Goal: Task Accomplishment & Management: Use online tool/utility

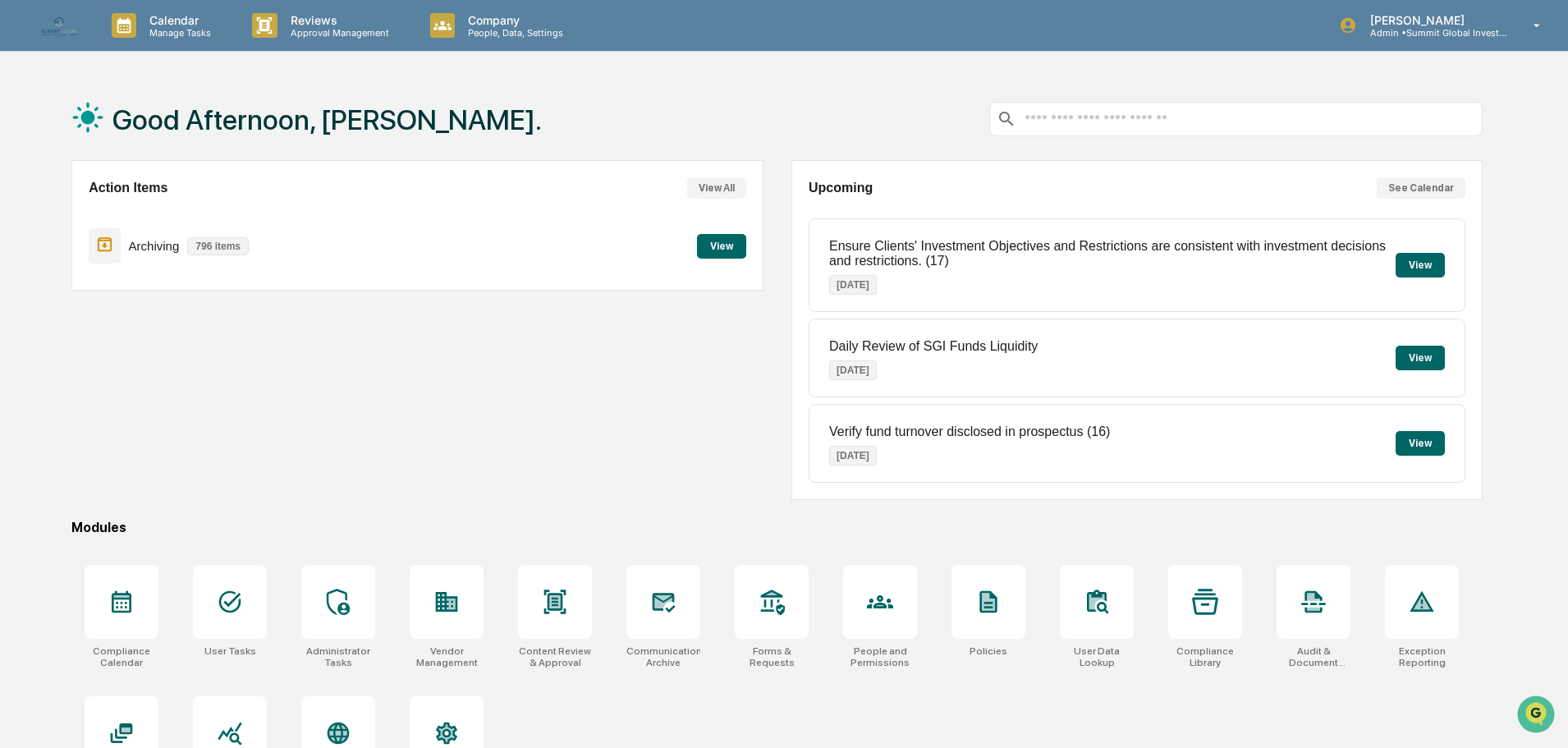
click at [519, 26] on p "Company" at bounding box center [513, 20] width 117 height 14
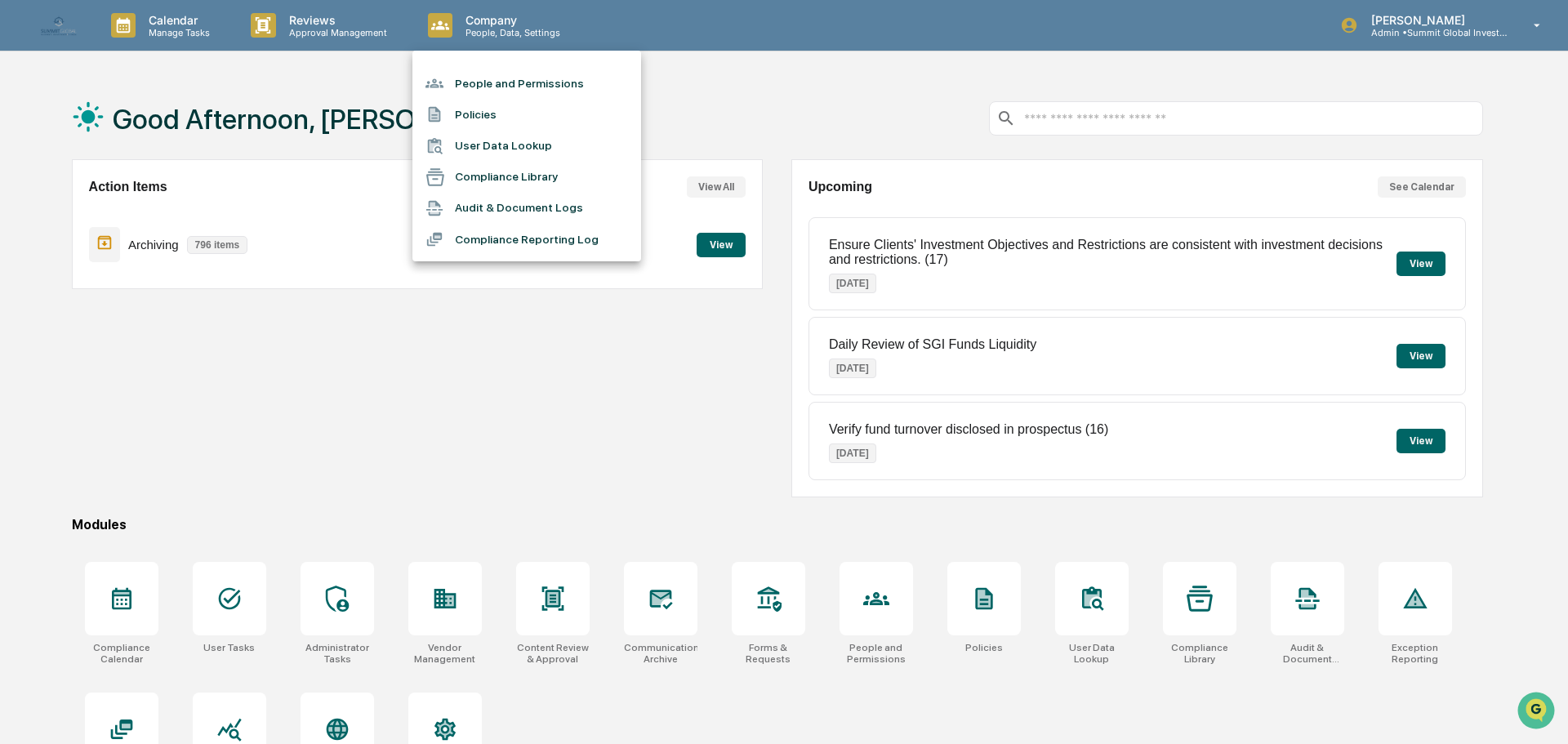
click at [493, 93] on li "People and Permissions" at bounding box center [527, 83] width 228 height 31
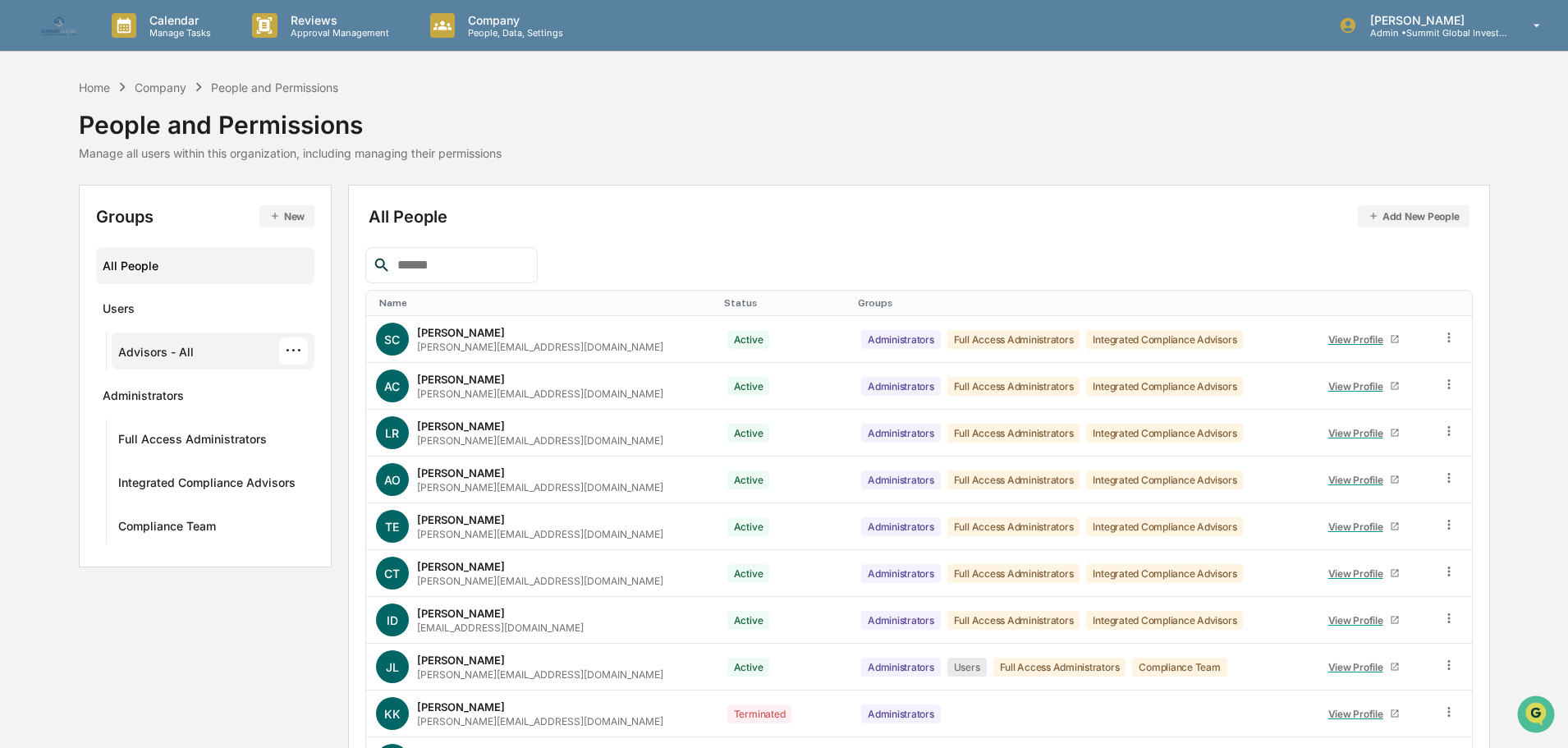
click at [208, 351] on div "Advisors - All ···" at bounding box center [213, 351] width 190 height 27
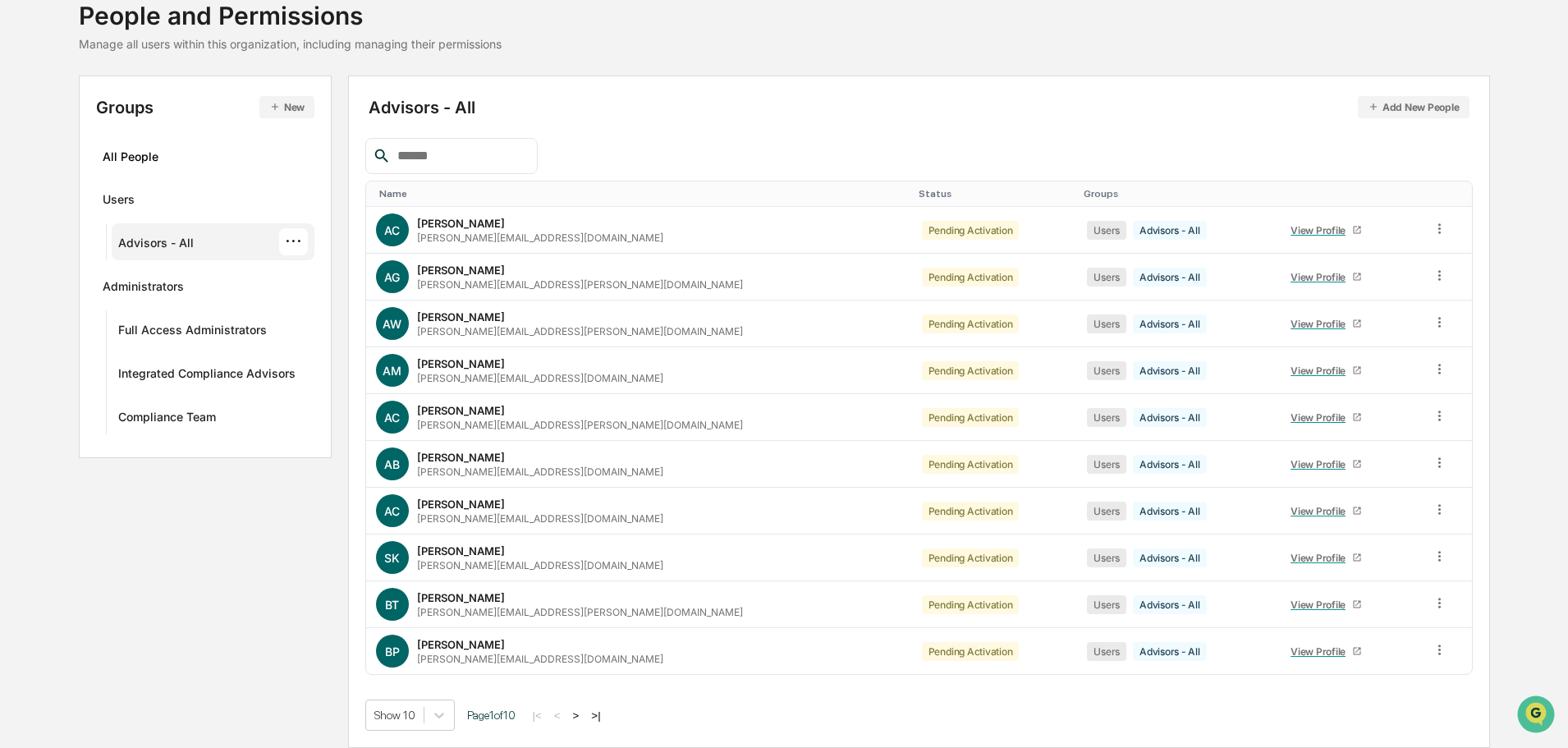
scroll to position [27, 0]
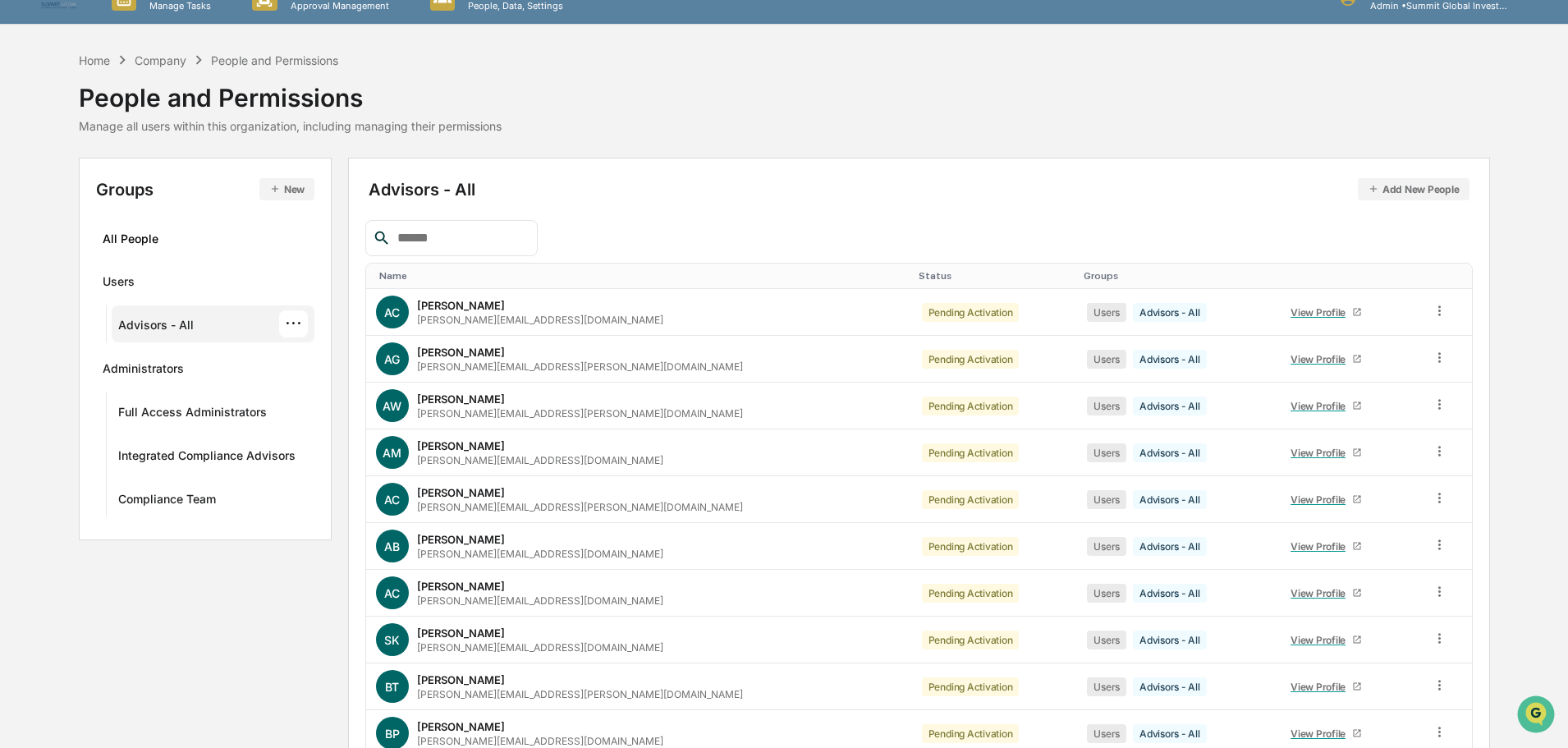
click at [455, 238] on input "text" at bounding box center [460, 239] width 139 height 22
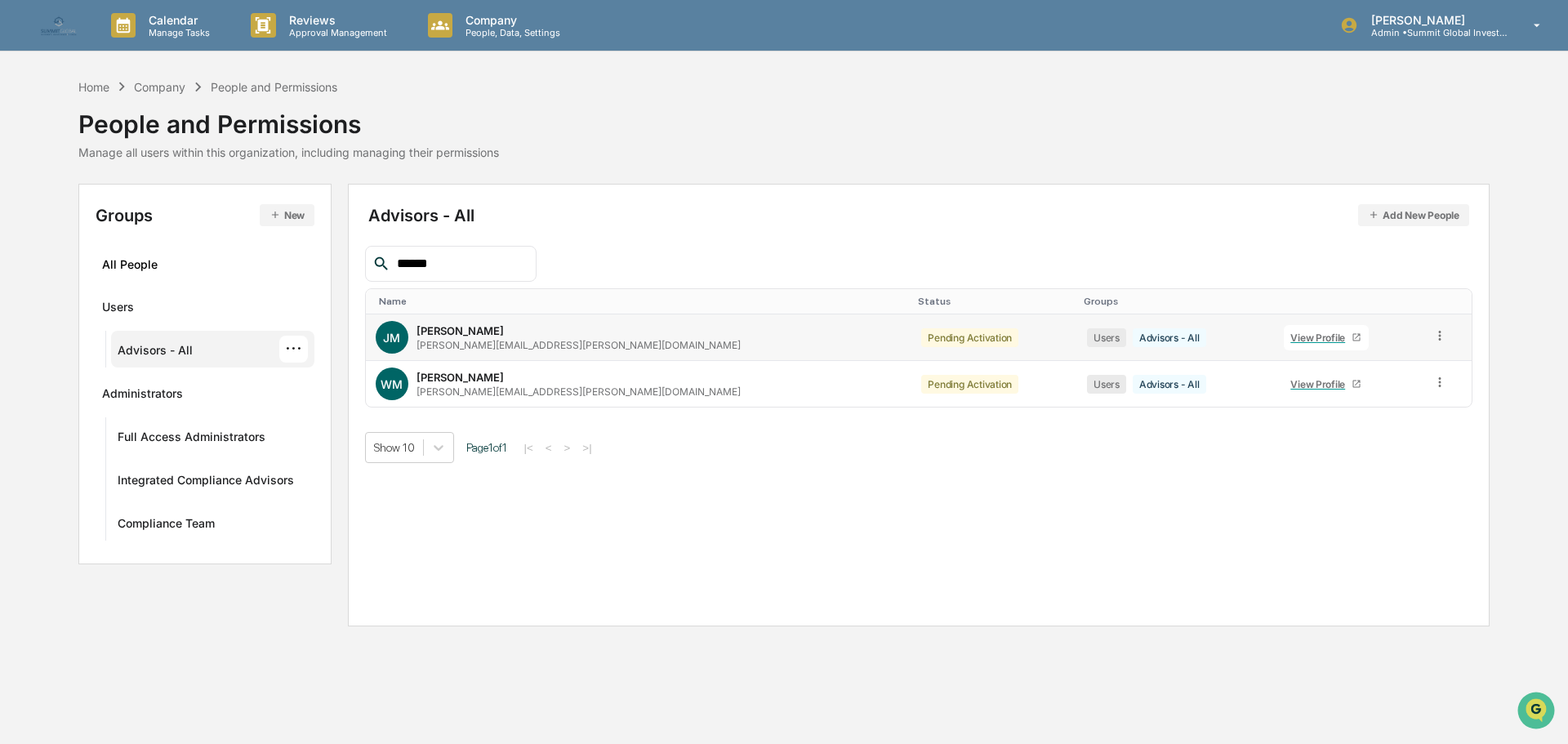
type input "******"
click at [1291, 339] on div "View Profile" at bounding box center [1321, 338] width 62 height 13
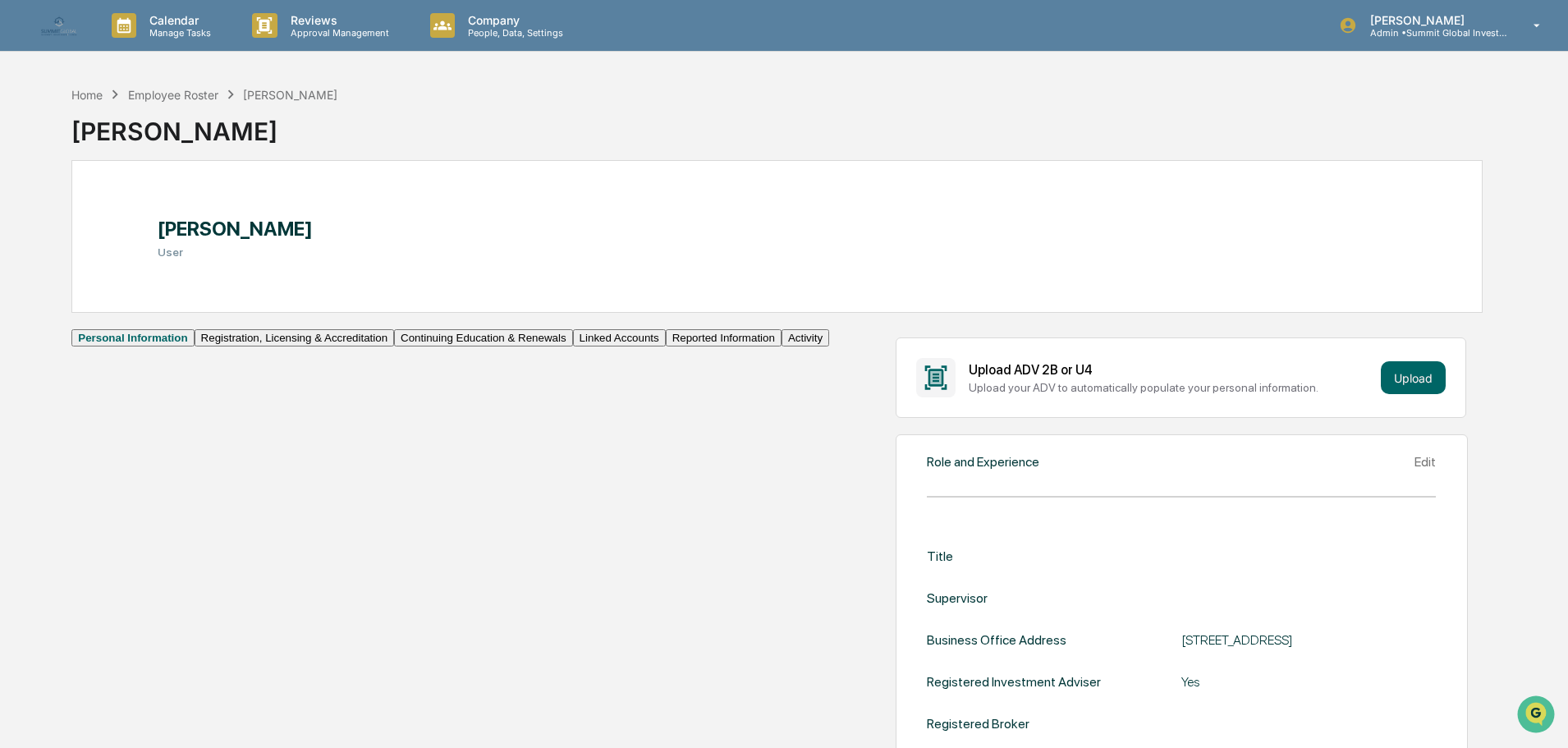
click at [394, 347] on button "Continuing Education & Renewals" at bounding box center [484, 339] width 179 height 18
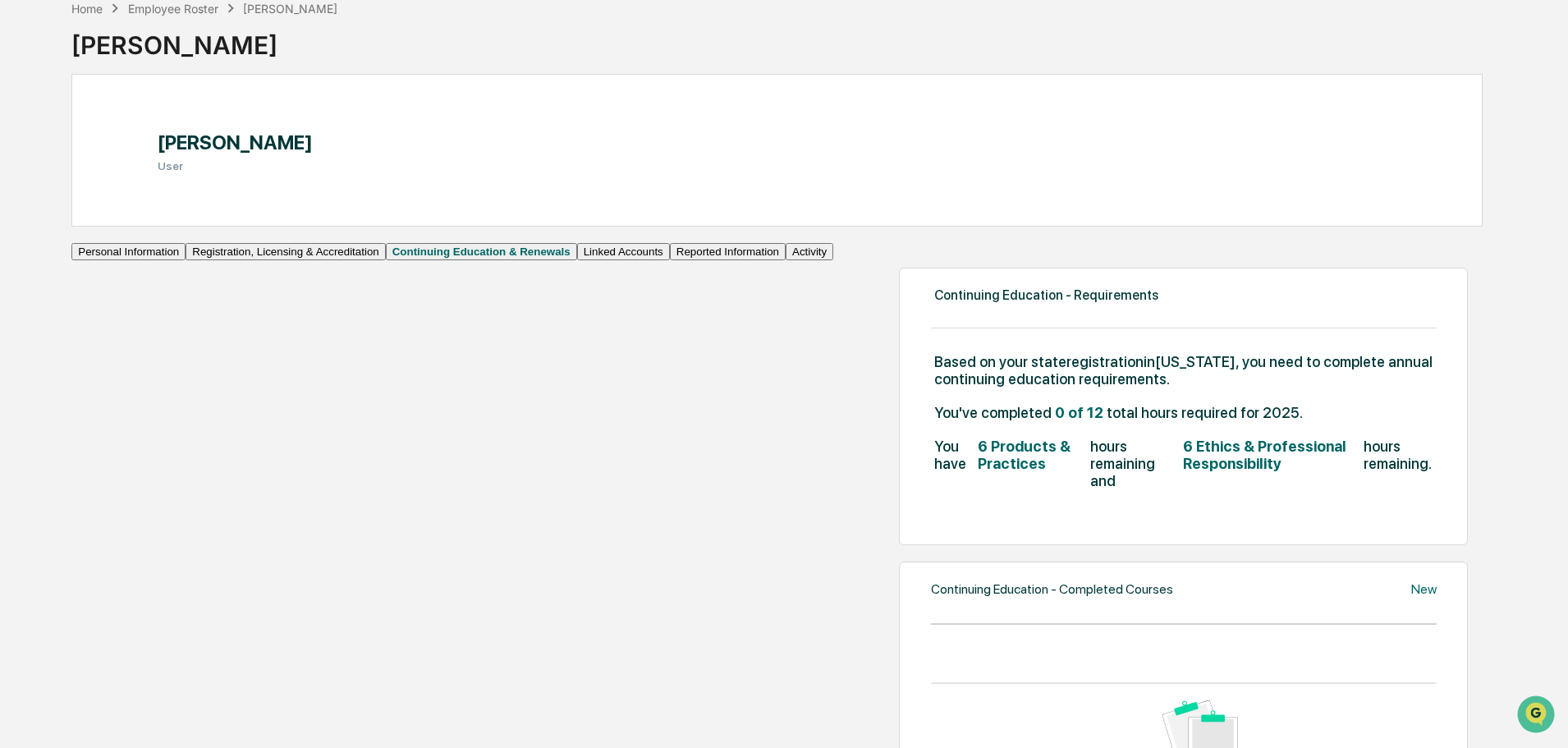
scroll to position [82, 0]
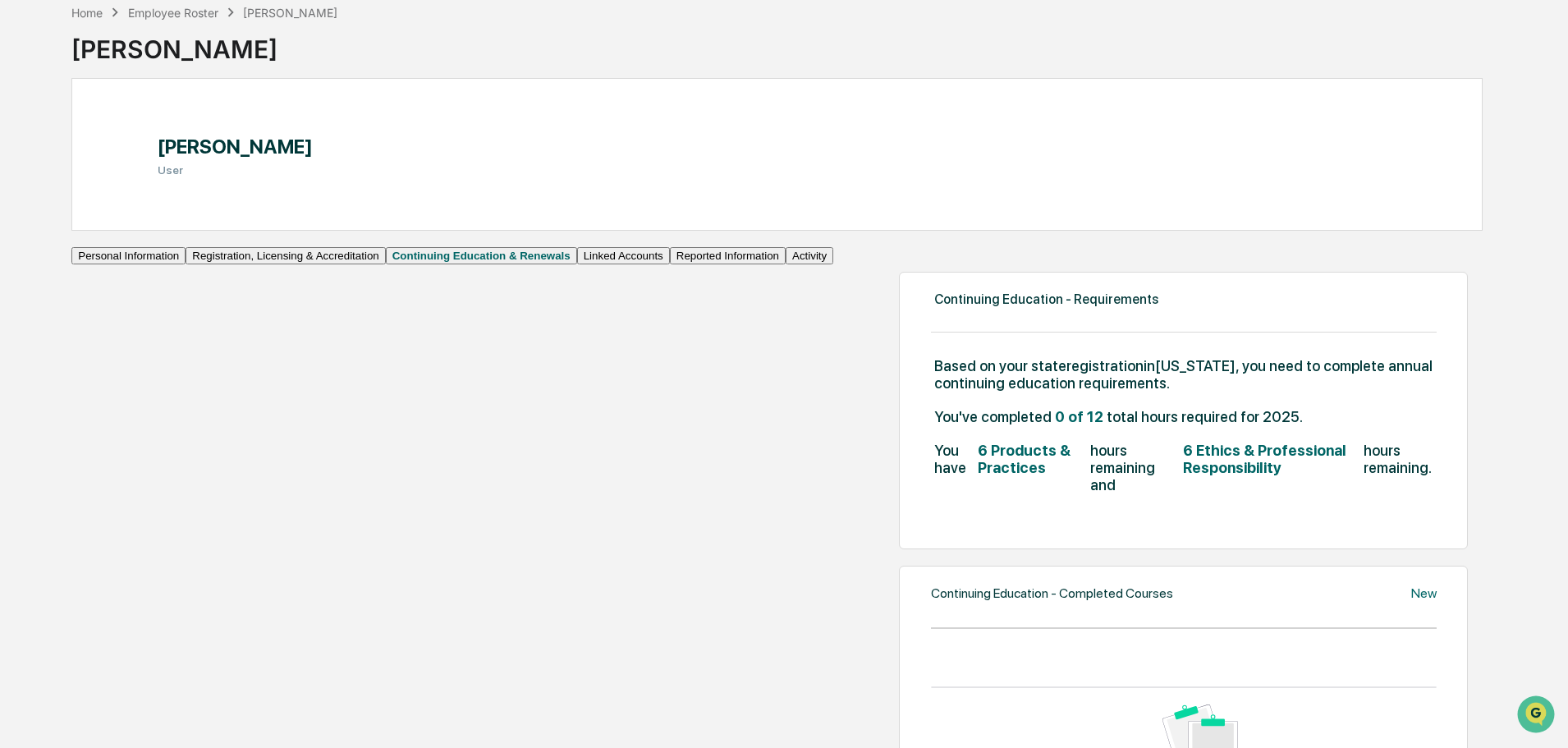
click at [185, 264] on button "Registration, Licensing & Accreditation" at bounding box center [285, 256] width 199 height 18
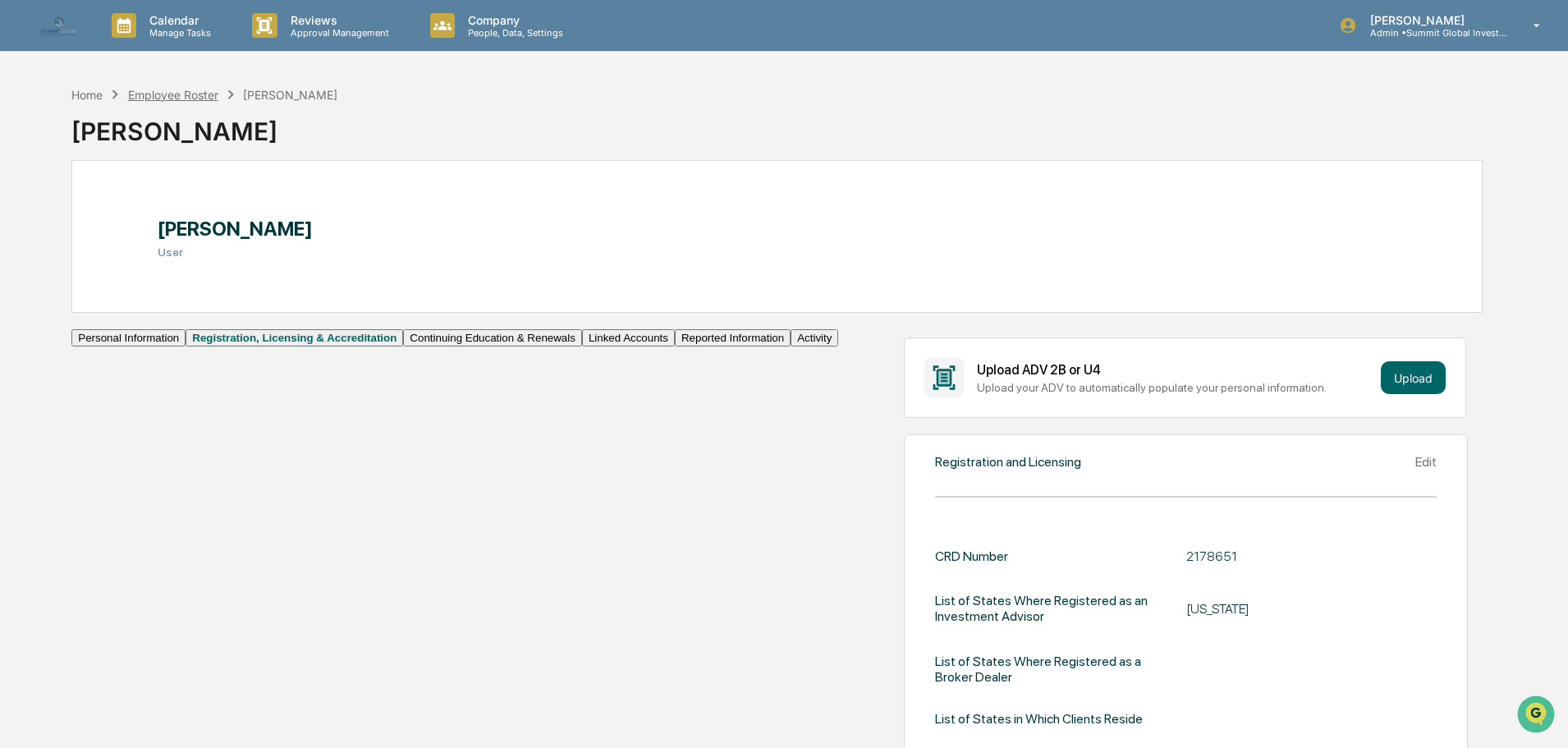
click at [188, 96] on div "Employee Roster" at bounding box center [174, 95] width 90 height 14
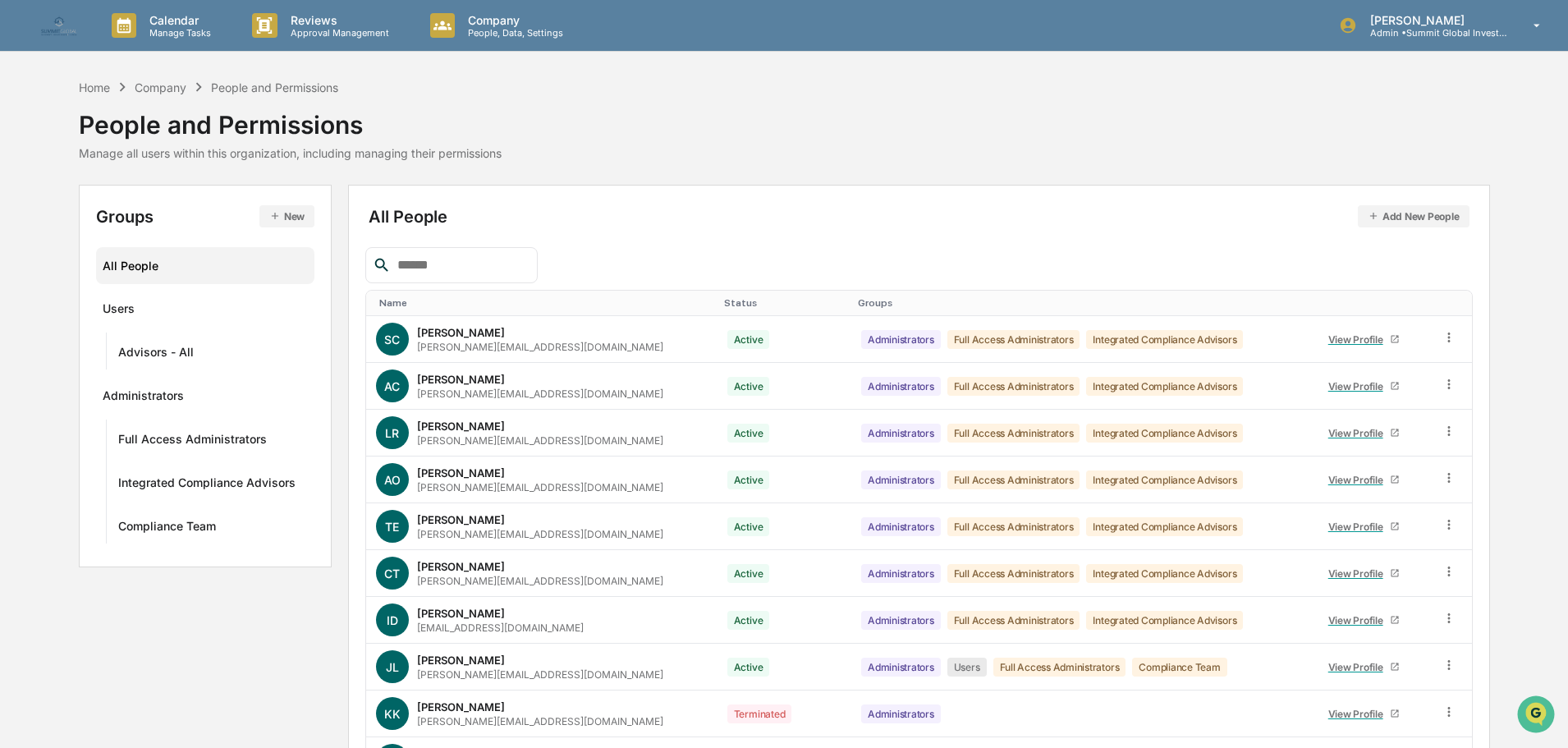
click at [472, 248] on div at bounding box center [451, 265] width 173 height 36
click at [465, 261] on input "text" at bounding box center [460, 265] width 139 height 22
type input "*"
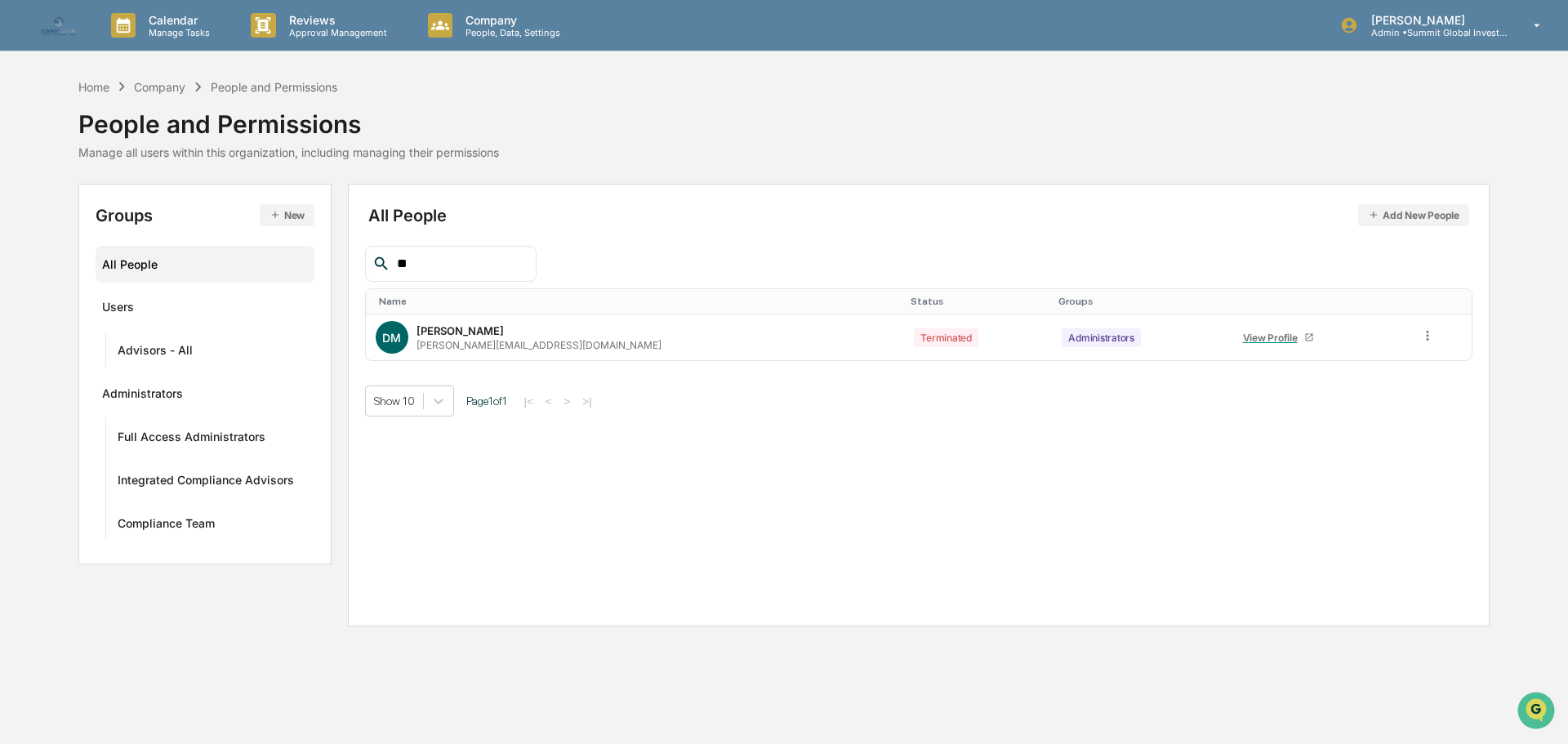
type input "*"
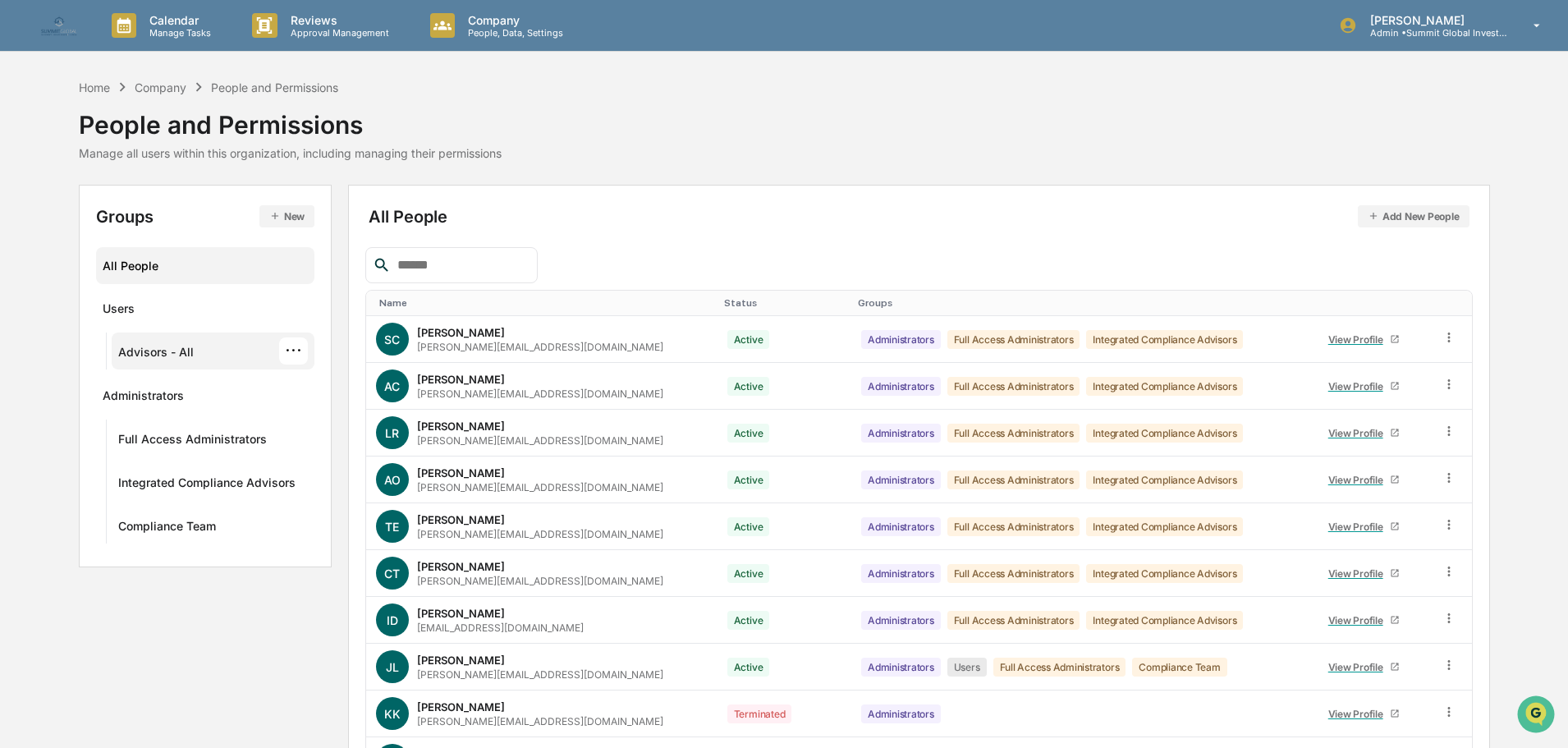
click at [214, 356] on div "Advisors - All ···" at bounding box center [213, 351] width 190 height 27
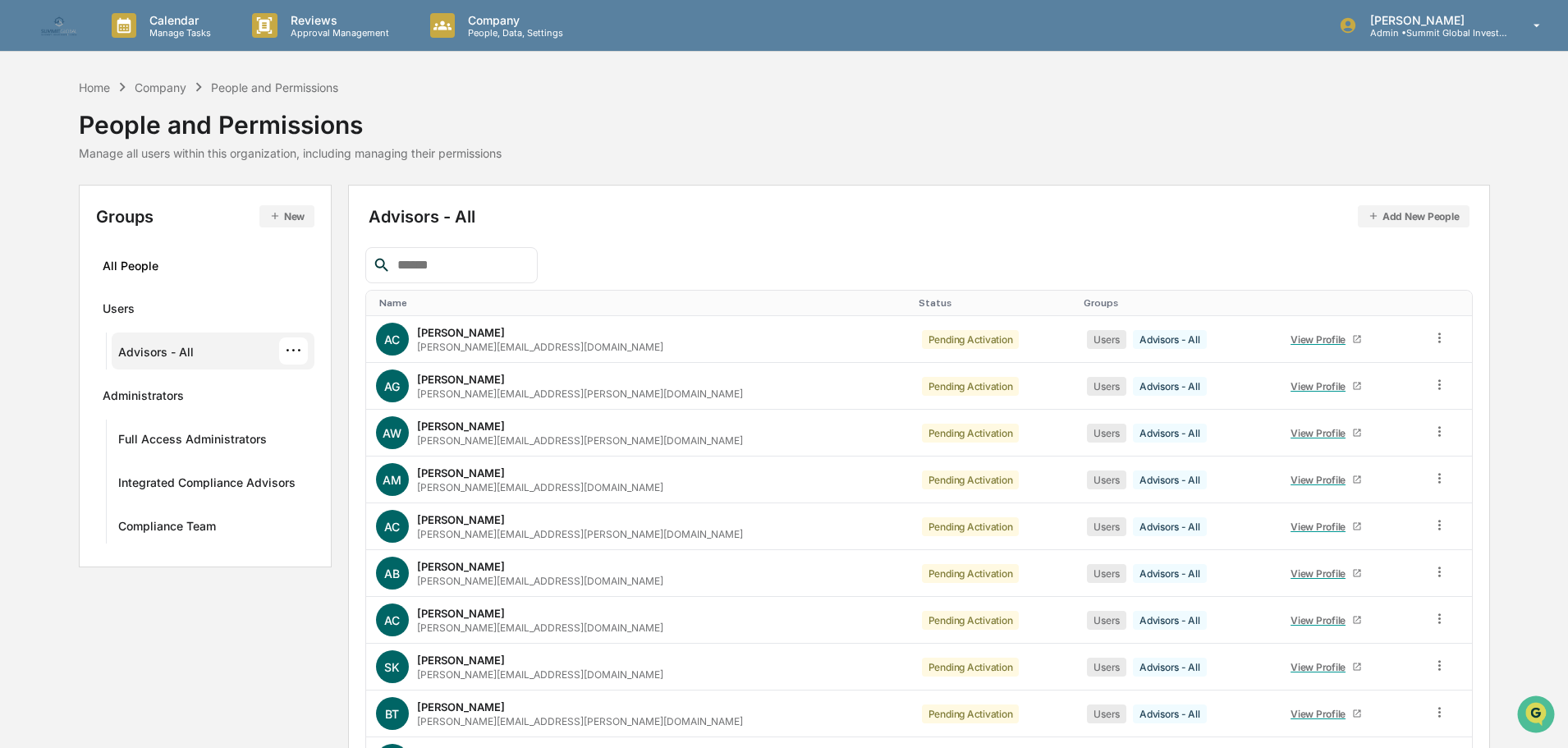
click at [480, 259] on input "text" at bounding box center [460, 265] width 139 height 22
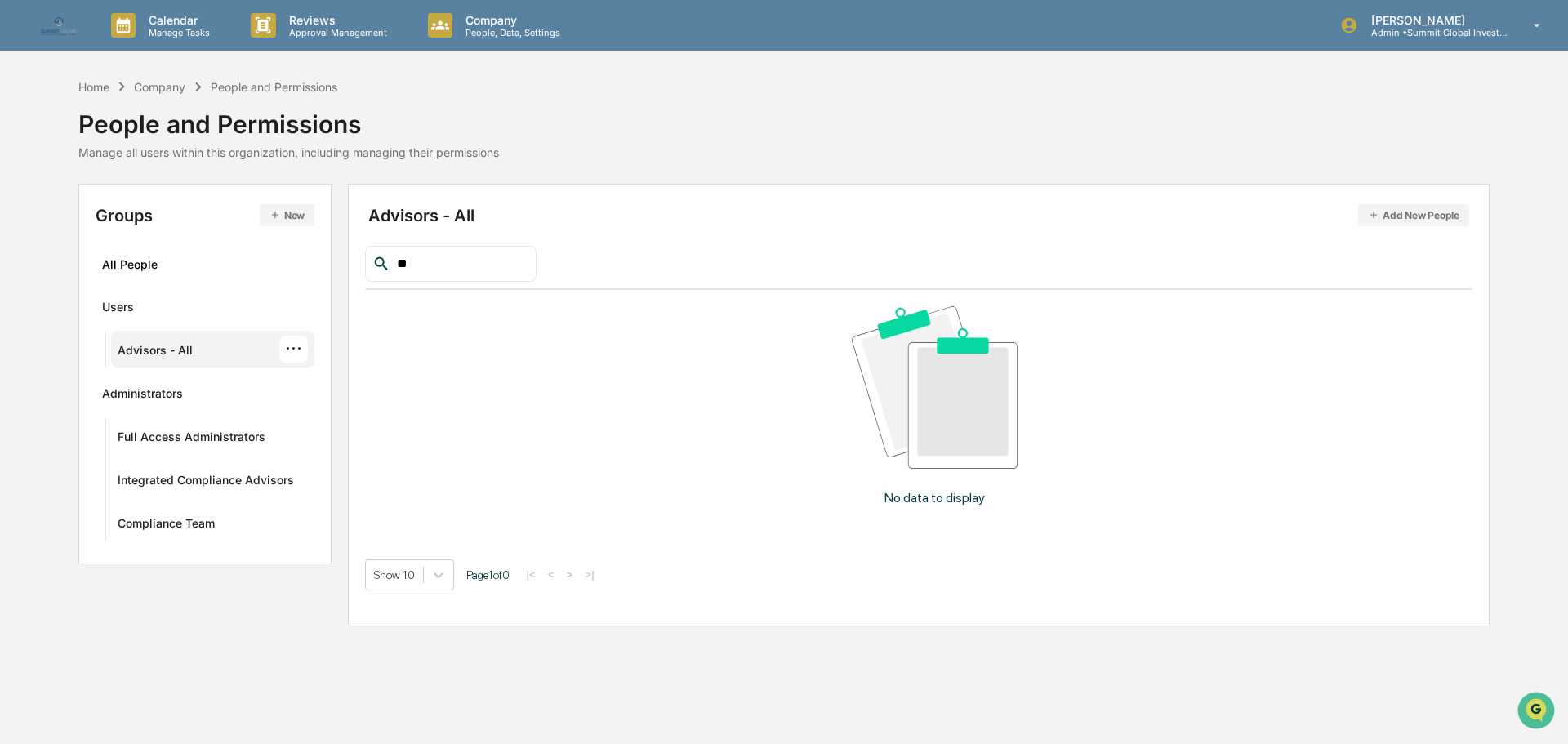
type input "*"
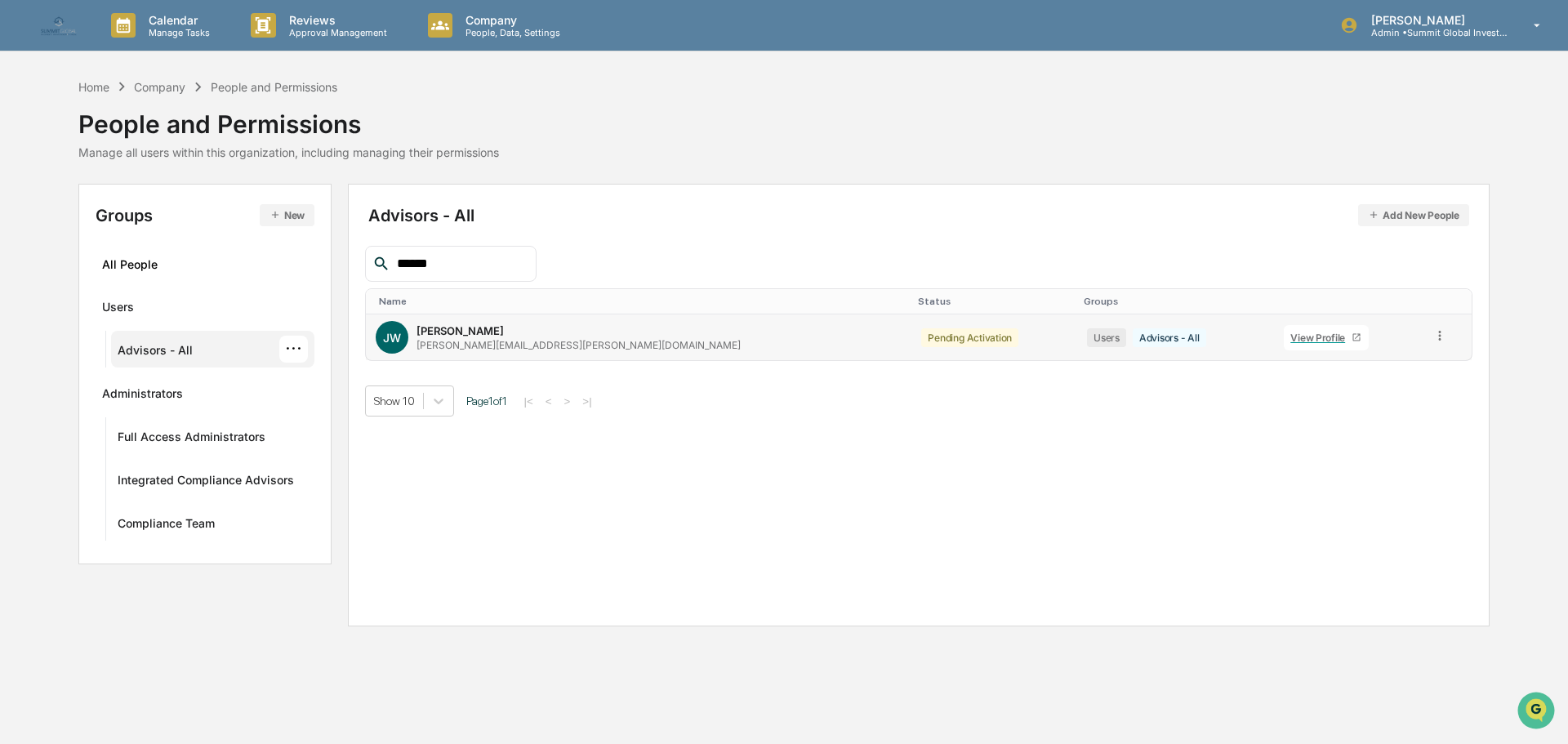
type input "******"
click at [479, 337] on div "Jody Wilson" at bounding box center [461, 330] width 88 height 13
click at [1291, 335] on div "View Profile" at bounding box center [1321, 338] width 62 height 13
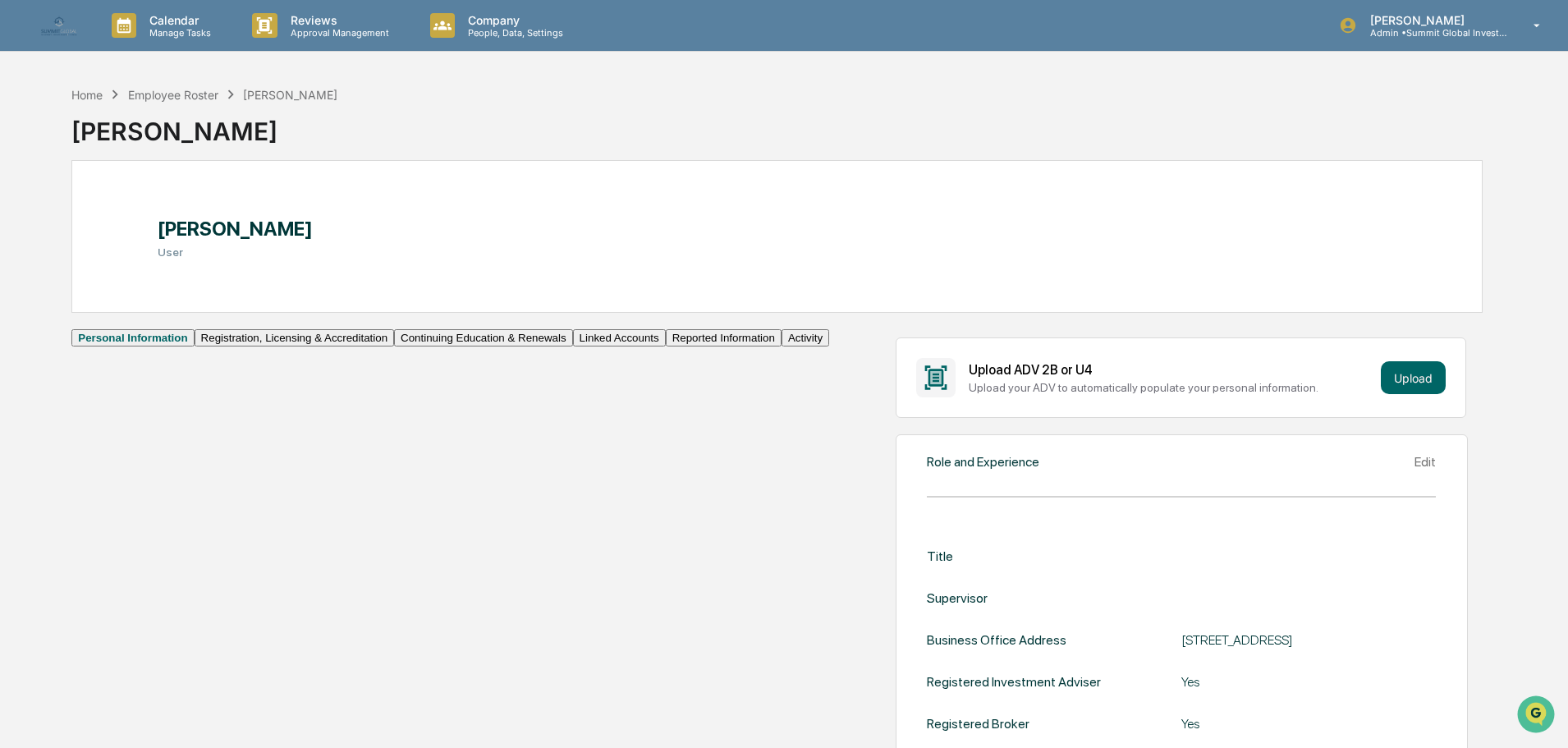
click at [194, 347] on button "Registration, Licensing & Accreditation" at bounding box center [293, 339] width 199 height 18
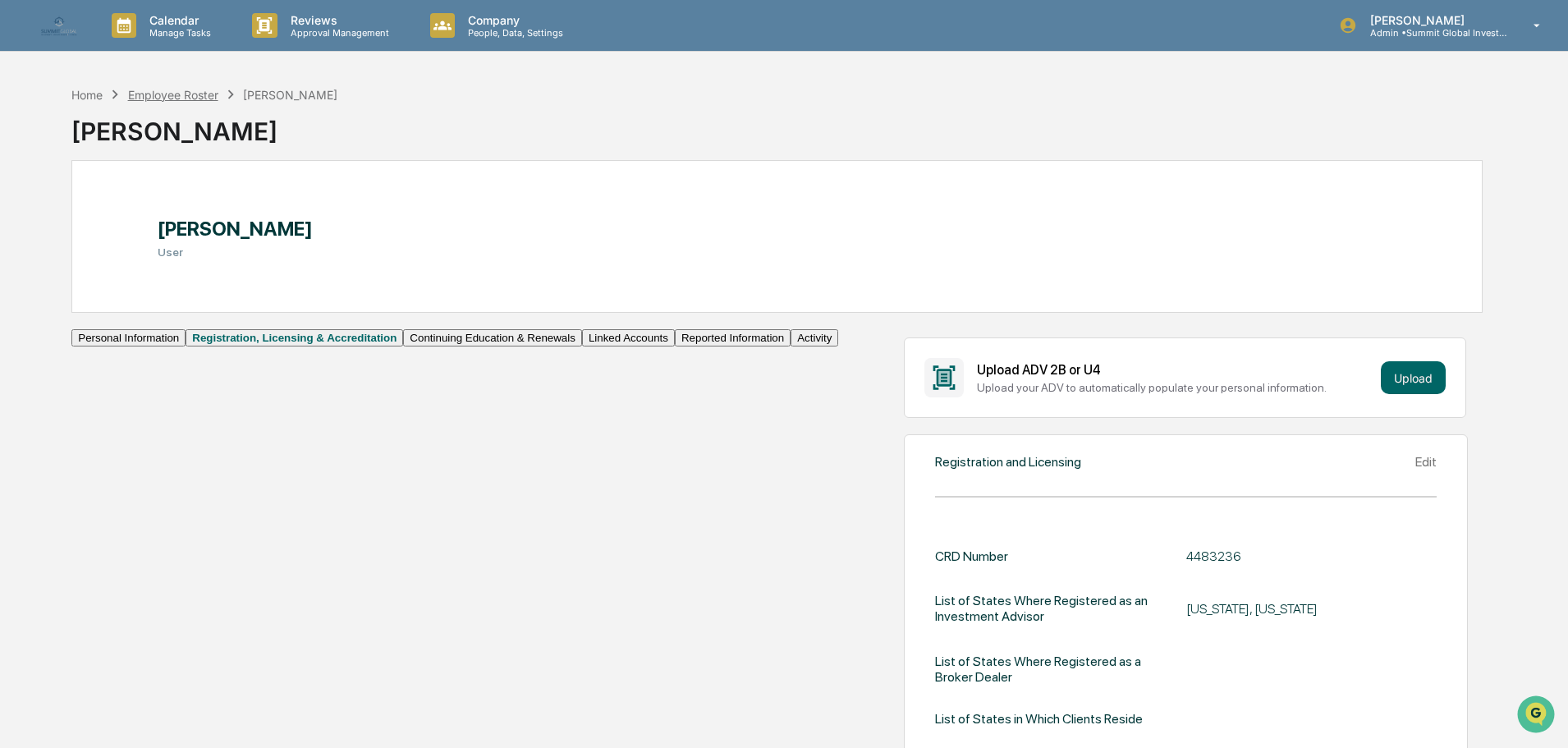
click at [163, 98] on div "Employee Roster" at bounding box center [174, 95] width 90 height 14
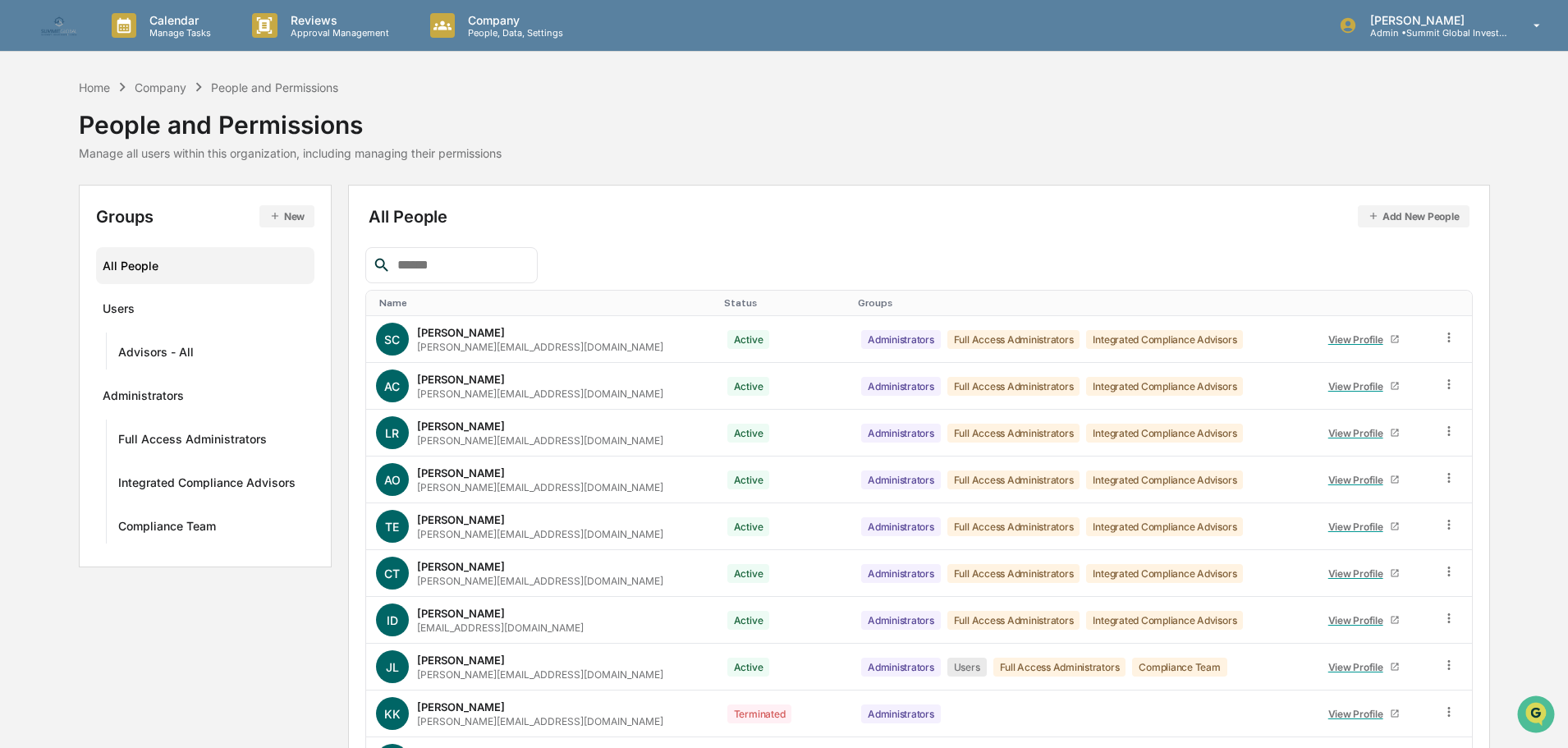
click at [444, 257] on input "text" at bounding box center [460, 265] width 139 height 22
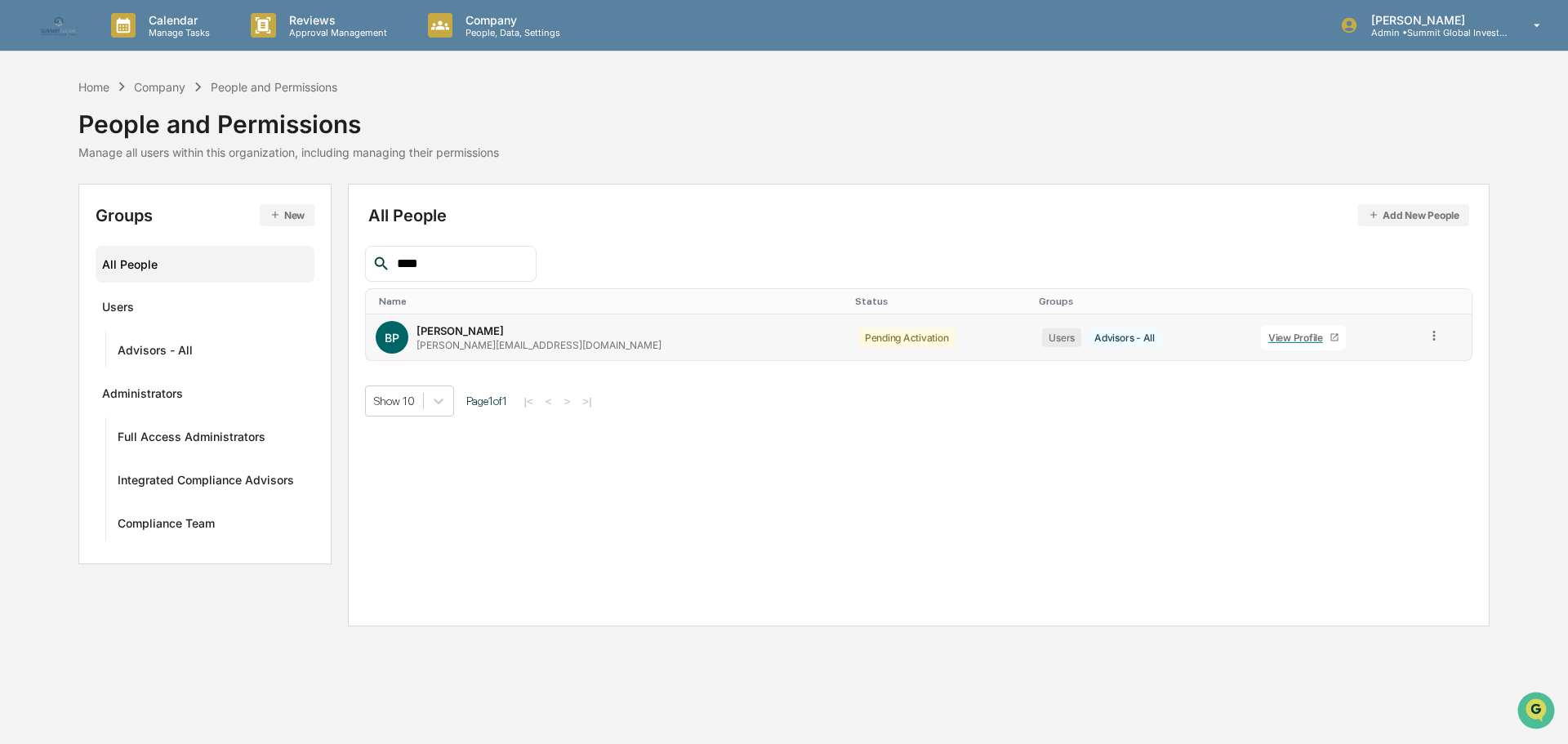
type input "****"
click at [1268, 333] on div "View Profile" at bounding box center [1299, 338] width 62 height 13
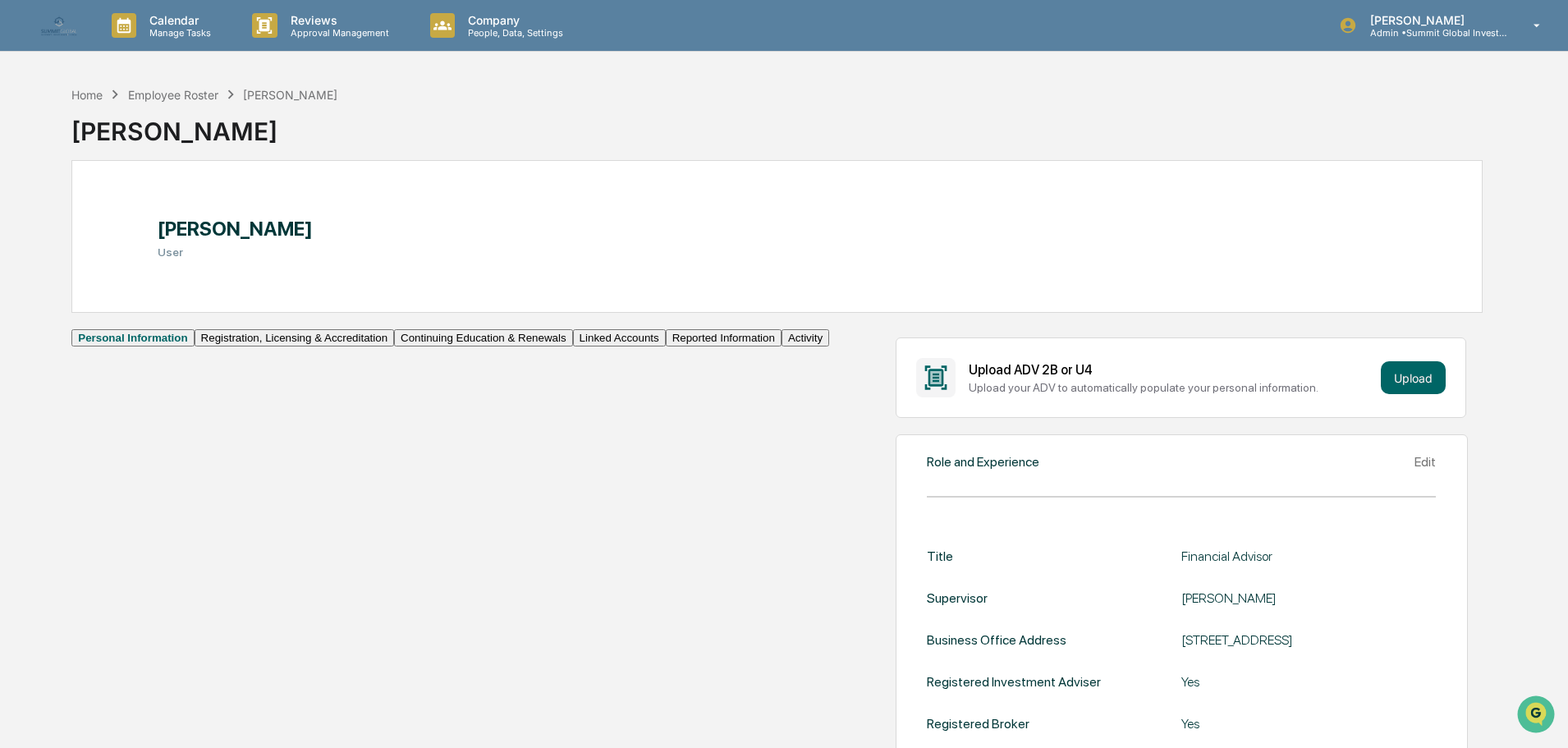
click at [194, 347] on button "Registration, Licensing & Accreditation" at bounding box center [293, 339] width 199 height 18
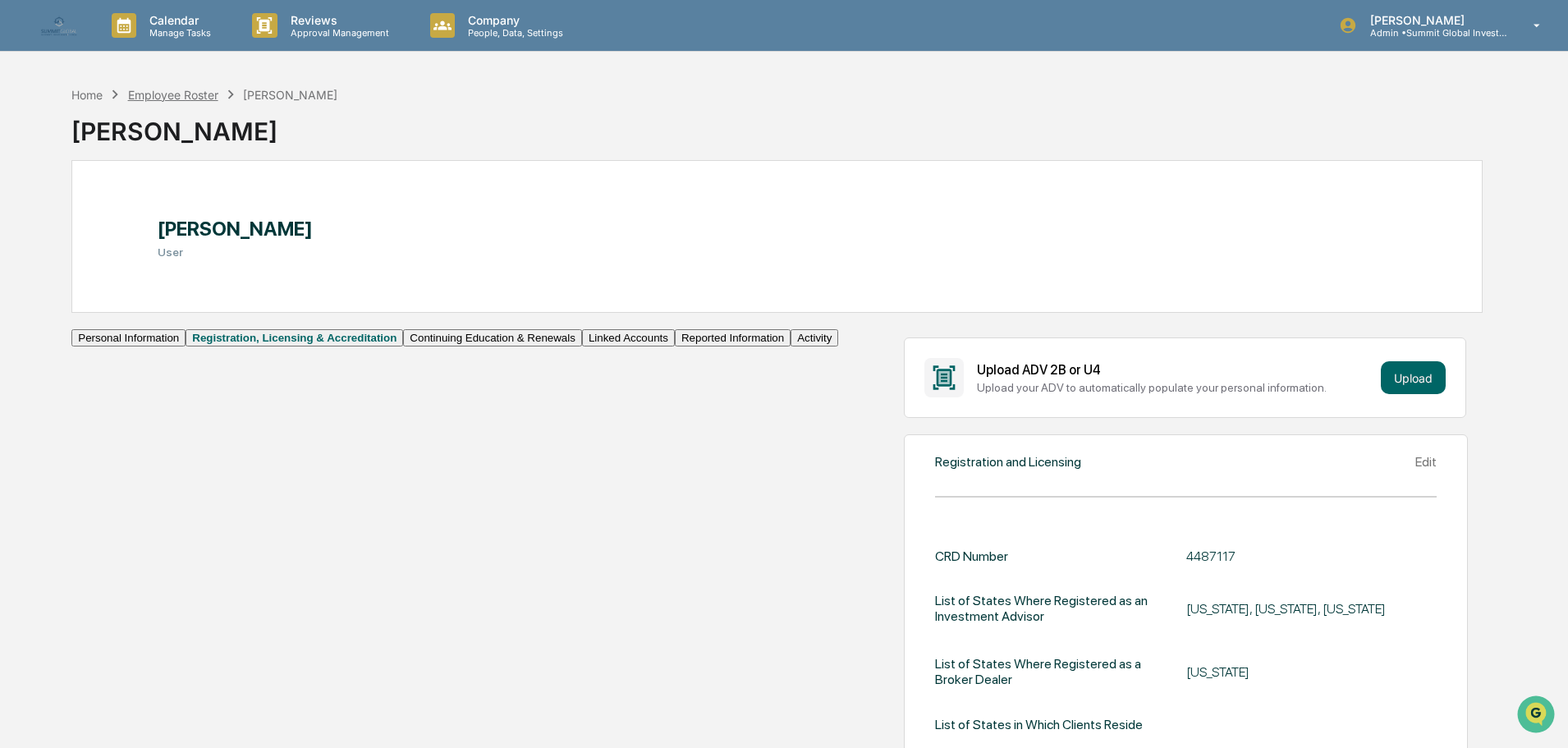
click at [200, 91] on div "Employee Roster" at bounding box center [174, 95] width 90 height 14
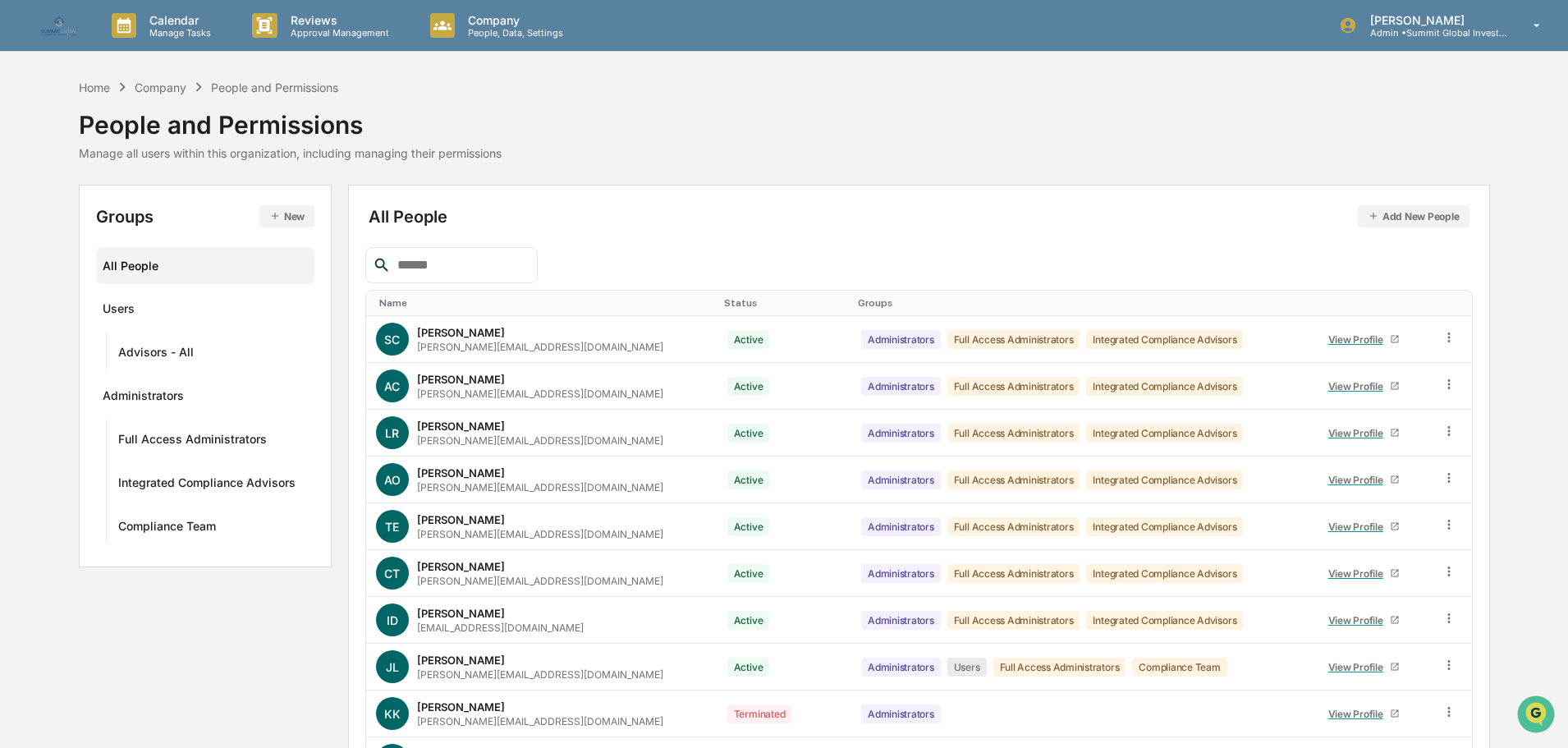
click at [425, 269] on input "text" at bounding box center [460, 265] width 139 height 22
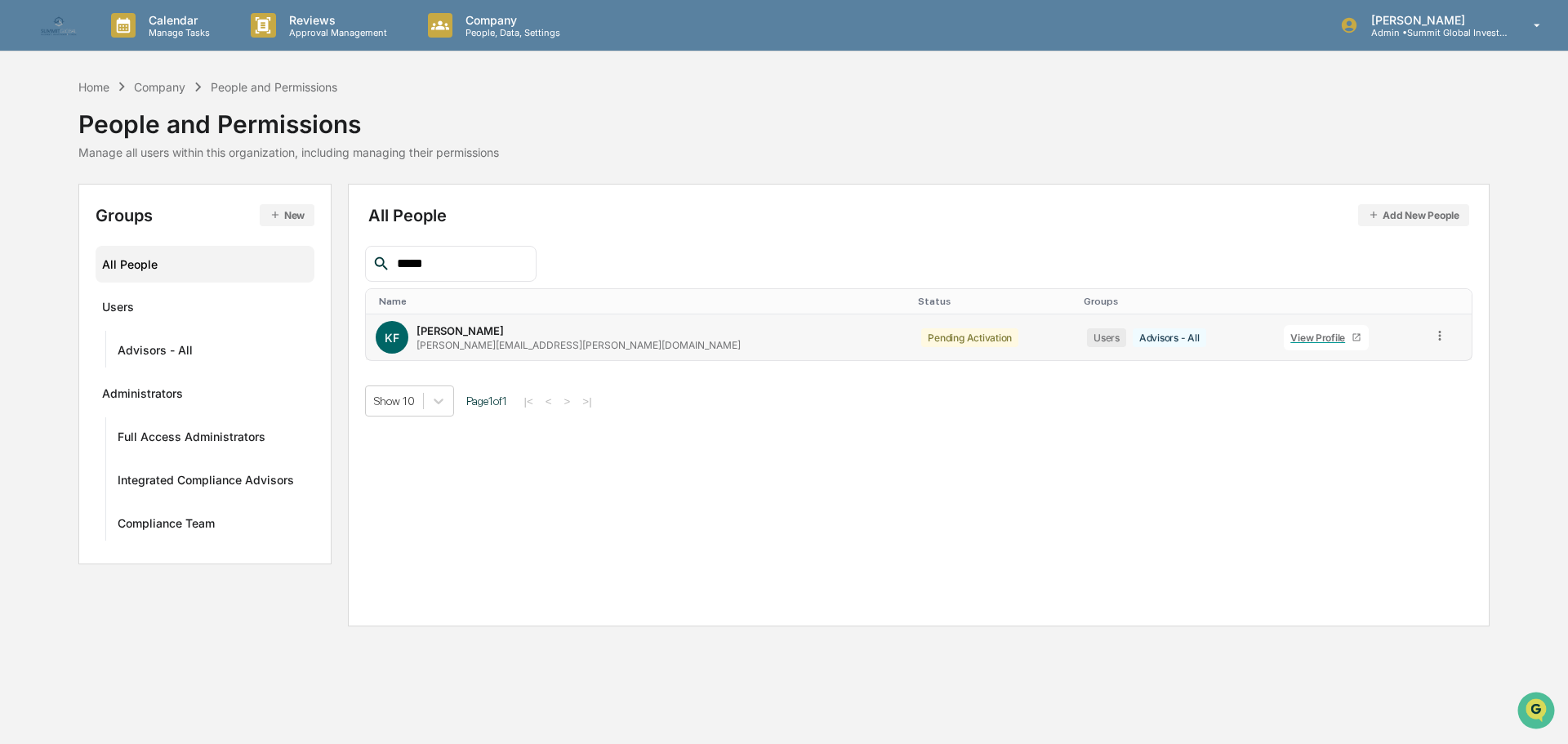
type input "*****"
click at [1284, 341] on link "View Profile" at bounding box center [1326, 338] width 85 height 25
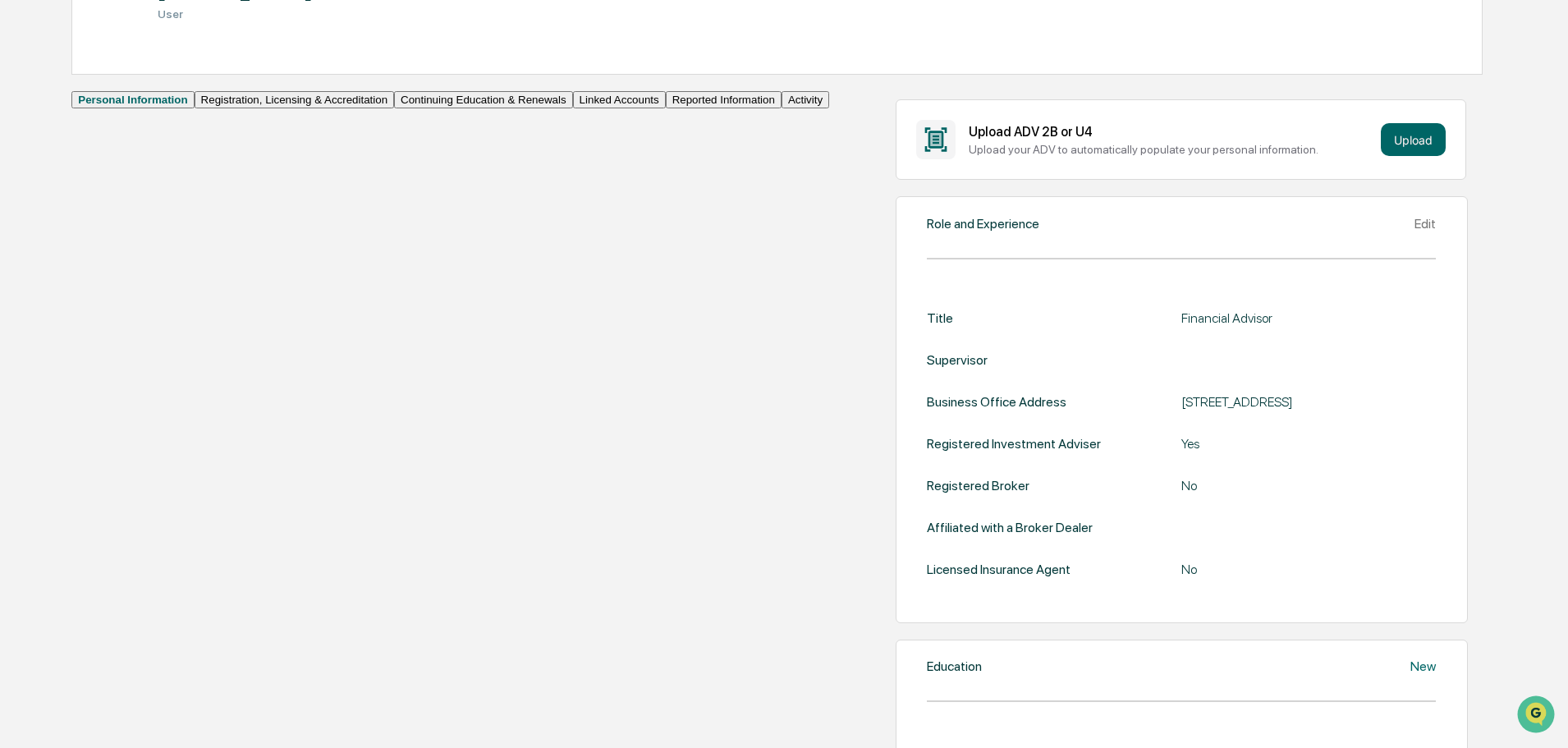
scroll to position [246, 0]
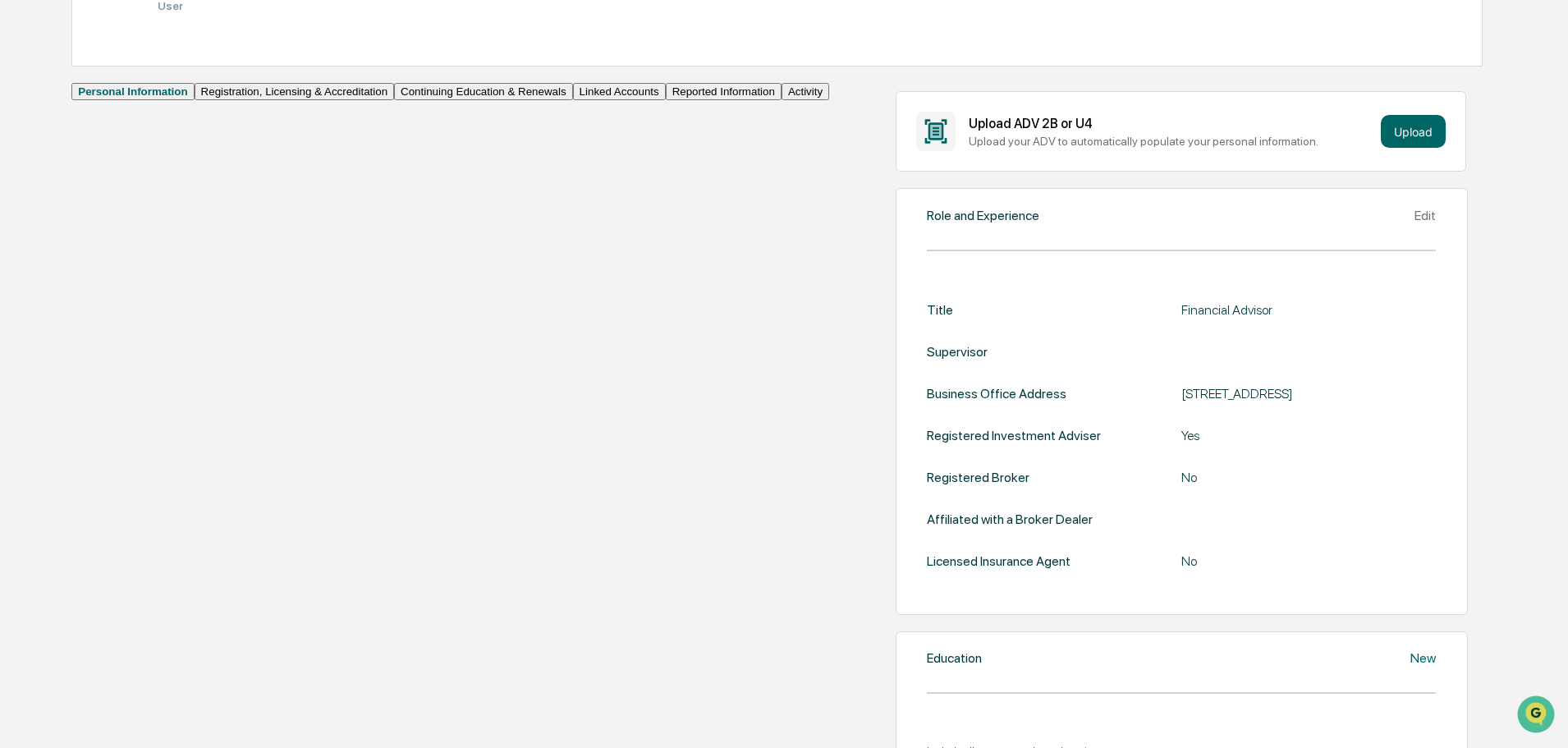
click at [202, 100] on button "Registration, Licensing & Accreditation" at bounding box center [293, 92] width 199 height 18
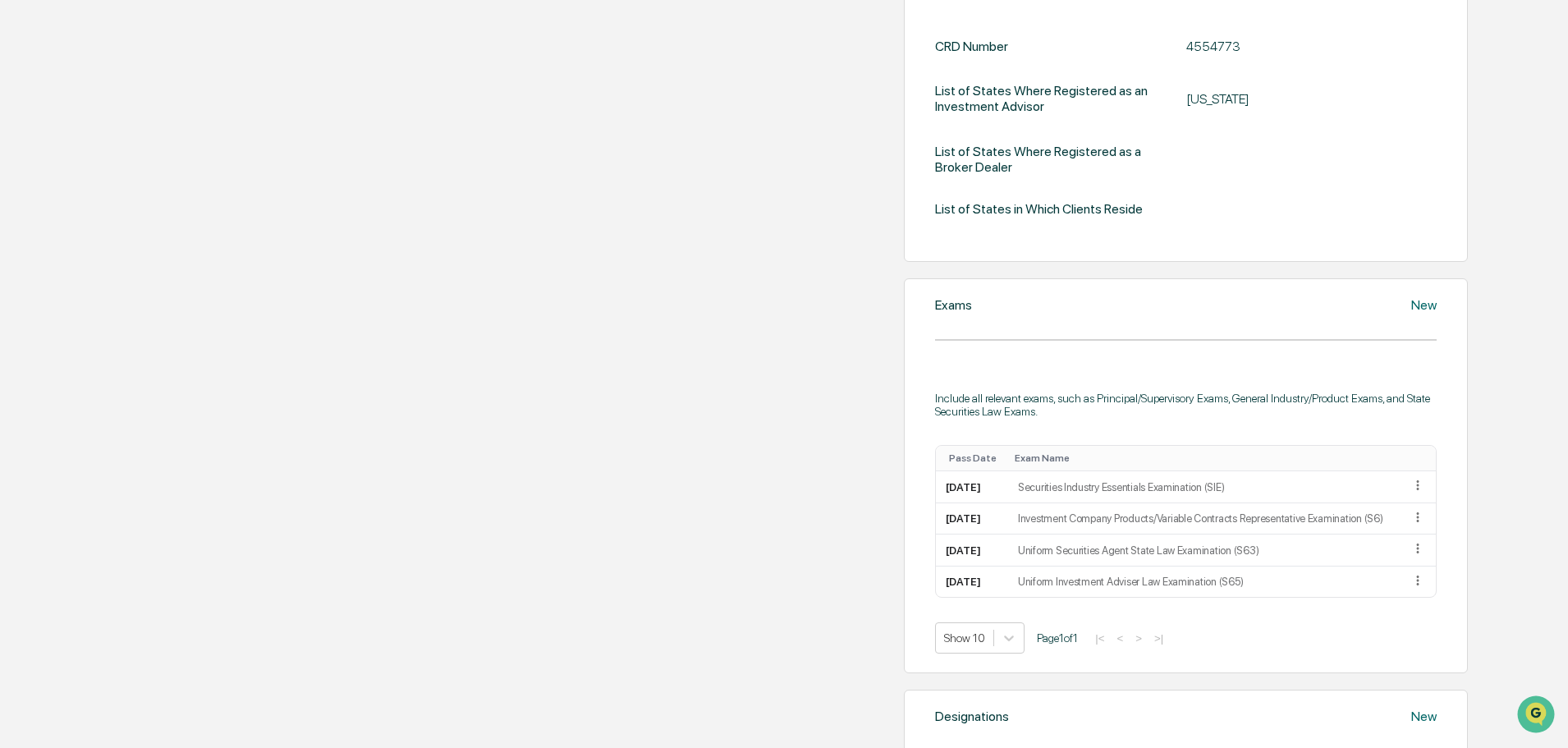
scroll to position [575, 0]
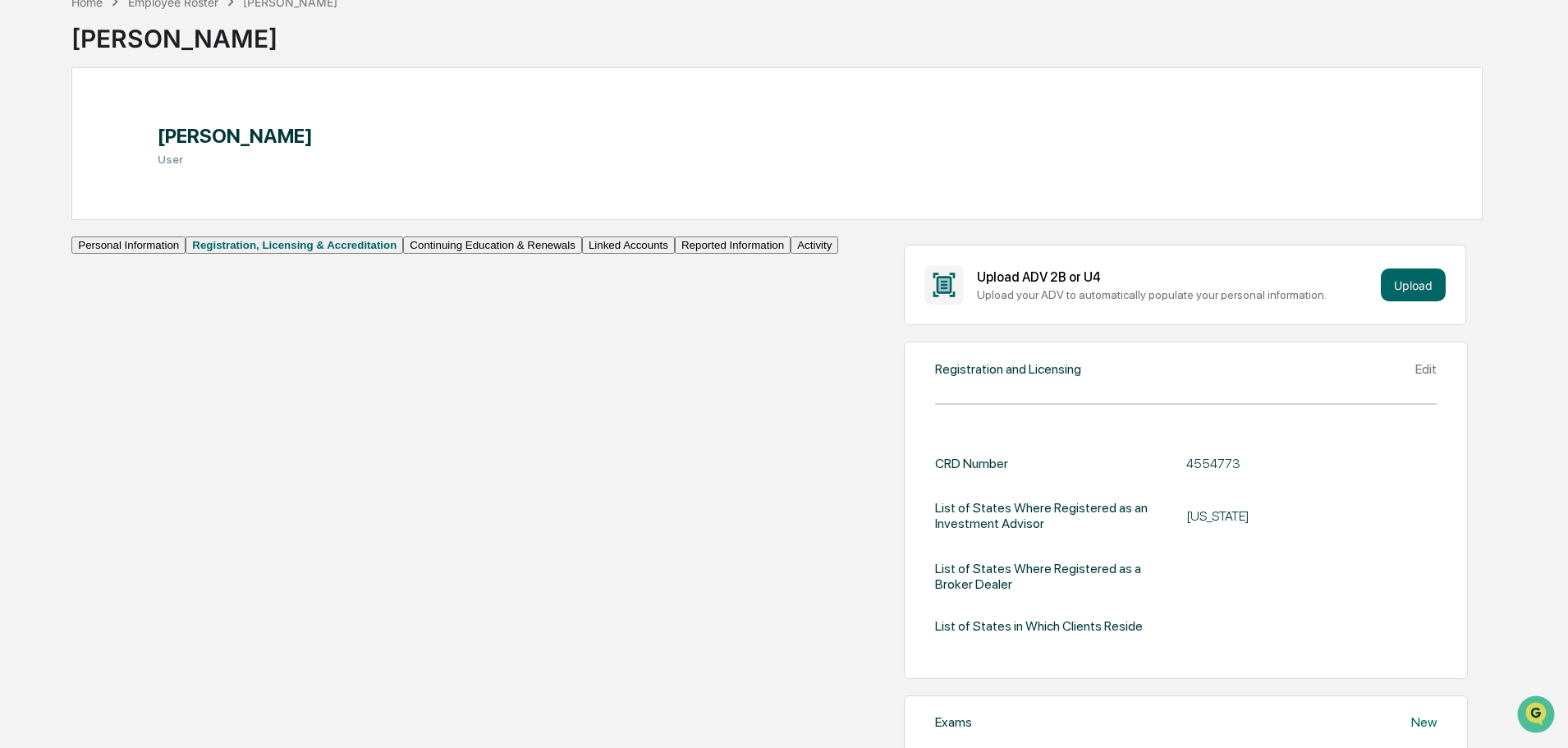
scroll to position [0, 0]
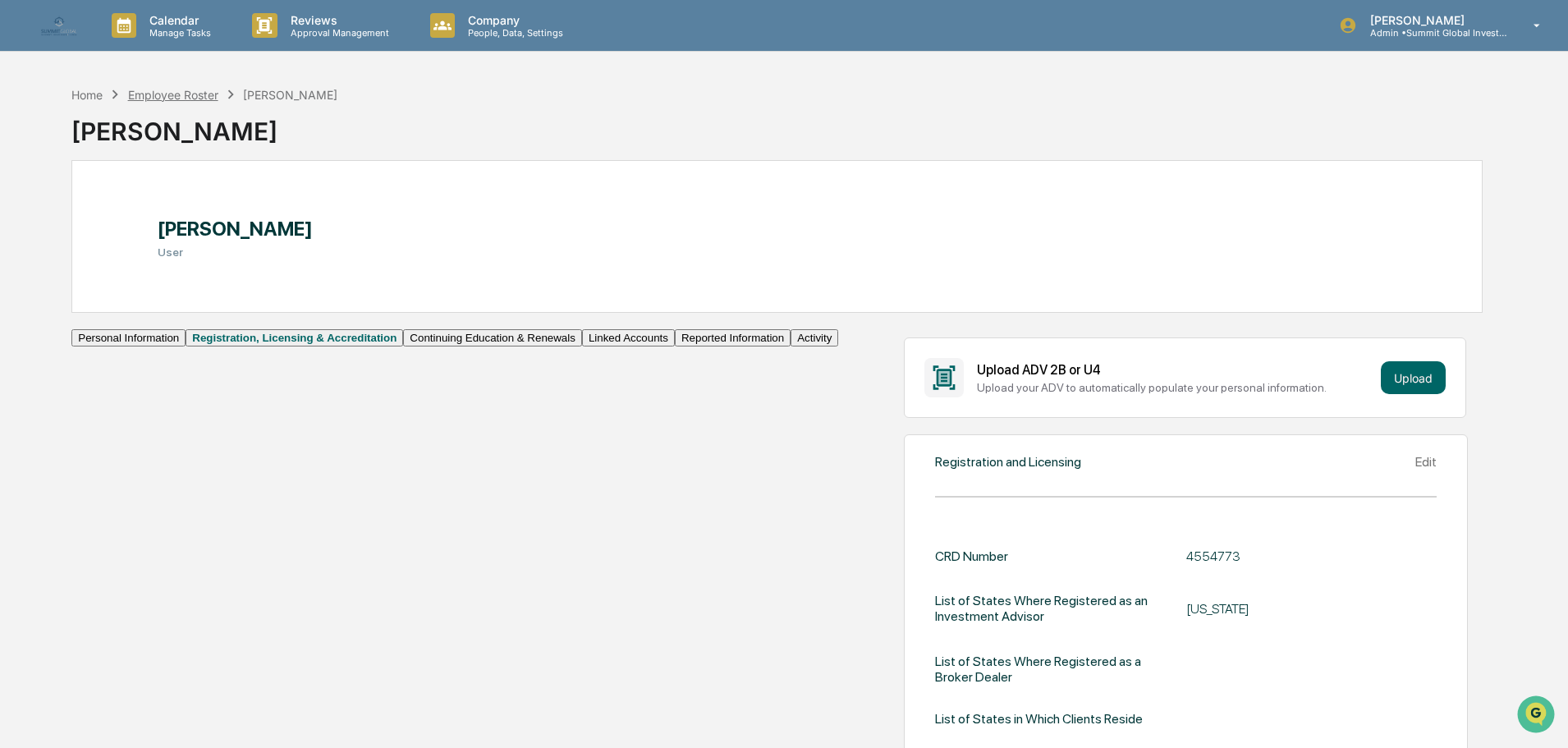
click at [163, 89] on div "Employee Roster" at bounding box center [174, 95] width 90 height 14
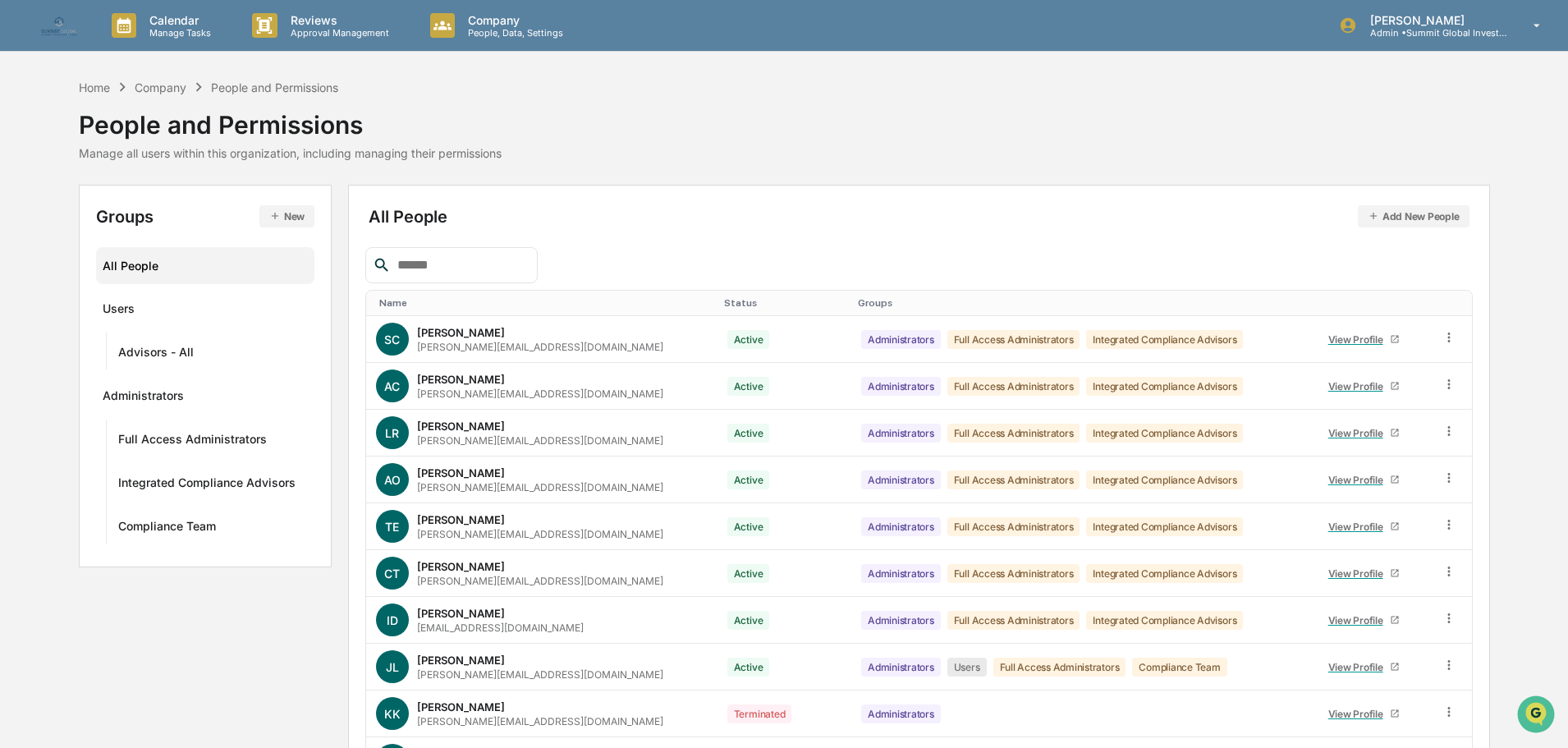
click at [454, 269] on input "text" at bounding box center [460, 265] width 139 height 22
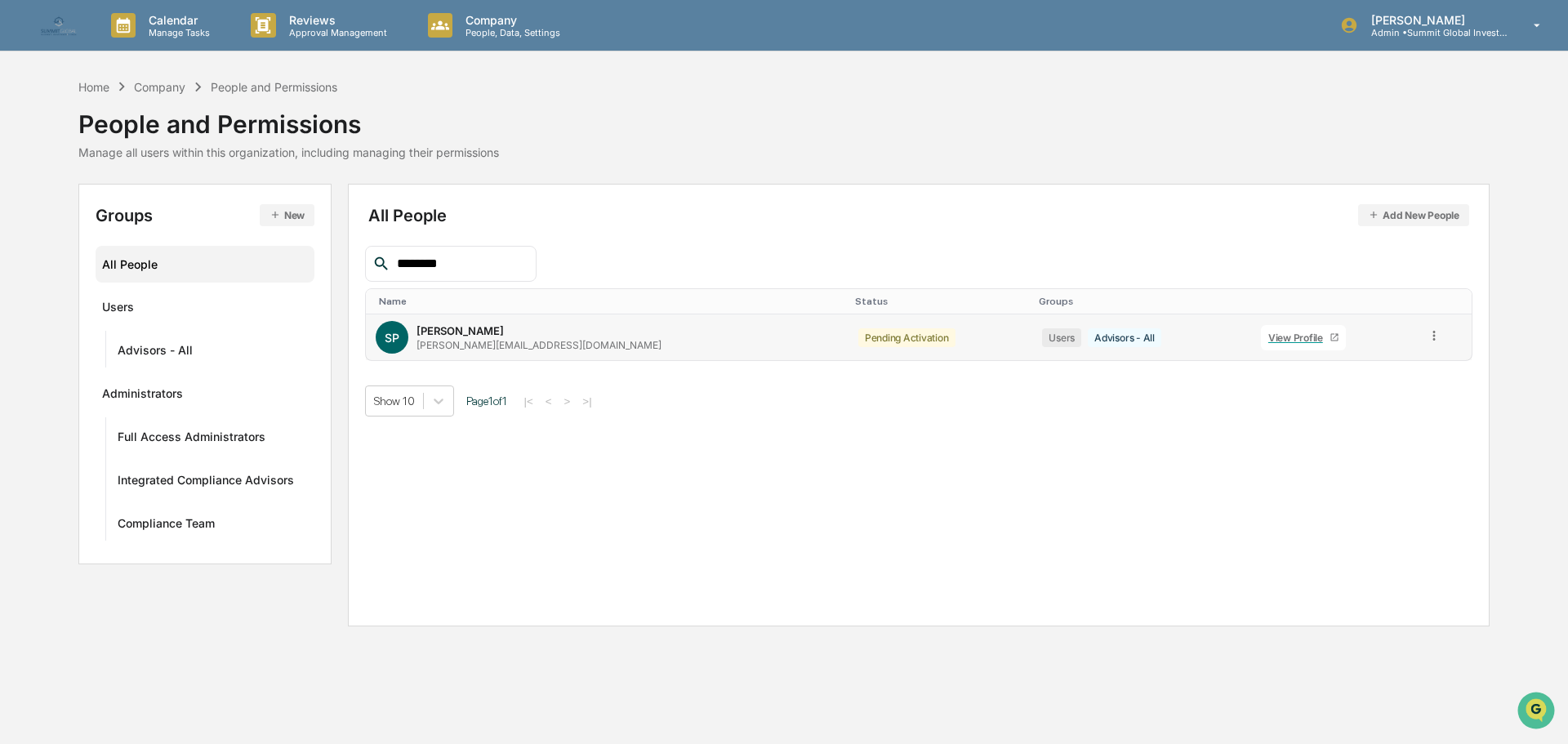
type input "********"
click at [1268, 332] on div "View Profile" at bounding box center [1299, 338] width 62 height 13
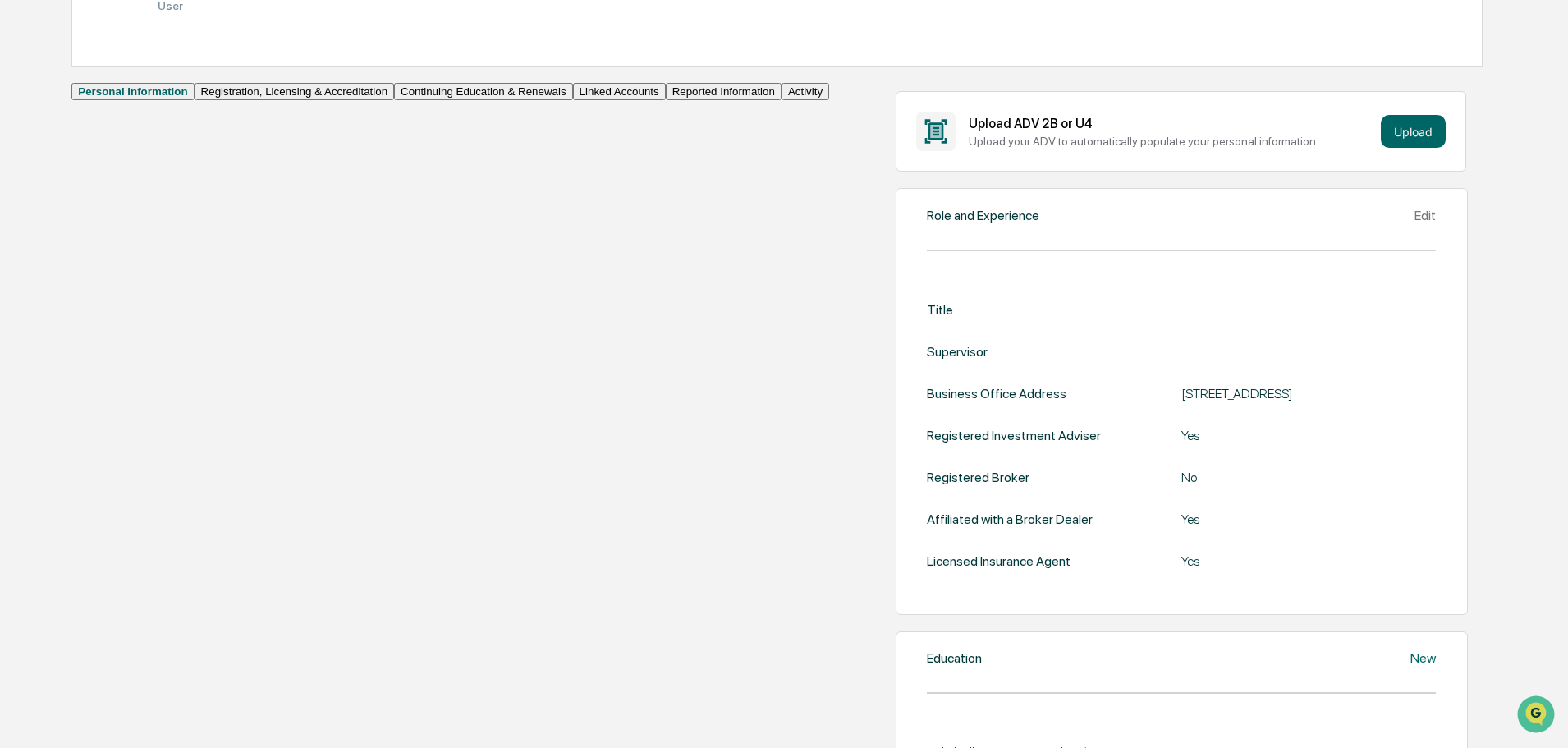
scroll to position [164, 0]
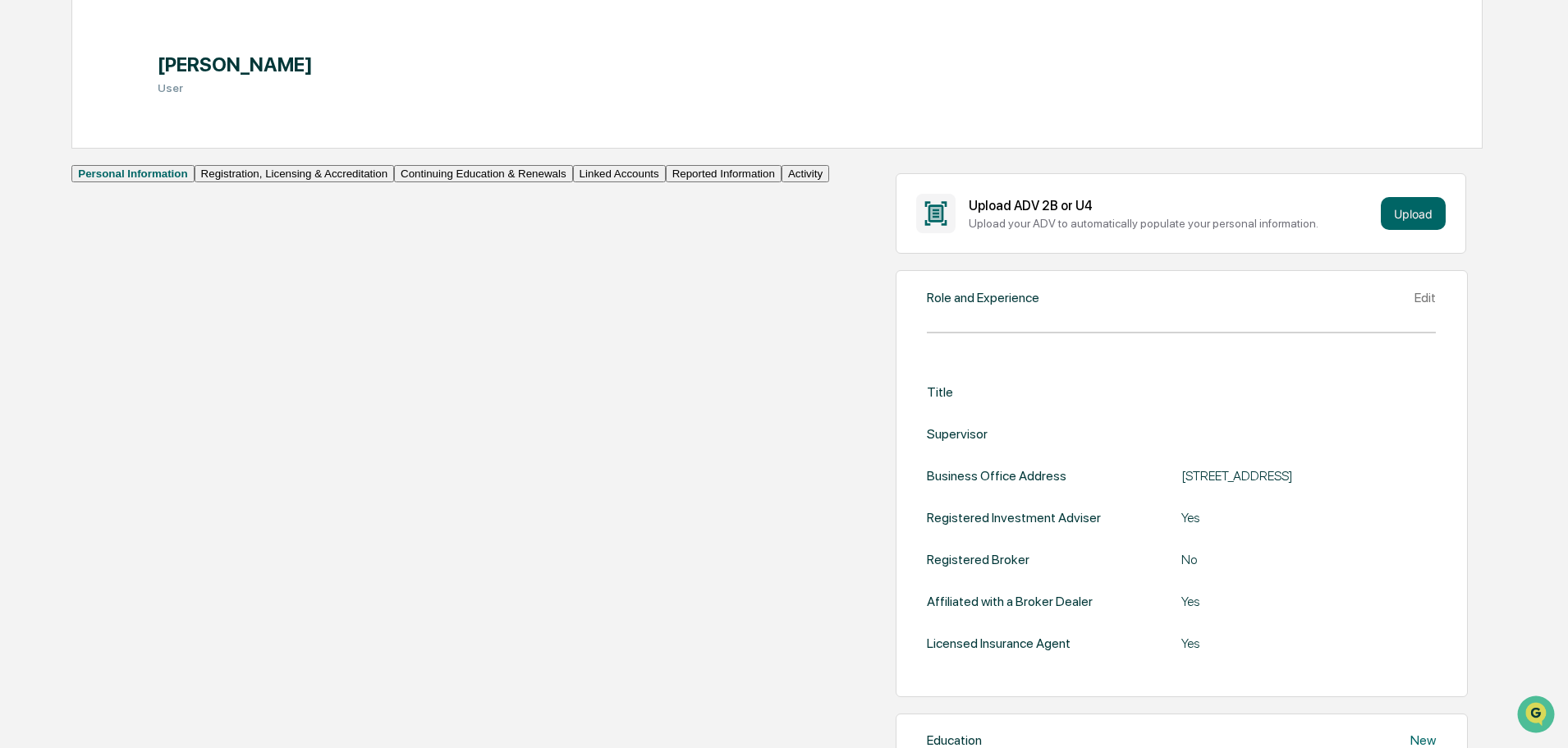
click at [194, 183] on button "Registration, Licensing & Accreditation" at bounding box center [293, 174] width 199 height 18
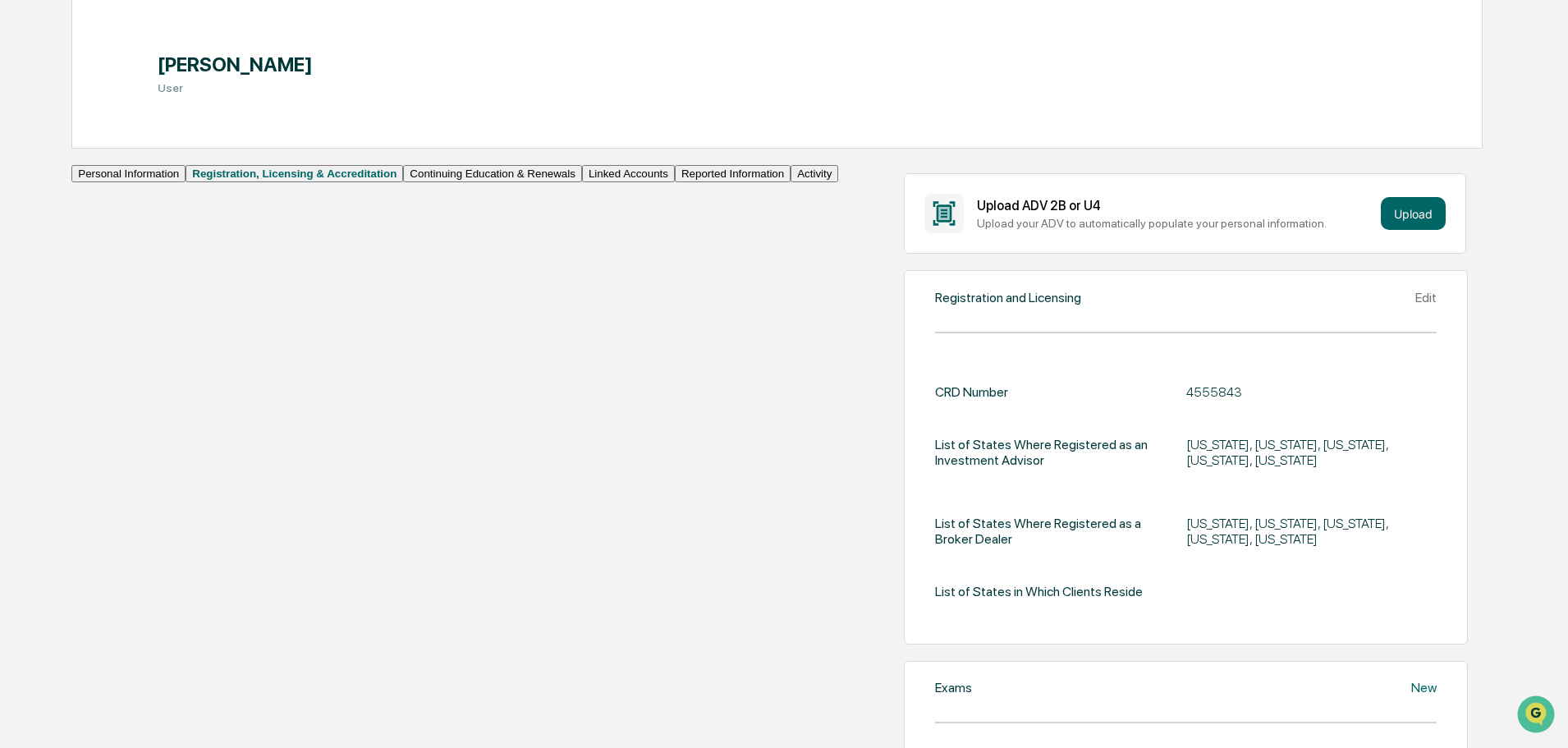
click at [403, 183] on button "Continuing Education & Renewals" at bounding box center [493, 174] width 179 height 18
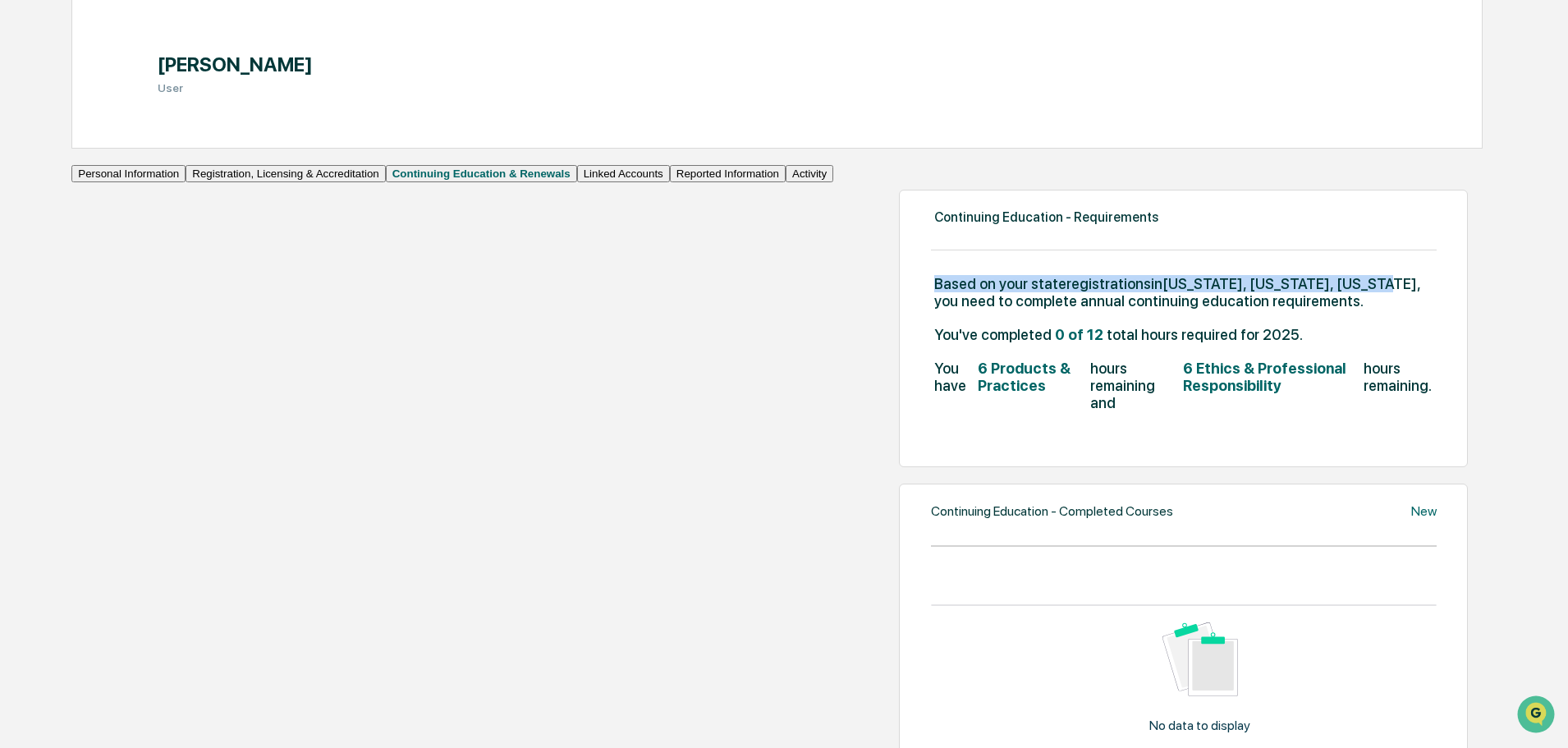
drag, startPoint x: 873, startPoint y: 302, endPoint x: 432, endPoint y: 308, distance: 441.0
click at [899, 308] on div "Continuing Education - Requirements Based on your state registrations in Califo…" at bounding box center [1183, 328] width 569 height 278
copy span "Based on your state registrations in California, Colorado, Wisconsin"
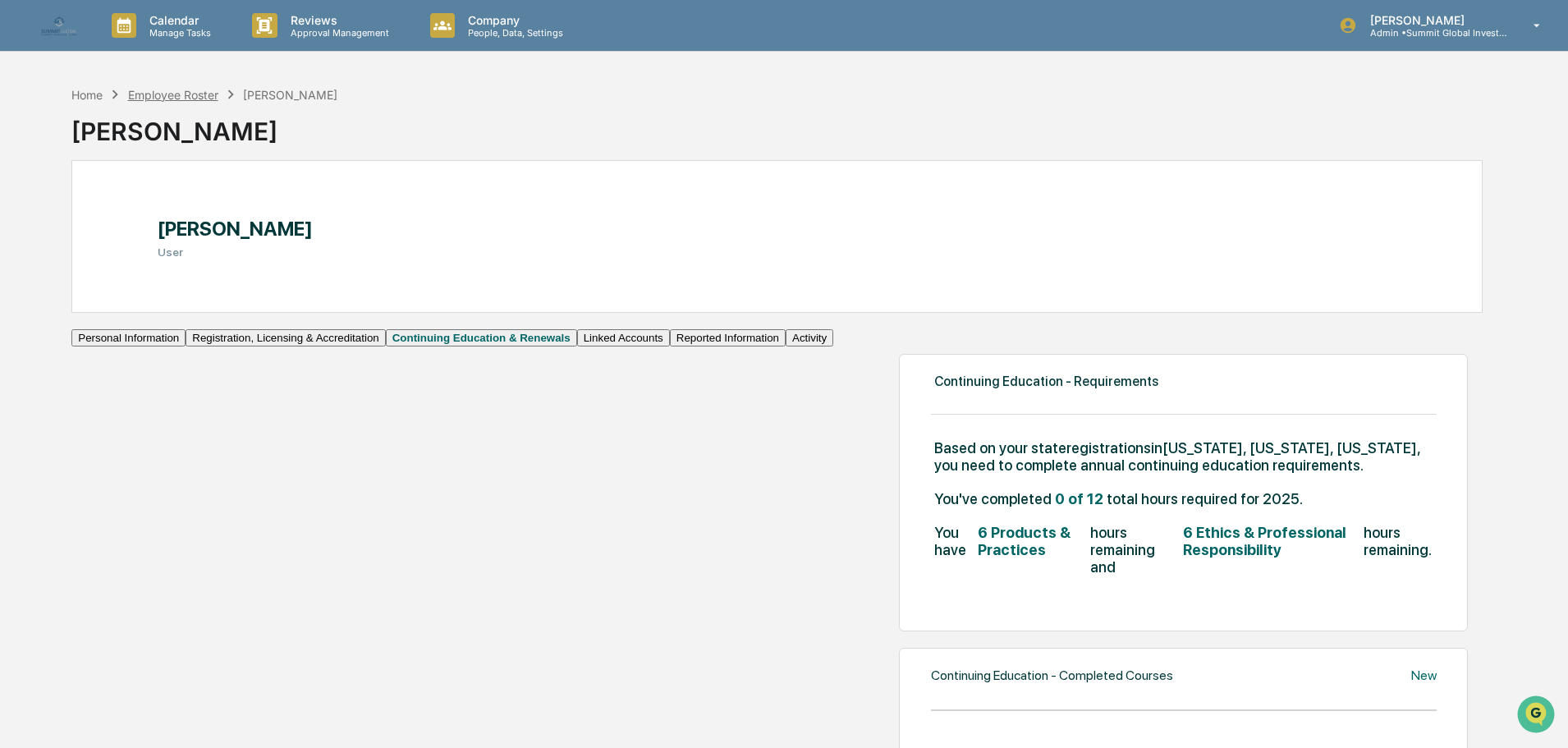
click at [169, 93] on div "Employee Roster" at bounding box center [174, 95] width 90 height 14
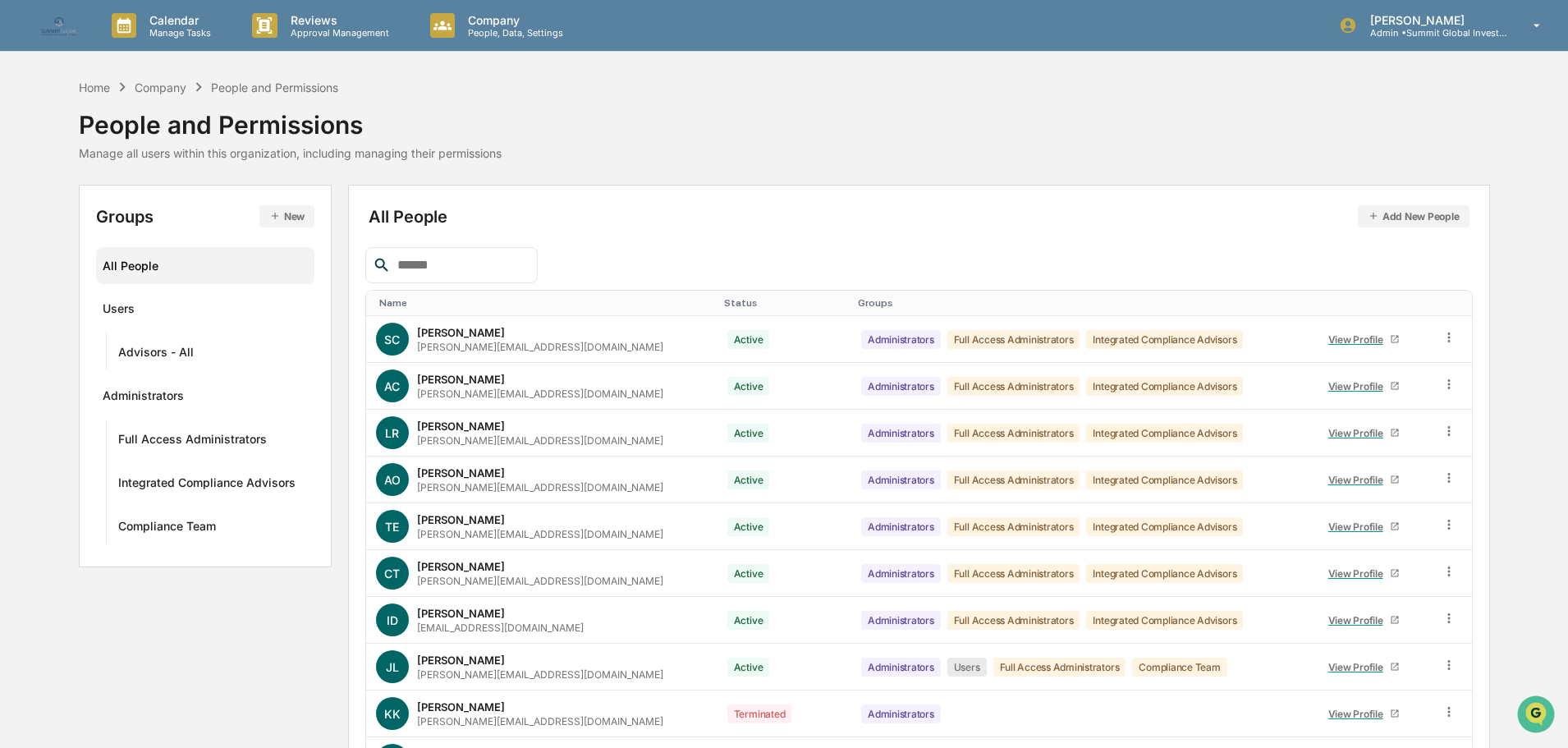
click at [458, 267] on input "text" at bounding box center [460, 265] width 139 height 22
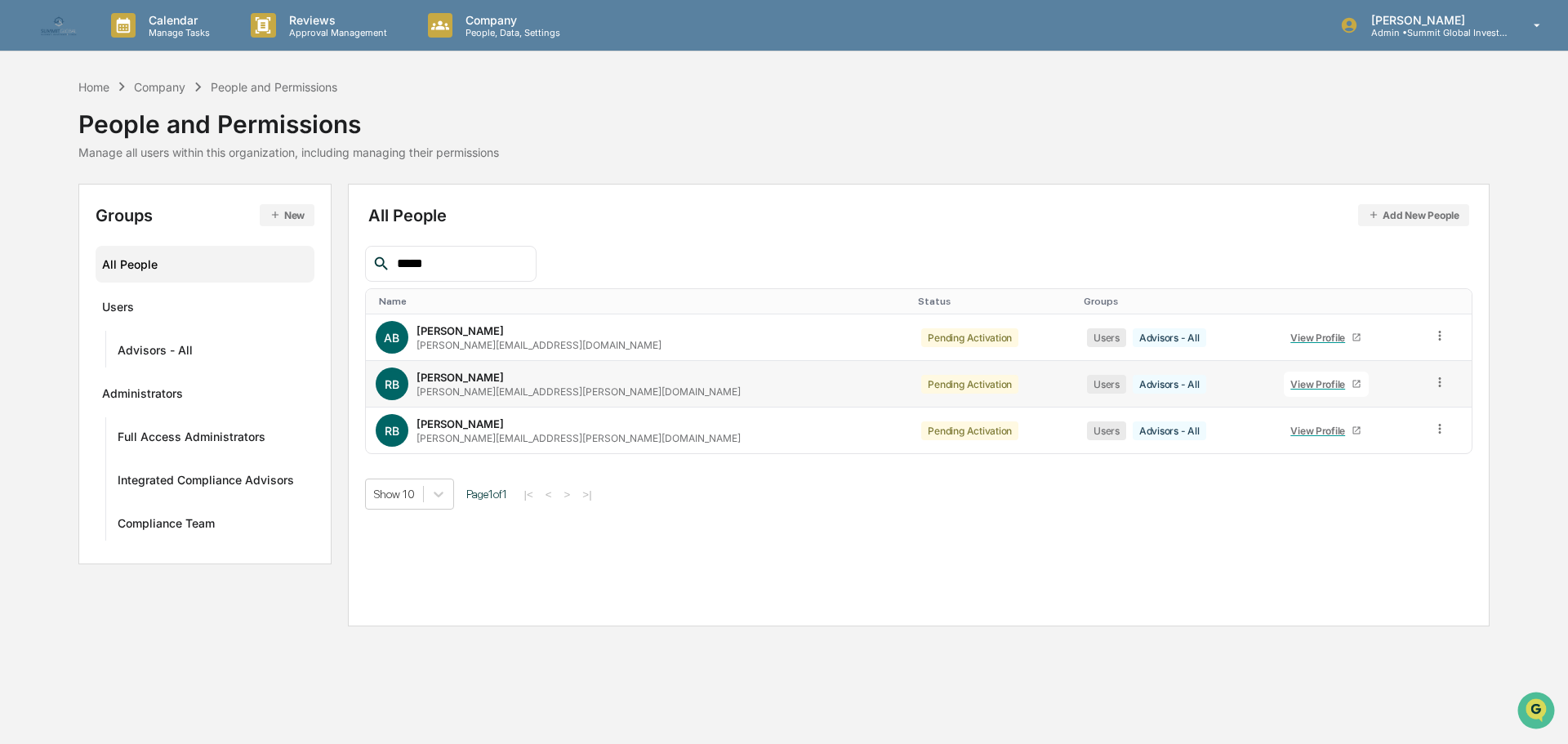
type input "*****"
click at [1291, 388] on div "View Profile" at bounding box center [1321, 384] width 62 height 13
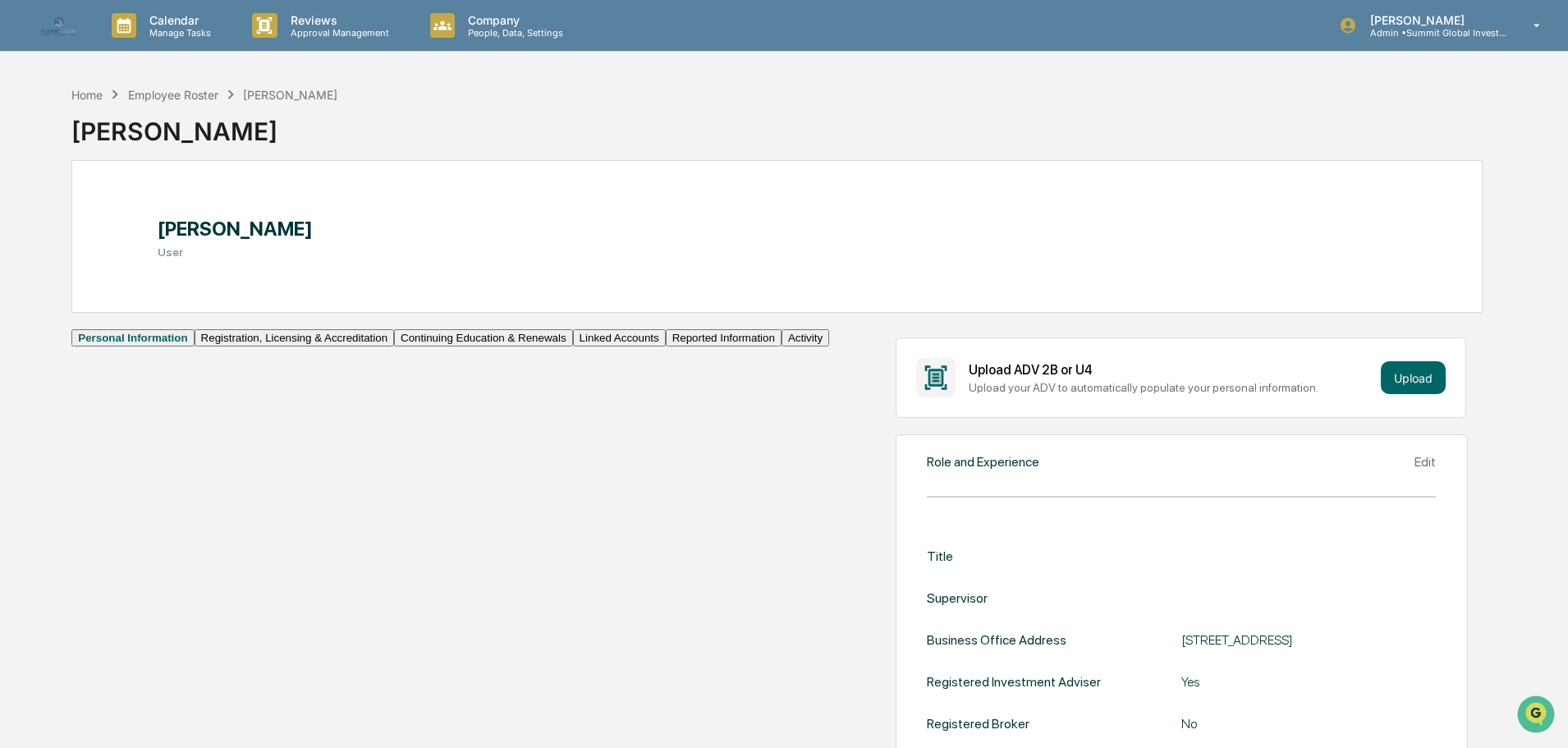
click at [394, 347] on button "Continuing Education & Renewals" at bounding box center [484, 339] width 179 height 18
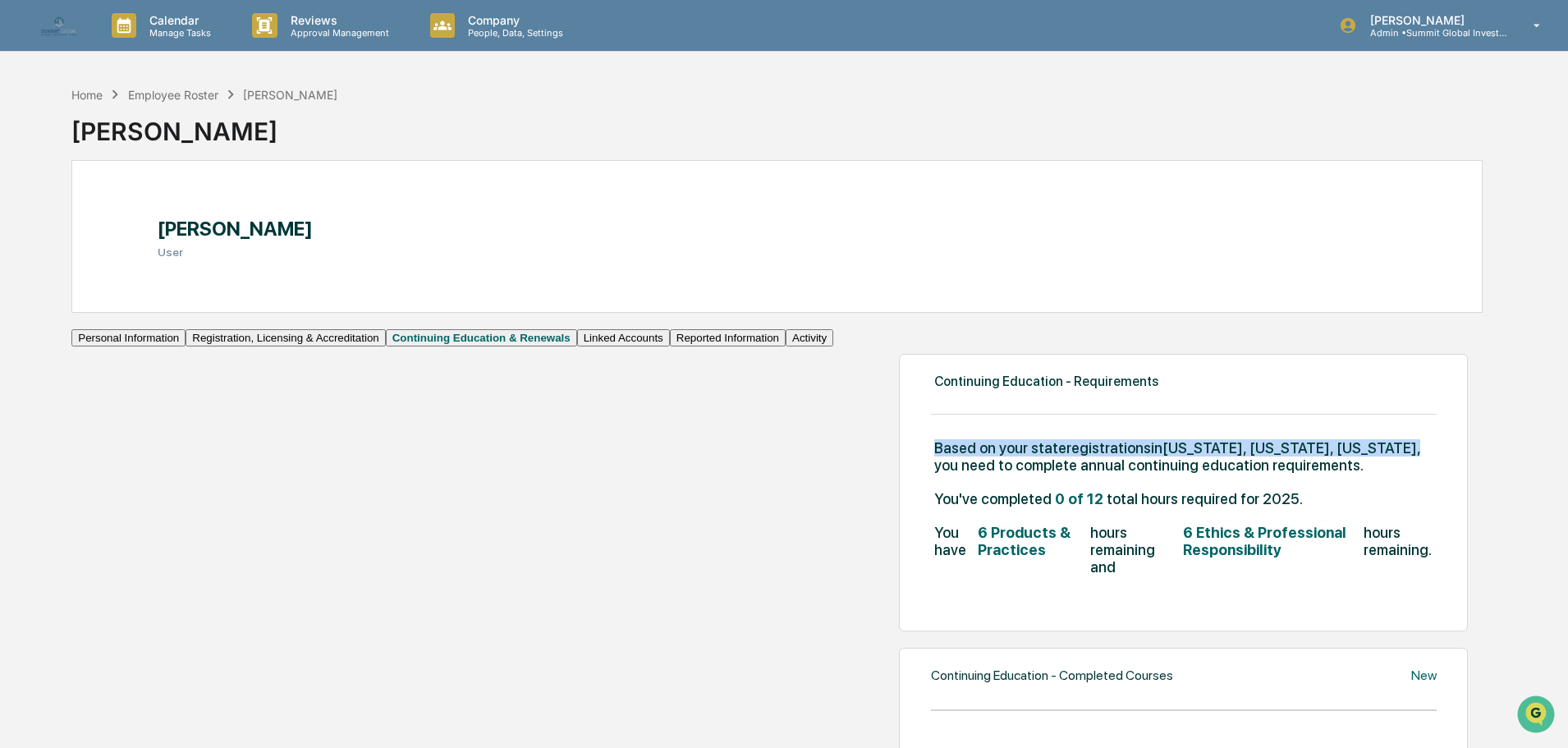
drag, startPoint x: 872, startPoint y: 469, endPoint x: 435, endPoint y: 458, distance: 437.1
click at [899, 458] on div "Continuing Education - Requirements Based on your state registrations in Califo…" at bounding box center [1183, 493] width 569 height 278
copy span "Based on your state registrations in California, Colorado, Nebraska ,"
click at [183, 97] on div "Employee Roster" at bounding box center [174, 95] width 90 height 14
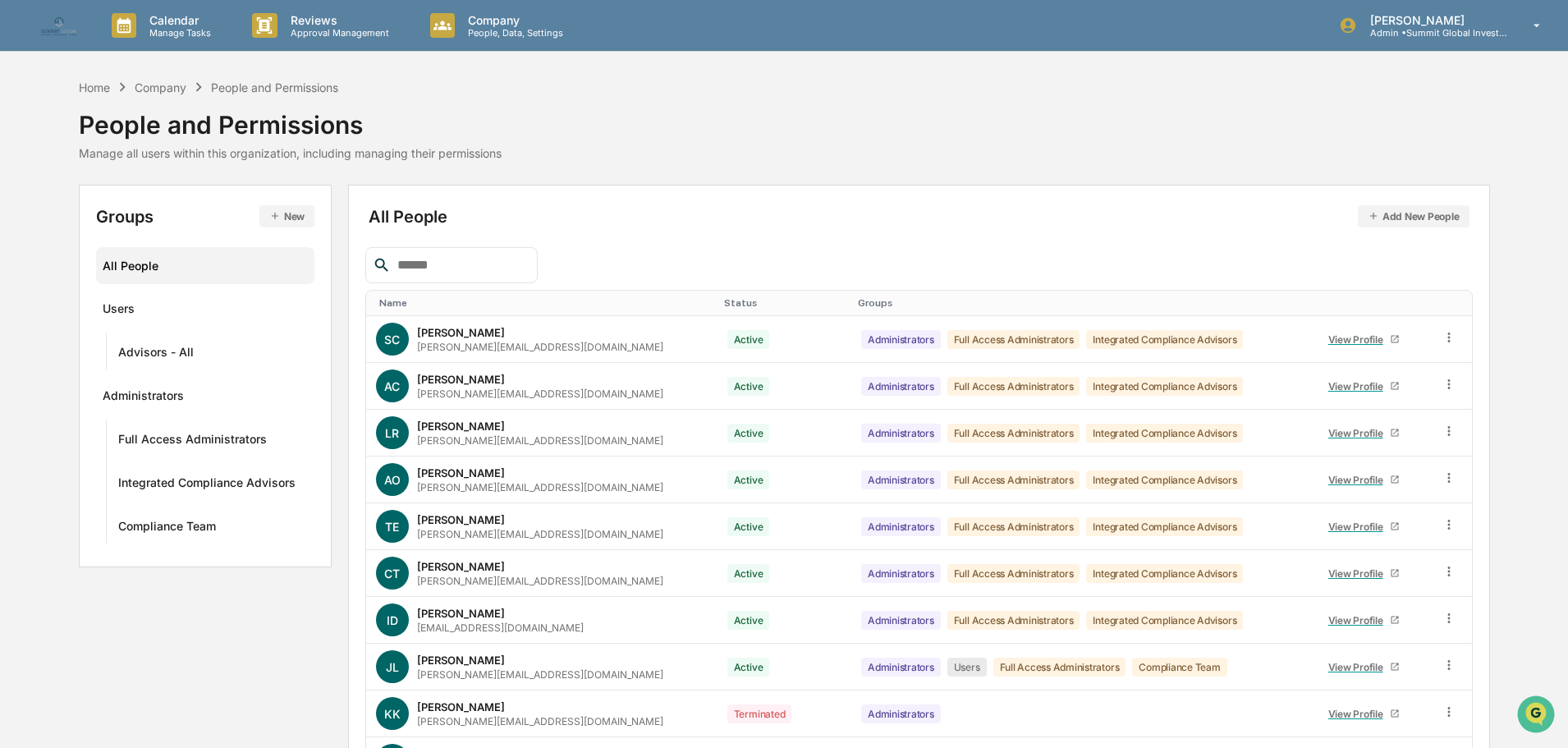
click at [431, 271] on input "text" at bounding box center [460, 265] width 139 height 22
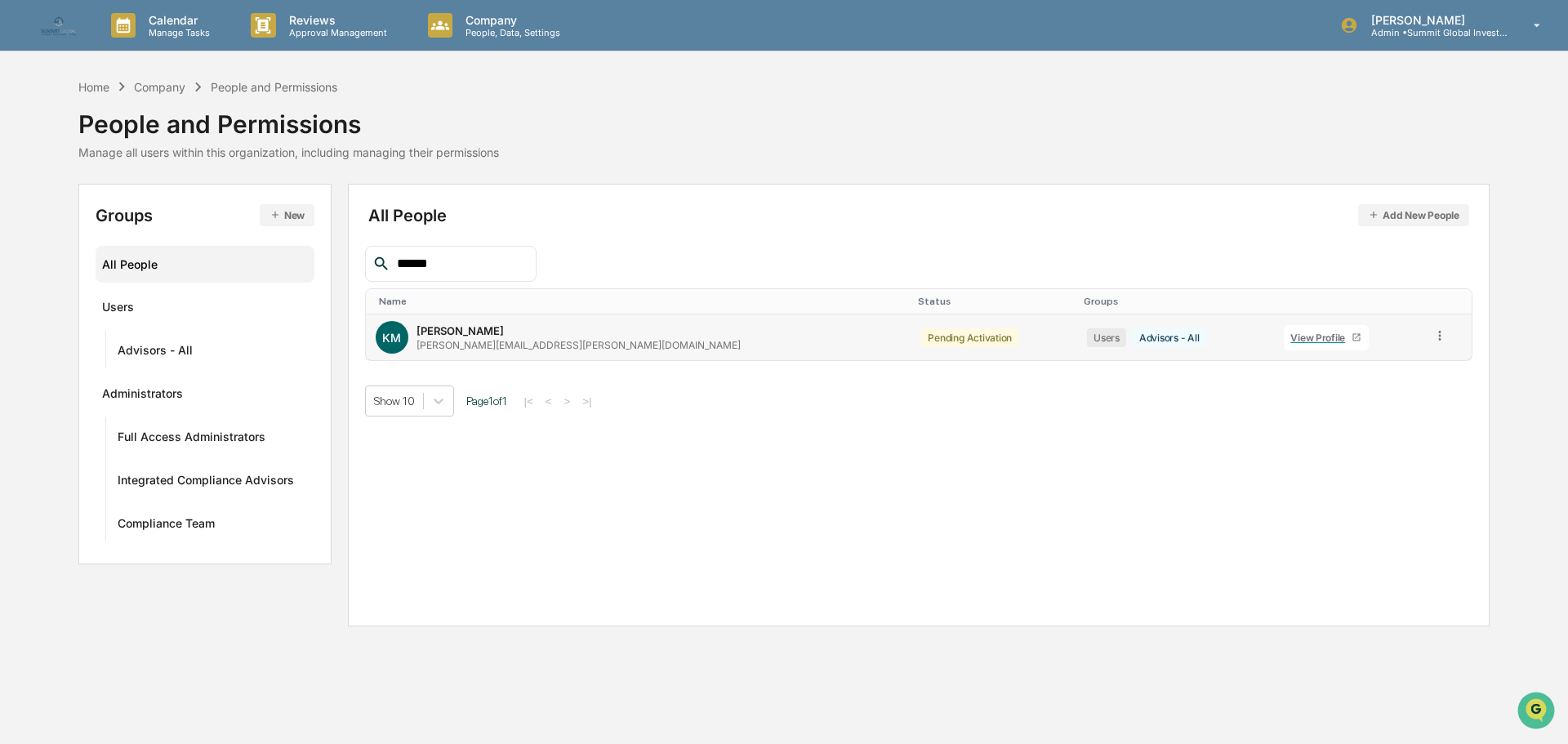
type input "******"
click at [1291, 338] on div "View Profile" at bounding box center [1321, 338] width 62 height 13
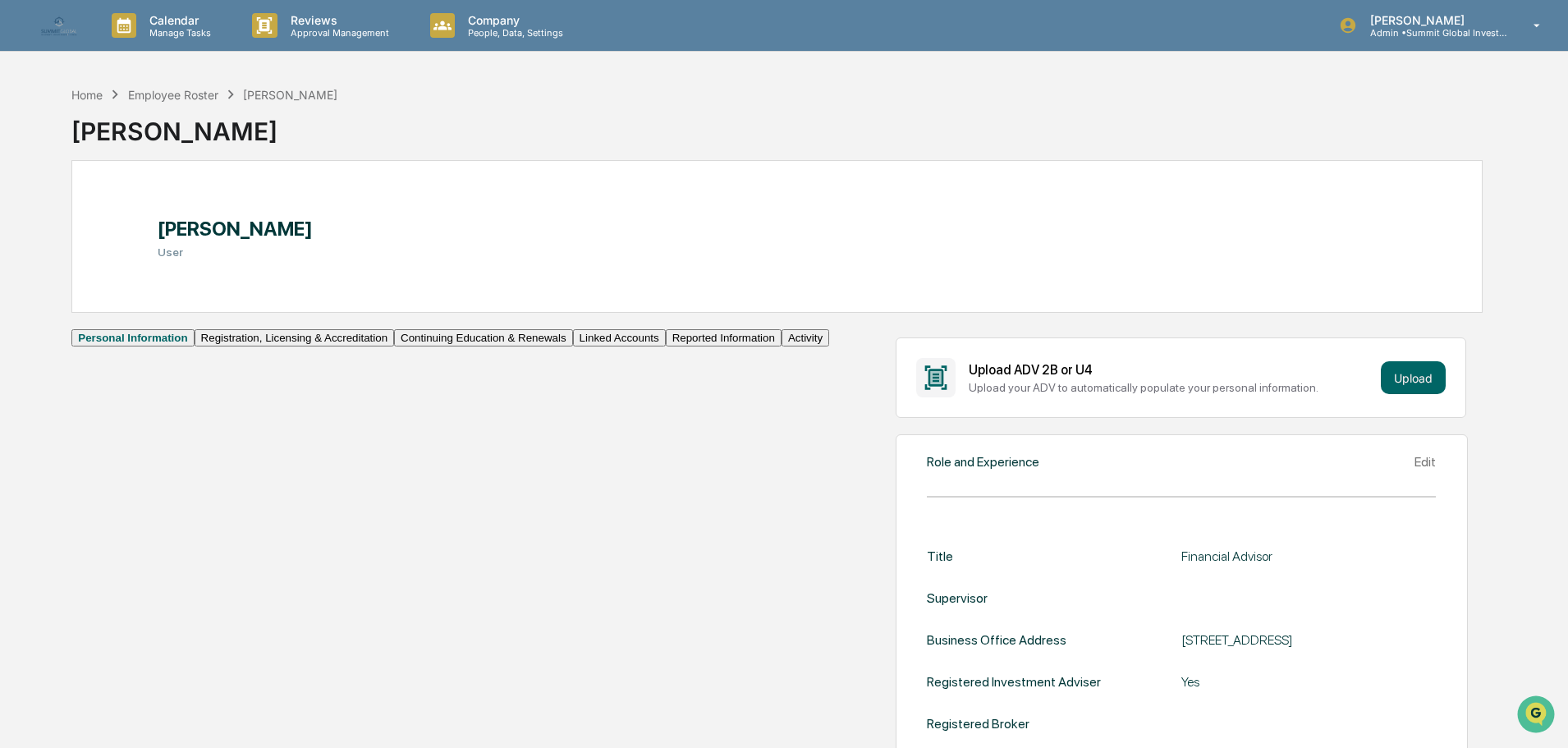
click at [194, 347] on button "Registration, Licensing & Accreditation" at bounding box center [293, 339] width 199 height 18
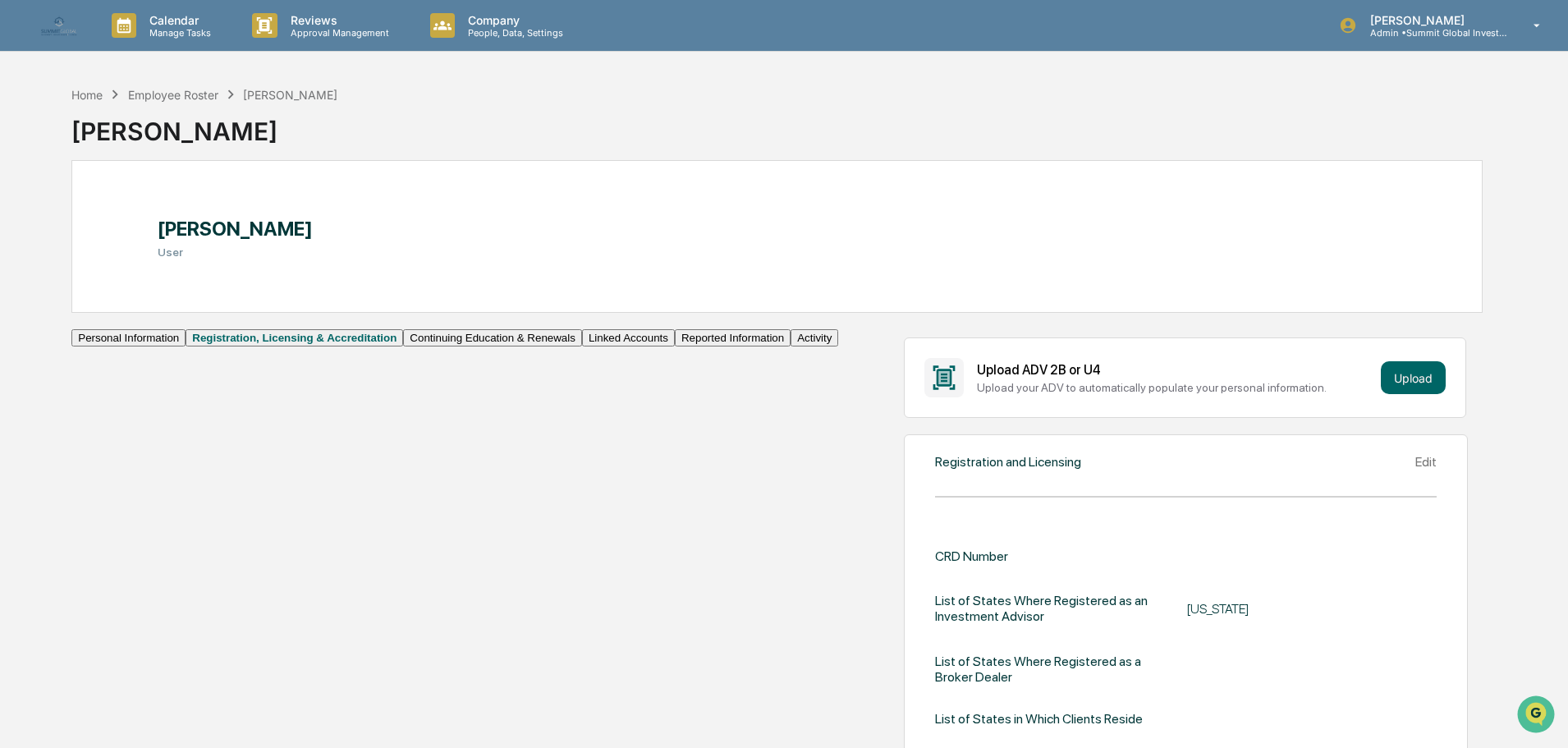
click at [403, 347] on button "Continuing Education & Renewals" at bounding box center [493, 339] width 179 height 18
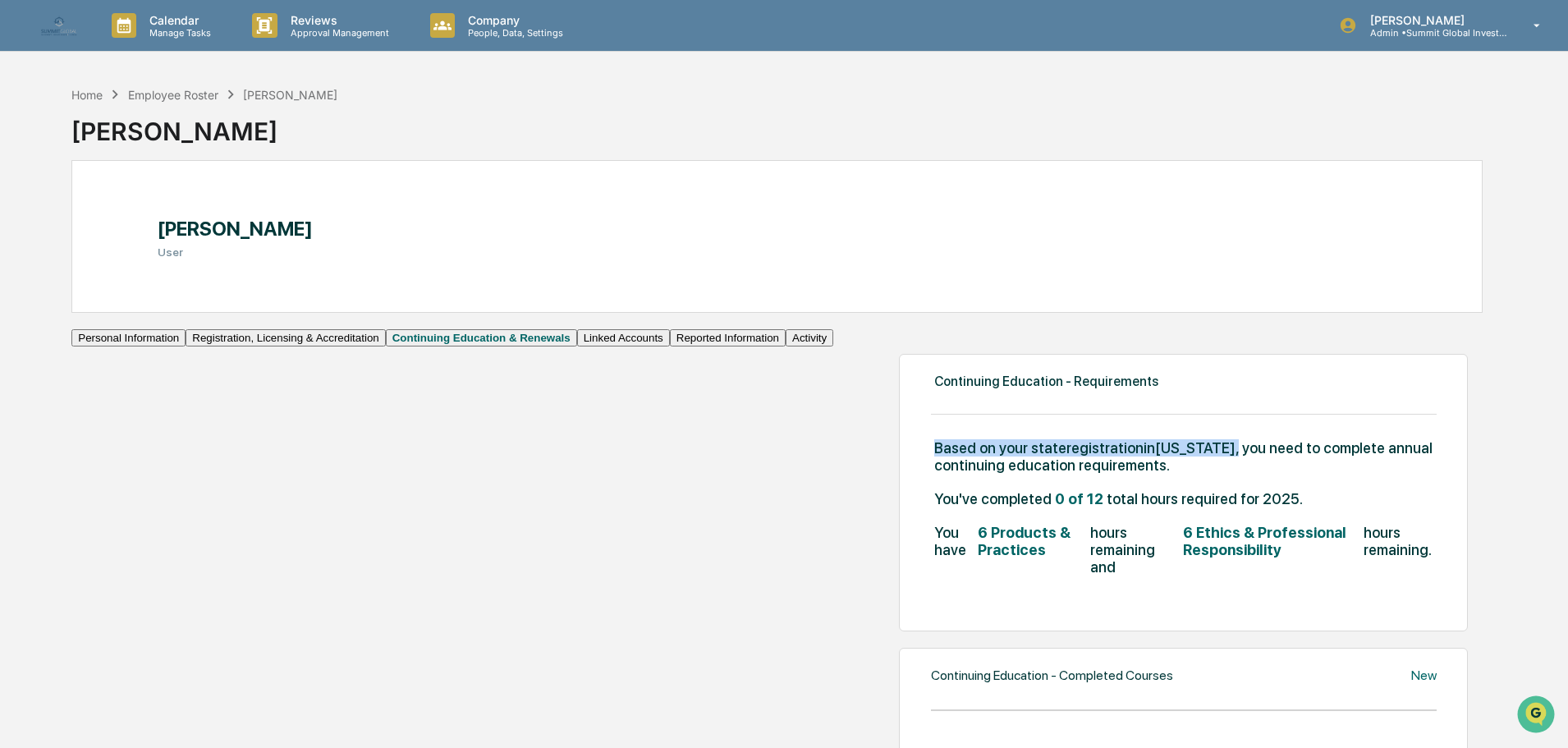
drag, startPoint x: 731, startPoint y: 466, endPoint x: 448, endPoint y: 467, distance: 283.0
click at [931, 467] on div "Based on your state registration in California , you need to complete annual co…" at bounding box center [1183, 465] width 505 height 51
copy span "Based on your state registration in California ,"
click at [197, 95] on div "Employee Roster" at bounding box center [174, 95] width 90 height 14
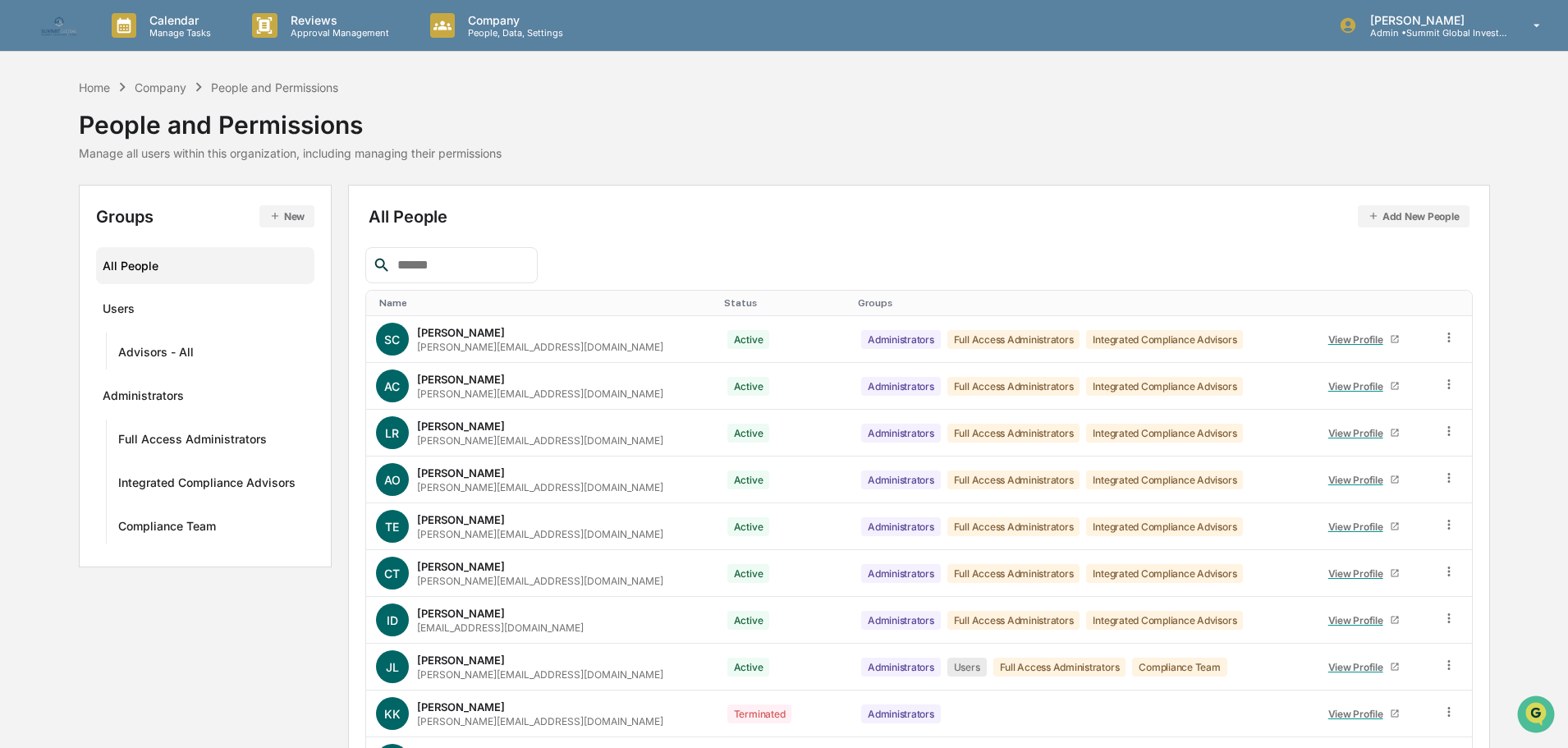
click at [519, 264] on input "text" at bounding box center [460, 265] width 139 height 22
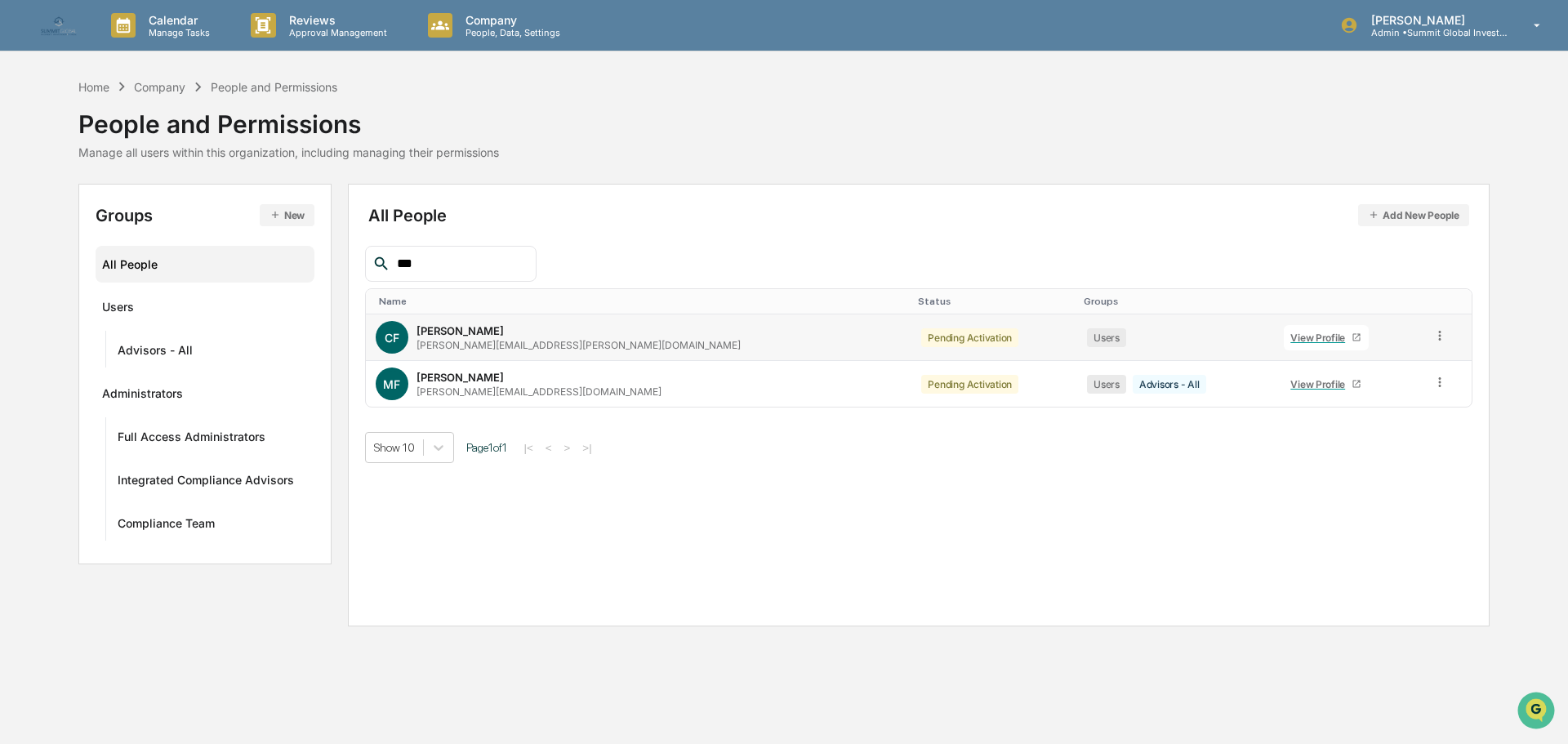
click at [1433, 335] on icon at bounding box center [1441, 336] width 16 height 16
click at [1341, 396] on div "Change Status" at bounding box center [1364, 395] width 141 height 20
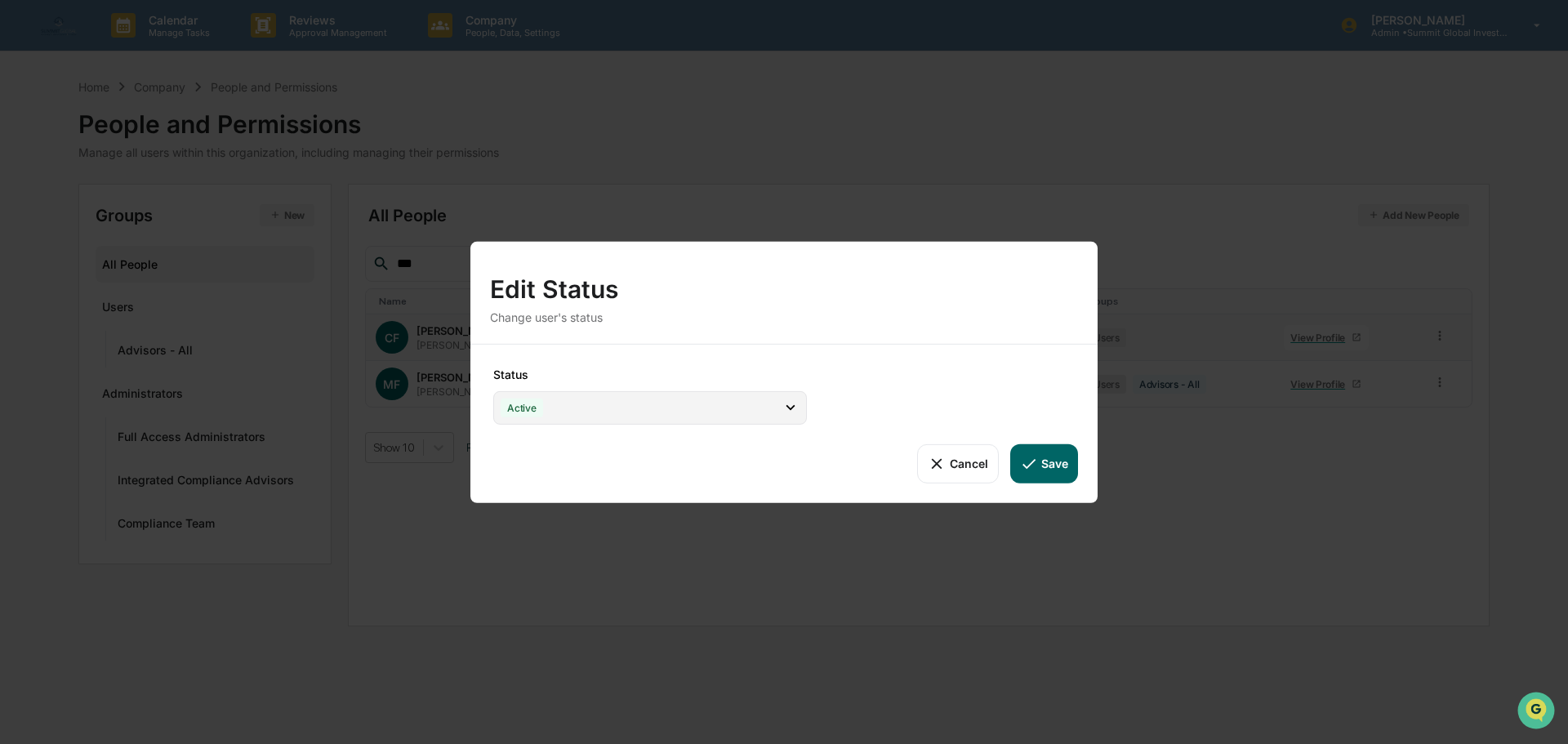
click at [769, 403] on div "Active" at bounding box center [649, 407] width 313 height 33
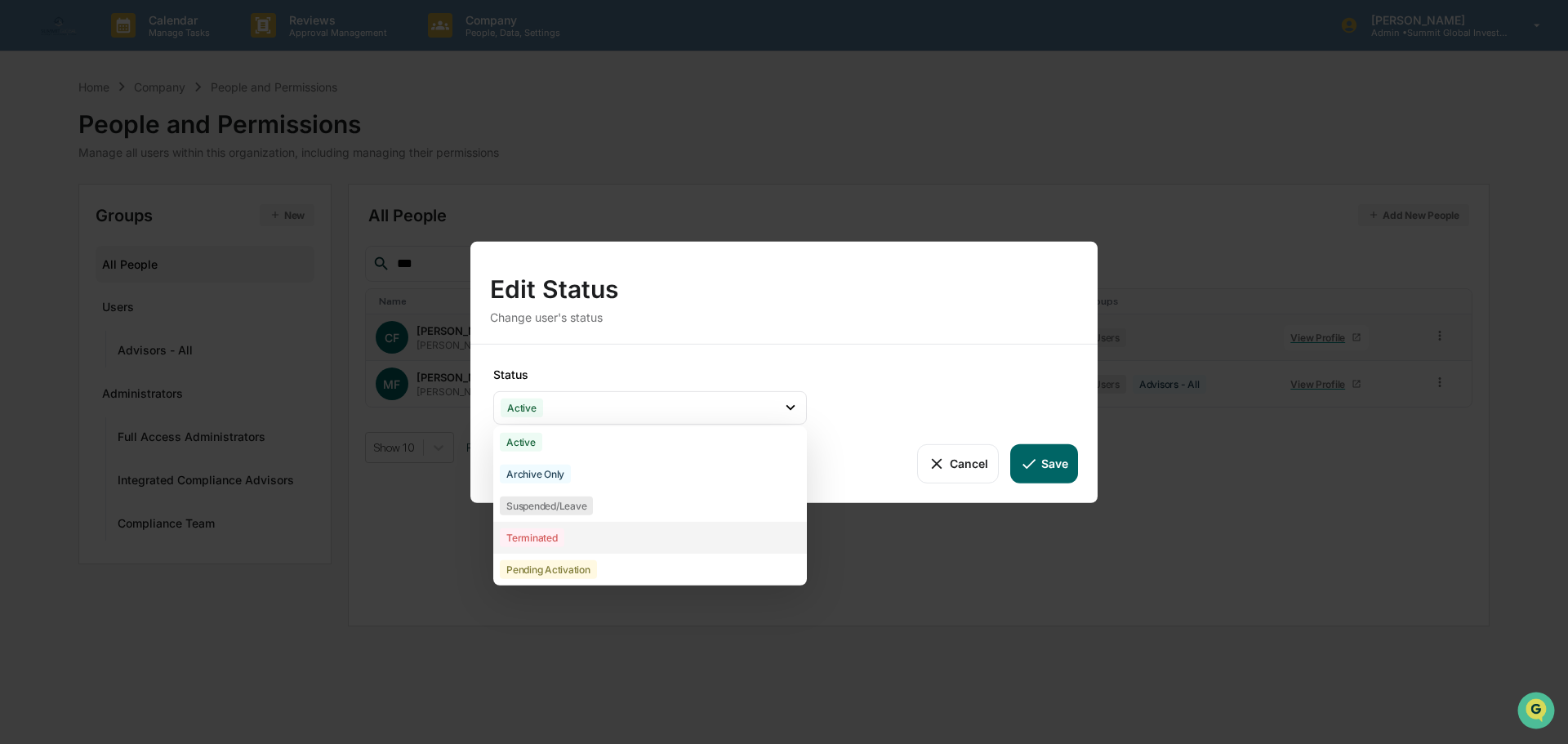
click at [534, 543] on div "Terminated" at bounding box center [532, 536] width 64 height 19
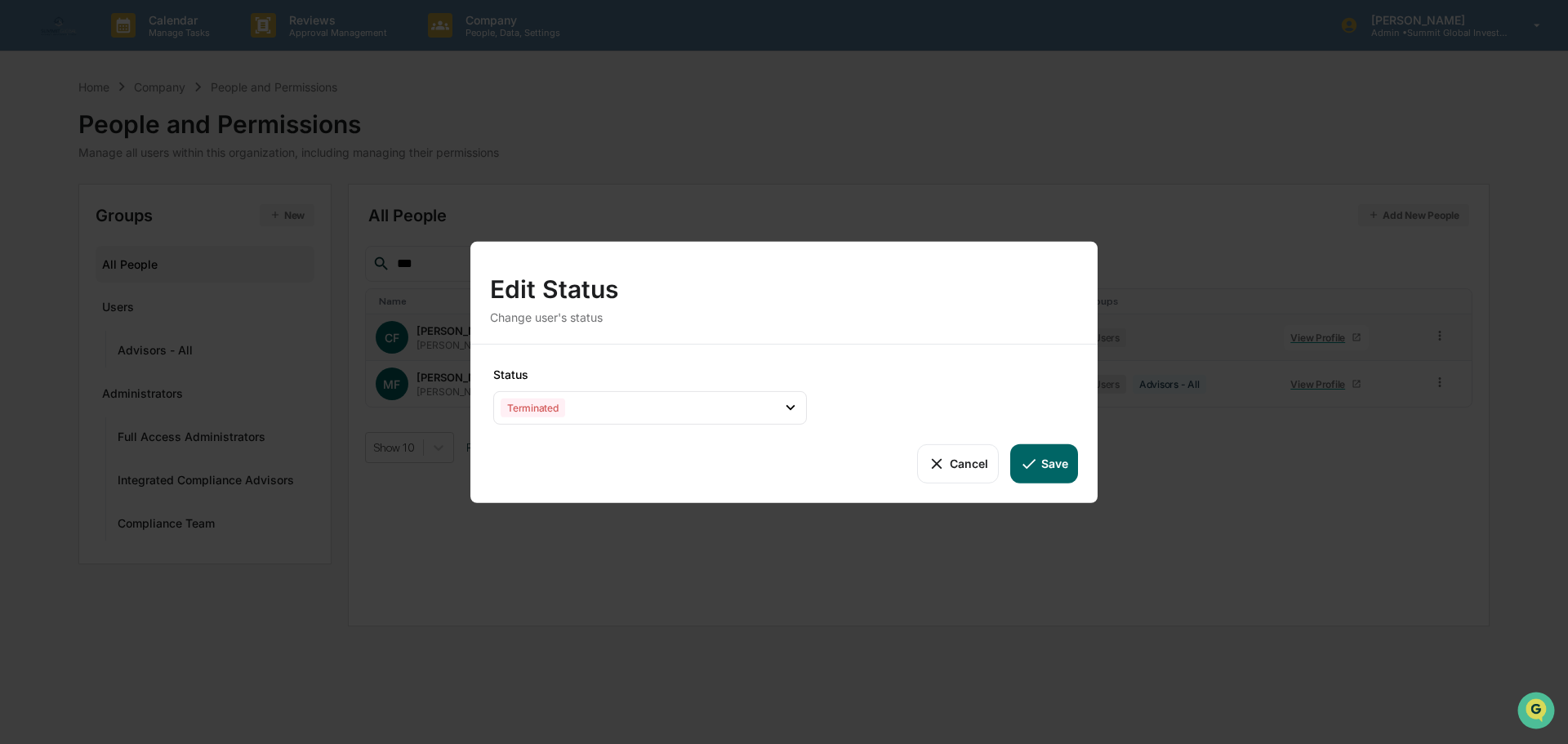
click at [1053, 471] on button "Save" at bounding box center [1044, 463] width 67 height 39
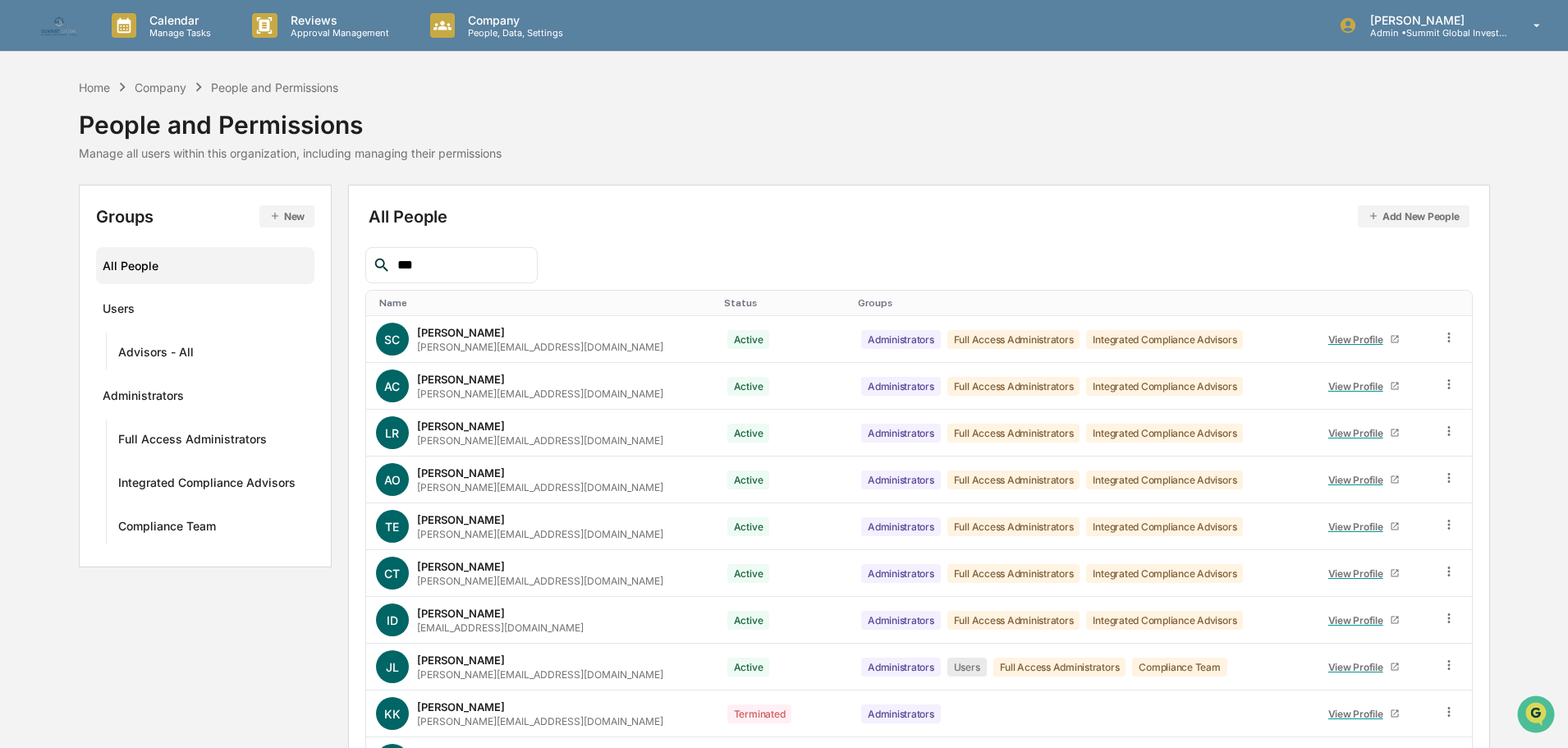
click at [442, 254] on div "***" at bounding box center [451, 265] width 173 height 36
click at [442, 272] on input "***" at bounding box center [460, 265] width 139 height 22
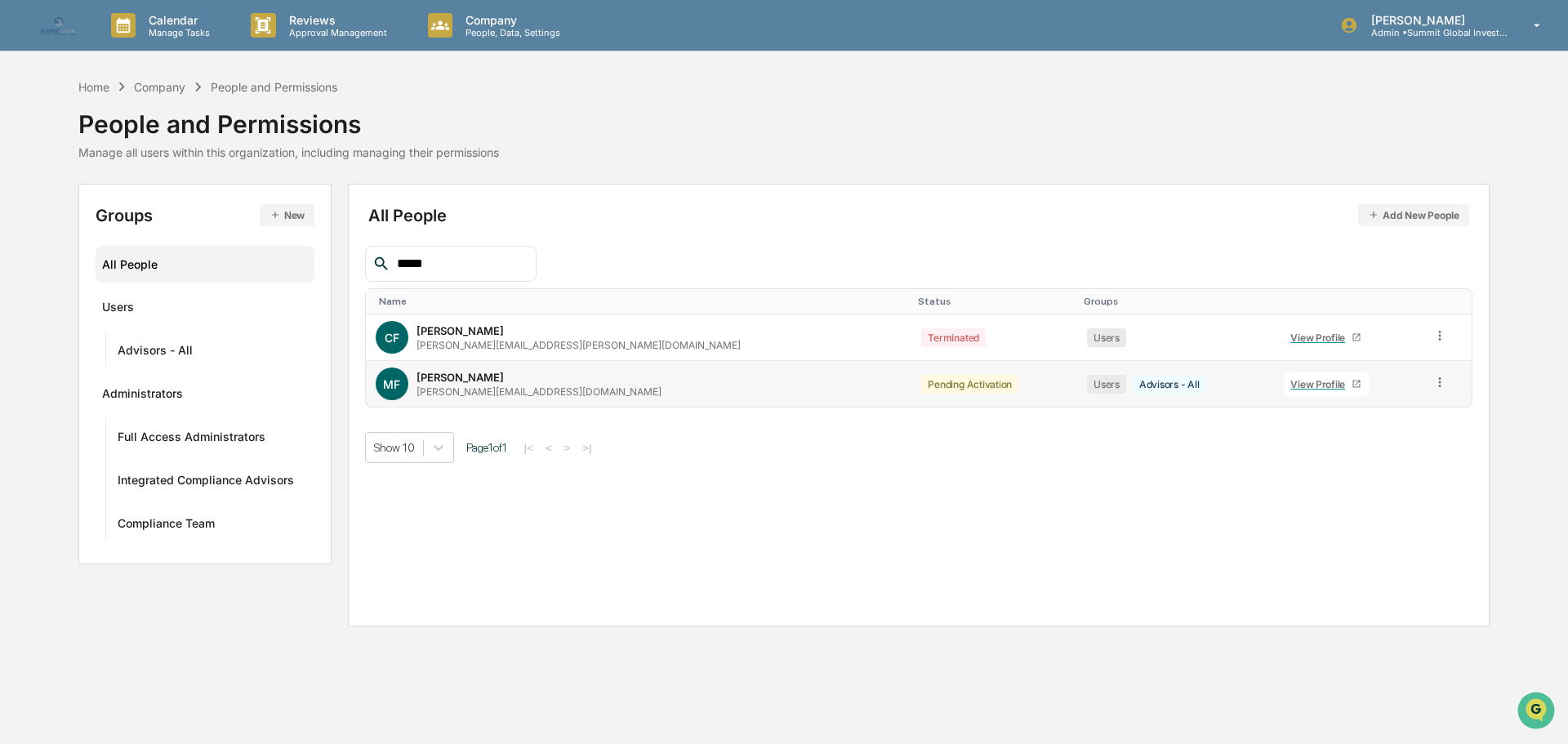
type input "*****"
click at [1291, 387] on div "View Profile" at bounding box center [1321, 384] width 62 height 13
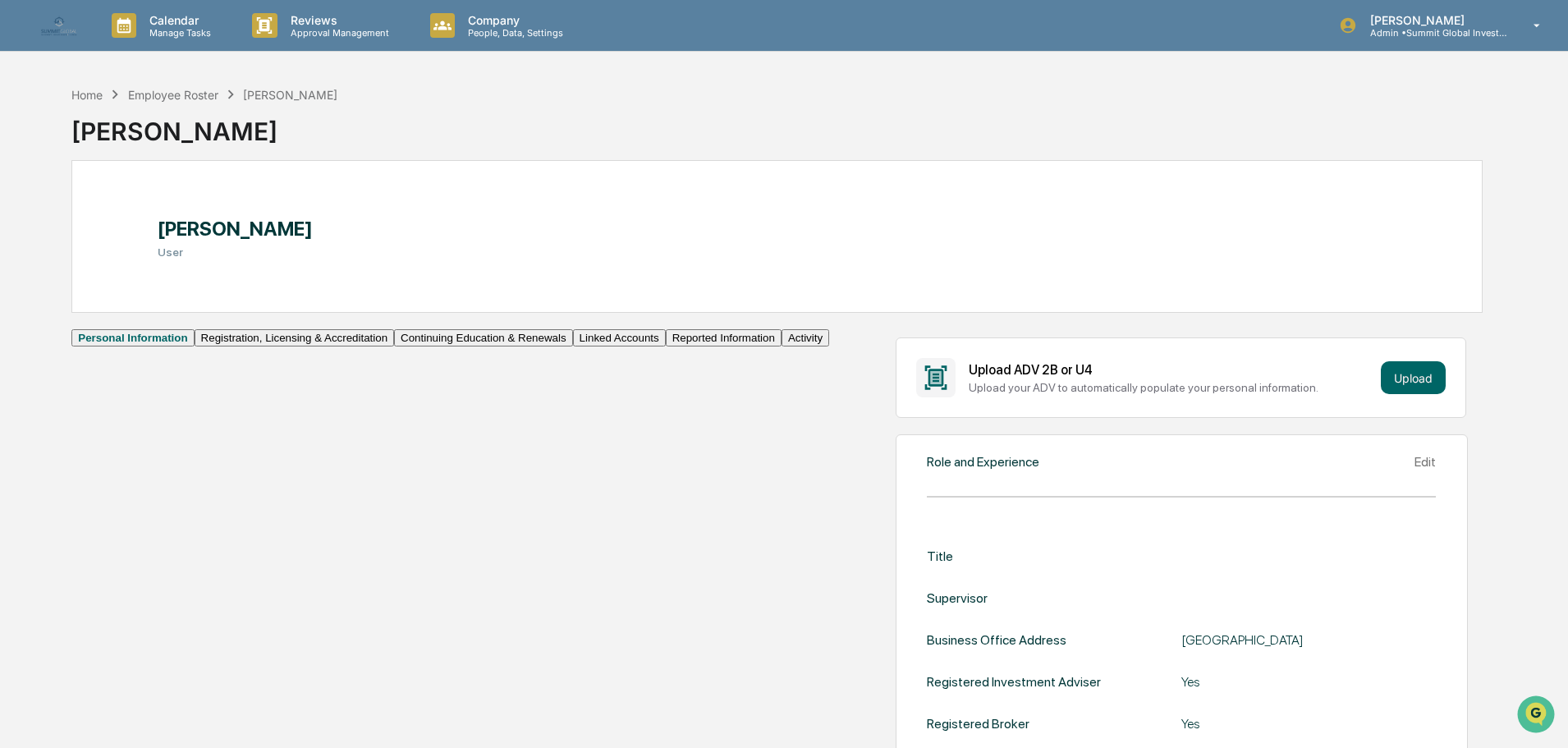
click at [394, 347] on button "Continuing Education & Renewals" at bounding box center [484, 339] width 179 height 18
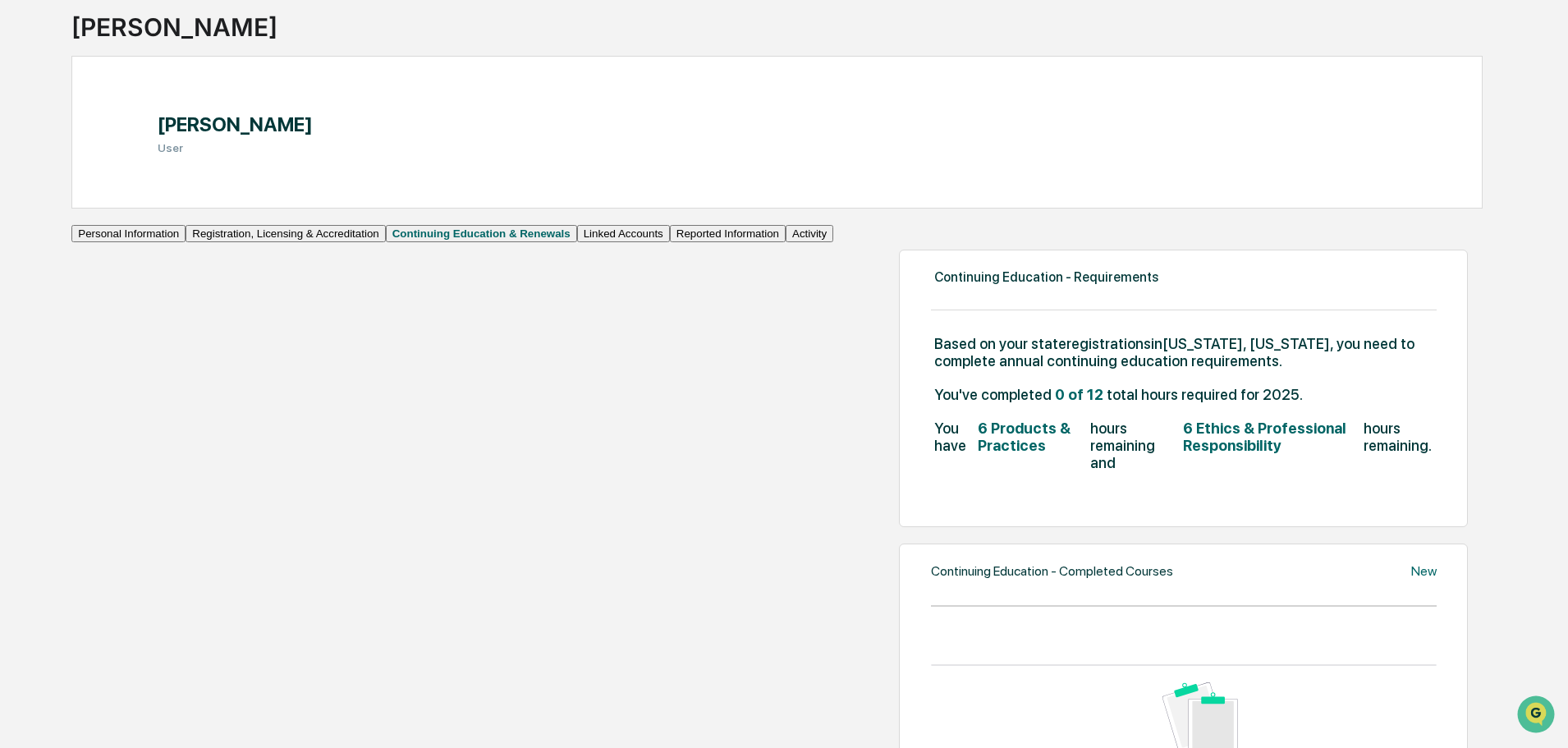
scroll to position [82, 0]
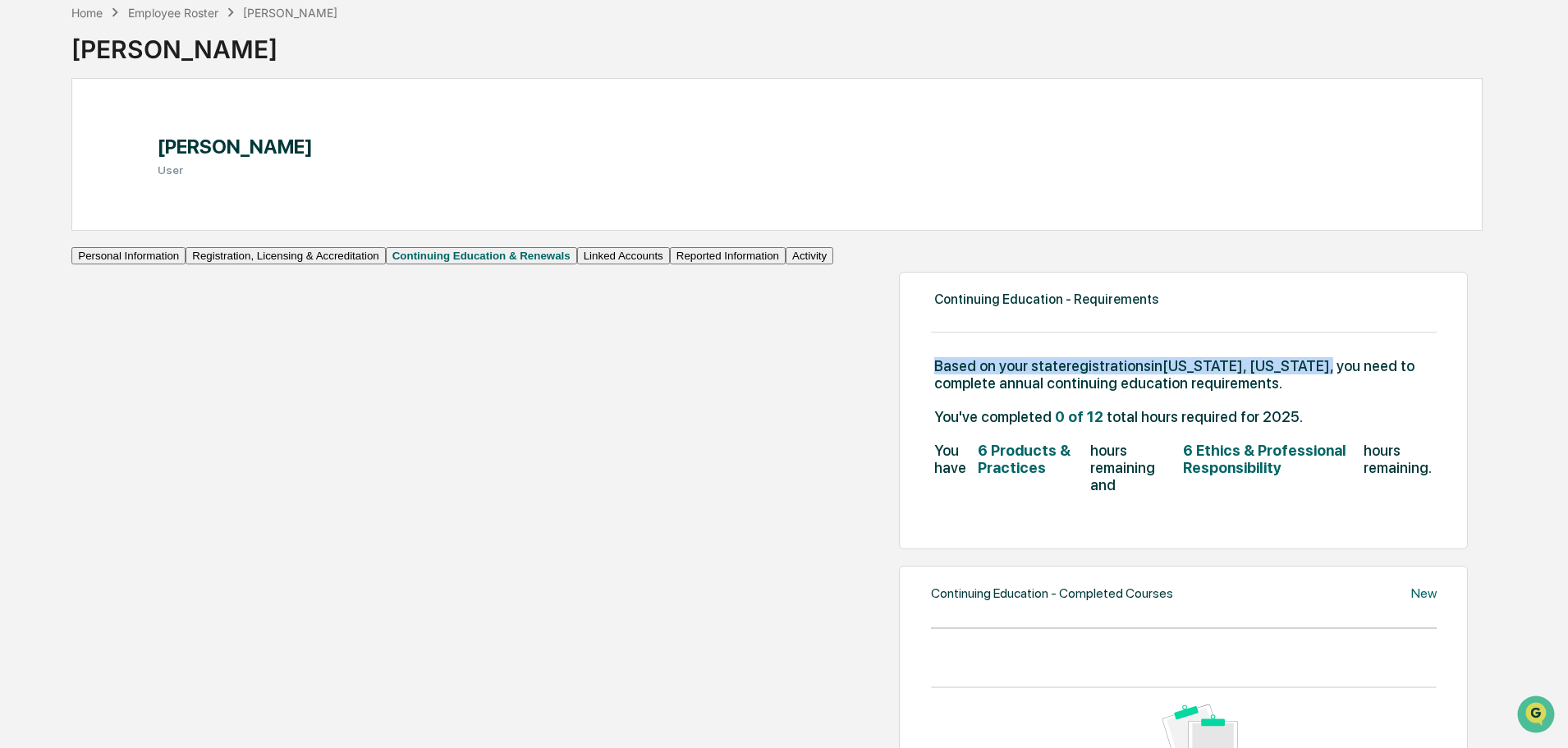
drag, startPoint x: 787, startPoint y: 384, endPoint x: 418, endPoint y: 386, distance: 369.0
click at [899, 386] on div "Continuing Education - Requirements Based on your state registrations in Colora…" at bounding box center [1183, 410] width 569 height 278
copy span "Based on your state registrations in Colorado, Florida ,"
click at [164, 8] on div "Employee Roster" at bounding box center [174, 13] width 90 height 14
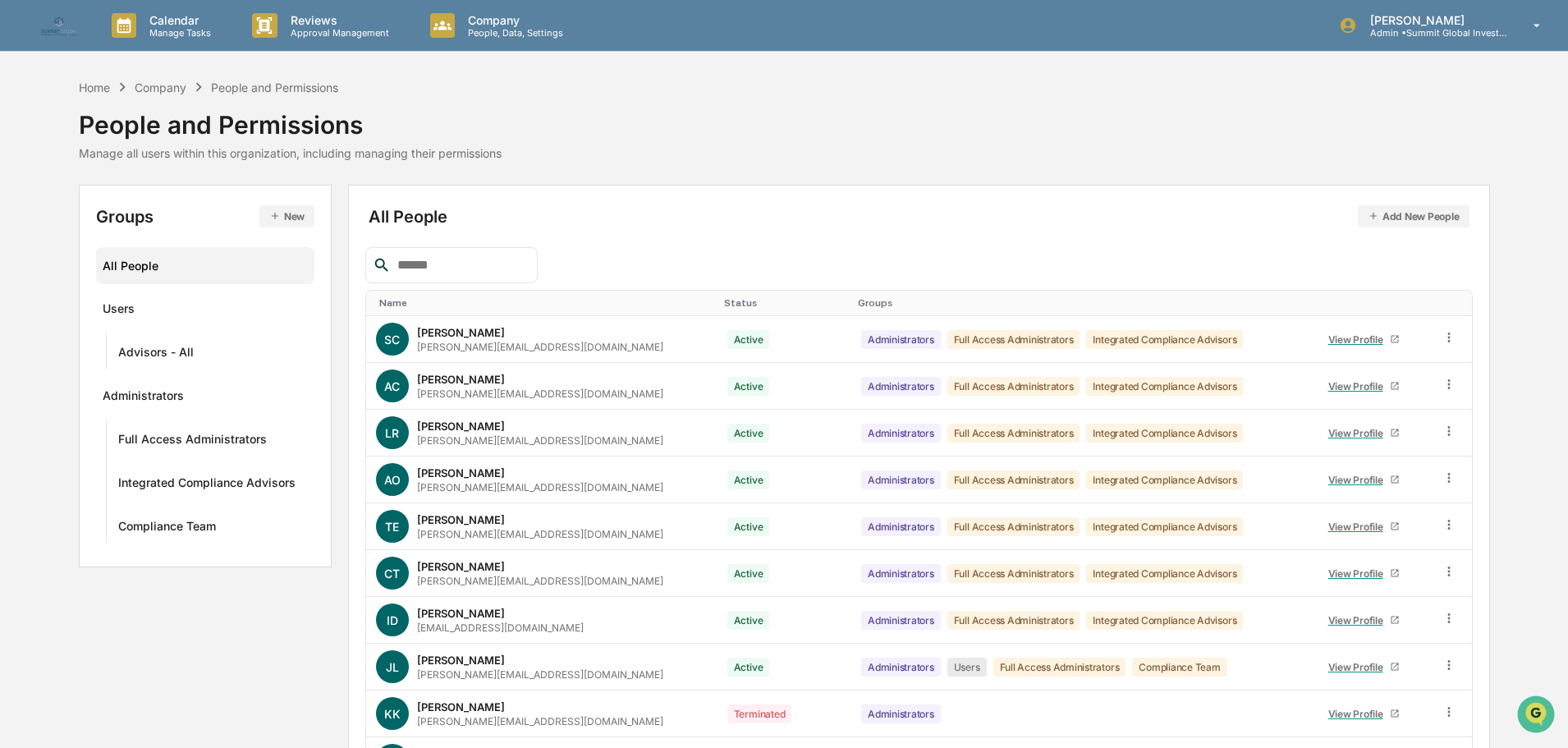
click at [443, 266] on input "text" at bounding box center [460, 265] width 139 height 22
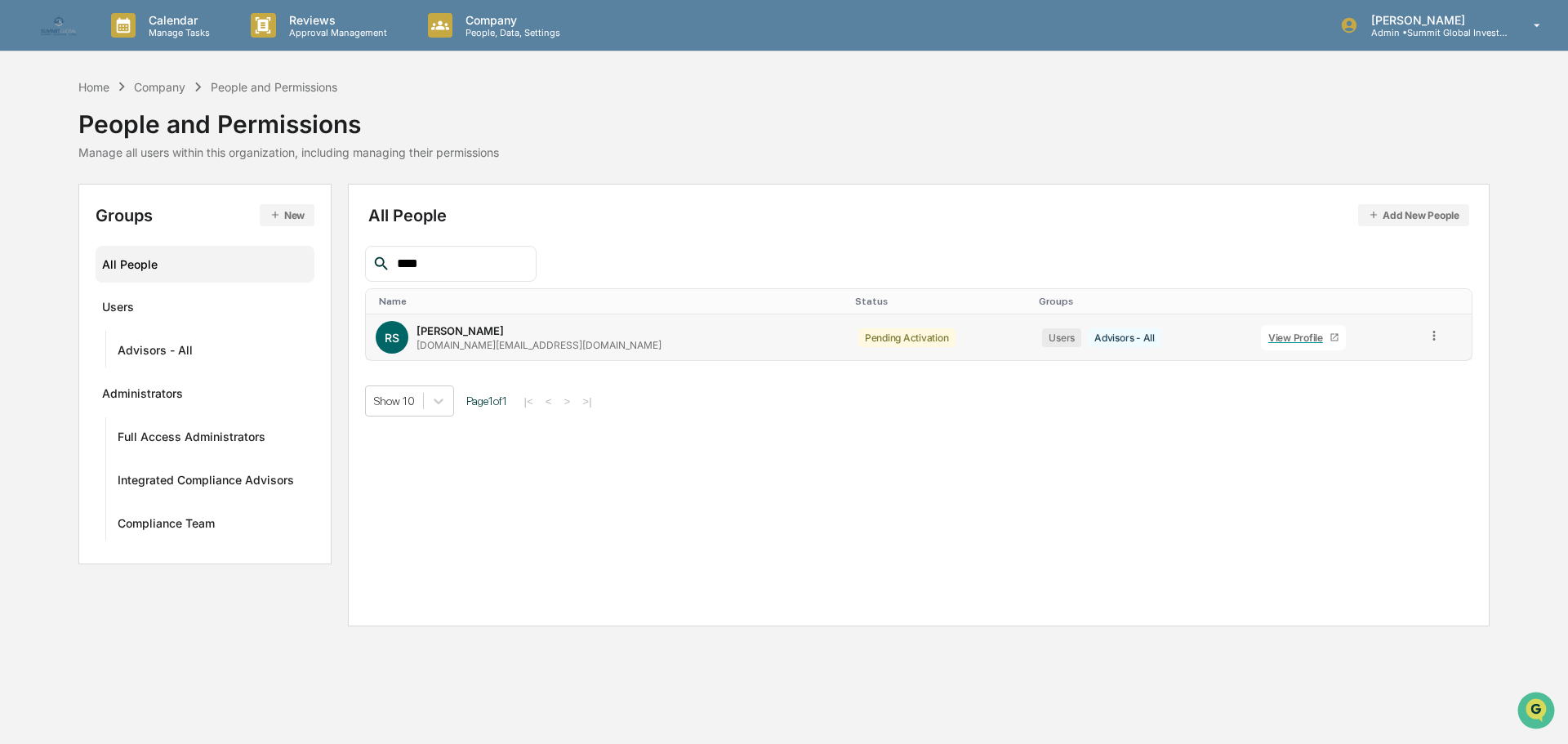
type input "****"
click at [1274, 341] on div "View Profile" at bounding box center [1299, 338] width 62 height 13
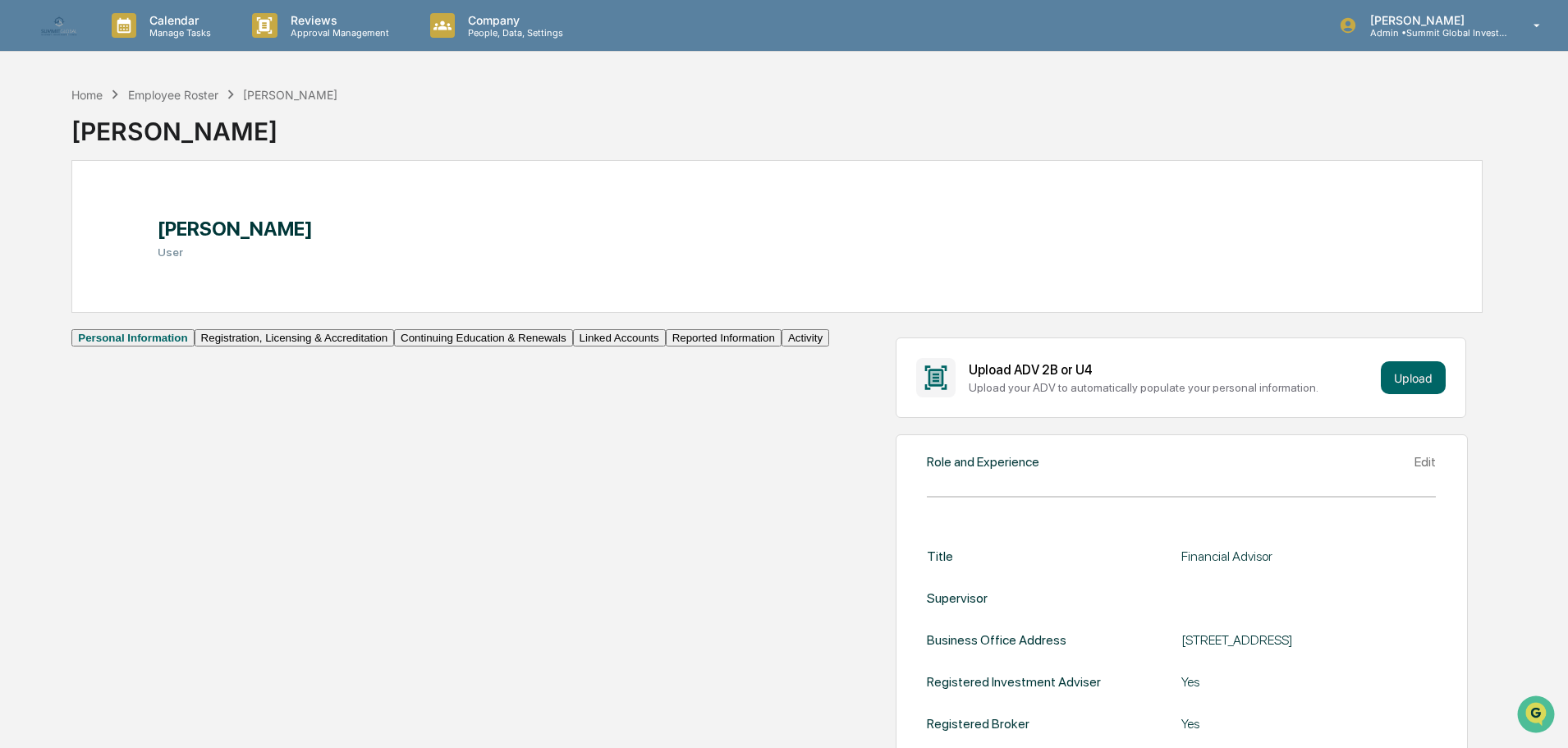
click at [394, 347] on button "Continuing Education & Renewals" at bounding box center [484, 339] width 179 height 18
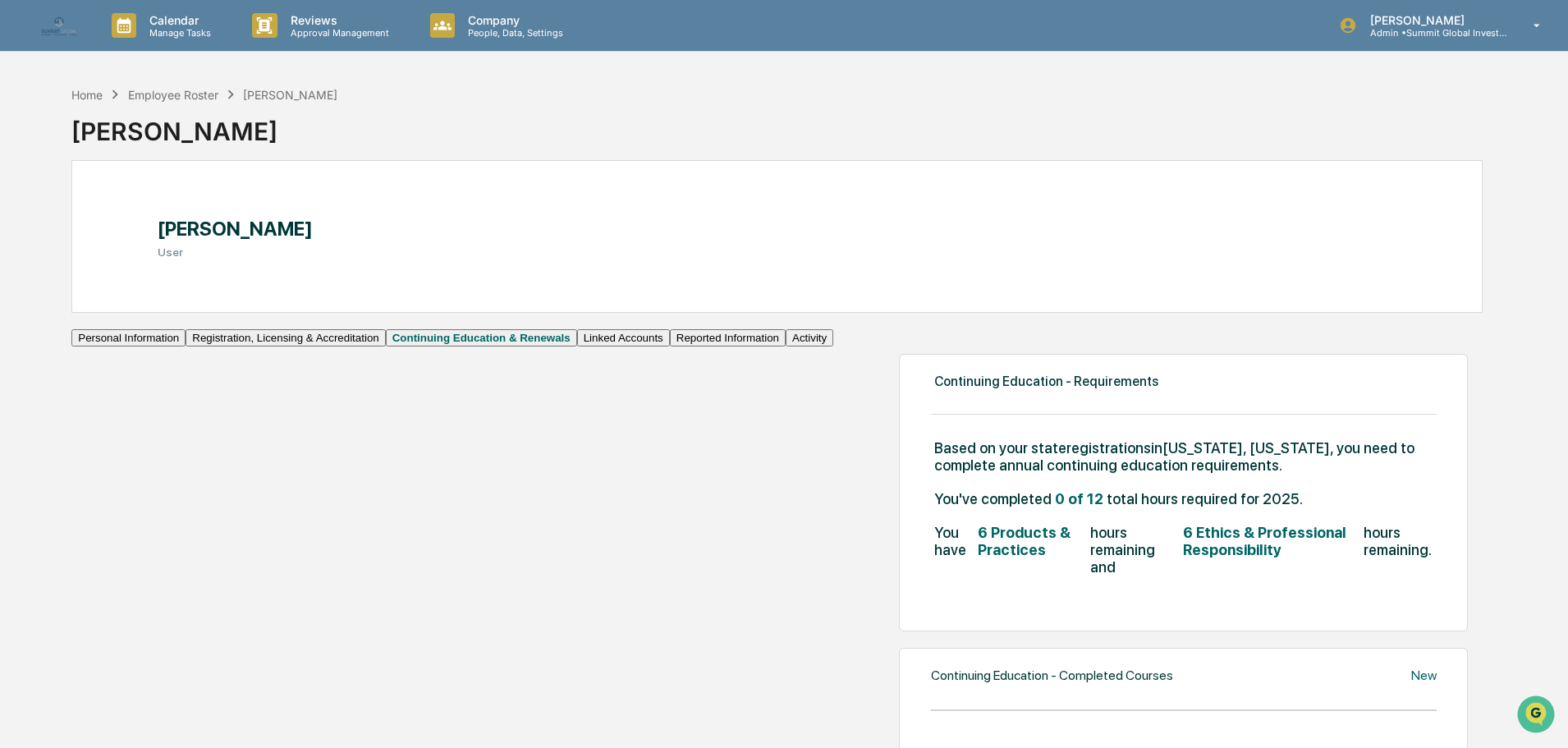
drag, startPoint x: 837, startPoint y: 468, endPoint x: 753, endPoint y: 465, distance: 84.1
click at [934, 465] on span "Based on your state registrations in California, South Carolina , you need to c…" at bounding box center [1185, 456] width 502 height 34
click at [158, 98] on div "Employee Roster" at bounding box center [174, 95] width 90 height 14
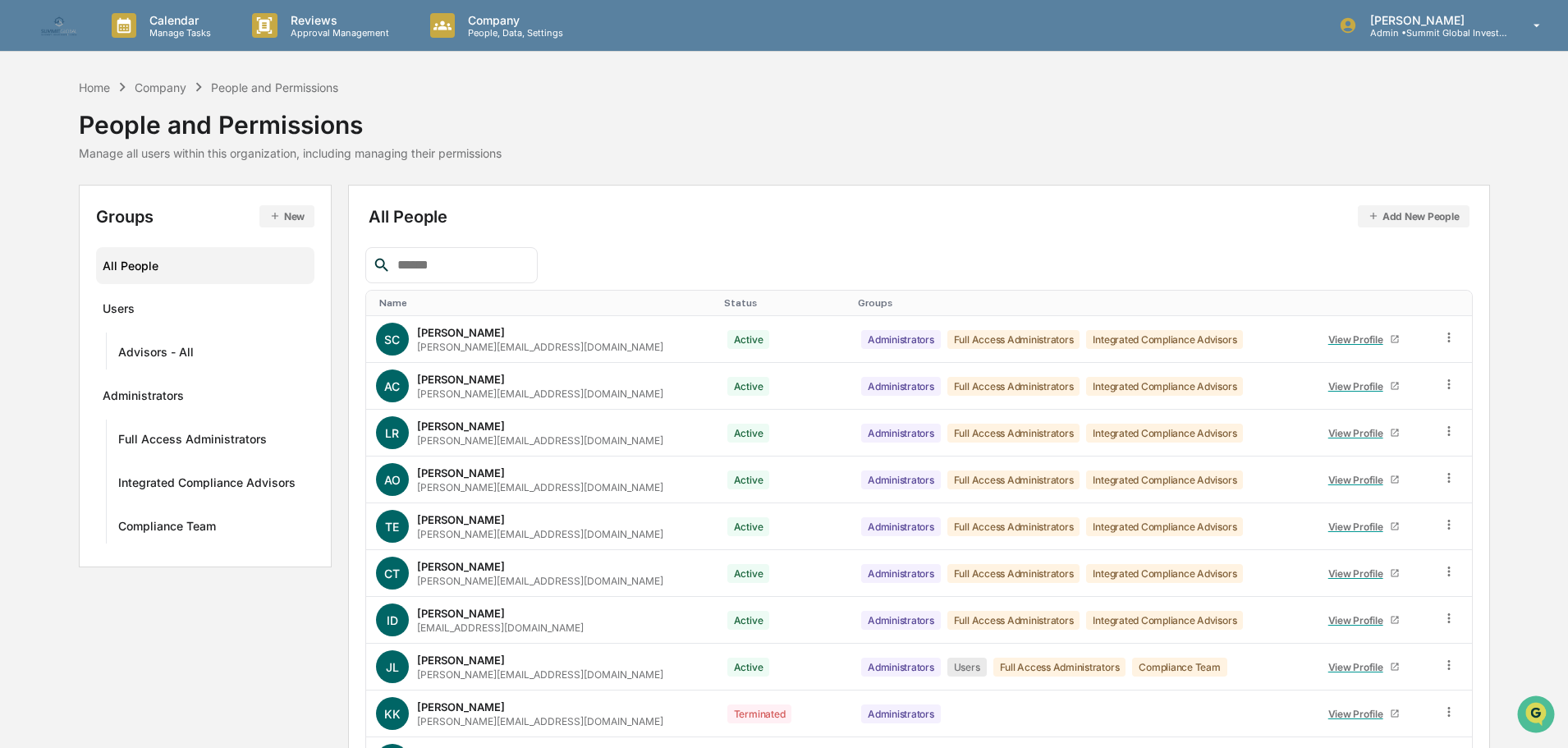
click at [416, 260] on input "text" at bounding box center [460, 265] width 139 height 22
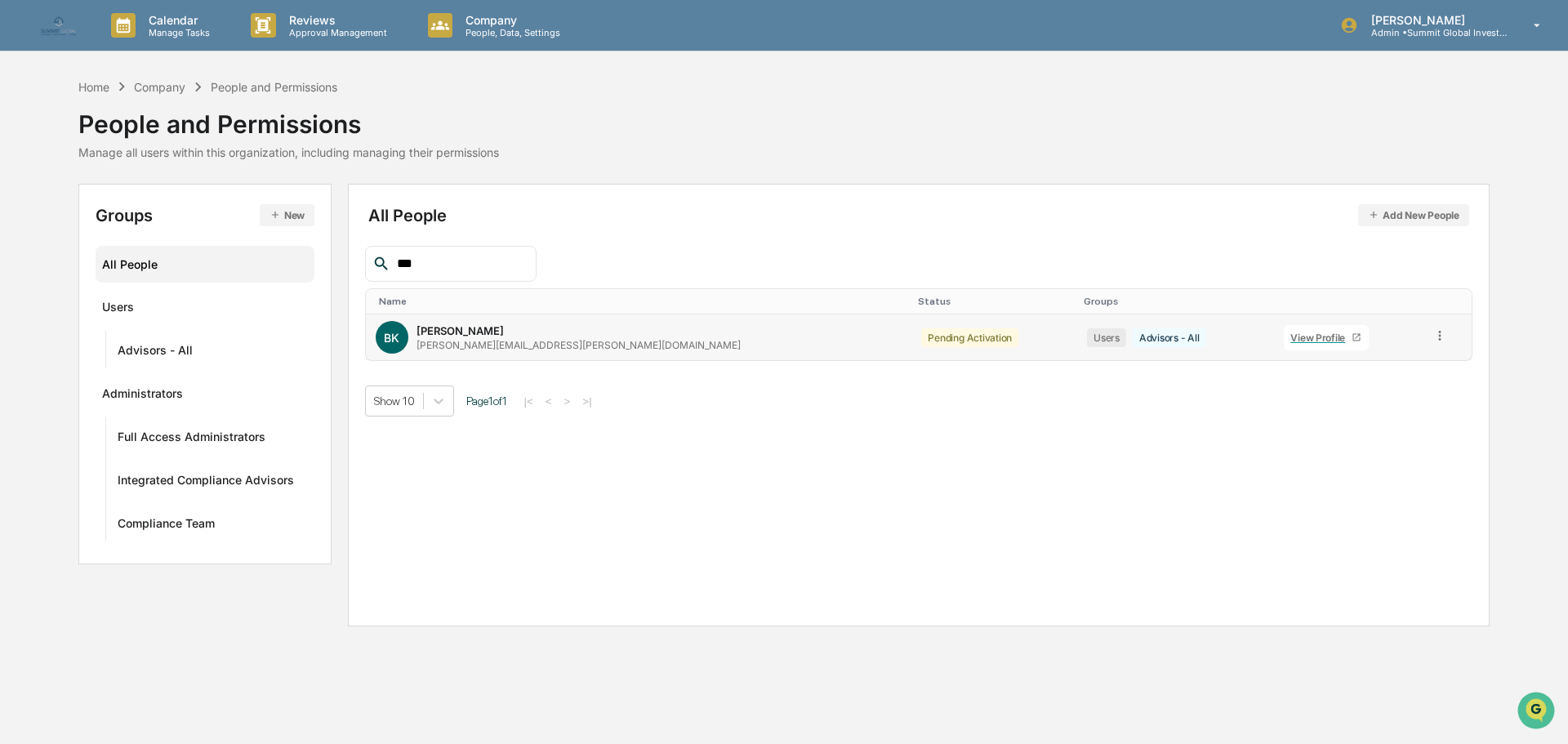
type input "***"
click at [1291, 341] on div "View Profile" at bounding box center [1321, 338] width 62 height 13
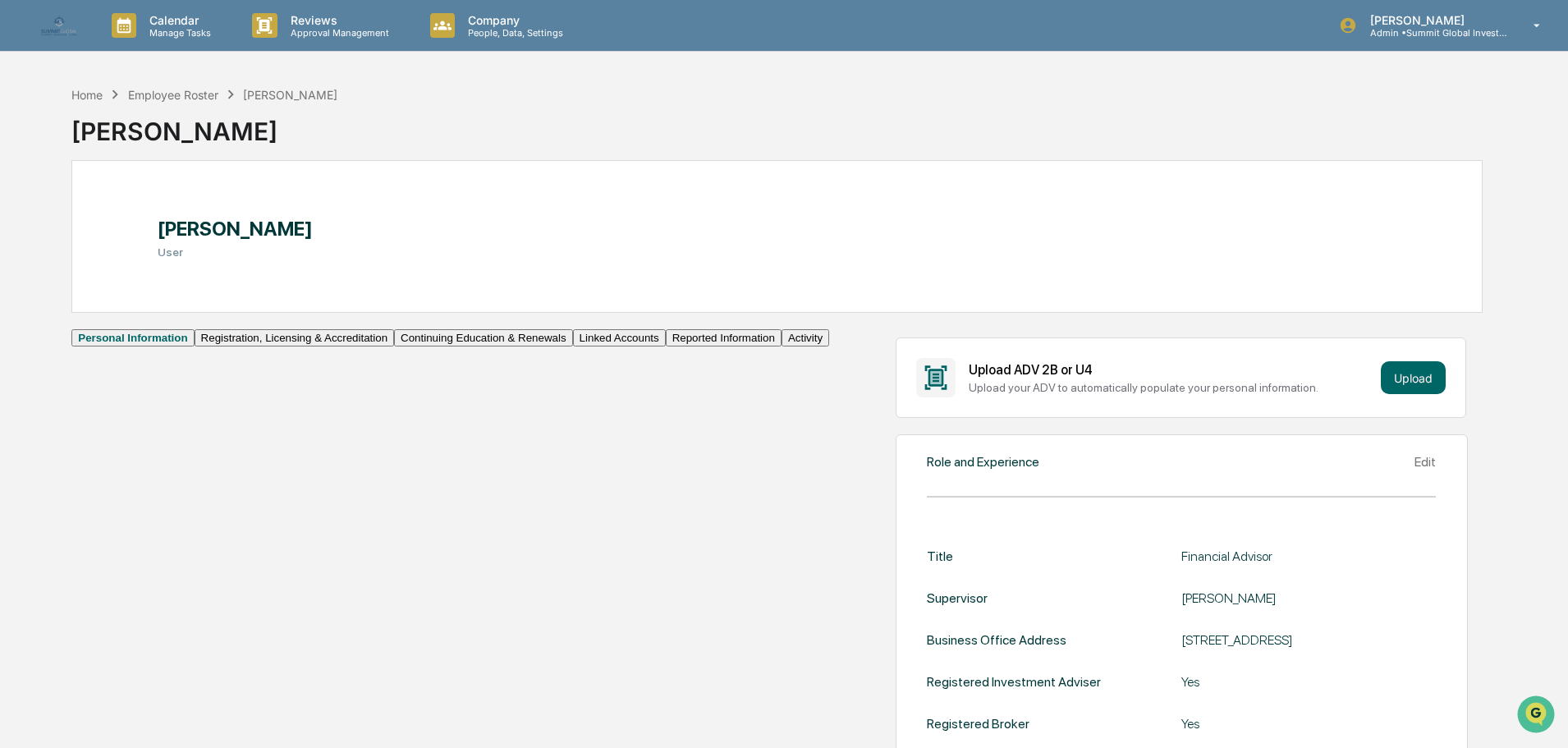
click at [394, 347] on button "Continuing Education & Renewals" at bounding box center [484, 339] width 179 height 18
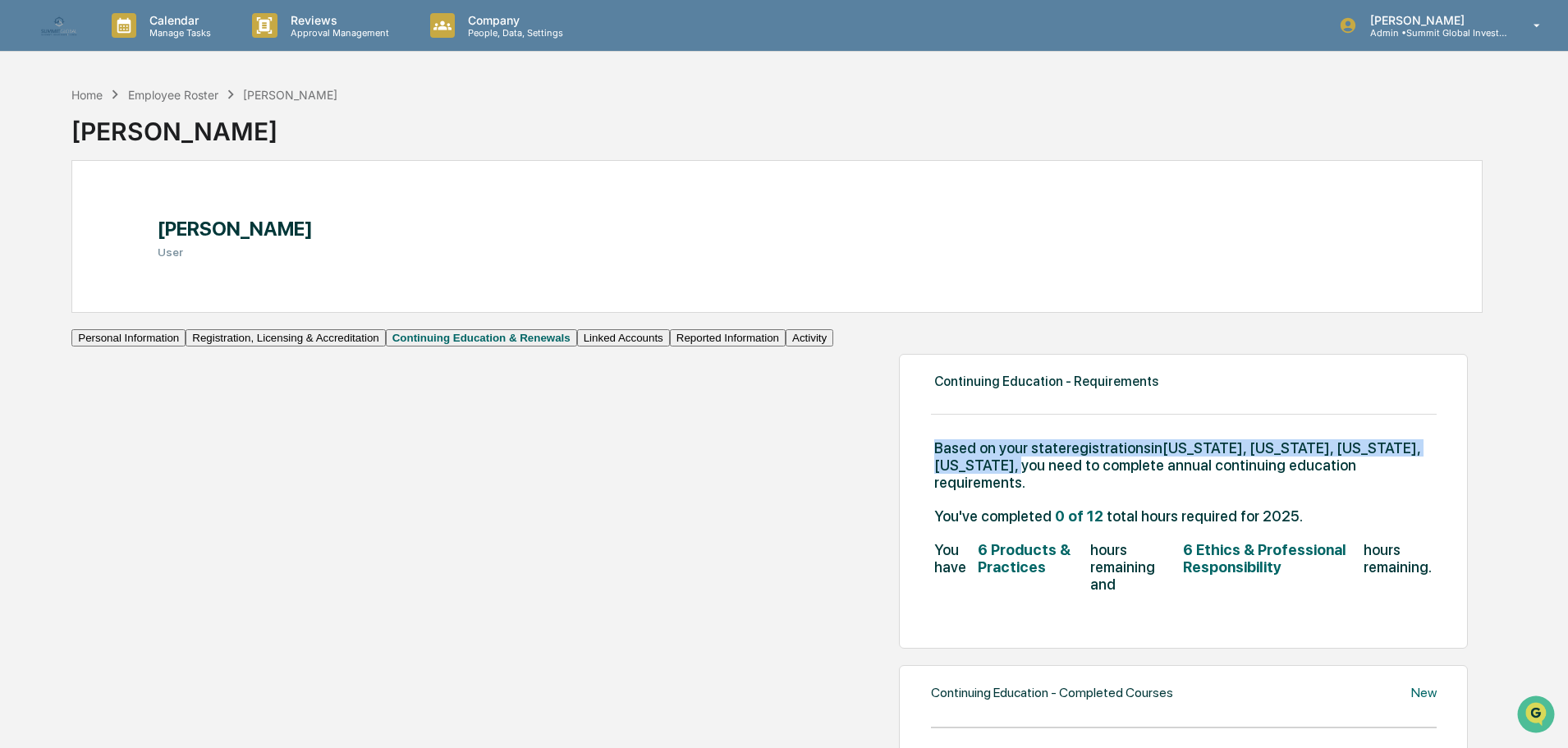
drag, startPoint x: 913, startPoint y: 464, endPoint x: 387, endPoint y: 467, distance: 526.0
copy span "Based on your state registrations in California, Colorado, Florida, Nevada ,"
click at [188, 93] on div "Employee Roster" at bounding box center [174, 95] width 90 height 14
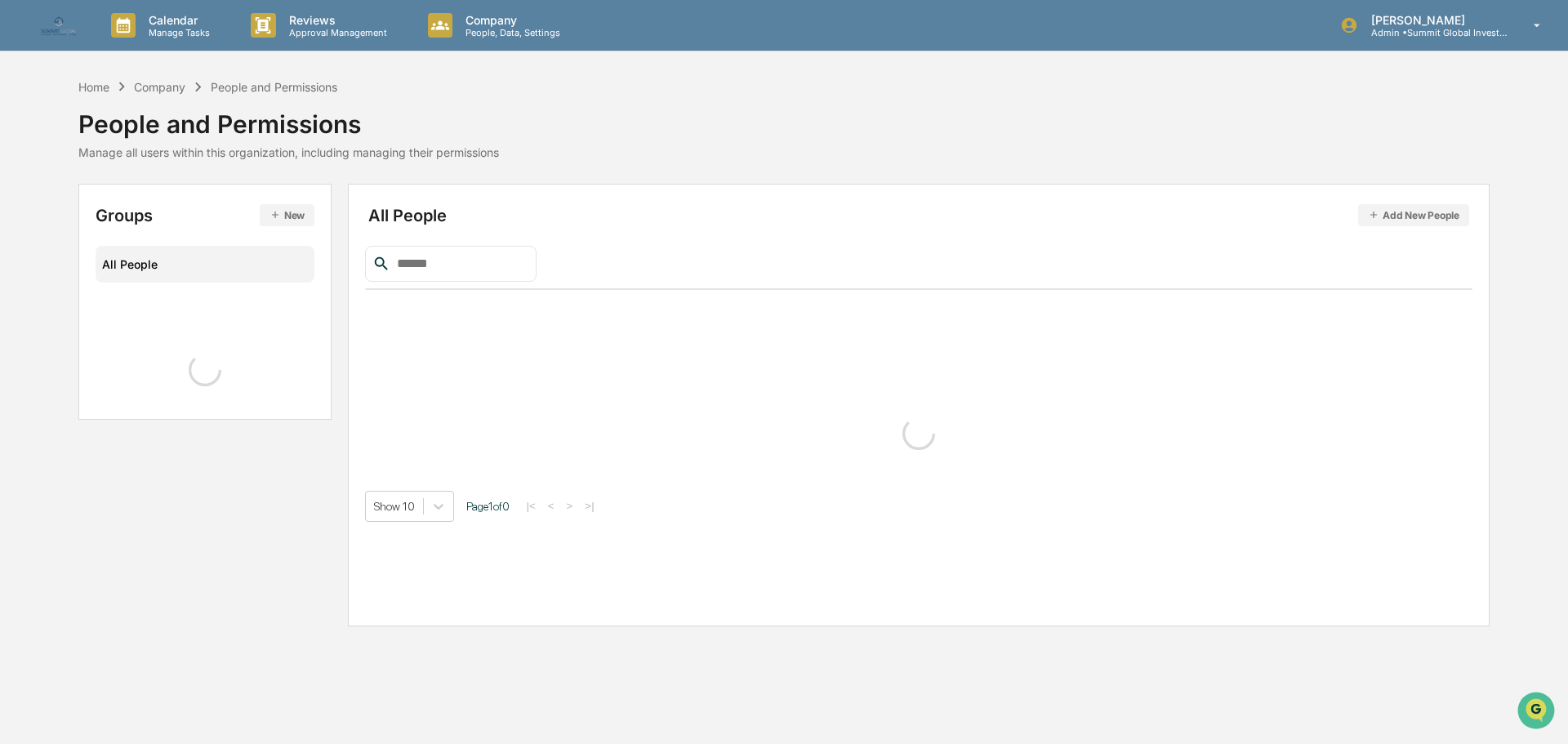
click at [435, 273] on input "text" at bounding box center [460, 264] width 139 height 21
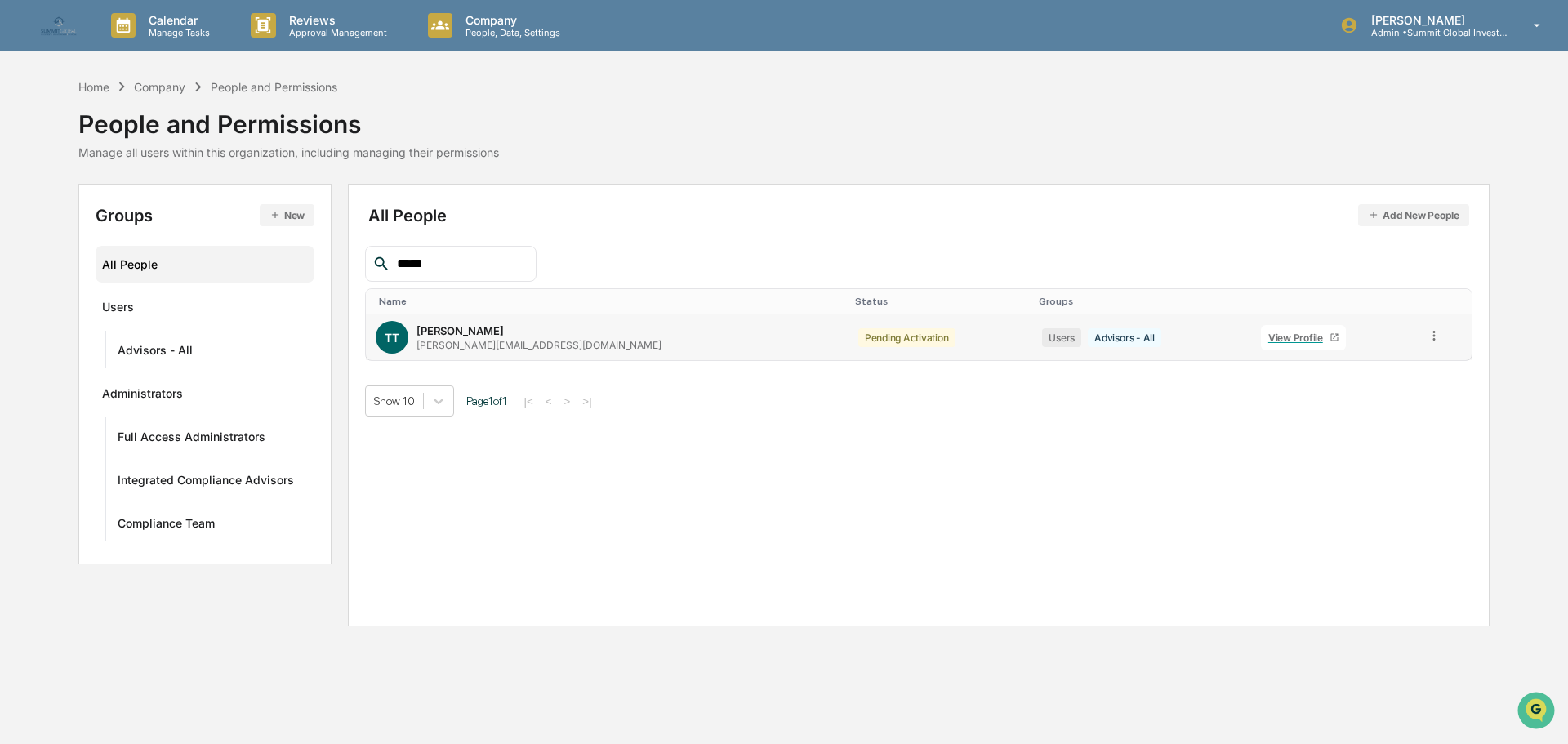
type input "*****"
click at [1268, 333] on div "View Profile" at bounding box center [1299, 338] width 62 height 13
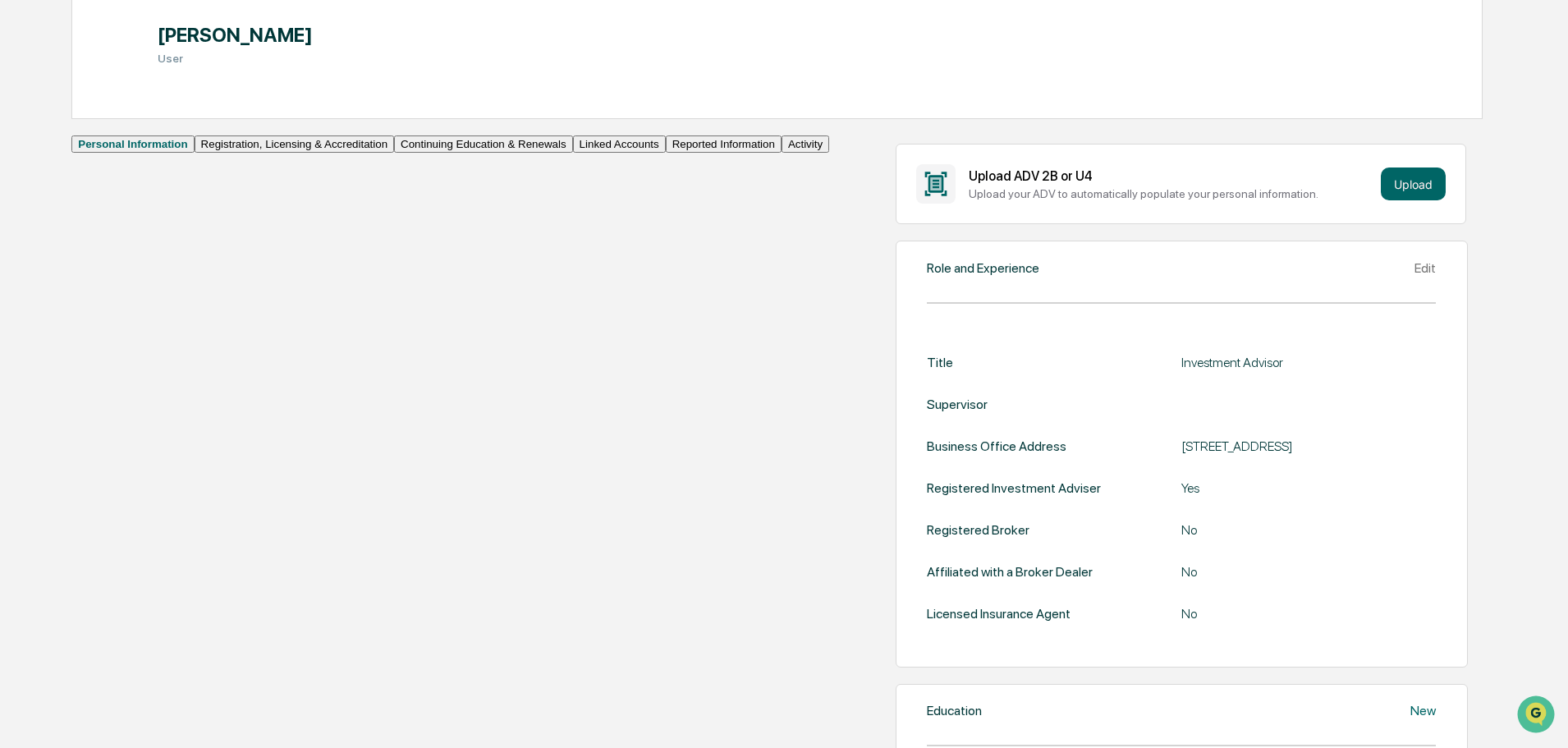
scroll to position [329, 0]
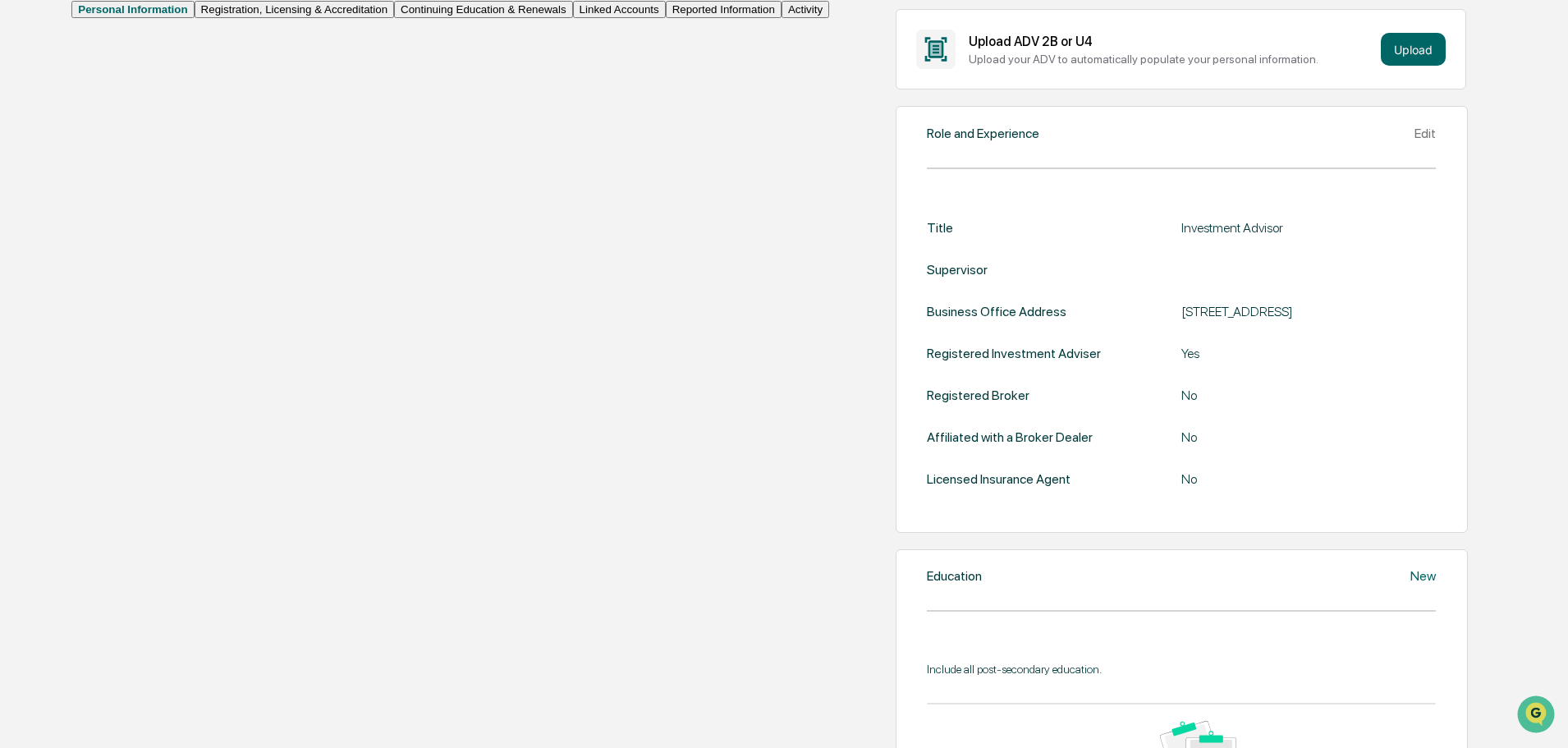
click at [394, 18] on button "Continuing Education & Renewals" at bounding box center [484, 10] width 179 height 18
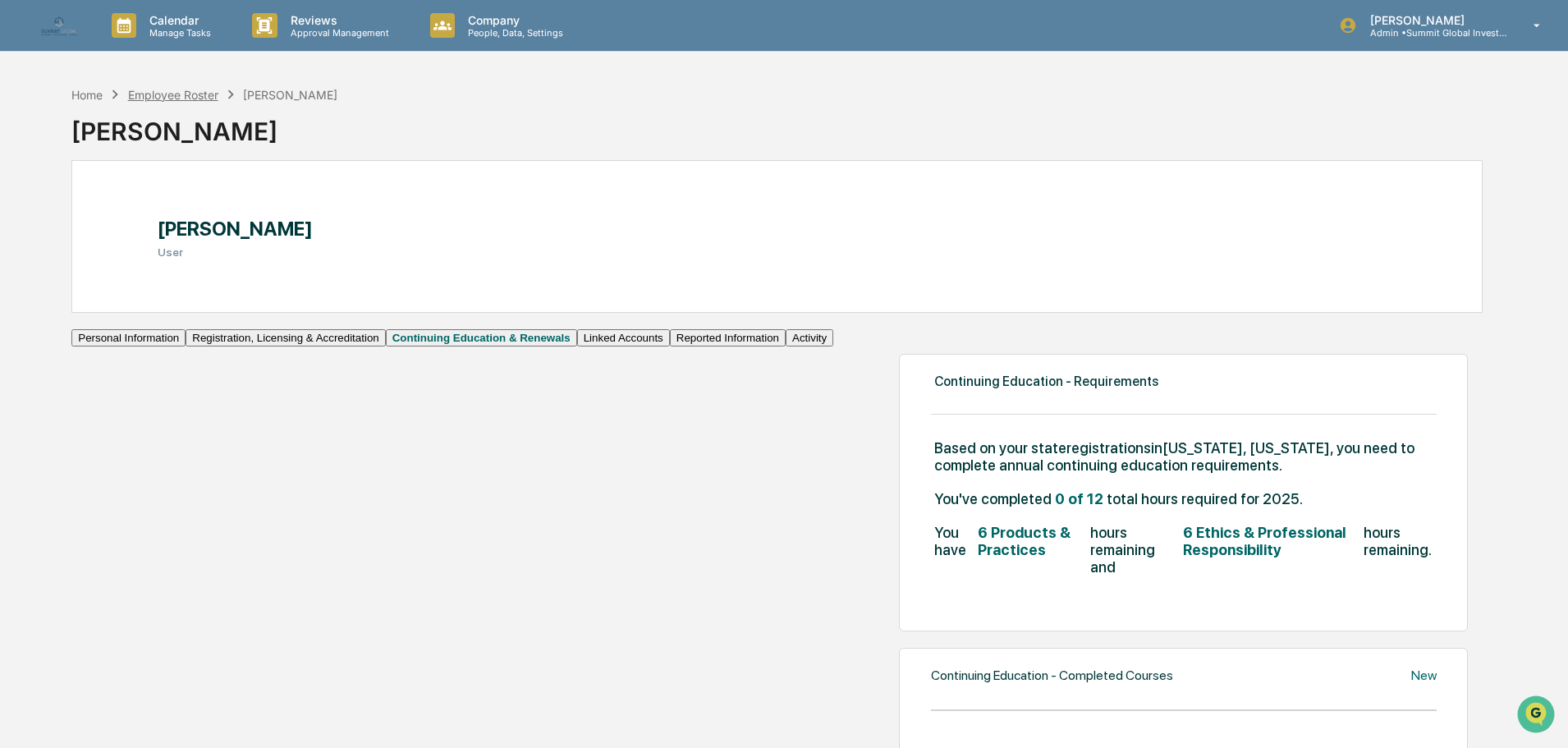
click at [174, 91] on div "Employee Roster" at bounding box center [174, 95] width 90 height 14
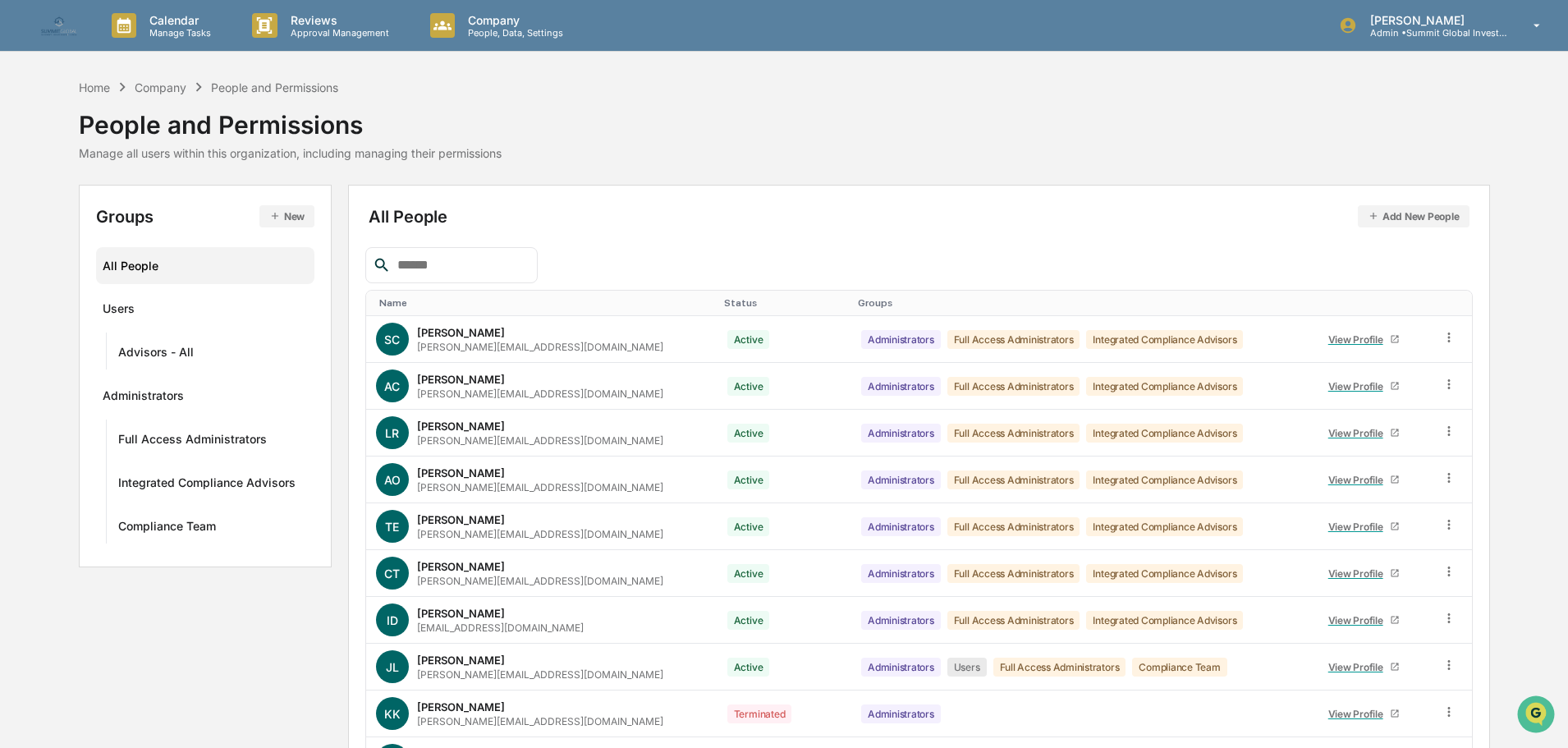
click at [505, 257] on input "text" at bounding box center [460, 265] width 139 height 22
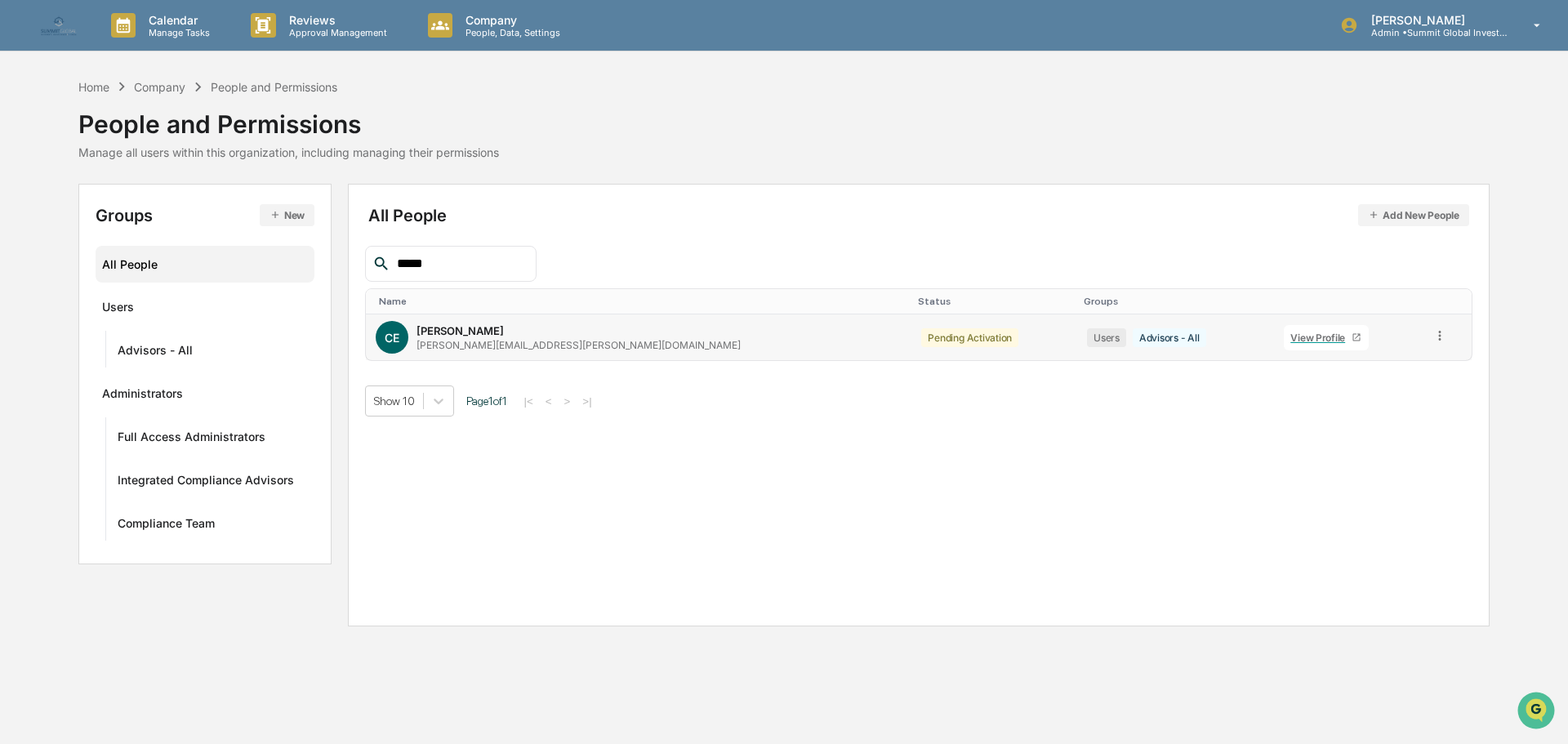
type input "*****"
click at [1291, 342] on div "View Profile" at bounding box center [1321, 338] width 62 height 13
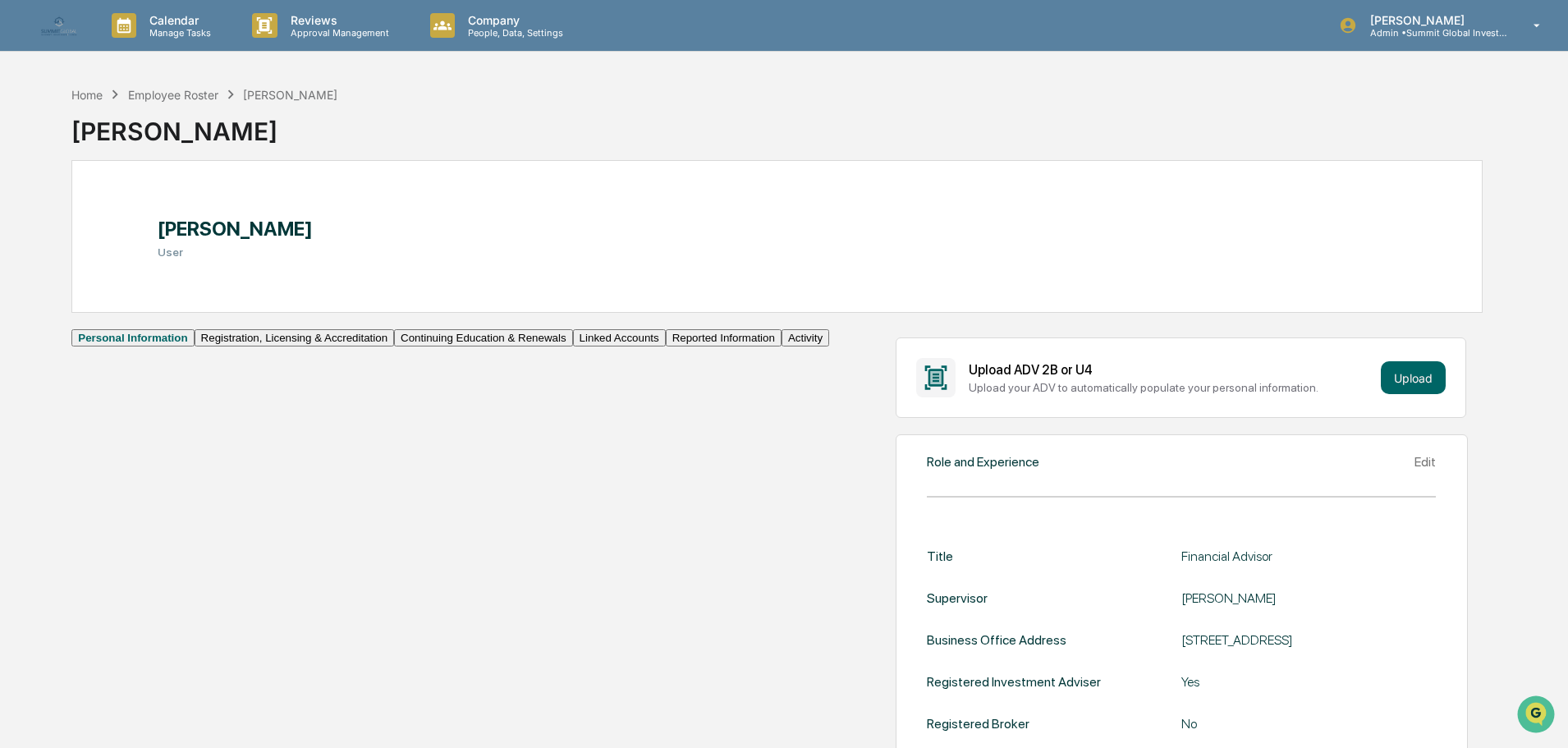
click at [394, 347] on button "Continuing Education & Renewals" at bounding box center [484, 339] width 179 height 18
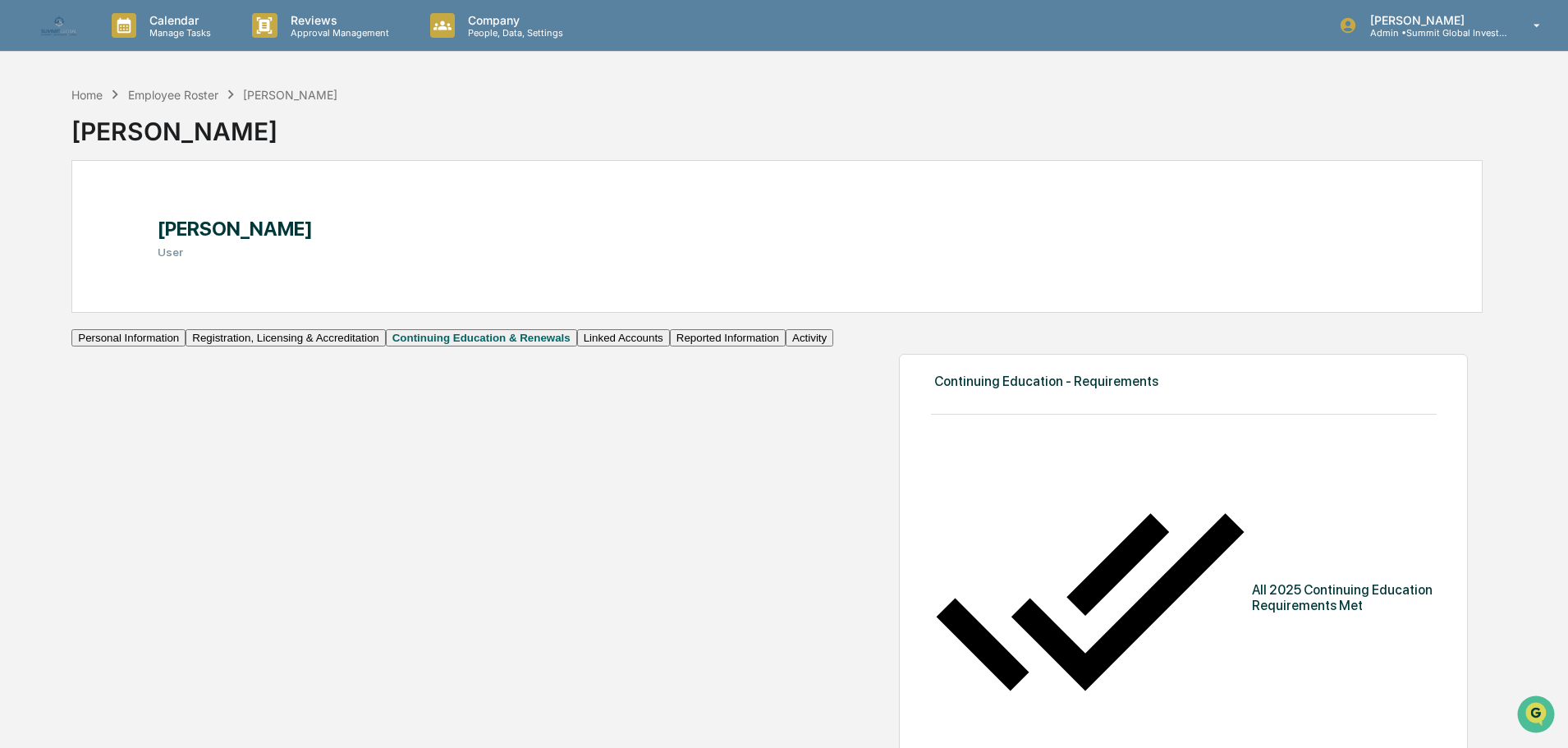
click at [185, 347] on button "Registration, Licensing & Accreditation" at bounding box center [285, 339] width 199 height 18
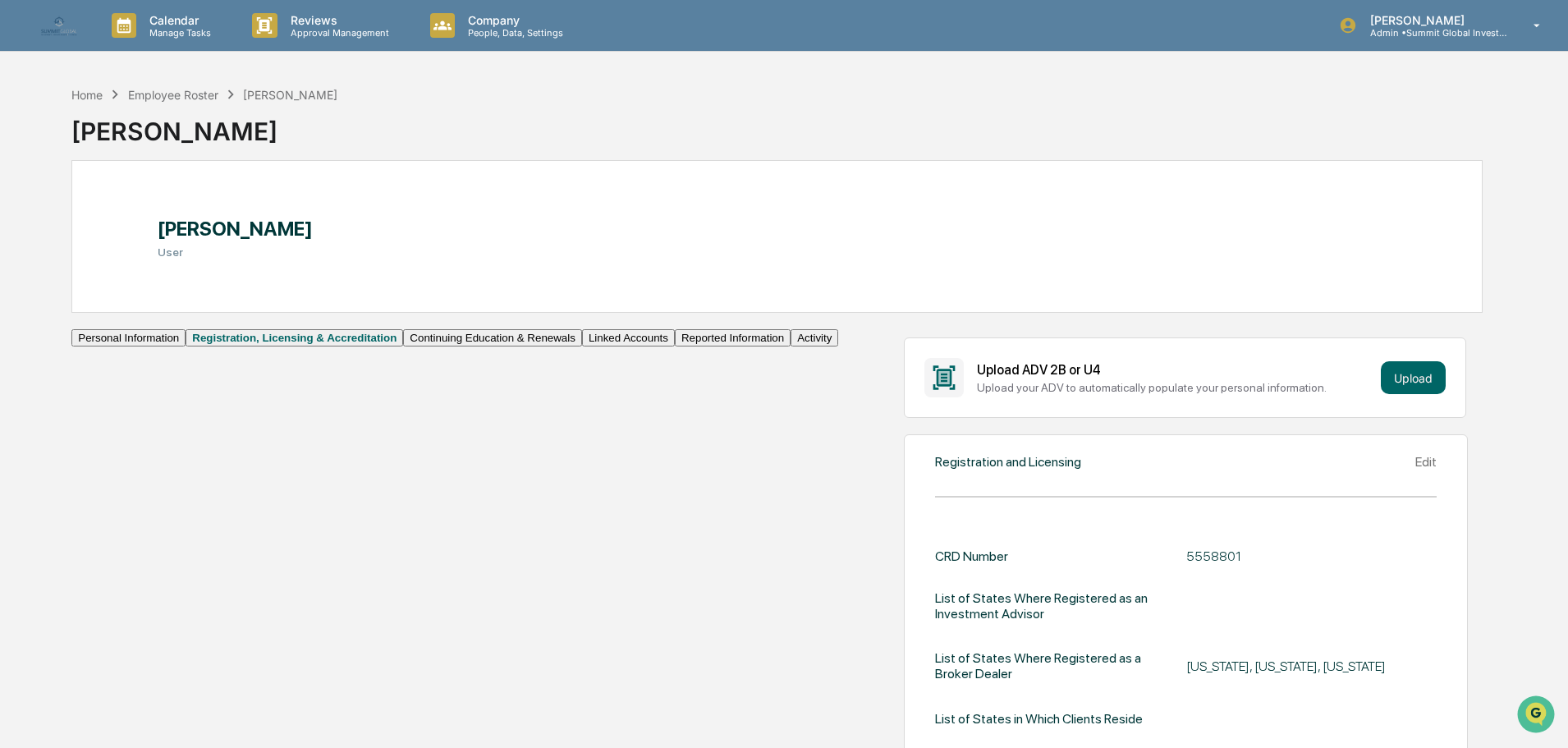
click at [403, 347] on button "Continuing Education & Renewals" at bounding box center [493, 339] width 179 height 18
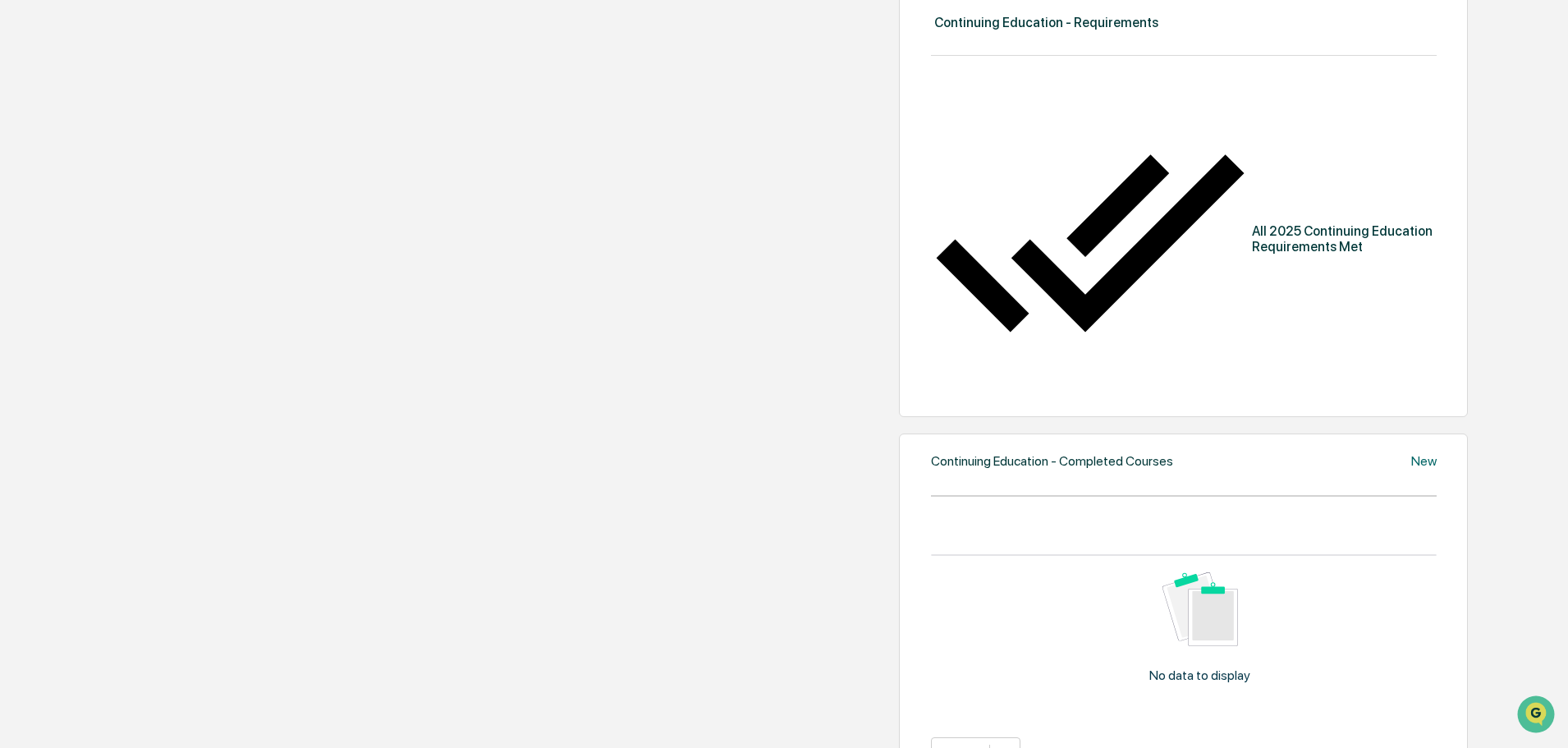
scroll to position [329, 0]
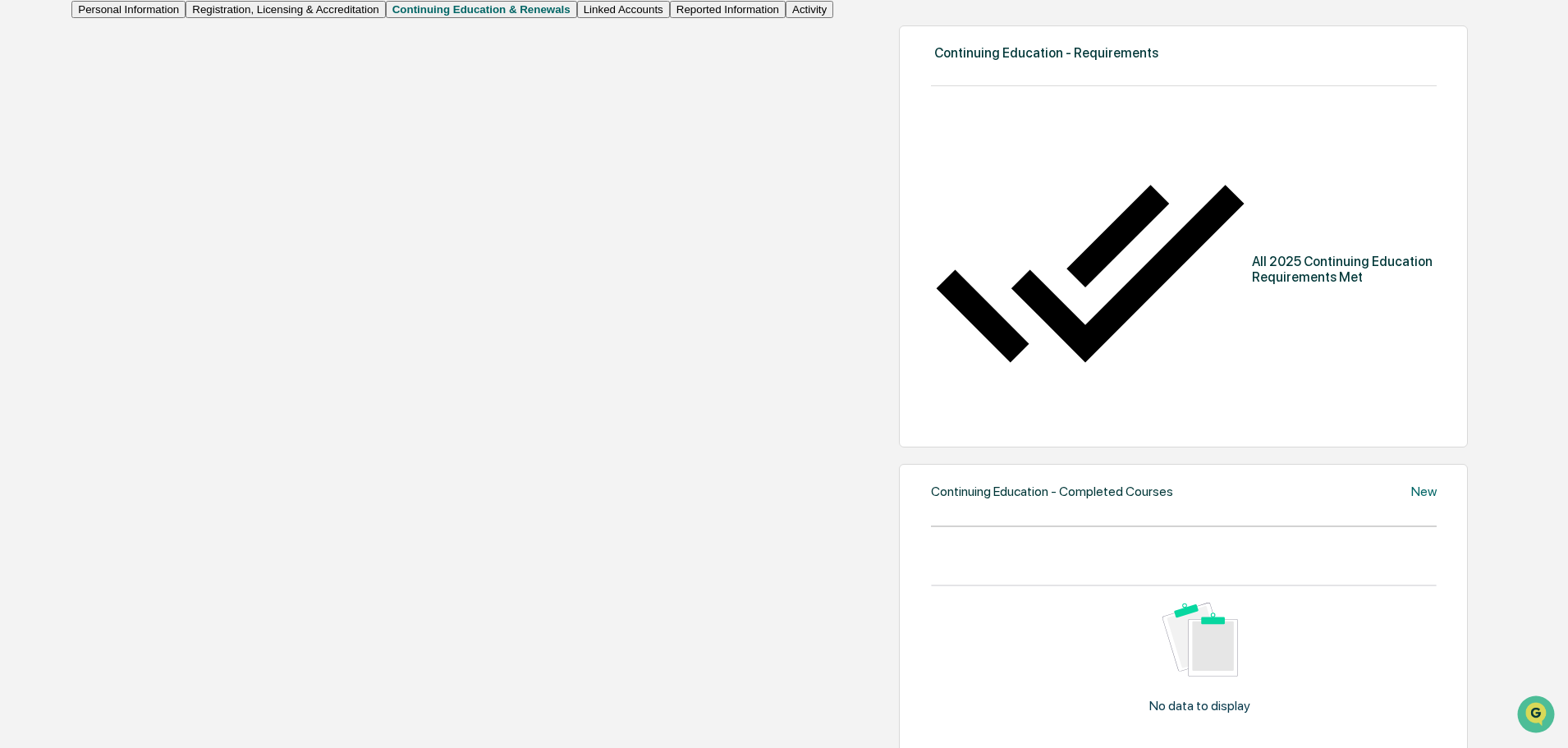
click at [185, 18] on button "Registration, Licensing & Accreditation" at bounding box center [285, 10] width 199 height 18
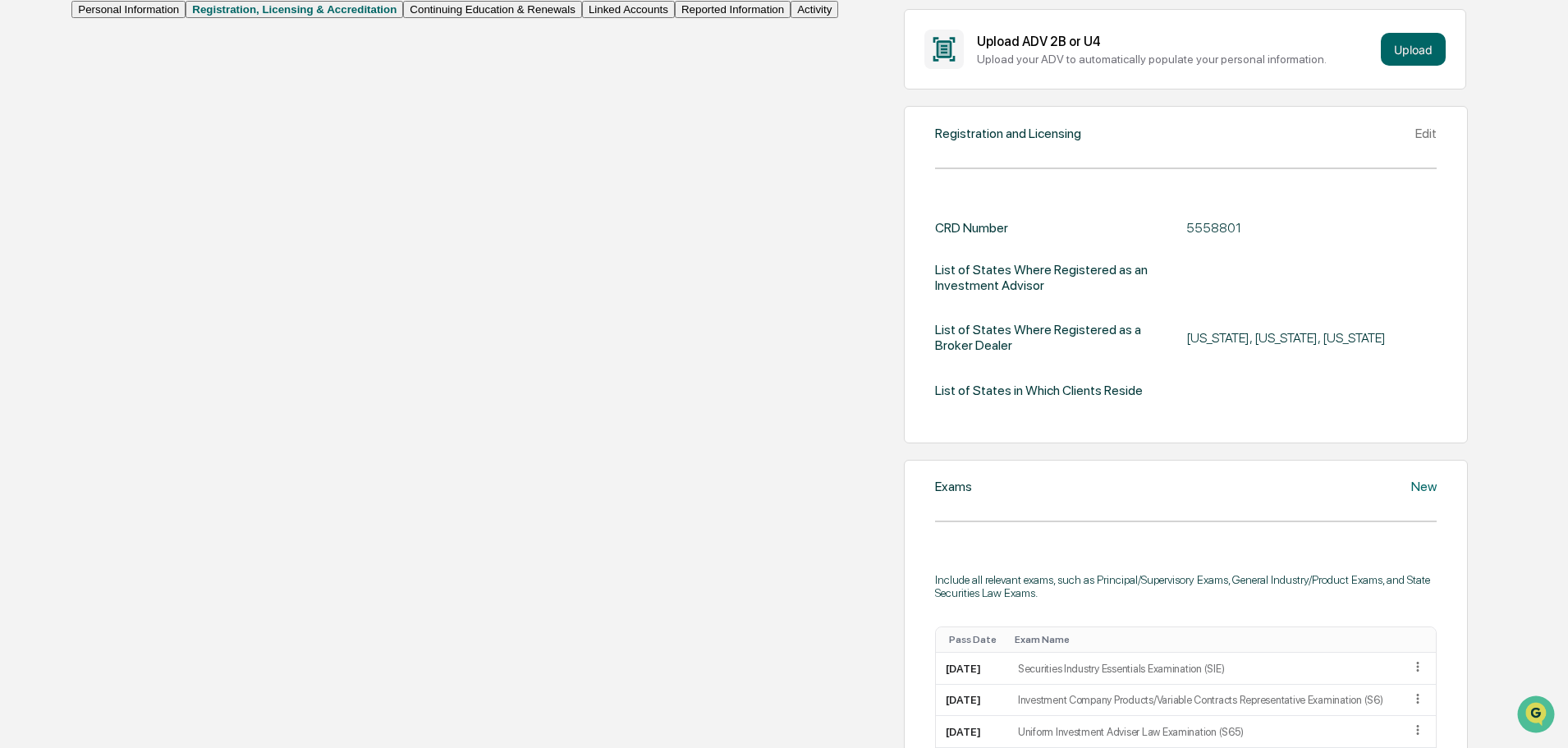
click at [403, 18] on button "Continuing Education & Renewals" at bounding box center [493, 10] width 179 height 18
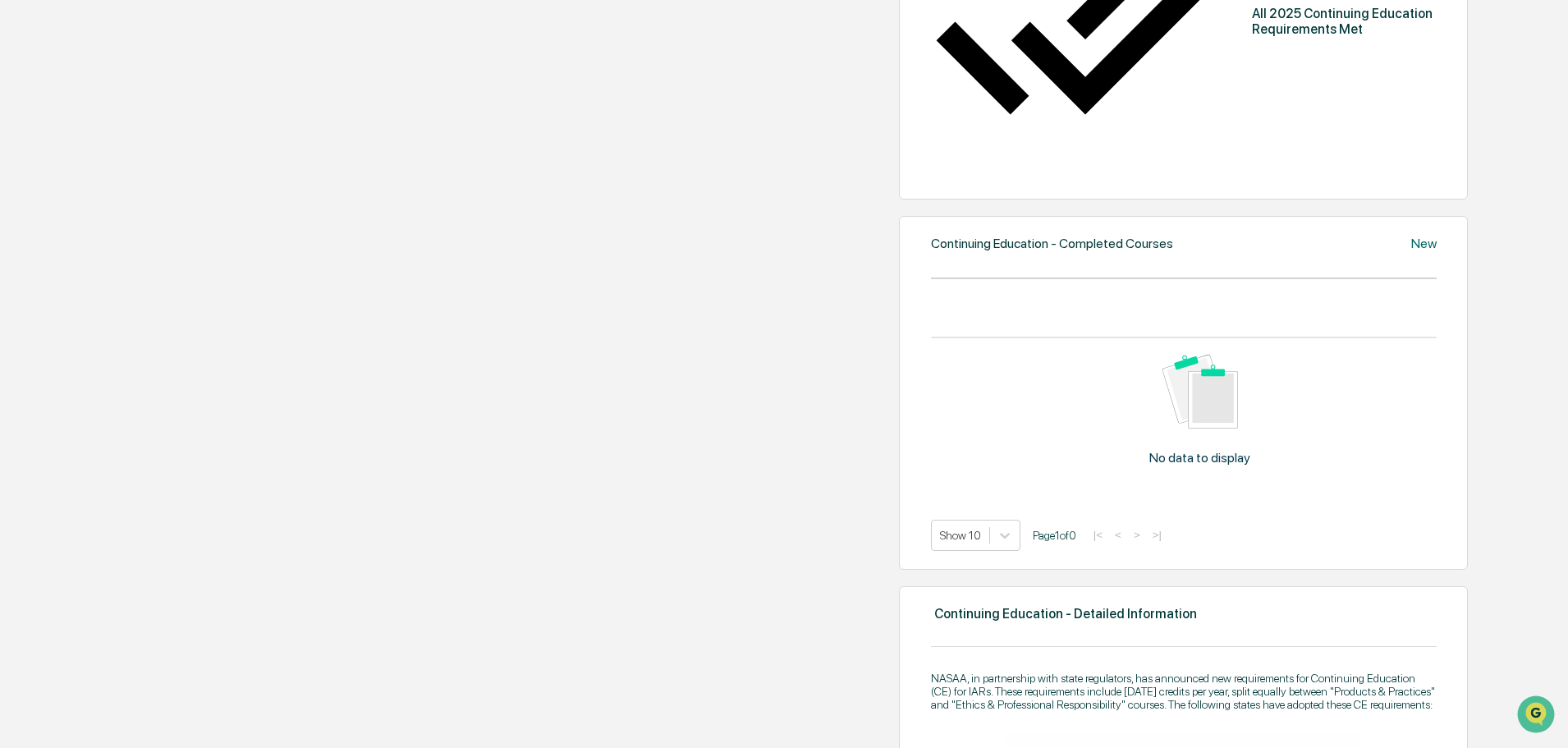
scroll to position [329, 0]
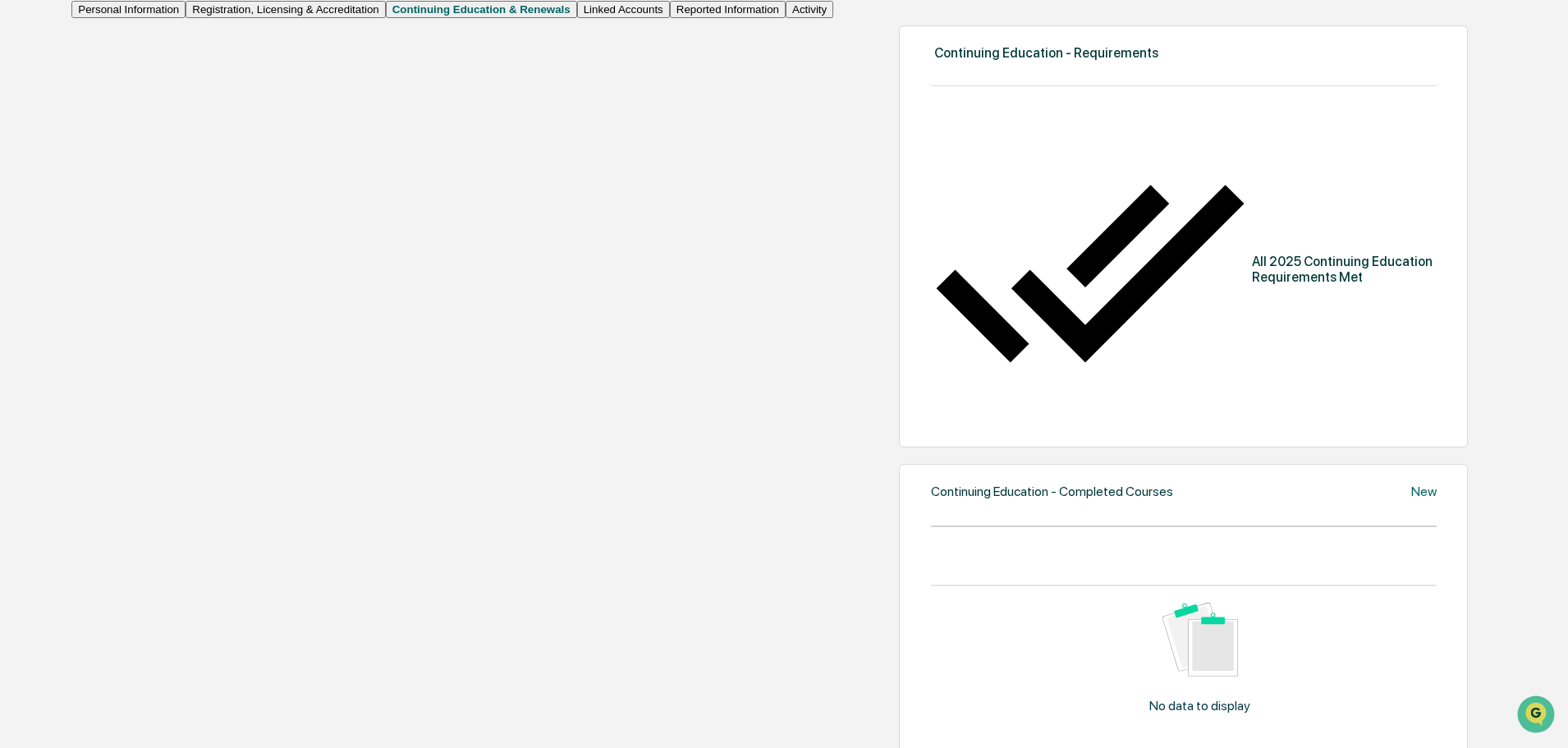
click at [185, 18] on button "Registration, Licensing & Accreditation" at bounding box center [285, 10] width 199 height 18
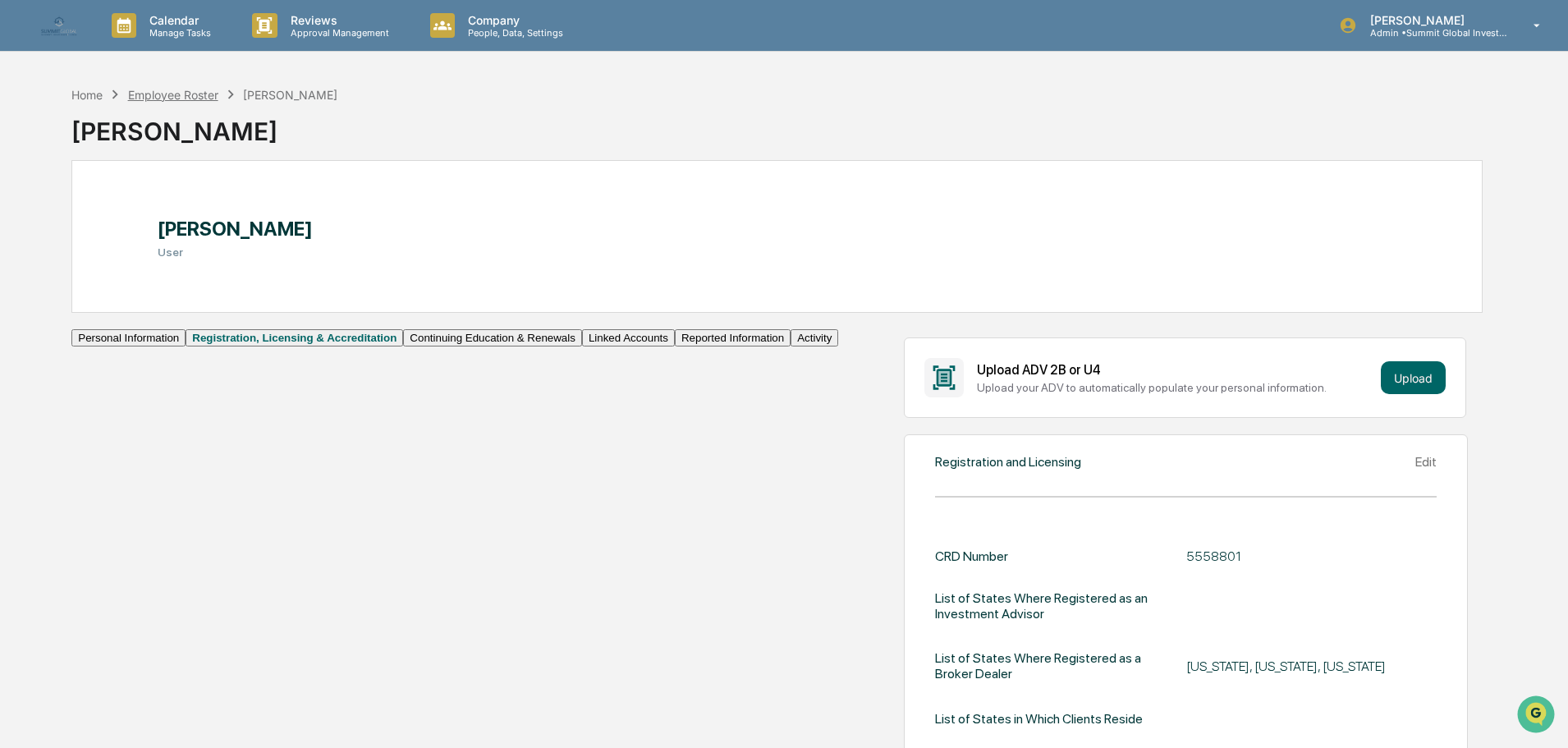
click at [171, 99] on div "Employee Roster" at bounding box center [174, 95] width 90 height 14
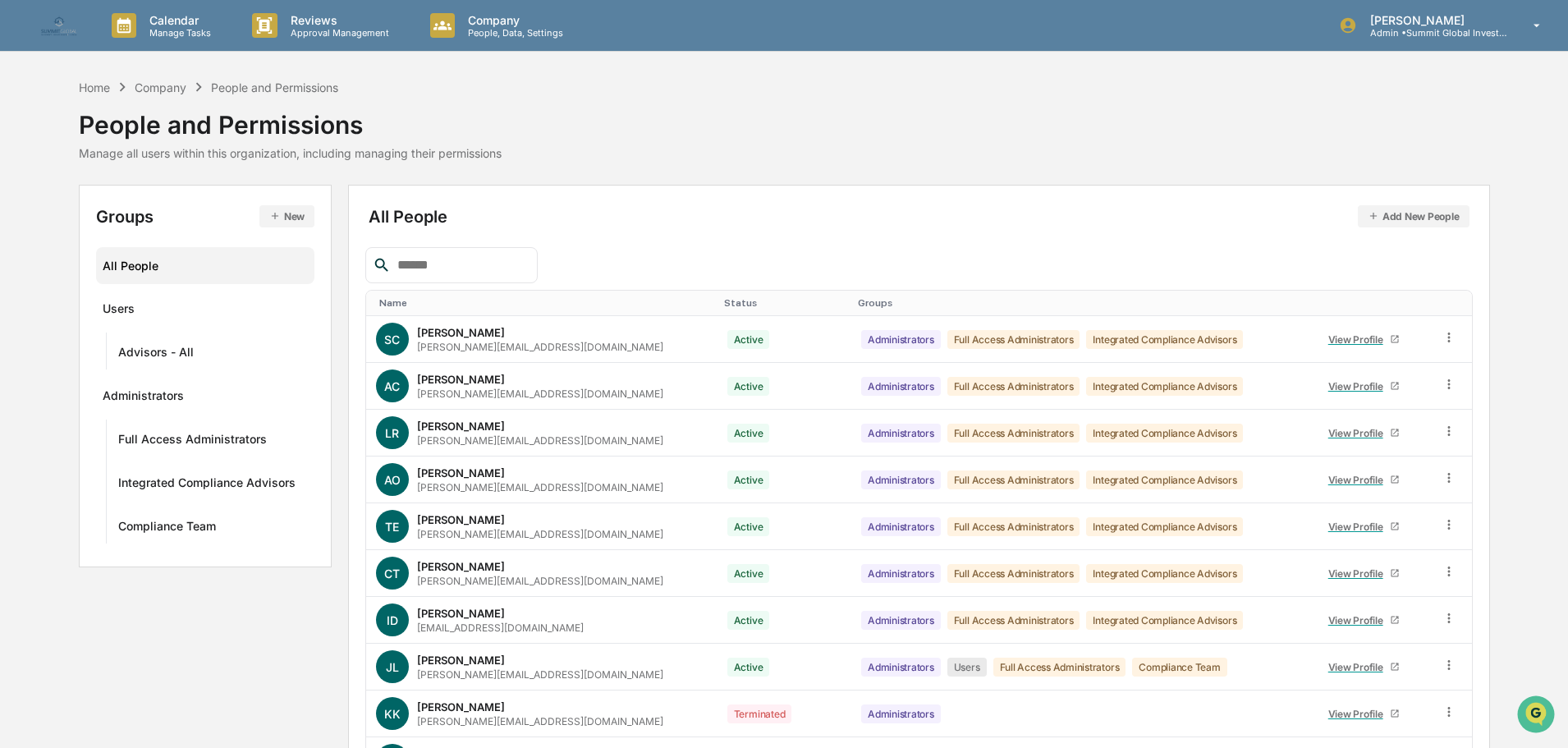
click at [530, 267] on input "text" at bounding box center [460, 265] width 139 height 22
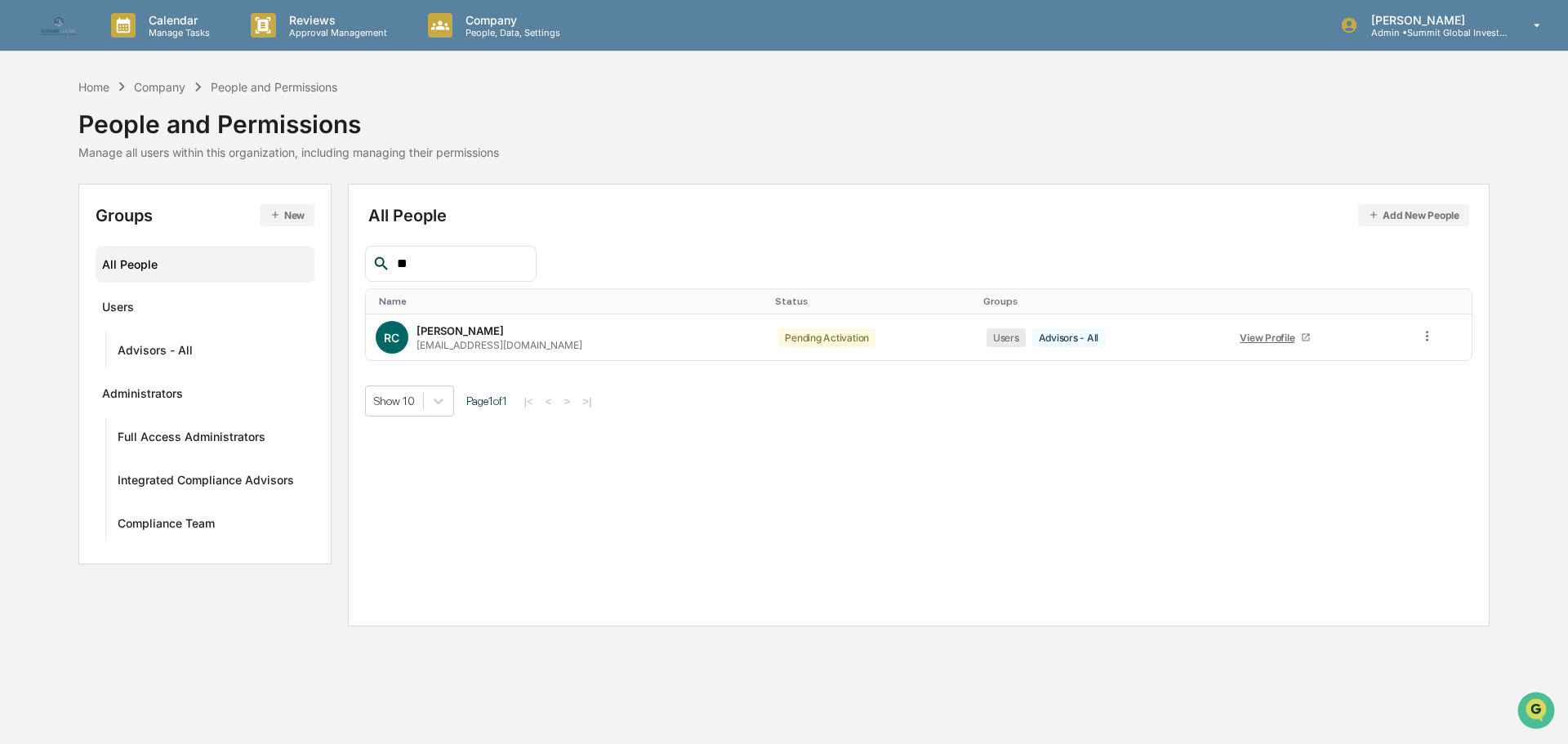
type input "**"
click at [1240, 339] on div "View Profile" at bounding box center [1270, 338] width 62 height 13
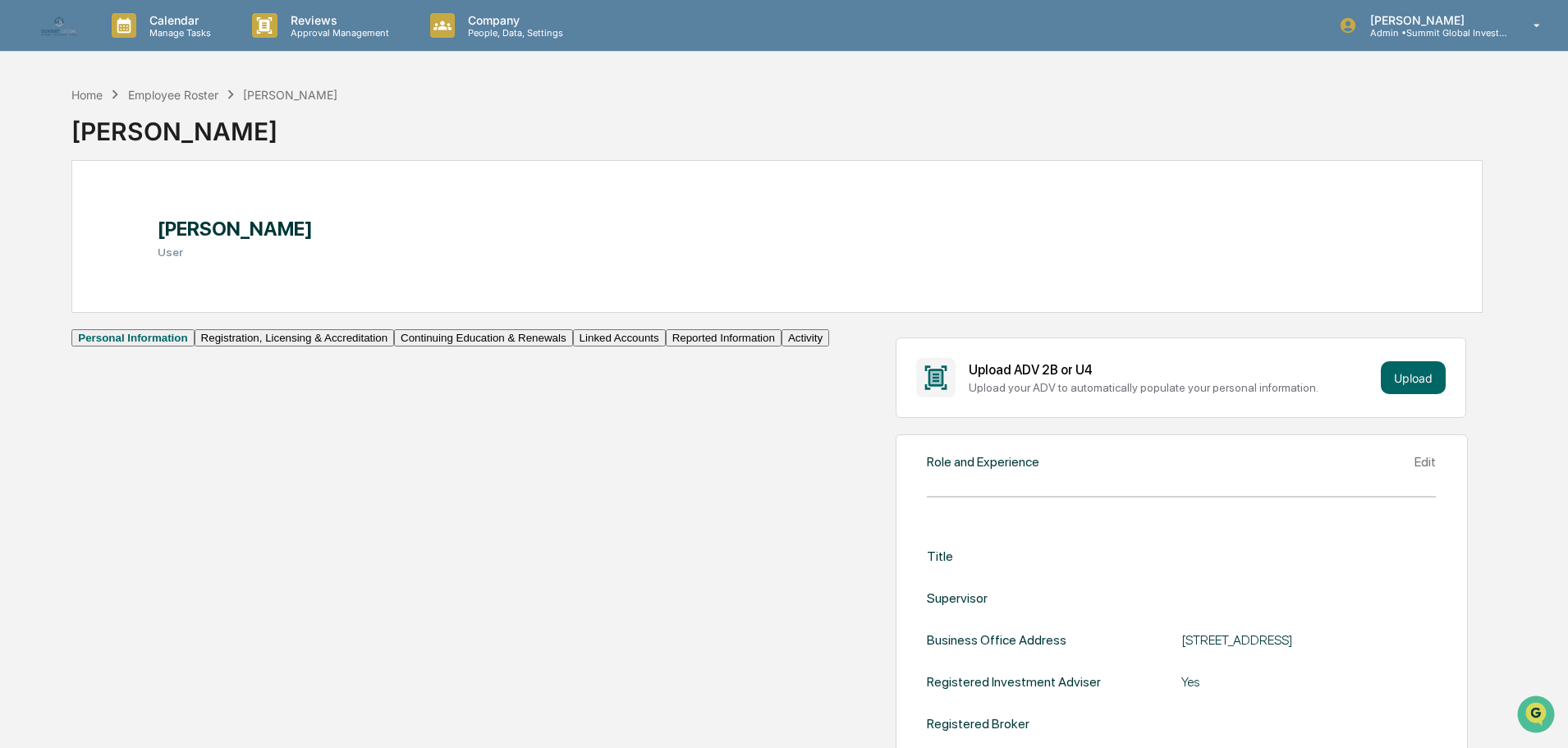
click at [197, 347] on button "Registration, Licensing & Accreditation" at bounding box center [293, 339] width 199 height 18
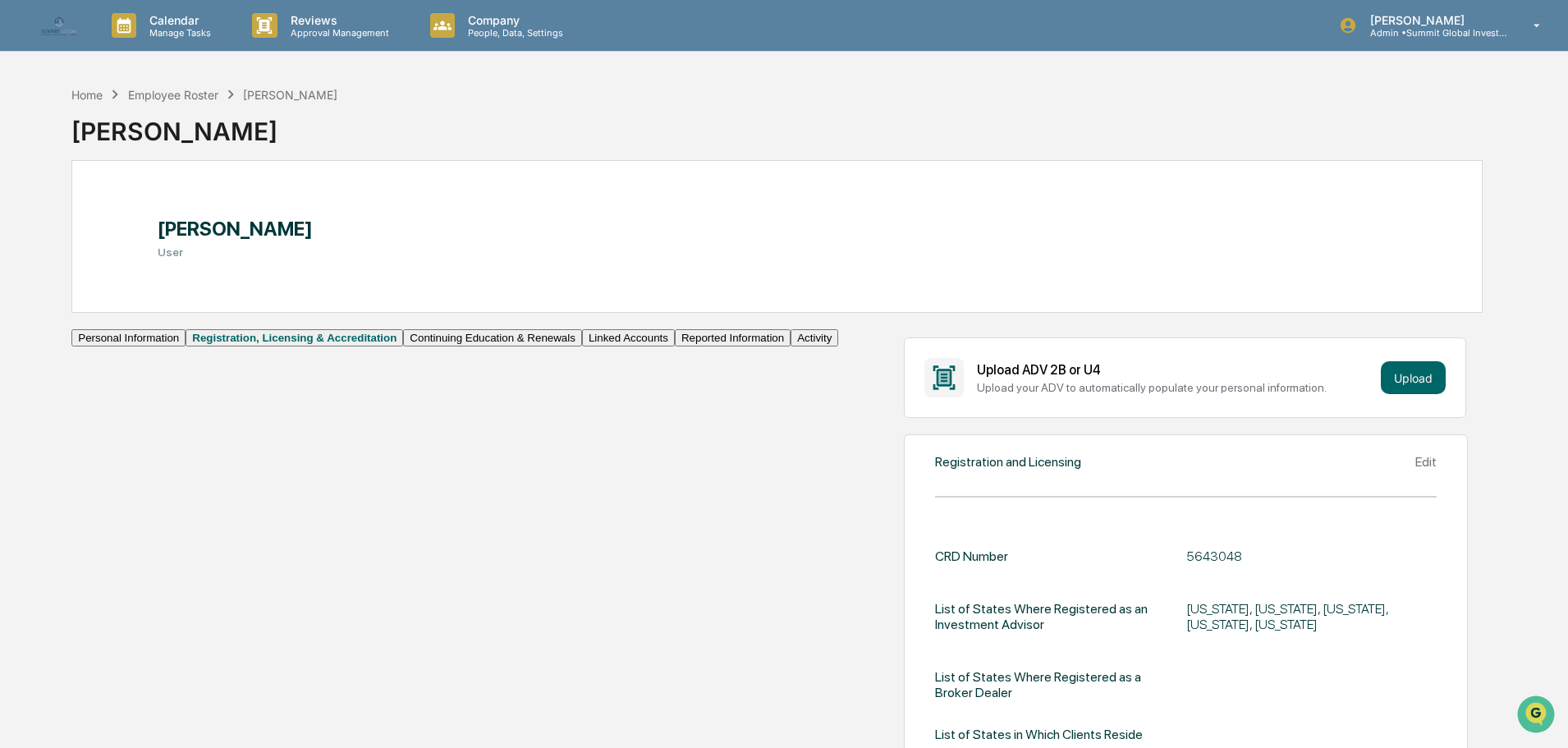
click at [403, 347] on button "Continuing Education & Renewals" at bounding box center [493, 339] width 179 height 18
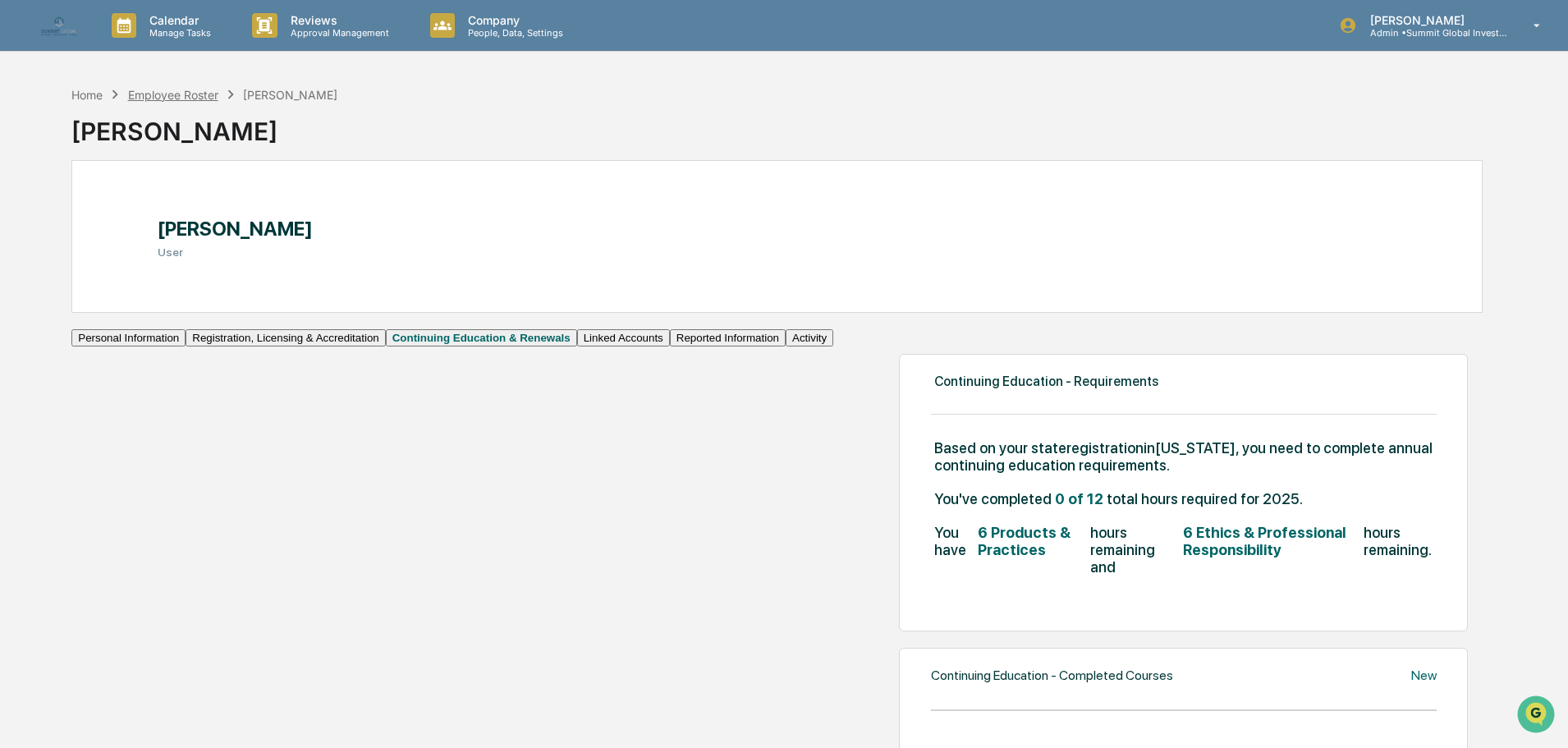
click at [190, 91] on div "Employee Roster" at bounding box center [174, 95] width 90 height 14
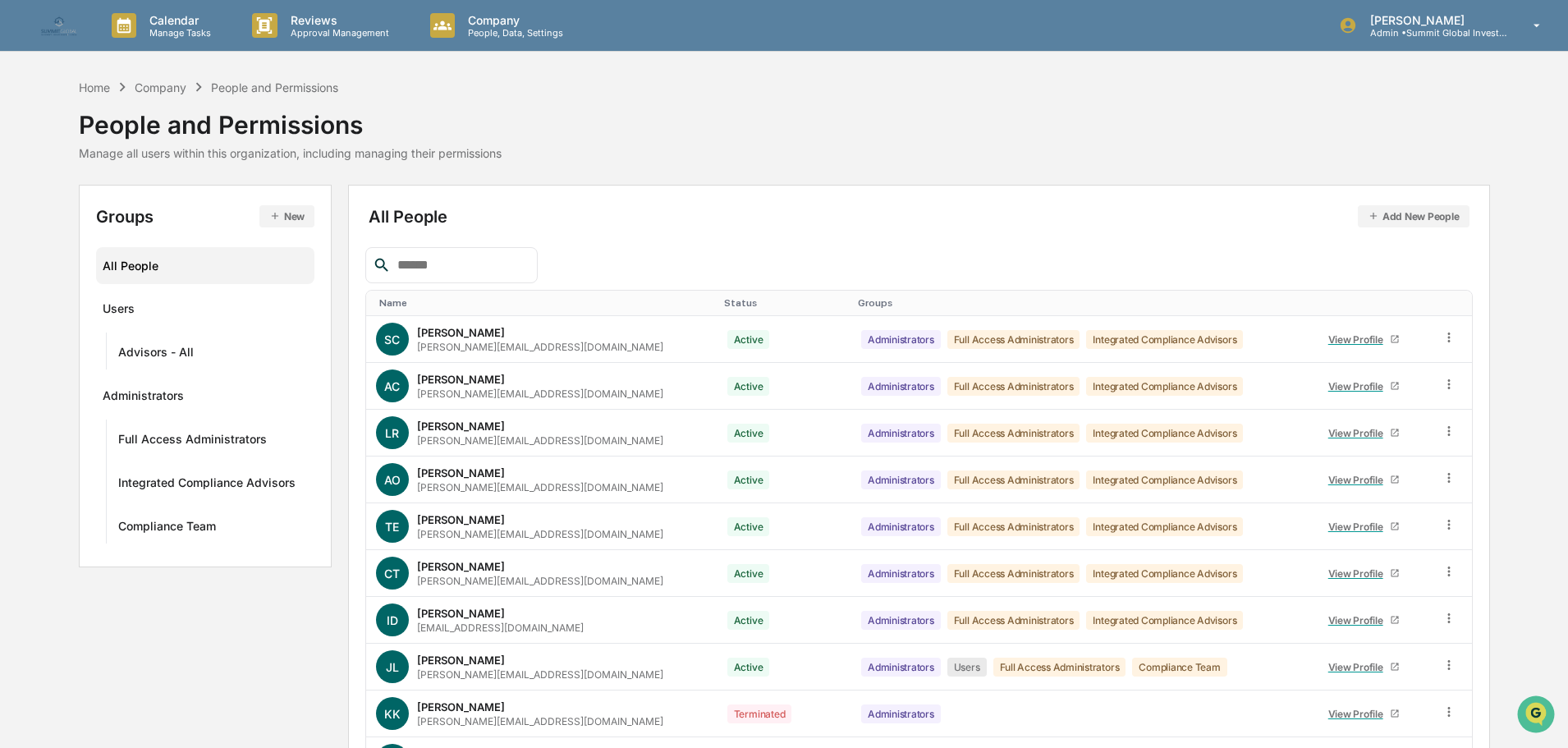
click at [430, 269] on input "text" at bounding box center [460, 265] width 139 height 22
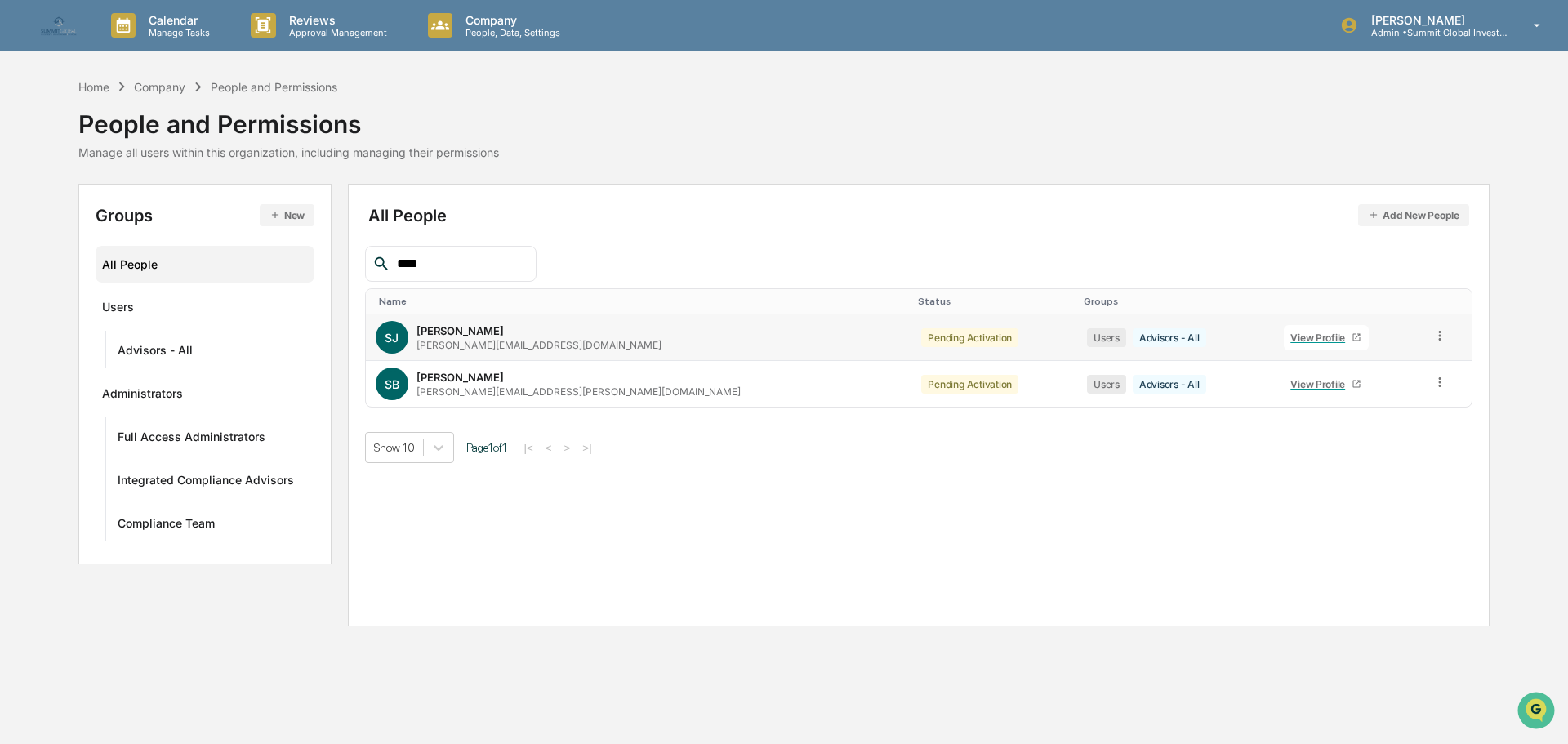
type input "****"
click at [1291, 338] on div "View Profile" at bounding box center [1321, 338] width 62 height 13
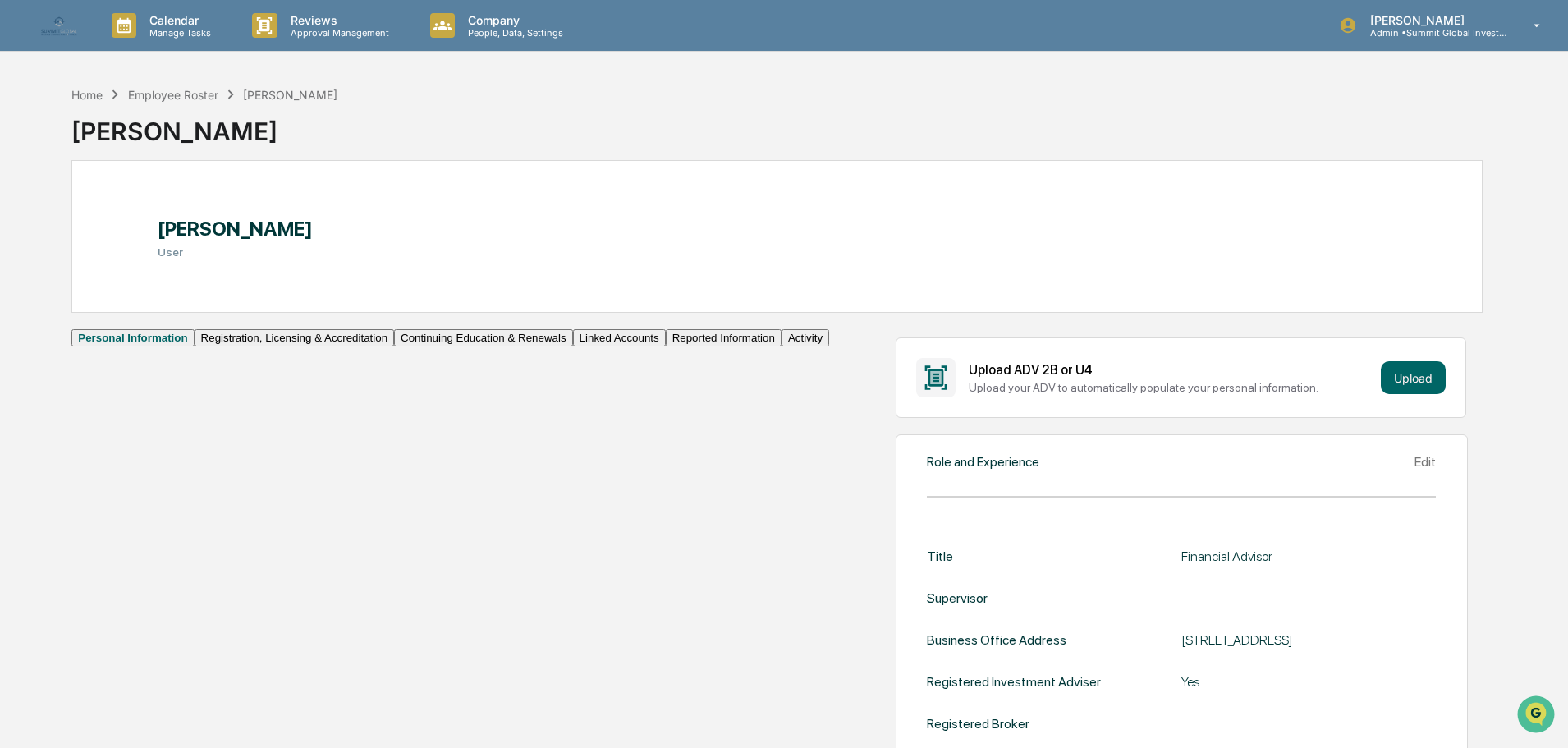
click at [394, 347] on button "Continuing Education & Renewals" at bounding box center [484, 339] width 179 height 18
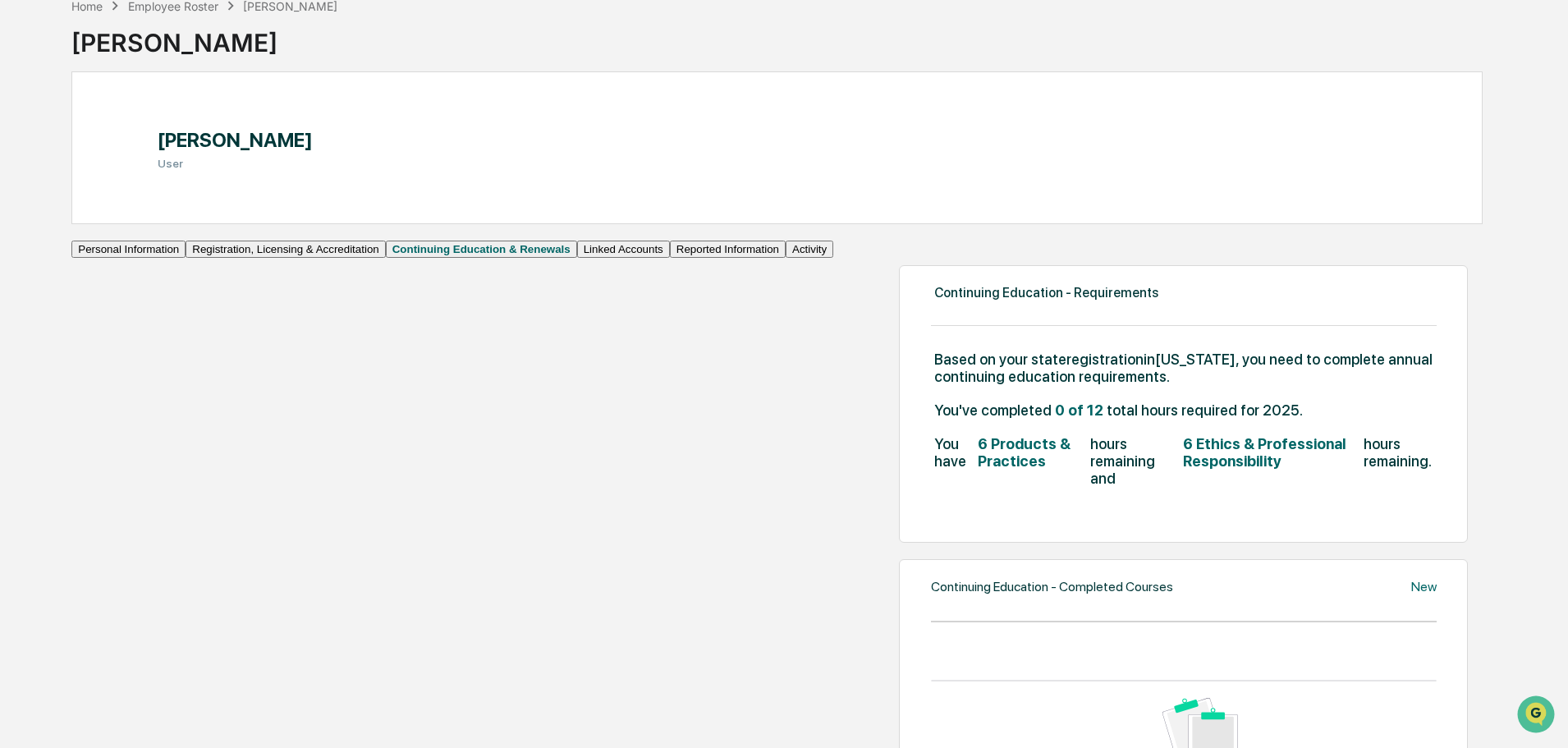
scroll to position [82, 0]
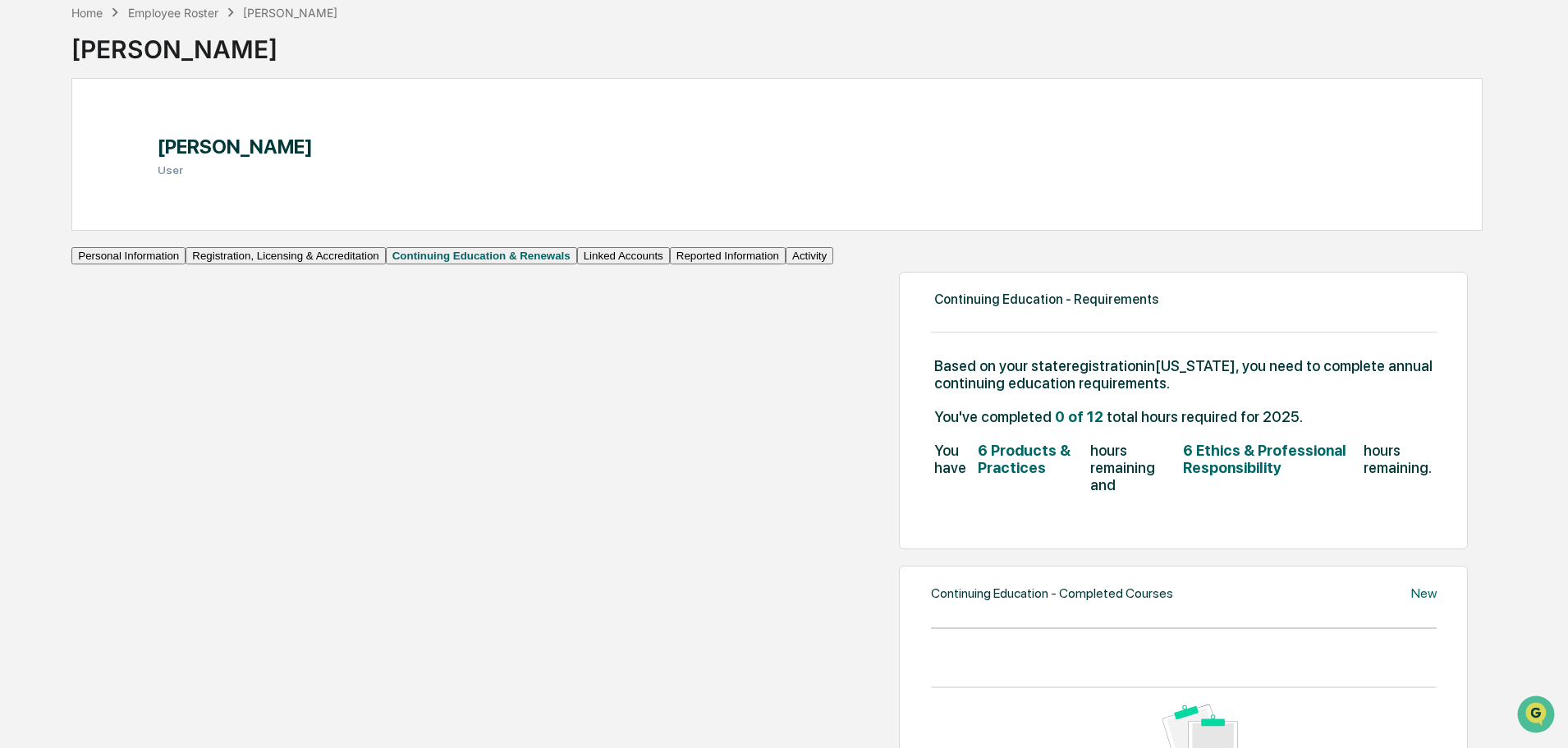
click at [183, 13] on div "Employee Roster" at bounding box center [174, 13] width 90 height 14
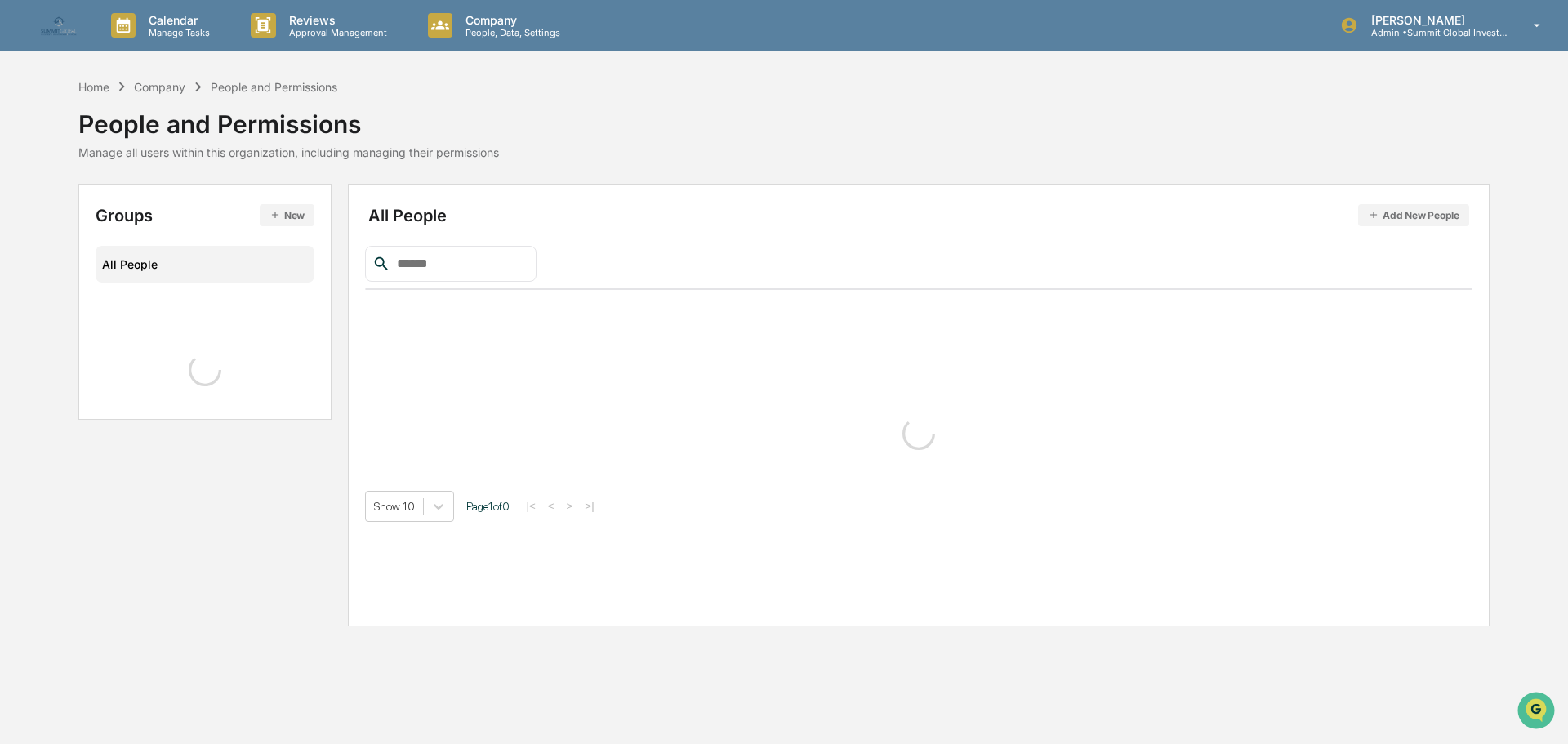
click at [434, 262] on input "text" at bounding box center [460, 264] width 139 height 21
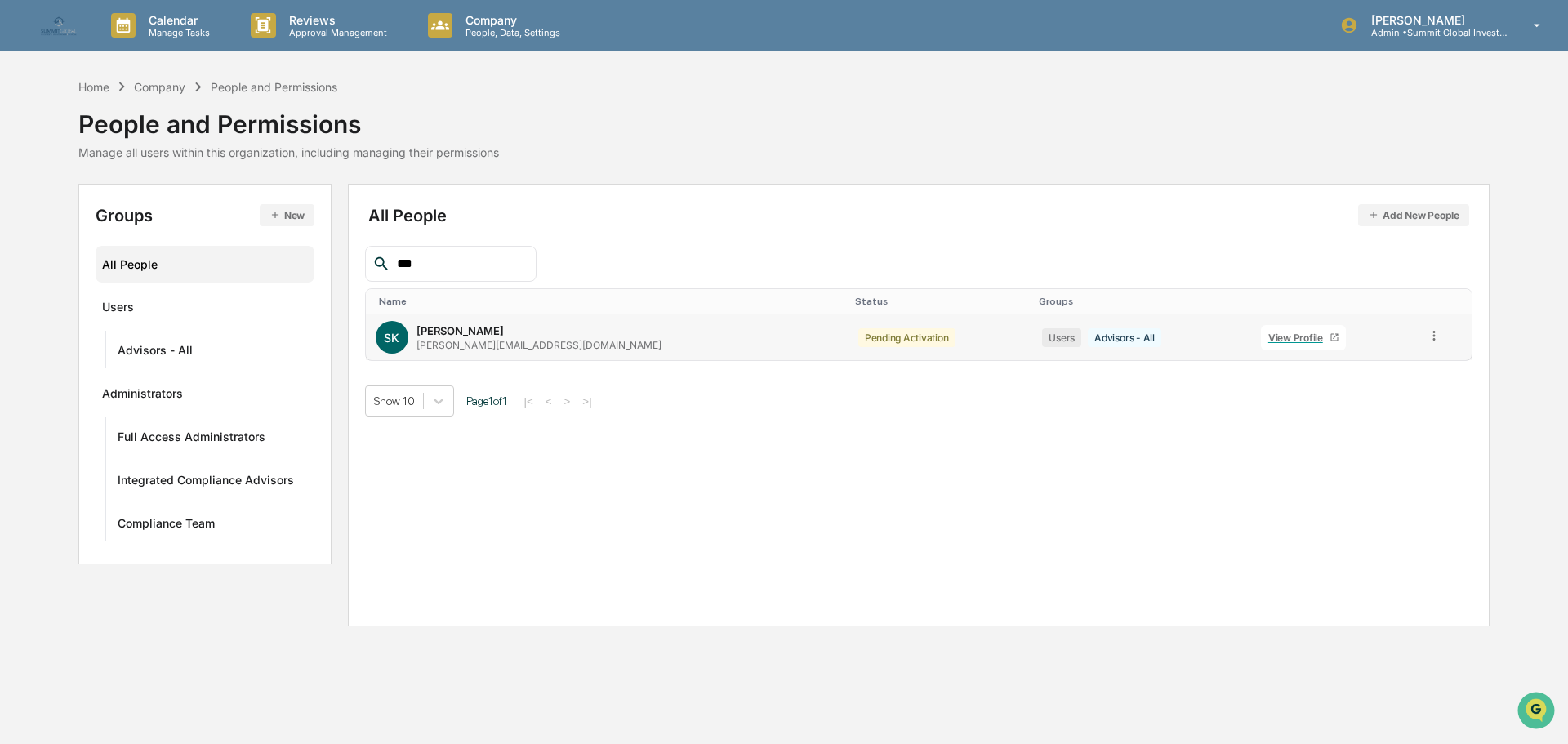
type input "***"
click at [1268, 342] on div "View Profile" at bounding box center [1299, 338] width 62 height 13
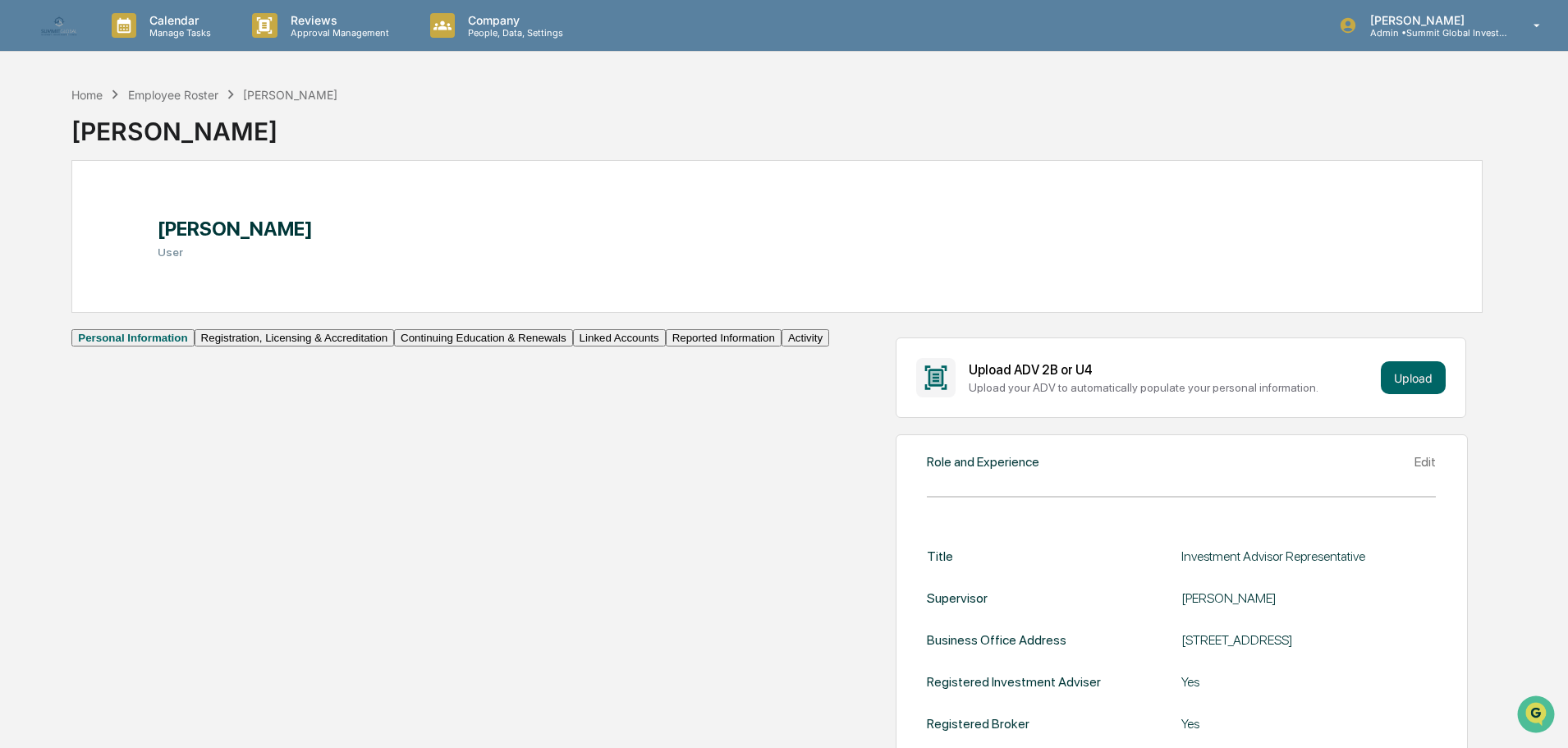
click at [394, 347] on button "Continuing Education & Renewals" at bounding box center [484, 339] width 179 height 18
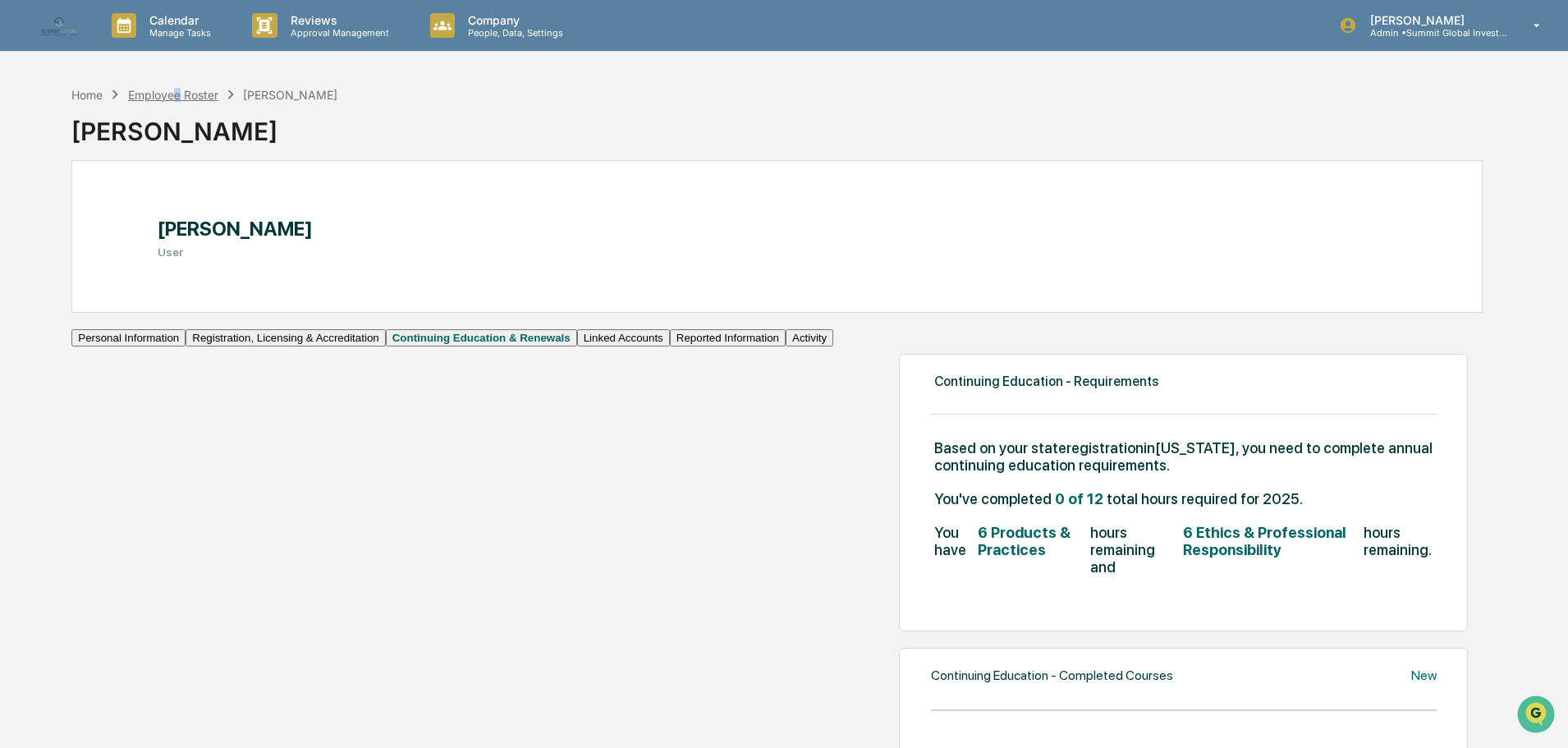
click at [179, 90] on div "Employee Roster" at bounding box center [174, 95] width 90 height 14
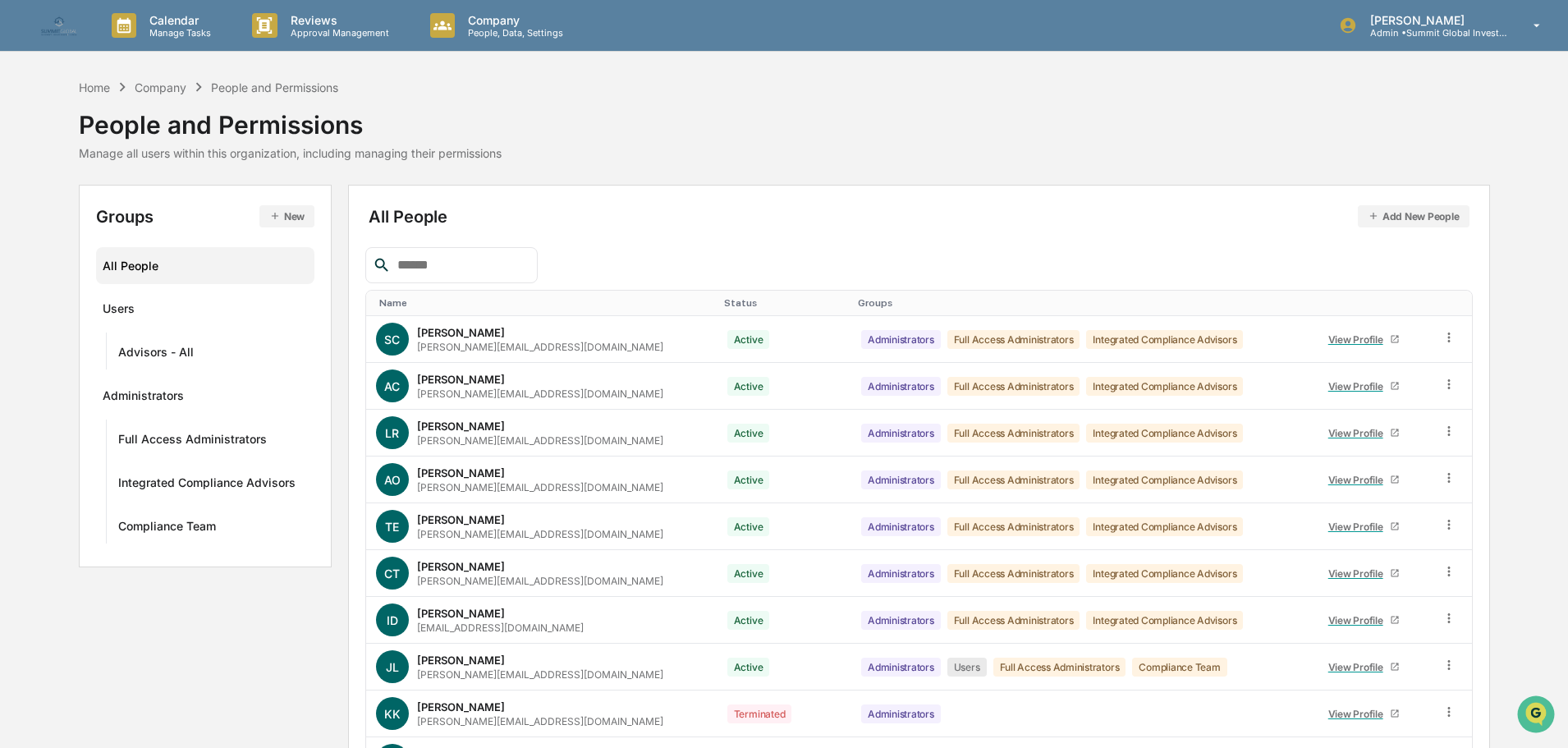
click at [423, 262] on input "text" at bounding box center [460, 265] width 139 height 22
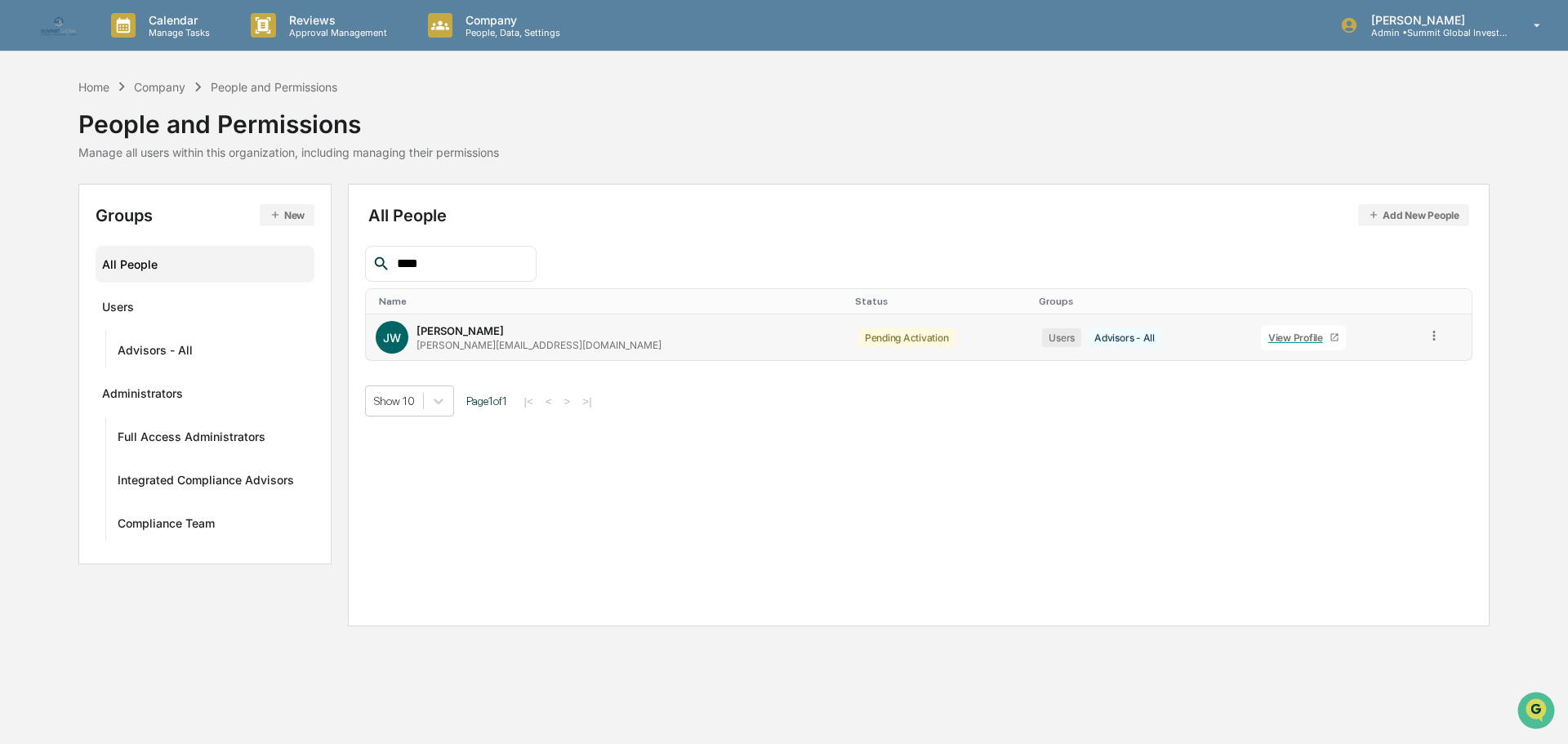
type input "****"
click at [1268, 342] on div "View Profile" at bounding box center [1299, 338] width 62 height 13
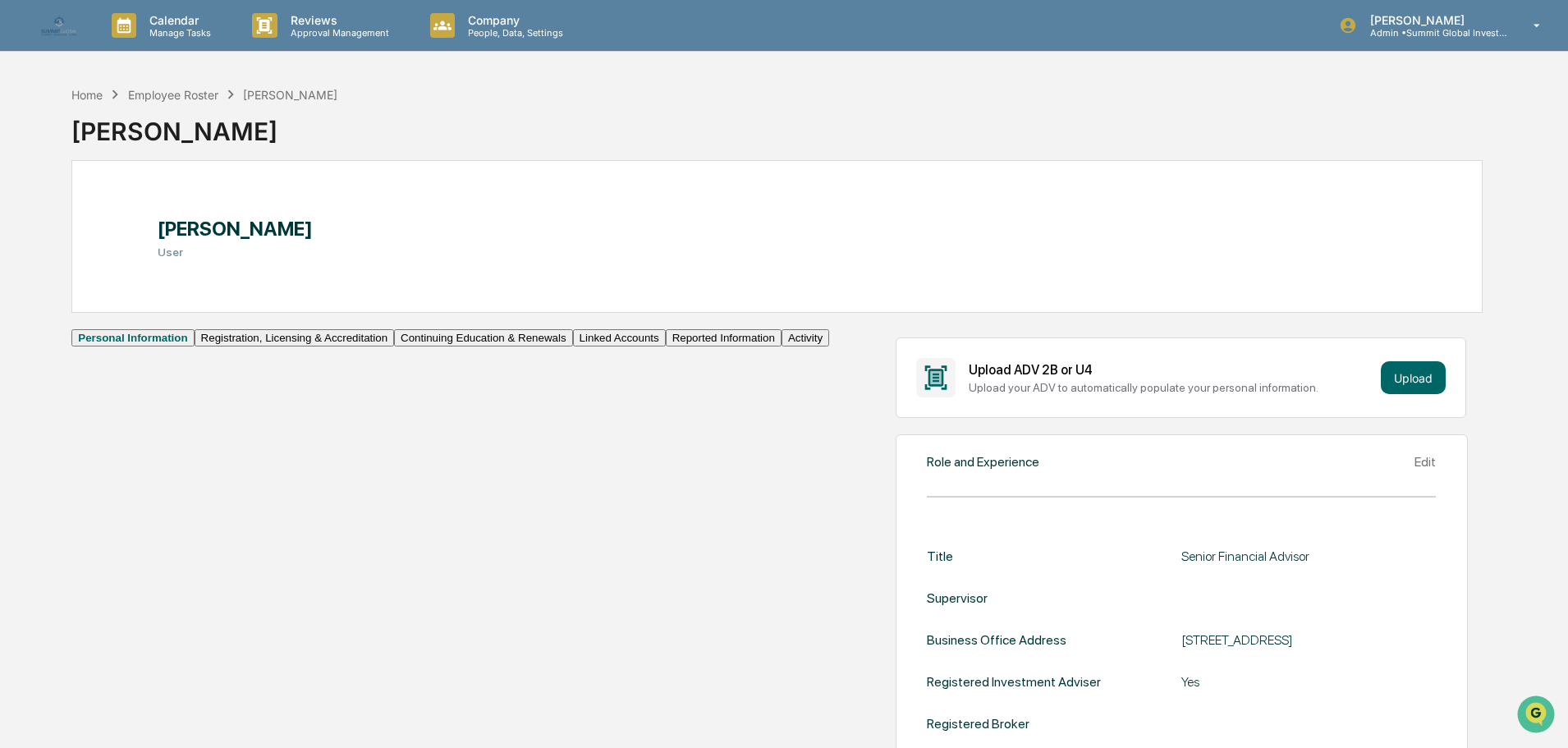
click at [394, 347] on button "Continuing Education & Renewals" at bounding box center [484, 339] width 179 height 18
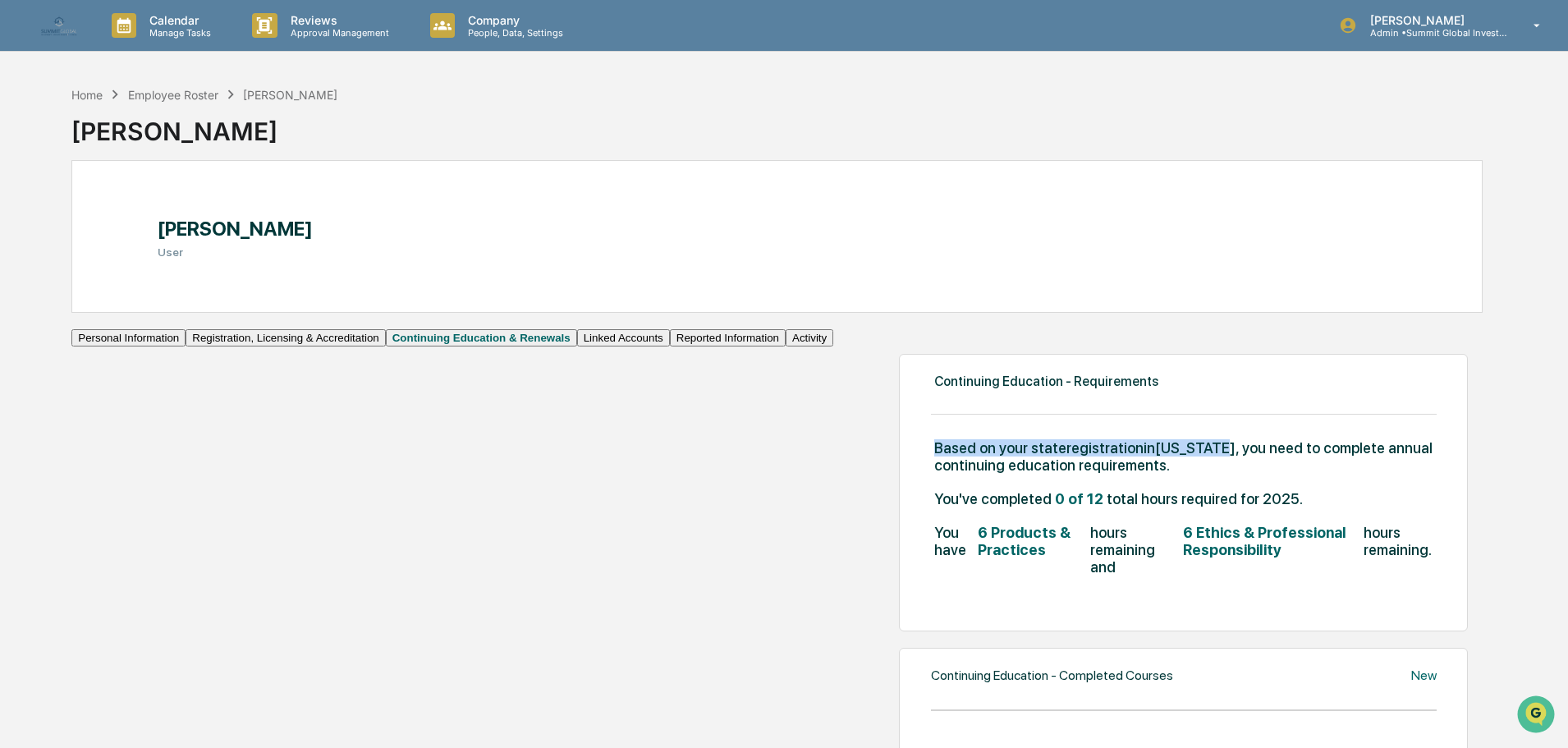
drag, startPoint x: 734, startPoint y: 464, endPoint x: 416, endPoint y: 466, distance: 318.0
click at [899, 466] on div "Continuing Education - Requirements Based on your state registration in Minneso…" at bounding box center [1183, 493] width 569 height 278
copy span "Based on your state registration in Minnesota"
click at [158, 93] on div "Employee Roster" at bounding box center [174, 95] width 90 height 14
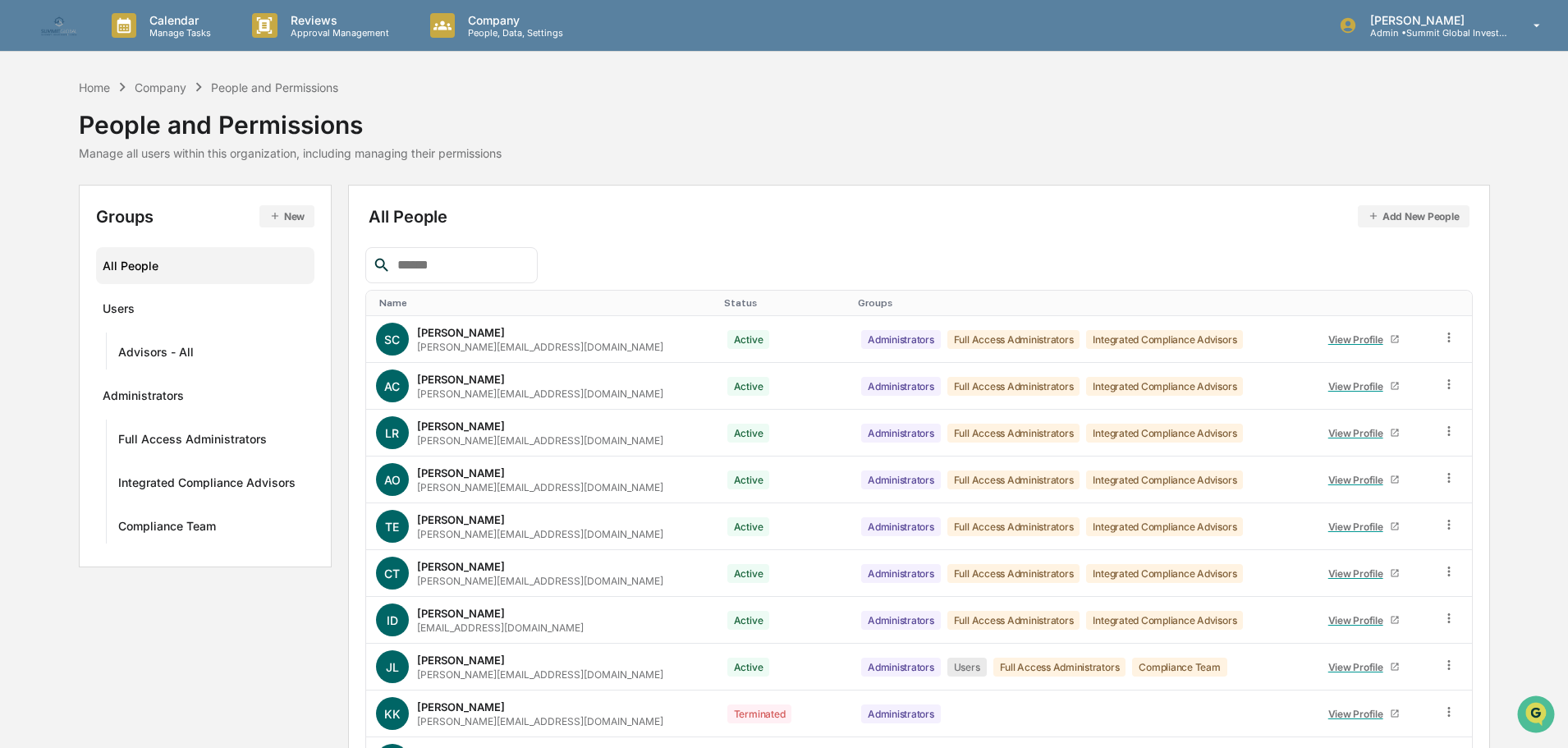
click at [520, 265] on input "text" at bounding box center [460, 265] width 139 height 22
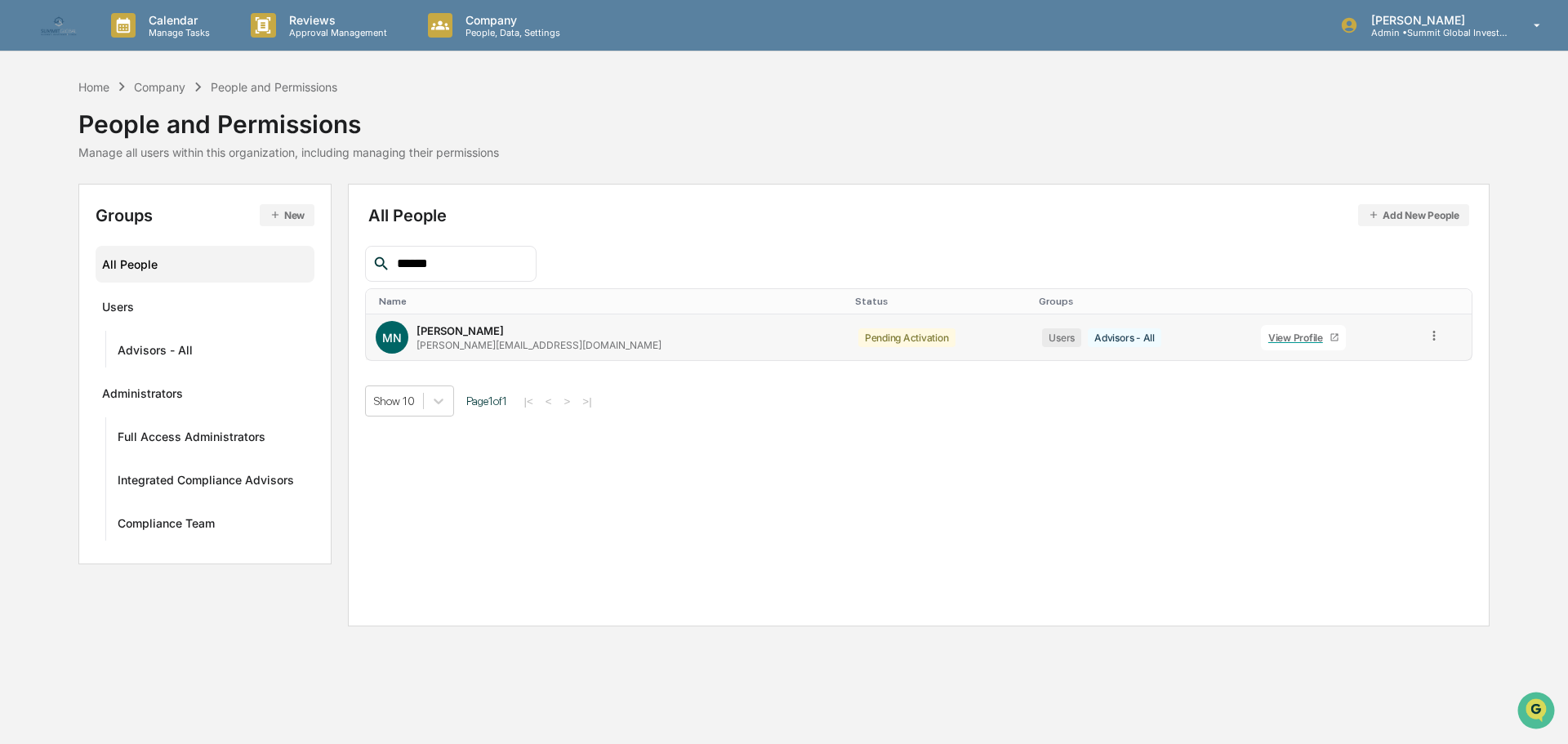
type input "******"
click at [1268, 333] on div "View Profile" at bounding box center [1299, 338] width 62 height 13
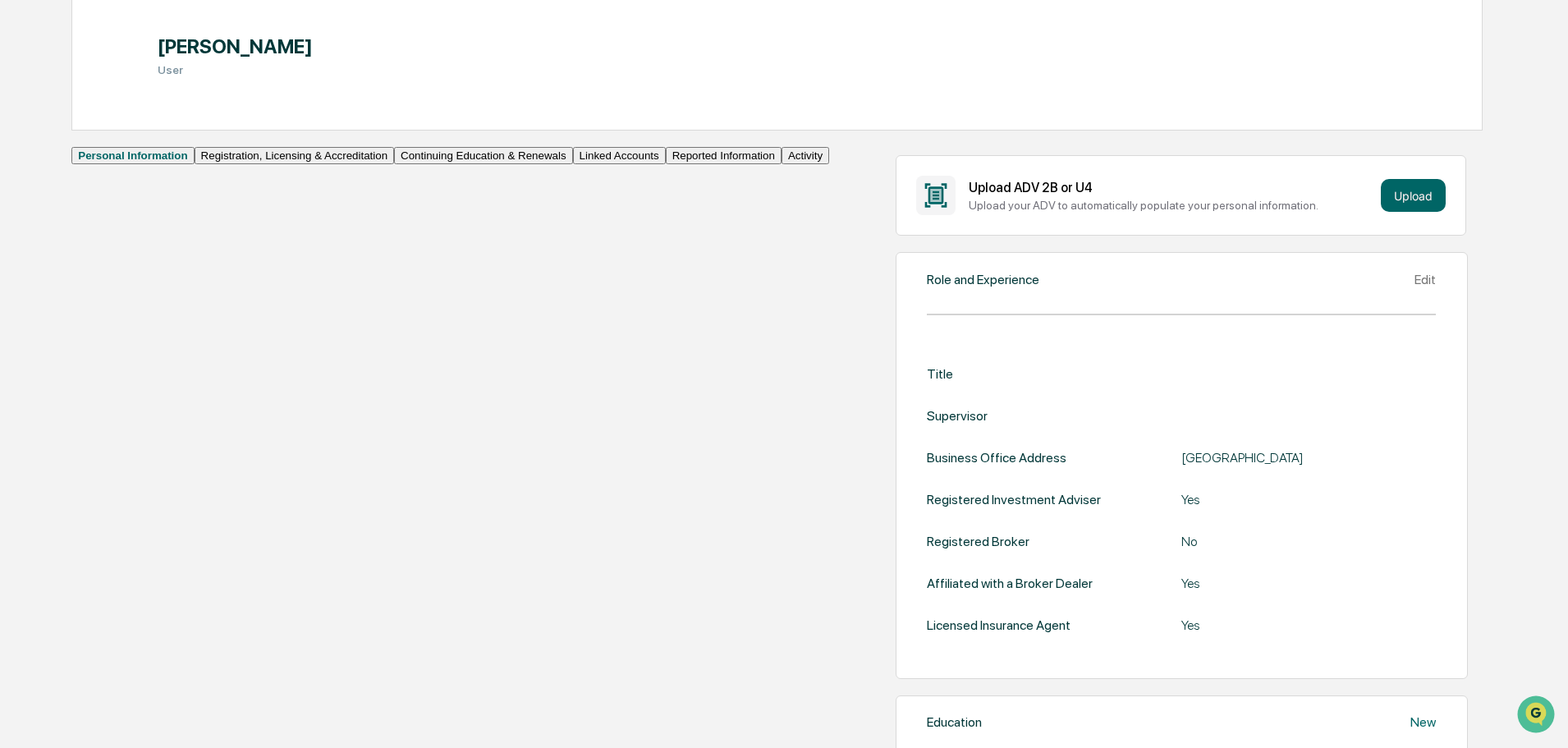
scroll to position [246, 0]
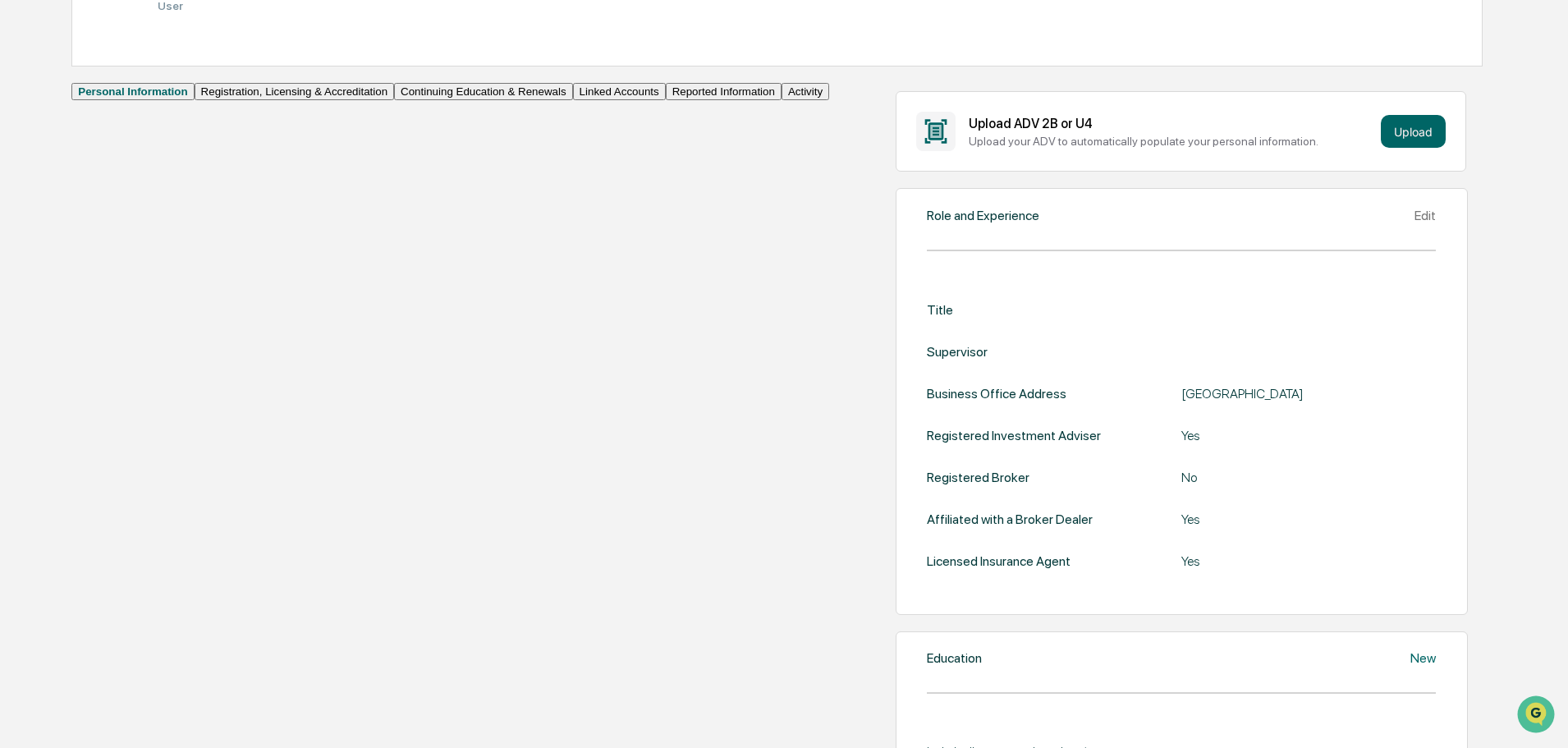
click at [394, 100] on button "Continuing Education & Renewals" at bounding box center [484, 92] width 179 height 18
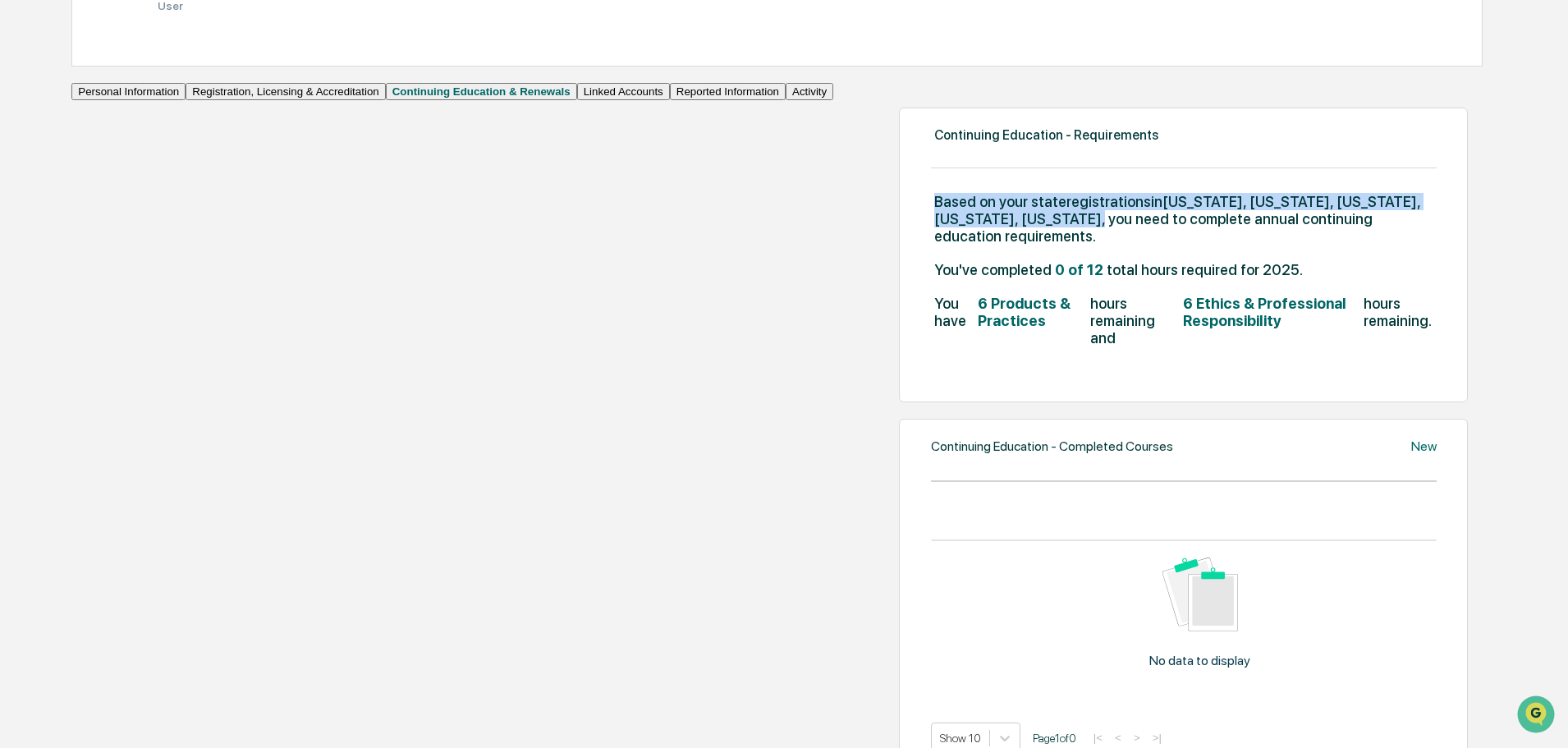
drag, startPoint x: 1055, startPoint y: 219, endPoint x: 349, endPoint y: 218, distance: 706.0
copy span "Based on your state registrations in California, Colorado, New Jersey, South Ca…"
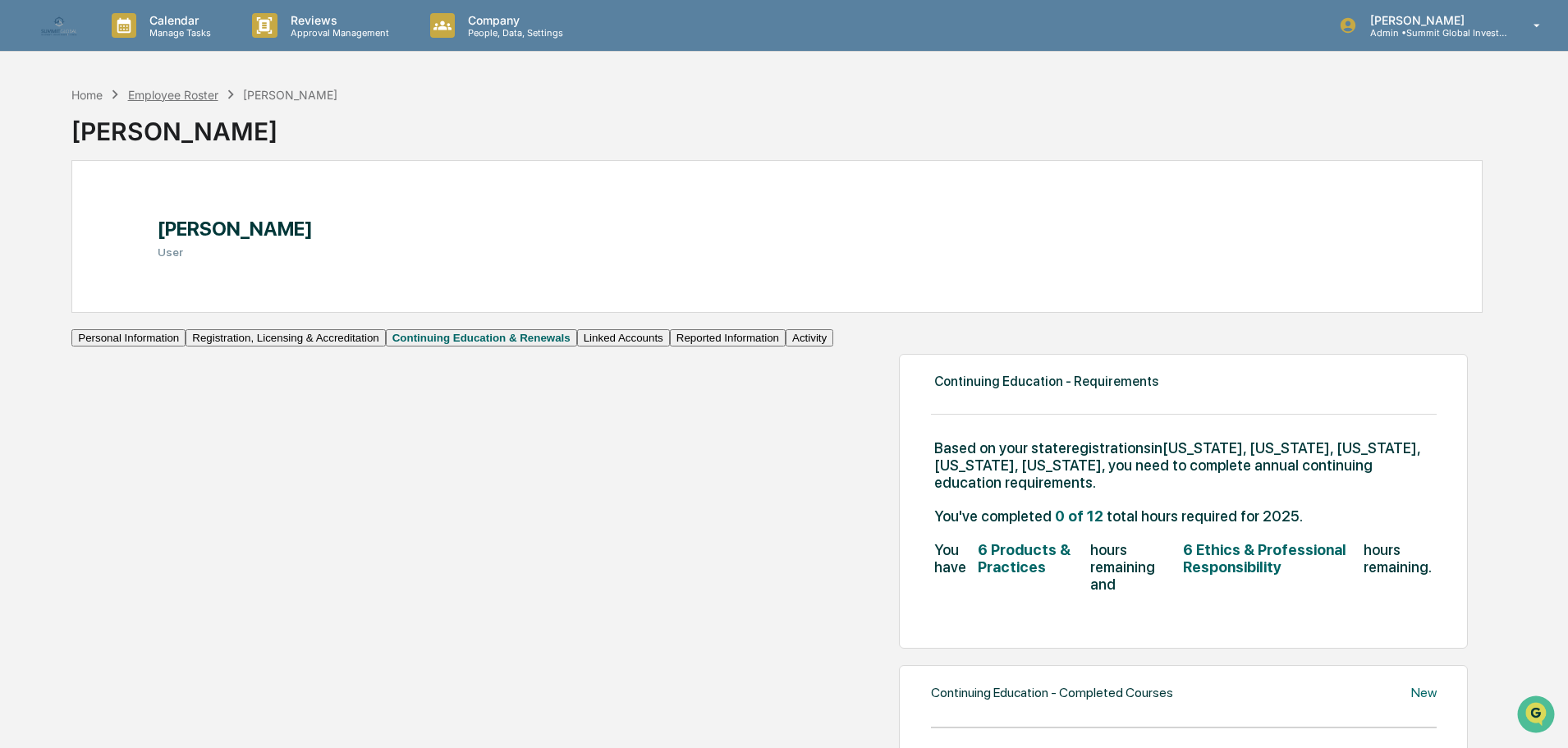
click at [188, 97] on div "Employee Roster" at bounding box center [174, 95] width 90 height 14
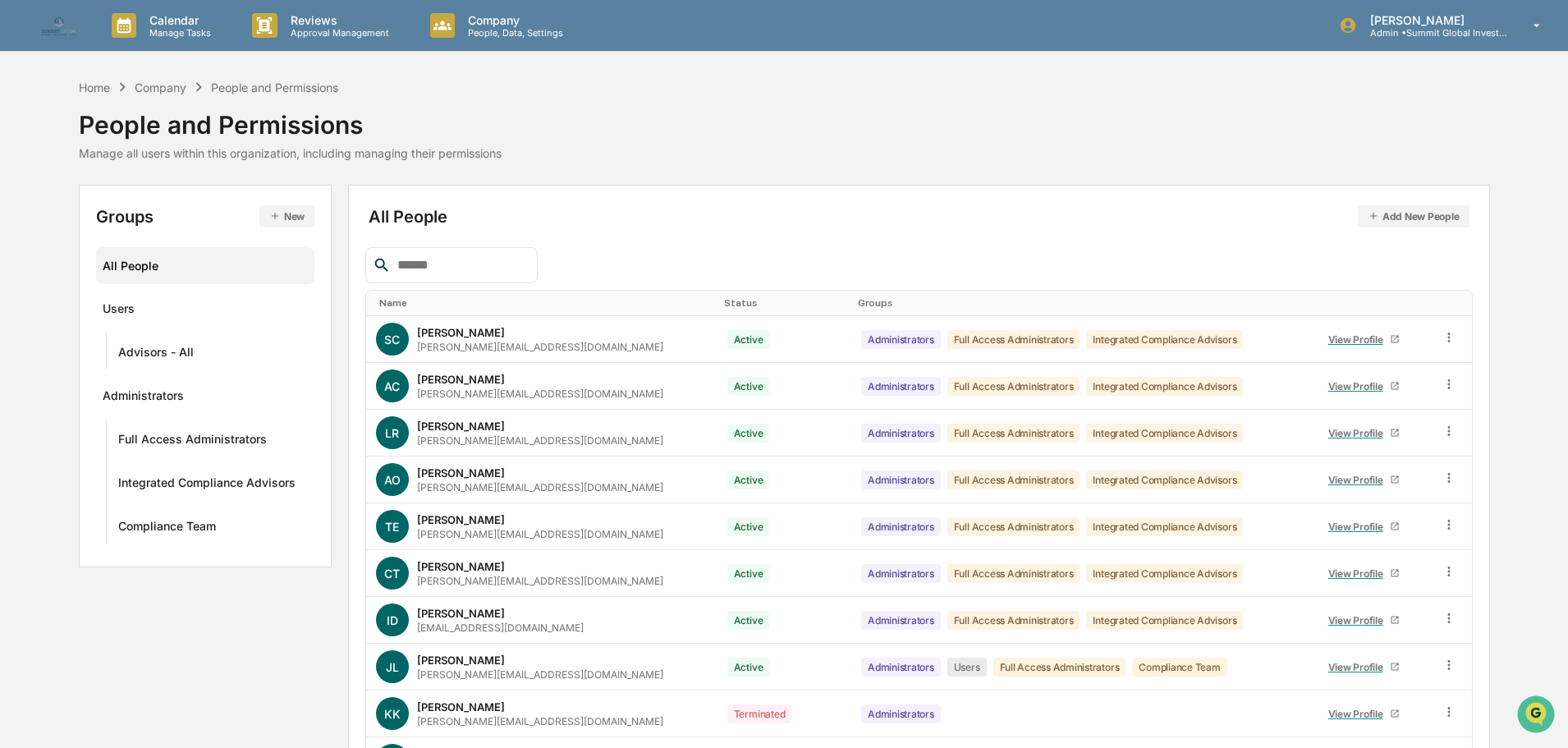
click at [433, 255] on input "text" at bounding box center [460, 265] width 139 height 22
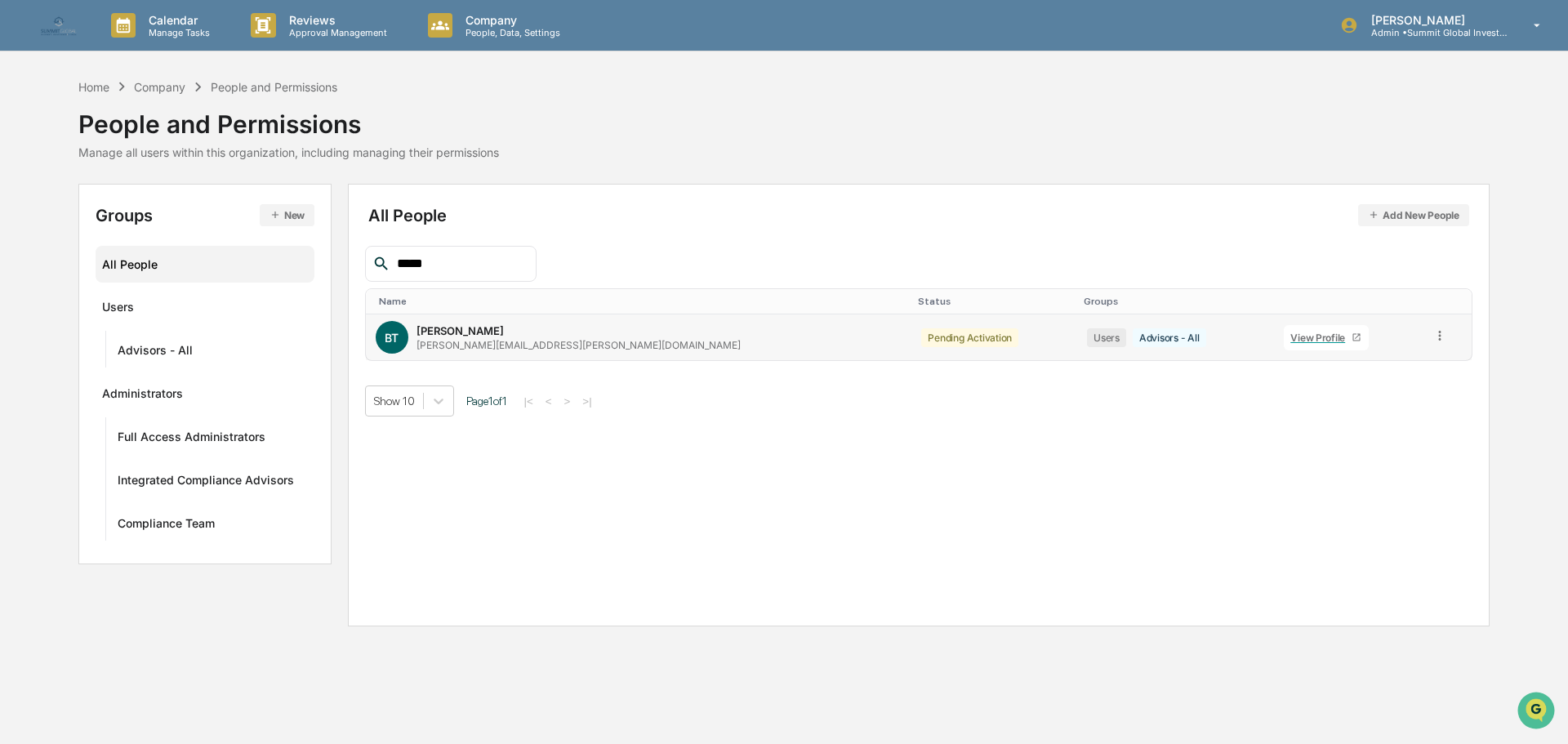
type input "*****"
click at [1291, 337] on div "View Profile" at bounding box center [1321, 338] width 62 height 13
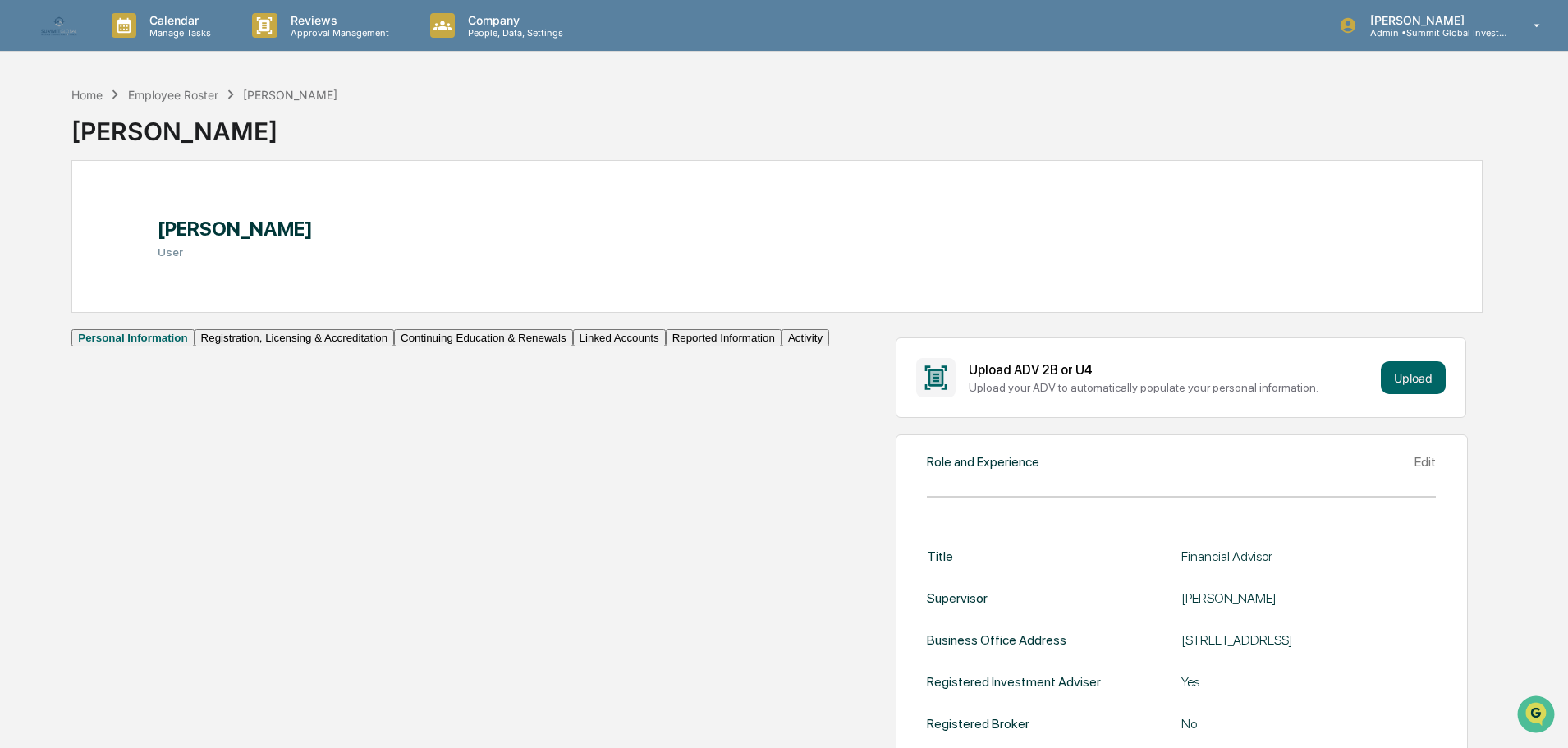
click at [394, 347] on button "Continuing Education & Renewals" at bounding box center [484, 339] width 179 height 18
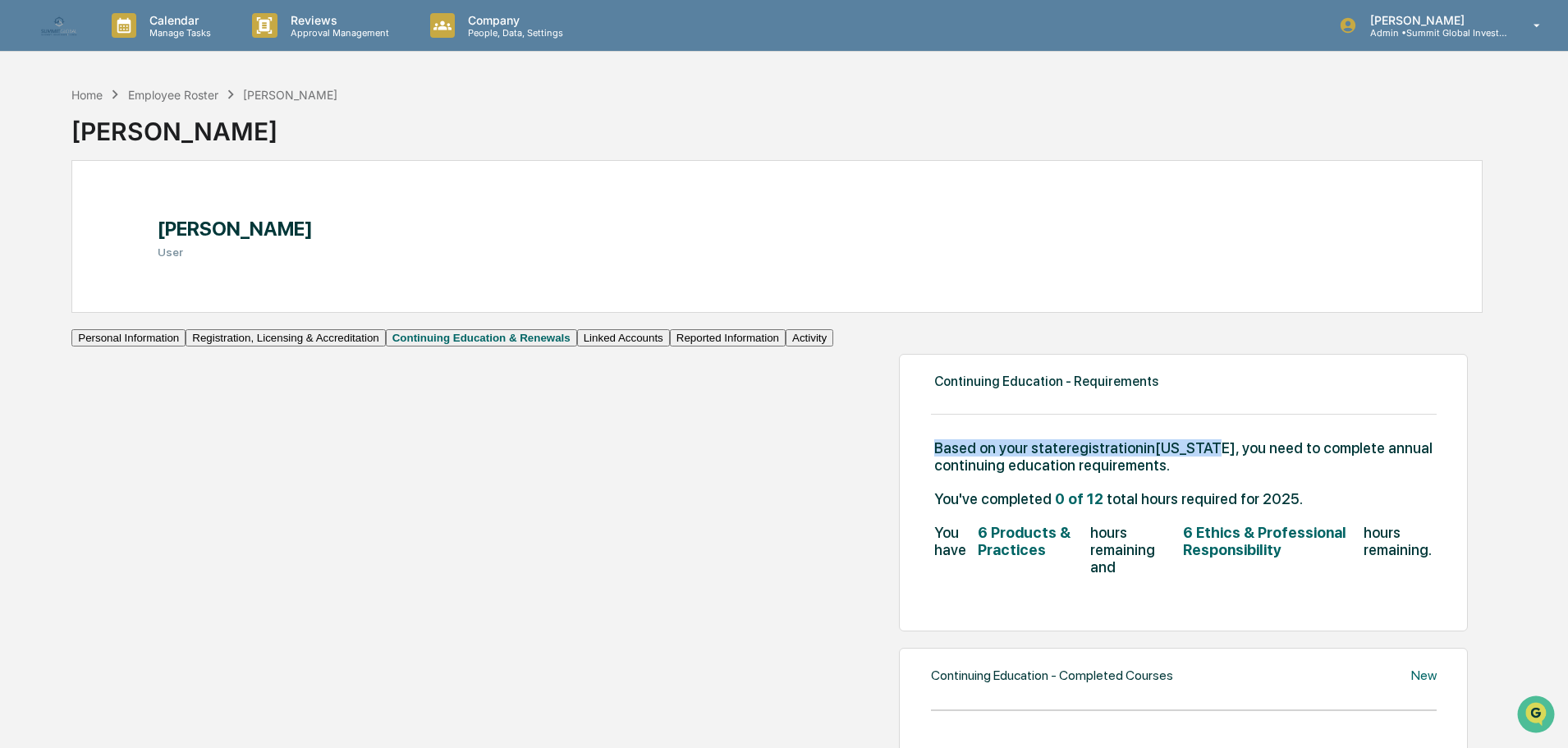
drag, startPoint x: 725, startPoint y: 466, endPoint x: 441, endPoint y: 470, distance: 284.0
click at [899, 470] on div "Continuing Education - Requirements Based on your state registration in Colorad…" at bounding box center [1183, 493] width 569 height 278
copy span "Based on your state registration in Colorado"
click at [169, 100] on div "Employee Roster" at bounding box center [174, 95] width 90 height 14
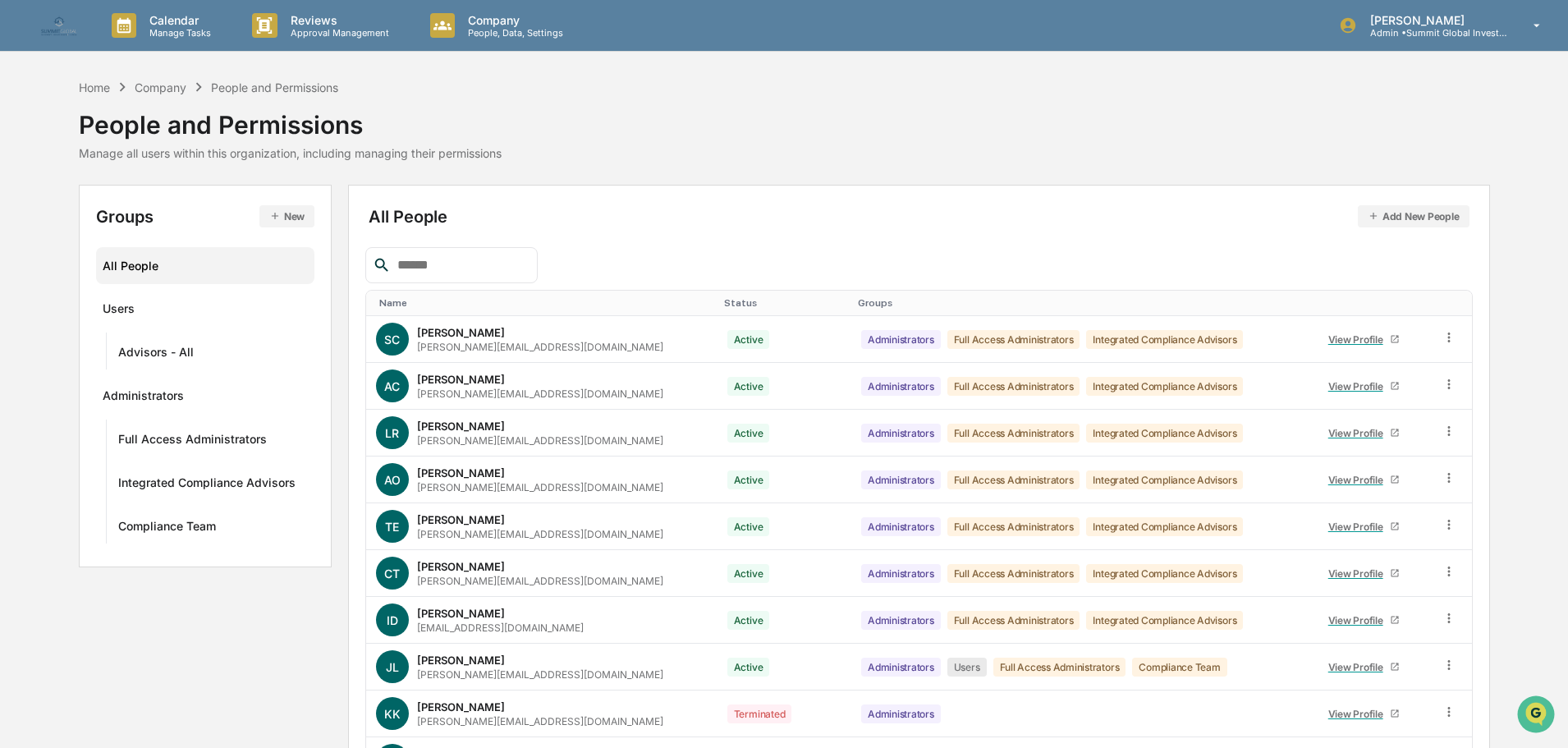
click at [442, 268] on input "text" at bounding box center [460, 265] width 139 height 22
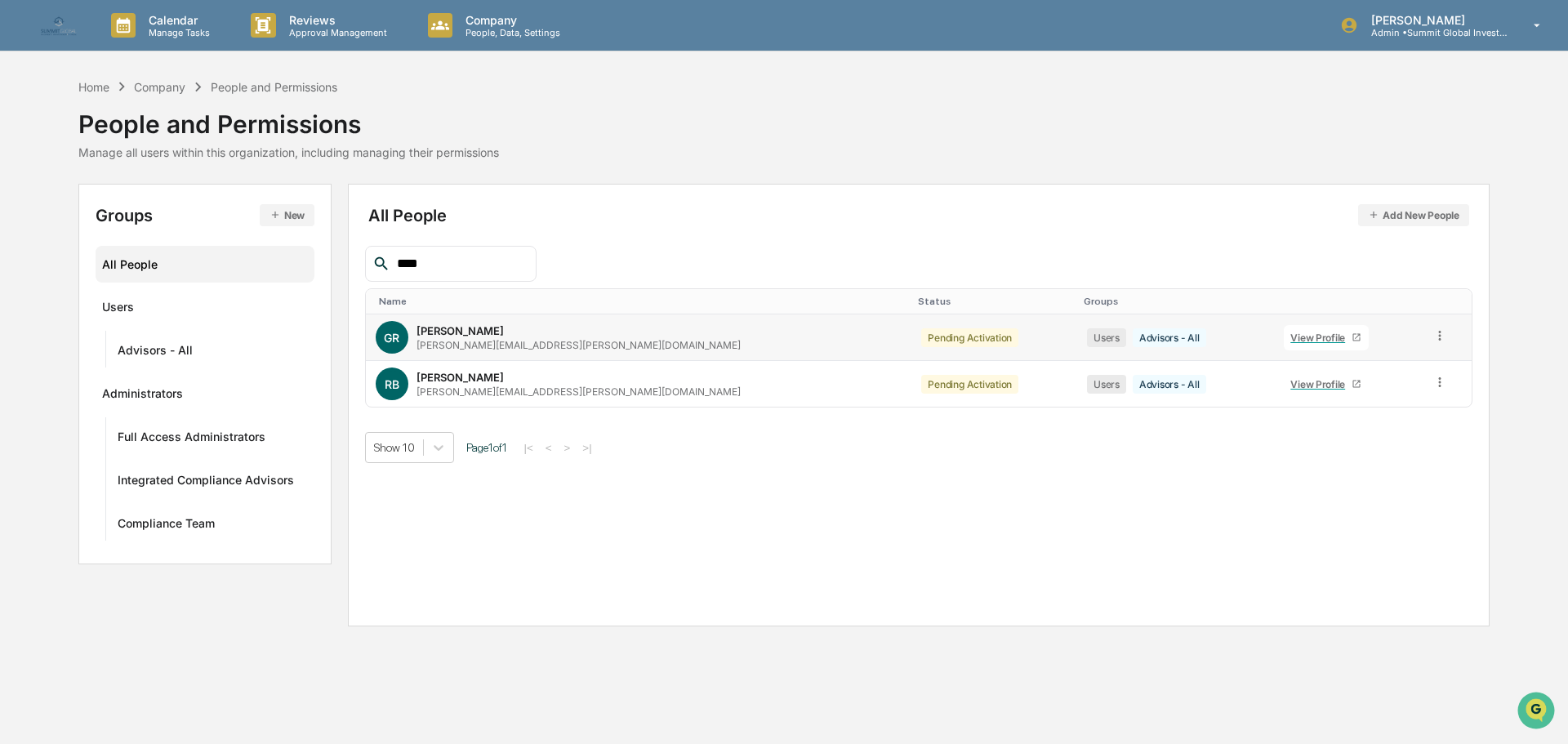
type input "****"
click at [1291, 337] on div "View Profile" at bounding box center [1321, 338] width 62 height 13
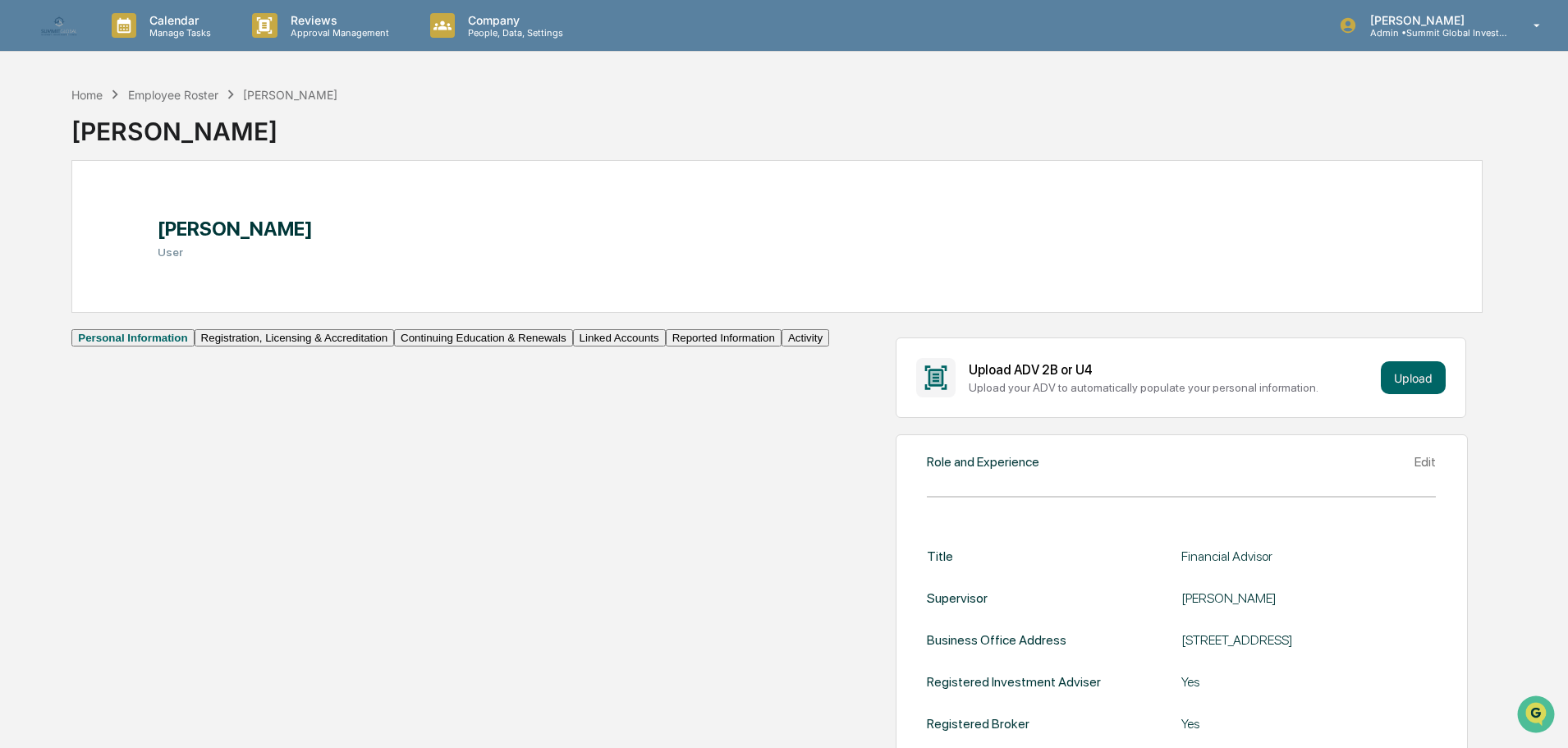
click at [394, 347] on button "Continuing Education & Renewals" at bounding box center [484, 339] width 179 height 18
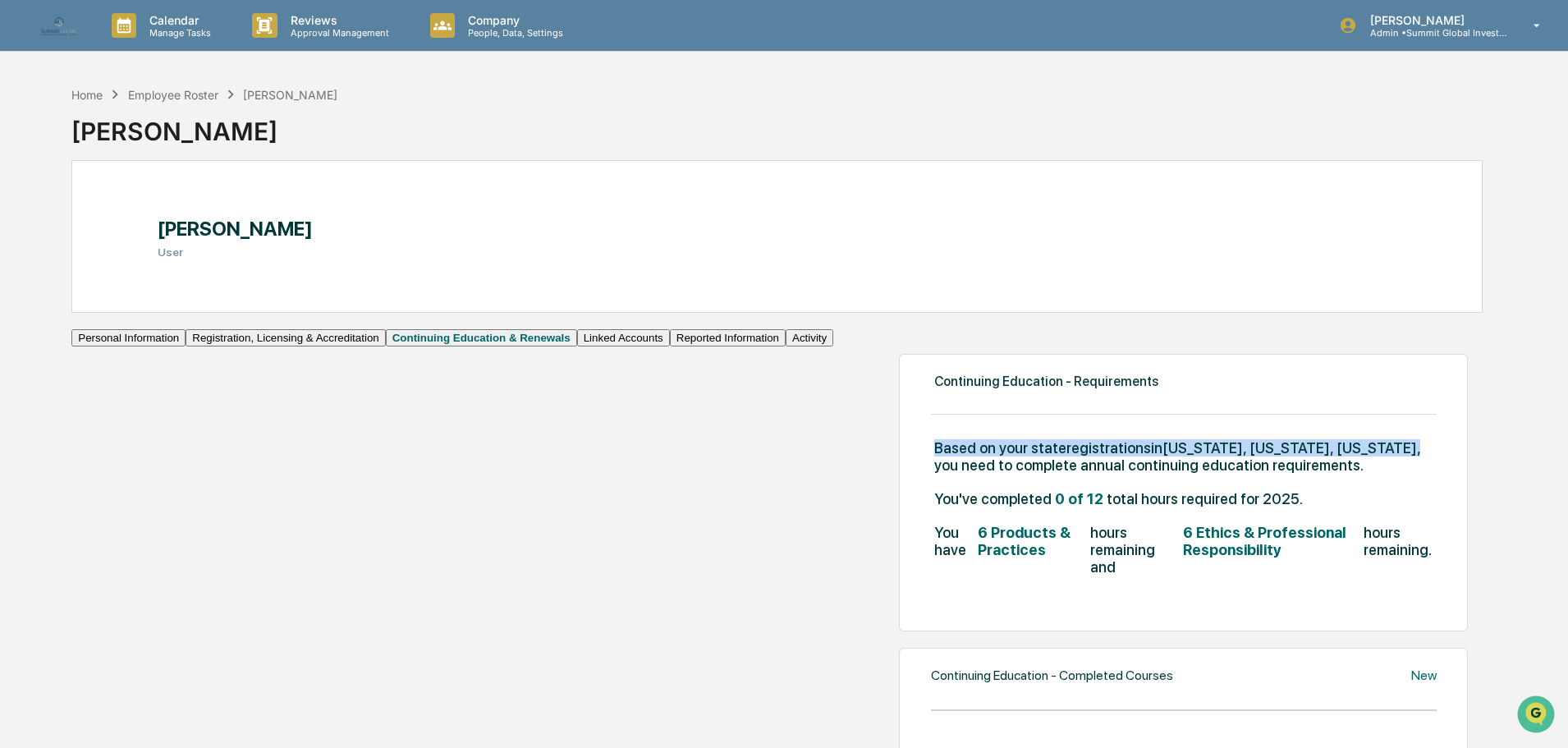
drag, startPoint x: 892, startPoint y: 466, endPoint x: 435, endPoint y: 465, distance: 457.0
click at [899, 465] on div "Continuing Education - Requirements Based on your state registrations in Califo…" at bounding box center [1183, 493] width 569 height 278
copy span "Based on your state registrations in California, Oregon, South Carolina ,"
click at [166, 94] on div "Employee Roster" at bounding box center [174, 95] width 90 height 14
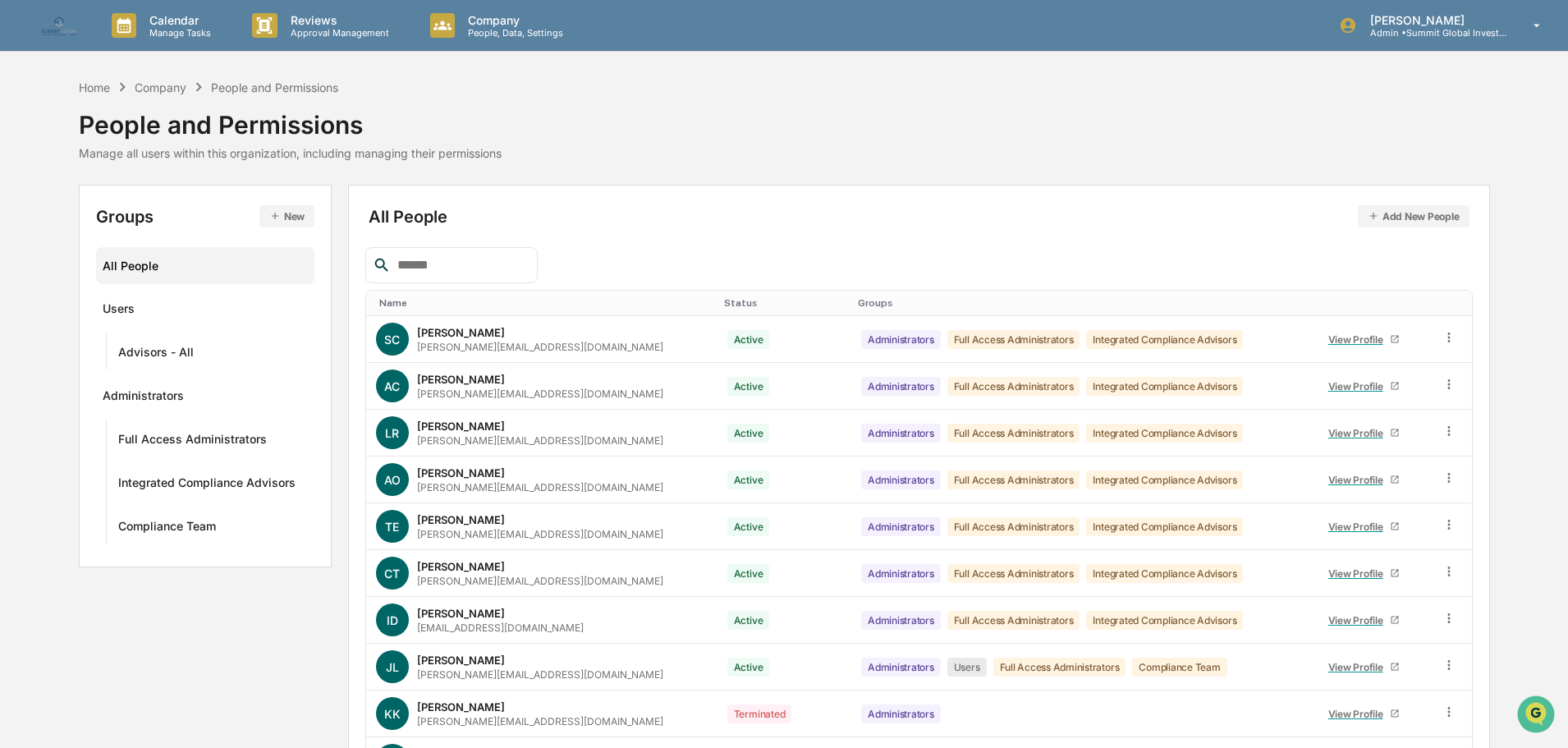
click at [460, 262] on input "text" at bounding box center [460, 265] width 139 height 22
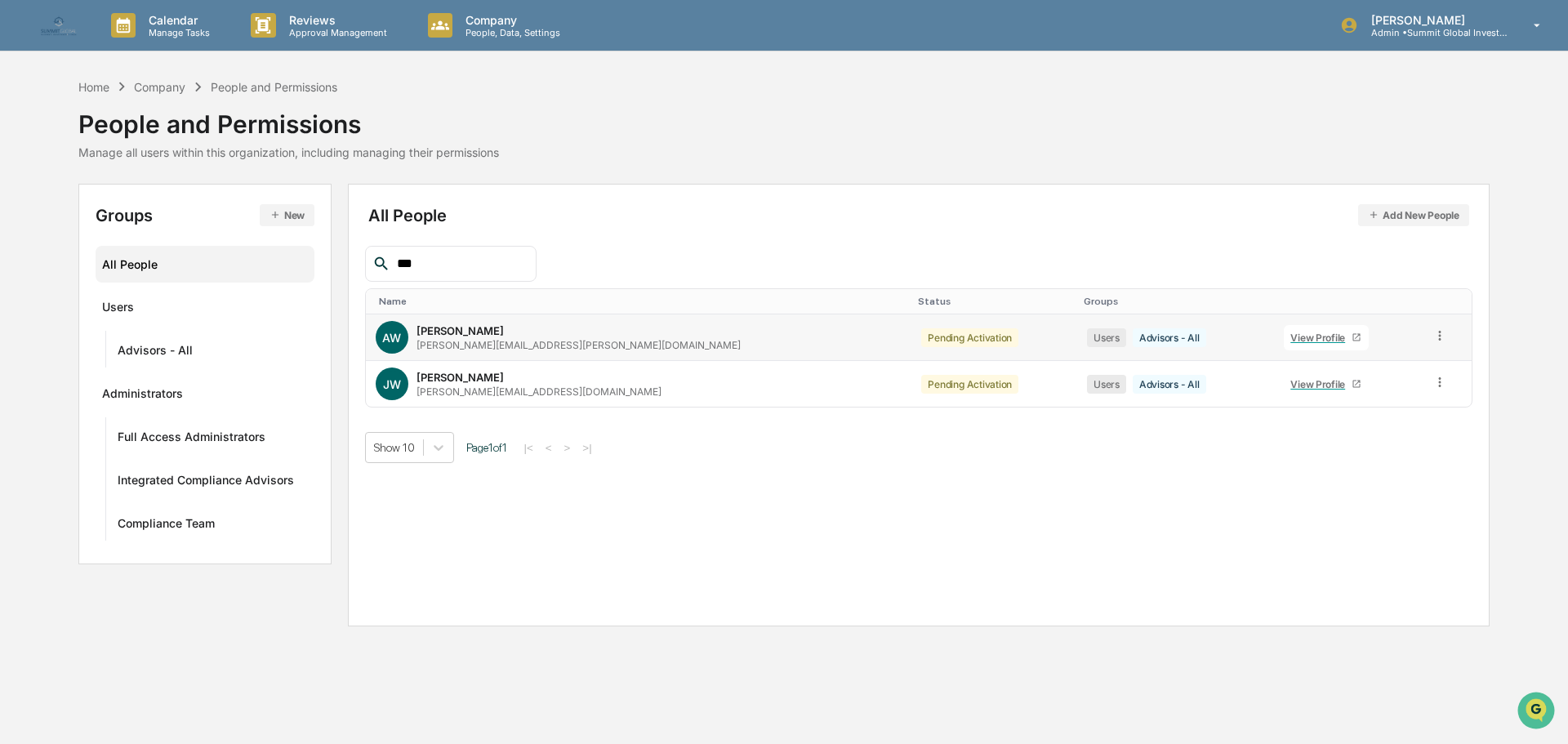
type input "***"
click at [1291, 338] on div "View Profile" at bounding box center [1321, 338] width 62 height 13
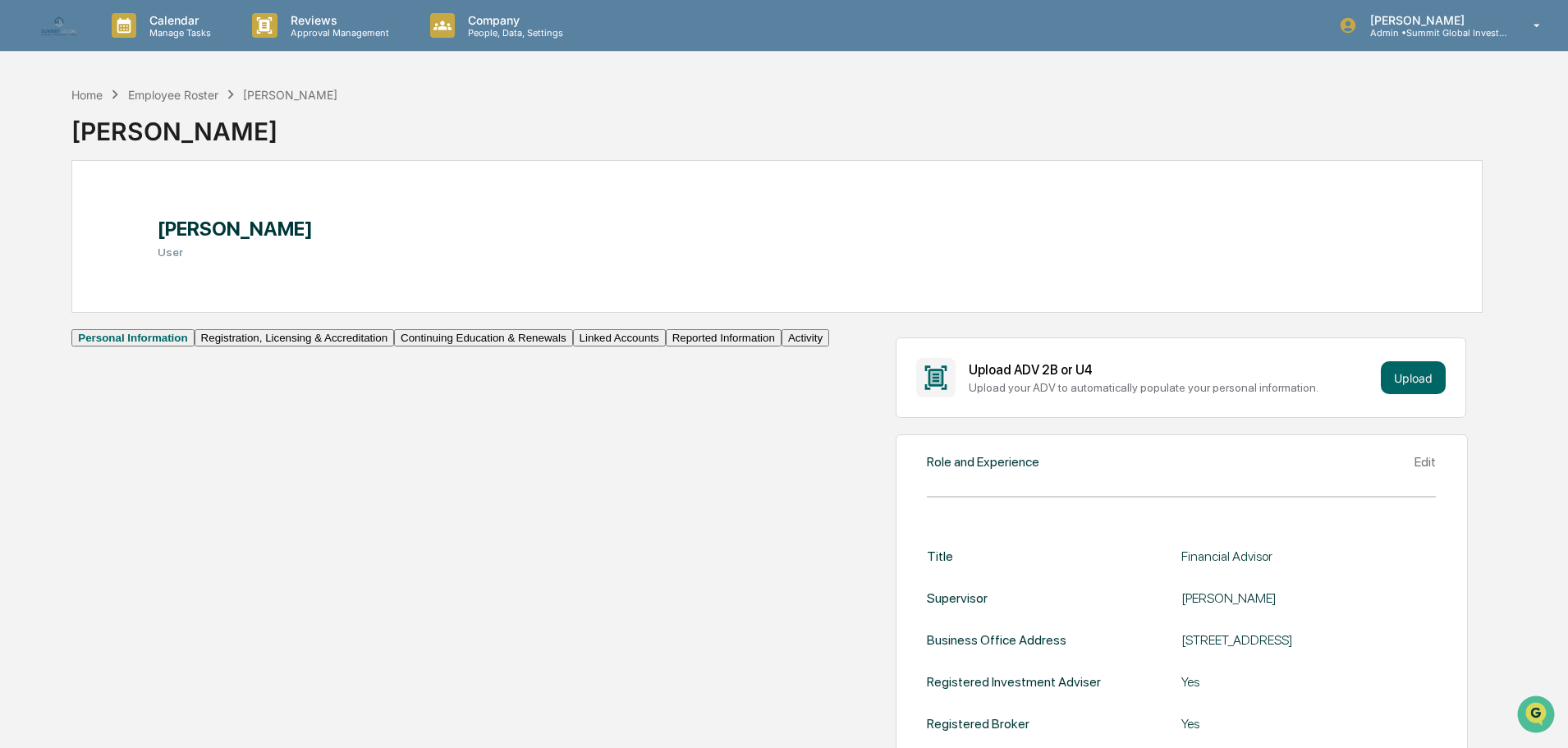
click at [394, 347] on button "Continuing Education & Renewals" at bounding box center [484, 339] width 179 height 18
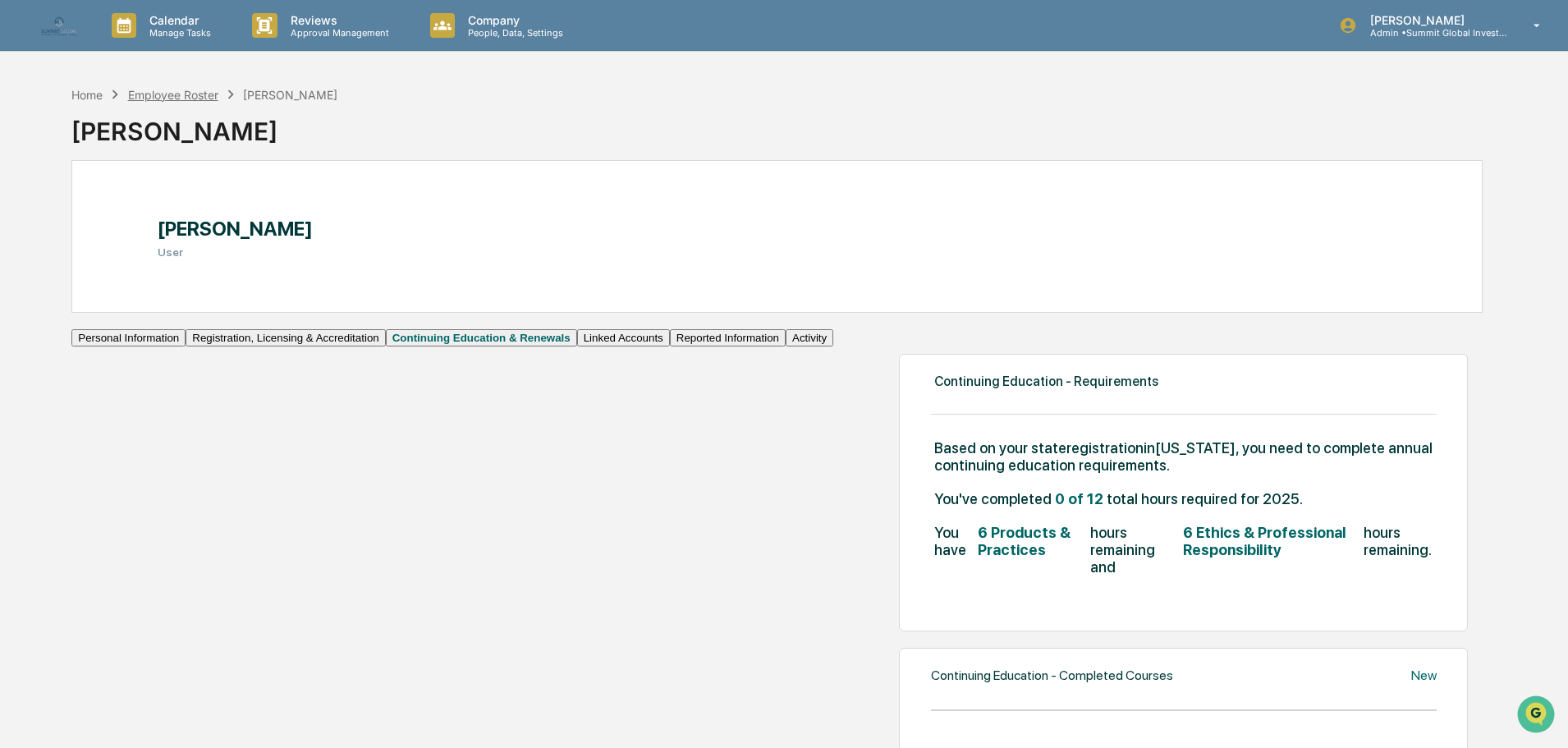
click at [198, 91] on div "Employee Roster" at bounding box center [174, 95] width 90 height 14
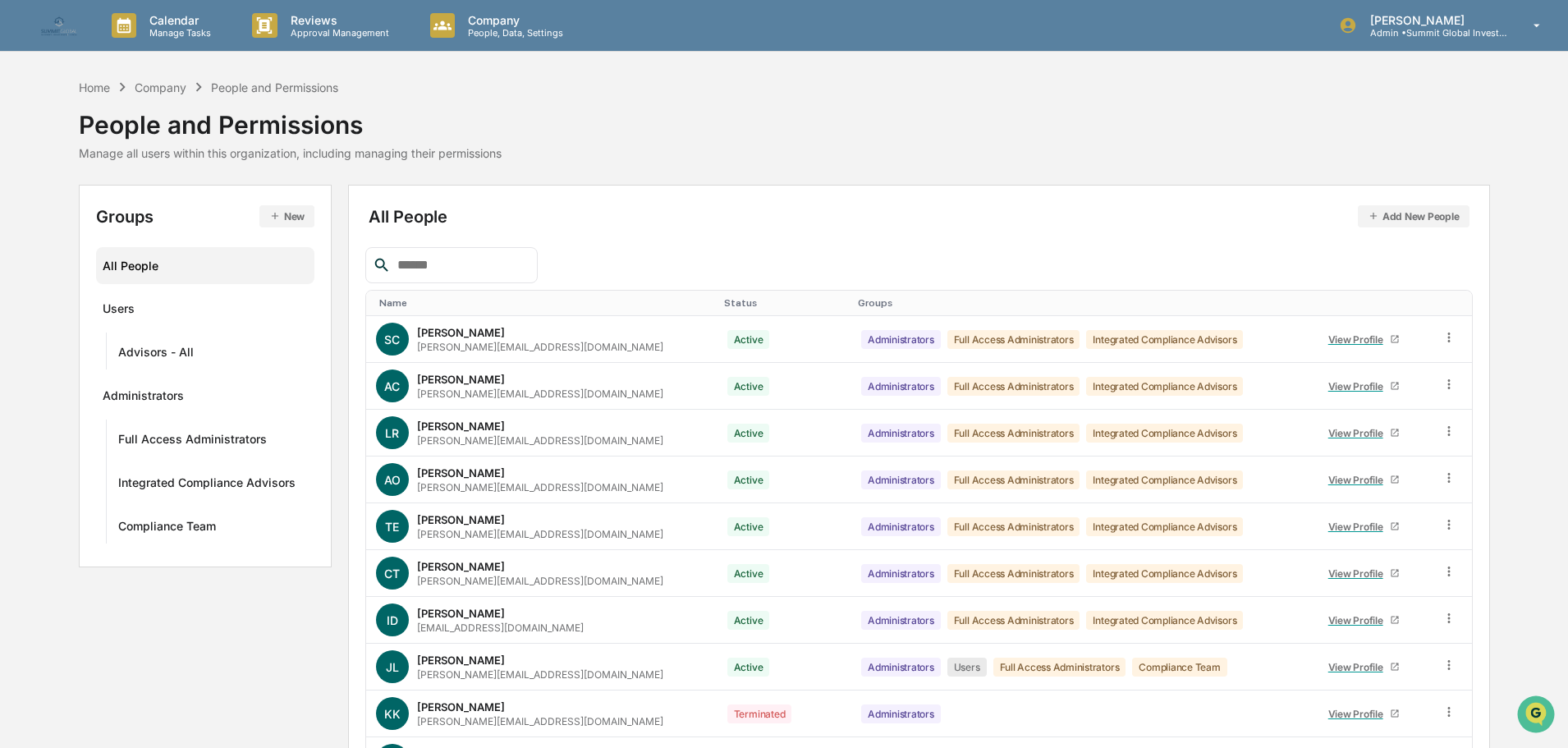
click at [445, 269] on input "text" at bounding box center [460, 265] width 139 height 22
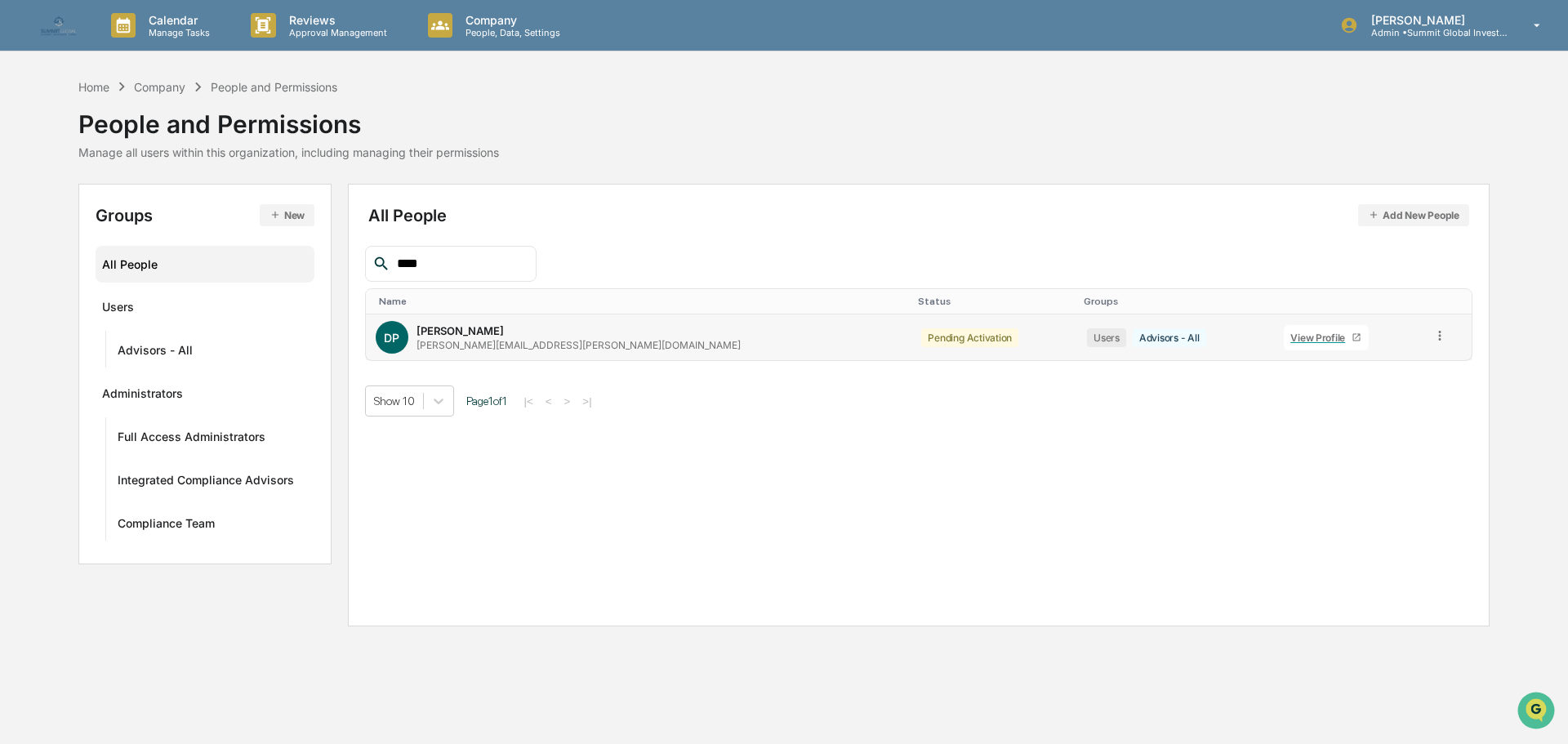
type input "****"
click at [1291, 336] on div "View Profile" at bounding box center [1321, 338] width 62 height 13
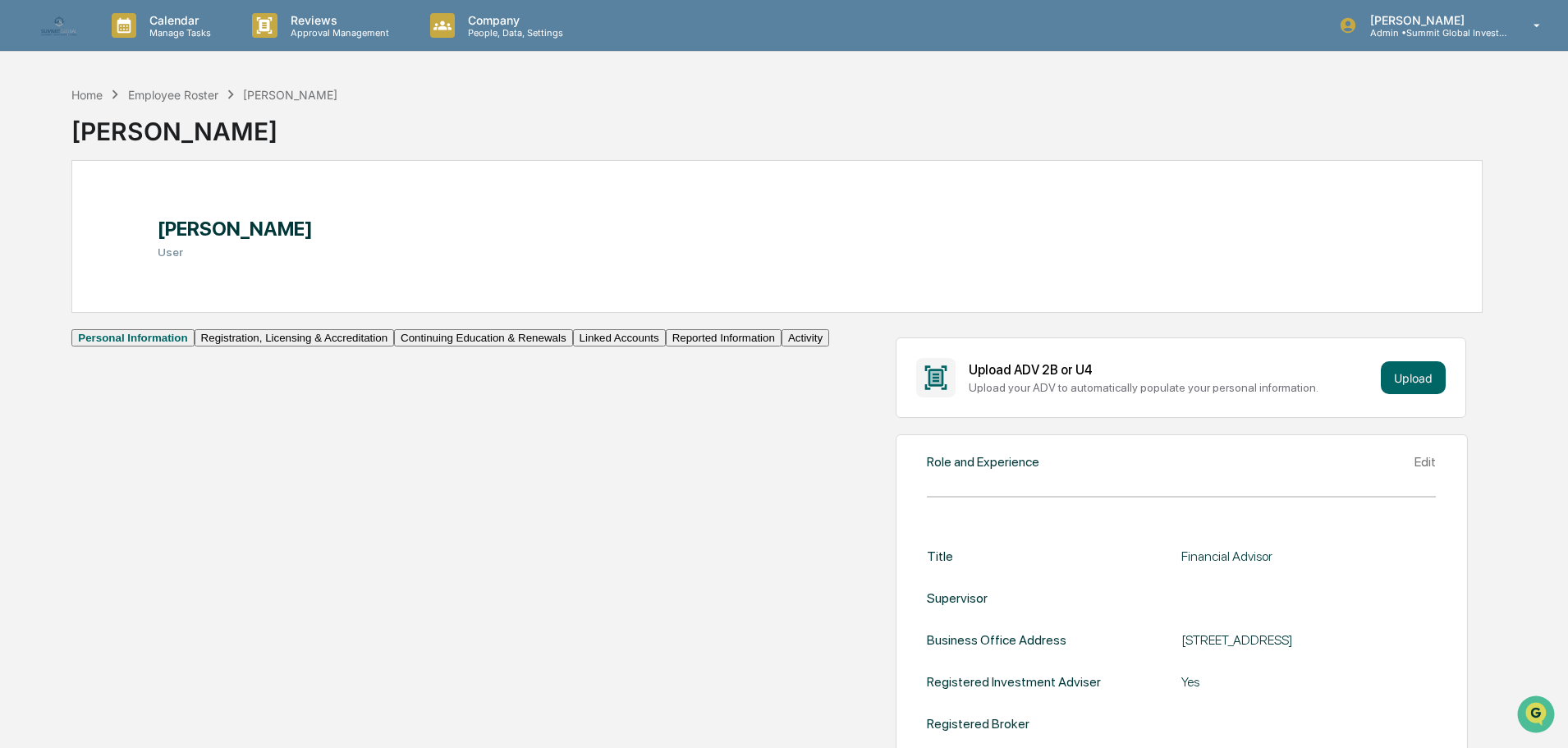
click at [394, 347] on button "Continuing Education & Renewals" at bounding box center [484, 339] width 179 height 18
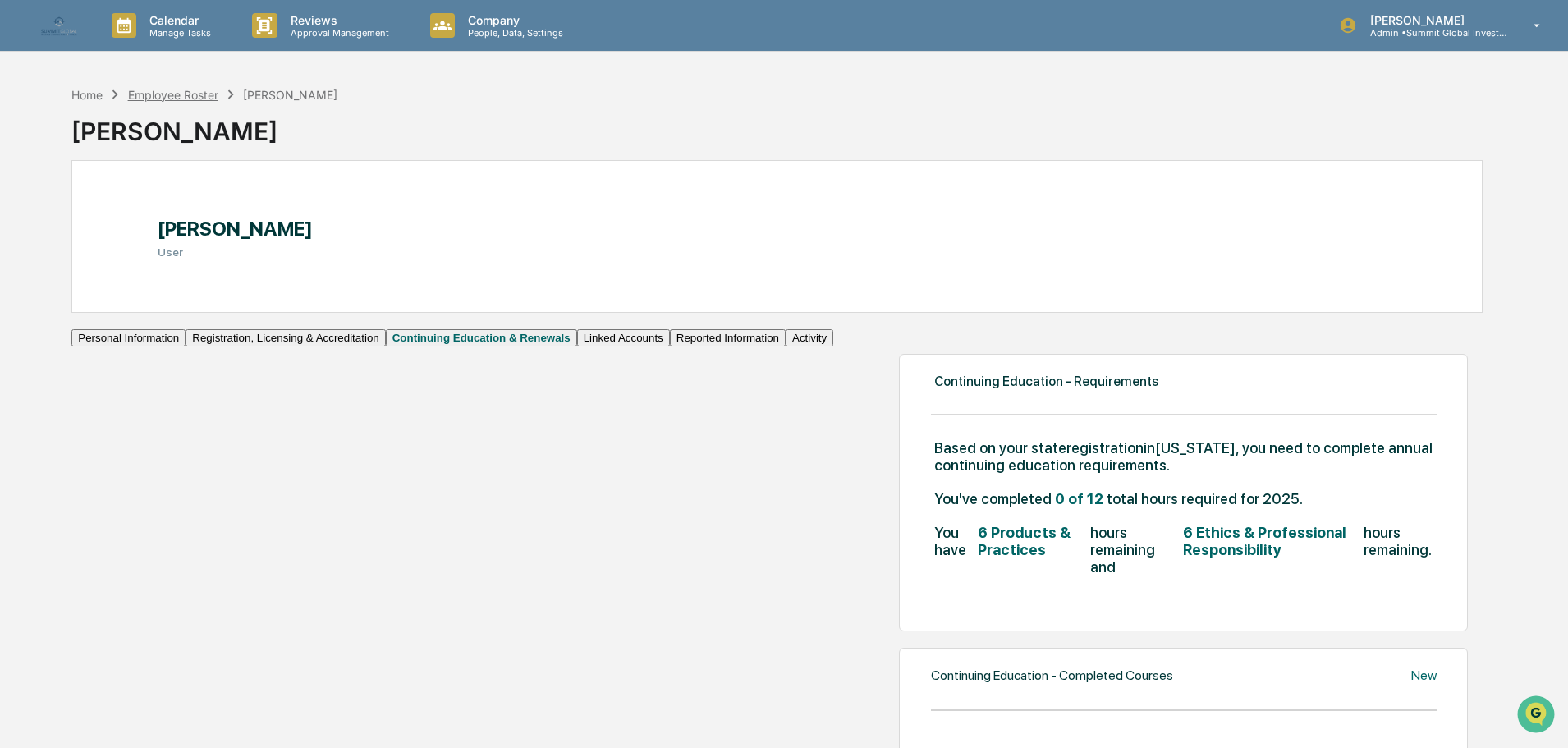
click at [200, 89] on div "Employee Roster" at bounding box center [174, 95] width 90 height 14
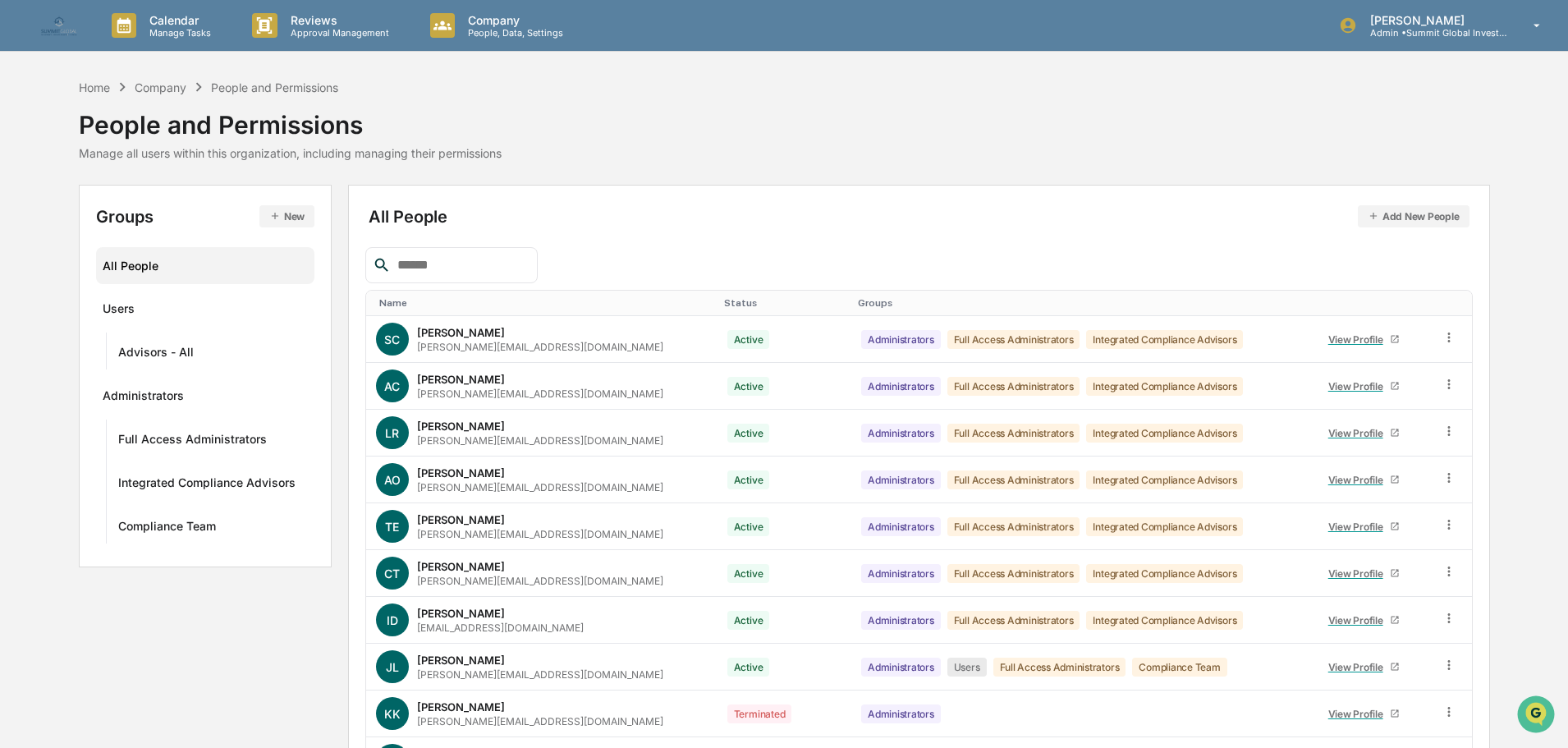
click at [498, 273] on input "text" at bounding box center [460, 265] width 139 height 22
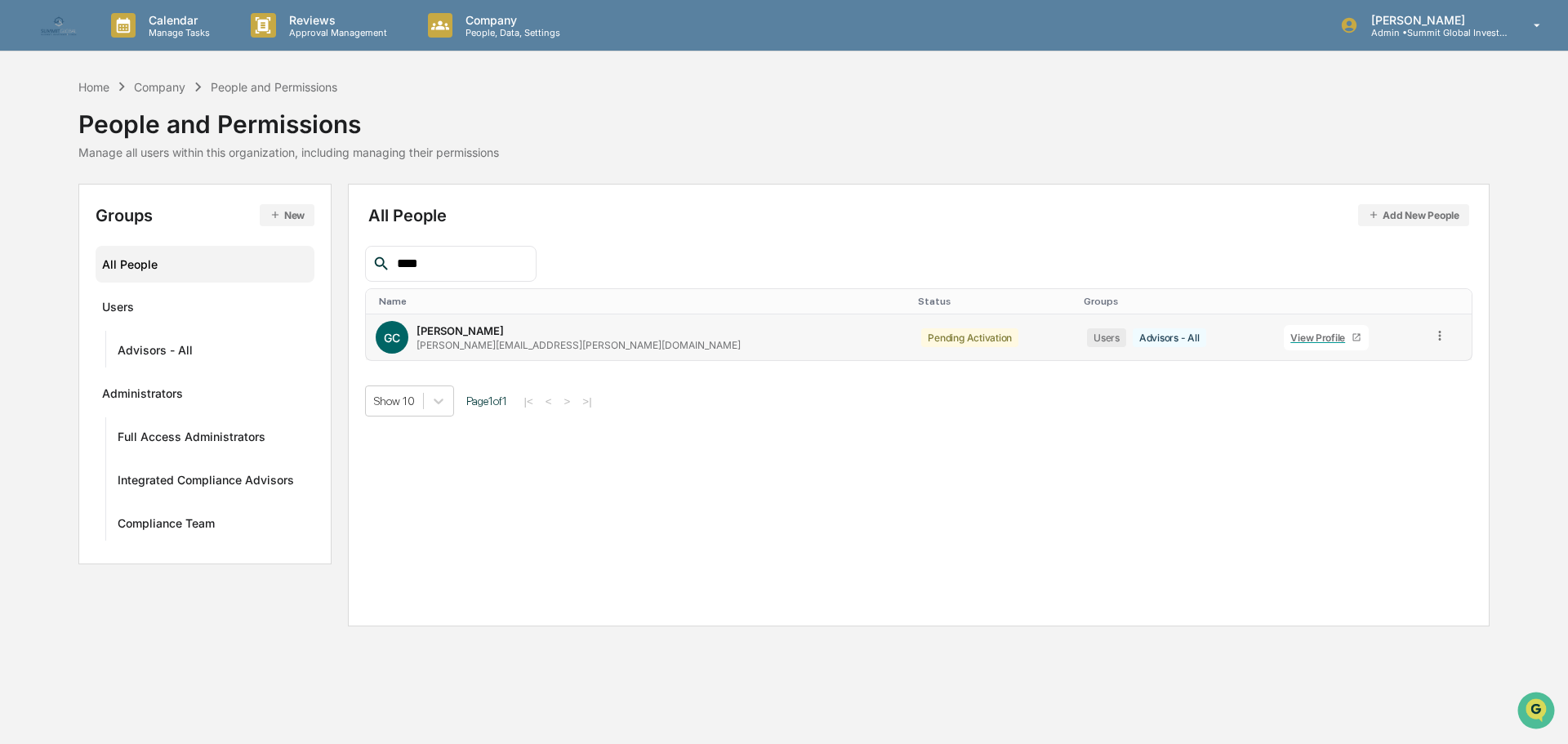
type input "****"
click at [487, 339] on div "greg.caldwell@sgipw.com" at bounding box center [579, 345] width 324 height 13
click at [1291, 334] on div "View Profile" at bounding box center [1321, 338] width 62 height 13
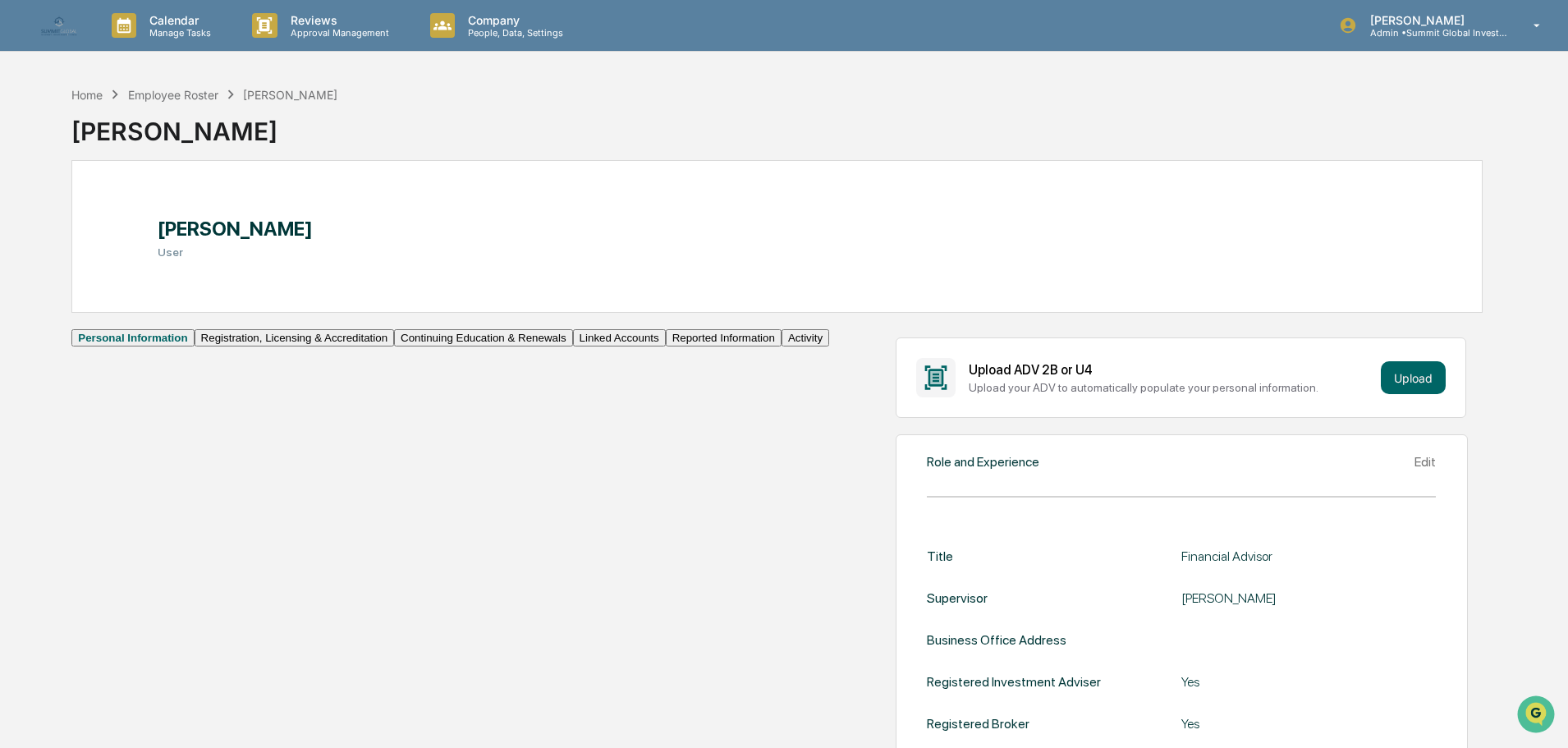
click at [394, 347] on button "Continuing Education & Renewals" at bounding box center [484, 339] width 179 height 18
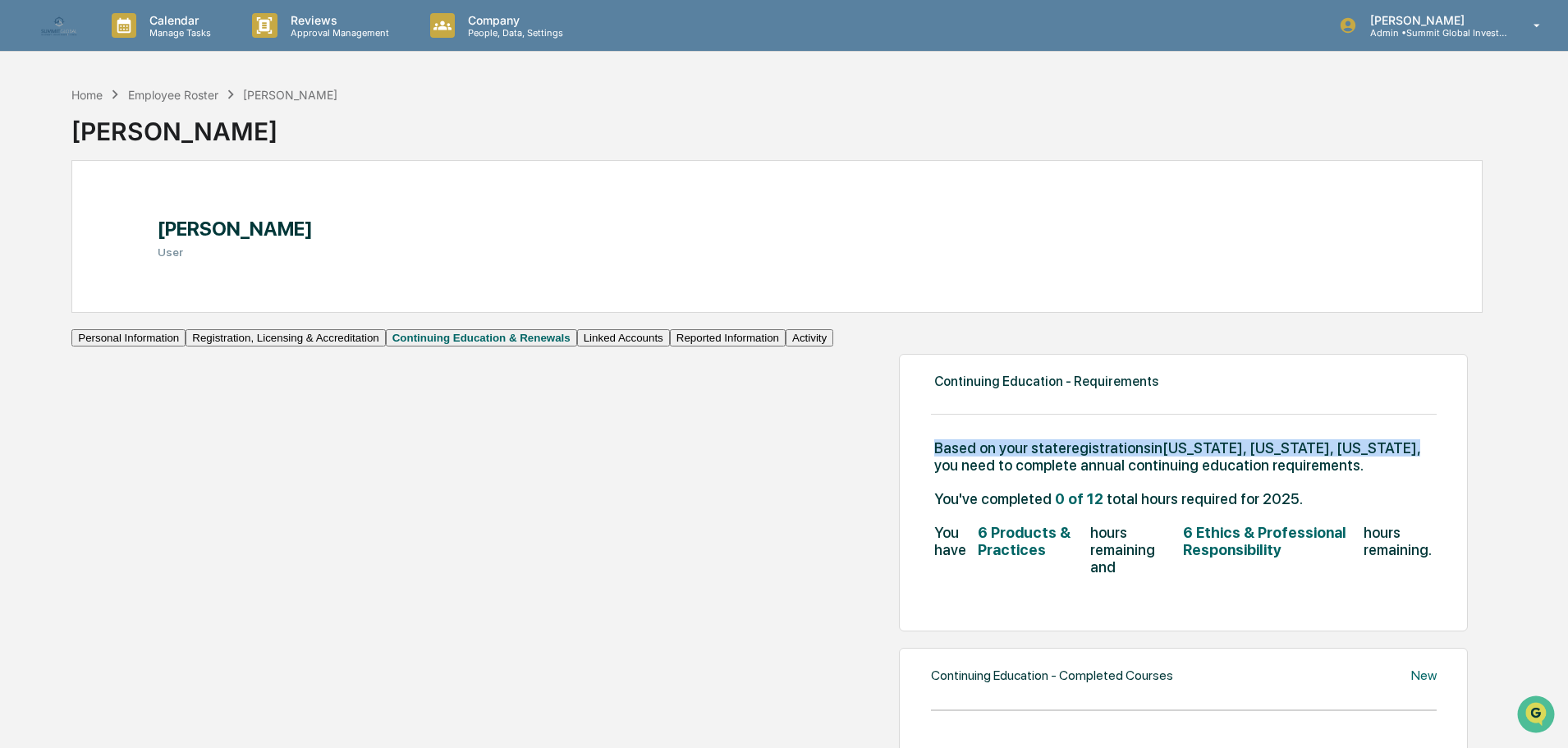
drag, startPoint x: 854, startPoint y: 469, endPoint x: 402, endPoint y: 476, distance: 452.1
click at [899, 476] on div "Continuing Education - Requirements Based on your state registrations in Califo…" at bounding box center [1183, 493] width 569 height 278
copy span "Based on your state registrations in California, Colorado, Florida ,"
click at [183, 90] on div "Employee Roster" at bounding box center [174, 95] width 90 height 14
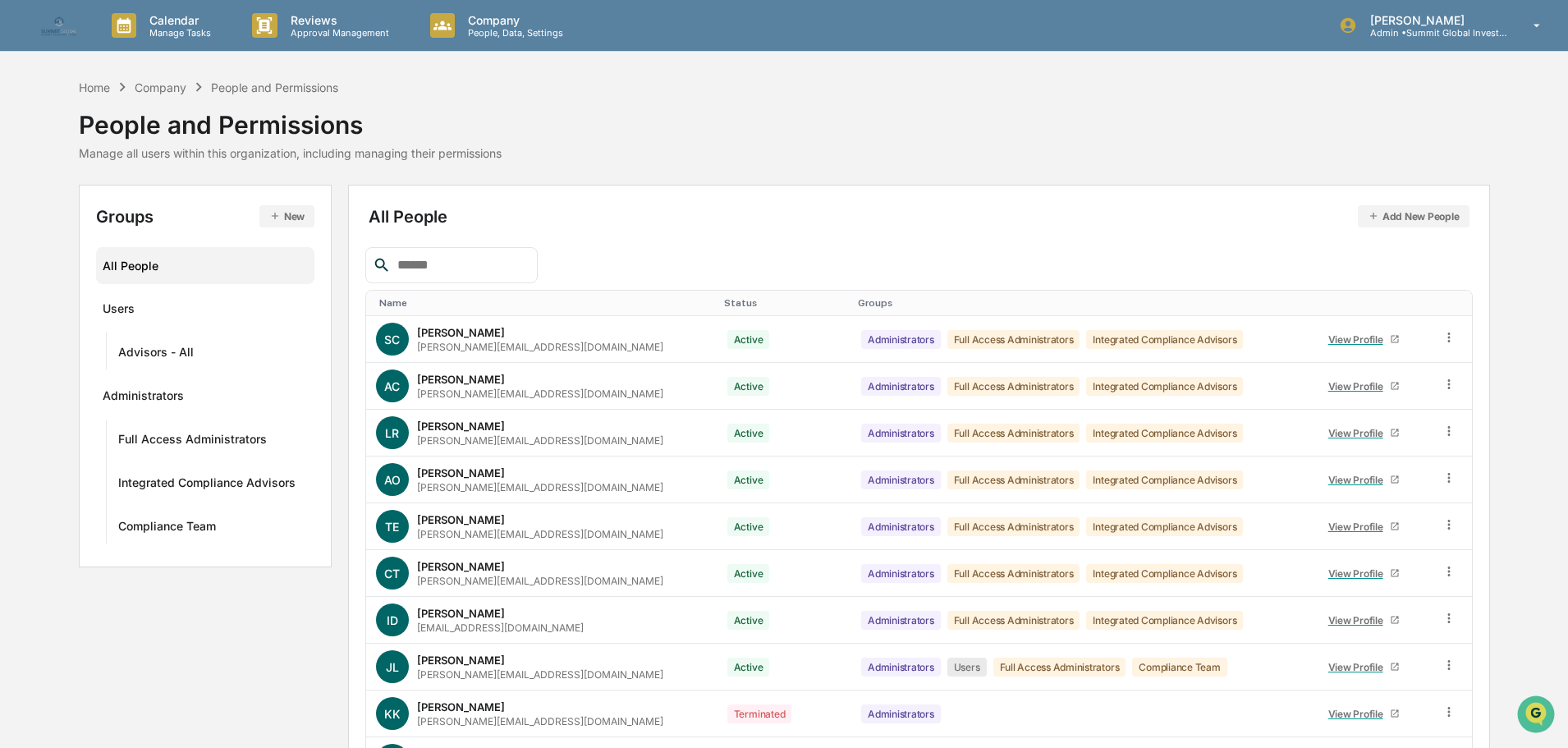
click at [452, 280] on div at bounding box center [451, 265] width 173 height 36
click at [450, 270] on input "text" at bounding box center [460, 265] width 139 height 22
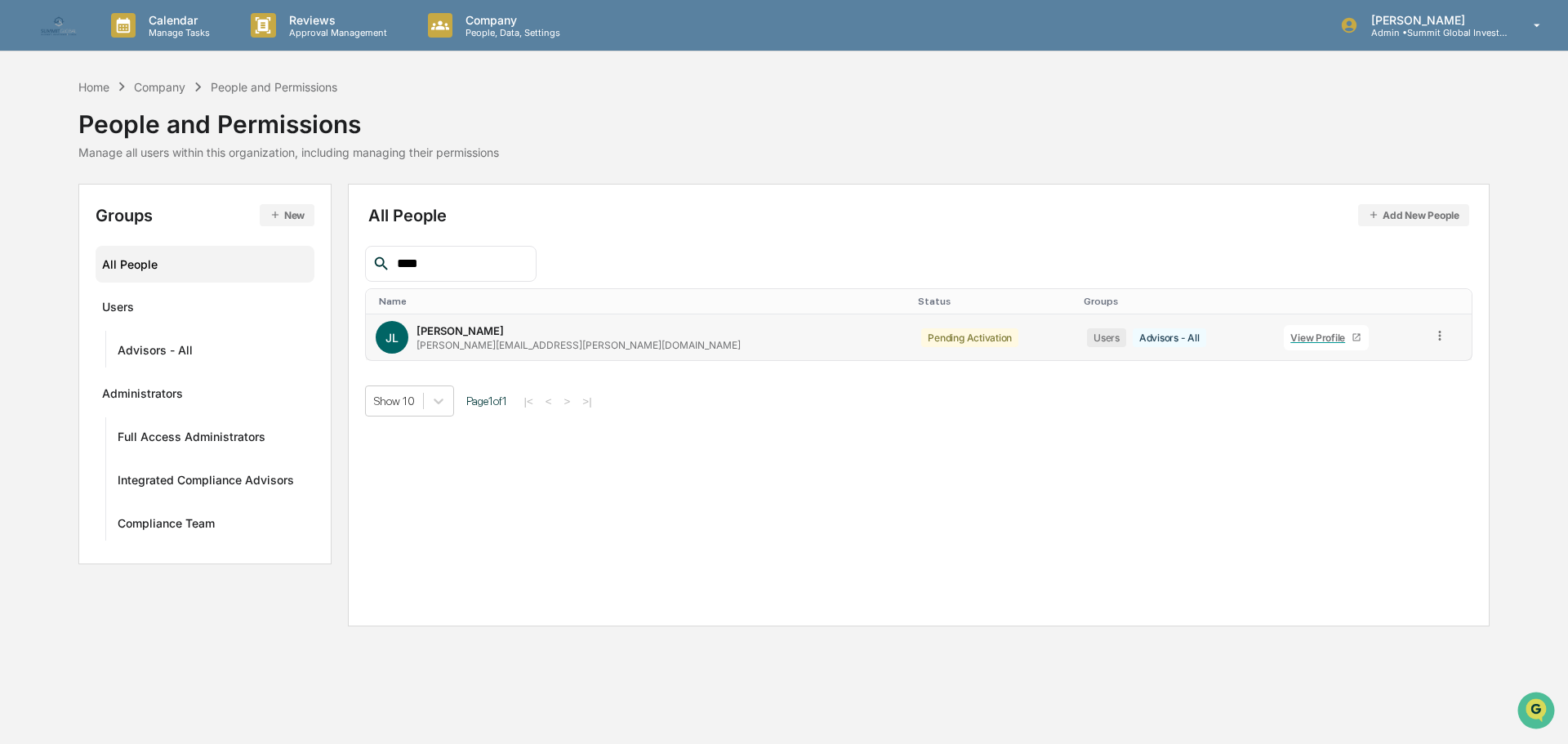
type input "****"
click at [1291, 333] on div "View Profile" at bounding box center [1321, 338] width 62 height 13
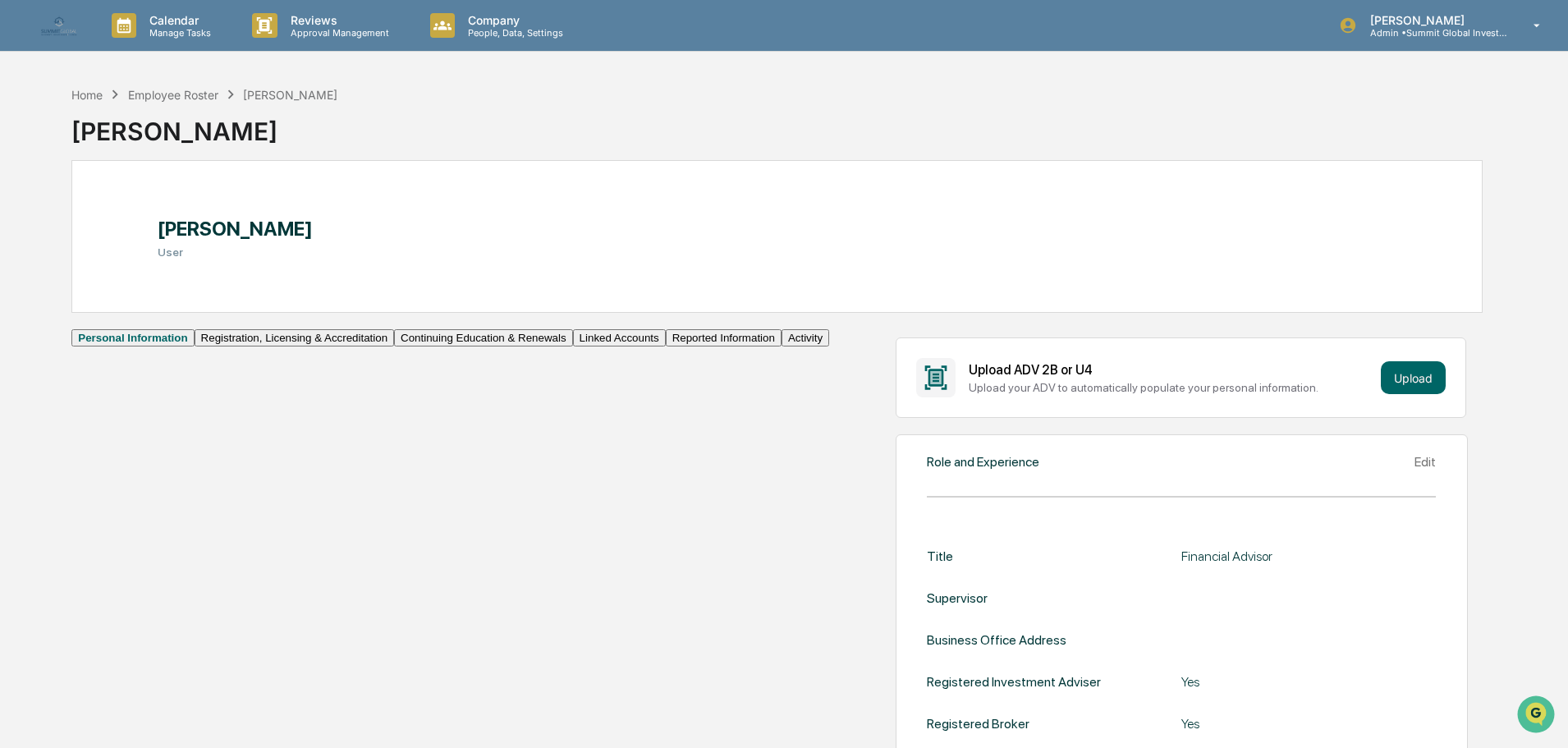
click at [394, 347] on button "Continuing Education & Renewals" at bounding box center [484, 339] width 179 height 18
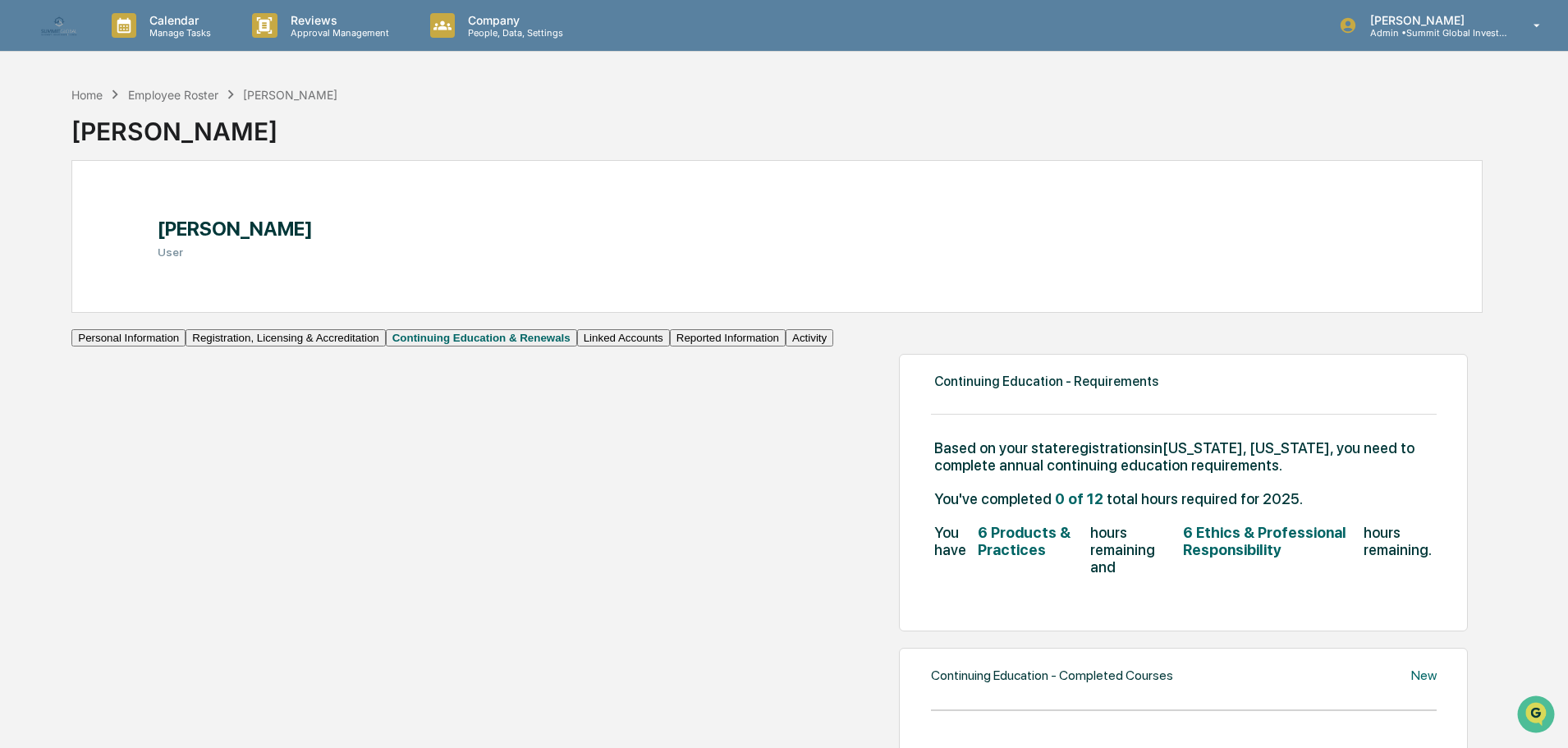
click at [934, 467] on span "Based on your state registrations in Colorado, Florida , you need to complete a…" at bounding box center [1185, 456] width 502 height 34
drag, startPoint x: 787, startPoint y: 467, endPoint x: 412, endPoint y: 461, distance: 375.0
click at [899, 461] on div "Continuing Education - Requirements Based on your state registrations in Colora…" at bounding box center [1183, 493] width 569 height 278
click at [163, 98] on div "Employee Roster" at bounding box center [174, 95] width 90 height 14
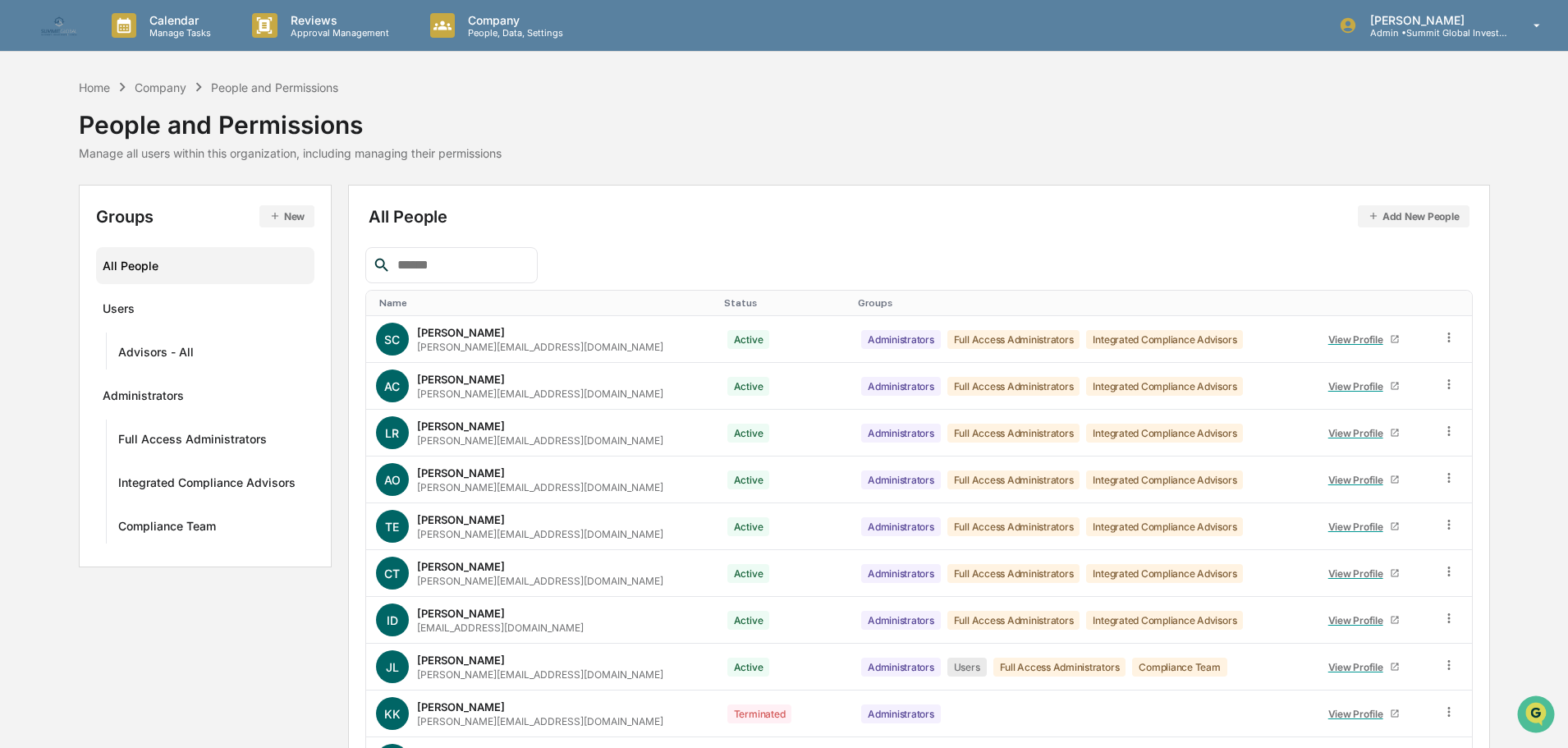
click at [460, 254] on input "text" at bounding box center [460, 265] width 139 height 22
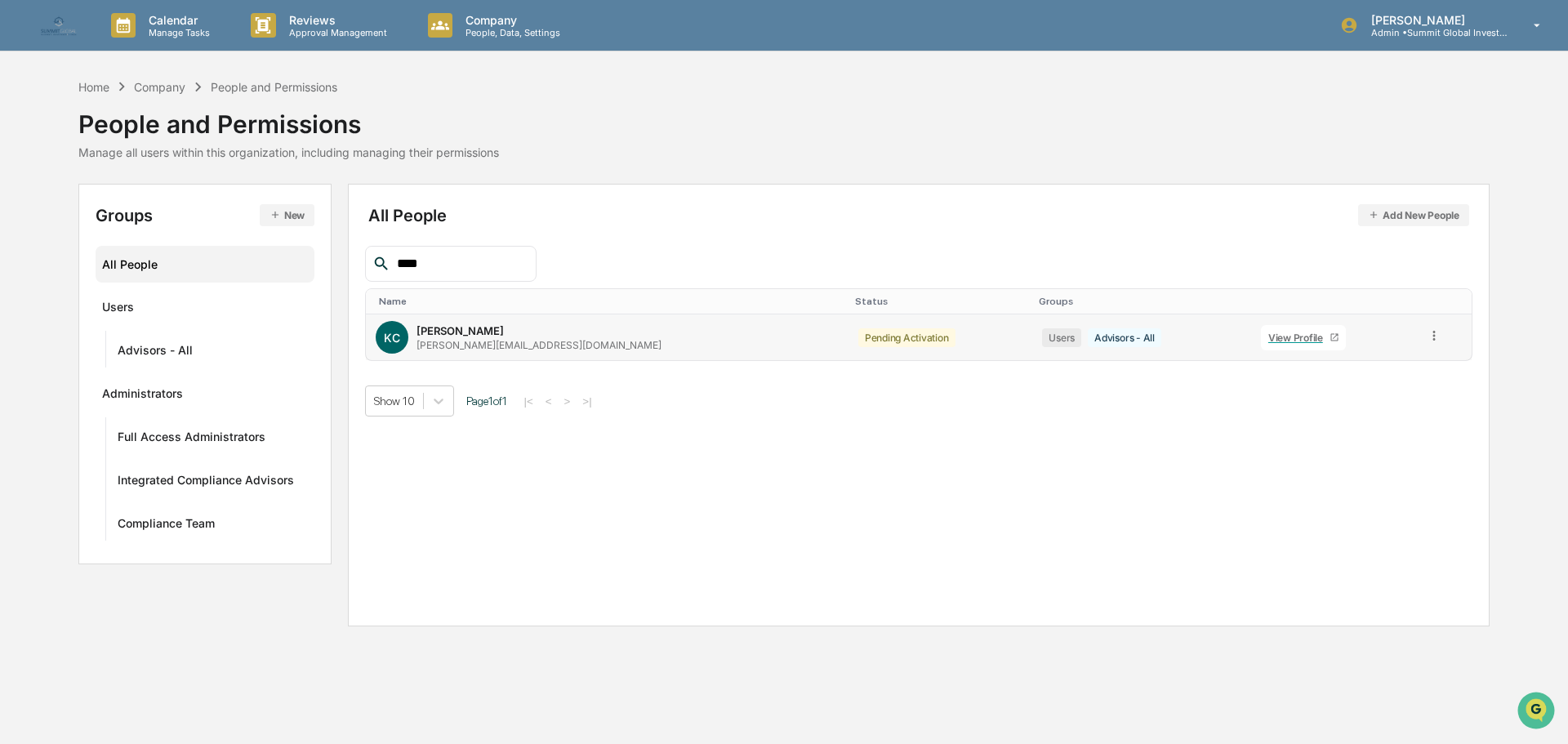
type input "****"
click at [1268, 339] on div "View Profile" at bounding box center [1299, 338] width 62 height 13
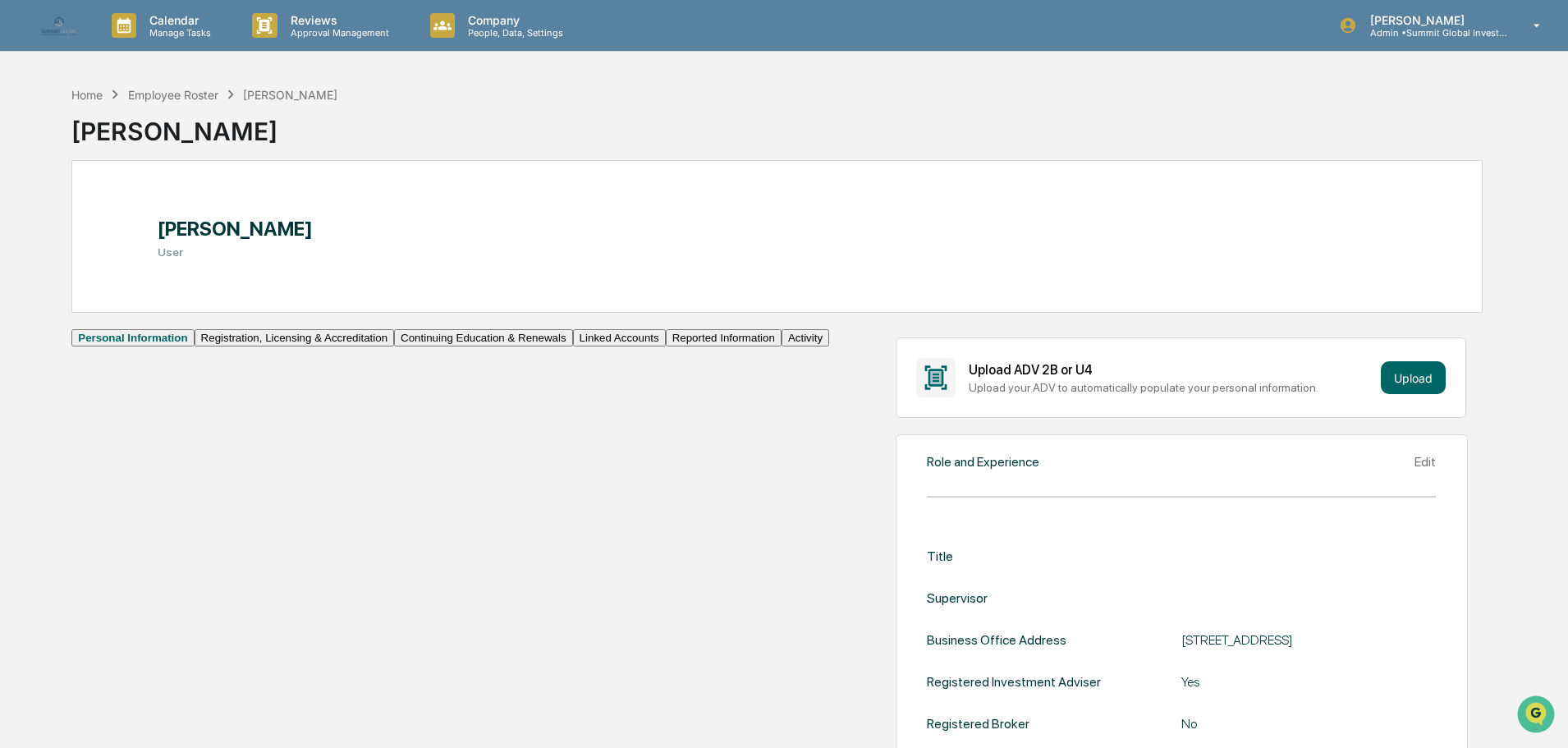
click at [394, 347] on button "Continuing Education & Renewals" at bounding box center [484, 339] width 179 height 18
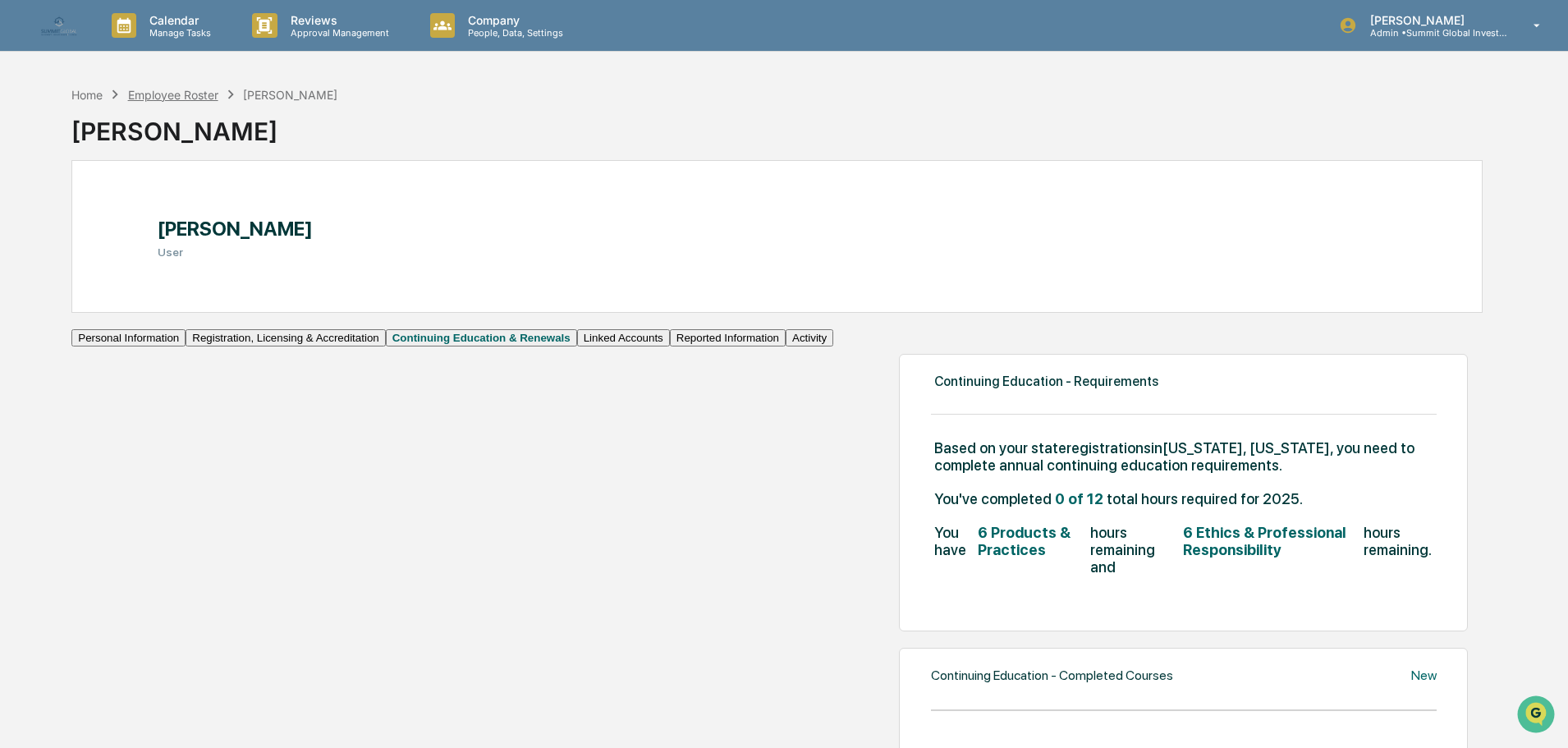
click at [202, 94] on div "Employee Roster" at bounding box center [174, 95] width 90 height 14
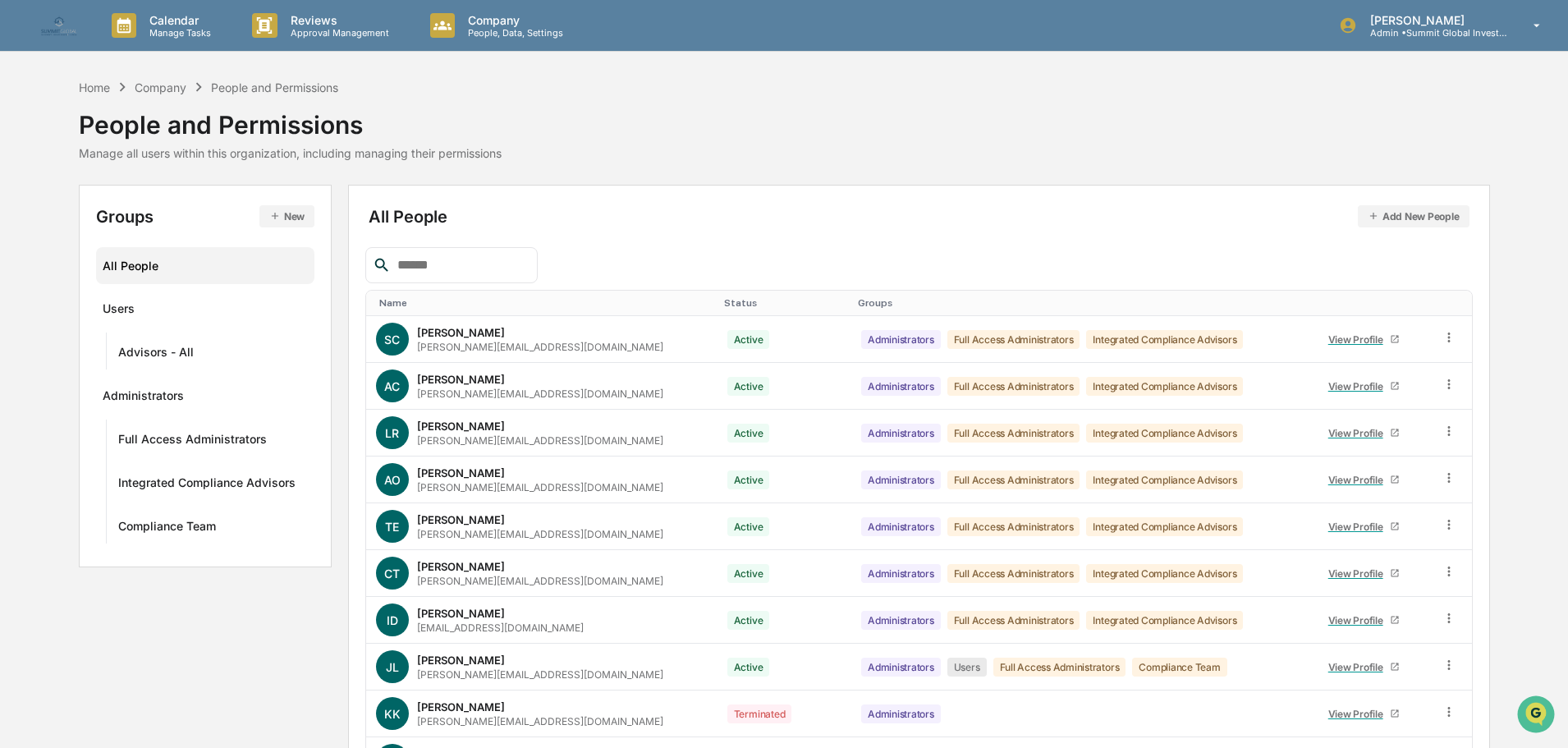
click at [488, 272] on input "text" at bounding box center [460, 265] width 139 height 22
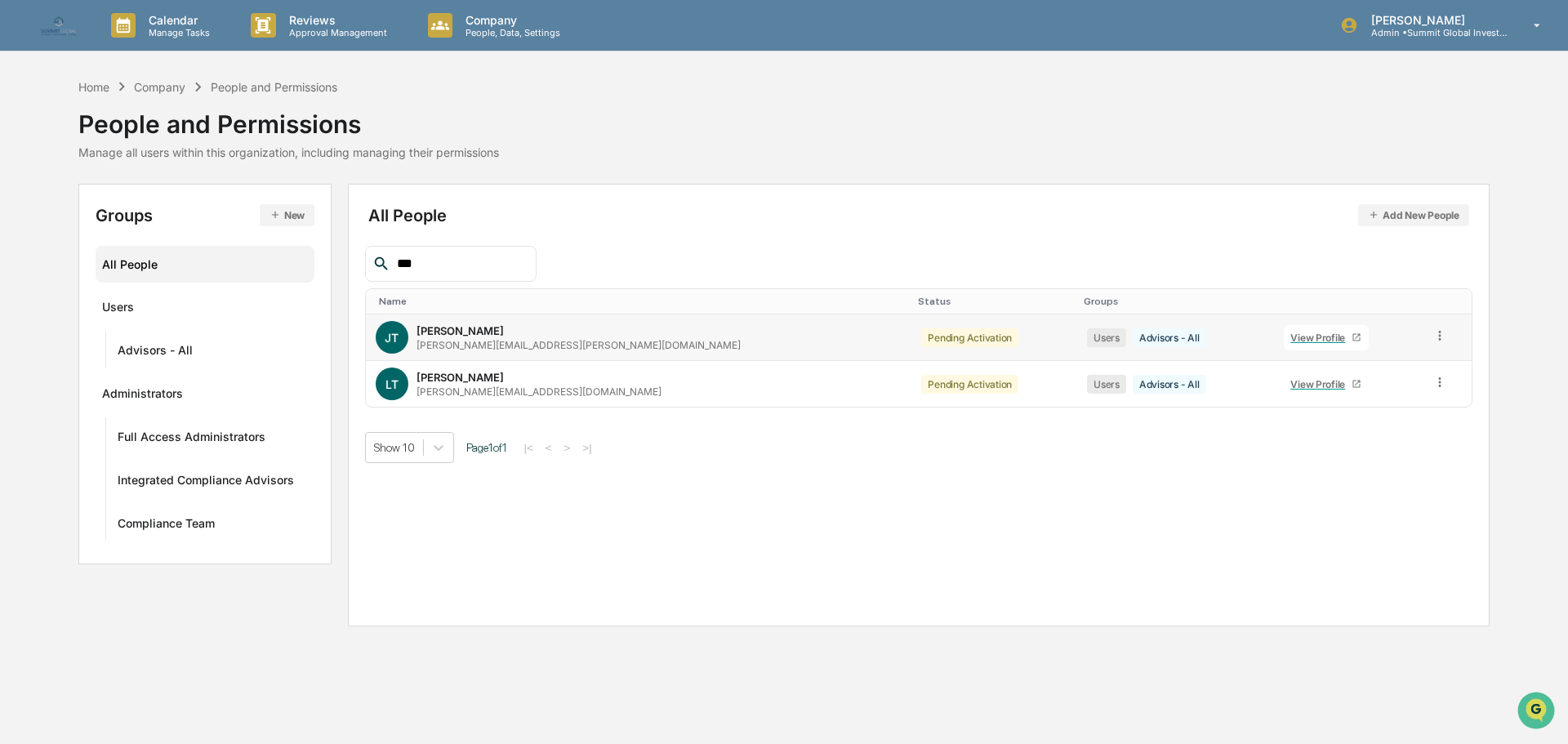
type input "***"
click at [1291, 340] on div "View Profile" at bounding box center [1321, 338] width 62 height 13
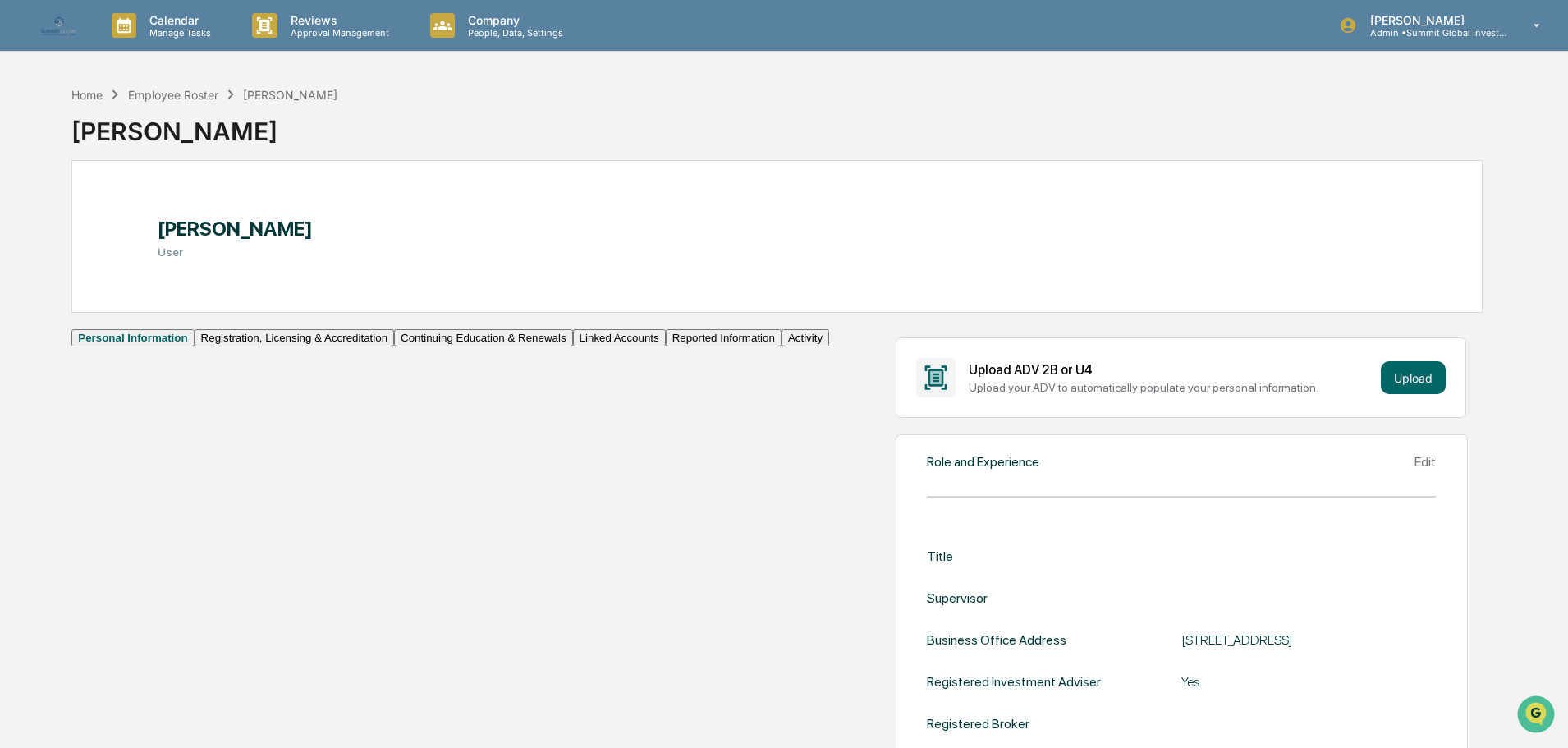
click at [394, 347] on button "Continuing Education & Renewals" at bounding box center [484, 339] width 179 height 18
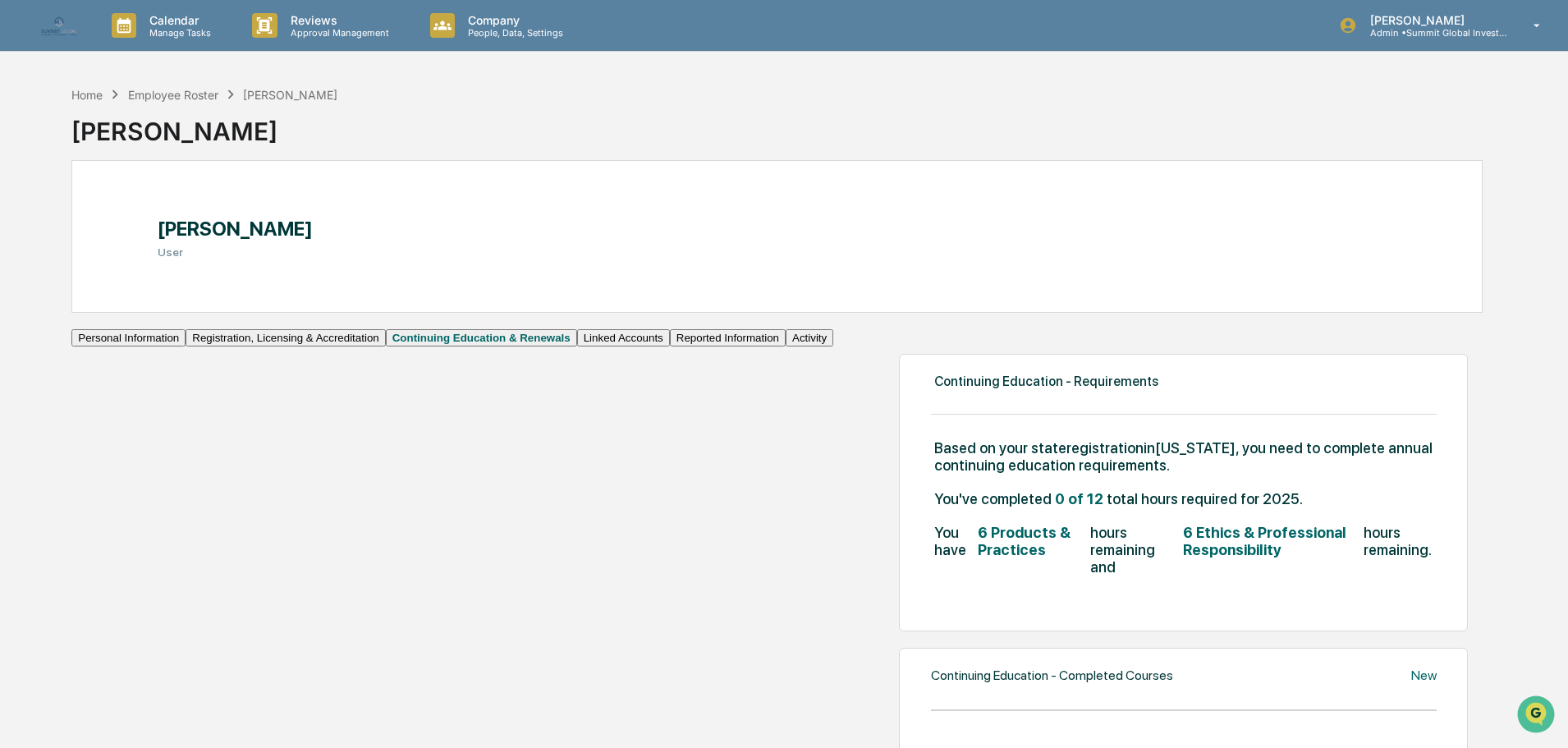
click at [192, 102] on div "Home Employee Roster Jeff Taylor" at bounding box center [204, 94] width 266 height 18
click at [192, 98] on div "Employee Roster" at bounding box center [174, 95] width 90 height 14
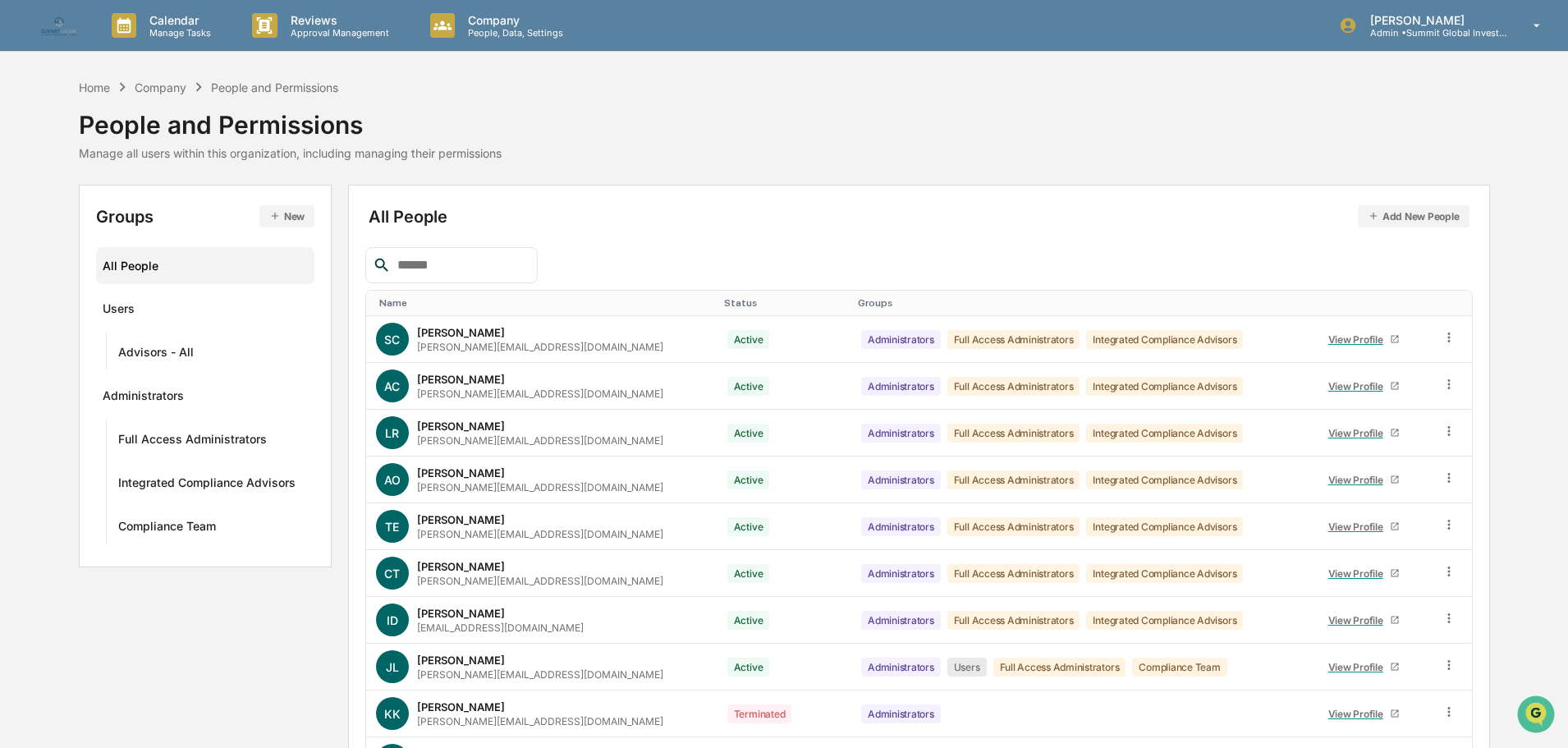
click at [439, 265] on input "text" at bounding box center [460, 265] width 139 height 22
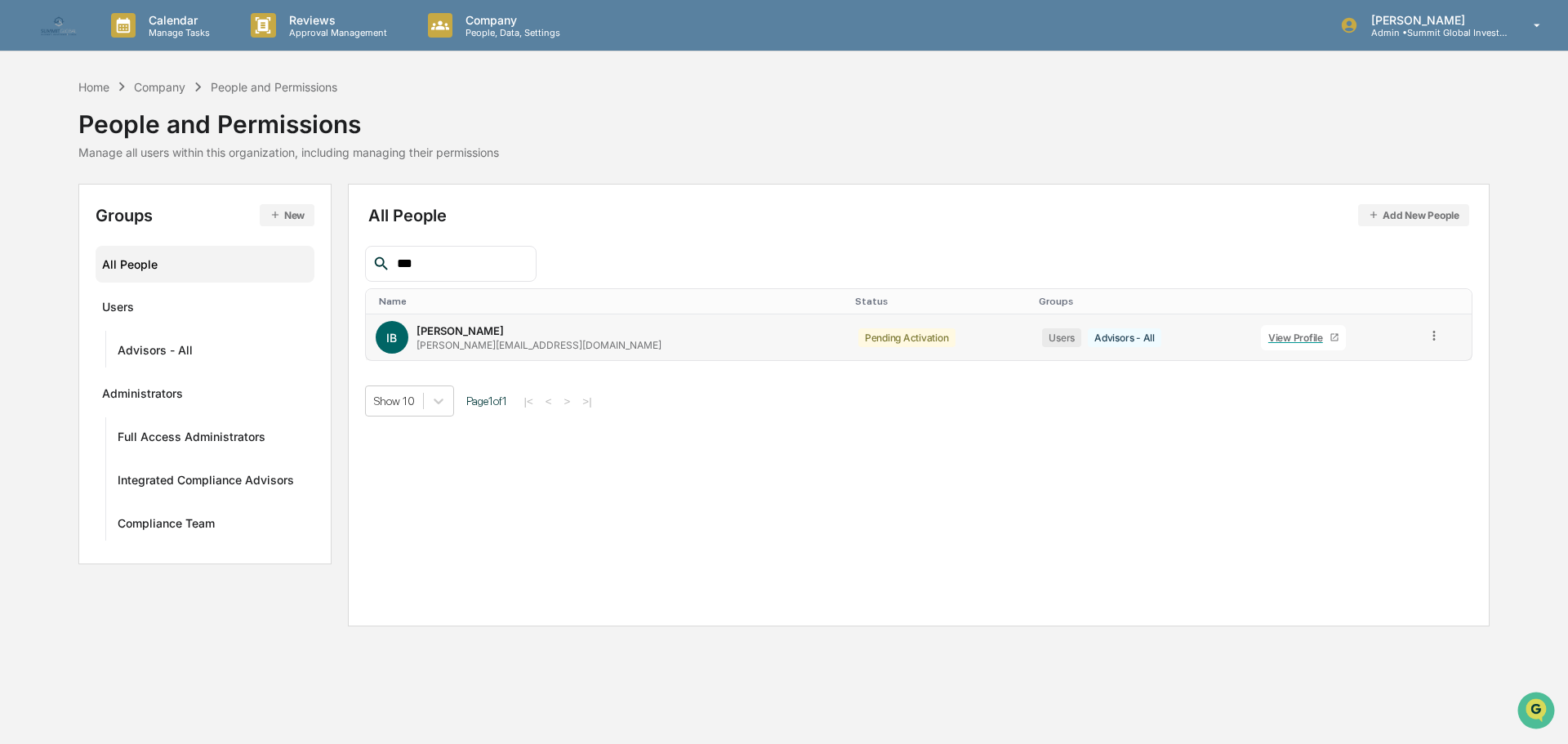
type input "***"
click at [1261, 325] on link "View Profile" at bounding box center [1303, 338] width 85 height 25
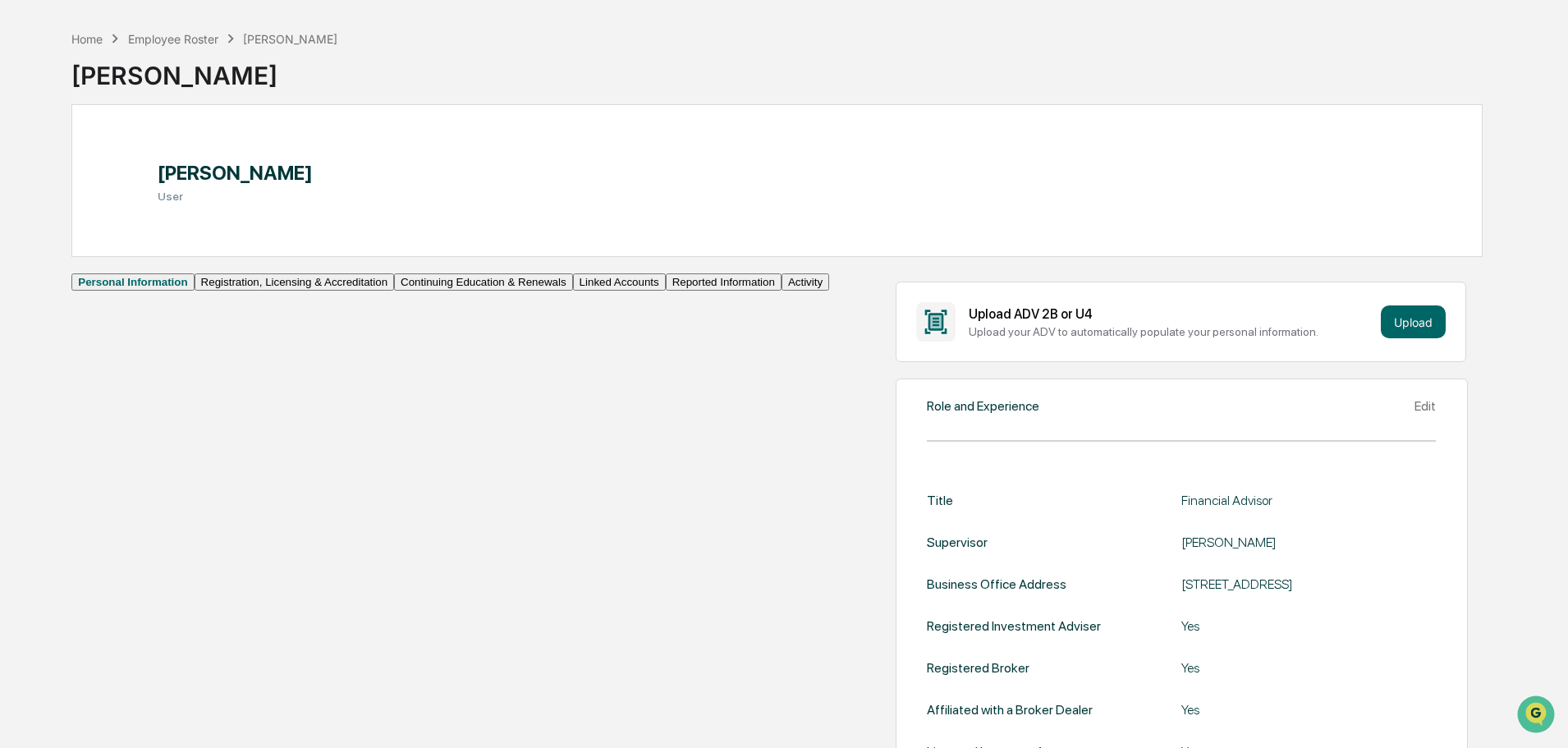
scroll to position [82, 0]
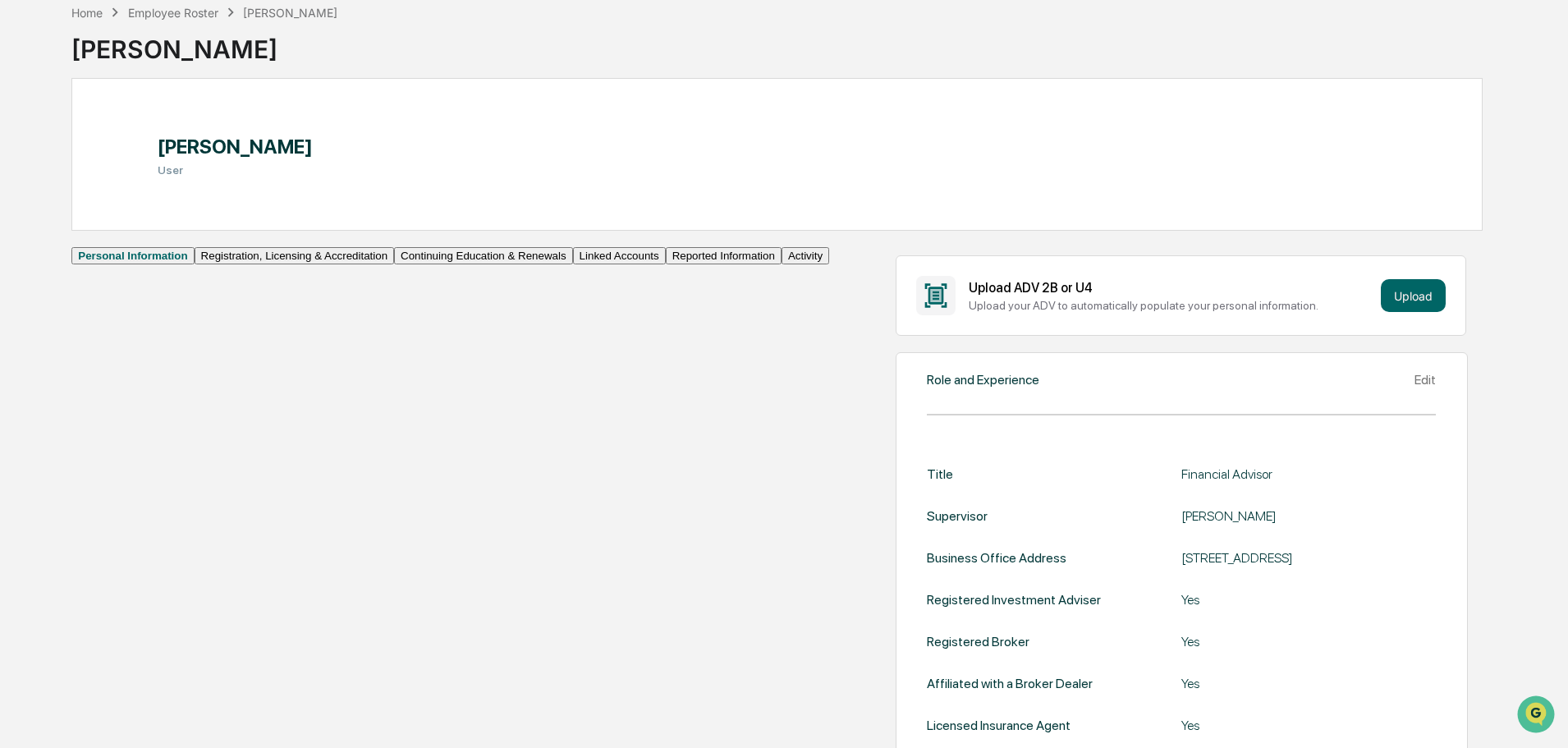
click at [394, 264] on button "Continuing Education & Renewals" at bounding box center [484, 256] width 179 height 18
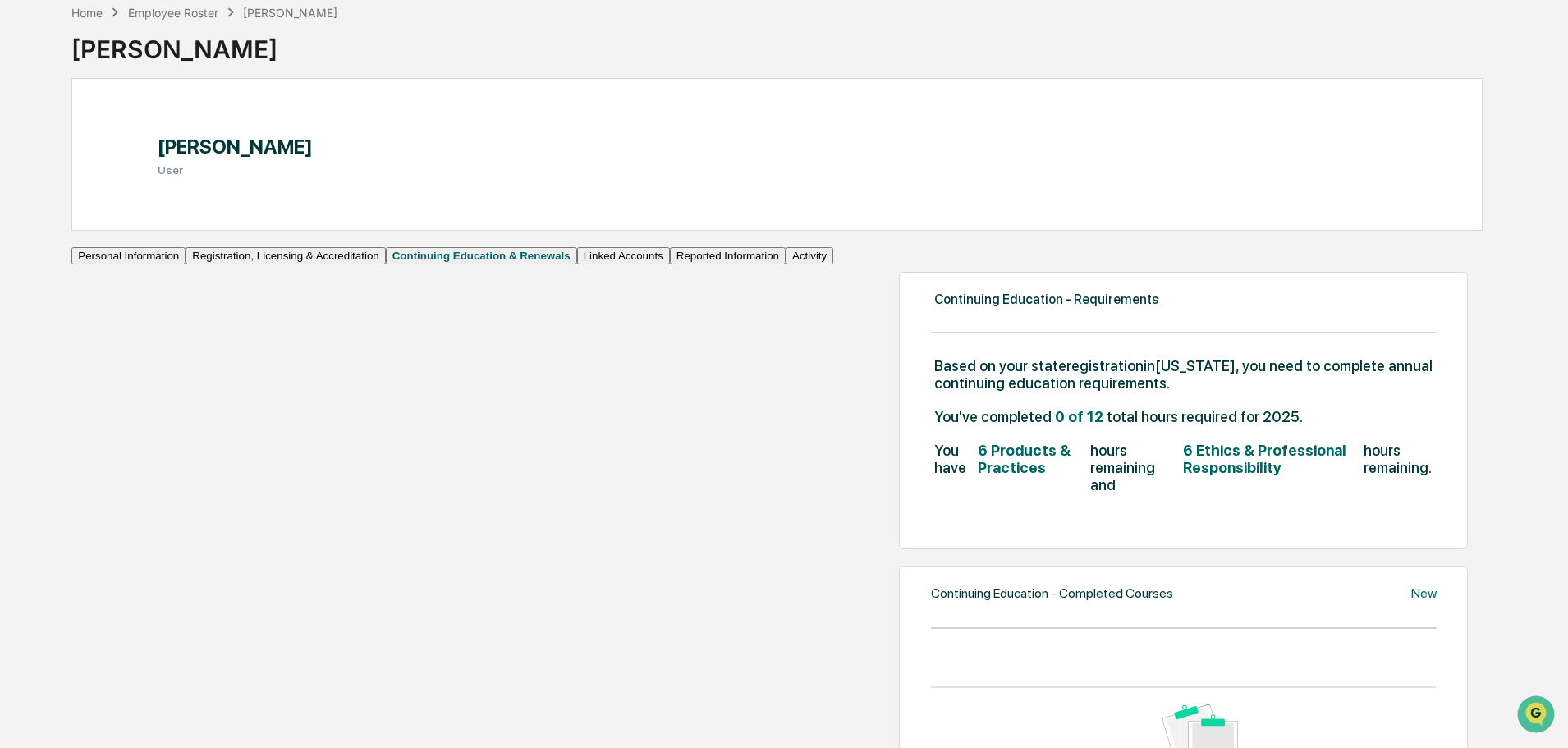
click at [175, 3] on div "Home Employee Roster Izabela Betlinska" at bounding box center [204, 12] width 266 height 18
click at [179, 10] on div "Employee Roster" at bounding box center [174, 13] width 90 height 14
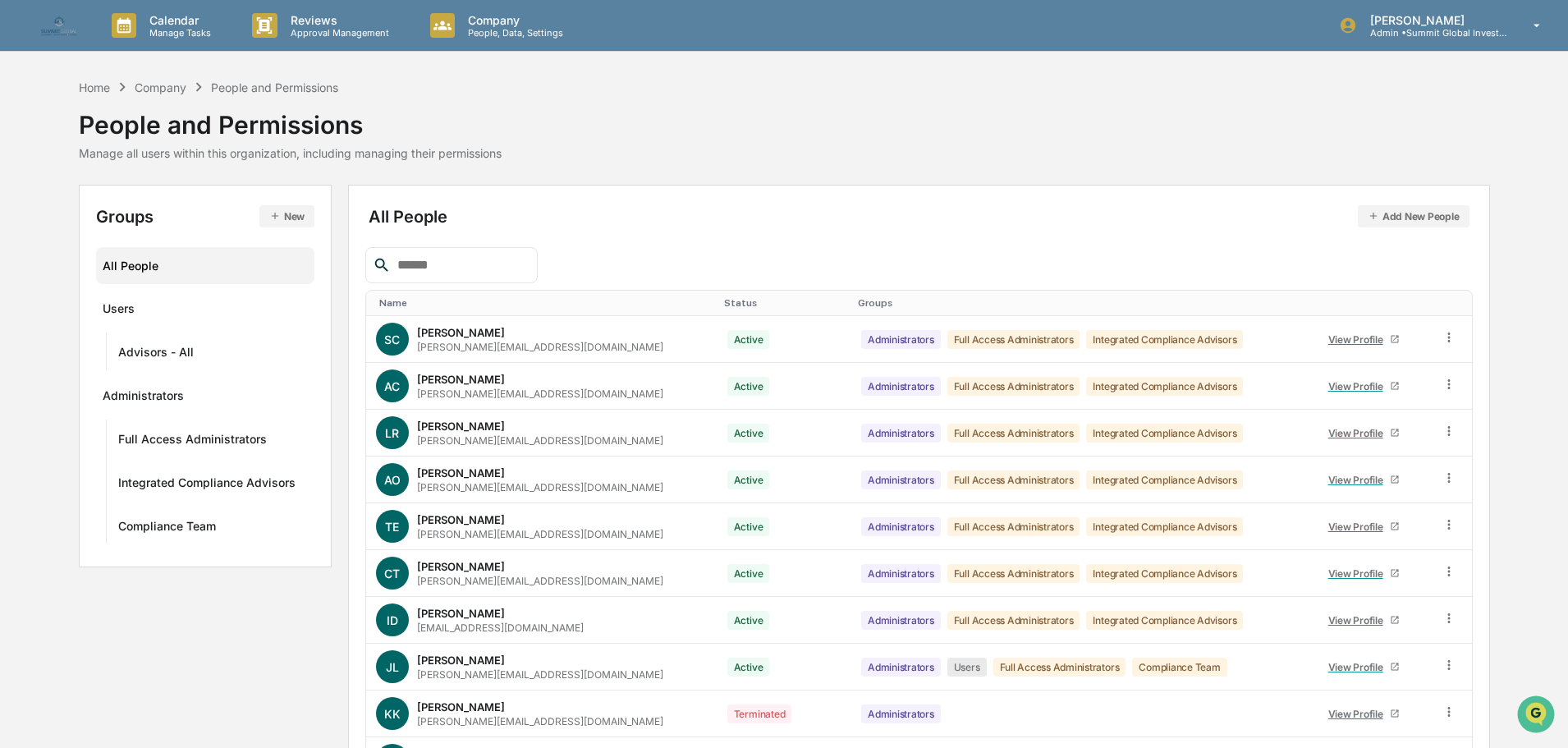
click at [523, 269] on input "text" at bounding box center [460, 265] width 139 height 22
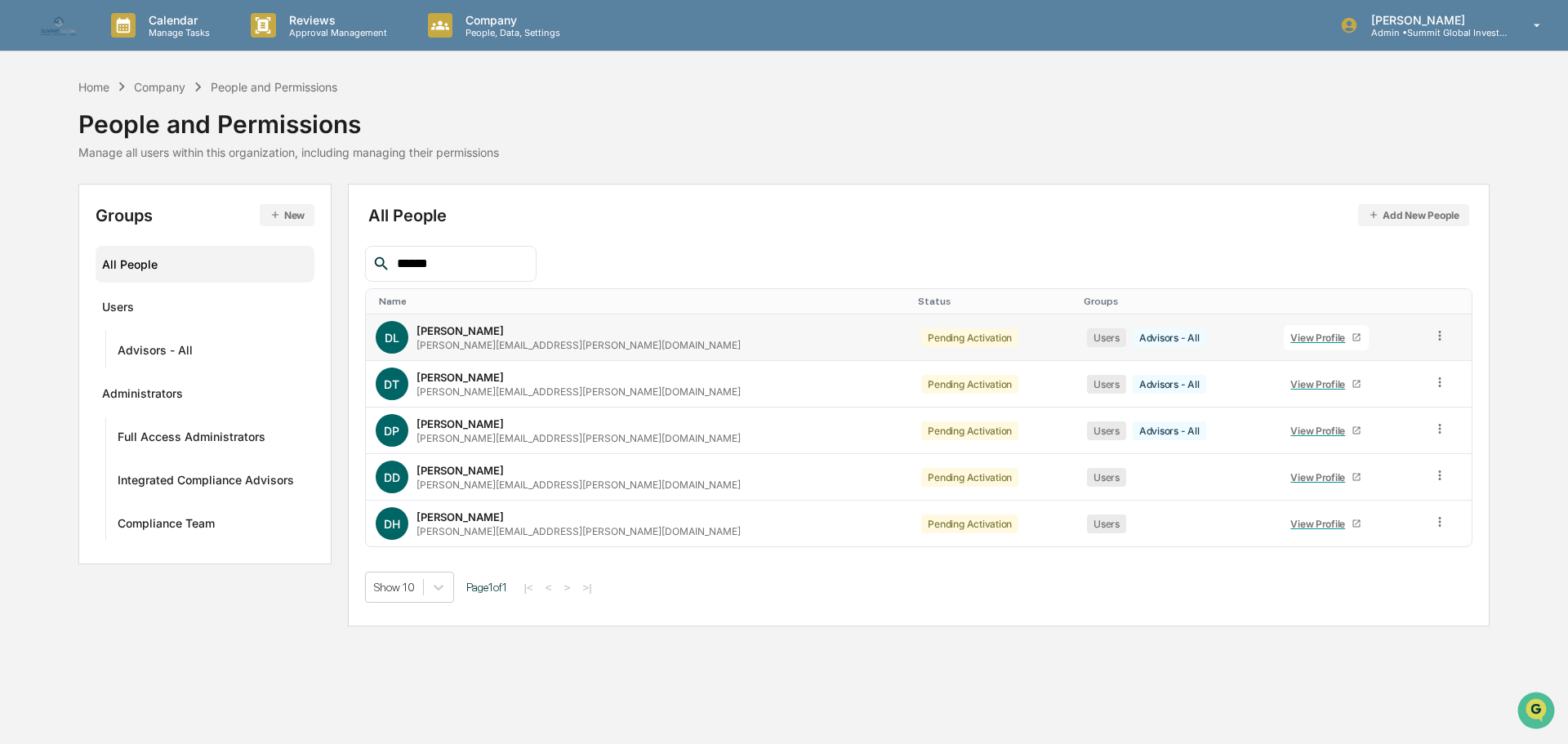
type input "*****"
click at [1291, 338] on div "View Profile" at bounding box center [1321, 338] width 62 height 13
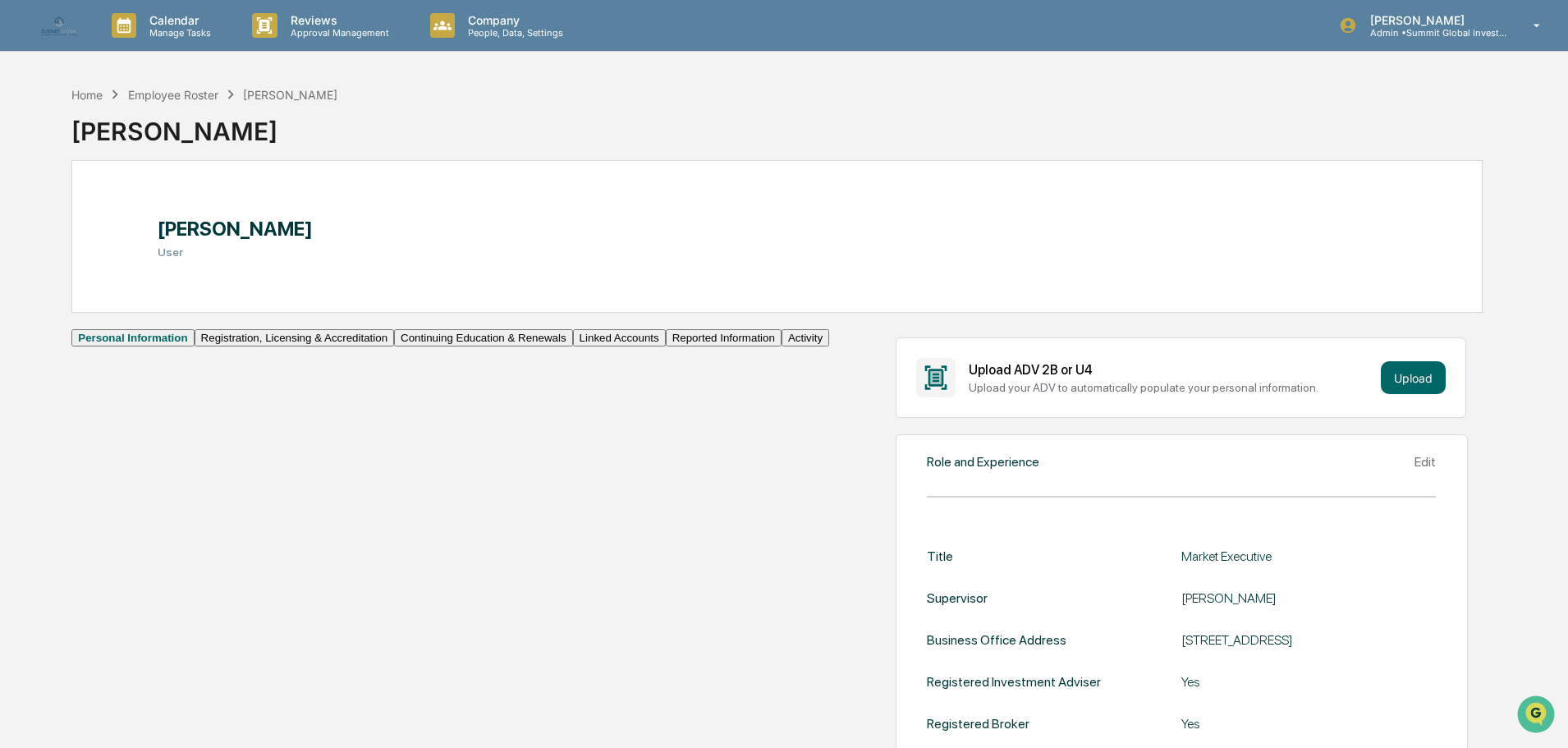
click at [394, 347] on button "Continuing Education & Renewals" at bounding box center [484, 339] width 179 height 18
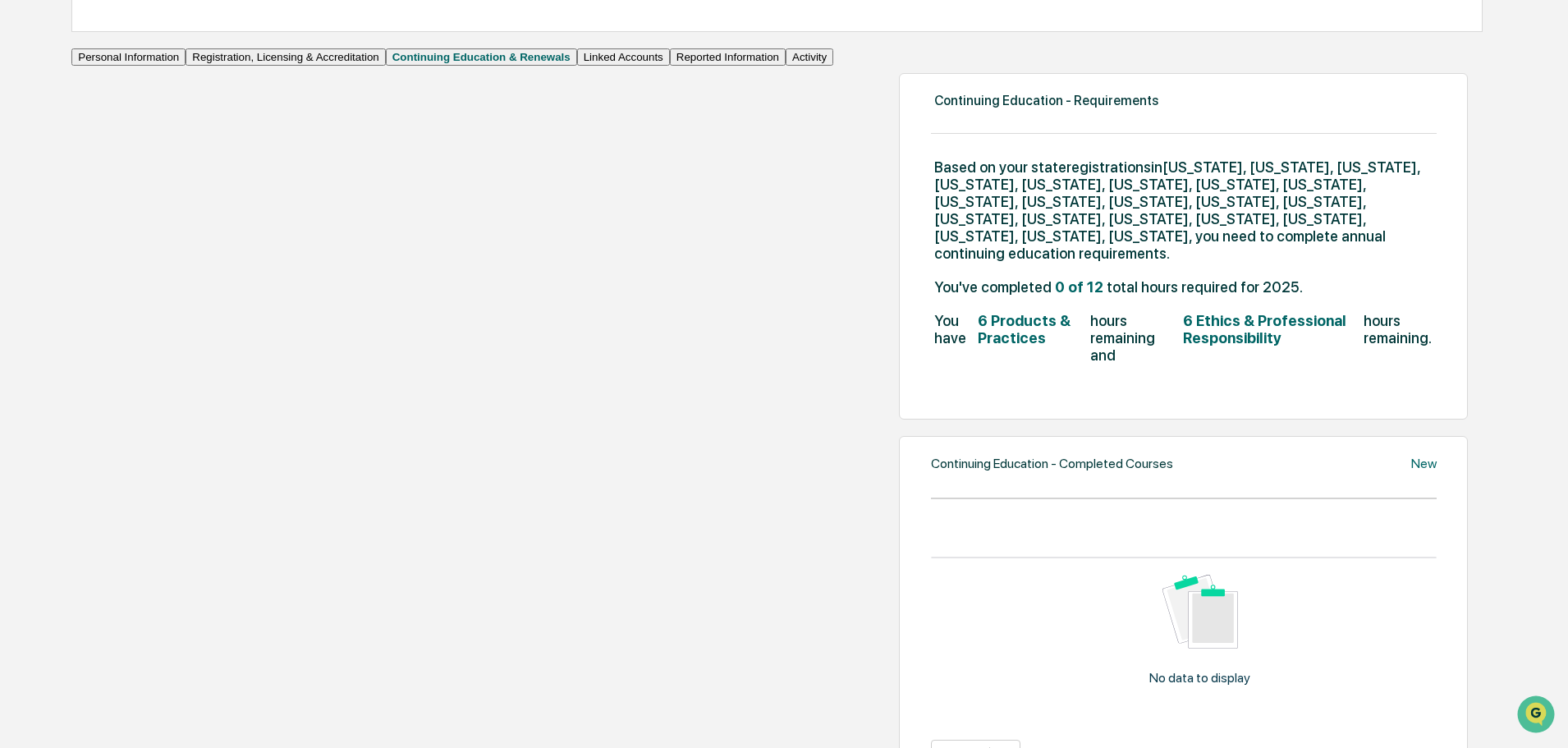
scroll to position [246, 0]
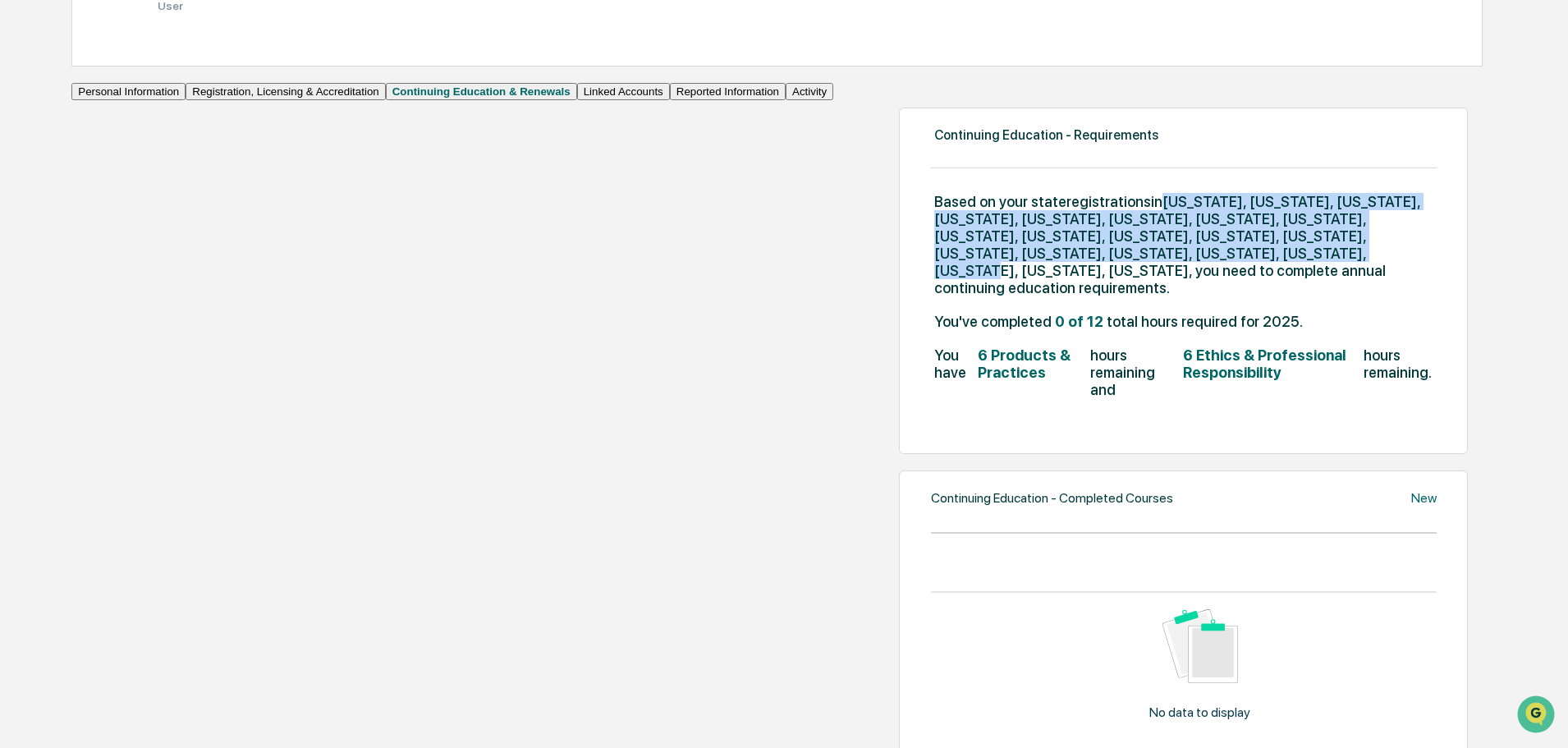
drag, startPoint x: 1191, startPoint y: 237, endPoint x: 679, endPoint y: 219, distance: 512.3
click at [934, 219] on span "Based on your state registrations in Arkansas, California, Colorado, Florida, H…" at bounding box center [1185, 244] width 502 height 103
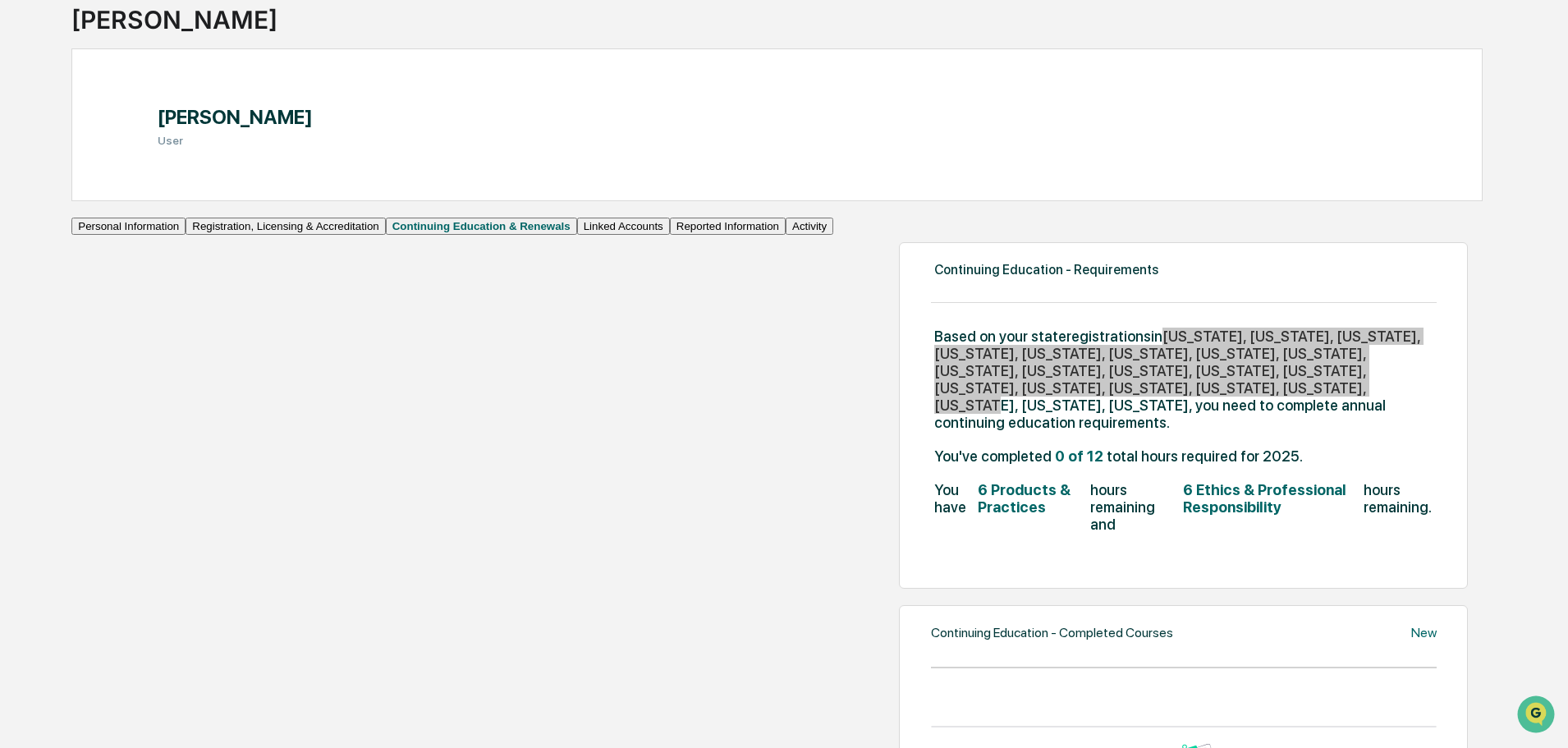
scroll to position [82, 0]
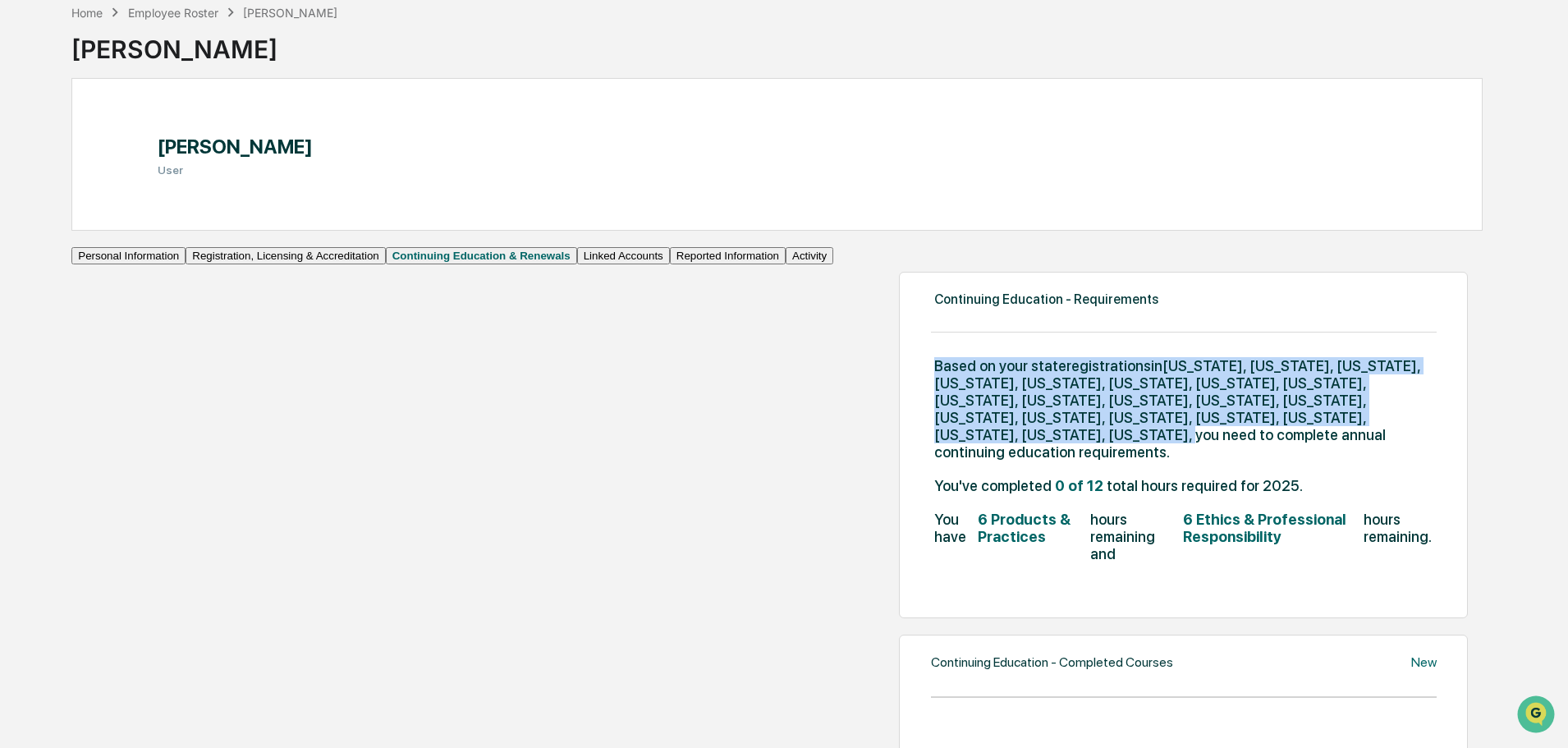
drag, startPoint x: 1197, startPoint y: 401, endPoint x: 420, endPoint y: 376, distance: 777.4
click at [899, 376] on div "Continuing Education - Requirements Based on your state registrations in Arkans…" at bounding box center [1183, 445] width 569 height 347
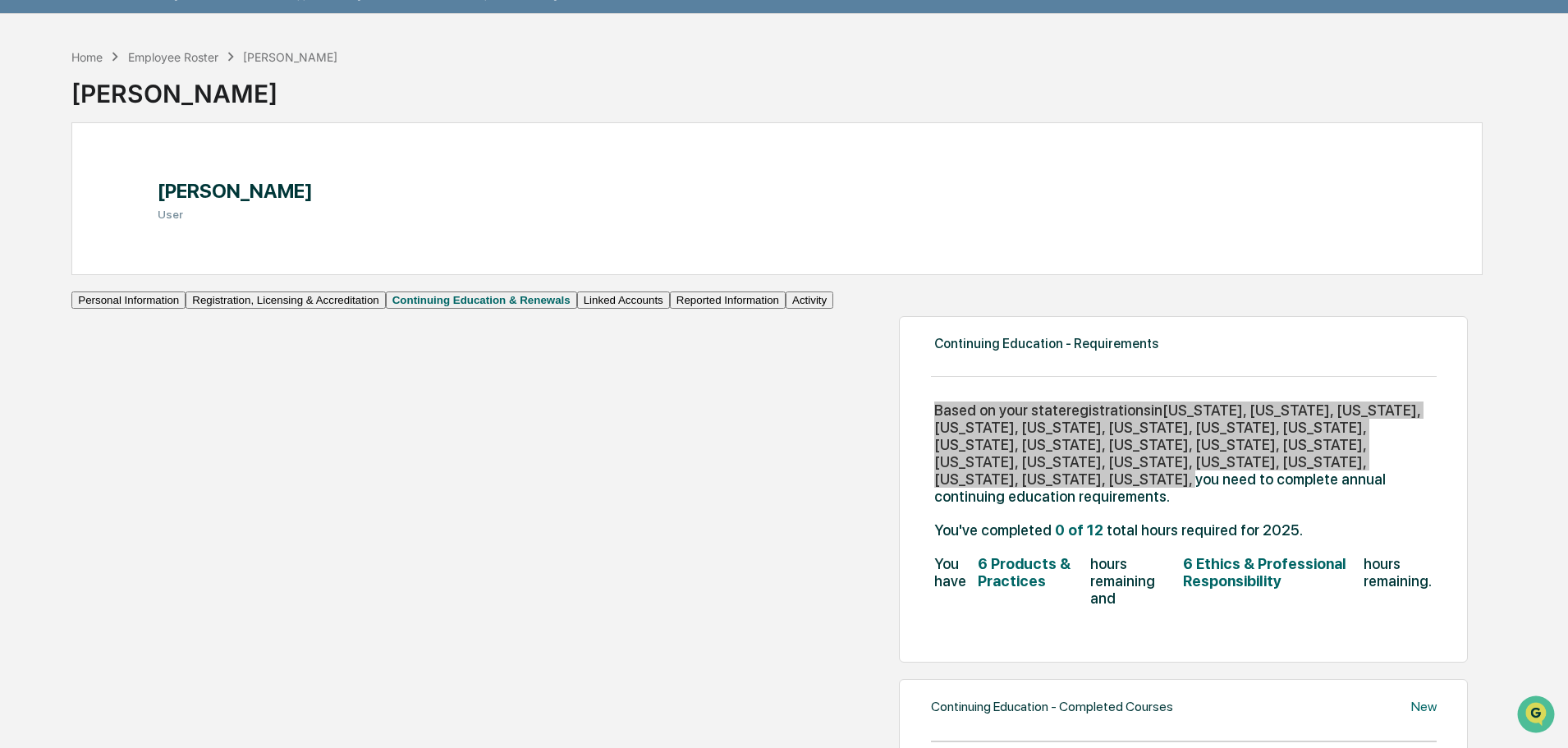
scroll to position [0, 0]
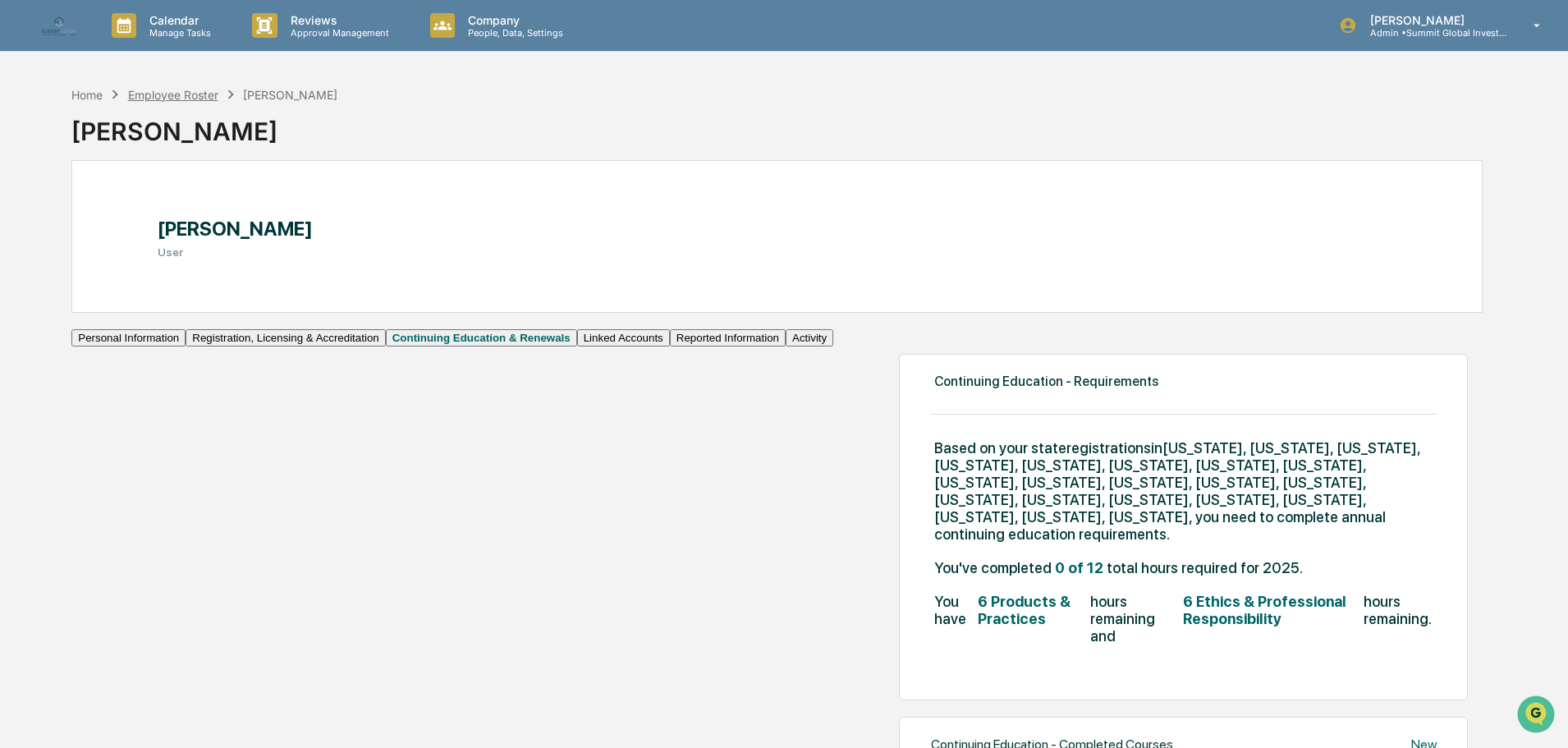
click at [183, 93] on div "Employee Roster" at bounding box center [174, 95] width 90 height 14
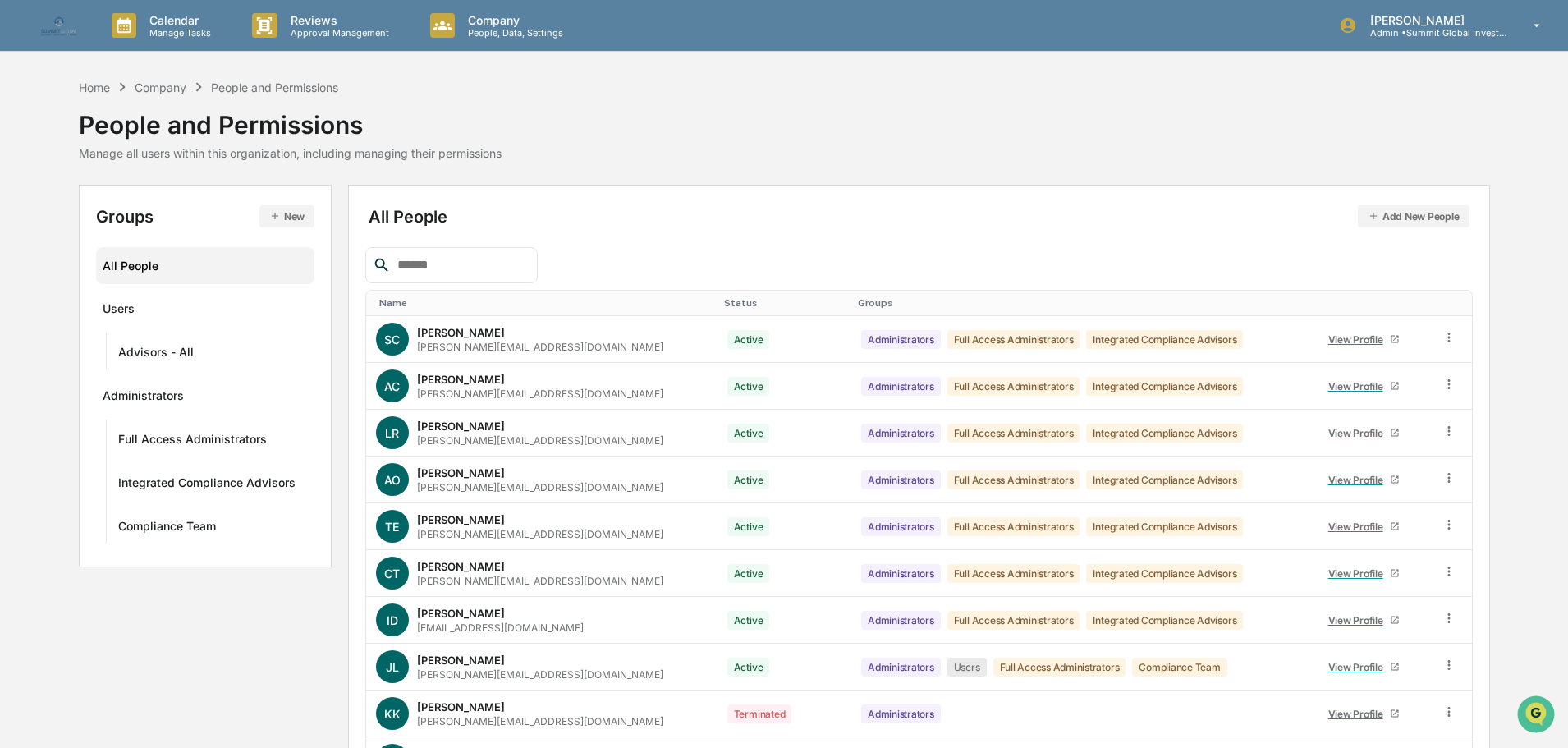
click at [520, 270] on input "text" at bounding box center [460, 265] width 139 height 22
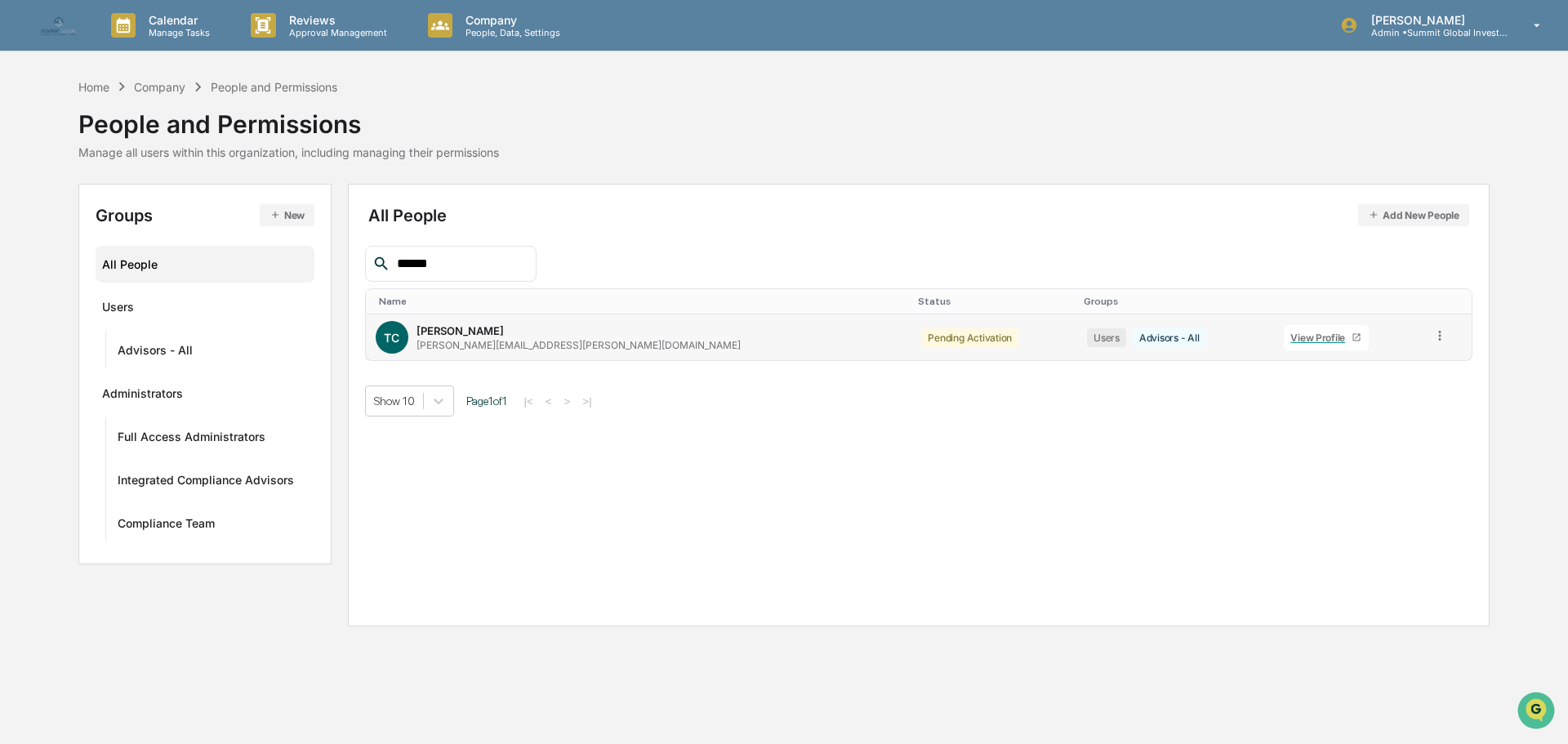
type input "******"
click at [1291, 333] on div "View Profile" at bounding box center [1321, 338] width 62 height 13
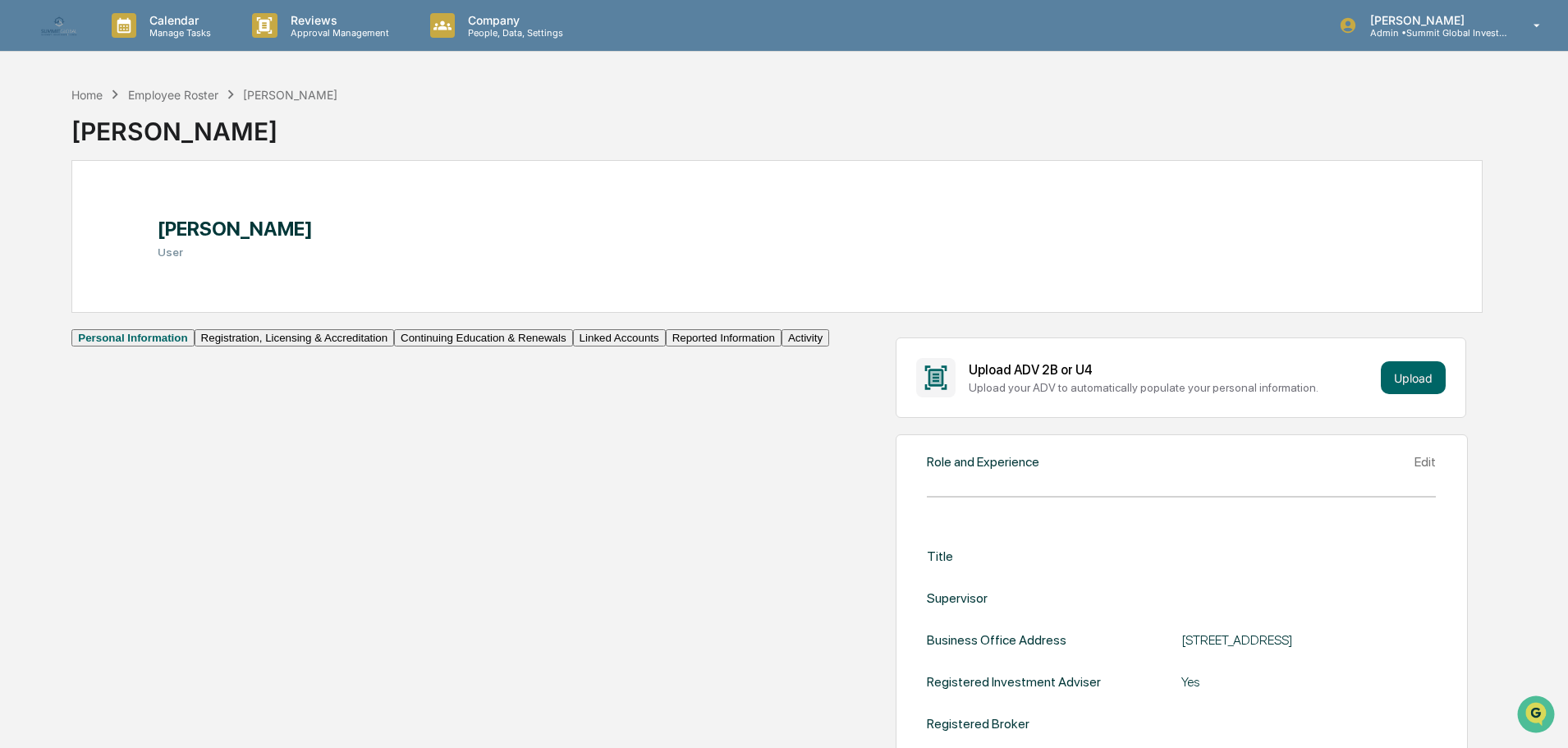
click at [394, 347] on button "Continuing Education & Renewals" at bounding box center [484, 339] width 179 height 18
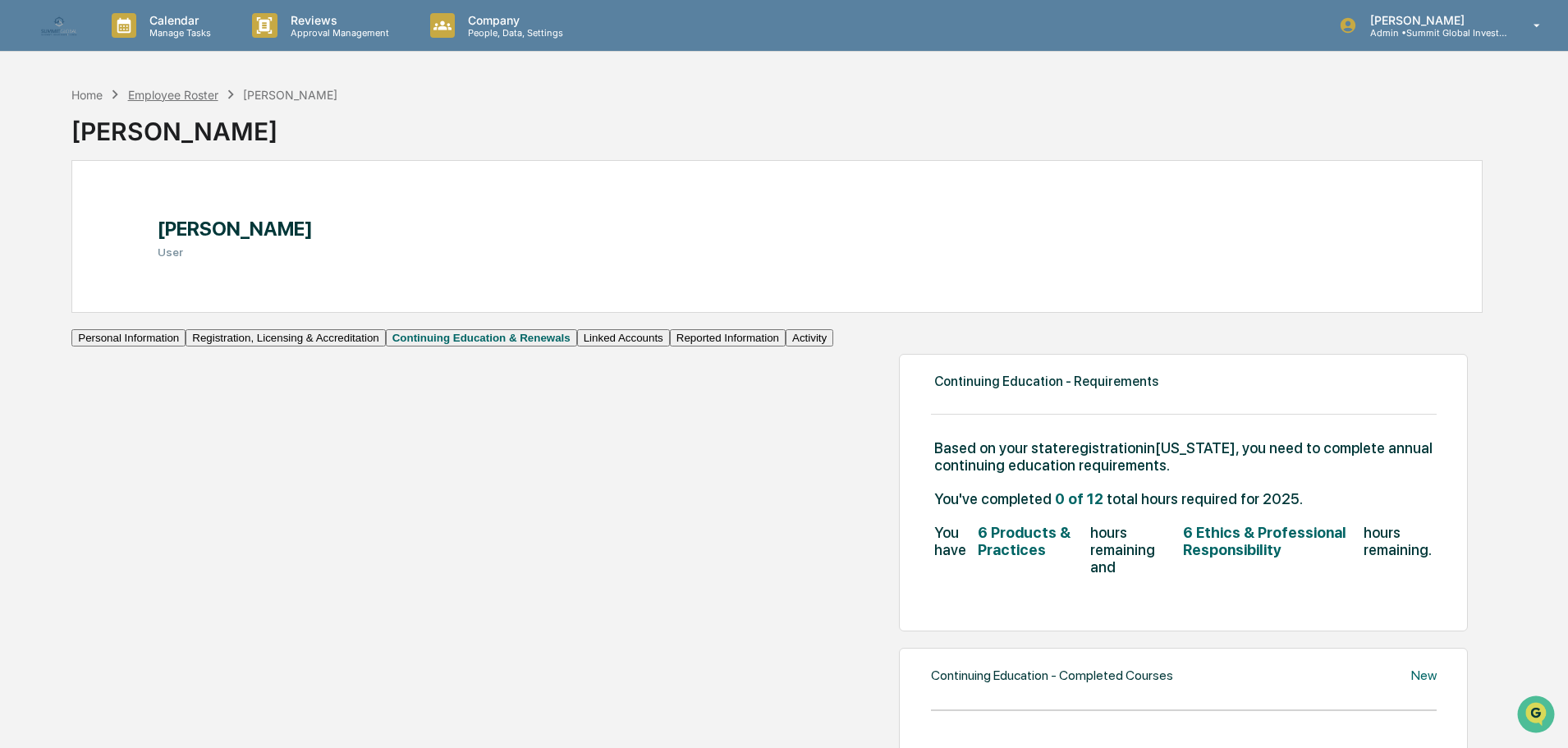
click at [192, 97] on div "Employee Roster" at bounding box center [174, 95] width 90 height 14
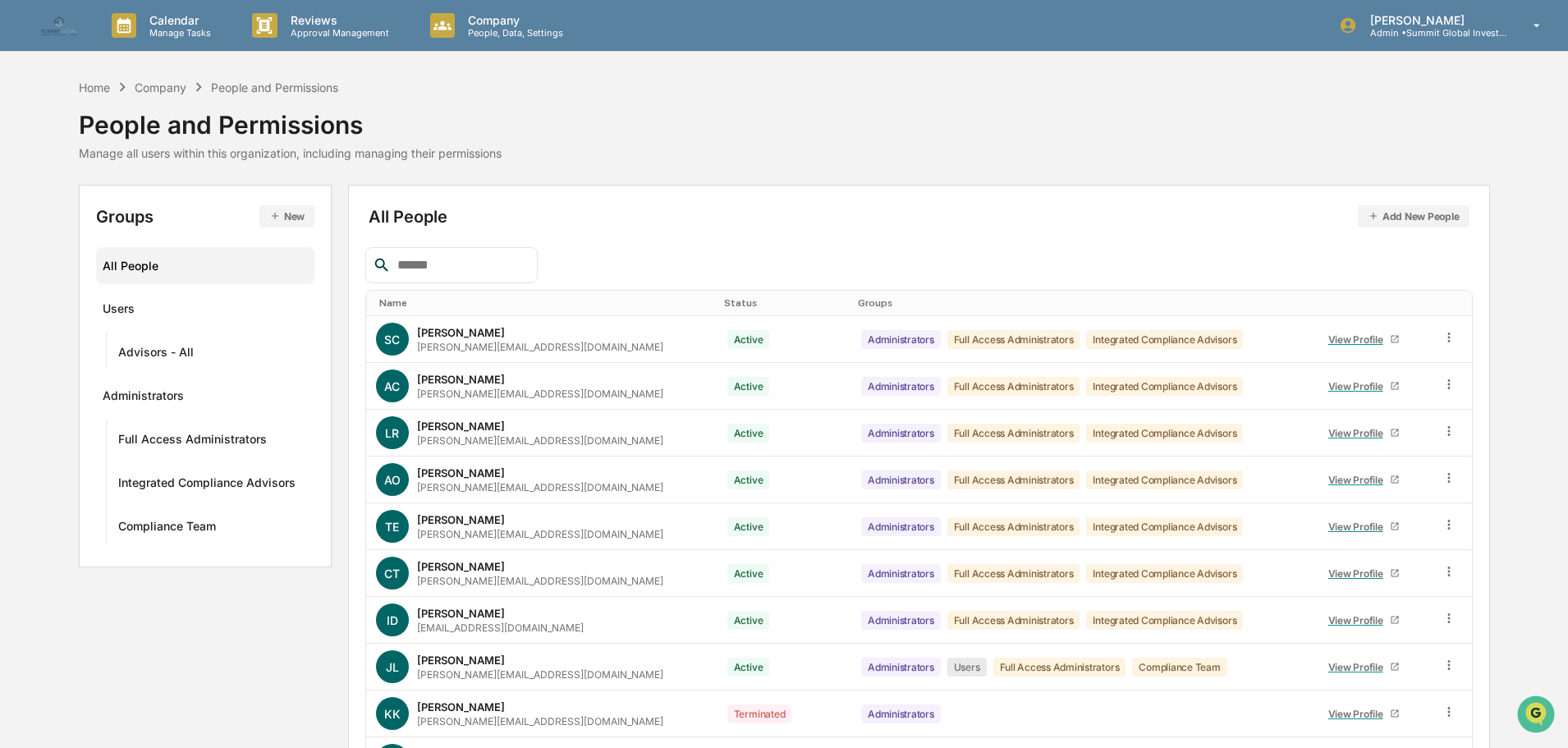
click at [428, 264] on input "text" at bounding box center [460, 265] width 139 height 22
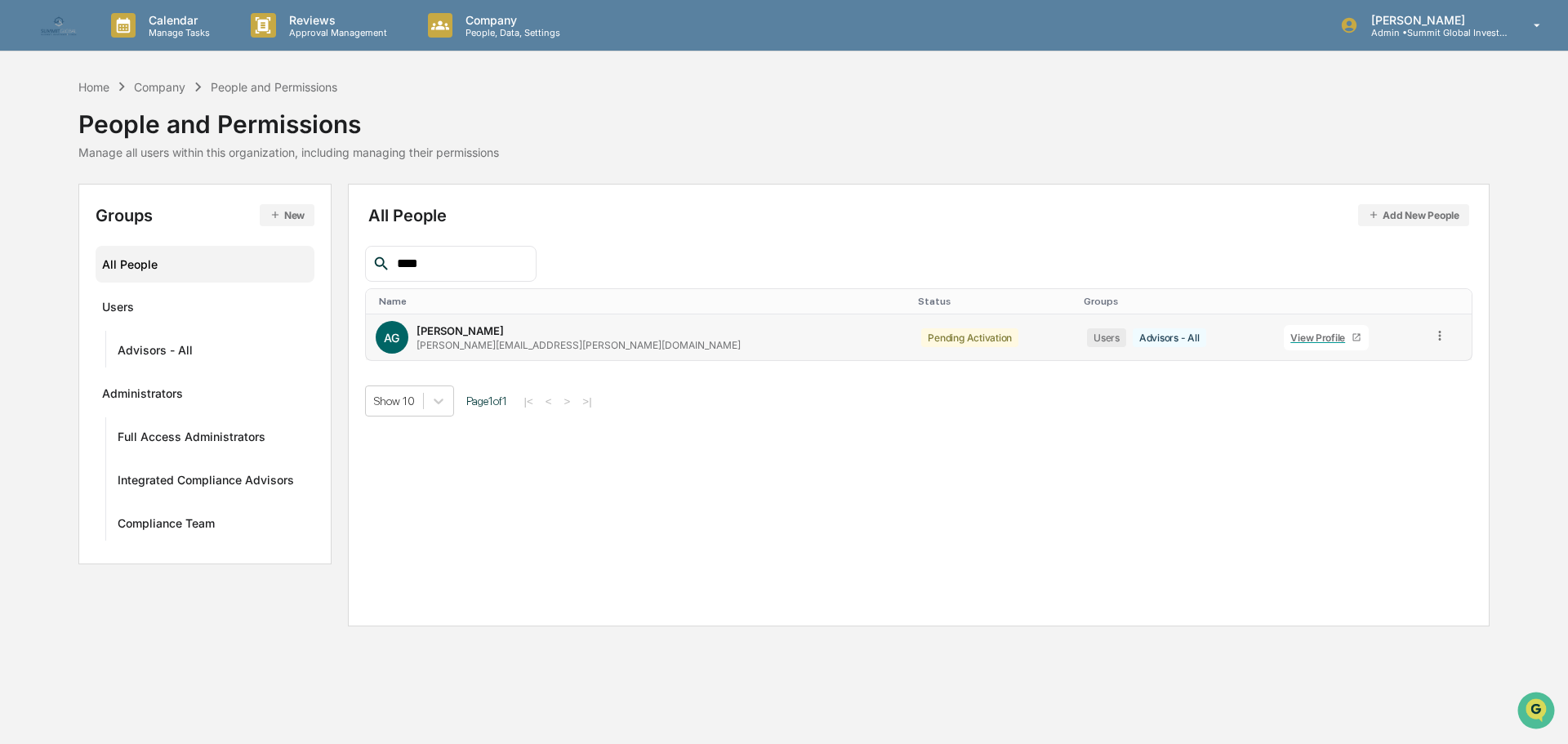
type input "****"
click at [1291, 336] on div "View Profile" at bounding box center [1321, 338] width 62 height 13
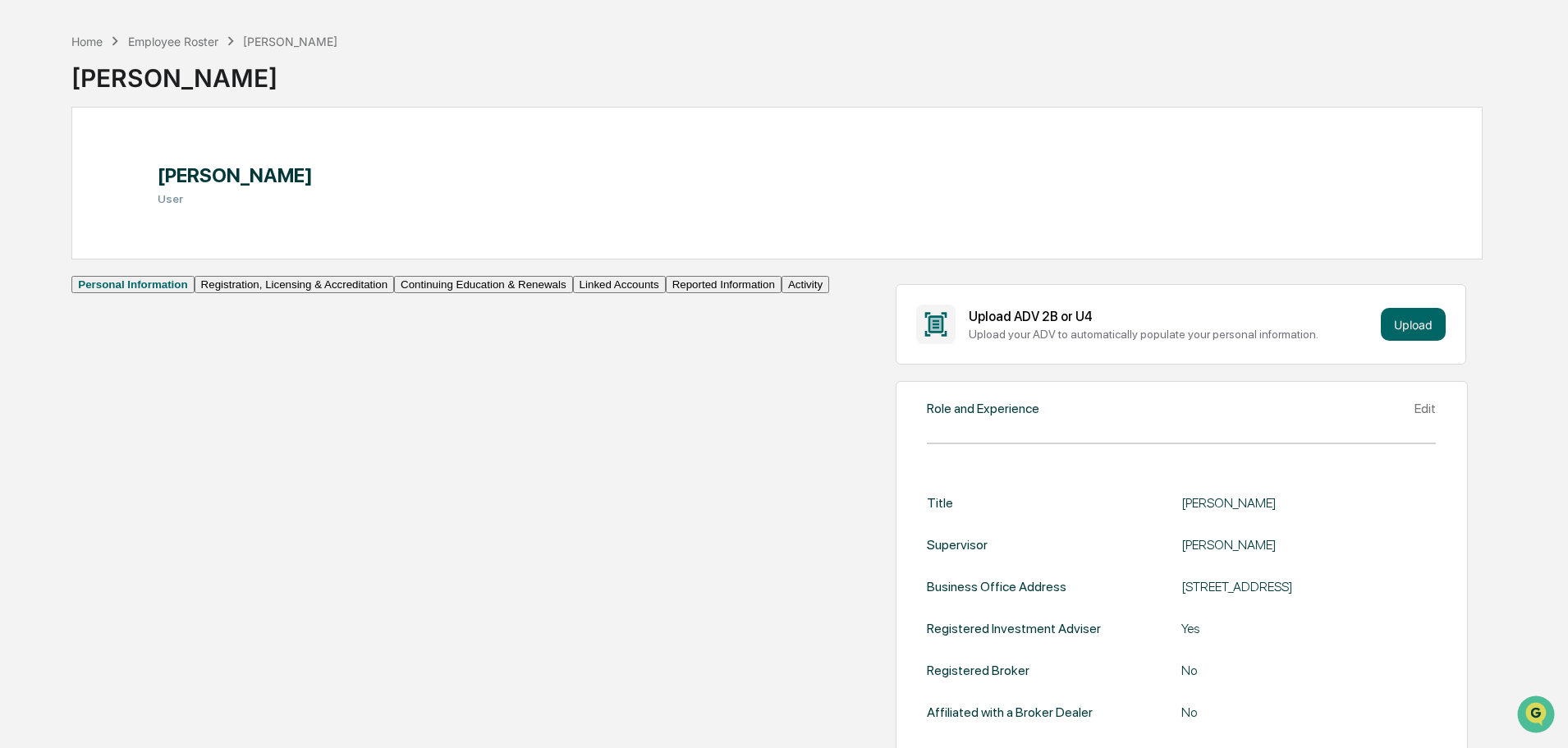
scroll to position [164, 0]
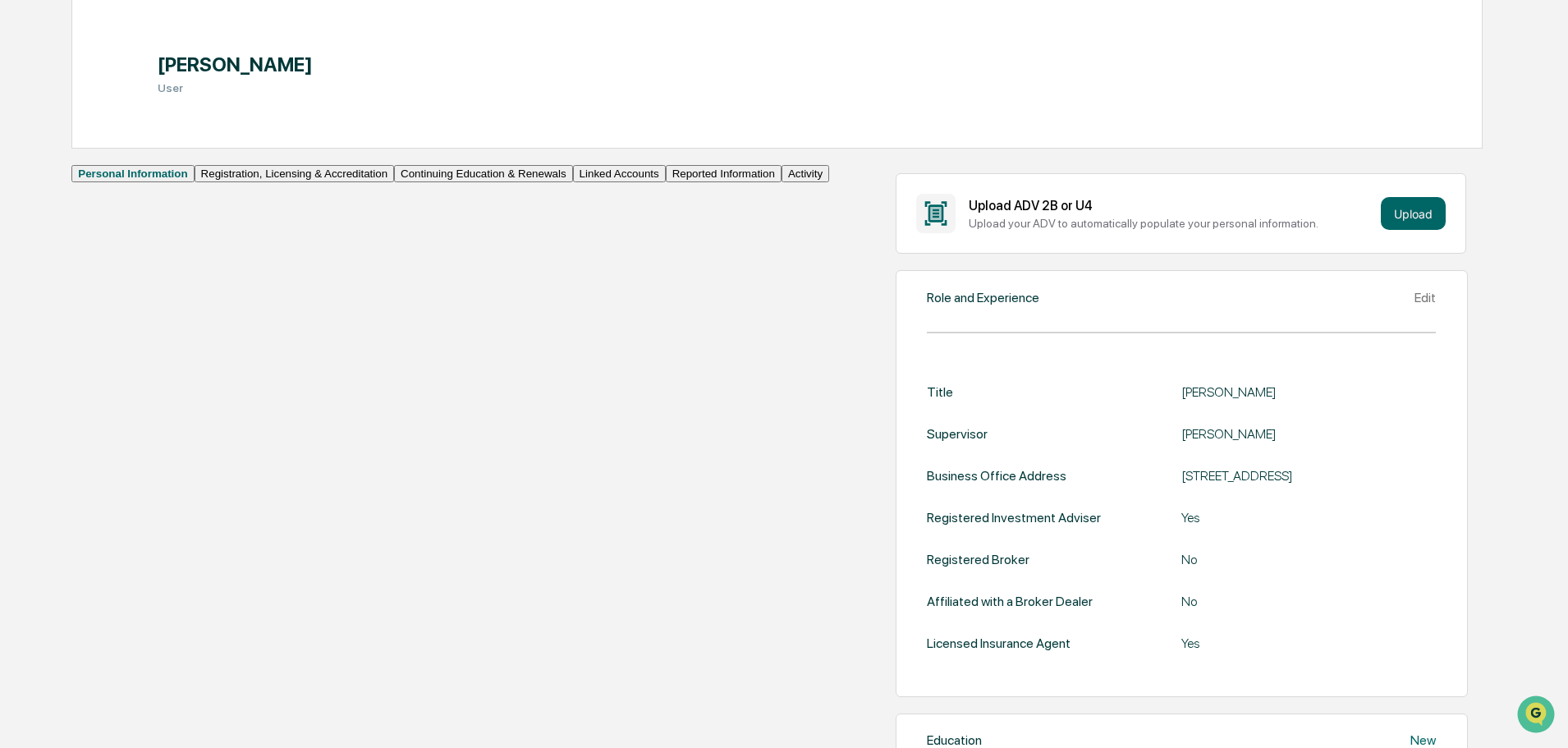
click at [394, 183] on button "Continuing Education & Renewals" at bounding box center [484, 174] width 179 height 18
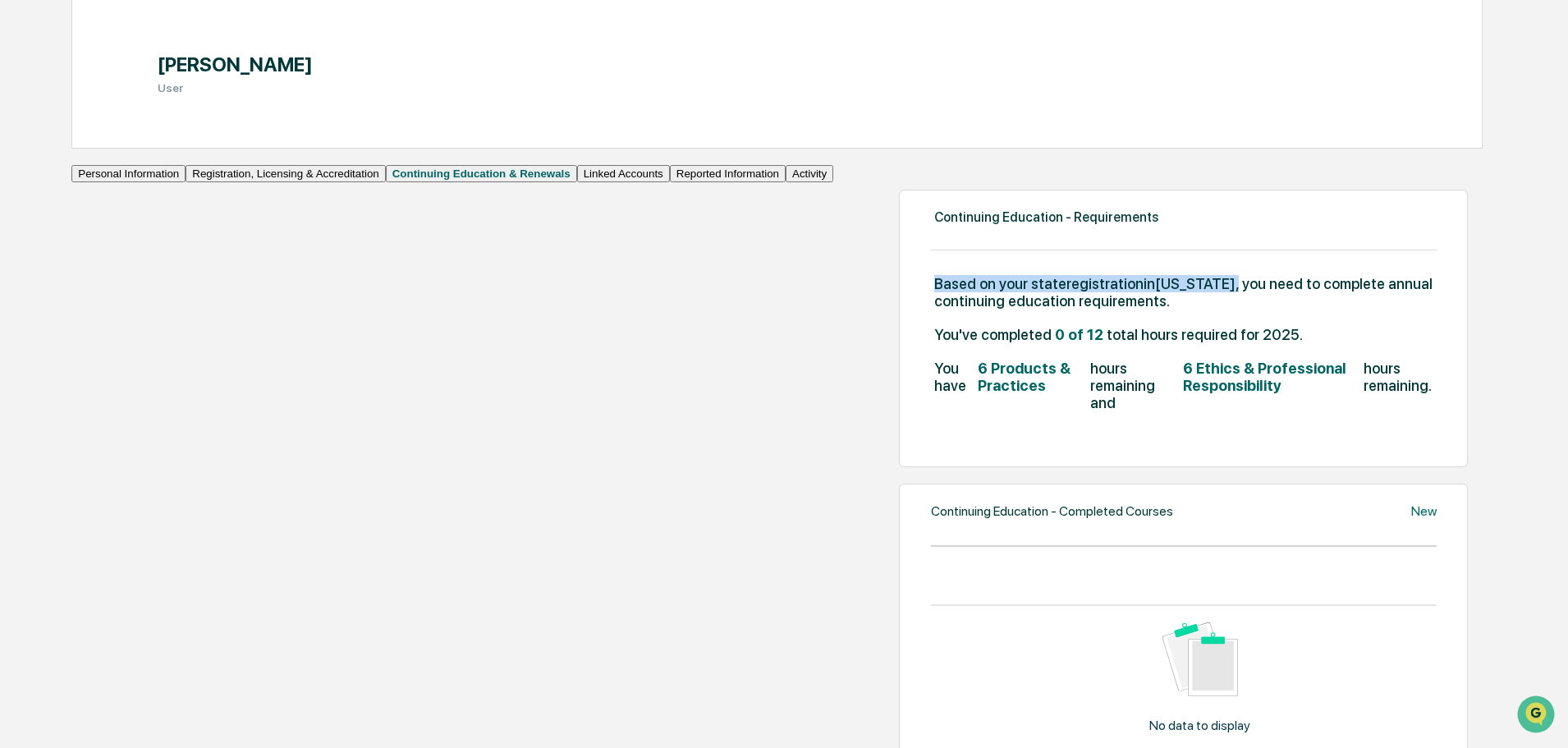
drag, startPoint x: 731, startPoint y: 303, endPoint x: 438, endPoint y: 311, distance: 293.1
click at [899, 311] on div "Continuing Education - Requirements Based on your state registration in Califor…" at bounding box center [1183, 328] width 569 height 278
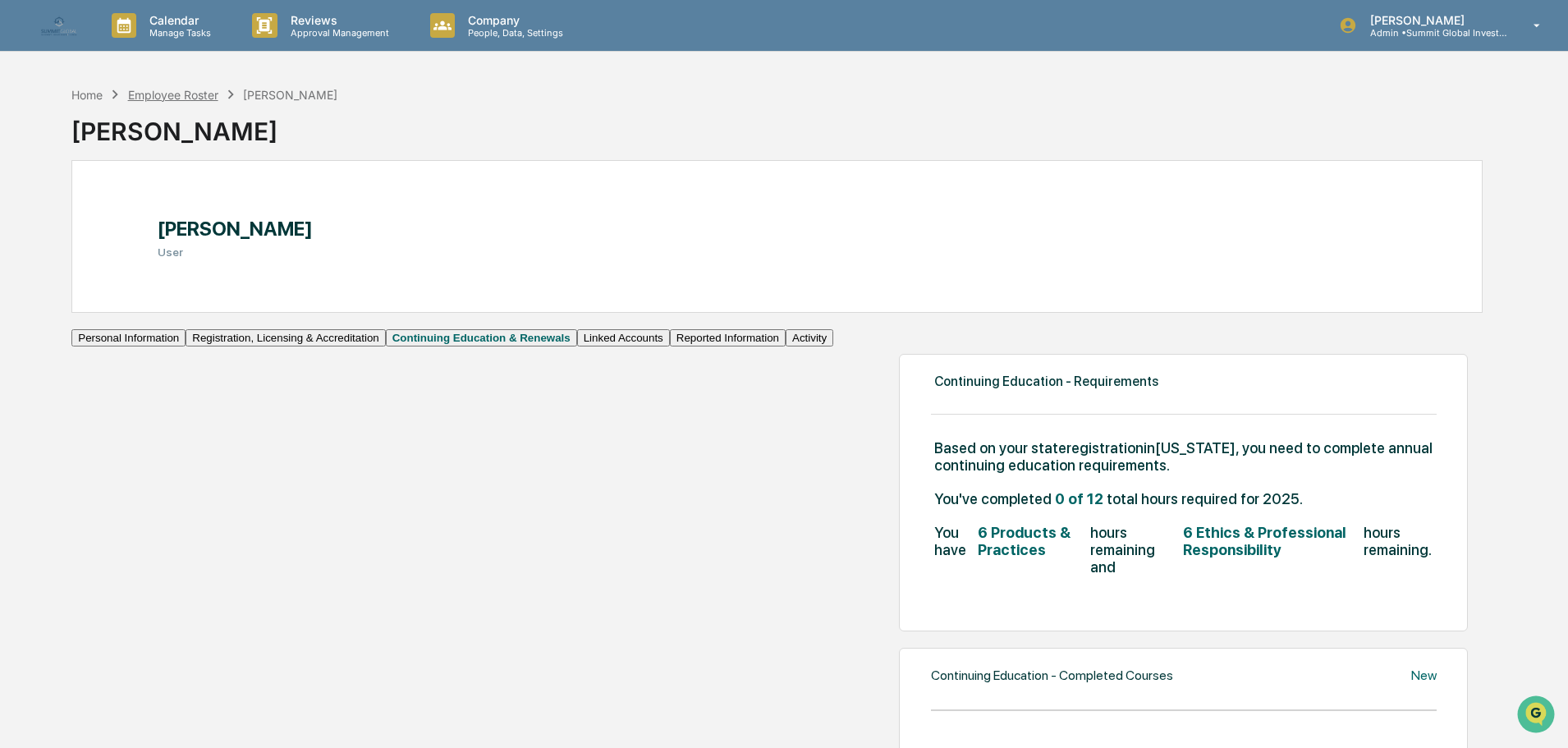
click at [180, 88] on div "Employee Roster" at bounding box center [174, 95] width 90 height 14
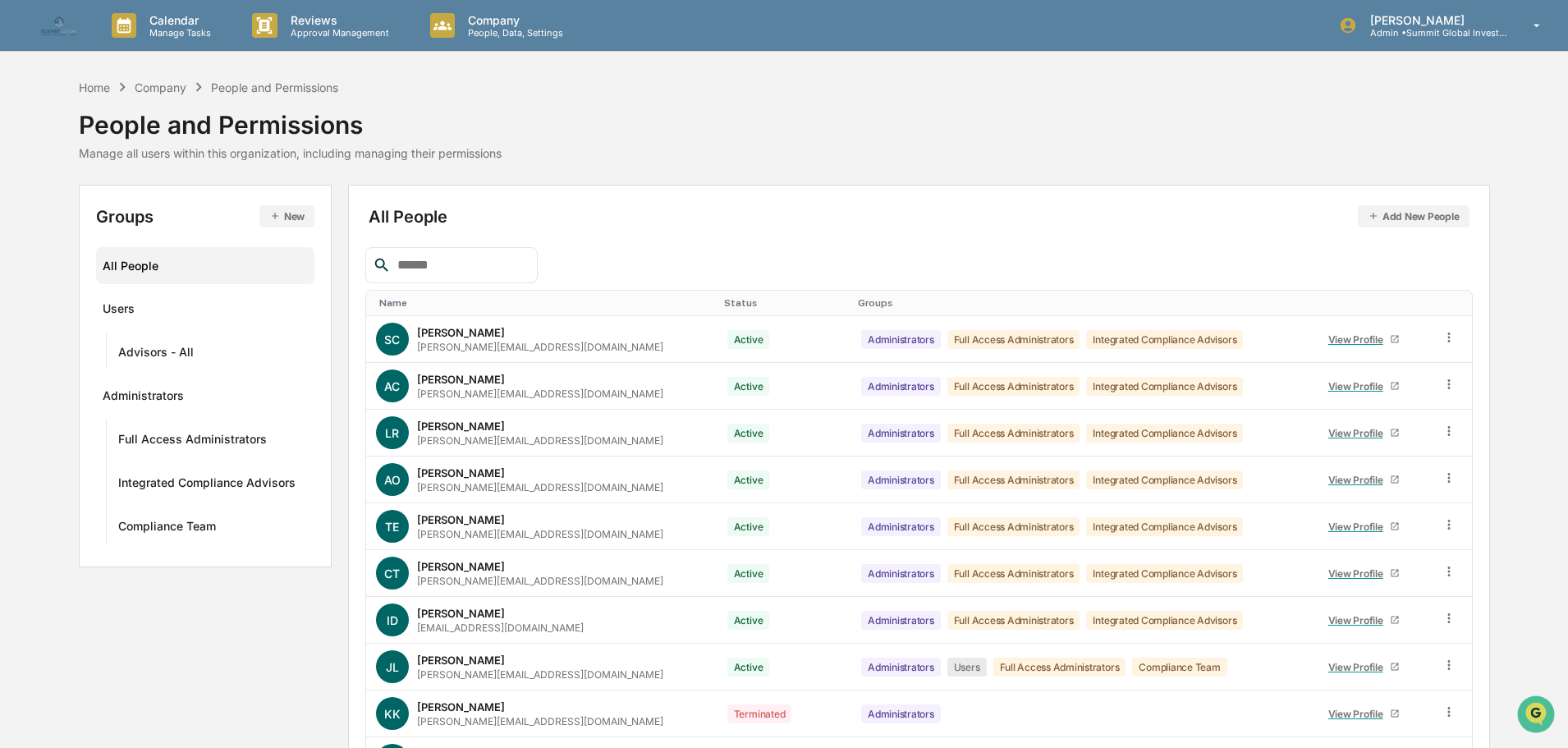
click at [428, 254] on div at bounding box center [451, 265] width 173 height 36
click at [428, 263] on input "text" at bounding box center [460, 265] width 139 height 22
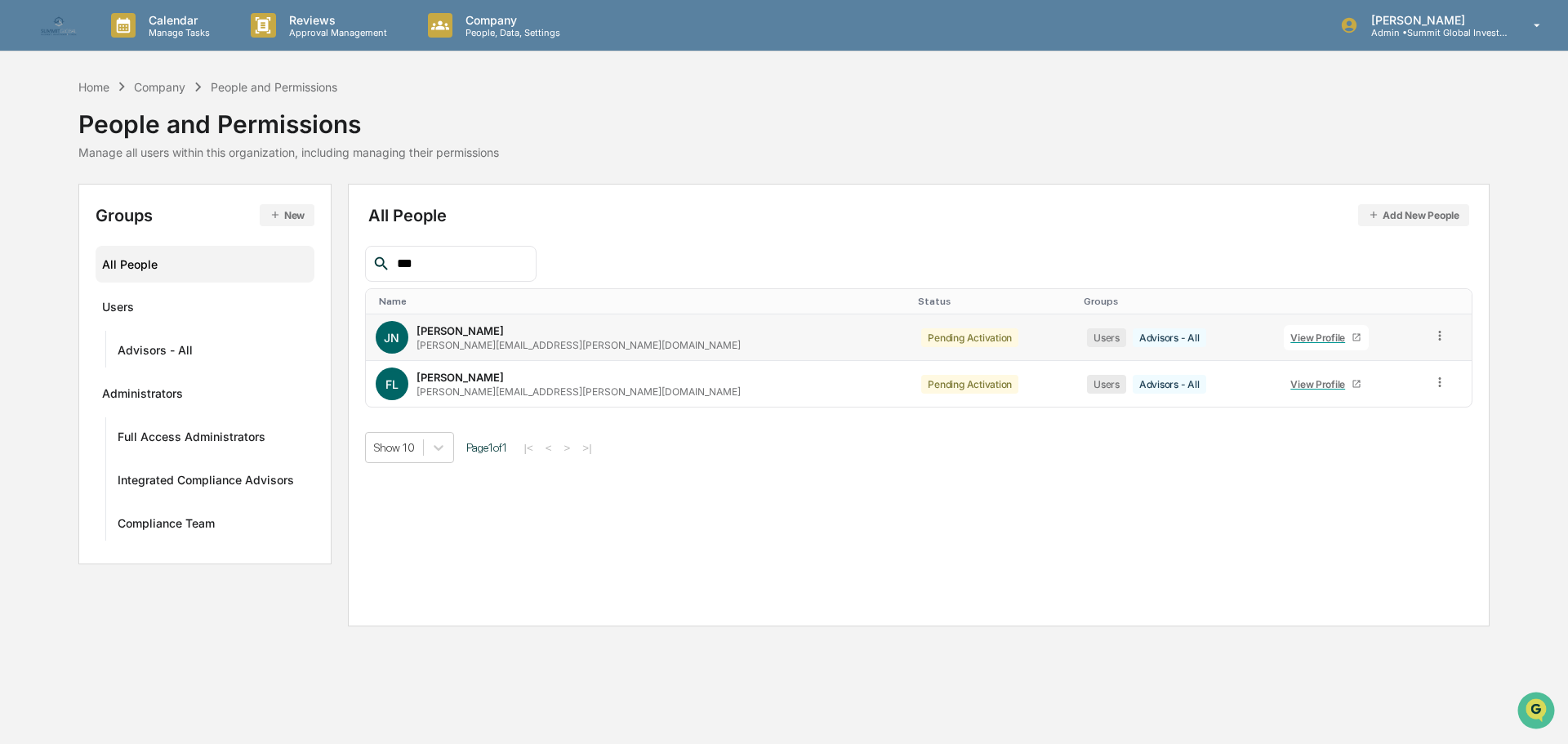
type input "***"
click at [1284, 340] on link "View Profile" at bounding box center [1326, 338] width 85 height 25
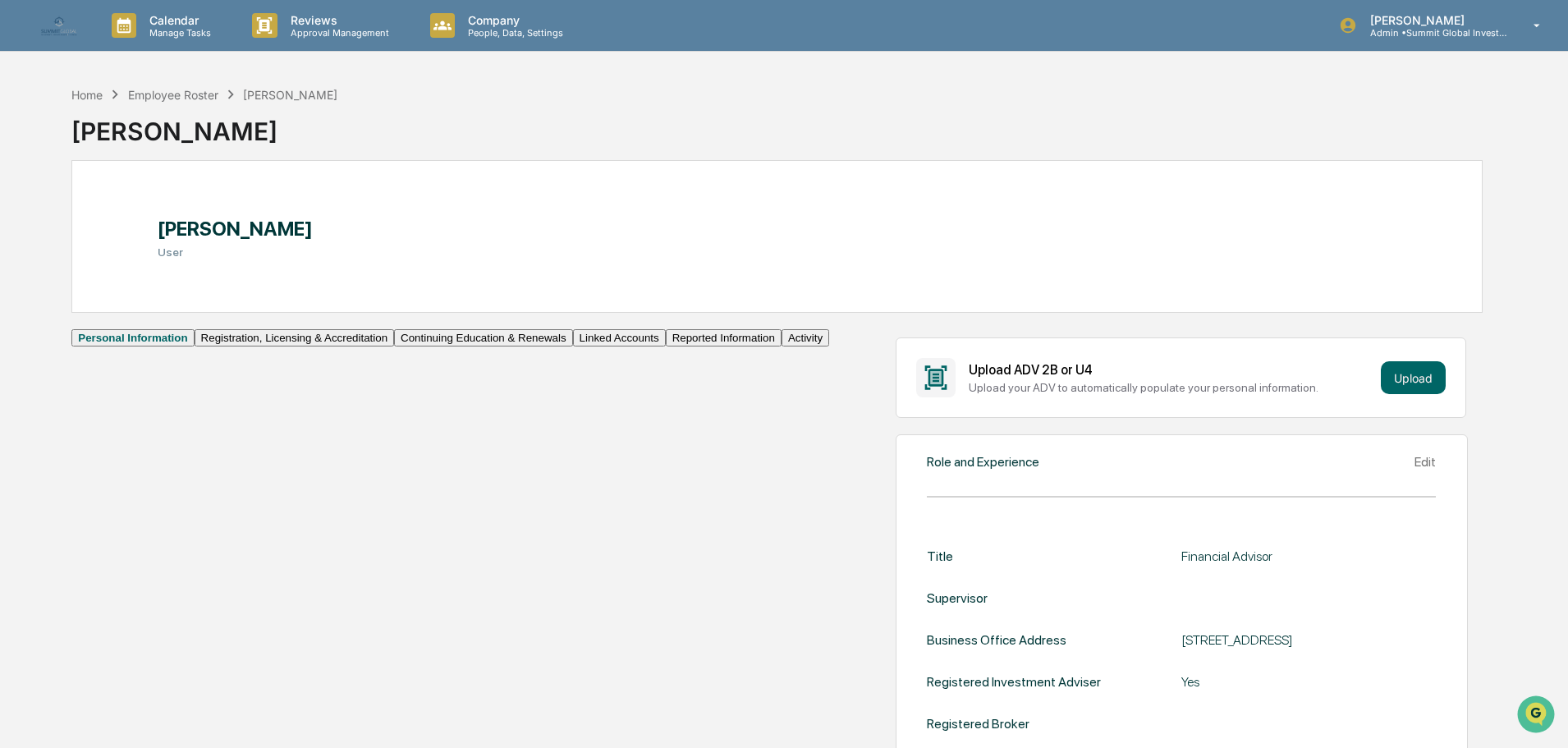
click at [394, 347] on button "Continuing Education & Renewals" at bounding box center [484, 339] width 179 height 18
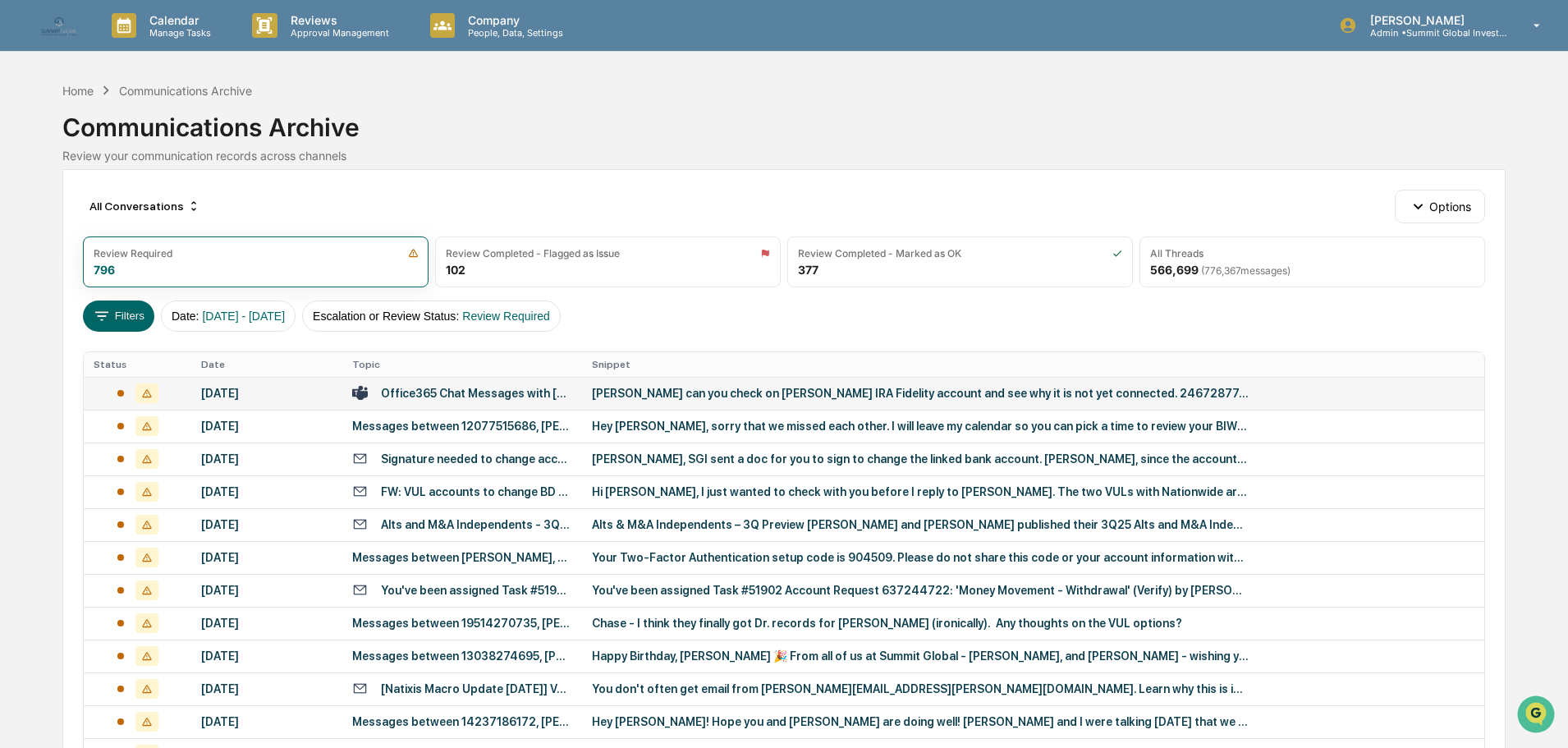
click at [238, 401] on td "[DATE]" at bounding box center [267, 393] width 151 height 32
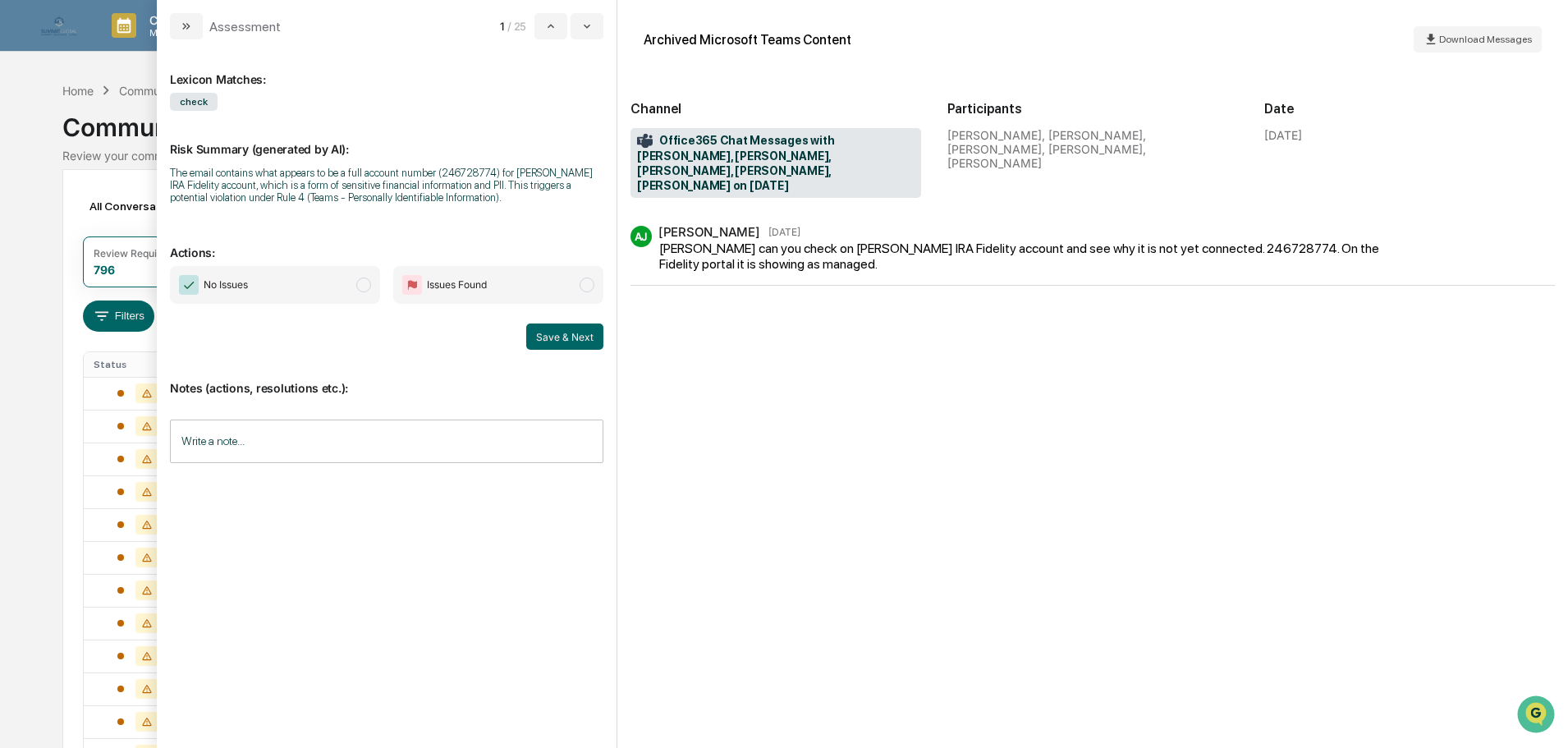
click at [332, 287] on span "No Issues" at bounding box center [275, 285] width 210 height 37
click at [340, 437] on input "Write a note..." at bounding box center [387, 442] width 434 height 43
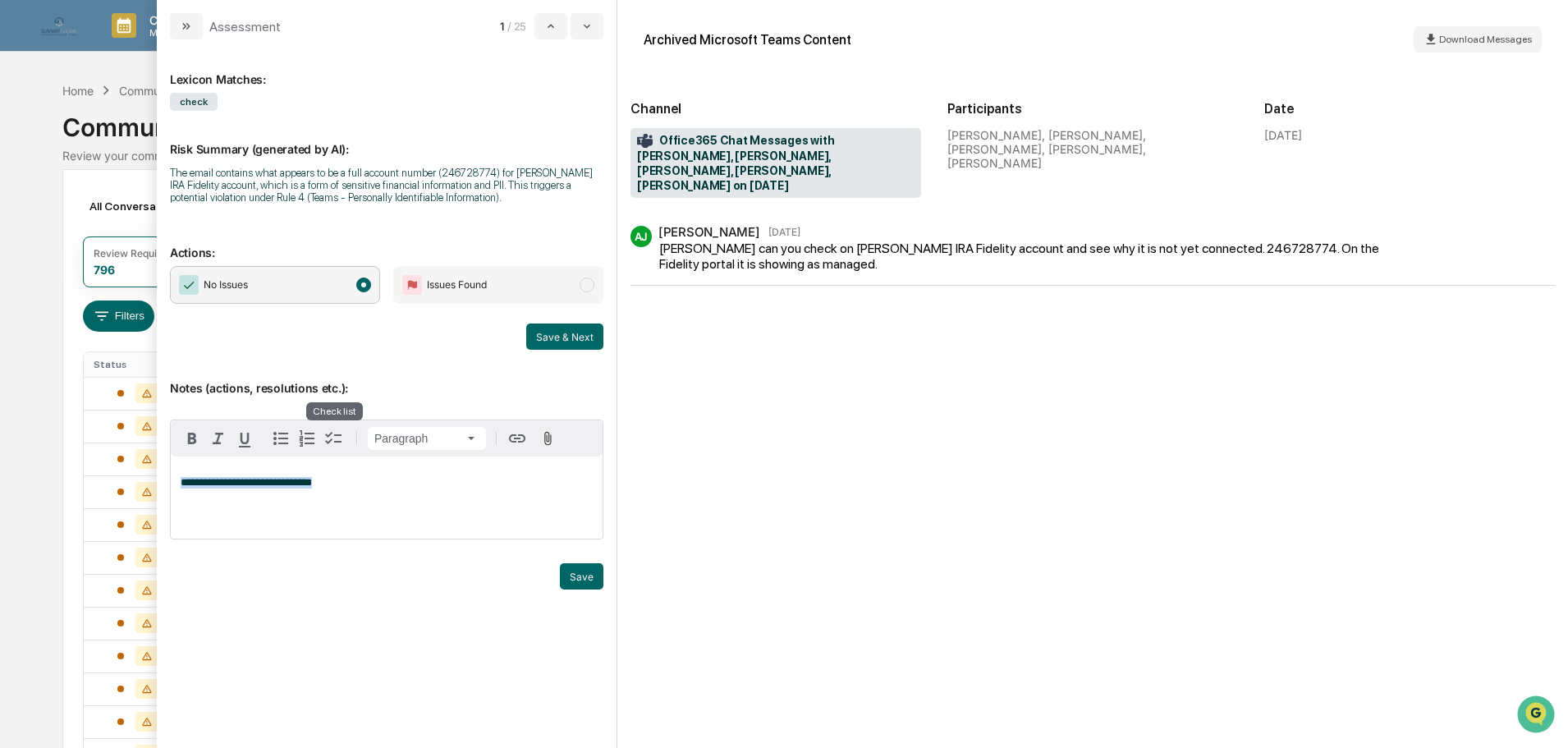
copy span "**********"
click at [576, 570] on button "Save" at bounding box center [582, 576] width 43 height 27
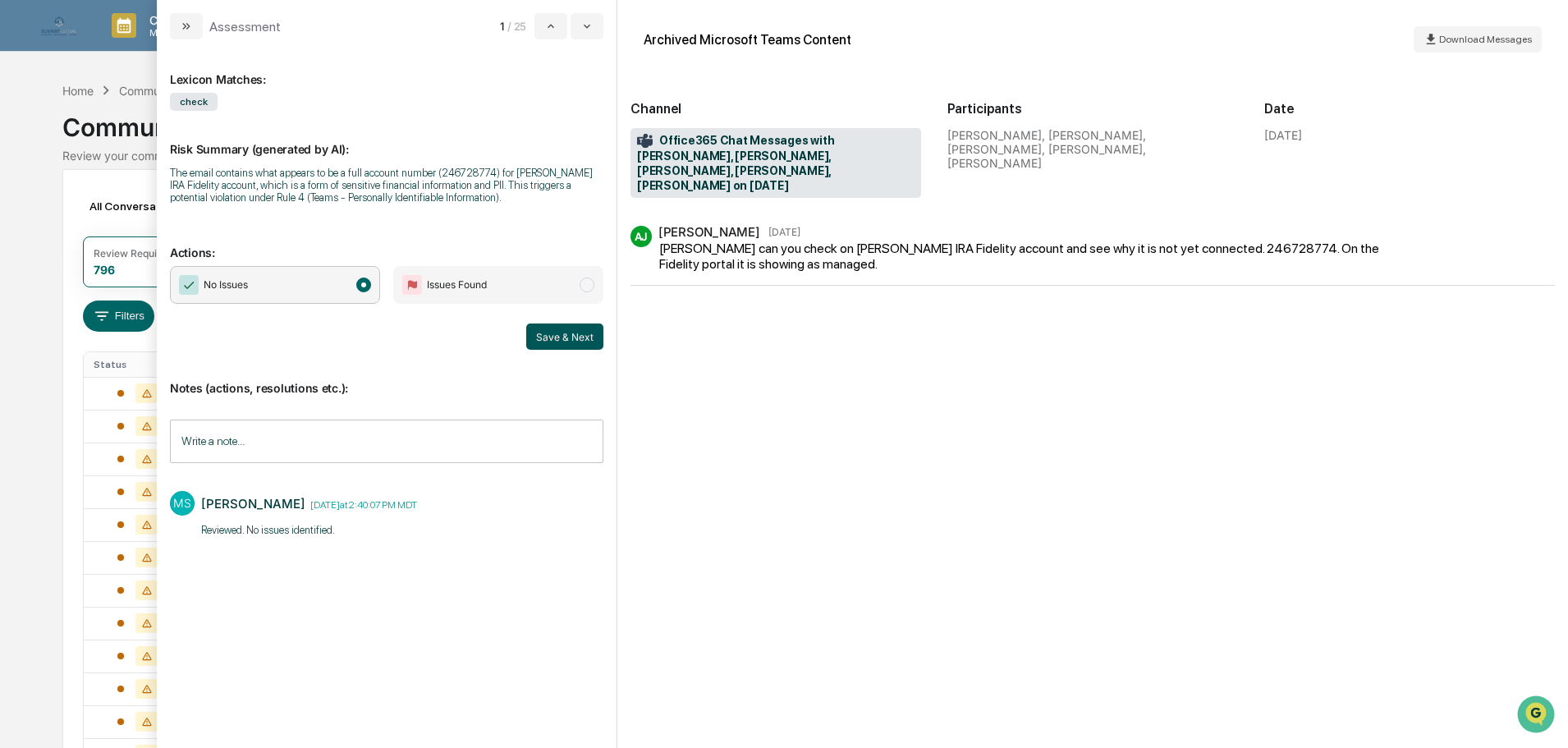
click at [557, 345] on button "Save & Next" at bounding box center [564, 337] width 78 height 27
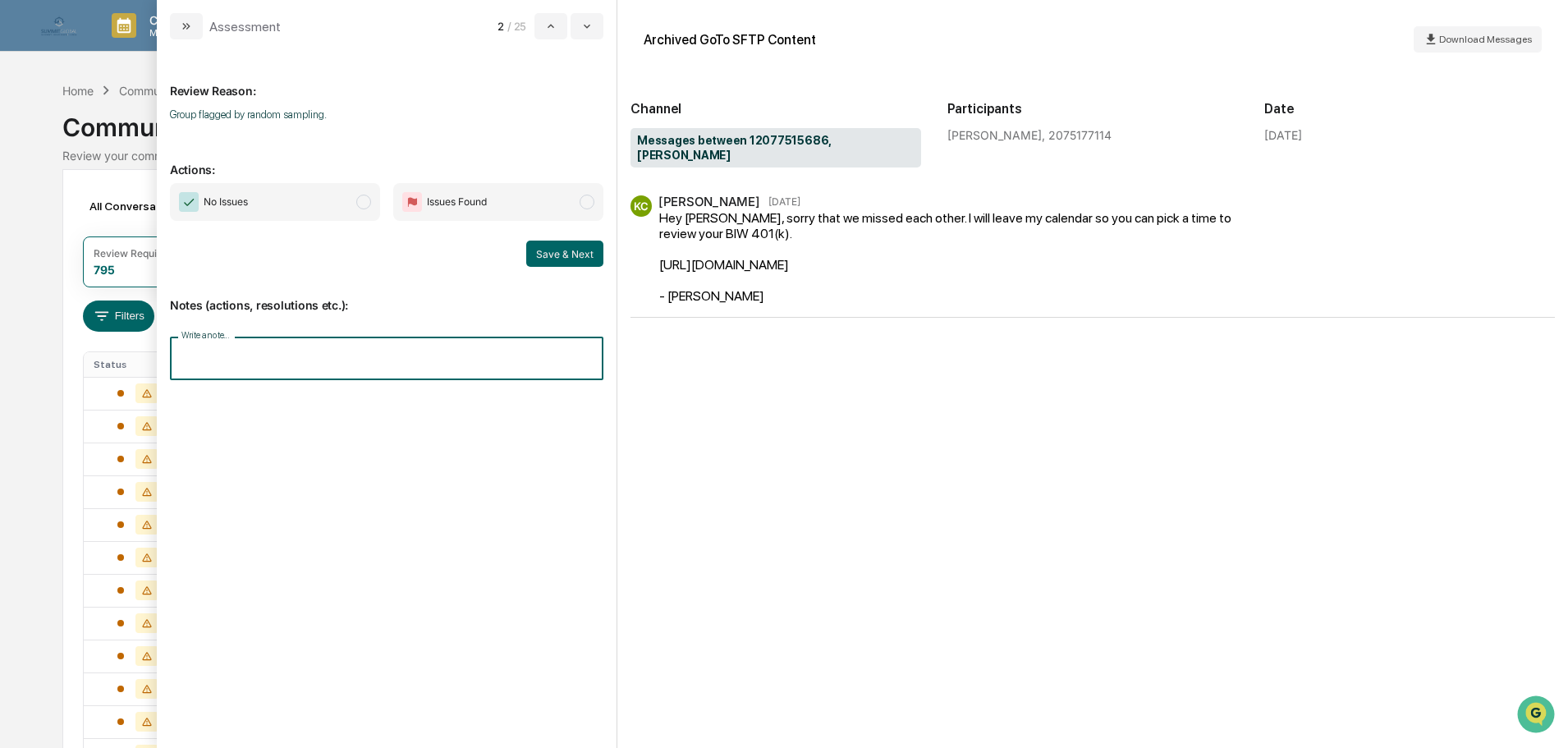
click at [463, 378] on input "Write a note..." at bounding box center [387, 358] width 434 height 43
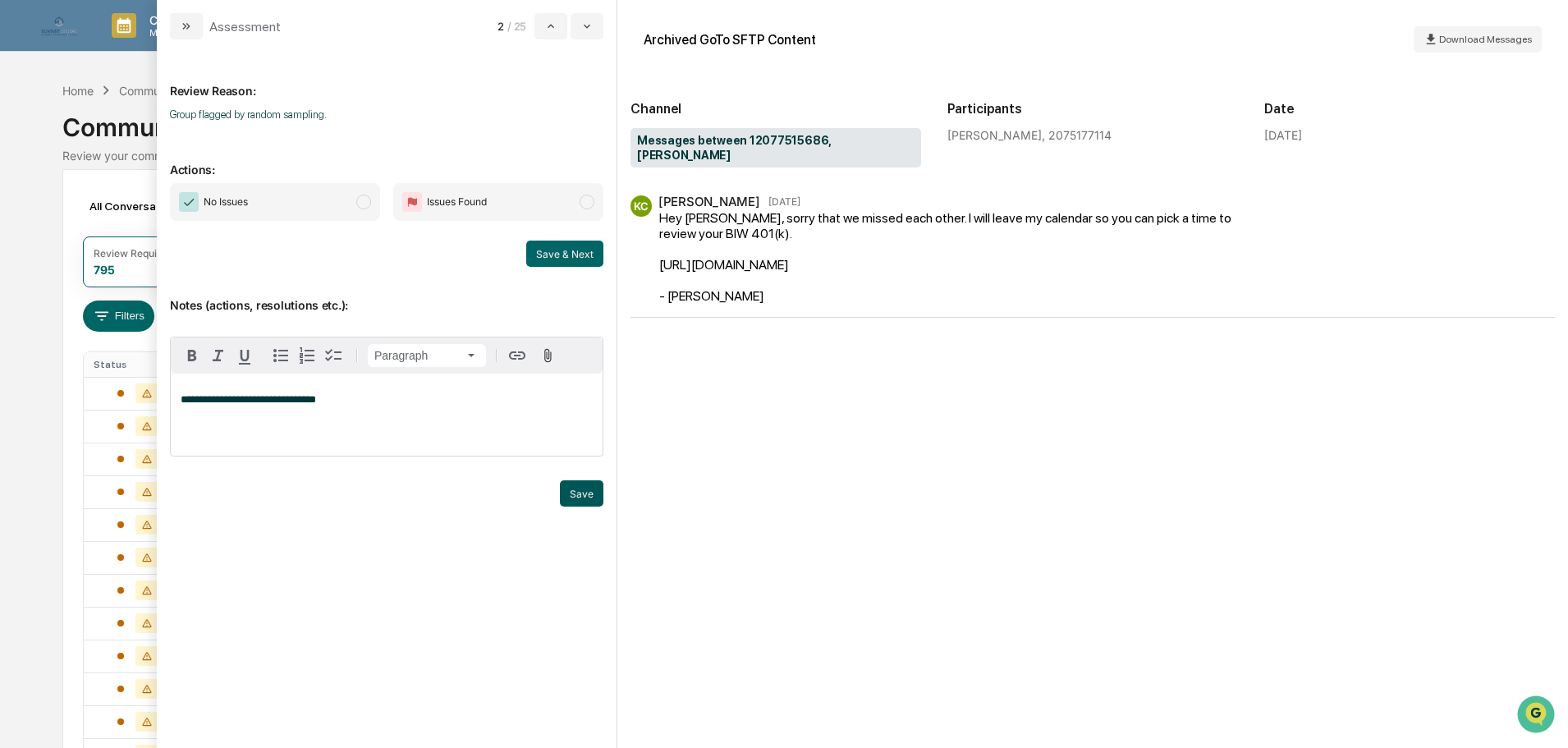
click at [580, 489] on button "Save" at bounding box center [582, 493] width 43 height 27
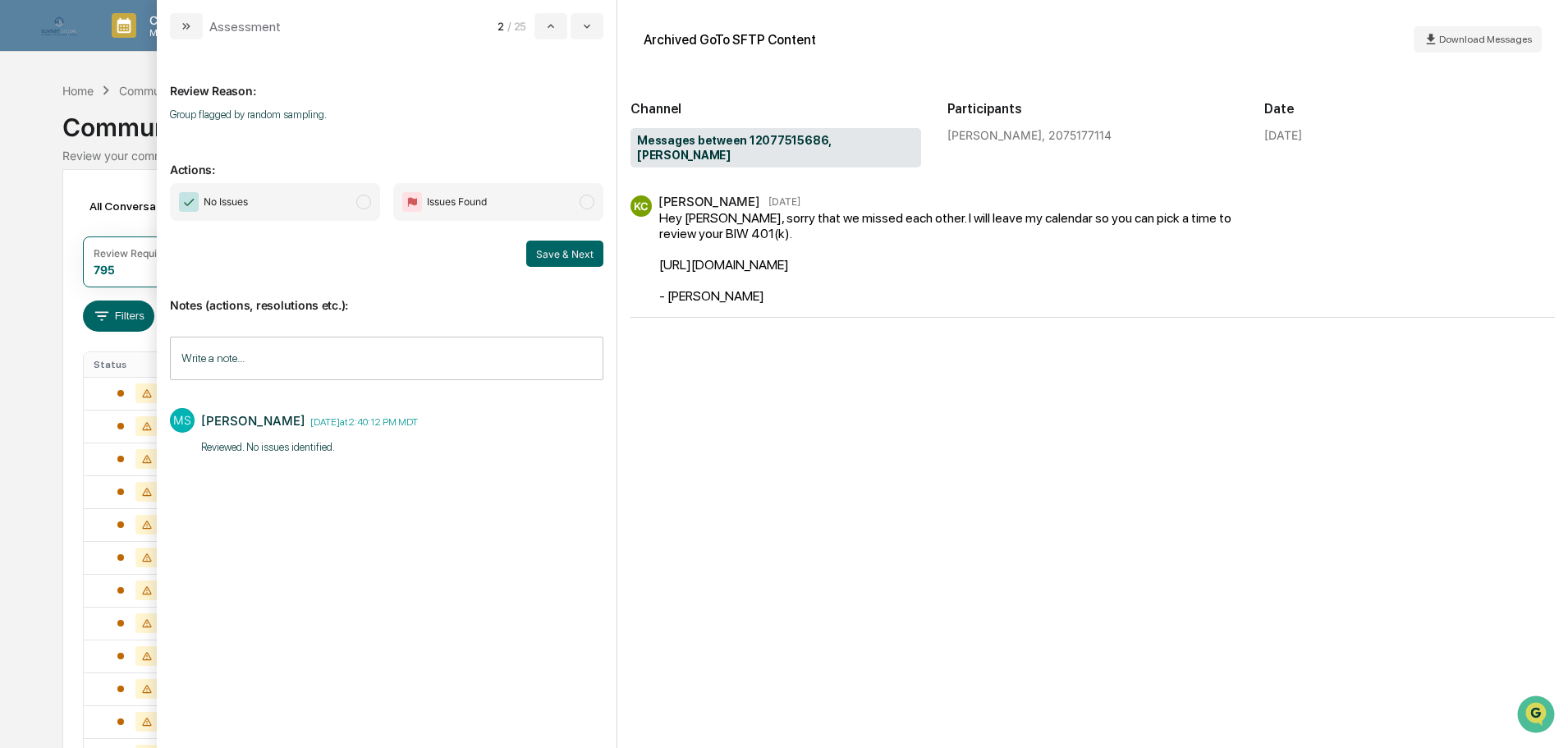
click at [365, 206] on span "modal" at bounding box center [363, 201] width 15 height 15
click at [542, 248] on button "Save & Next" at bounding box center [564, 253] width 78 height 27
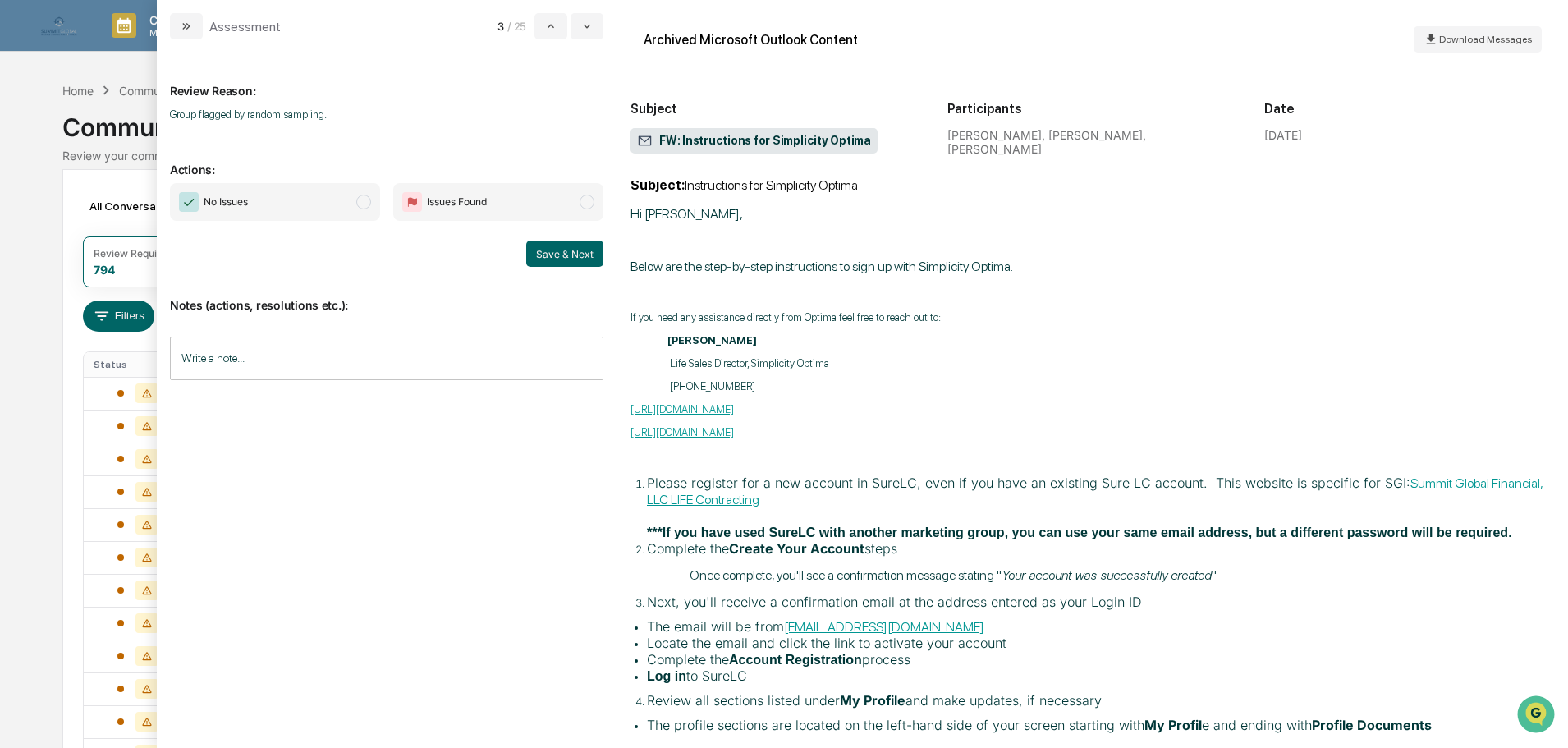
scroll to position [657, 0]
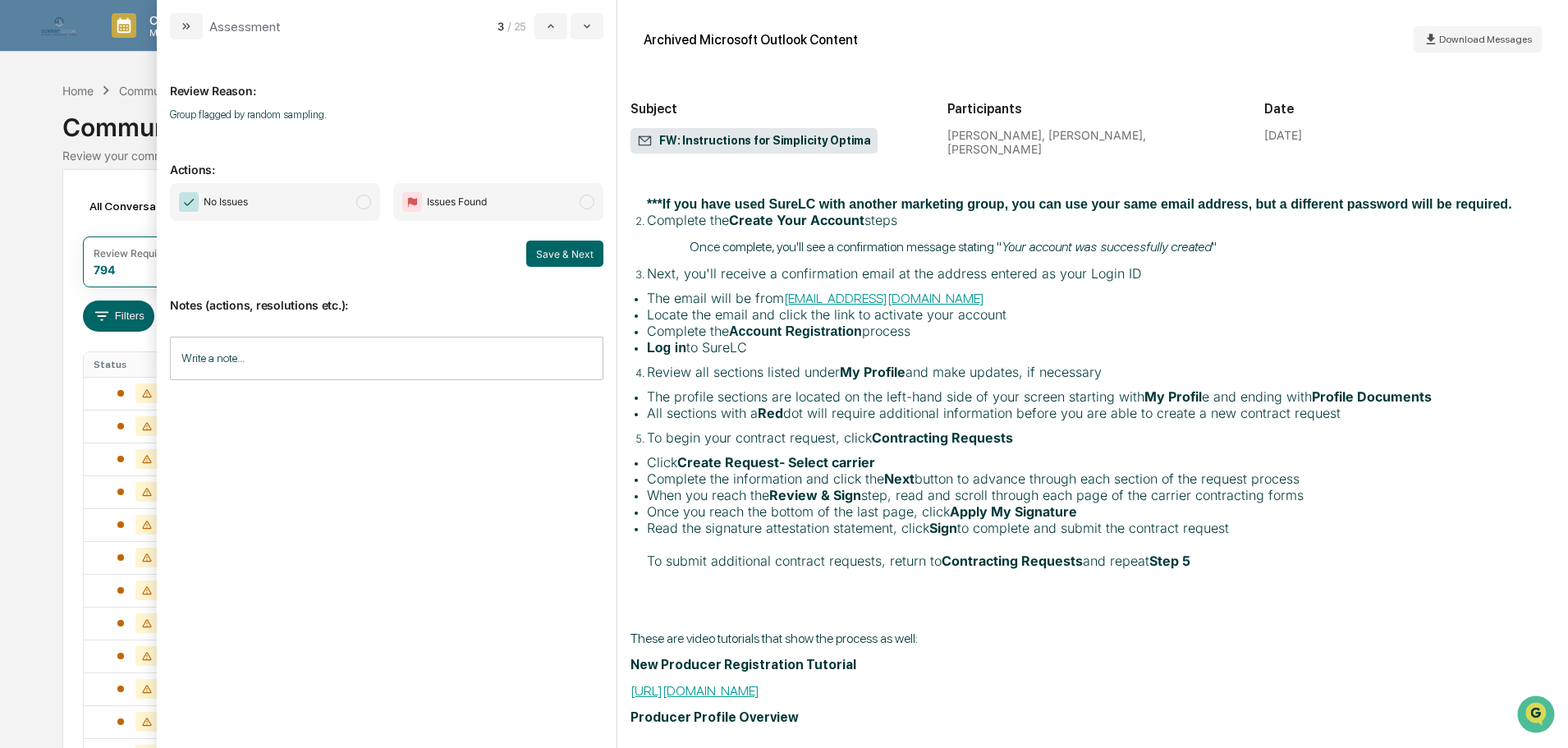
click at [304, 193] on span "No Issues" at bounding box center [275, 202] width 210 height 37
click at [335, 345] on input "Write a note..." at bounding box center [387, 358] width 434 height 43
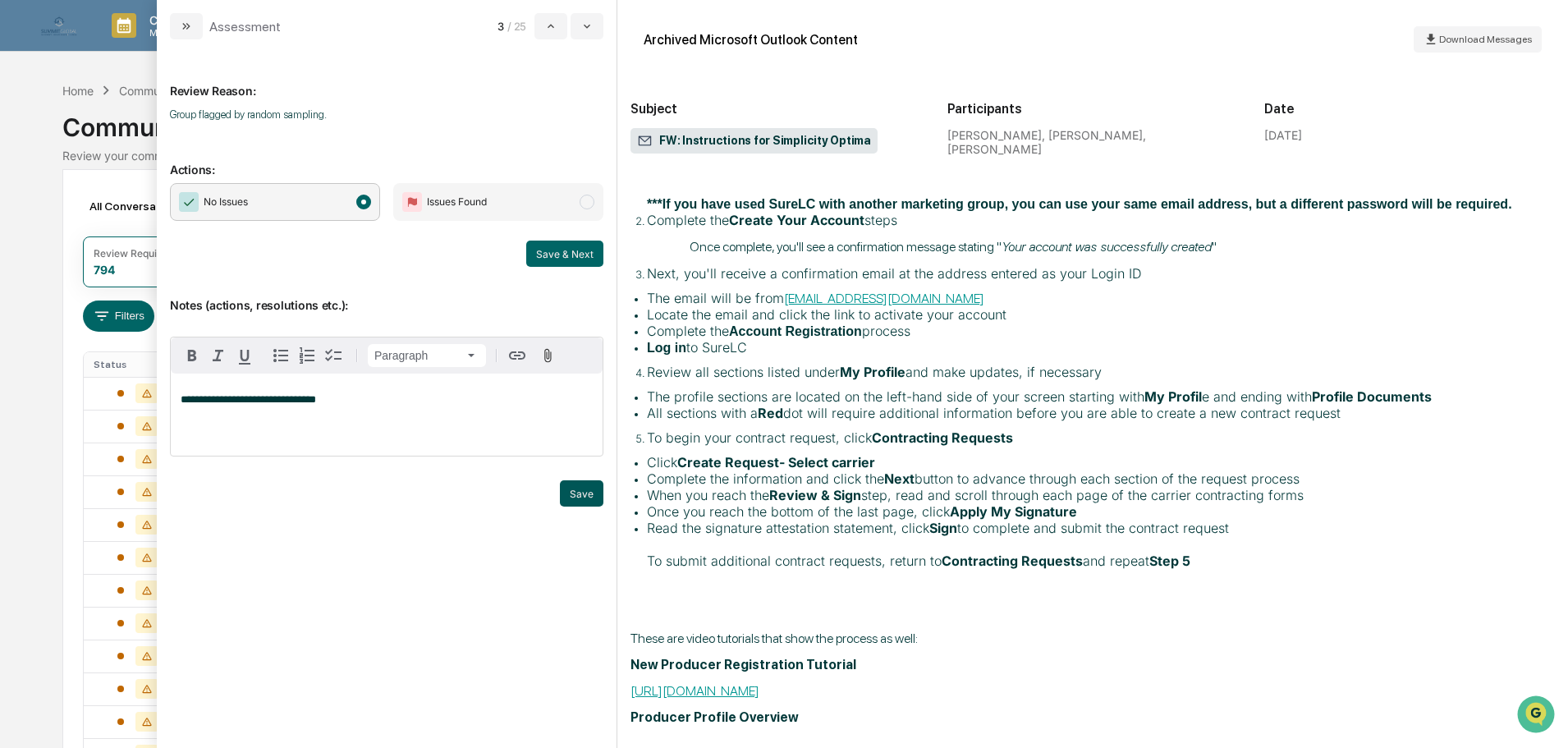
click at [584, 485] on button "Save" at bounding box center [582, 493] width 43 height 27
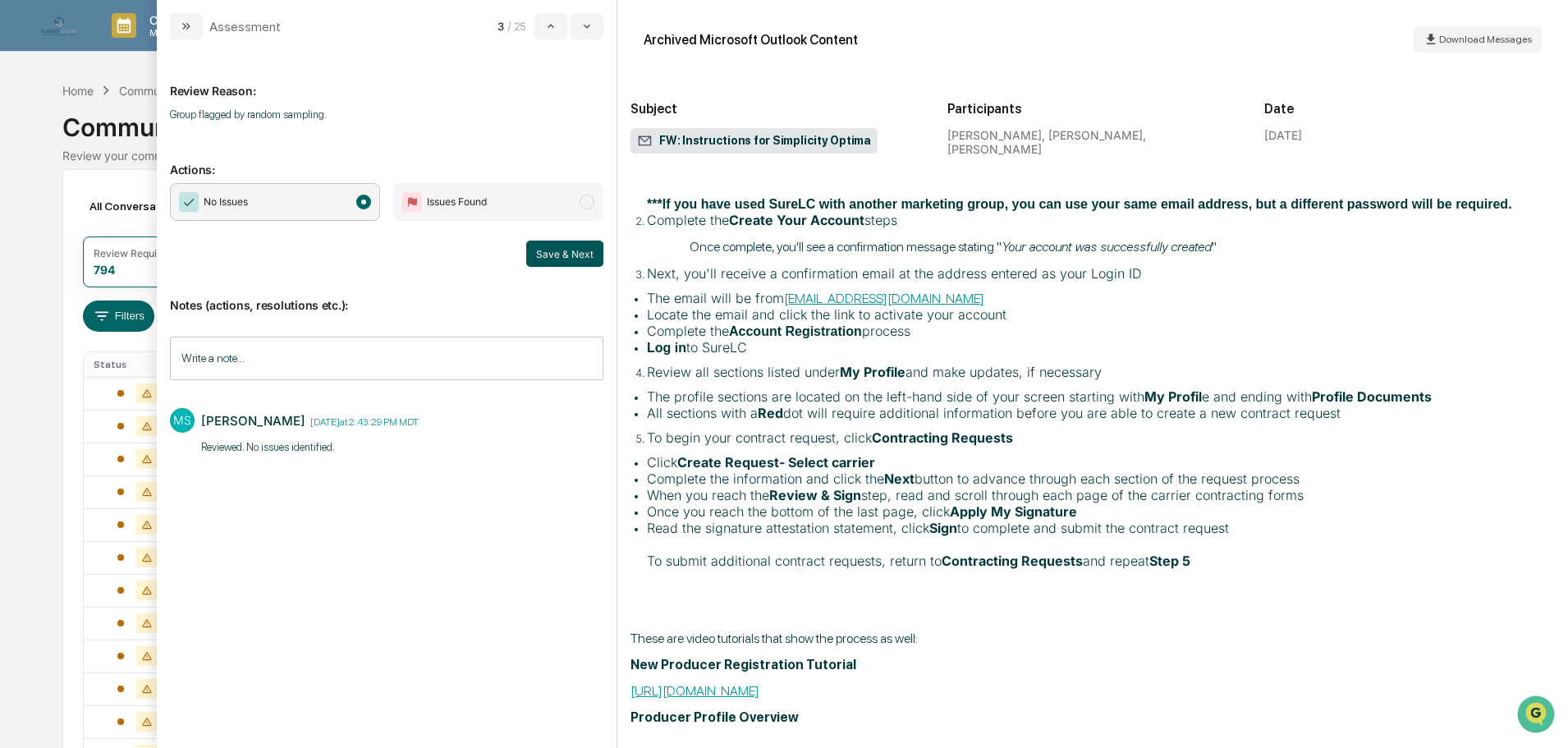
click at [549, 250] on button "Save & Next" at bounding box center [564, 253] width 78 height 27
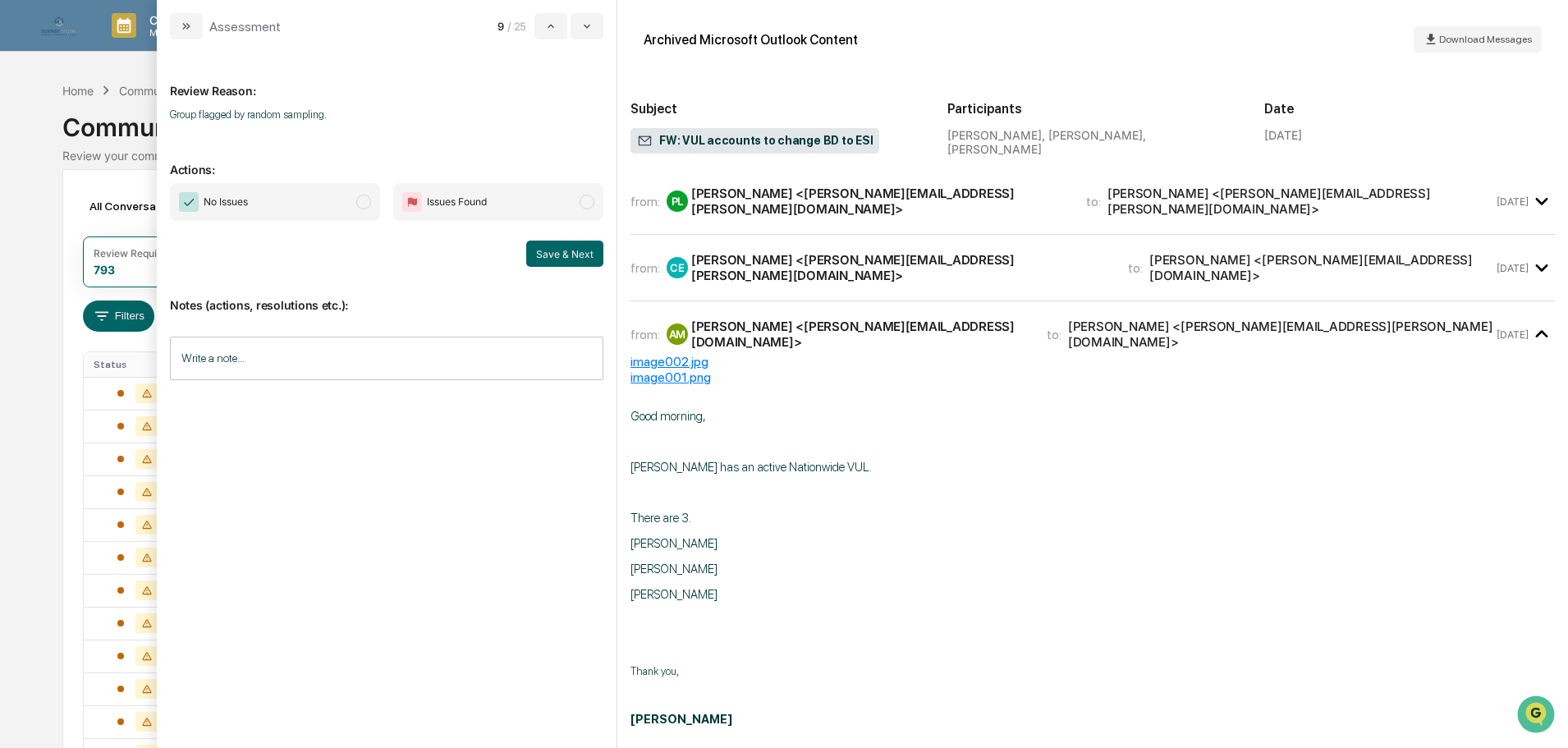
click at [356, 208] on span "No Issues" at bounding box center [275, 202] width 210 height 37
click at [274, 353] on input "Write a note..." at bounding box center [387, 358] width 434 height 43
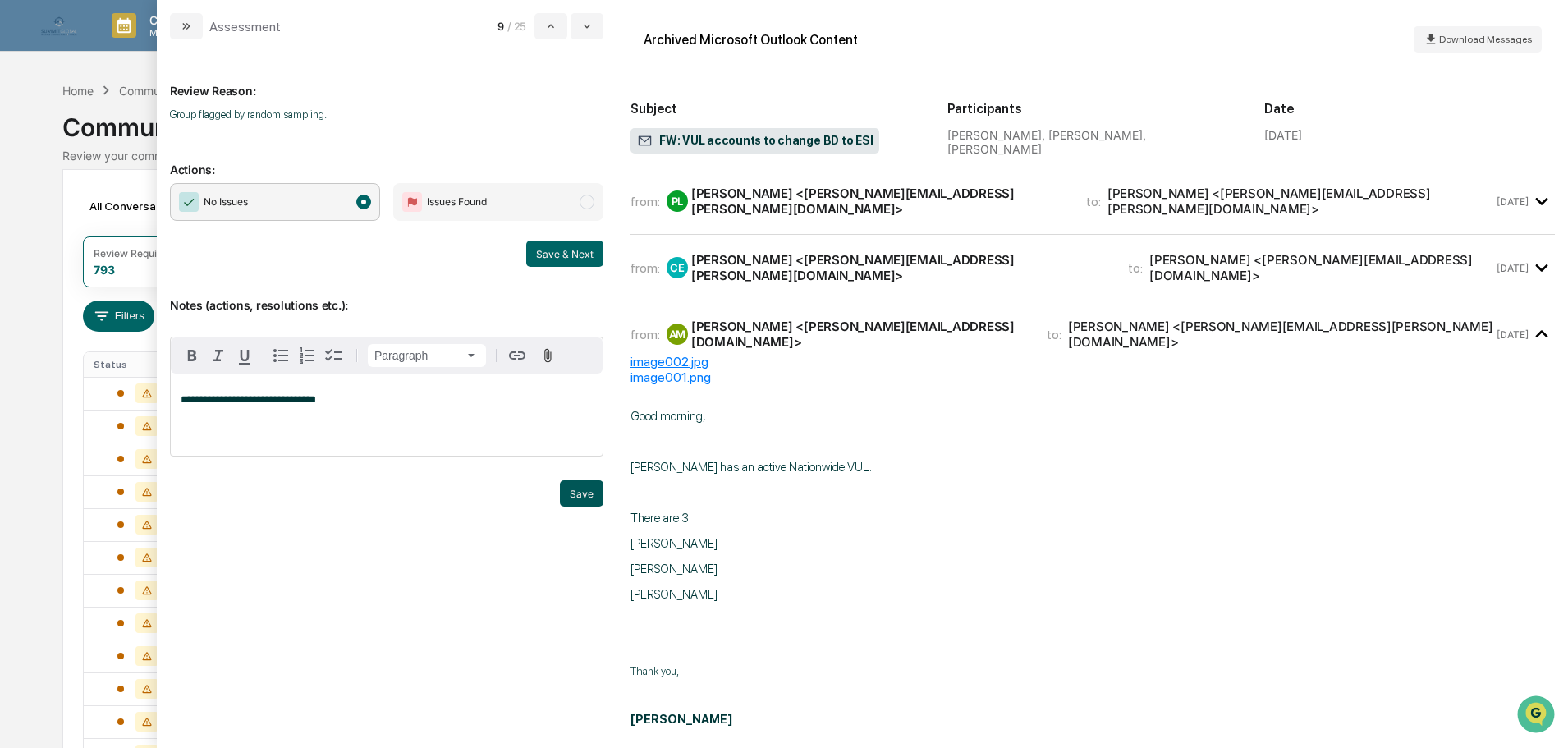
click at [600, 496] on button "Save" at bounding box center [582, 493] width 43 height 27
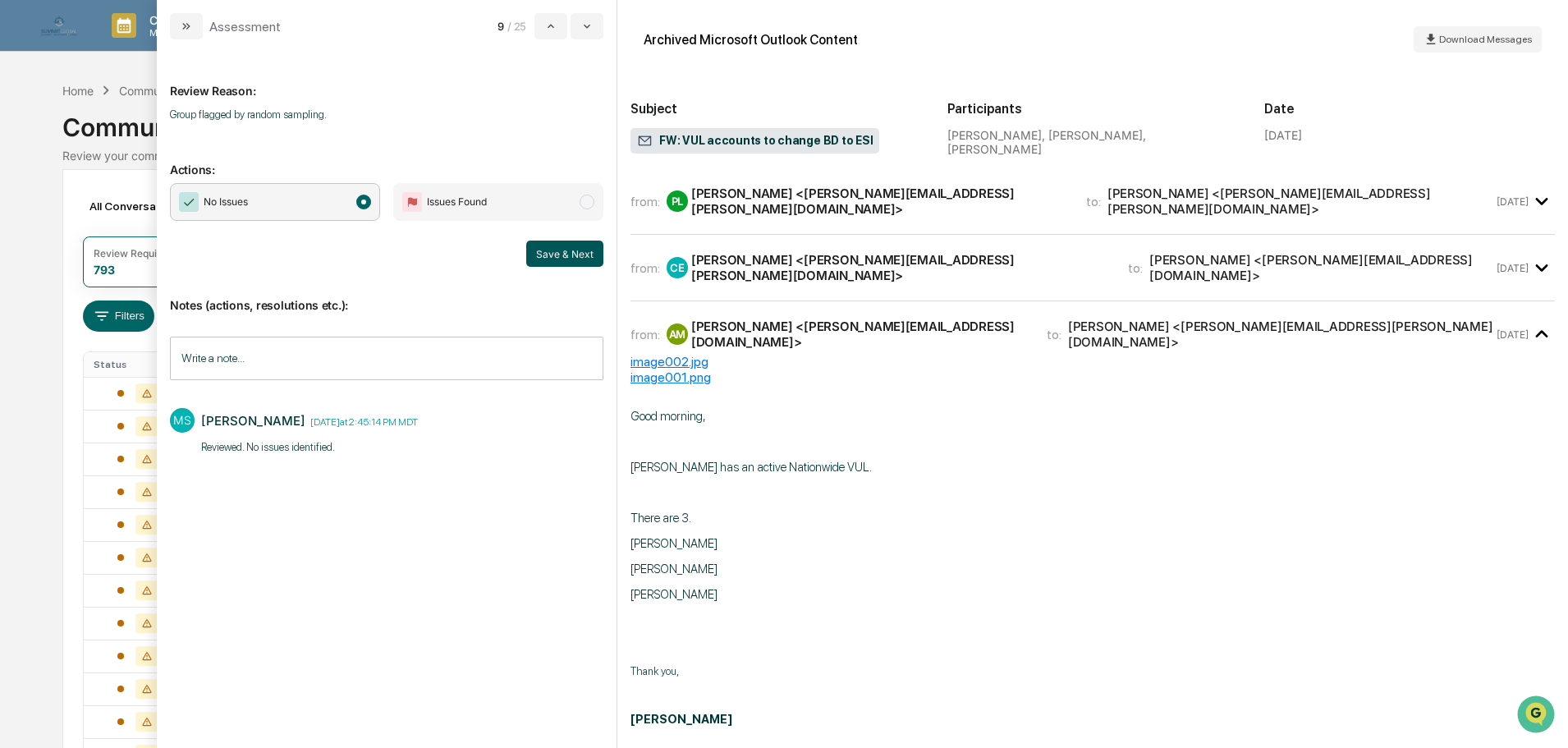
click at [563, 260] on button "Save & Next" at bounding box center [564, 253] width 78 height 27
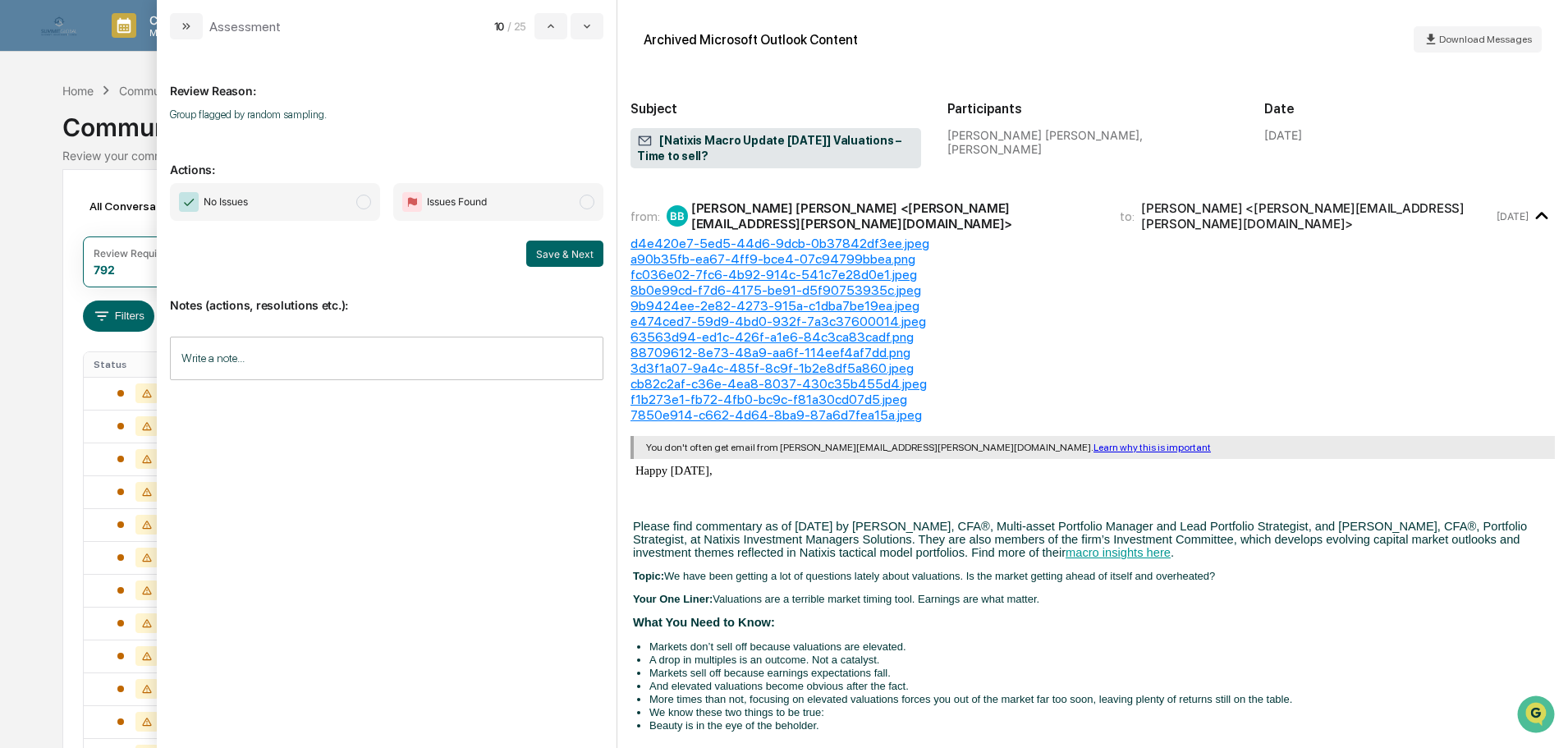
click at [325, 208] on span "No Issues" at bounding box center [275, 202] width 210 height 37
click at [189, 27] on icon "modal" at bounding box center [185, 26] width 13 height 13
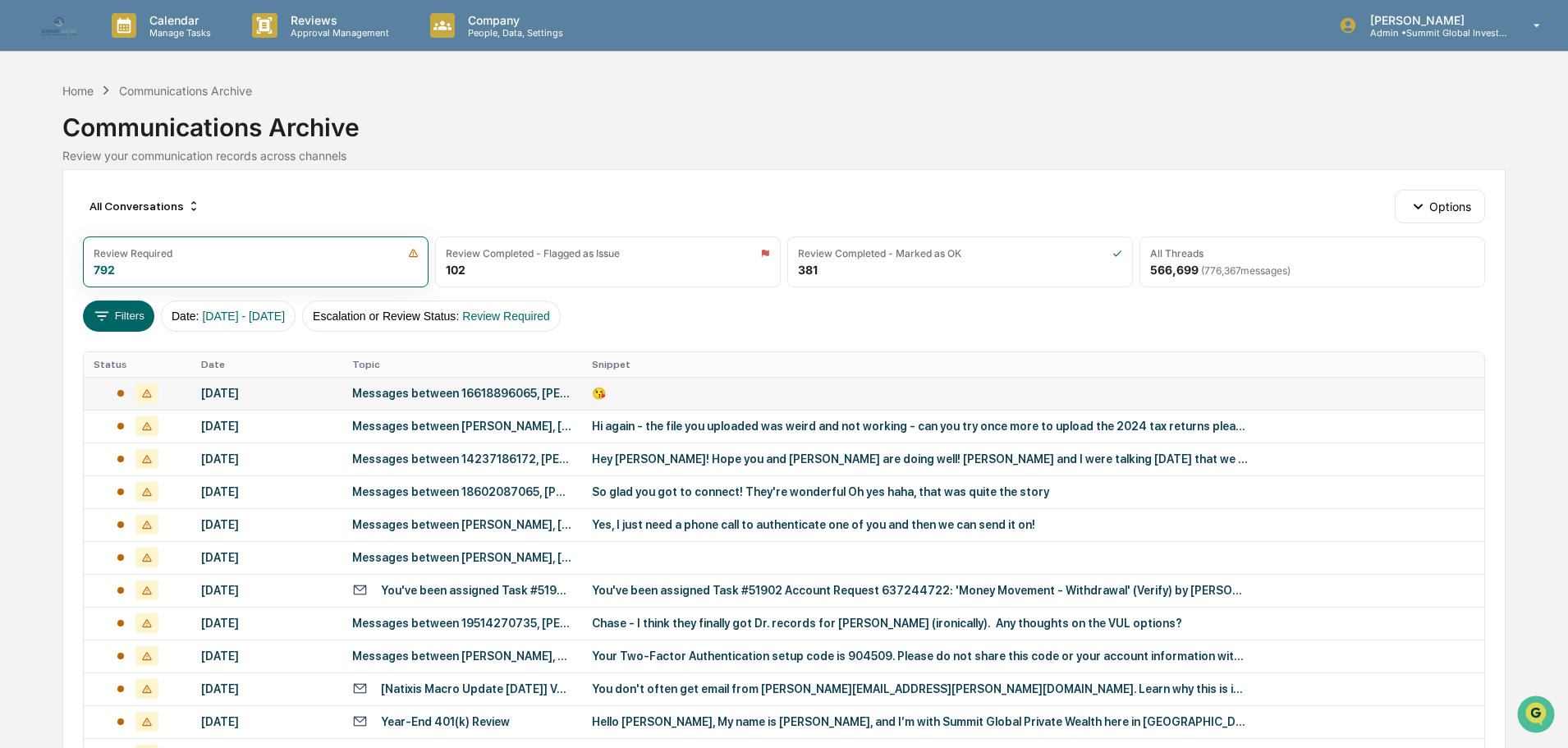
click at [475, 395] on div "Messages between 16618896065, [PERSON_NAME]" at bounding box center [462, 393] width 220 height 13
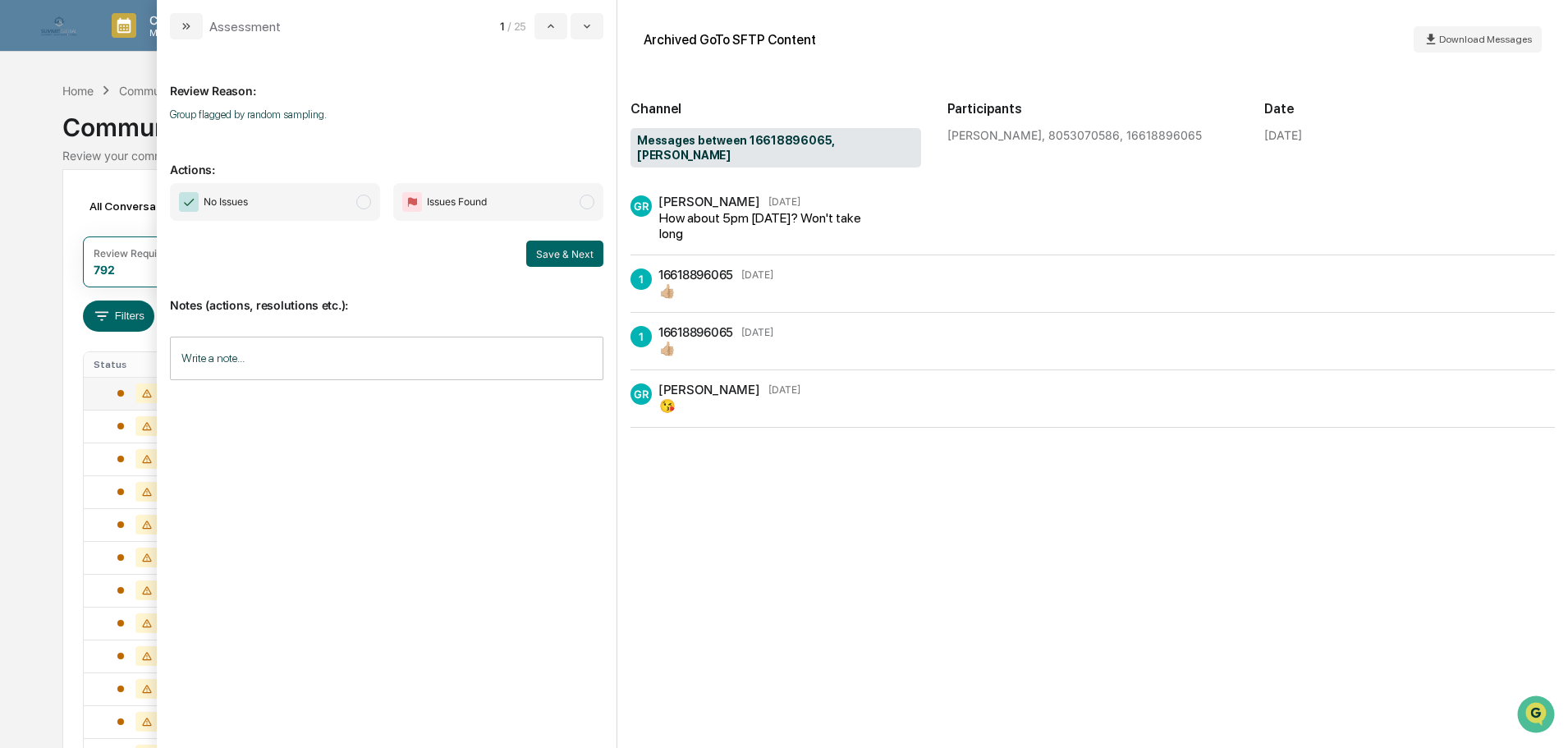
click at [327, 209] on span "No Issues" at bounding box center [275, 202] width 210 height 37
click at [327, 362] on input "Write a note..." at bounding box center [387, 358] width 434 height 43
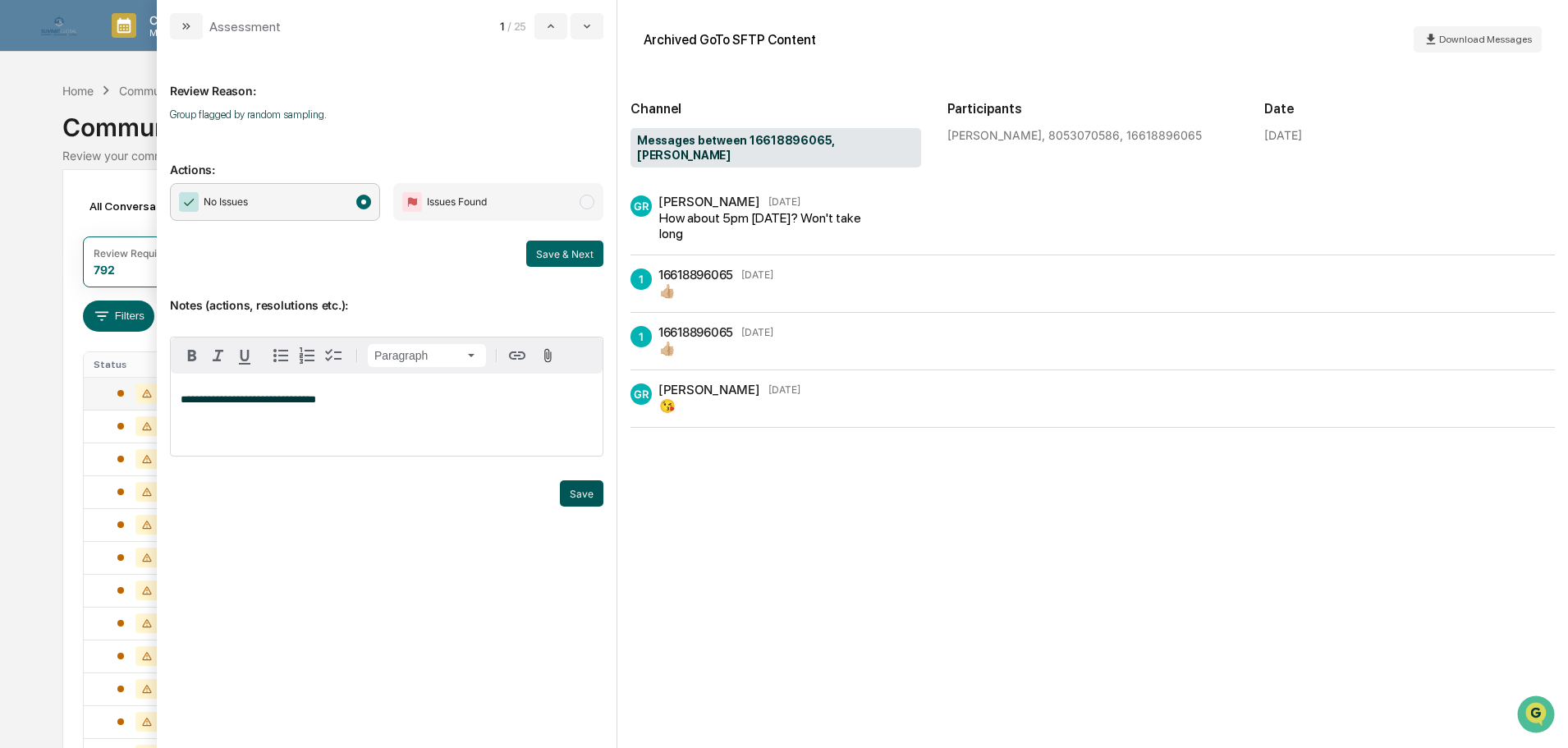
click at [573, 494] on button "Save" at bounding box center [582, 493] width 43 height 27
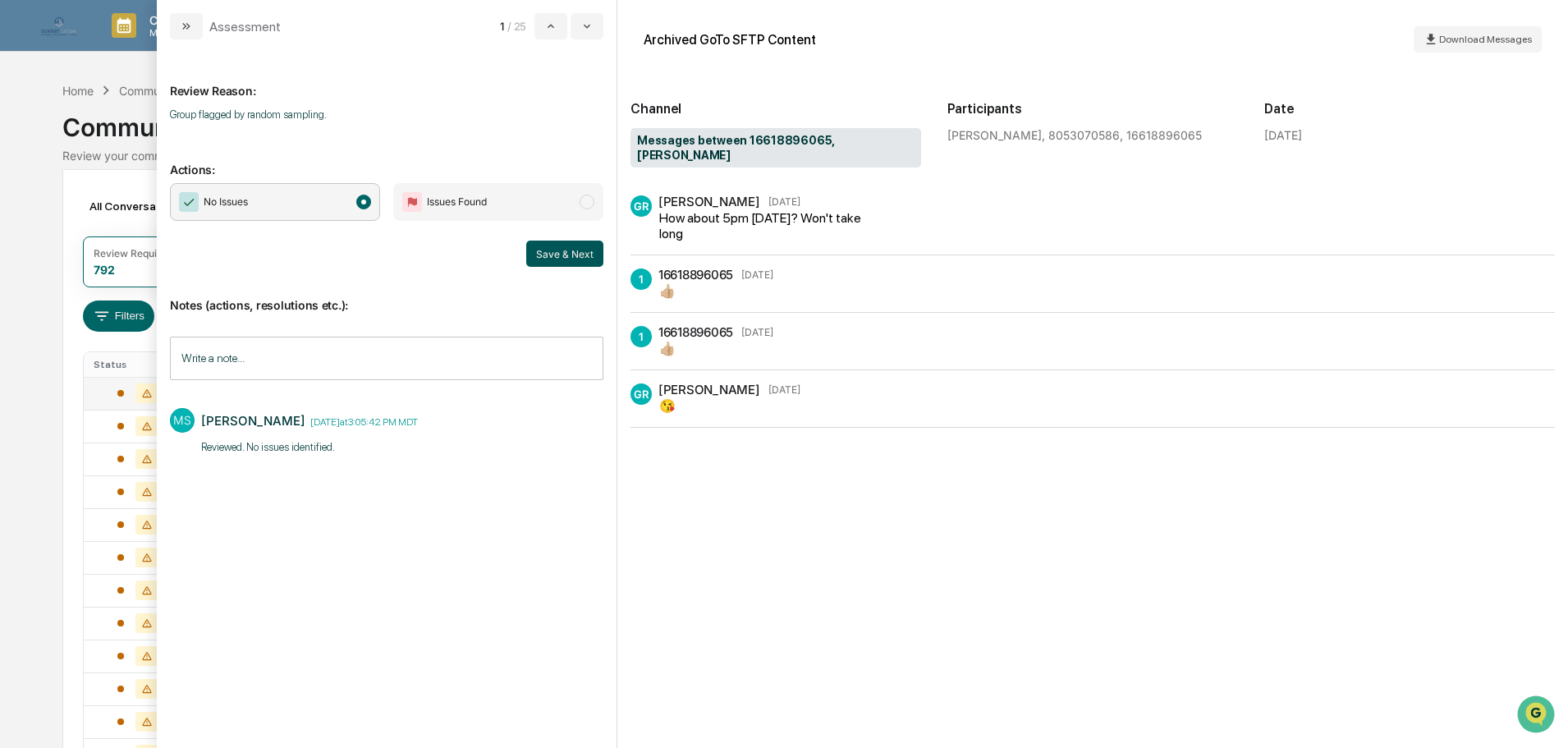
click at [560, 258] on button "Save & Next" at bounding box center [564, 253] width 78 height 27
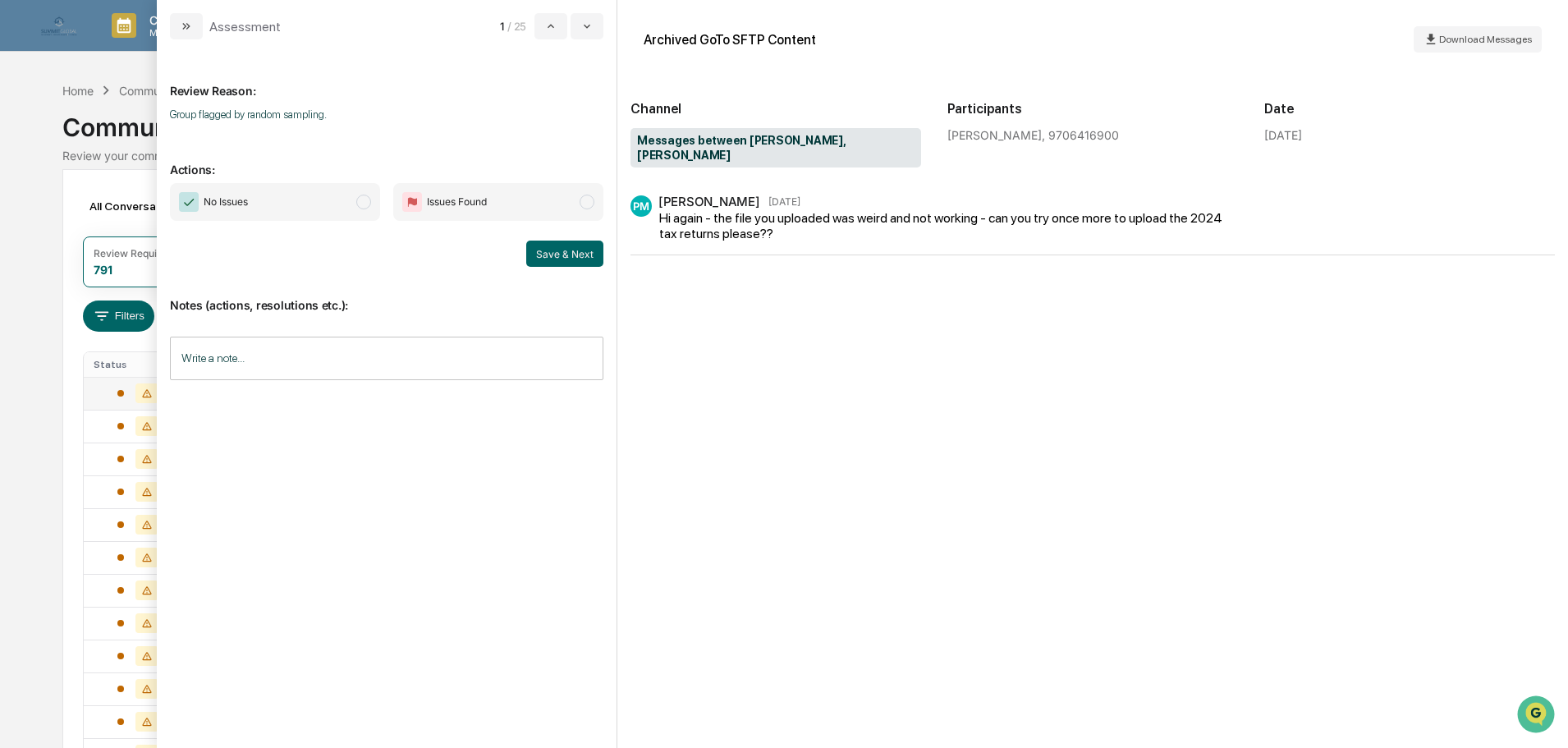
click at [319, 208] on span "No Issues" at bounding box center [275, 202] width 210 height 37
click at [367, 355] on input "Write a note..." at bounding box center [387, 358] width 434 height 43
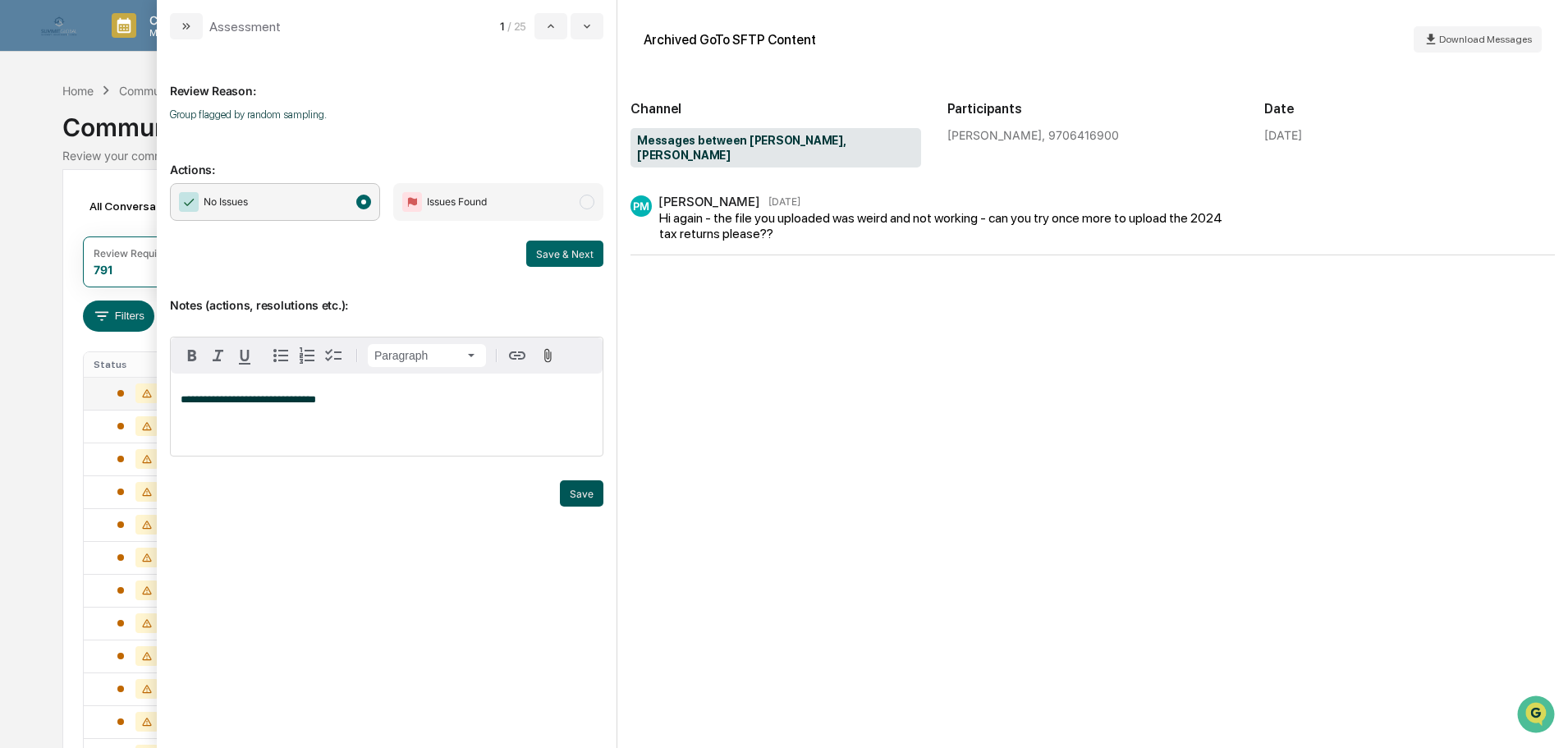
click at [570, 489] on button "Save" at bounding box center [582, 493] width 43 height 27
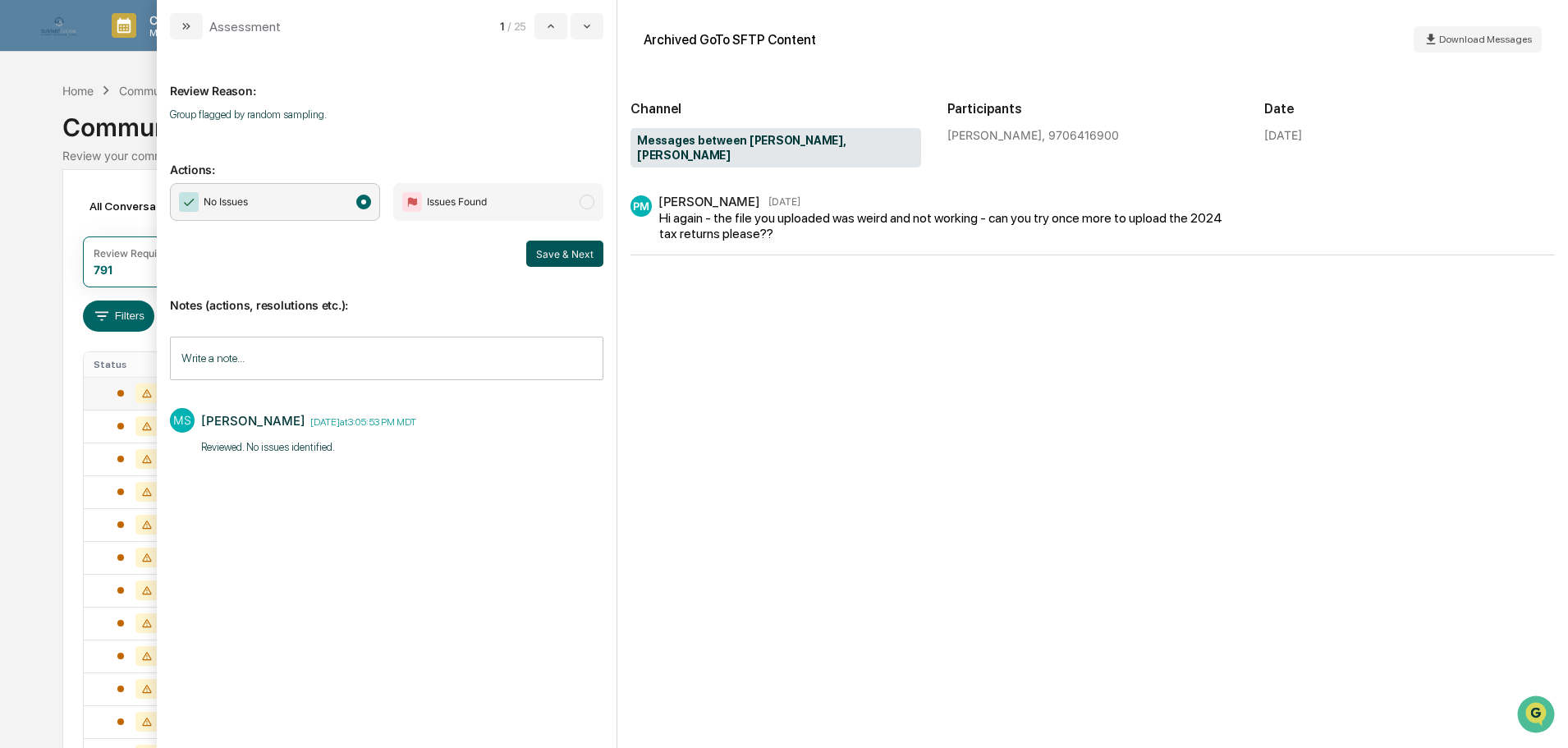
click at [541, 246] on button "Save & Next" at bounding box center [564, 253] width 78 height 27
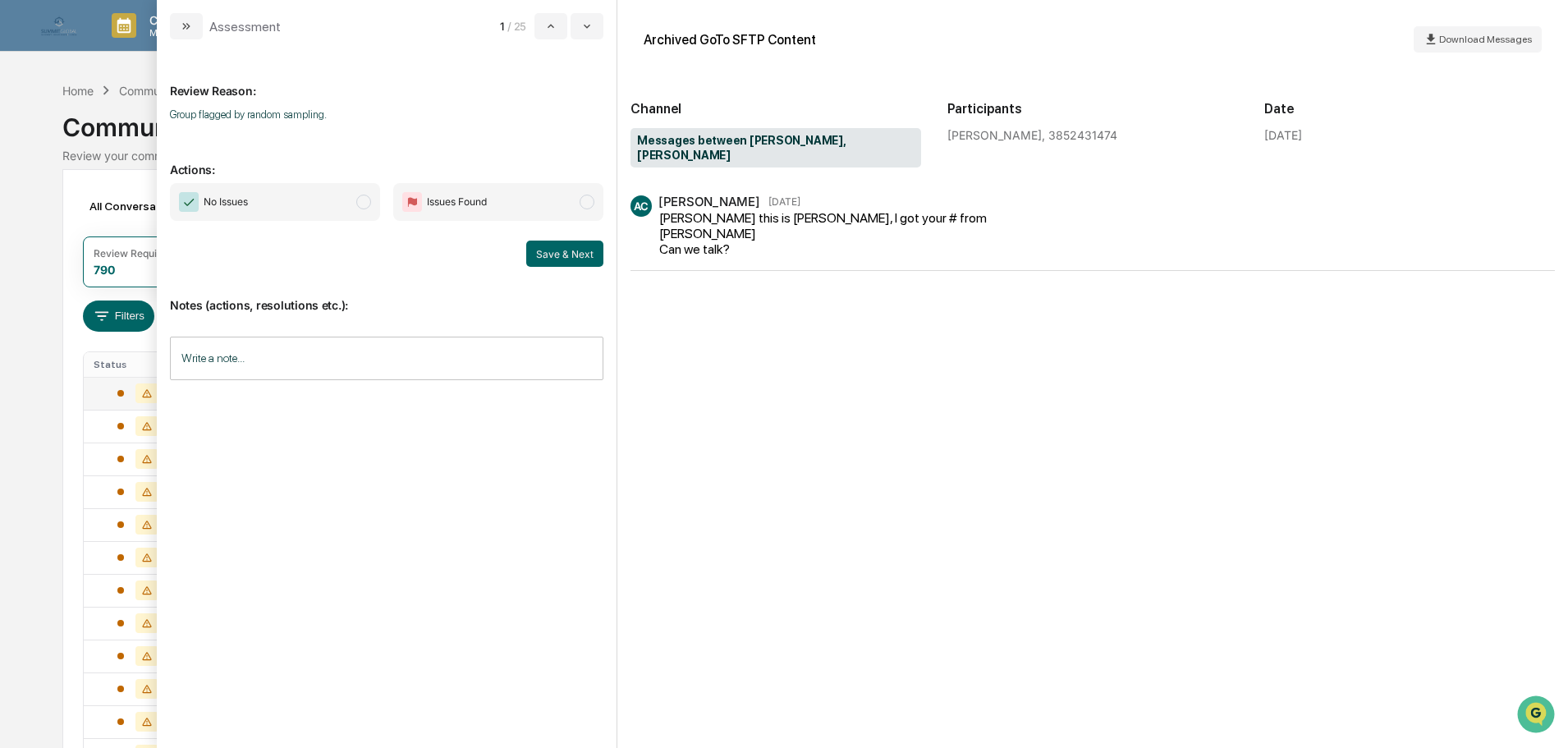
click at [316, 198] on span "No Issues" at bounding box center [275, 202] width 210 height 37
click at [359, 345] on input "Write a note..." at bounding box center [387, 358] width 434 height 43
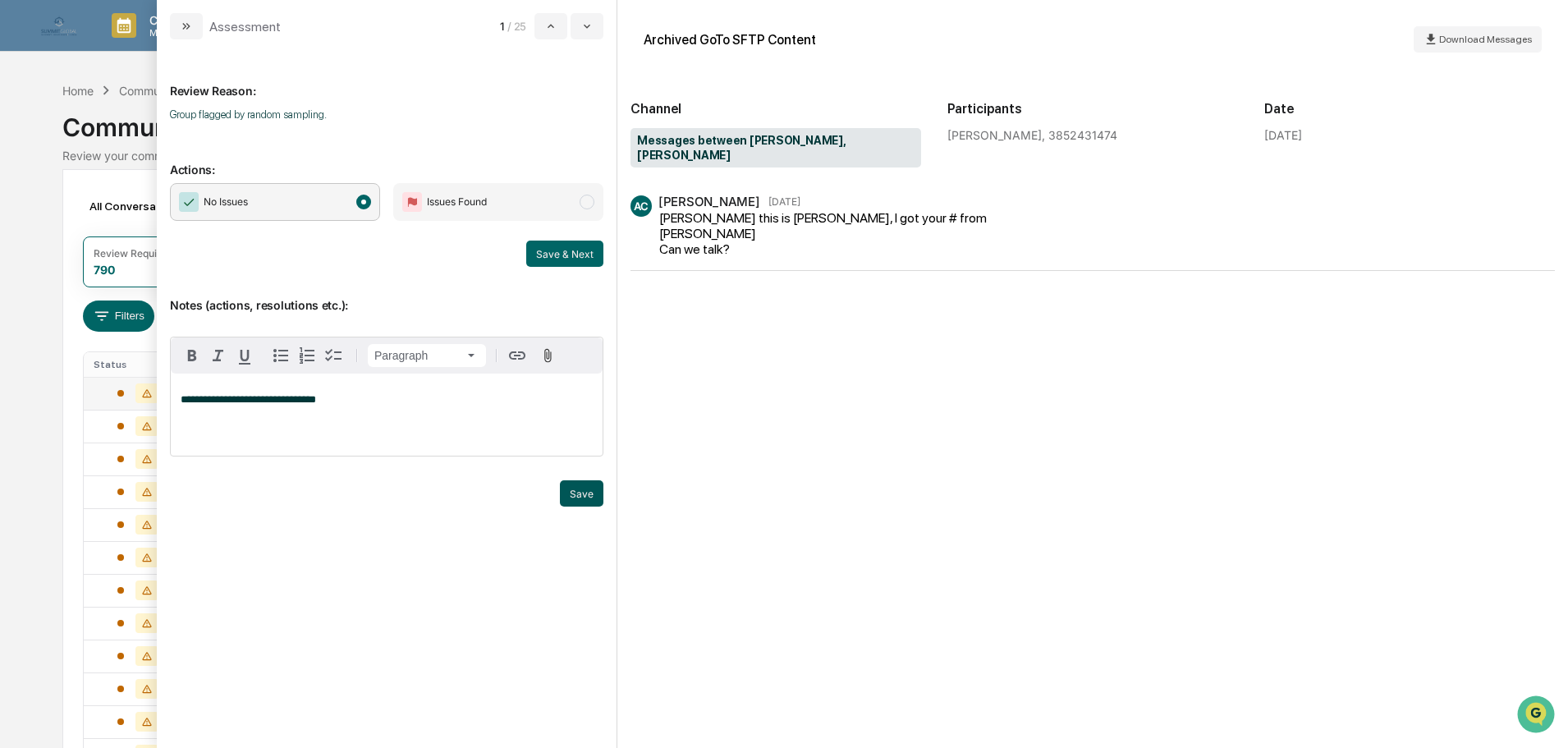
click at [599, 500] on button "Save" at bounding box center [582, 493] width 43 height 27
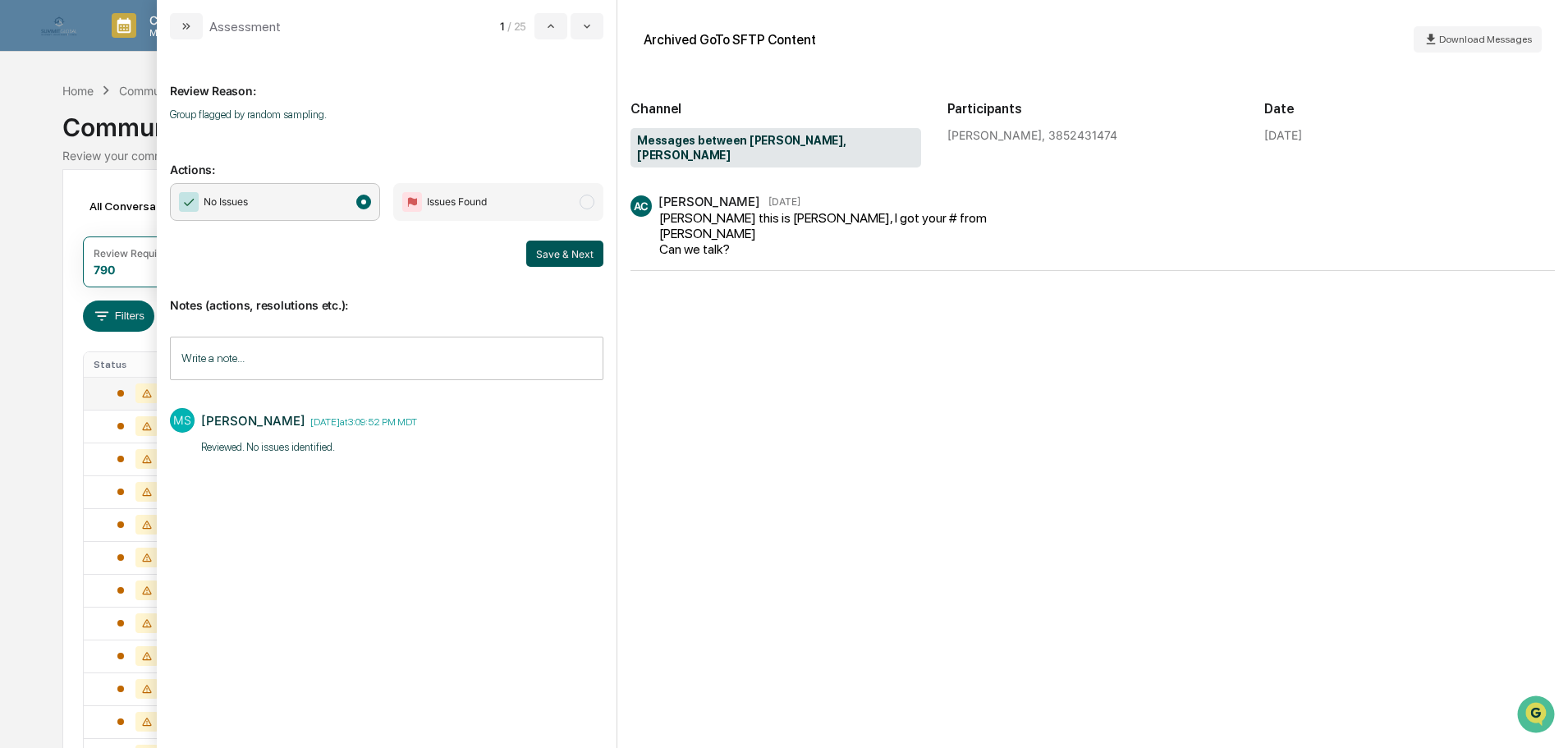
click at [579, 248] on button "Save & Next" at bounding box center [564, 253] width 78 height 27
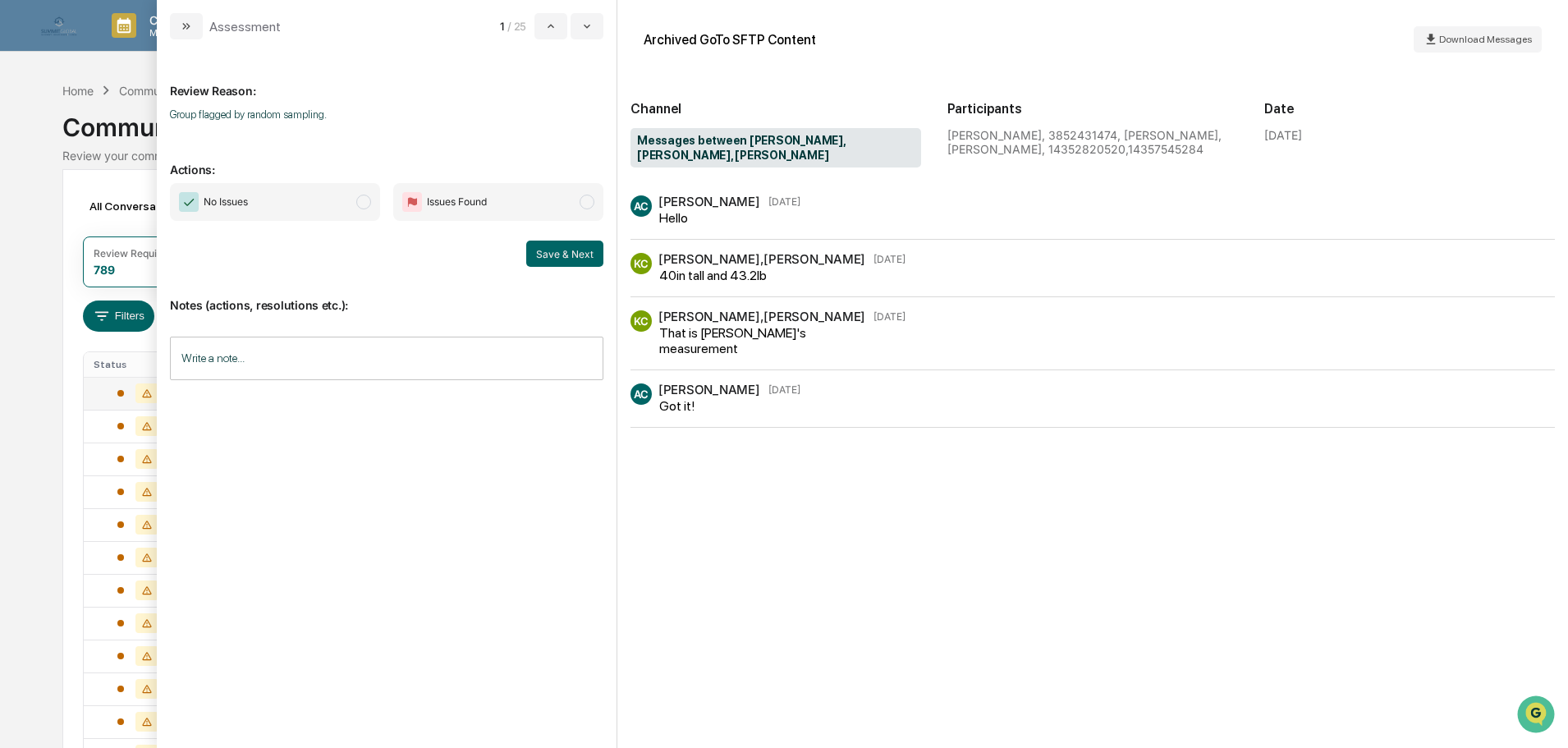
click at [330, 199] on span "No Issues" at bounding box center [275, 202] width 210 height 37
click at [330, 346] on input "Write a note..." at bounding box center [387, 358] width 434 height 43
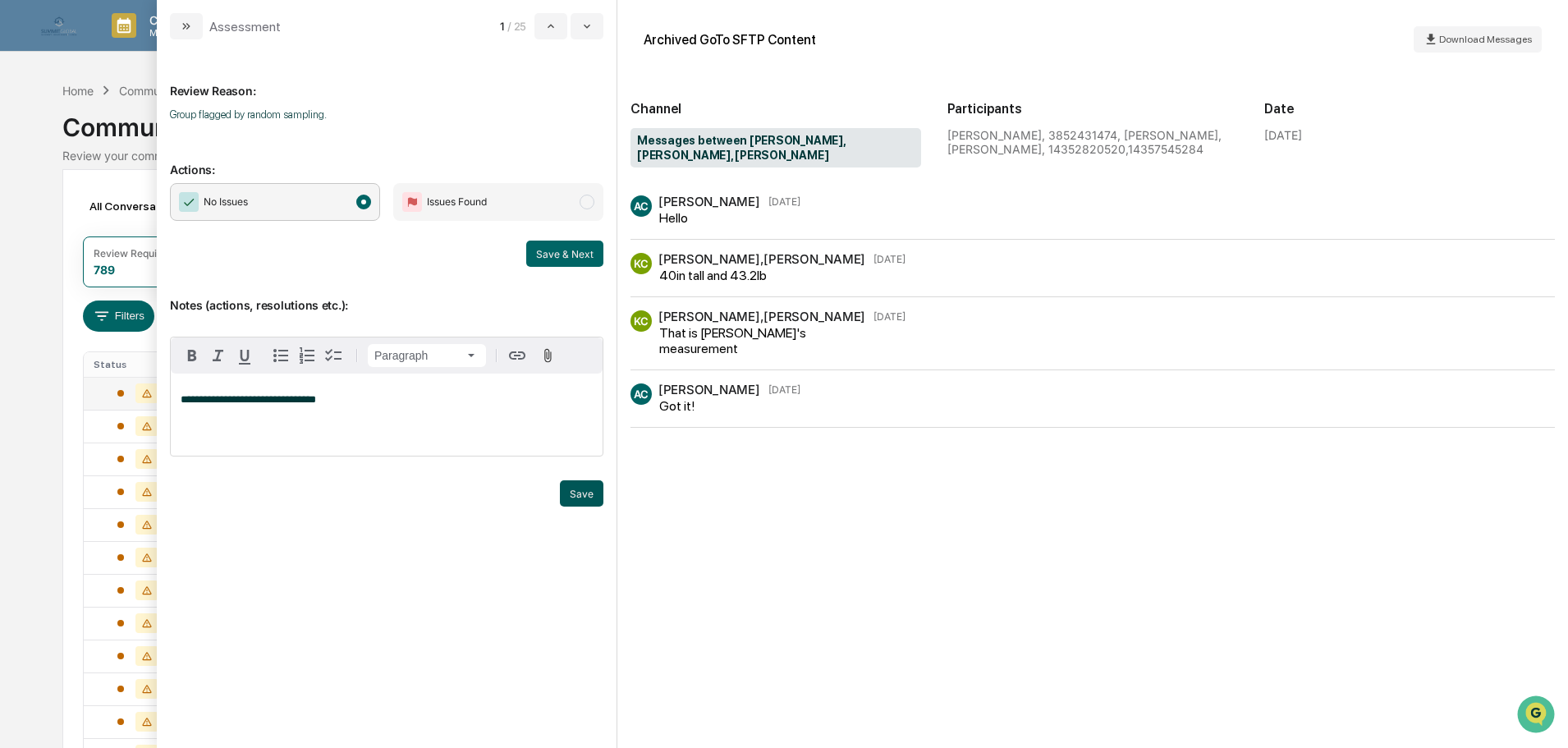
click at [575, 491] on button "Save" at bounding box center [582, 493] width 43 height 27
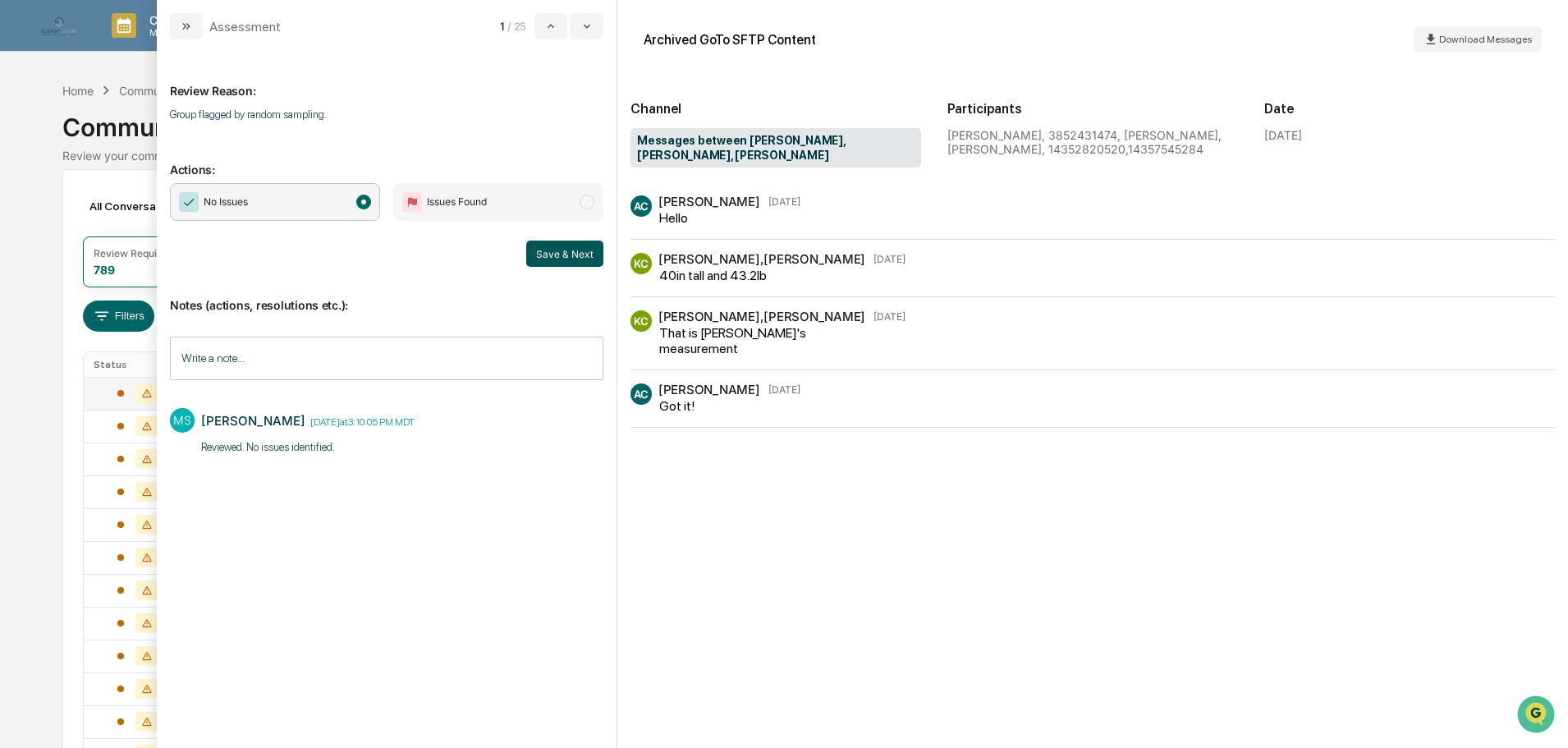
click at [560, 248] on button "Save & Next" at bounding box center [564, 253] width 78 height 27
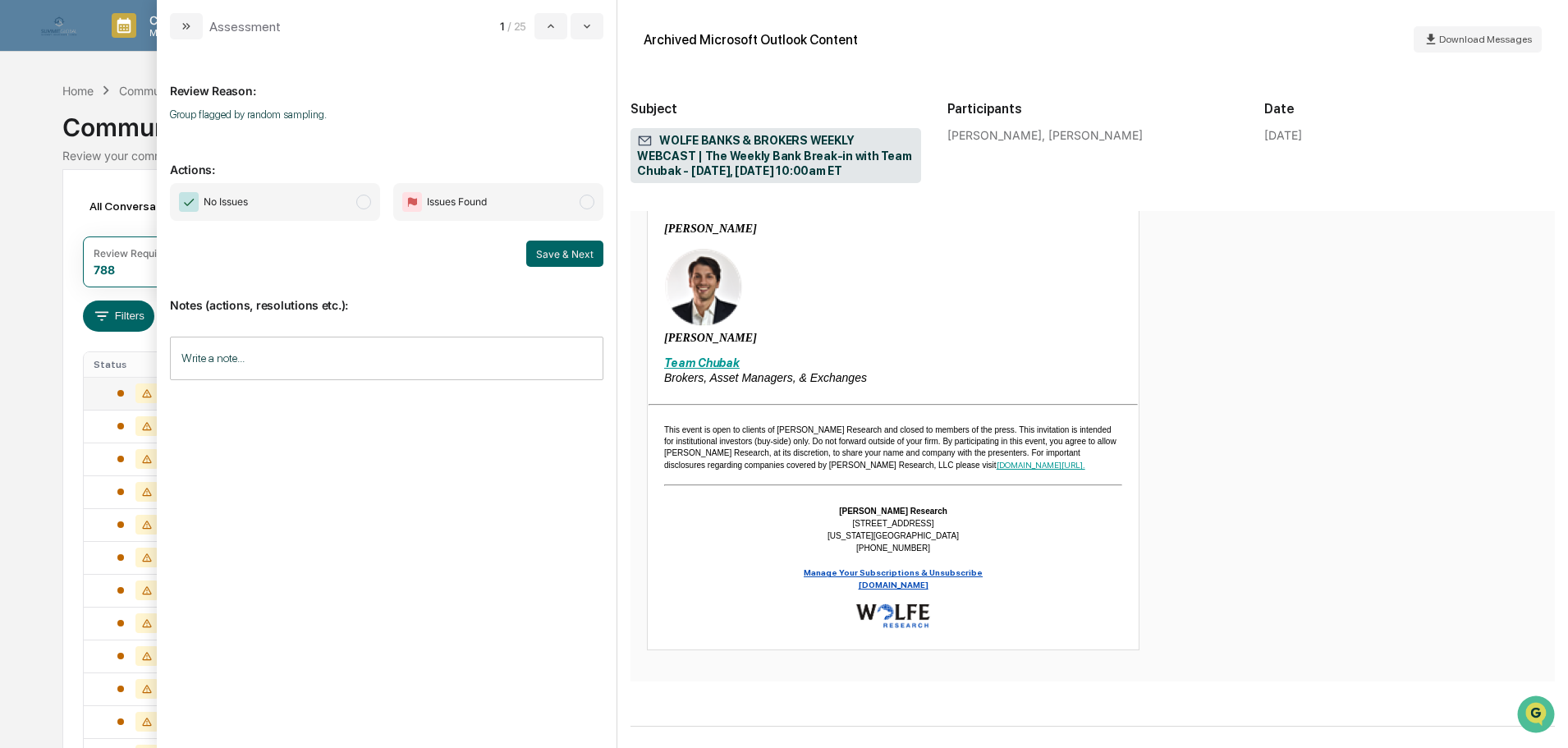
scroll to position [843, 0]
click at [309, 205] on span "No Issues" at bounding box center [275, 202] width 210 height 37
click at [340, 347] on input "Write a note..." at bounding box center [387, 358] width 434 height 43
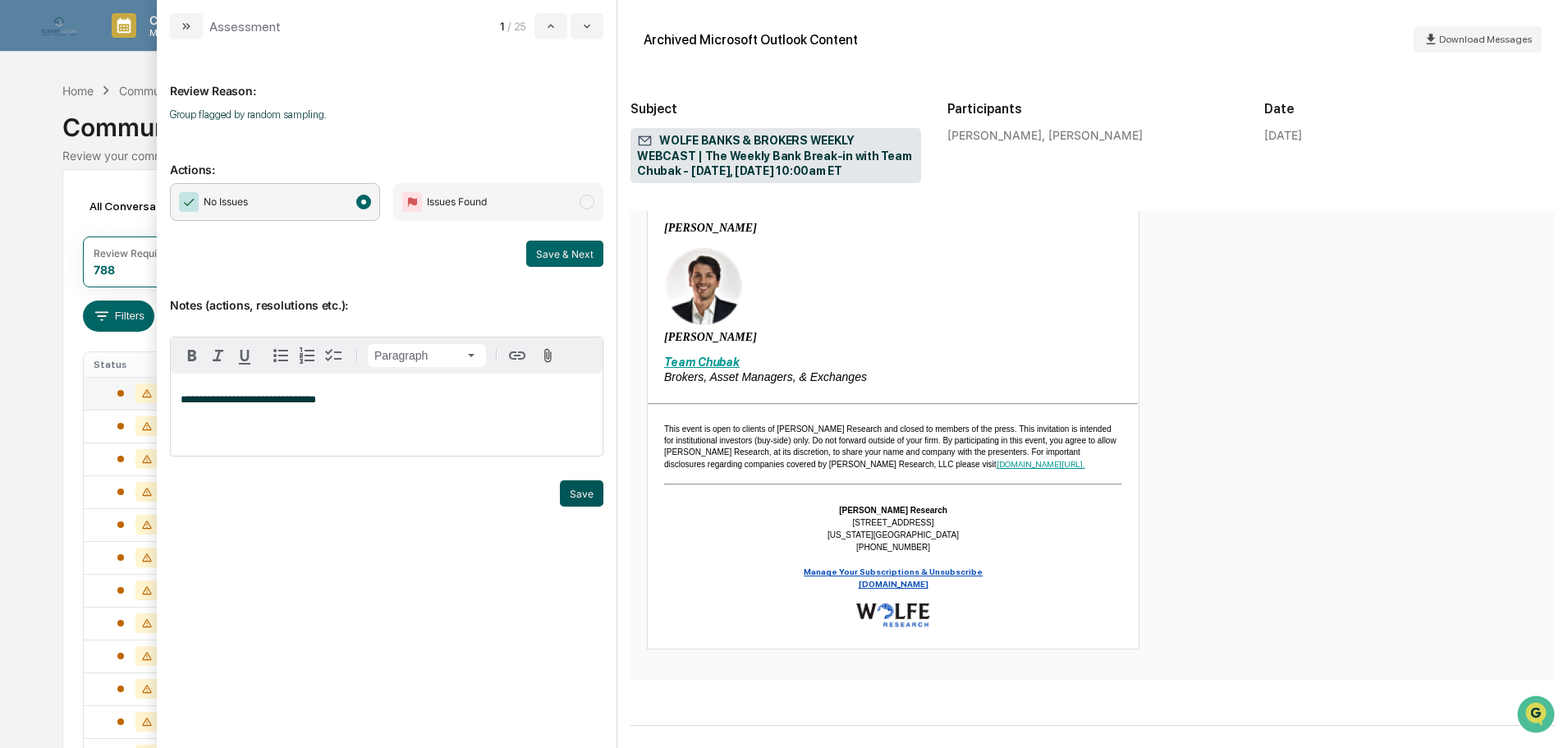
click at [575, 505] on button "Save" at bounding box center [582, 493] width 43 height 27
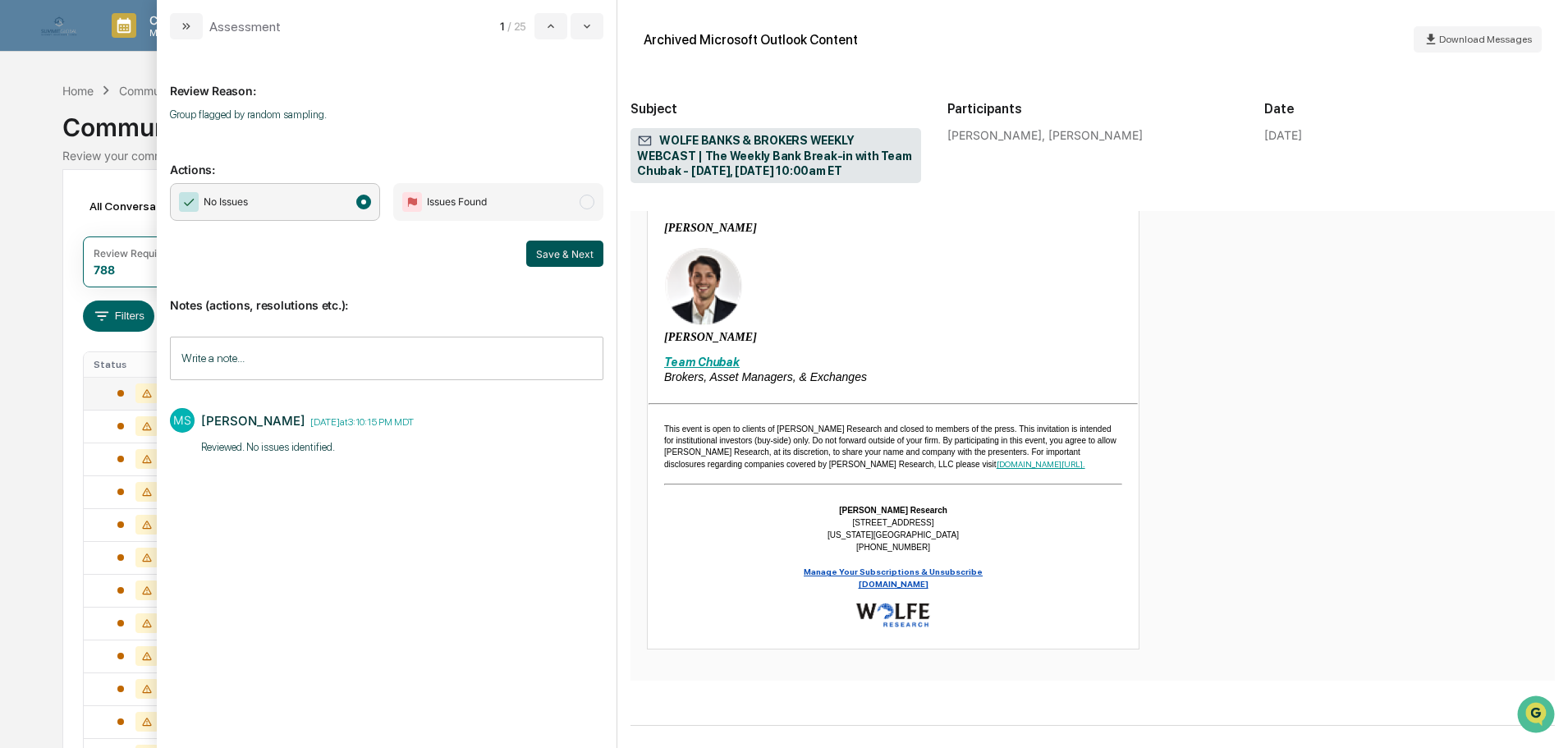
click at [569, 249] on button "Save & Next" at bounding box center [564, 253] width 78 height 27
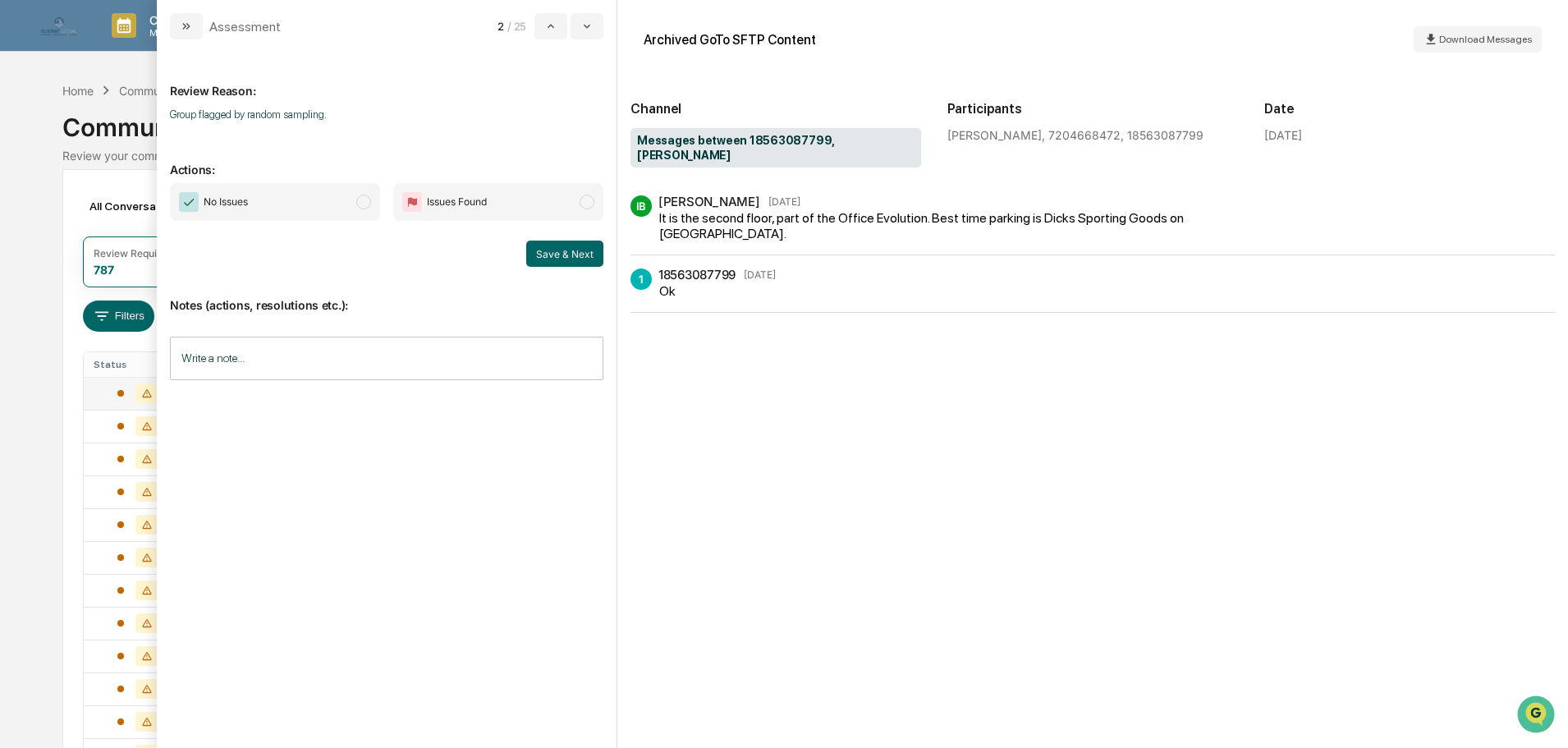
click at [271, 204] on span "No Issues" at bounding box center [275, 202] width 210 height 37
click at [276, 349] on input "Write a note..." at bounding box center [387, 358] width 434 height 43
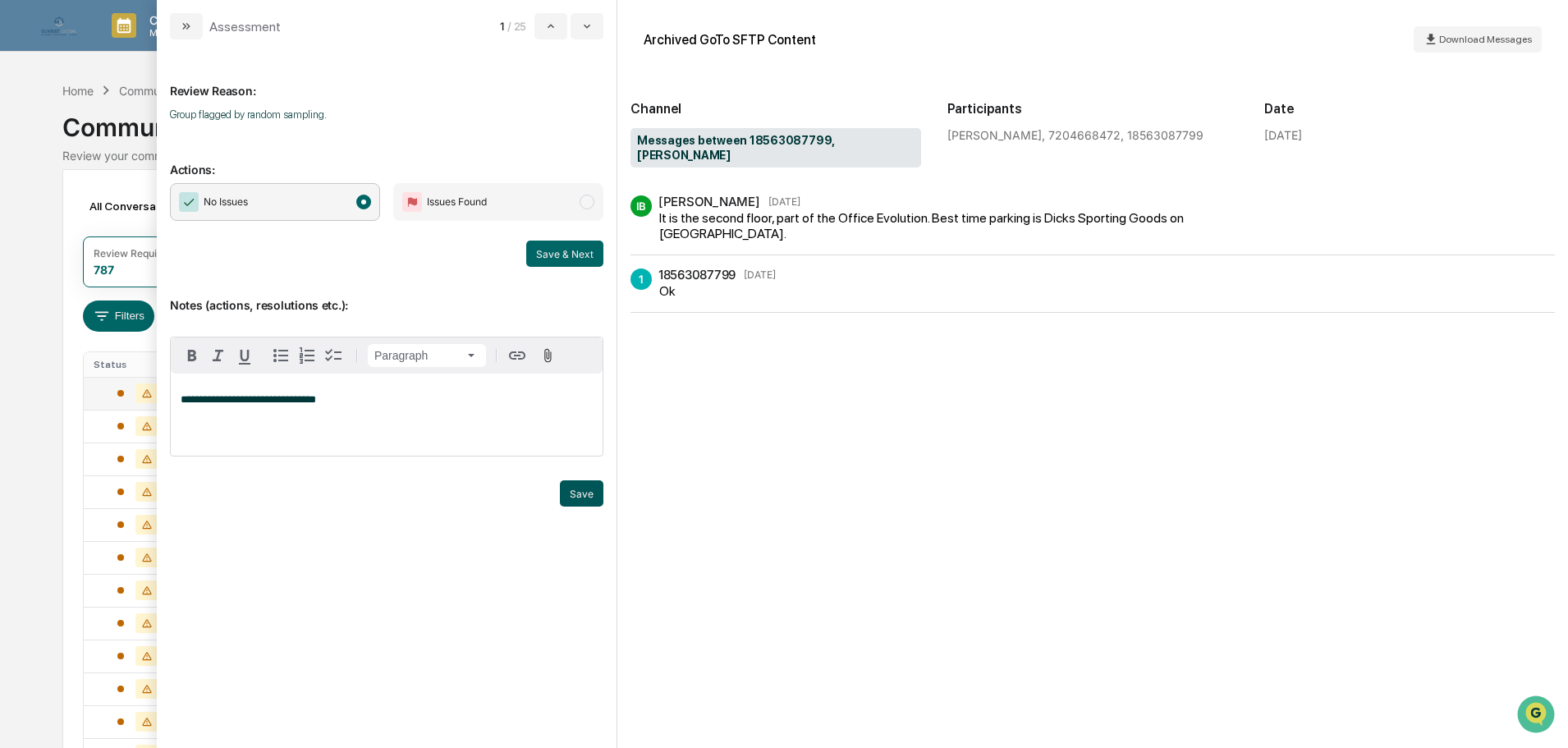
click at [584, 501] on button "Save" at bounding box center [582, 493] width 43 height 27
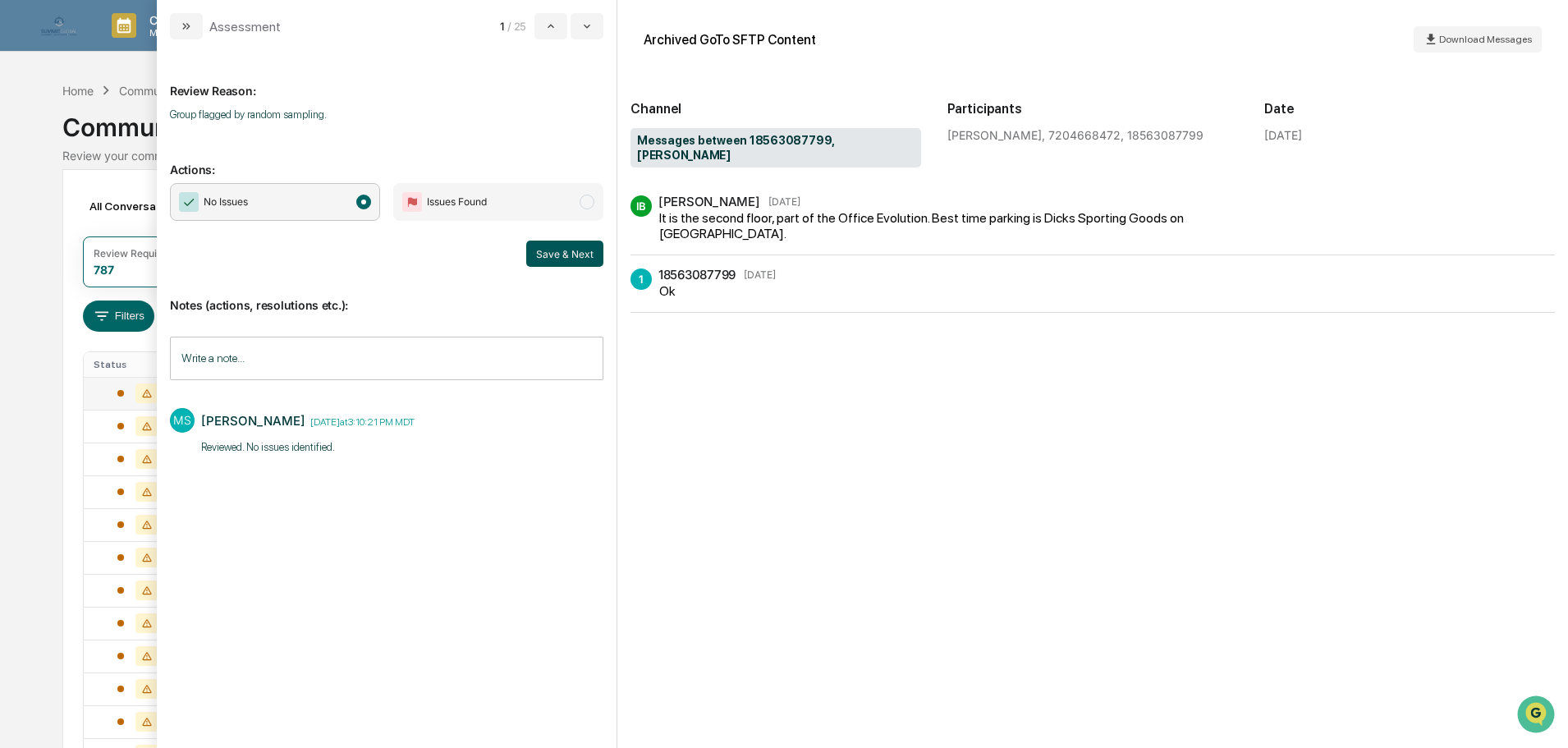
click at [557, 246] on button "Save & Next" at bounding box center [564, 253] width 78 height 27
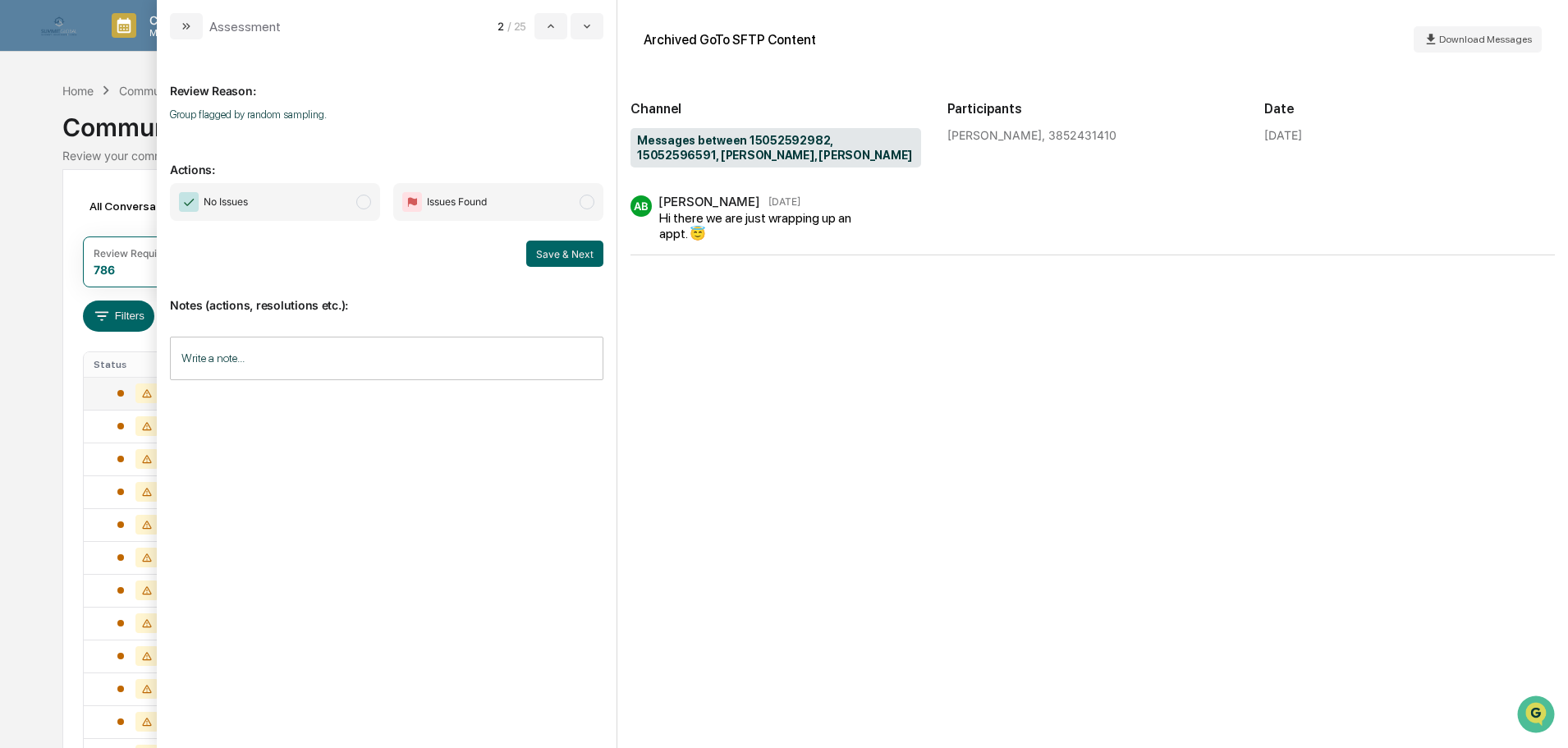
click at [295, 203] on span "No Issues" at bounding box center [275, 202] width 210 height 37
click at [324, 347] on input "Write a note..." at bounding box center [387, 358] width 434 height 43
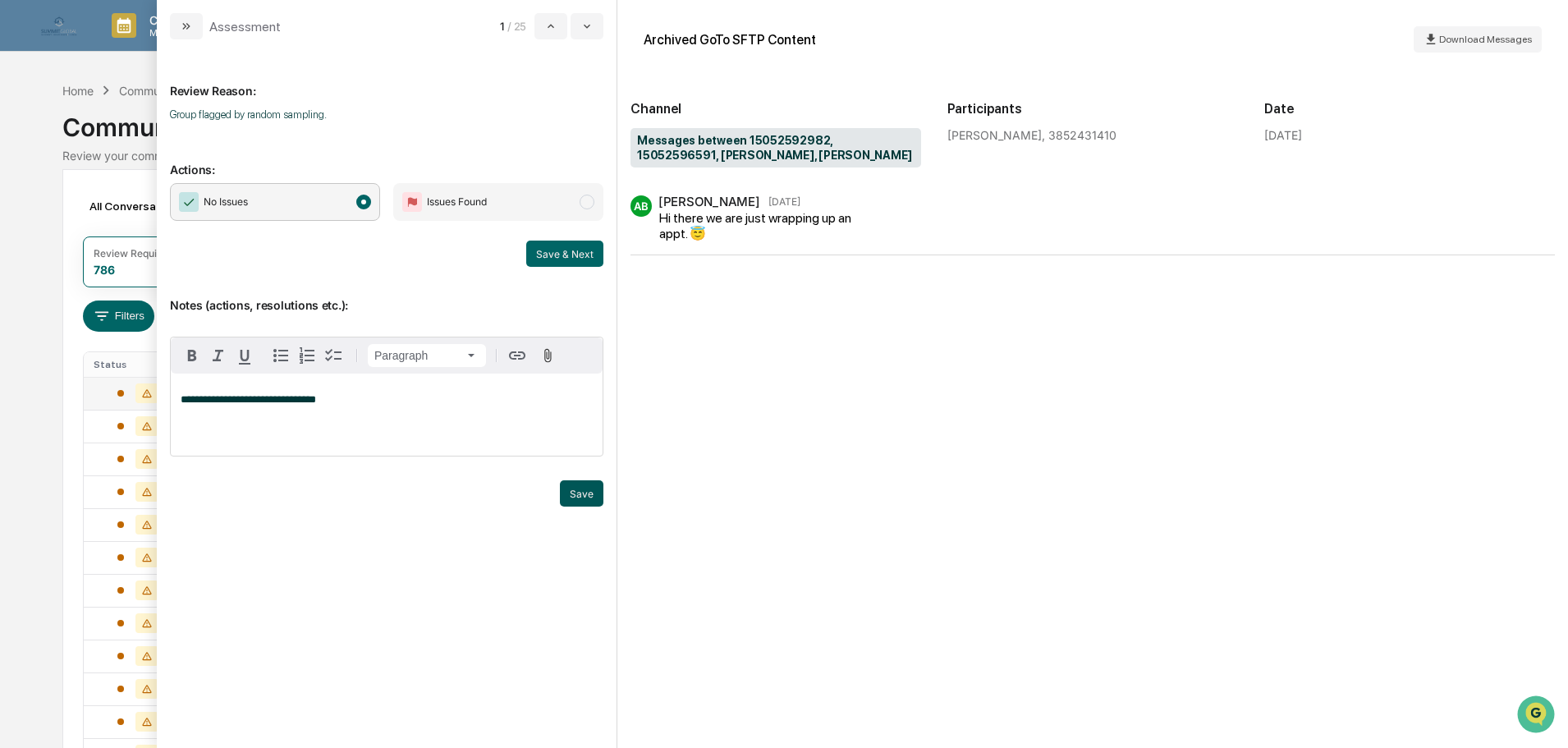
click at [580, 496] on button "Save" at bounding box center [582, 493] width 43 height 27
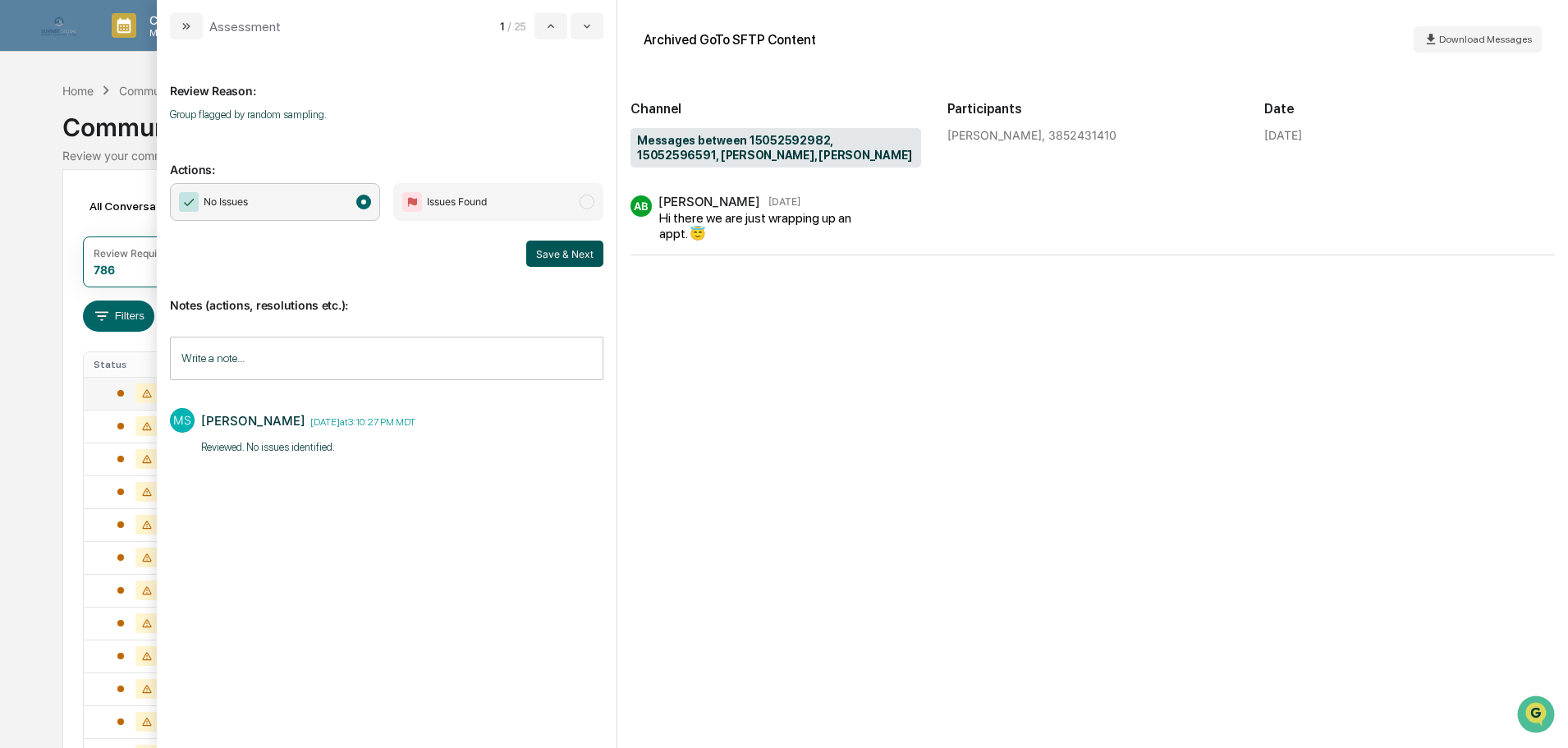
click at [560, 249] on button "Save & Next" at bounding box center [564, 253] width 78 height 27
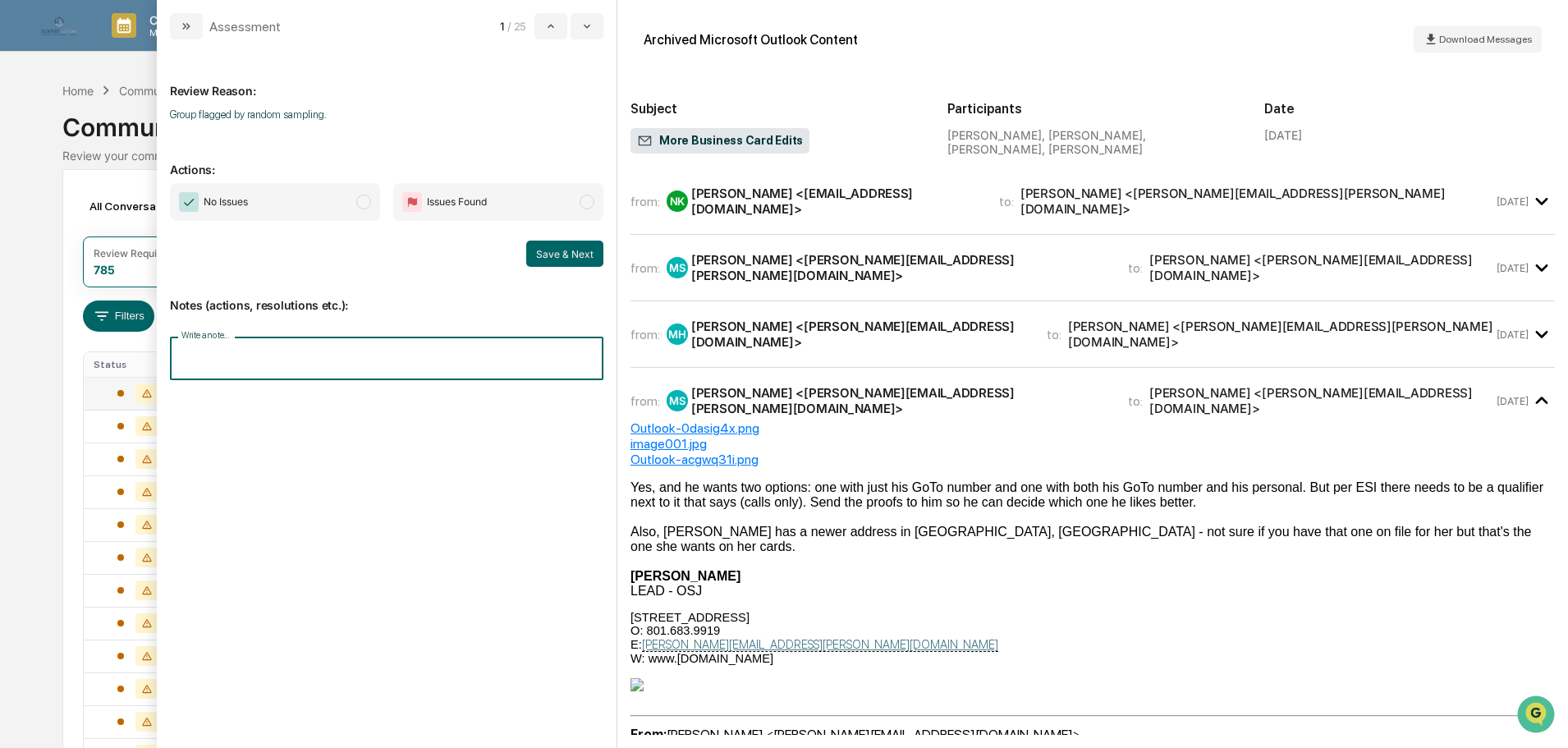
click at [315, 360] on input "Write a note..." at bounding box center [387, 358] width 434 height 43
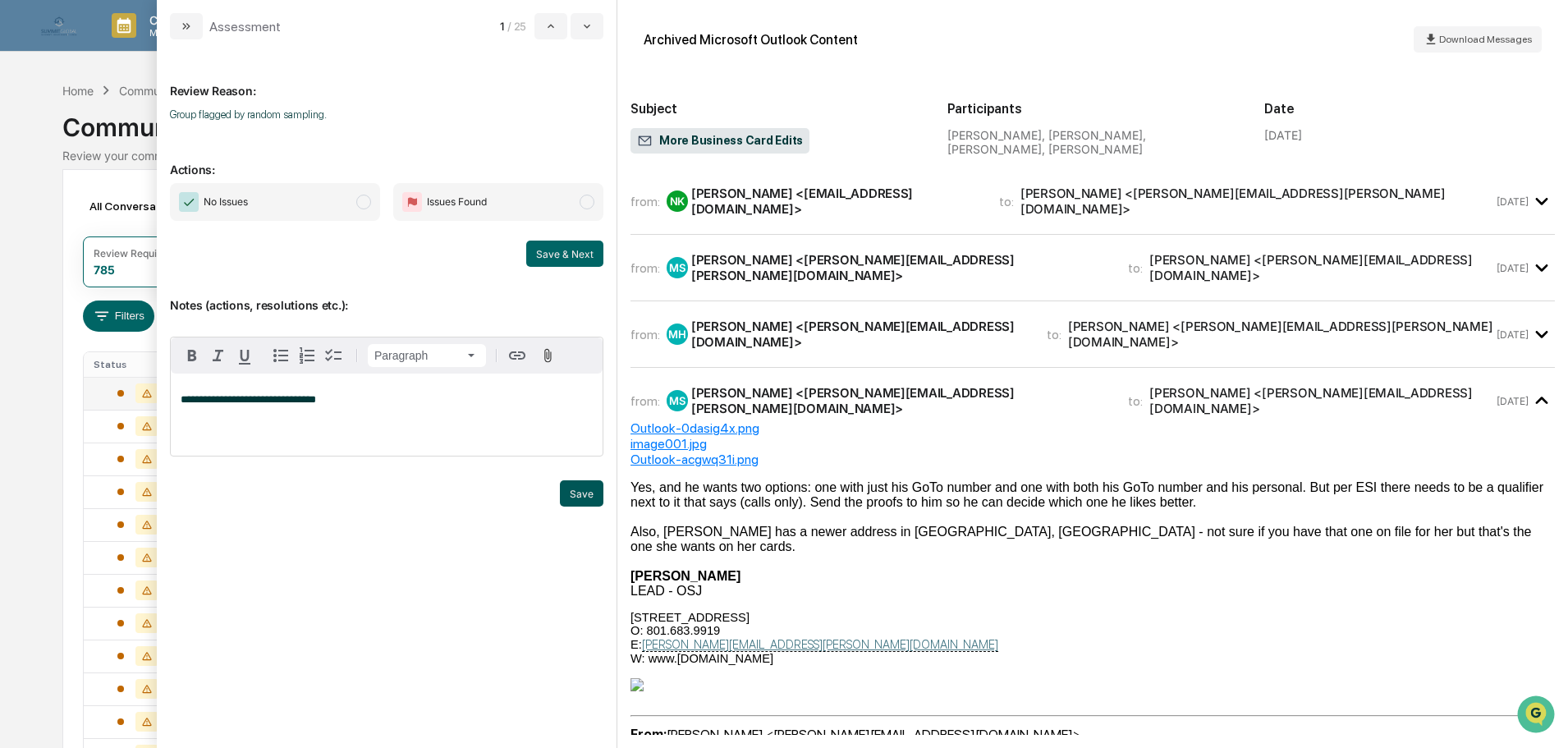
click at [587, 490] on button "Save" at bounding box center [582, 493] width 43 height 27
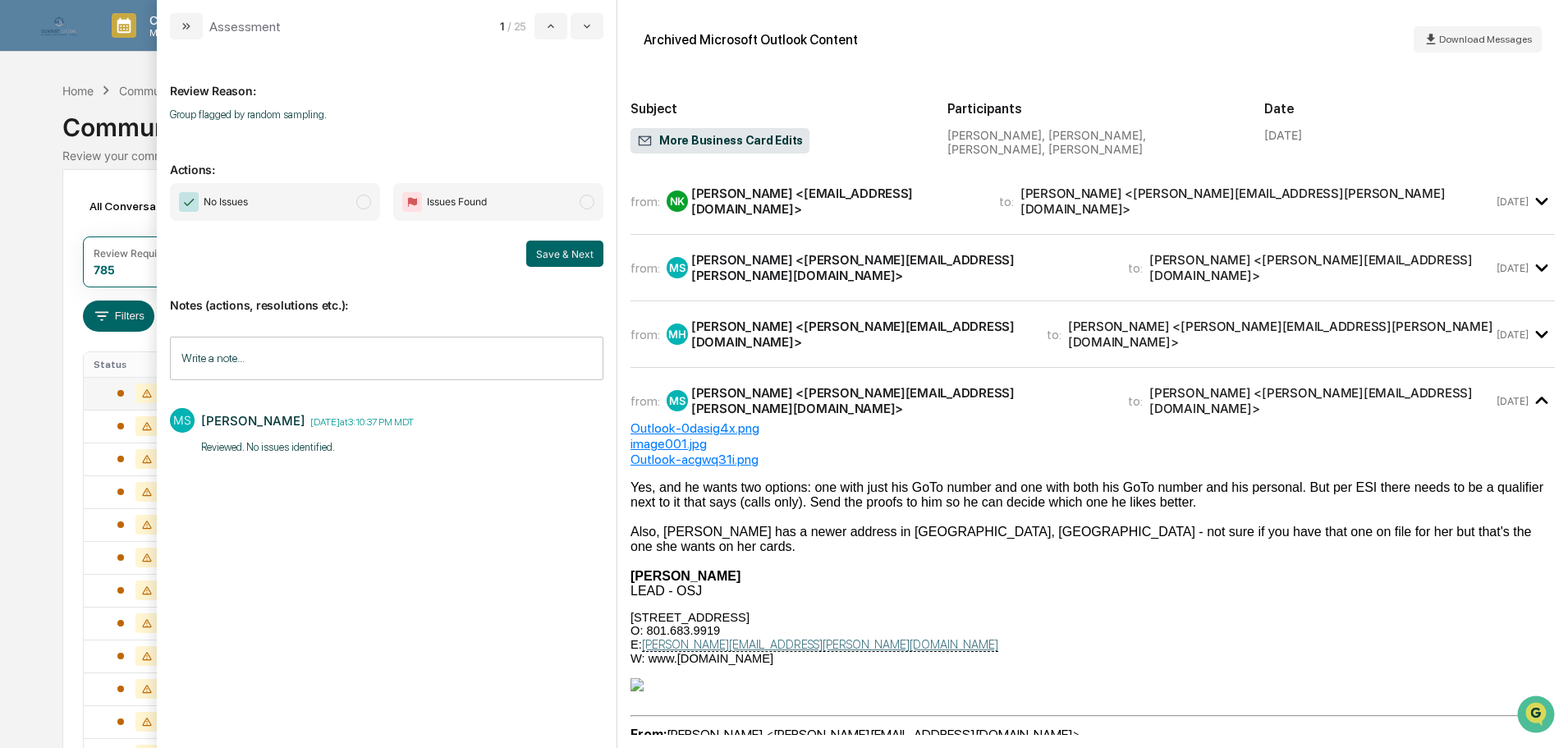
click at [315, 198] on span "No Issues" at bounding box center [275, 202] width 210 height 37
click at [555, 252] on button "Save & Next" at bounding box center [564, 253] width 78 height 27
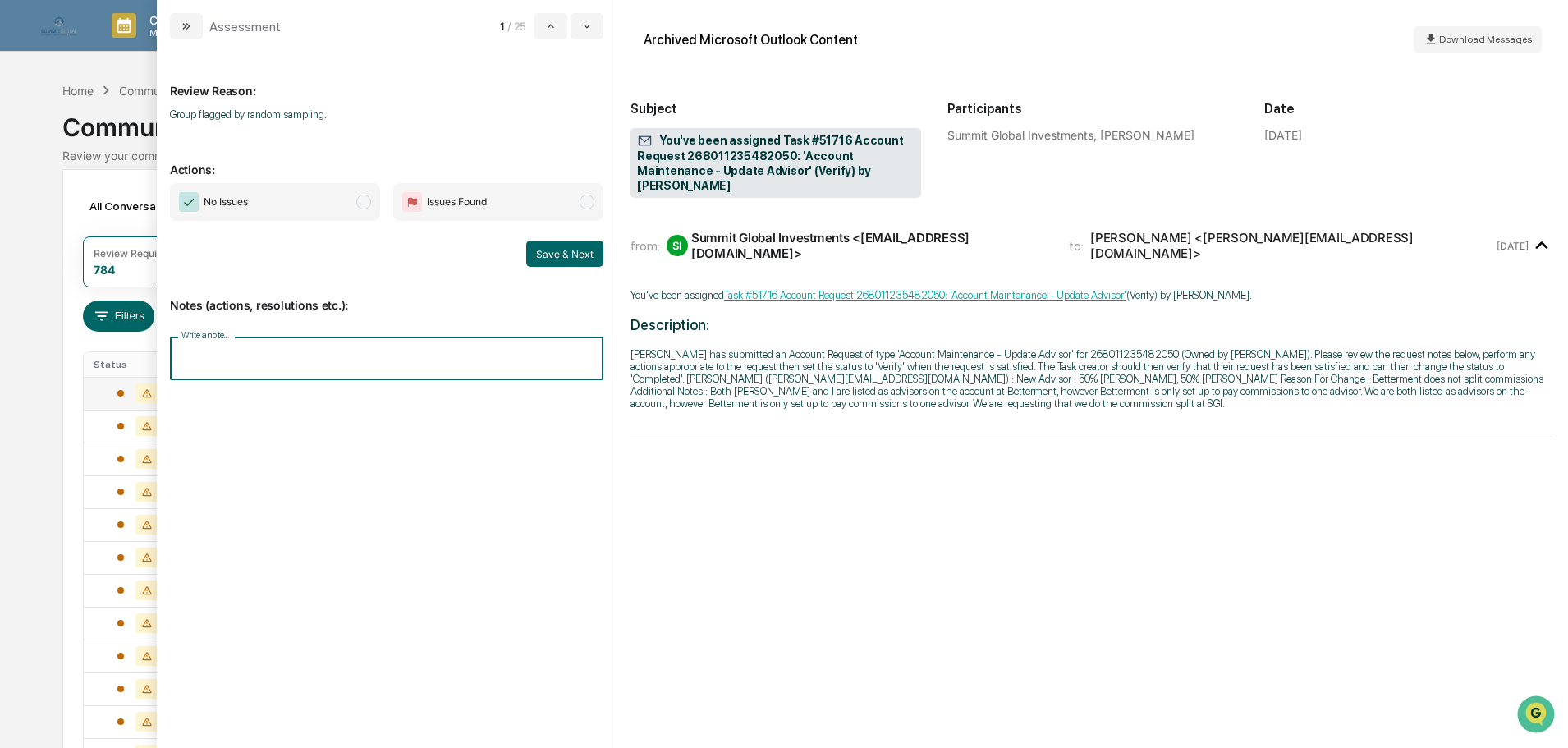
click at [299, 358] on input "Write a note..." at bounding box center [387, 358] width 434 height 43
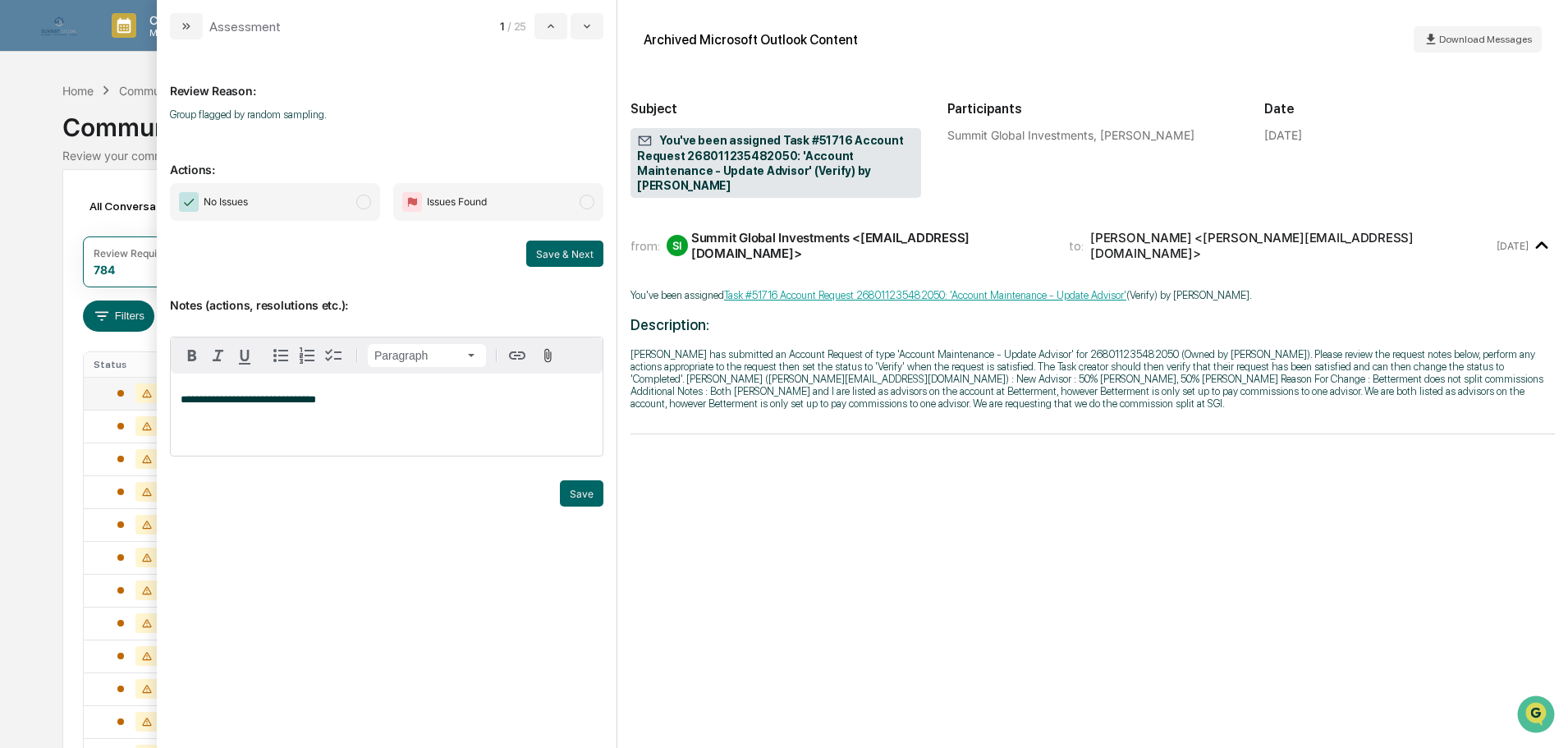
click at [325, 211] on span "No Issues" at bounding box center [275, 202] width 210 height 37
click at [591, 496] on button "Save" at bounding box center [582, 493] width 43 height 27
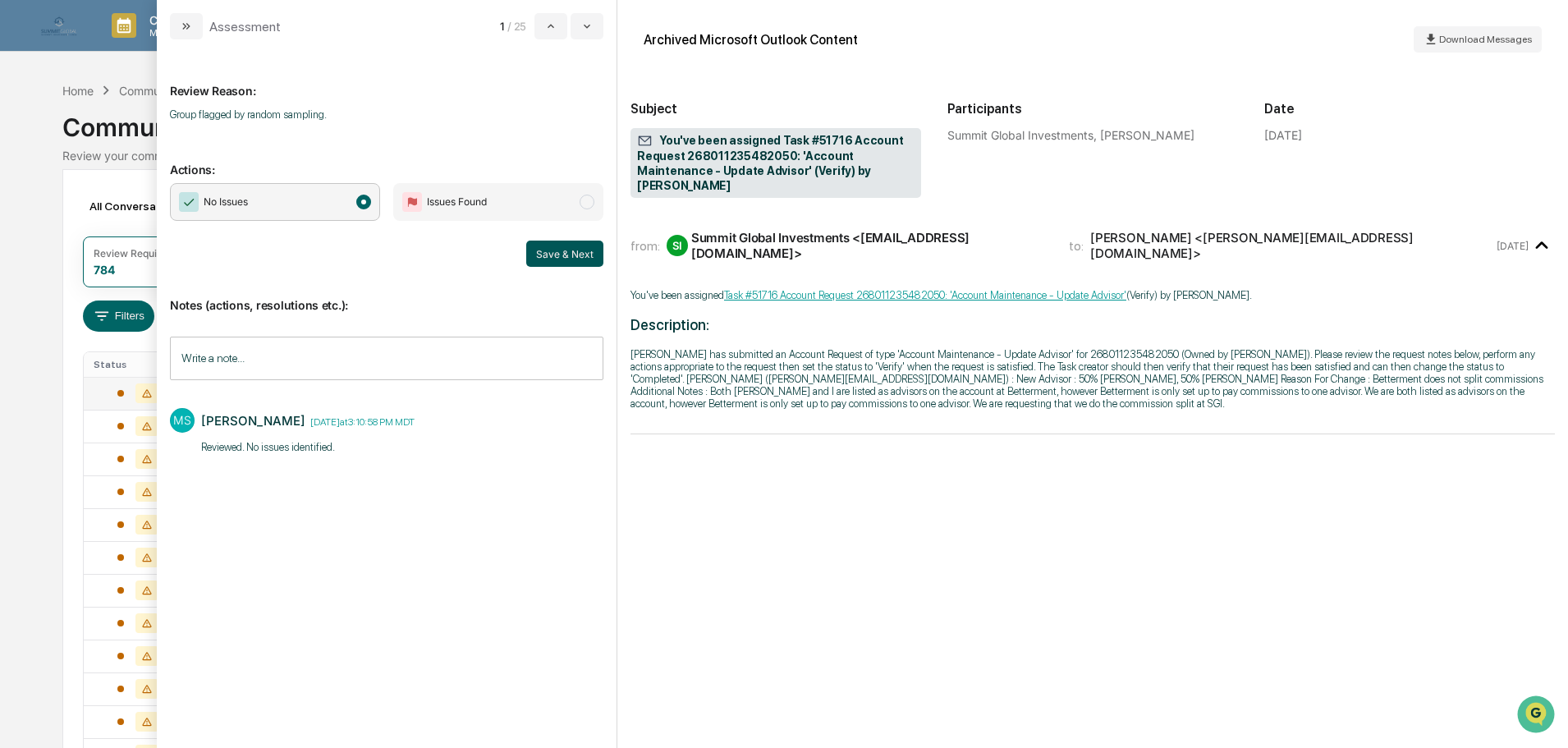
click at [553, 251] on button "Save & Next" at bounding box center [564, 253] width 78 height 27
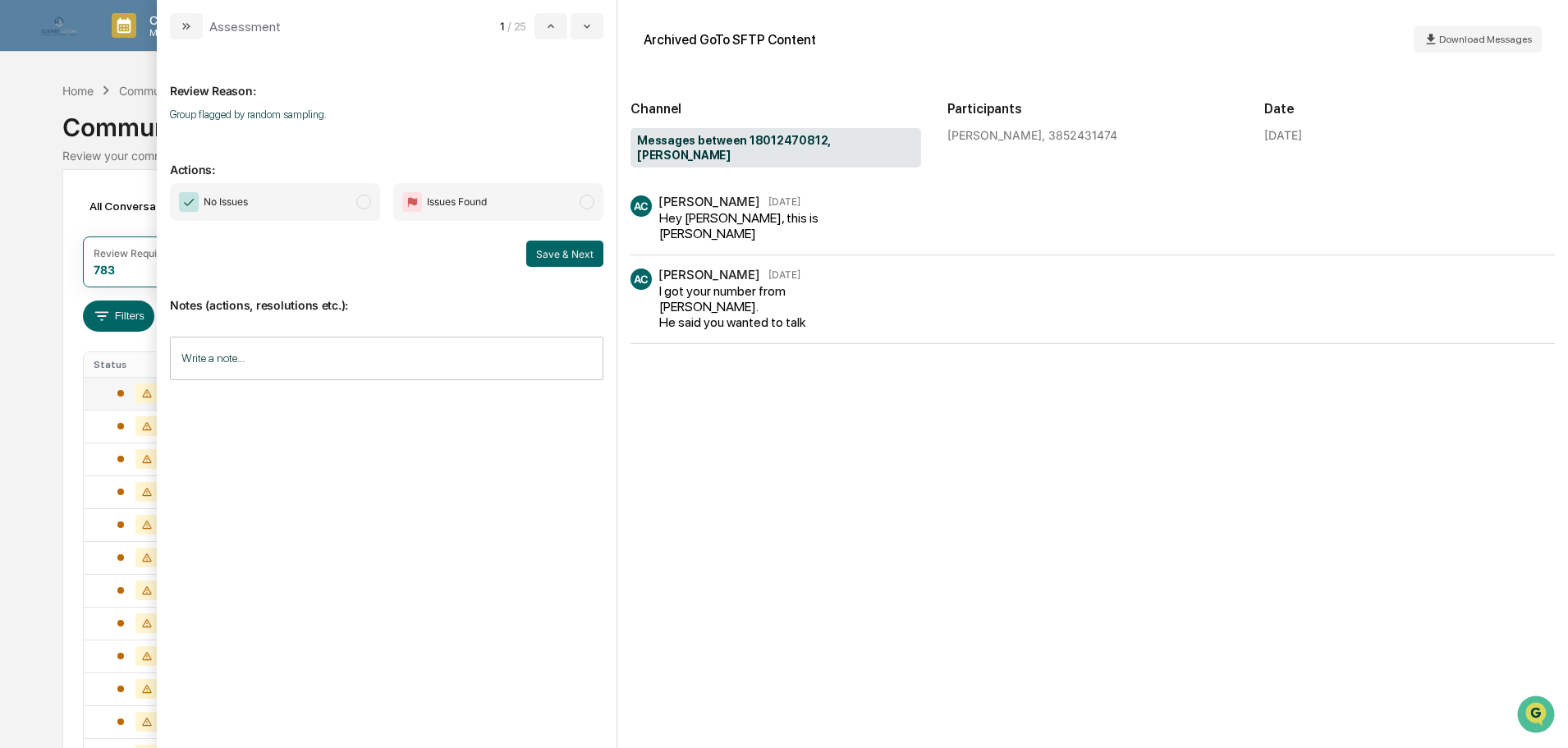
click at [332, 218] on span "No Issues" at bounding box center [275, 202] width 210 height 37
click at [330, 364] on input "Write a note..." at bounding box center [387, 358] width 434 height 43
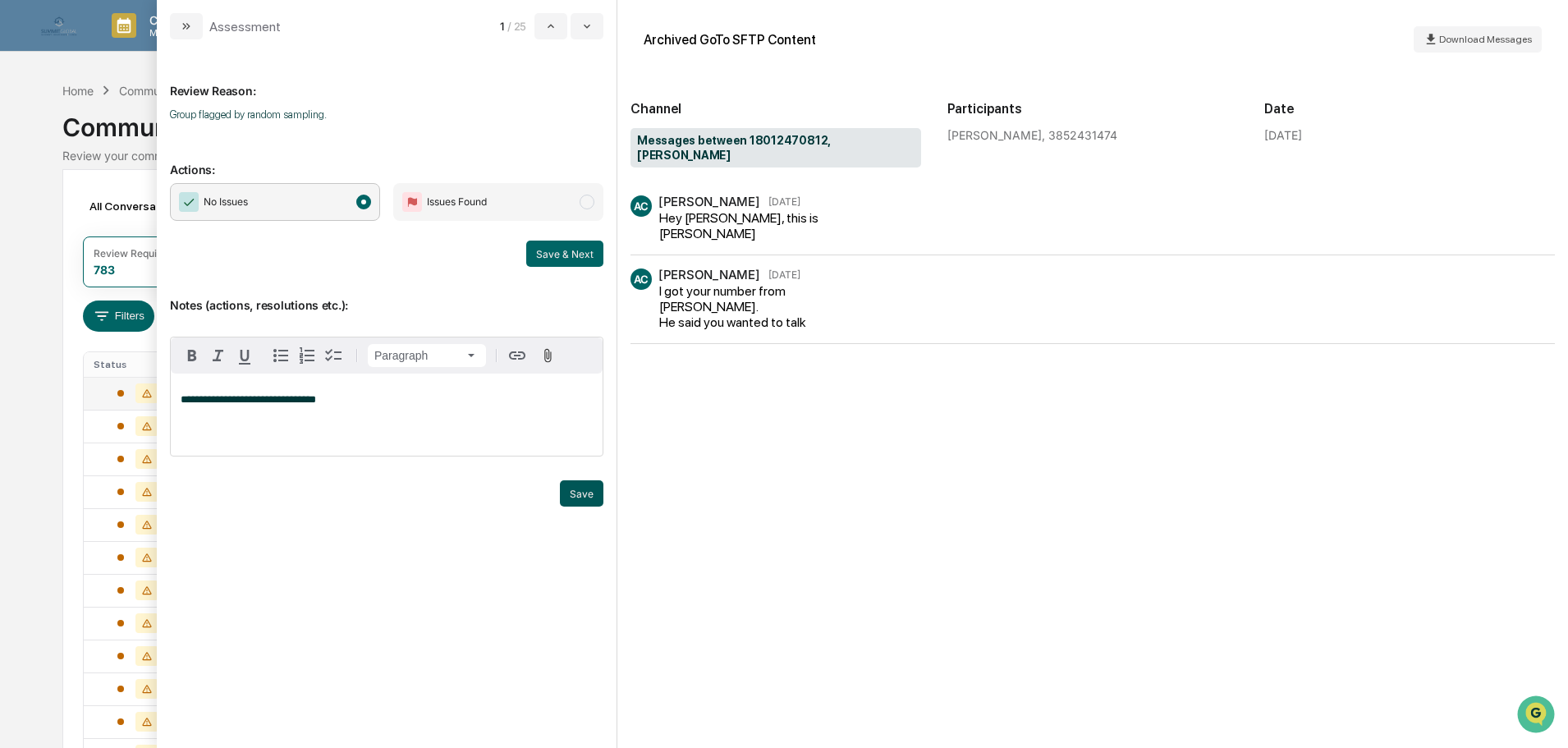
click at [564, 486] on button "Save" at bounding box center [582, 493] width 43 height 27
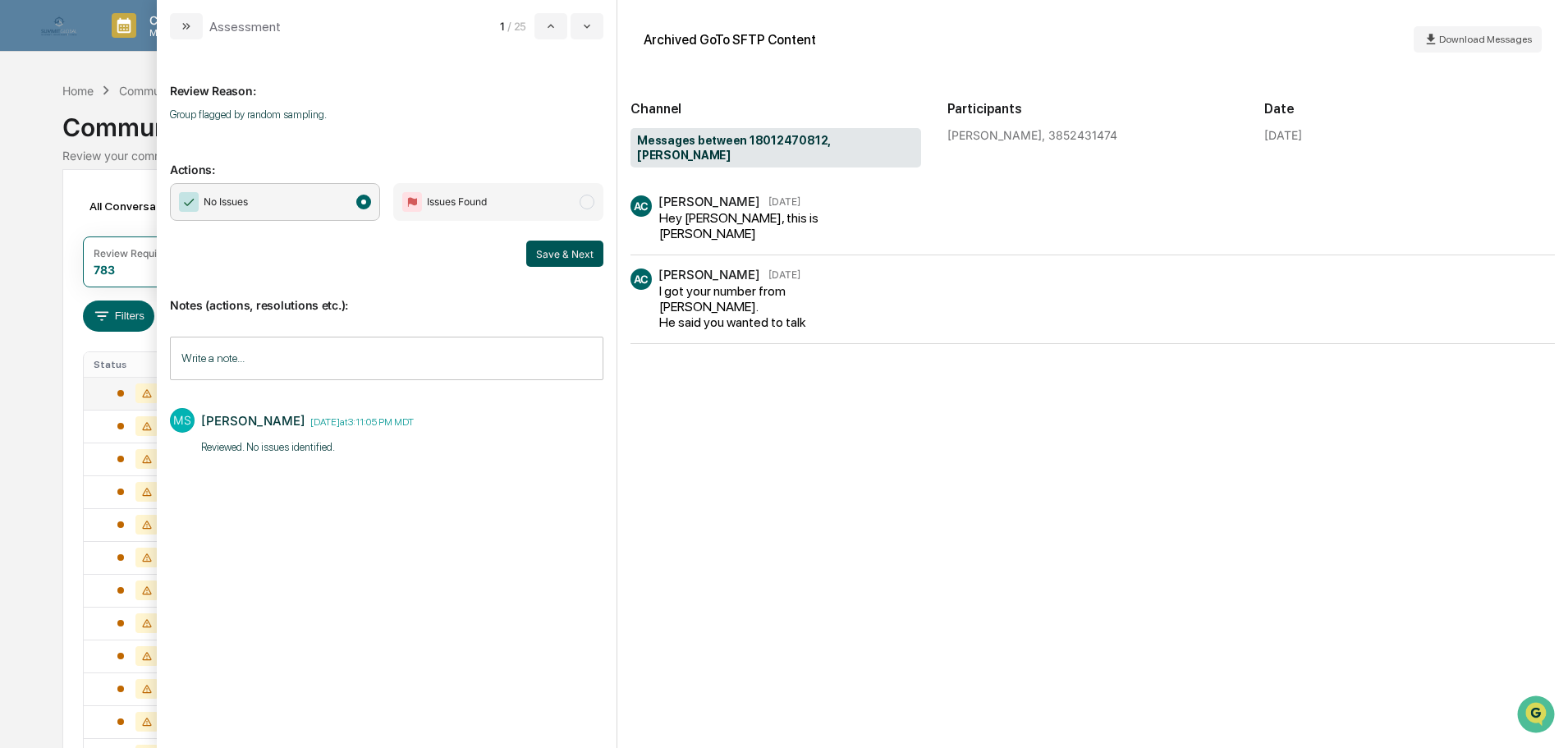
click at [565, 257] on button "Save & Next" at bounding box center [564, 253] width 78 height 27
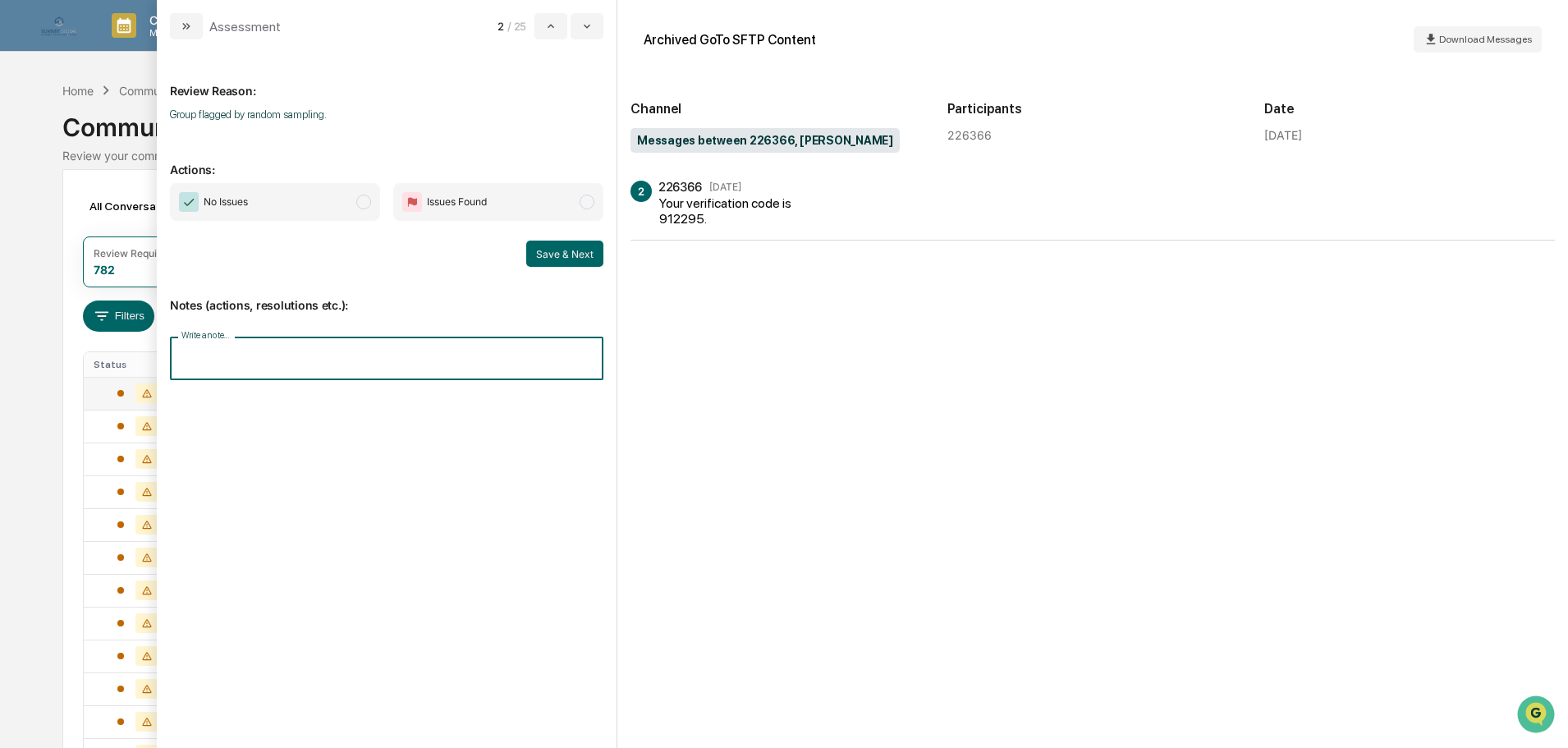
click at [289, 351] on input "Write a note..." at bounding box center [387, 358] width 434 height 43
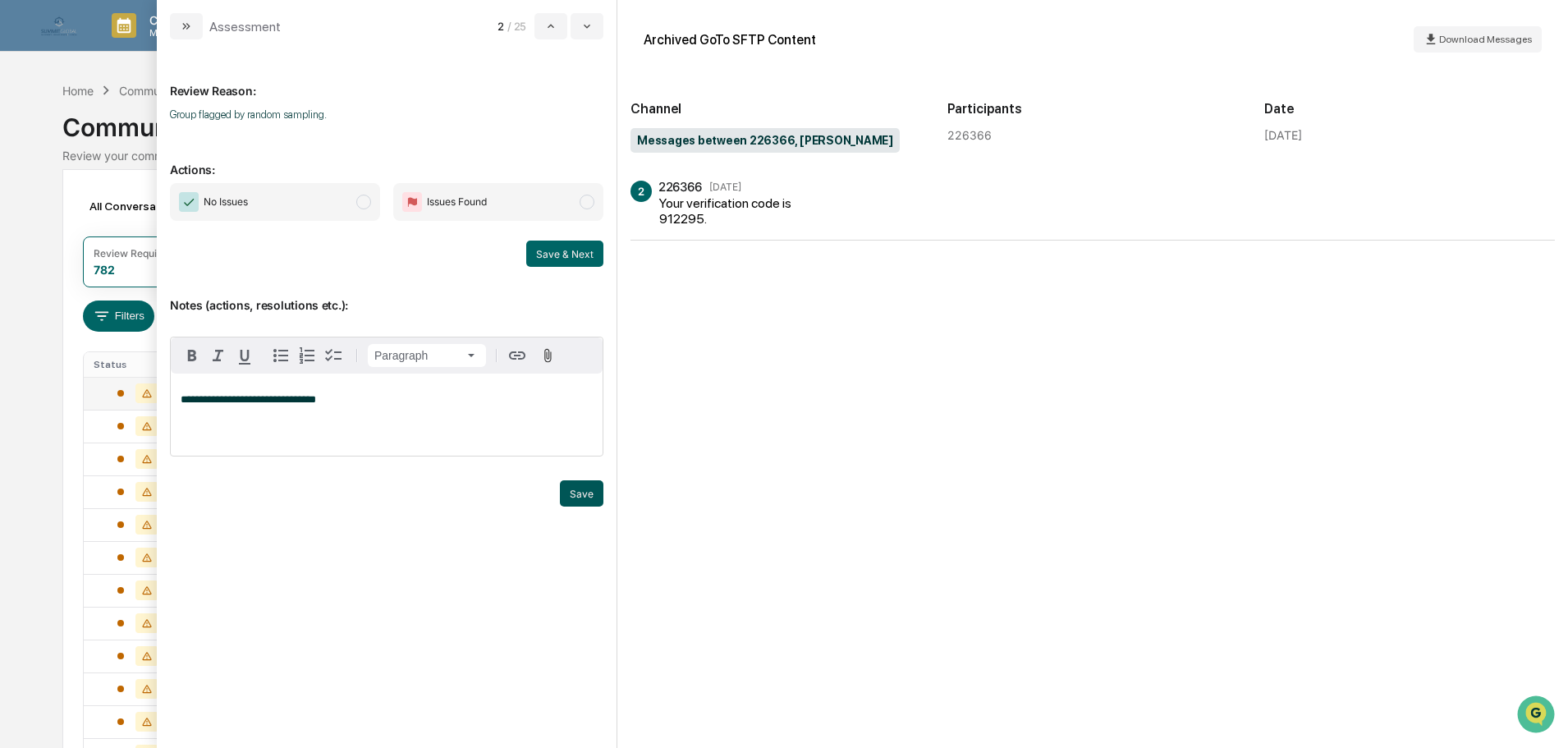
click at [589, 486] on button "Save" at bounding box center [582, 493] width 43 height 27
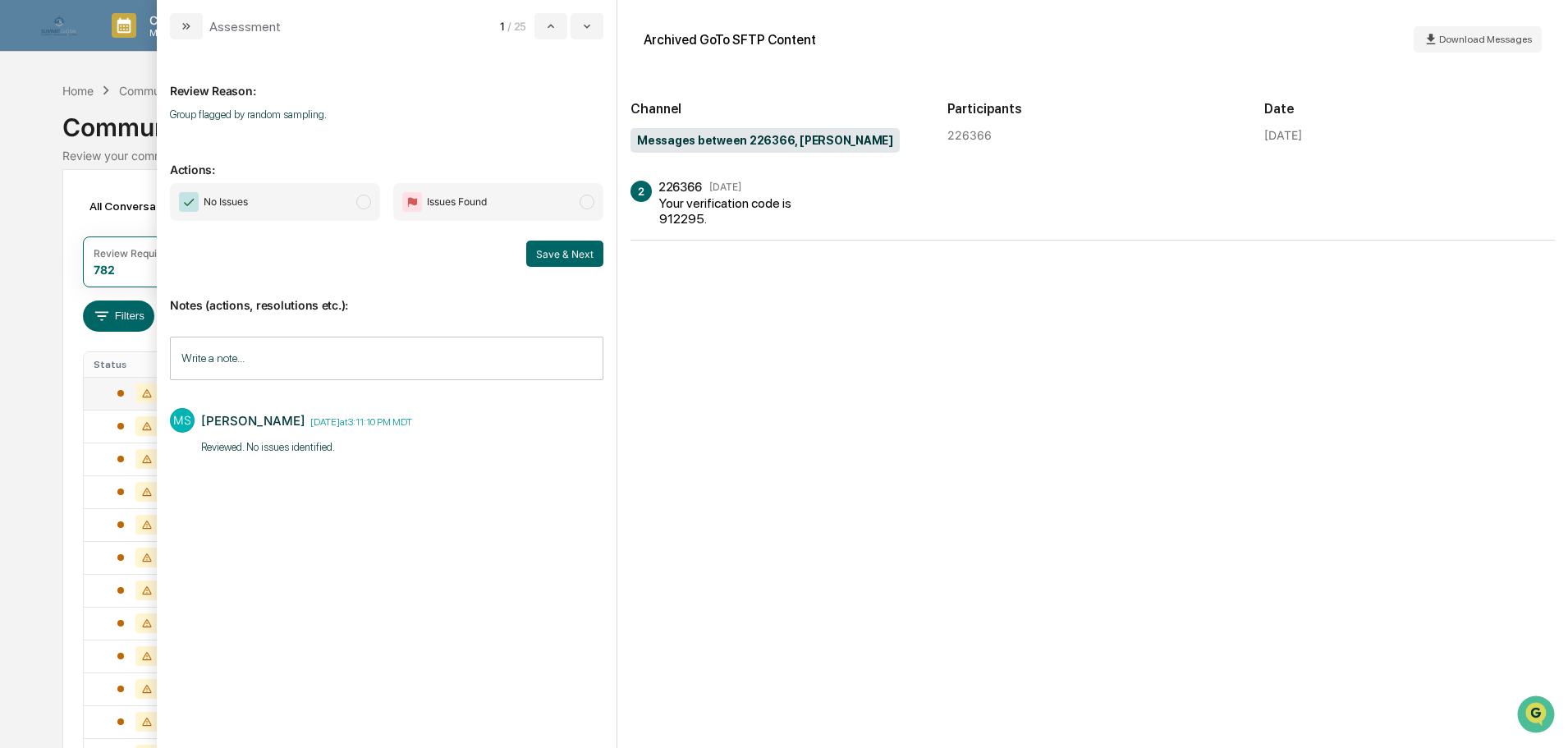
click at [349, 205] on span "No Issues" at bounding box center [275, 202] width 210 height 37
click at [555, 259] on button "Save & Next" at bounding box center [564, 253] width 78 height 27
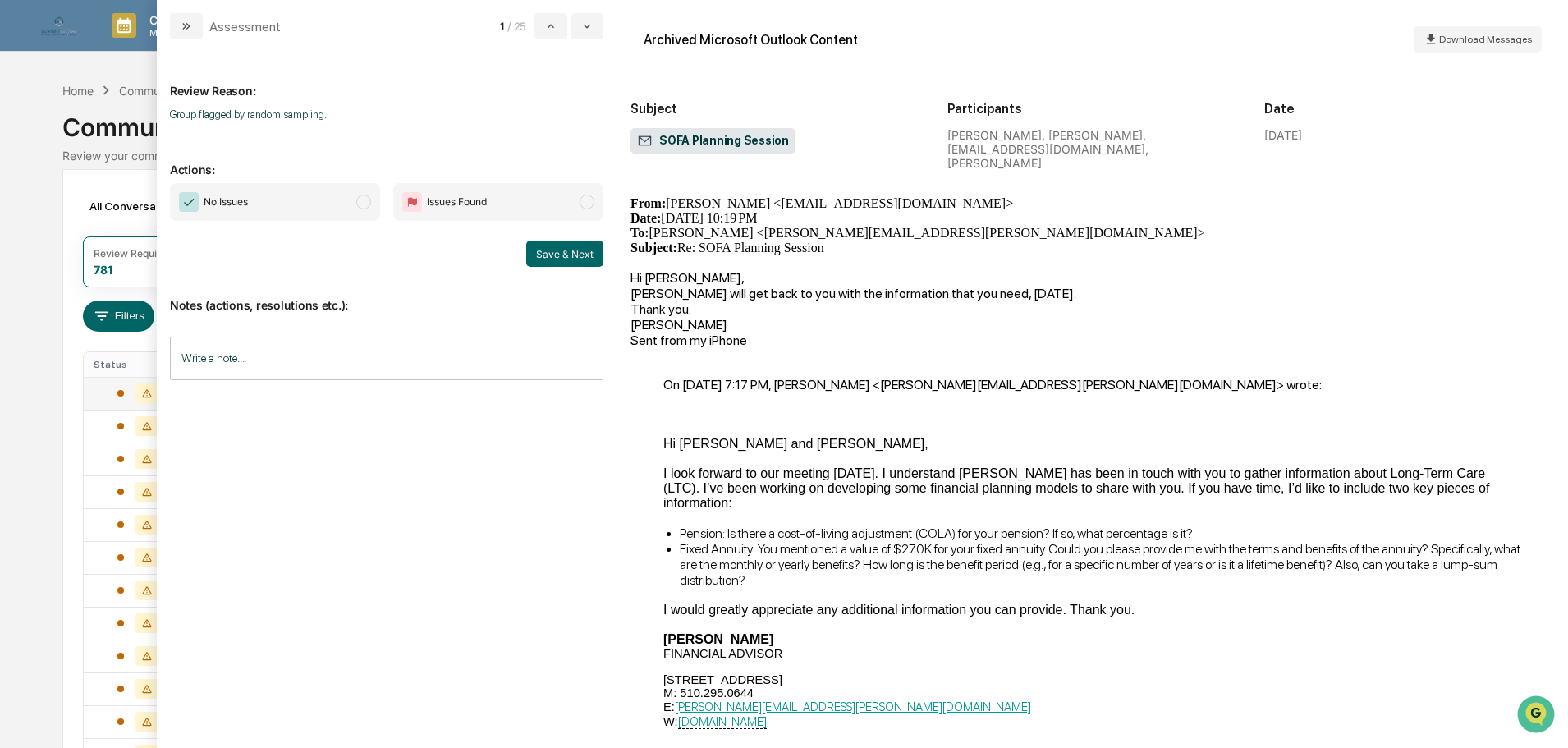
scroll to position [903, 0]
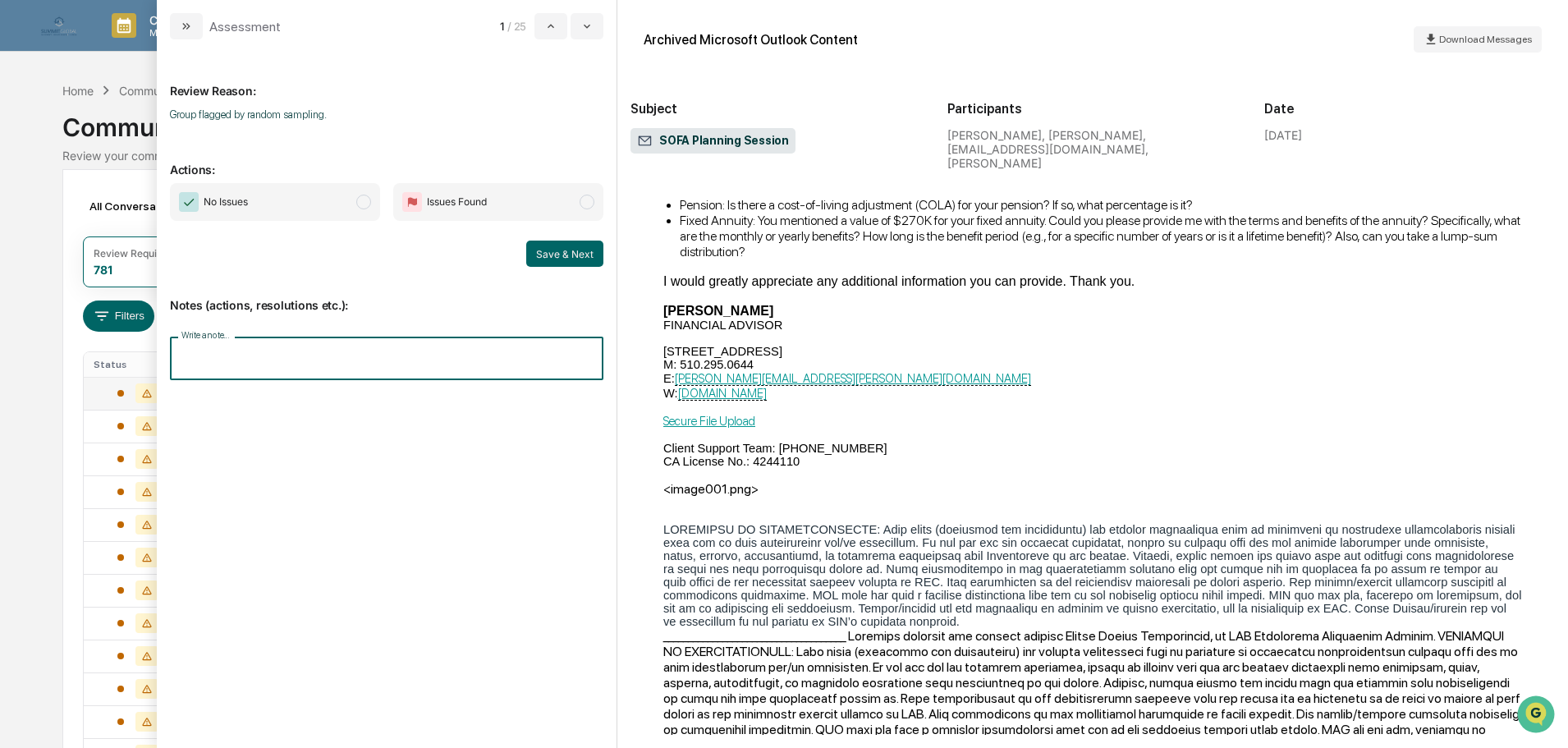
click at [259, 360] on input "Write a note..." at bounding box center [387, 358] width 434 height 43
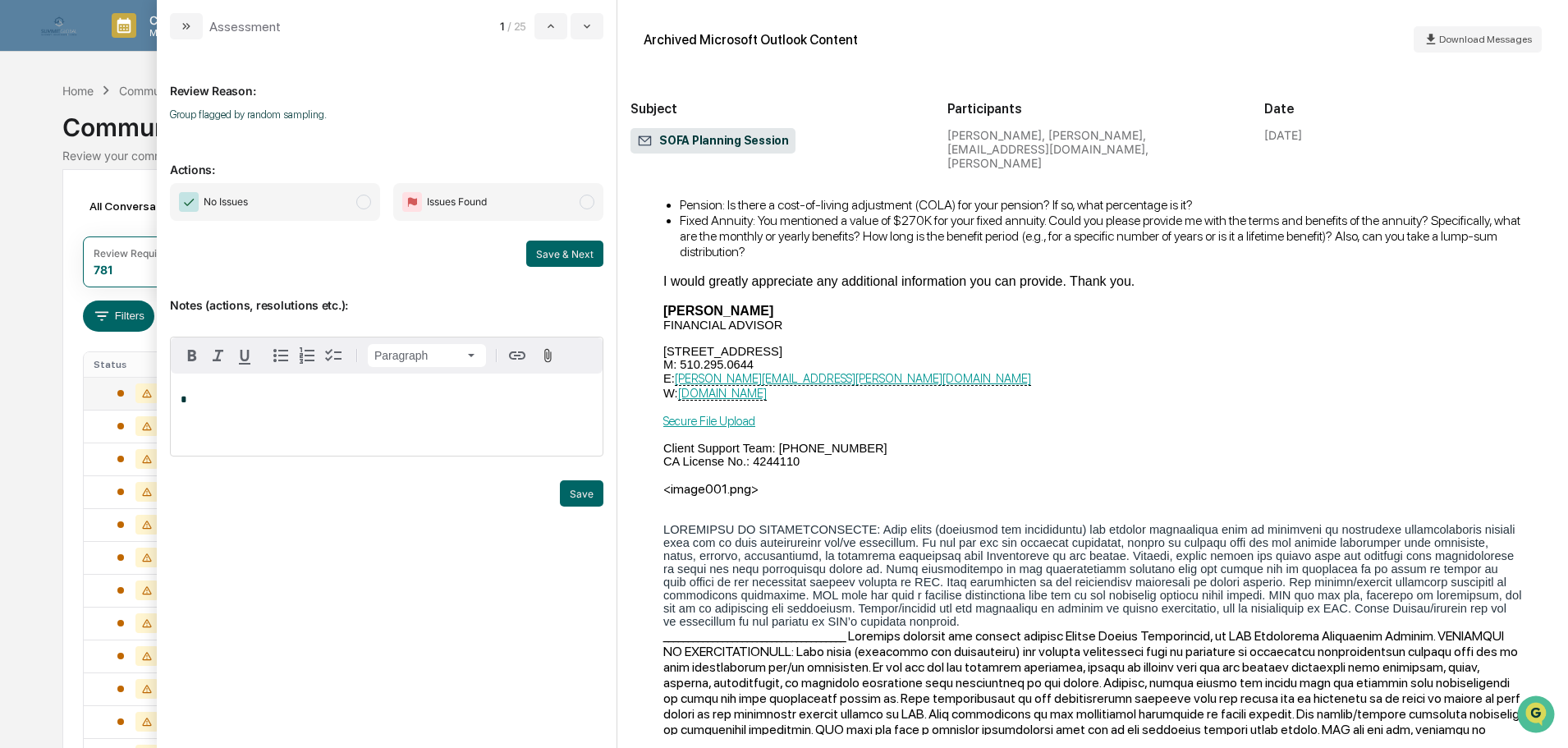
click at [314, 209] on span "No Issues" at bounding box center [275, 202] width 210 height 37
click at [315, 407] on div "*" at bounding box center [387, 415] width 432 height 82
click at [572, 497] on button "Save" at bounding box center [582, 493] width 43 height 27
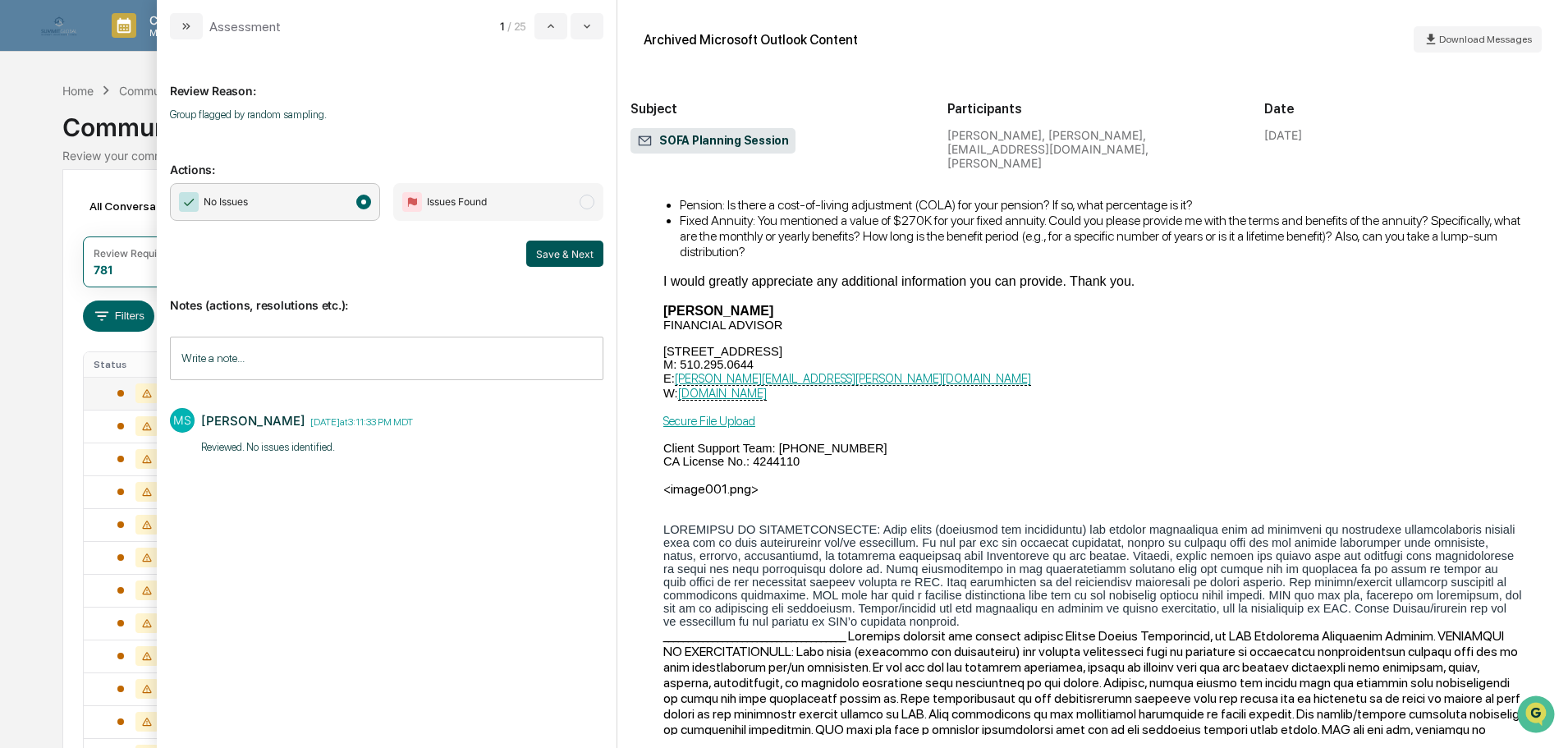
click at [576, 250] on button "Save & Next" at bounding box center [564, 253] width 78 height 27
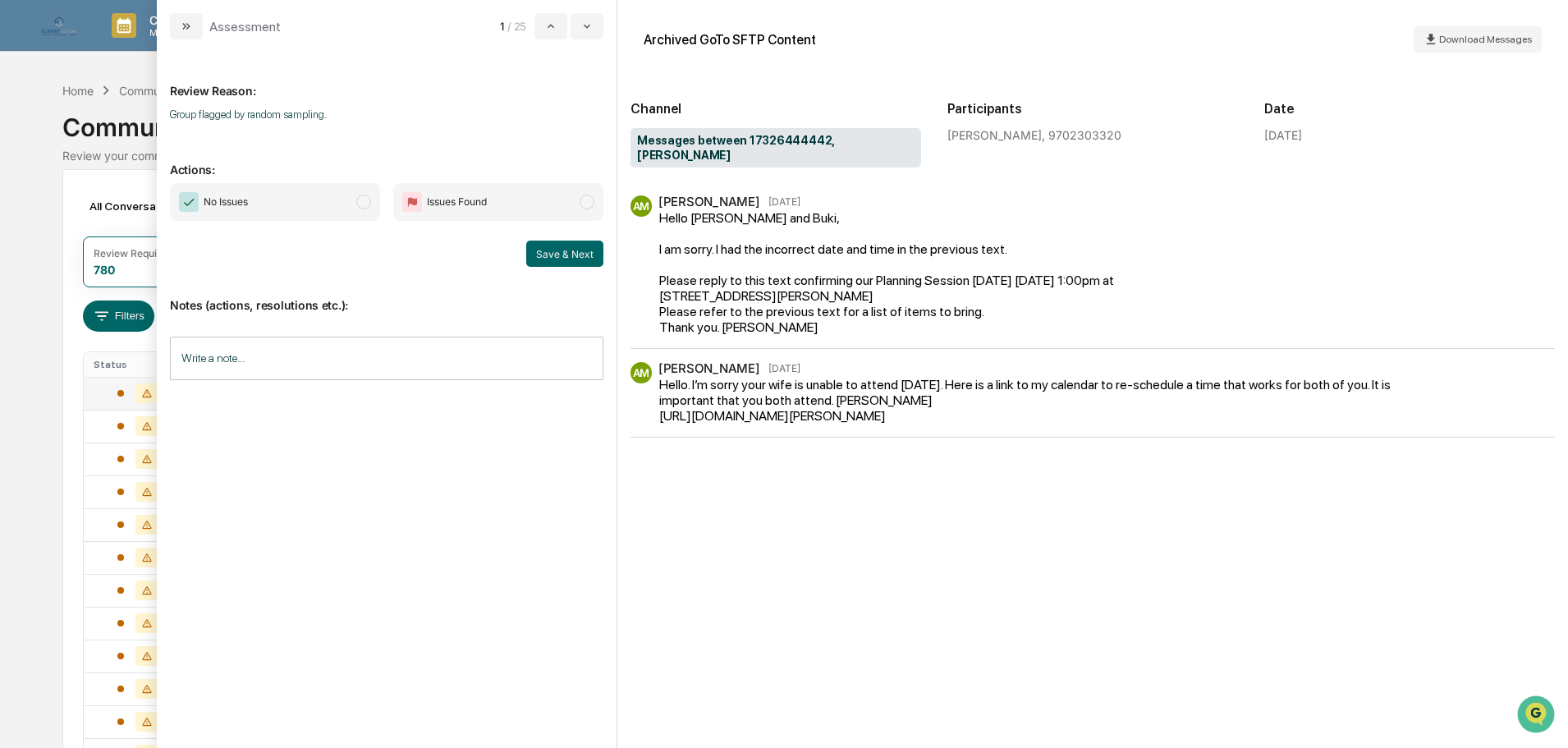
click at [325, 207] on span "No Issues" at bounding box center [275, 202] width 210 height 37
click at [392, 355] on input "Write a note..." at bounding box center [387, 358] width 434 height 43
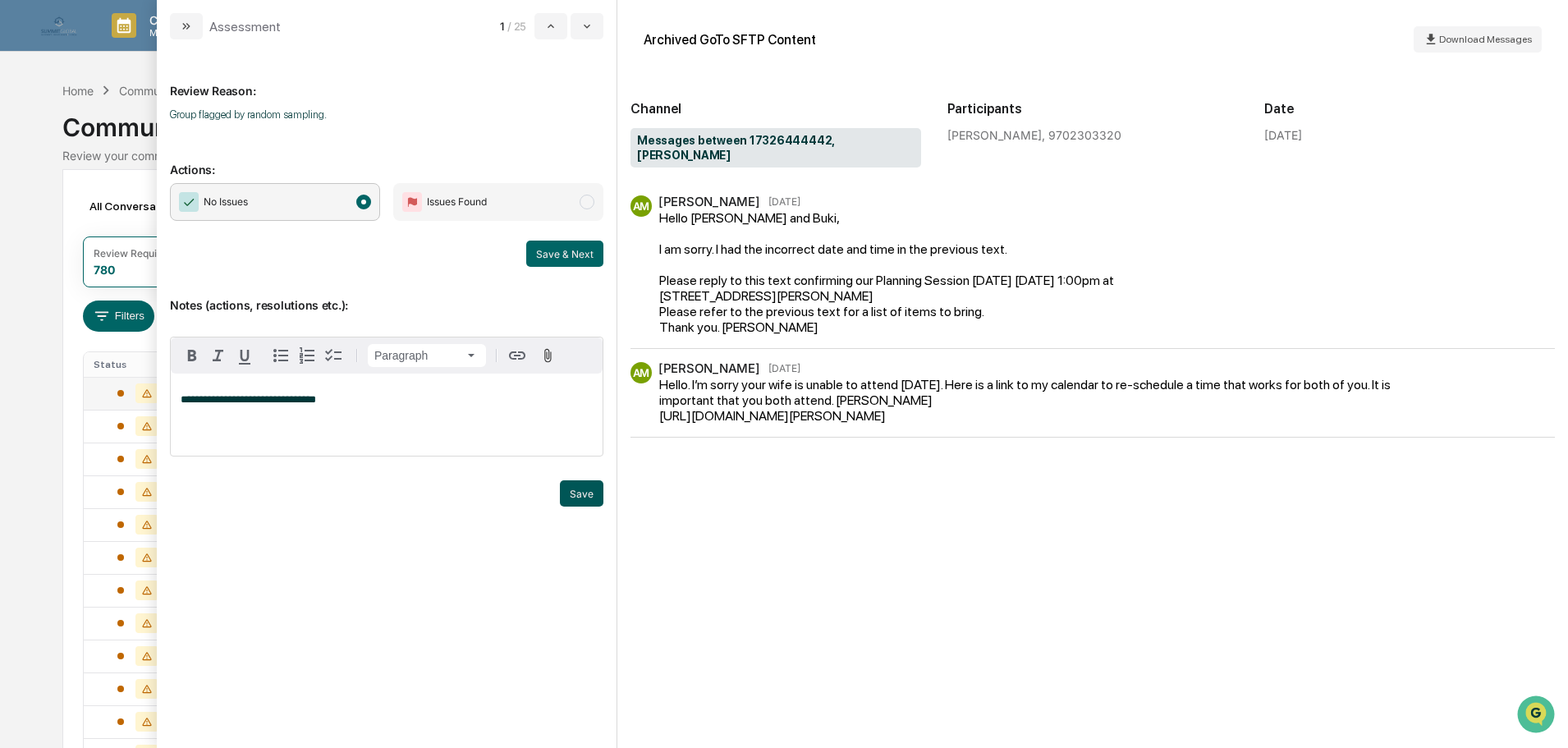
click at [589, 495] on button "Save" at bounding box center [582, 493] width 43 height 27
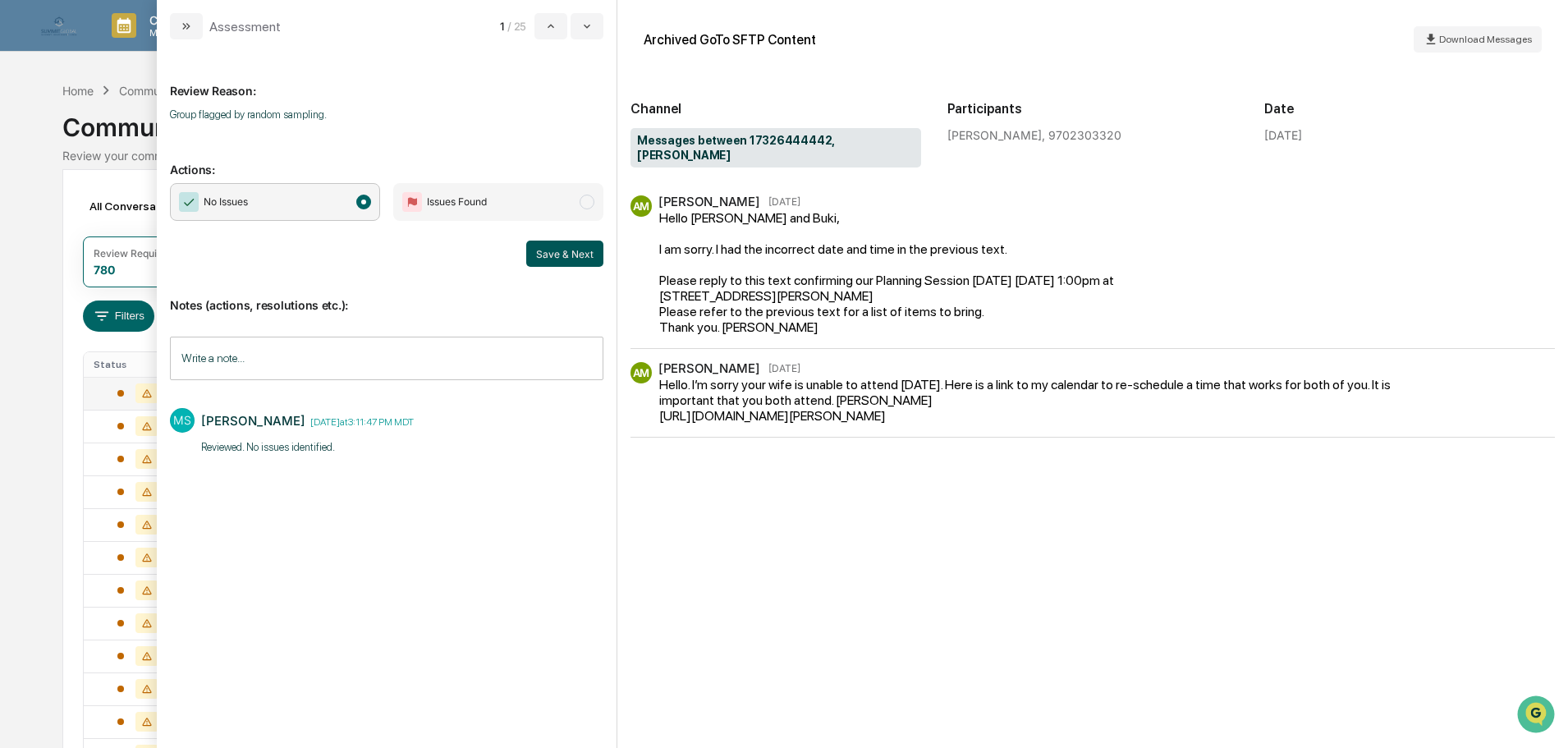
click at [576, 251] on button "Save & Next" at bounding box center [564, 253] width 78 height 27
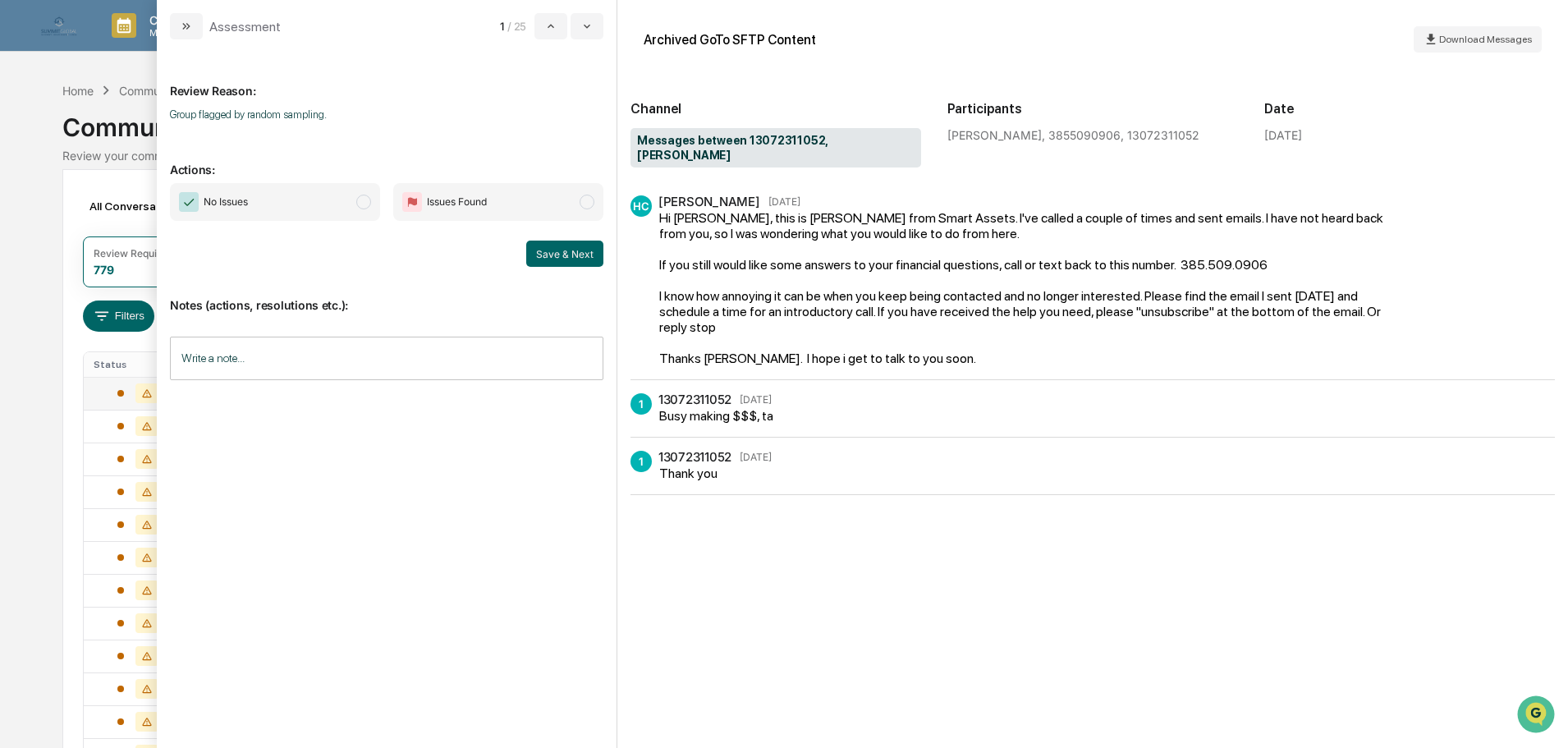
click at [299, 198] on span "No Issues" at bounding box center [275, 202] width 210 height 37
click at [264, 347] on input "Write a note..." at bounding box center [387, 358] width 434 height 43
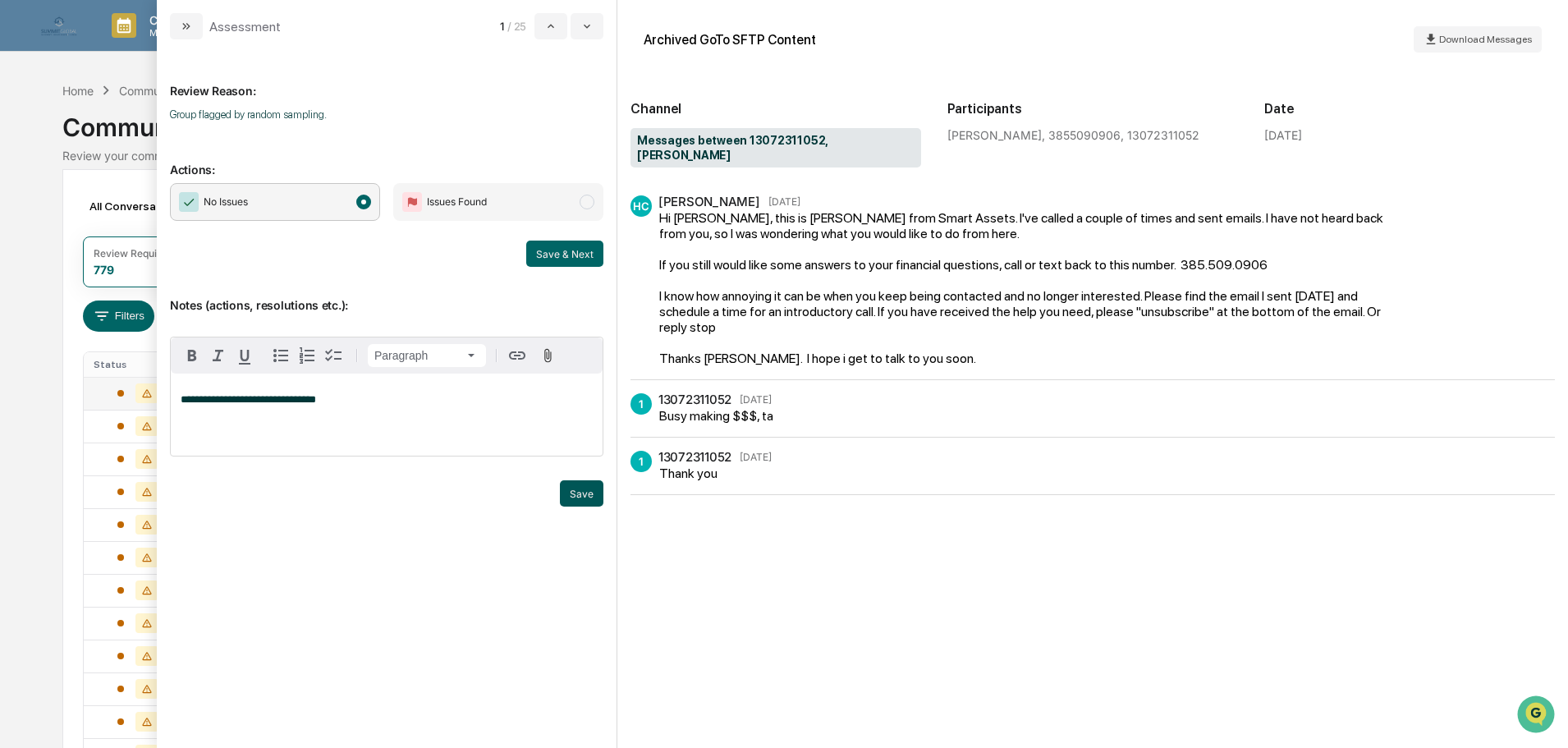
click at [590, 497] on button "Save" at bounding box center [582, 493] width 43 height 27
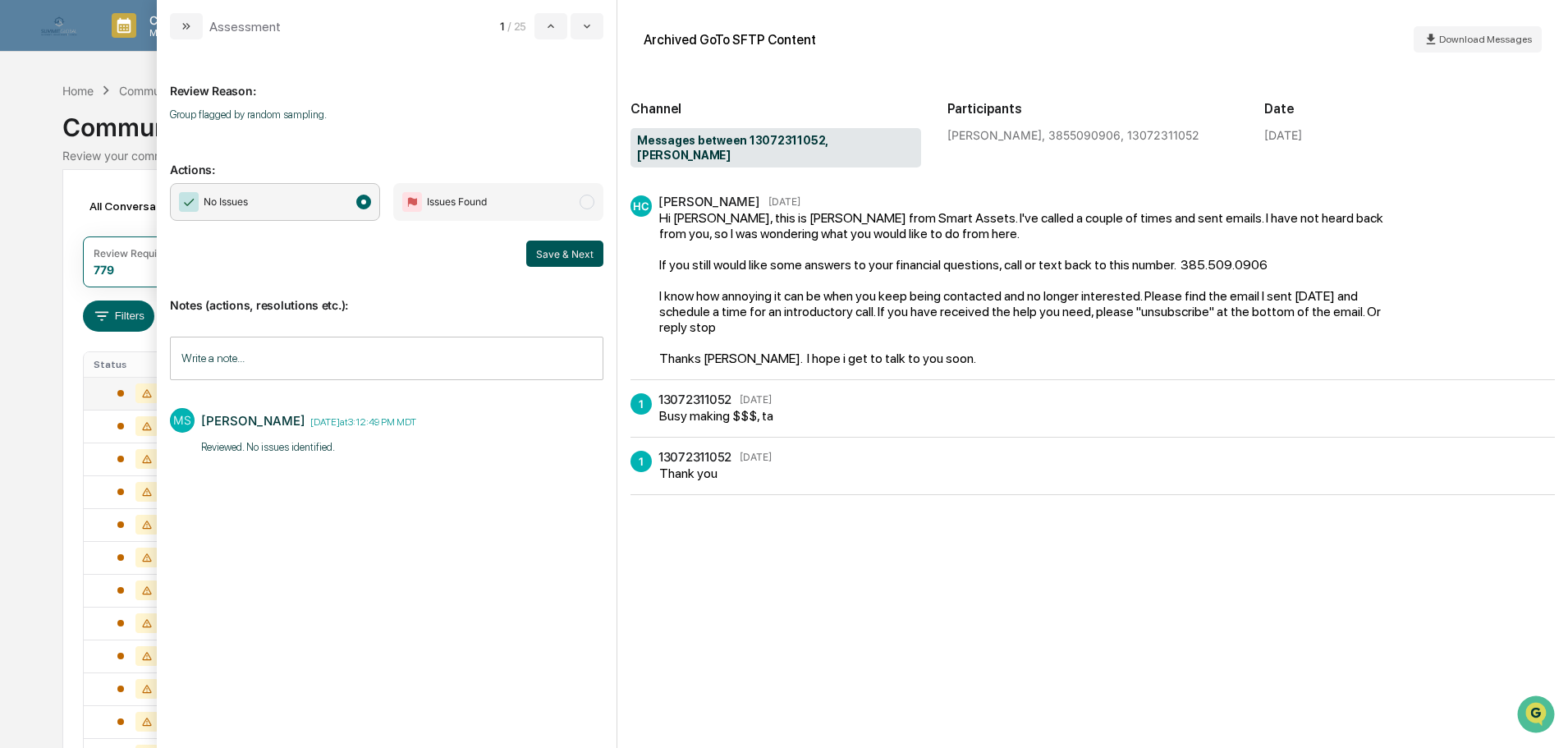
click at [578, 245] on button "Save & Next" at bounding box center [564, 253] width 78 height 27
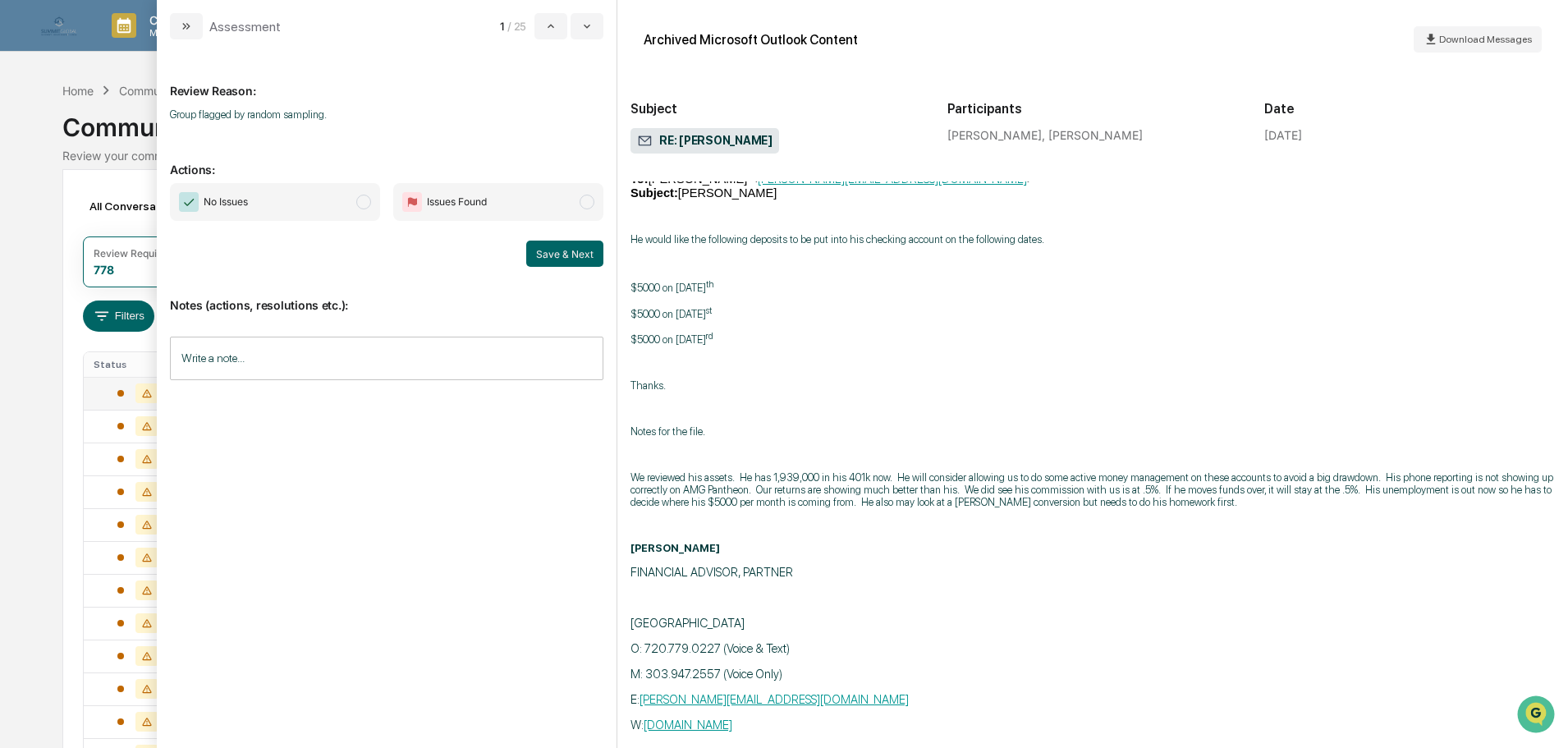
scroll to position [1807, 0]
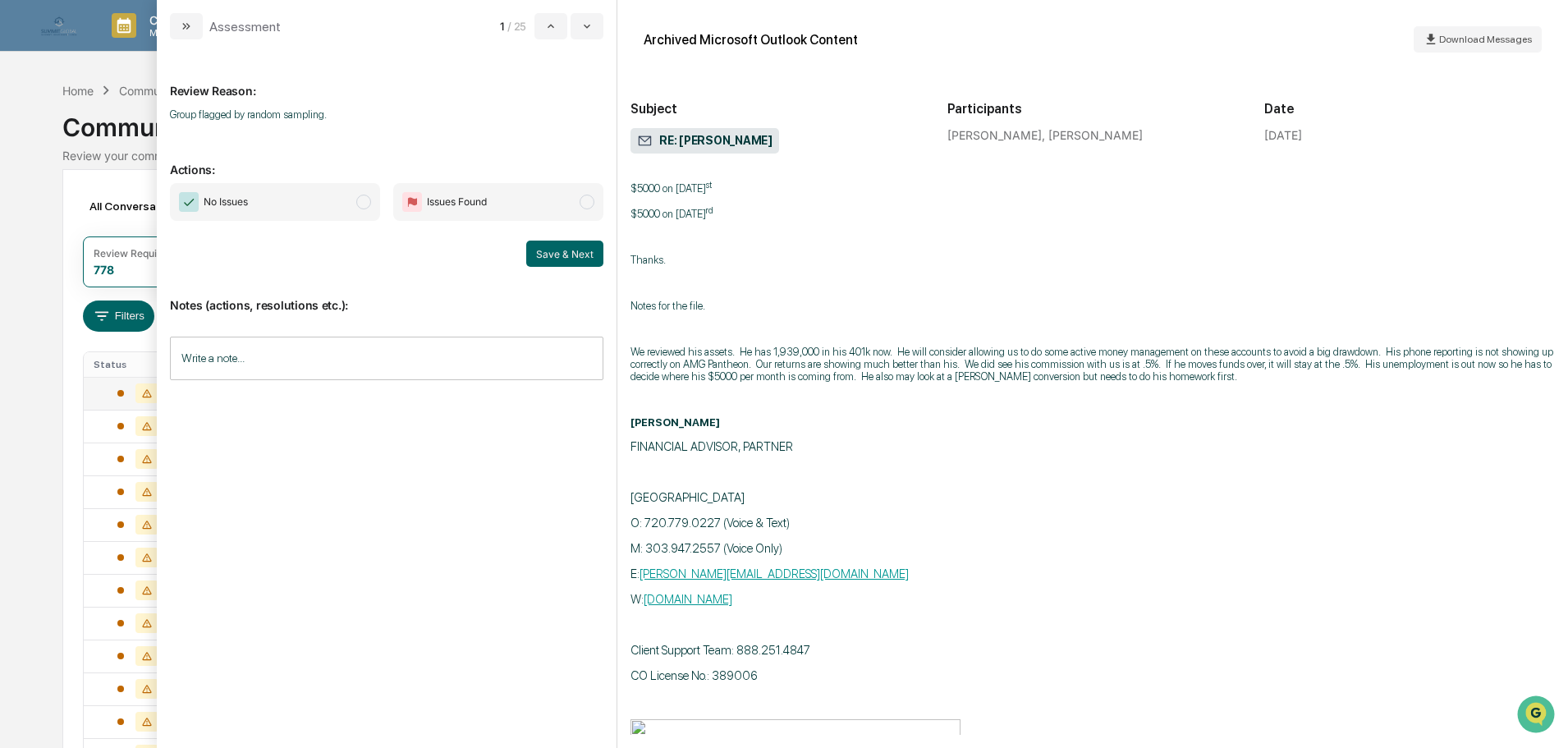
click at [335, 205] on span "No Issues" at bounding box center [275, 202] width 210 height 37
click at [318, 345] on input "Write a note..." at bounding box center [387, 358] width 434 height 43
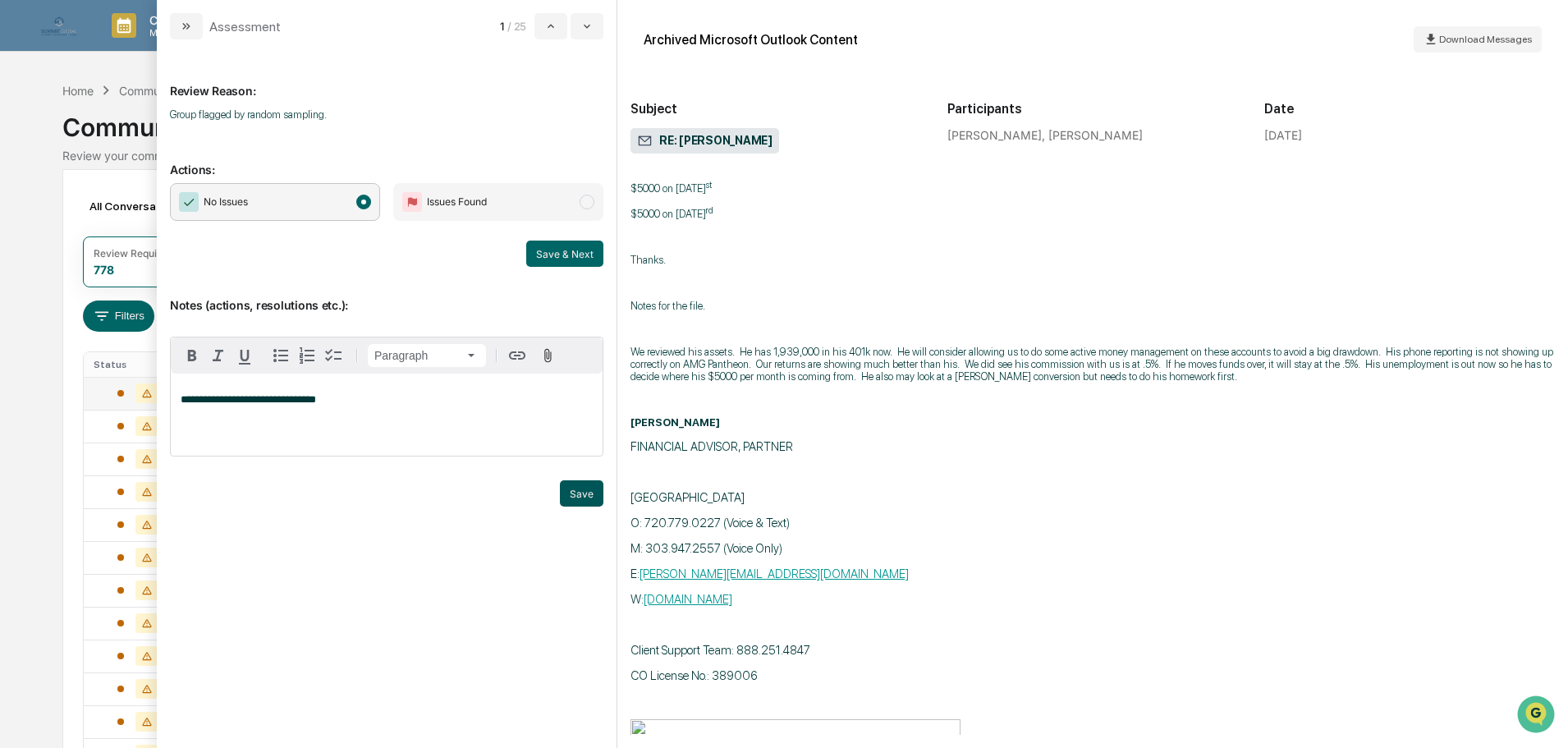
click at [583, 493] on button "Save" at bounding box center [582, 493] width 43 height 27
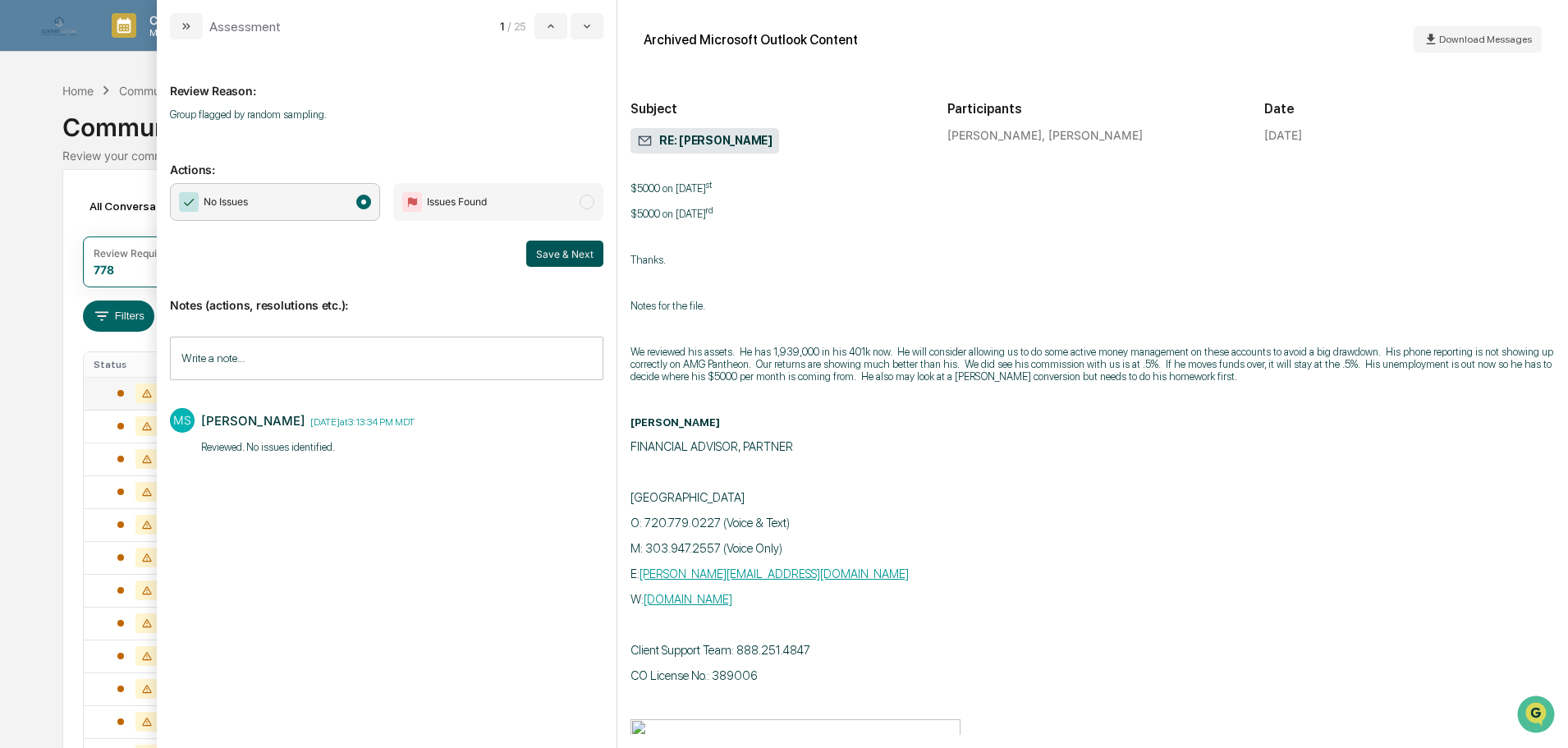
click at [550, 245] on button "Save & Next" at bounding box center [564, 253] width 78 height 27
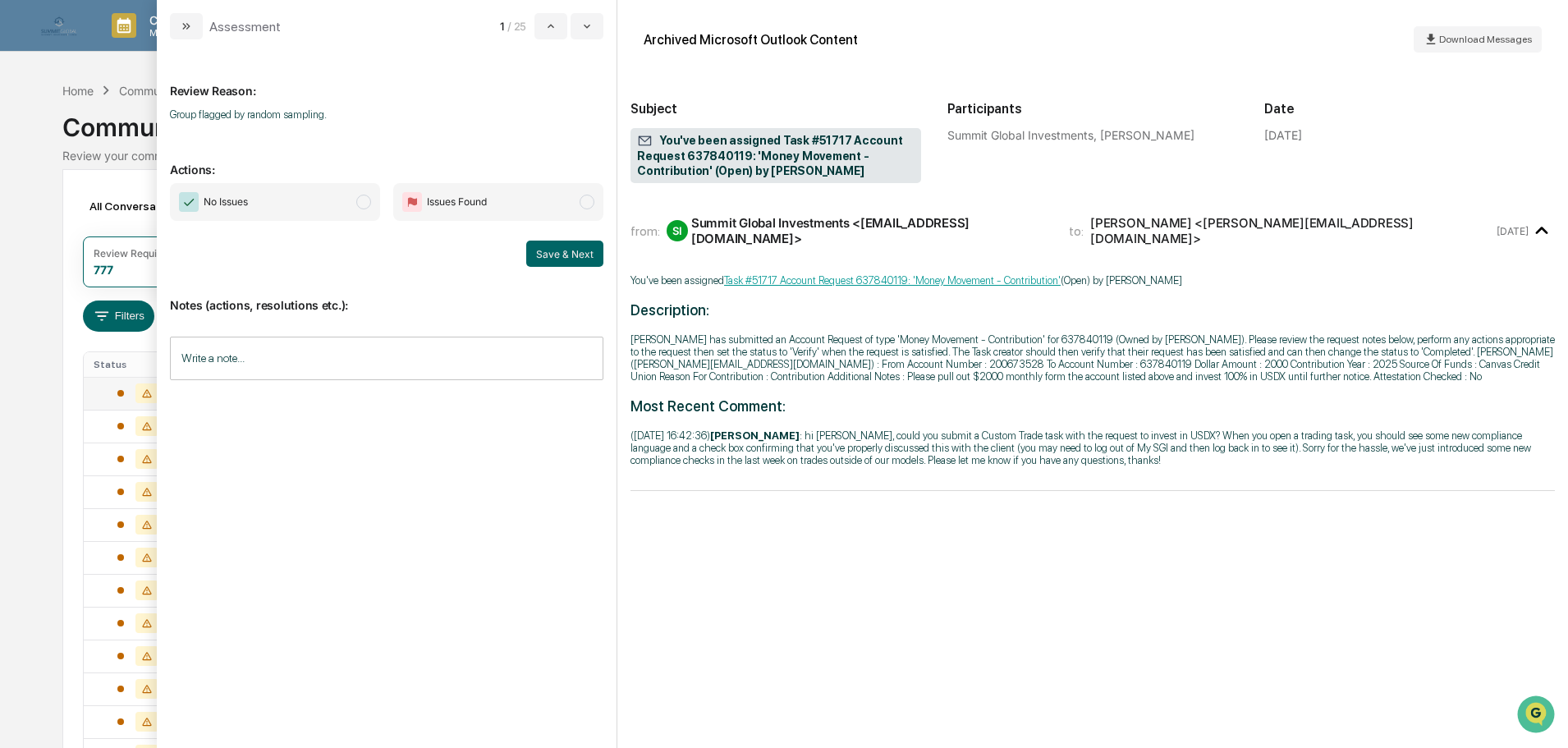
click at [329, 205] on span "No Issues" at bounding box center [275, 202] width 210 height 37
click at [323, 359] on input "Write a note..." at bounding box center [387, 358] width 434 height 43
paste div "modal"
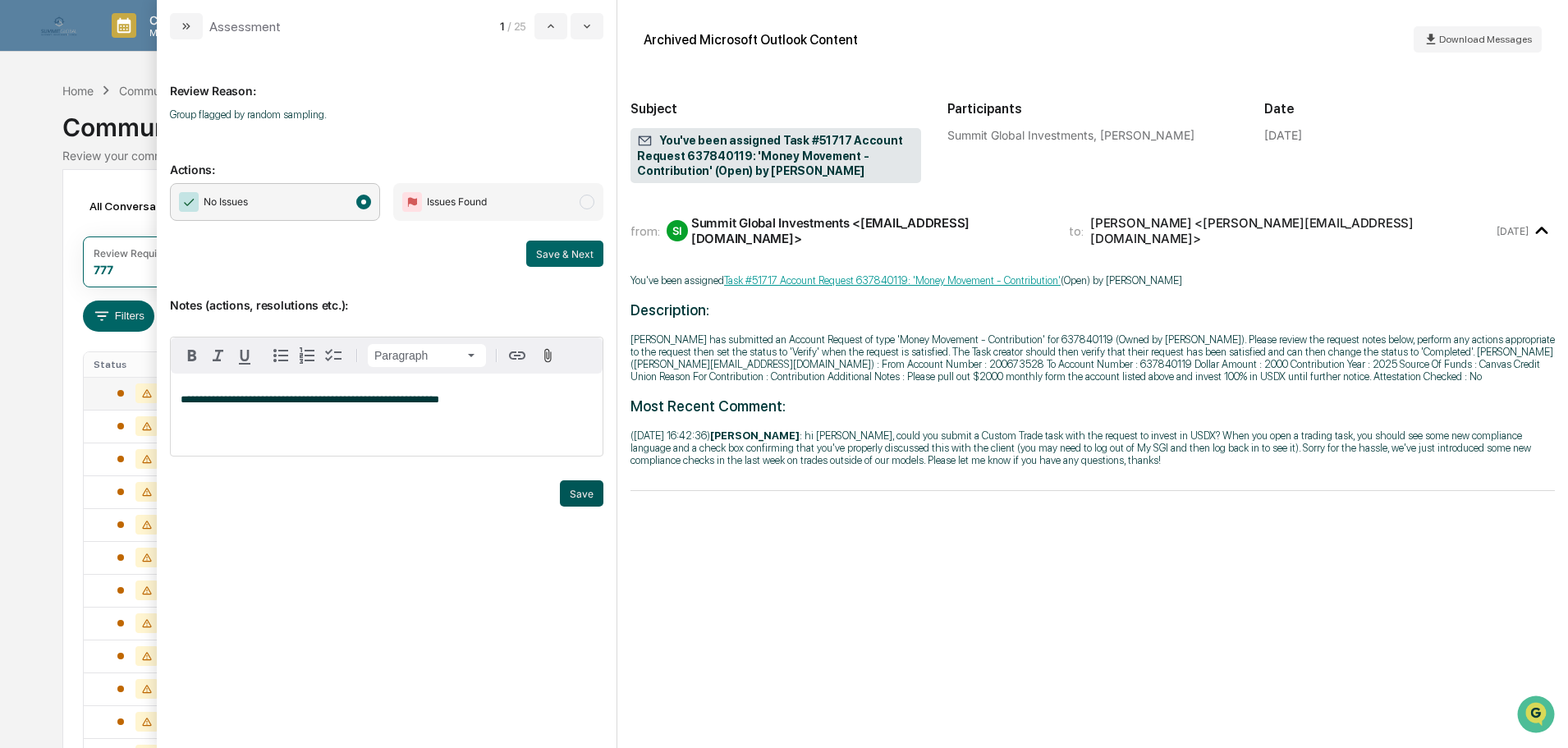
click at [579, 490] on button "Save" at bounding box center [582, 493] width 43 height 27
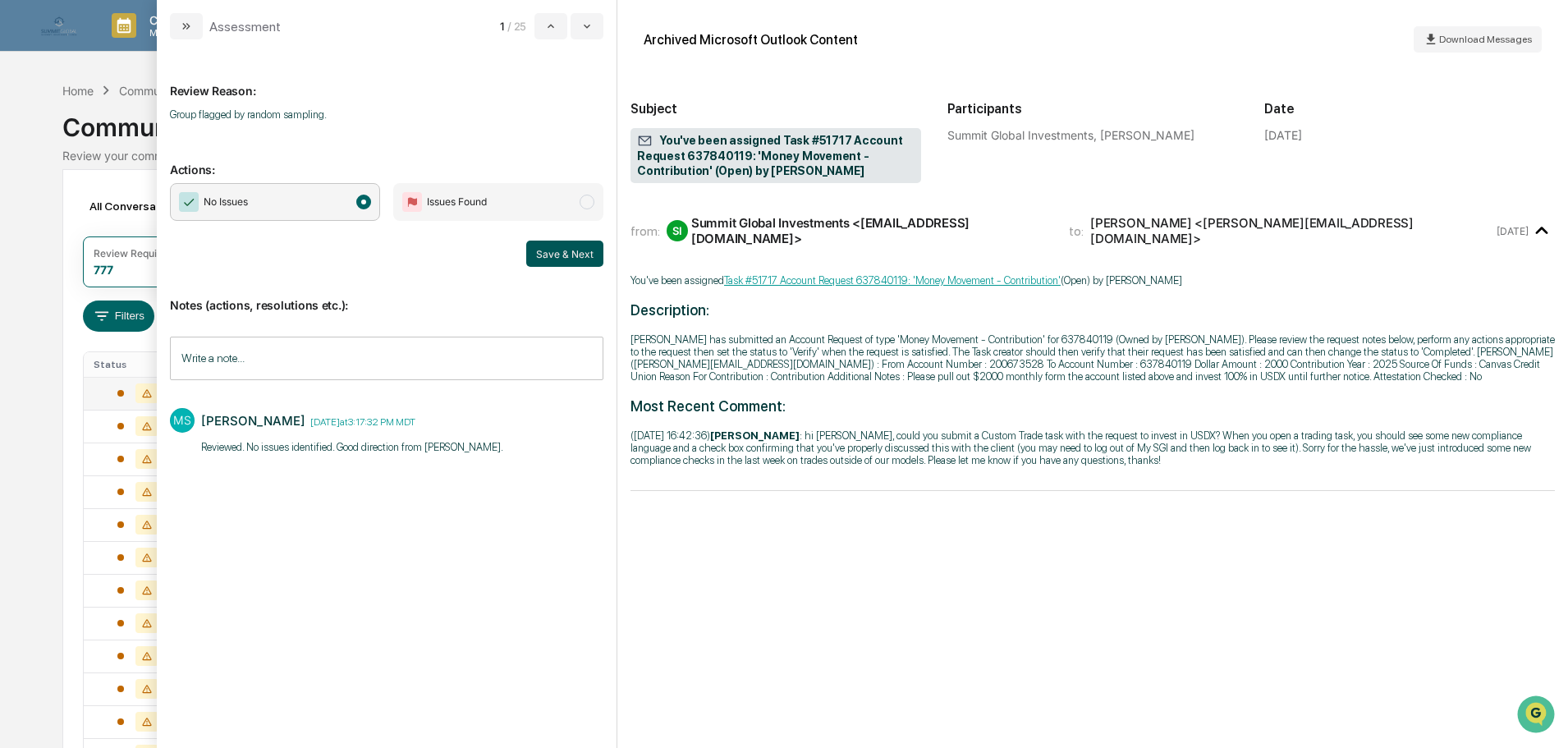
click at [565, 255] on button "Save & Next" at bounding box center [564, 253] width 78 height 27
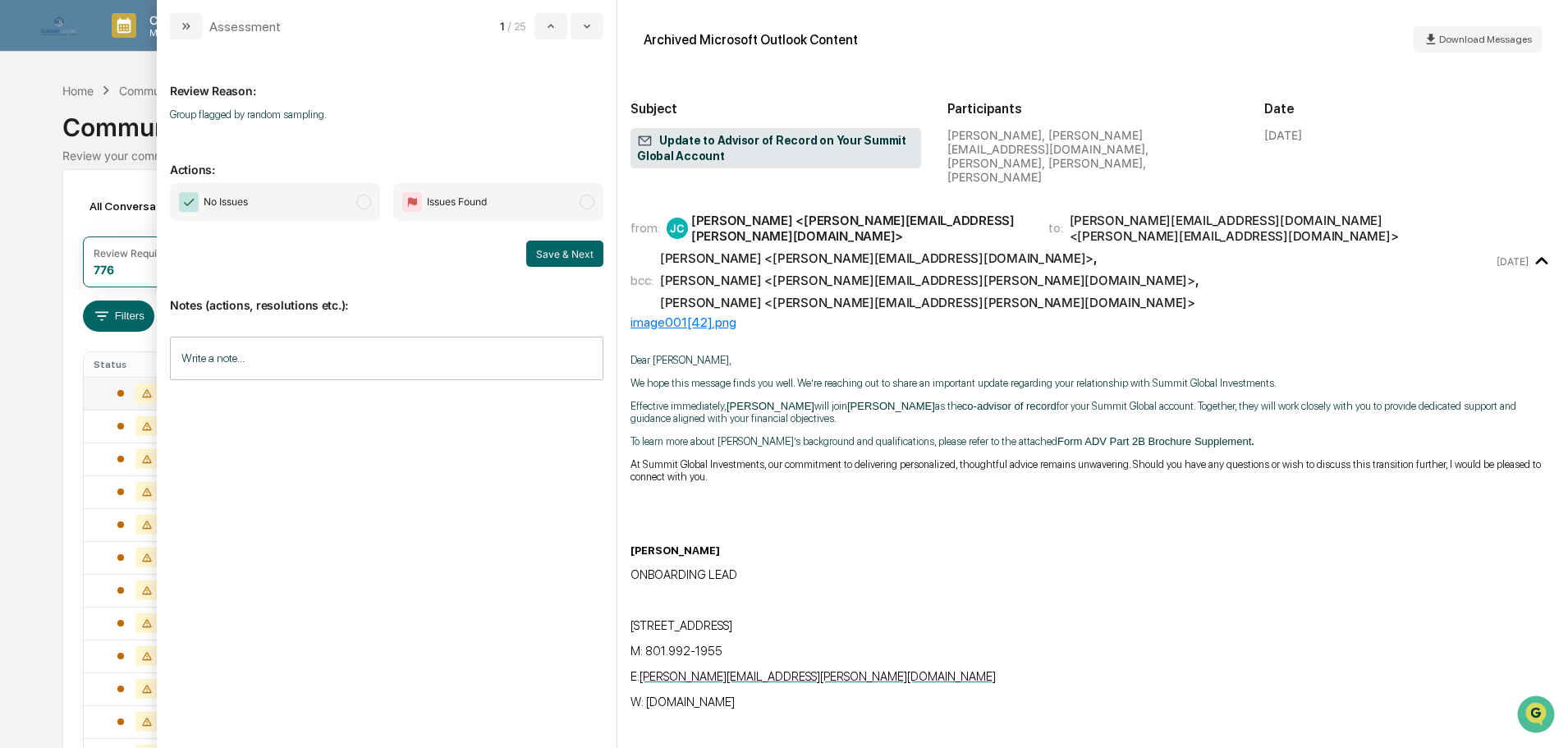
click at [362, 213] on span "No Issues" at bounding box center [275, 202] width 210 height 37
click at [335, 345] on input "Write a note..." at bounding box center [387, 358] width 434 height 43
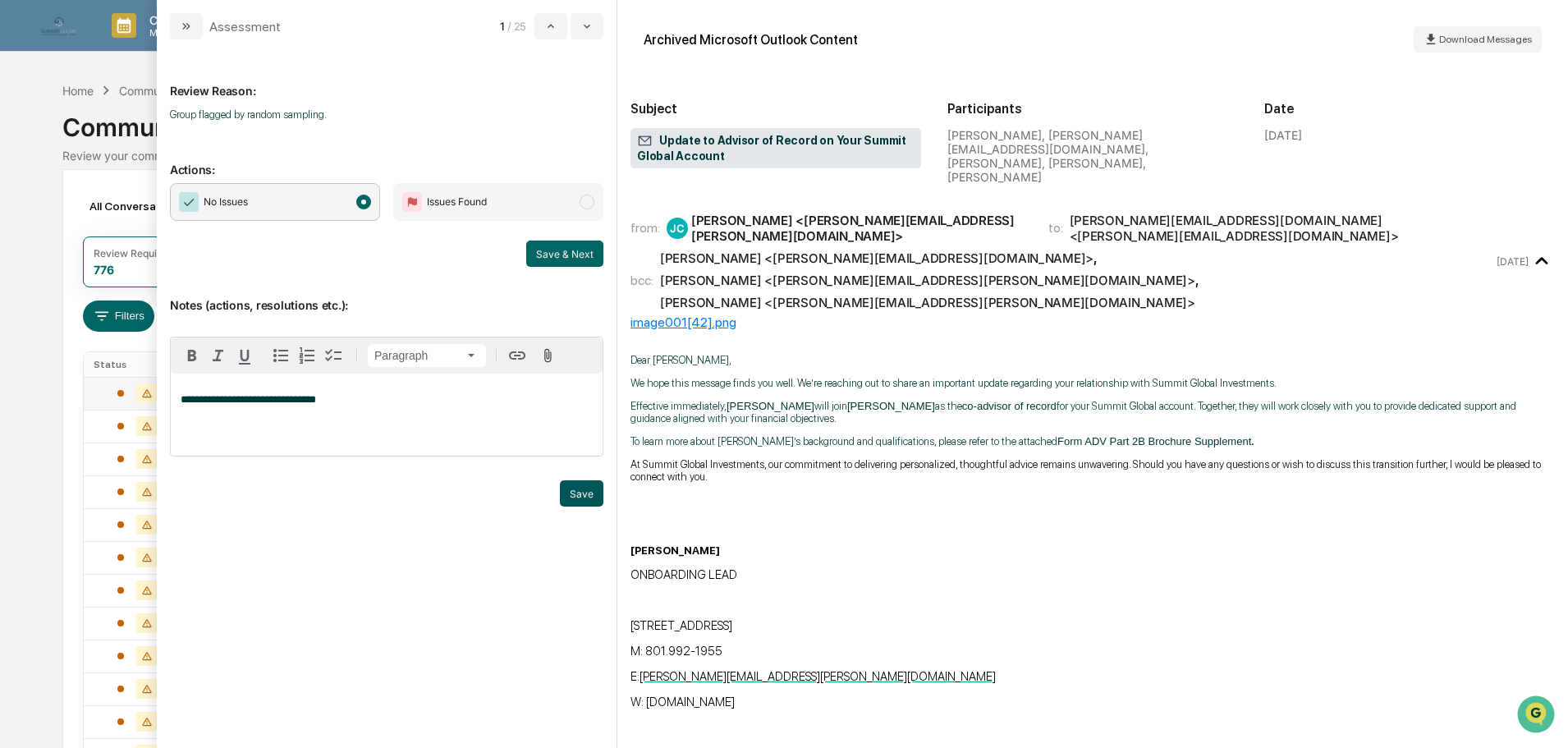
click at [583, 497] on button "Save" at bounding box center [582, 493] width 43 height 27
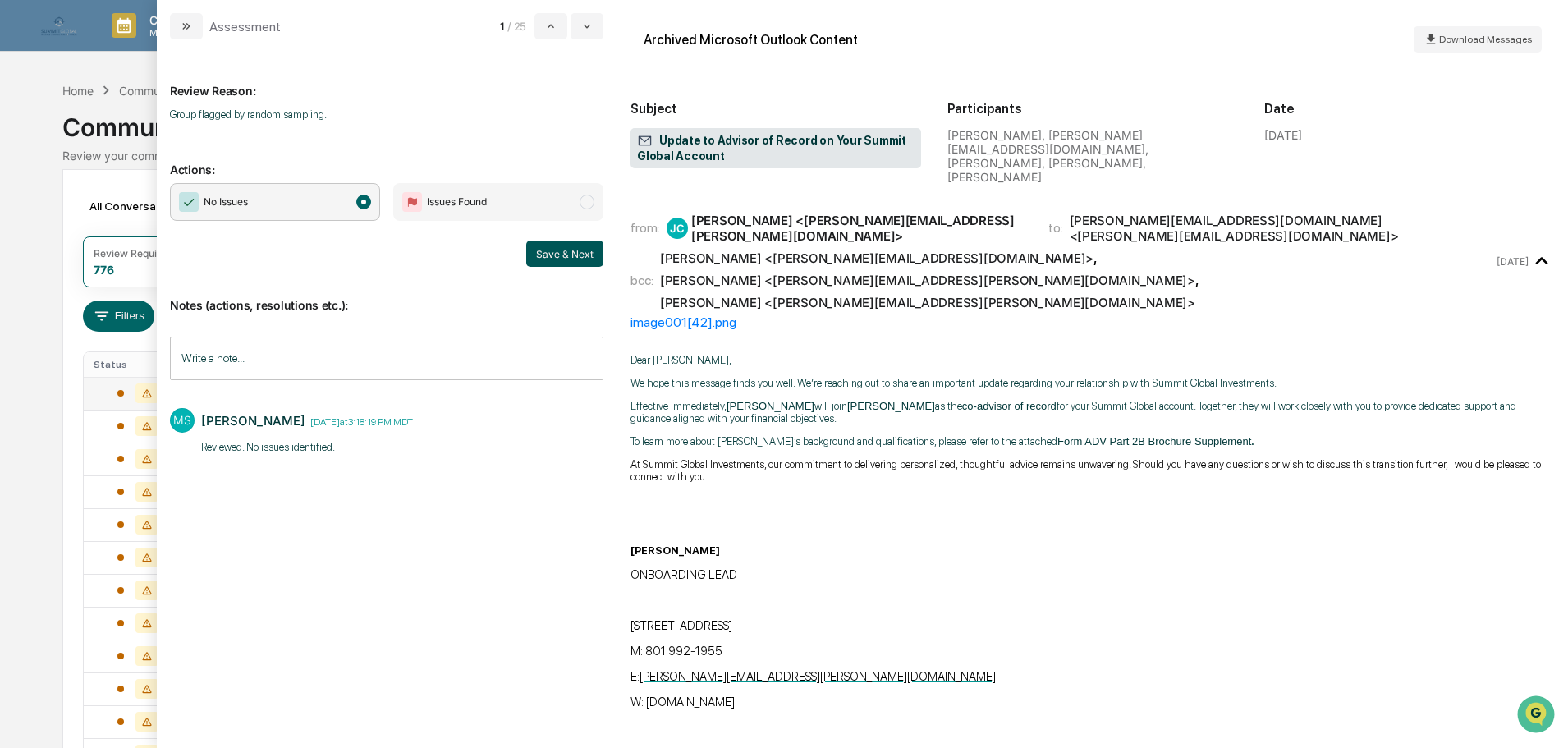
click at [557, 259] on button "Save & Next" at bounding box center [564, 253] width 78 height 27
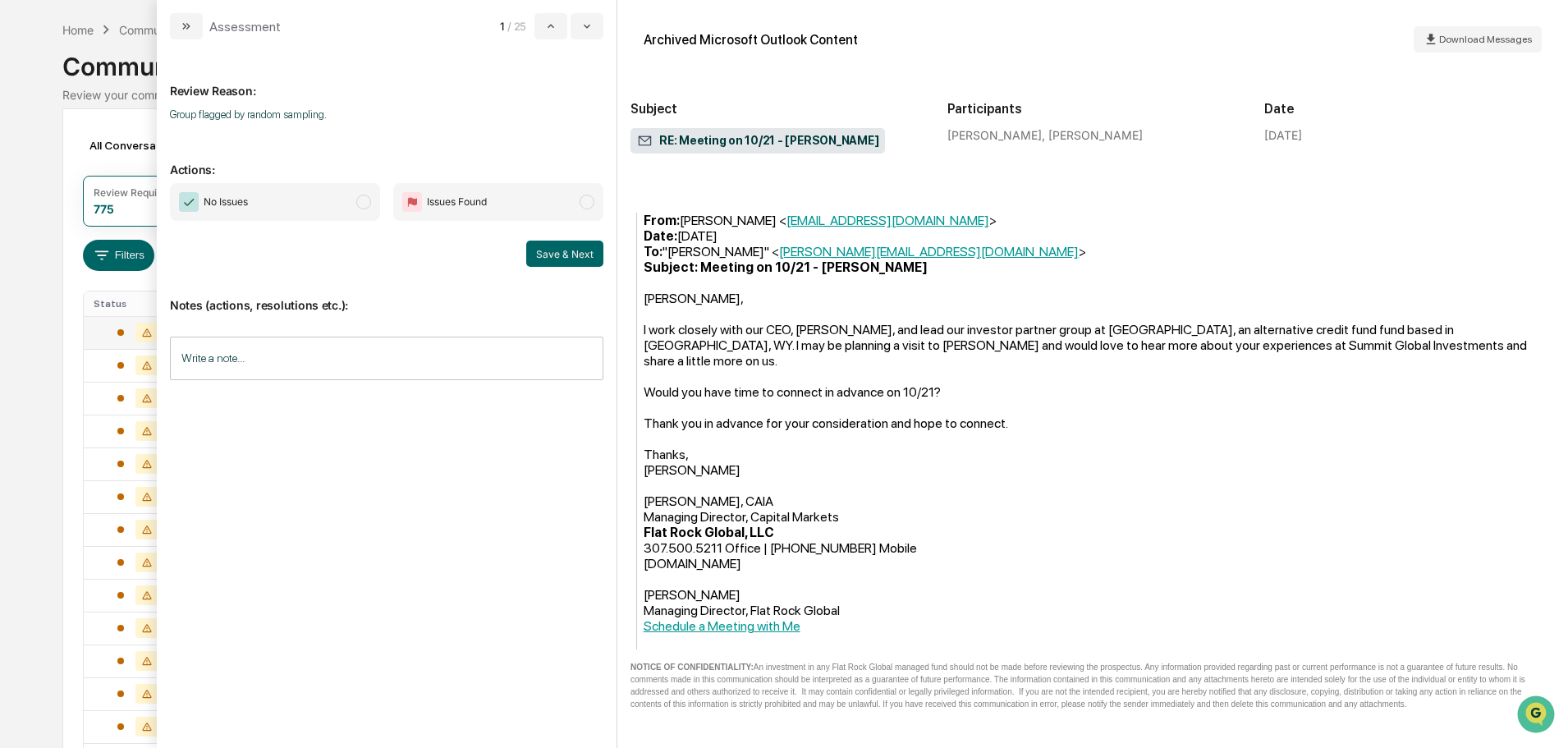
scroll to position [164, 0]
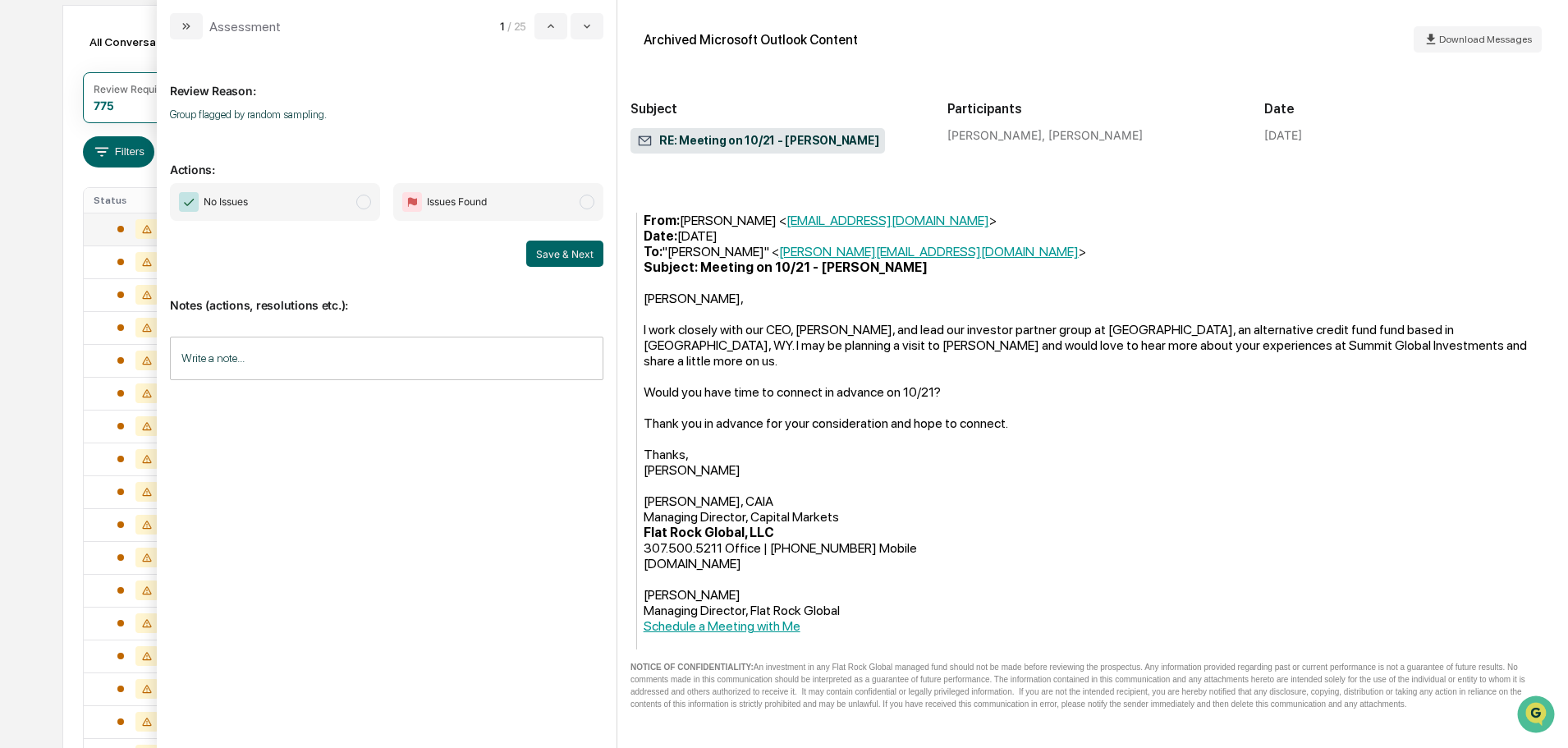
click at [384, 340] on input "Write a note..." at bounding box center [387, 358] width 434 height 43
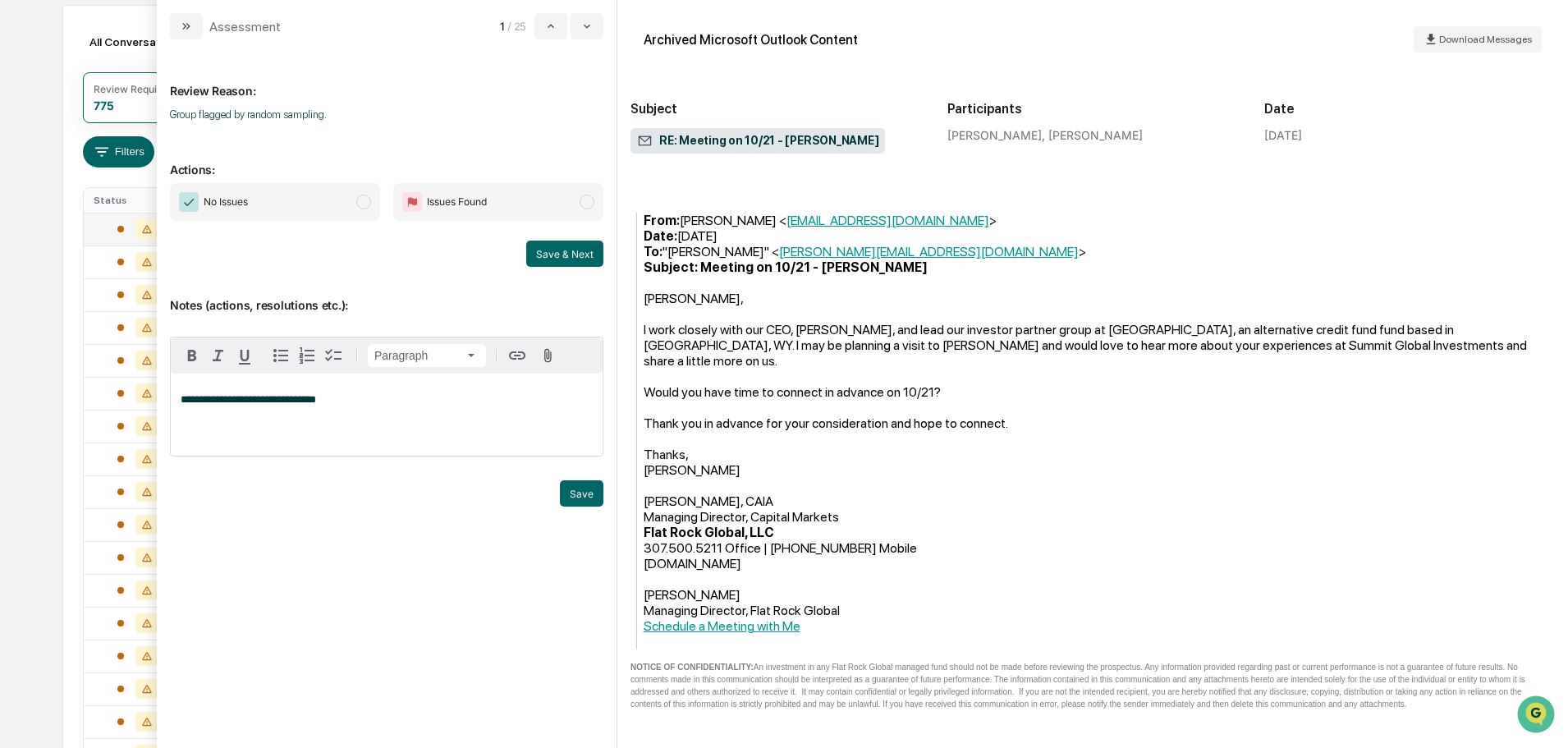
click at [352, 198] on span "No Issues" at bounding box center [275, 202] width 210 height 37
click at [576, 494] on button "Save" at bounding box center [582, 493] width 43 height 27
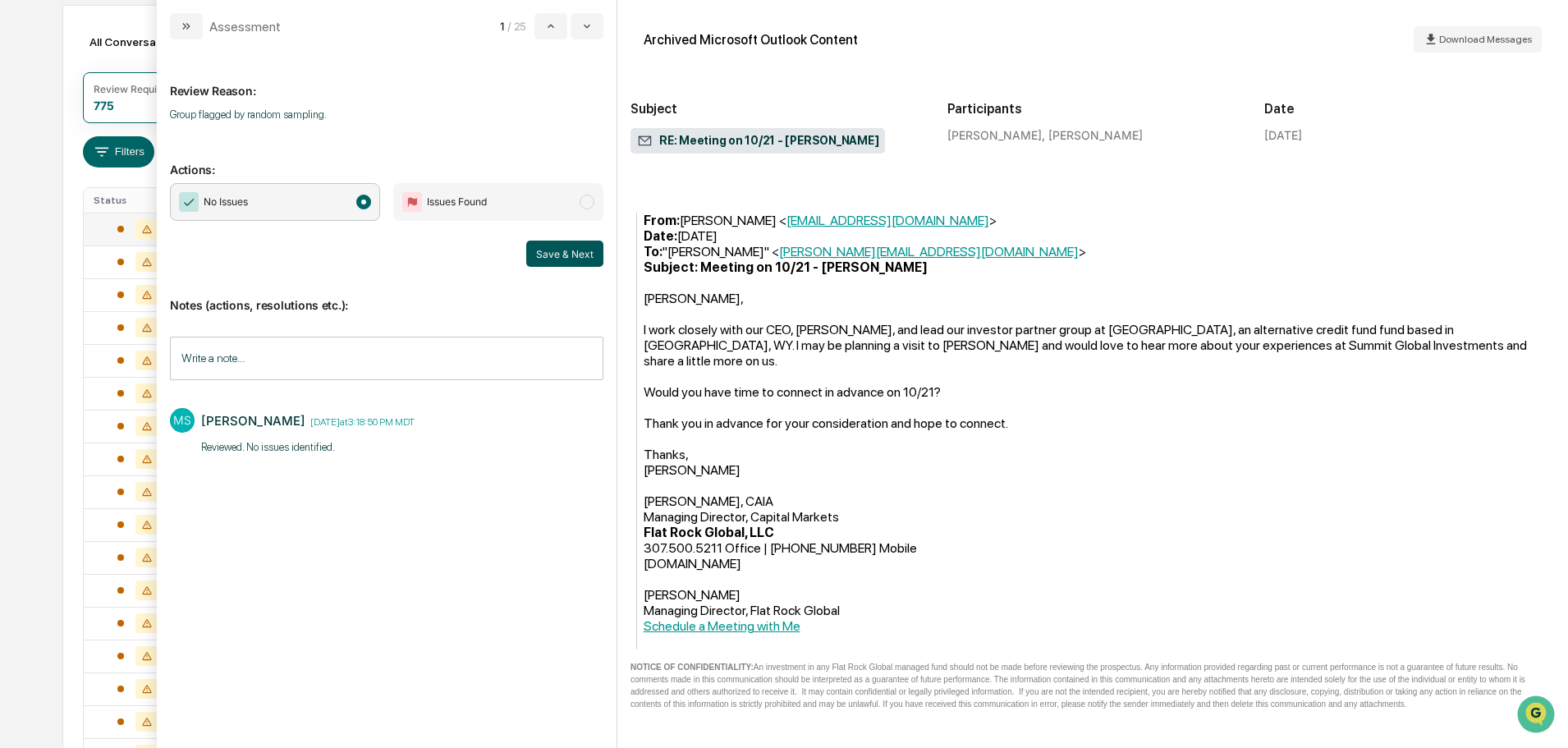
click at [560, 255] on button "Save & Next" at bounding box center [564, 253] width 78 height 27
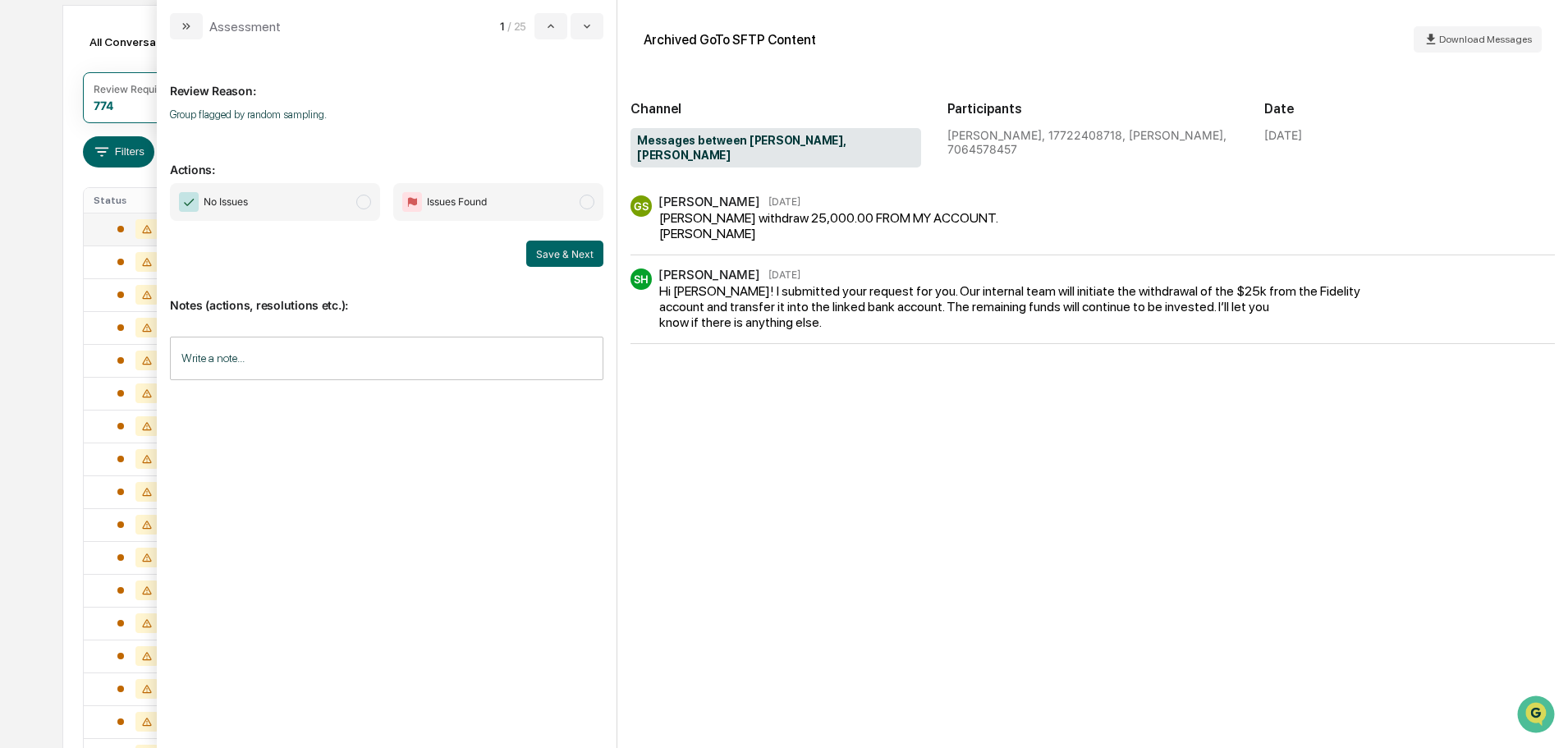
click at [526, 198] on span "Issues Found" at bounding box center [498, 202] width 210 height 37
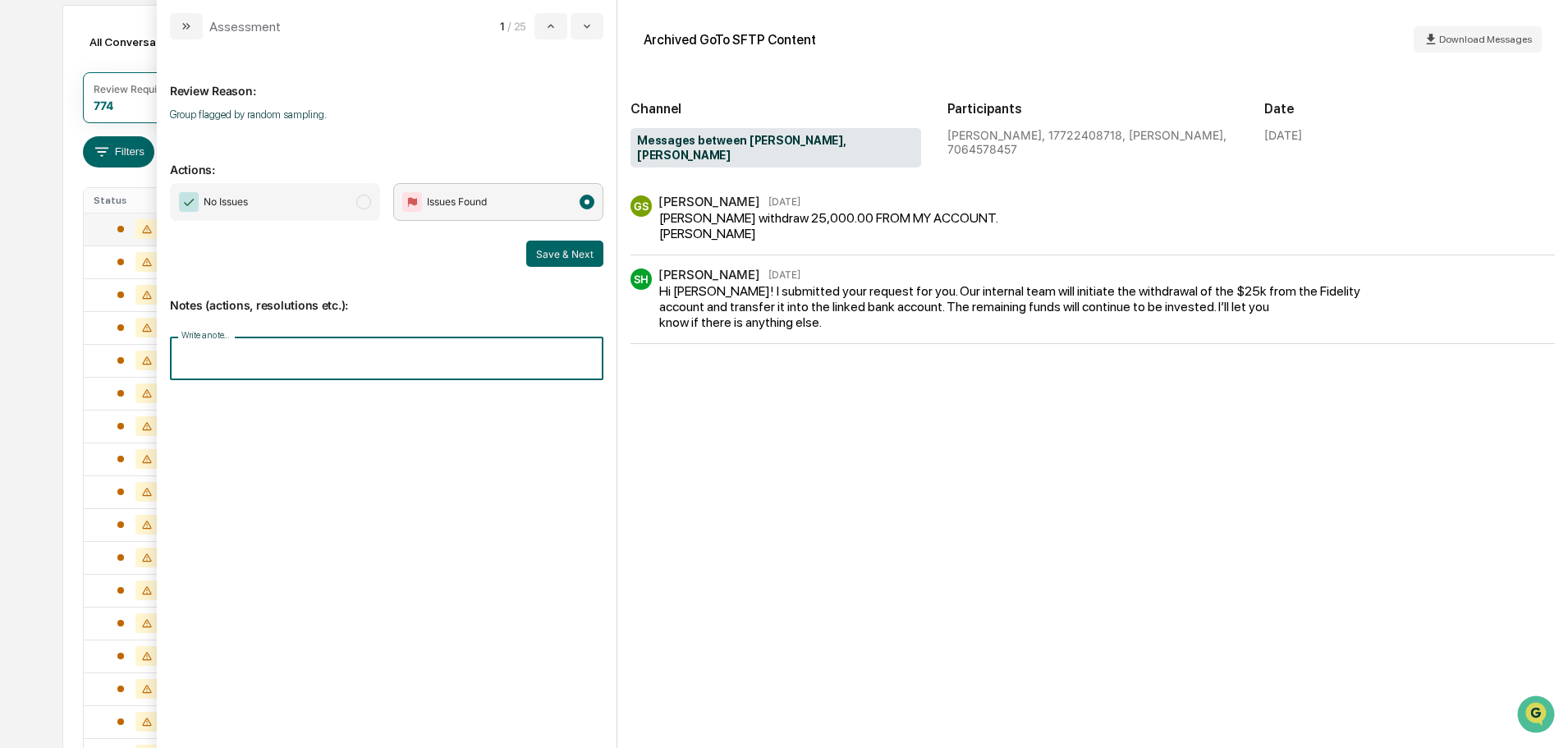
click at [352, 349] on input "Write a note..." at bounding box center [387, 358] width 434 height 43
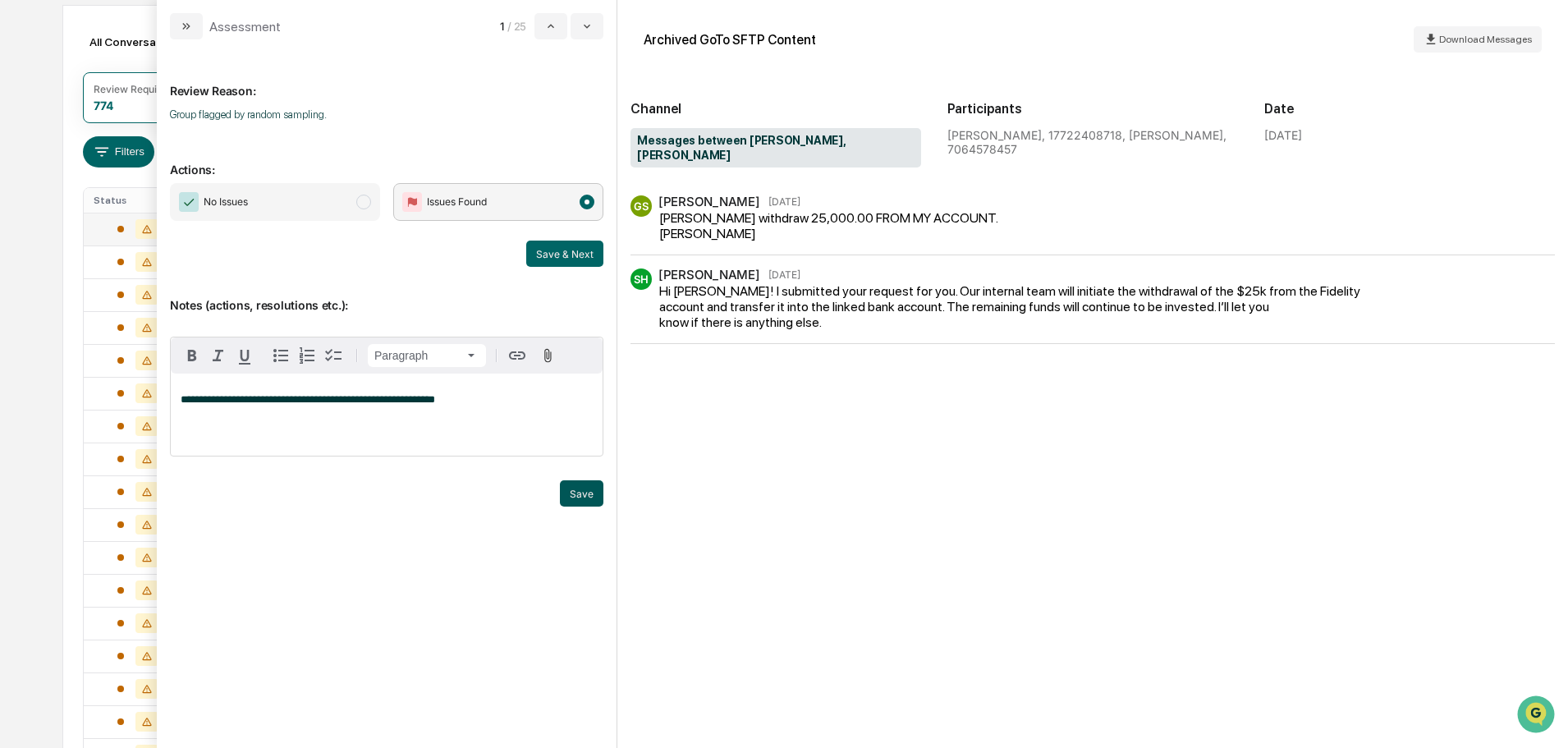
click at [570, 483] on button "Save" at bounding box center [582, 493] width 43 height 27
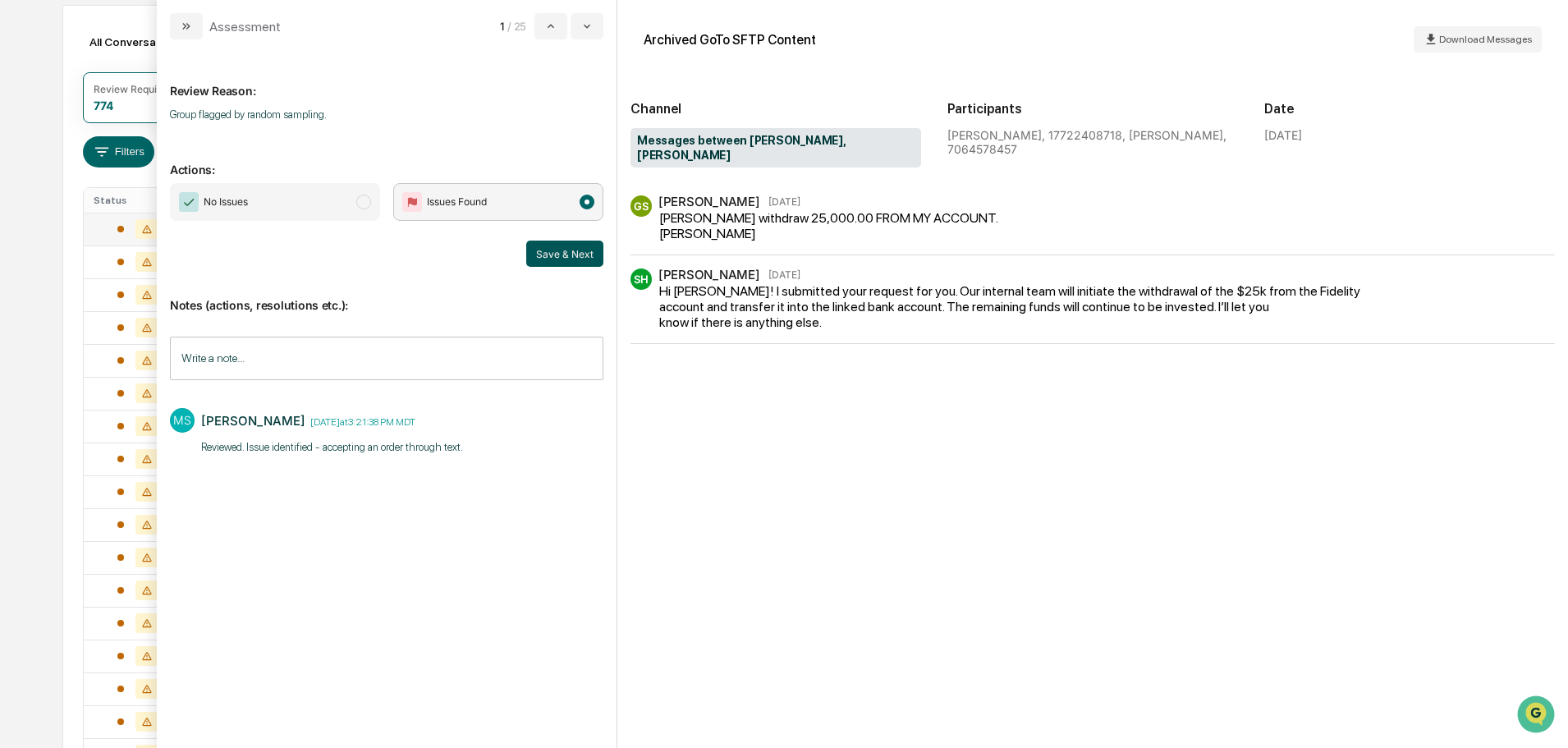
click at [568, 252] on button "Save & Next" at bounding box center [564, 253] width 78 height 27
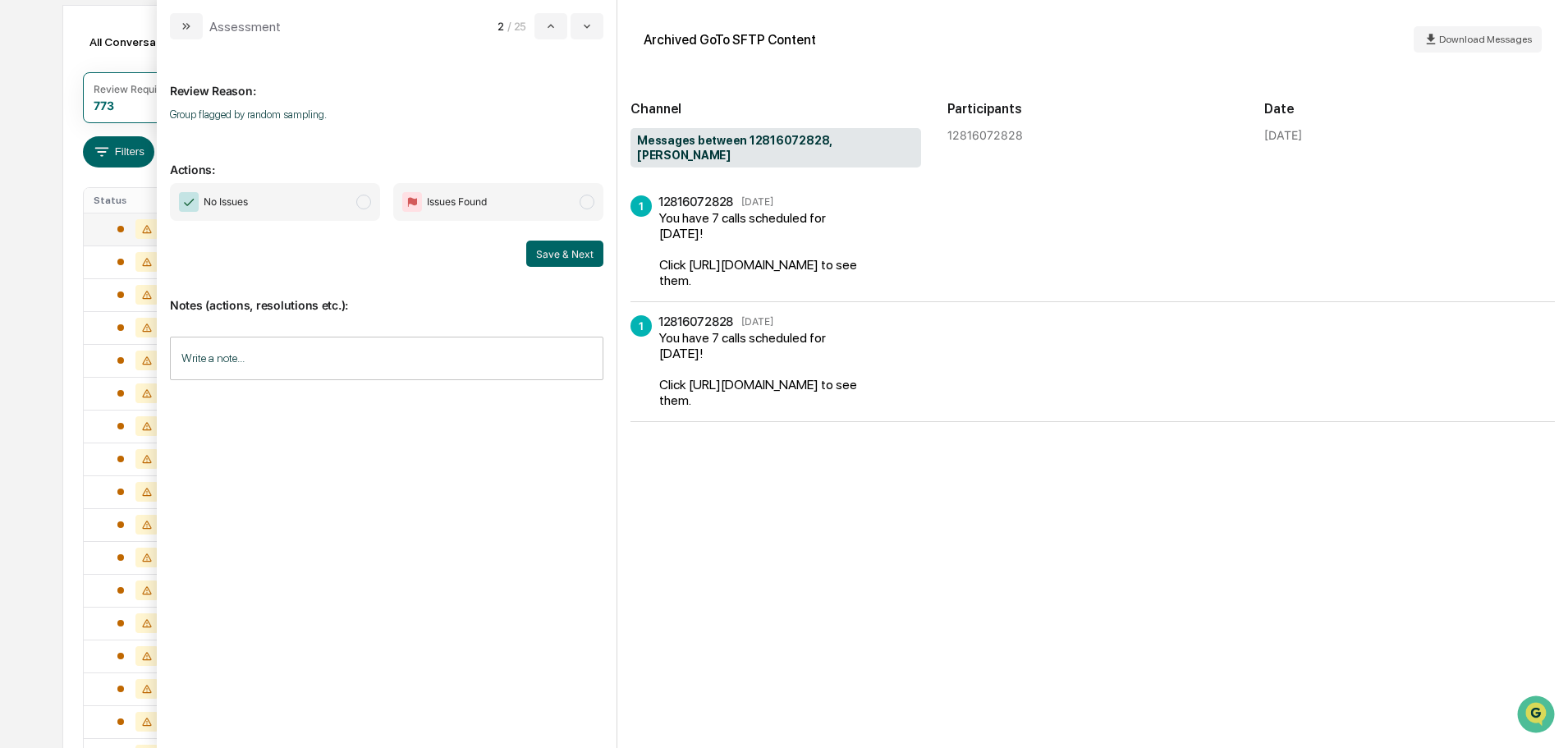
click at [284, 213] on span "No Issues" at bounding box center [275, 202] width 210 height 37
click at [292, 359] on input "Write a note..." at bounding box center [387, 358] width 434 height 43
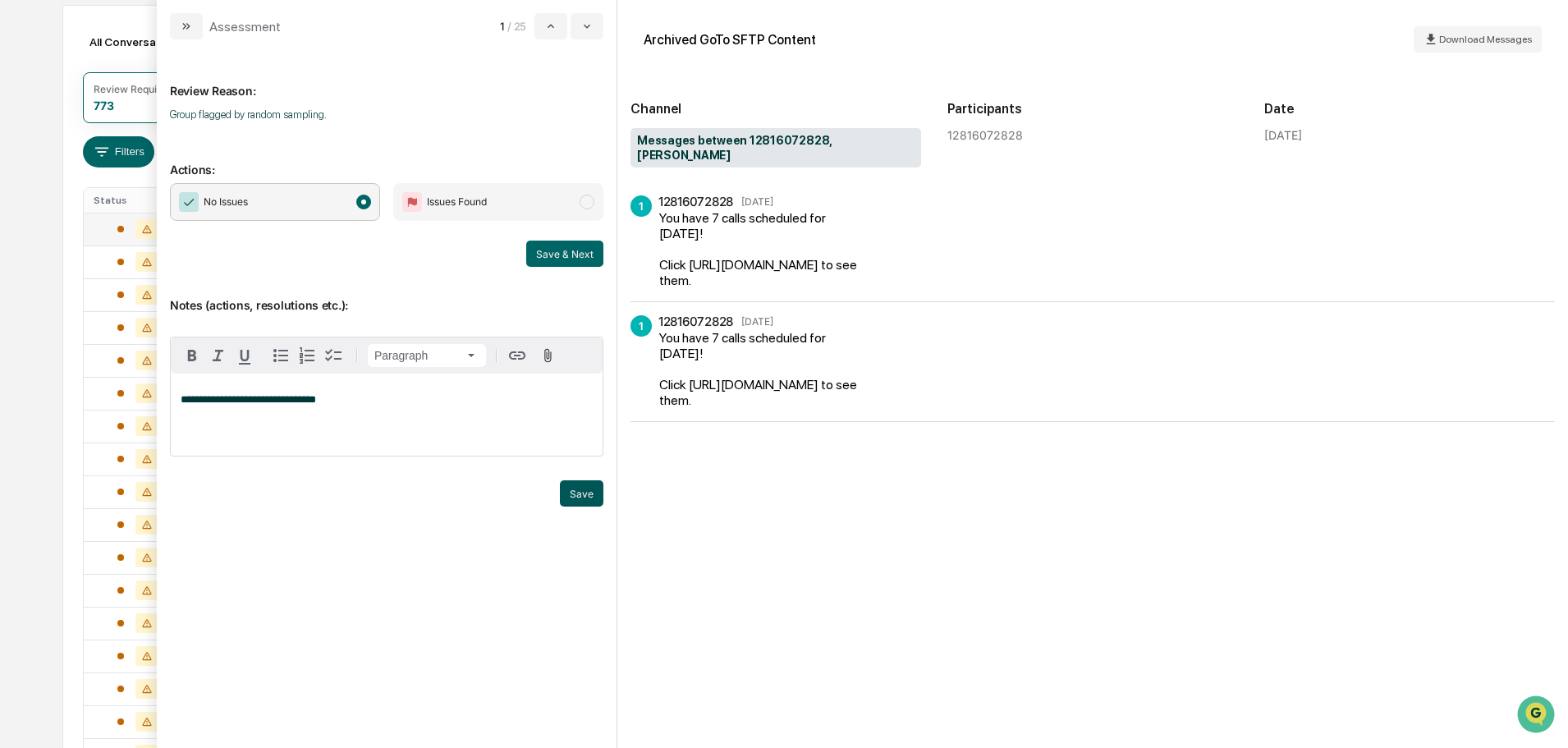
click at [578, 487] on button "Save" at bounding box center [582, 493] width 43 height 27
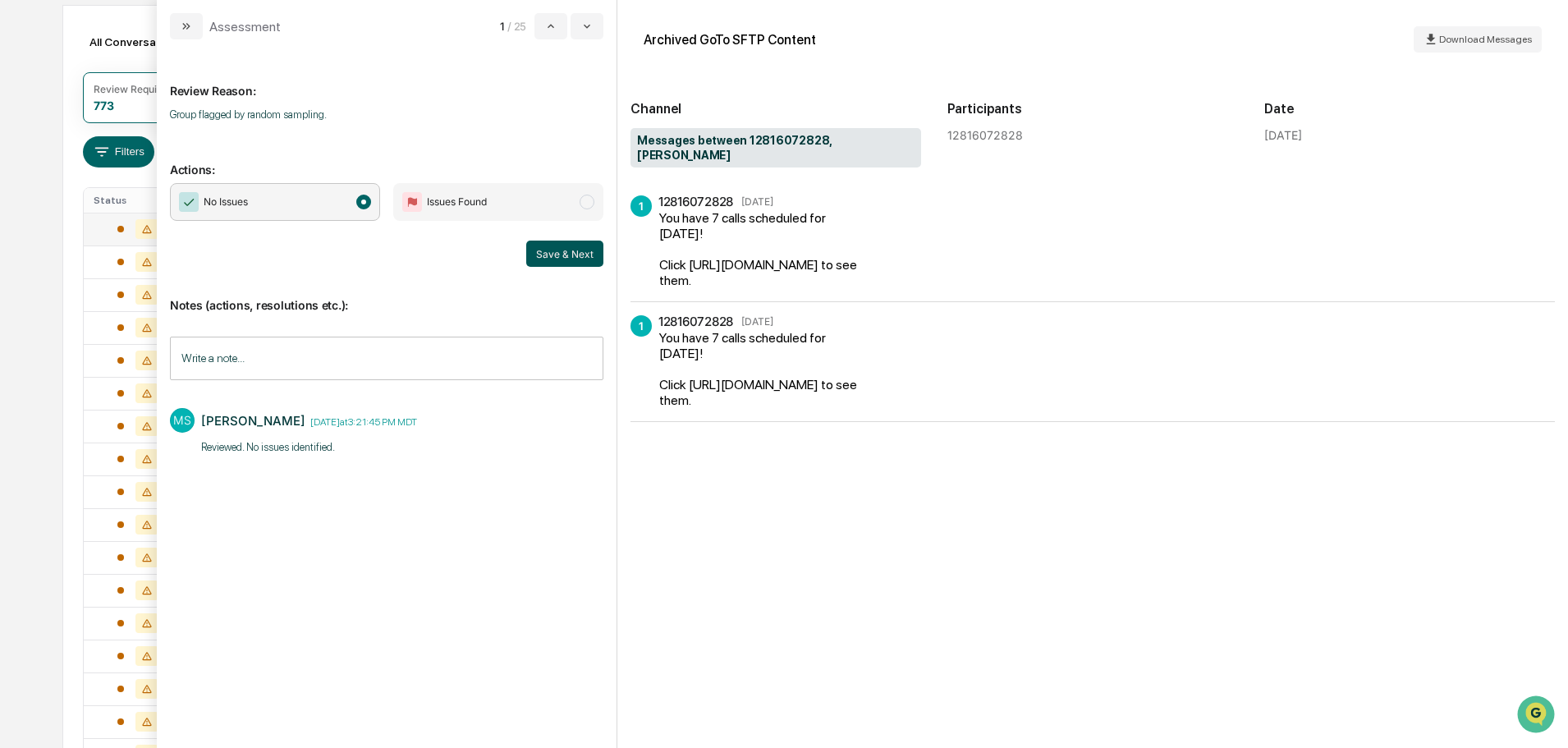
click at [584, 258] on button "Save & Next" at bounding box center [564, 253] width 78 height 27
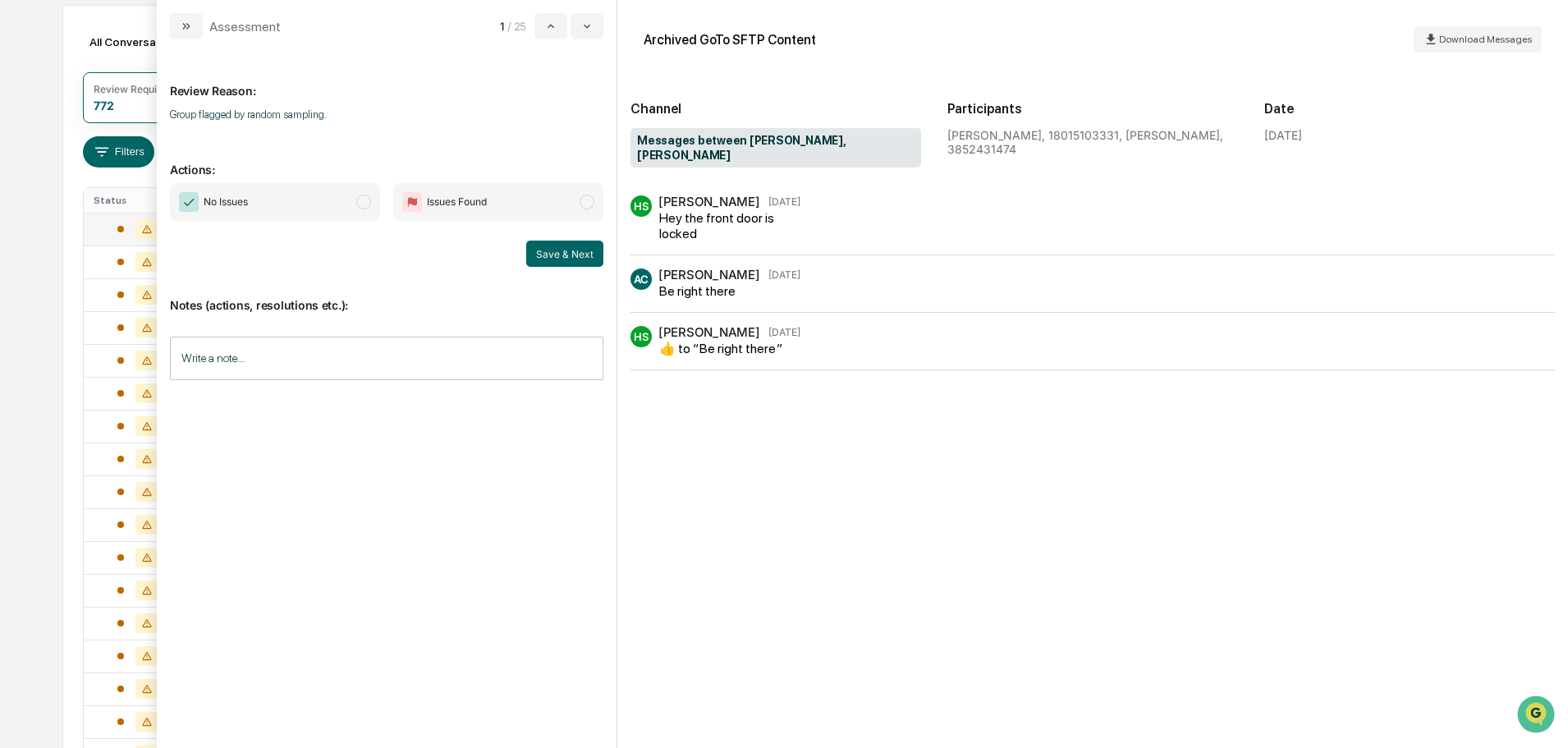
click at [342, 205] on span "No Issues" at bounding box center [275, 202] width 210 height 37
click at [550, 257] on button "Save & Next" at bounding box center [564, 253] width 78 height 27
click at [337, 195] on span "No Issues" at bounding box center [275, 202] width 210 height 37
click at [343, 364] on input "Write a note..." at bounding box center [387, 358] width 434 height 43
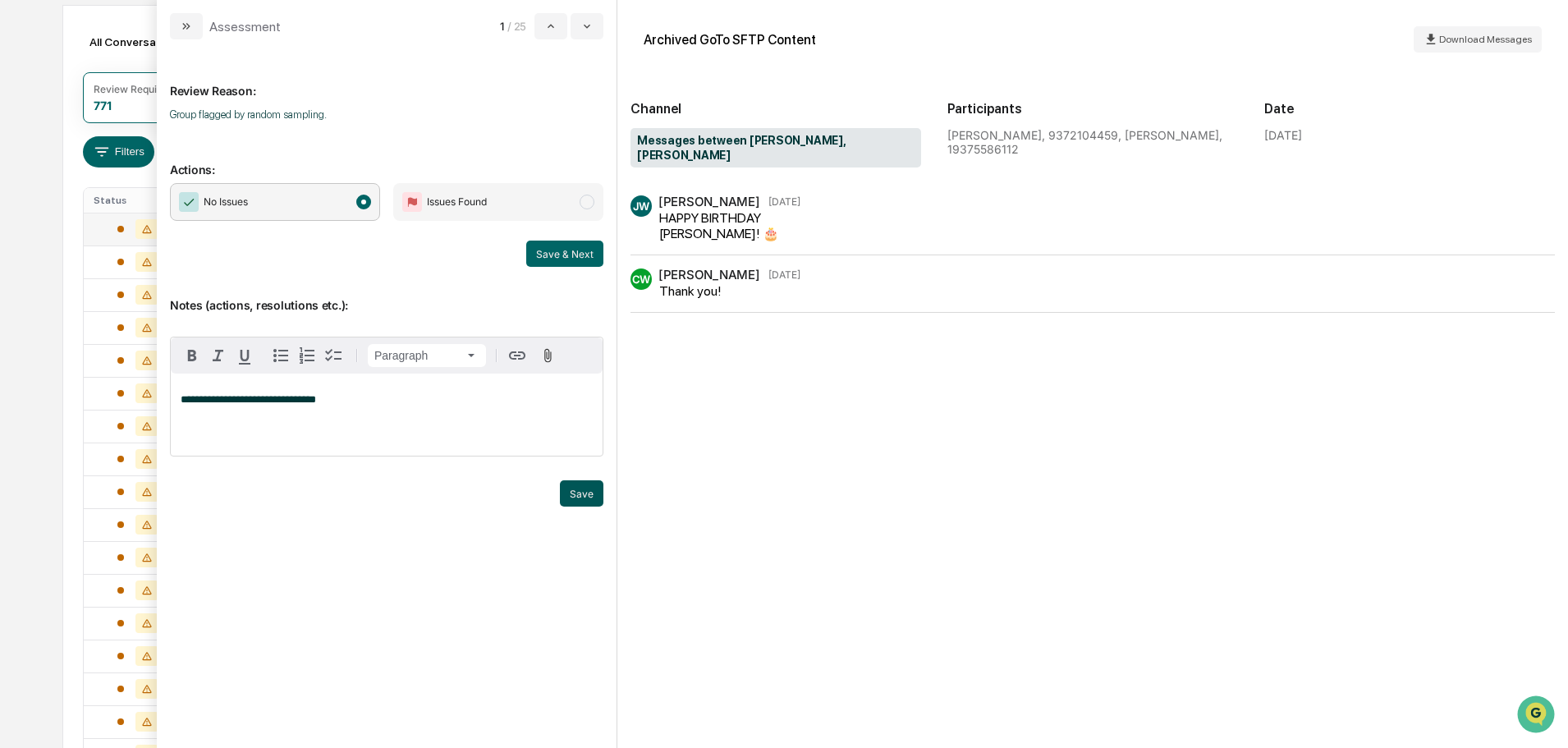
click at [590, 485] on button "Save" at bounding box center [582, 493] width 43 height 27
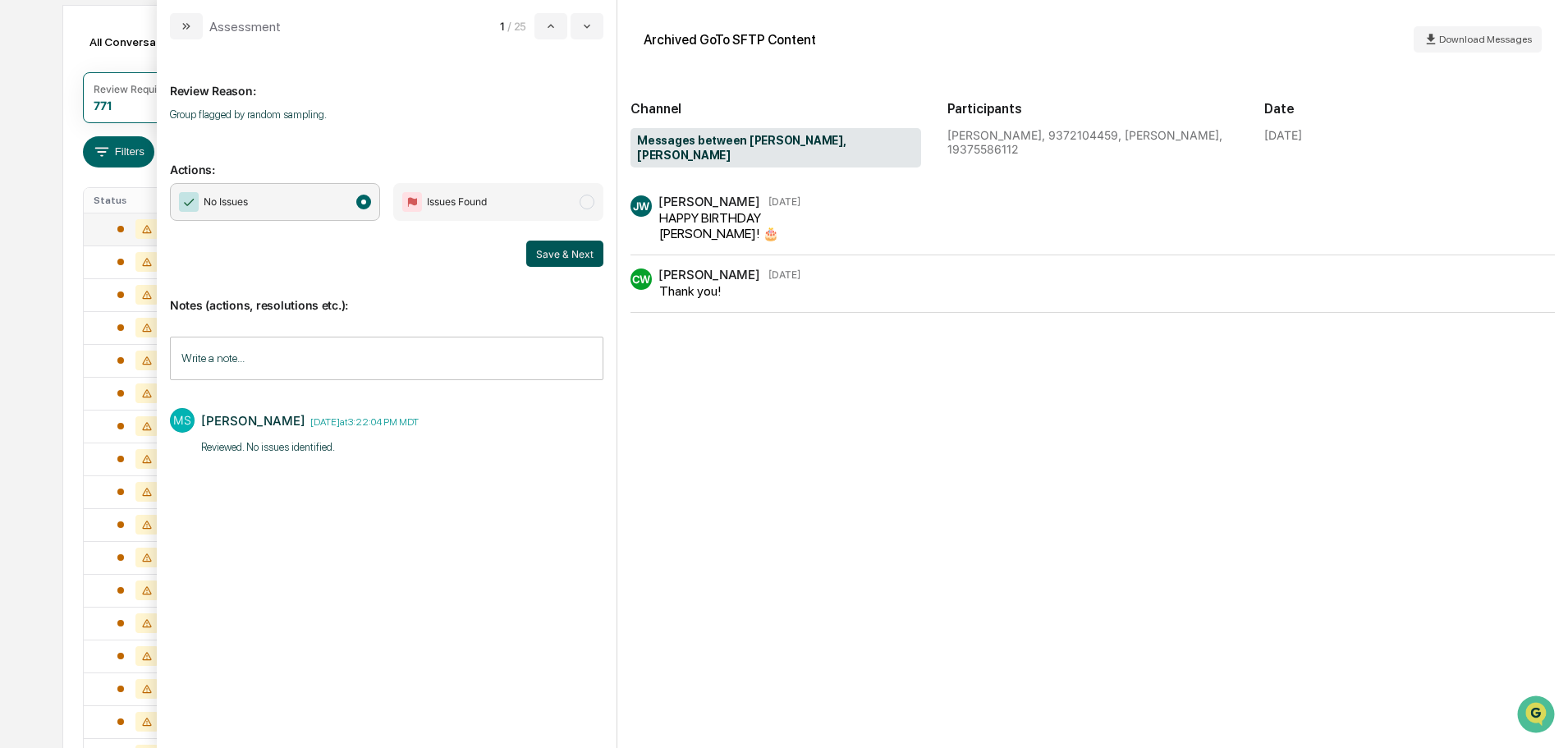
click at [582, 262] on button "Save & Next" at bounding box center [564, 253] width 78 height 27
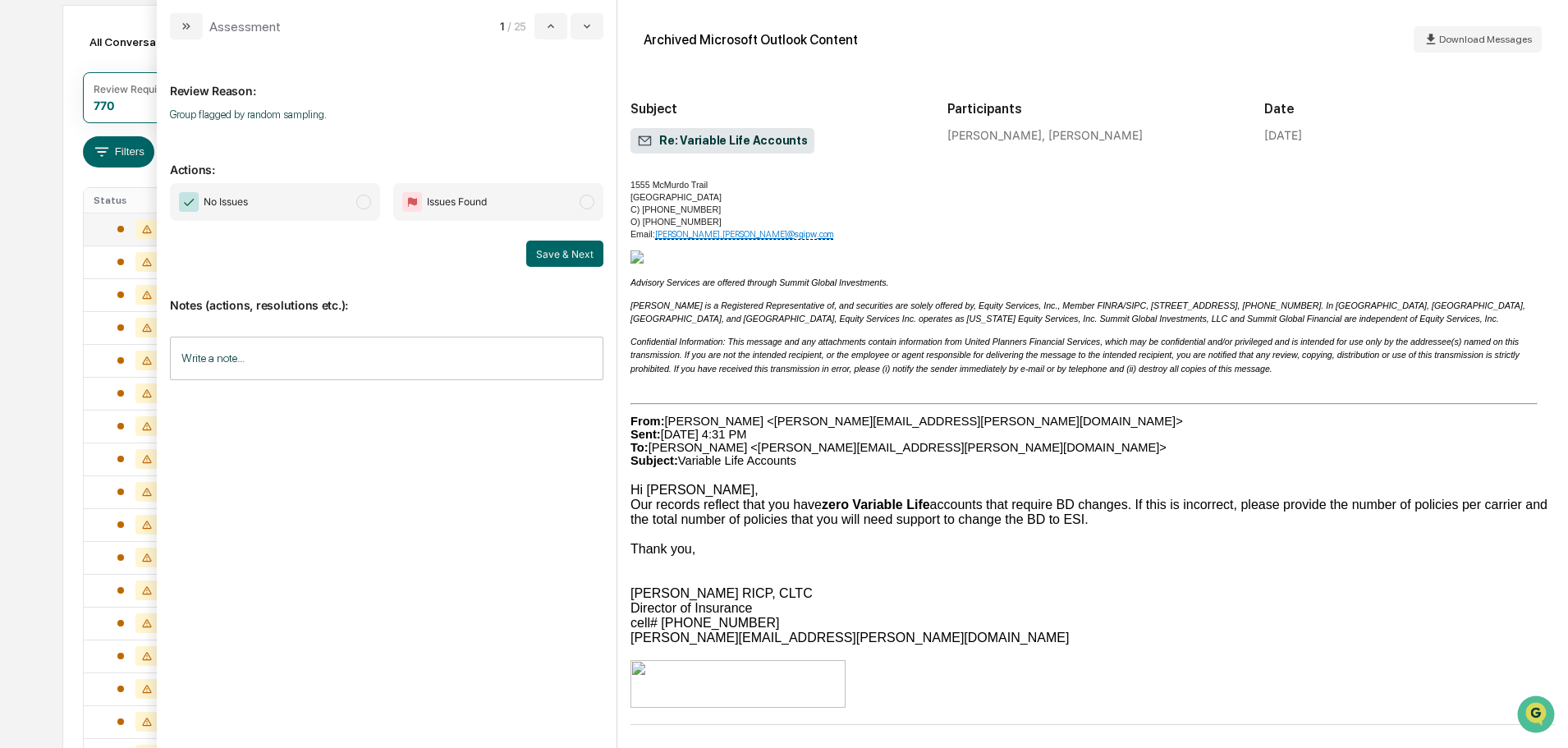
scroll to position [688, 0]
click at [314, 194] on span "No Issues" at bounding box center [275, 202] width 210 height 37
click at [391, 363] on input "Write a note..." at bounding box center [387, 358] width 434 height 43
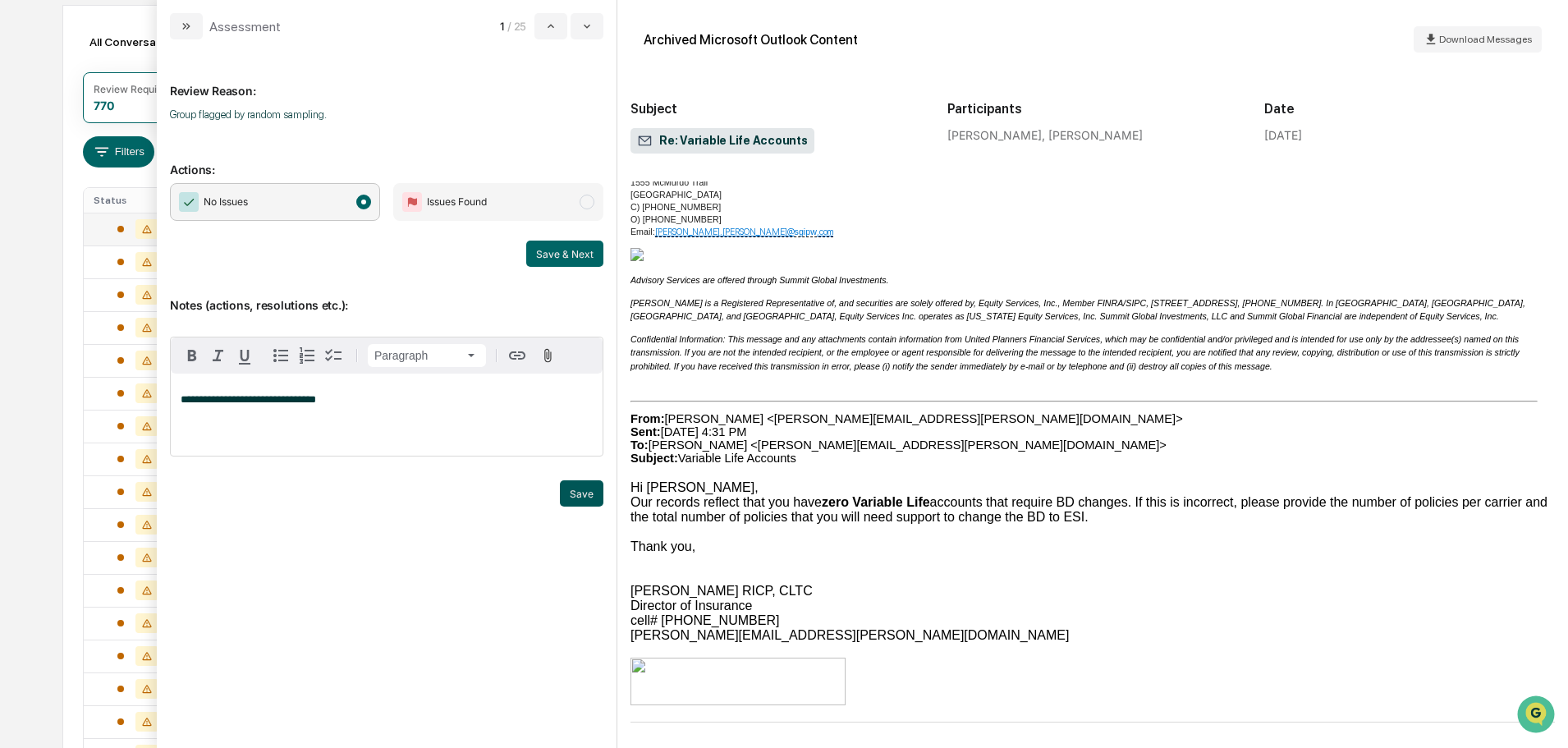
click at [586, 490] on button "Save" at bounding box center [582, 493] width 43 height 27
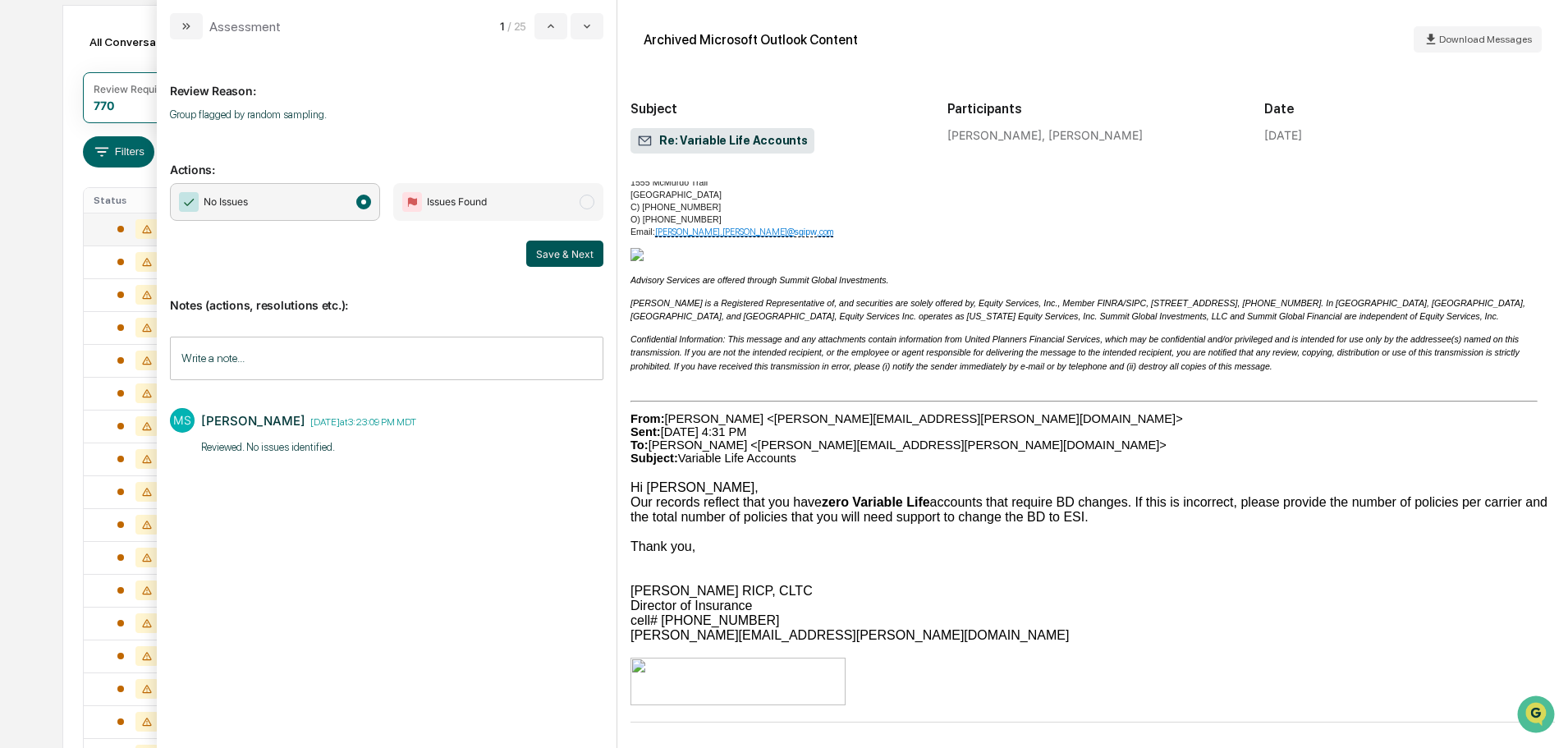
click at [549, 253] on button "Save & Next" at bounding box center [564, 253] width 78 height 27
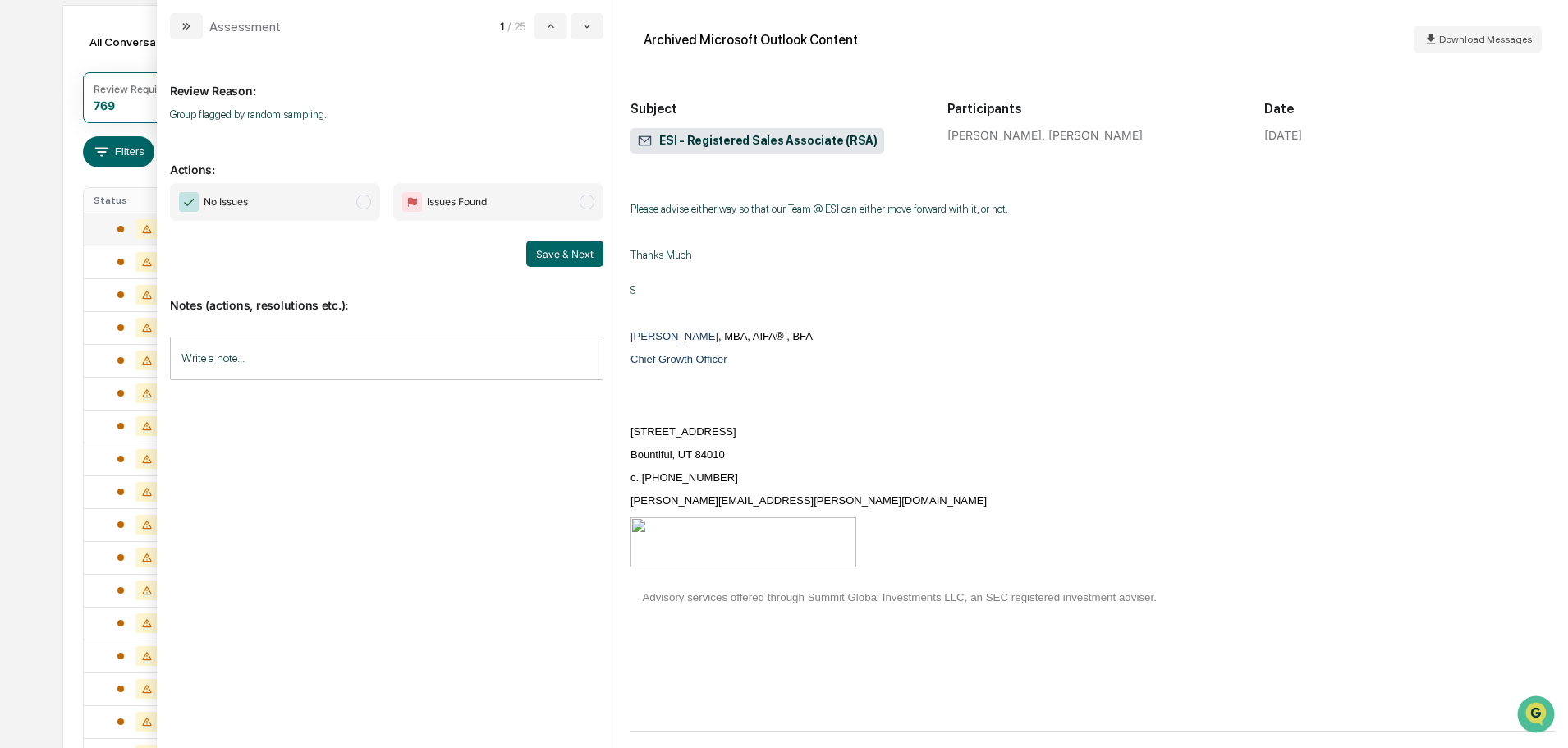
scroll to position [157, 0]
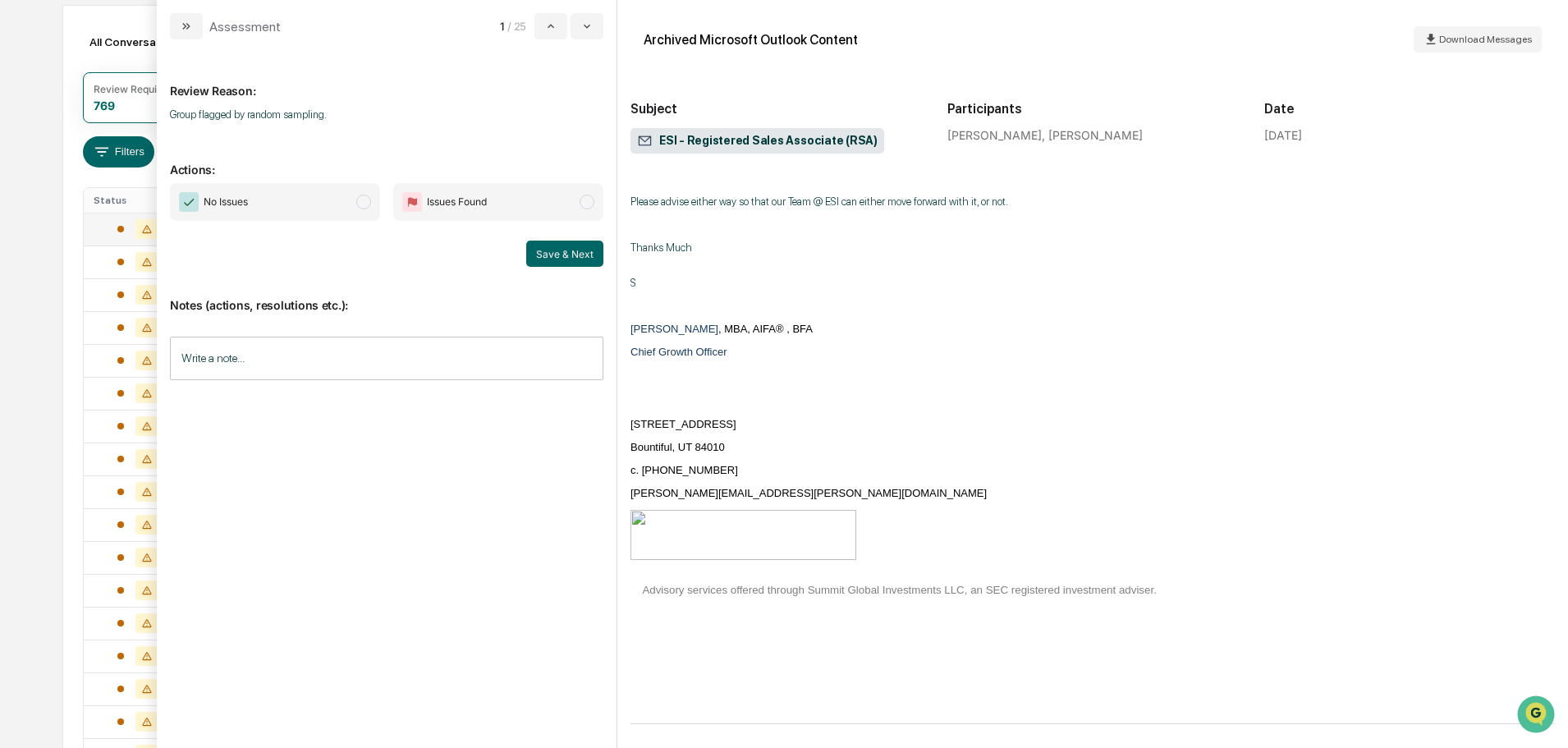
click at [328, 212] on span "No Issues" at bounding box center [275, 202] width 210 height 37
click at [317, 355] on input "Write a note..." at bounding box center [387, 358] width 434 height 43
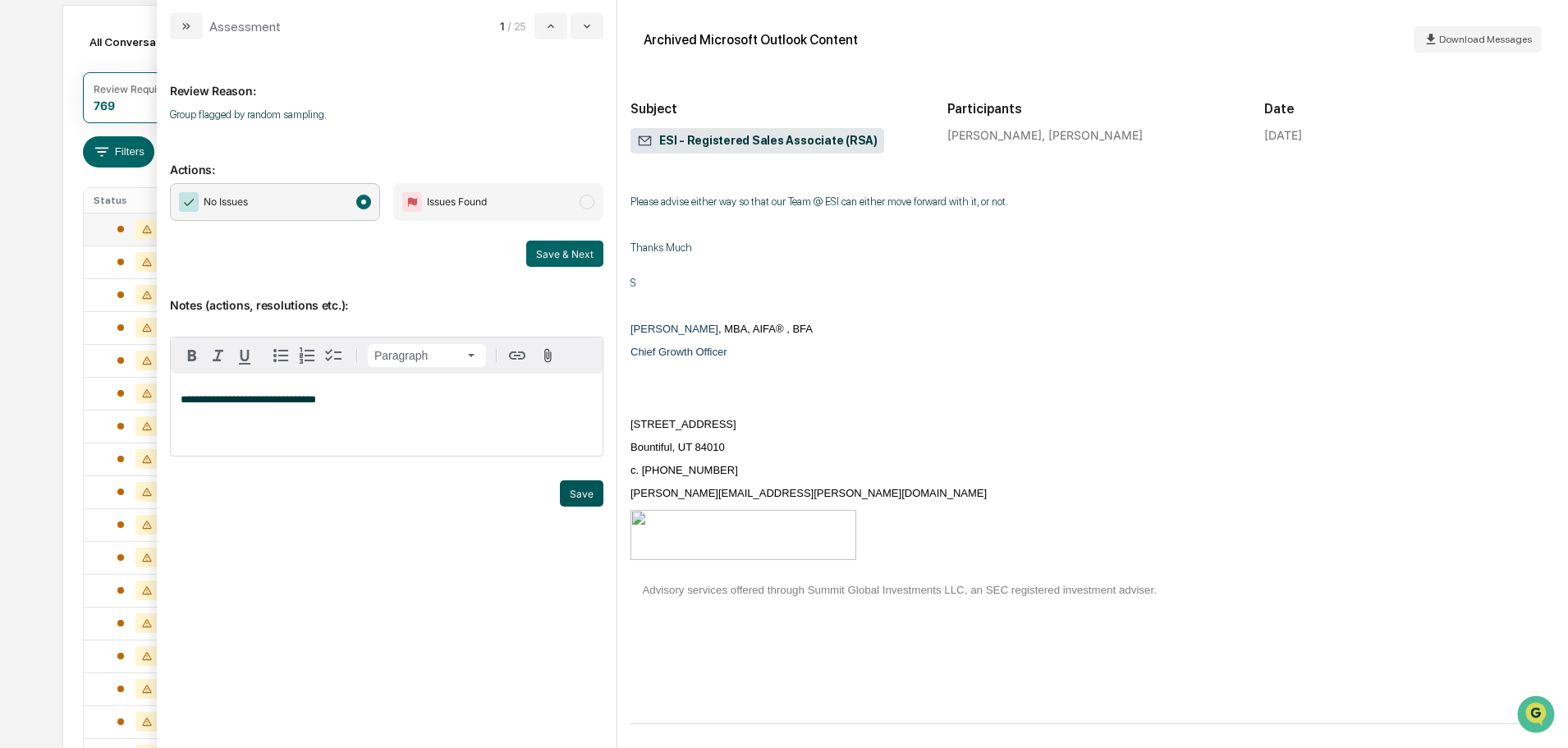
click at [597, 498] on button "Save" at bounding box center [582, 493] width 43 height 27
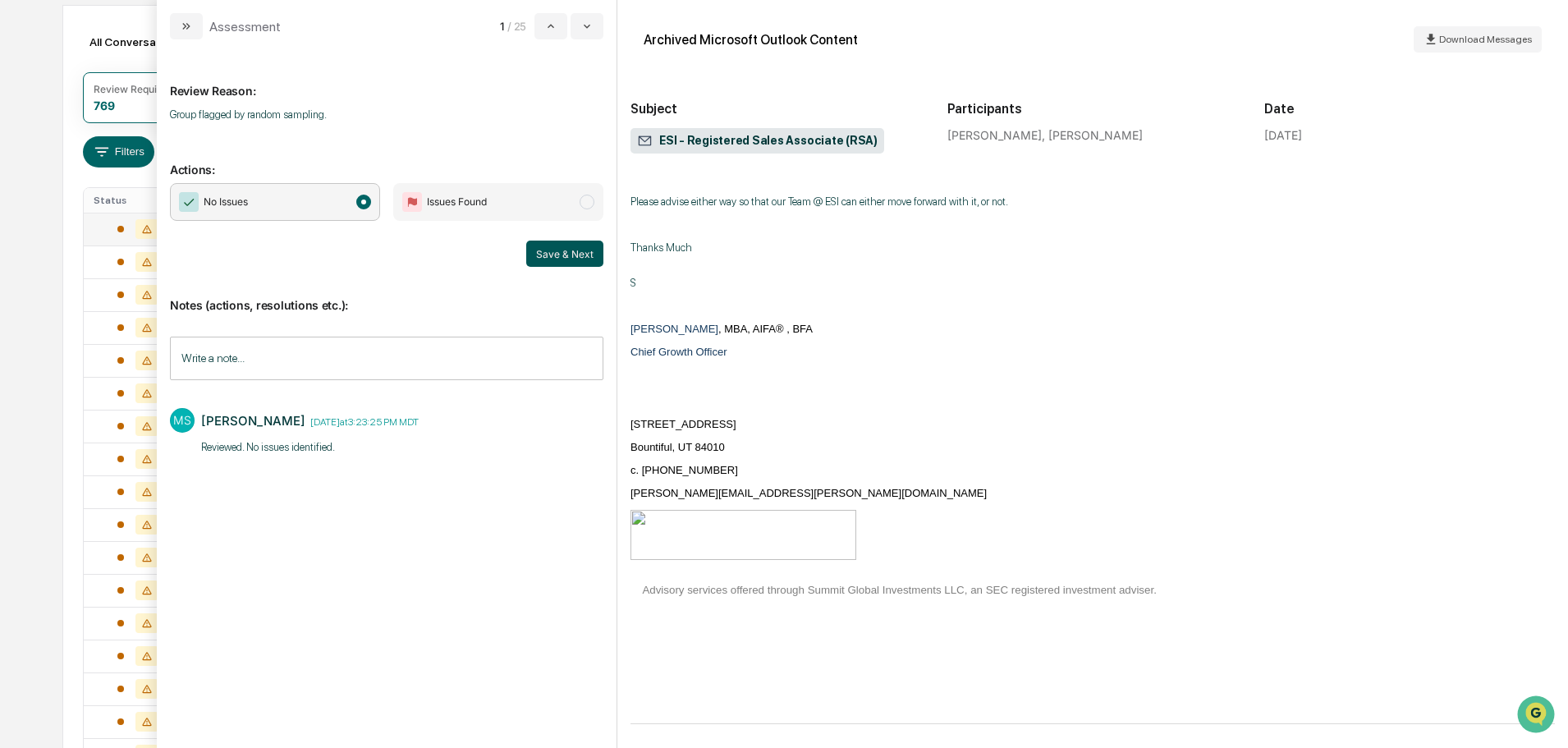
click at [547, 259] on button "Save & Next" at bounding box center [564, 253] width 78 height 27
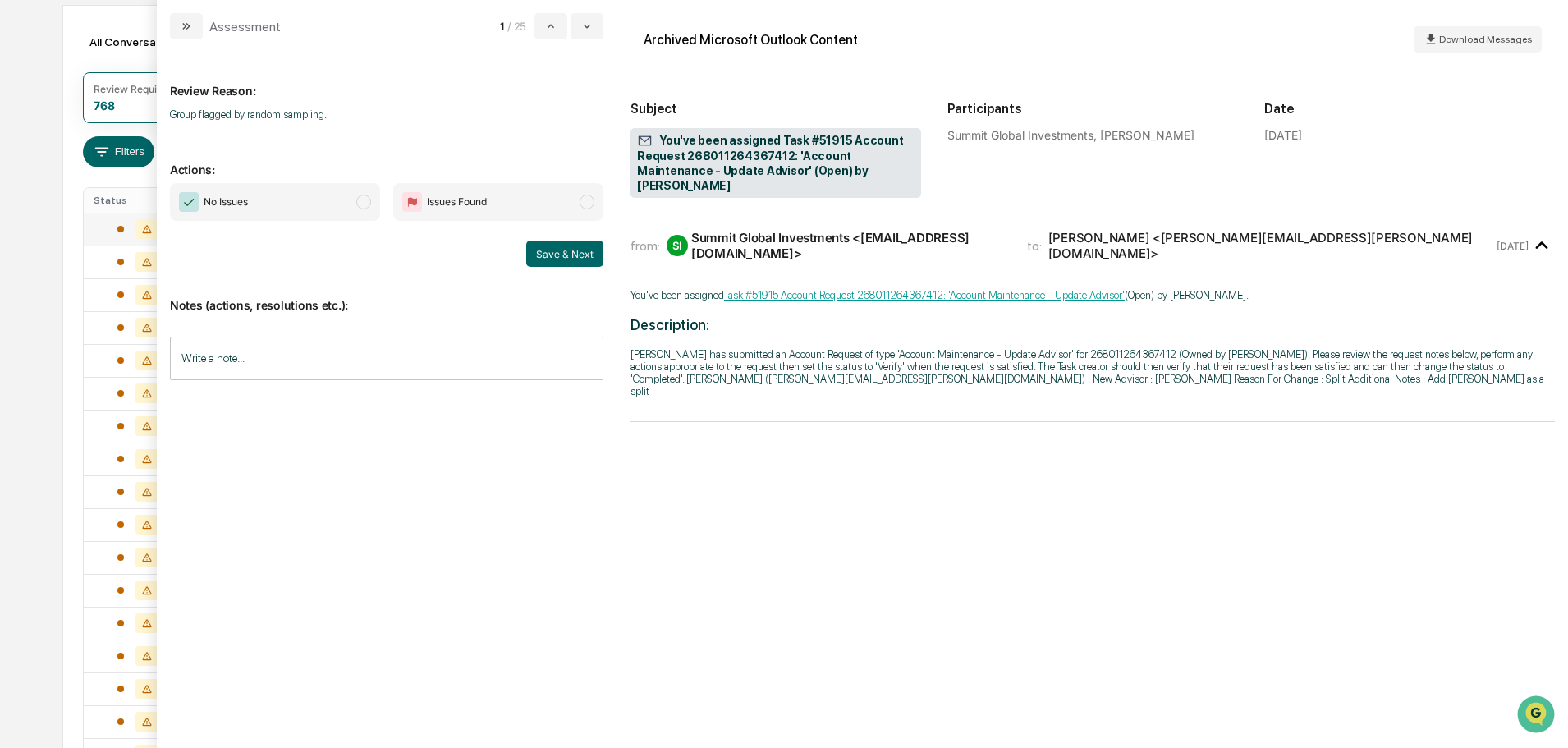
click at [470, 348] on input "Write a note..." at bounding box center [387, 358] width 434 height 43
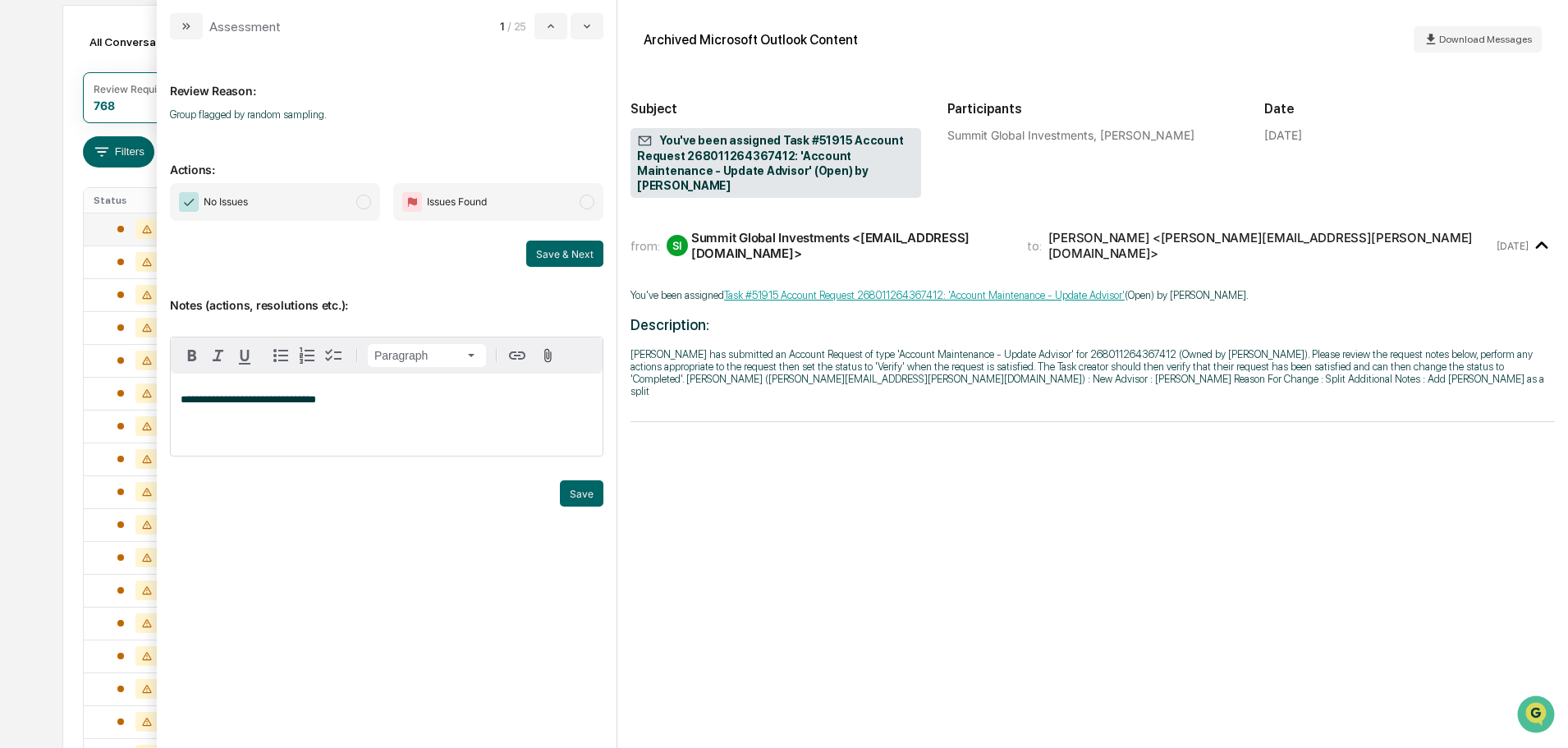
click at [328, 197] on span "No Issues" at bounding box center [275, 202] width 210 height 37
click at [588, 500] on button "Save" at bounding box center [582, 493] width 43 height 27
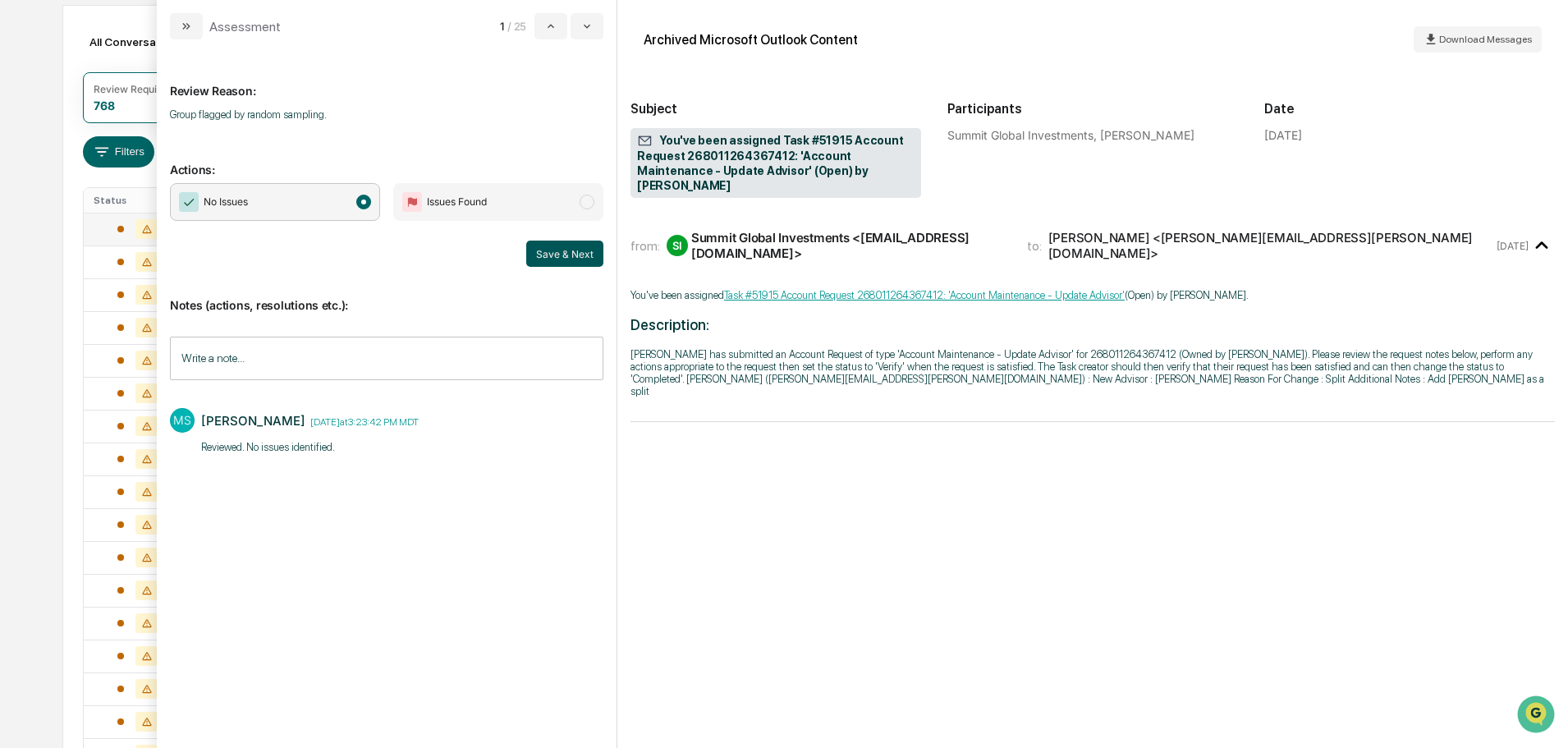
click at [577, 243] on button "Save & Next" at bounding box center [564, 253] width 78 height 27
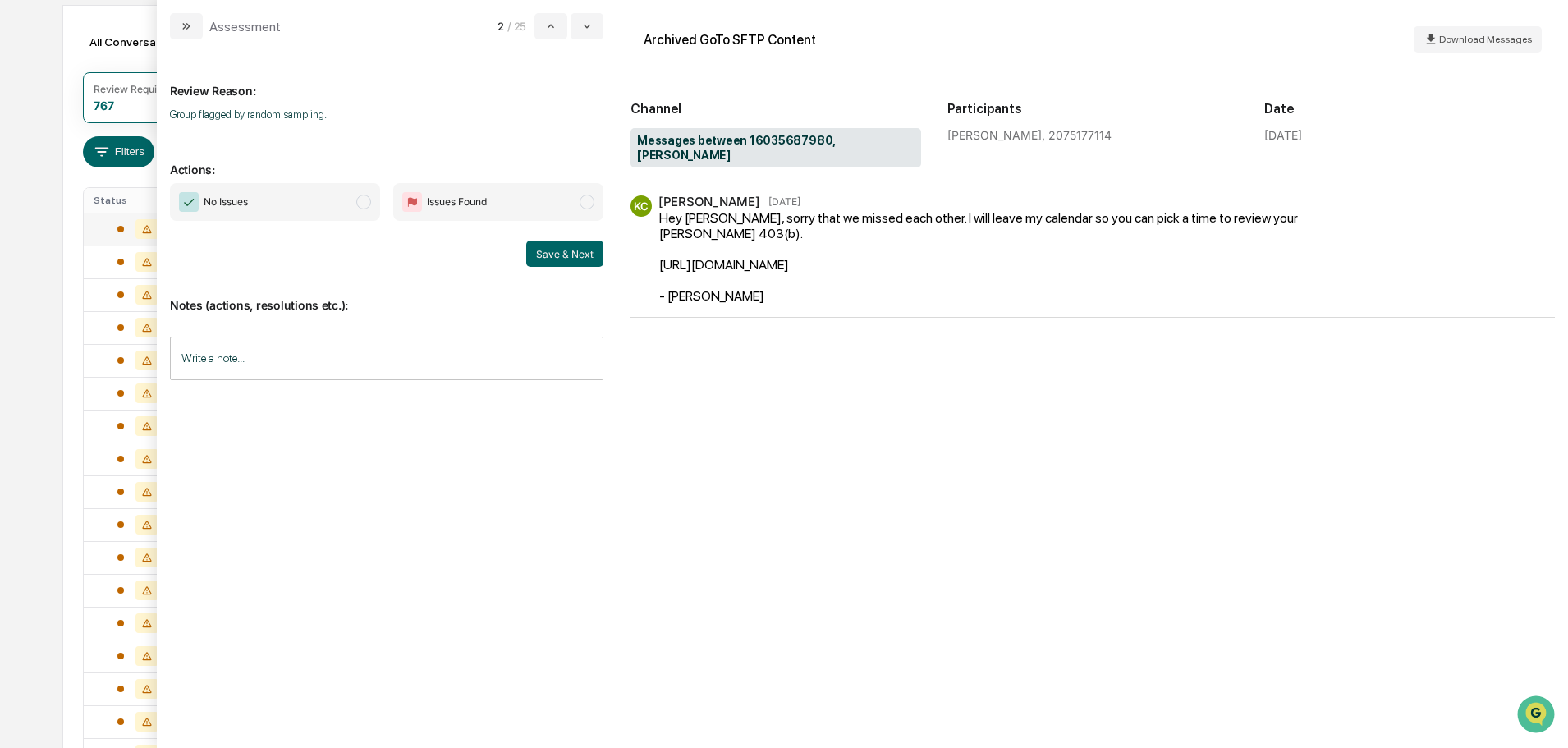
click at [340, 188] on span "No Issues" at bounding box center [275, 202] width 210 height 37
click at [328, 347] on input "Write a note..." at bounding box center [387, 358] width 434 height 43
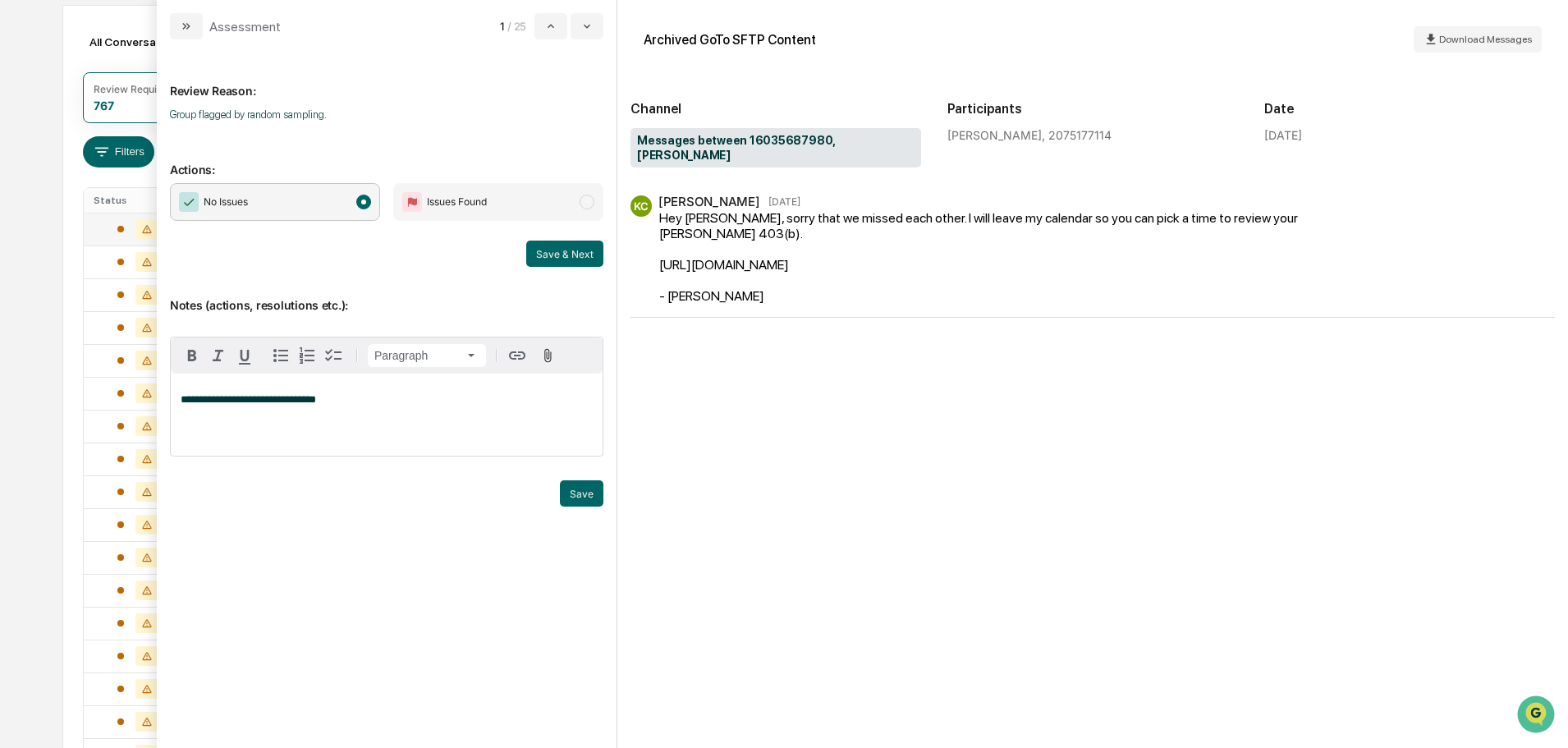
click at [591, 510] on div "modal" at bounding box center [387, 513] width 434 height 25
click at [582, 490] on button "Save" at bounding box center [582, 493] width 43 height 27
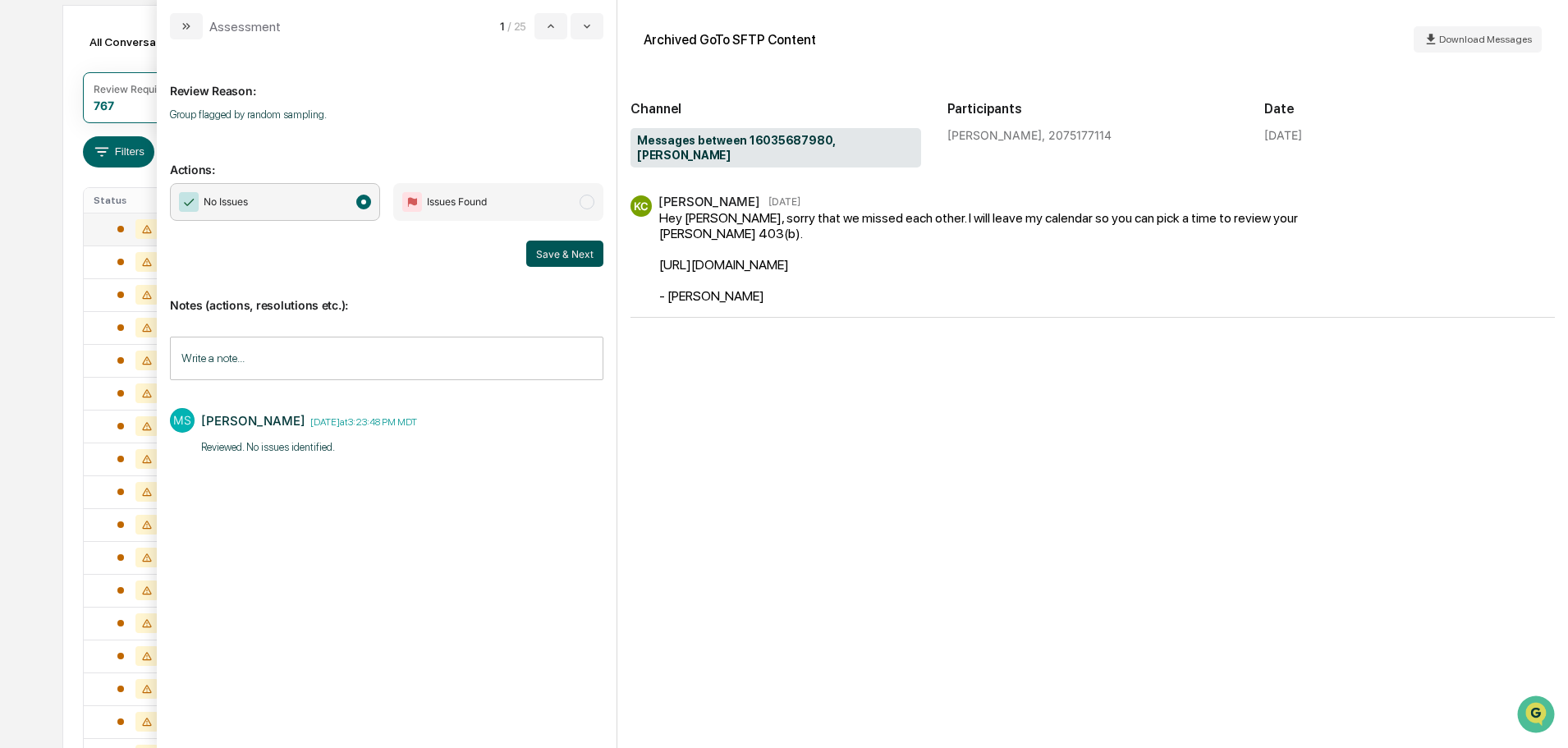
click at [578, 249] on button "Save & Next" at bounding box center [564, 253] width 78 height 27
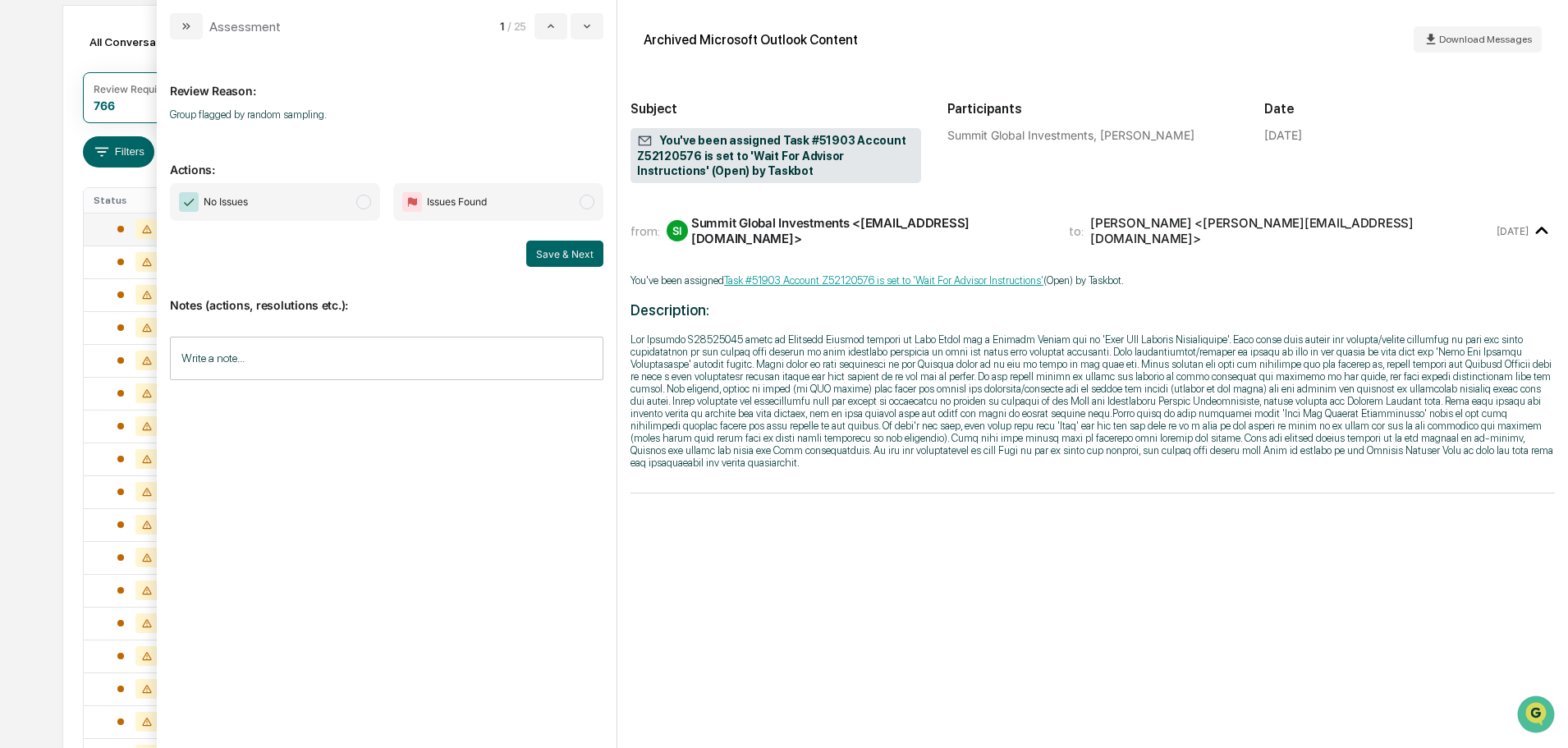
click at [343, 195] on span "No Issues" at bounding box center [275, 202] width 210 height 37
click at [321, 347] on input "Write a note..." at bounding box center [387, 358] width 434 height 43
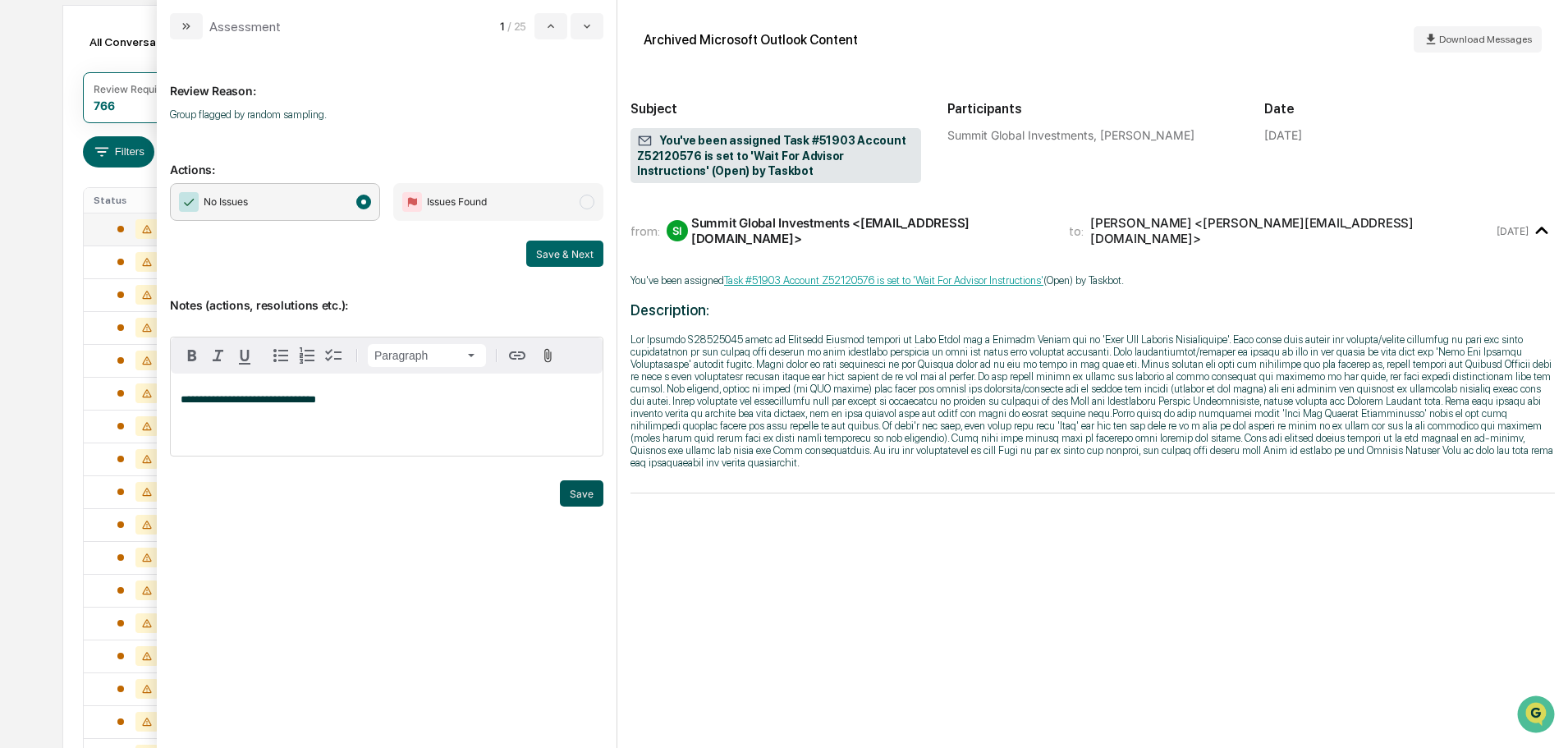
click at [581, 489] on button "Save" at bounding box center [582, 493] width 43 height 27
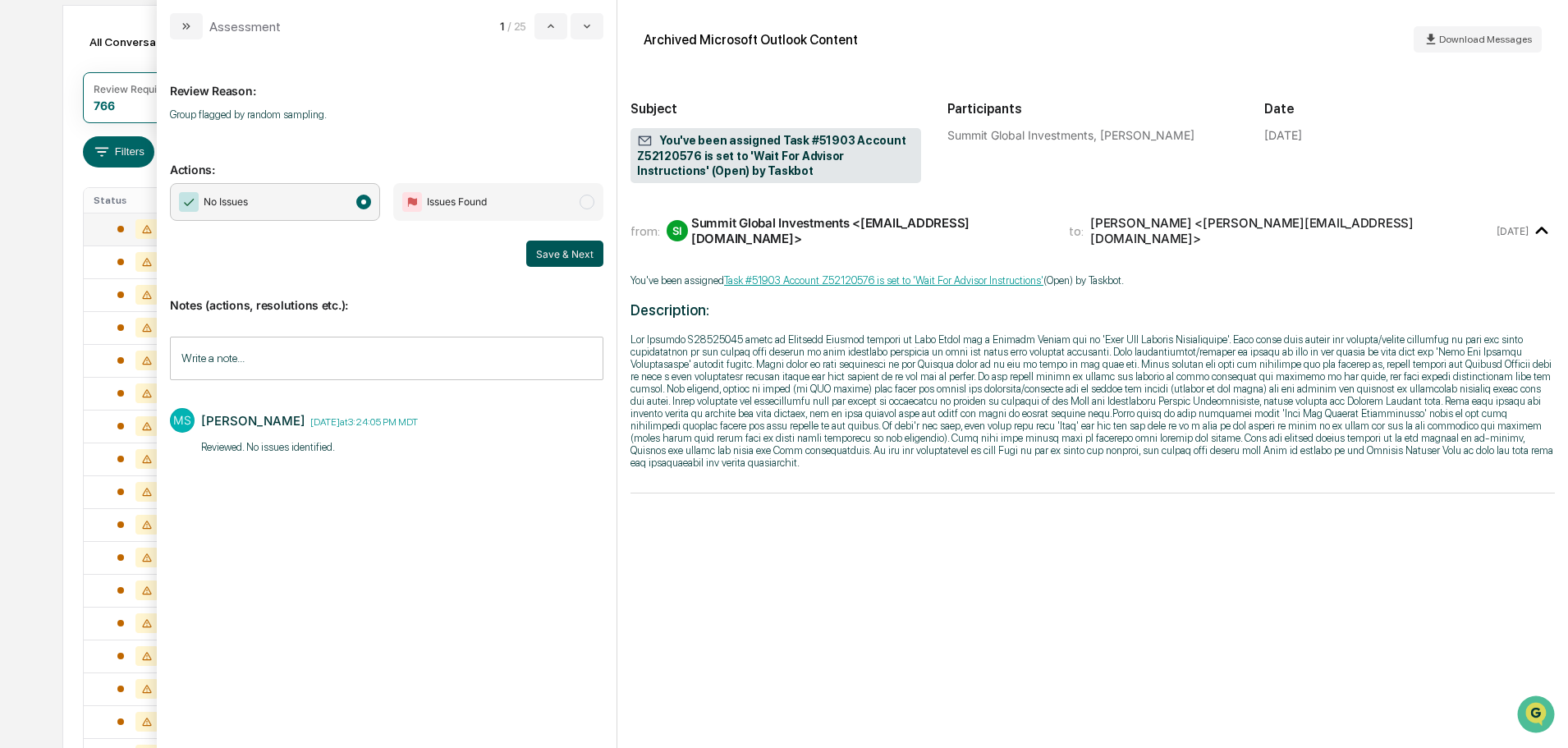
click at [580, 252] on button "Save & Next" at bounding box center [564, 253] width 78 height 27
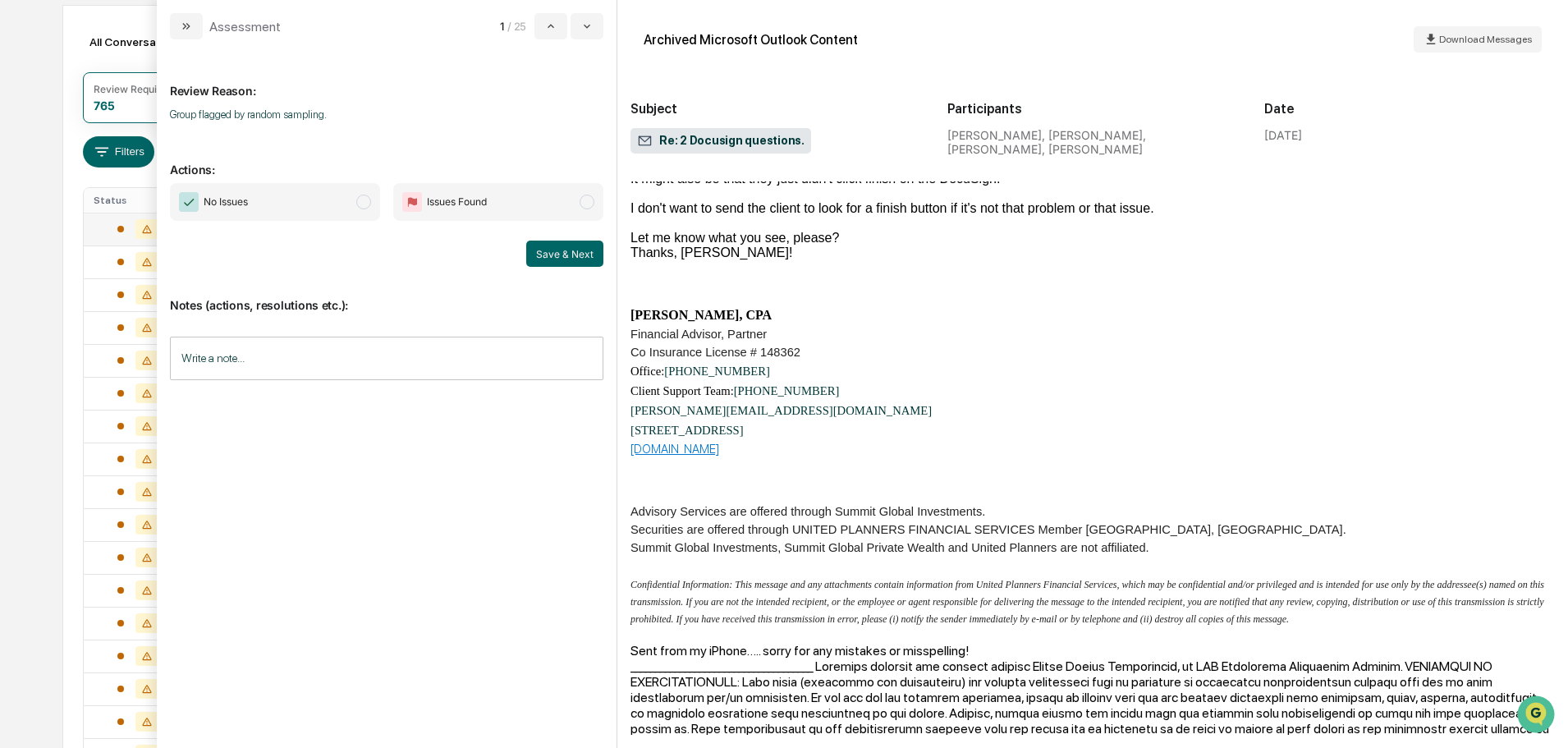
scroll to position [903, 0]
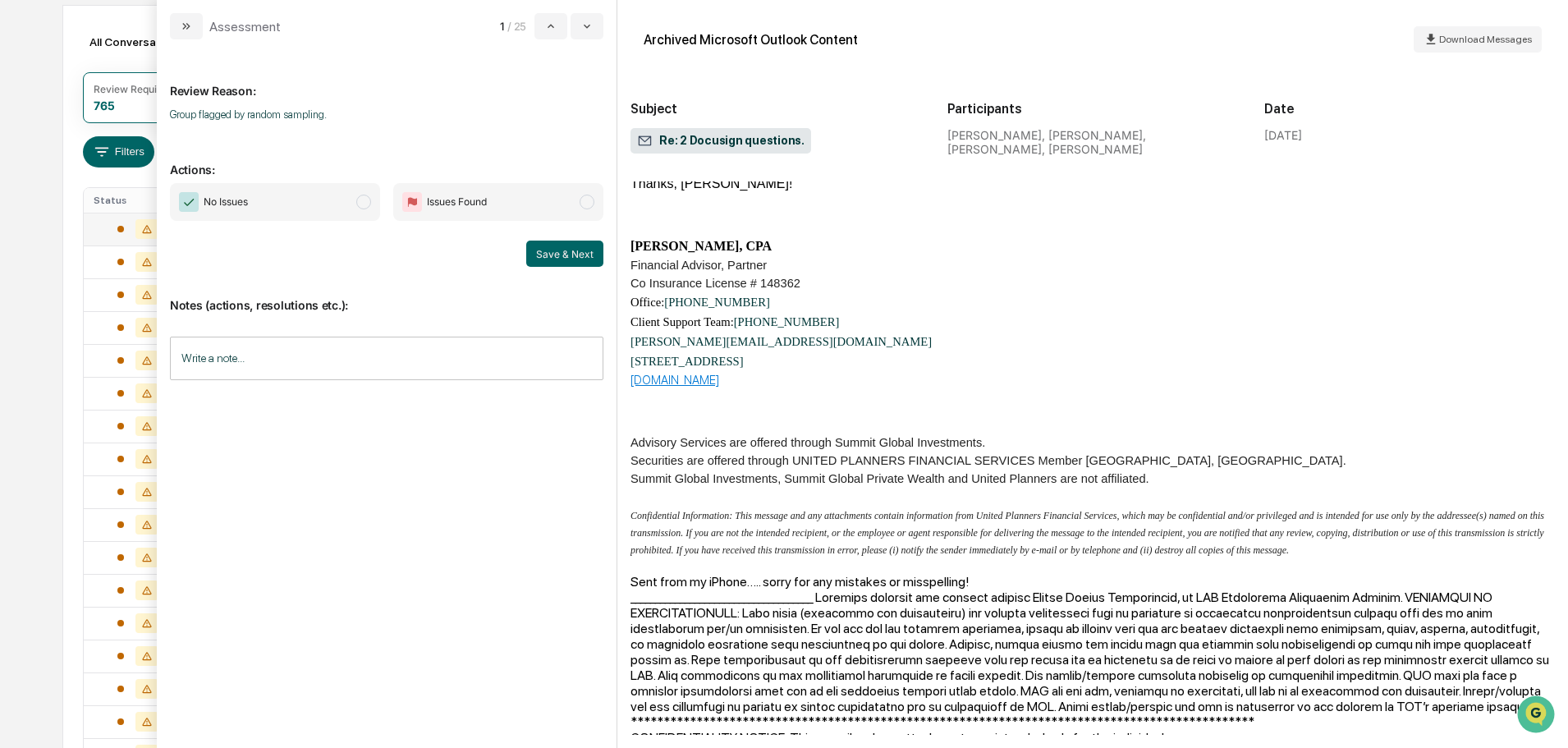
click at [351, 193] on span "No Issues" at bounding box center [275, 202] width 210 height 37
click at [350, 352] on input "Write a note..." at bounding box center [387, 358] width 434 height 43
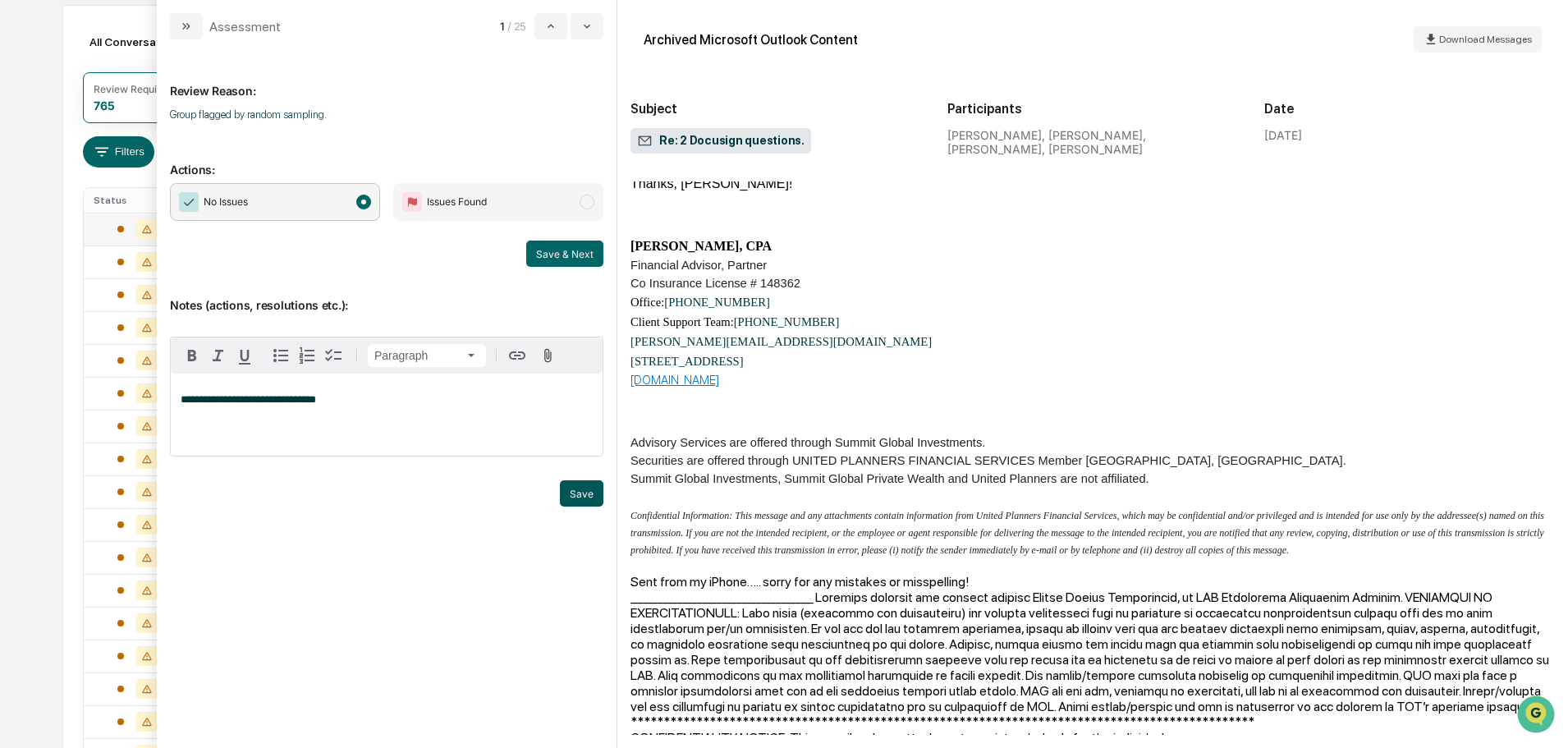
click at [582, 484] on button "Save" at bounding box center [582, 493] width 43 height 27
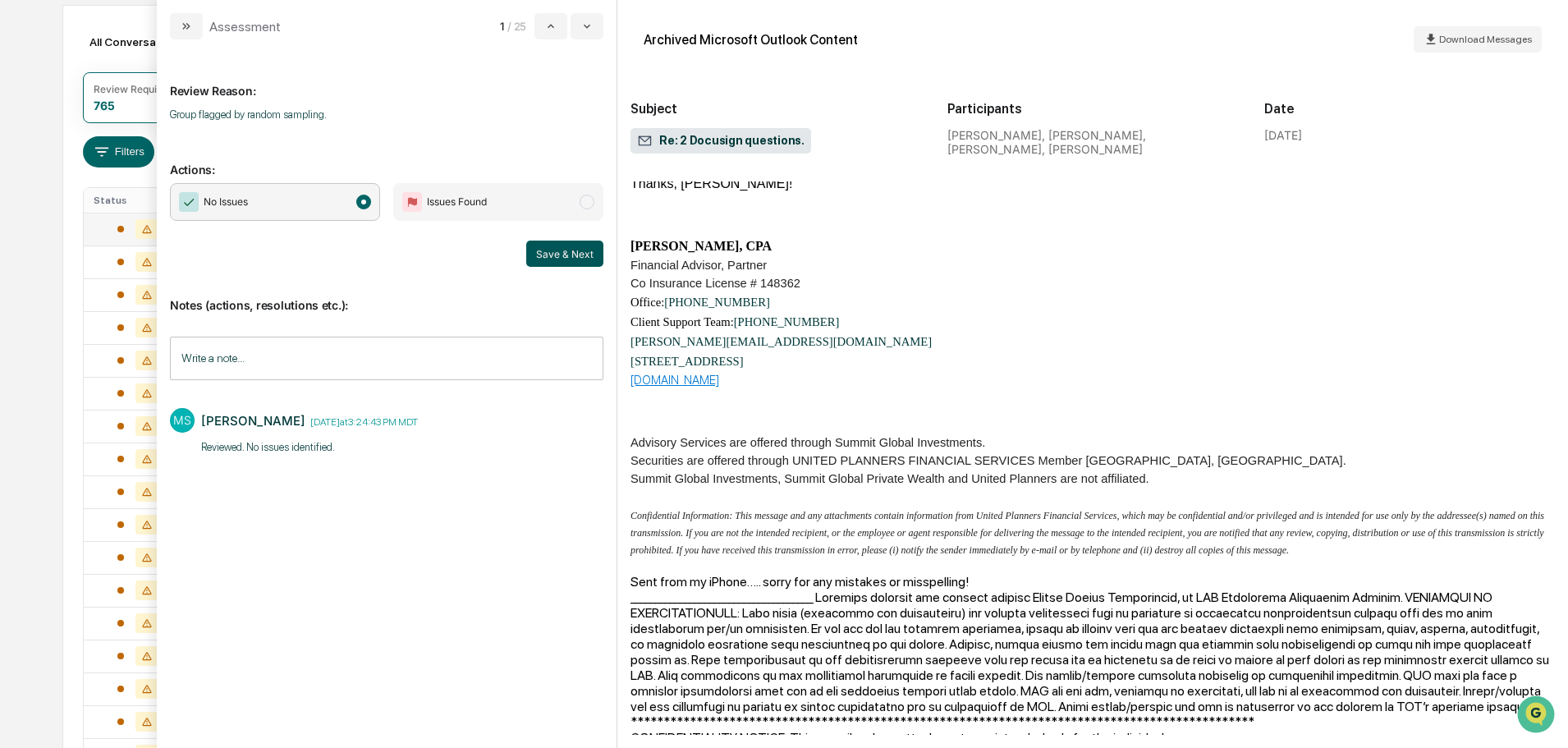
click at [576, 254] on button "Save & Next" at bounding box center [564, 253] width 78 height 27
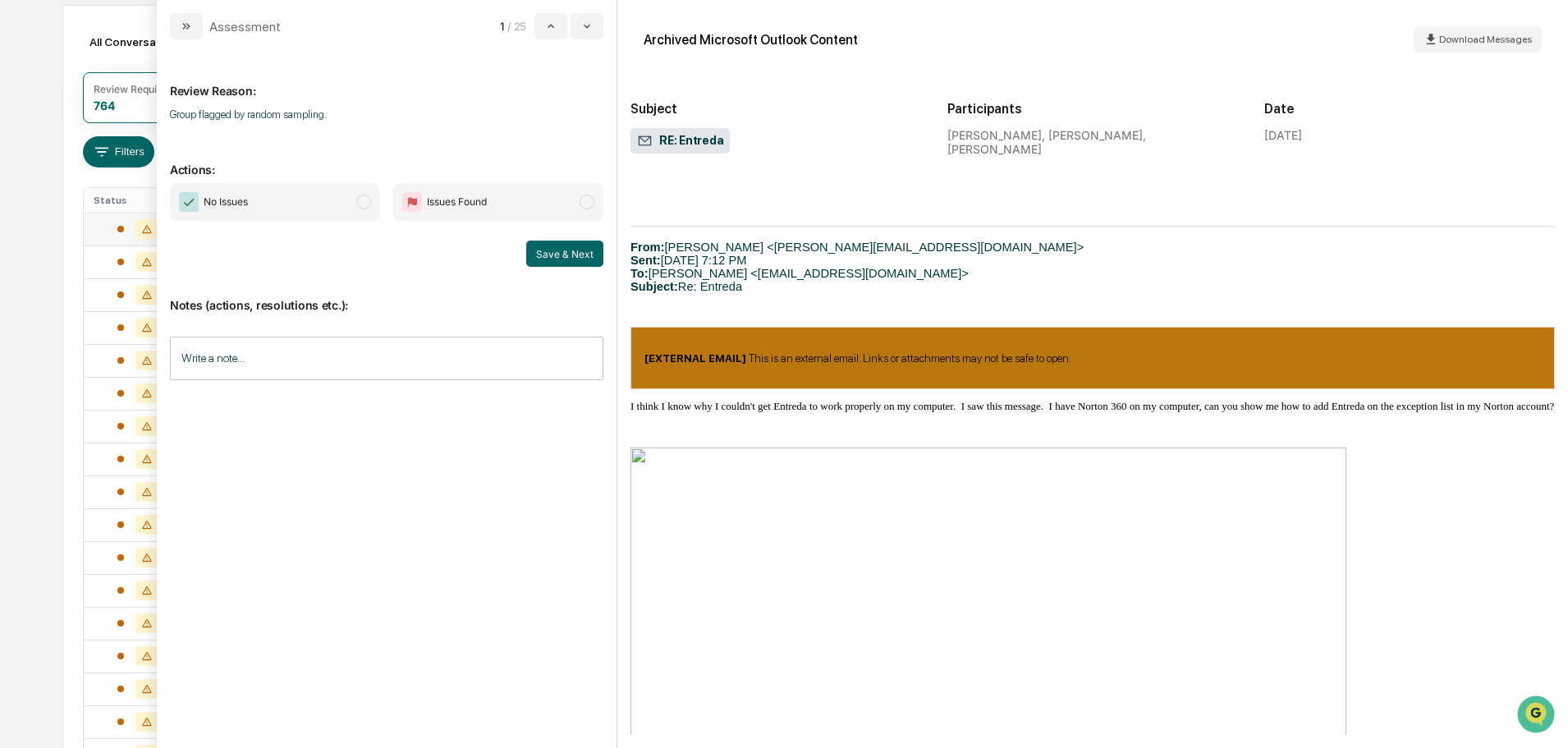
scroll to position [1396, 0]
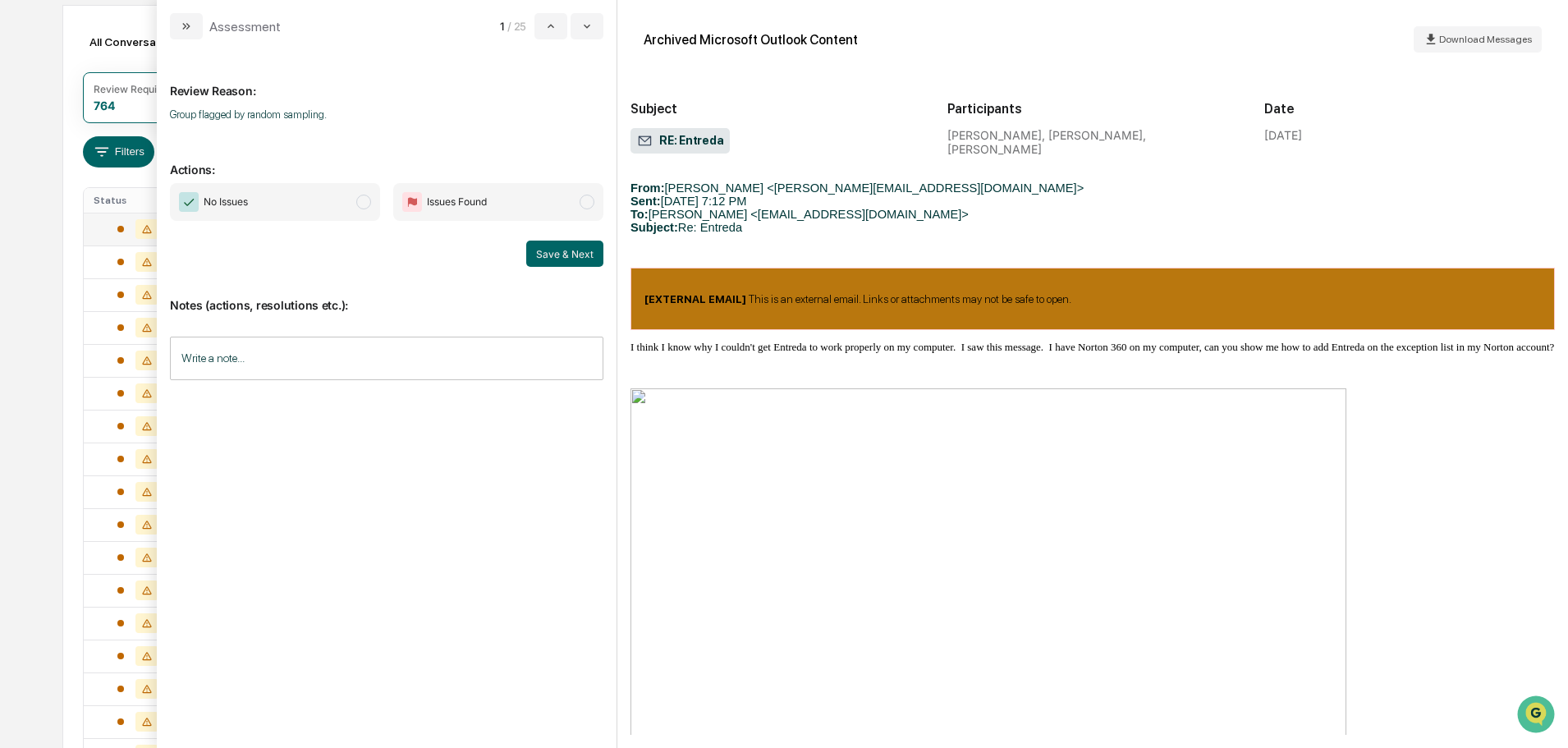
click at [352, 204] on span "No Issues" at bounding box center [275, 202] width 210 height 37
click at [546, 255] on button "Save & Next" at bounding box center [564, 253] width 78 height 27
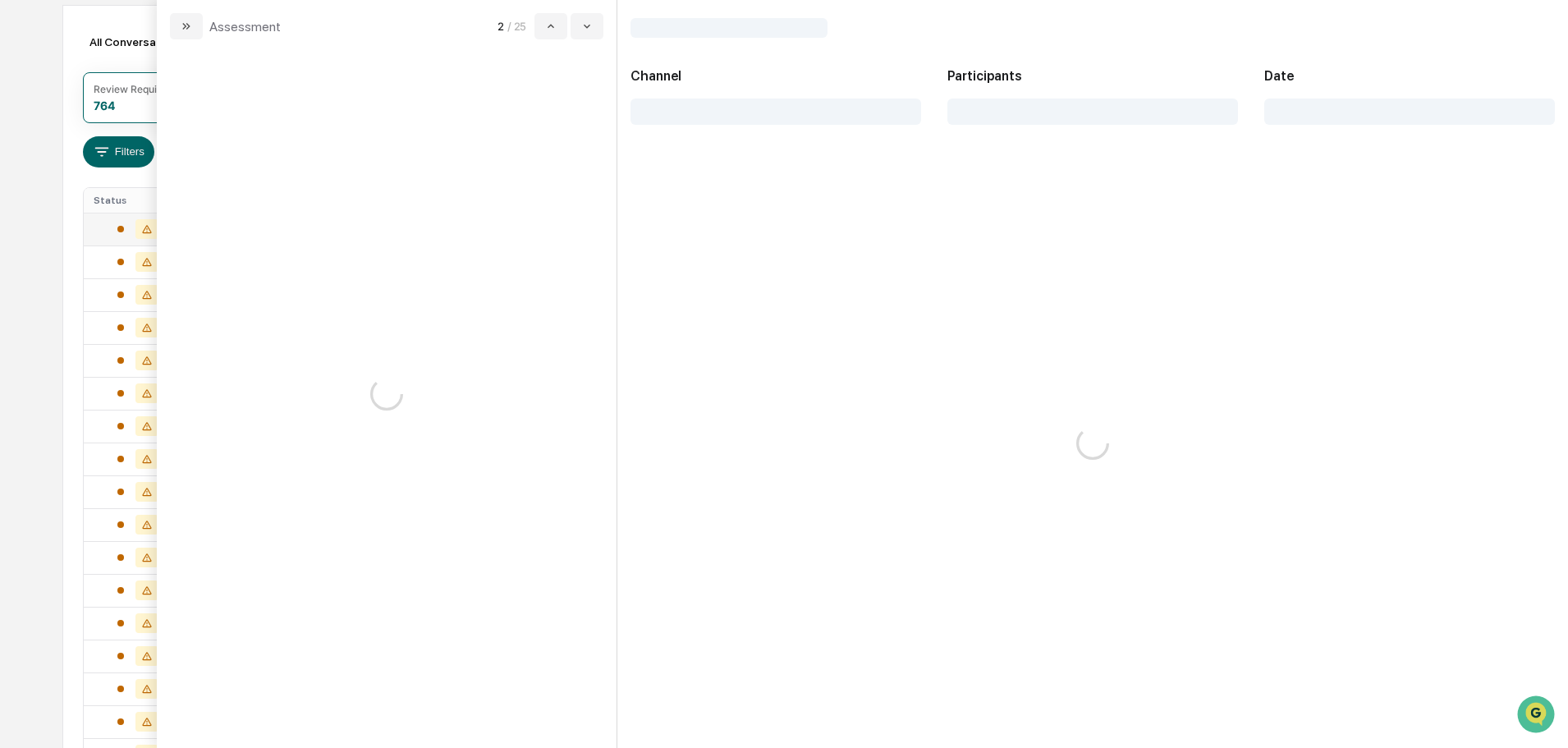
click at [546, 255] on div "modal" at bounding box center [387, 394] width 460 height 709
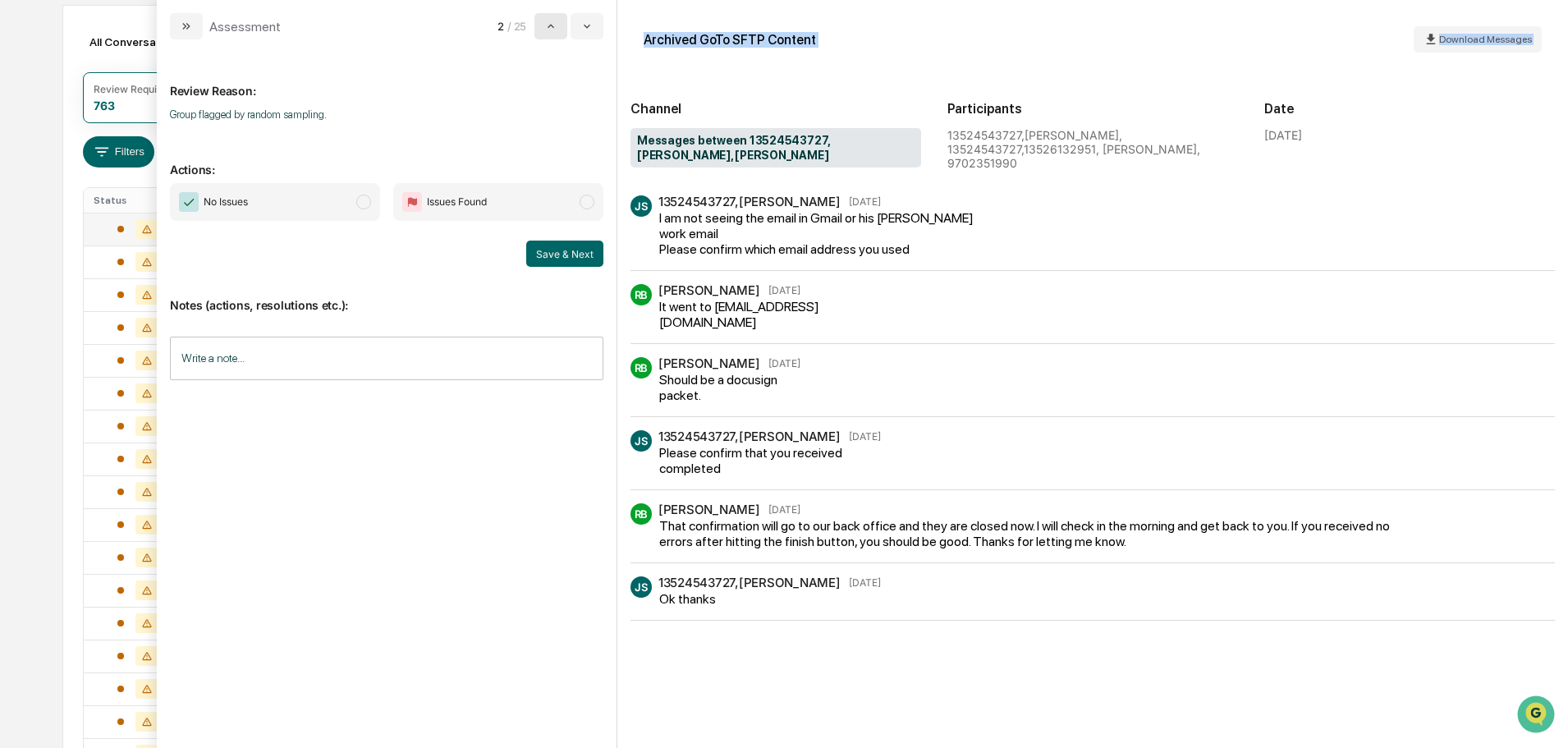
click at [546, 22] on icon "modal" at bounding box center [550, 26] width 13 height 13
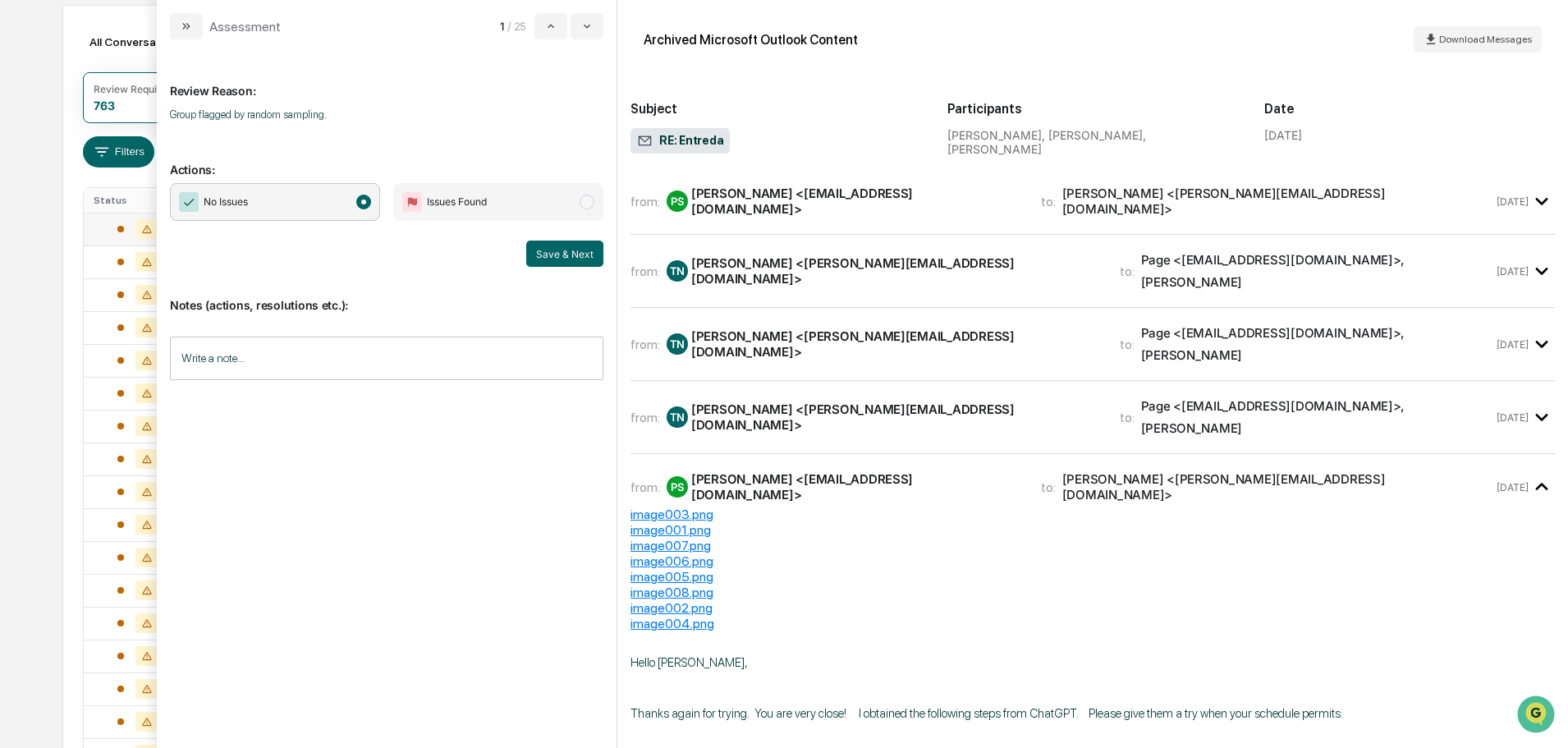
click at [485, 360] on input "Write a note..." at bounding box center [387, 358] width 434 height 43
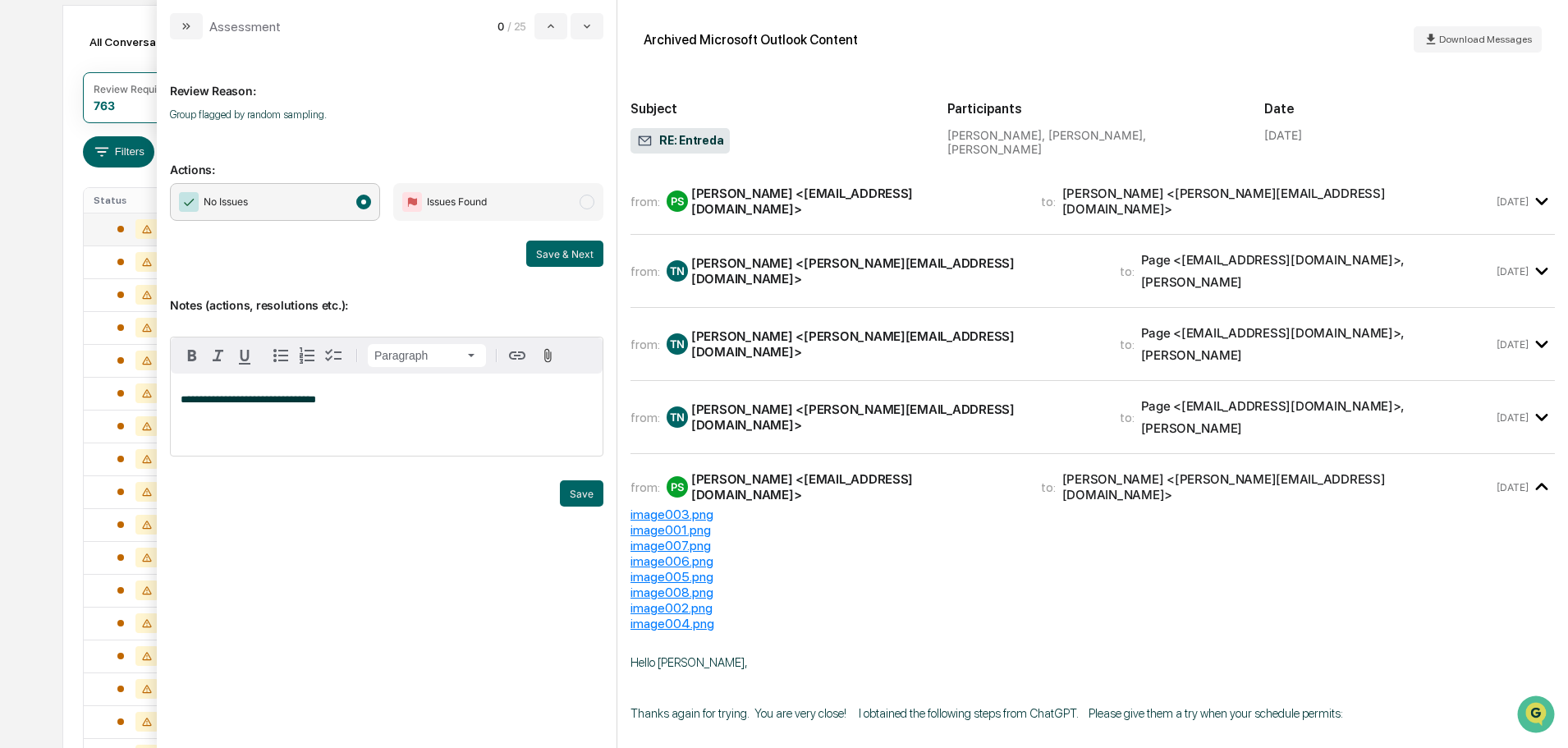
click at [590, 479] on div "Trigger" at bounding box center [387, 473] width 434 height 16
click at [581, 493] on button "Save" at bounding box center [582, 493] width 43 height 27
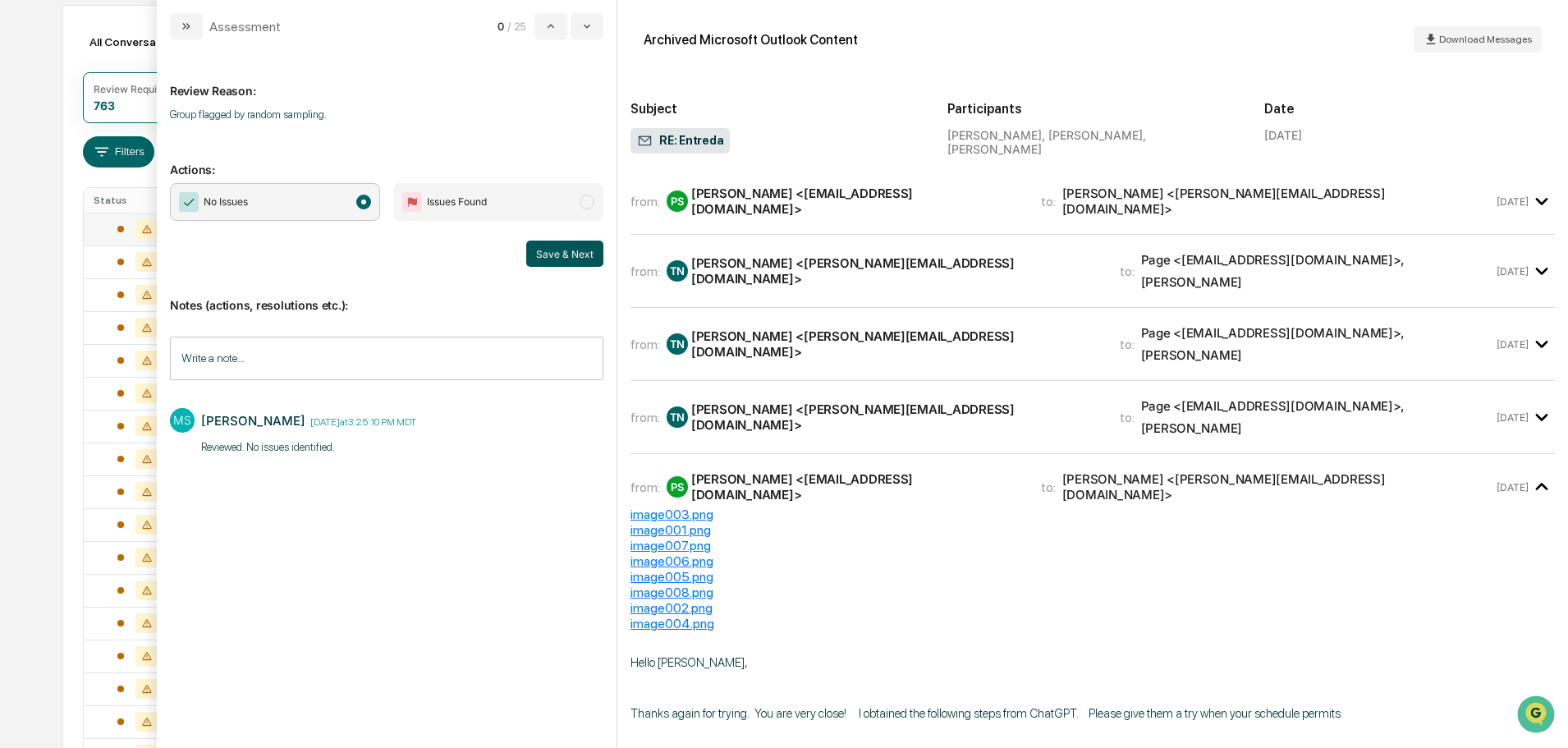
click at [576, 249] on button "Save & Next" at bounding box center [564, 253] width 78 height 27
click at [561, 27] on button "modal" at bounding box center [550, 26] width 32 height 27
click at [591, 32] on icon "modal" at bounding box center [587, 26] width 13 height 13
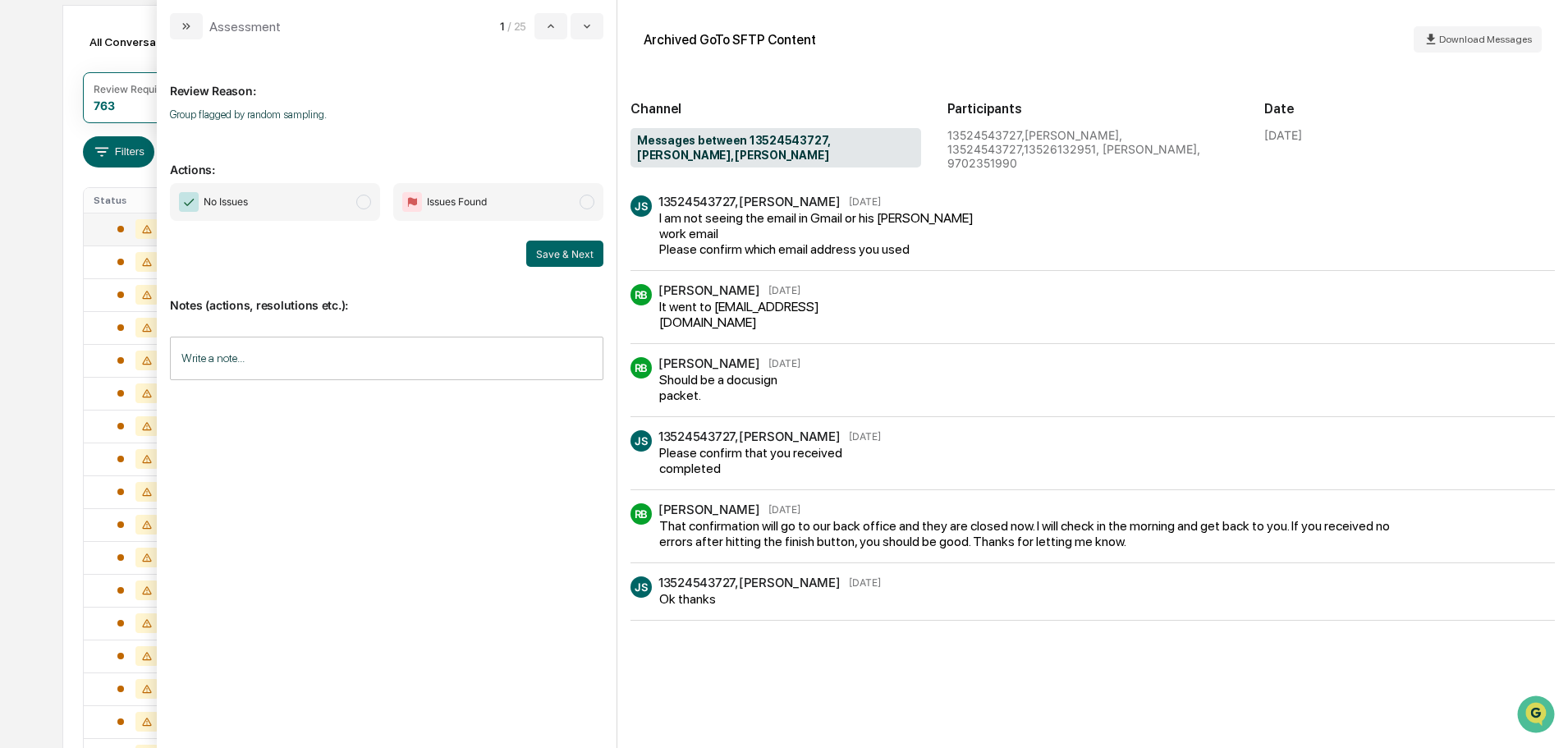
click at [356, 354] on input "Write a note..." at bounding box center [387, 358] width 434 height 43
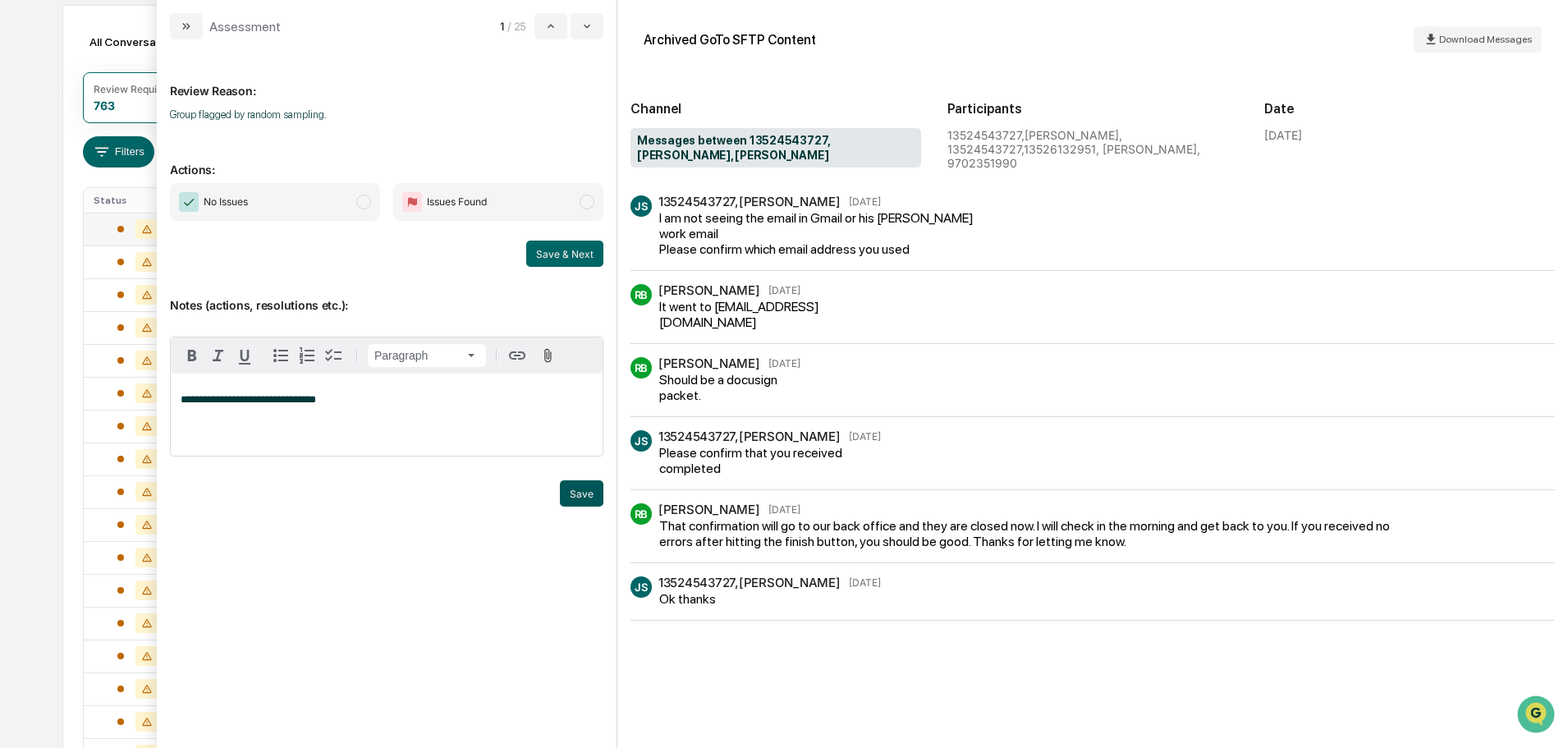
click at [579, 497] on button "Save" at bounding box center [582, 493] width 43 height 27
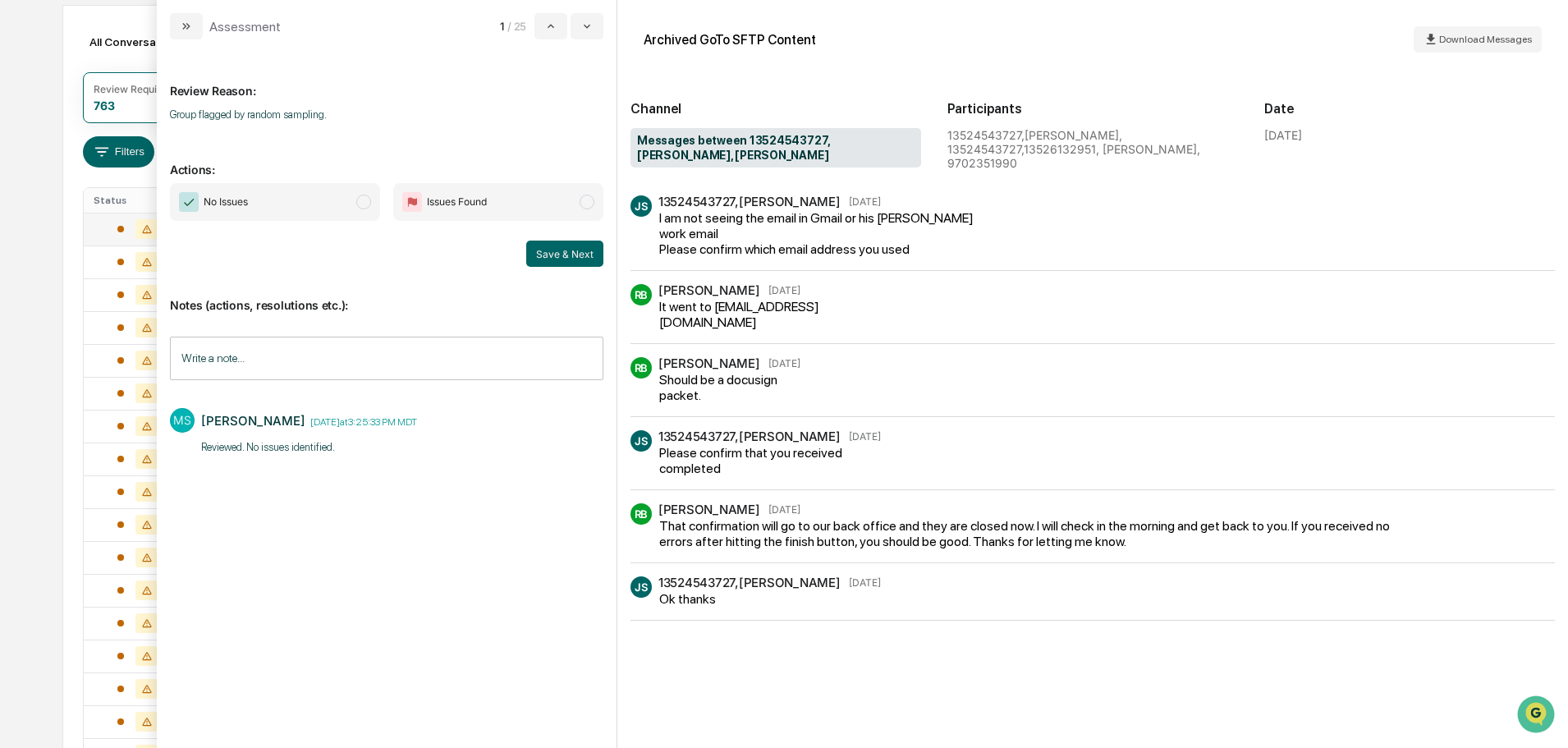
click at [330, 212] on span "No Issues" at bounding box center [275, 202] width 210 height 37
click at [581, 251] on button "Save & Next" at bounding box center [564, 253] width 78 height 27
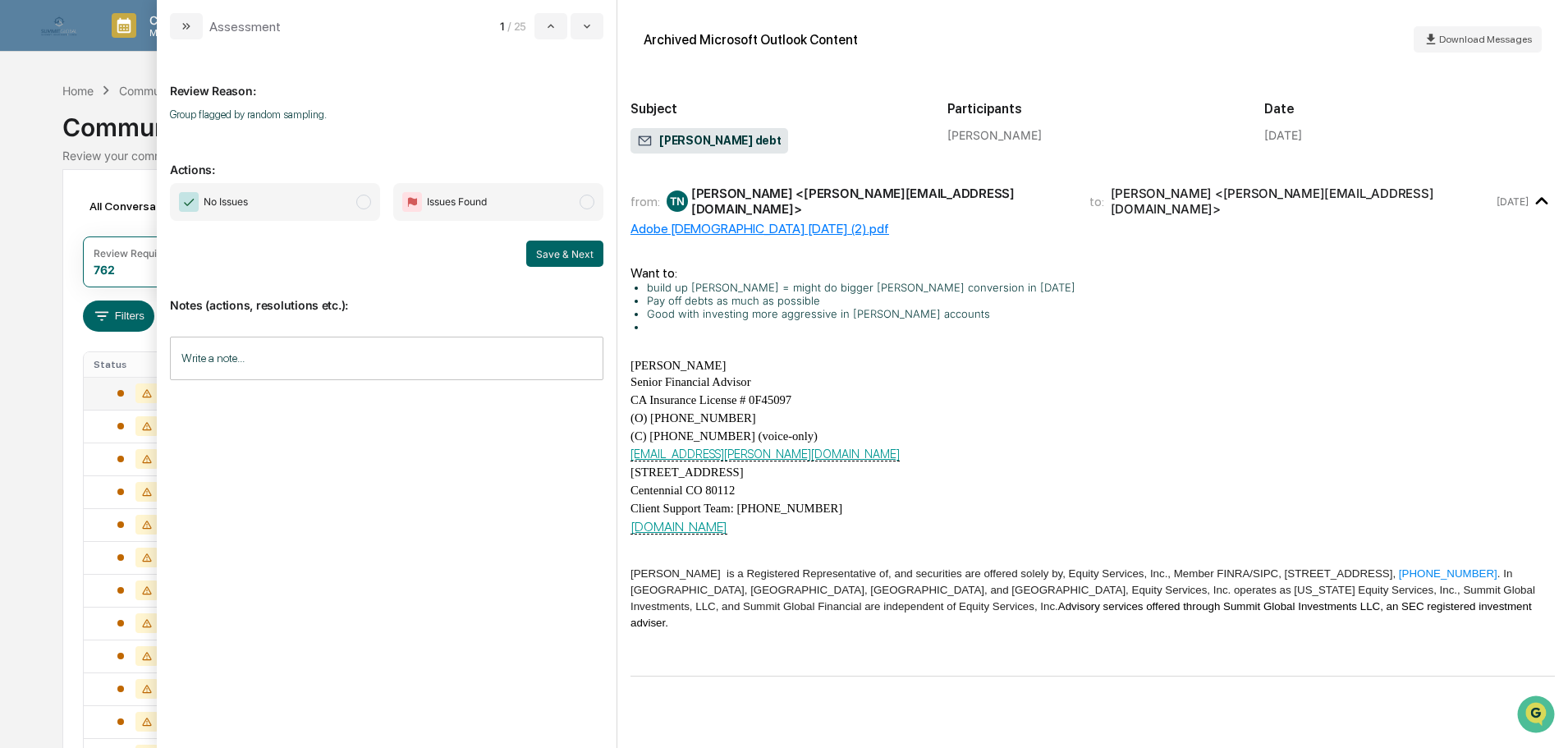
click at [729, 145] on span "[PERSON_NAME] debt" at bounding box center [708, 141] width 144 height 17
click at [731, 224] on div "Adobe [DEMOGRAPHIC_DATA] [DATE] (2).pdf" at bounding box center [1093, 229] width 924 height 16
click at [328, 198] on span "No Issues" at bounding box center [275, 202] width 210 height 37
click at [297, 355] on input "Write a note..." at bounding box center [387, 358] width 434 height 43
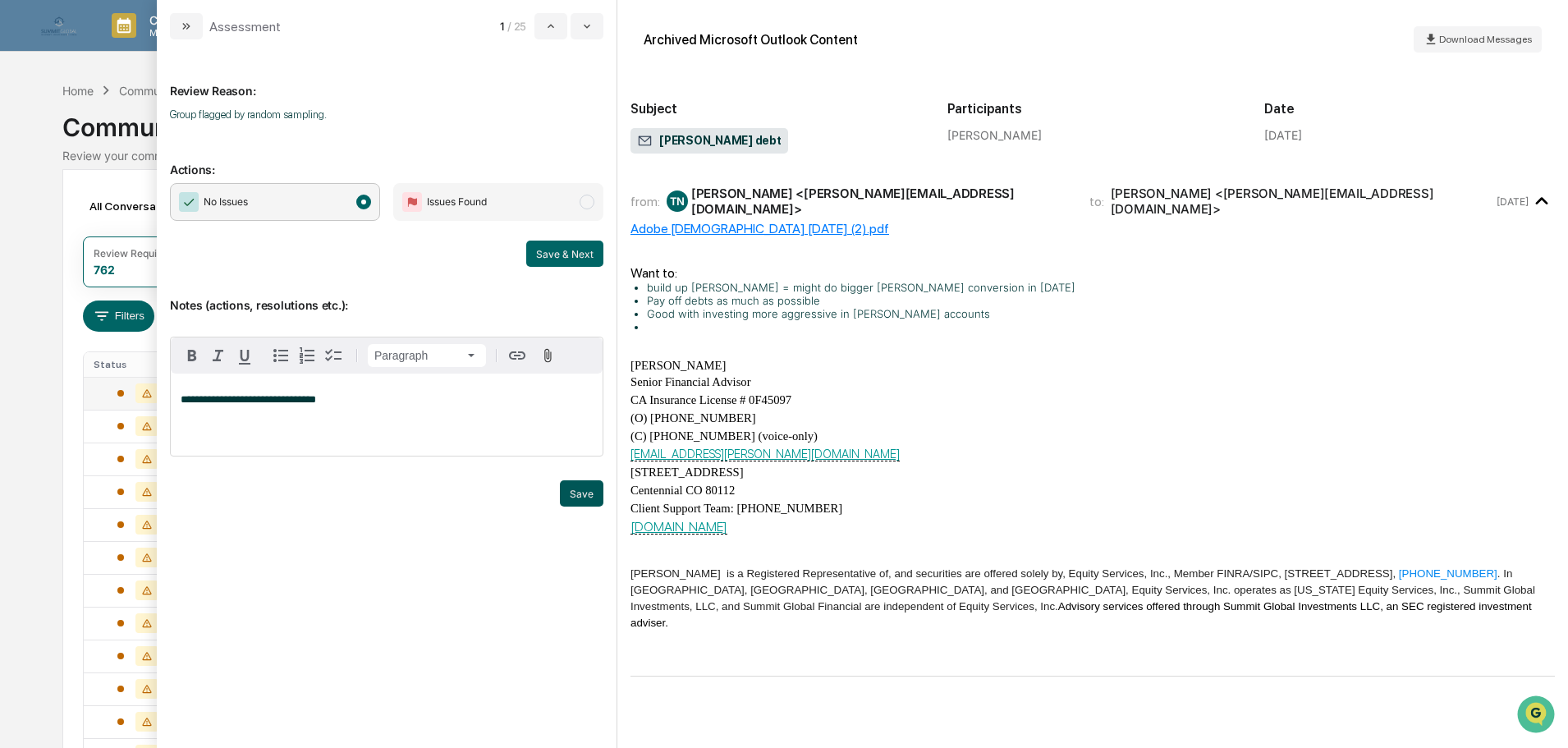
click at [576, 486] on button "Save" at bounding box center [582, 493] width 43 height 27
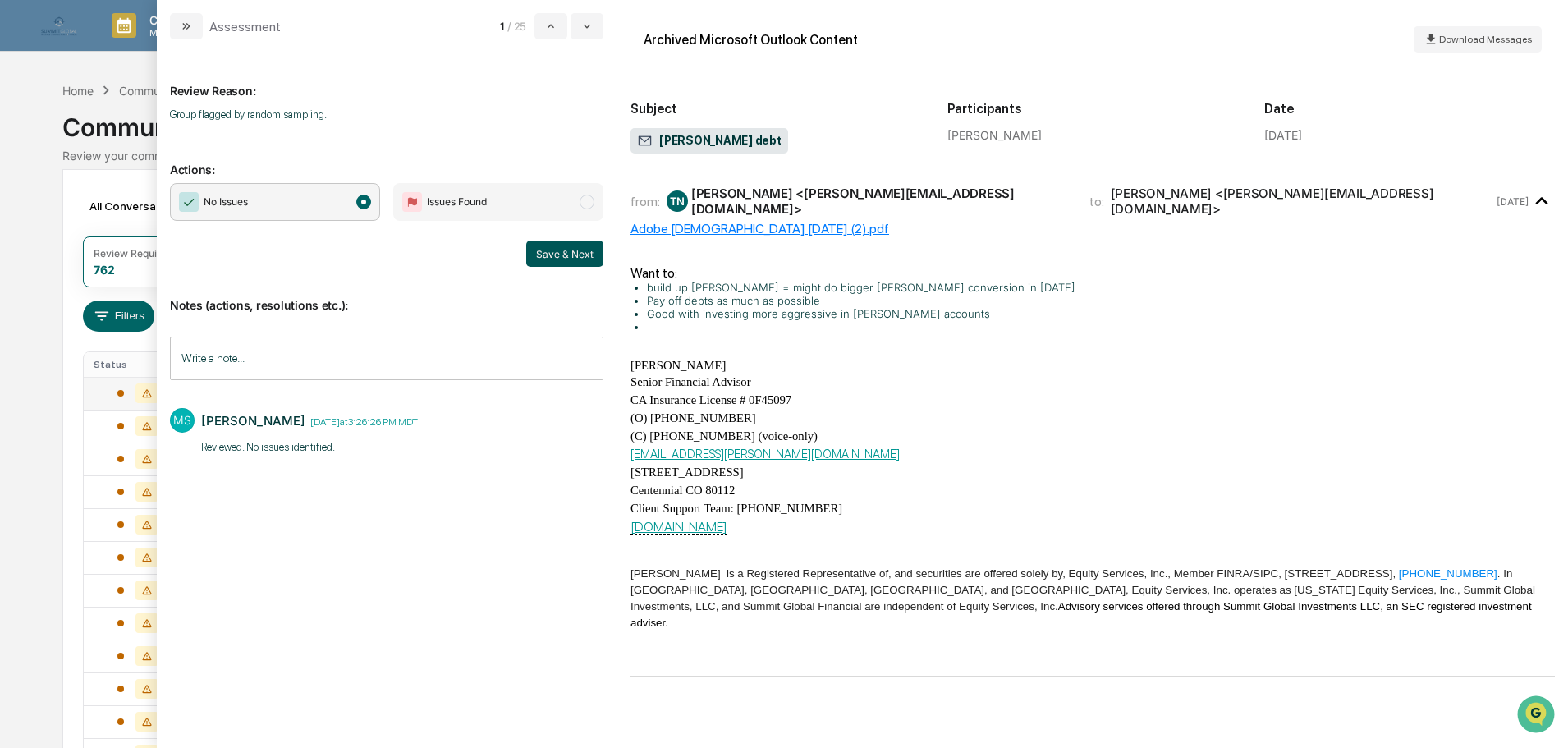
click at [572, 258] on button "Save & Next" at bounding box center [564, 253] width 78 height 27
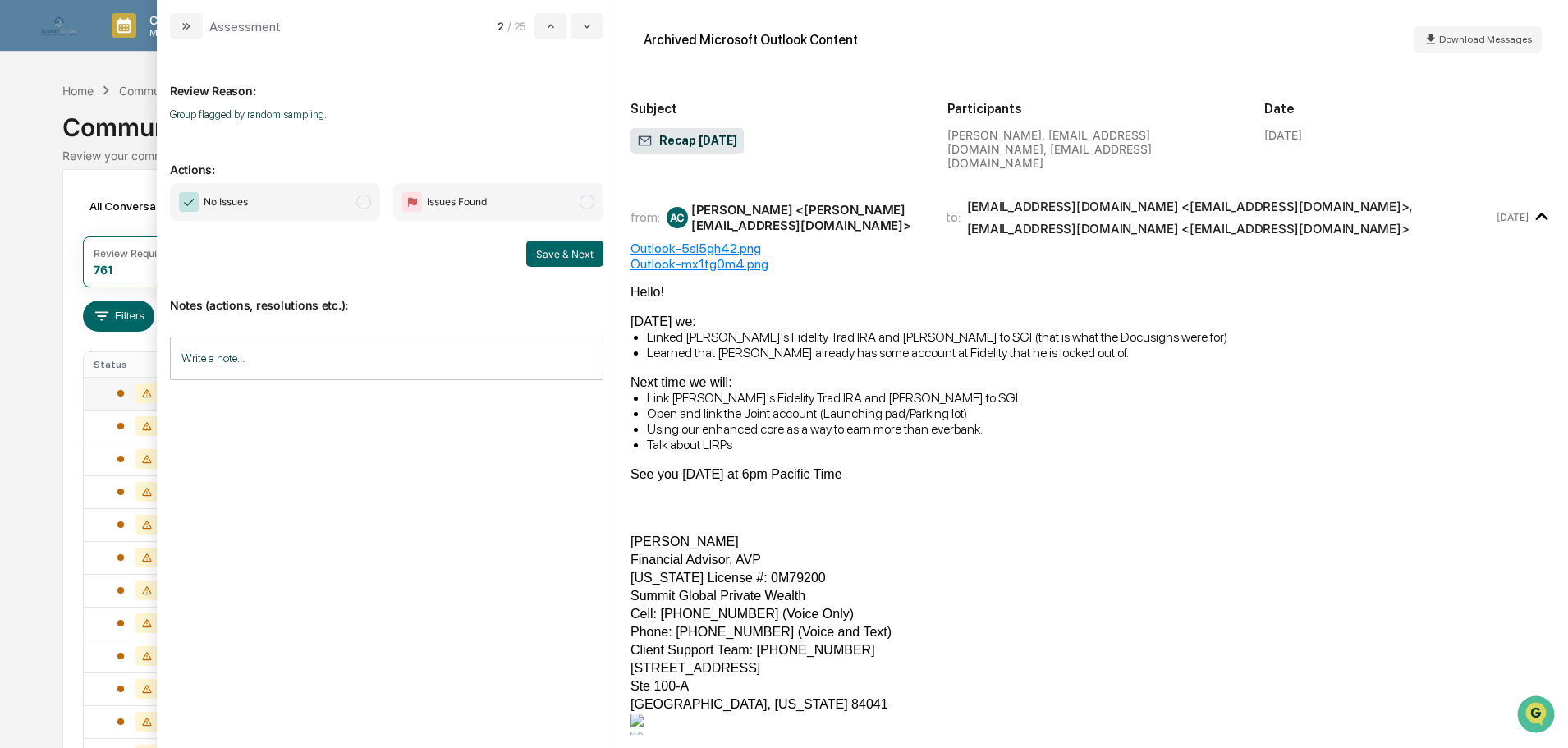
click at [349, 214] on span "No Issues" at bounding box center [275, 202] width 210 height 37
click at [478, 360] on input "Write a note..." at bounding box center [387, 358] width 434 height 43
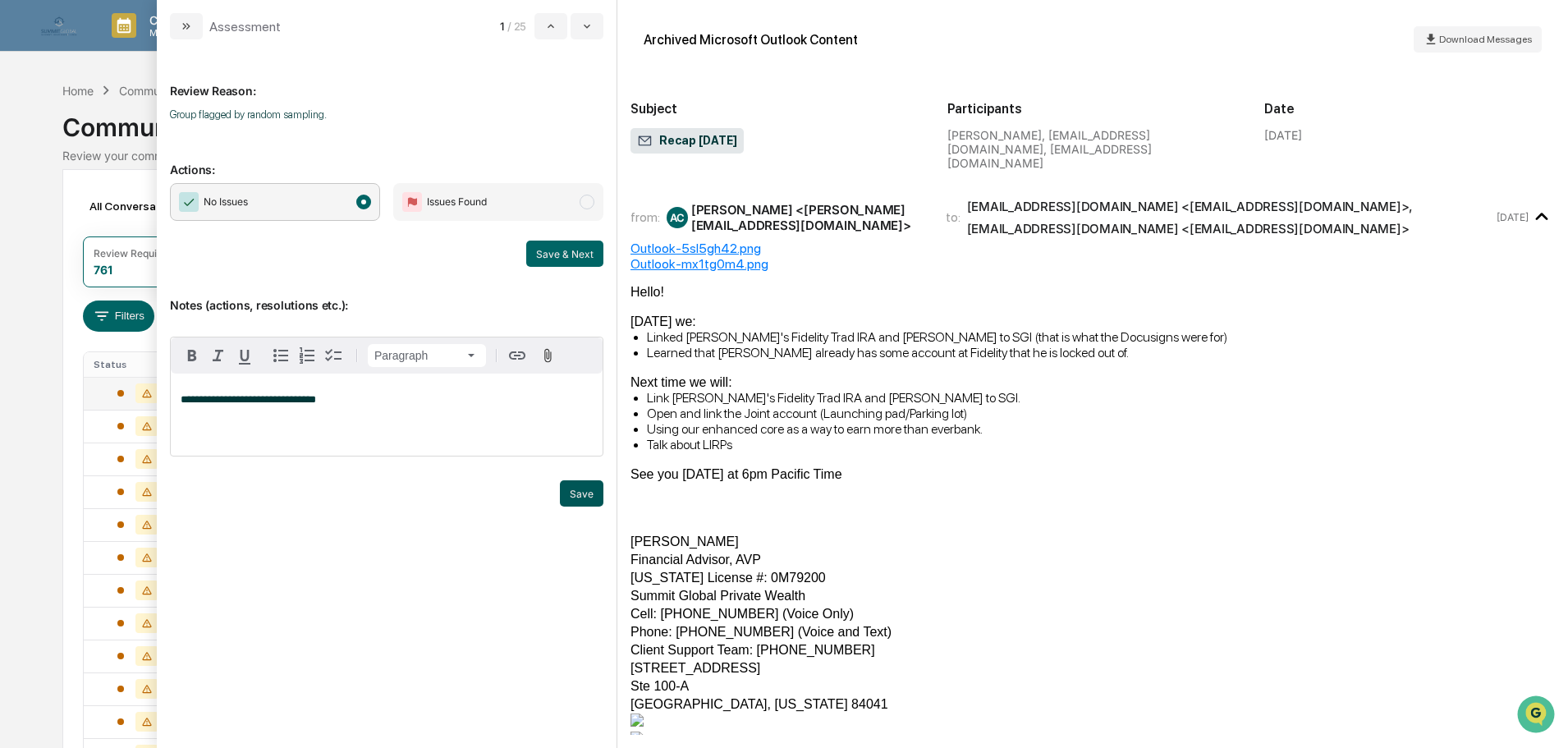
click at [600, 496] on button "Save" at bounding box center [582, 493] width 43 height 27
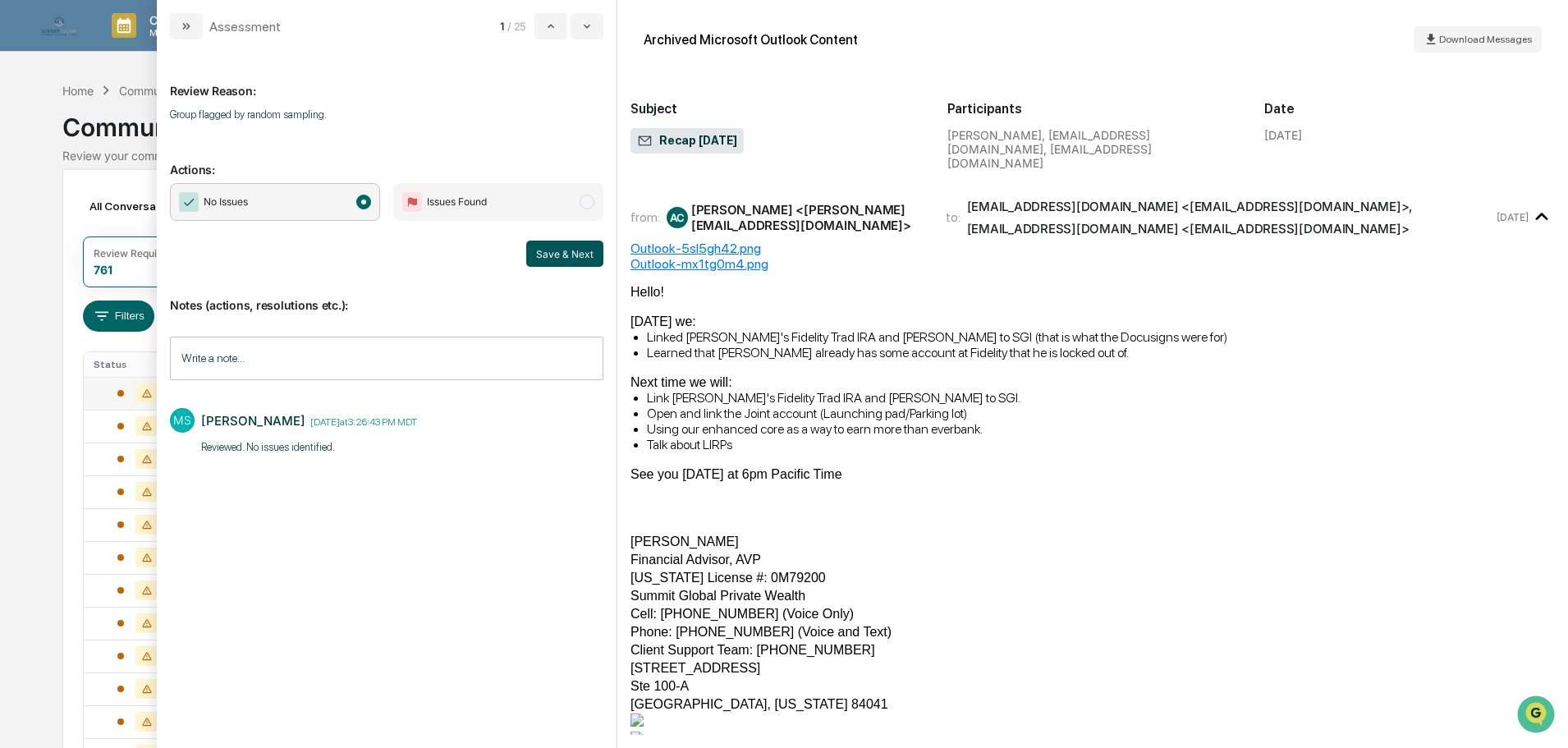
click at [583, 255] on button "Save & Next" at bounding box center [564, 253] width 78 height 27
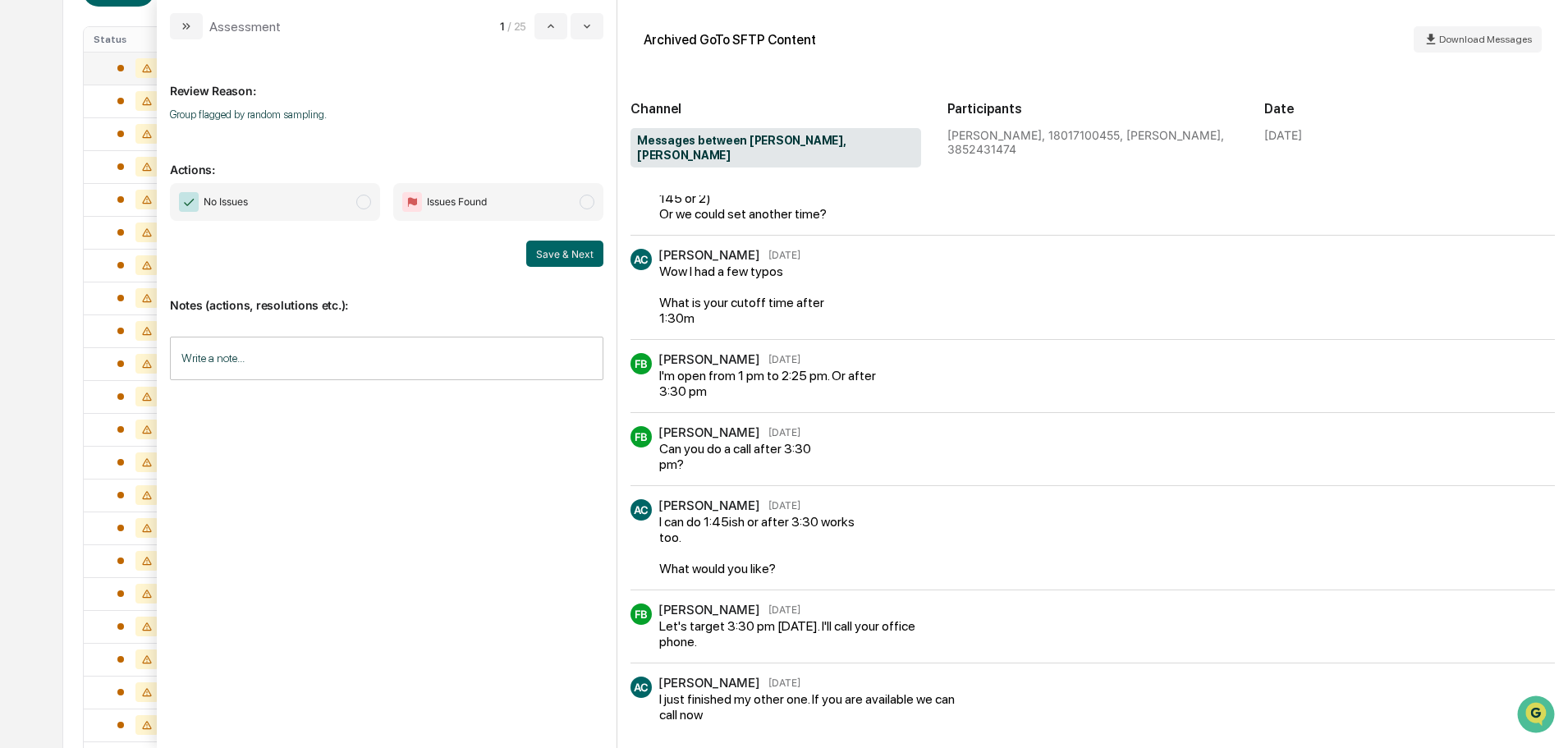
scroll to position [329, 0]
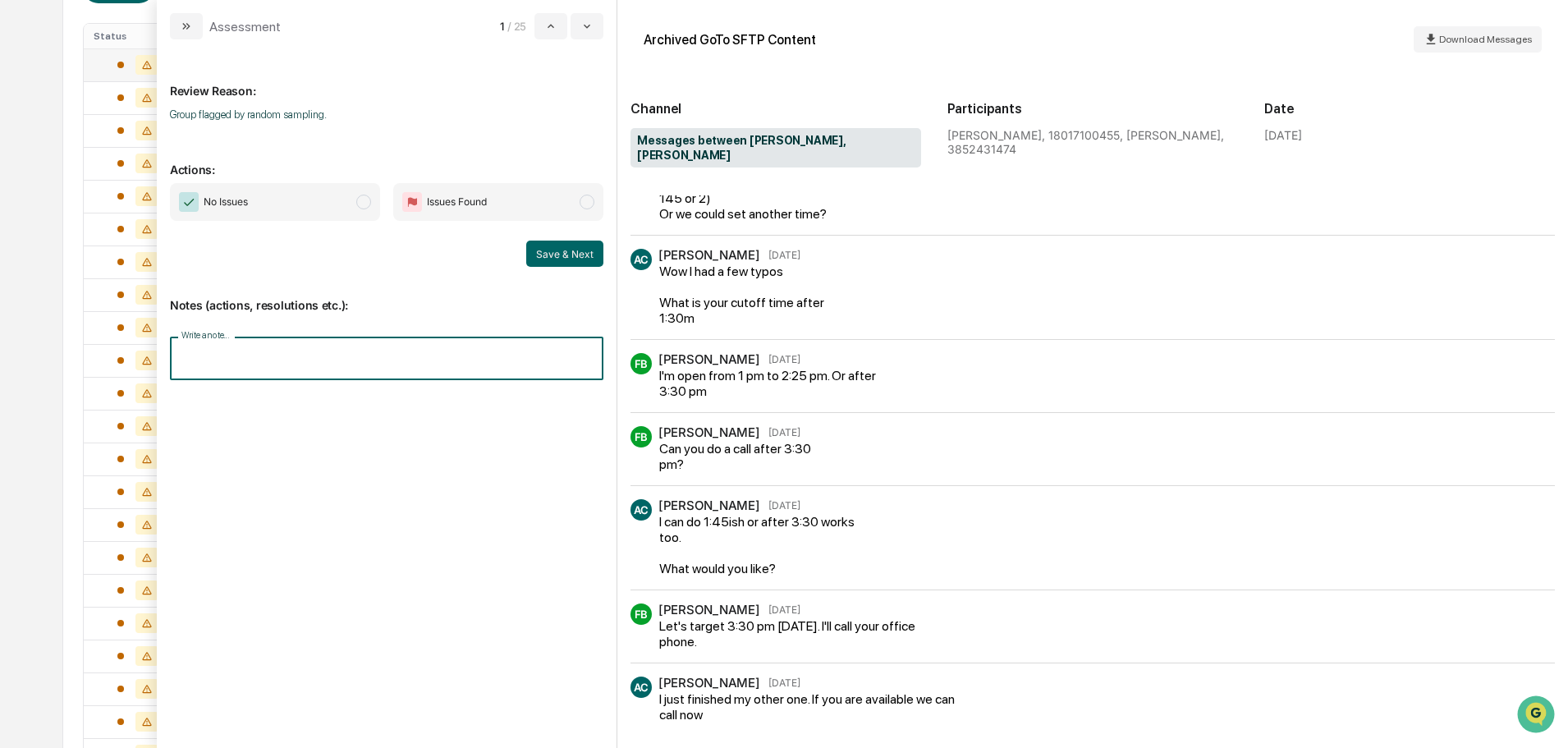
click at [403, 347] on input "Write a note..." at bounding box center [387, 358] width 434 height 43
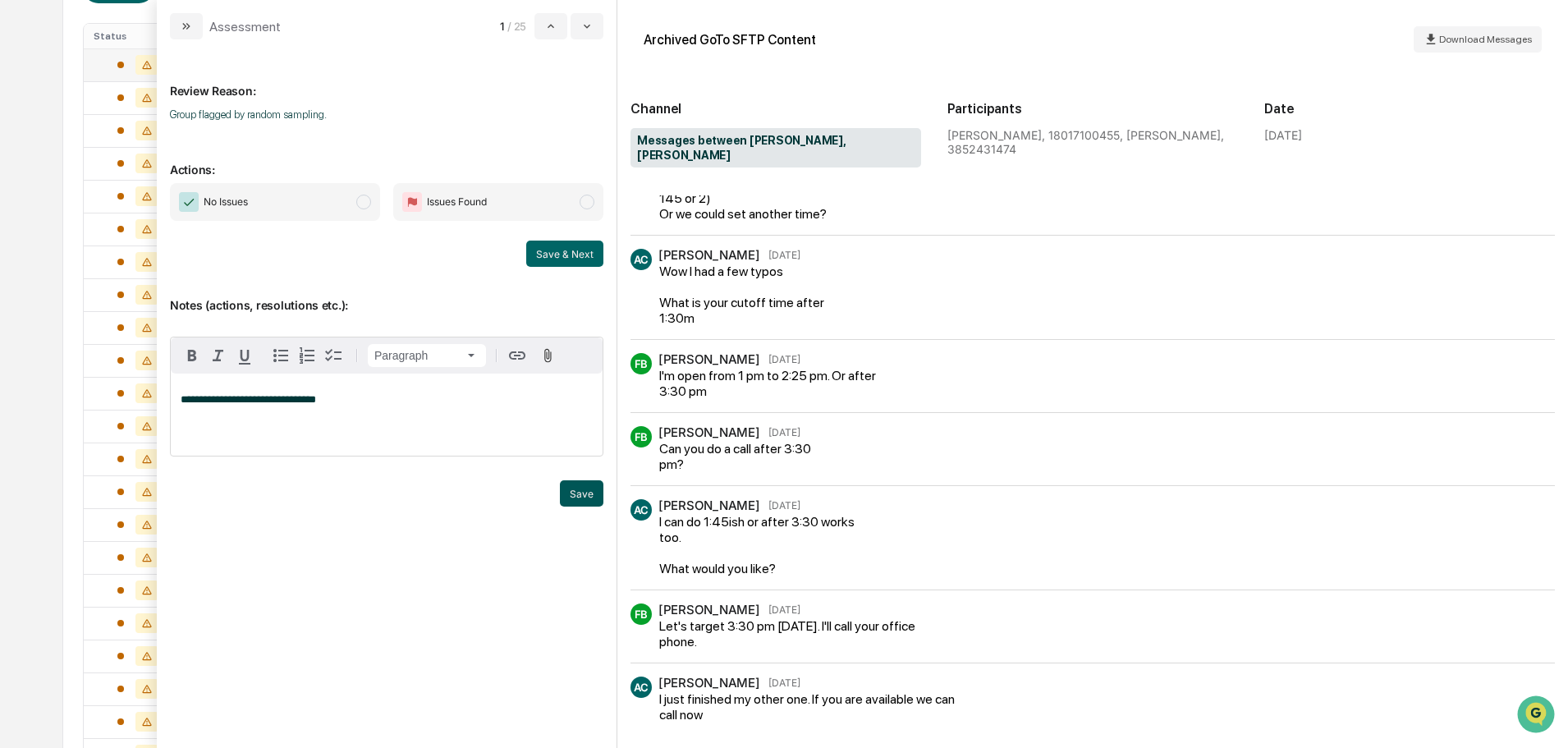
click at [563, 502] on button "Save" at bounding box center [582, 493] width 43 height 27
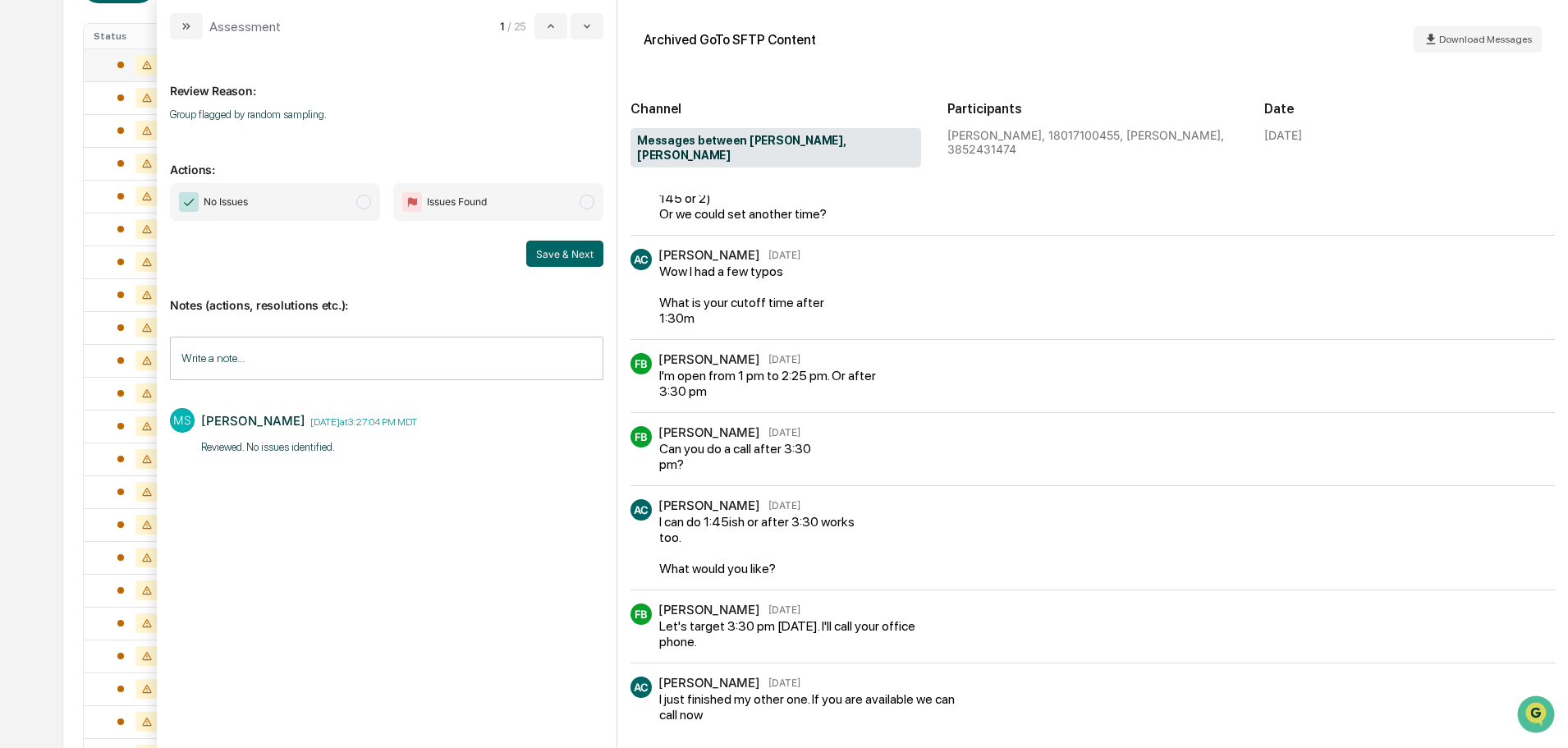
click at [349, 197] on span "No Issues" at bounding box center [275, 202] width 210 height 37
click at [550, 255] on button "Save & Next" at bounding box center [564, 253] width 78 height 27
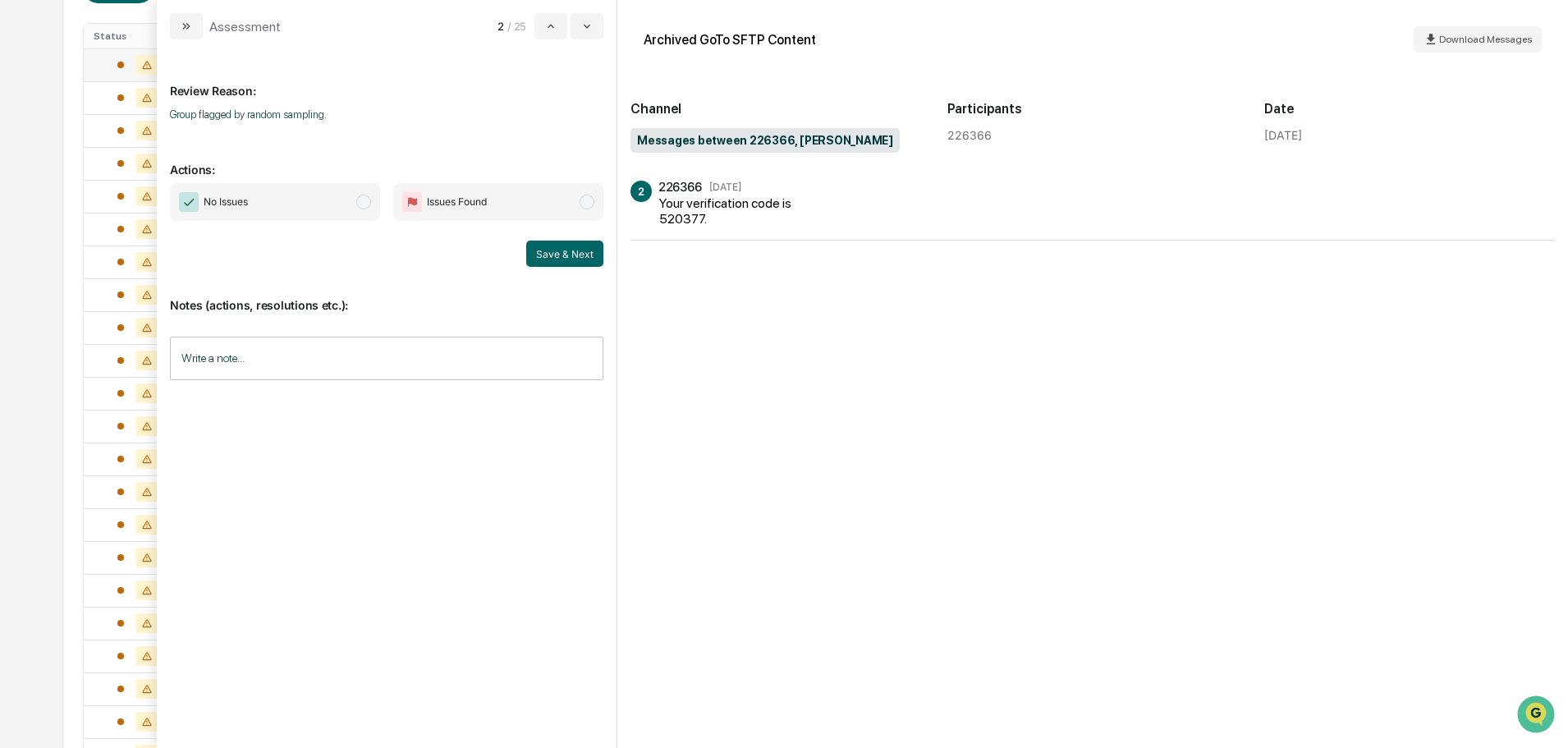
click at [345, 208] on span "No Issues" at bounding box center [275, 202] width 210 height 37
drag, startPoint x: 588, startPoint y: 259, endPoint x: 505, endPoint y: 364, distance: 133.8
click at [505, 364] on div "Review Reason: Group flagged by random sampling. Actions: No Issues Issues Foun…" at bounding box center [387, 387] width 434 height 668
click at [505, 364] on input "Write a note..." at bounding box center [387, 358] width 434 height 43
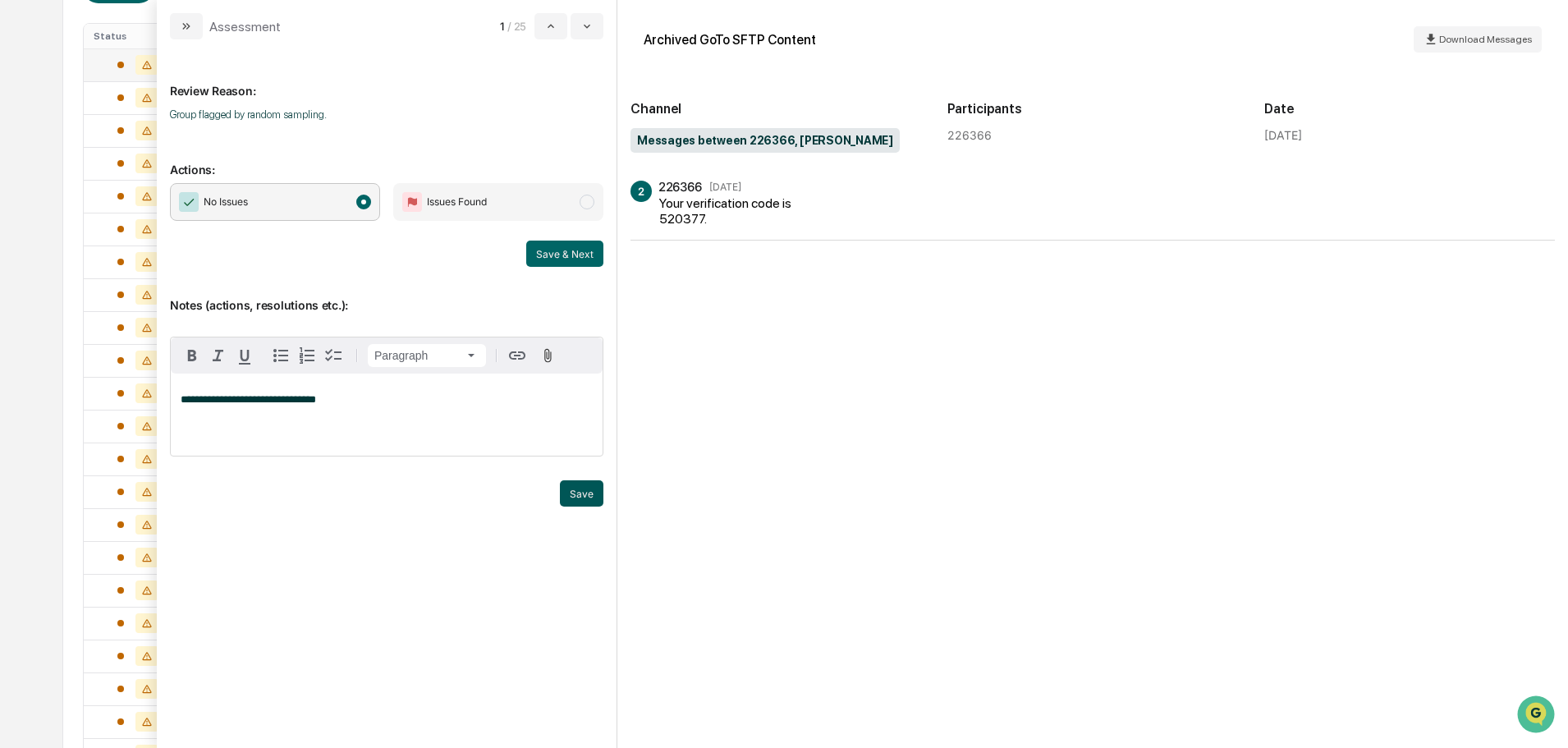
click at [576, 495] on button "Save" at bounding box center [582, 493] width 43 height 27
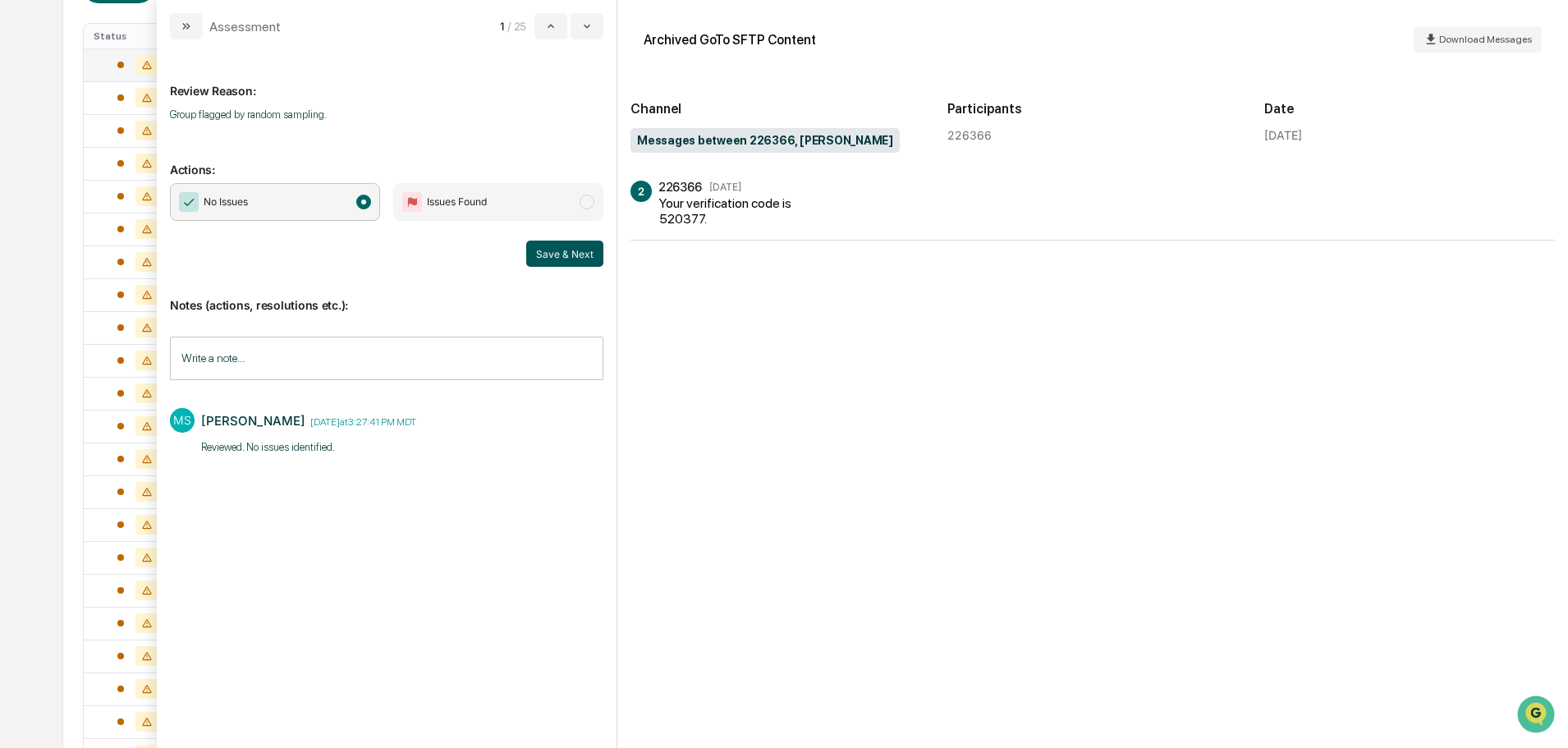
click at [560, 252] on button "Save & Next" at bounding box center [564, 253] width 78 height 27
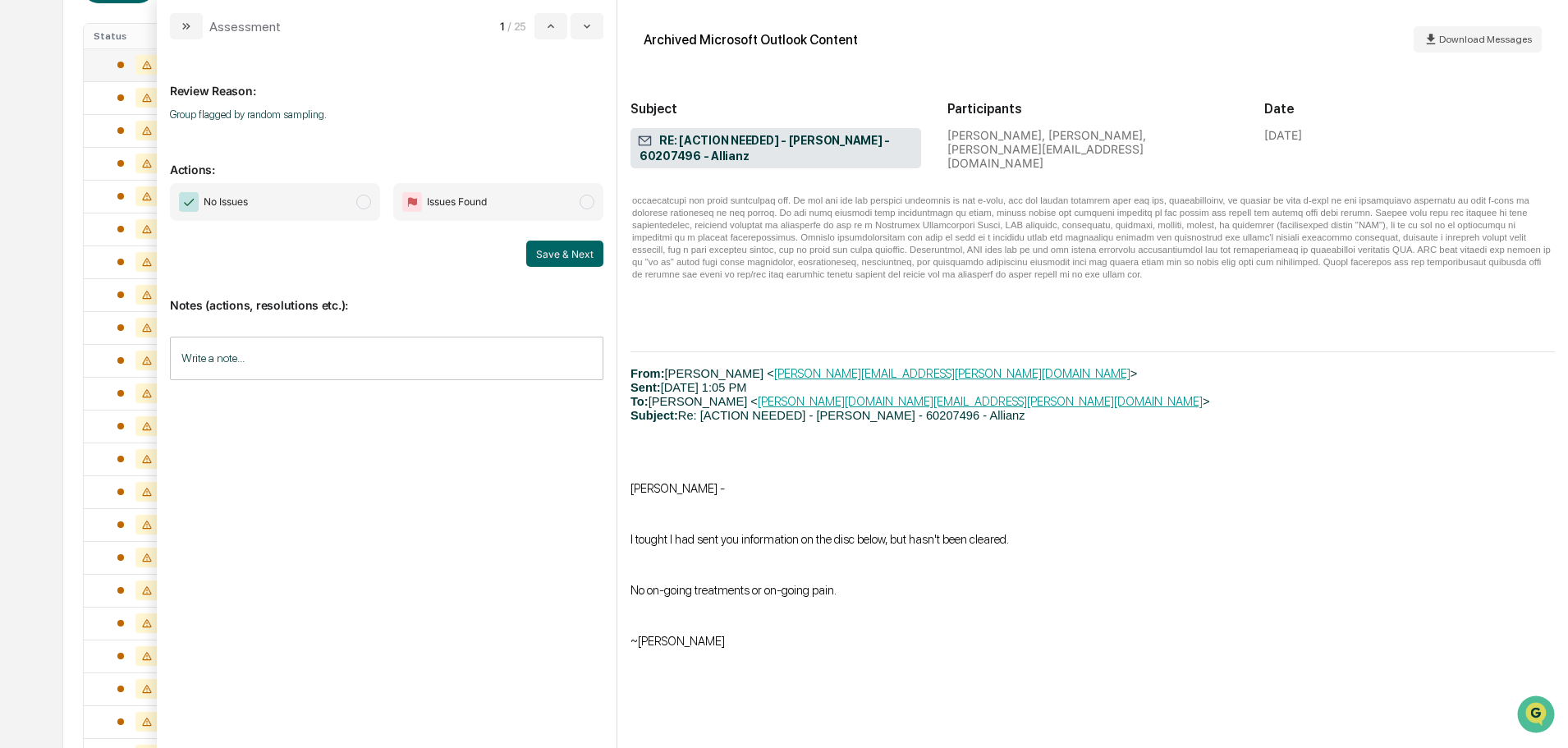
scroll to position [2710, 0]
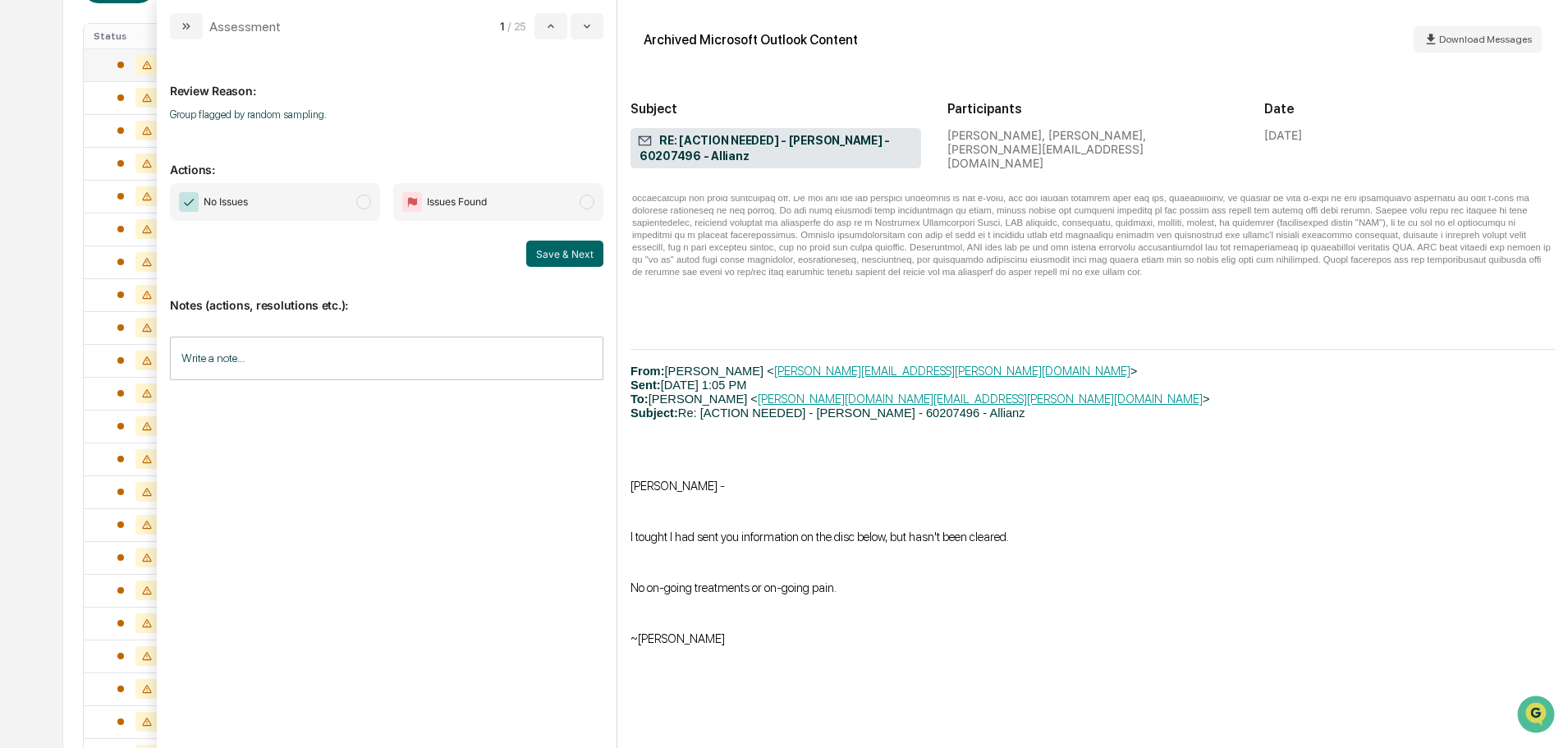
click at [355, 210] on span "No Issues" at bounding box center [275, 202] width 210 height 37
click at [354, 365] on input "Write a note..." at bounding box center [387, 358] width 434 height 43
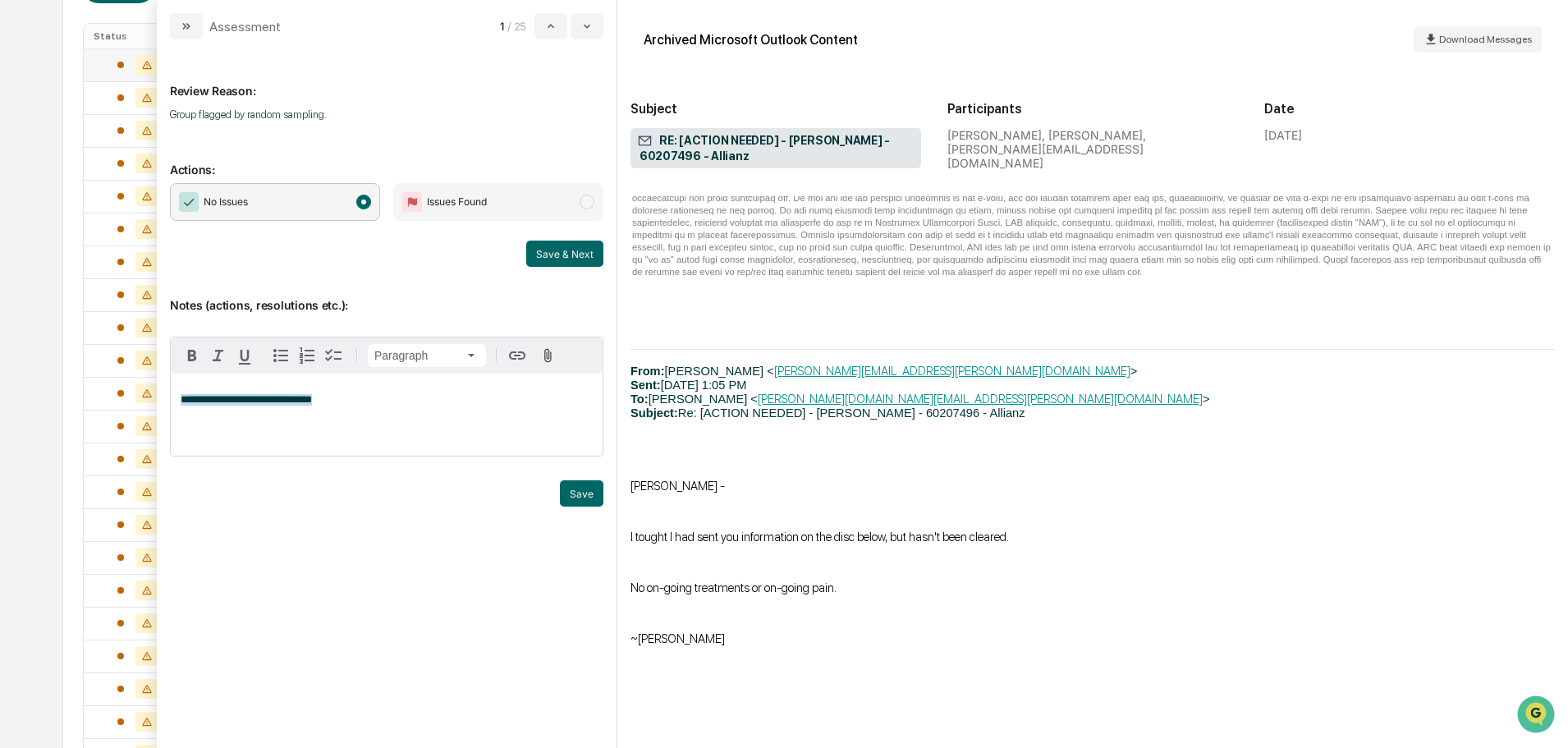
copy span "**********"
click at [601, 484] on button "Save" at bounding box center [582, 493] width 43 height 27
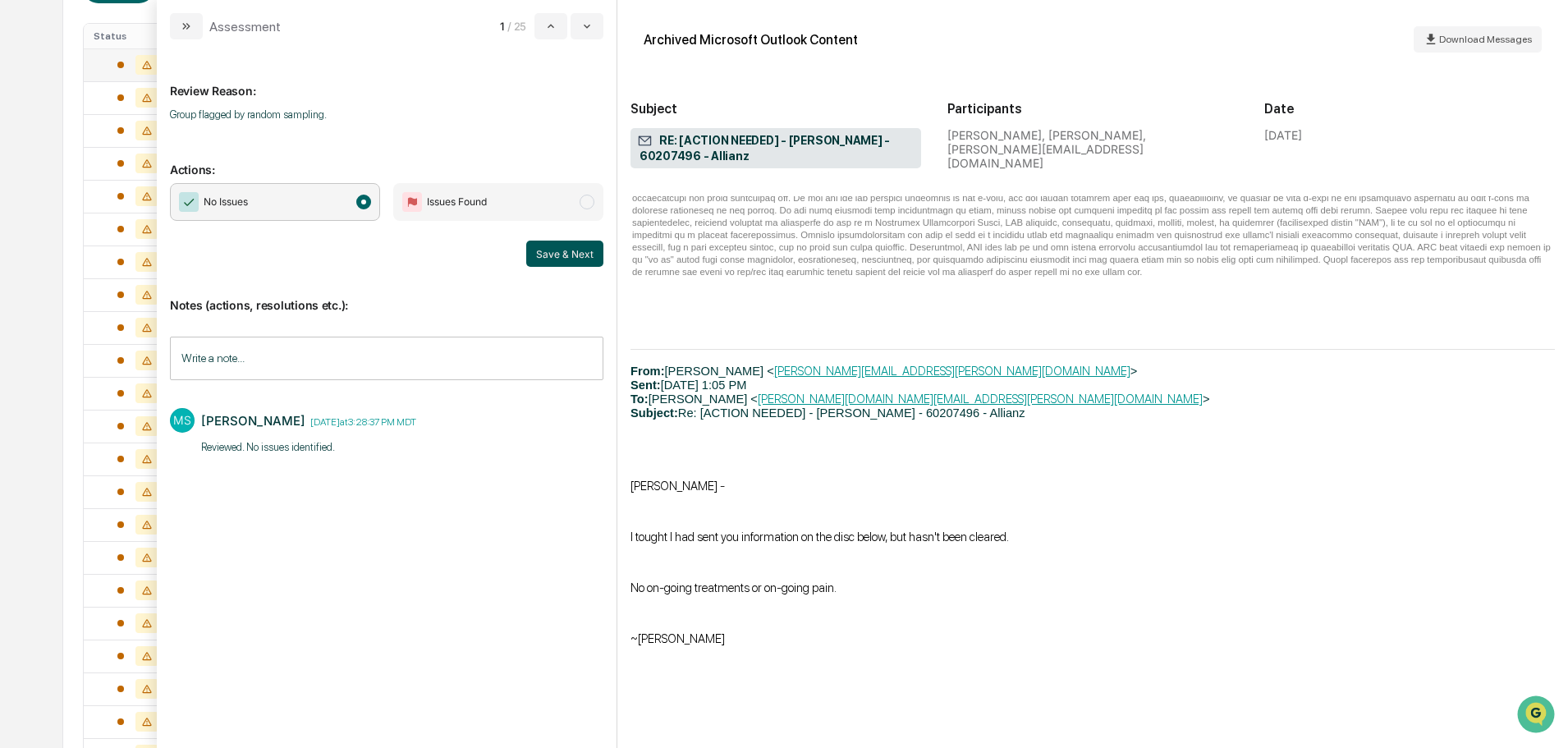
click at [587, 254] on button "Save & Next" at bounding box center [564, 253] width 78 height 27
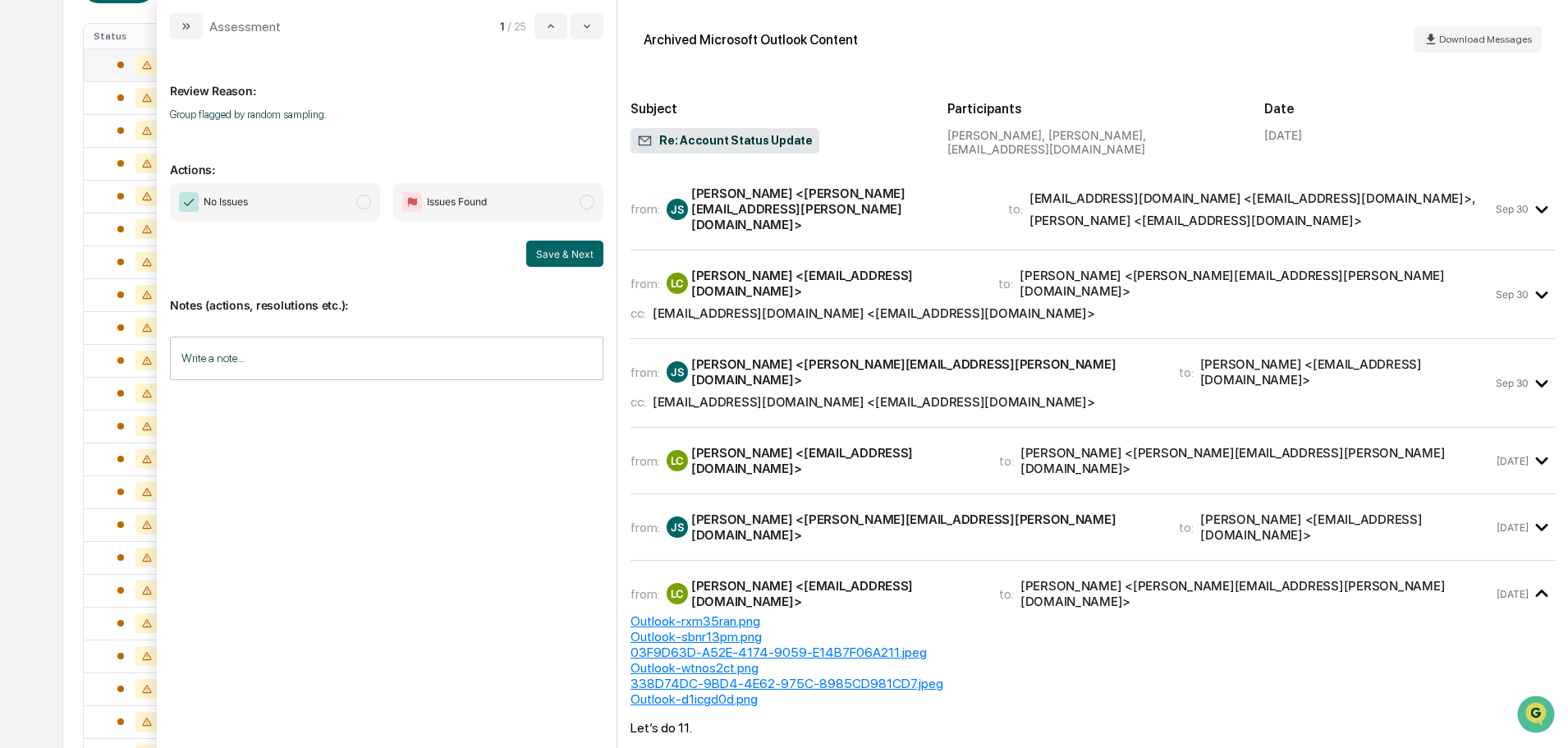
click at [287, 195] on span "No Issues" at bounding box center [275, 202] width 210 height 37
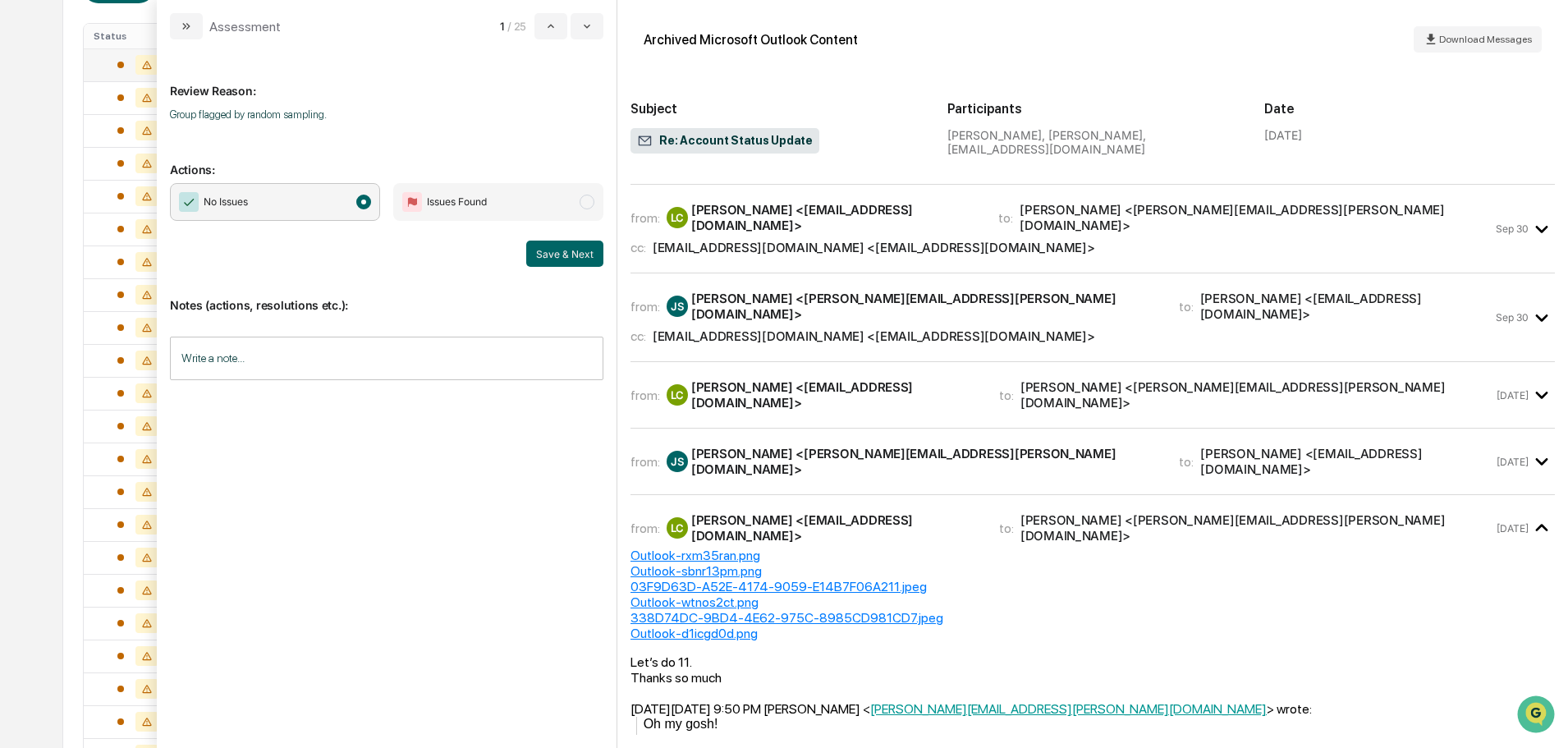
scroll to position [36, 0]
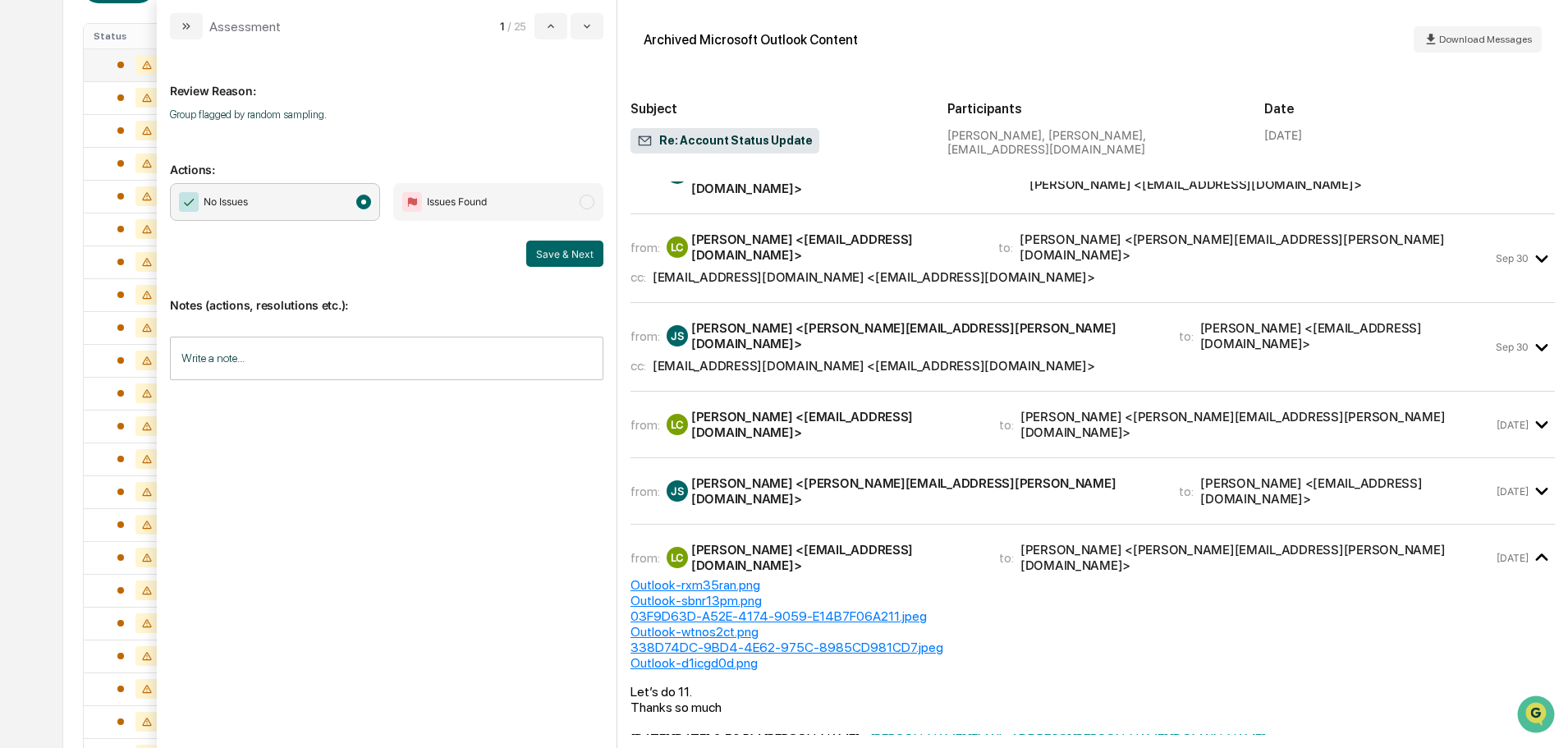
click at [331, 366] on input "Write a note..." at bounding box center [387, 358] width 434 height 43
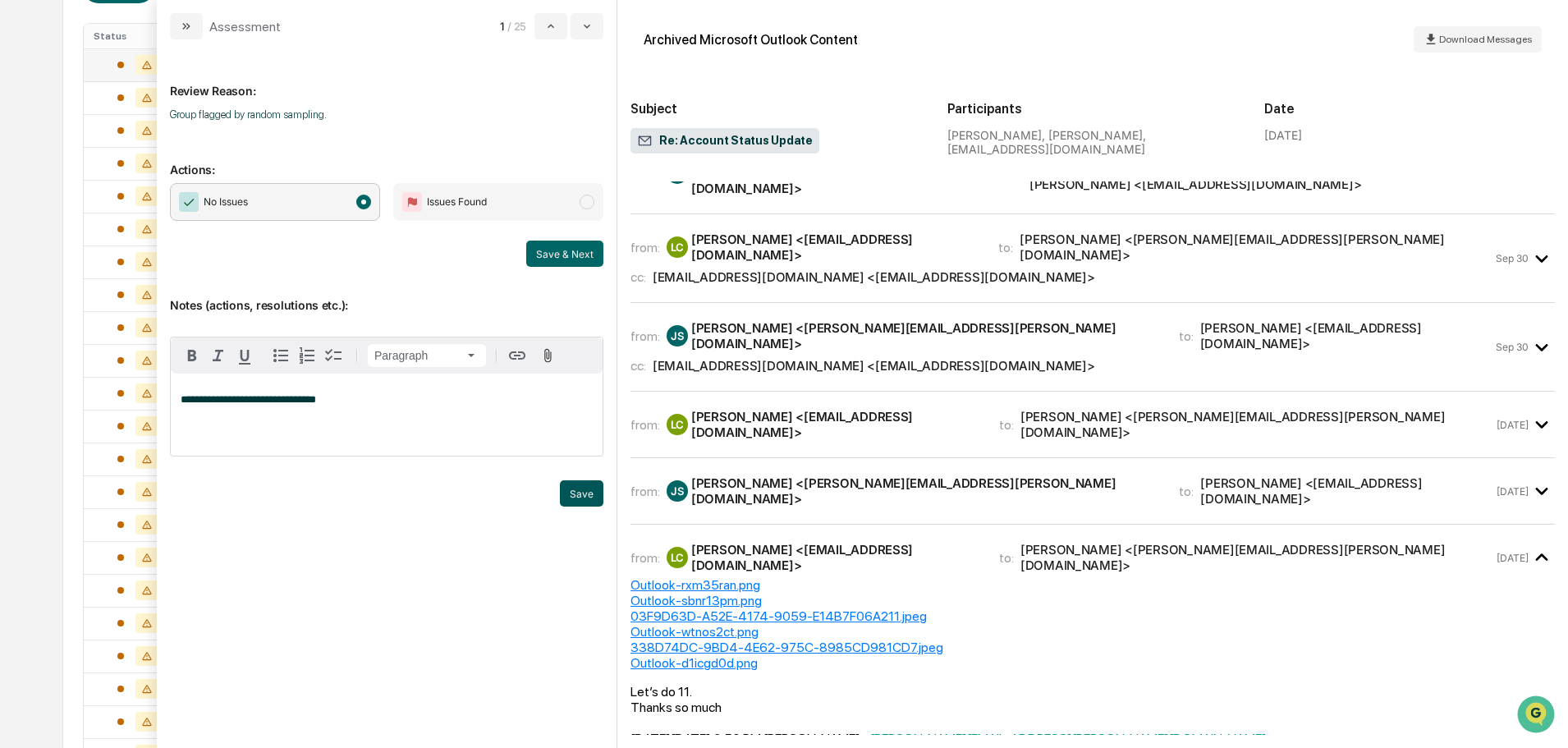
click at [576, 497] on button "Save" at bounding box center [582, 493] width 43 height 27
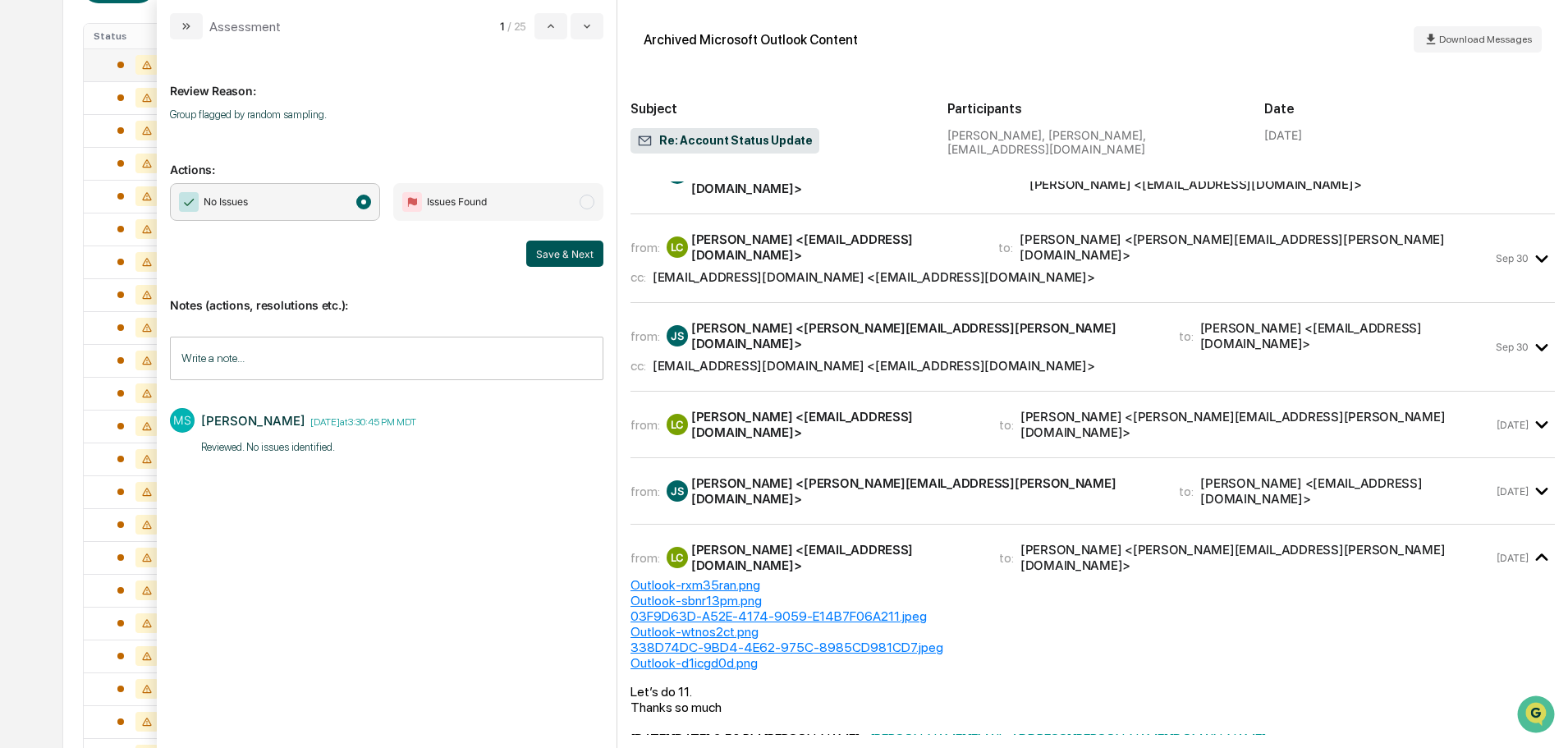
click at [586, 255] on button "Save & Next" at bounding box center [564, 253] width 78 height 27
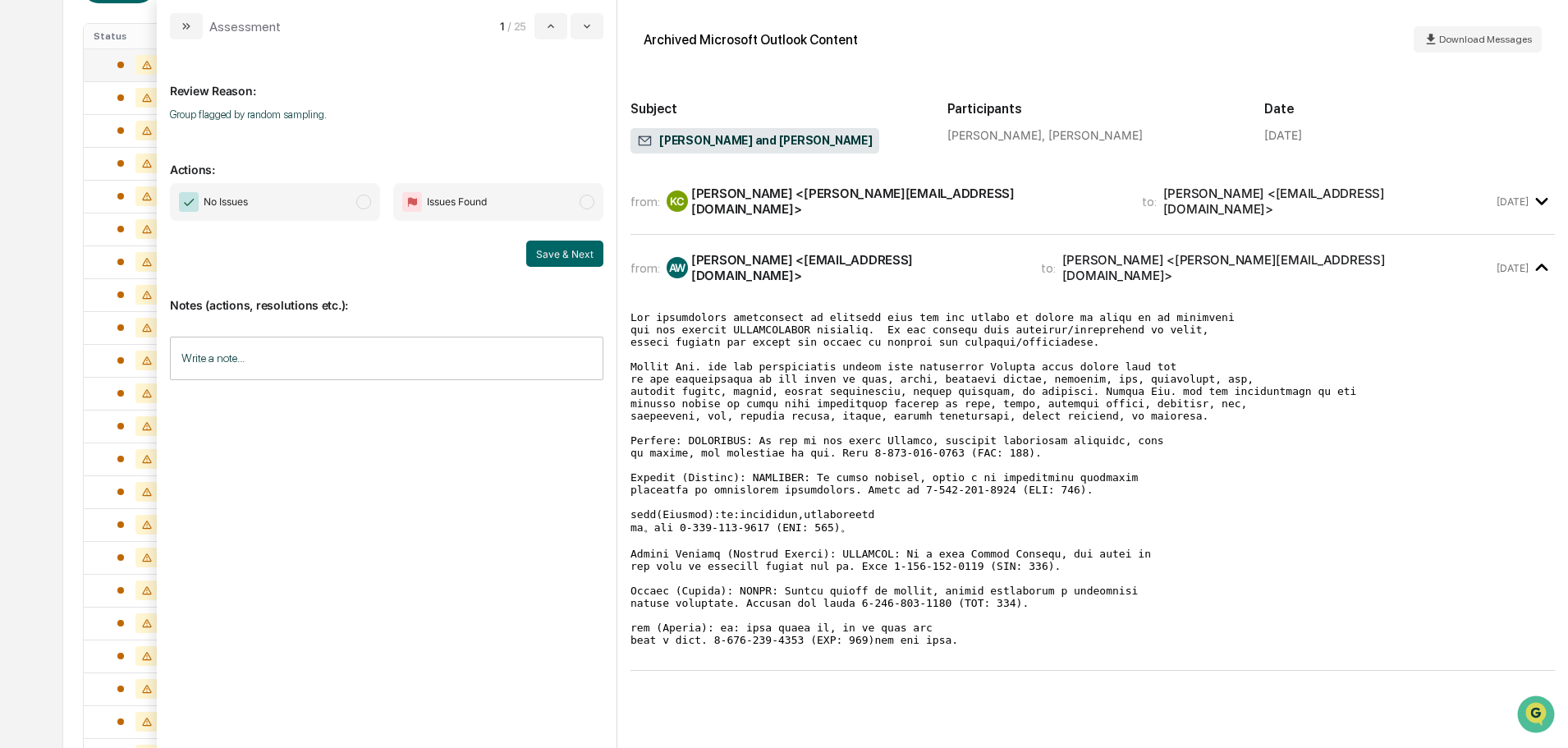
click at [821, 203] on div "[PERSON_NAME] <[PERSON_NAME][EMAIL_ADDRESS][DOMAIN_NAME]>" at bounding box center [906, 201] width 431 height 31
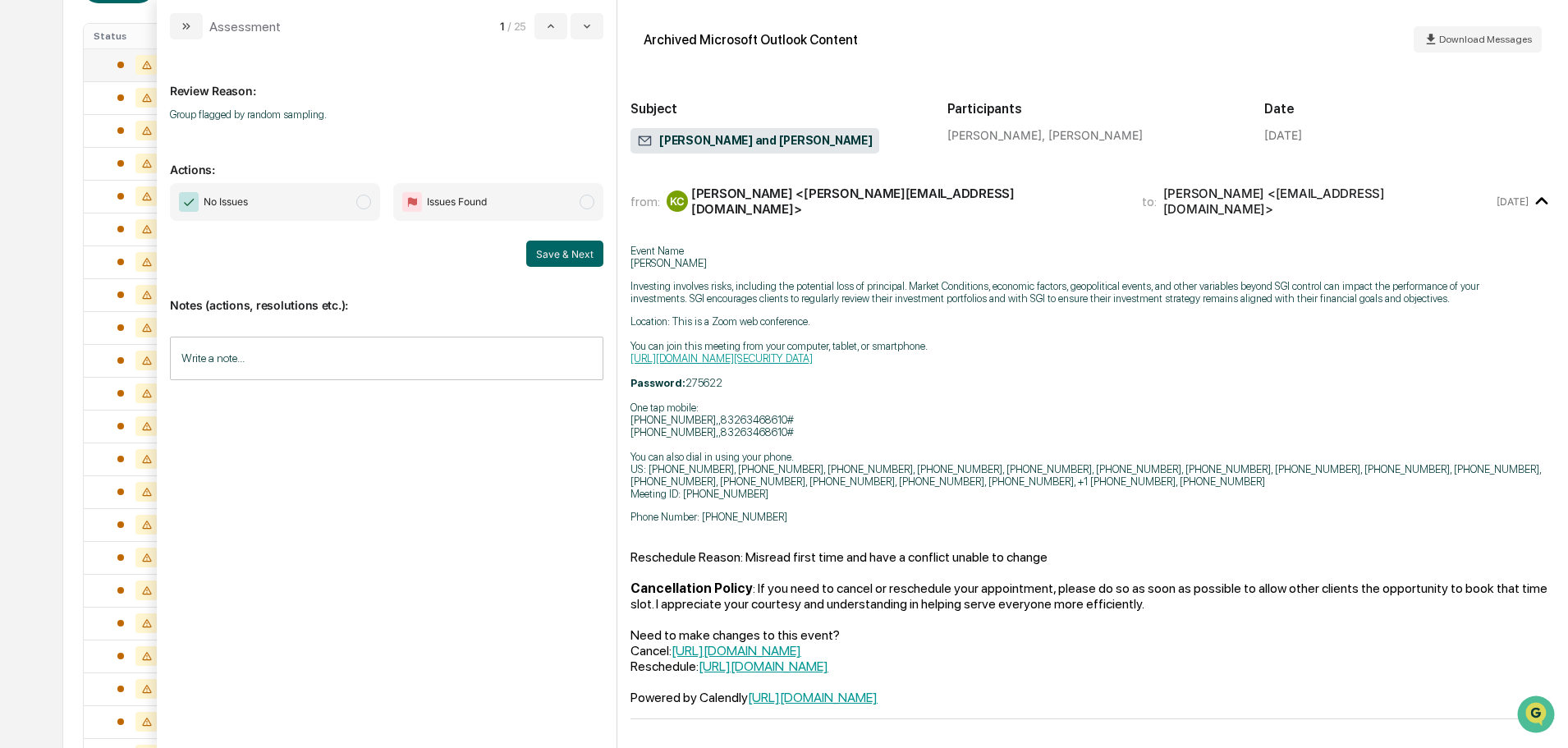
click at [359, 203] on span "modal" at bounding box center [363, 201] width 15 height 15
click at [326, 362] on input "Write a note..." at bounding box center [387, 358] width 434 height 43
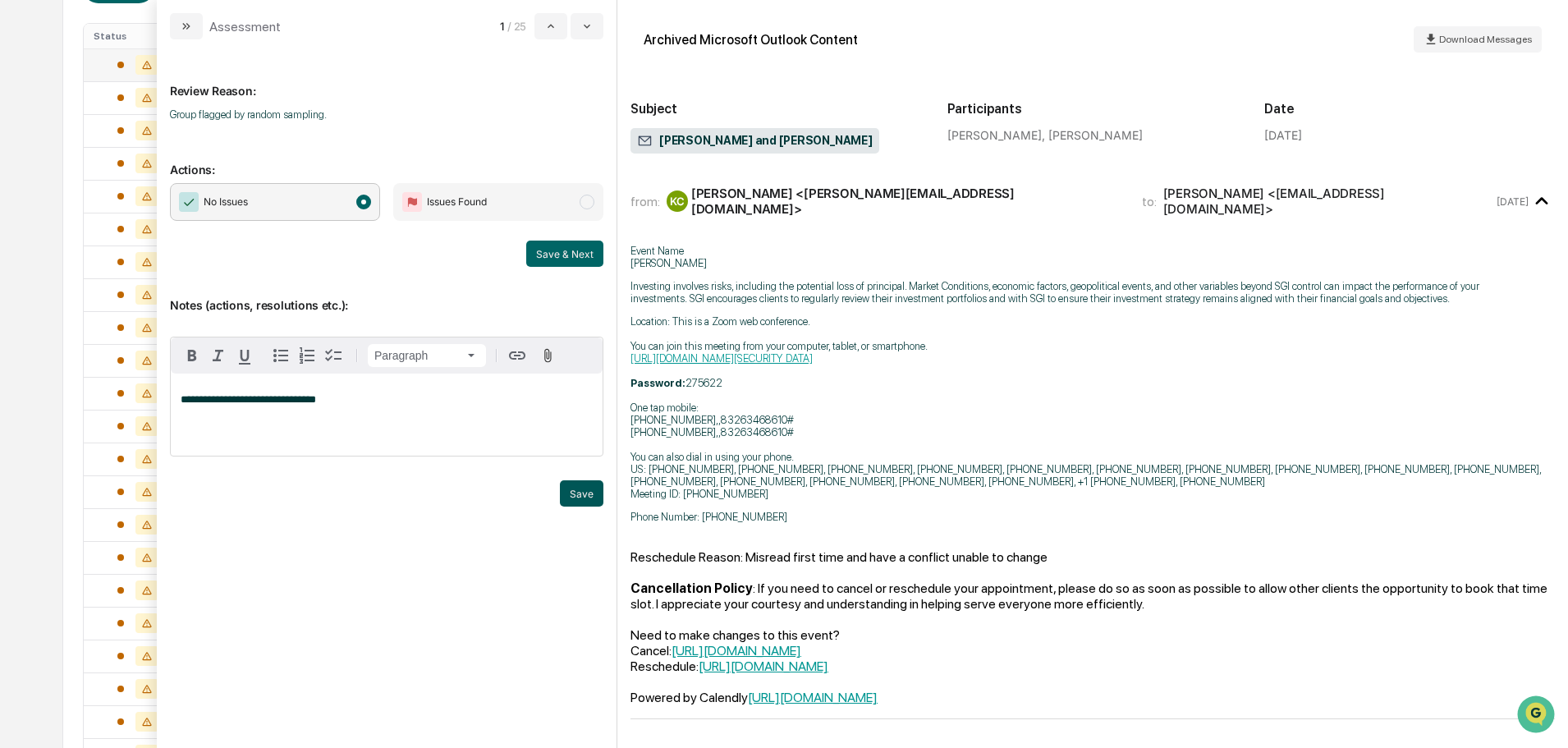
click at [592, 491] on button "Save" at bounding box center [582, 493] width 43 height 27
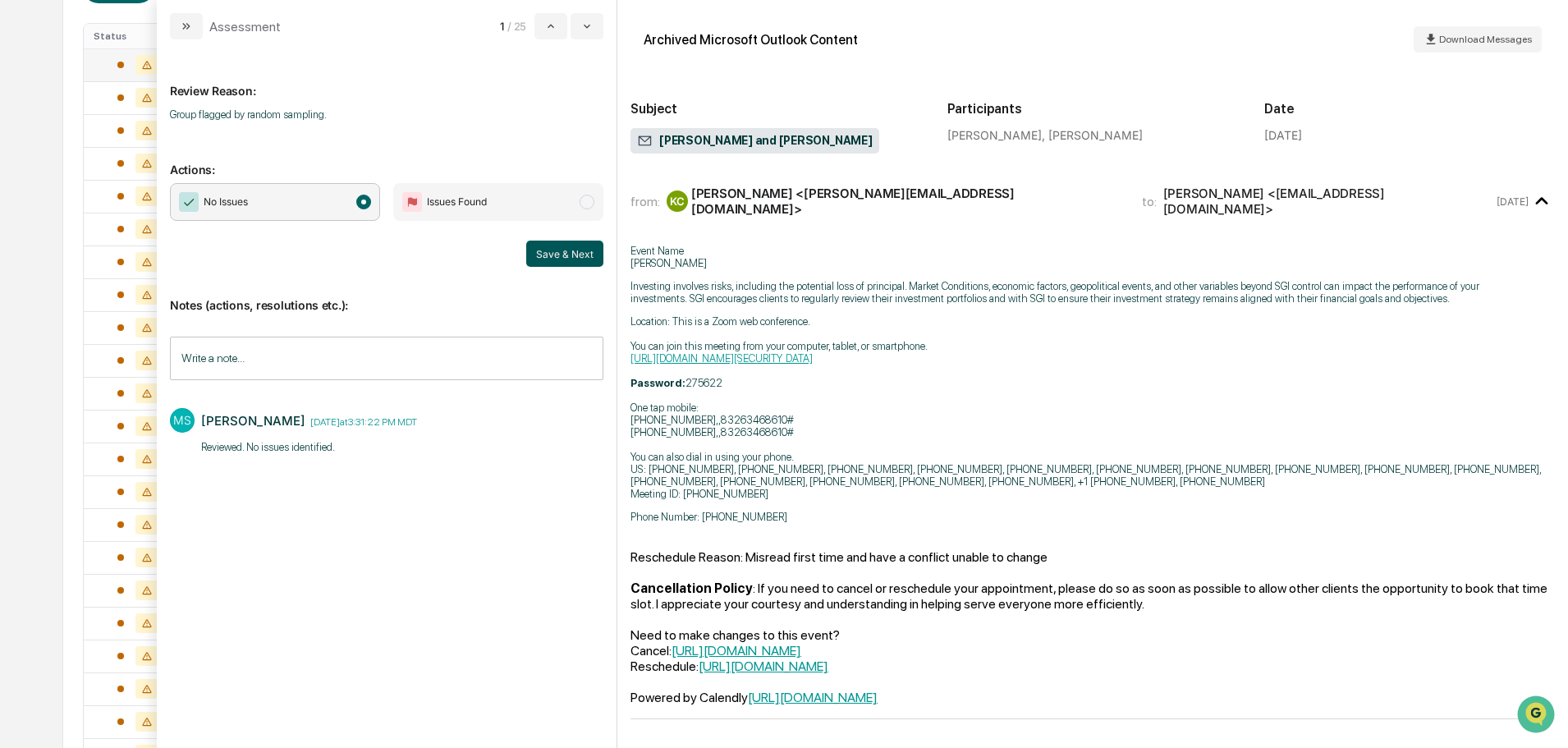
click at [562, 254] on button "Save & Next" at bounding box center [564, 253] width 78 height 27
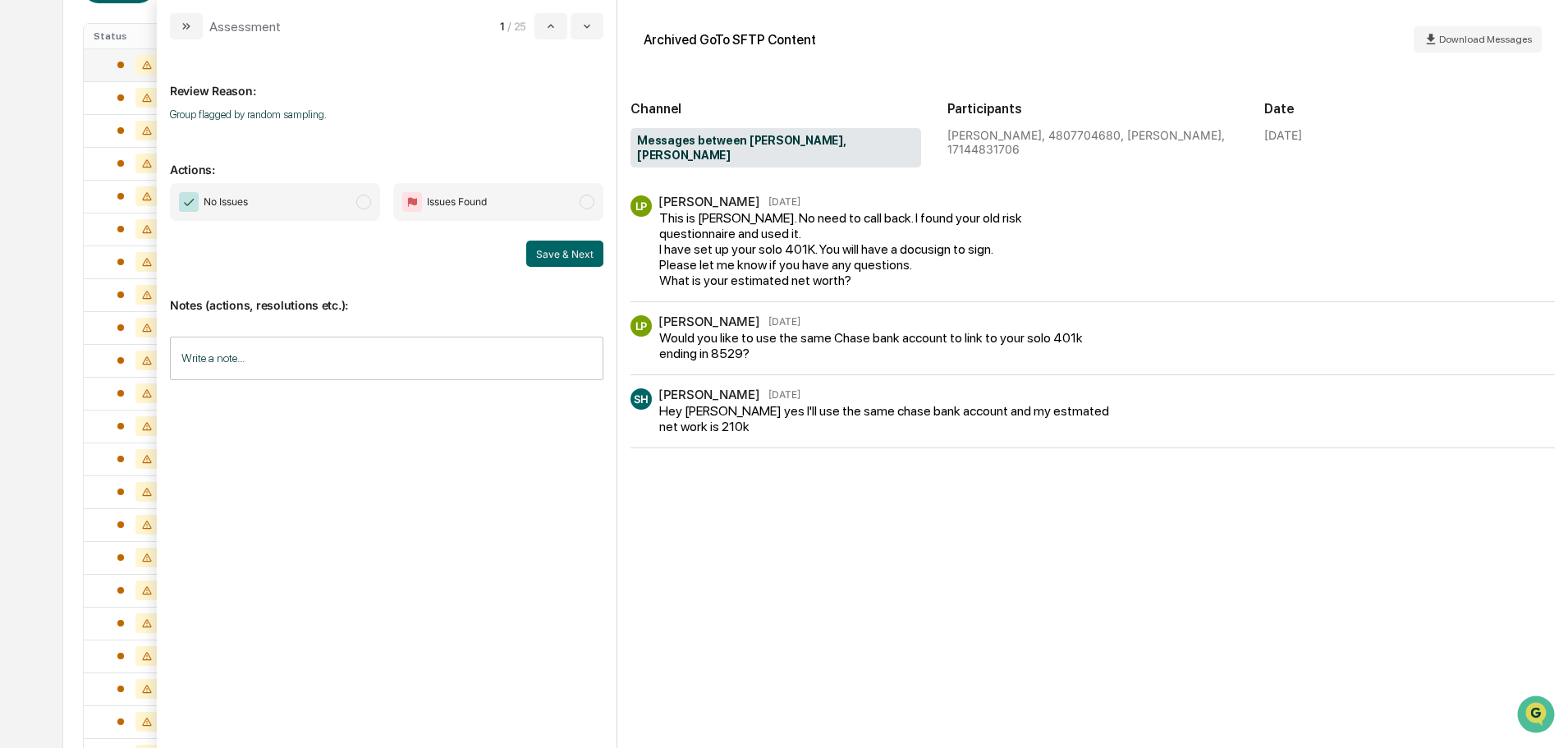
click at [458, 200] on span "Issues Found" at bounding box center [456, 201] width 60 height 17
click at [238, 367] on input "Write a note..." at bounding box center [387, 358] width 434 height 43
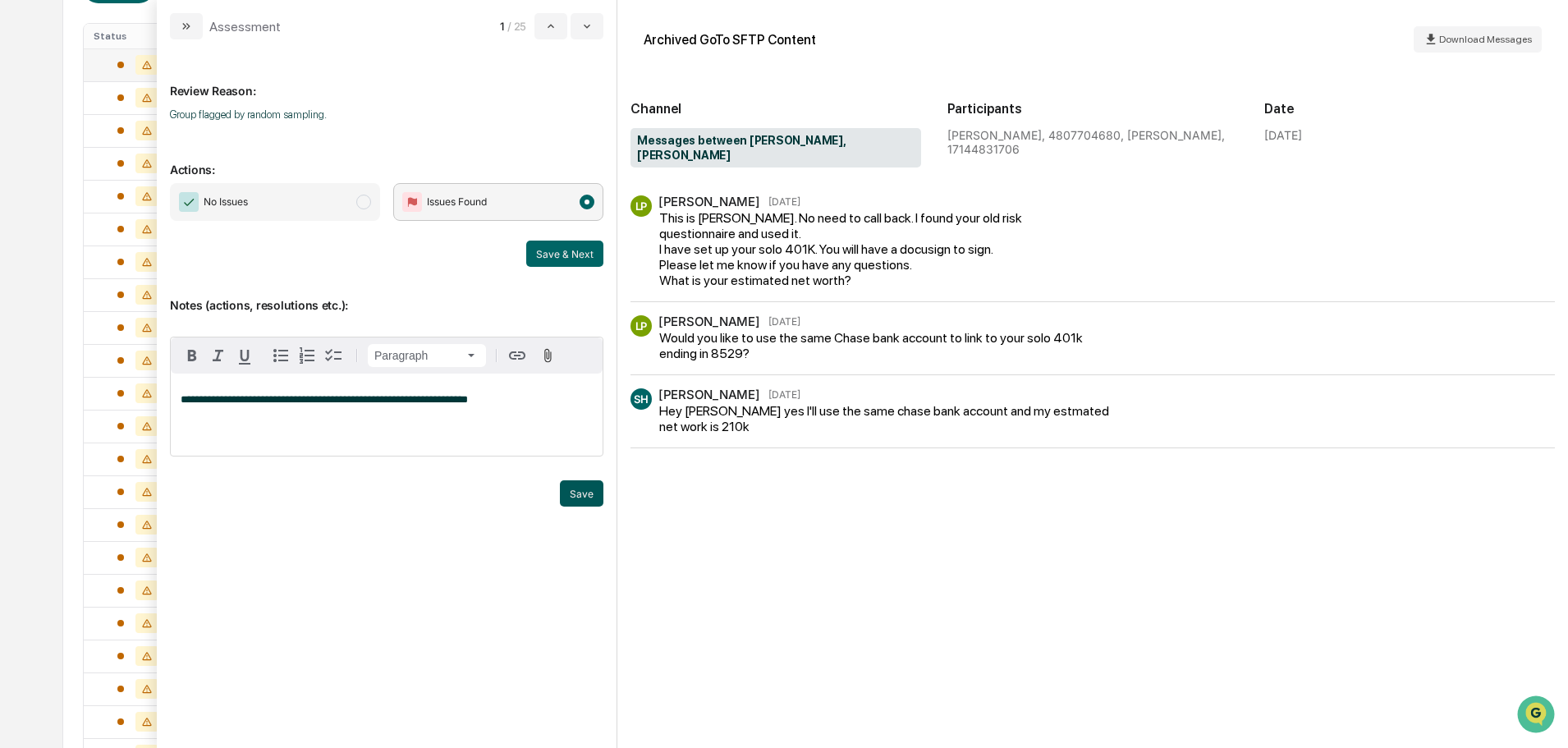
click at [580, 490] on button "Save" at bounding box center [582, 493] width 43 height 27
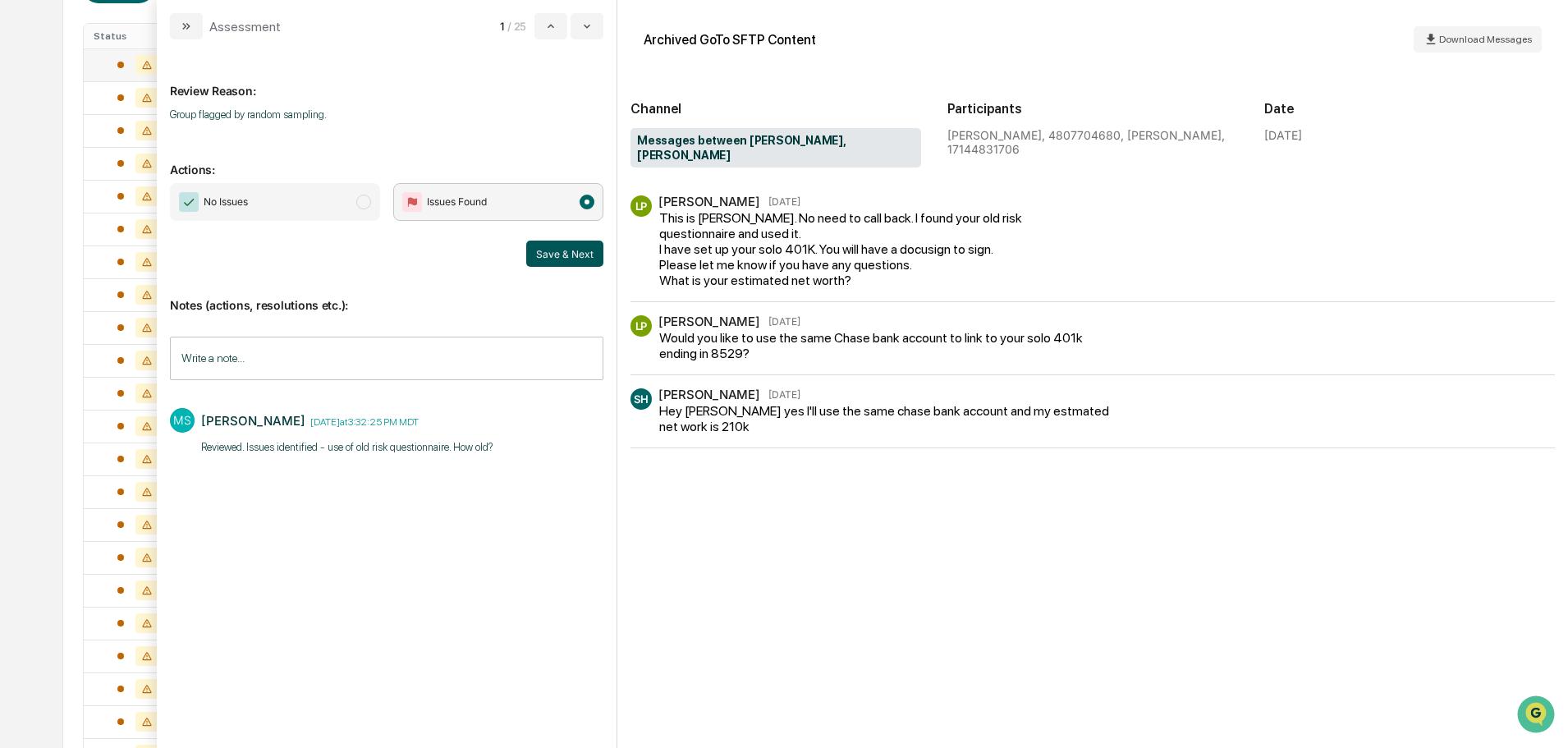
click at [562, 259] on button "Save & Next" at bounding box center [564, 253] width 78 height 27
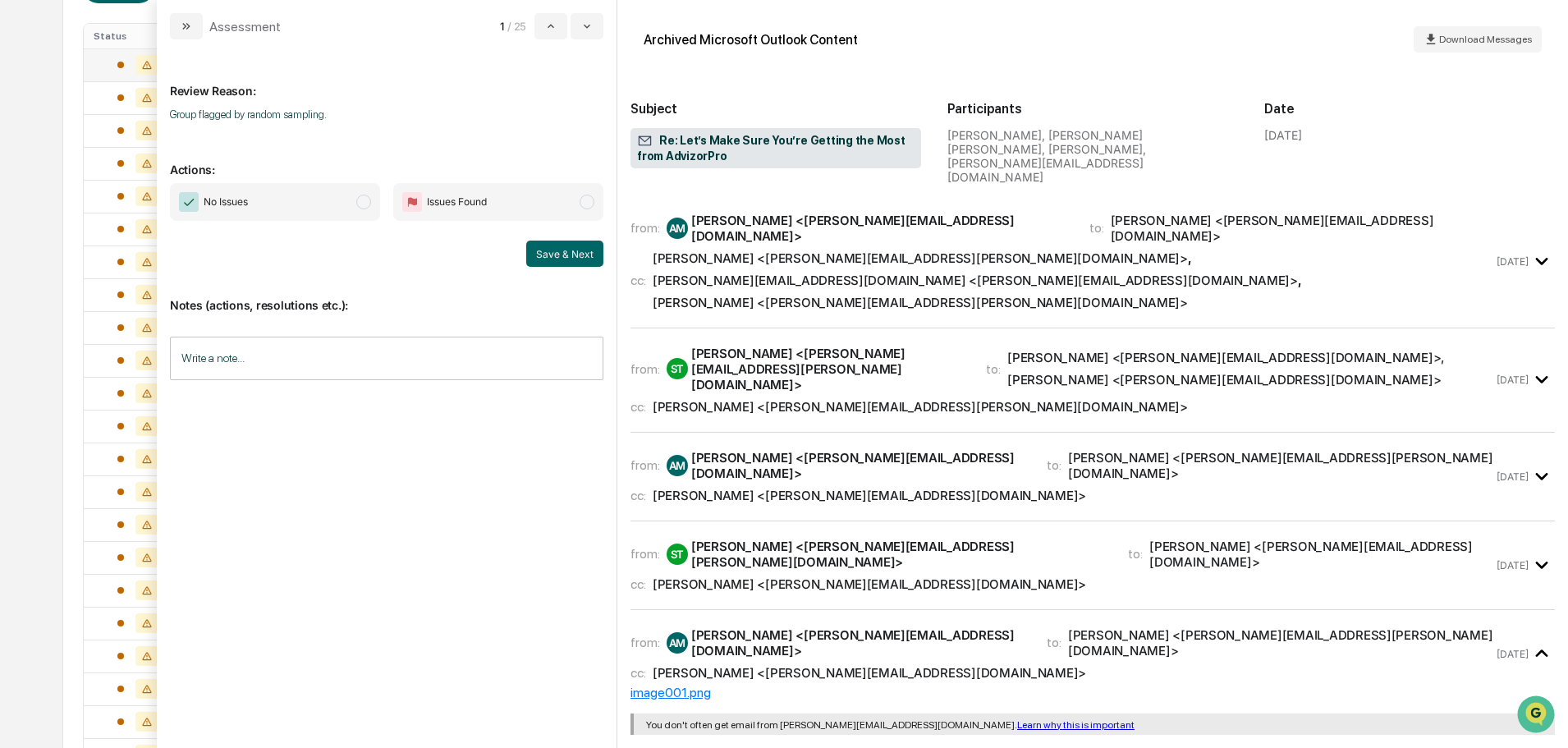
click at [357, 204] on span "modal" at bounding box center [363, 201] width 15 height 15
click at [349, 372] on input "Write a note..." at bounding box center [387, 358] width 434 height 43
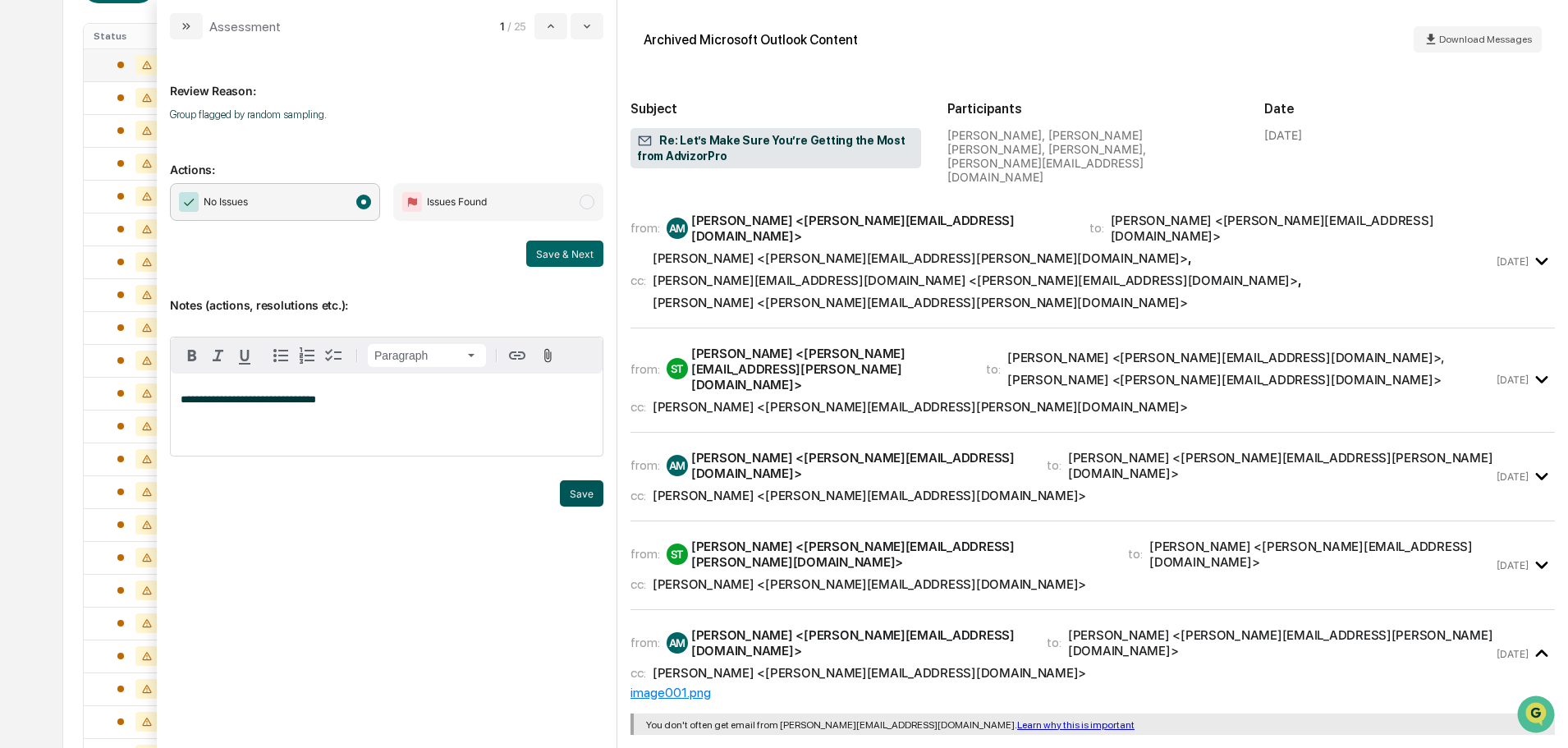
click at [581, 490] on button "Save" at bounding box center [582, 493] width 43 height 27
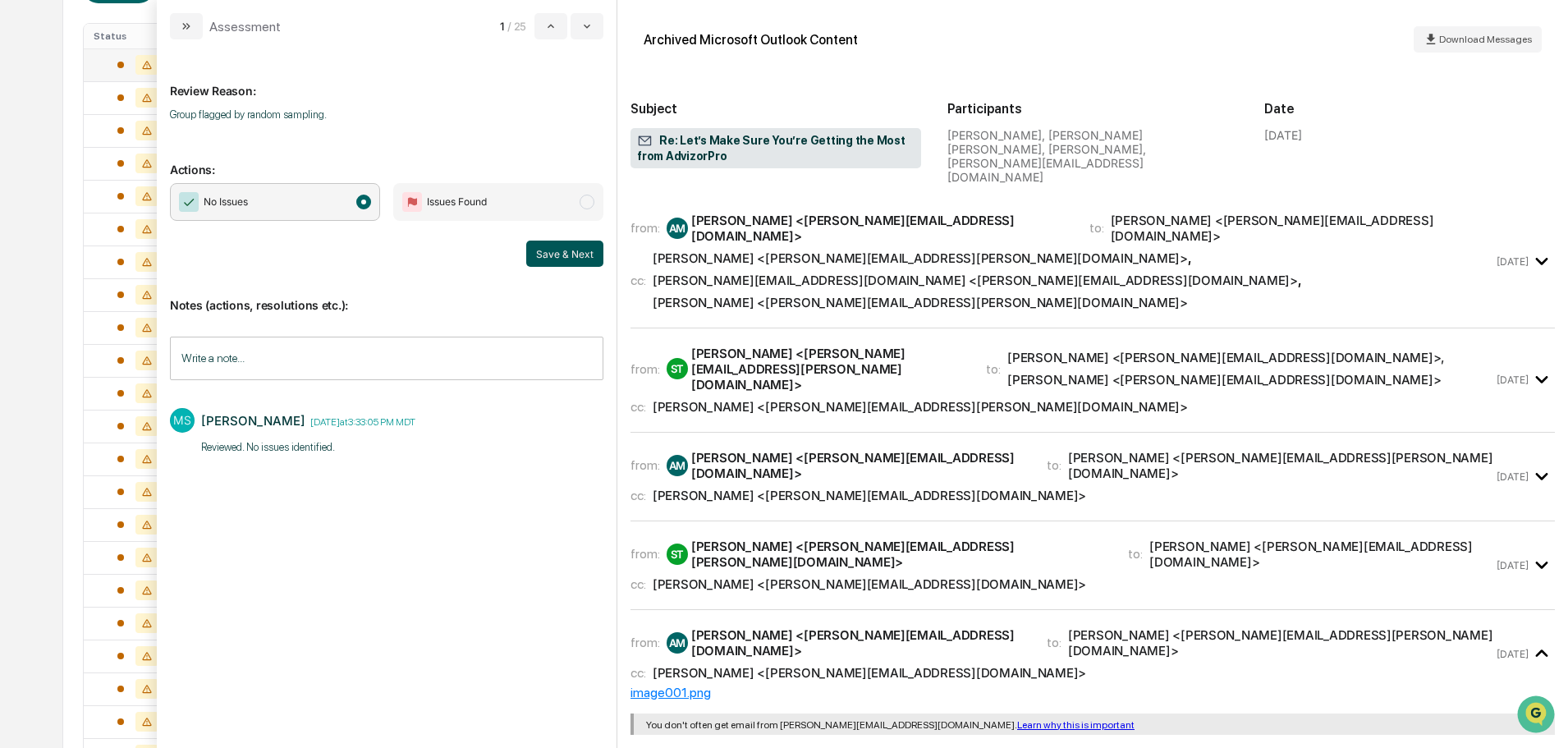
click at [557, 264] on button "Save & Next" at bounding box center [564, 253] width 78 height 27
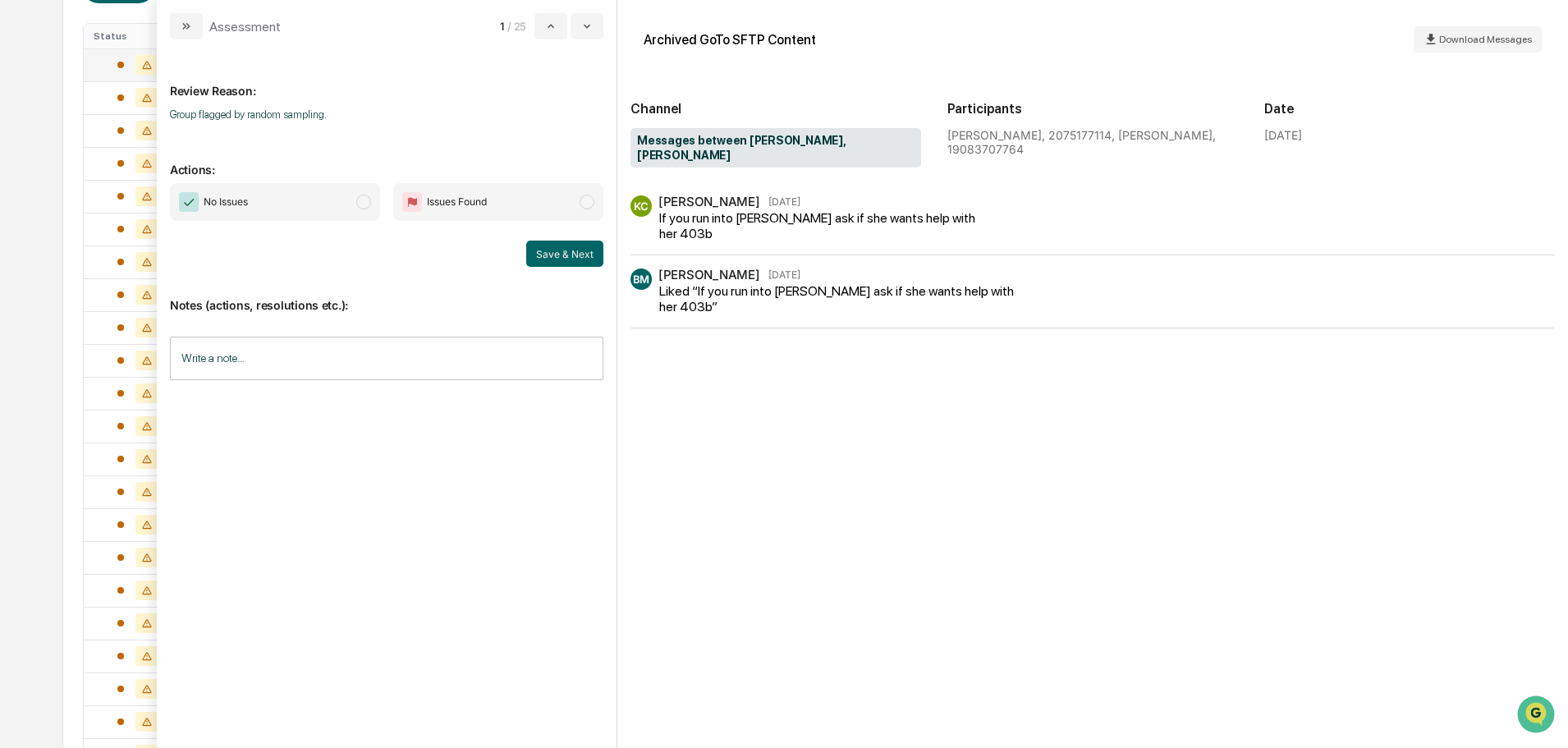
click at [299, 210] on span "No Issues" at bounding box center [275, 202] width 210 height 37
click at [390, 354] on input "Write a note..." at bounding box center [387, 358] width 434 height 43
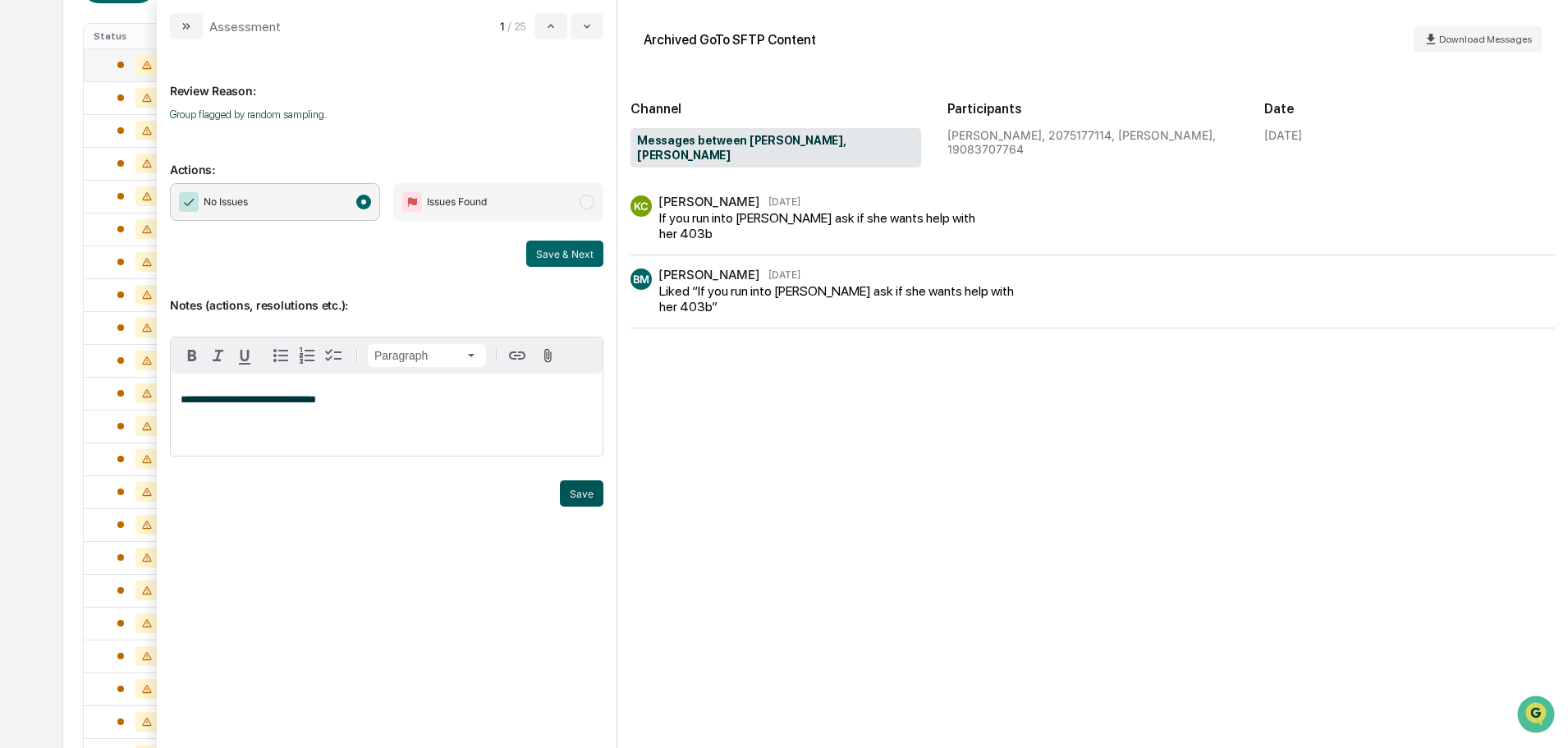
click at [571, 490] on button "Save" at bounding box center [582, 493] width 43 height 27
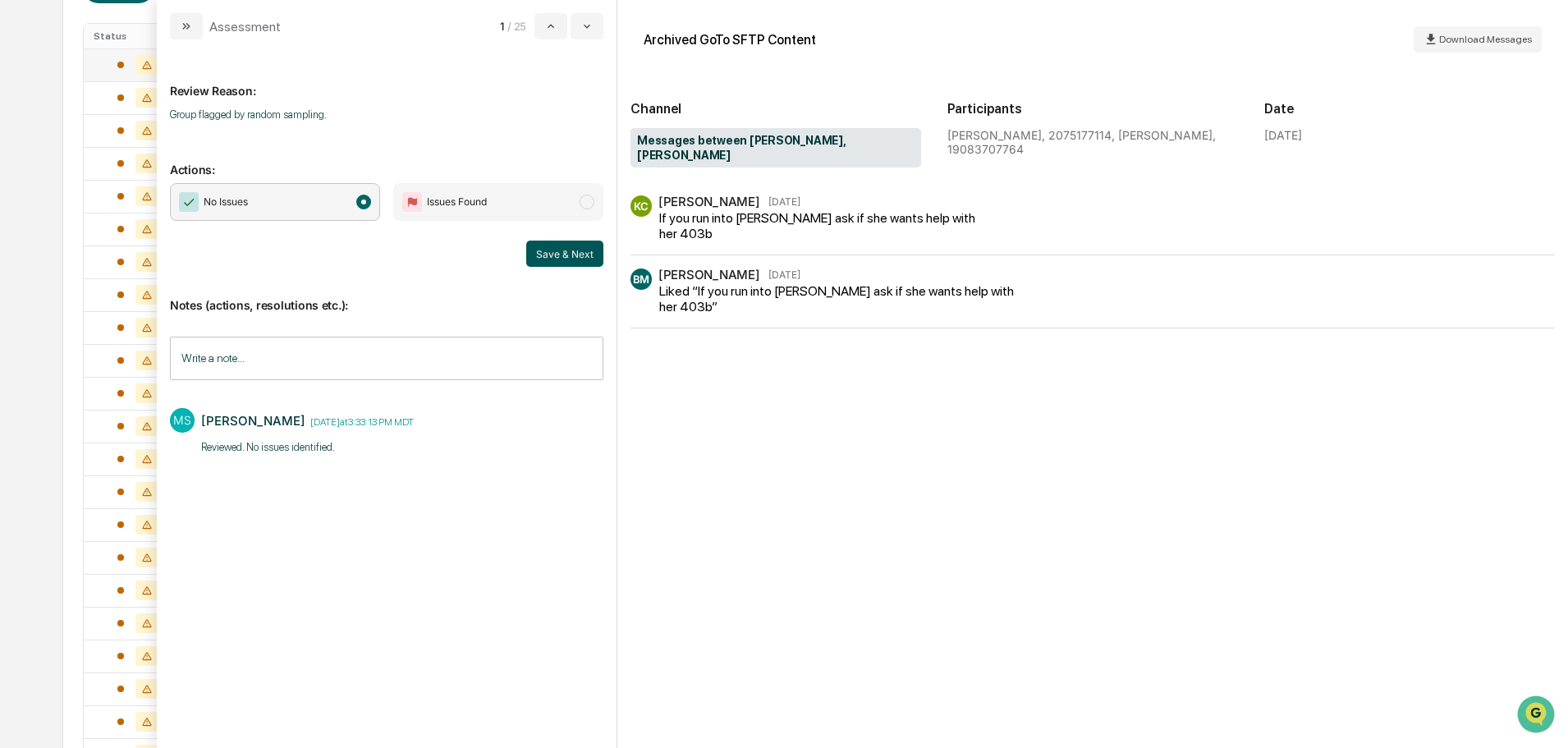
click at [567, 259] on button "Save & Next" at bounding box center [564, 253] width 78 height 27
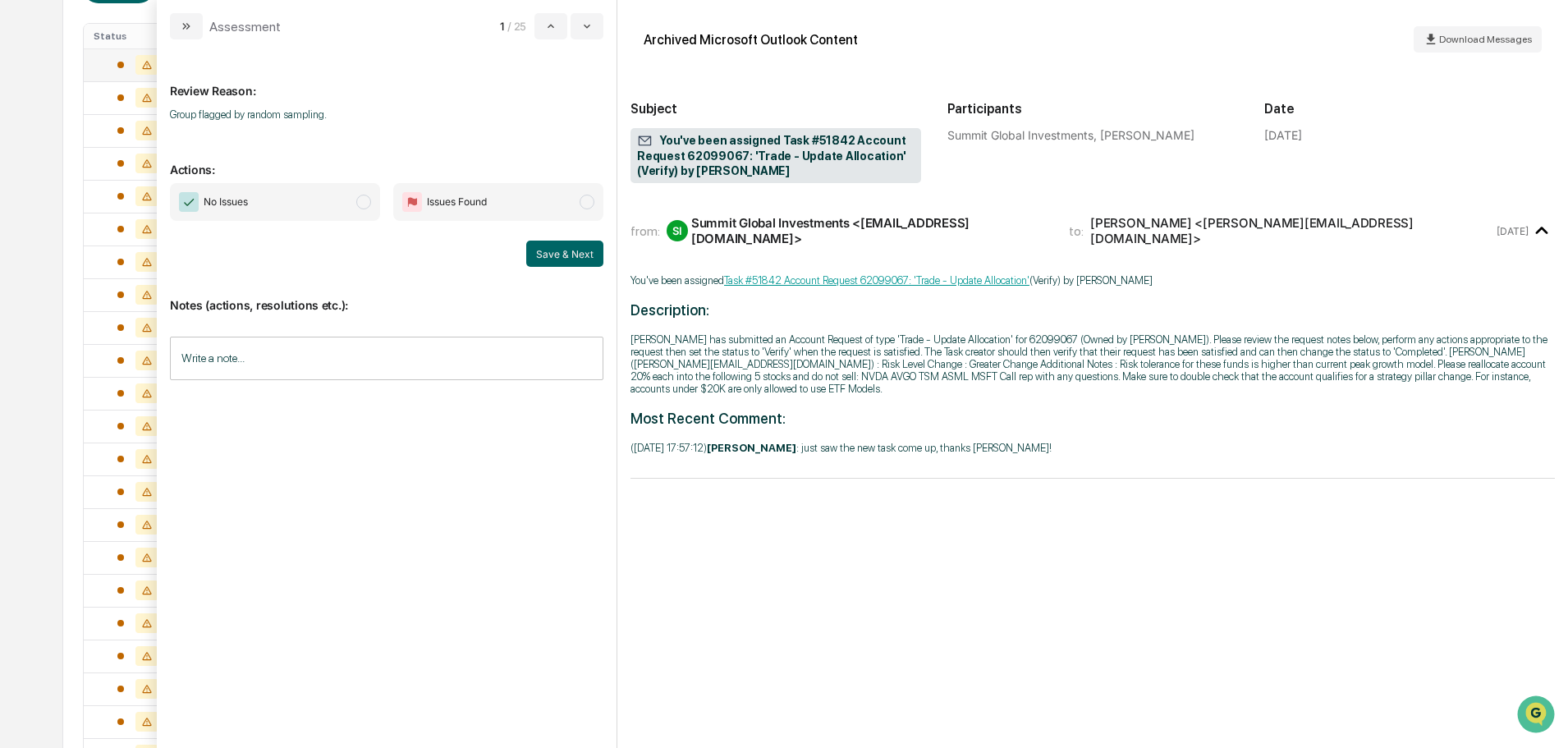
click at [498, 199] on span "Issues Found" at bounding box center [498, 202] width 210 height 37
click at [292, 364] on input "Write a note..." at bounding box center [387, 358] width 434 height 43
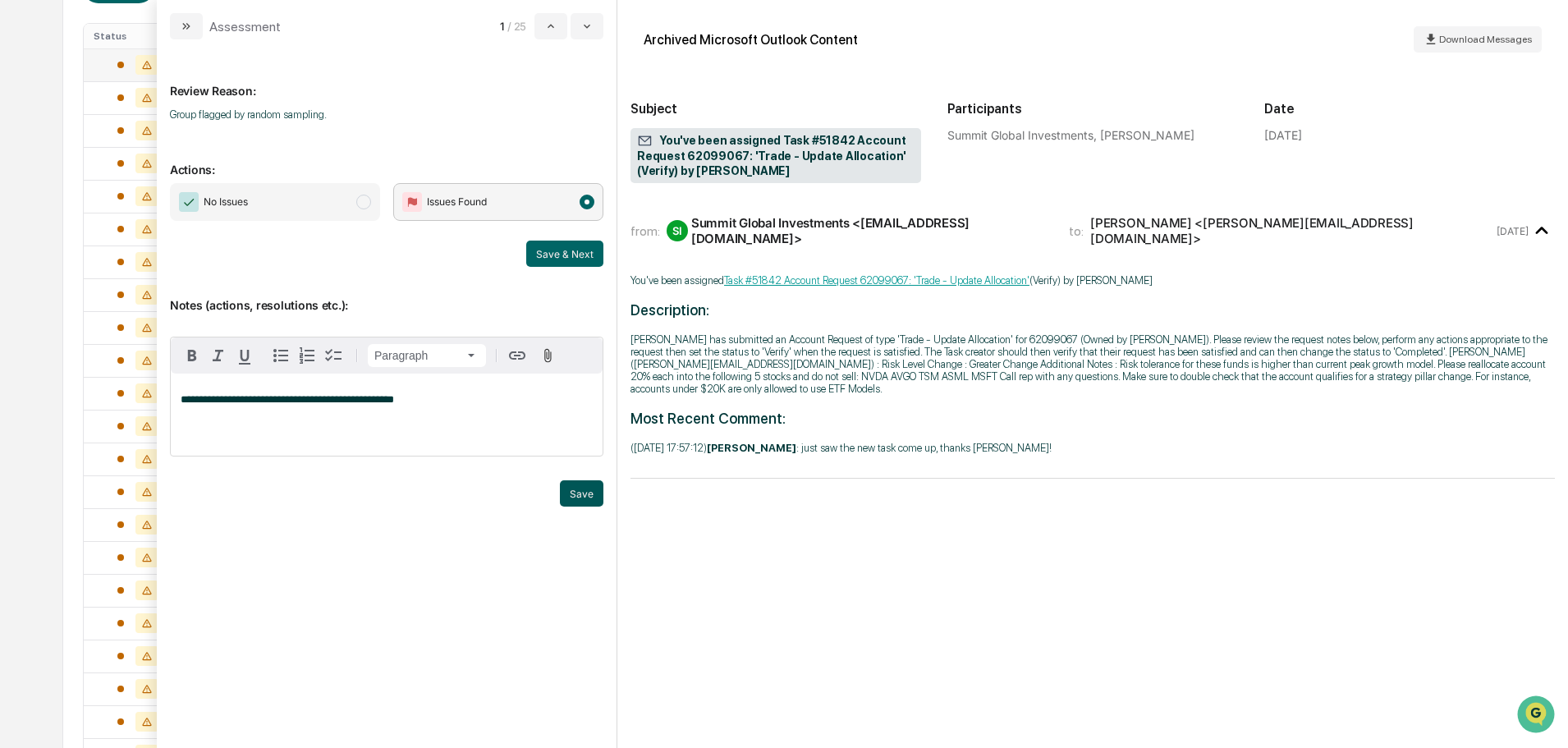
click at [578, 496] on button "Save" at bounding box center [582, 493] width 43 height 27
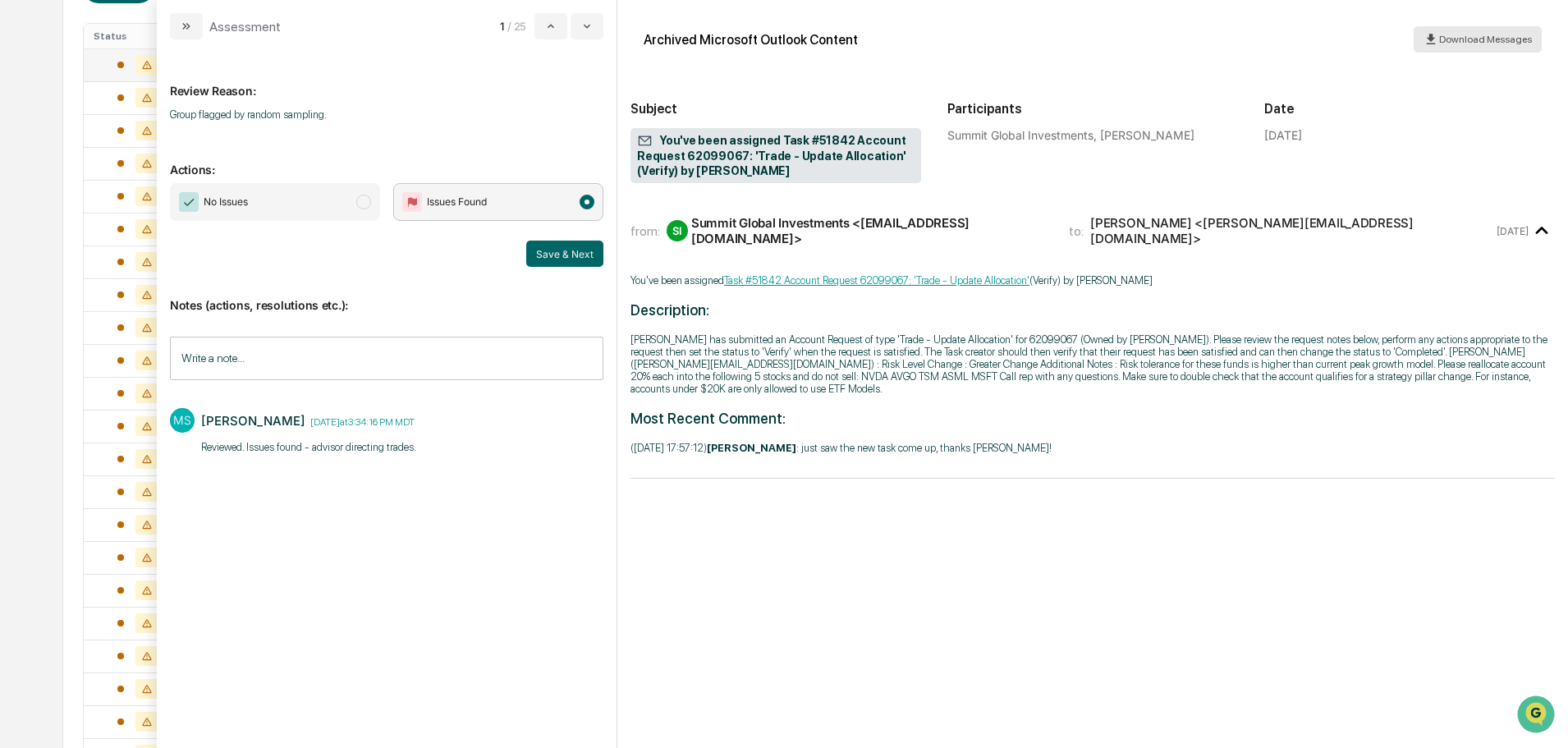
click at [1449, 36] on span "Download Messages" at bounding box center [1486, 39] width 93 height 12
click at [346, 200] on span "No Issues" at bounding box center [275, 202] width 210 height 37
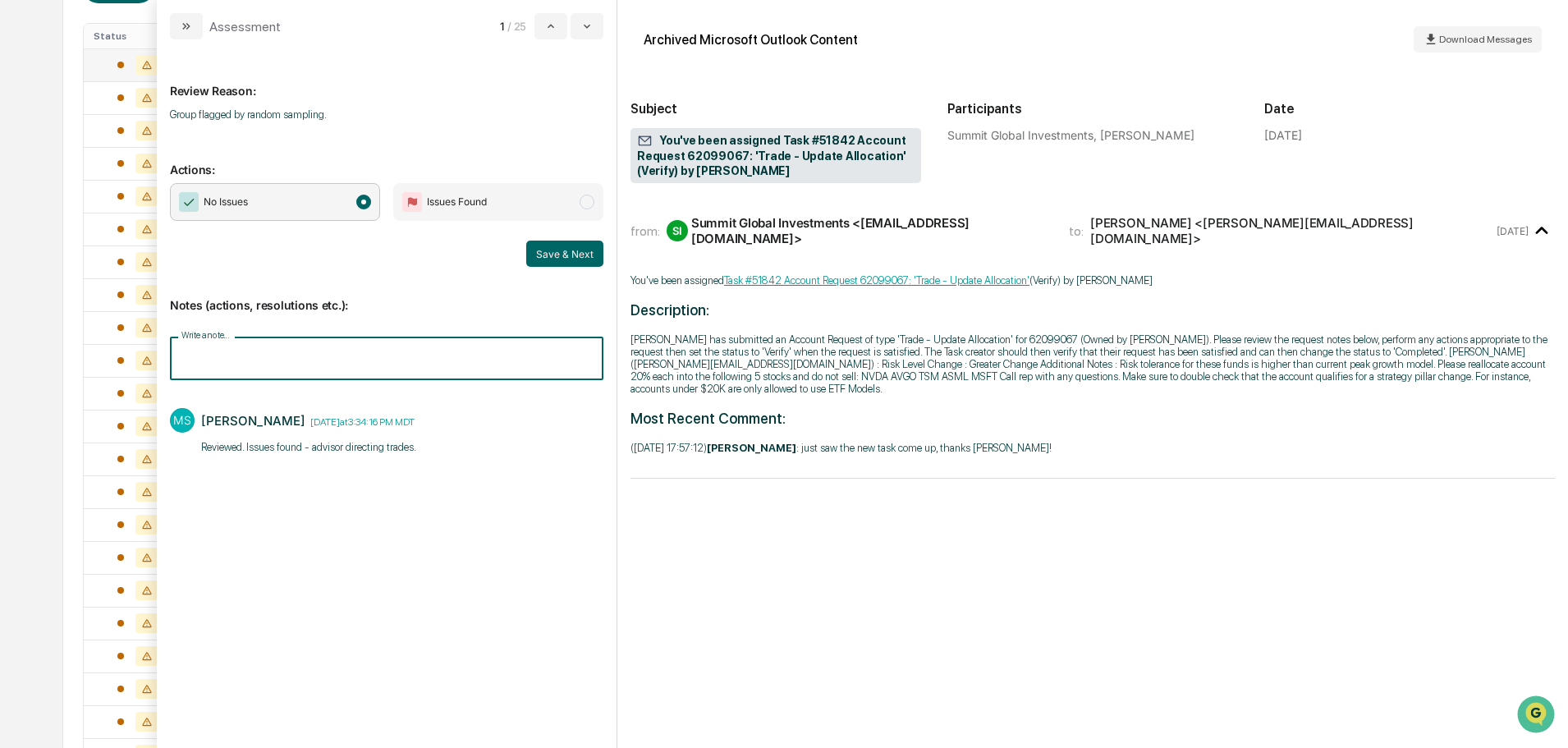
click at [385, 359] on input "Write a note..." at bounding box center [387, 358] width 434 height 43
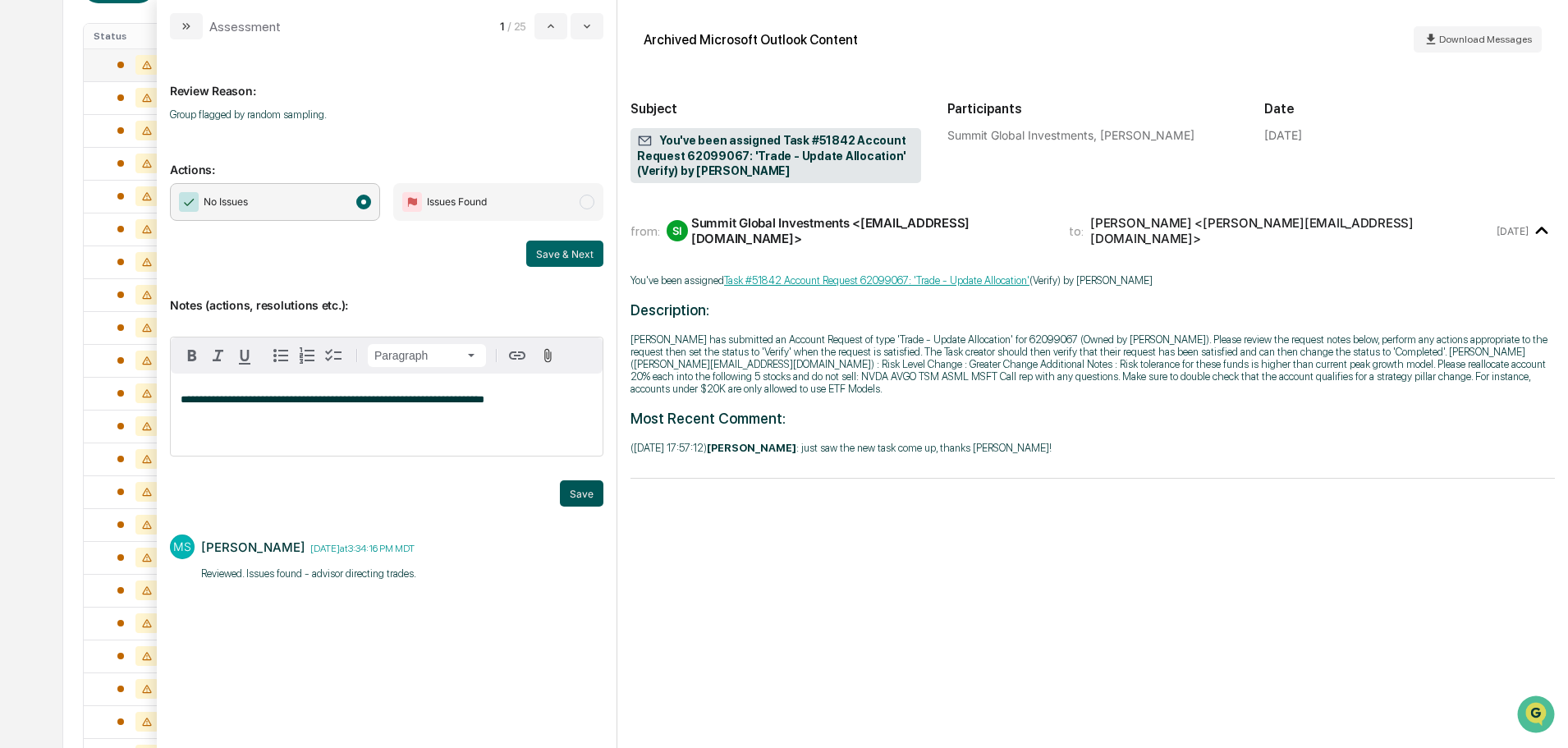
click at [581, 480] on button "Save" at bounding box center [582, 493] width 43 height 27
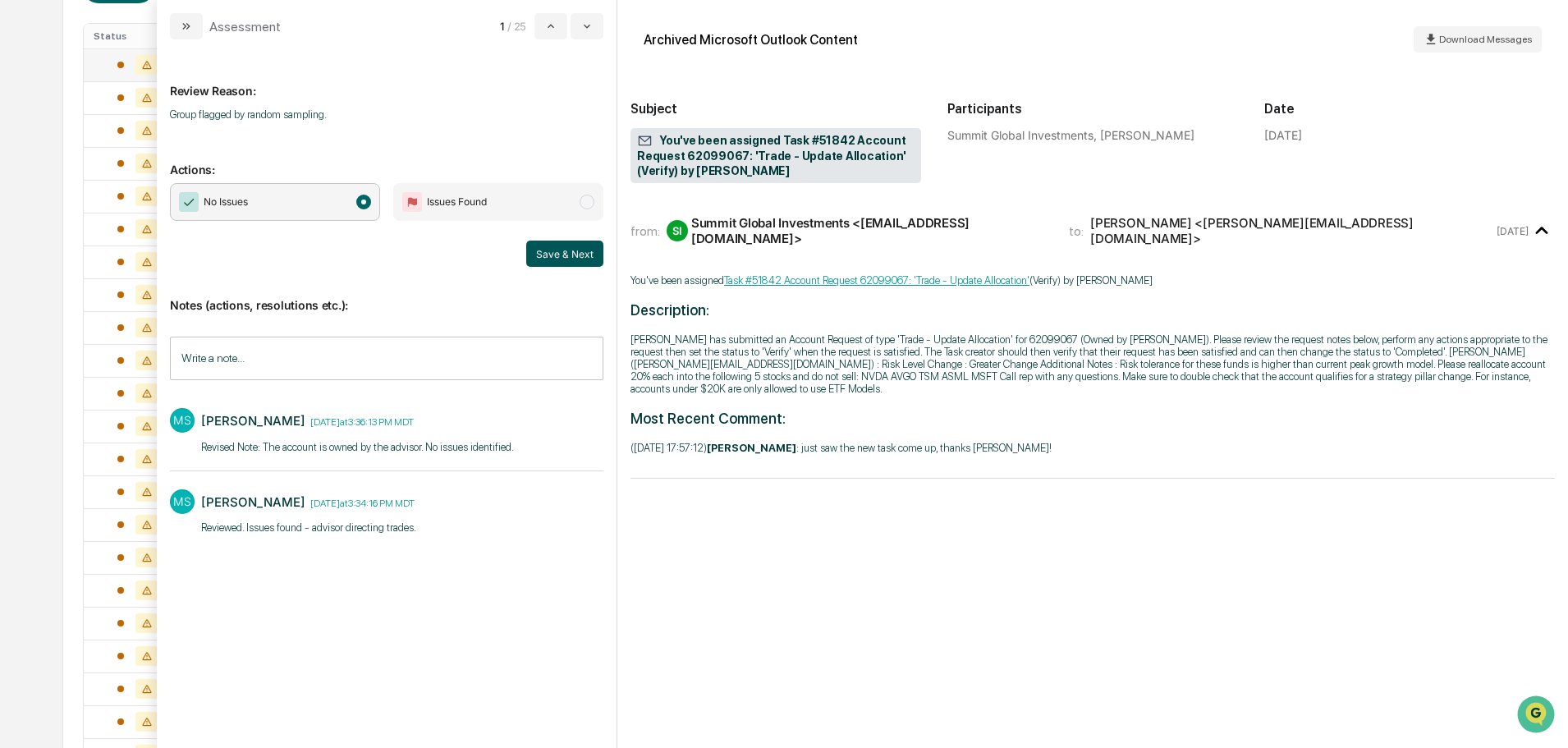
click at [546, 248] on button "Save & Next" at bounding box center [564, 253] width 78 height 27
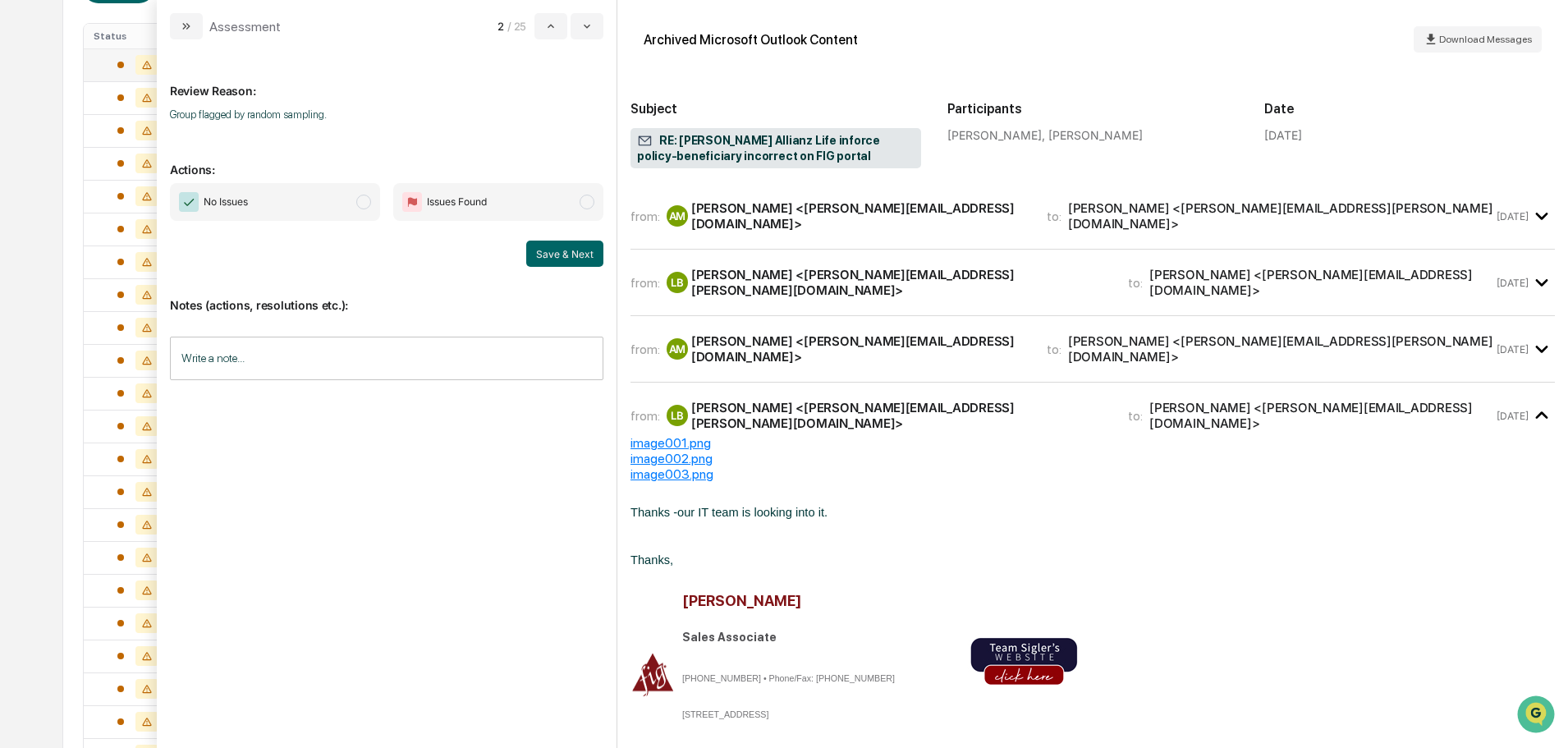
click at [328, 203] on span "No Issues" at bounding box center [275, 202] width 210 height 37
click at [312, 367] on input "Write a note..." at bounding box center [387, 358] width 434 height 43
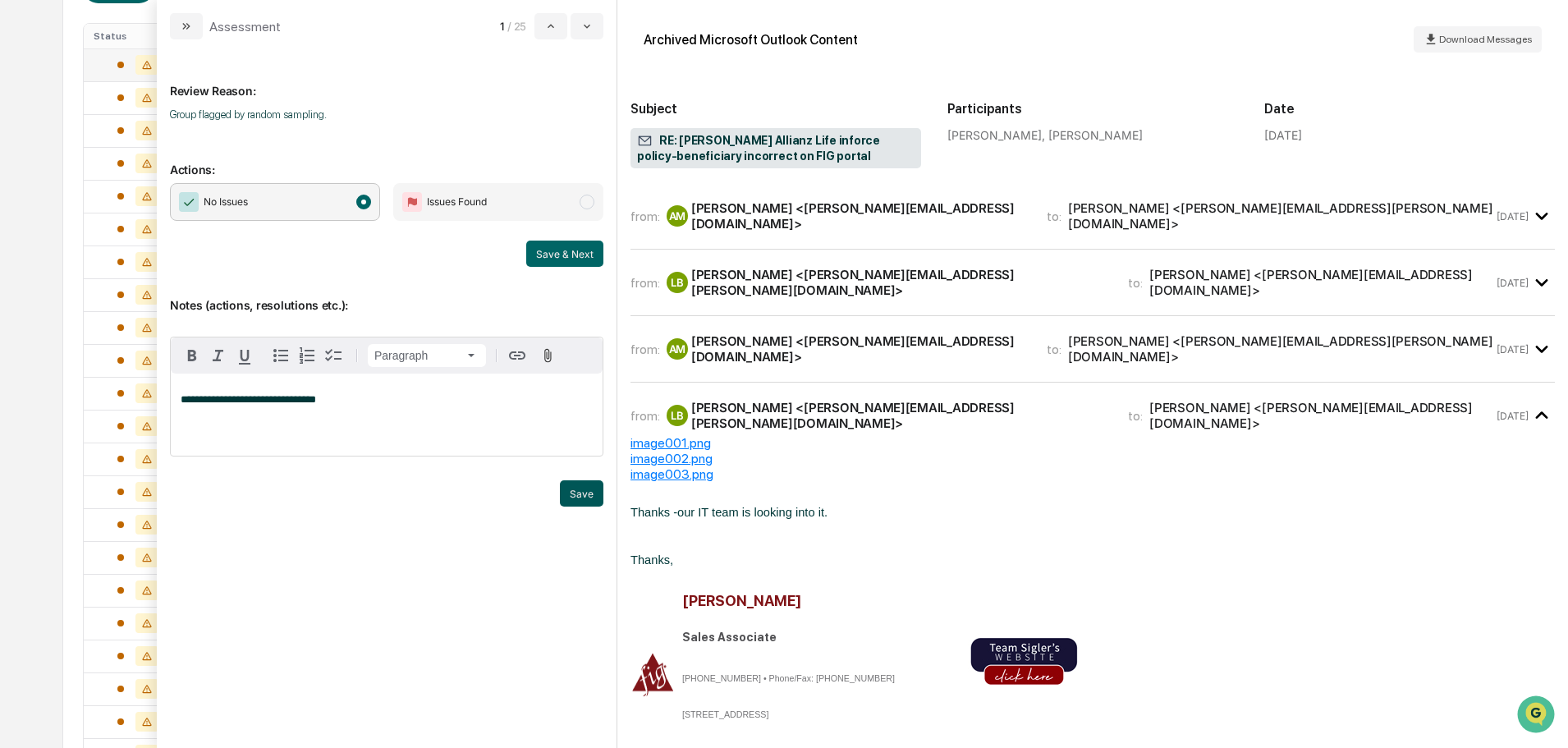
click at [587, 501] on button "Save" at bounding box center [582, 493] width 43 height 27
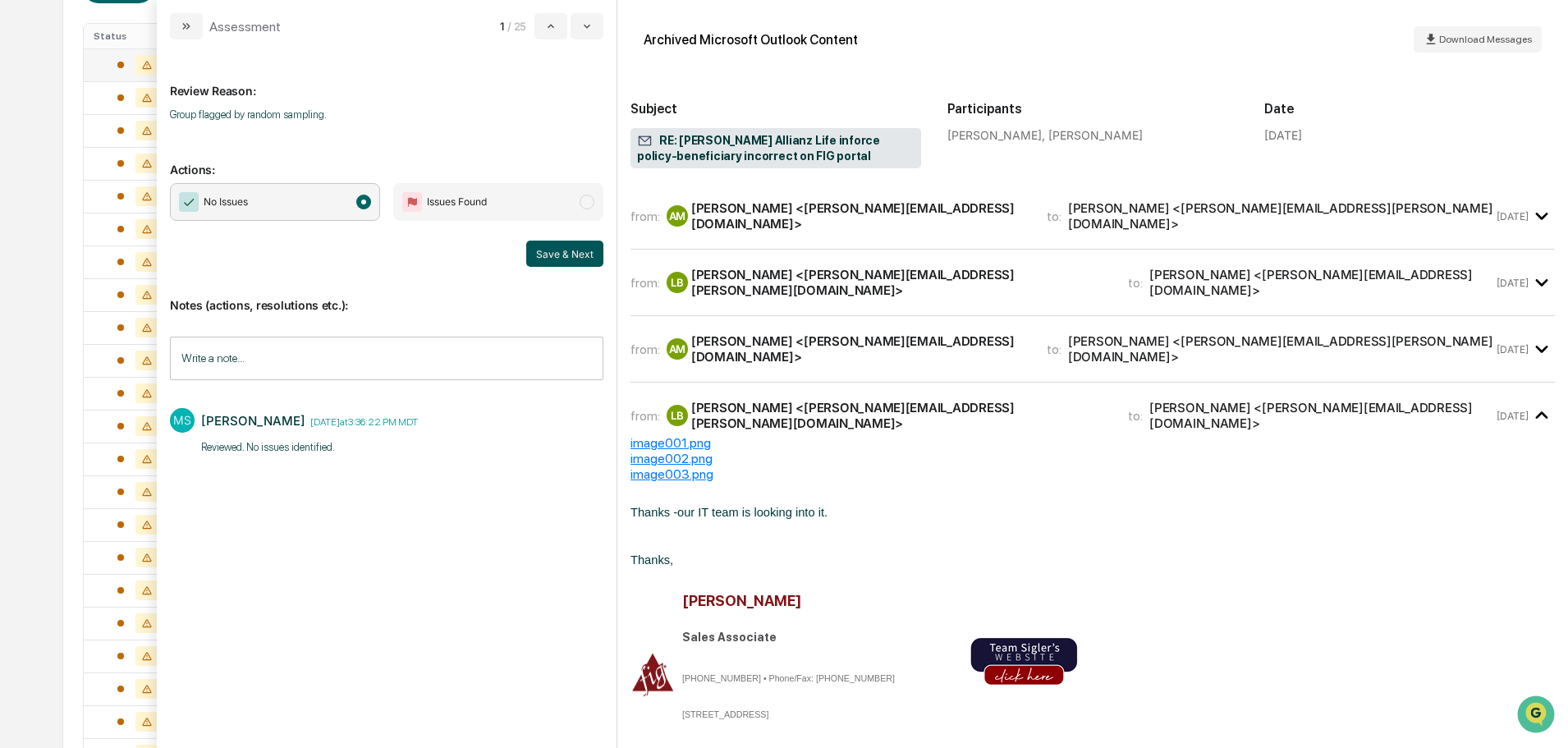
click at [552, 254] on button "Save & Next" at bounding box center [564, 253] width 78 height 27
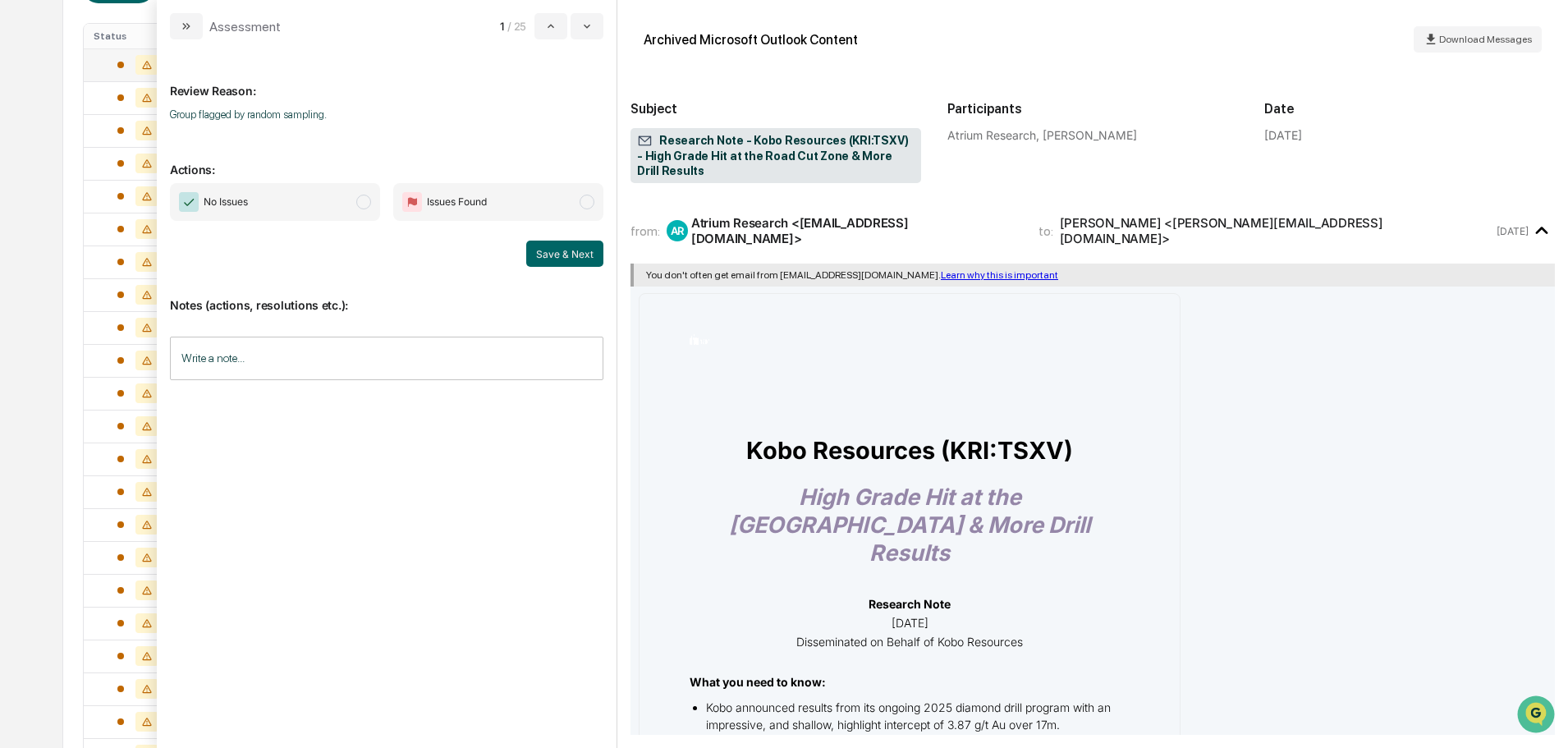
click at [344, 203] on span "No Issues" at bounding box center [275, 202] width 210 height 37
click at [330, 350] on input "Write a note..." at bounding box center [387, 358] width 434 height 43
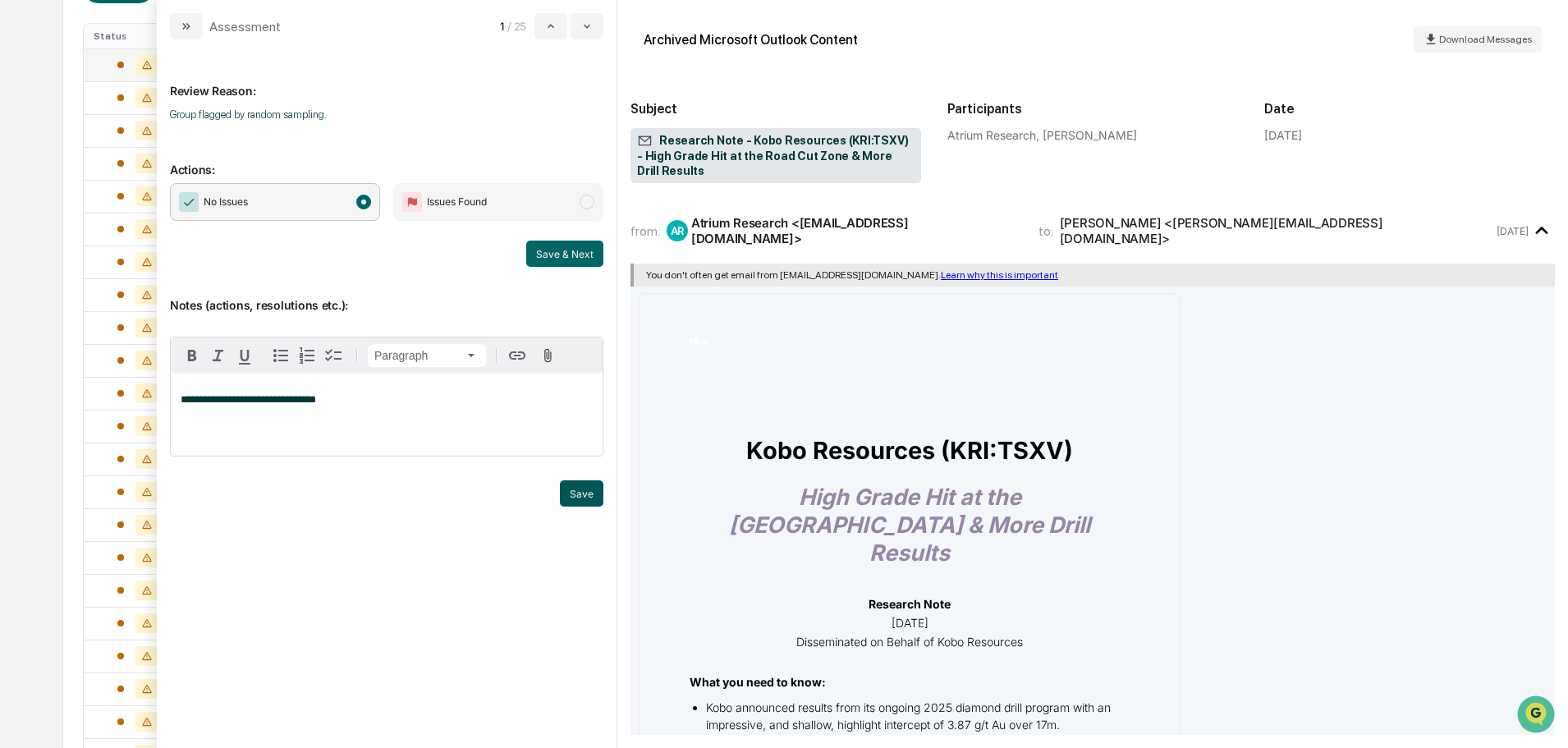
click at [581, 496] on button "Save" at bounding box center [582, 493] width 43 height 27
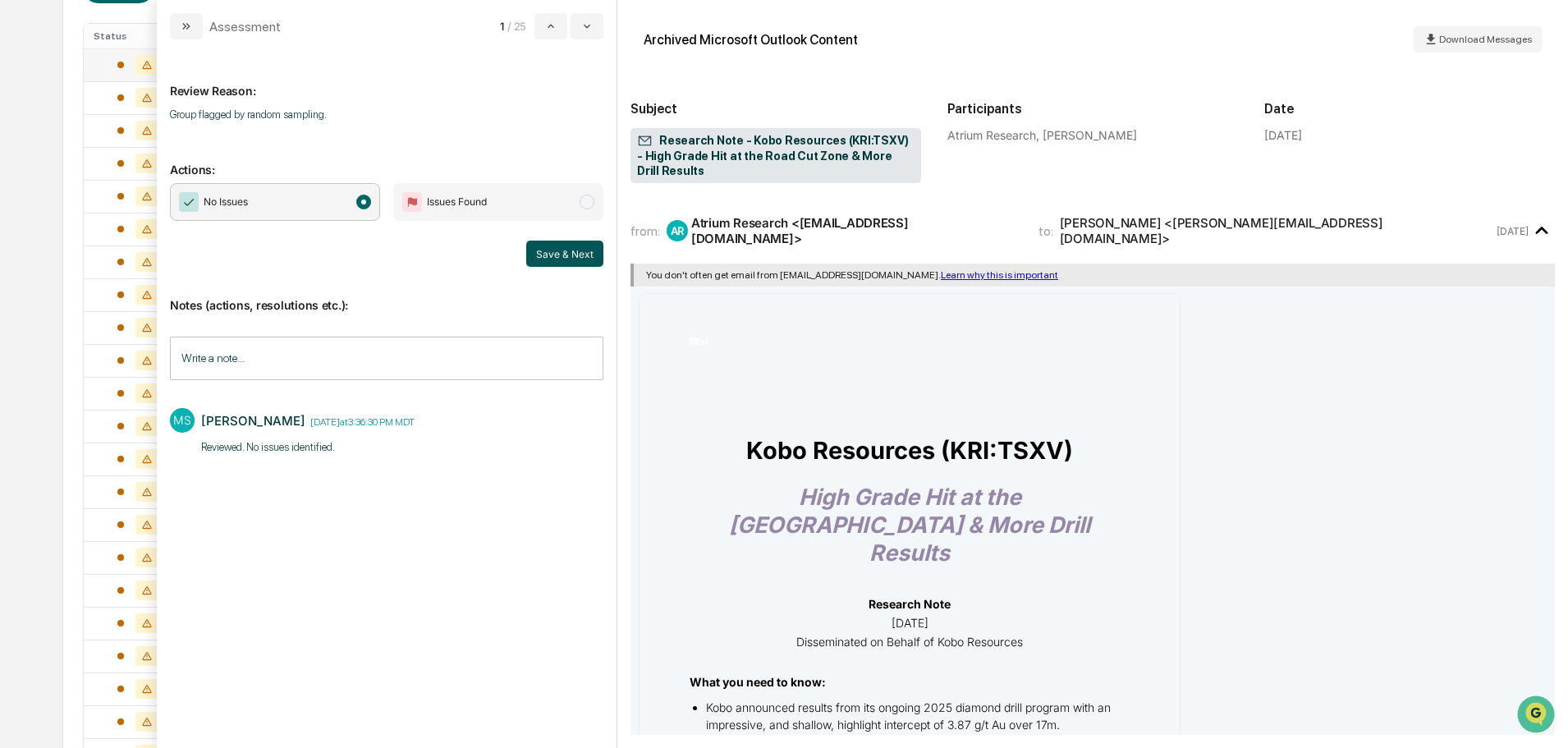
click at [565, 260] on button "Save & Next" at bounding box center [564, 253] width 78 height 27
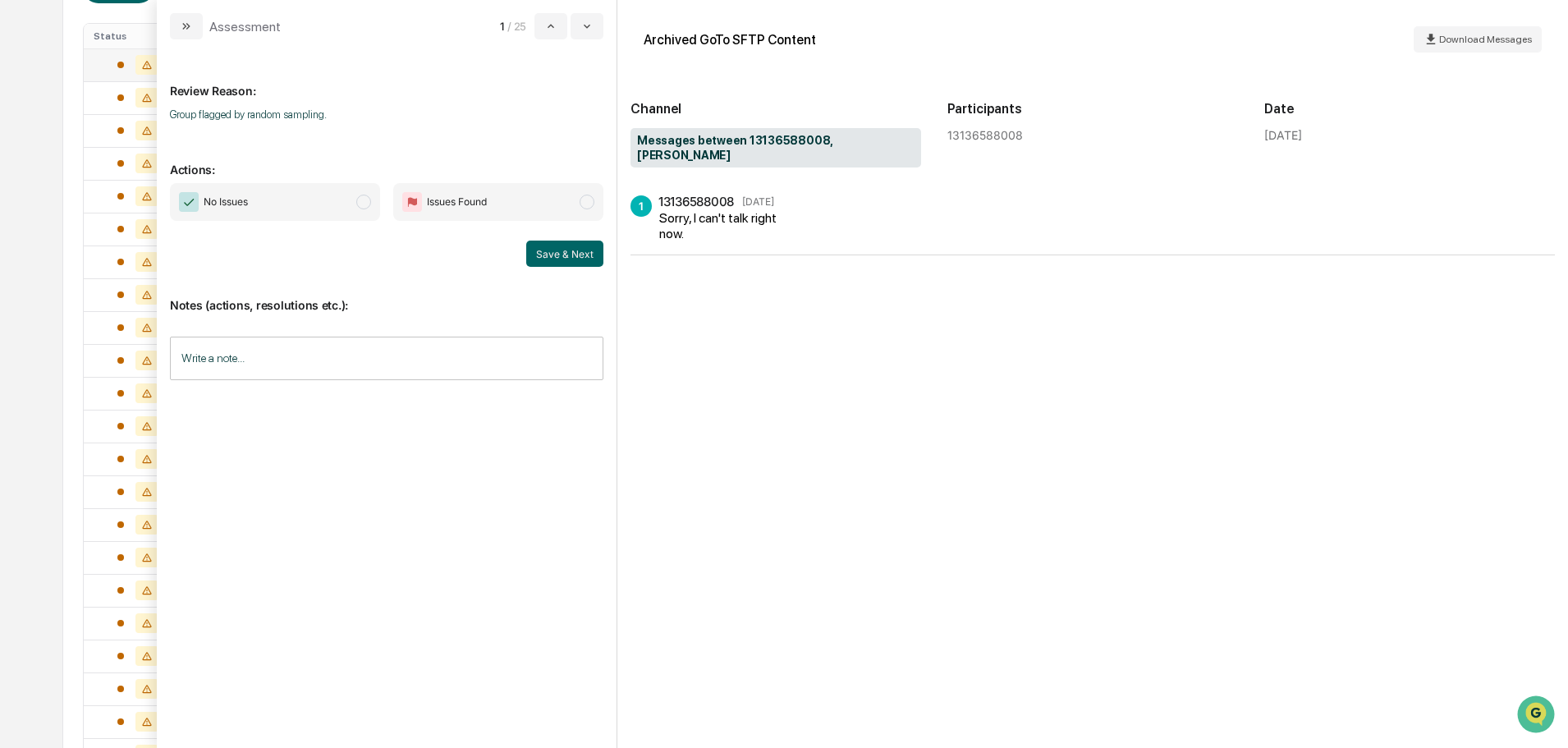
click at [324, 208] on span "No Issues" at bounding box center [275, 202] width 210 height 37
click at [353, 355] on input "Write a note..." at bounding box center [387, 358] width 434 height 43
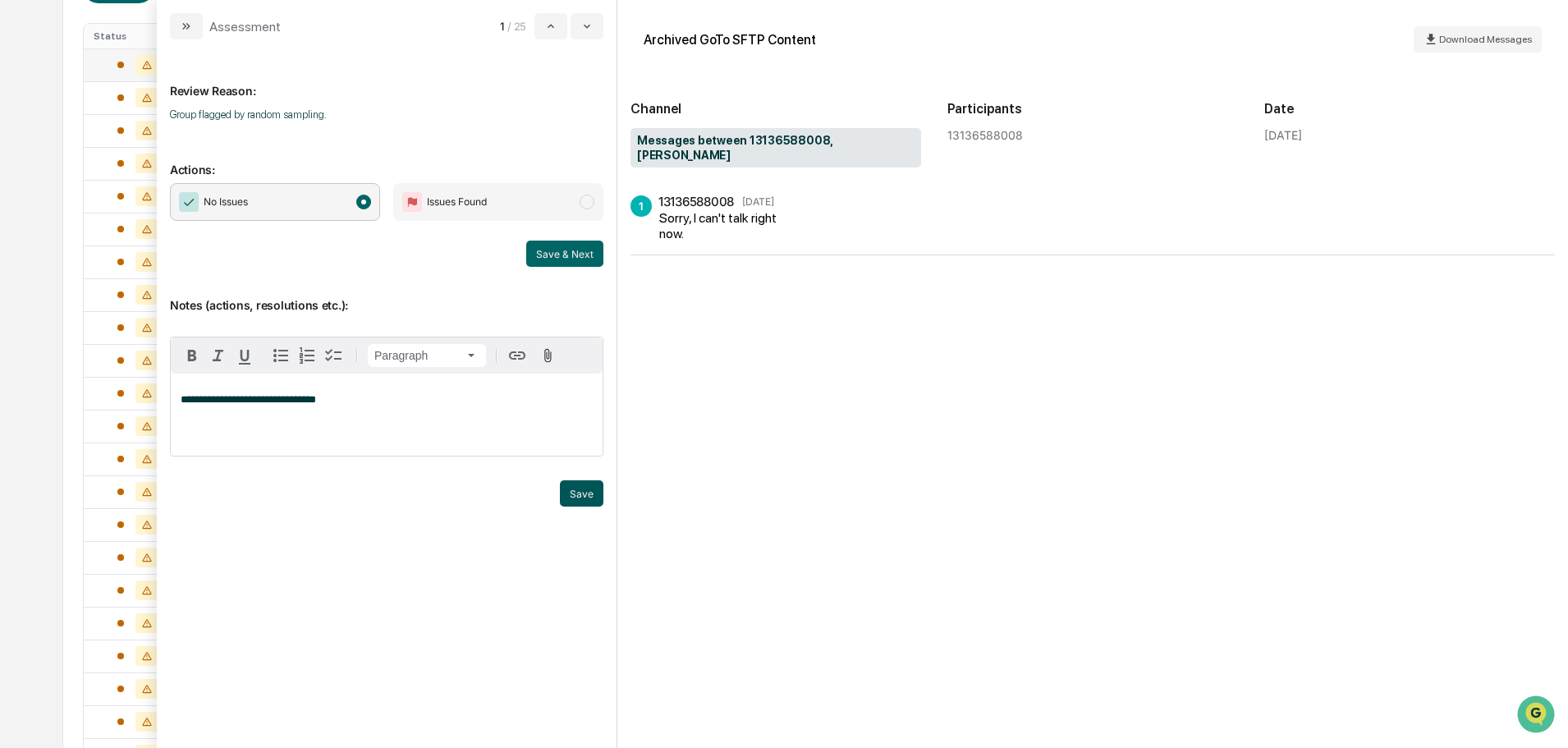
click at [576, 497] on button "Save" at bounding box center [582, 493] width 43 height 27
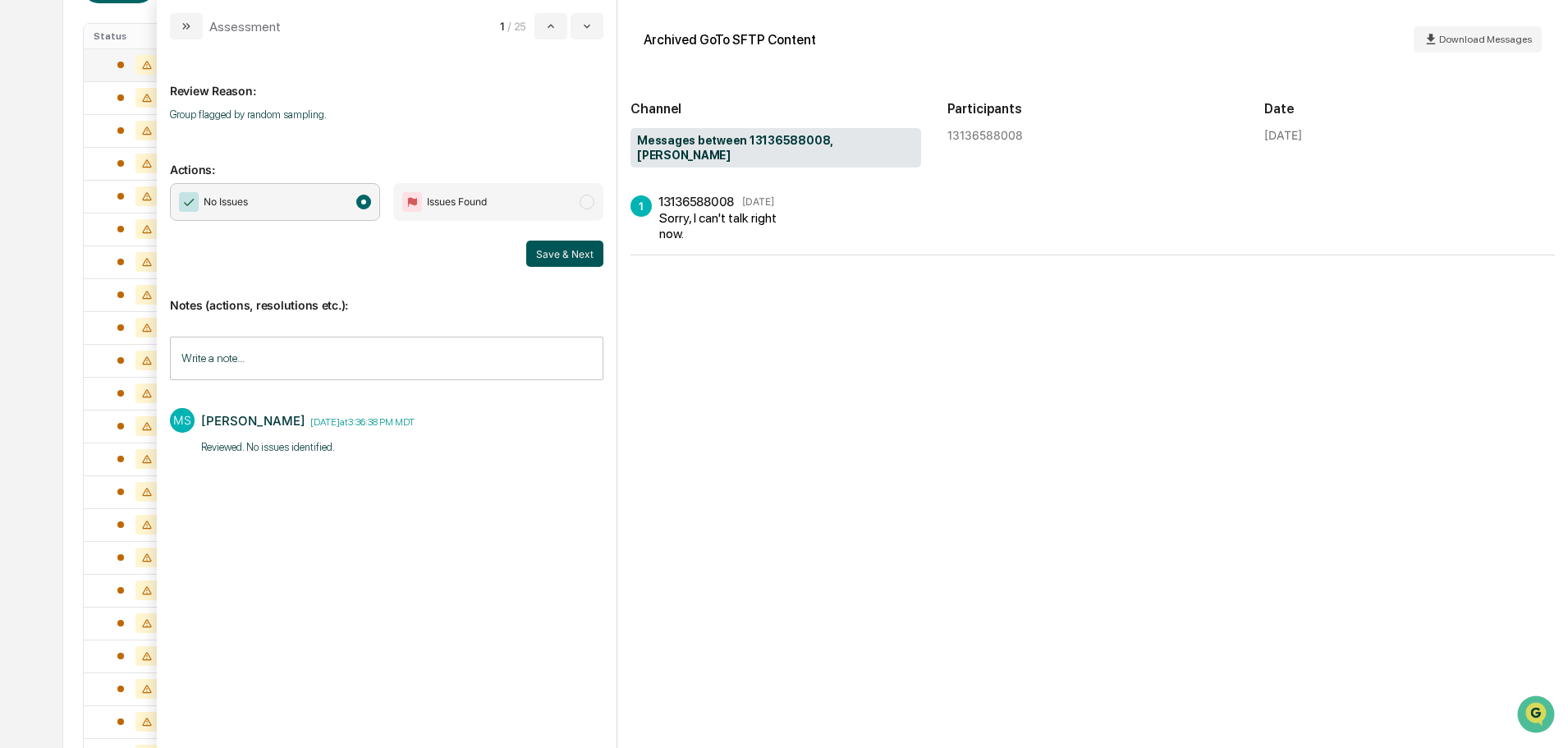
click at [554, 265] on button "Save & Next" at bounding box center [564, 253] width 78 height 27
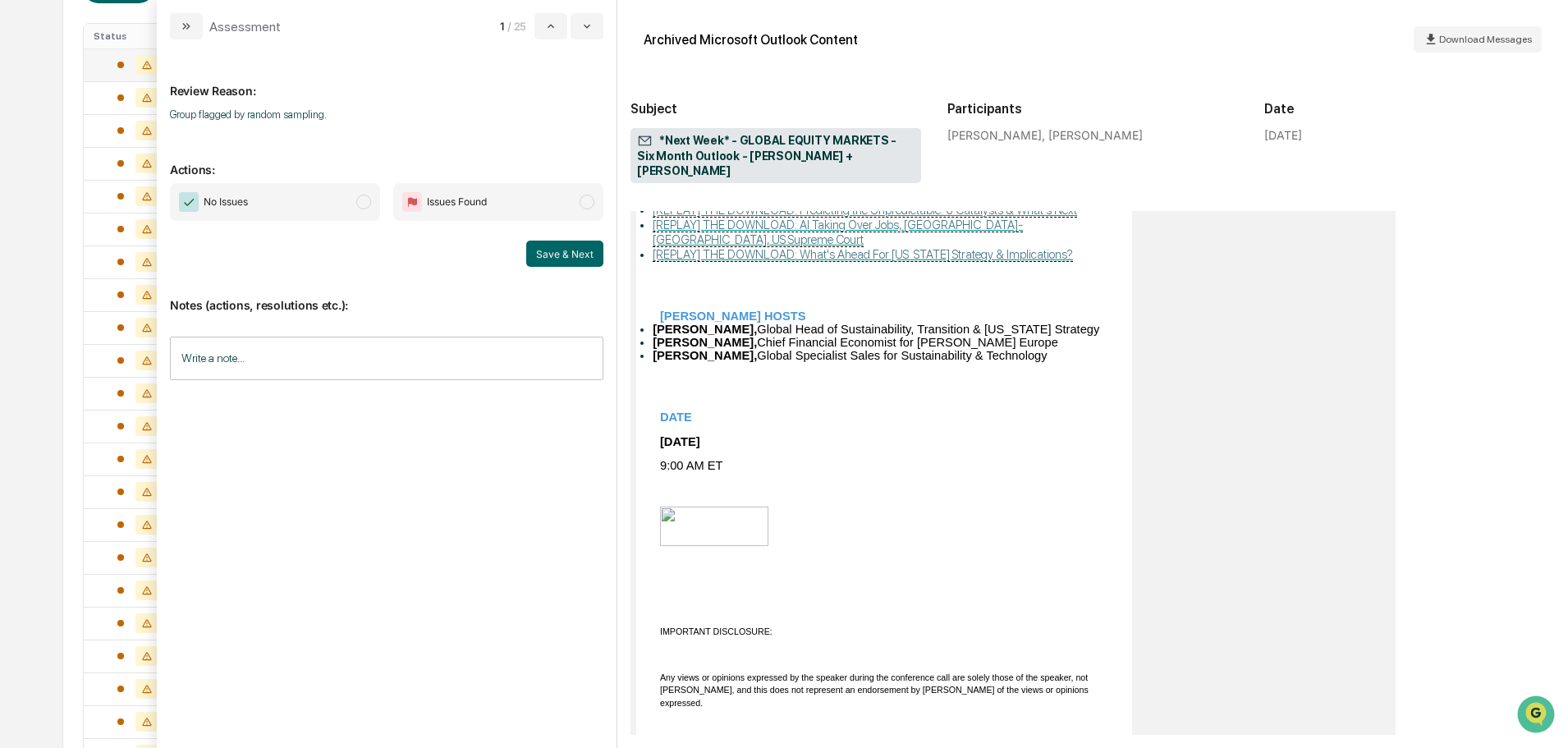
scroll to position [1307, 0]
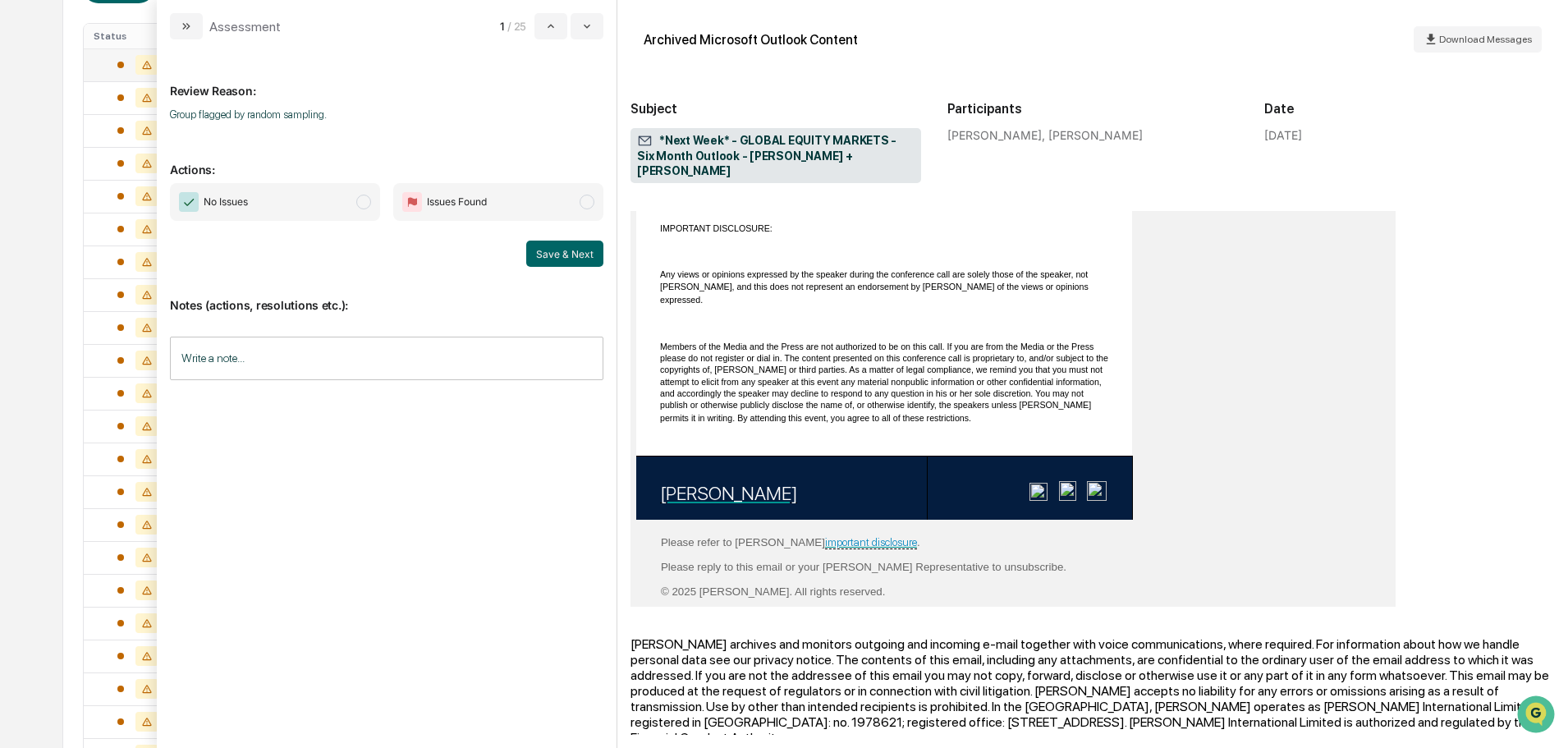
click at [314, 190] on span "No Issues" at bounding box center [275, 202] width 210 height 37
click at [275, 351] on input "Write a note..." at bounding box center [387, 358] width 434 height 43
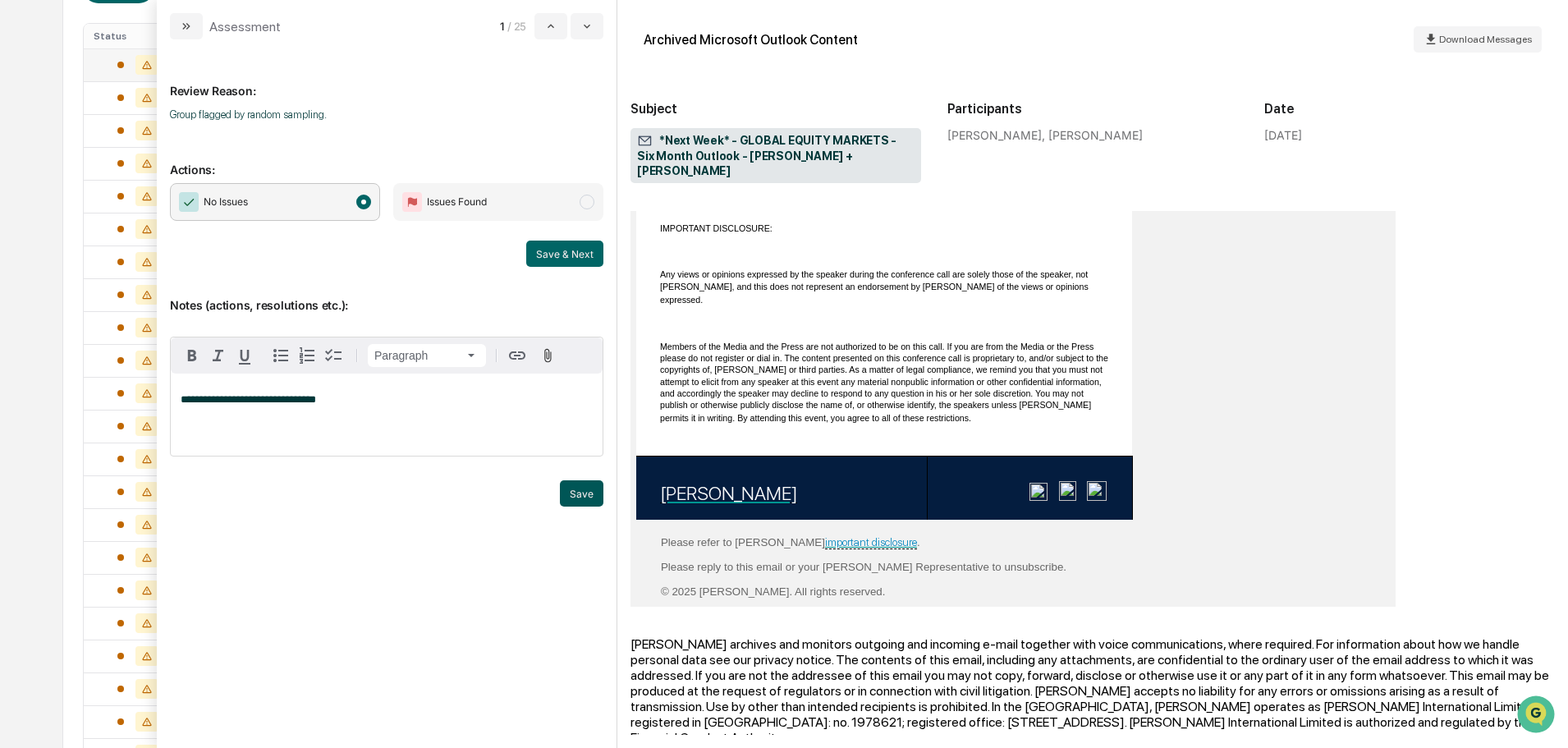
click at [590, 498] on button "Save" at bounding box center [582, 493] width 43 height 27
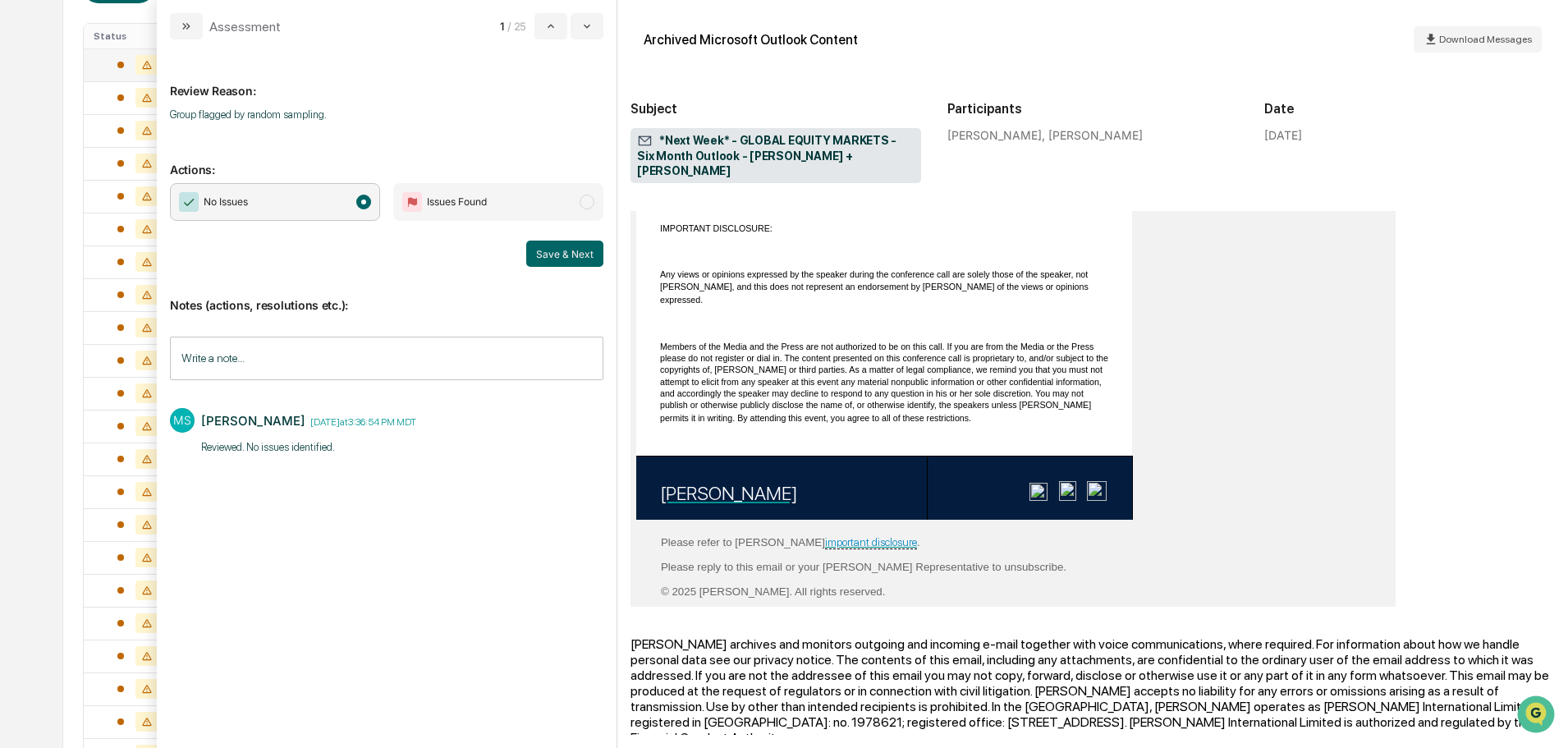
click at [568, 259] on button "Save & Next" at bounding box center [564, 253] width 78 height 27
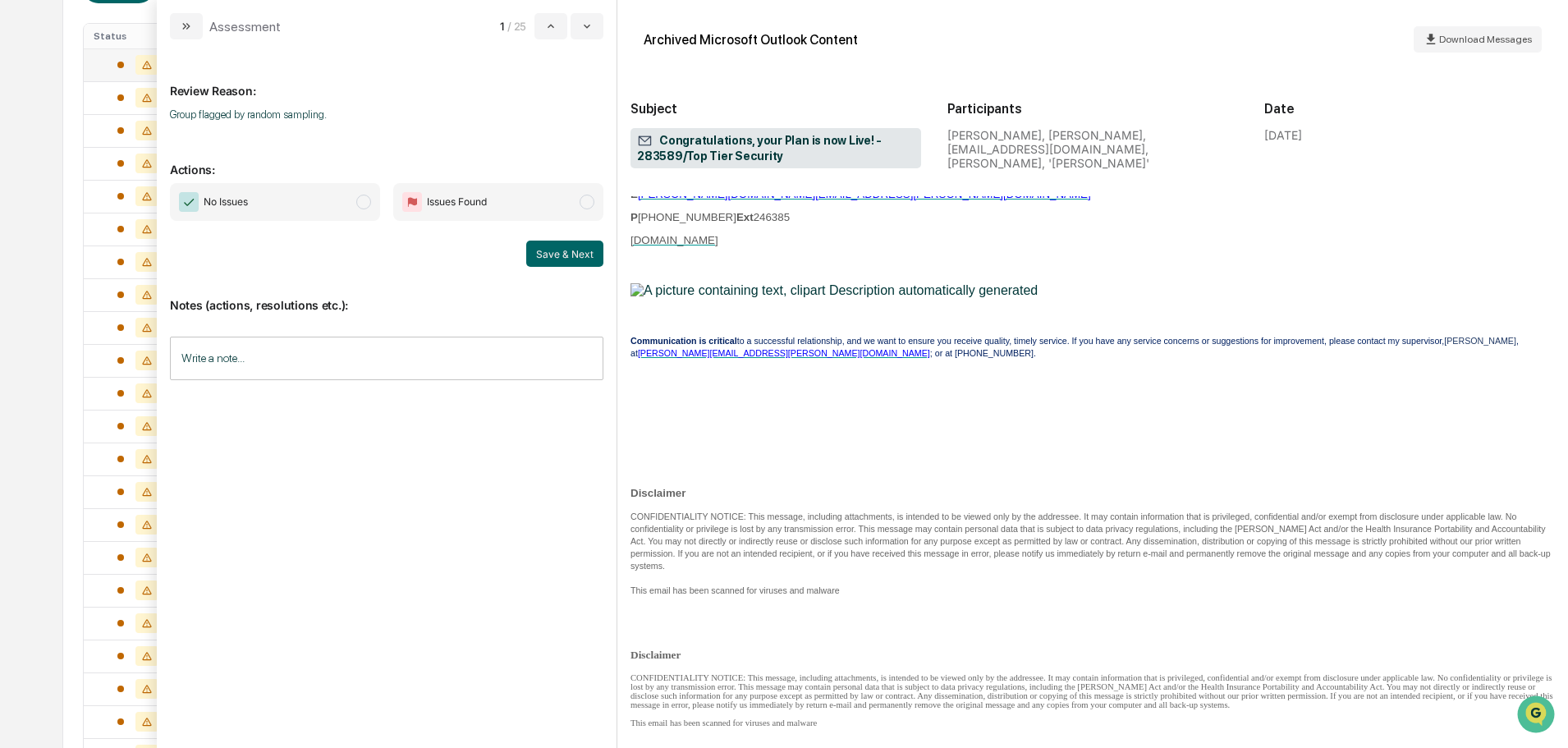
scroll to position [2497, 0]
click at [223, 386] on div "modal" at bounding box center [387, 387] width 434 height 25
click at [229, 365] on input "Write a note..." at bounding box center [387, 358] width 434 height 43
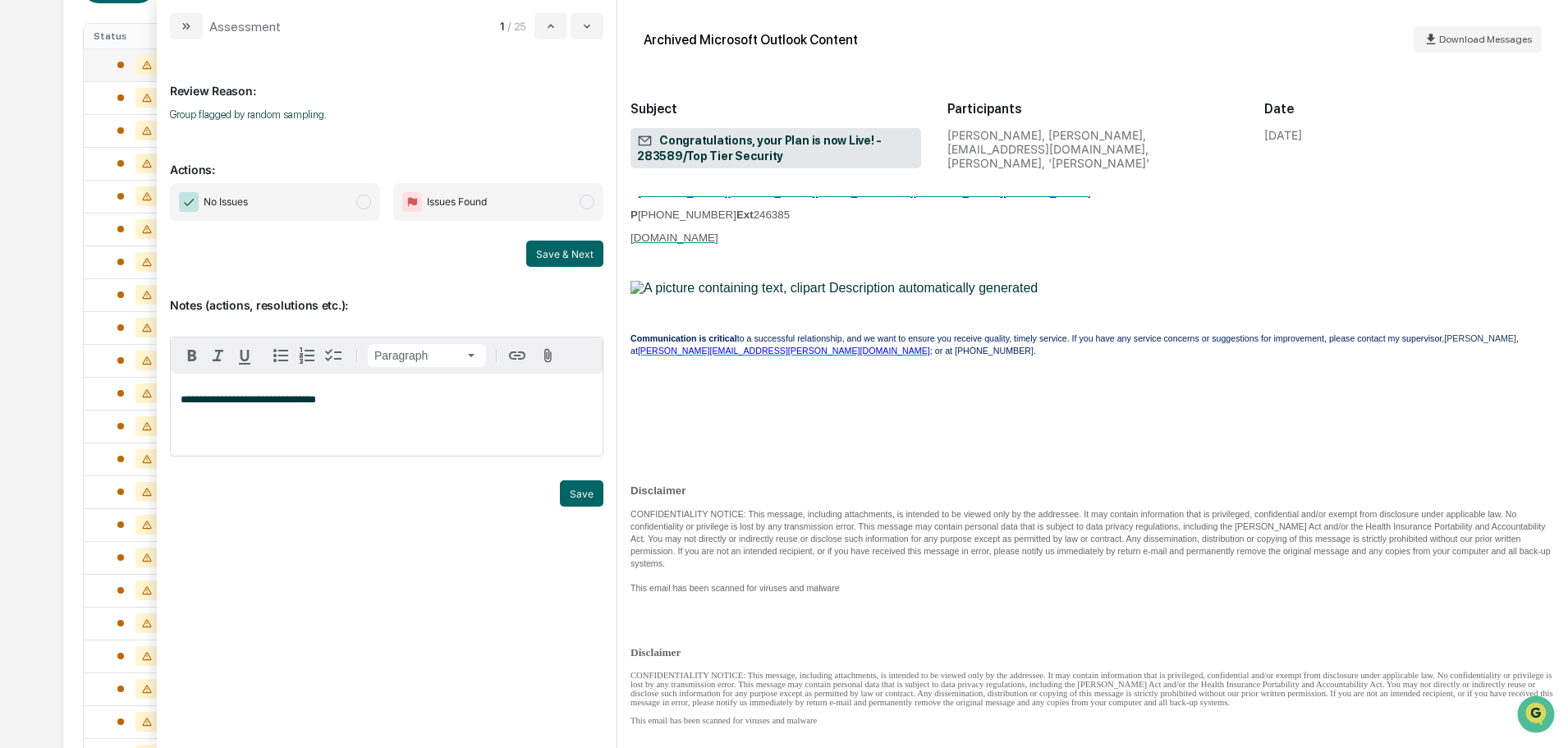
click at [333, 199] on span "No Issues" at bounding box center [275, 202] width 210 height 37
click at [586, 491] on button "Save" at bounding box center [582, 493] width 43 height 27
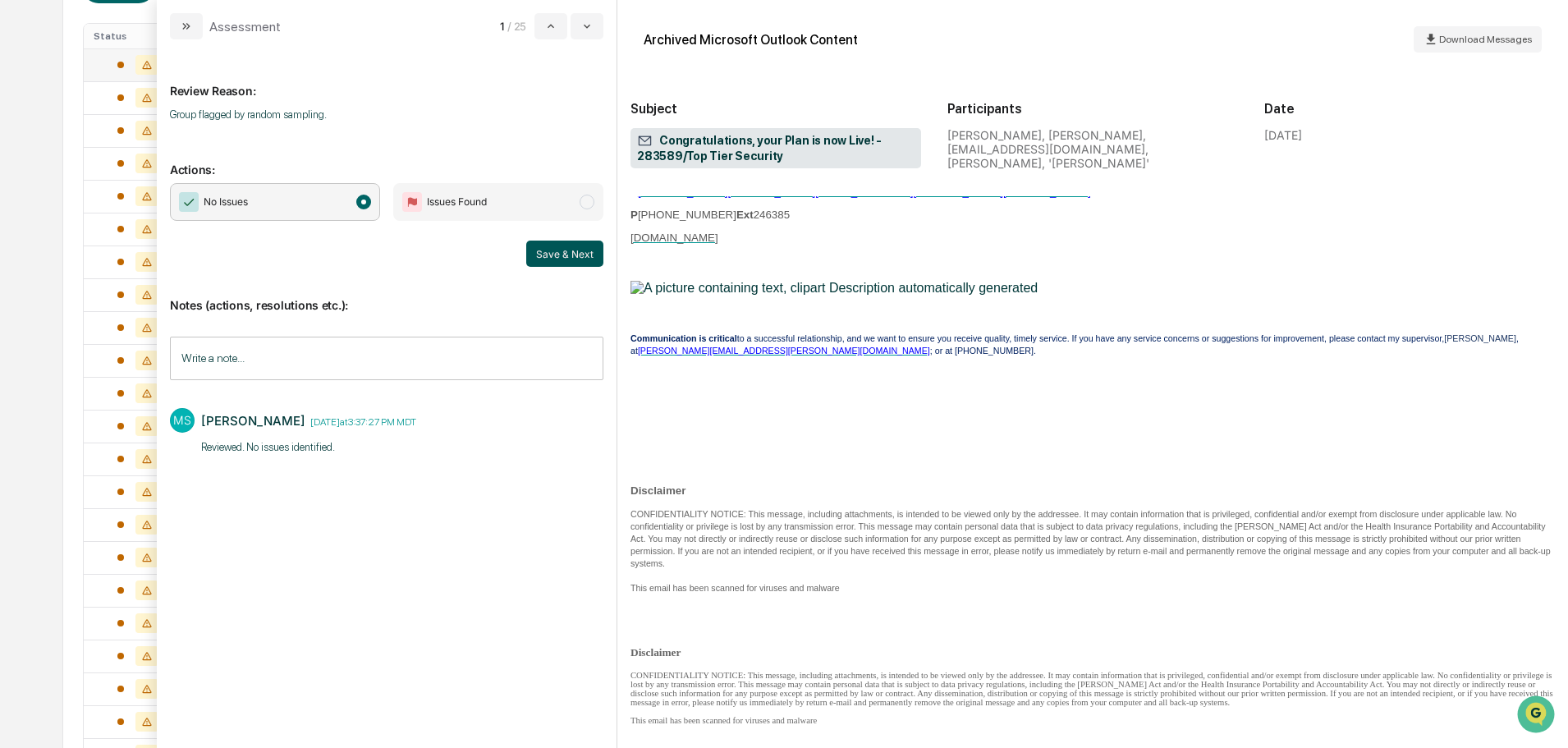
click at [581, 252] on button "Save & Next" at bounding box center [564, 253] width 78 height 27
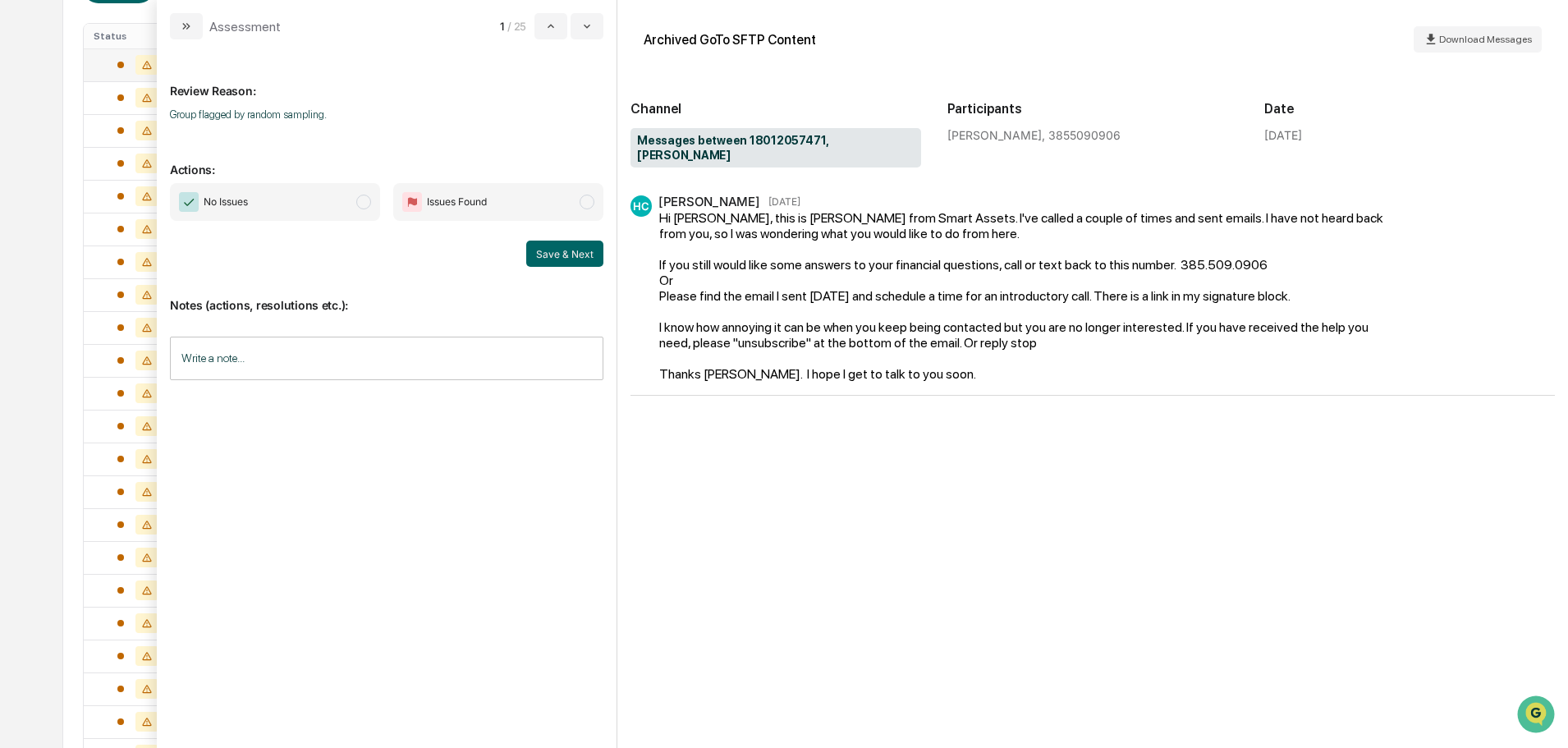
click at [383, 237] on div "No Issues Issues Found Save & Next" at bounding box center [387, 225] width 434 height 83
click at [314, 204] on span "No Issues" at bounding box center [275, 202] width 210 height 37
click at [295, 347] on input "Write a note..." at bounding box center [387, 358] width 434 height 43
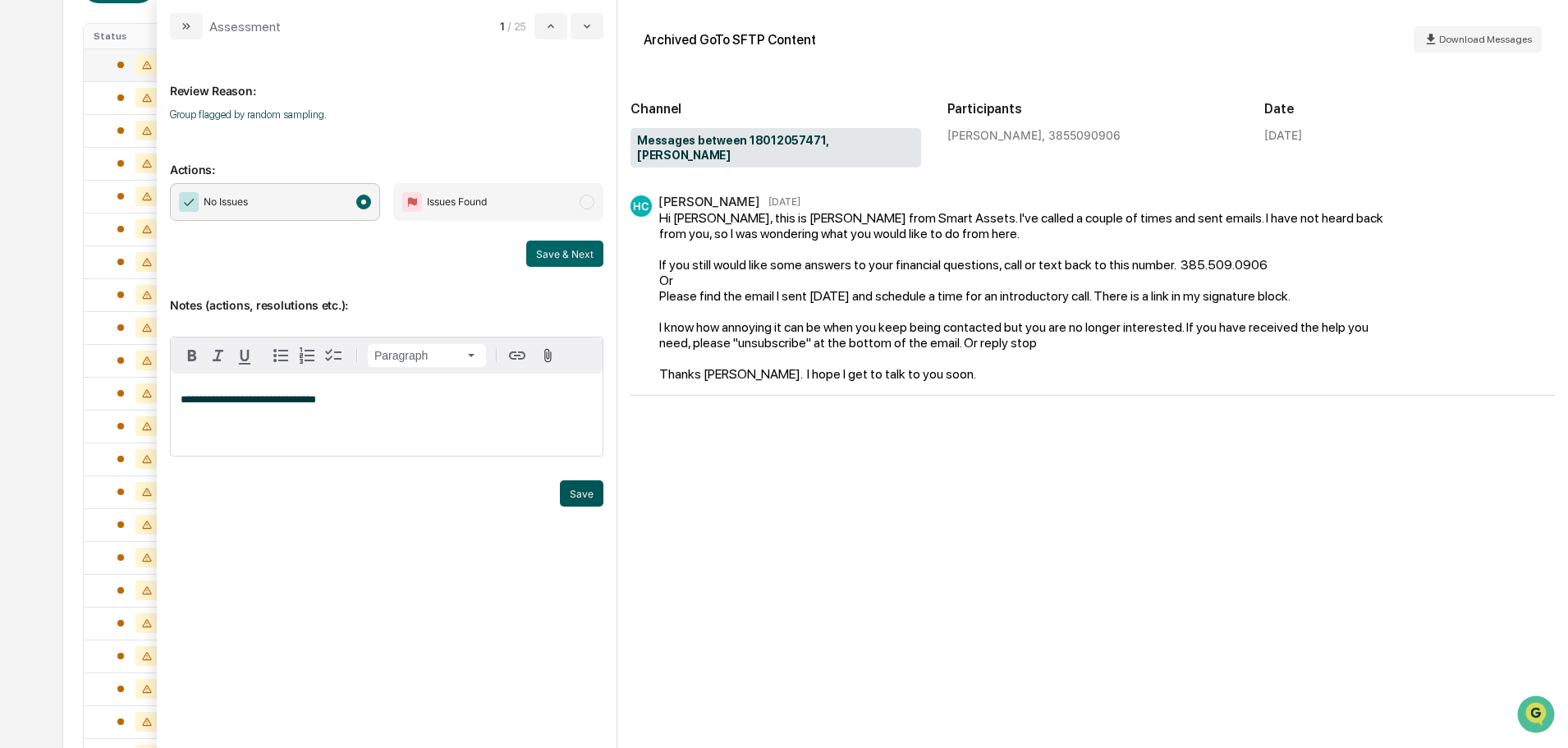
click at [583, 488] on button "Save" at bounding box center [582, 493] width 43 height 27
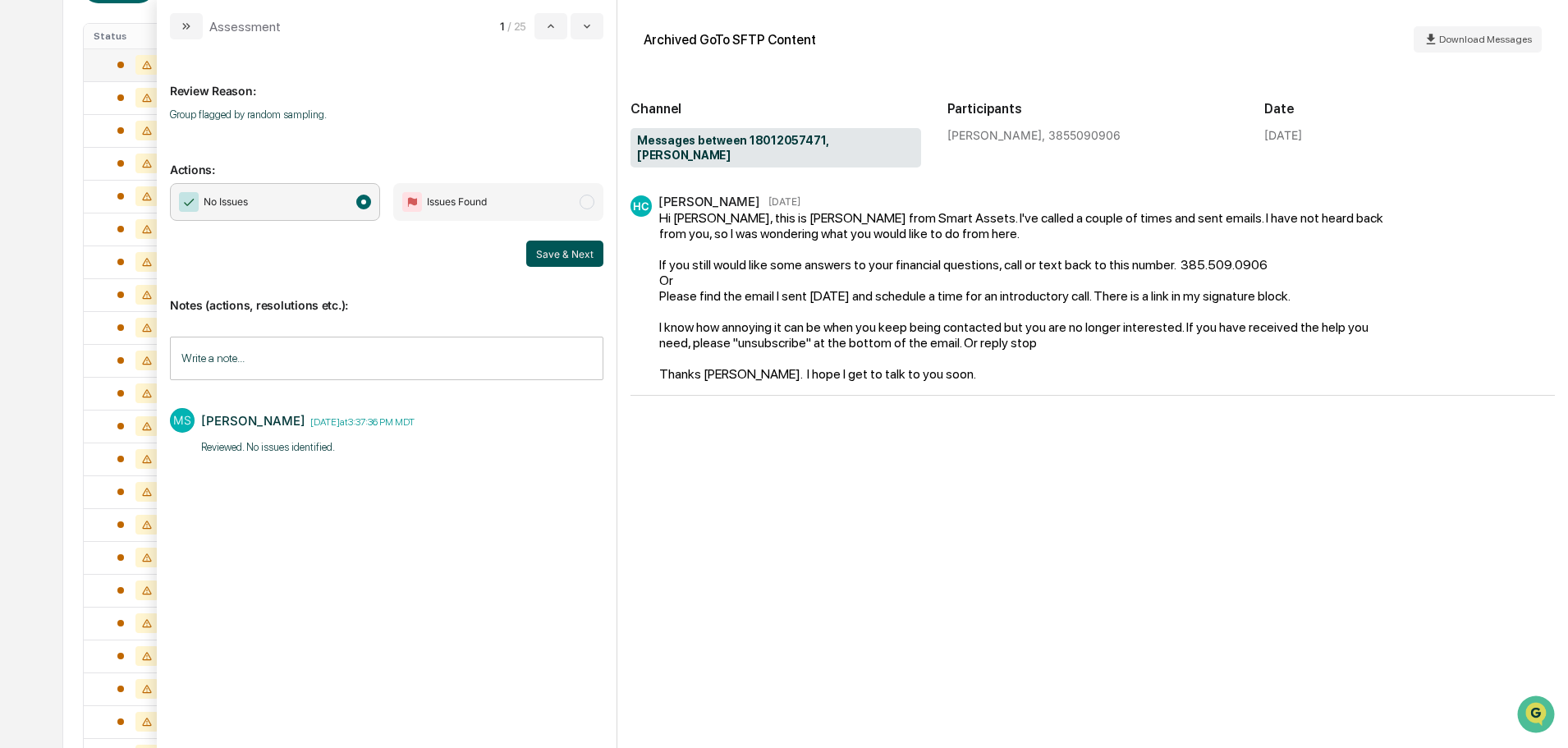
click at [569, 245] on button "Save & Next" at bounding box center [564, 253] width 78 height 27
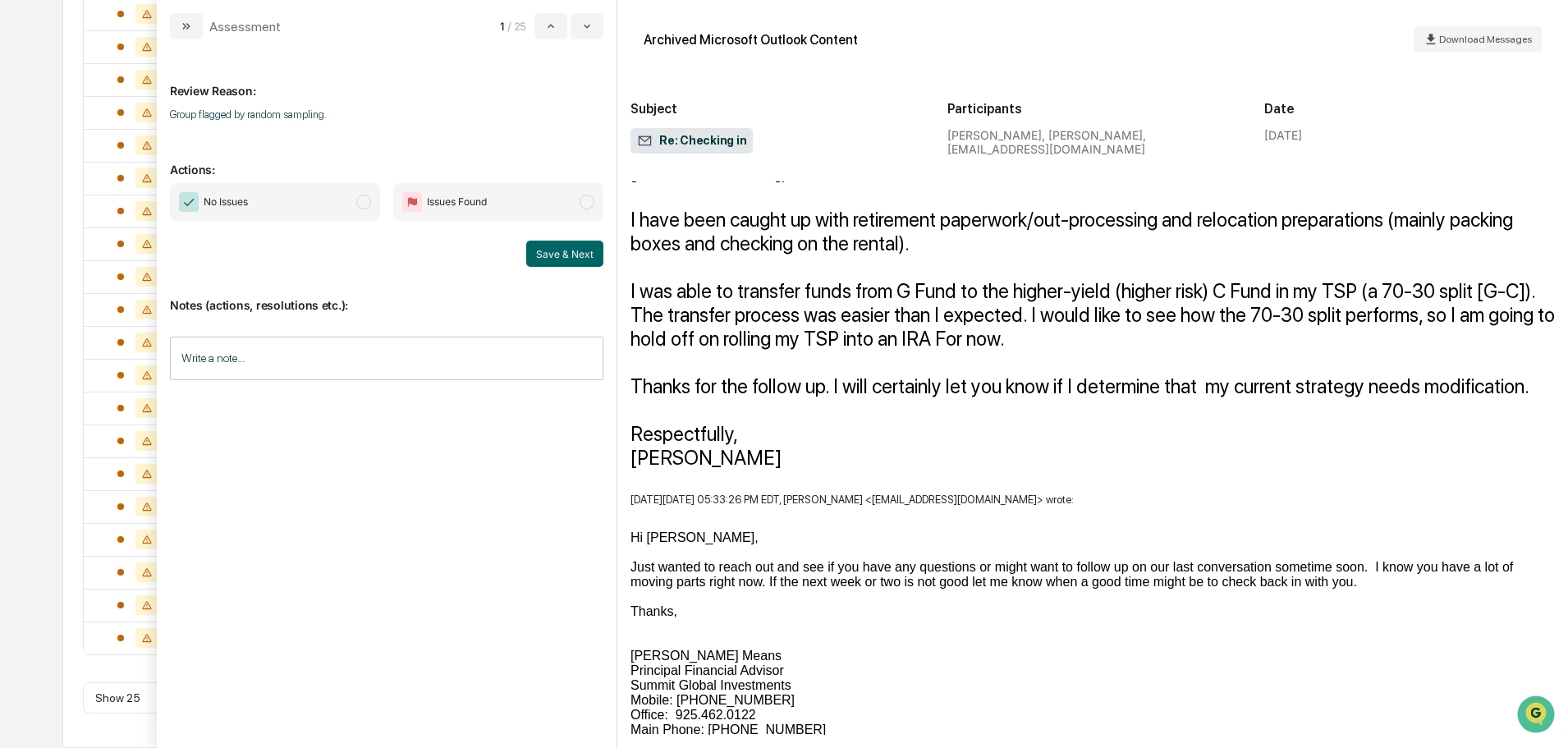
scroll to position [71, 0]
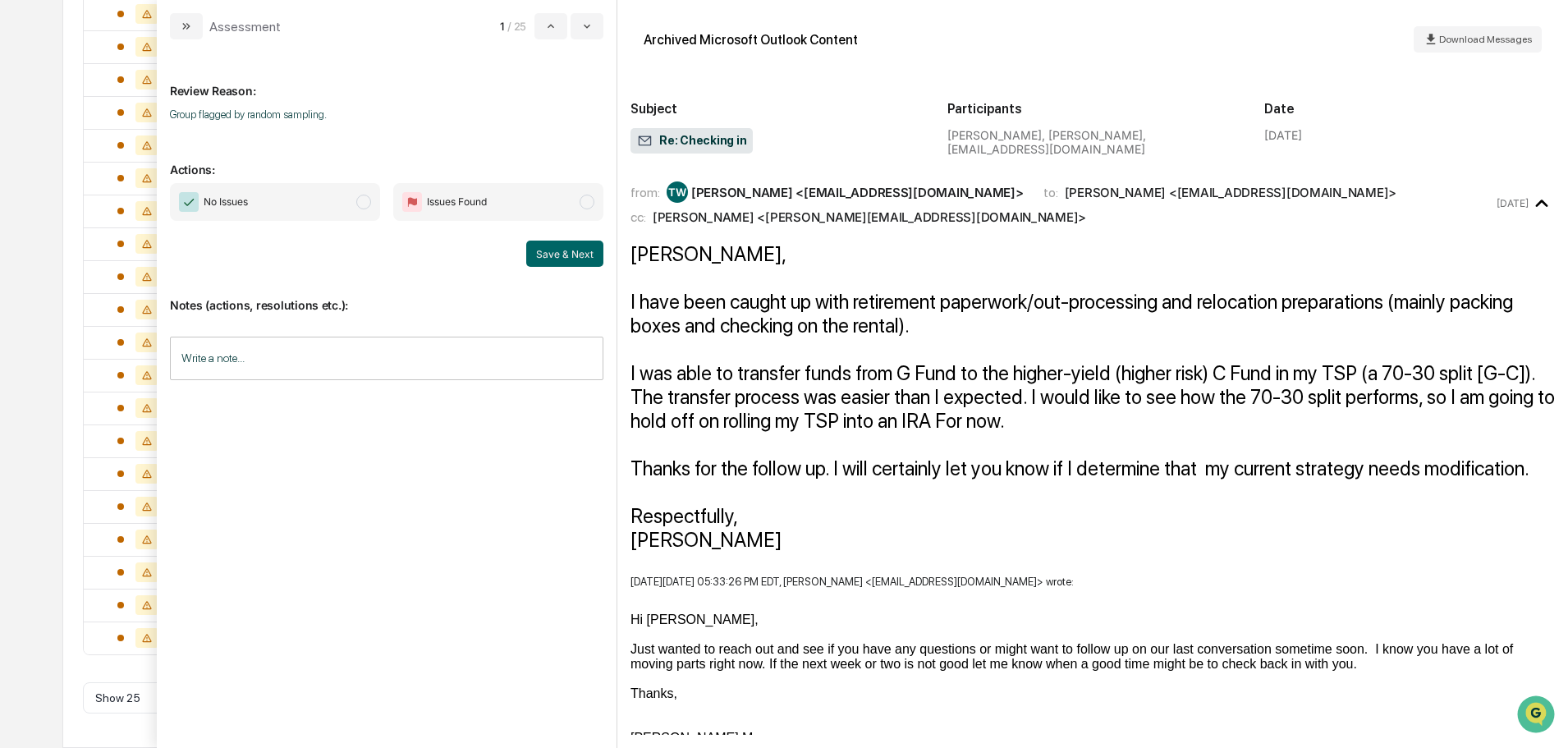
click at [336, 205] on span "No Issues" at bounding box center [275, 202] width 210 height 37
click at [321, 374] on input "Write a note..." at bounding box center [387, 358] width 434 height 43
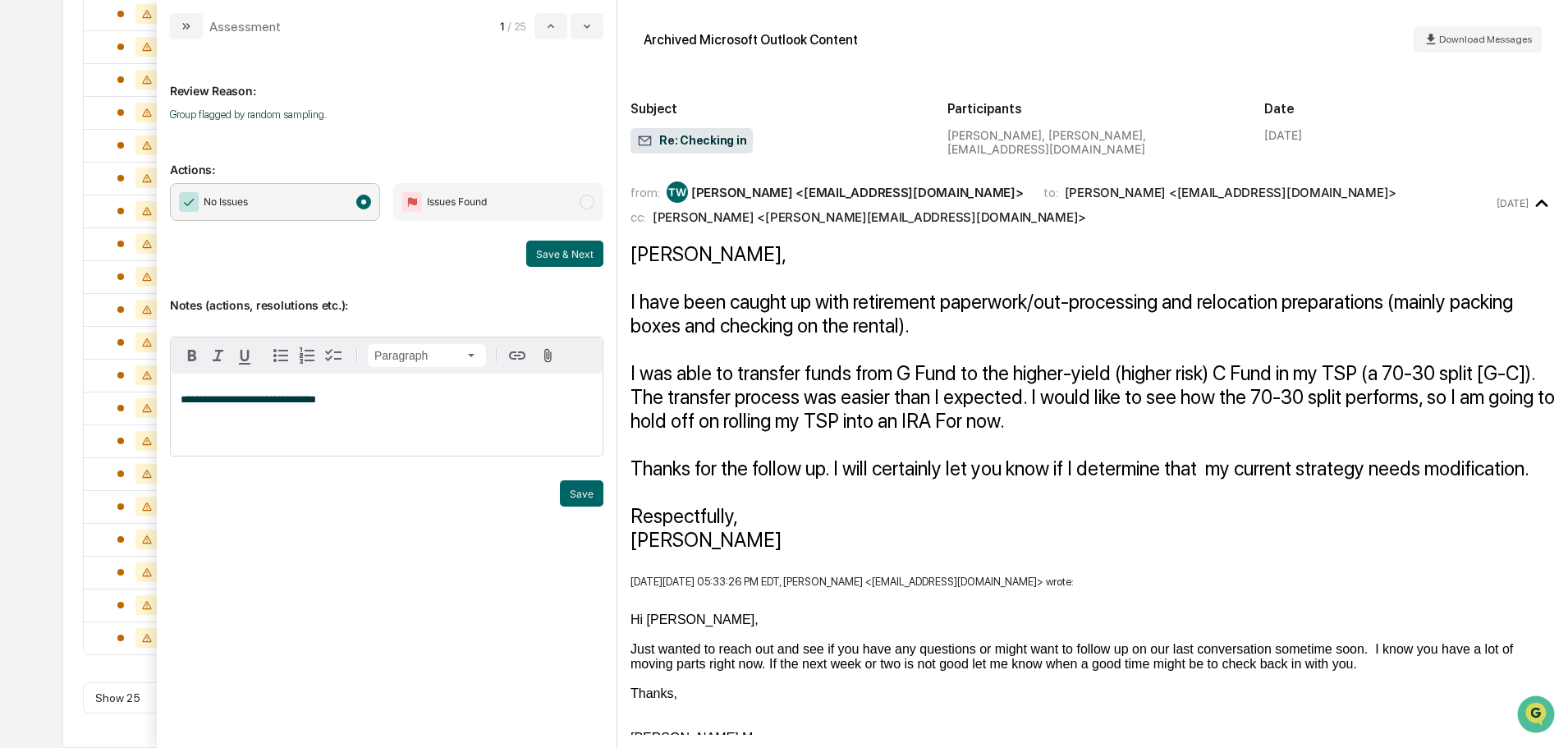
click at [603, 498] on div "**********" at bounding box center [387, 394] width 460 height 709
click at [572, 501] on button "Save" at bounding box center [582, 493] width 43 height 27
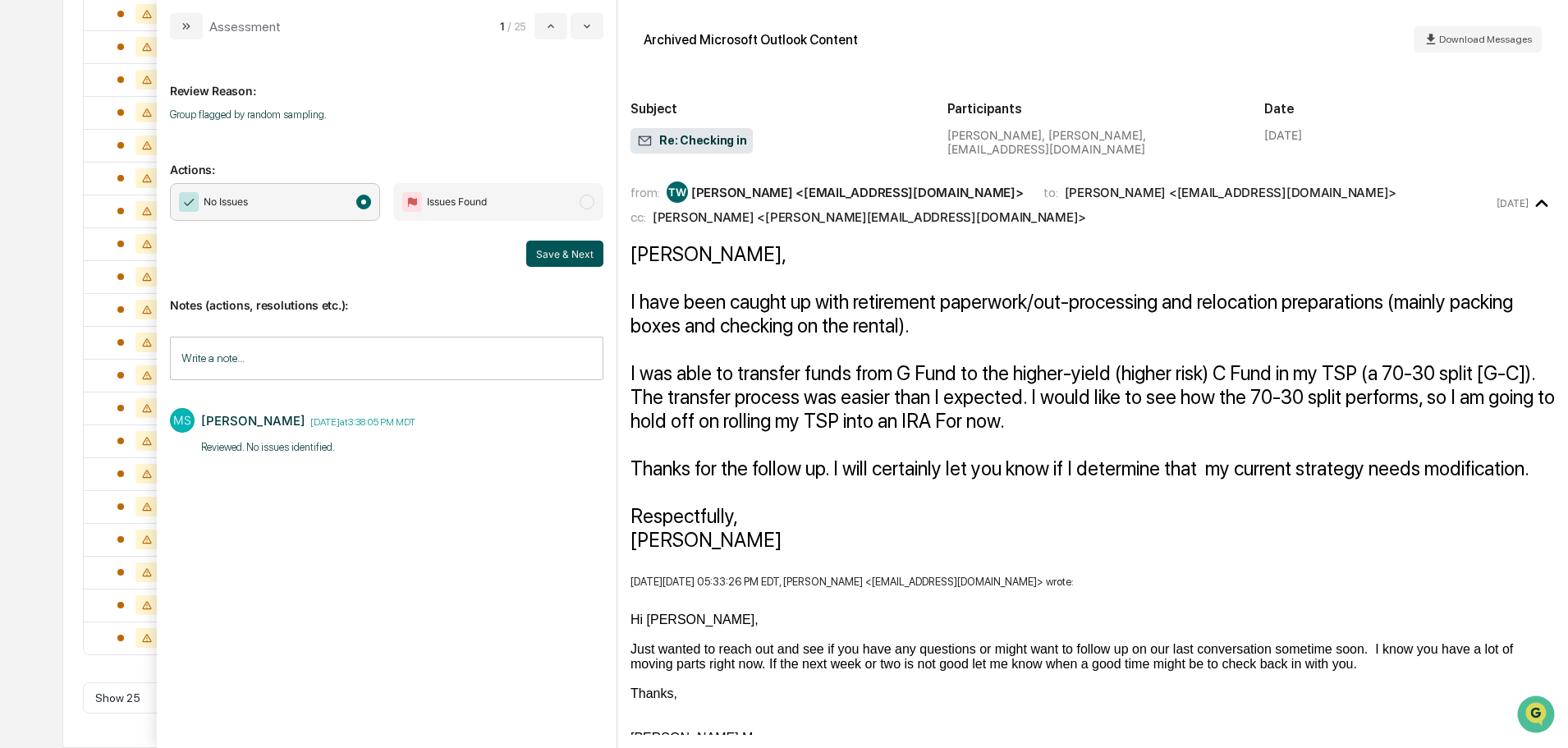
click at [559, 251] on button "Save & Next" at bounding box center [564, 253] width 78 height 27
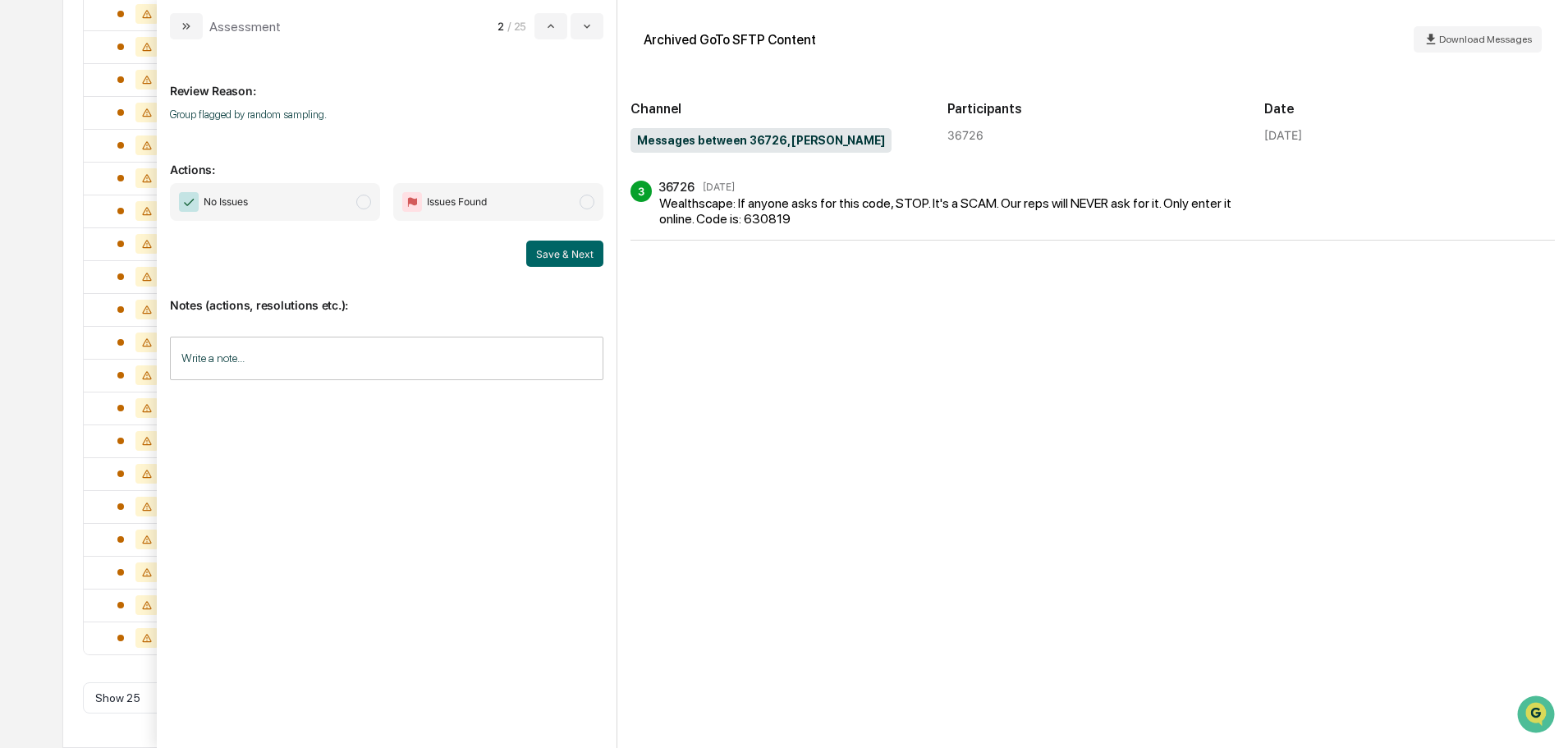
click at [276, 193] on span "No Issues" at bounding box center [275, 202] width 210 height 37
click at [285, 370] on input "Write a note..." at bounding box center [387, 358] width 434 height 43
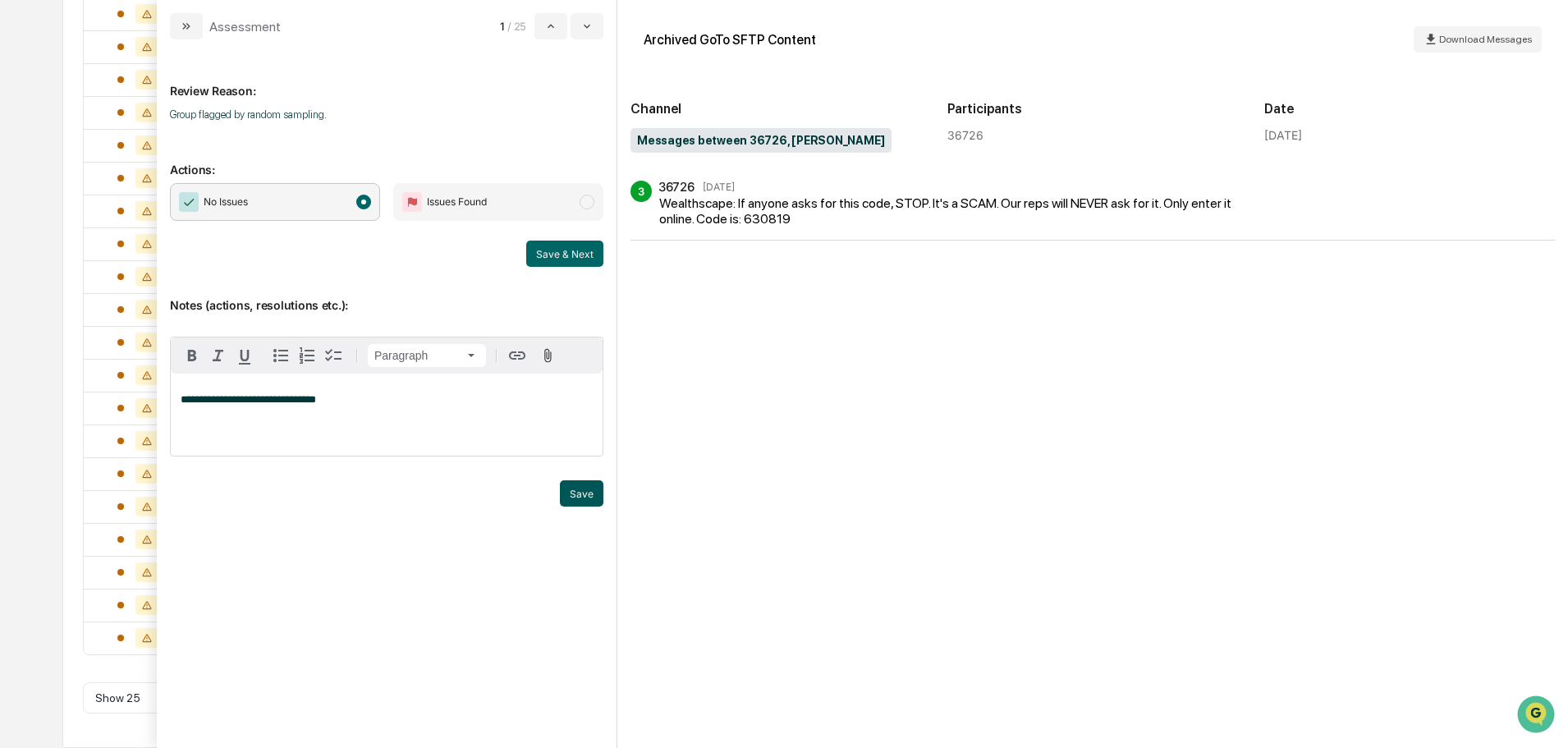
click at [577, 488] on button "Save" at bounding box center [582, 493] width 43 height 27
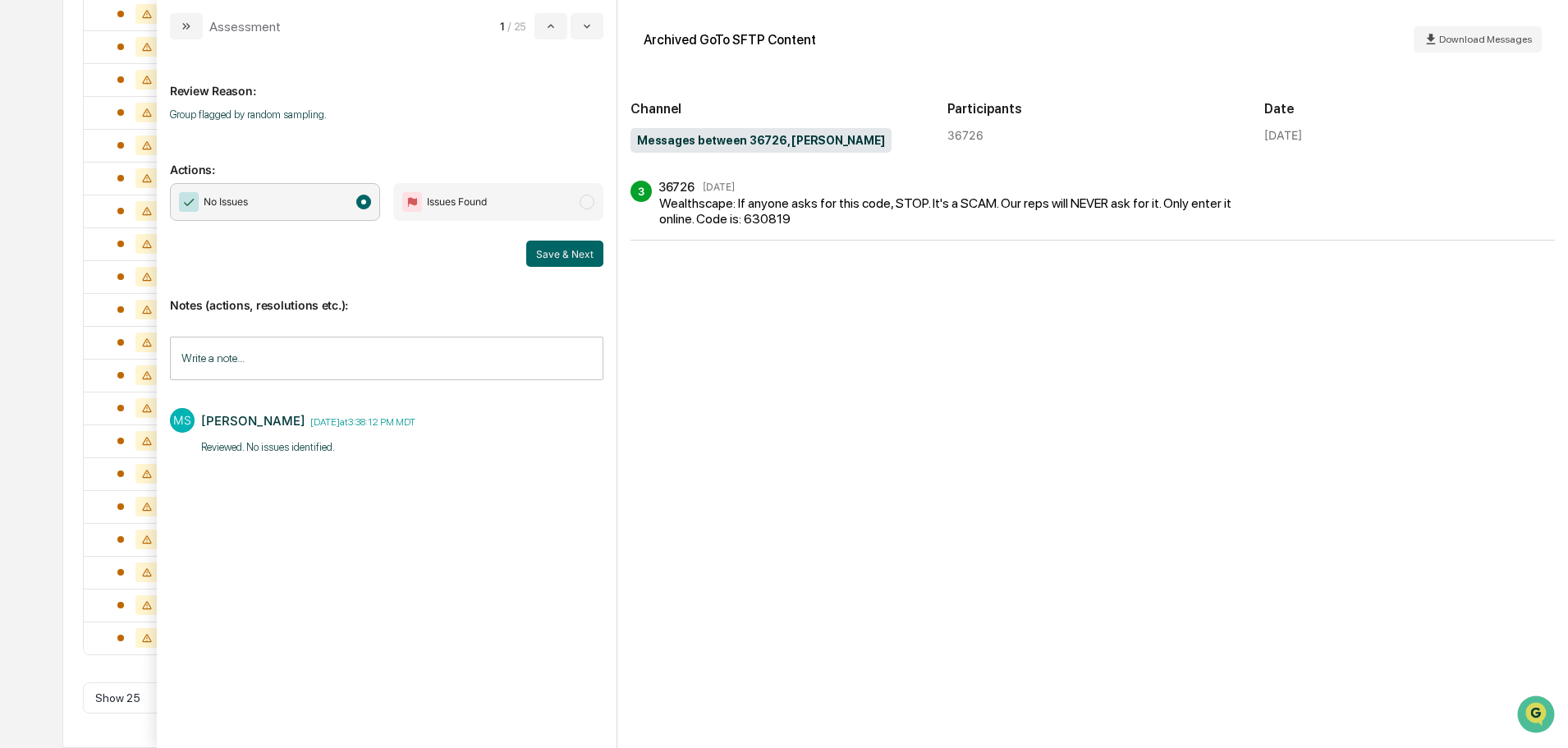
click at [578, 262] on button "Save & Next" at bounding box center [564, 253] width 78 height 27
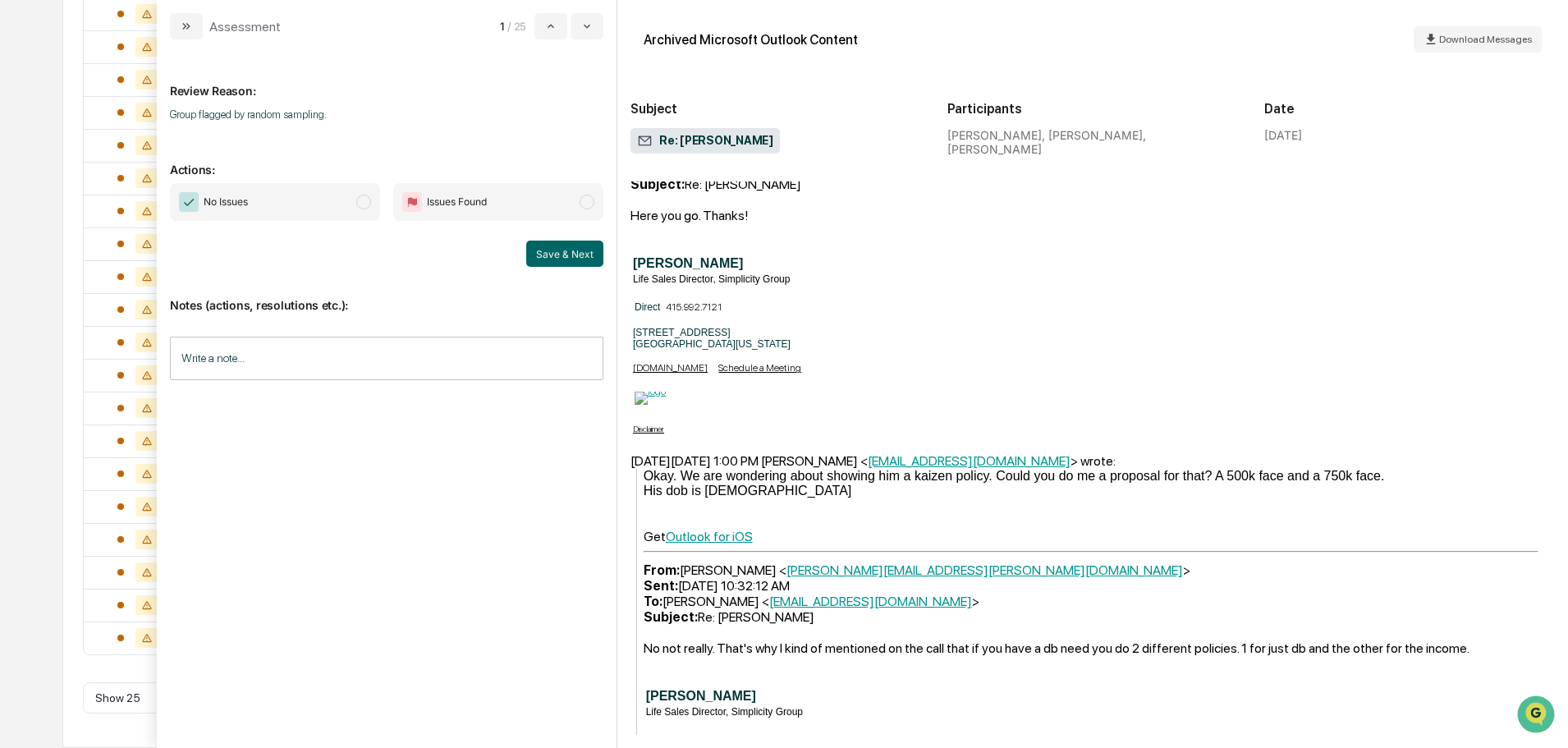
scroll to position [871, 0]
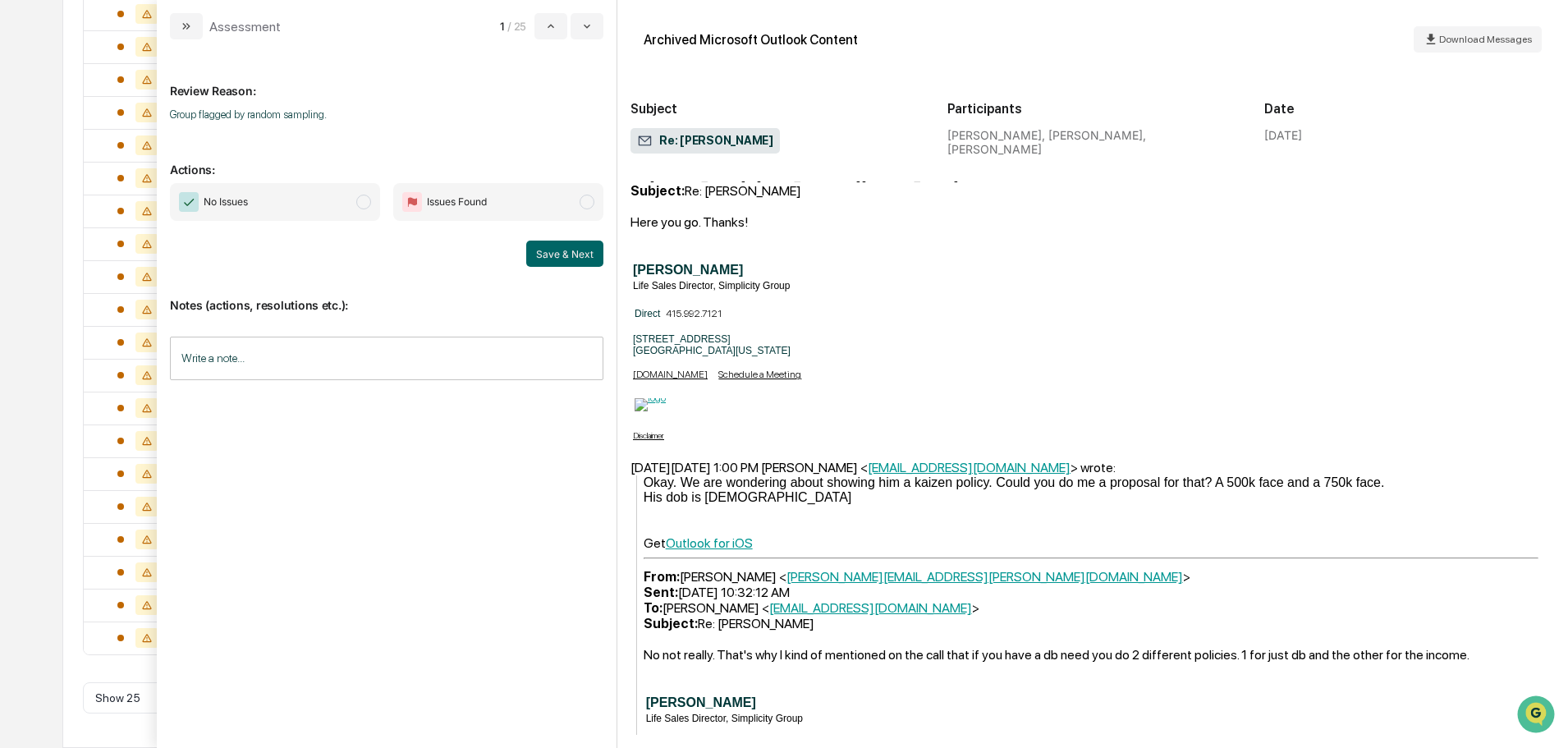
click at [309, 188] on span "No Issues" at bounding box center [275, 202] width 210 height 37
click at [295, 346] on input "Write a note..." at bounding box center [387, 358] width 434 height 43
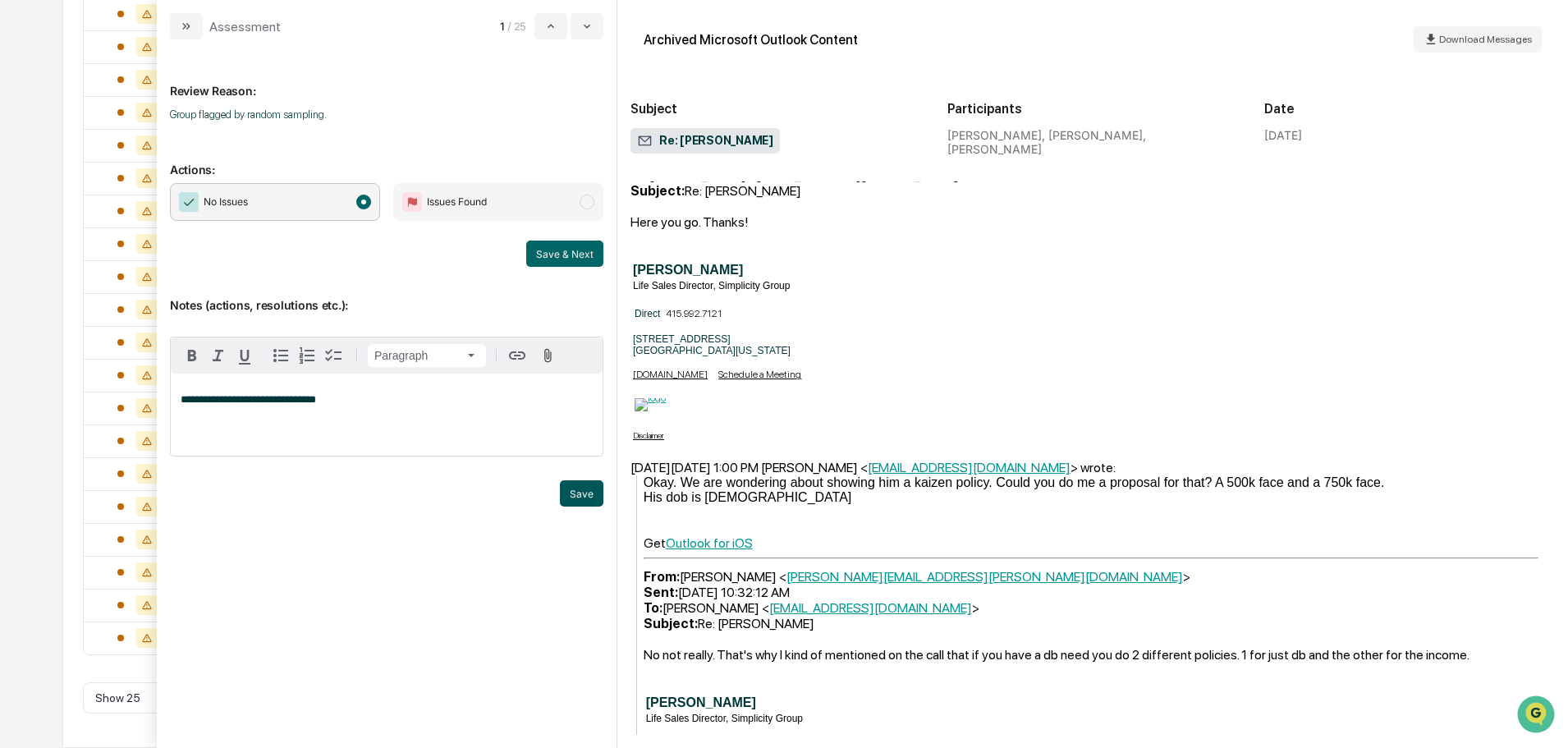
click at [598, 496] on button "Save" at bounding box center [582, 493] width 43 height 27
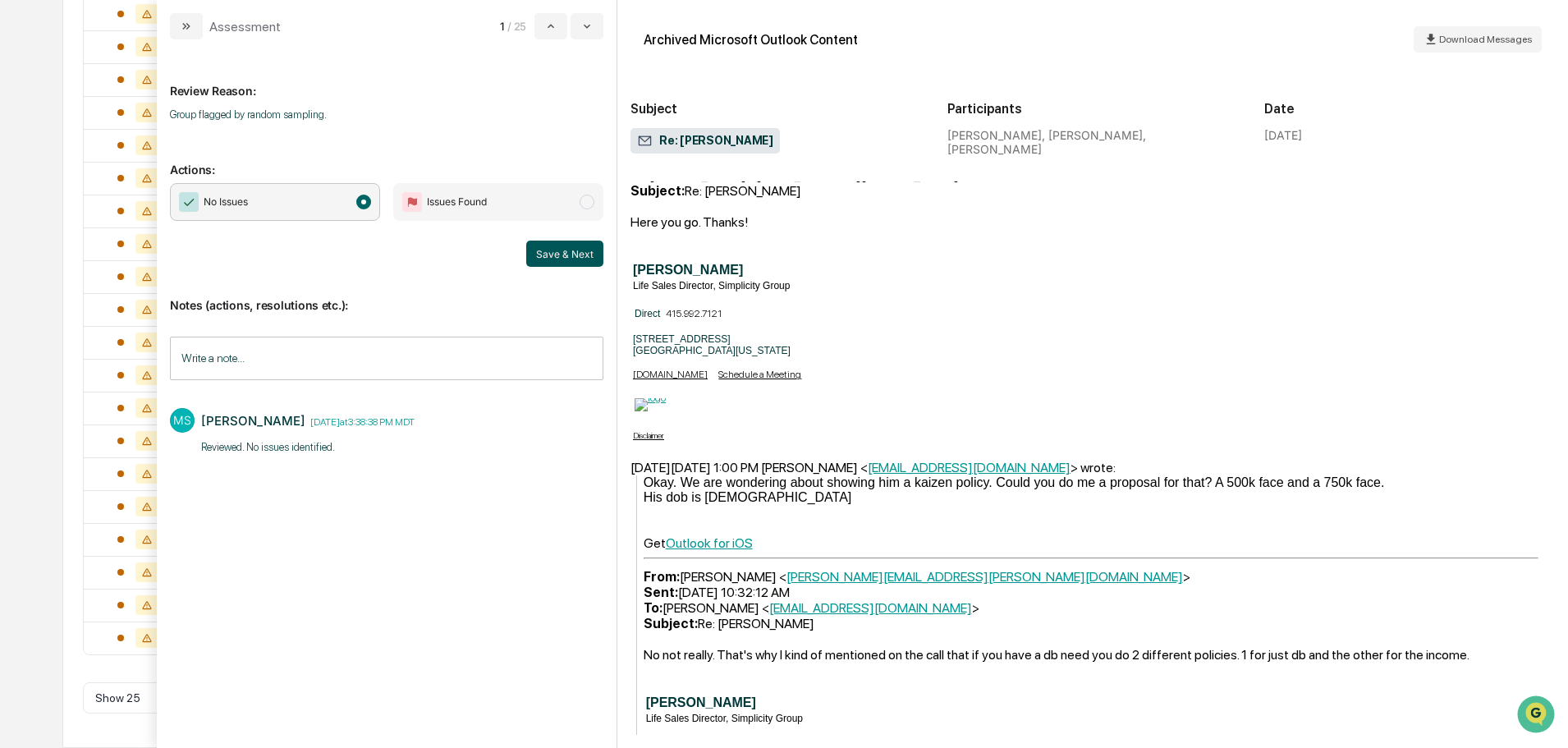
click at [571, 256] on button "Save & Next" at bounding box center [564, 253] width 78 height 27
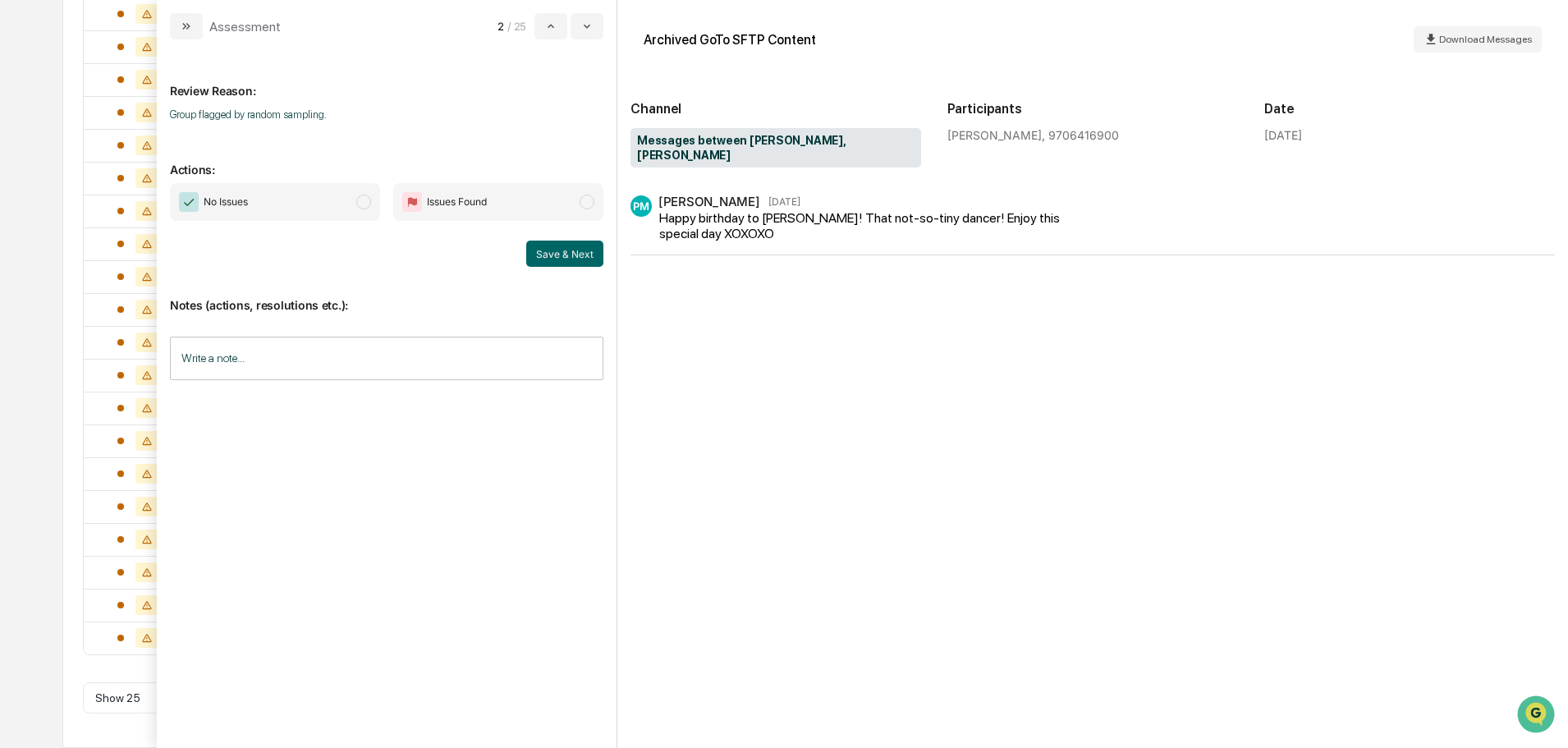
click at [359, 207] on span "modal" at bounding box center [363, 201] width 15 height 15
click at [425, 349] on input "Write a note..." at bounding box center [387, 358] width 434 height 43
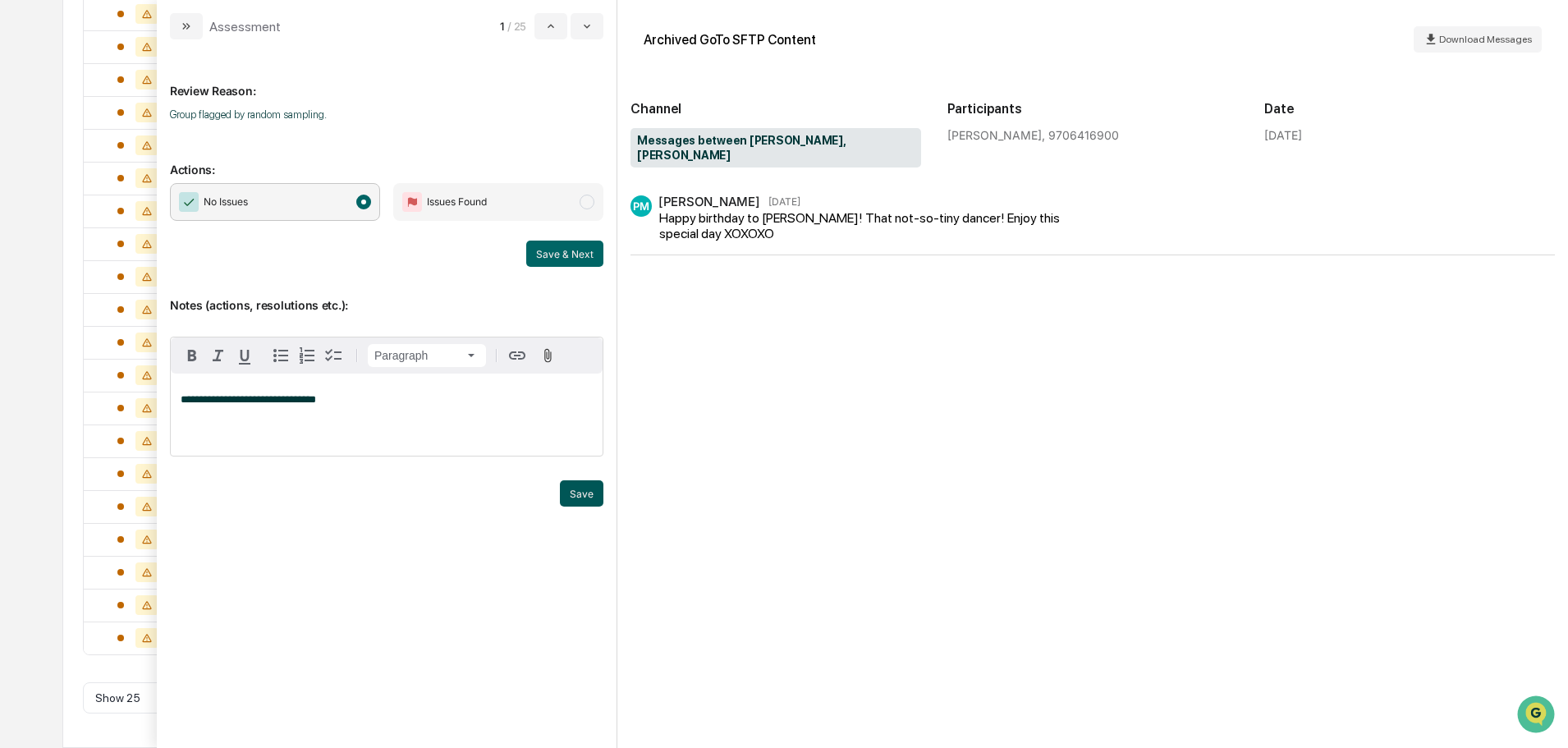
click at [594, 501] on button "Save" at bounding box center [582, 493] width 43 height 27
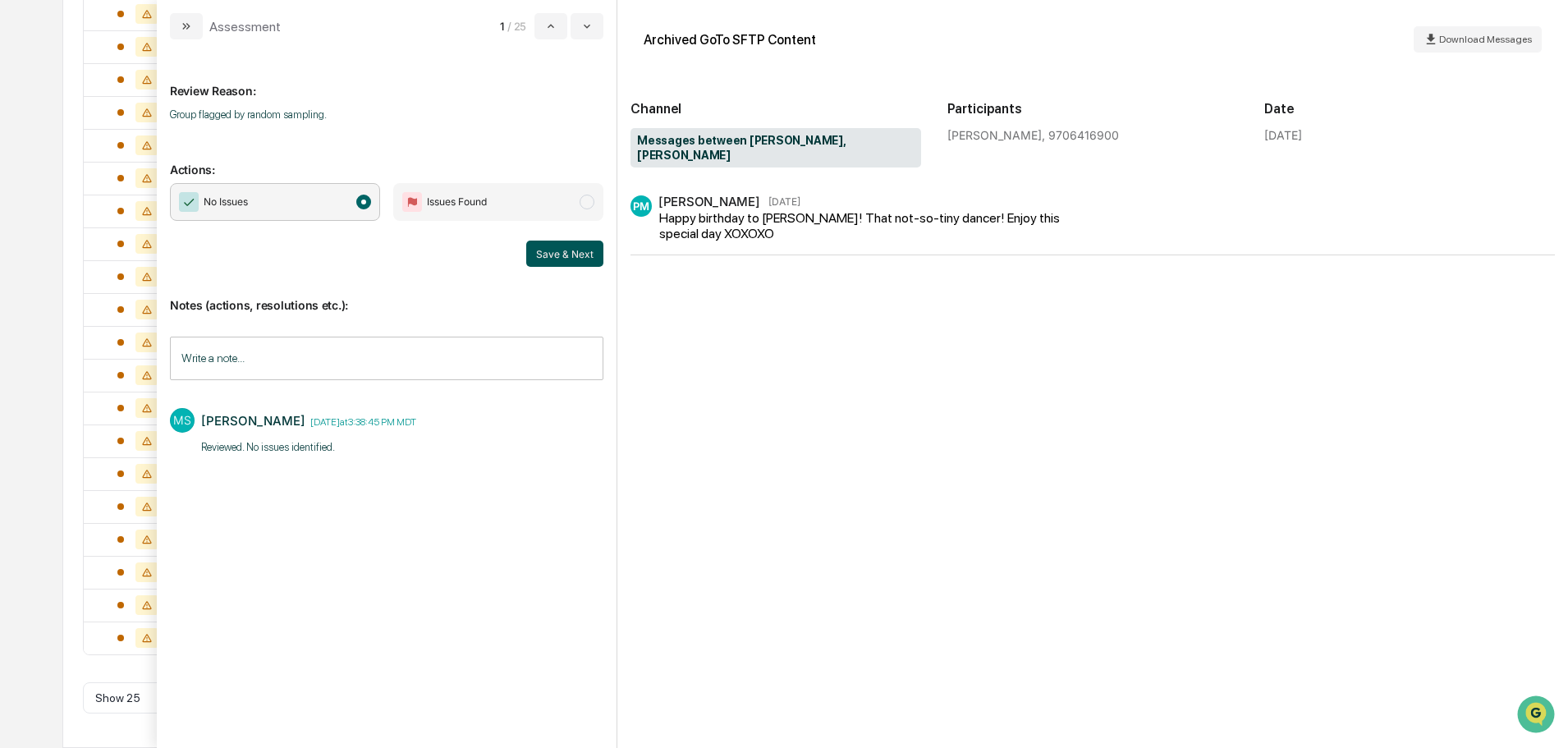
click at [561, 251] on button "Save & Next" at bounding box center [564, 253] width 78 height 27
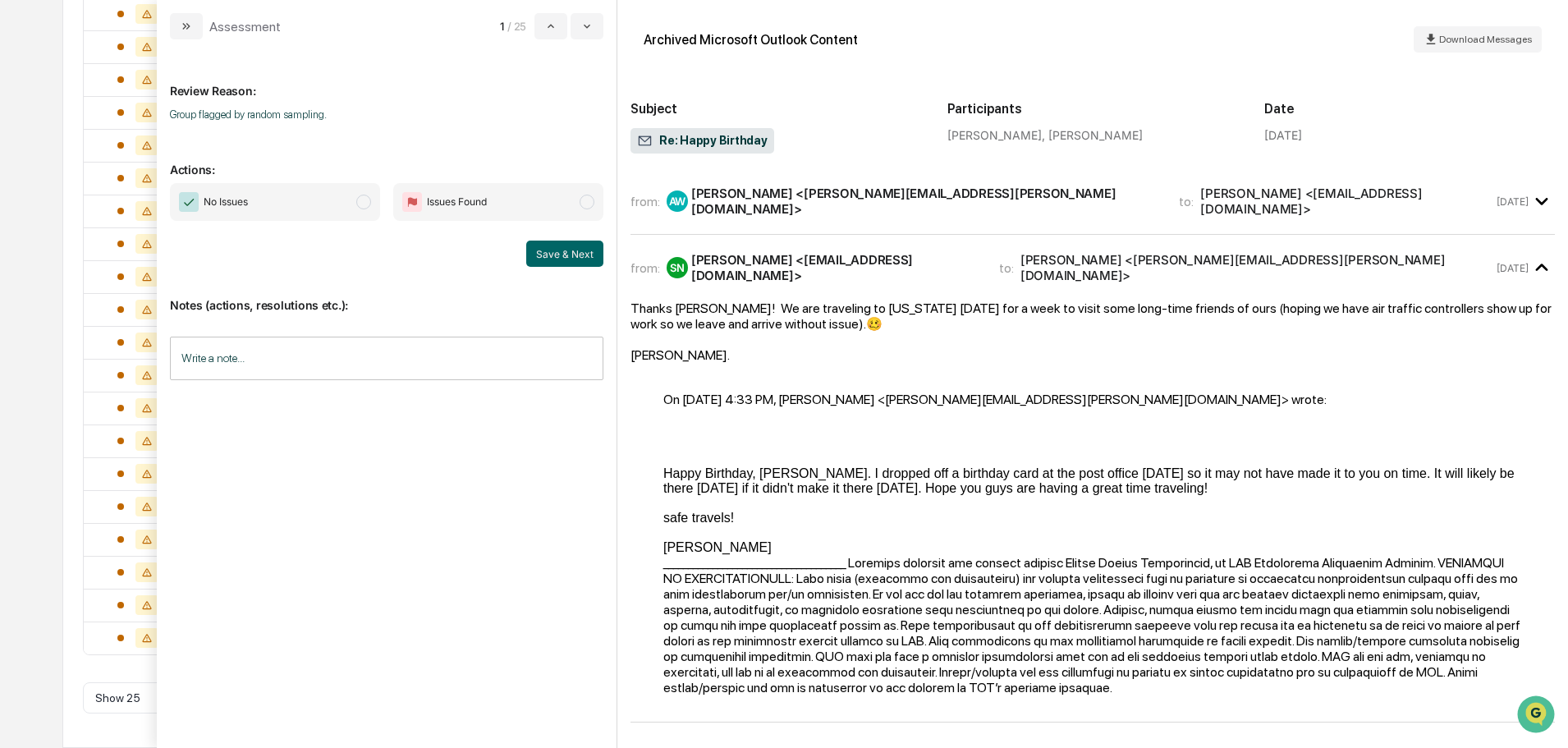
click at [324, 208] on span "No Issues" at bounding box center [275, 202] width 210 height 37
click at [319, 362] on input "Write a note..." at bounding box center [387, 358] width 434 height 43
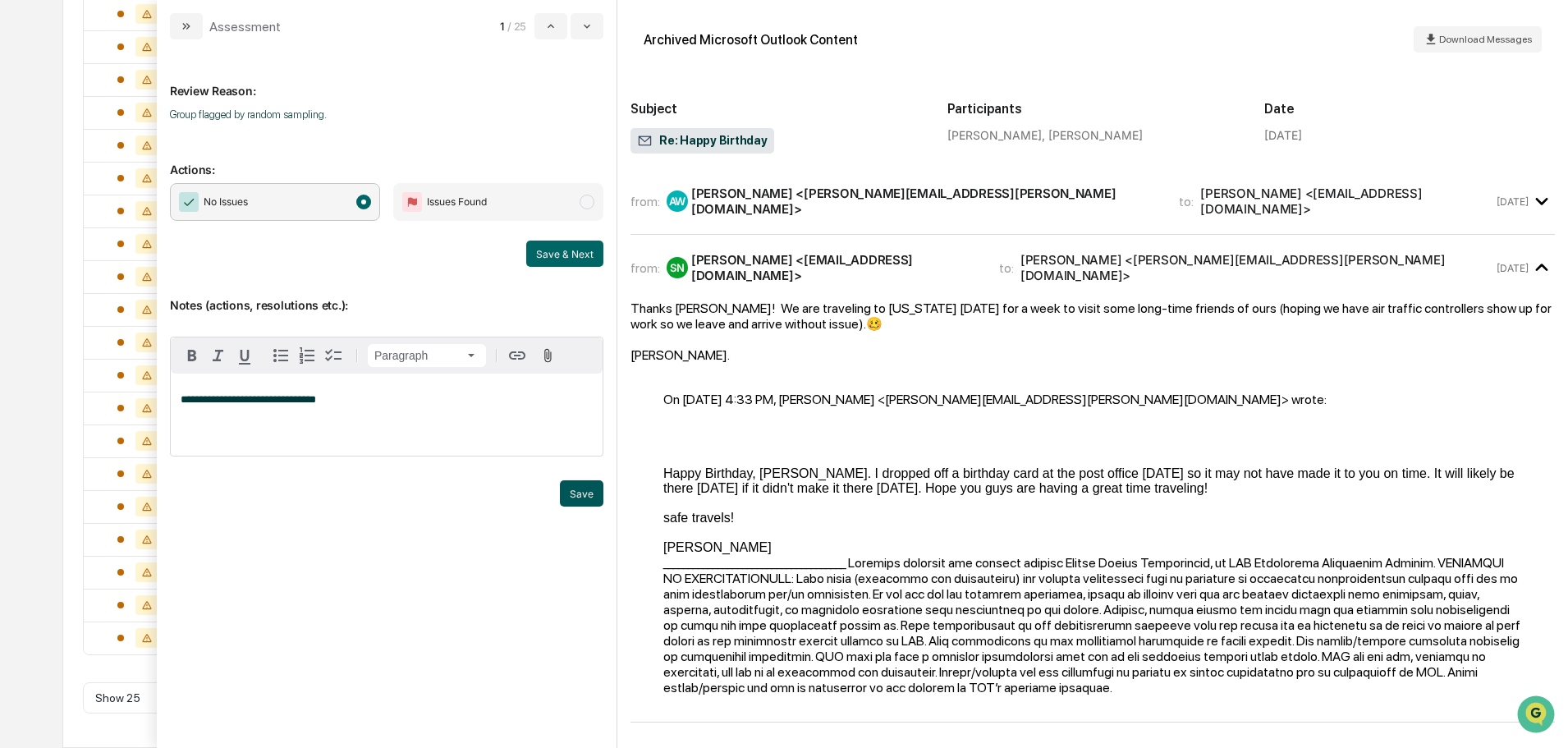
click at [578, 499] on button "Save" at bounding box center [582, 493] width 43 height 27
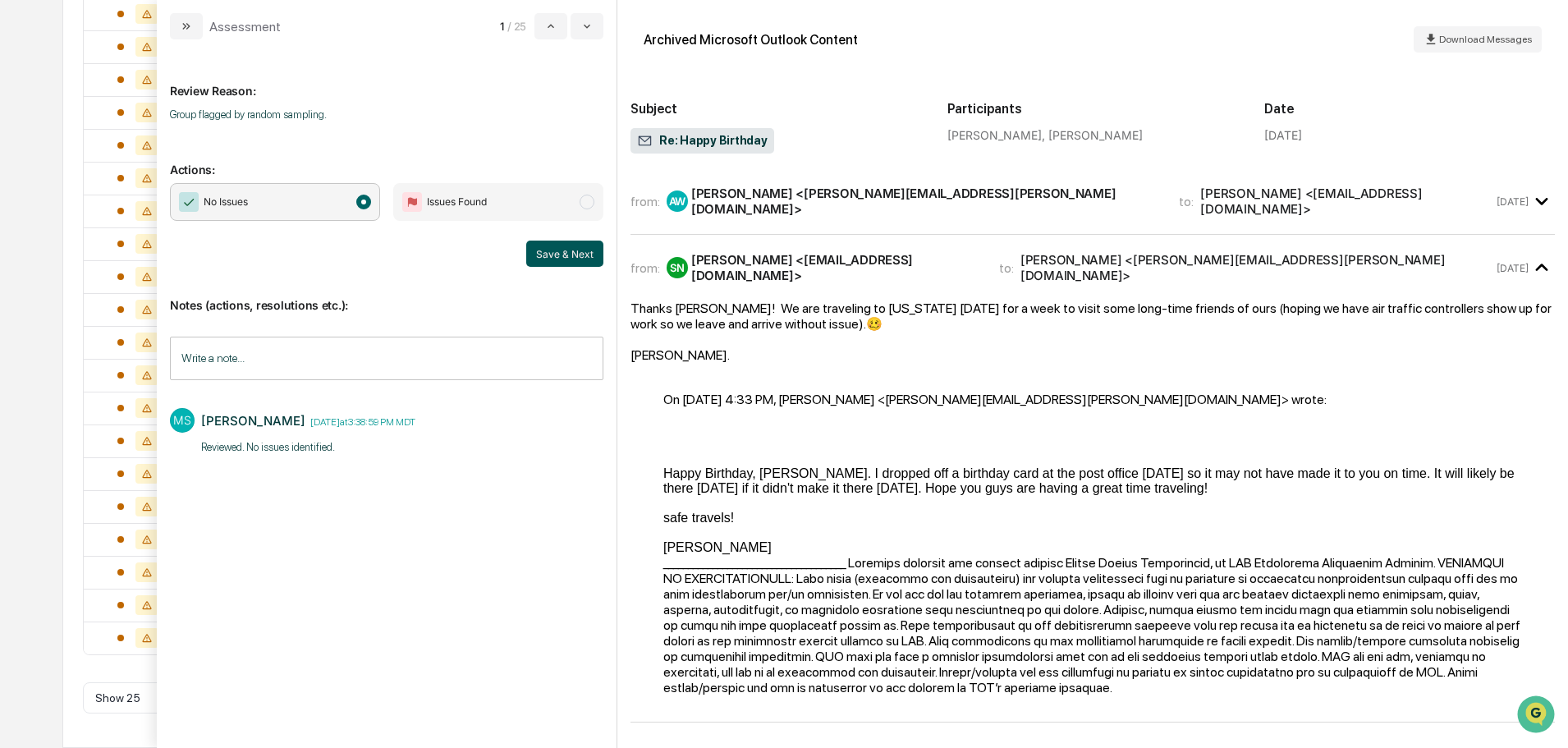
click at [548, 247] on button "Save & Next" at bounding box center [564, 253] width 78 height 27
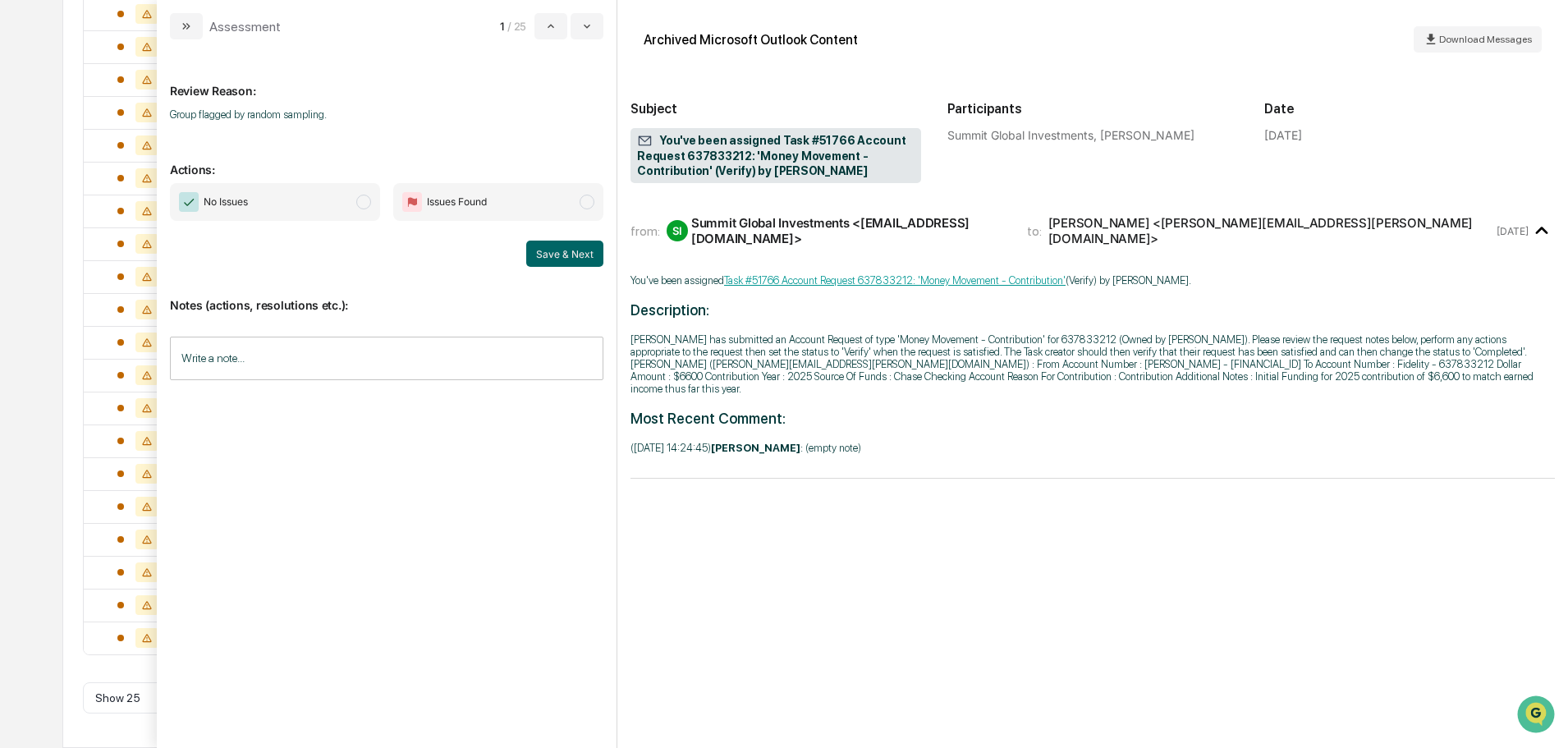
click at [349, 205] on span "No Issues" at bounding box center [275, 202] width 210 height 37
click at [344, 354] on input "Write a note..." at bounding box center [387, 358] width 434 height 43
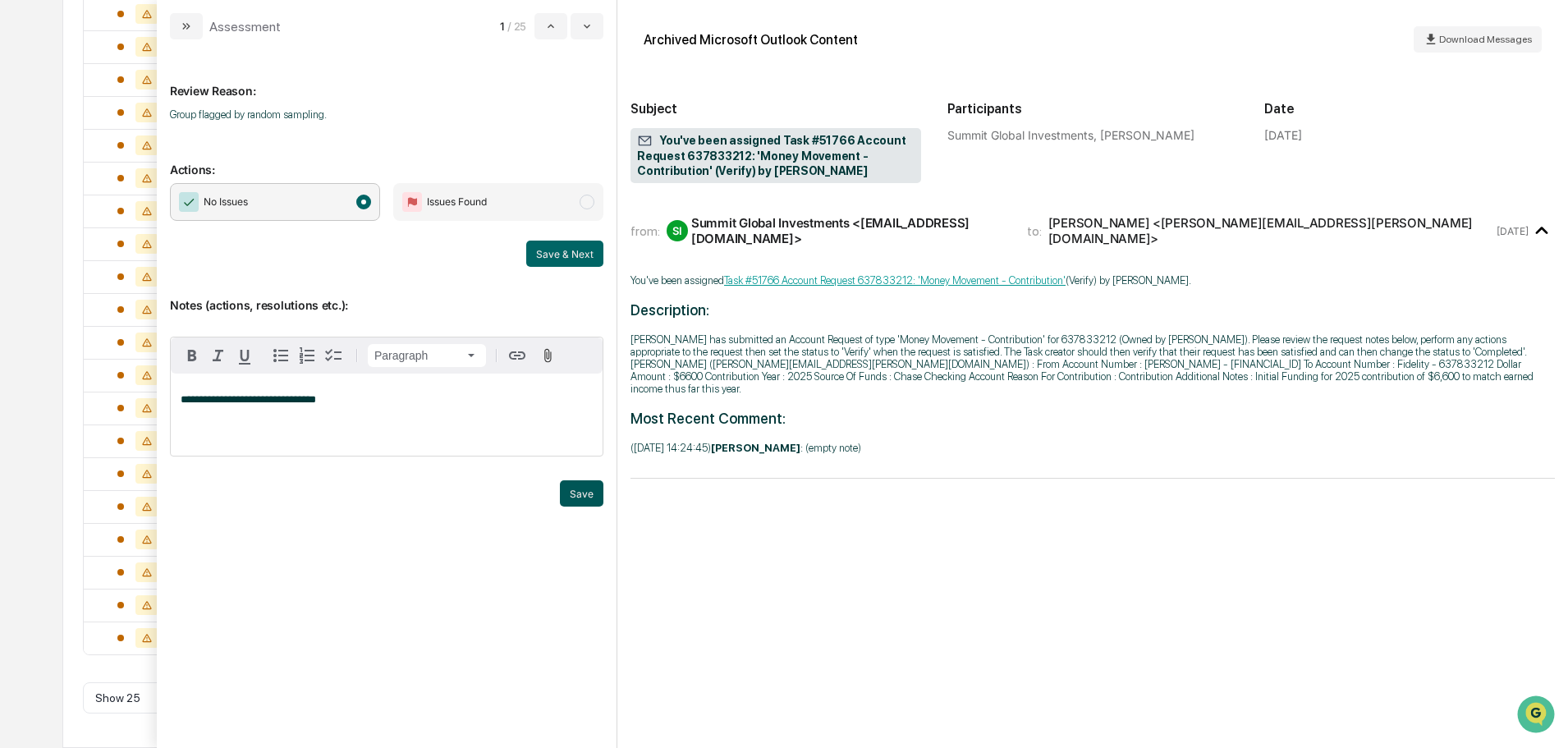
click at [587, 493] on button "Save" at bounding box center [582, 493] width 43 height 27
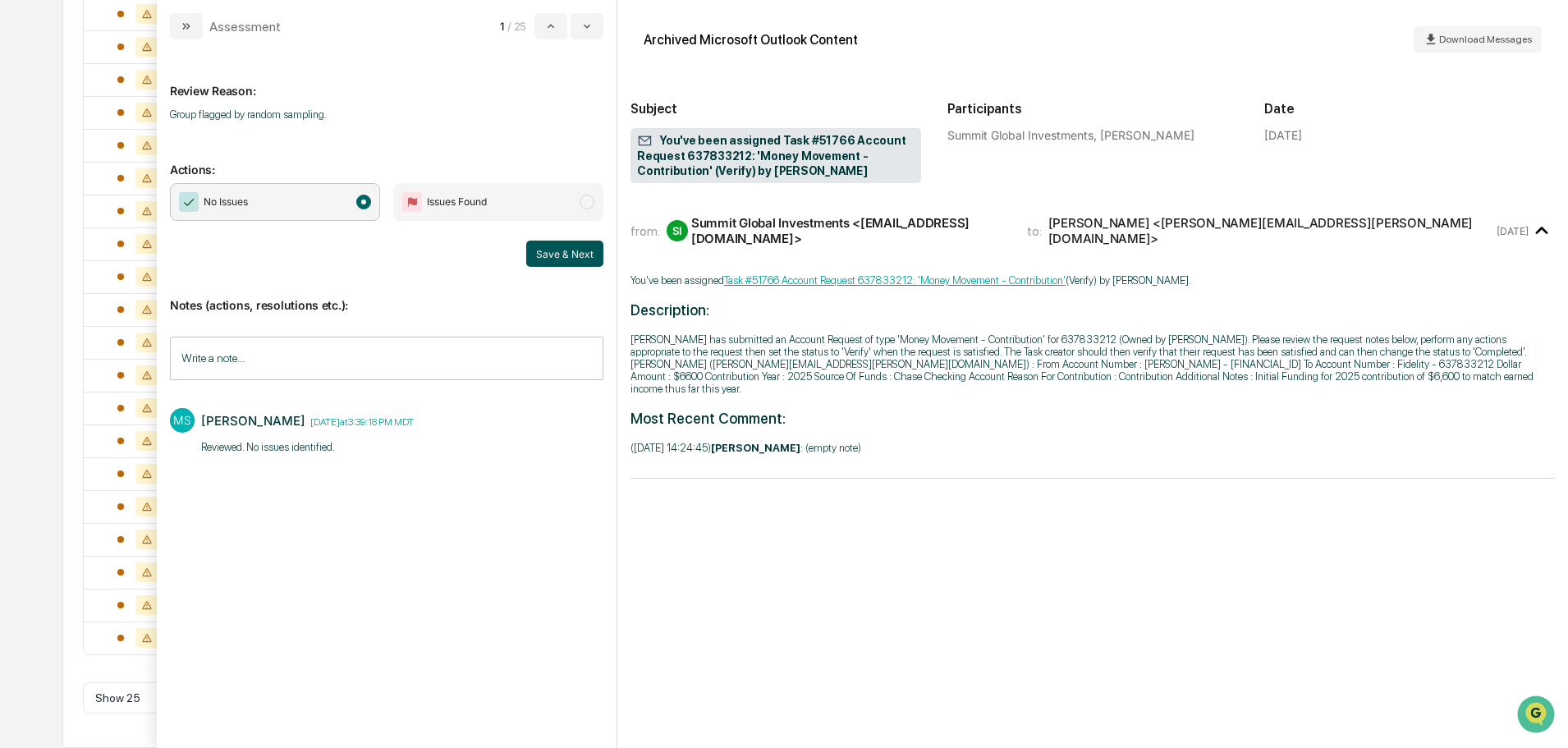
click at [554, 260] on button "Save & Next" at bounding box center [564, 253] width 78 height 27
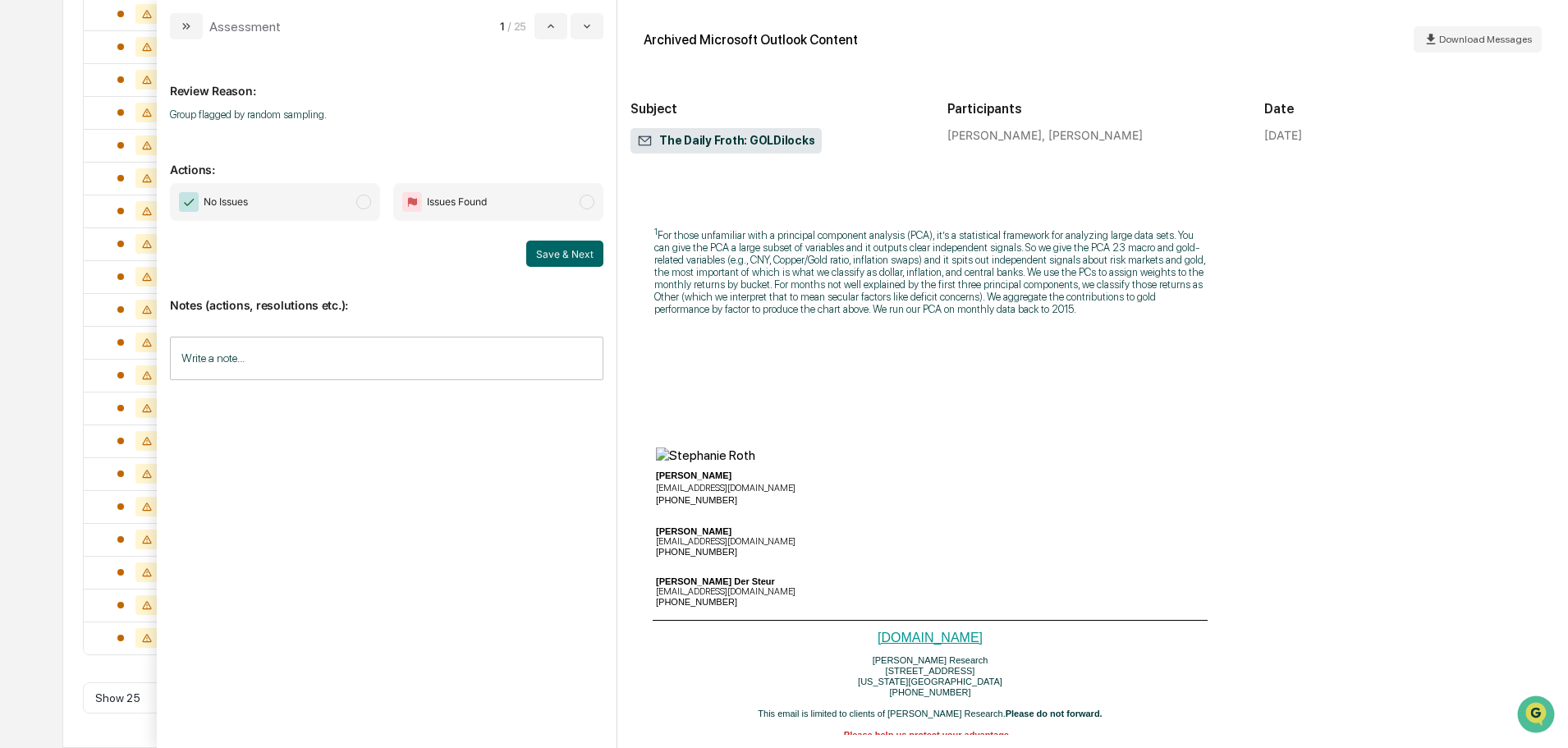
scroll to position [1019, 0]
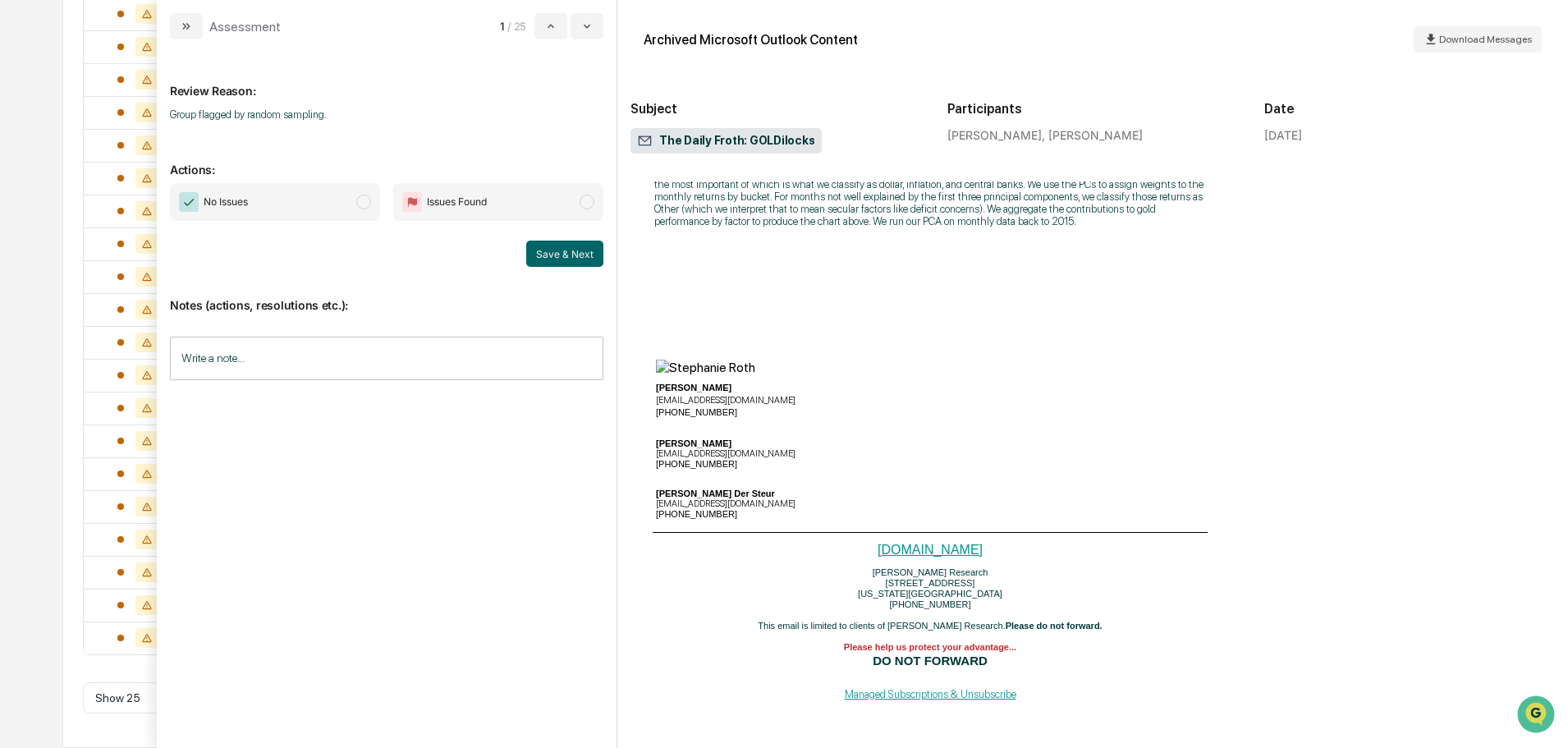
click at [314, 207] on span "No Issues" at bounding box center [275, 202] width 210 height 37
click at [293, 363] on input "Write a note..." at bounding box center [387, 358] width 434 height 43
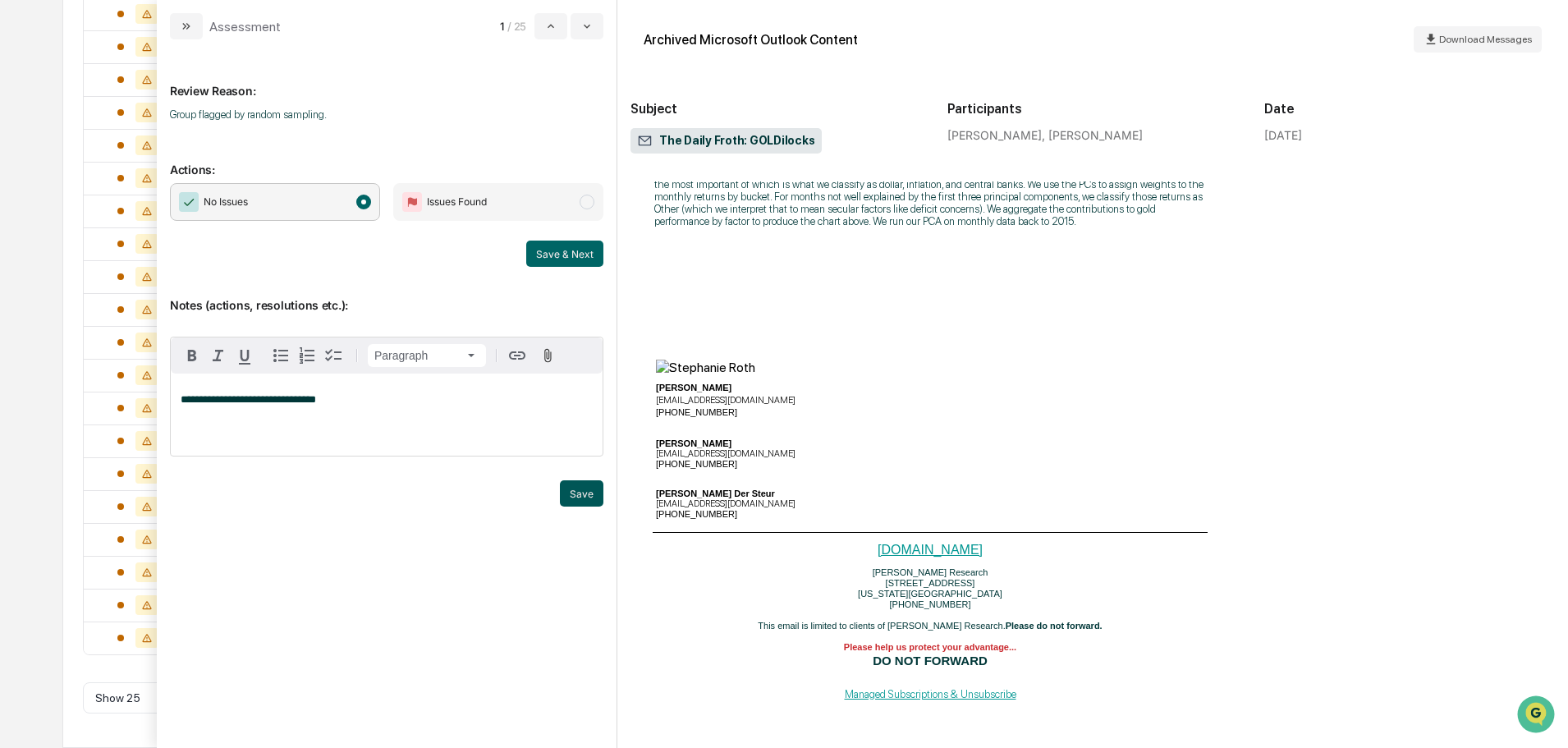
click at [573, 490] on button "Save" at bounding box center [582, 493] width 43 height 27
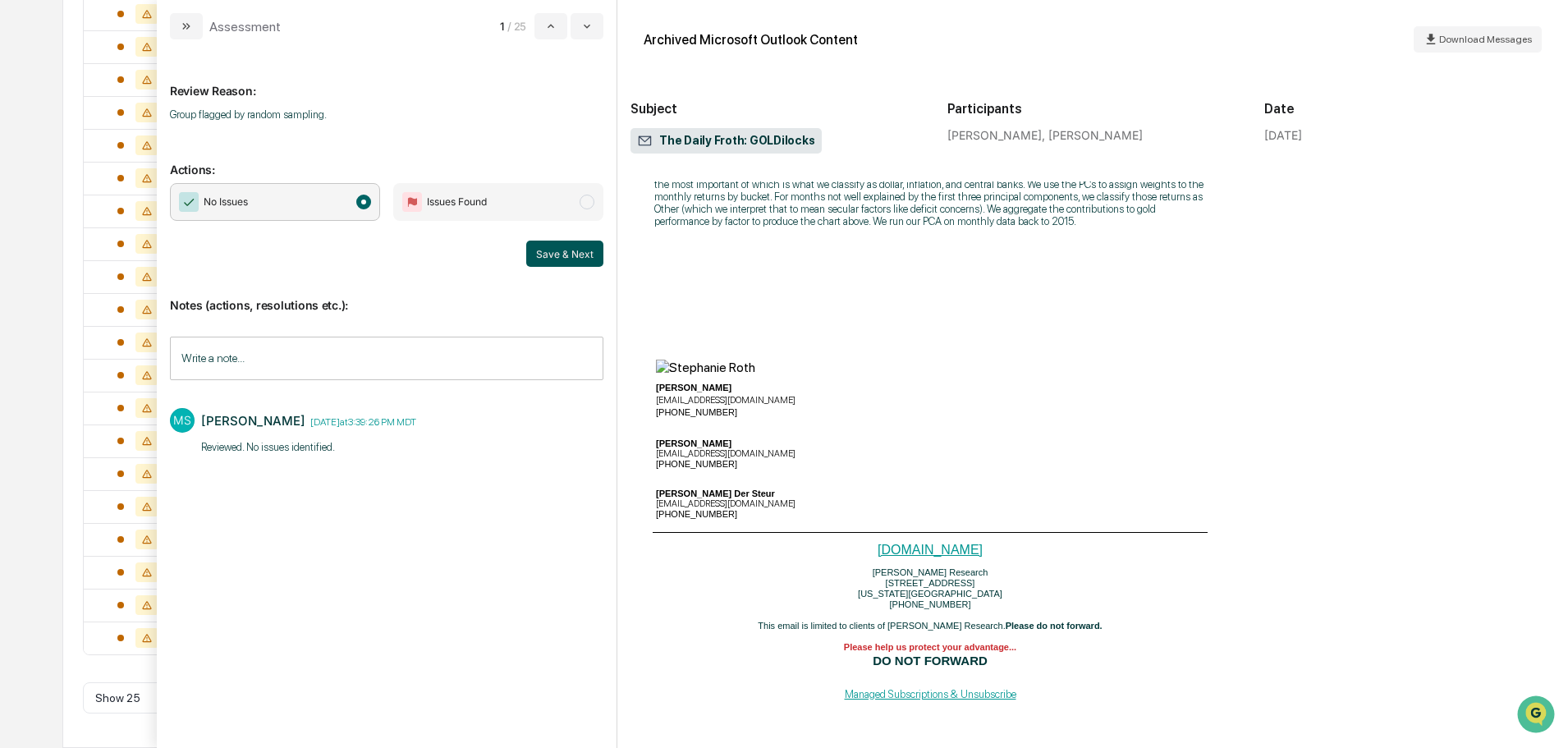
click at [546, 255] on button "Save & Next" at bounding box center [564, 253] width 78 height 27
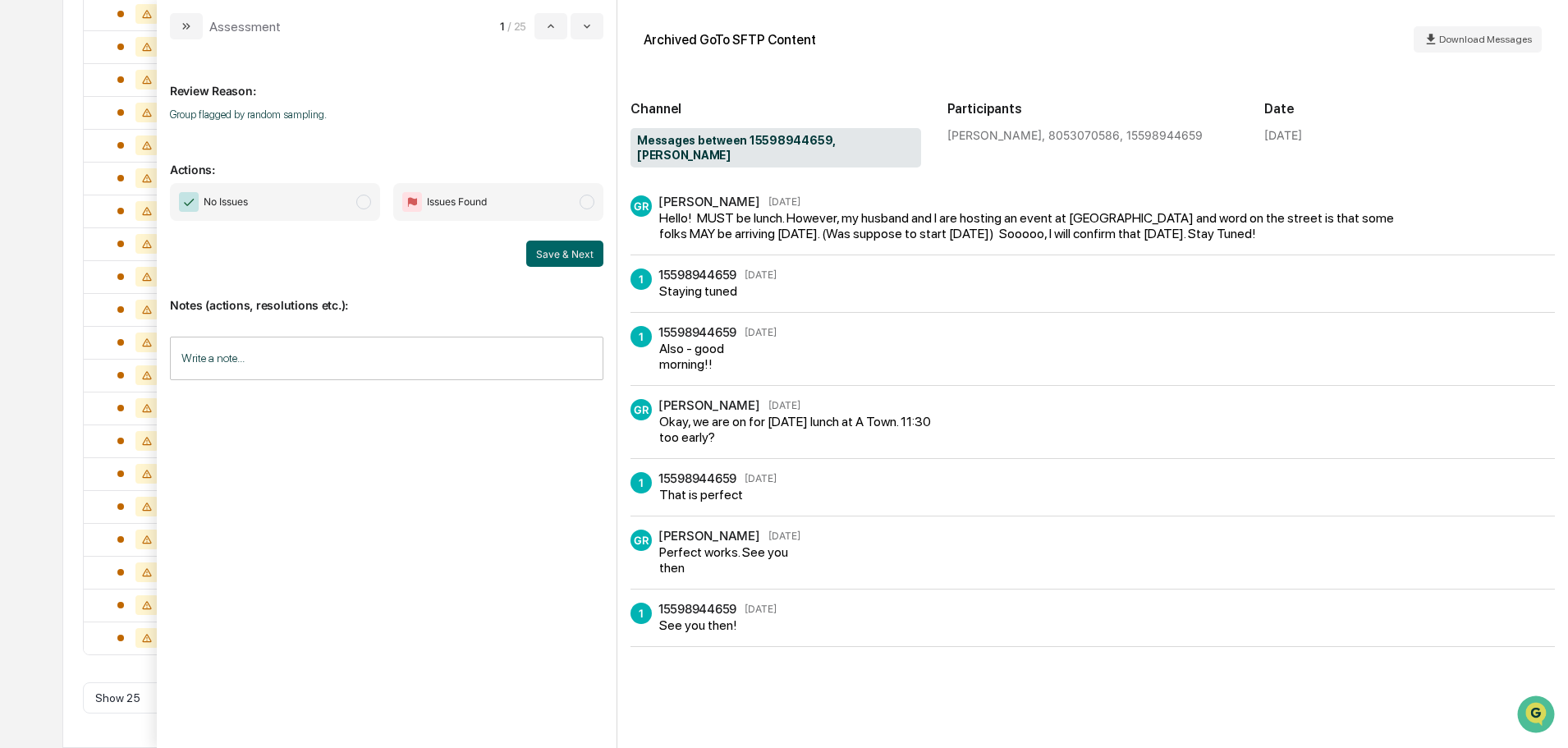
click at [336, 195] on span "No Issues" at bounding box center [275, 202] width 210 height 37
click at [301, 359] on input "Write a note..." at bounding box center [387, 358] width 434 height 43
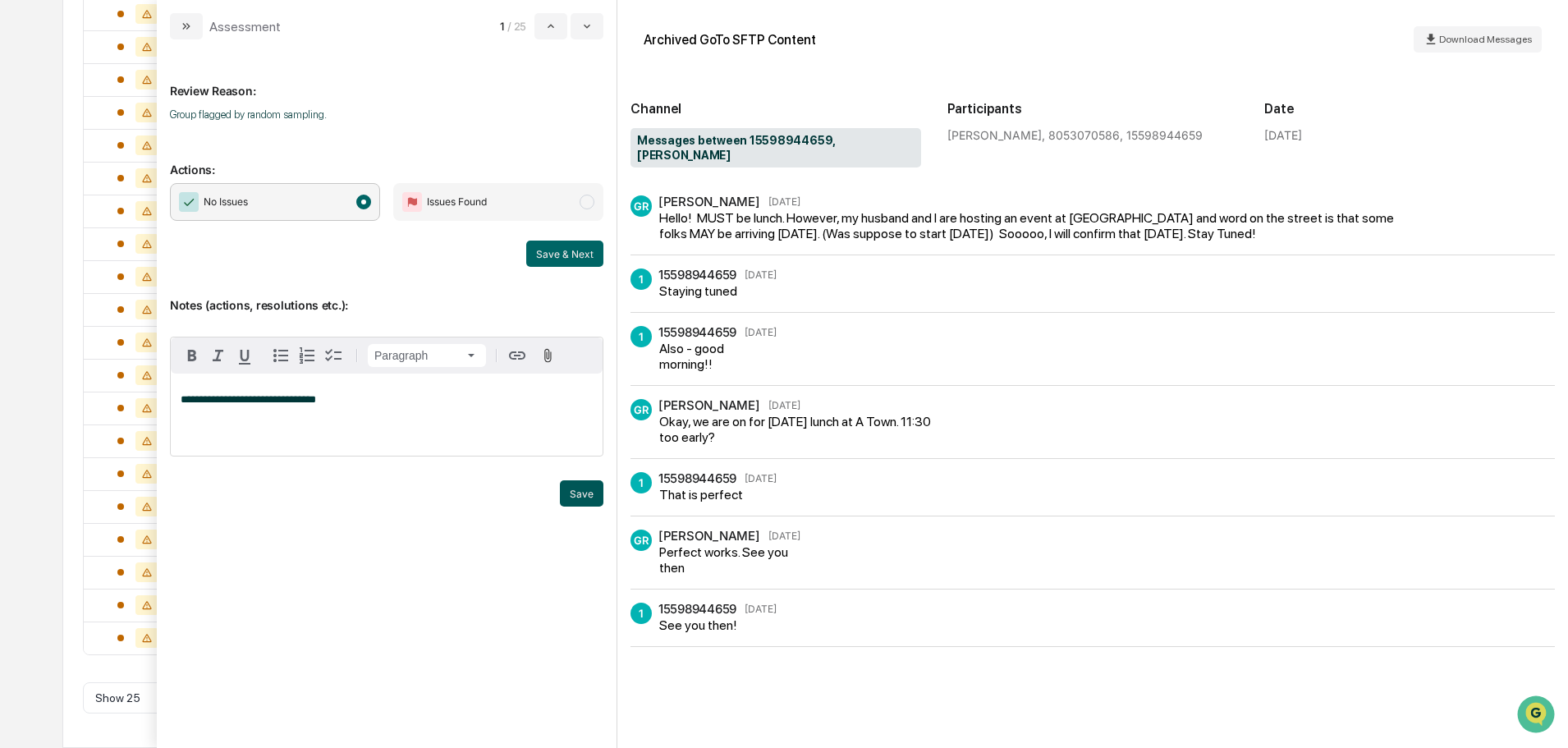
click at [600, 491] on button "Save" at bounding box center [582, 493] width 43 height 27
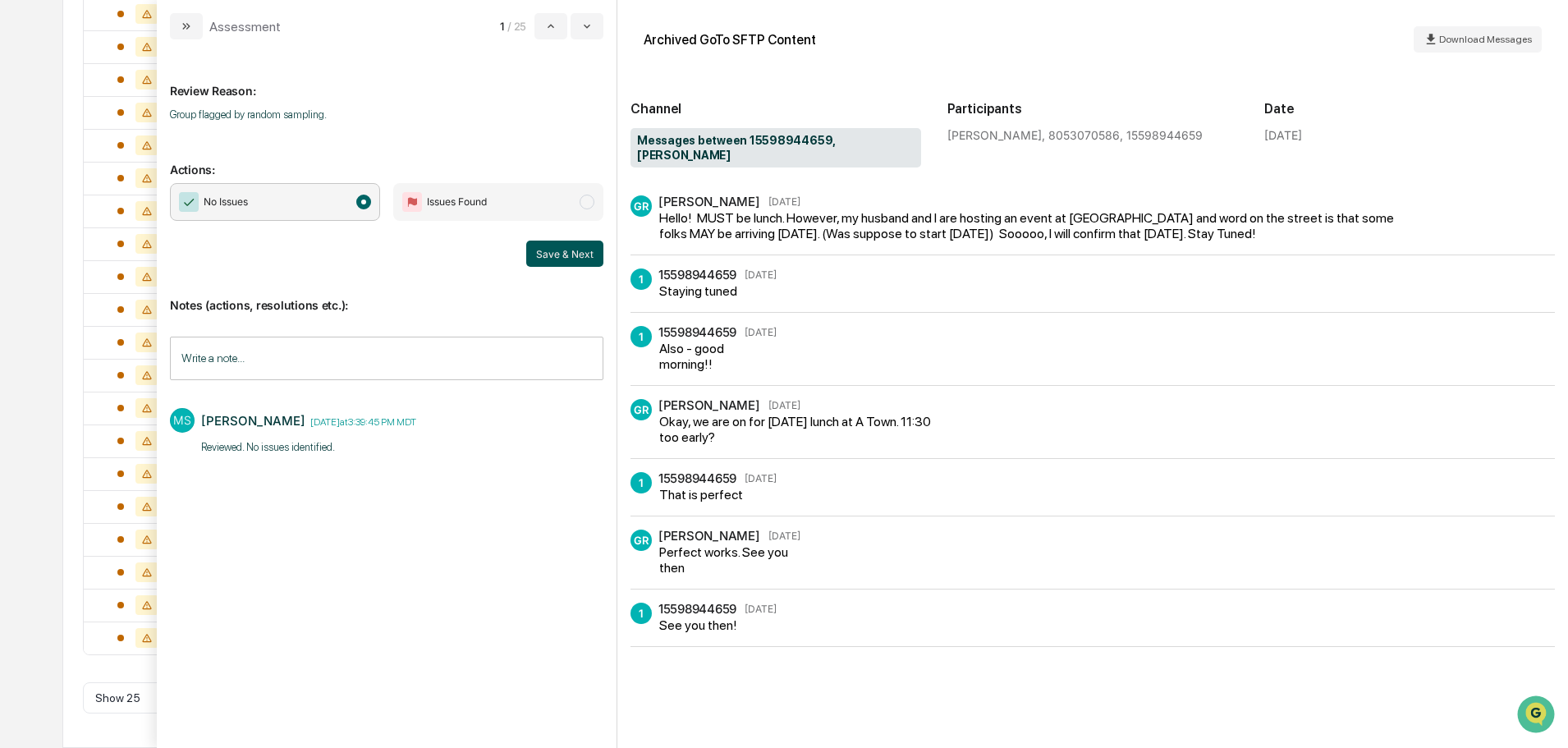
click at [553, 258] on button "Save & Next" at bounding box center [564, 253] width 78 height 27
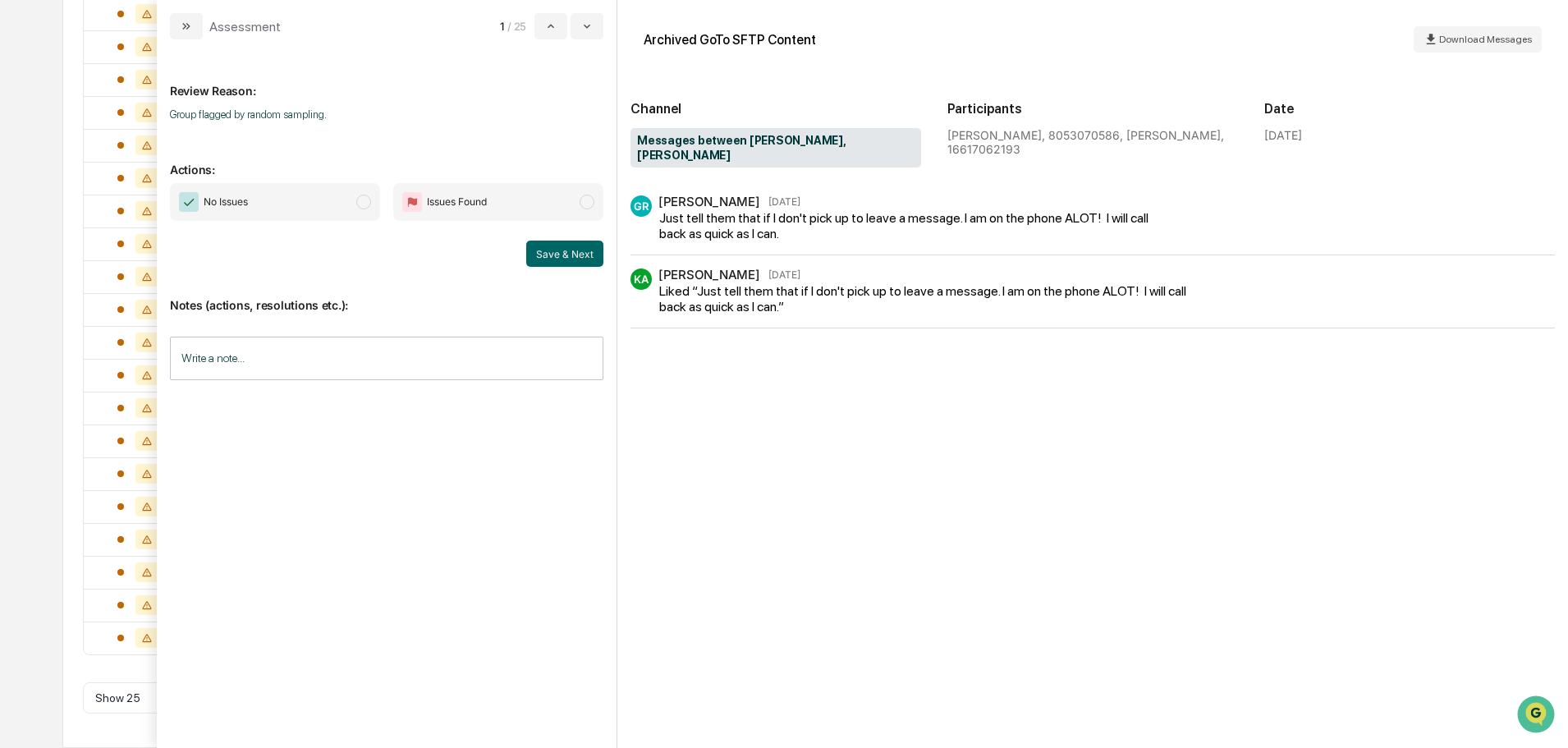
click at [261, 197] on span "No Issues" at bounding box center [275, 202] width 210 height 37
click at [280, 360] on input "Write a note..." at bounding box center [387, 358] width 434 height 43
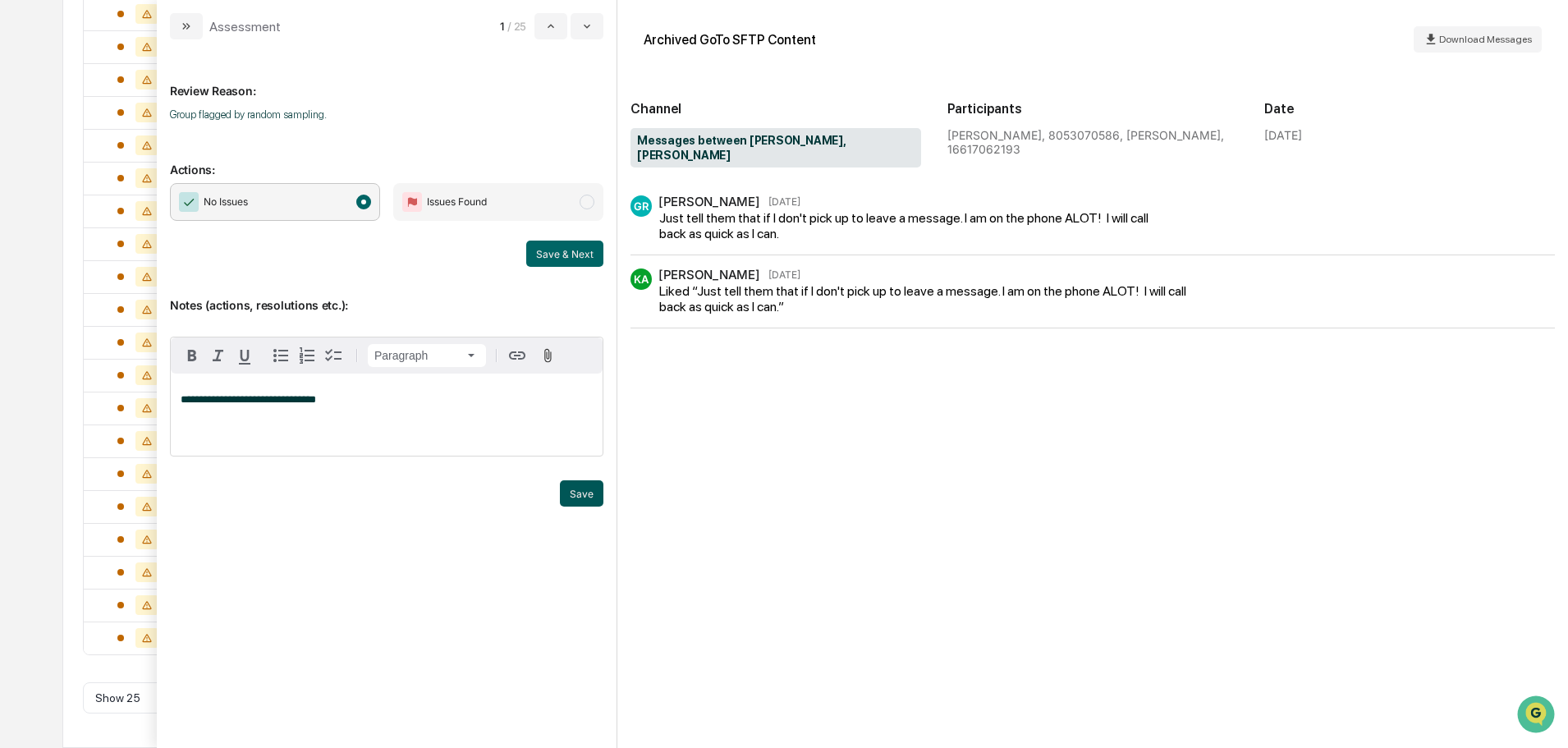
click at [581, 502] on button "Save" at bounding box center [582, 493] width 43 height 27
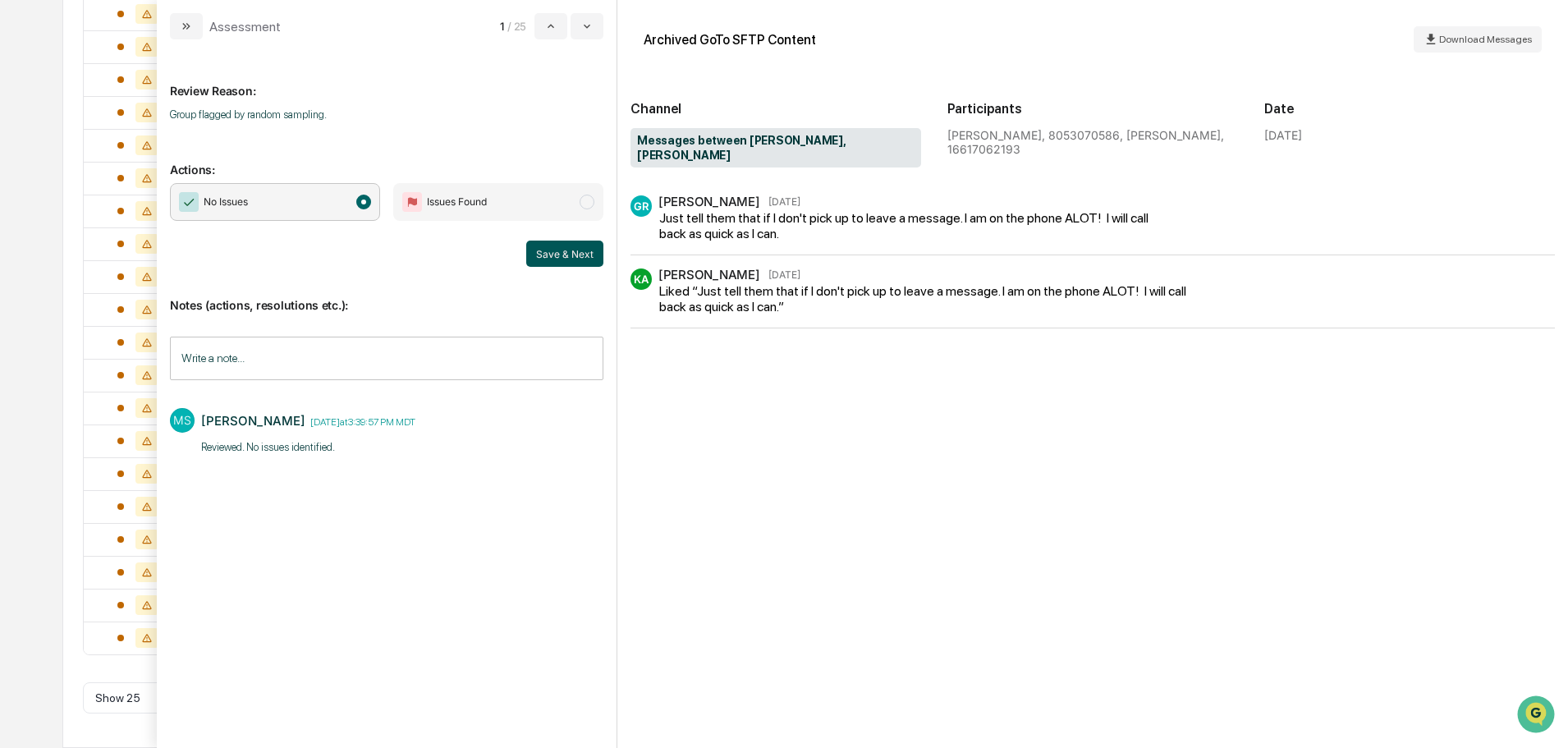
click at [550, 259] on button "Save & Next" at bounding box center [564, 253] width 78 height 27
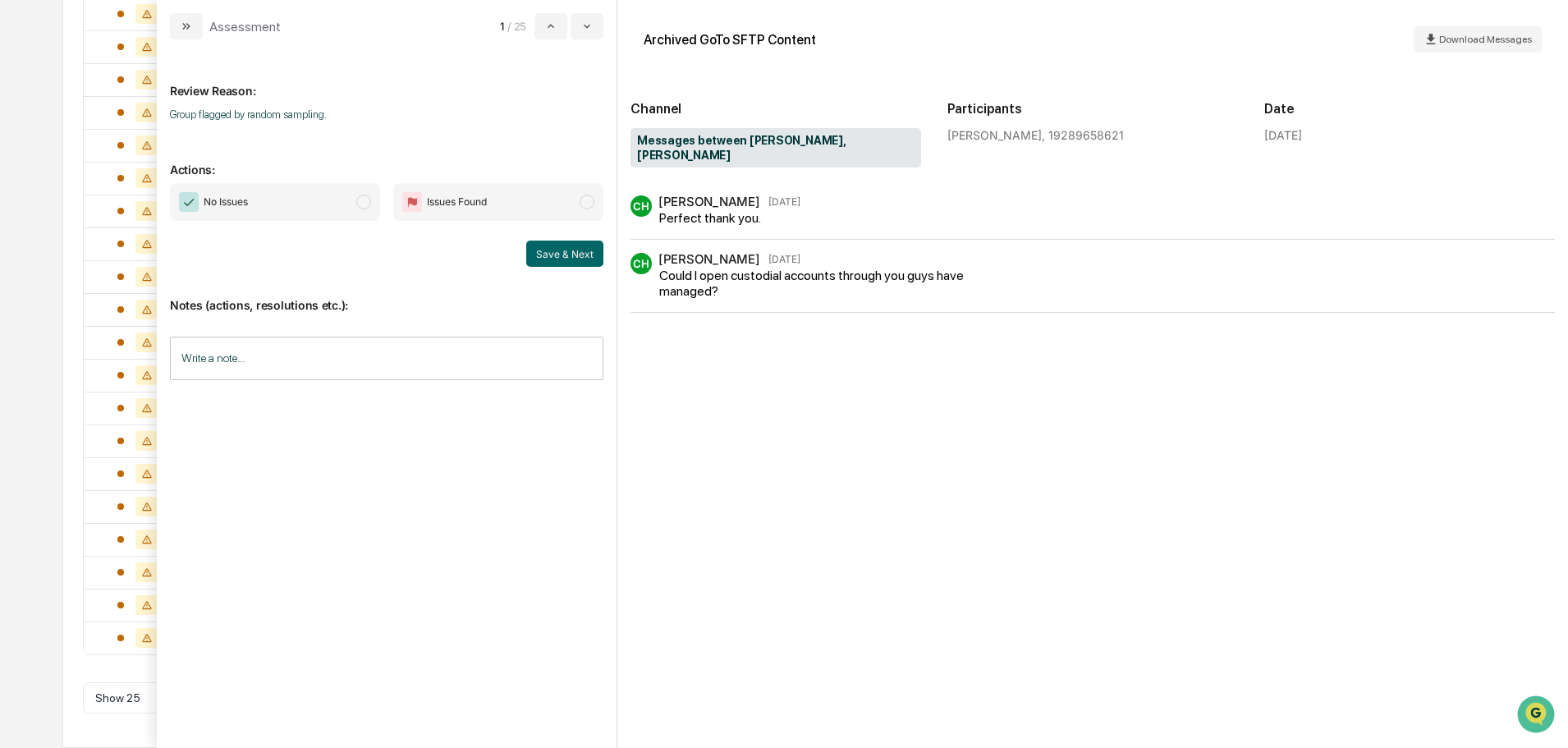
click at [313, 193] on span "No Issues" at bounding box center [275, 202] width 210 height 37
click at [292, 363] on input "Write a note..." at bounding box center [387, 358] width 434 height 43
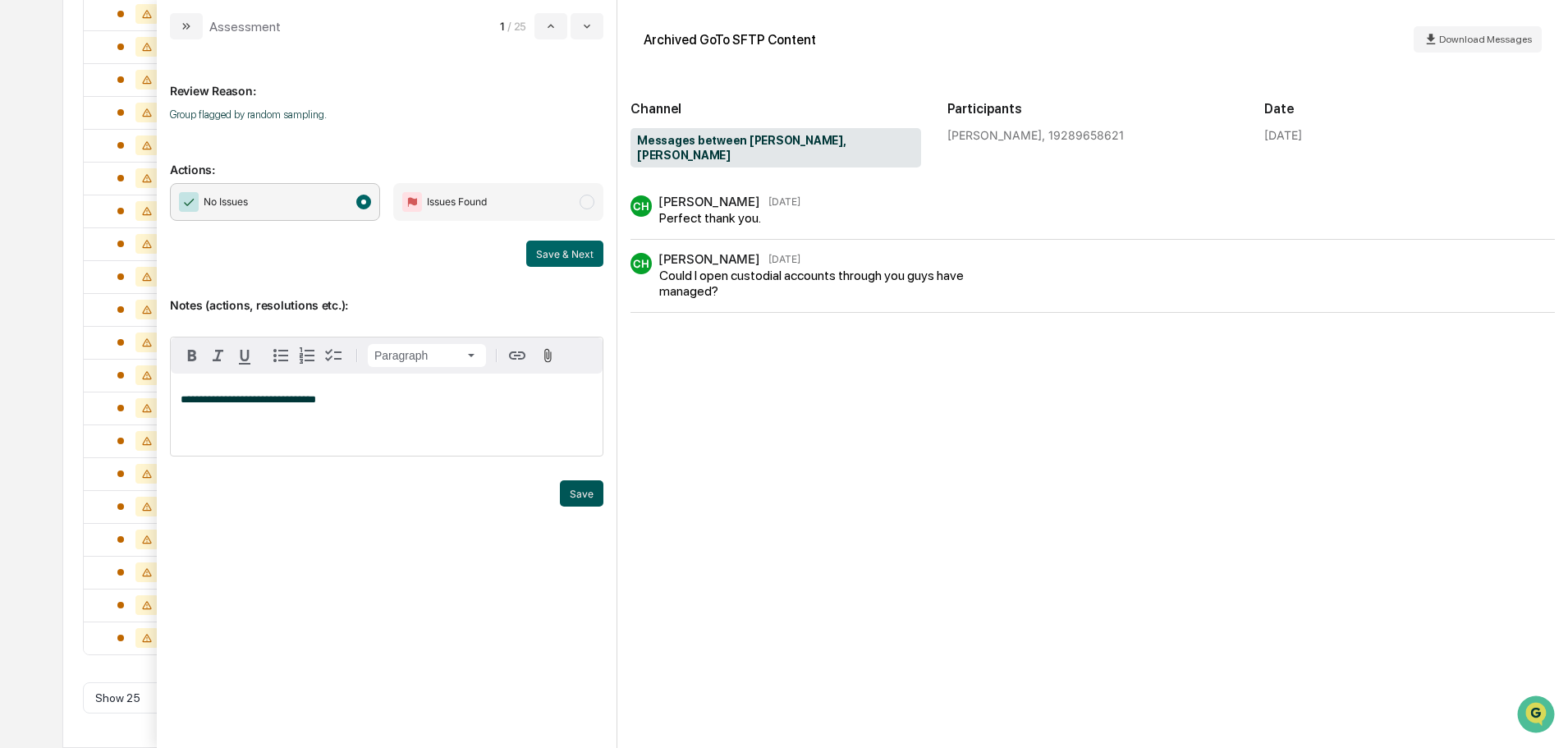
click at [581, 492] on button "Save" at bounding box center [582, 493] width 43 height 27
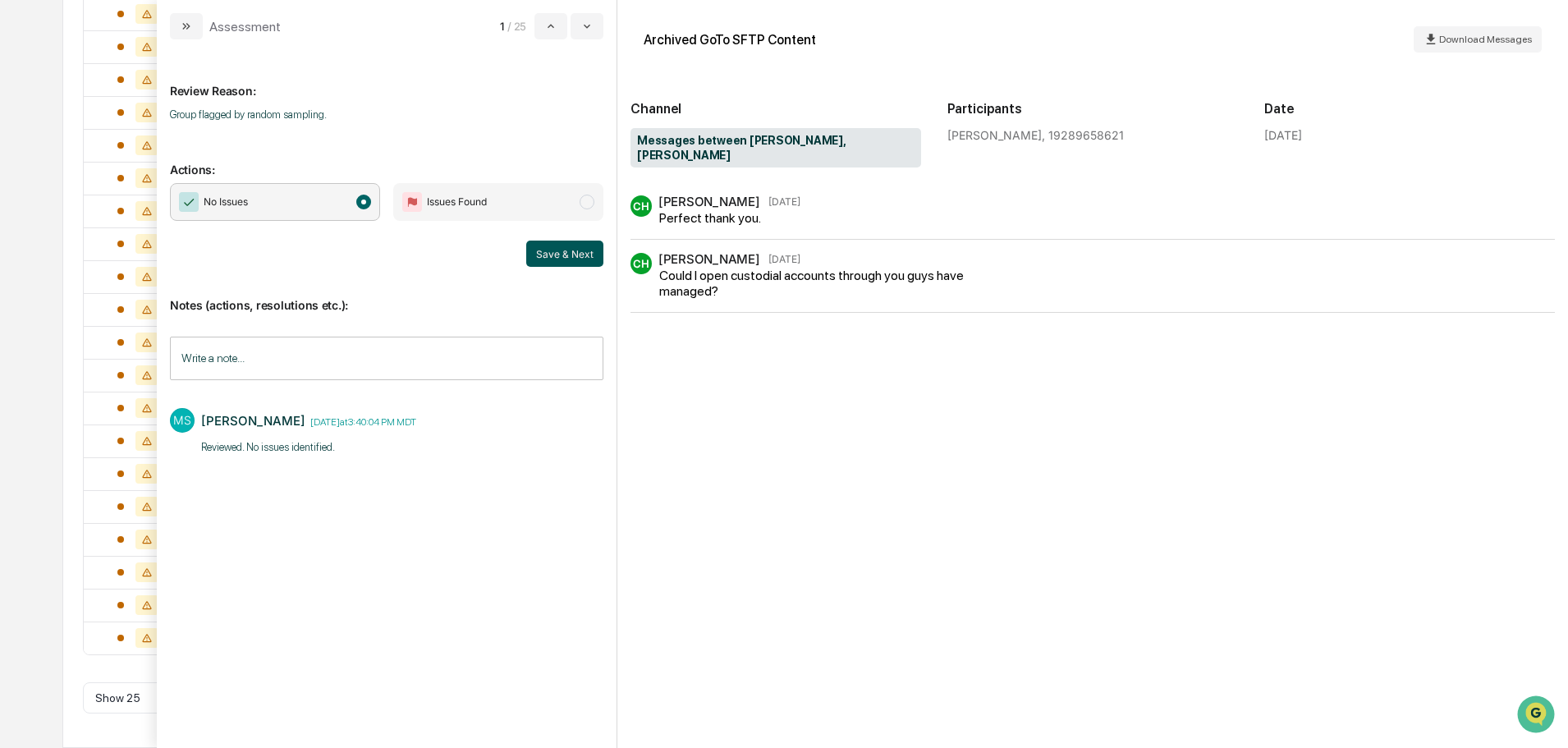
click at [570, 254] on button "Save & Next" at bounding box center [564, 253] width 78 height 27
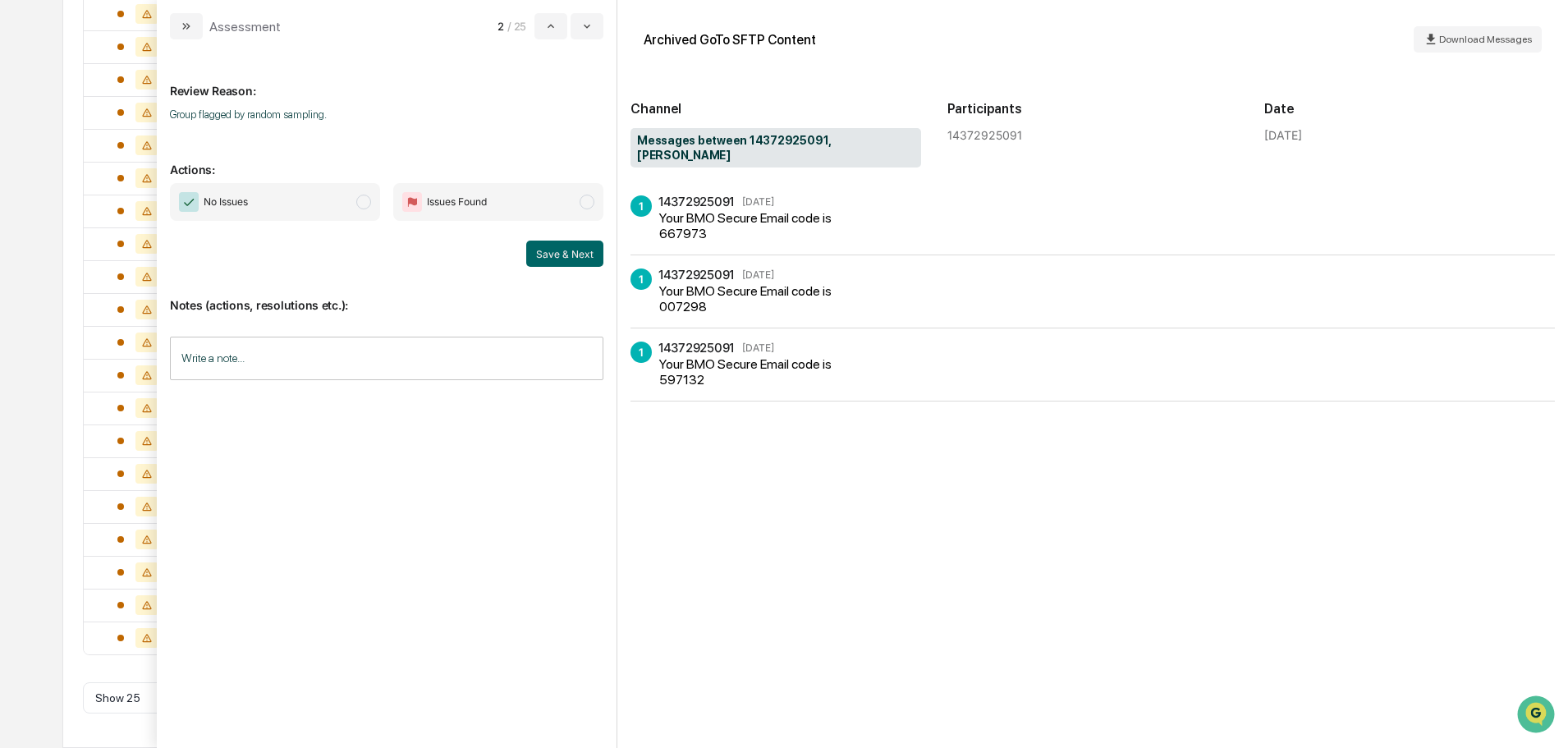
click at [299, 199] on span "No Issues" at bounding box center [275, 202] width 210 height 37
click at [334, 373] on input "Write a note..." at bounding box center [387, 358] width 434 height 43
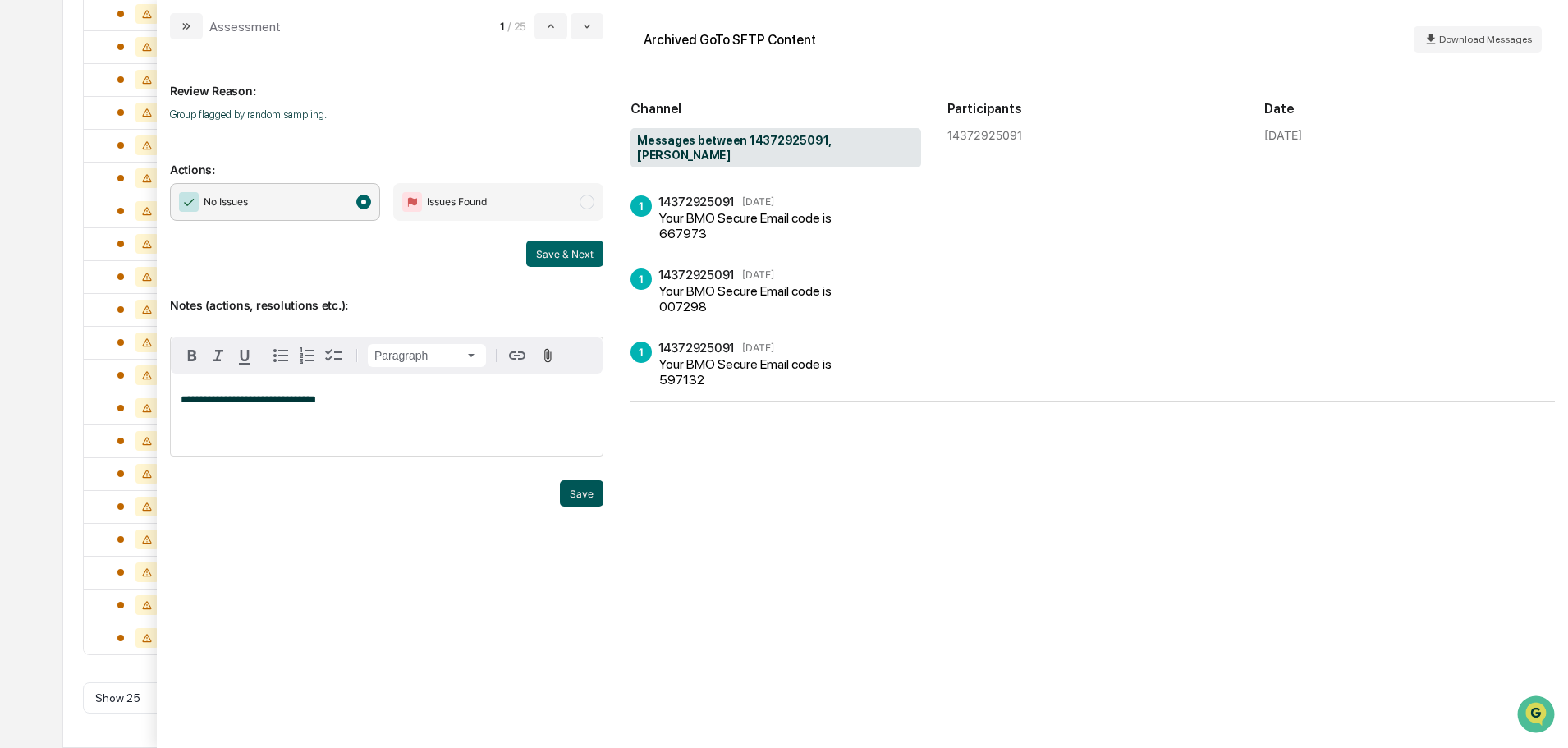
click at [575, 489] on button "Save" at bounding box center [582, 493] width 43 height 27
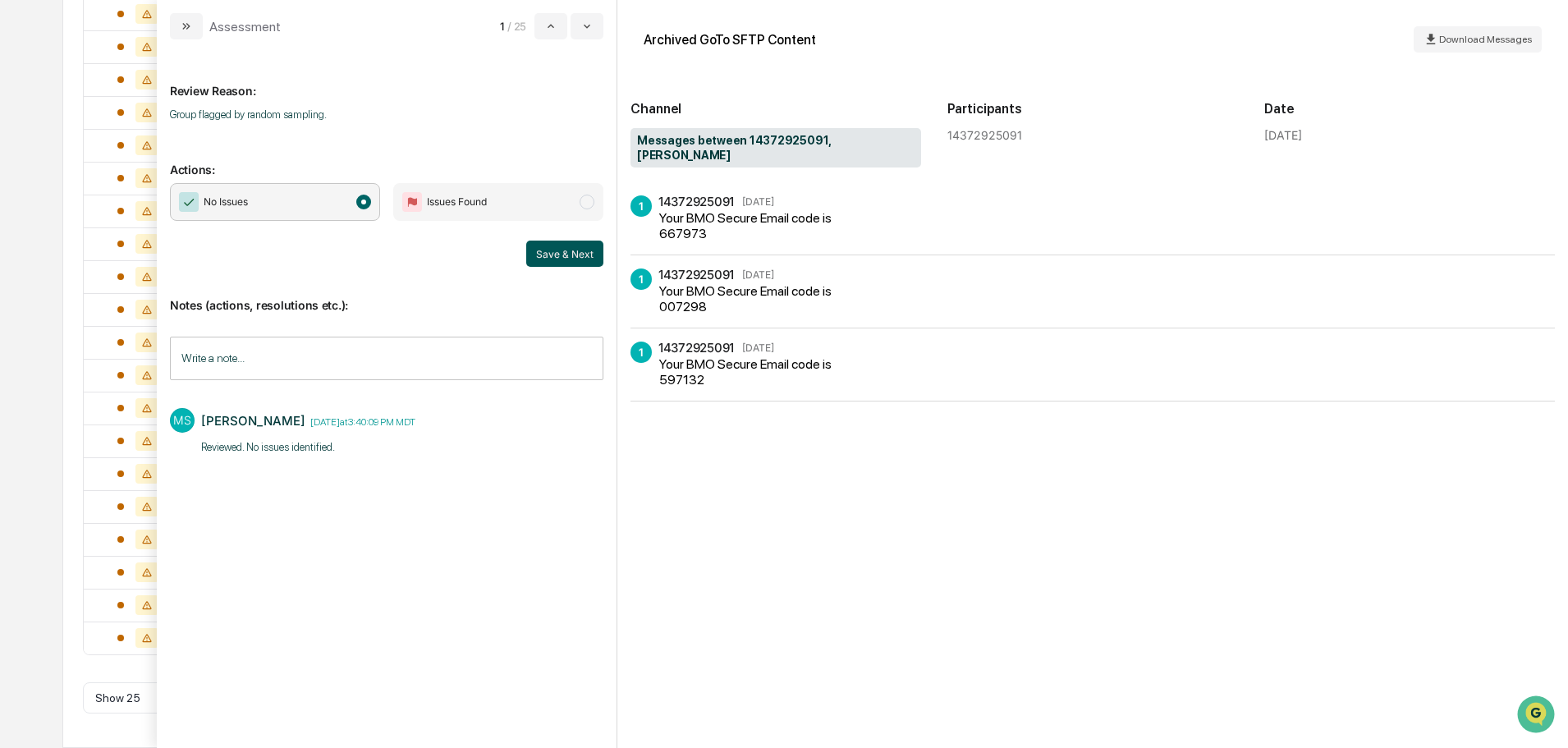
click at [563, 249] on button "Save & Next" at bounding box center [564, 253] width 78 height 27
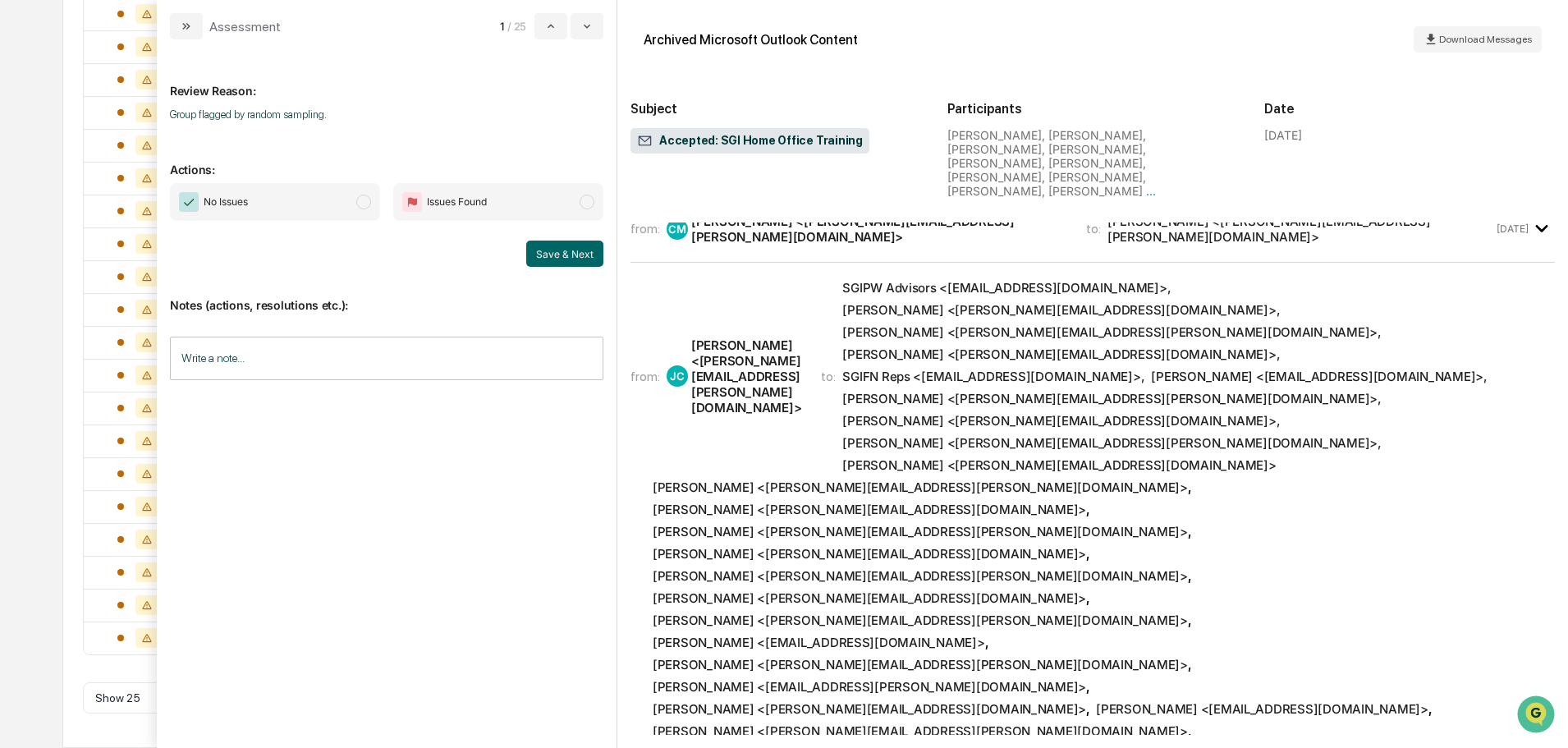
scroll to position [6237, 0]
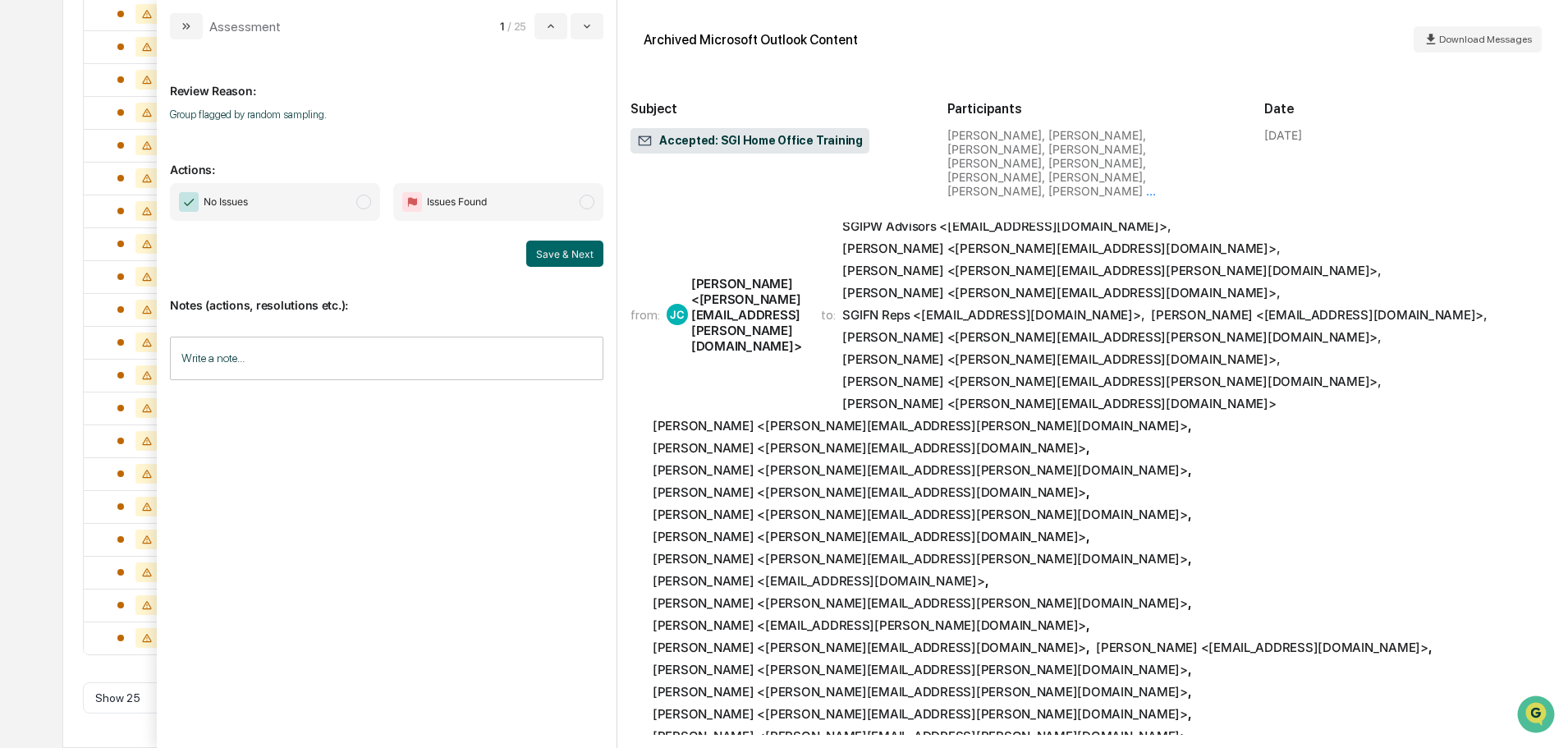
scroll to position [6208, 0]
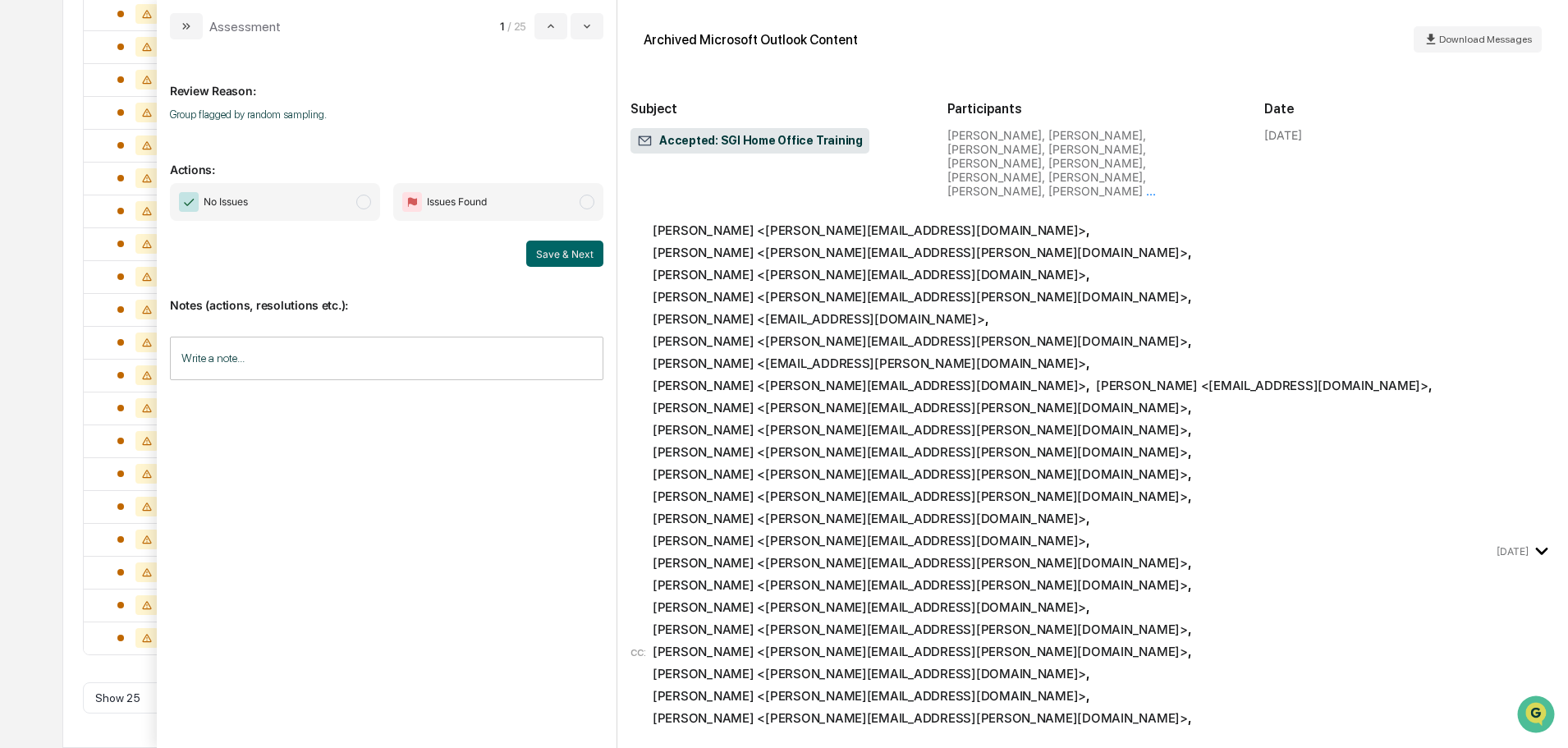
scroll to position [6237, 0]
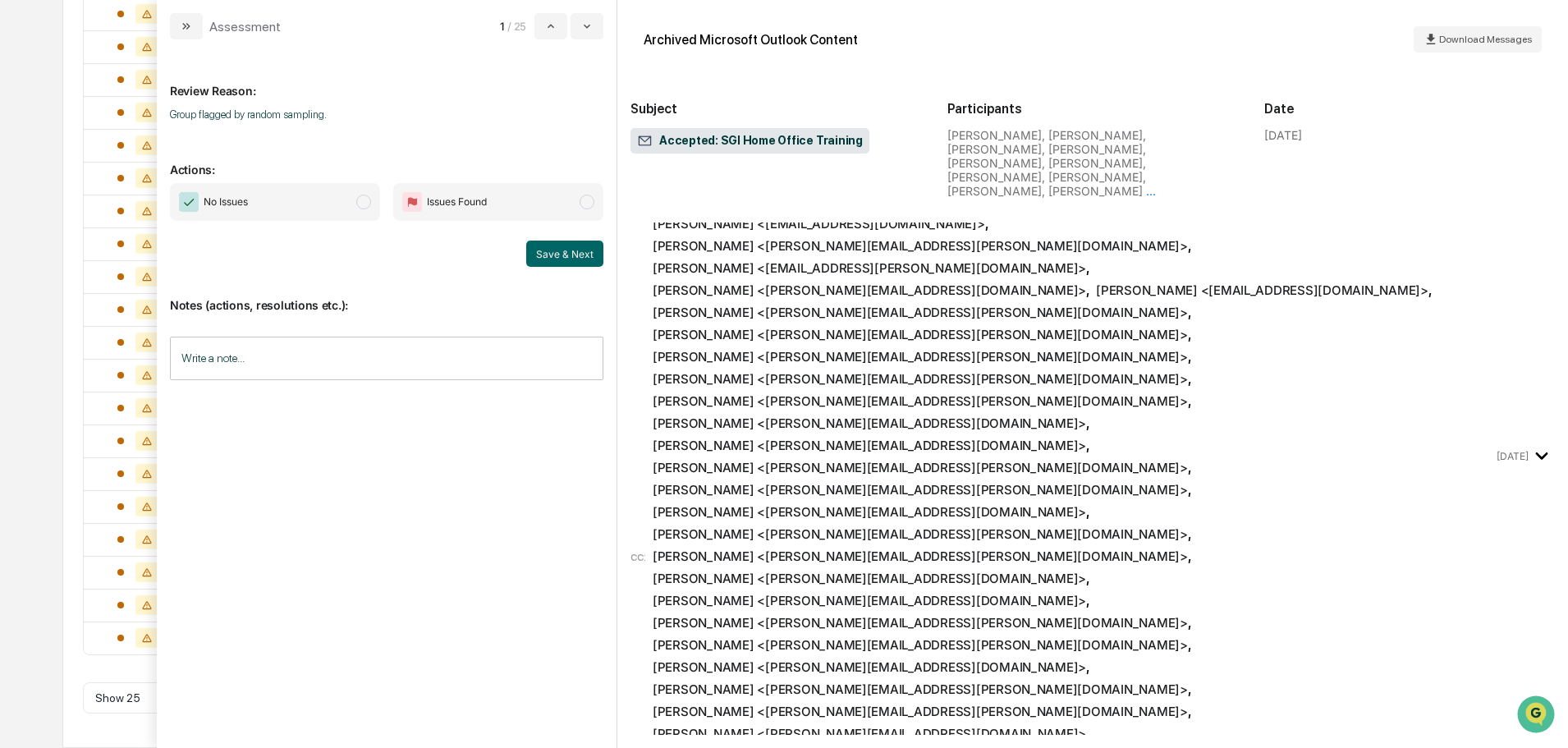
scroll to position [6484, 0]
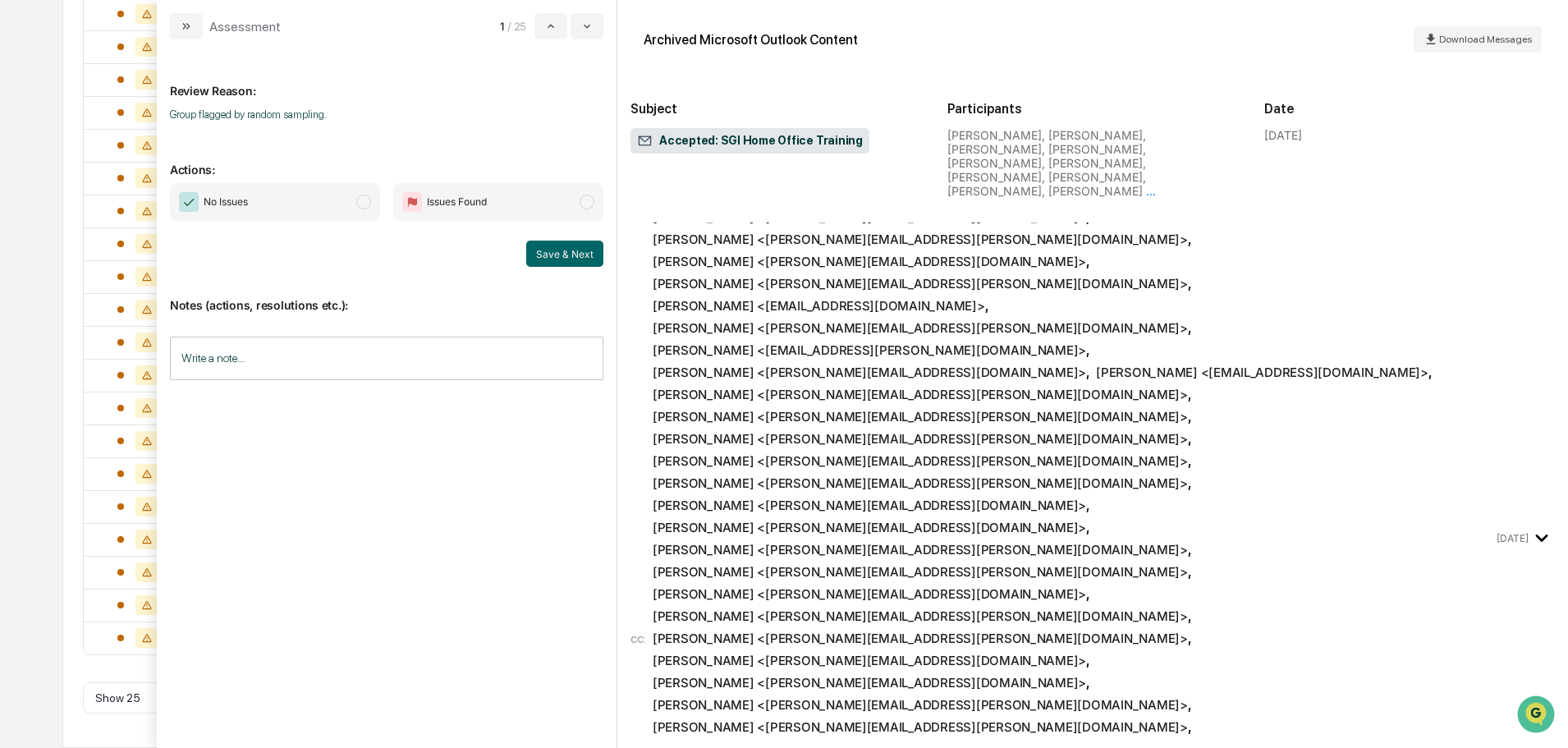
click at [370, 213] on span "No Issues" at bounding box center [275, 202] width 210 height 37
click at [359, 359] on input "Write a note..." at bounding box center [387, 358] width 434 height 43
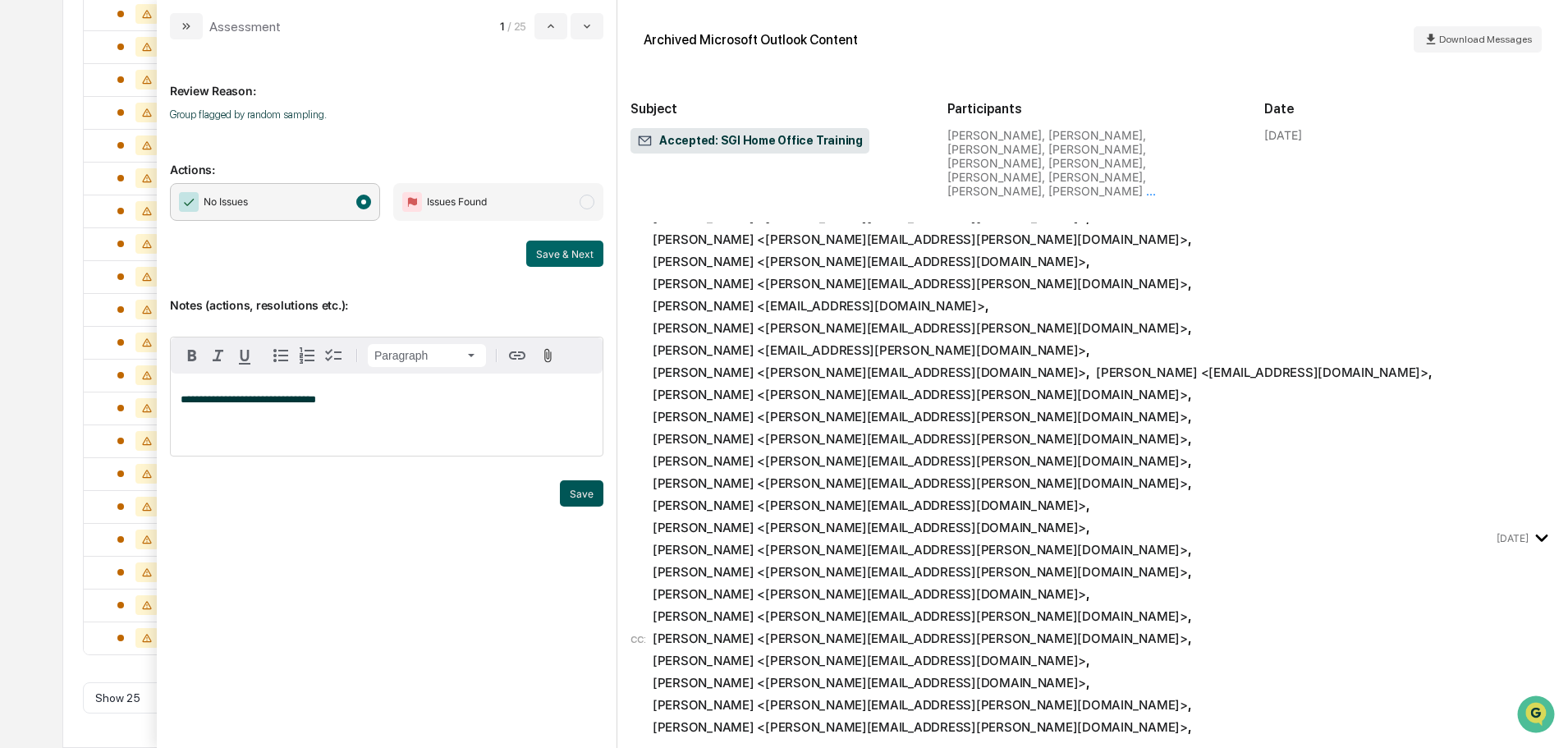
click at [588, 487] on button "Save" at bounding box center [582, 493] width 43 height 27
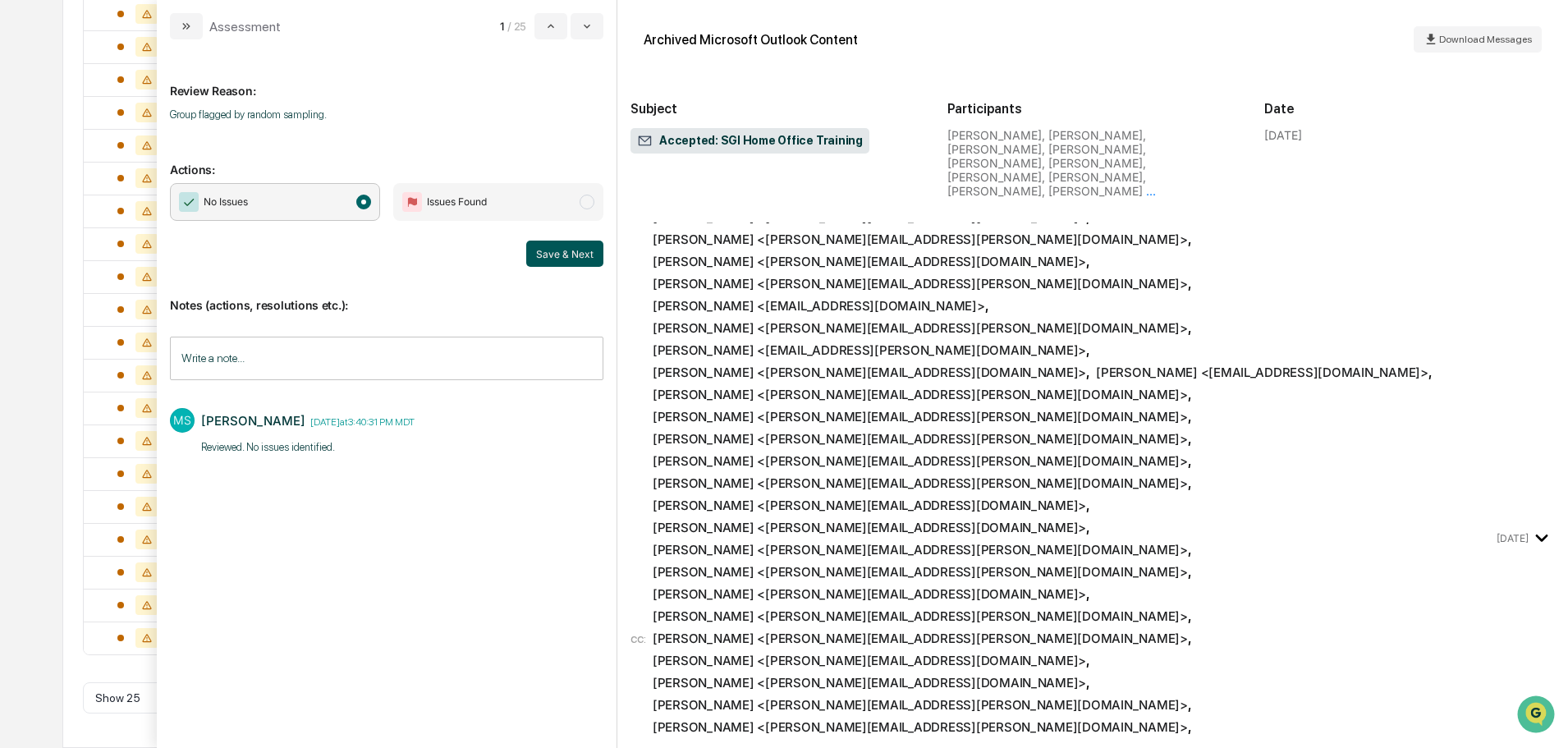
click at [565, 256] on button "Save & Next" at bounding box center [564, 253] width 78 height 27
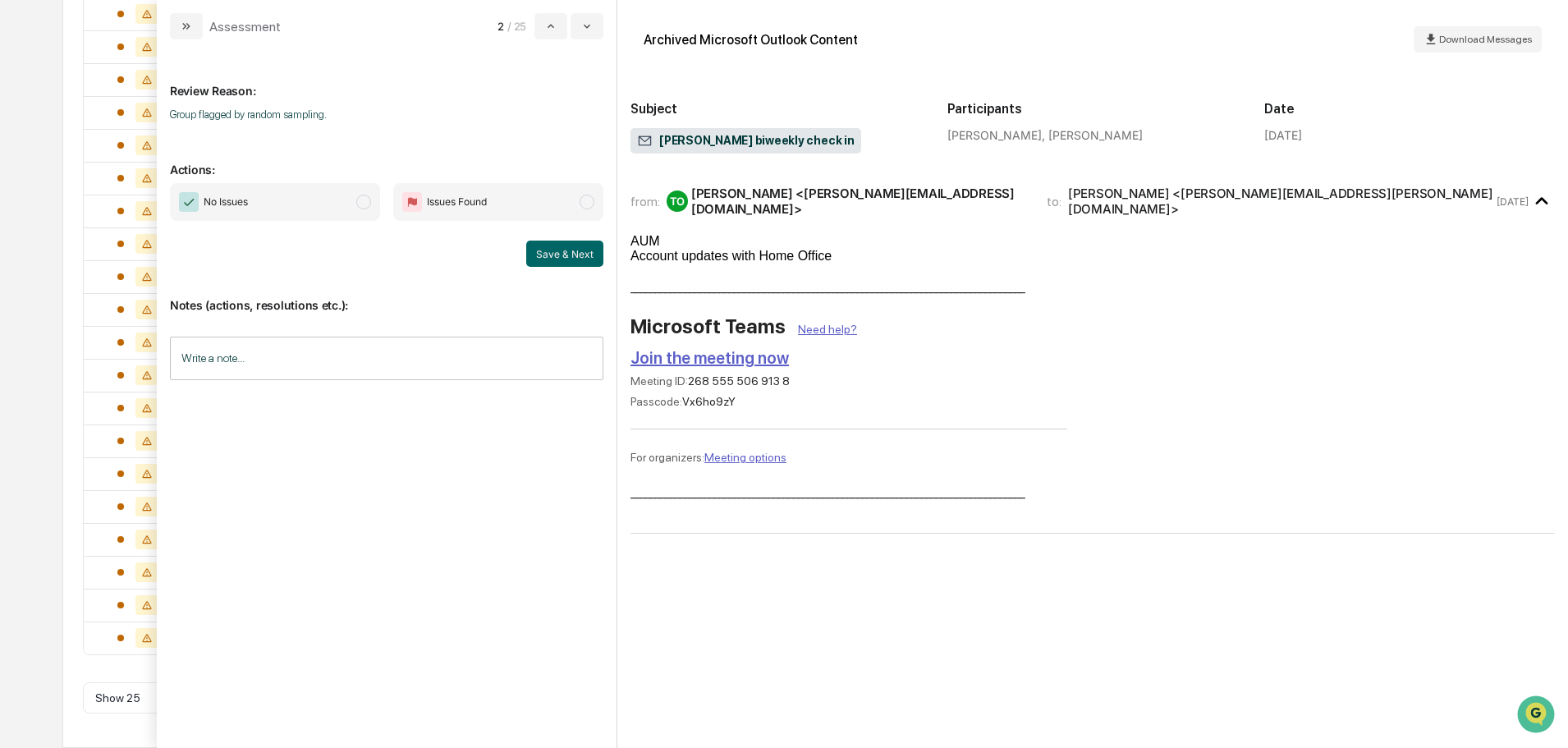
click at [323, 203] on span "No Issues" at bounding box center [275, 202] width 210 height 37
click at [309, 351] on input "Write a note..." at bounding box center [387, 358] width 434 height 43
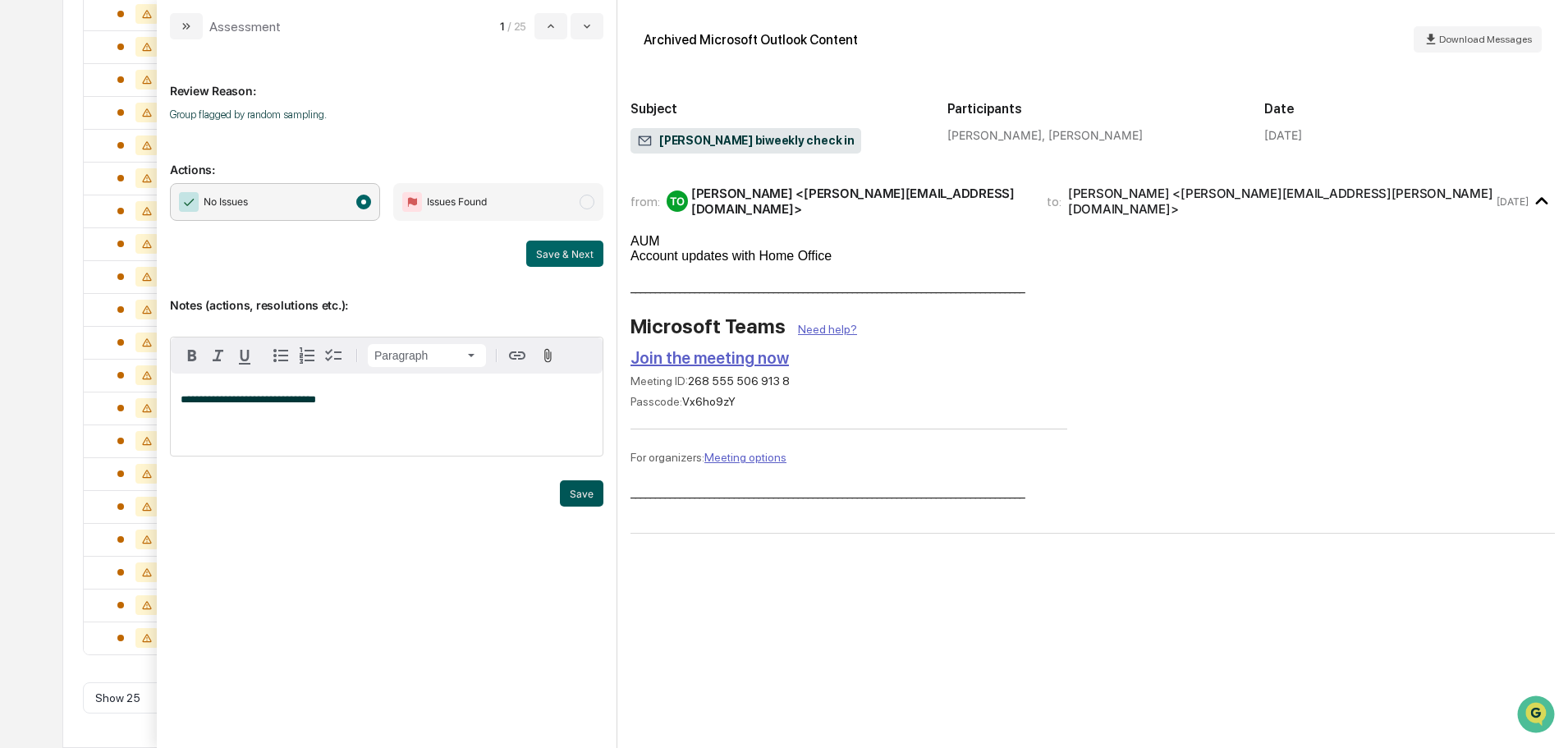
click at [591, 499] on button "Save" at bounding box center [582, 493] width 43 height 27
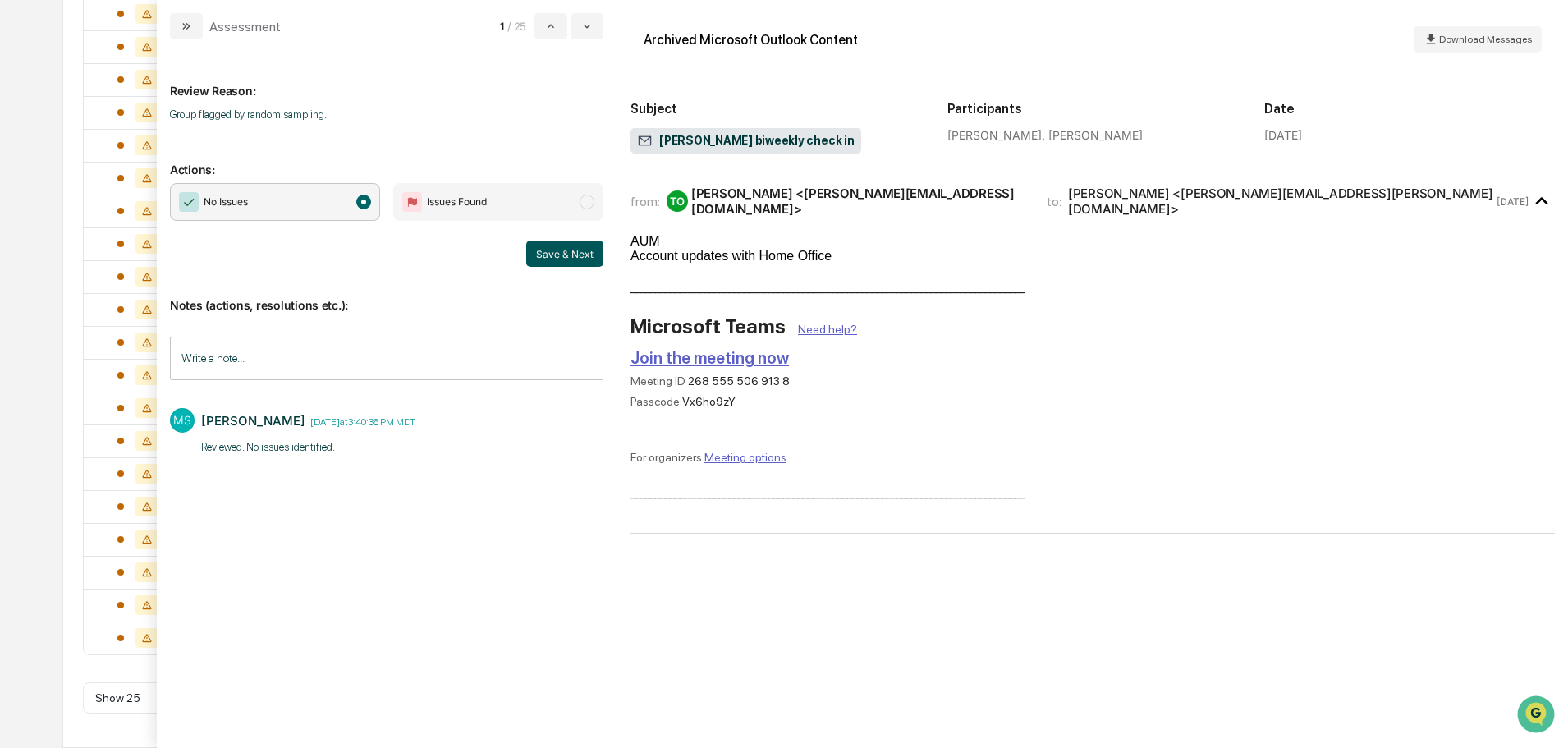
click at [556, 249] on button "Save & Next" at bounding box center [564, 253] width 78 height 27
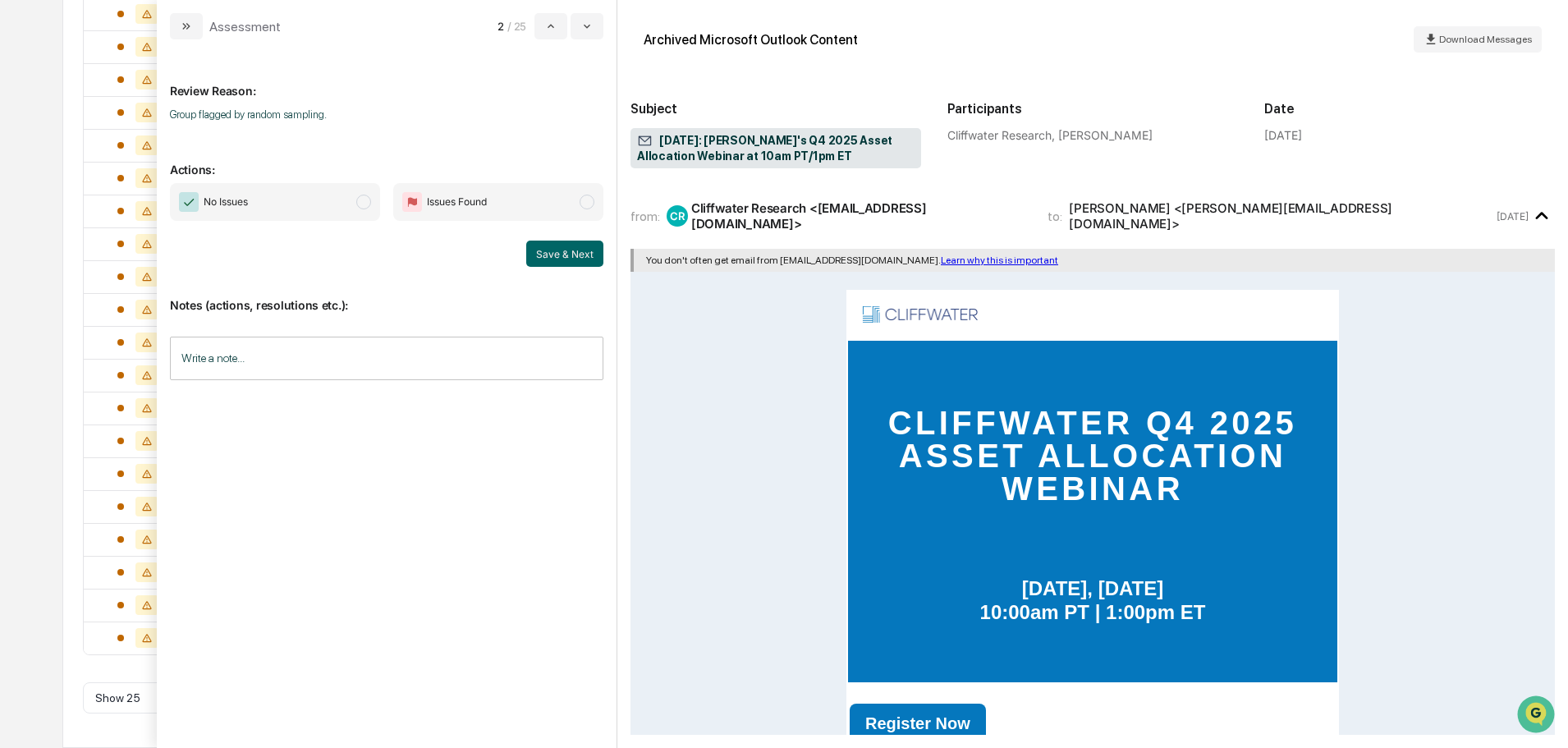
click at [271, 218] on span "No Issues" at bounding box center [275, 202] width 210 height 37
click at [261, 347] on input "Write a note..." at bounding box center [387, 358] width 434 height 43
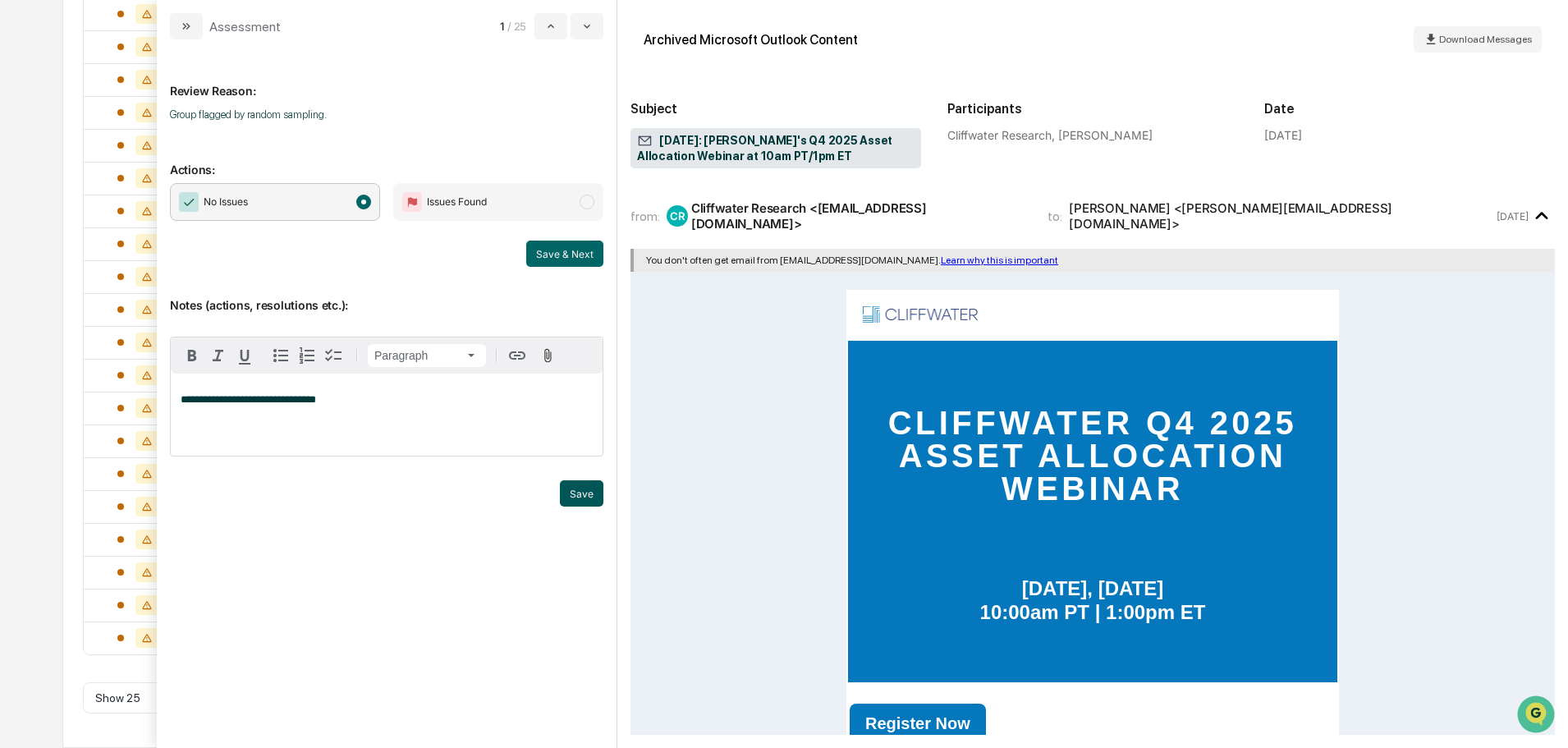
click at [588, 482] on button "Save" at bounding box center [582, 493] width 43 height 27
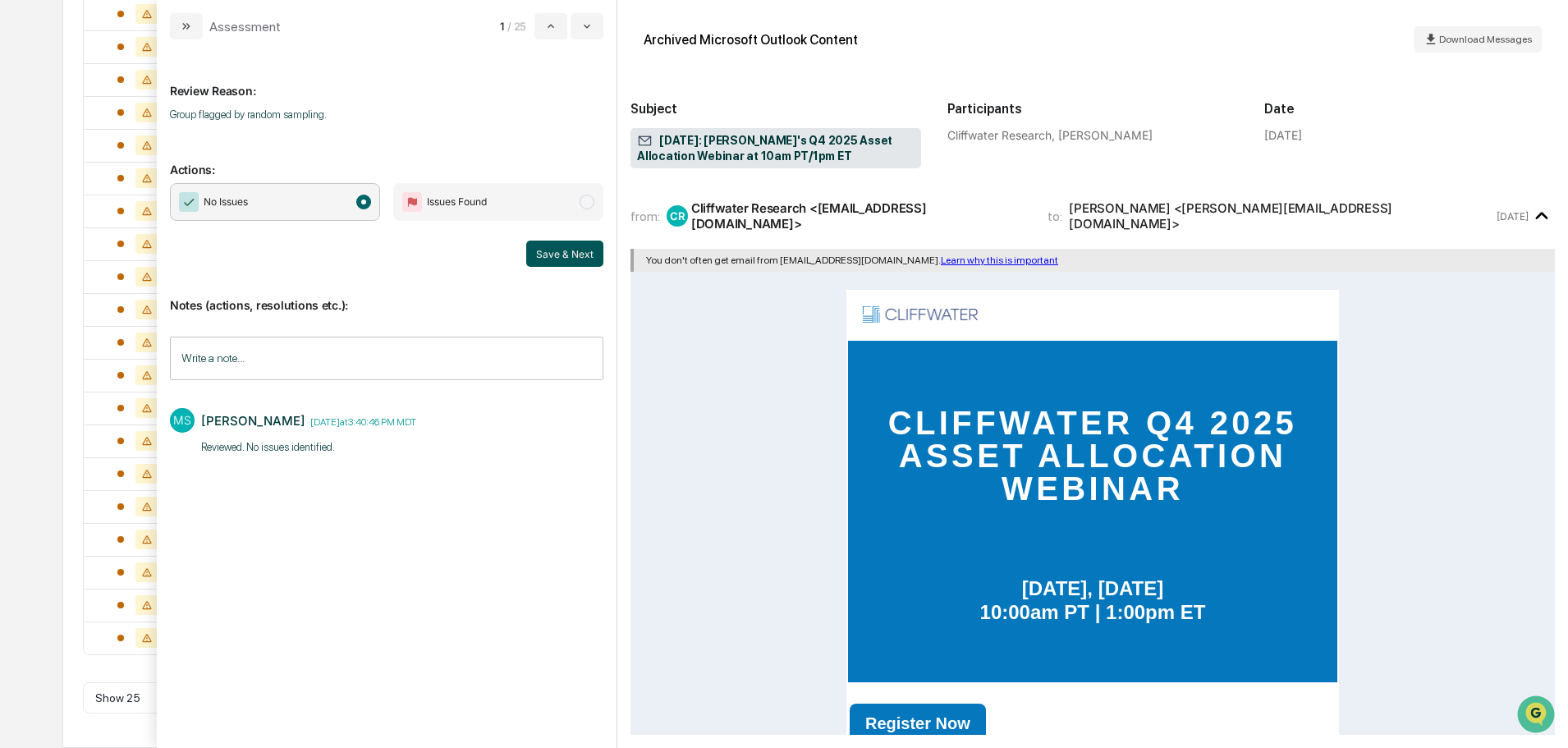
click at [584, 258] on button "Save & Next" at bounding box center [564, 253] width 78 height 27
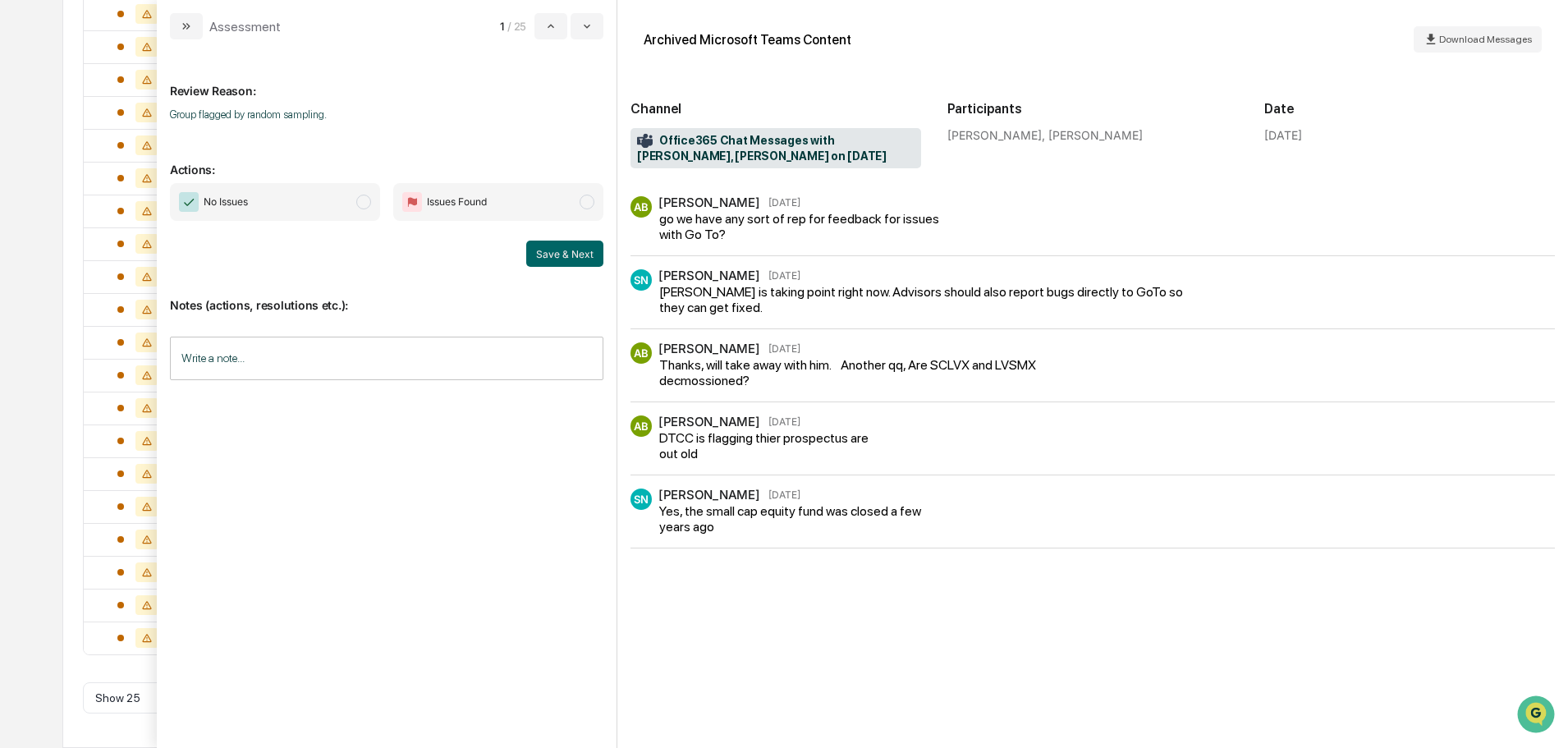
click at [330, 198] on span "No Issues" at bounding box center [275, 202] width 210 height 37
click at [301, 354] on input "Write a note..." at bounding box center [387, 358] width 434 height 43
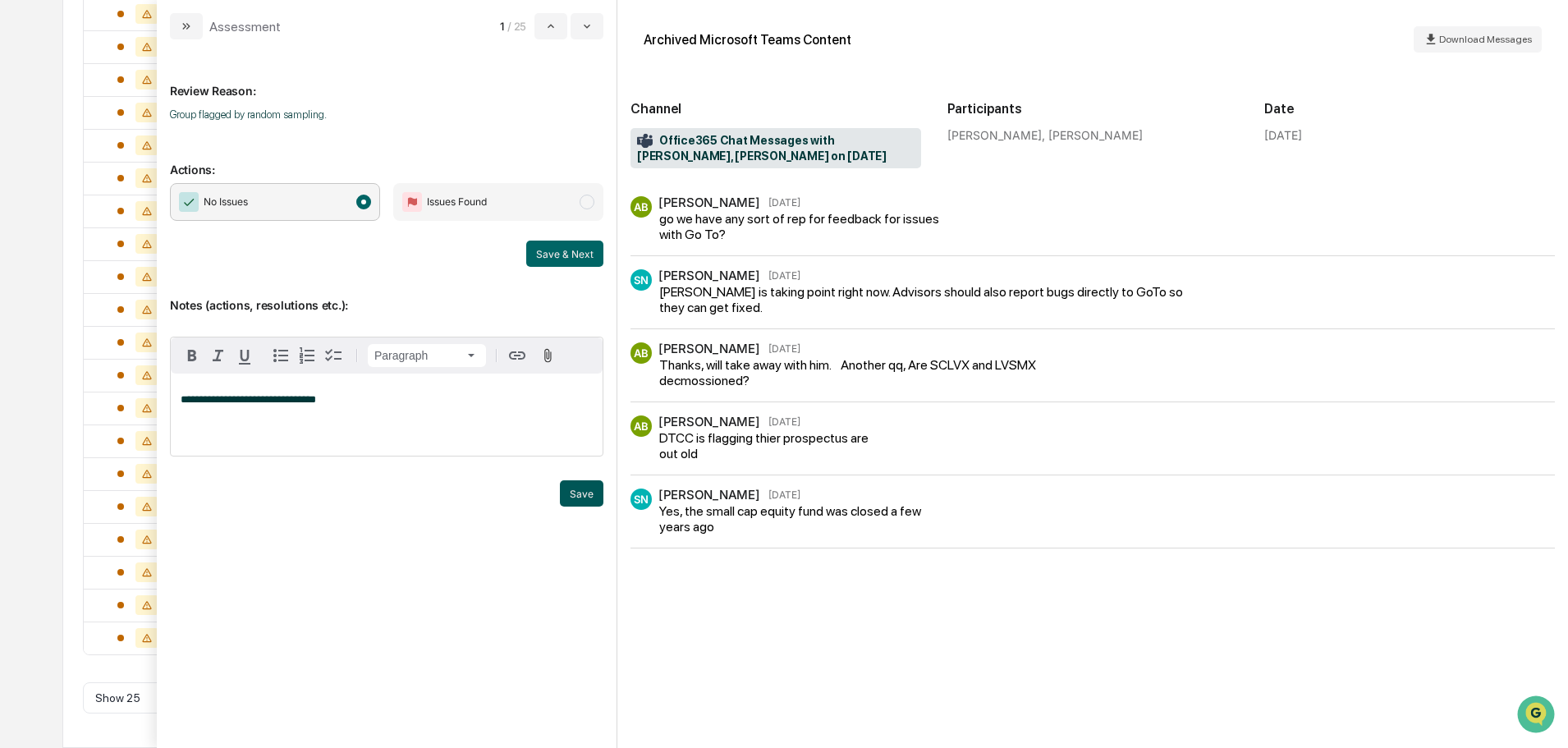
click at [580, 489] on button "Save" at bounding box center [582, 493] width 43 height 27
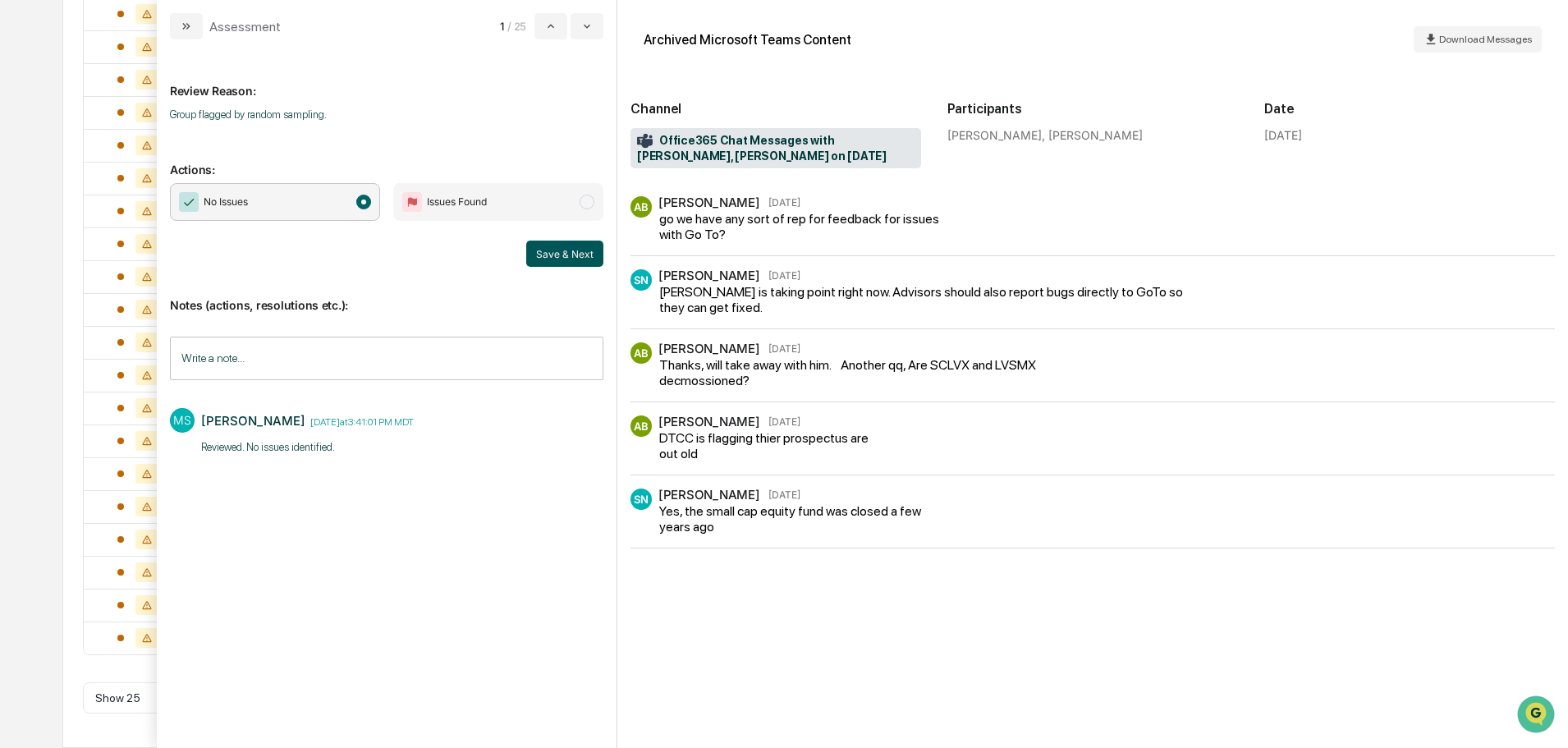
click at [574, 253] on button "Save & Next" at bounding box center [564, 253] width 78 height 27
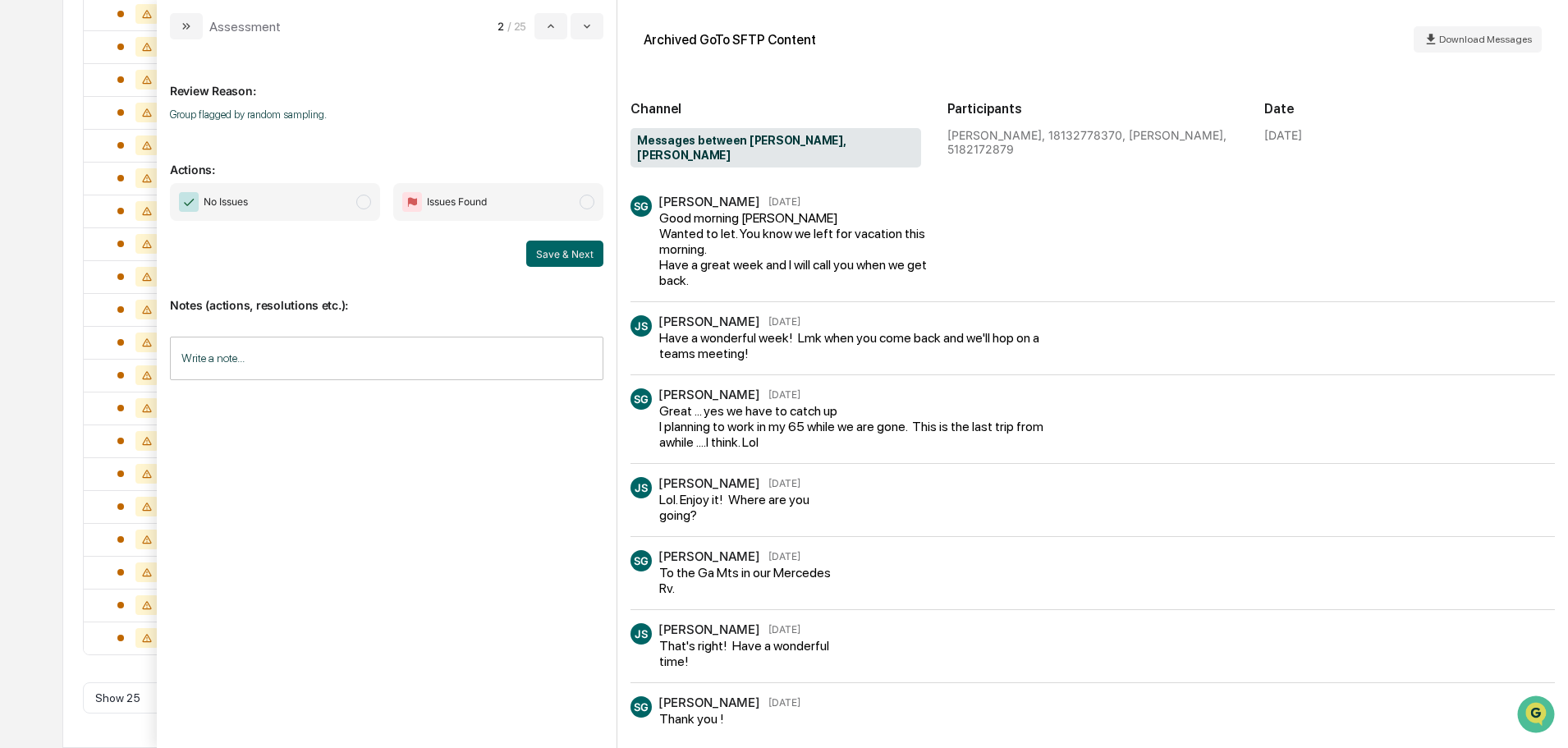
click at [306, 203] on span "No Issues" at bounding box center [275, 202] width 210 height 37
click at [300, 354] on input "Write a note..." at bounding box center [387, 358] width 434 height 43
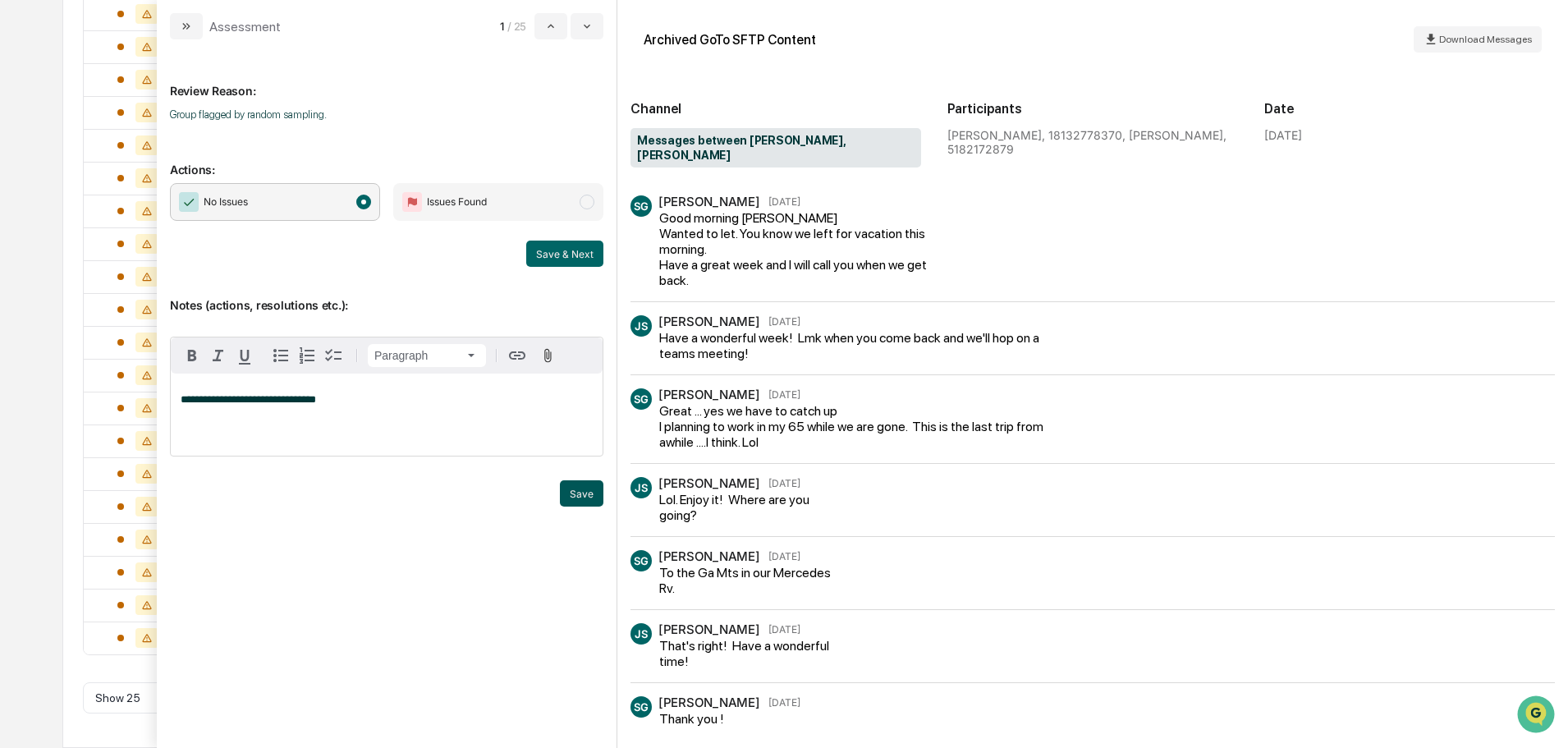
click at [578, 494] on button "Save" at bounding box center [582, 493] width 43 height 27
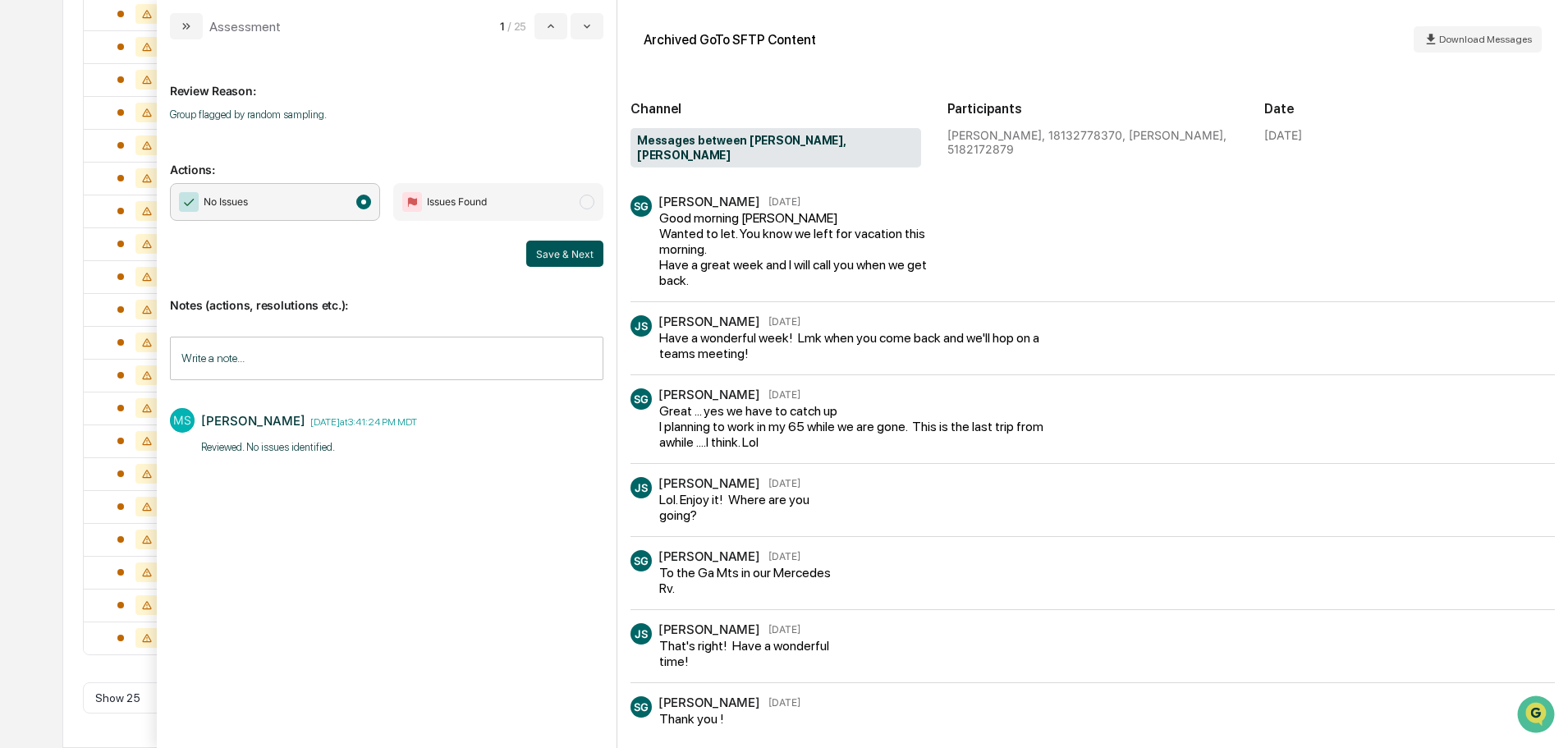
click at [550, 253] on button "Save & Next" at bounding box center [564, 253] width 78 height 27
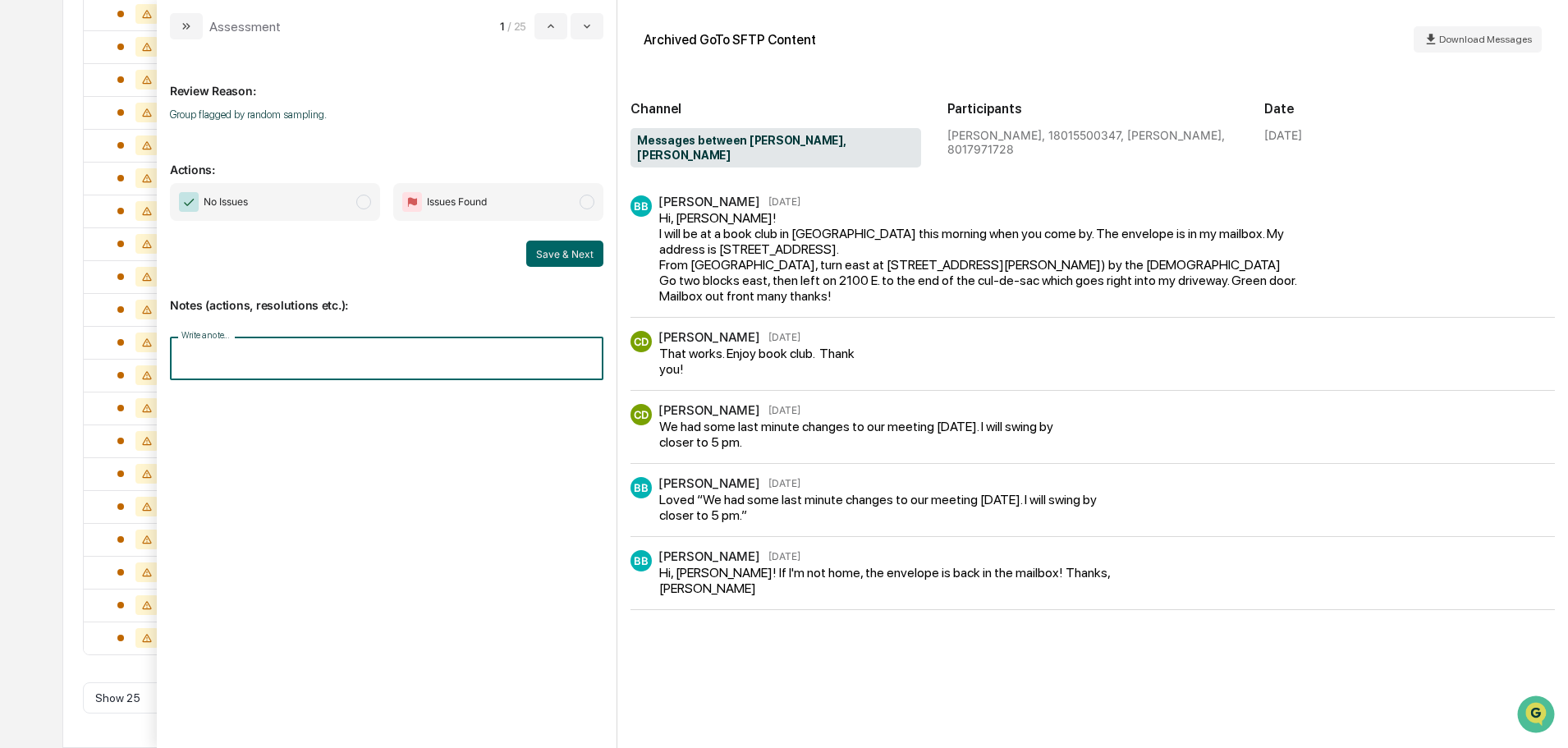
click at [340, 351] on input "Write a note..." at bounding box center [387, 358] width 434 height 43
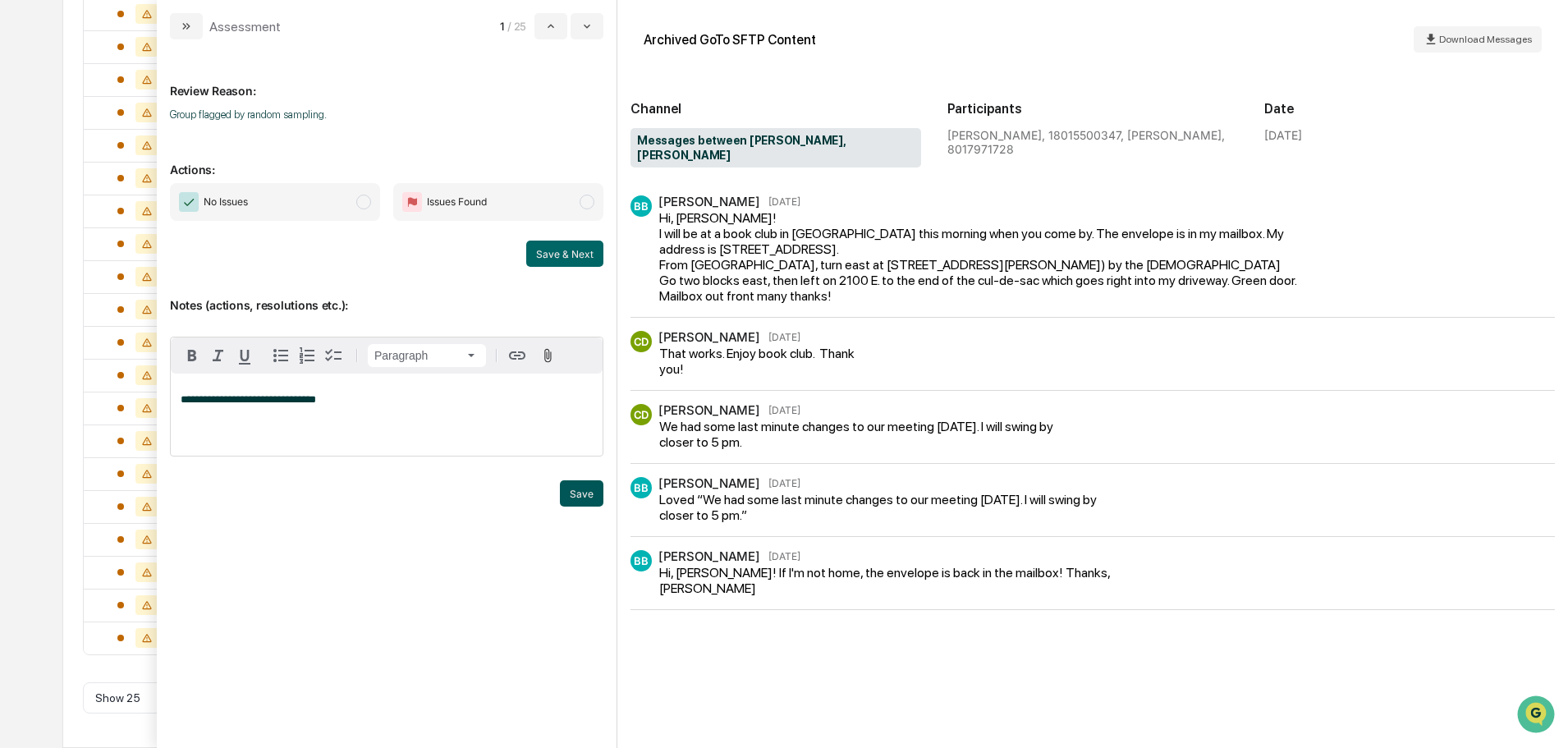
click at [562, 490] on button "Save" at bounding box center [582, 493] width 43 height 27
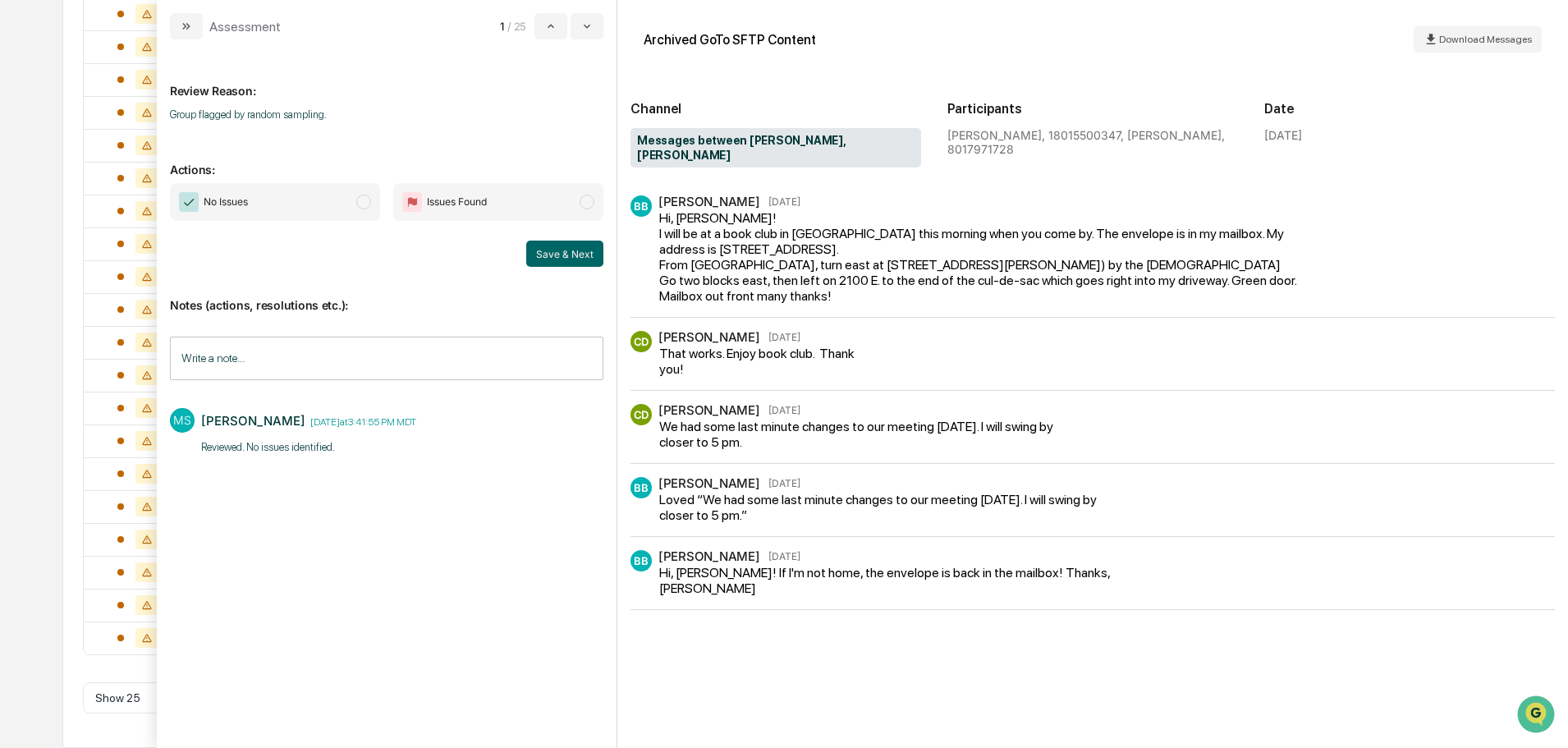
click at [337, 193] on span "No Issues" at bounding box center [275, 202] width 210 height 37
click at [560, 258] on button "Save & Next" at bounding box center [564, 253] width 78 height 27
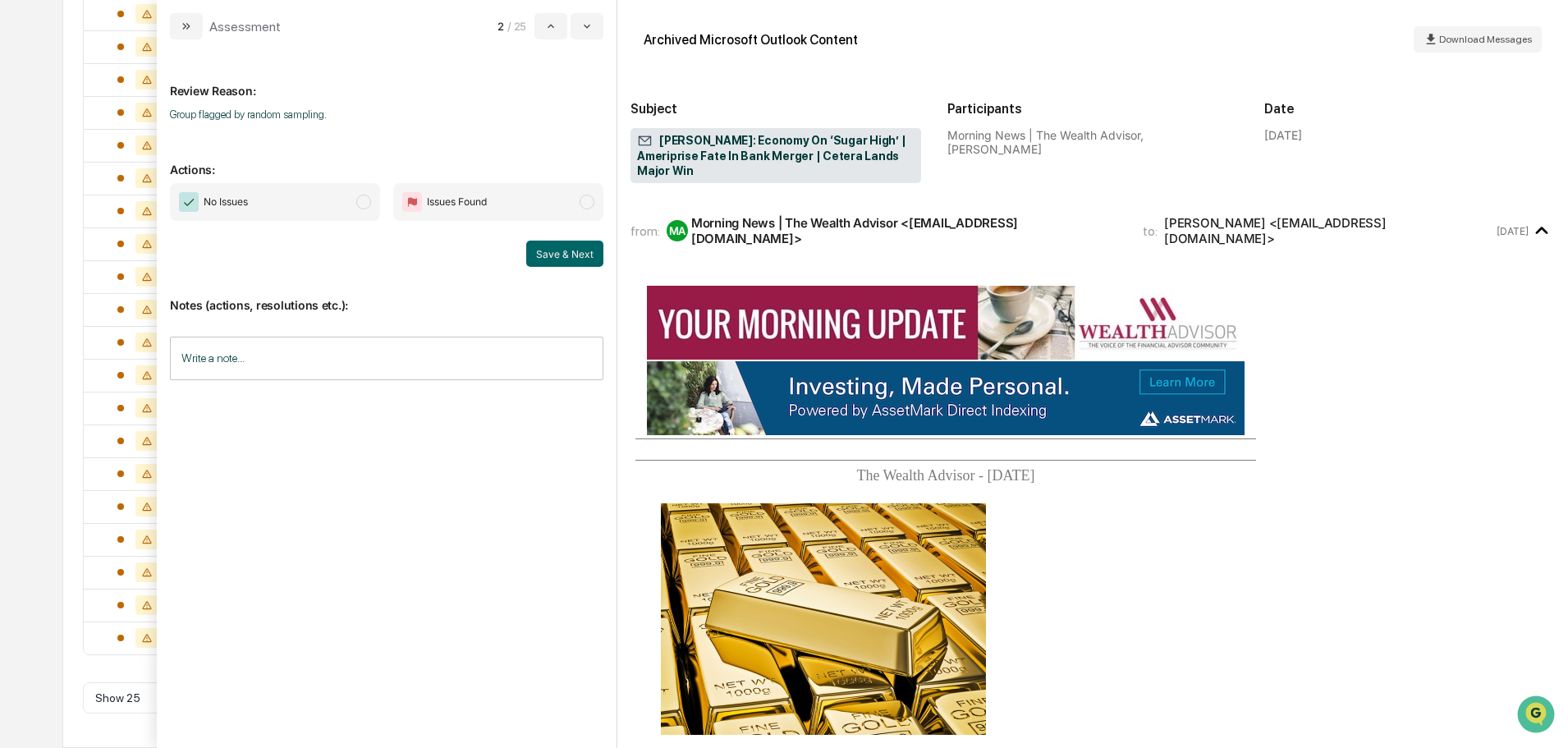
click at [318, 209] on span "No Issues" at bounding box center [275, 202] width 210 height 37
click at [305, 366] on input "Write a note..." at bounding box center [387, 358] width 434 height 43
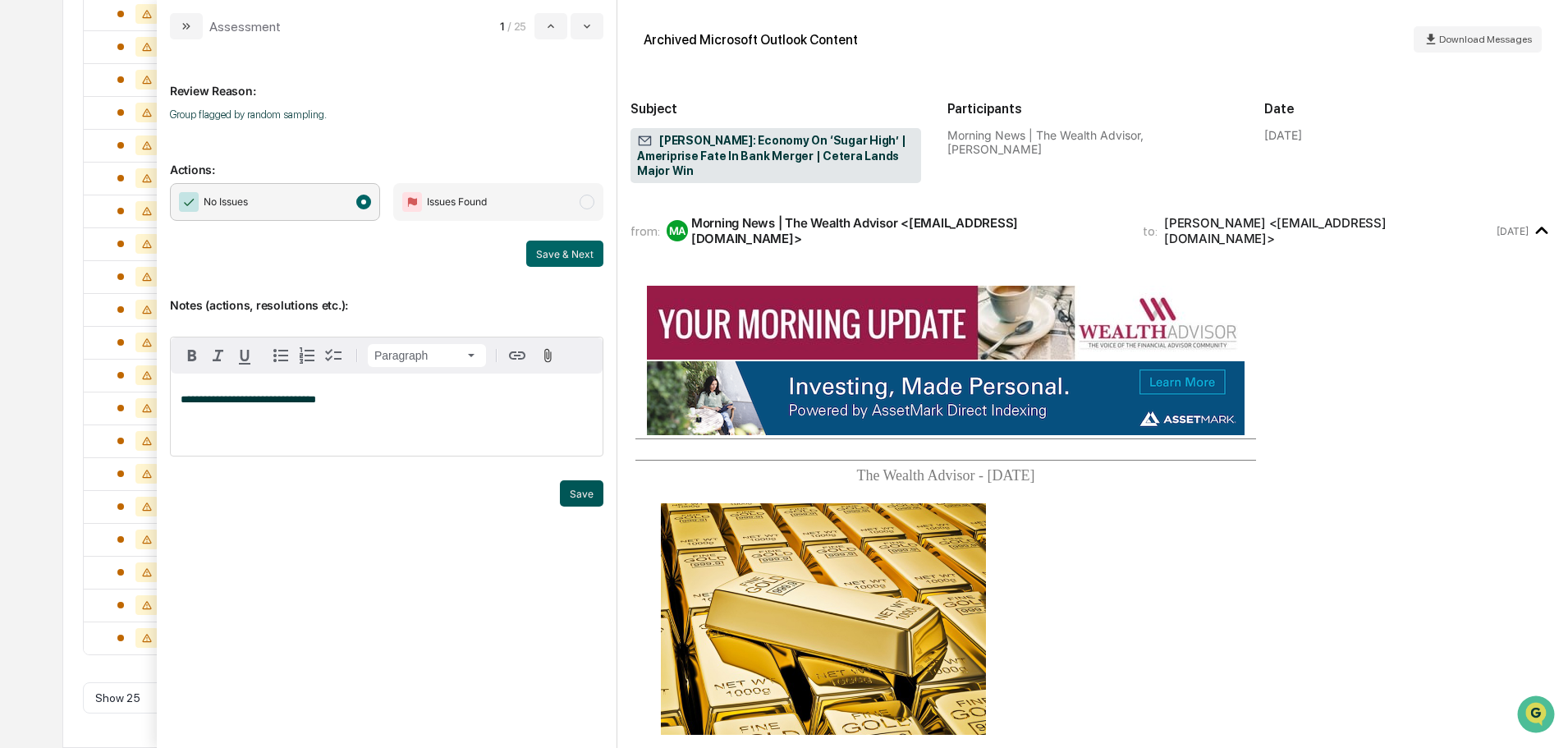
click at [589, 488] on button "Save" at bounding box center [582, 493] width 43 height 27
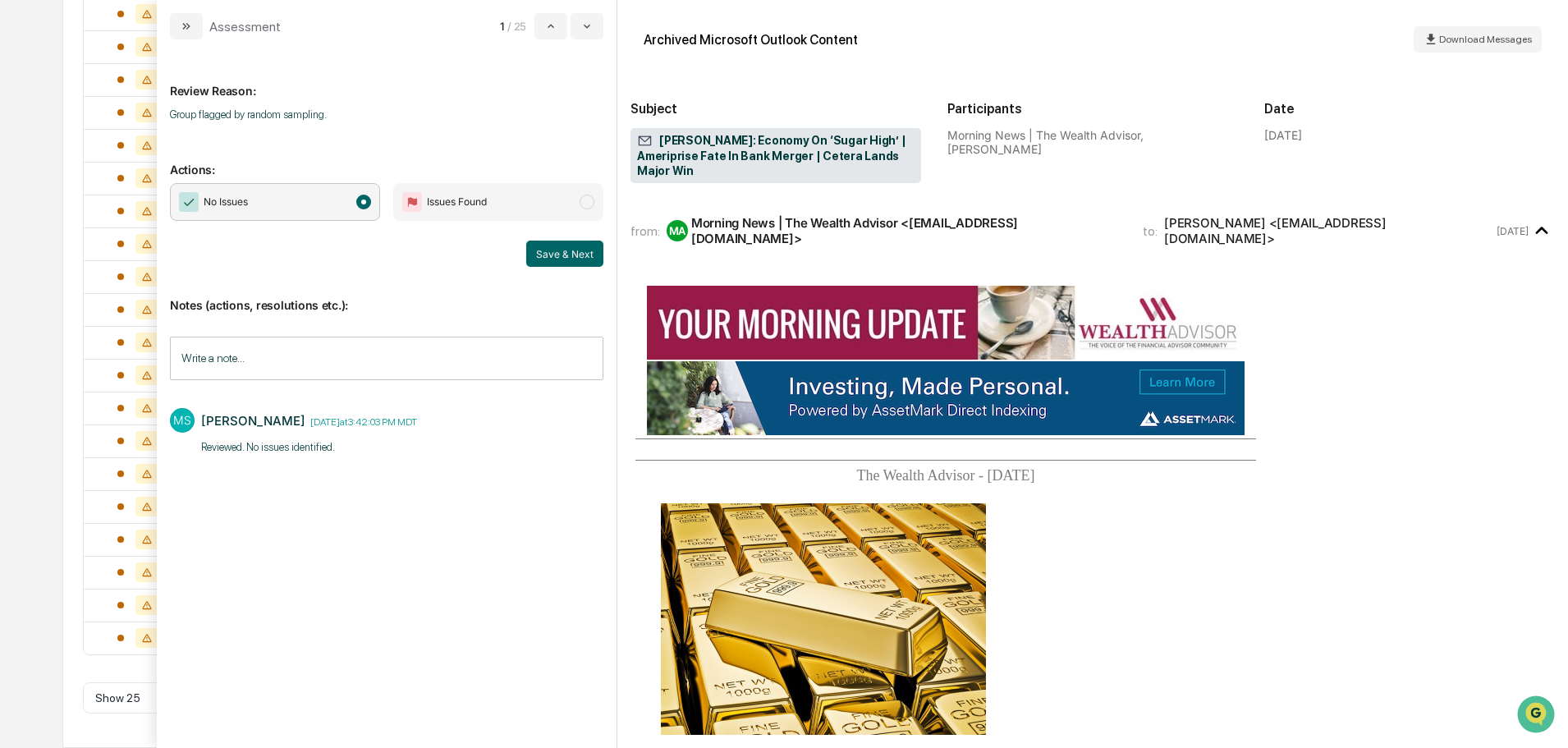
click at [555, 269] on div "Notes (actions, resolutions etc.): Write a note... Write a note... [PERSON_NAME…" at bounding box center [387, 376] width 434 height 219
click at [556, 258] on button "Save & Next" at bounding box center [564, 253] width 78 height 27
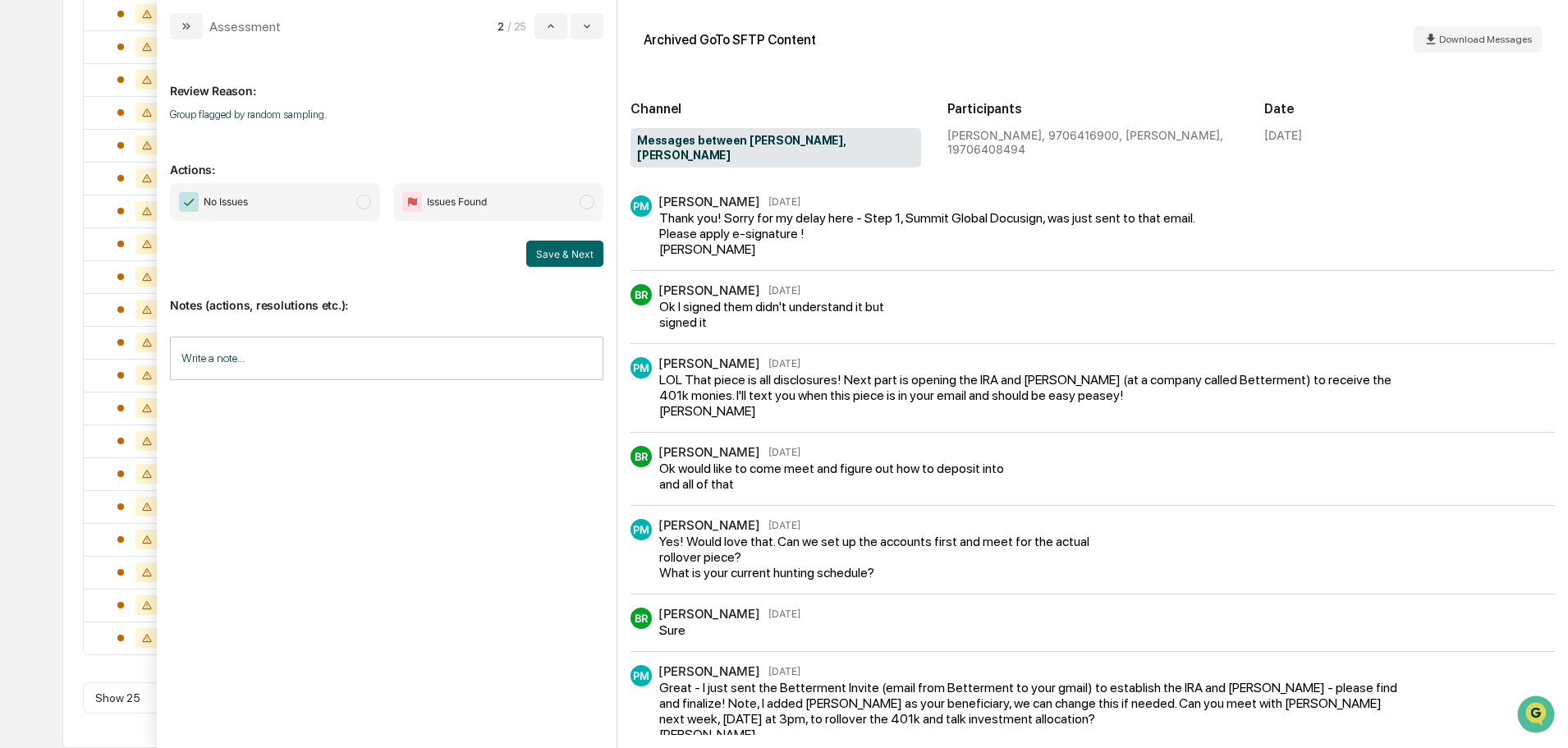
click at [301, 211] on span "No Issues" at bounding box center [275, 202] width 210 height 37
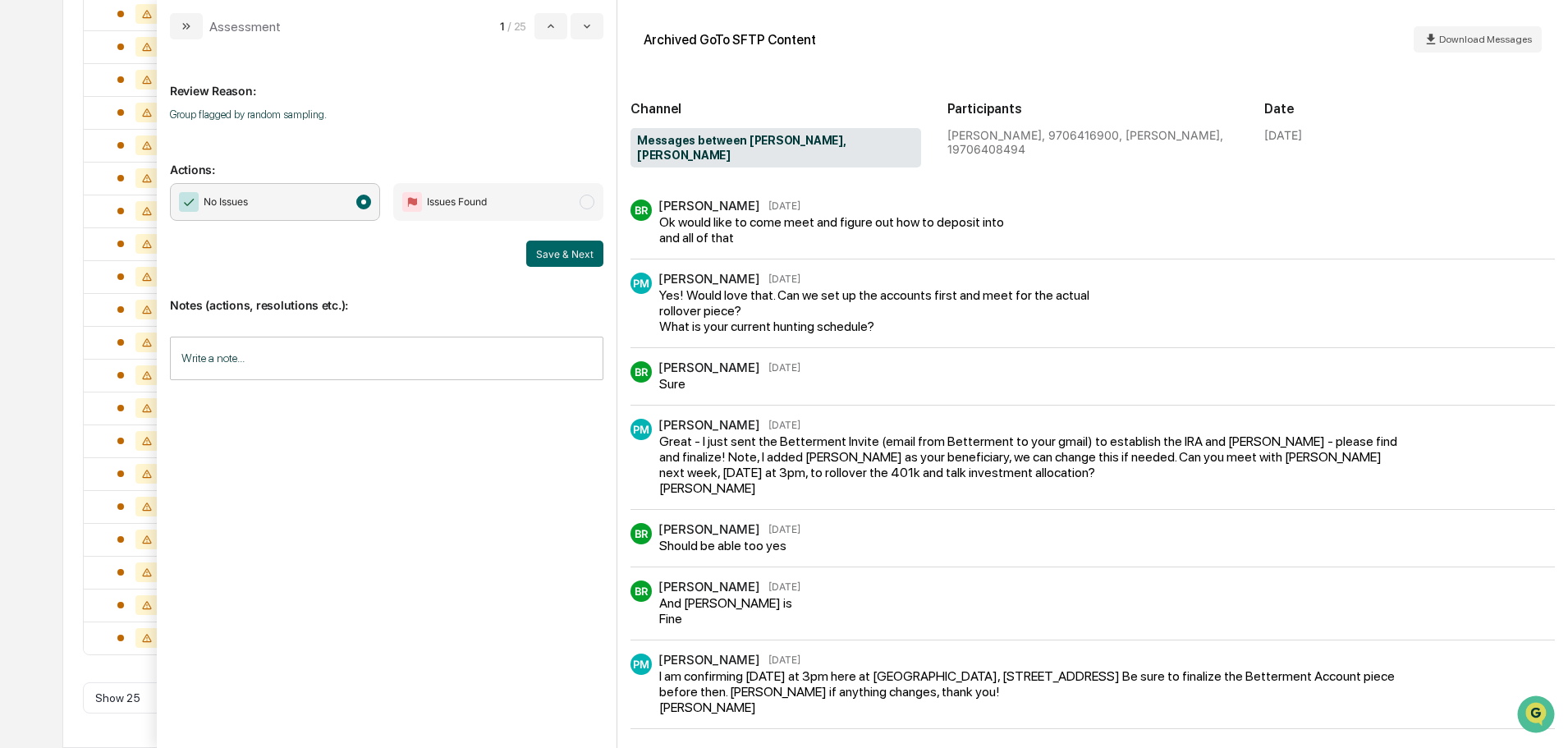
scroll to position [312, 0]
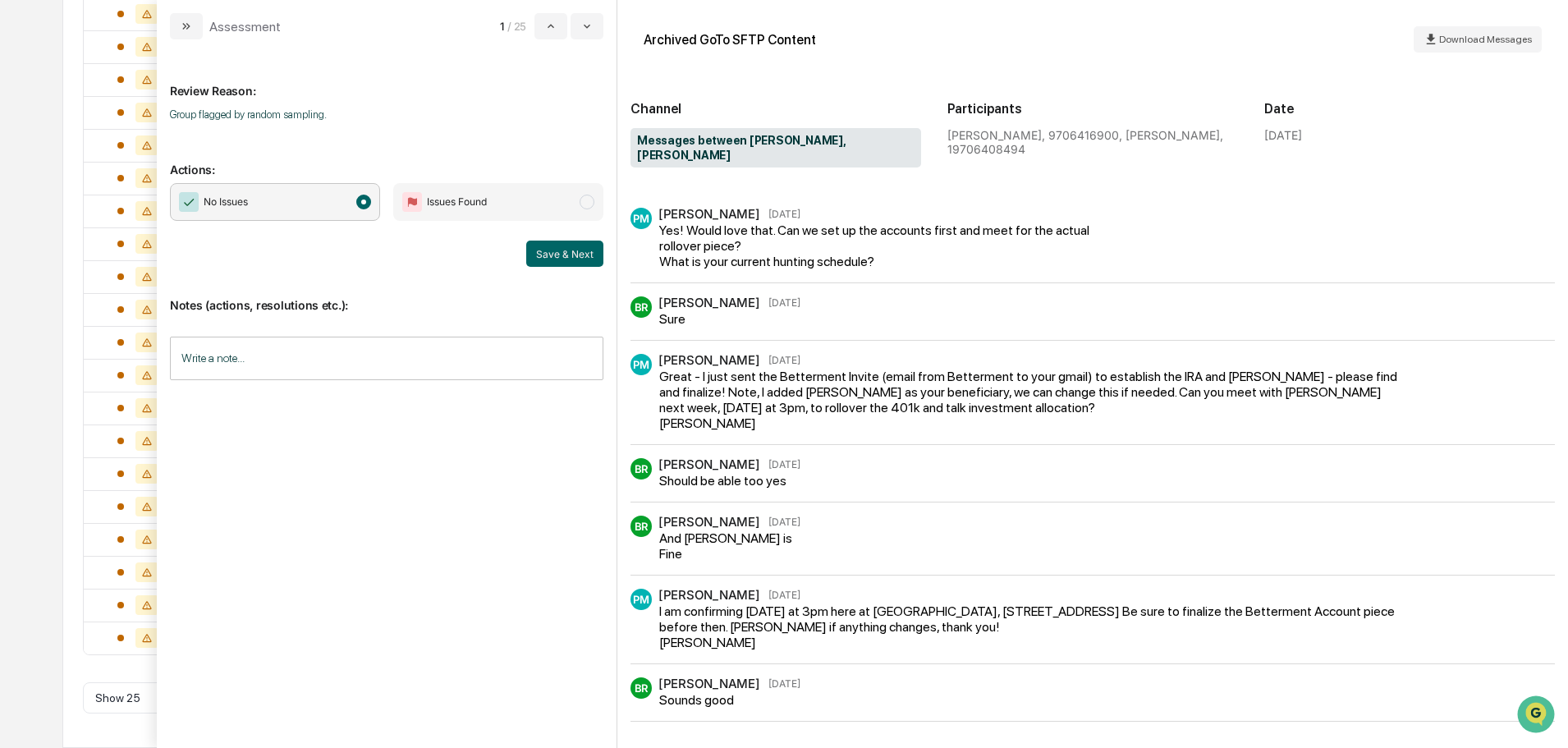
click at [356, 356] on input "Write a note..." at bounding box center [387, 358] width 434 height 43
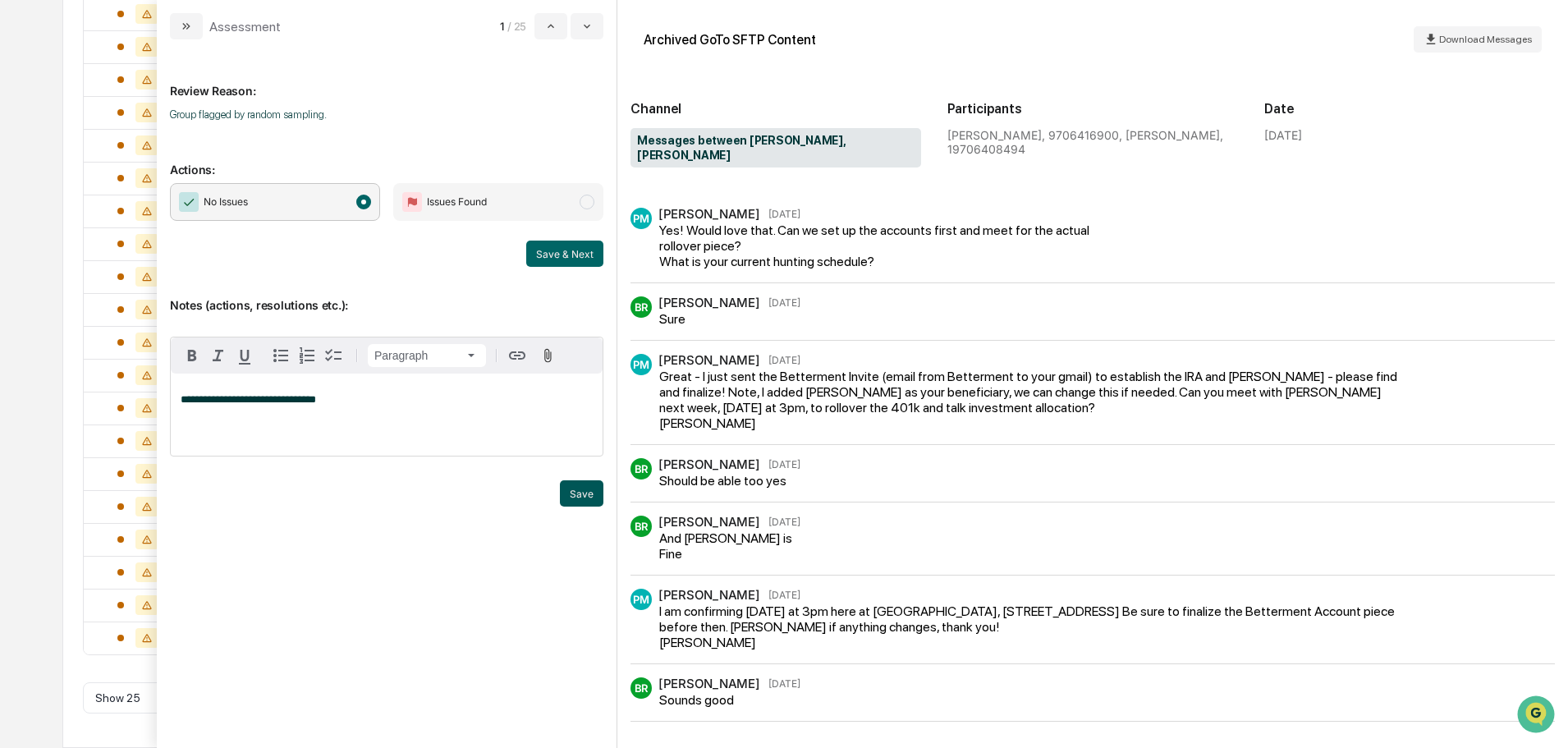
click at [573, 495] on button "Save" at bounding box center [582, 493] width 43 height 27
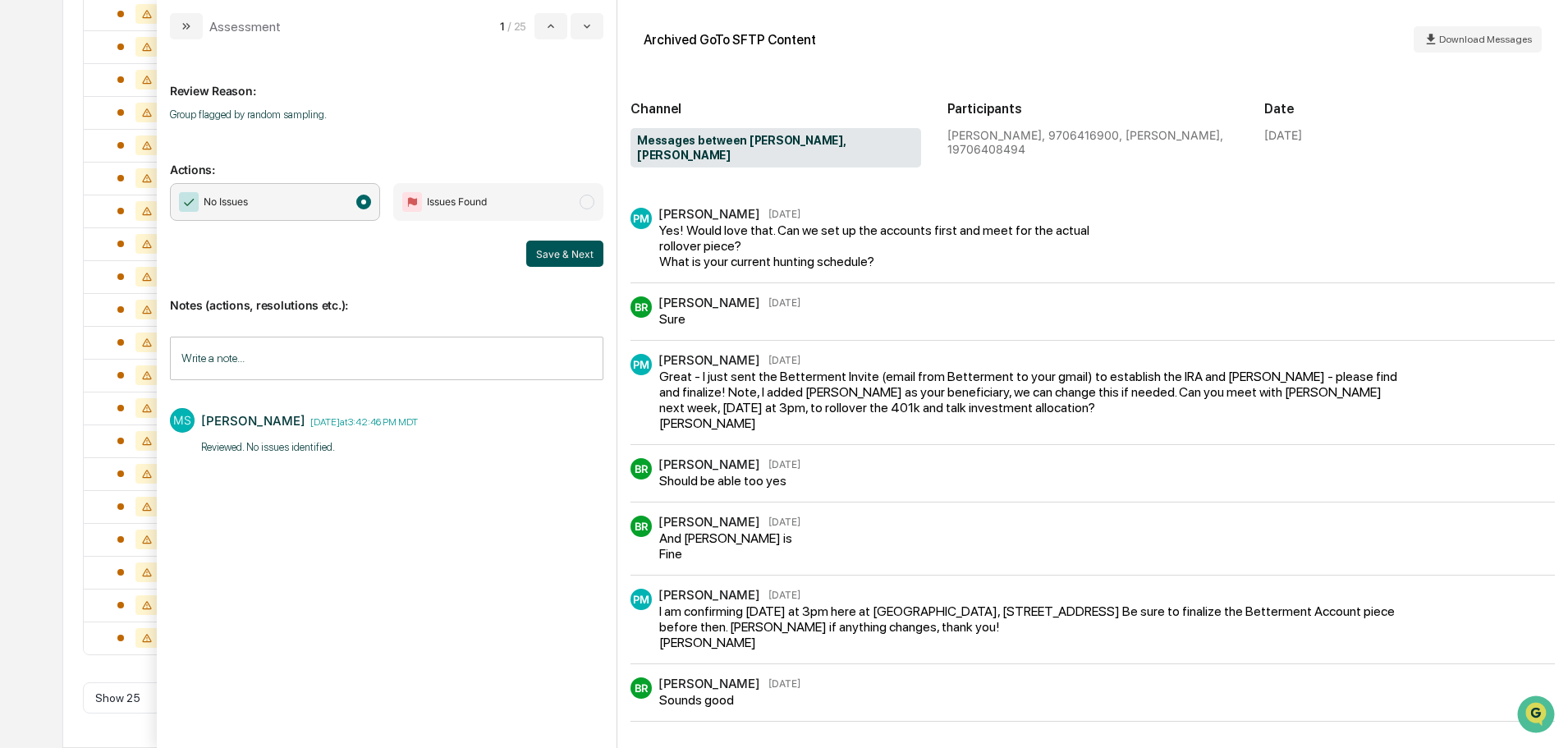
click at [553, 254] on button "Save & Next" at bounding box center [564, 253] width 78 height 27
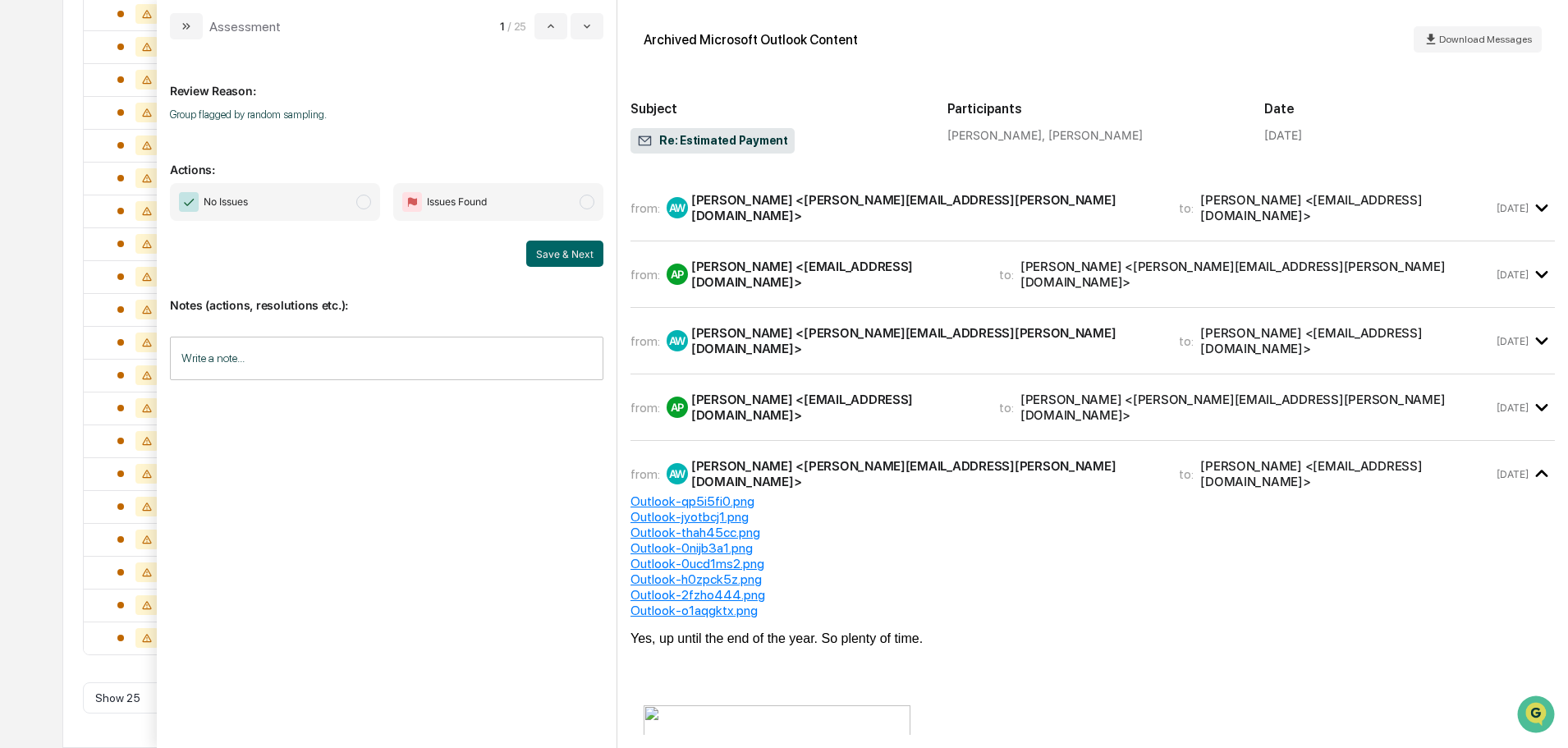
scroll to position [119, 0]
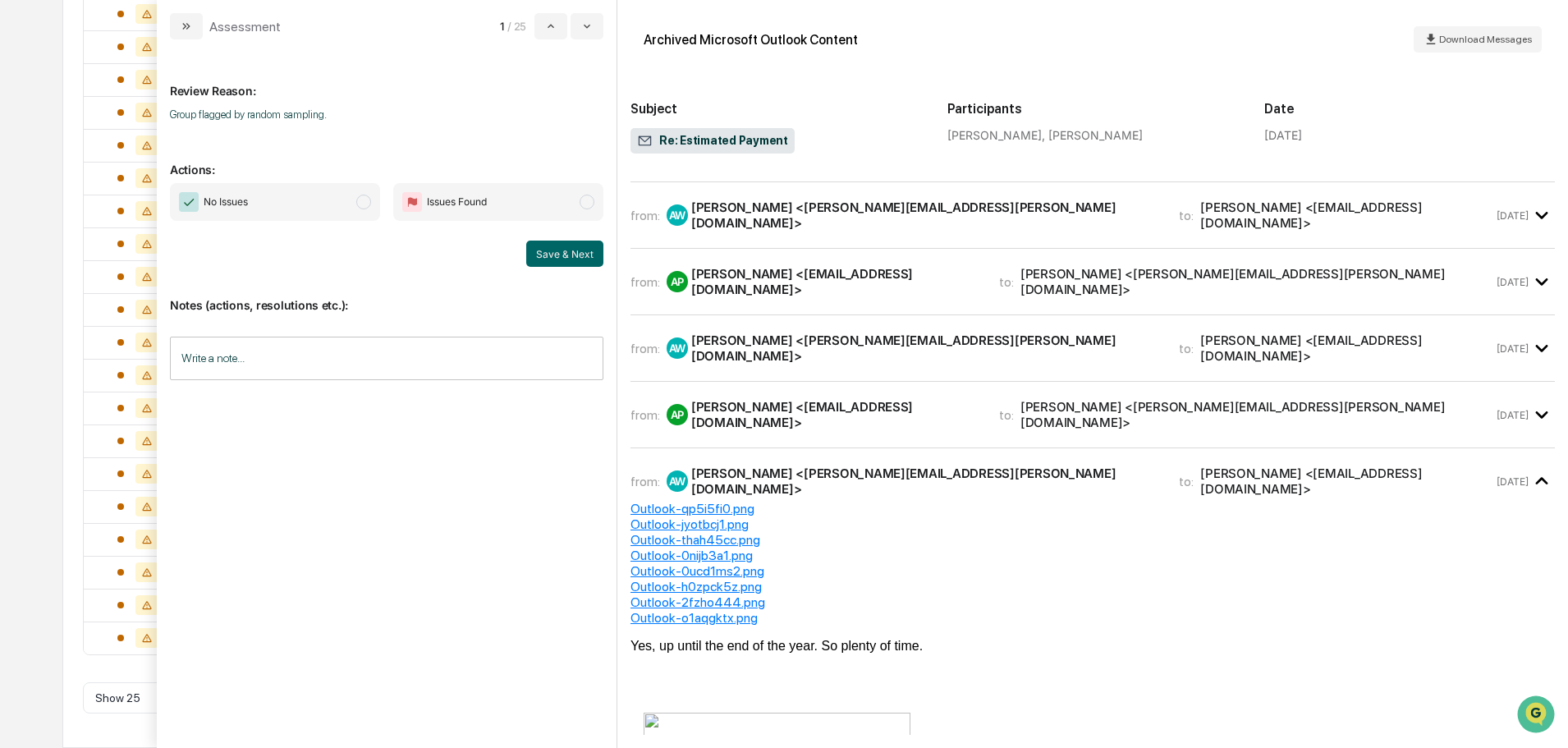
click at [329, 219] on span "No Issues" at bounding box center [275, 202] width 210 height 37
click at [324, 363] on input "Write a note..." at bounding box center [387, 358] width 434 height 43
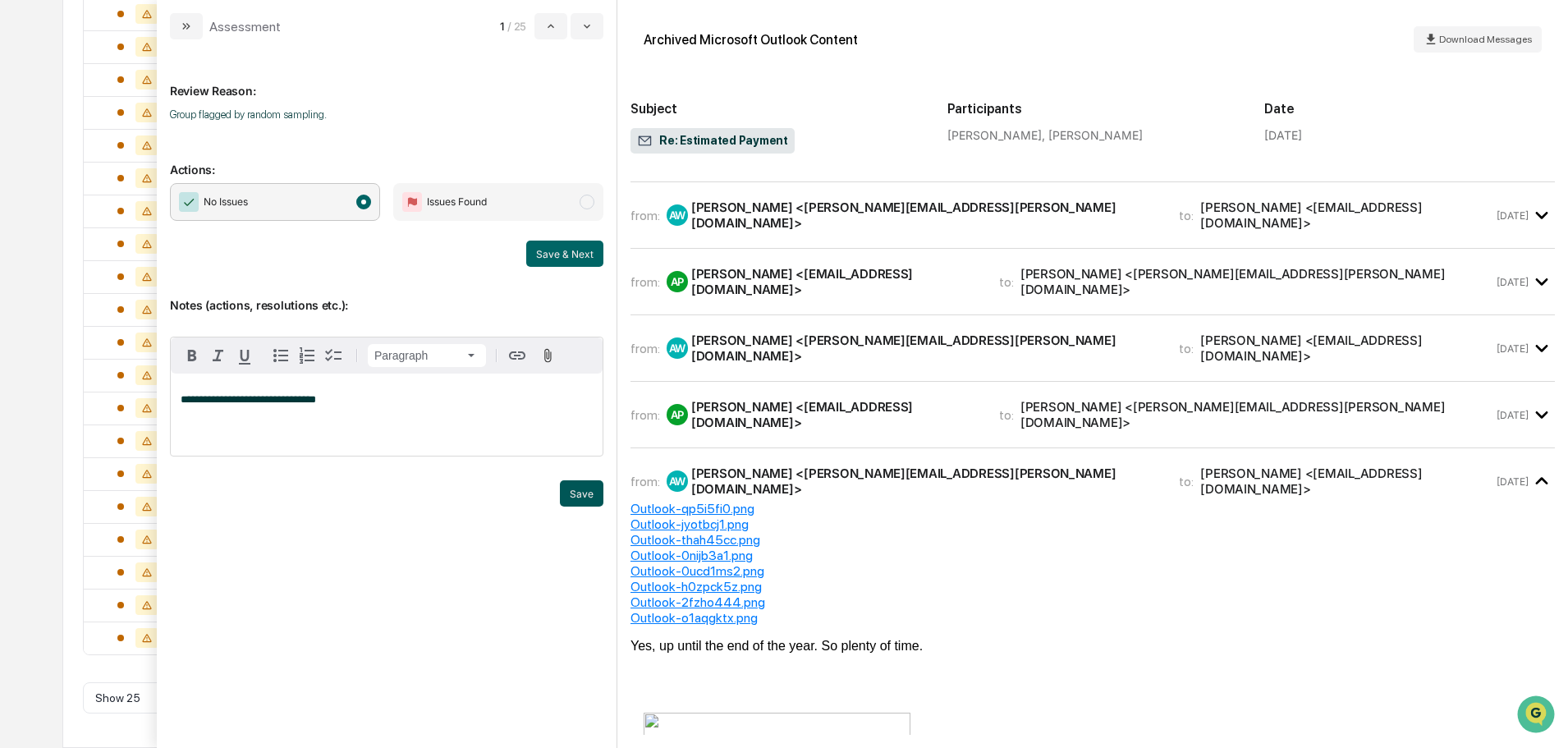
click at [583, 491] on button "Save" at bounding box center [582, 493] width 43 height 27
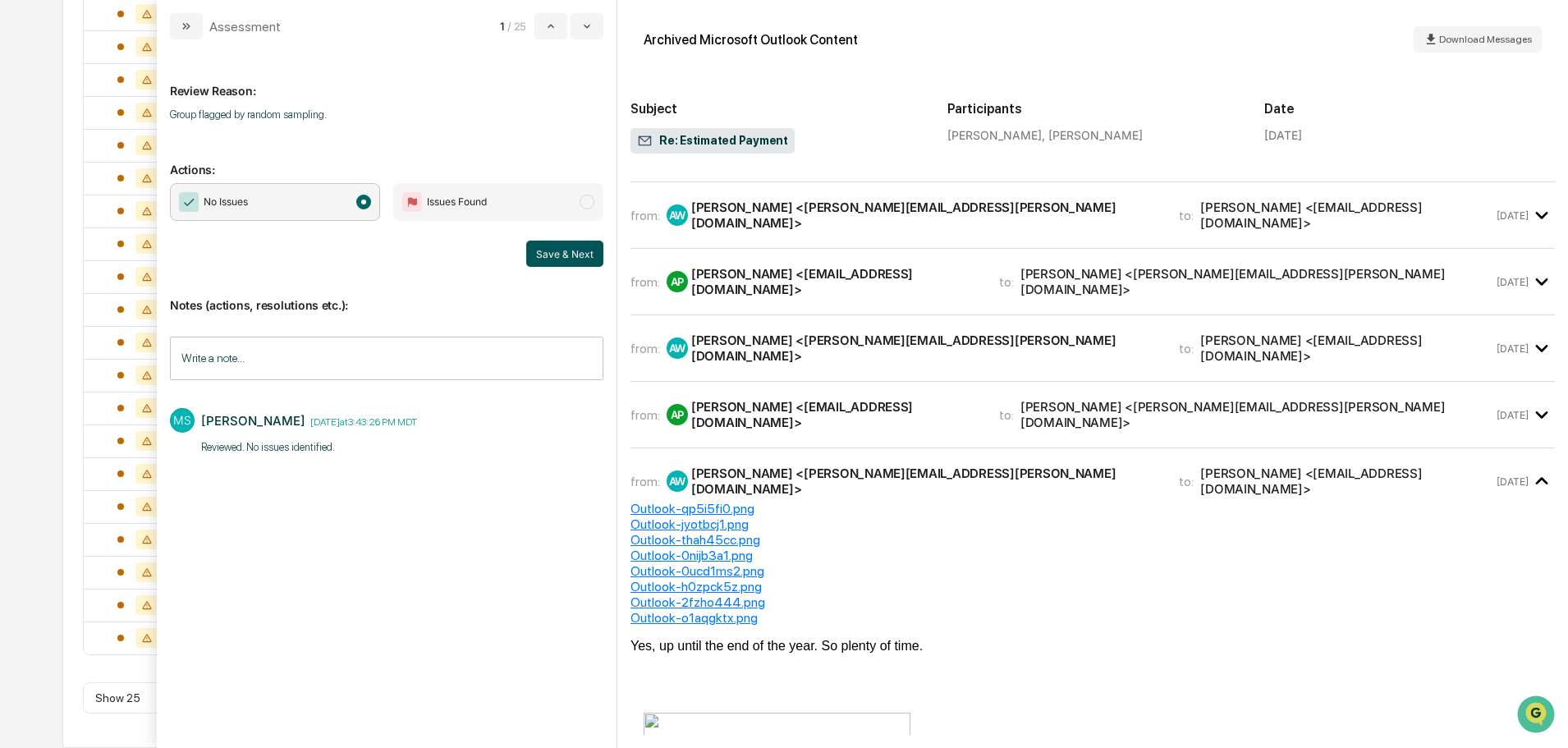
click at [568, 260] on button "Save & Next" at bounding box center [564, 253] width 78 height 27
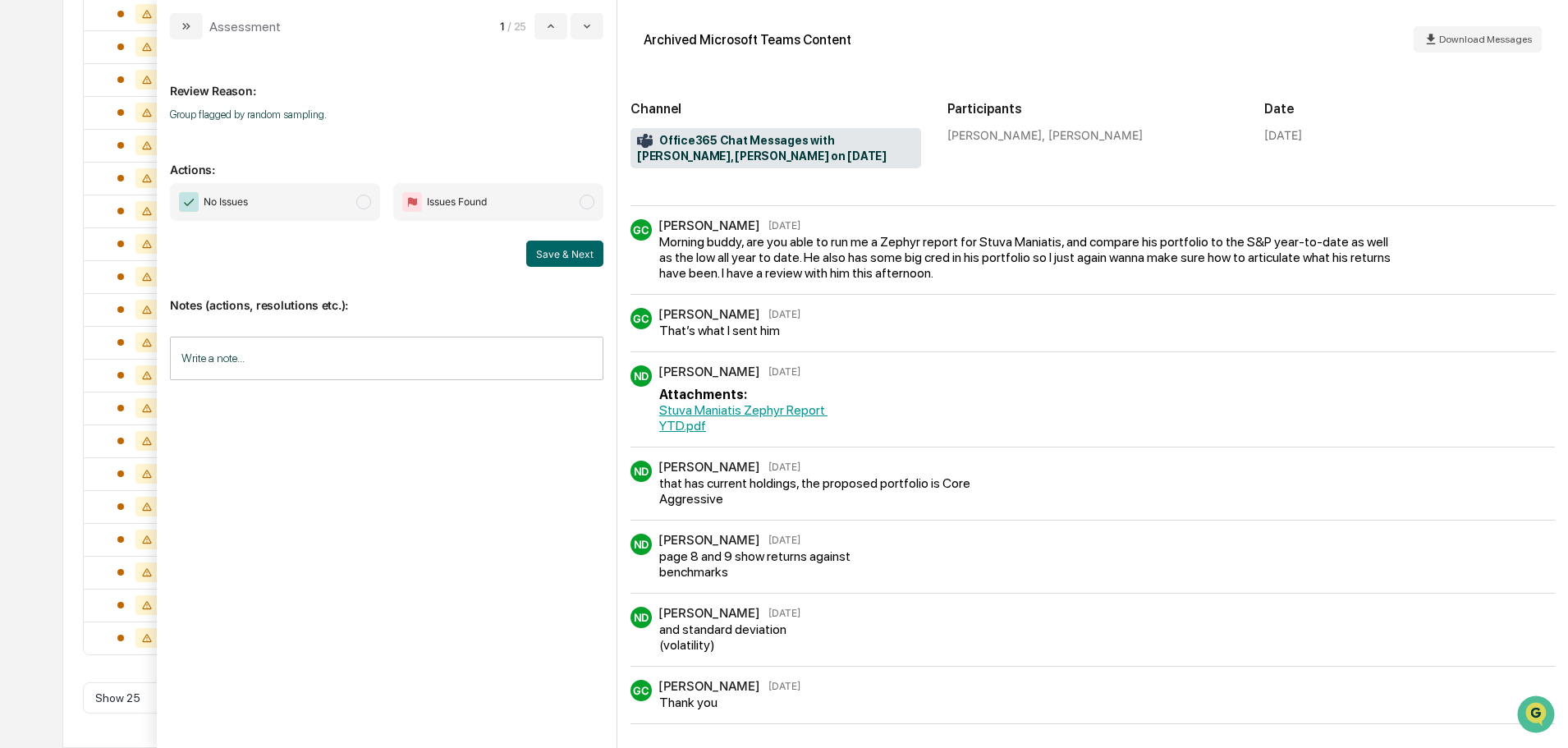
scroll to position [345, 0]
click at [390, 342] on input "Write a note..." at bounding box center [387, 358] width 434 height 43
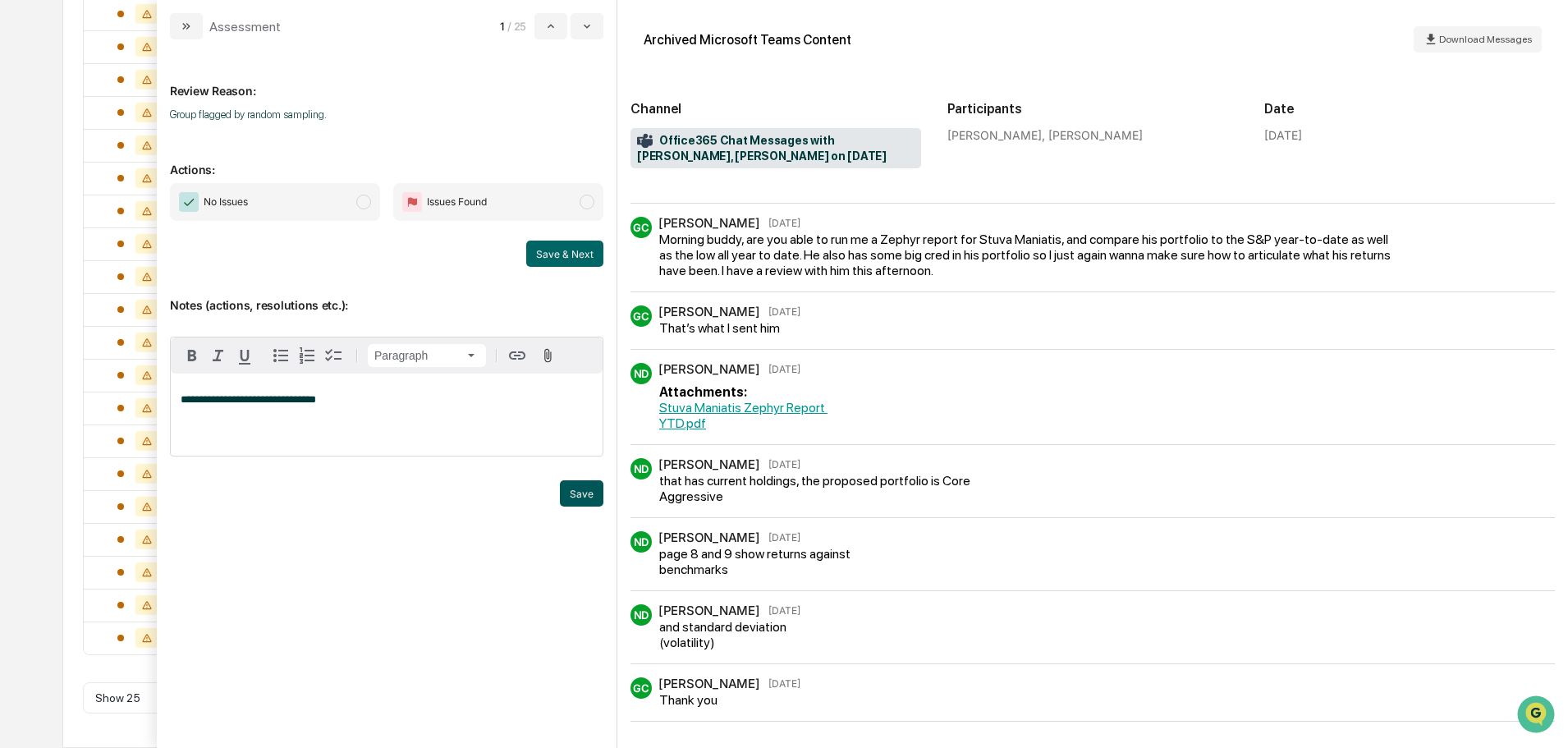
click at [585, 501] on button "Save" at bounding box center [582, 493] width 43 height 27
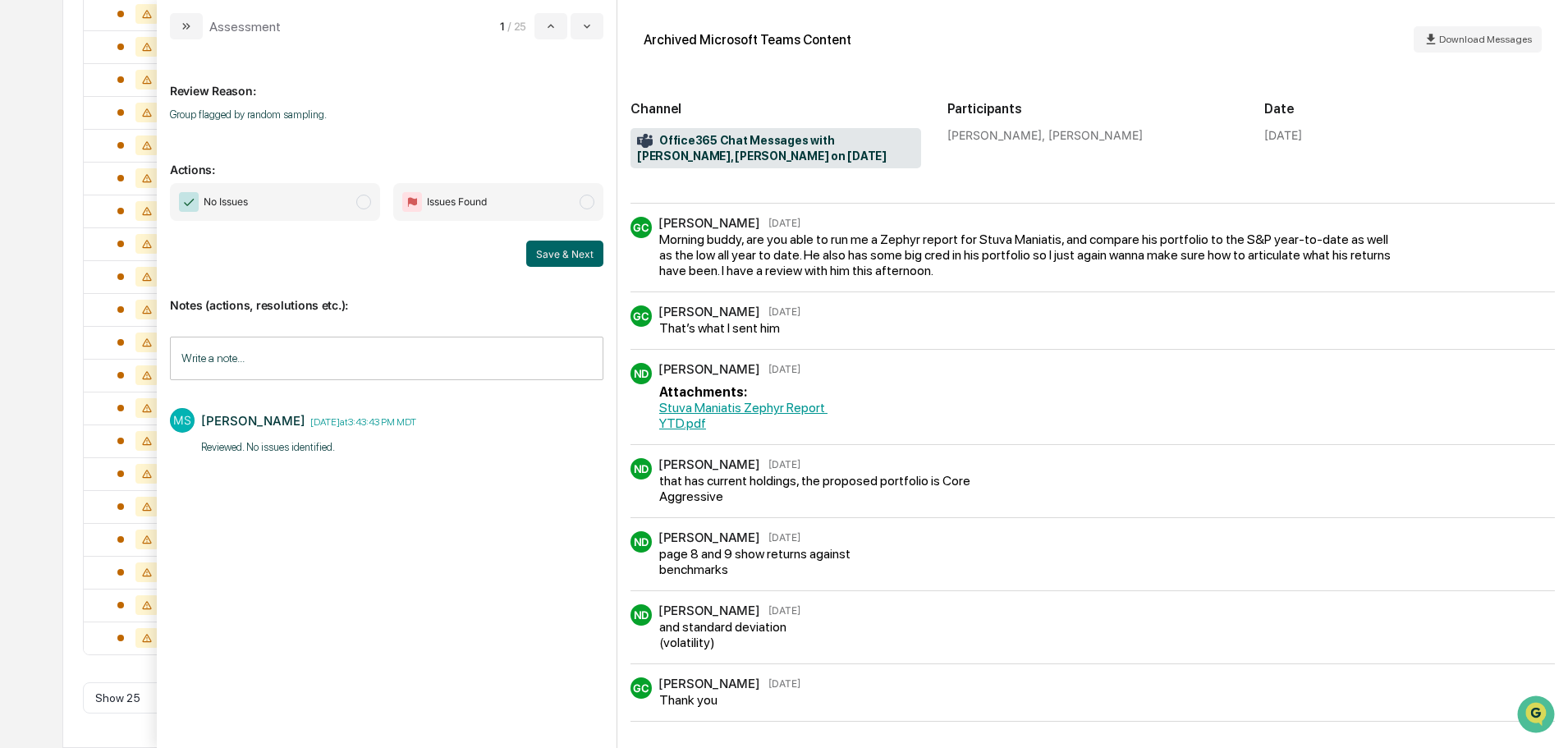
click at [335, 200] on span "No Issues" at bounding box center [275, 202] width 210 height 37
click at [543, 254] on button "Save & Next" at bounding box center [564, 253] width 78 height 27
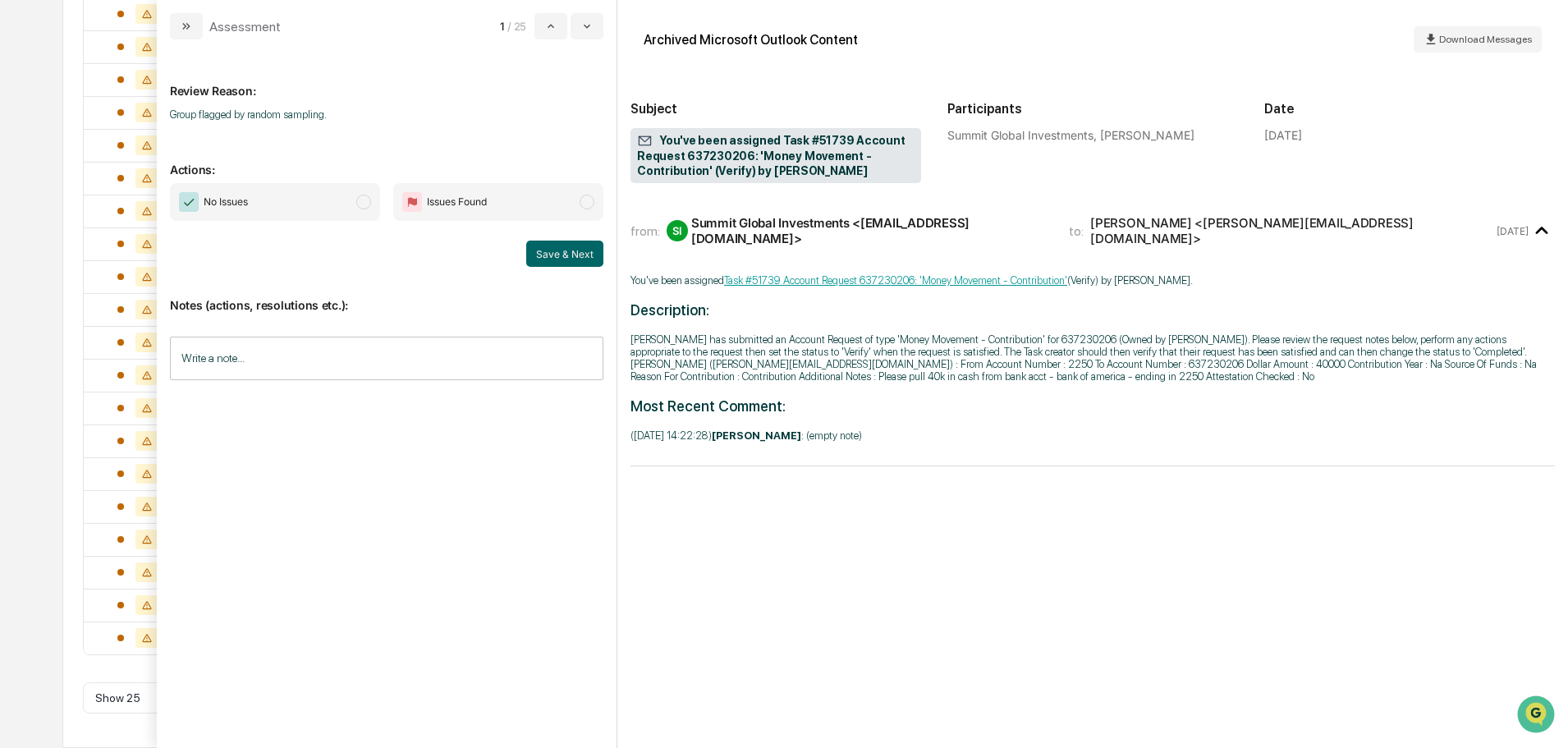
click at [337, 189] on span "No Issues" at bounding box center [275, 202] width 210 height 37
click at [370, 378] on input "Write a note..." at bounding box center [387, 358] width 434 height 43
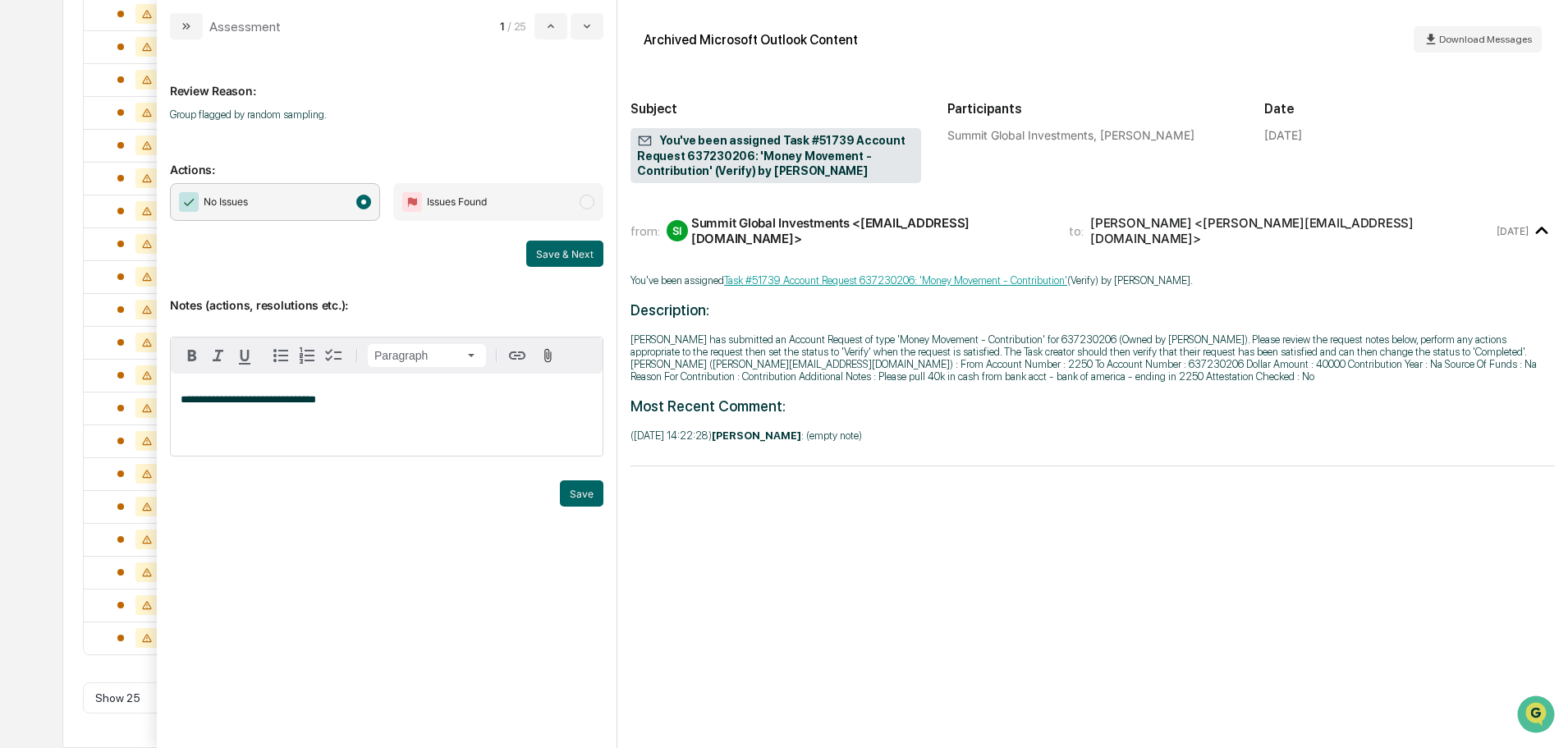
click at [606, 491] on div "**********" at bounding box center [387, 394] width 460 height 709
click at [574, 490] on button "Save" at bounding box center [582, 493] width 43 height 27
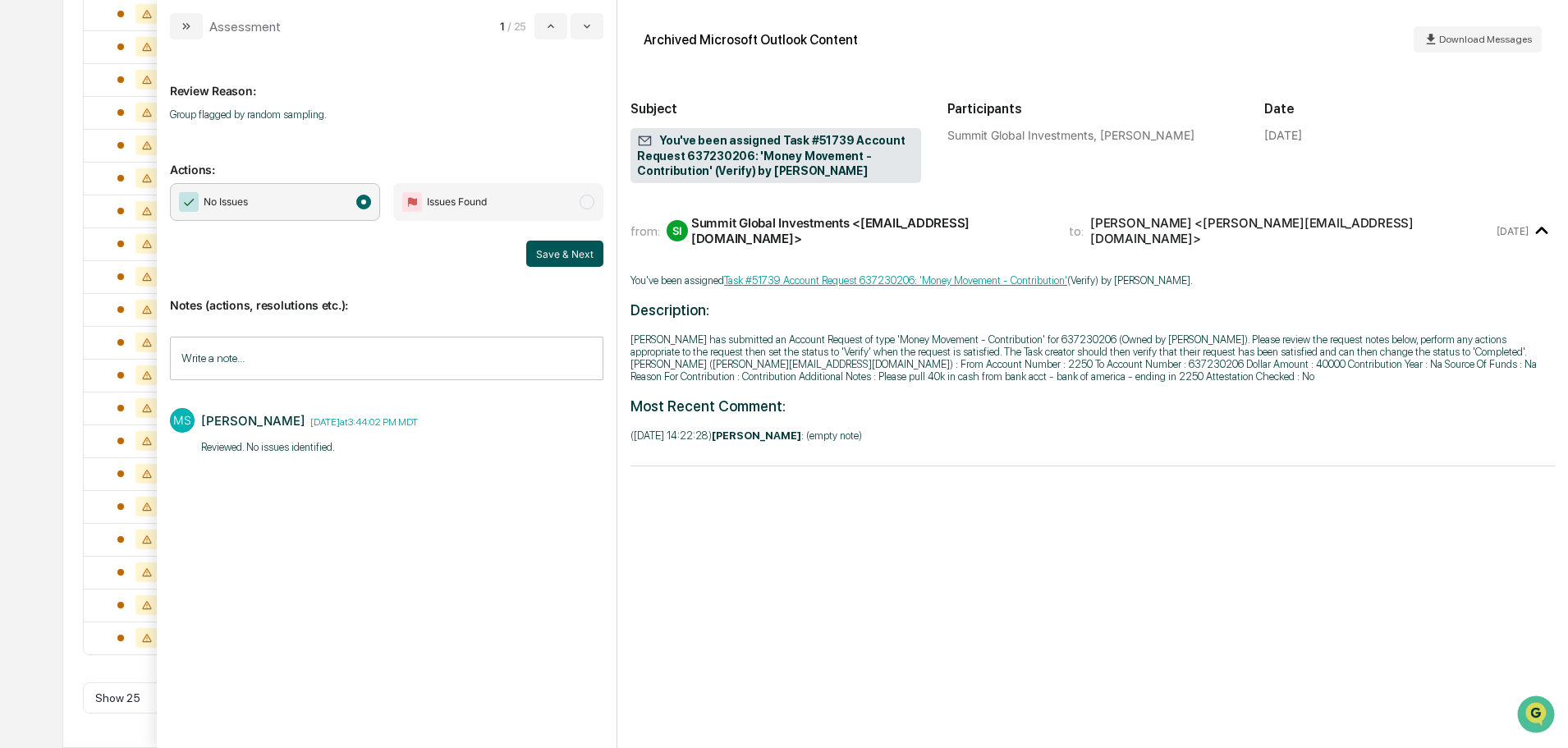
click at [570, 243] on button "Save & Next" at bounding box center [564, 253] width 78 height 27
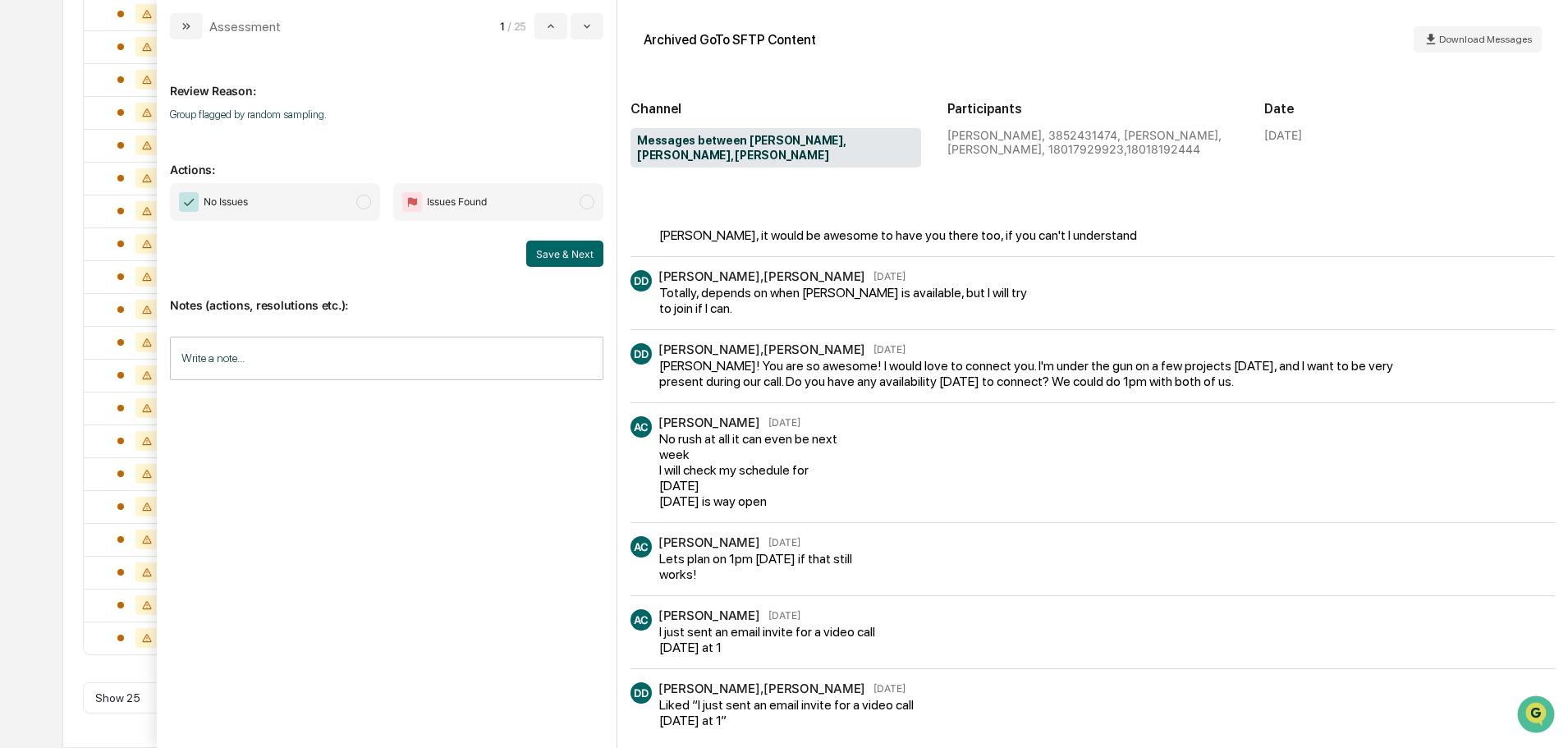
scroll to position [138, 0]
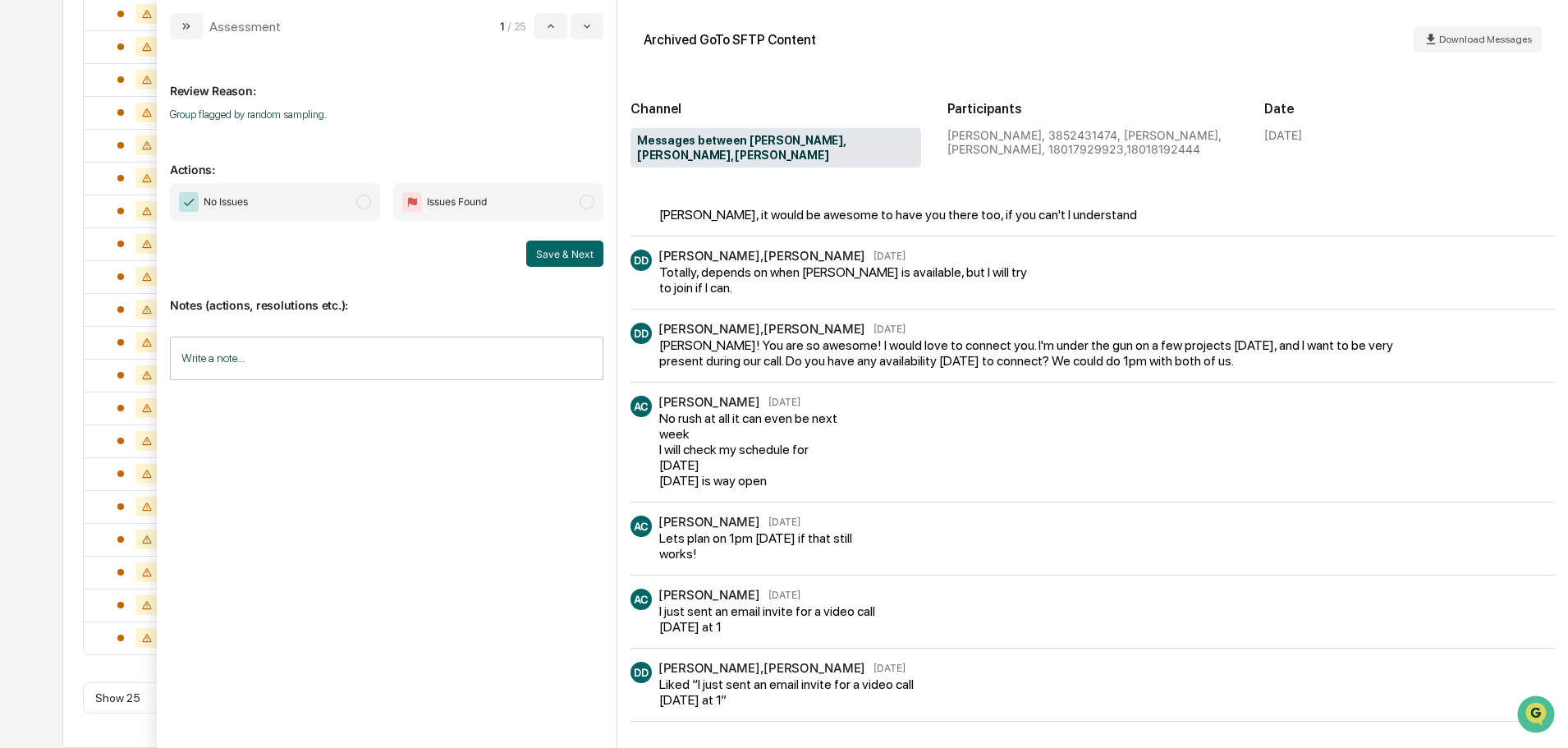
click at [354, 203] on span "No Issues" at bounding box center [275, 202] width 210 height 37
click at [371, 375] on input "Write a note..." at bounding box center [387, 358] width 434 height 43
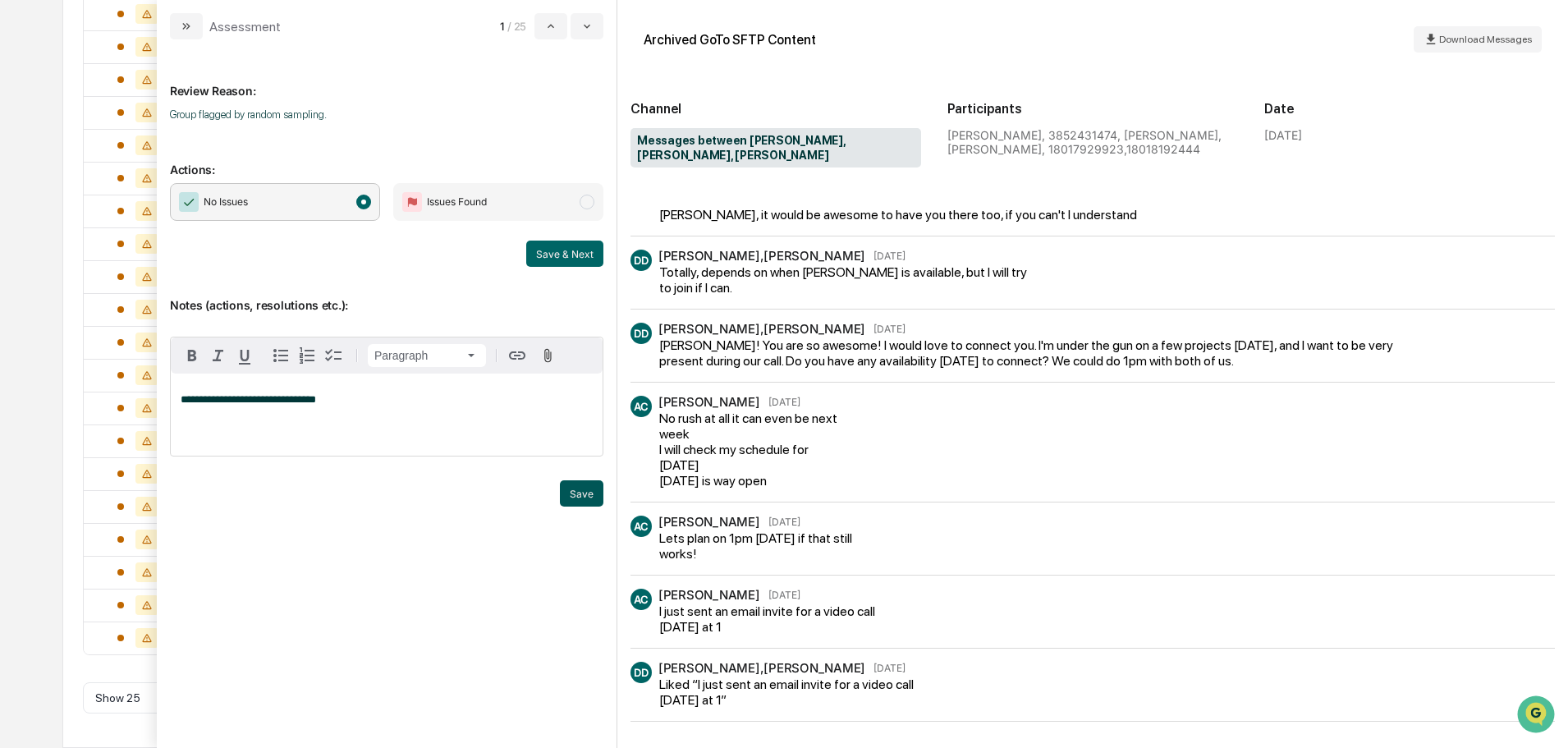
click at [579, 496] on button "Save" at bounding box center [582, 493] width 43 height 27
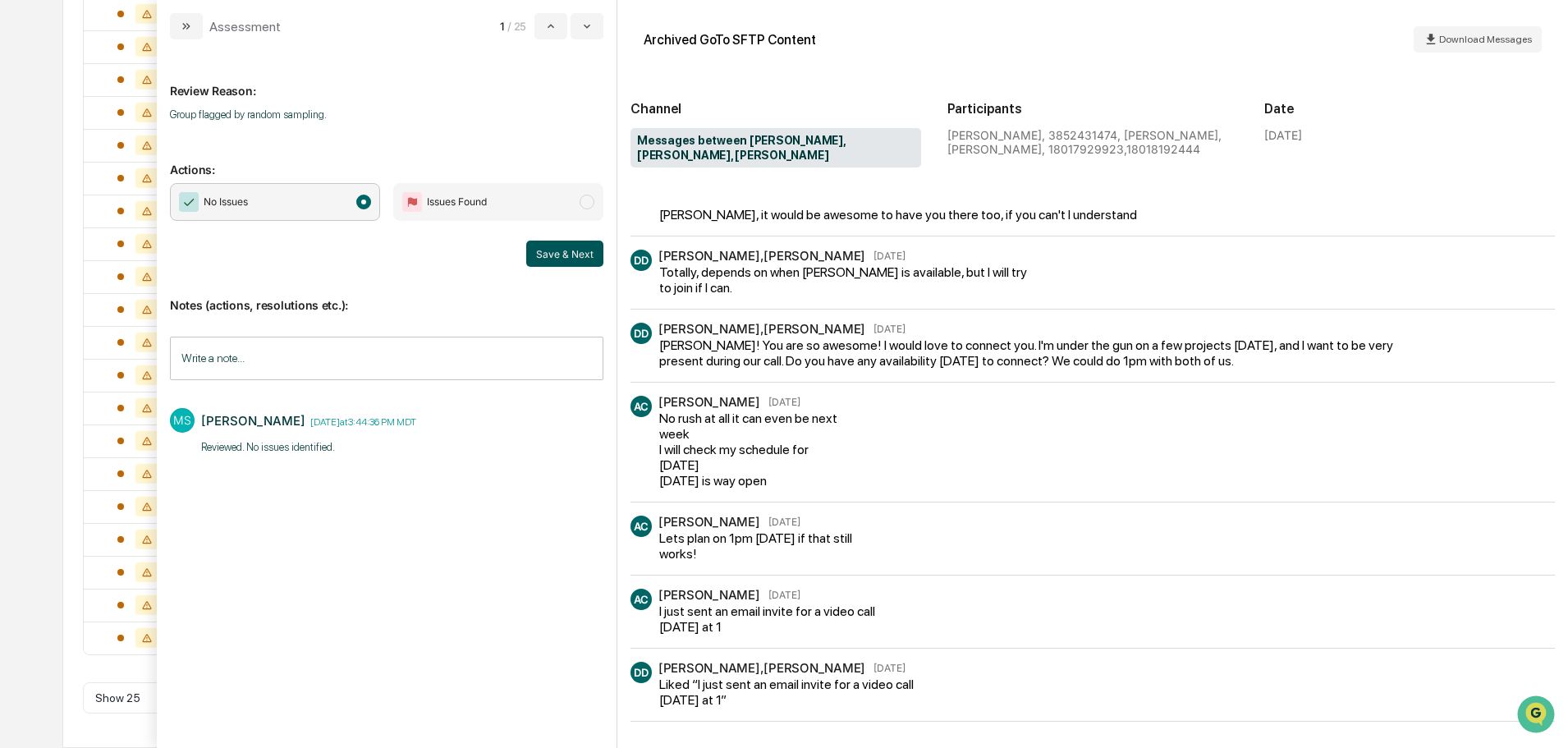
click at [562, 254] on button "Save & Next" at bounding box center [564, 253] width 78 height 27
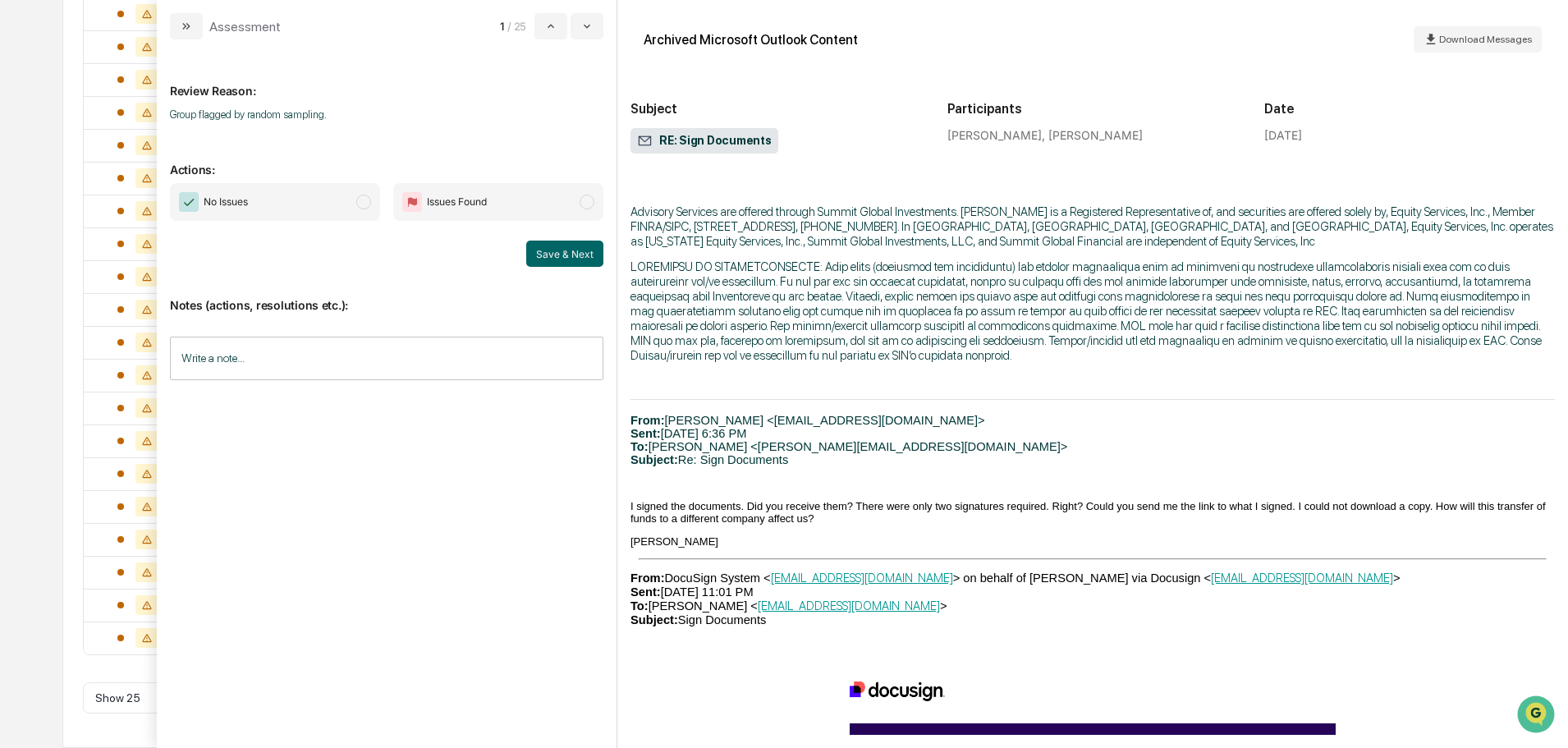
scroll to position [575, 0]
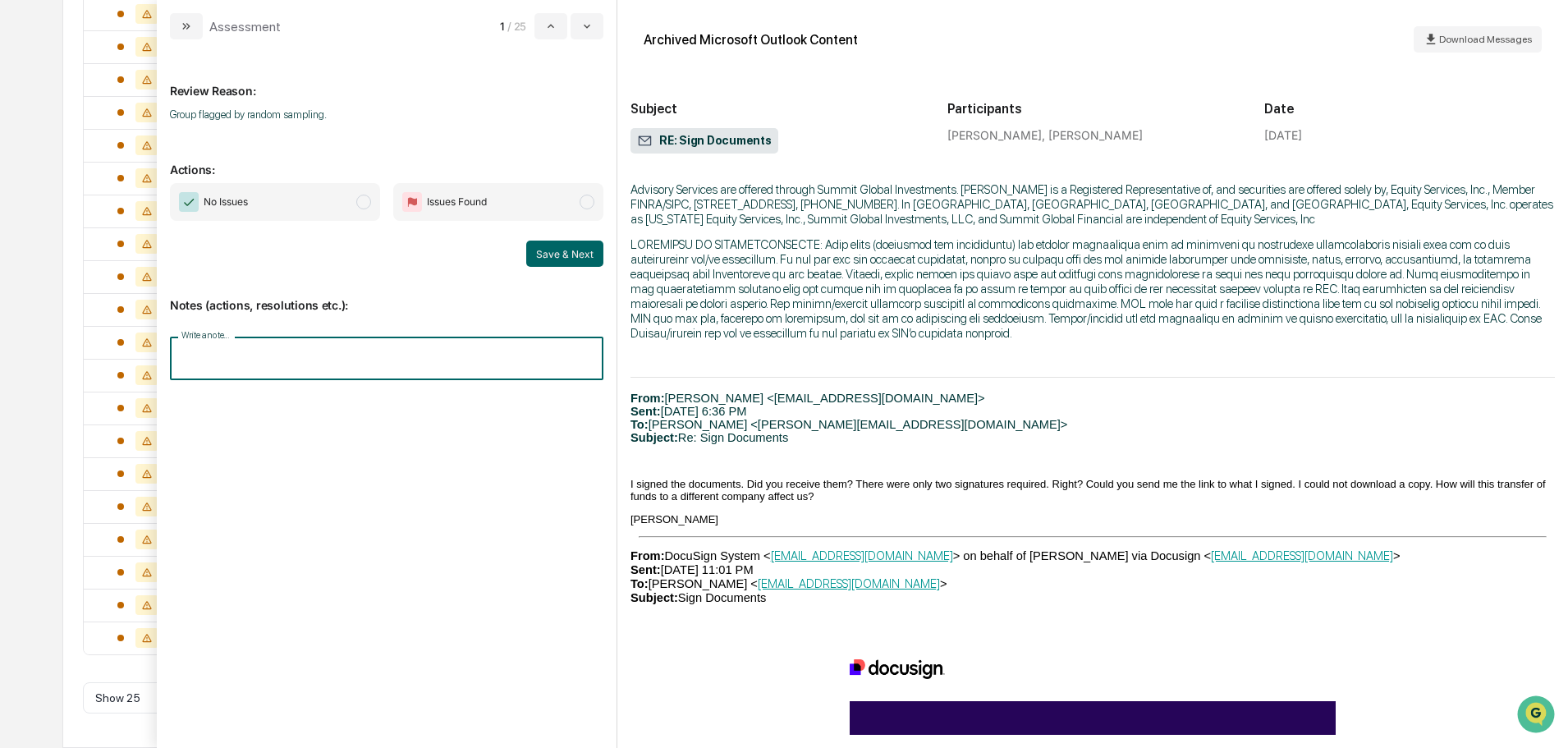
click at [348, 353] on input "Write a note..." at bounding box center [387, 358] width 434 height 43
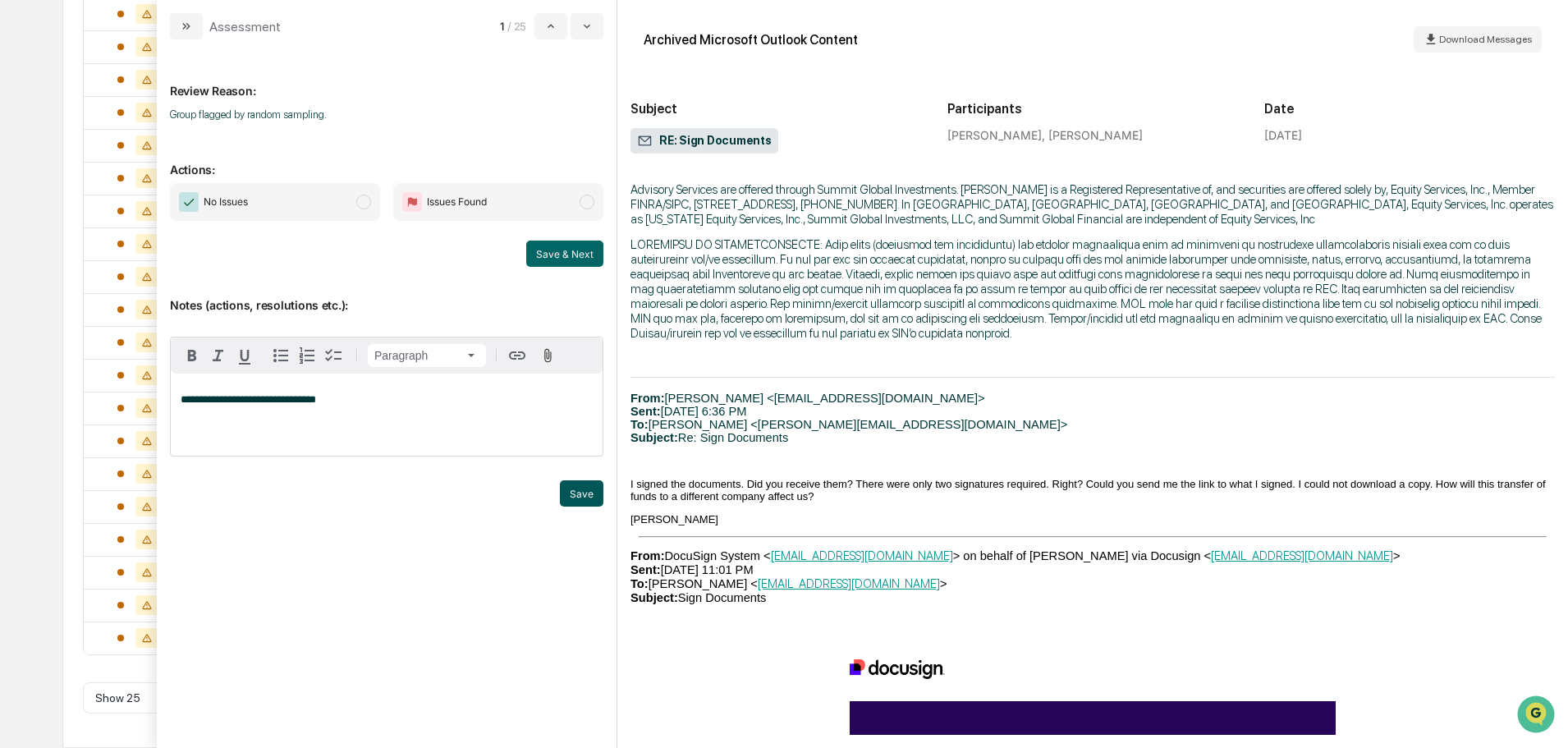
click at [591, 505] on button "Save" at bounding box center [582, 493] width 43 height 27
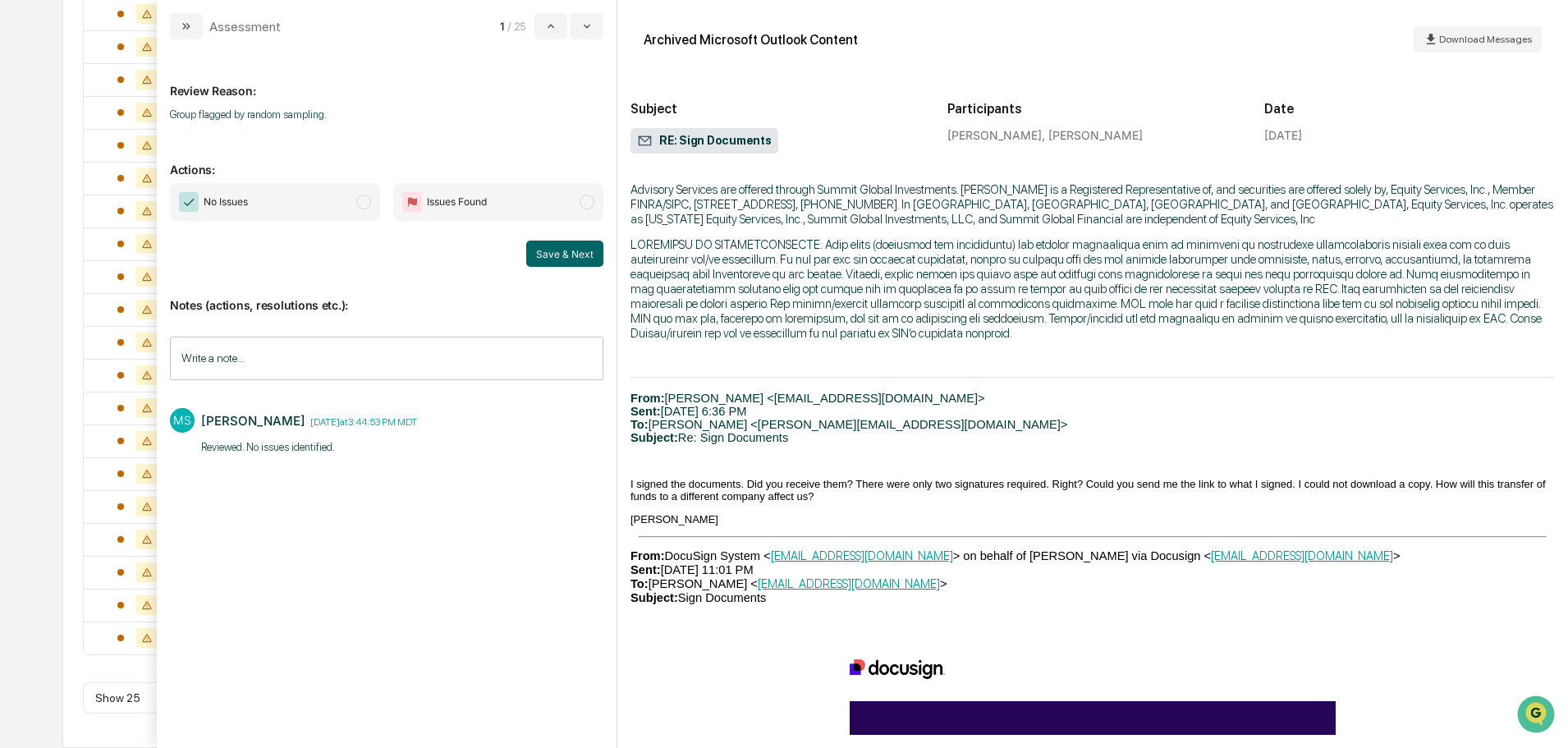
click at [350, 202] on span "No Issues" at bounding box center [275, 202] width 210 height 37
click at [579, 256] on button "Save & Next" at bounding box center [564, 253] width 78 height 27
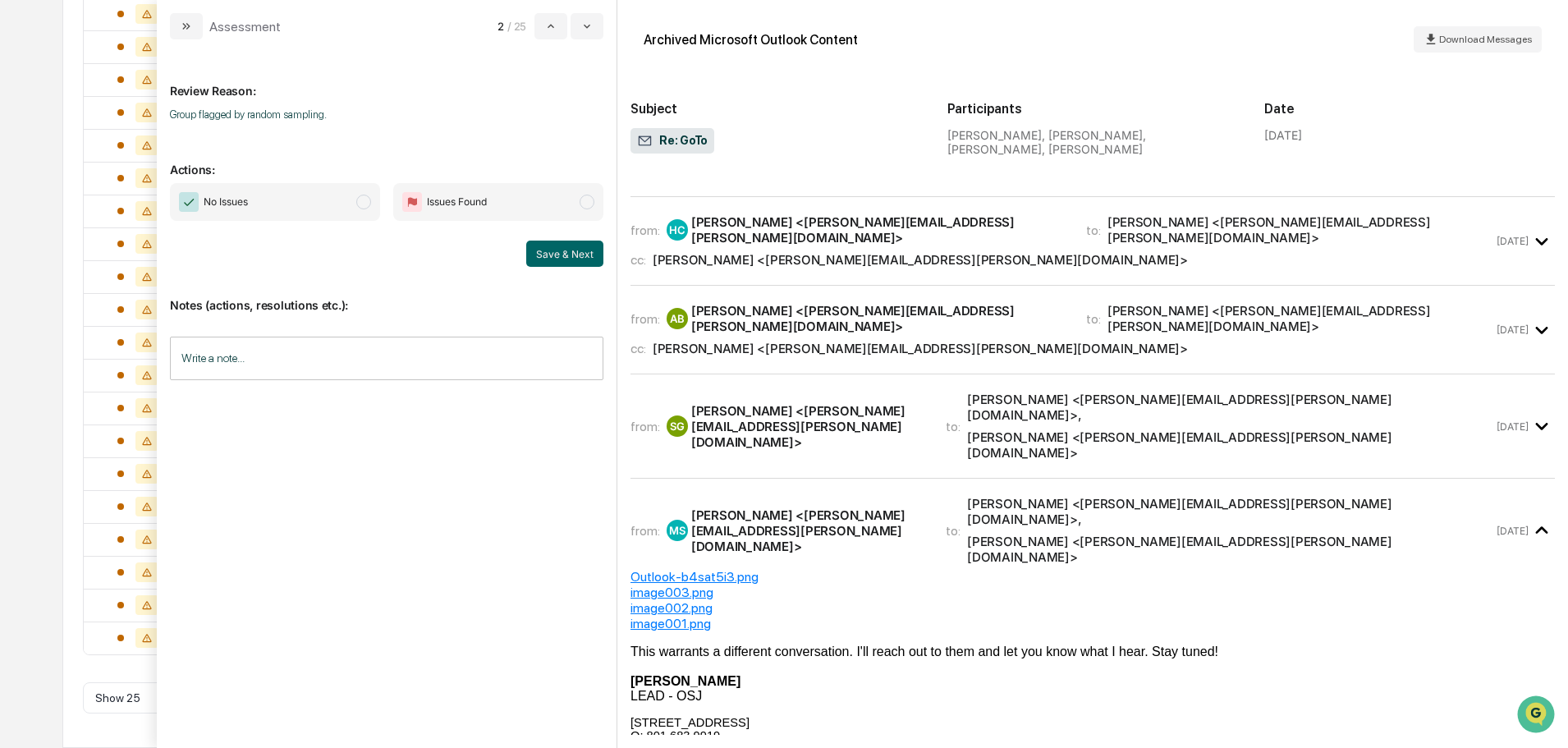
scroll to position [164, 0]
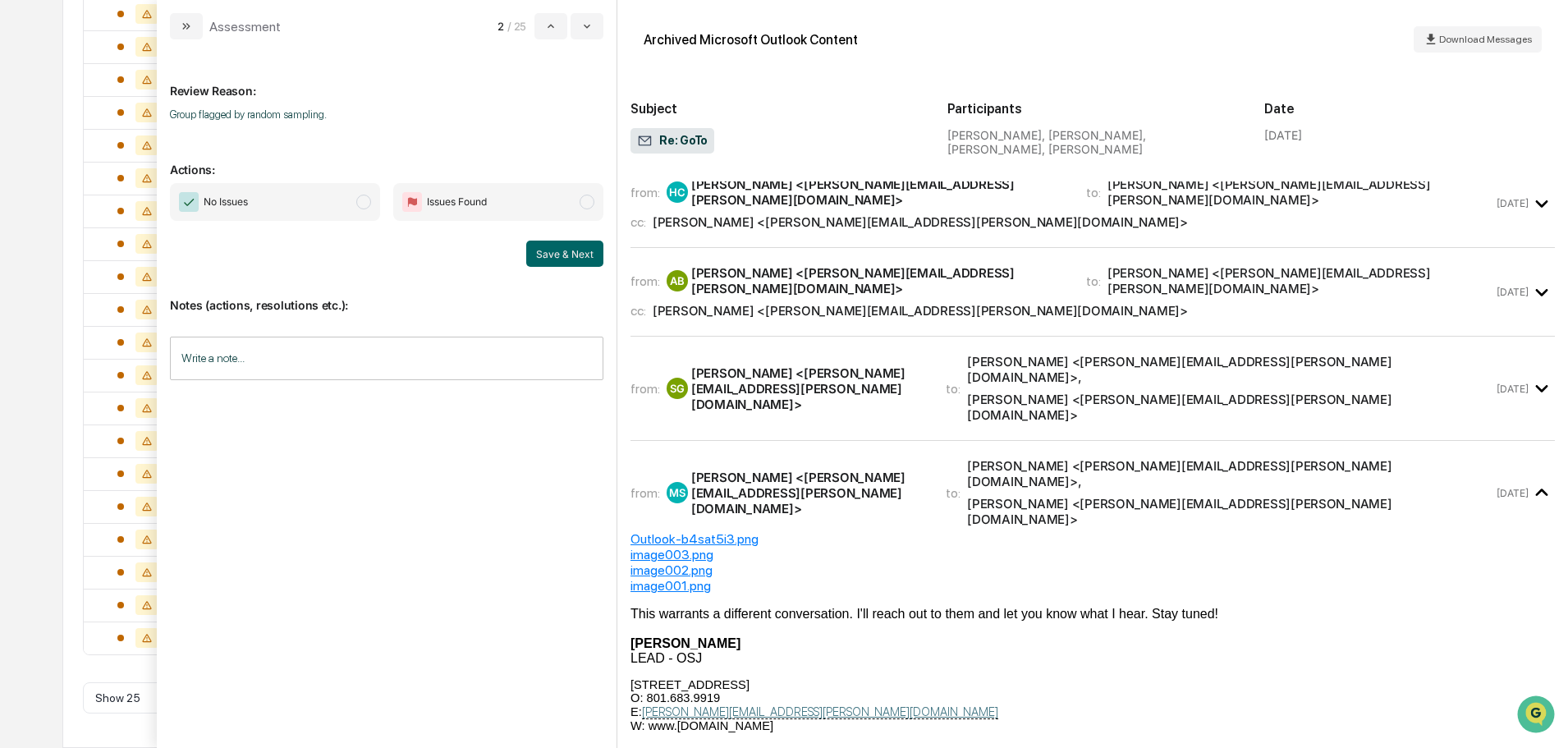
drag, startPoint x: 270, startPoint y: 199, endPoint x: 279, endPoint y: 211, distance: 15.0
click at [272, 199] on span "No Issues" at bounding box center [275, 202] width 210 height 37
click at [310, 361] on input "Write a note..." at bounding box center [387, 358] width 434 height 43
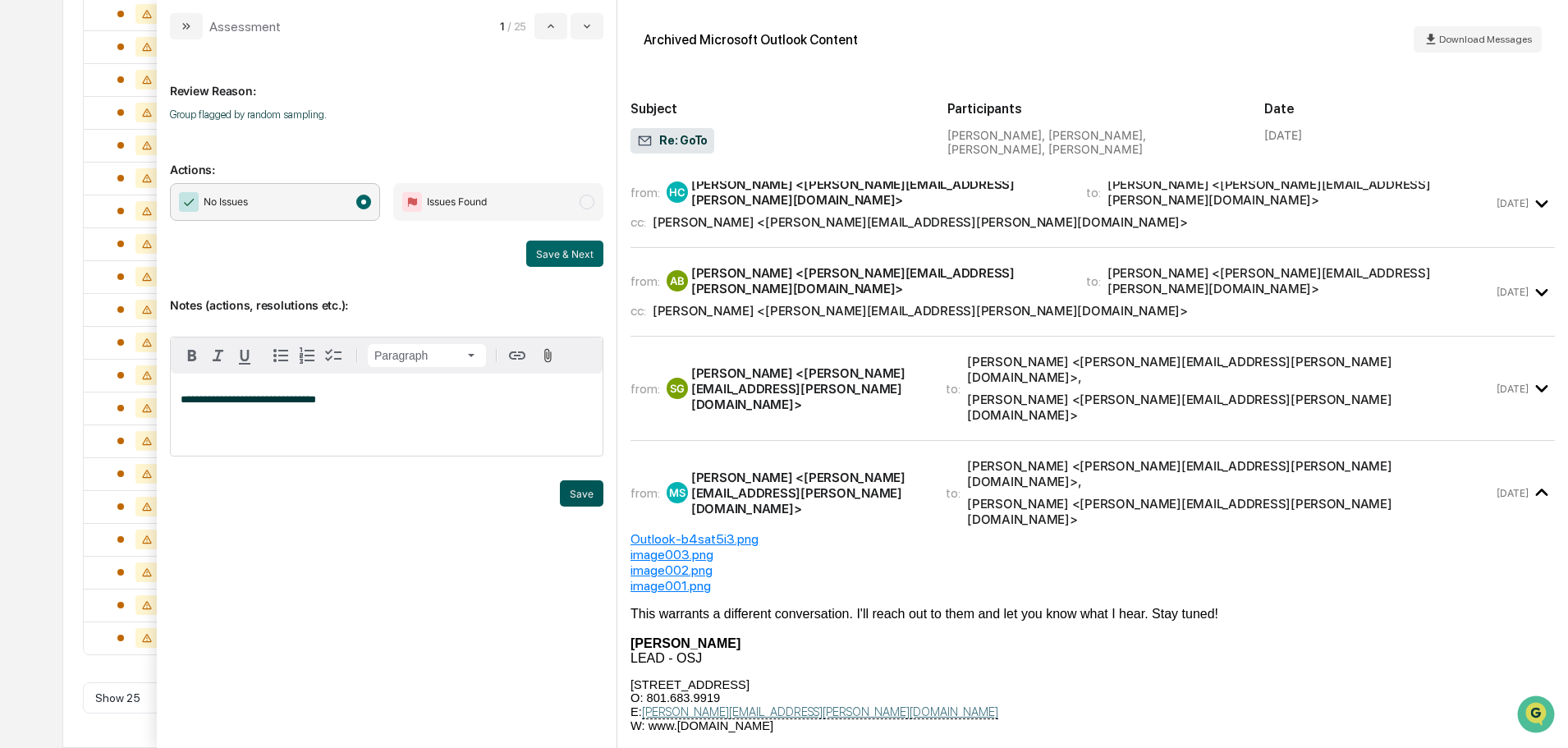
click at [585, 501] on button "Save" at bounding box center [582, 493] width 43 height 27
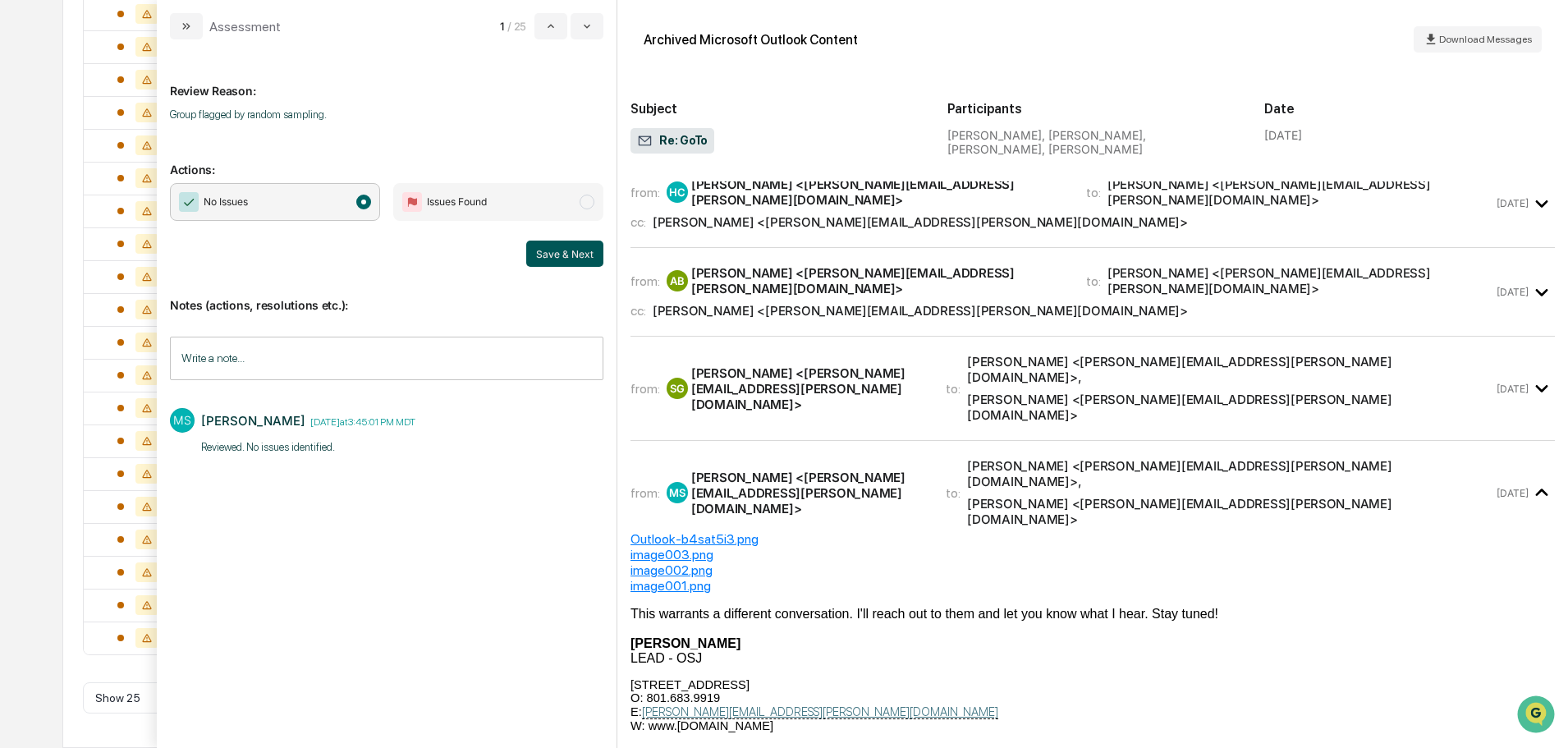
click at [554, 261] on button "Save & Next" at bounding box center [564, 253] width 78 height 27
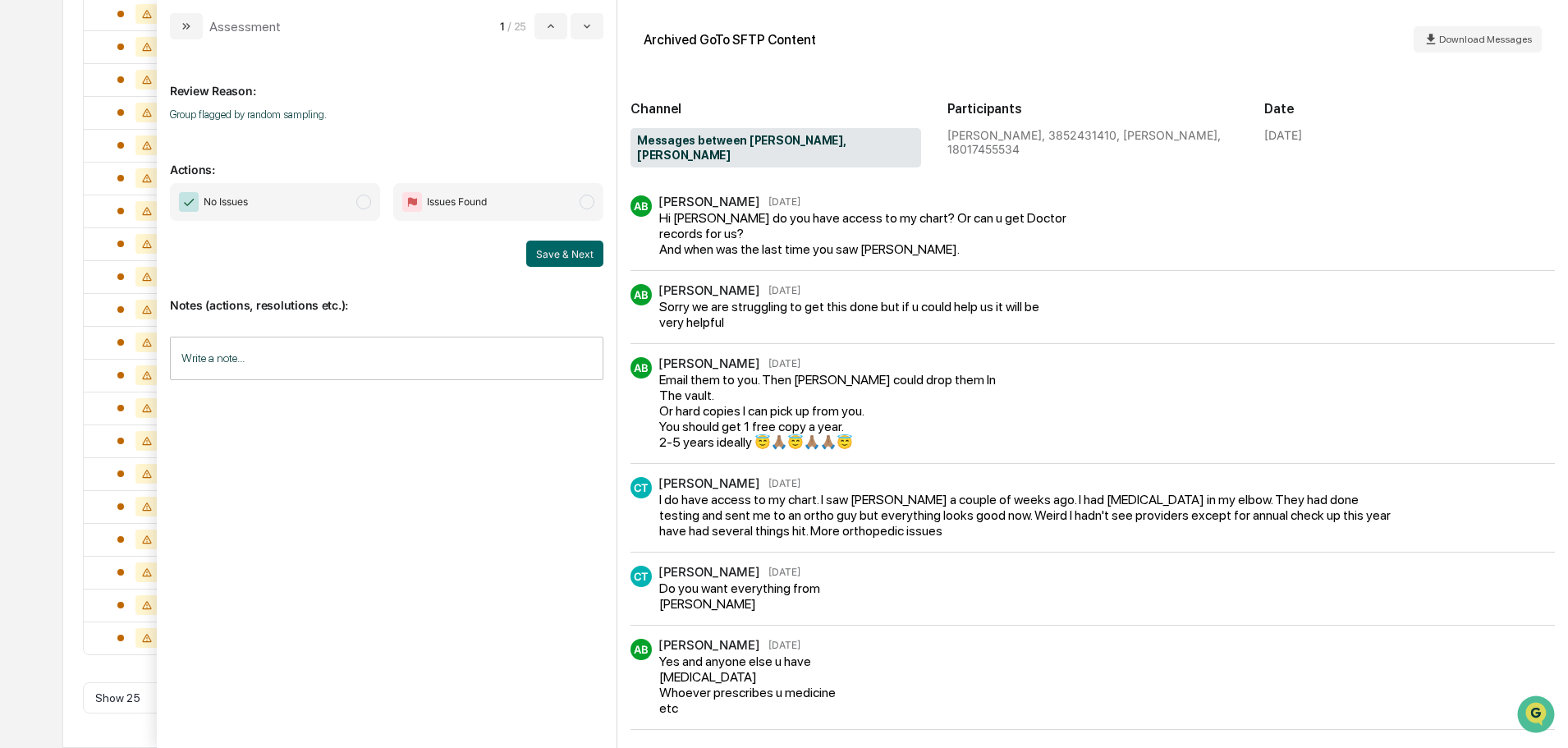
click at [272, 199] on span "No Issues" at bounding box center [275, 202] width 210 height 37
click at [740, 303] on div "Sorry we are struggling to get this done but if u could help us it will be very…" at bounding box center [850, 315] width 381 height 31
click at [304, 349] on input "Write a note..." at bounding box center [387, 358] width 434 height 43
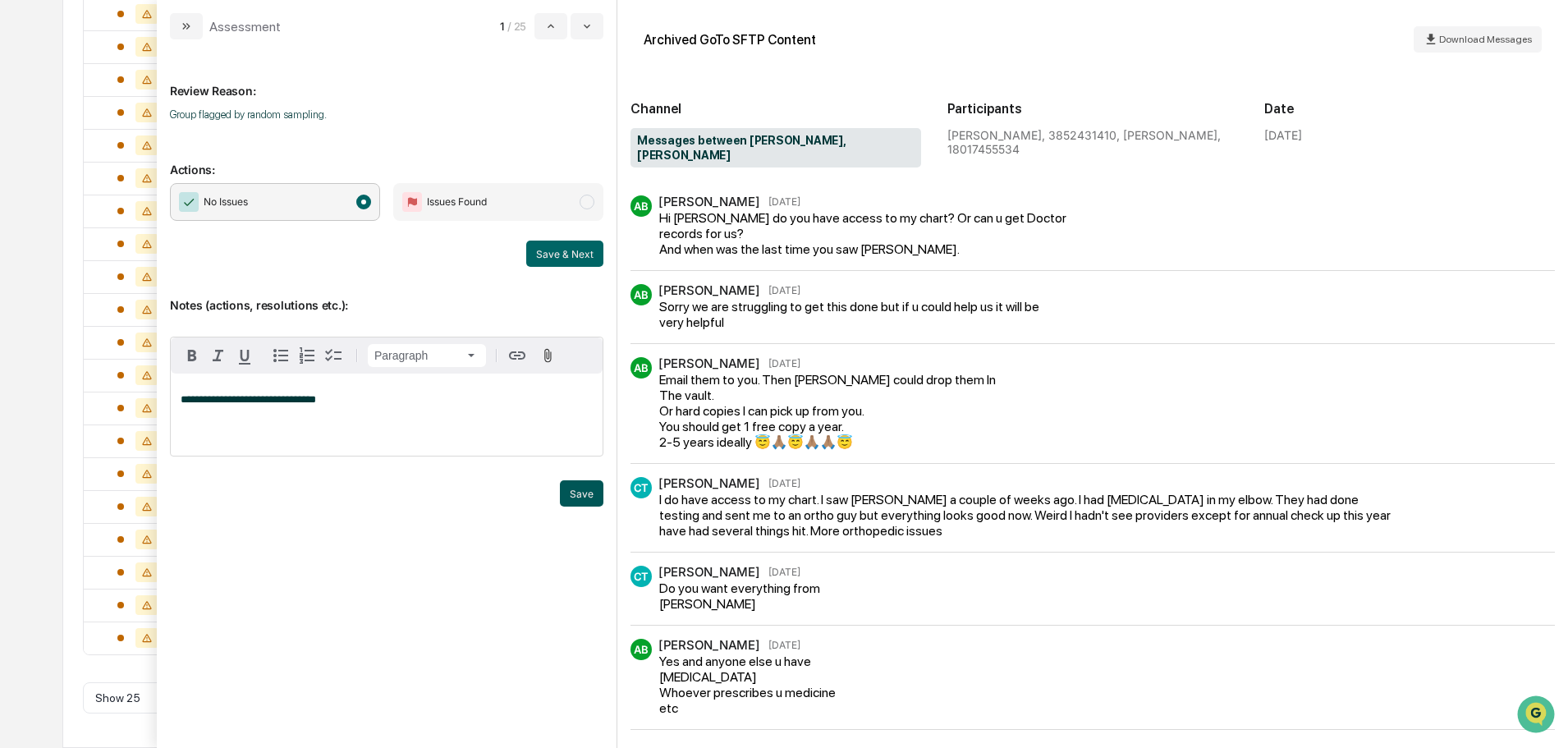
click at [599, 490] on button "Save" at bounding box center [582, 493] width 43 height 27
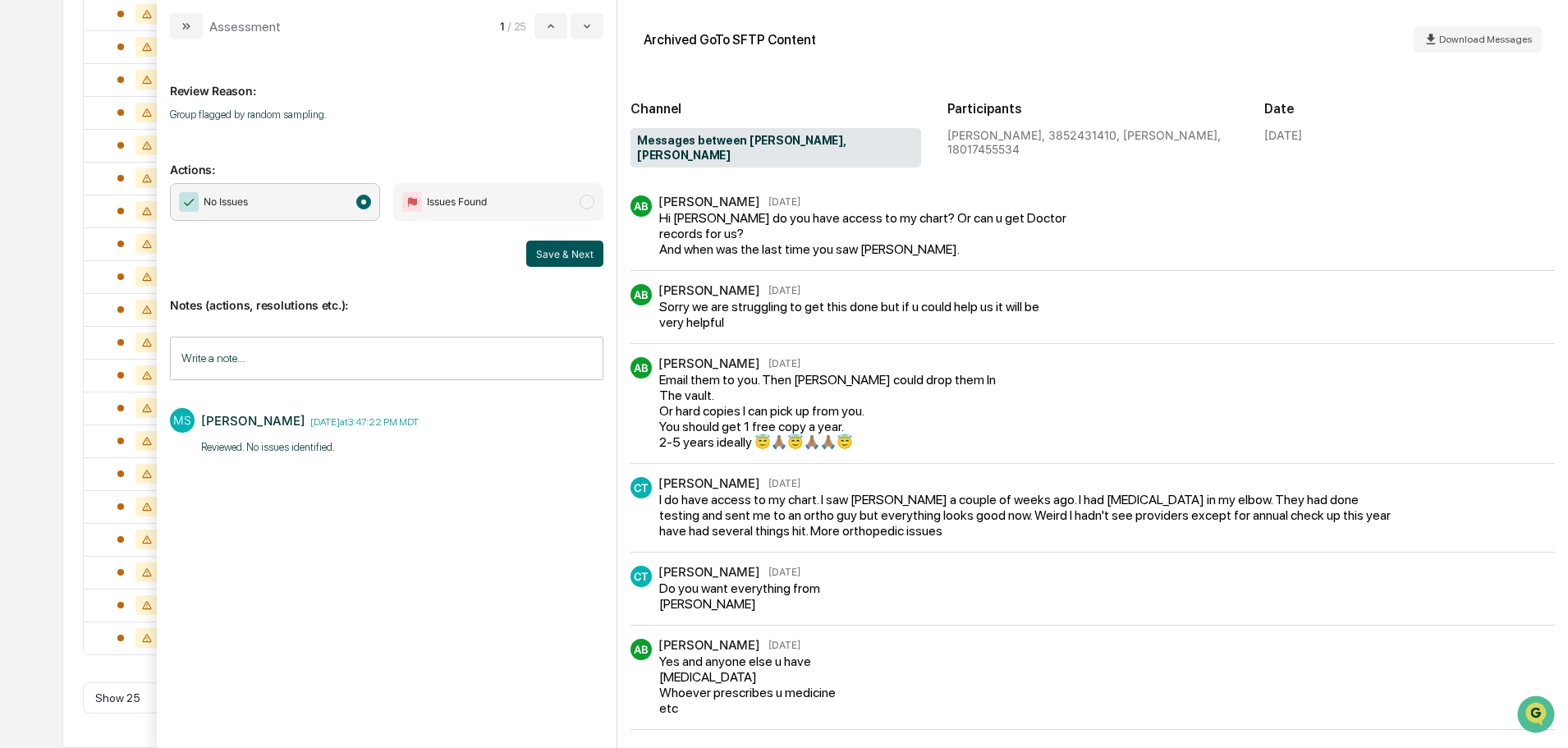
click at [565, 255] on button "Save & Next" at bounding box center [564, 253] width 78 height 27
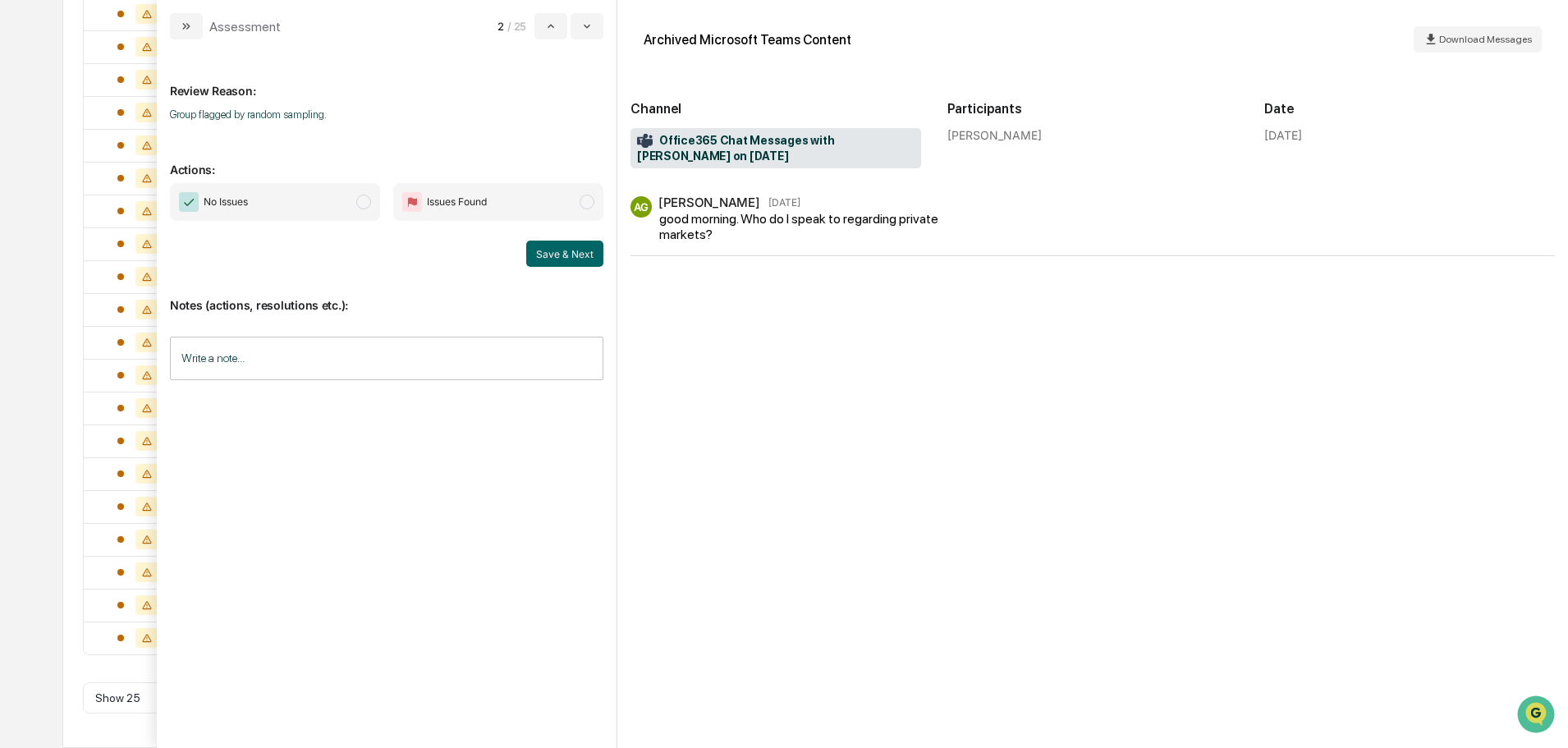
click at [300, 203] on span "No Issues" at bounding box center [275, 202] width 210 height 37
click at [316, 350] on input "Write a note..." at bounding box center [387, 358] width 434 height 43
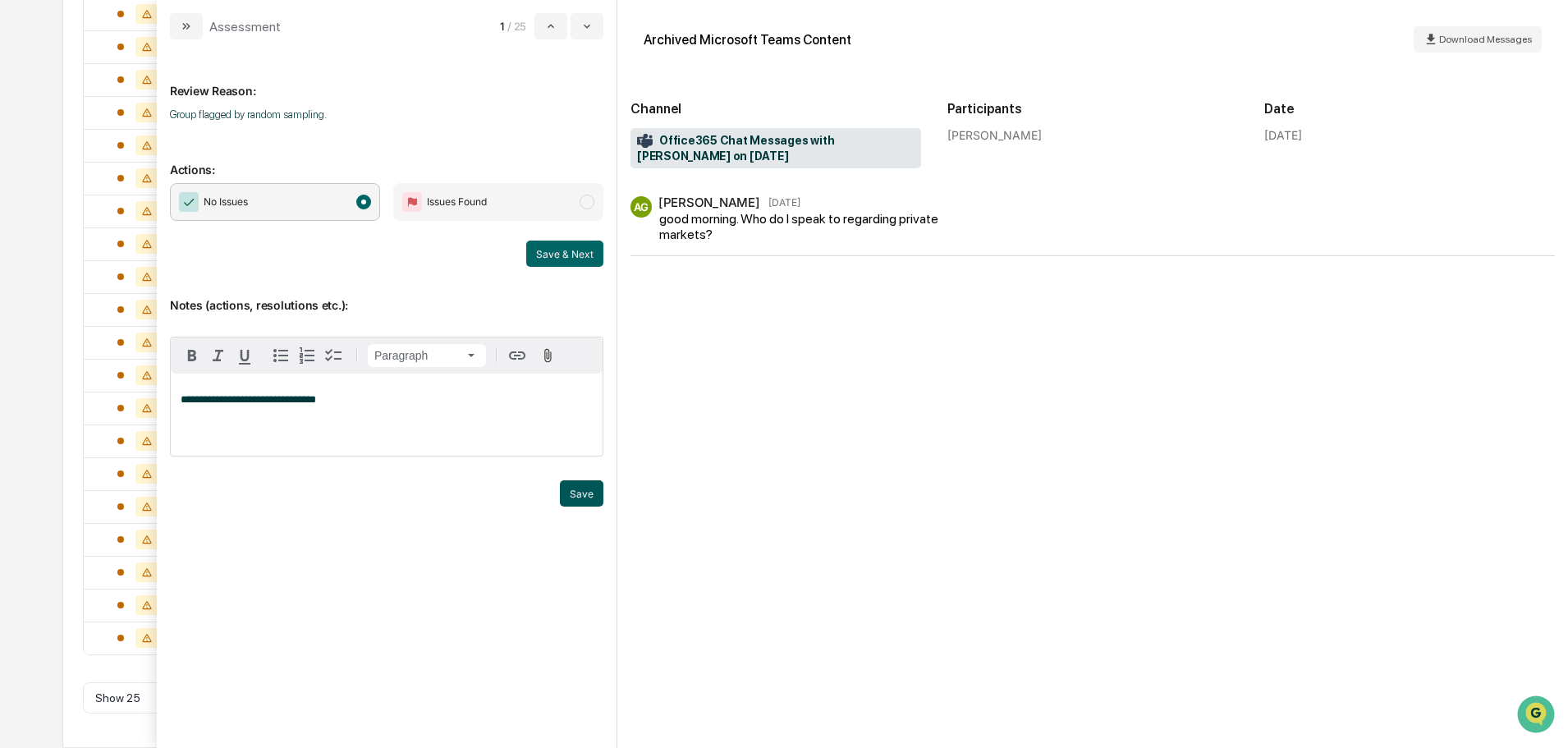
click at [578, 497] on button "Save" at bounding box center [582, 493] width 43 height 27
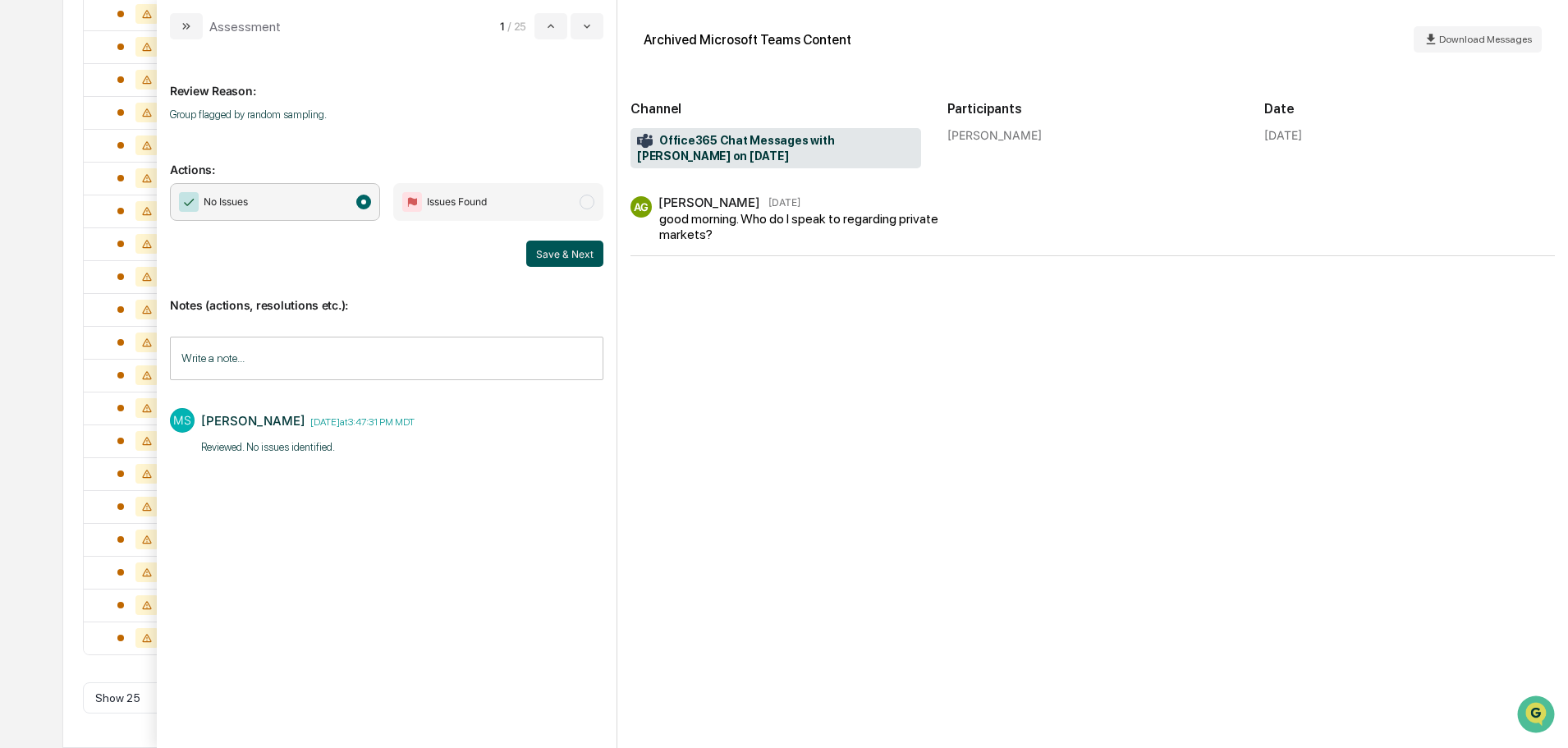
click at [557, 252] on button "Save & Next" at bounding box center [564, 253] width 78 height 27
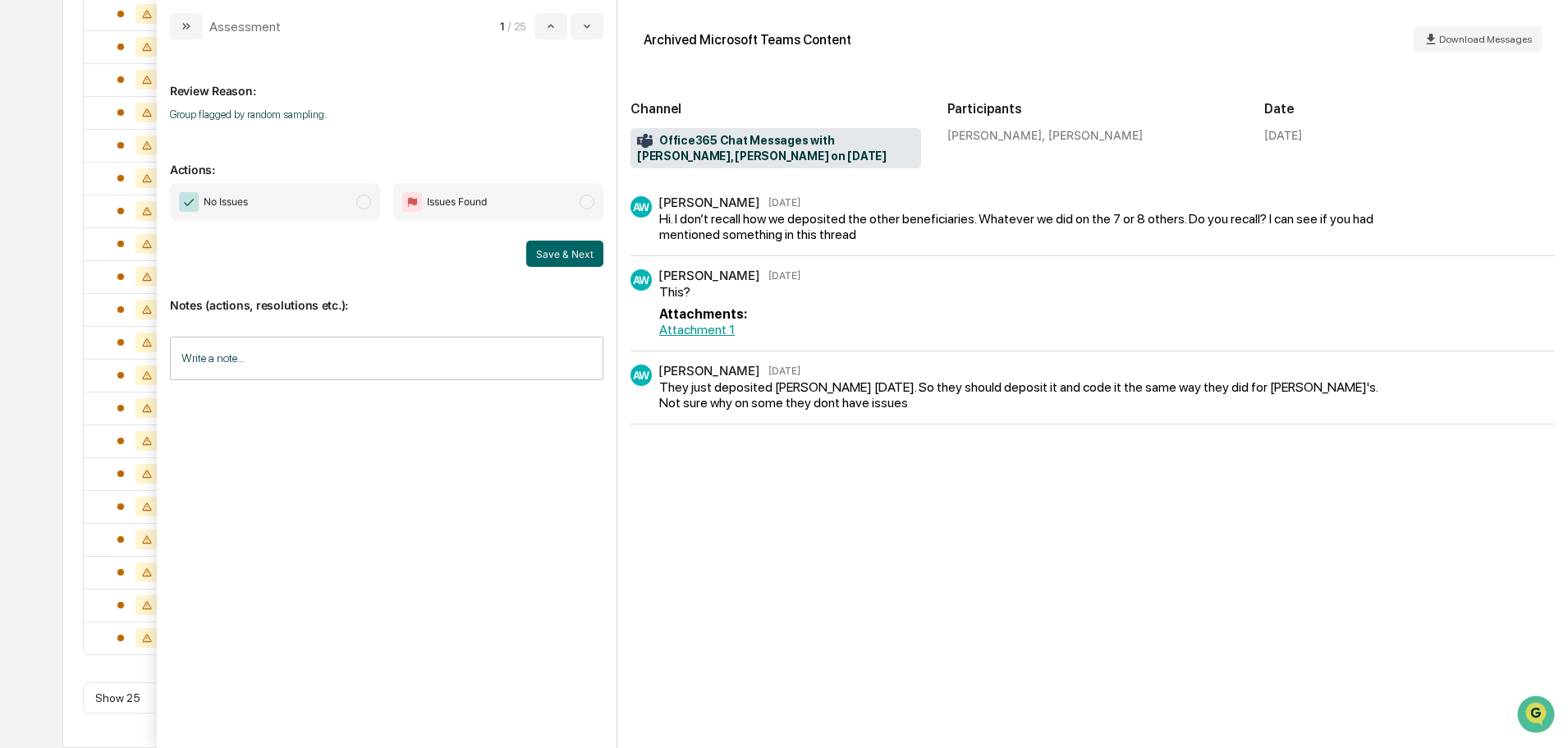
click at [324, 209] on span "No Issues" at bounding box center [275, 202] width 210 height 37
click at [360, 370] on input "Write a note..." at bounding box center [387, 358] width 434 height 43
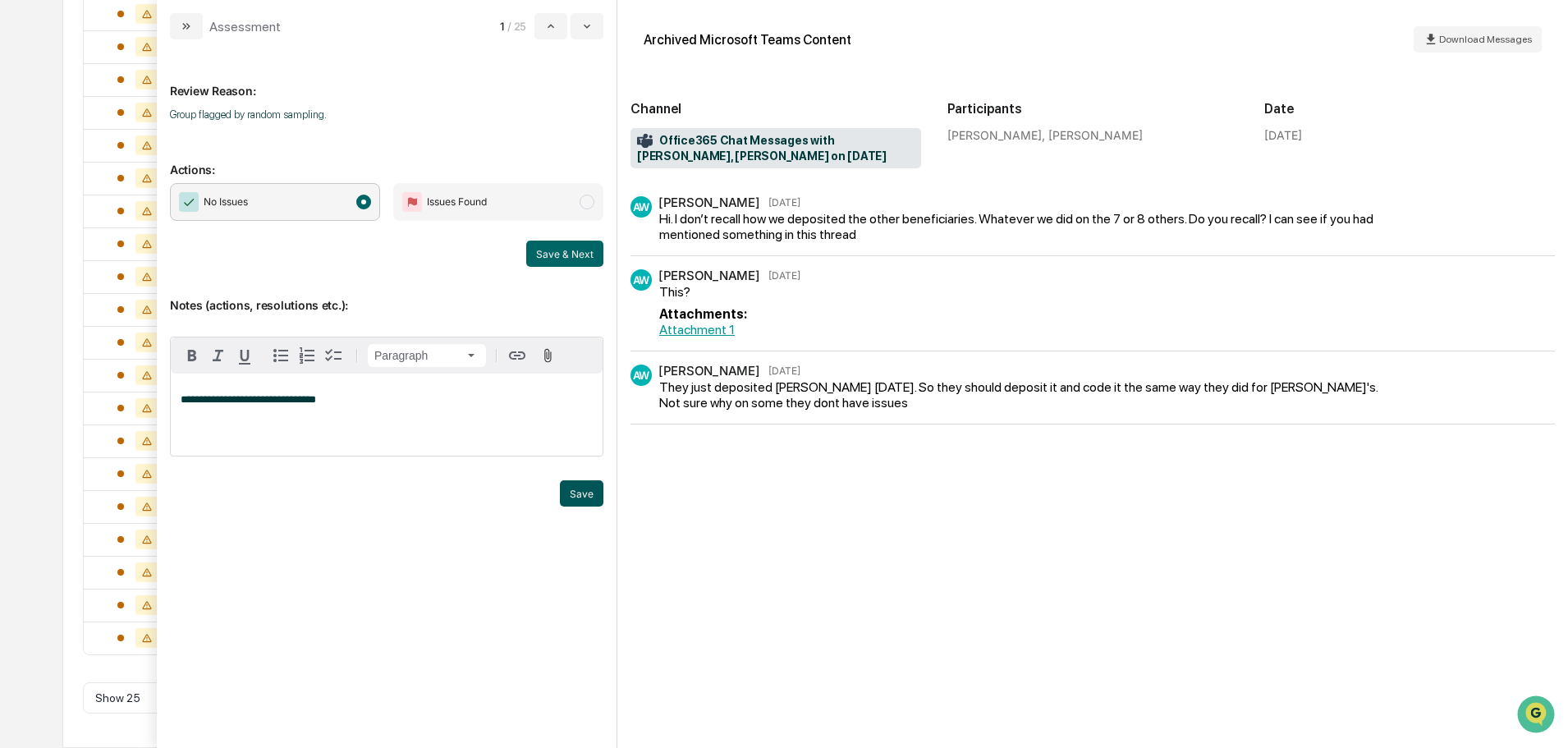
click at [596, 496] on button "Save" at bounding box center [582, 493] width 43 height 27
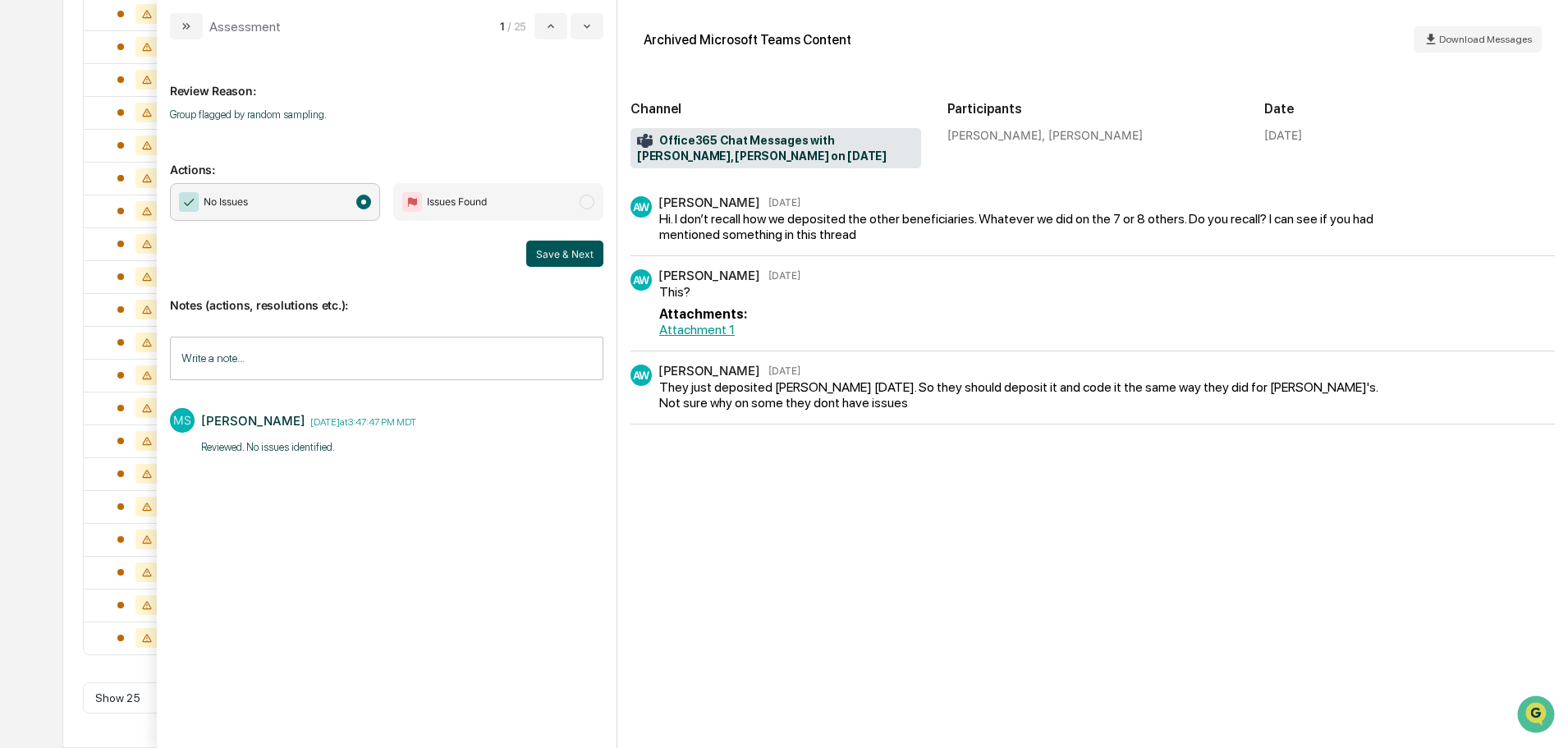
click at [577, 259] on button "Save & Next" at bounding box center [564, 253] width 78 height 27
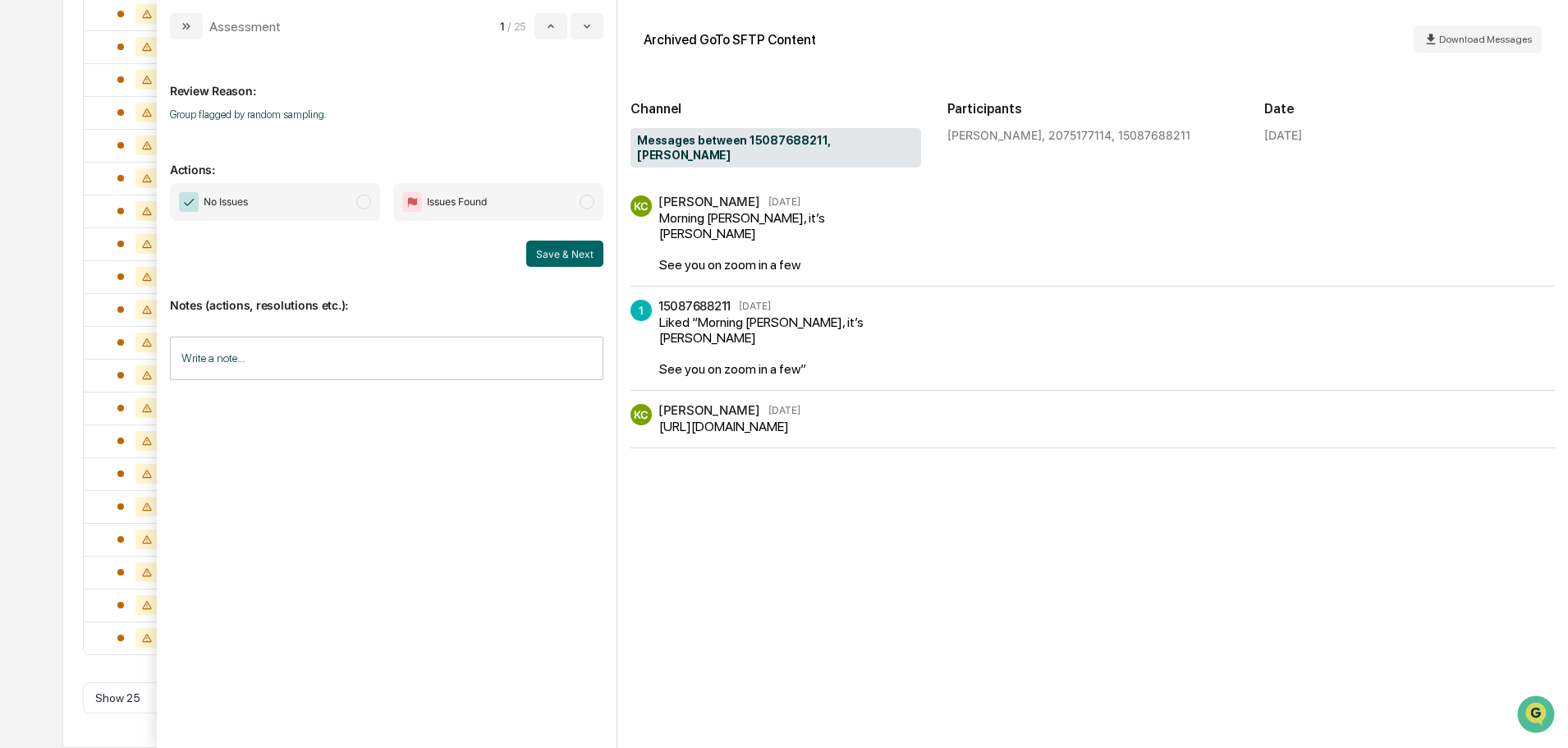
click at [304, 202] on span "No Issues" at bounding box center [275, 202] width 210 height 37
click at [349, 371] on input "Write a note..." at bounding box center [387, 358] width 434 height 43
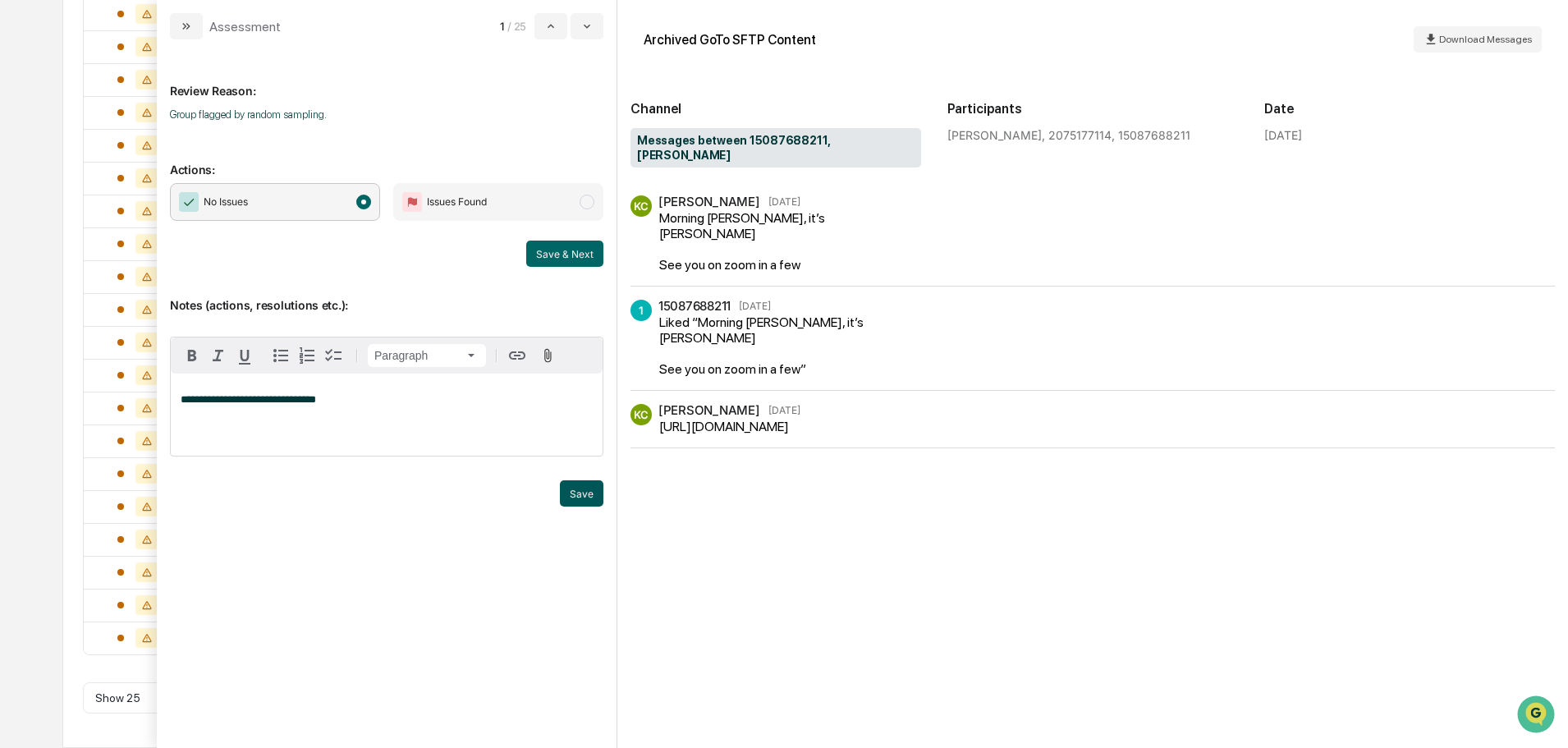
click at [581, 500] on button "Save" at bounding box center [582, 493] width 43 height 27
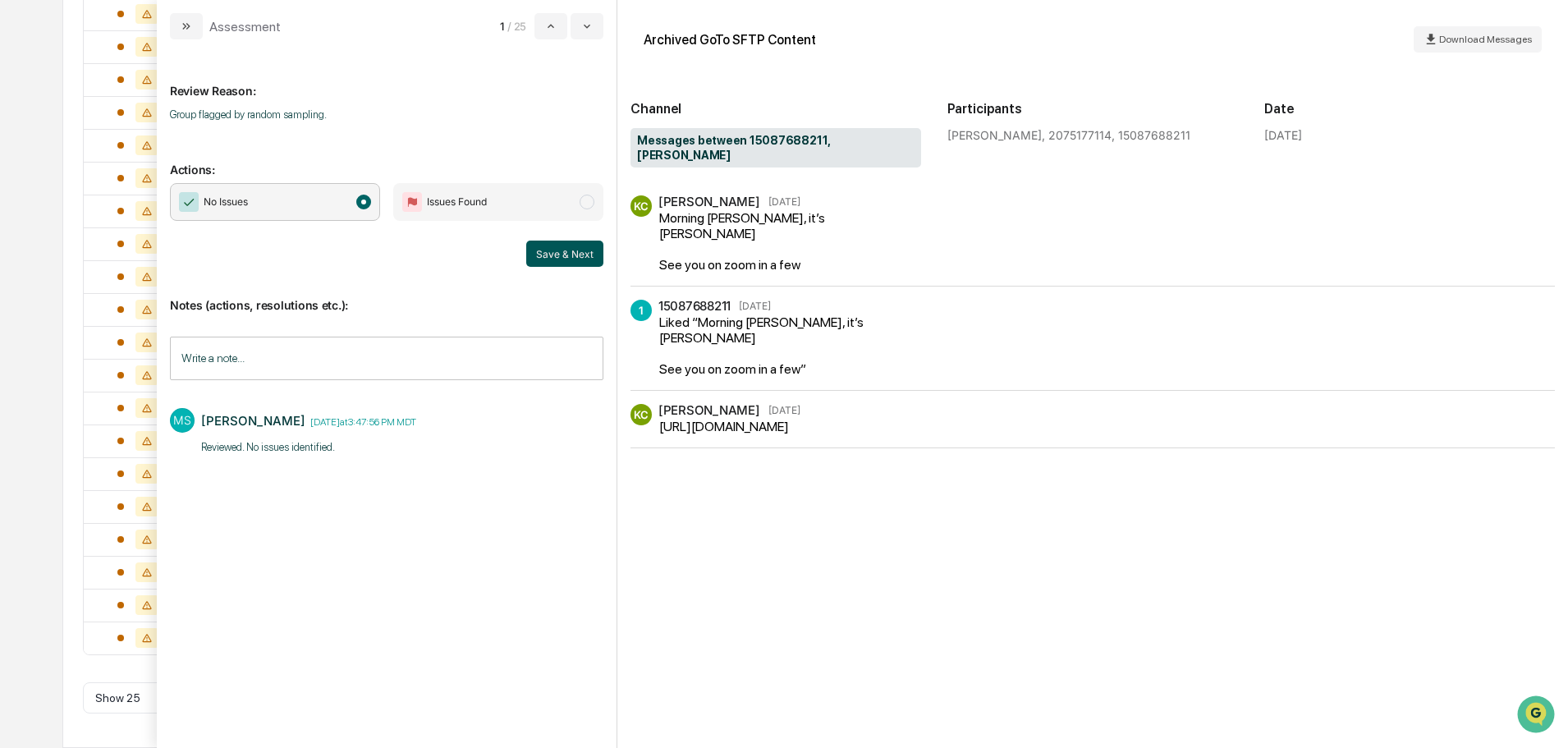
click at [544, 248] on button "Save & Next" at bounding box center [564, 253] width 78 height 27
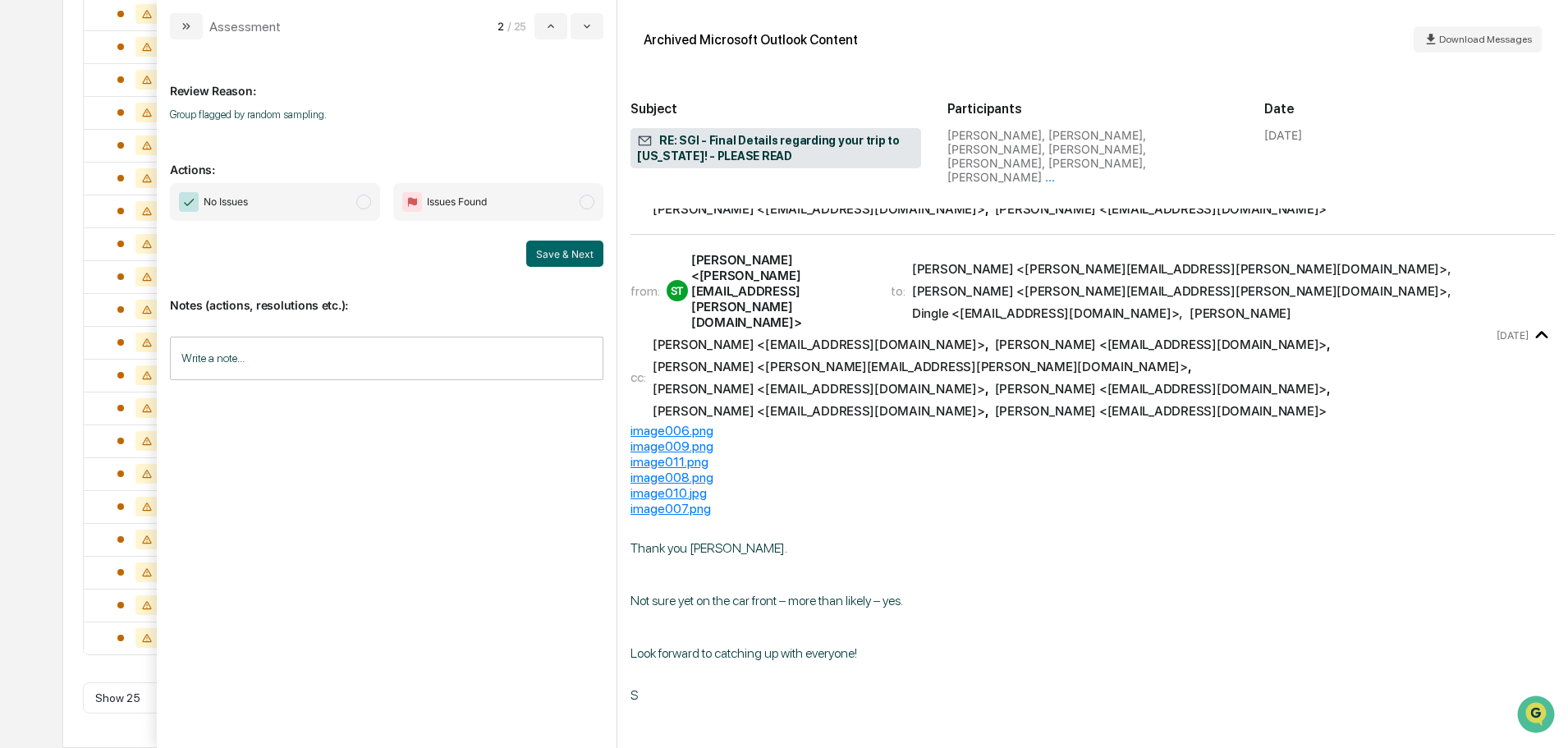
scroll to position [410, 0]
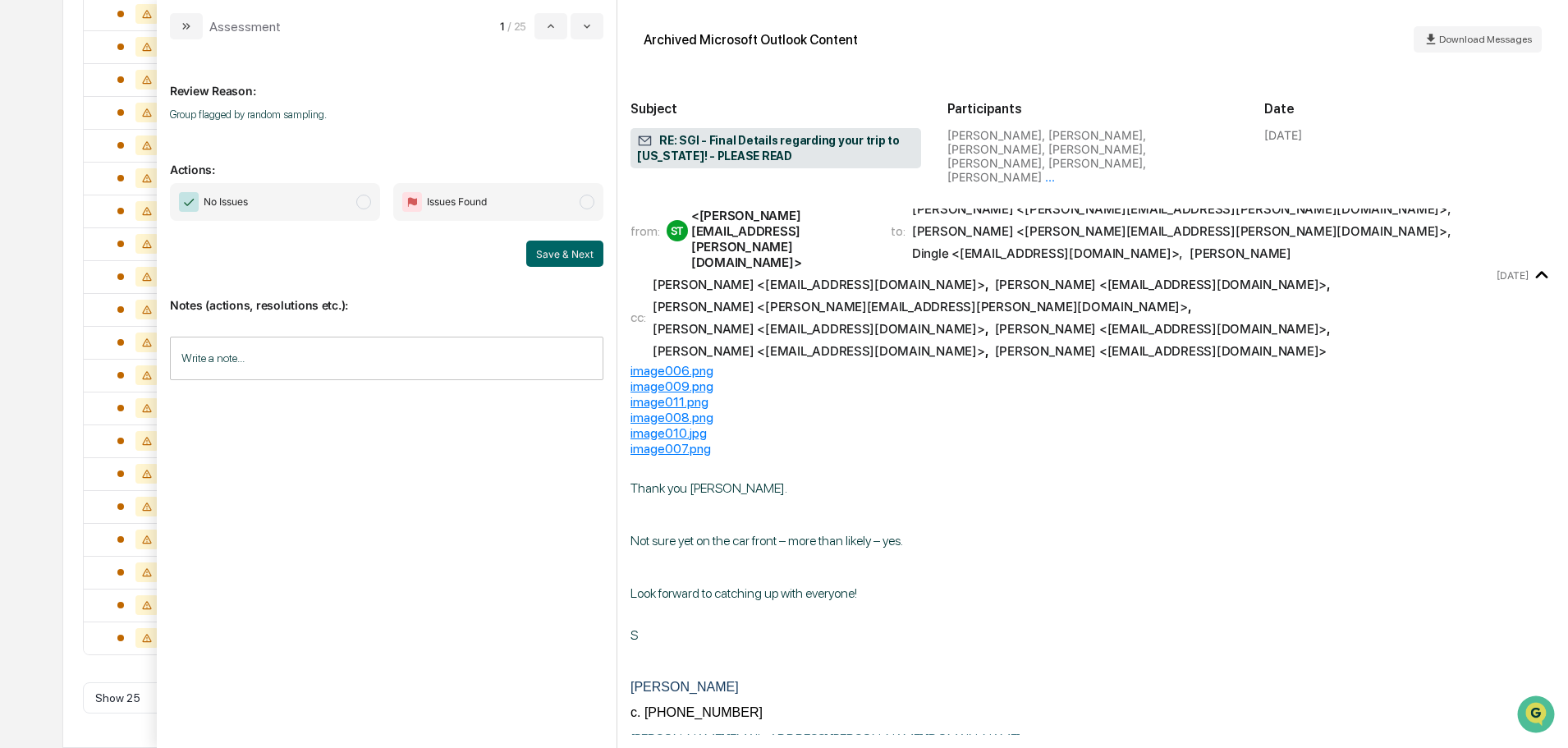
click at [348, 208] on span "No Issues" at bounding box center [275, 202] width 210 height 37
click at [336, 357] on input "Write a note..." at bounding box center [387, 358] width 434 height 43
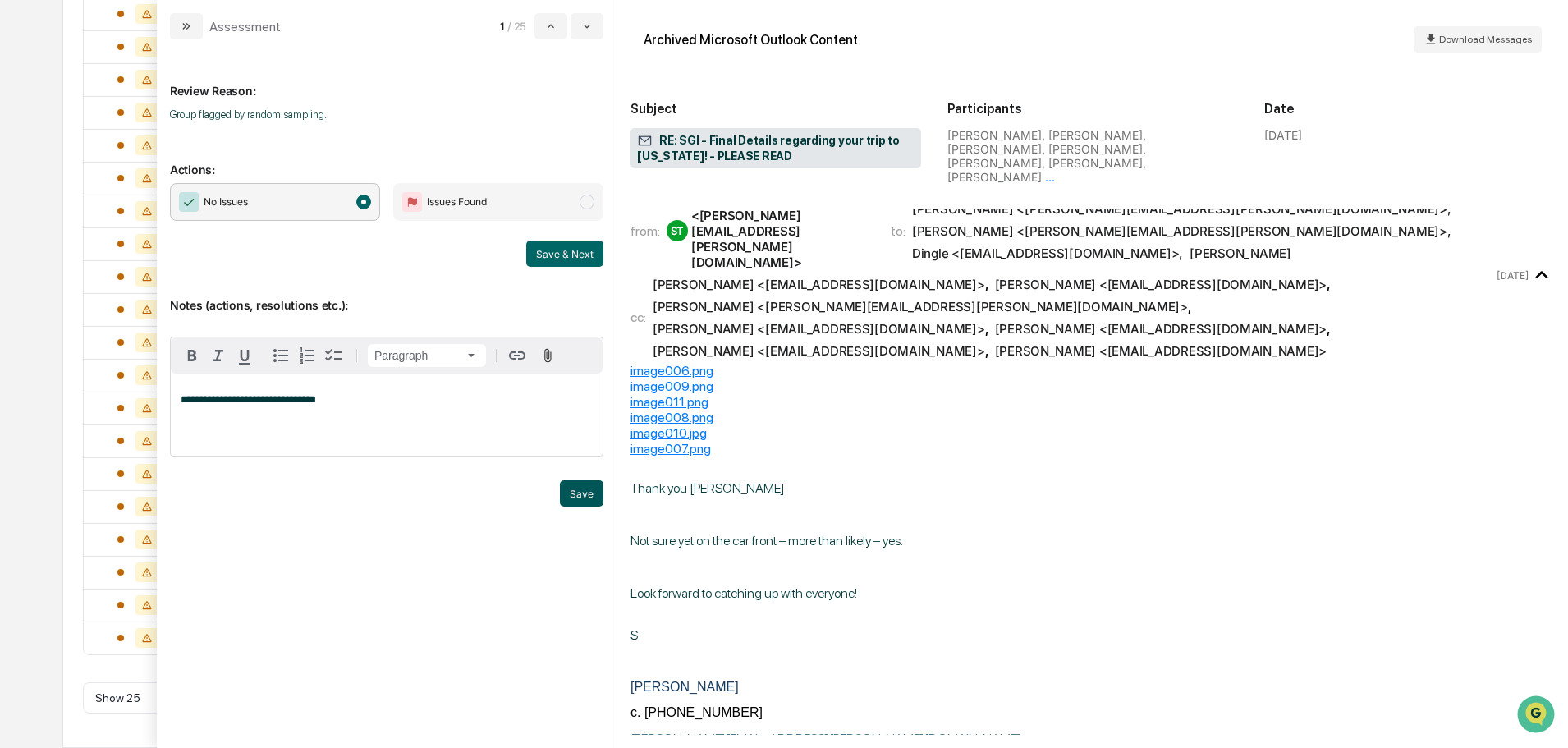
click at [589, 493] on button "Save" at bounding box center [582, 493] width 43 height 27
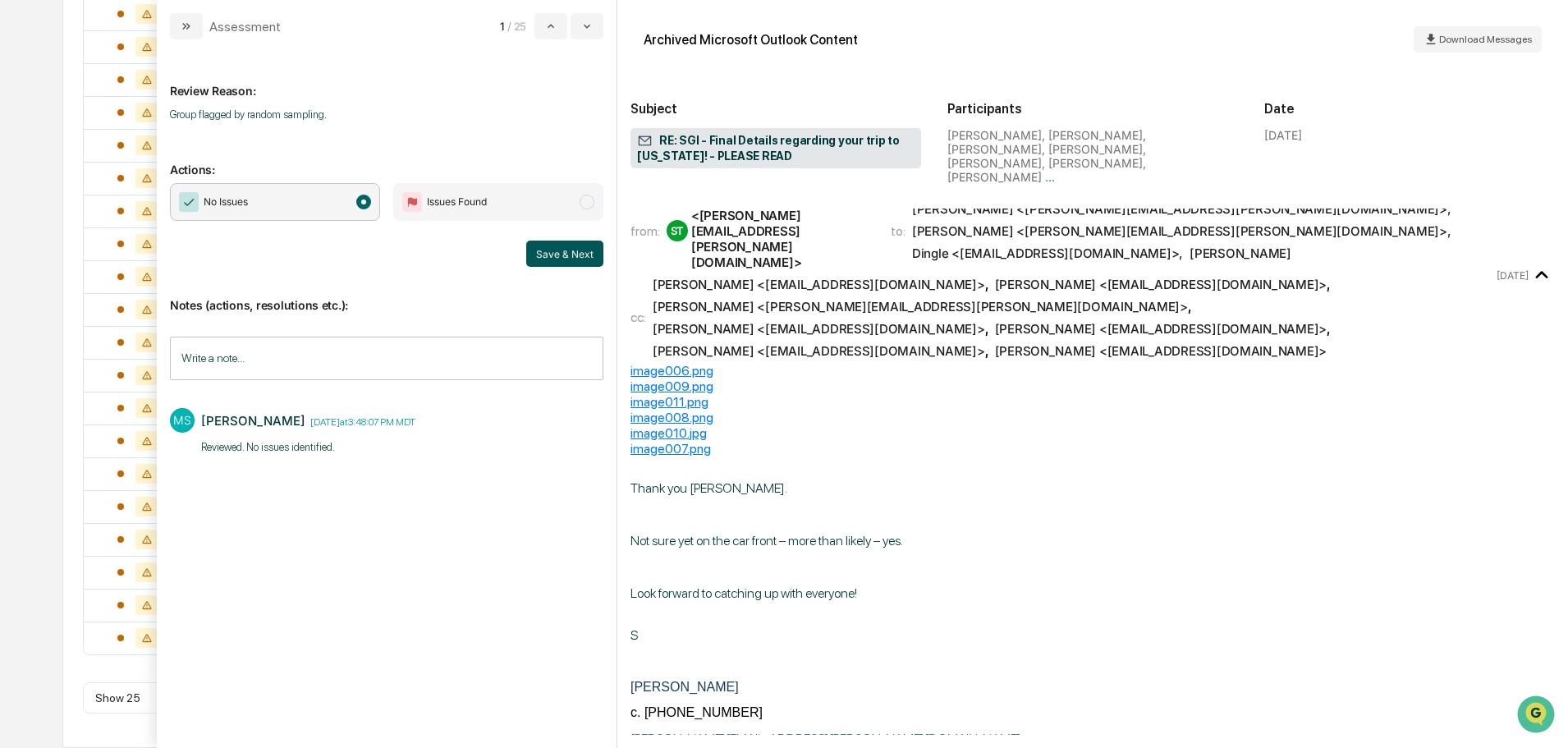
click at [555, 249] on button "Save & Next" at bounding box center [564, 253] width 78 height 27
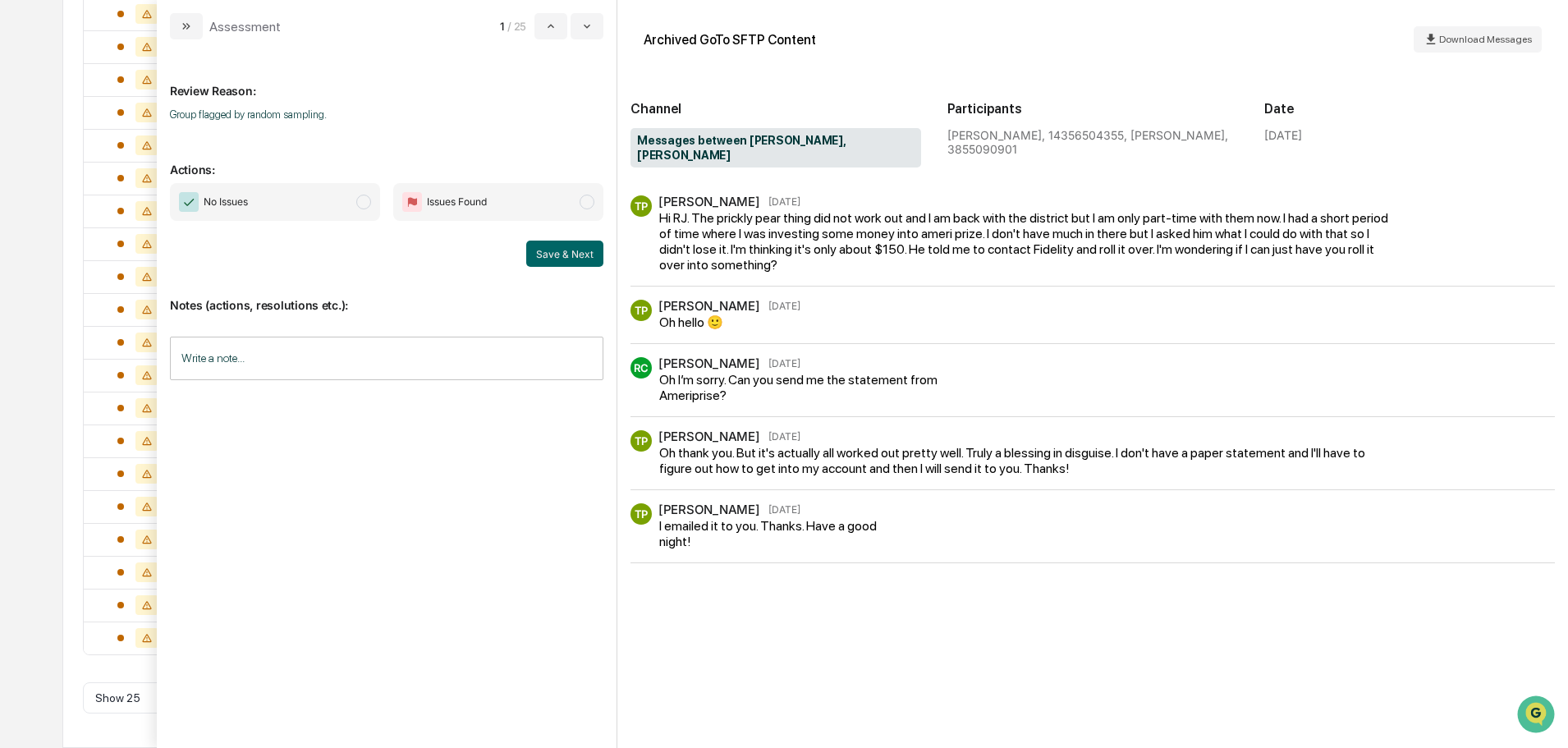
click at [319, 193] on span "No Issues" at bounding box center [275, 202] width 210 height 37
click at [324, 351] on input "Write a note..." at bounding box center [387, 358] width 434 height 43
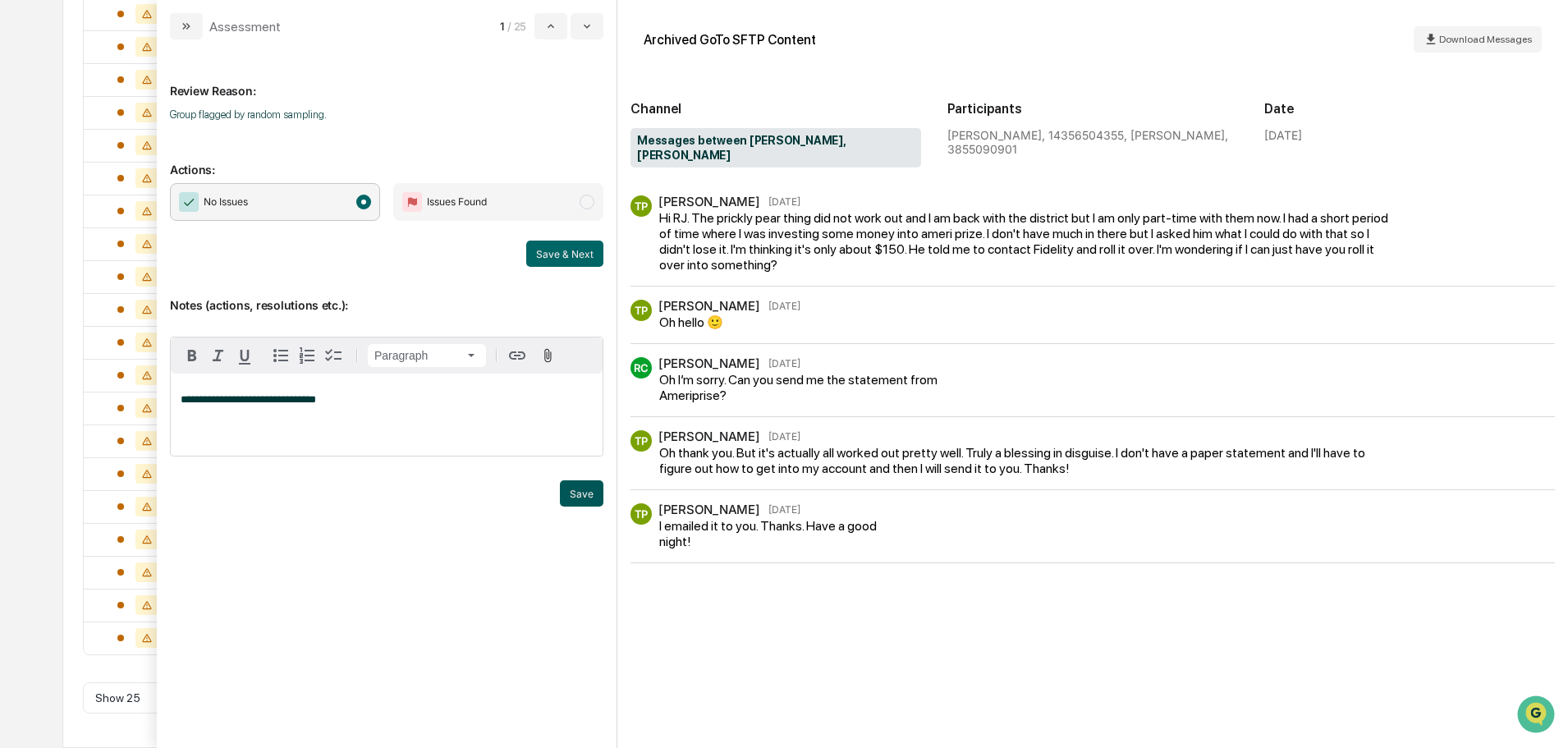
click at [579, 485] on button "Save" at bounding box center [582, 493] width 43 height 27
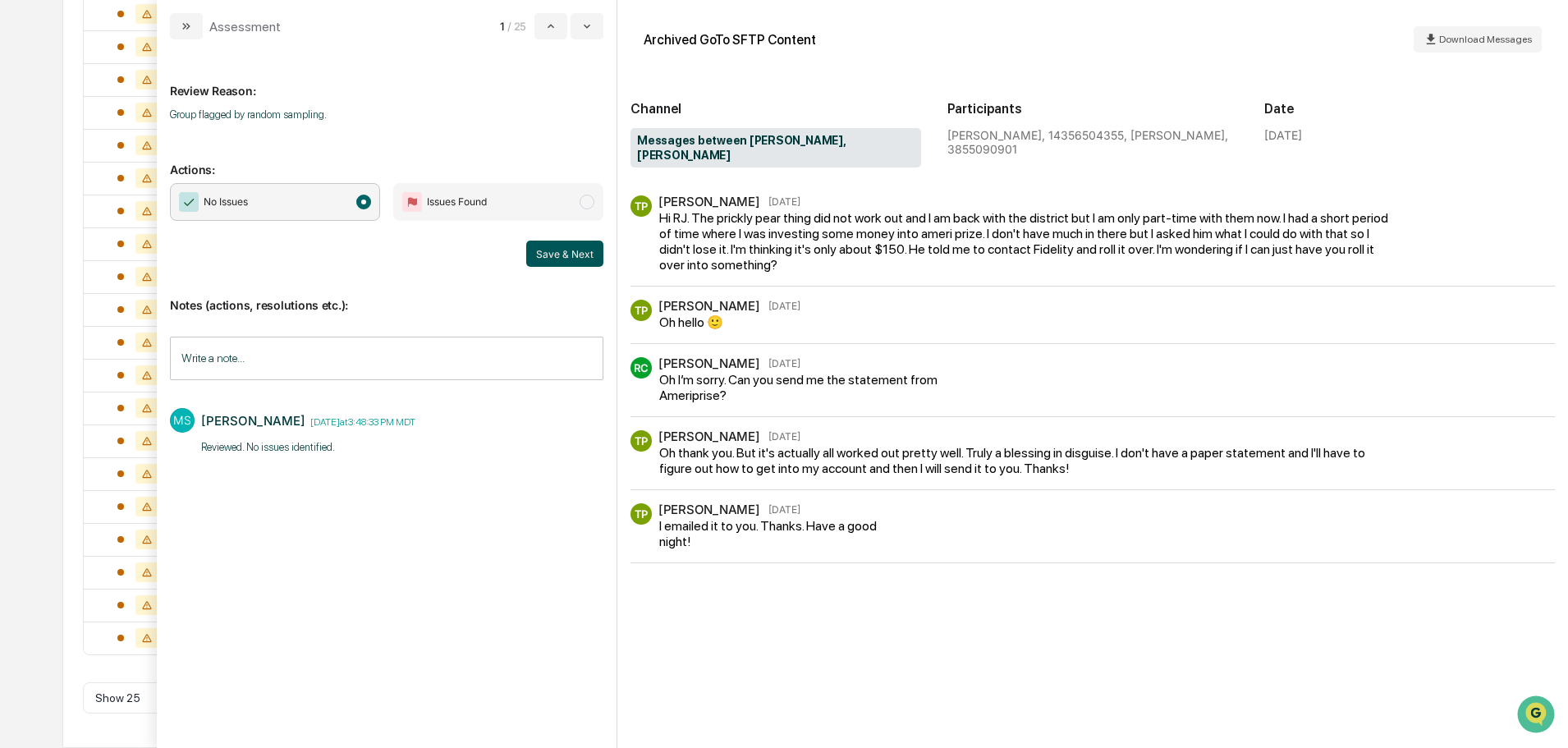
click at [559, 264] on button "Save & Next" at bounding box center [564, 253] width 78 height 27
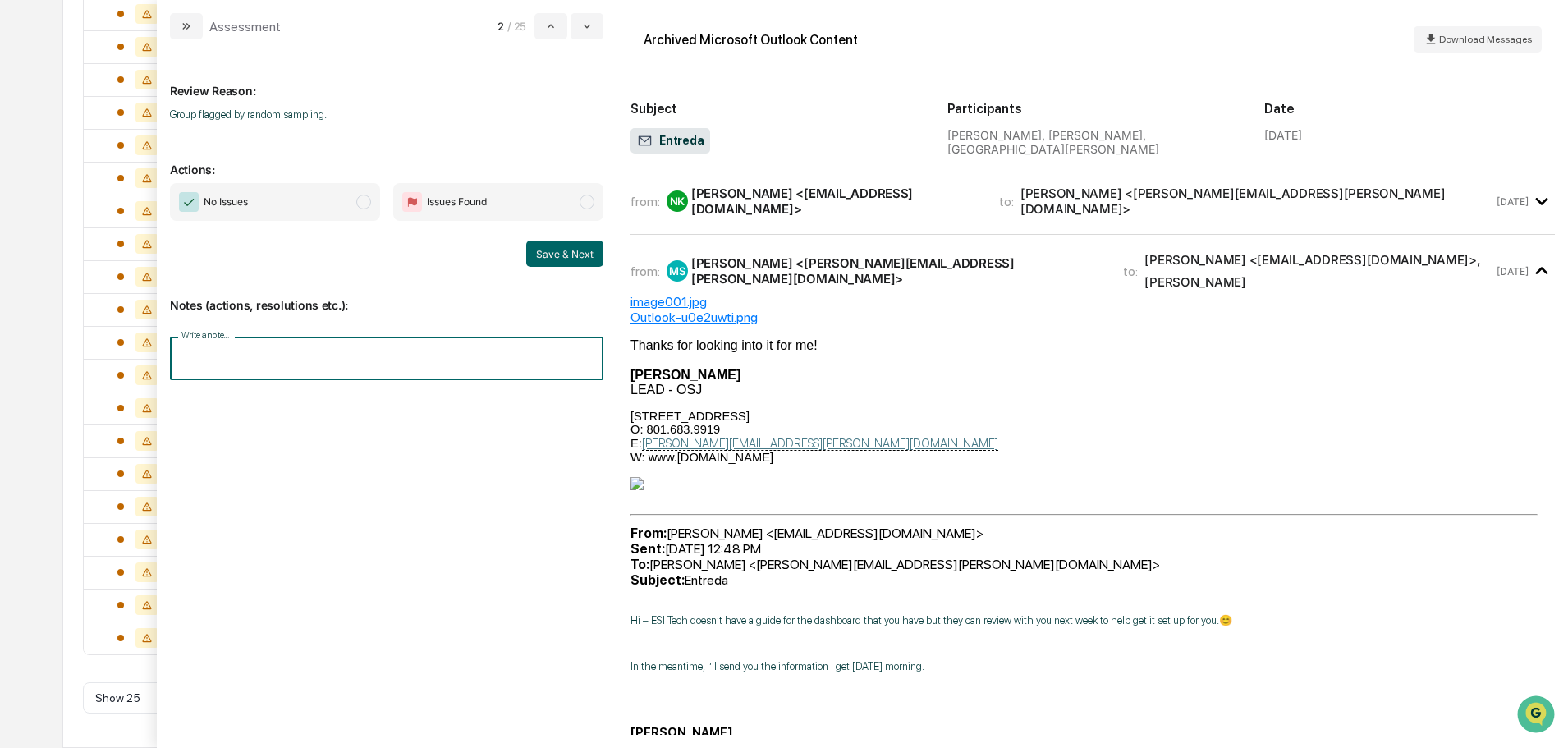
click at [323, 351] on input "Write a note..." at bounding box center [387, 358] width 434 height 43
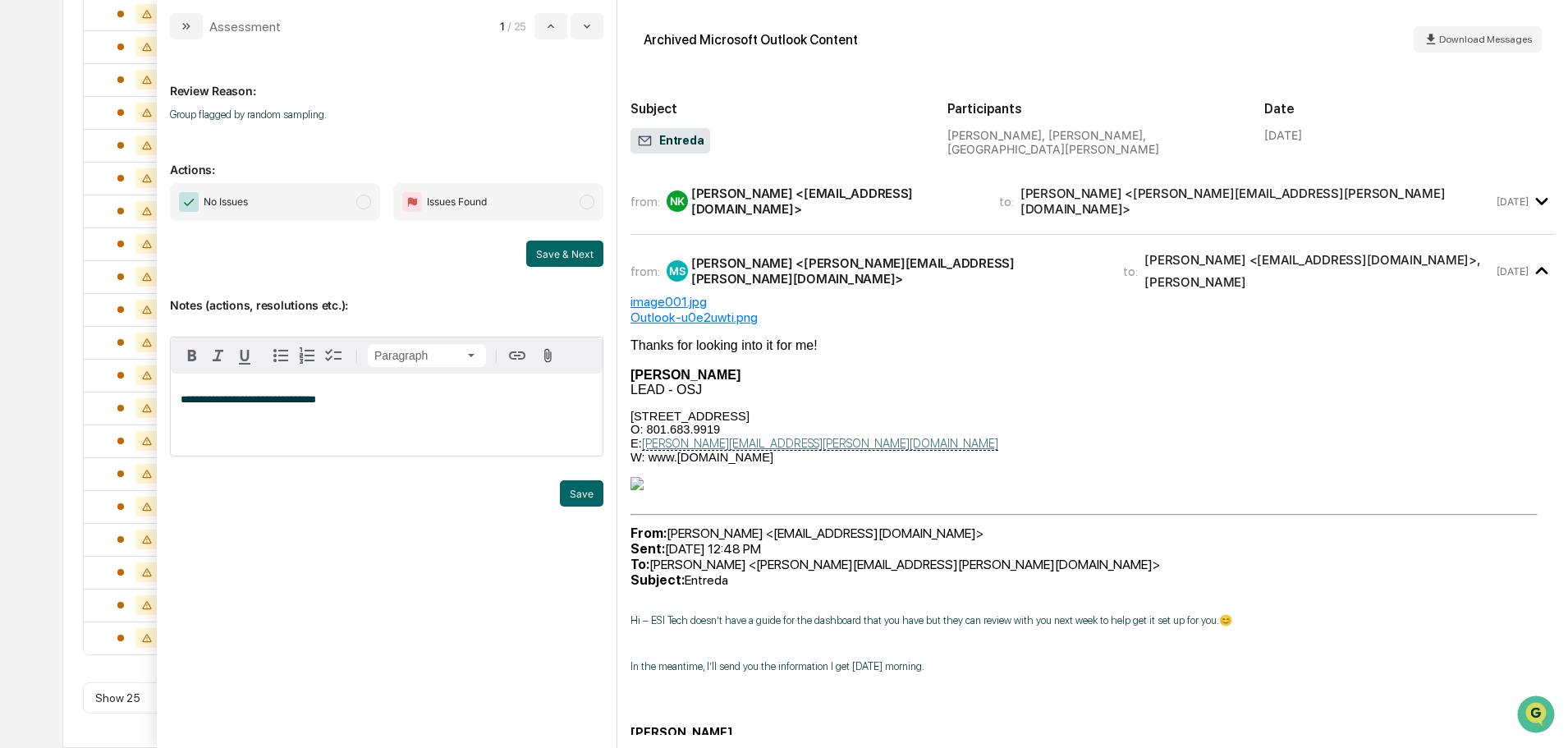
click at [247, 199] on span "No Issues" at bounding box center [225, 201] width 44 height 17
click at [575, 493] on button "Save" at bounding box center [582, 493] width 43 height 27
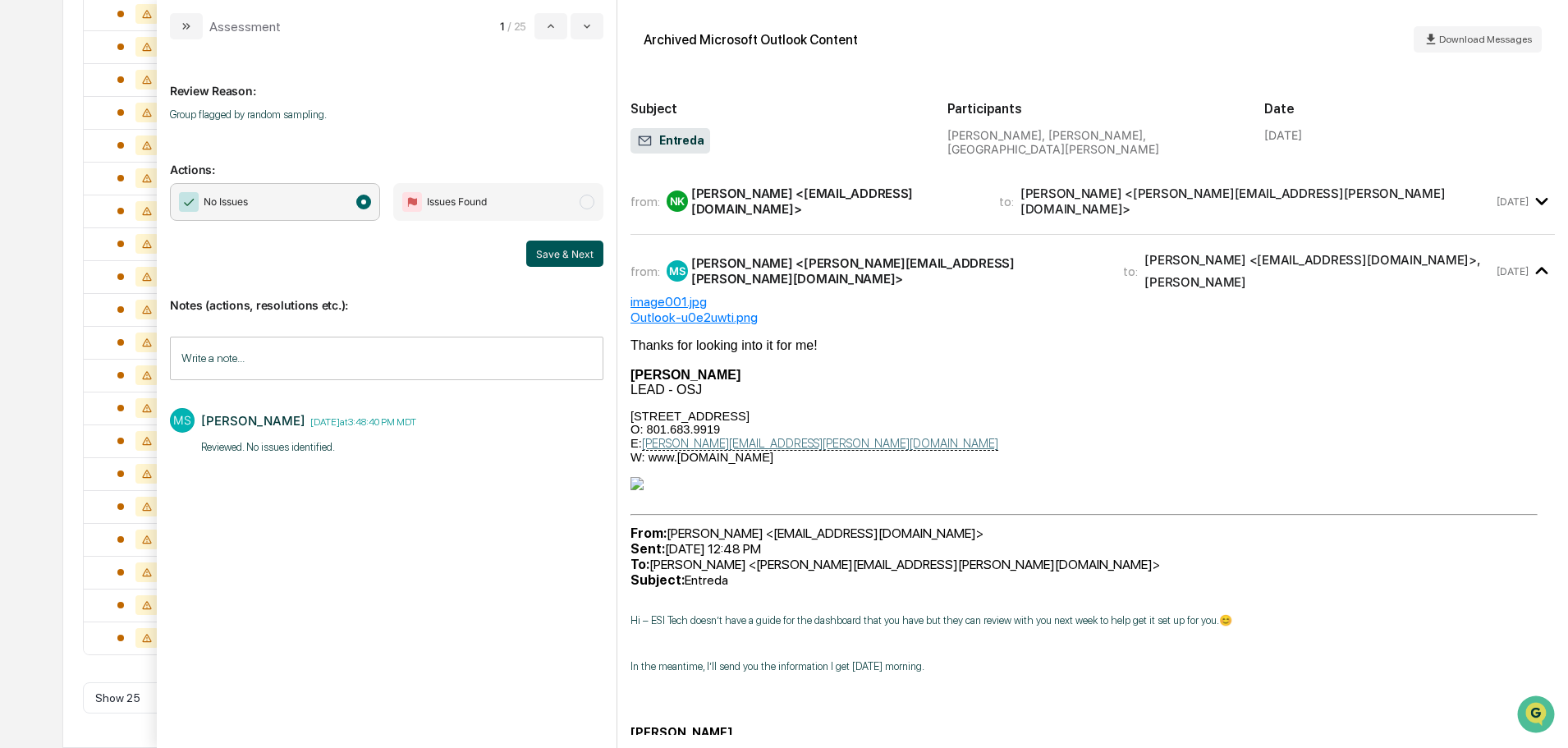
click at [570, 255] on button "Save & Next" at bounding box center [564, 253] width 78 height 27
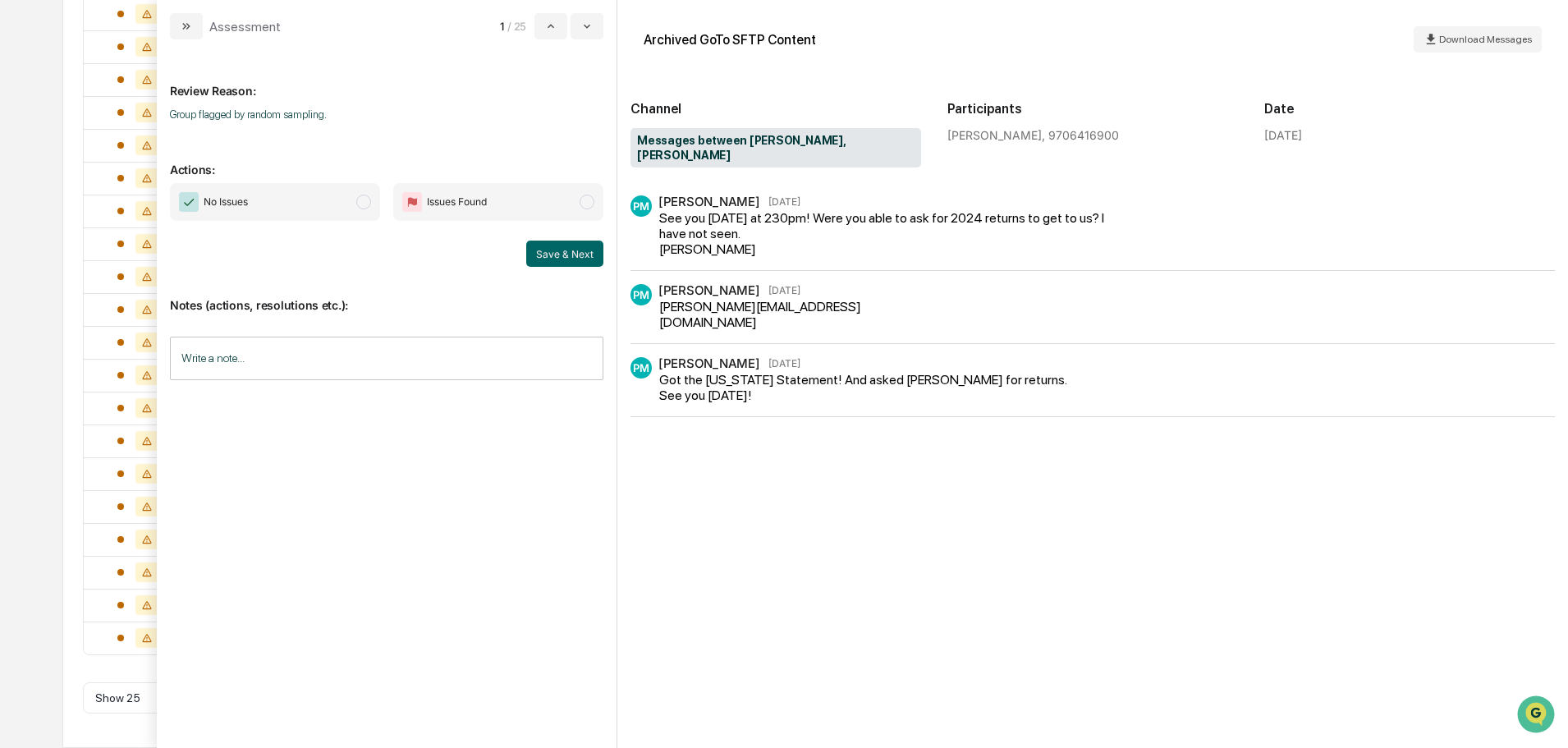
click at [339, 197] on span "No Issues" at bounding box center [275, 202] width 210 height 37
click at [404, 346] on input "Write a note..." at bounding box center [387, 358] width 434 height 43
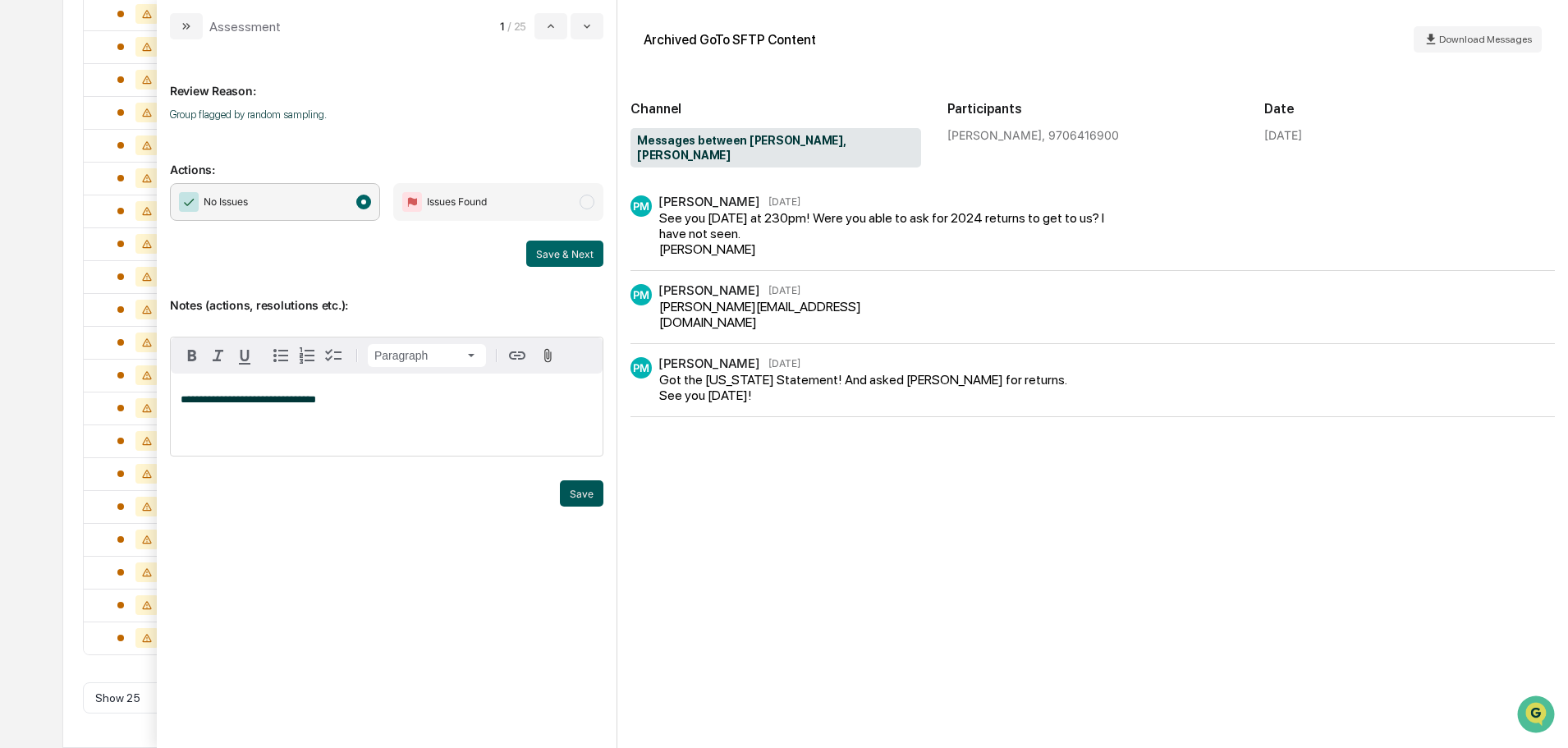
click at [574, 483] on button "Save" at bounding box center [582, 493] width 43 height 27
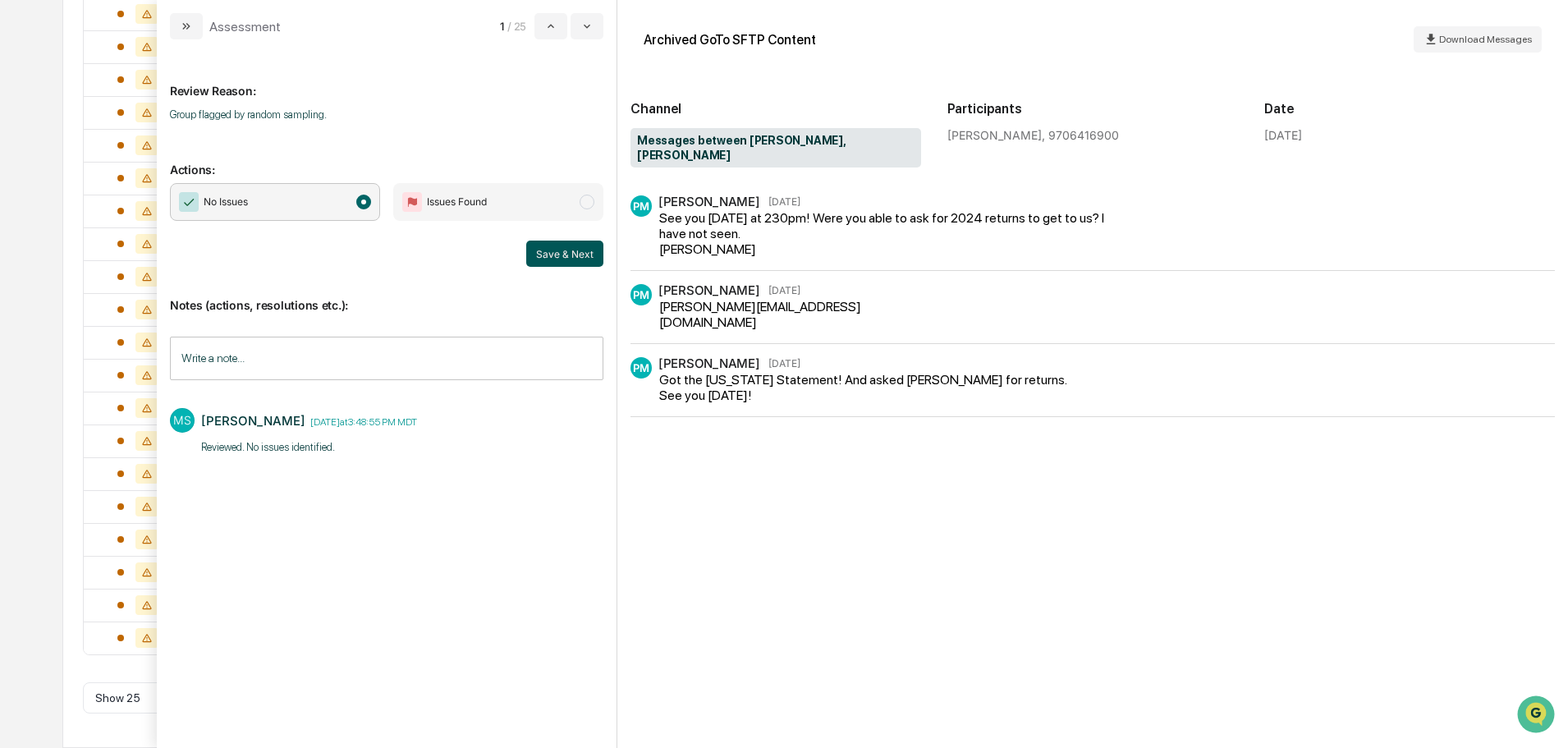
click at [569, 260] on button "Save & Next" at bounding box center [564, 253] width 78 height 27
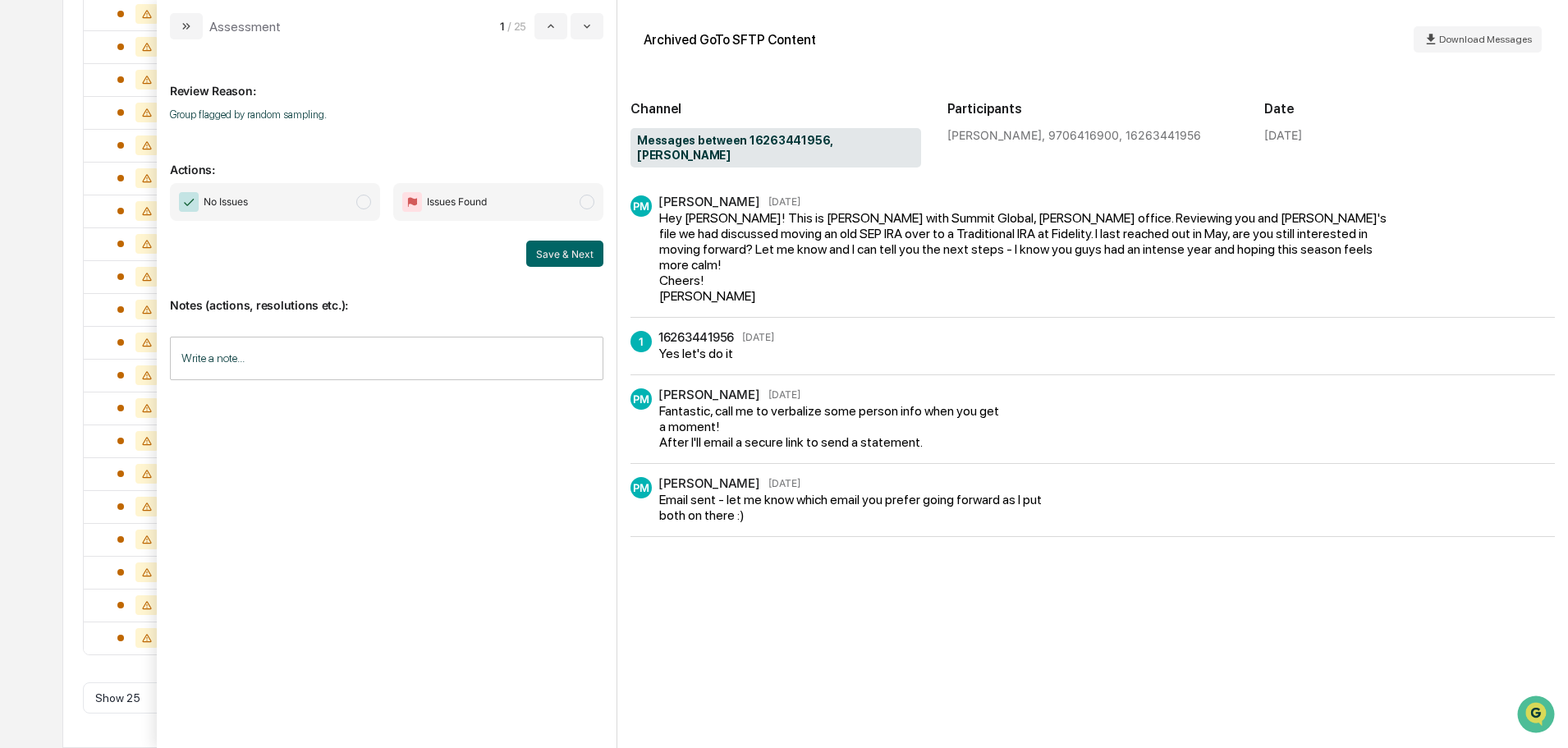
click at [351, 200] on span "No Issues" at bounding box center [275, 202] width 210 height 37
click at [390, 359] on input "Write a note..." at bounding box center [387, 358] width 434 height 43
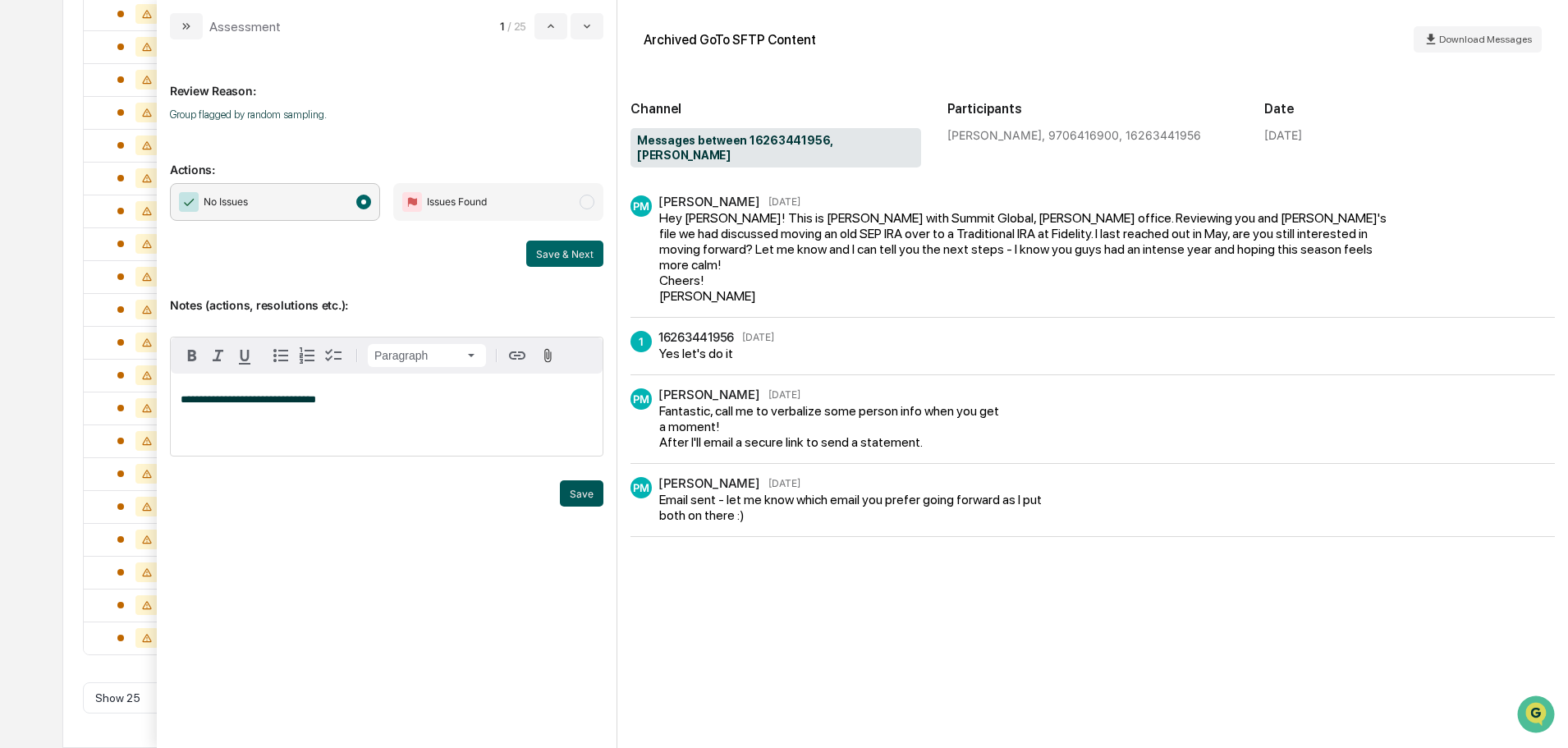
click at [588, 497] on button "Save" at bounding box center [582, 493] width 43 height 27
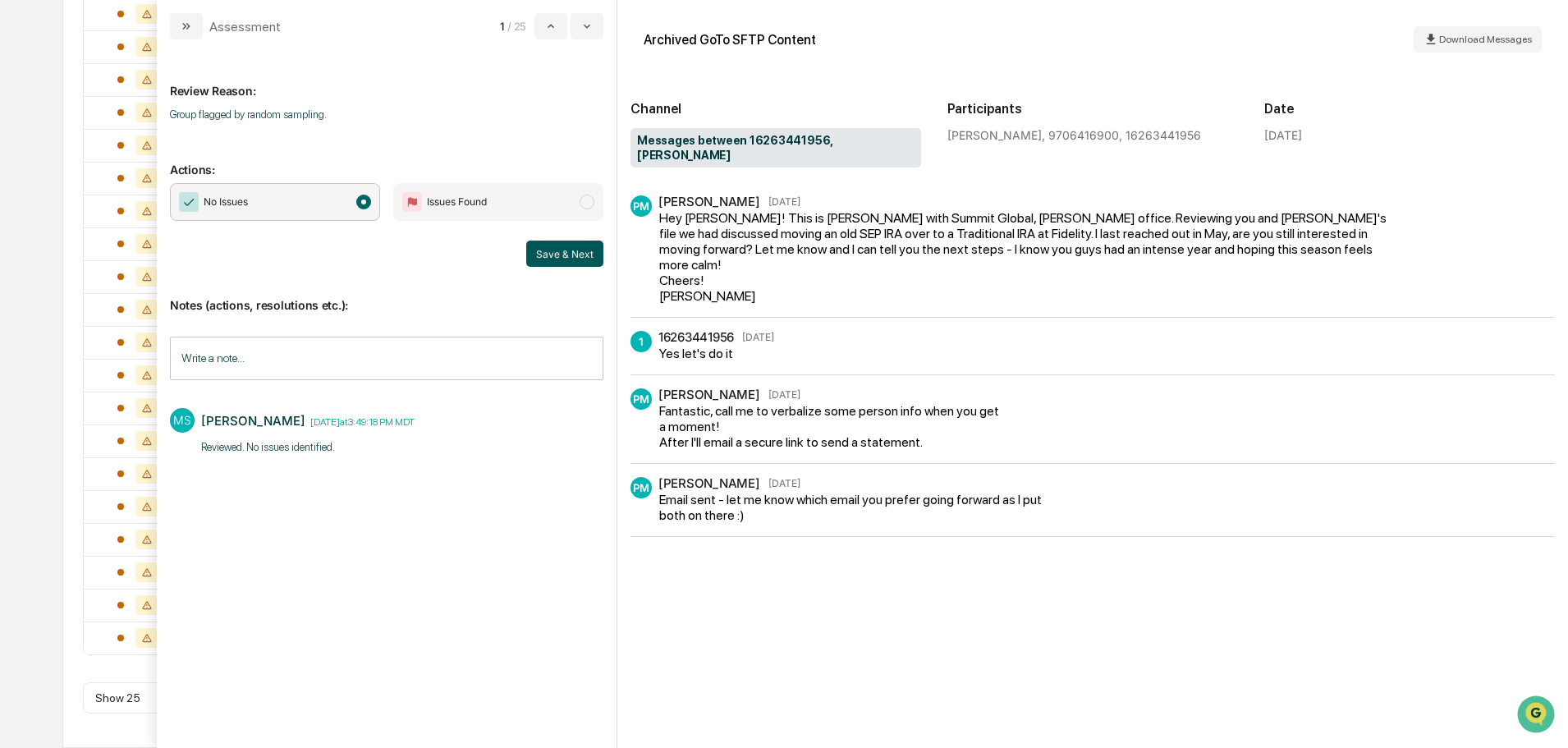
click at [554, 258] on button "Save & Next" at bounding box center [564, 253] width 78 height 27
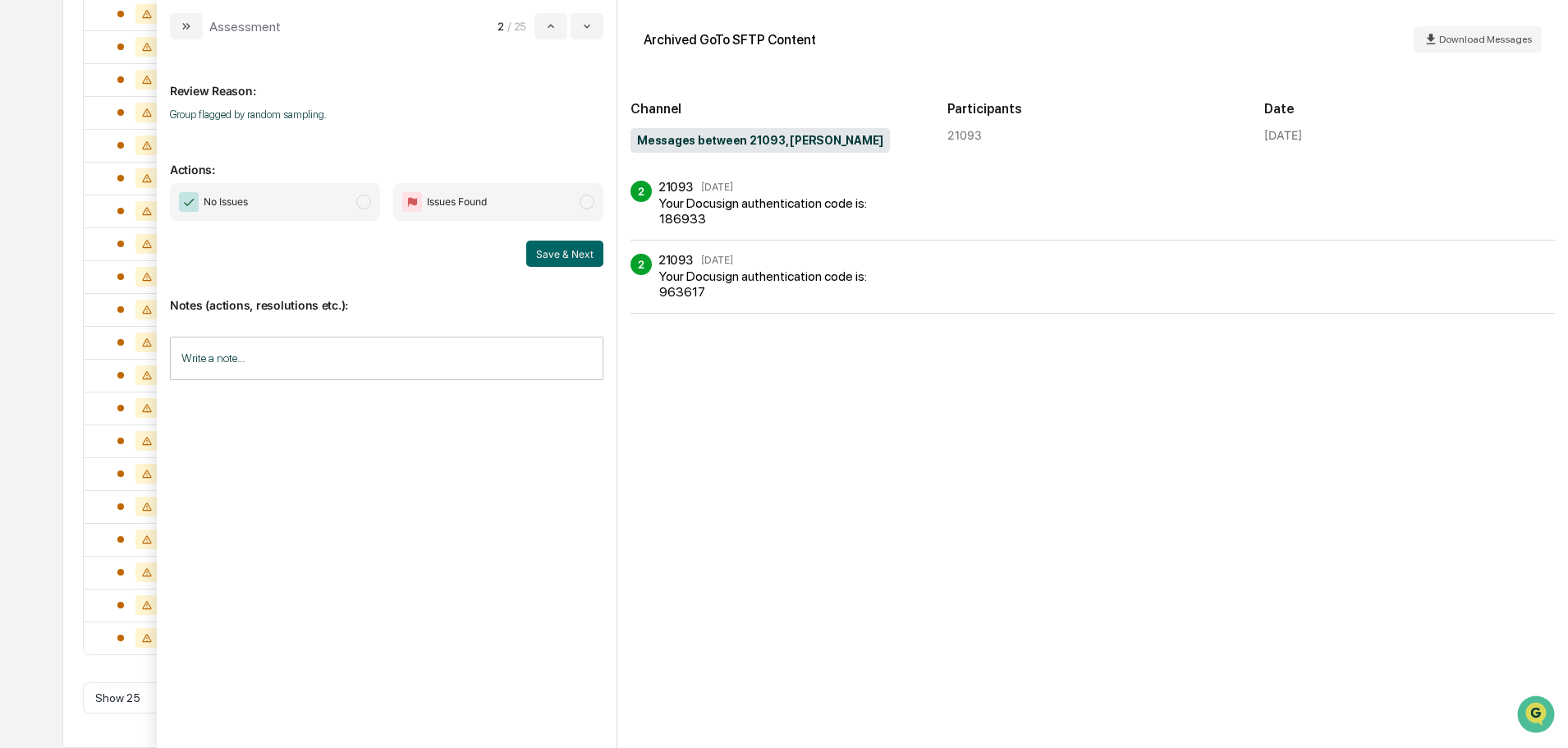
click at [277, 194] on span "No Issues" at bounding box center [275, 202] width 210 height 37
click at [305, 385] on div "modal" at bounding box center [387, 387] width 434 height 25
click at [306, 369] on input "Write a note..." at bounding box center [387, 358] width 434 height 43
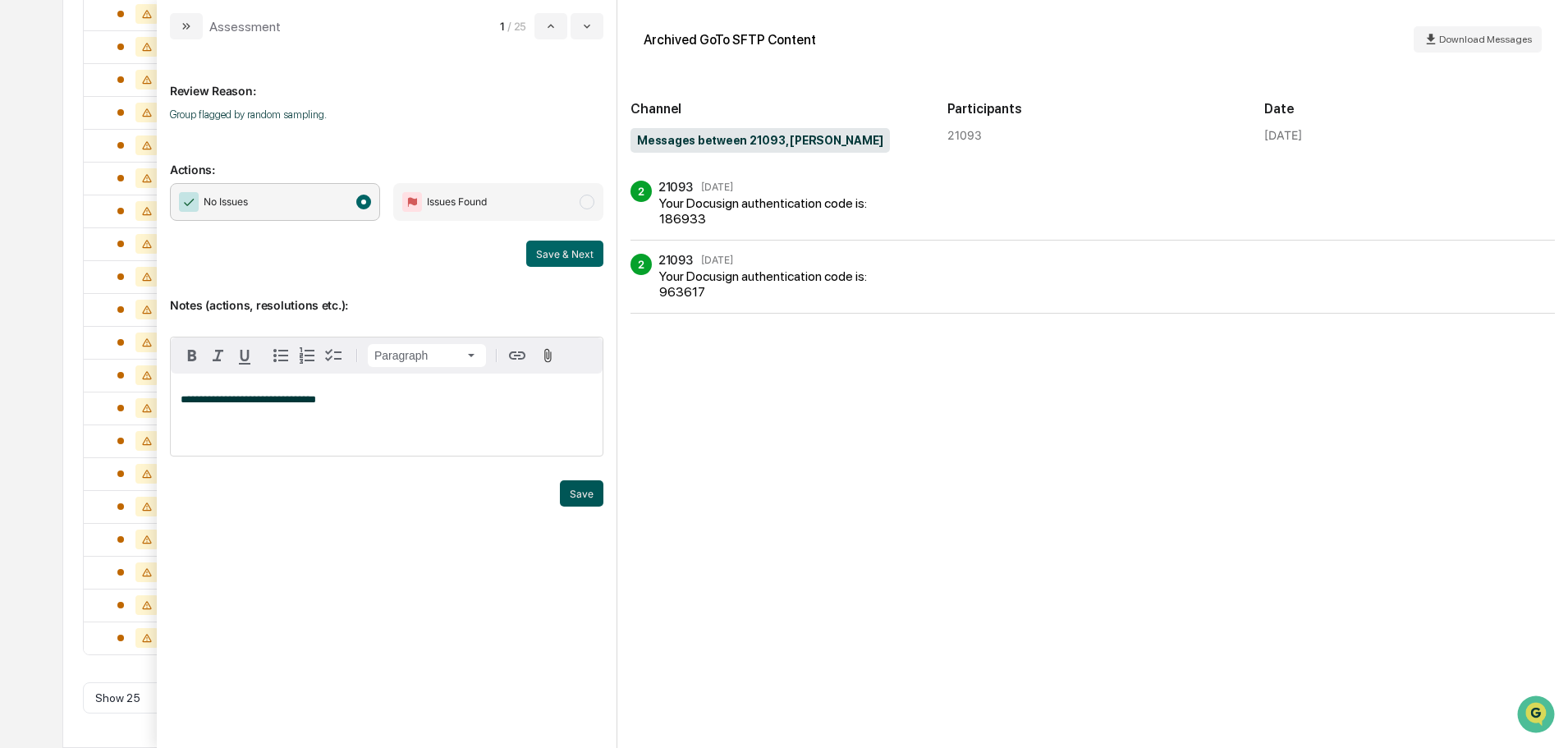
drag, startPoint x: 567, startPoint y: 495, endPoint x: 560, endPoint y: 474, distance: 22.1
click at [566, 495] on button "Save" at bounding box center [582, 493] width 43 height 27
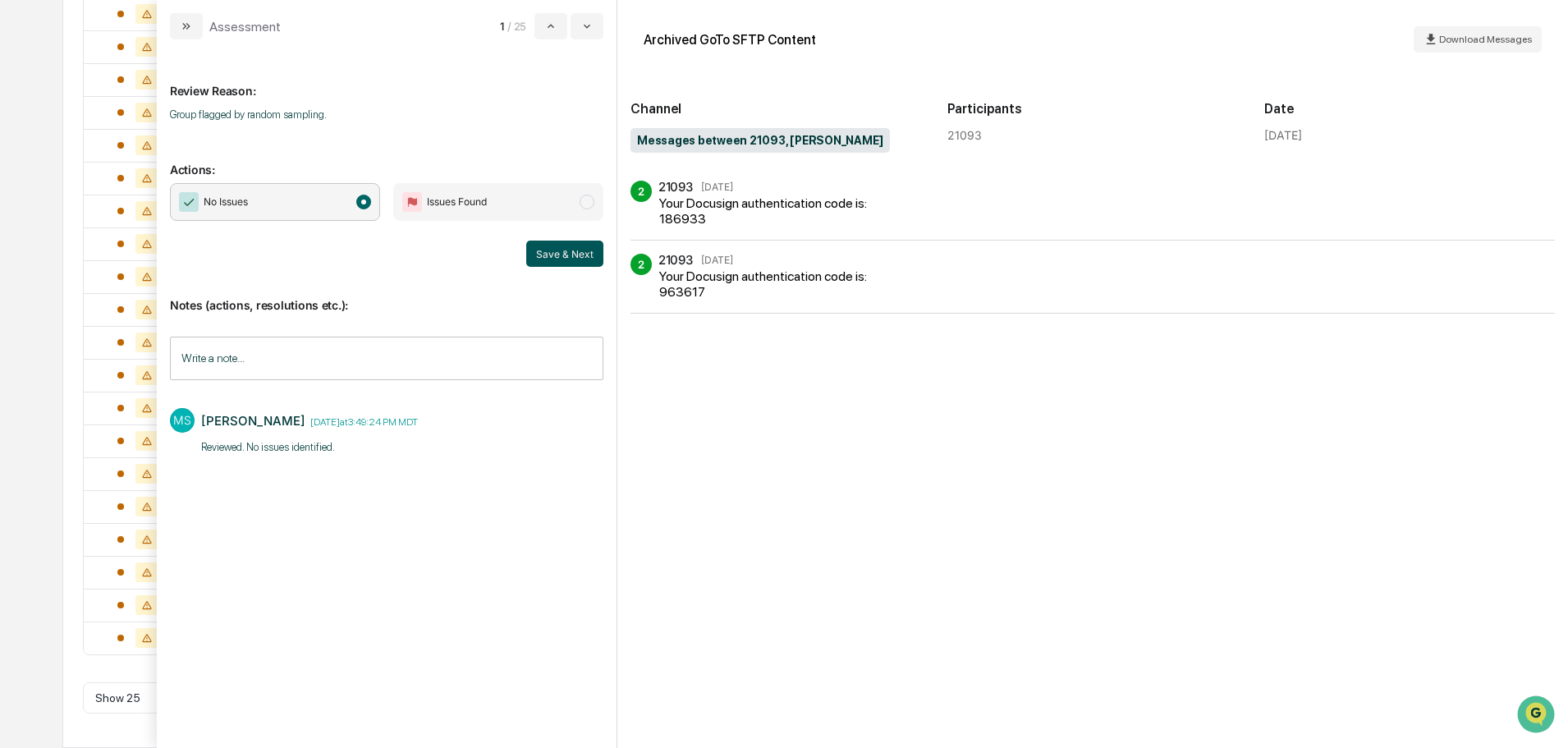
click at [563, 255] on button "Save & Next" at bounding box center [564, 253] width 78 height 27
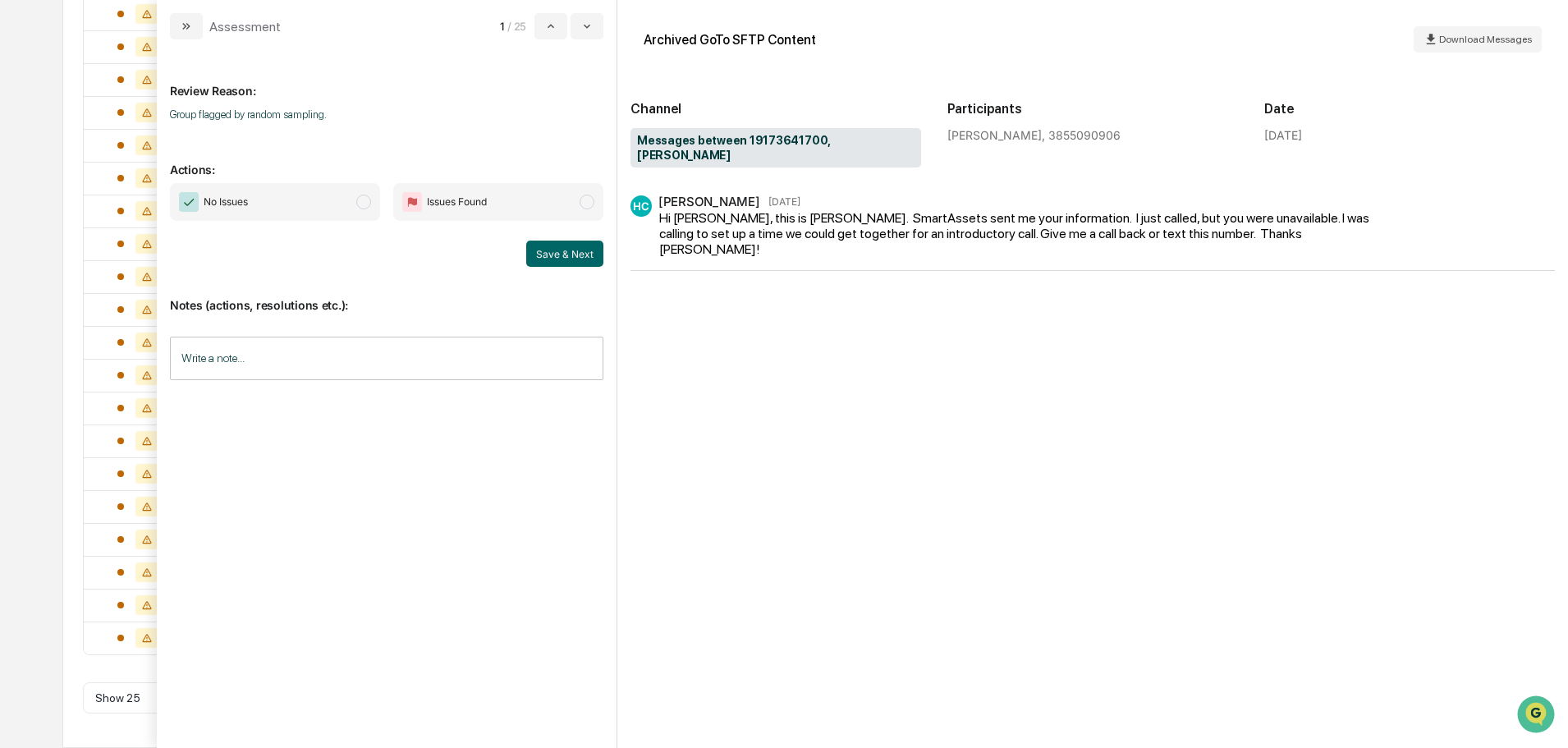
click at [367, 201] on span "modal" at bounding box center [363, 201] width 15 height 15
click at [408, 359] on input "Write a note..." at bounding box center [387, 358] width 434 height 43
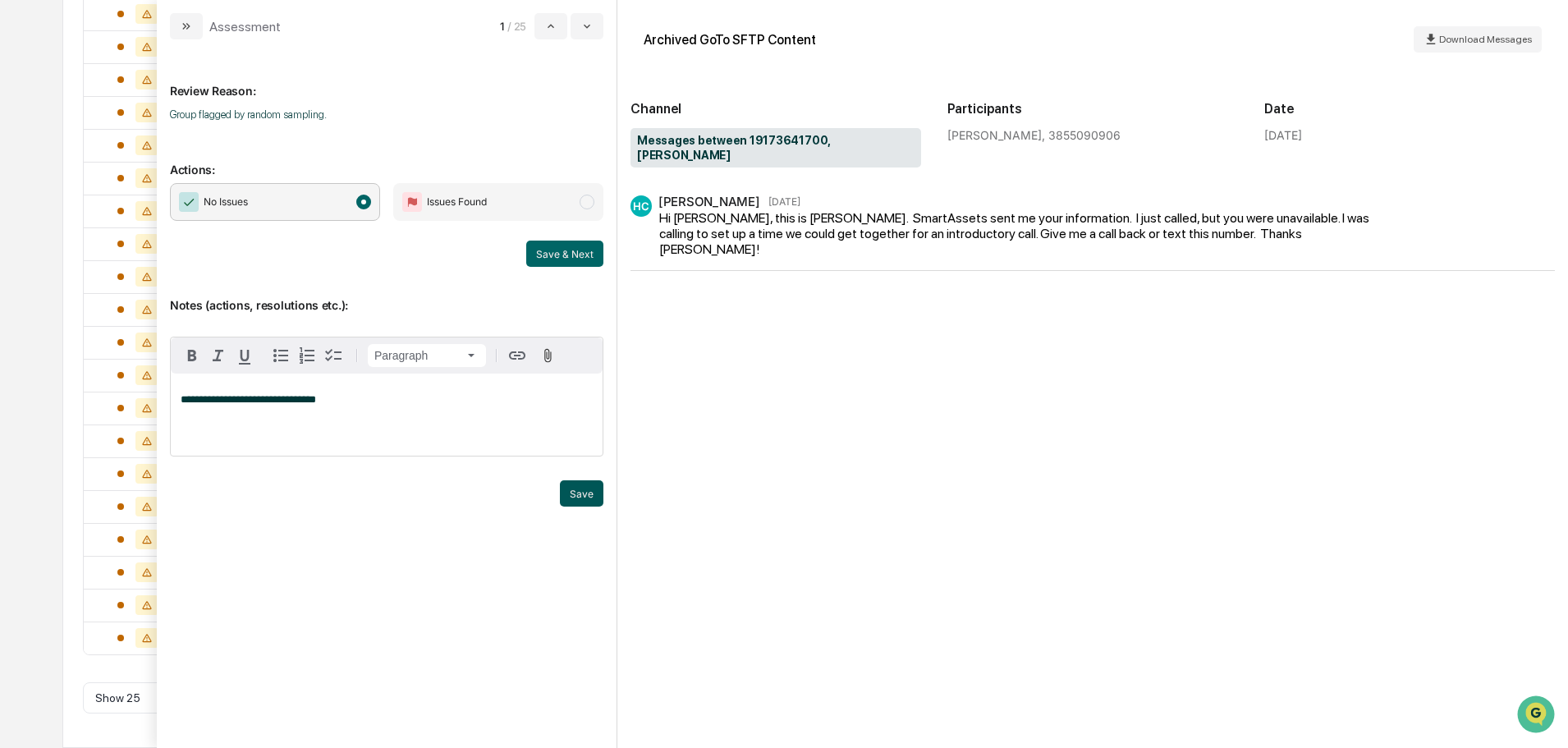
click at [585, 485] on button "Save" at bounding box center [582, 493] width 43 height 27
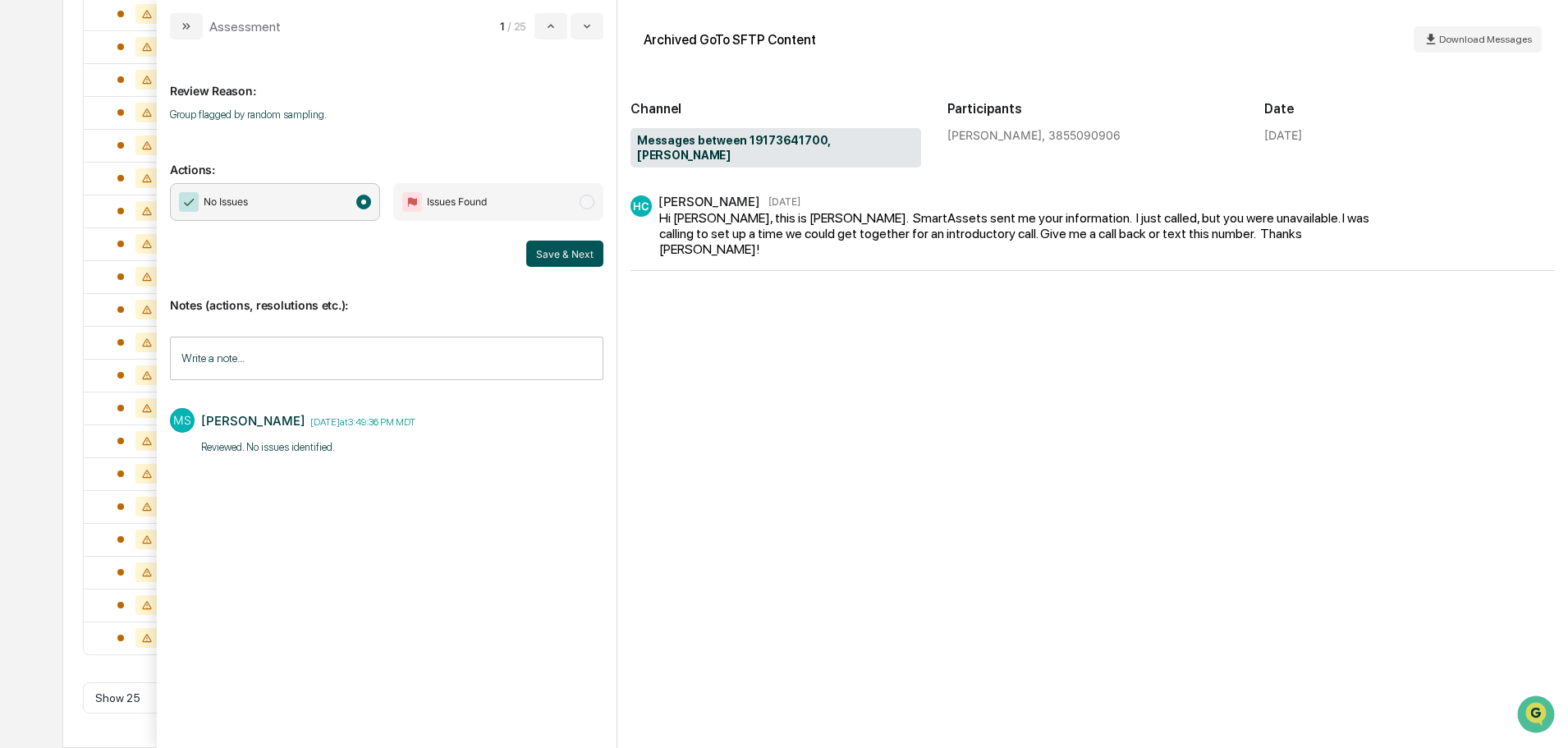
click at [550, 257] on button "Save & Next" at bounding box center [564, 253] width 78 height 27
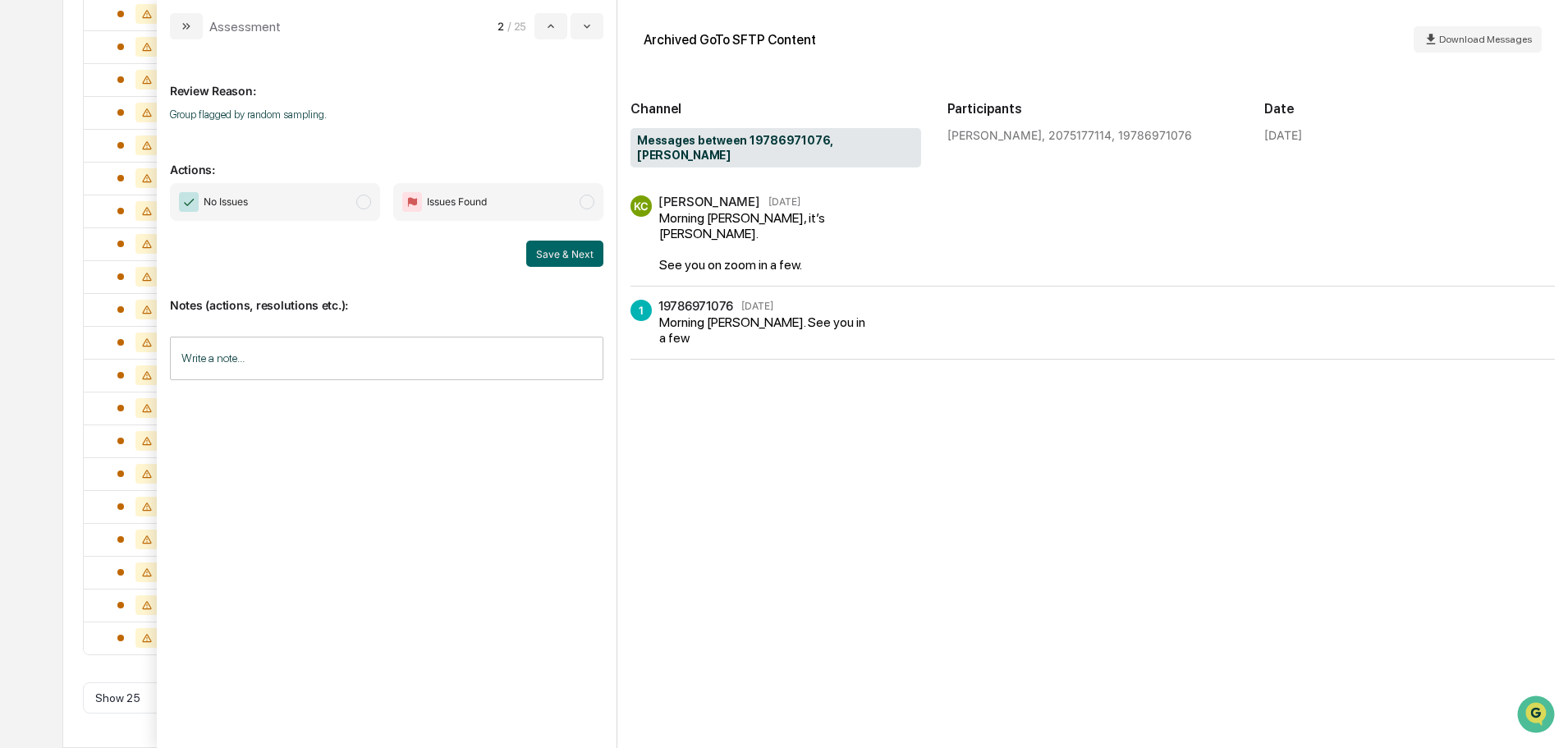
click at [328, 198] on span "No Issues" at bounding box center [275, 202] width 210 height 37
click at [349, 360] on input "Write a note..." at bounding box center [387, 358] width 434 height 43
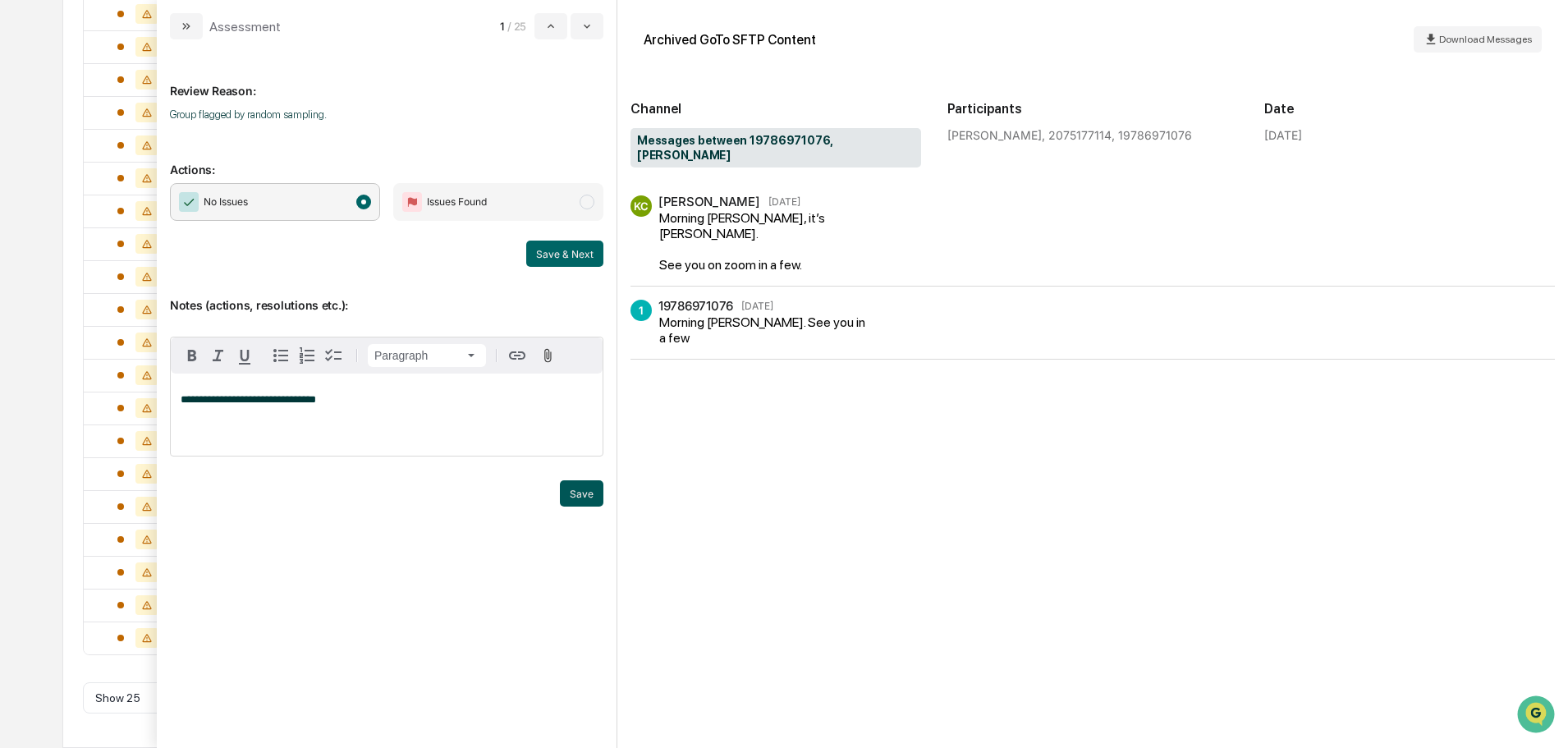
click at [581, 496] on button "Save" at bounding box center [582, 493] width 43 height 27
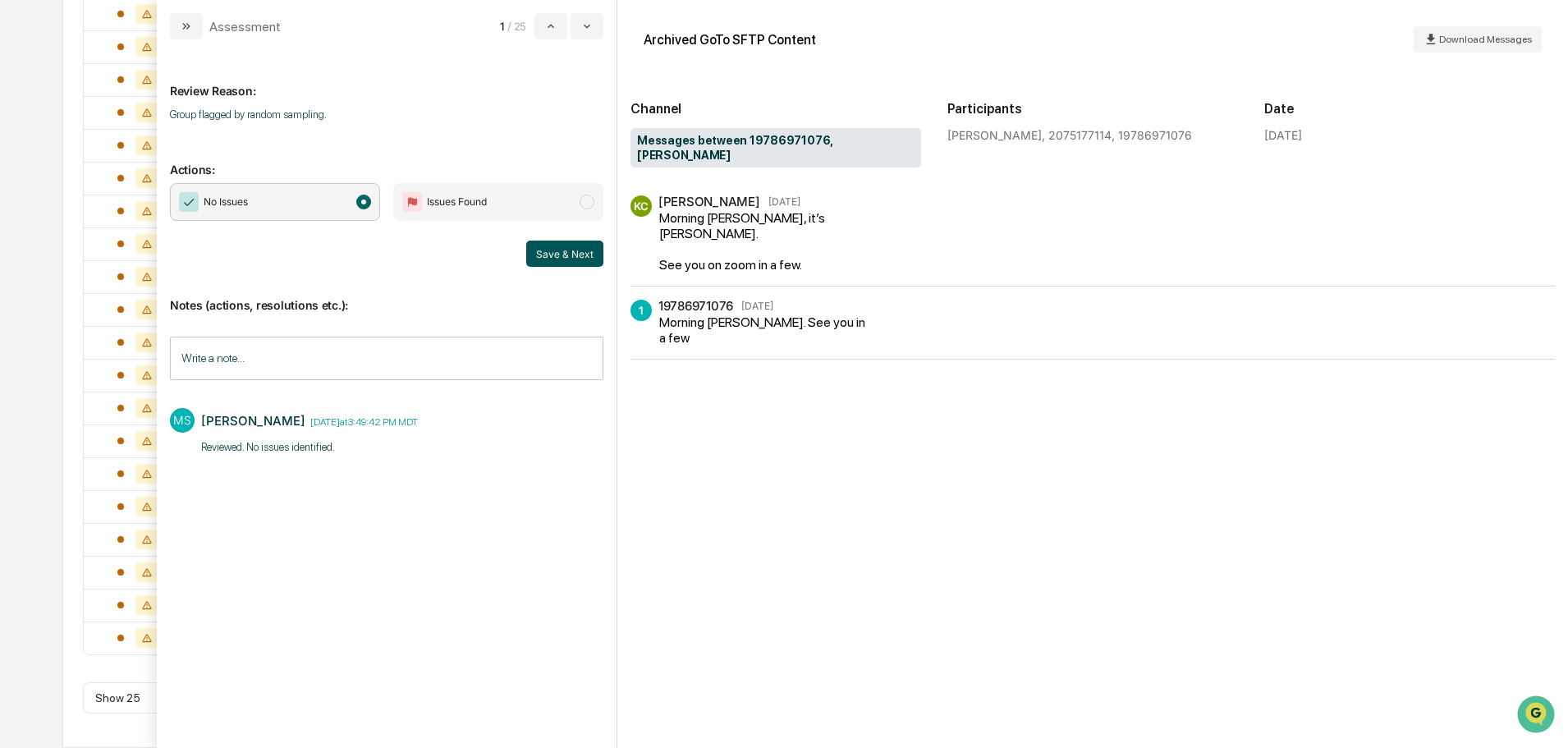
click at [558, 253] on button "Save & Next" at bounding box center [564, 253] width 78 height 27
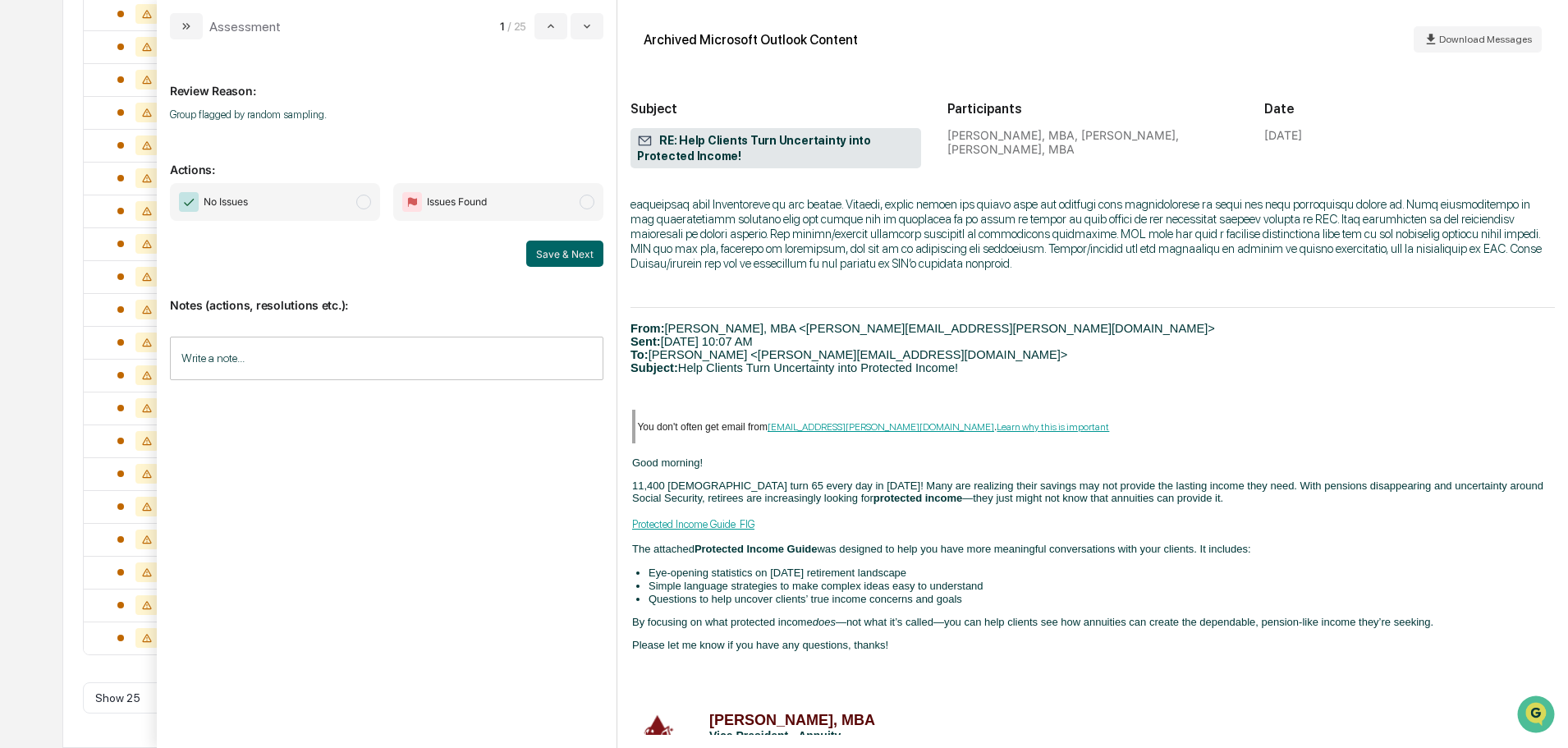
scroll to position [657, 0]
click at [444, 358] on input "Write a note..." at bounding box center [387, 358] width 434 height 43
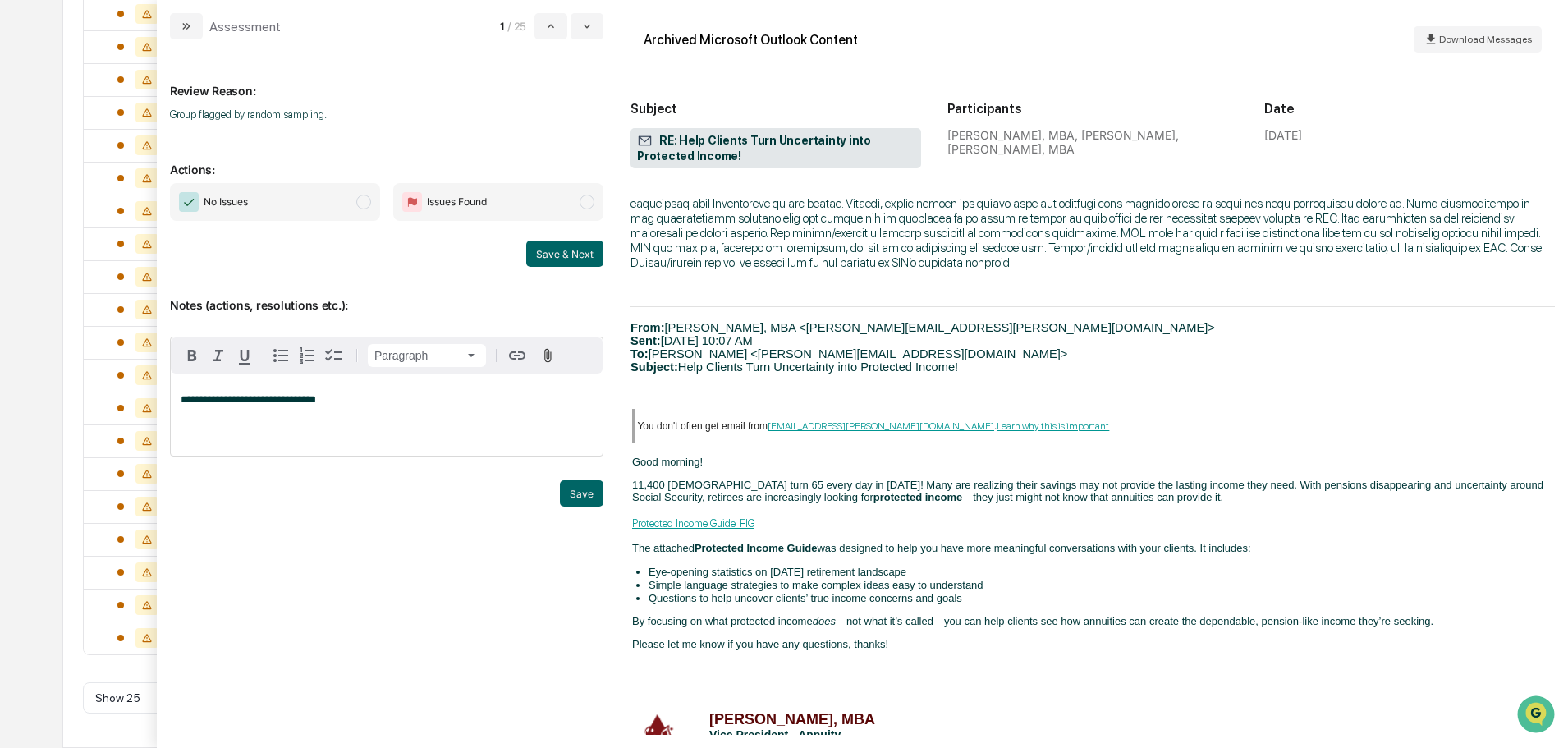
click at [361, 192] on span "No Issues" at bounding box center [275, 202] width 210 height 37
click at [584, 493] on button "Save" at bounding box center [582, 493] width 43 height 27
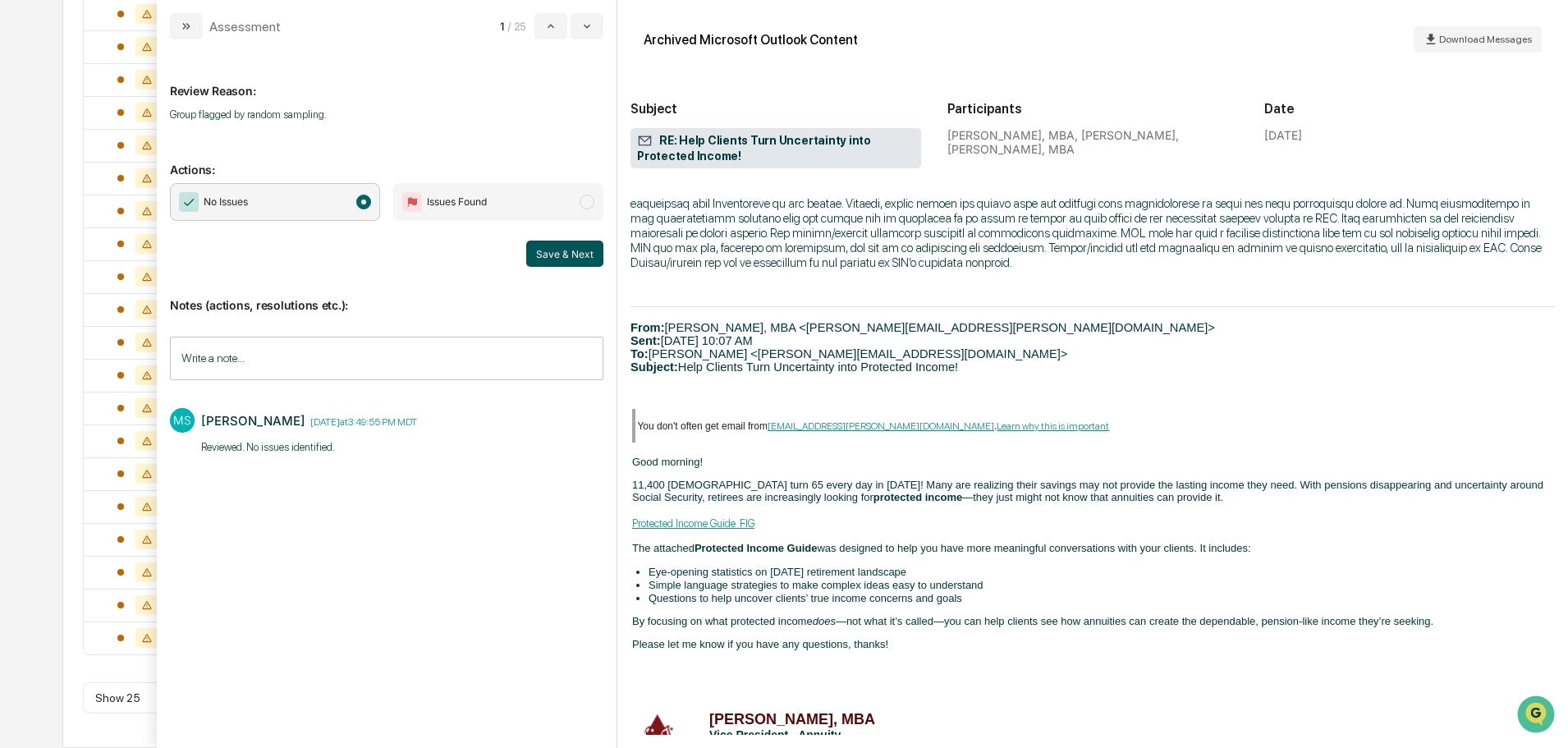
click at [574, 259] on button "Save & Next" at bounding box center [564, 253] width 78 height 27
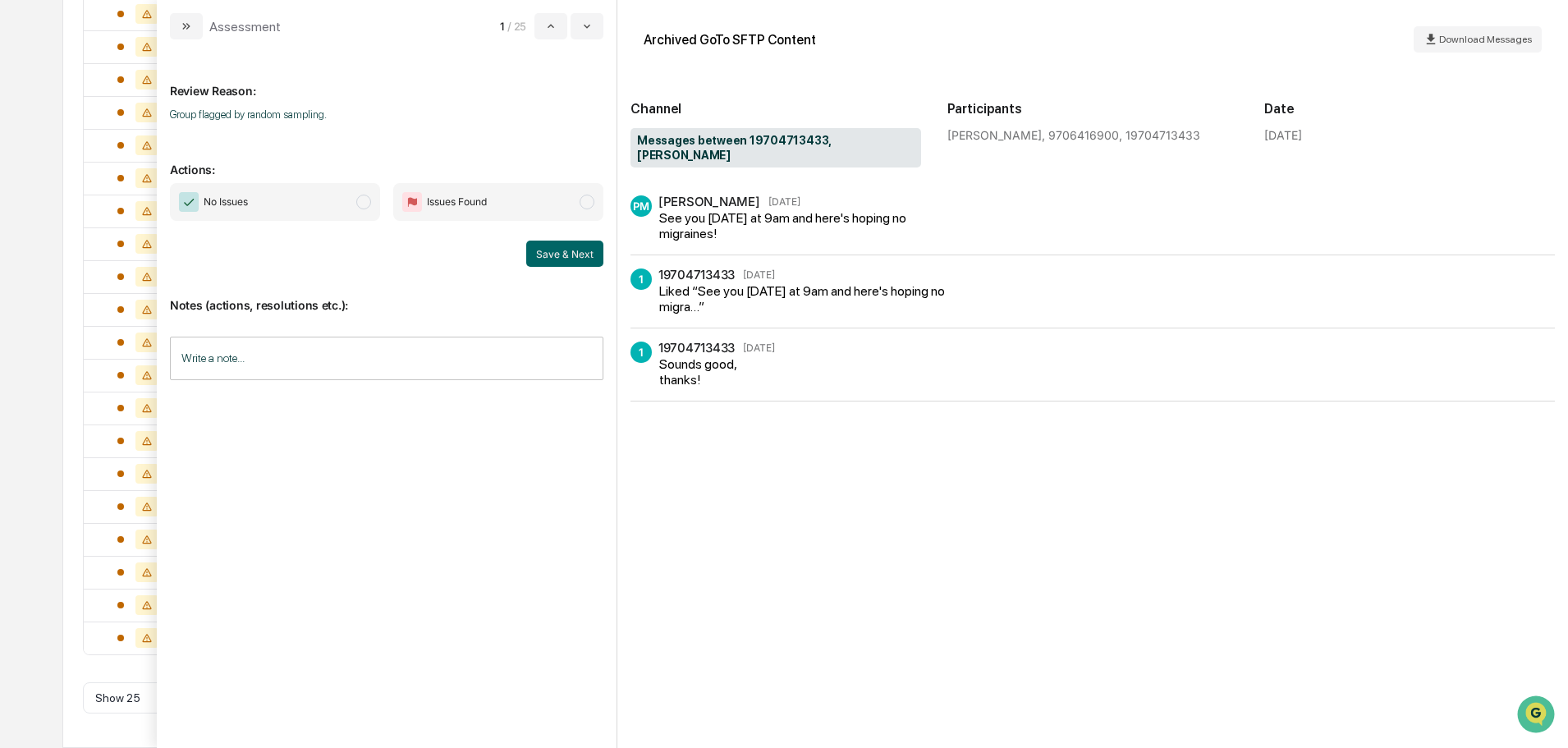
click at [364, 212] on span "No Issues" at bounding box center [275, 202] width 210 height 37
click at [424, 368] on input "Write a note..." at bounding box center [387, 358] width 434 height 43
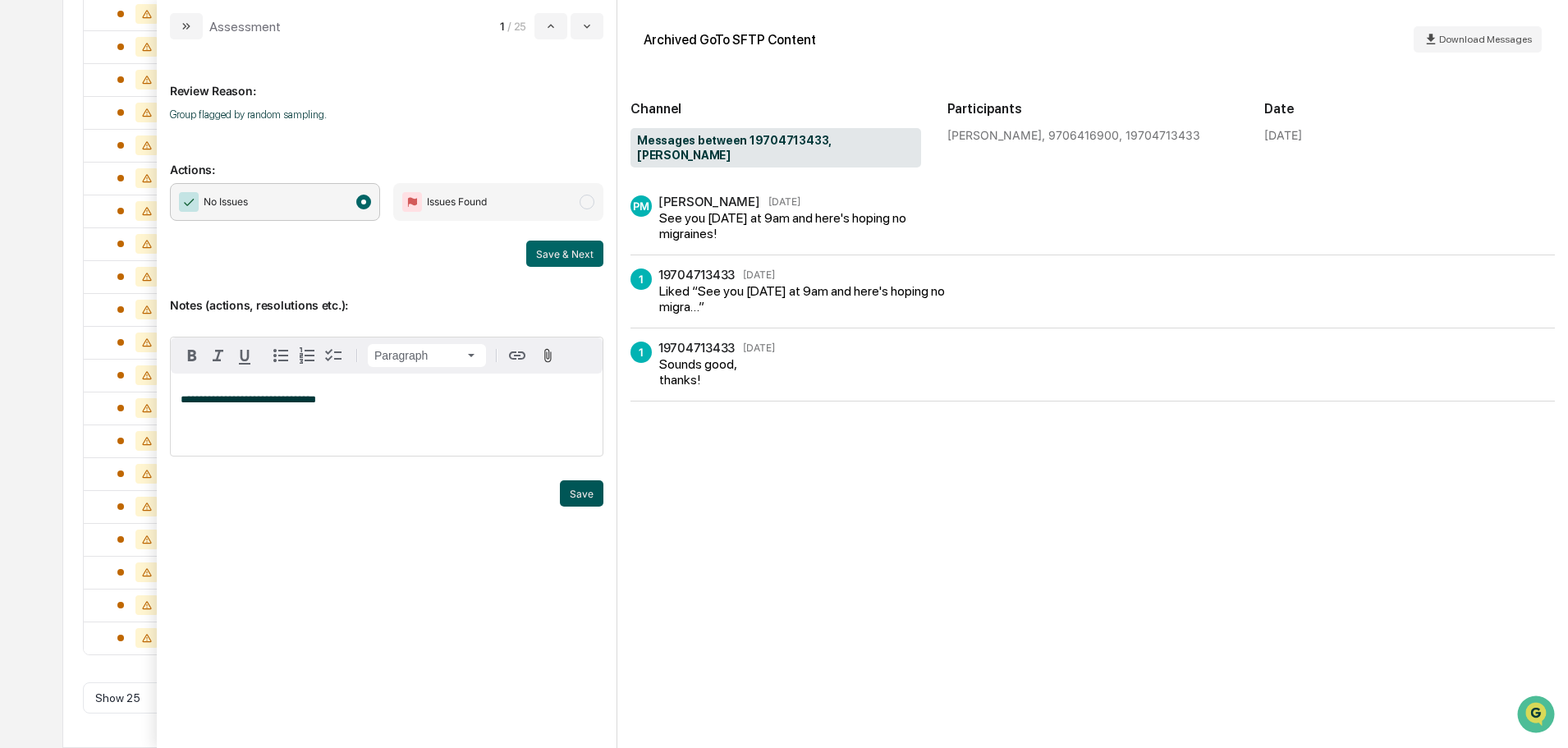
drag, startPoint x: 567, startPoint y: 493, endPoint x: 551, endPoint y: 499, distance: 17.1
click at [565, 494] on button "Save" at bounding box center [582, 493] width 43 height 27
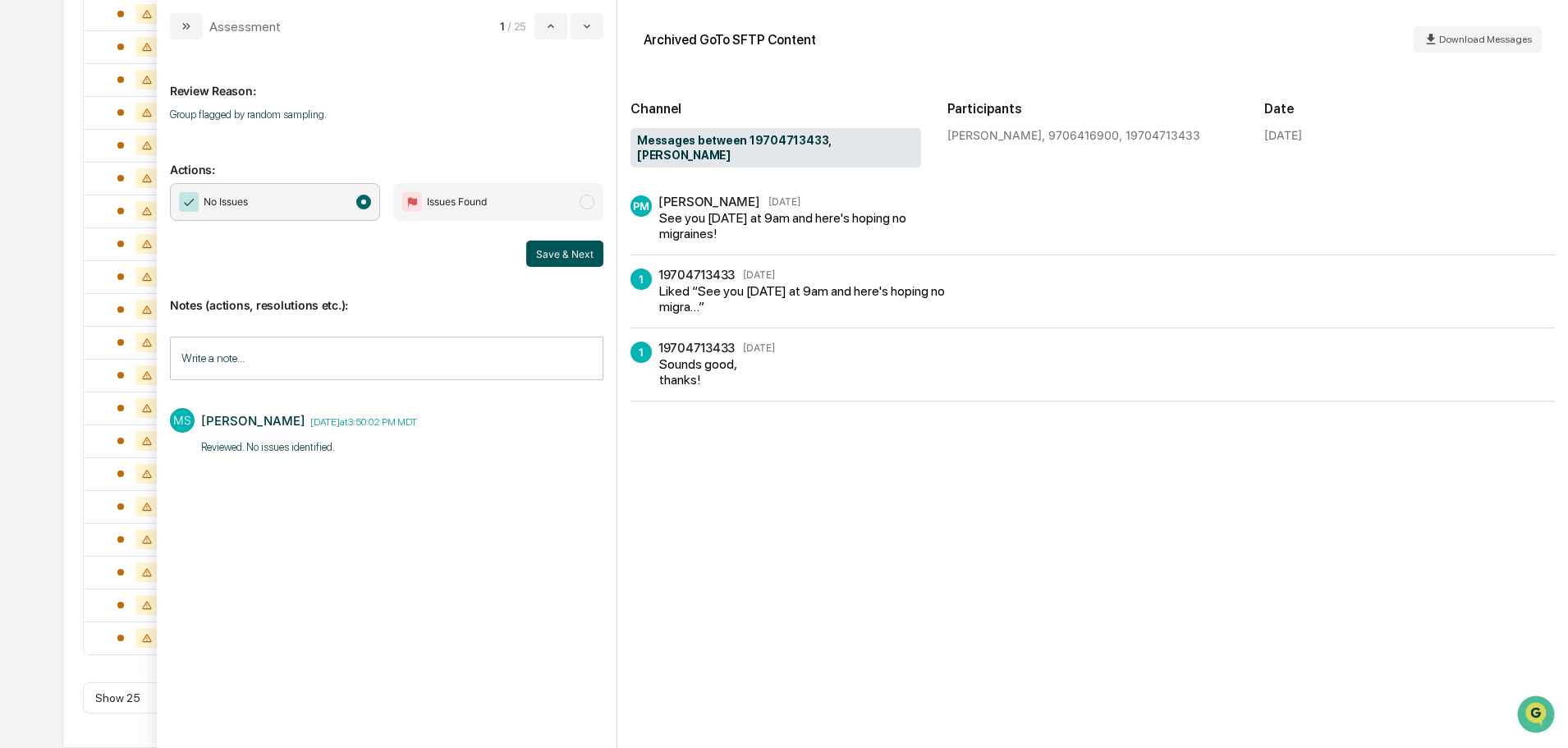
click at [565, 261] on button "Save & Next" at bounding box center [564, 253] width 78 height 27
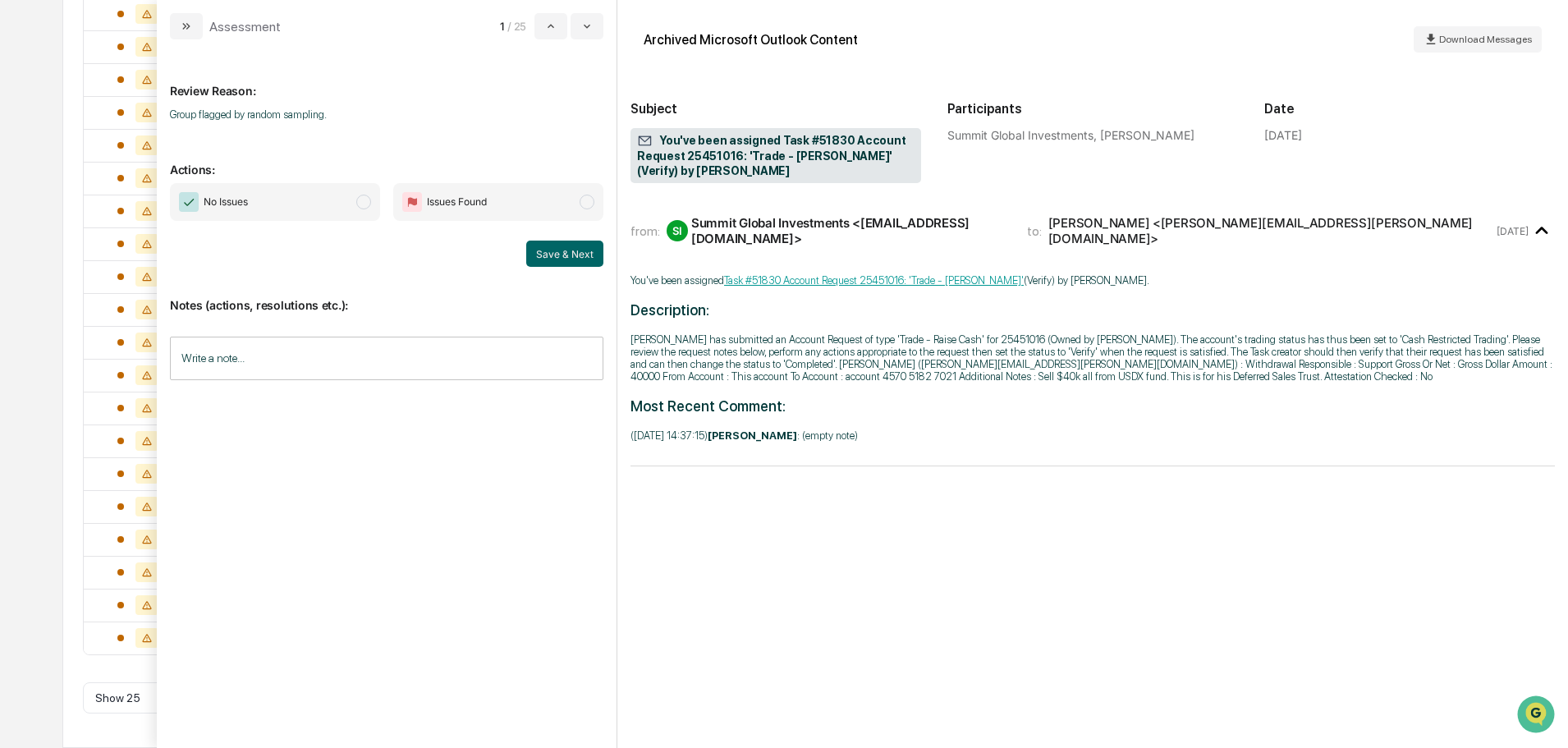
click at [340, 201] on span "No Issues" at bounding box center [275, 202] width 210 height 37
click at [336, 351] on input "Write a note..." at bounding box center [387, 358] width 434 height 43
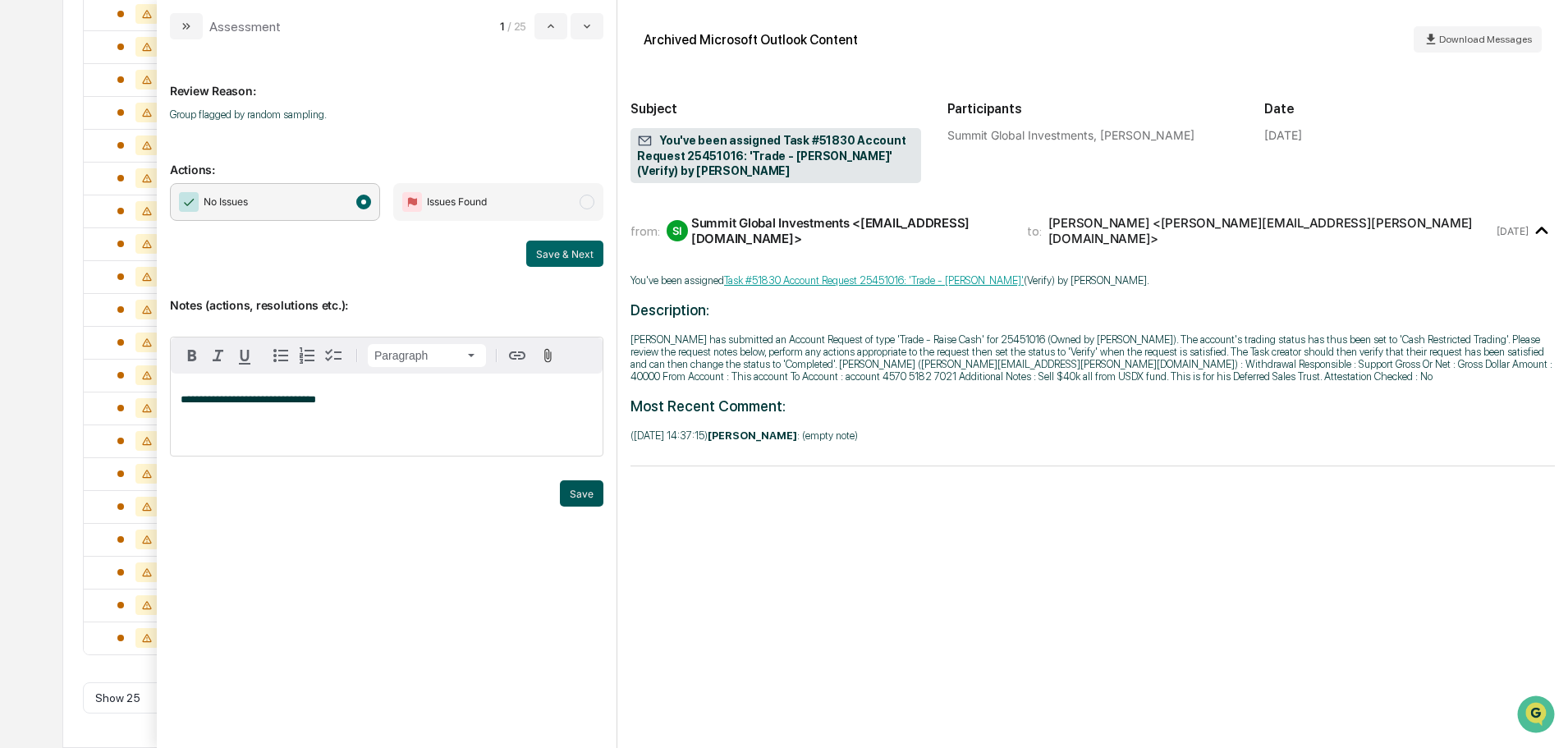
click at [566, 496] on button "Save" at bounding box center [582, 493] width 43 height 27
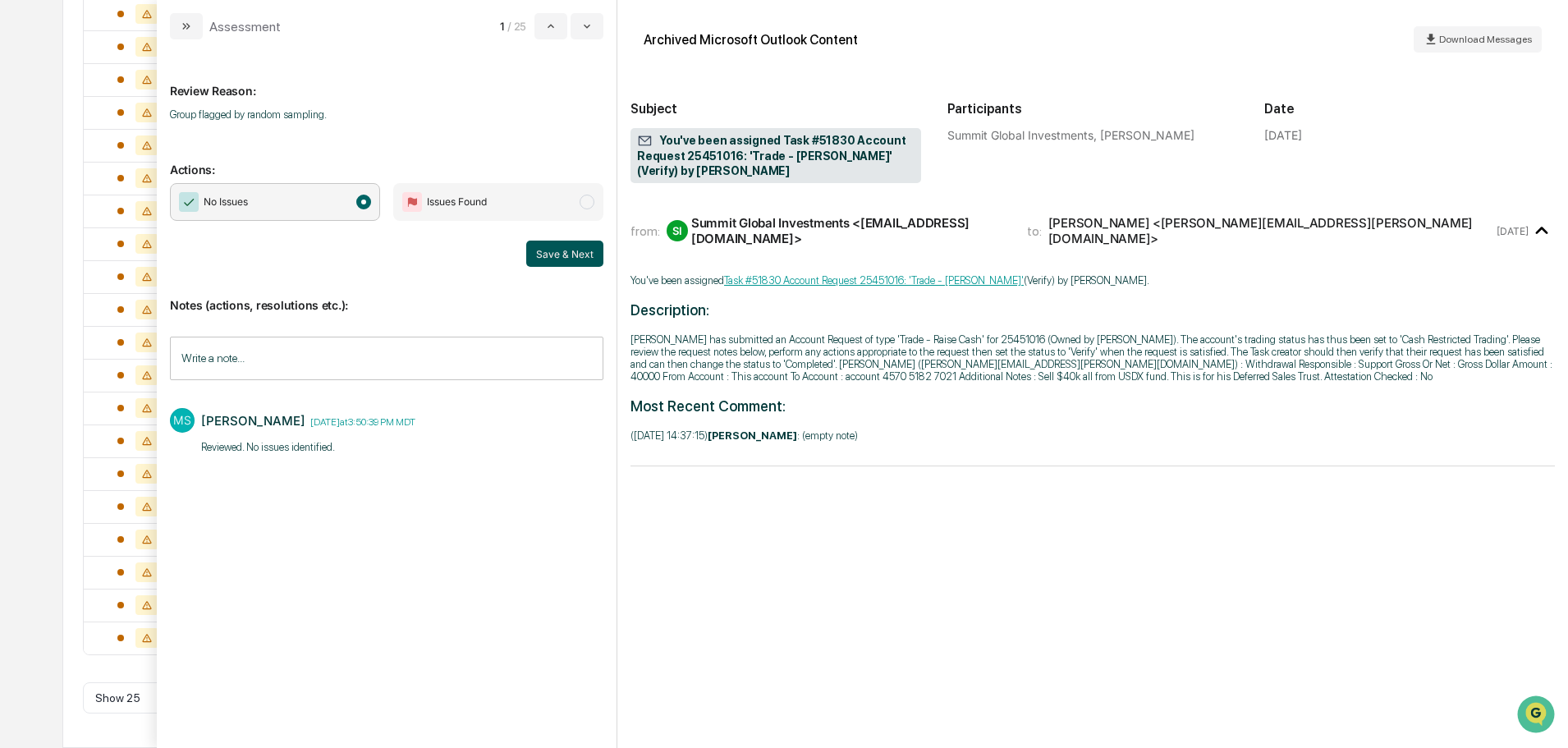
click at [565, 261] on button "Save & Next" at bounding box center [564, 253] width 78 height 27
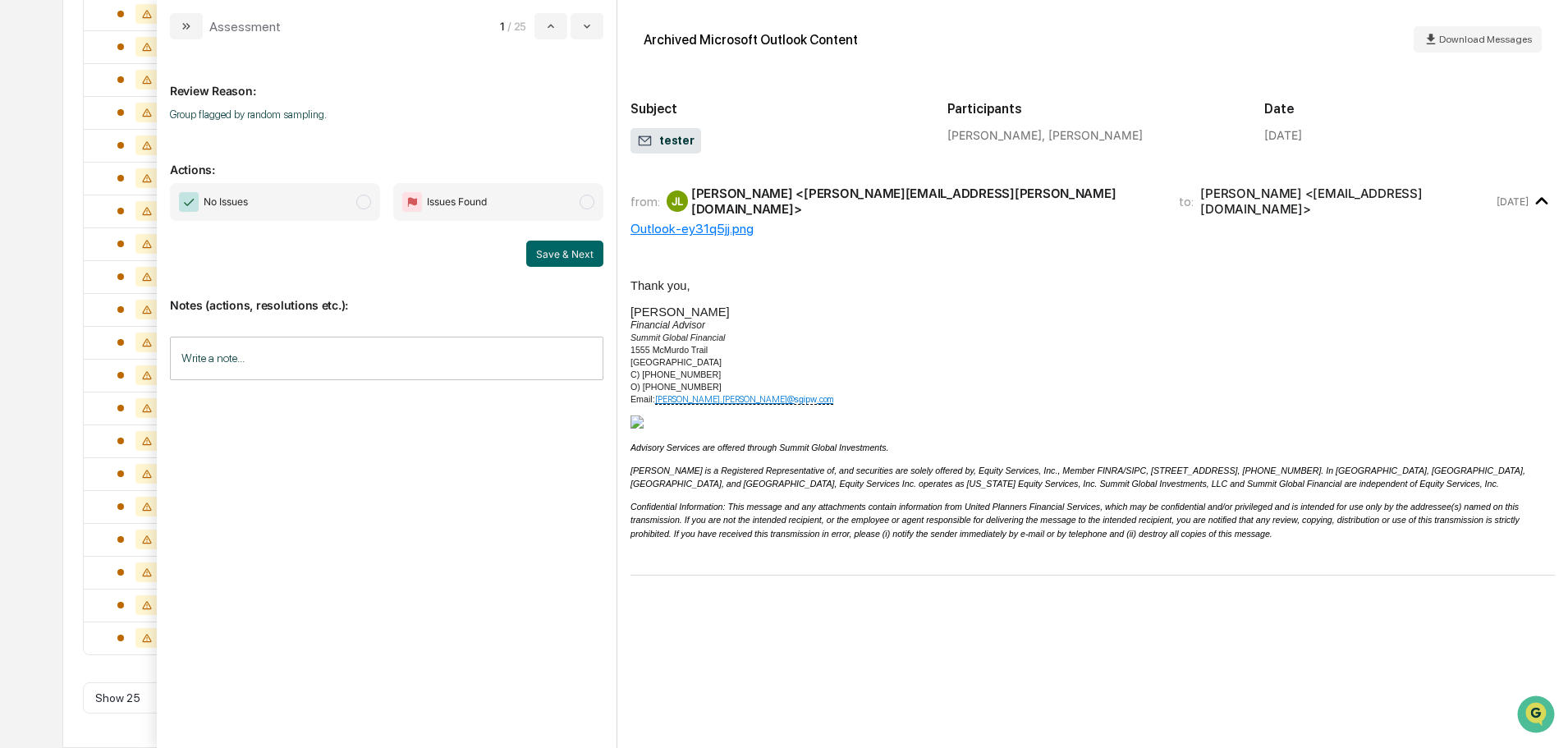
scroll to position [215, 0]
click at [358, 206] on span "modal" at bounding box center [363, 201] width 15 height 15
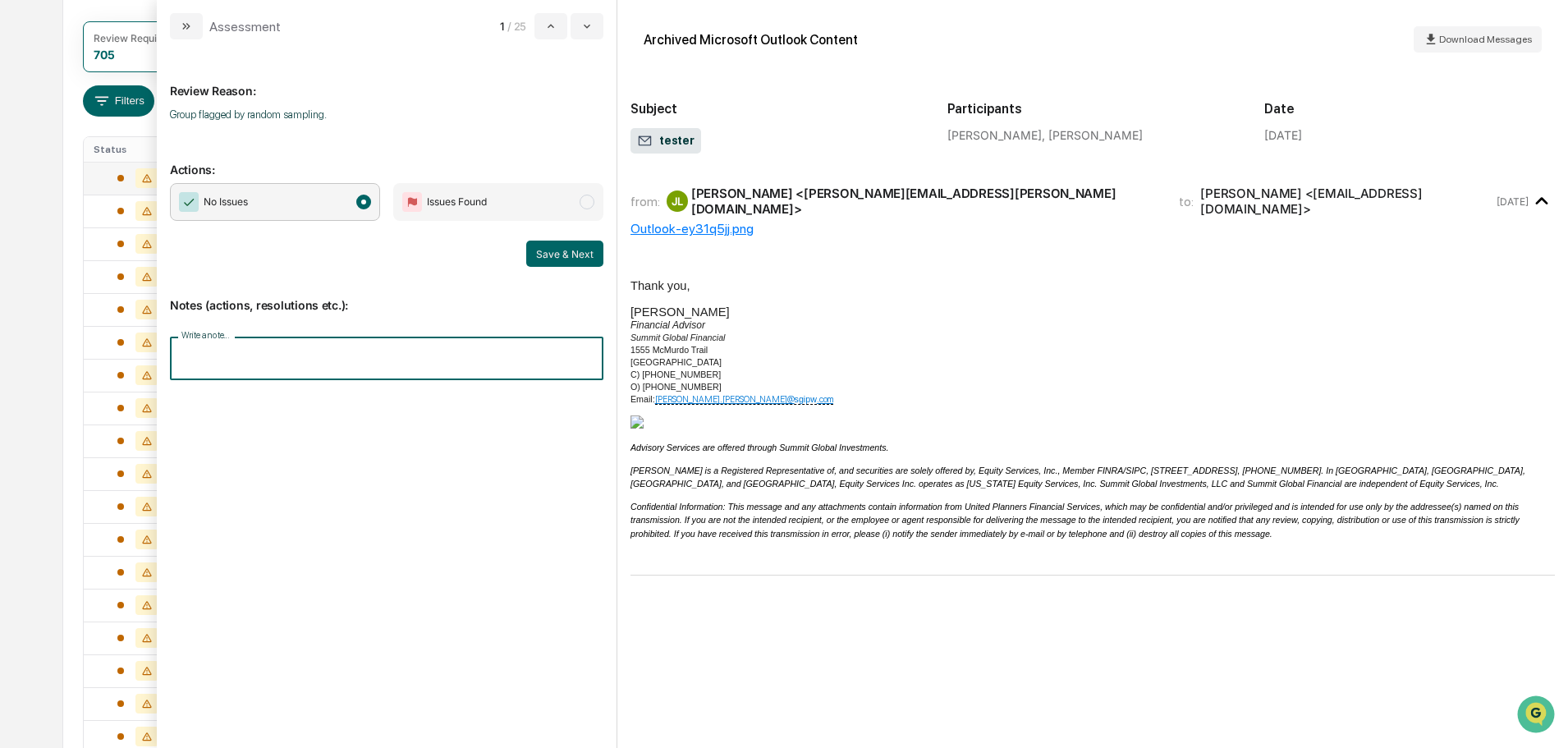
click at [369, 380] on input "Write a note..." at bounding box center [387, 358] width 434 height 43
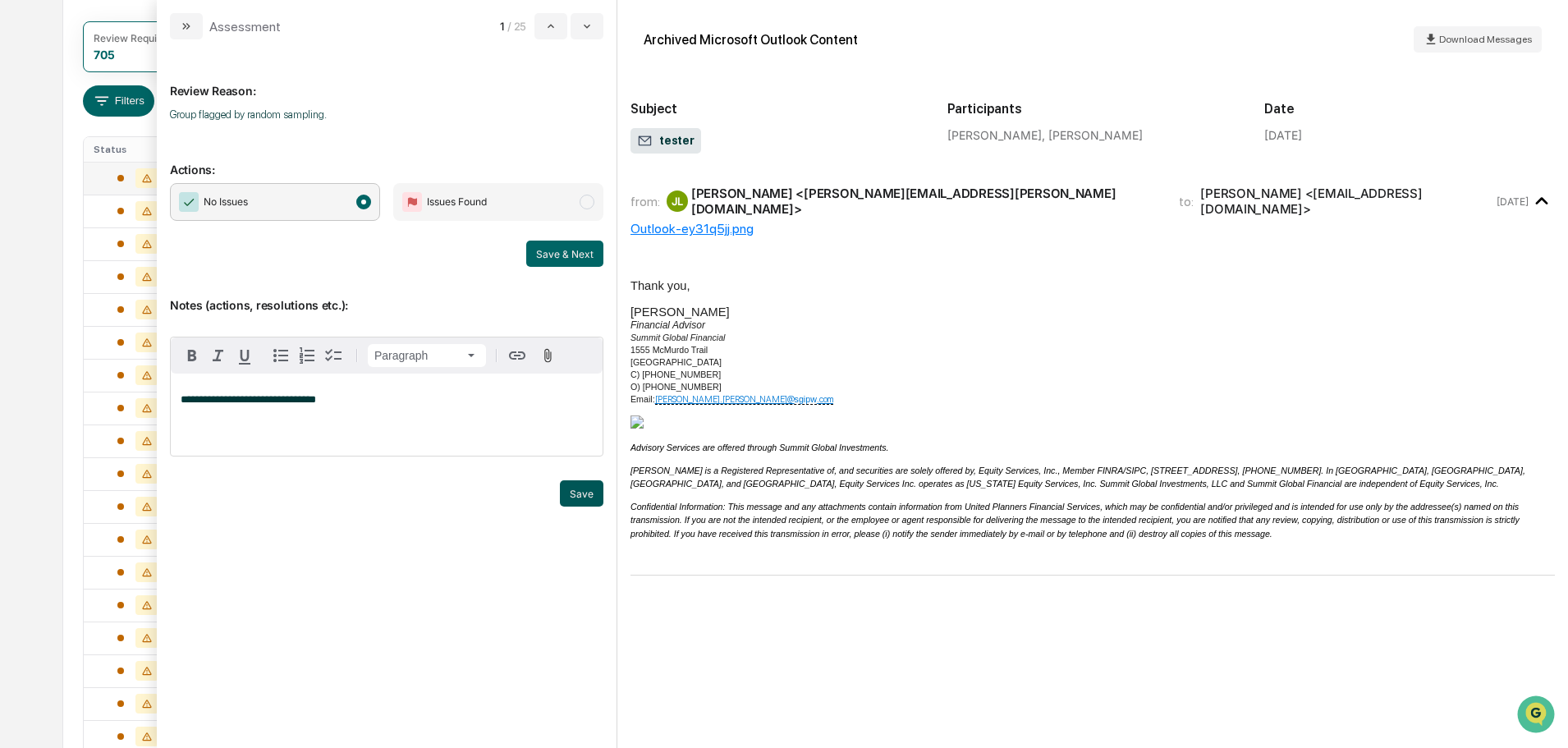
click at [581, 496] on button "Save" at bounding box center [582, 493] width 43 height 27
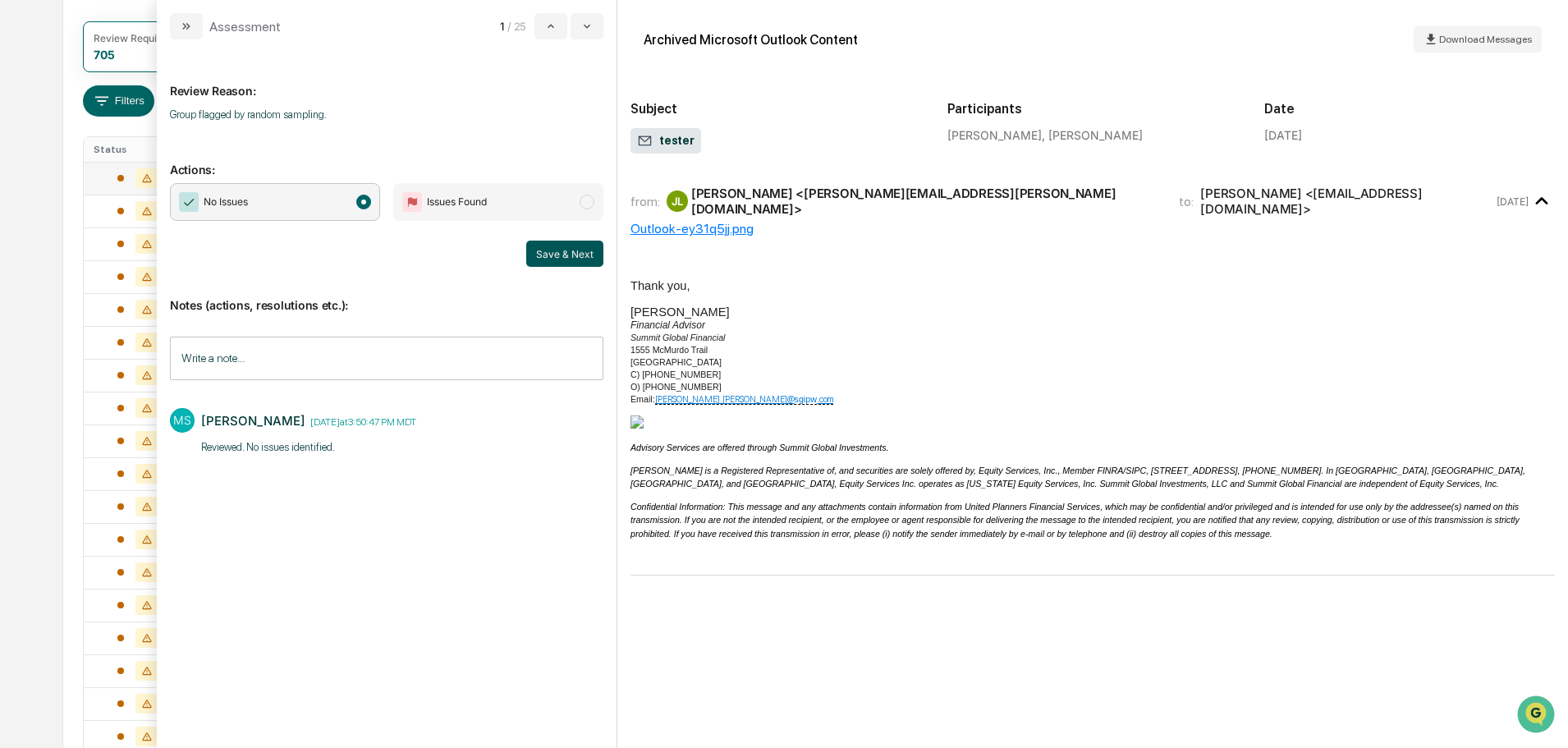
click at [558, 243] on button "Save & Next" at bounding box center [564, 253] width 78 height 27
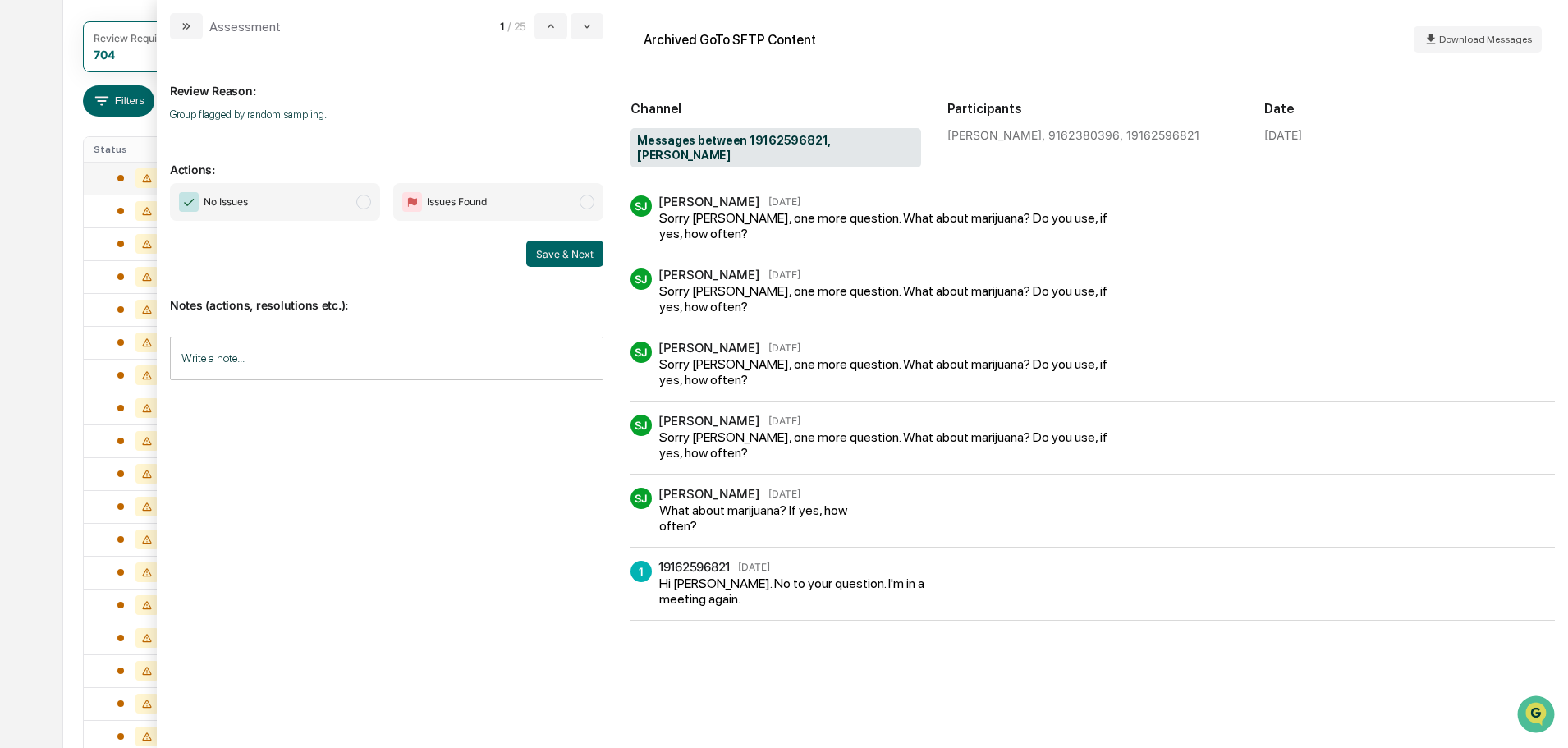
click at [339, 212] on span "No Issues" at bounding box center [275, 202] width 210 height 37
click at [326, 354] on input "Write a note..." at bounding box center [387, 358] width 434 height 43
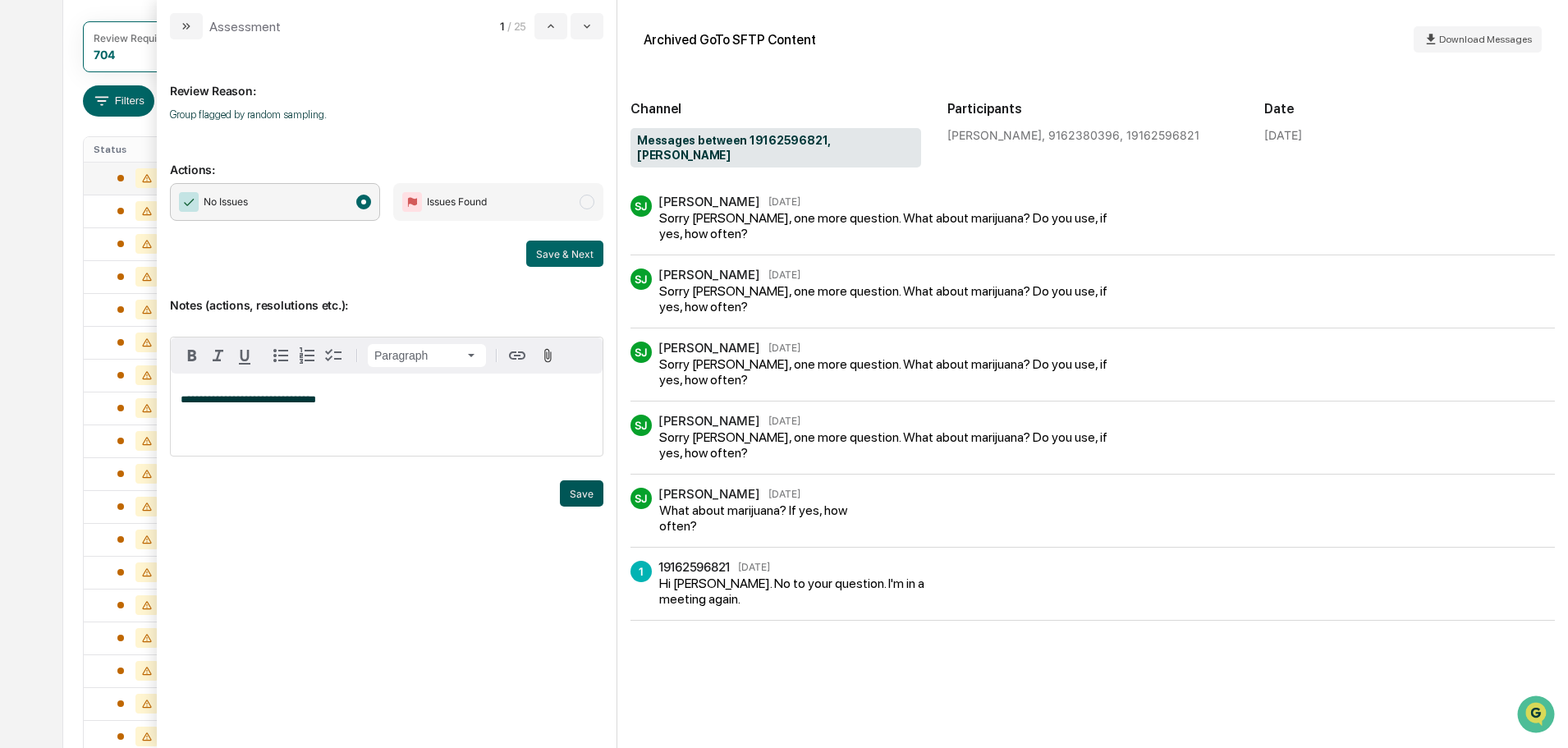
click at [599, 491] on button "Save" at bounding box center [582, 493] width 43 height 27
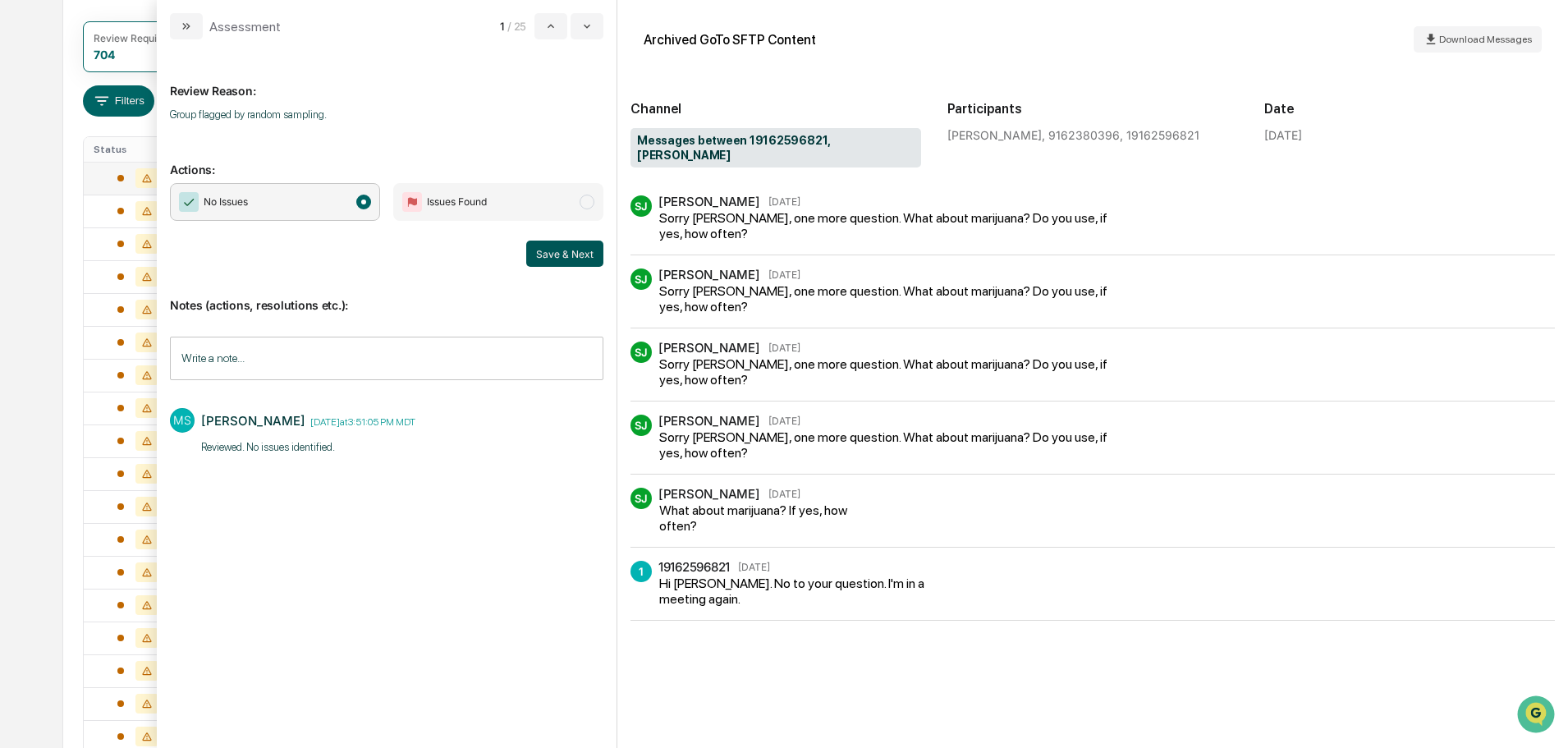
click at [554, 255] on button "Save & Next" at bounding box center [564, 253] width 78 height 27
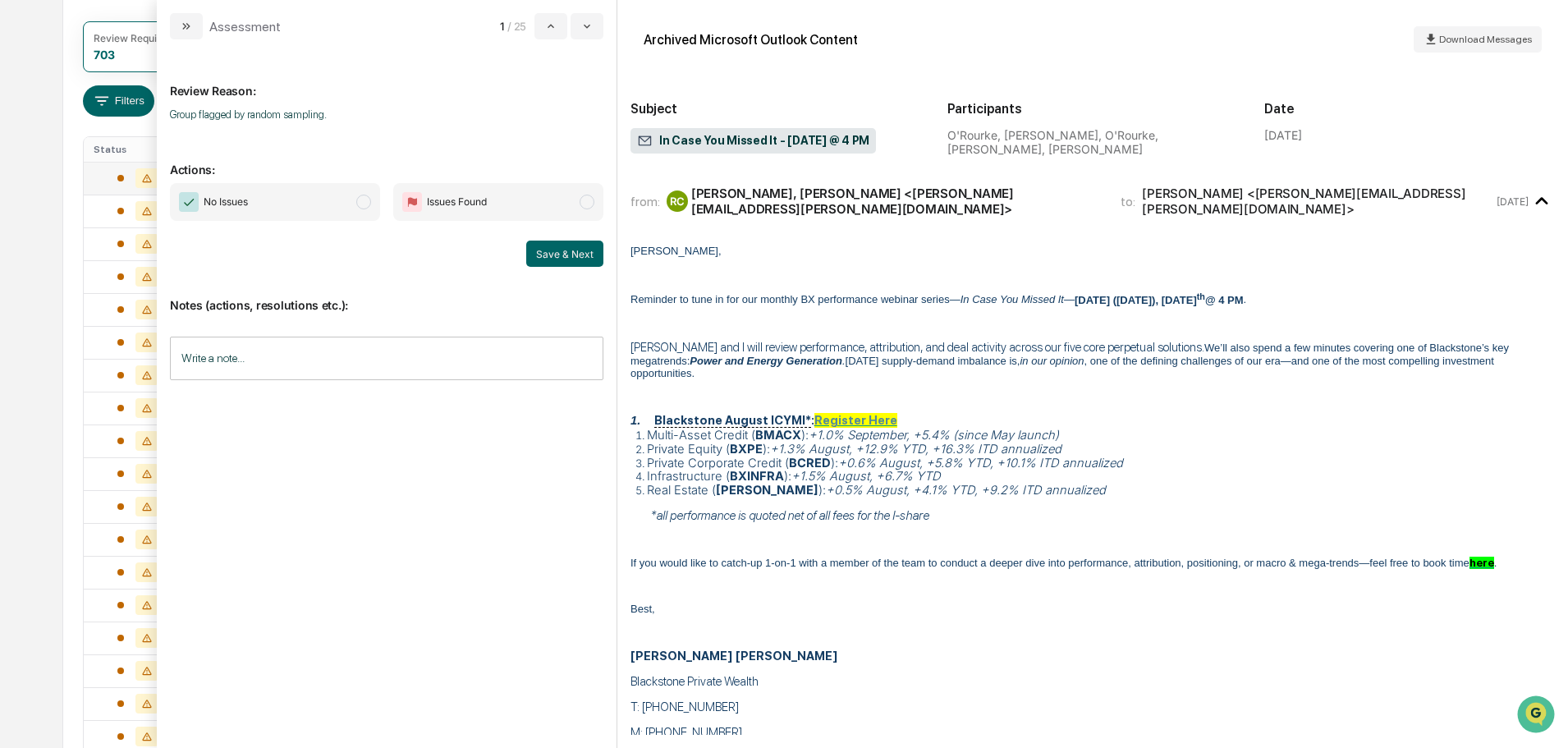
click at [342, 209] on span "No Issues" at bounding box center [275, 202] width 210 height 37
click at [380, 353] on input "Write a note..." at bounding box center [387, 358] width 434 height 43
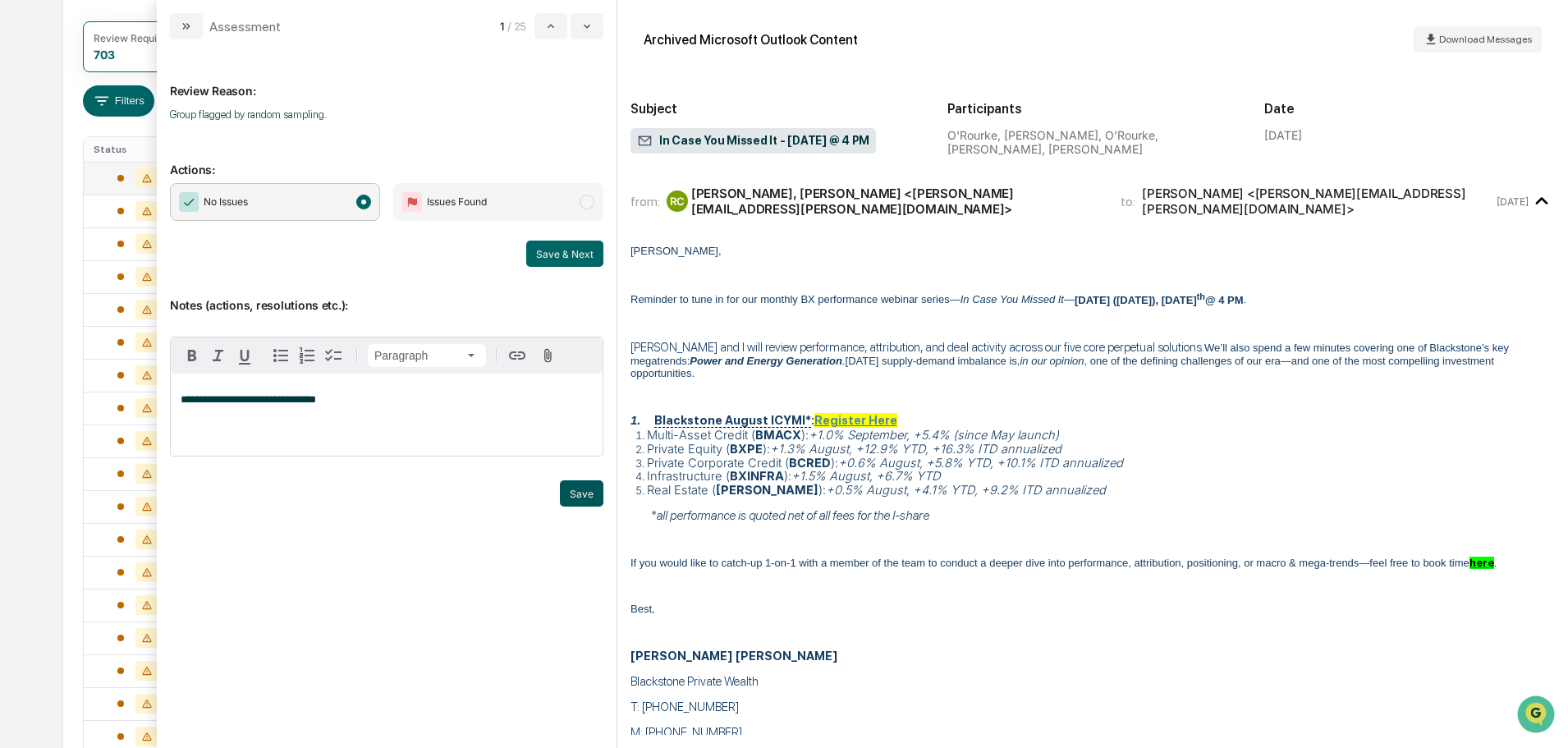
click at [570, 495] on button "Save" at bounding box center [582, 493] width 43 height 27
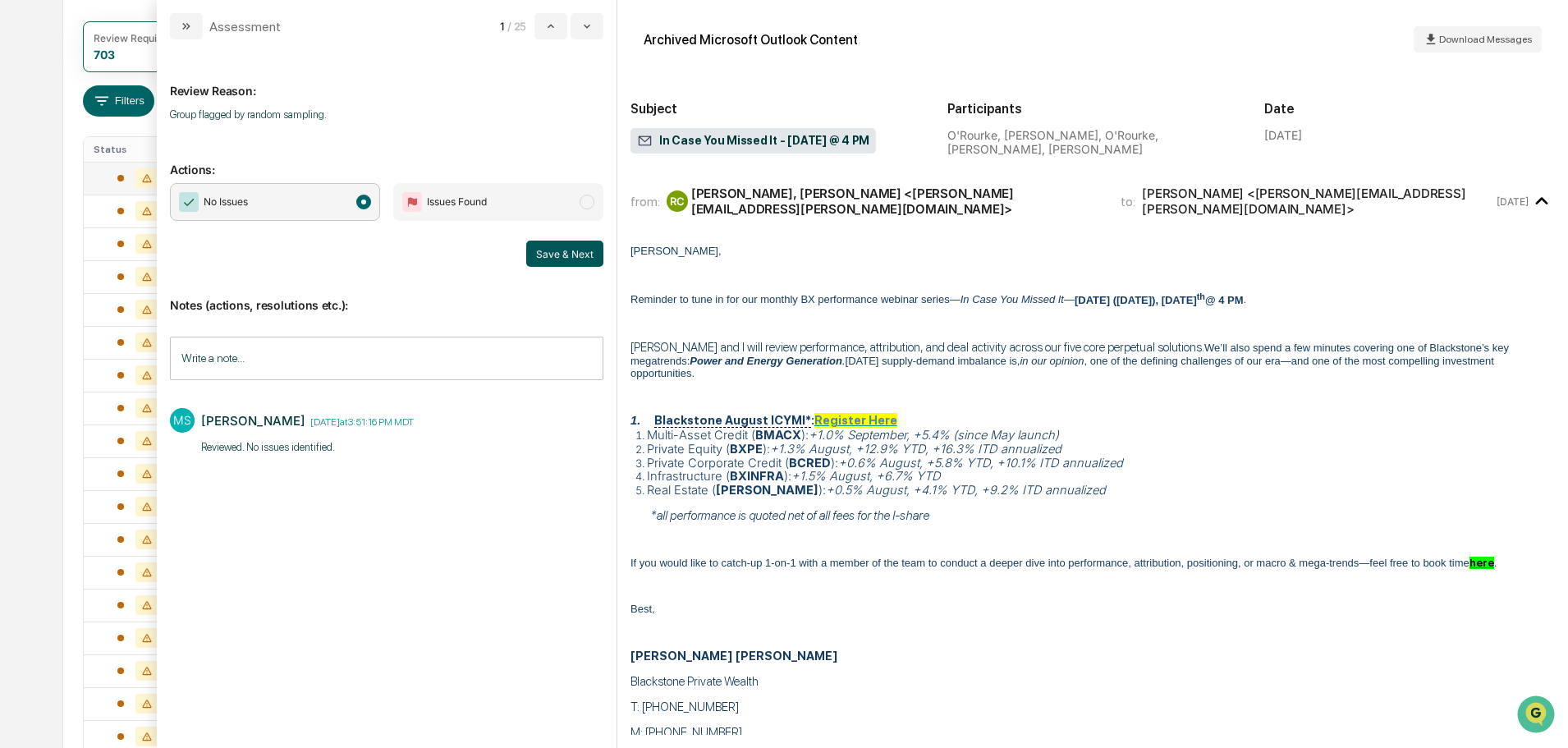
click at [578, 255] on button "Save & Next" at bounding box center [564, 253] width 78 height 27
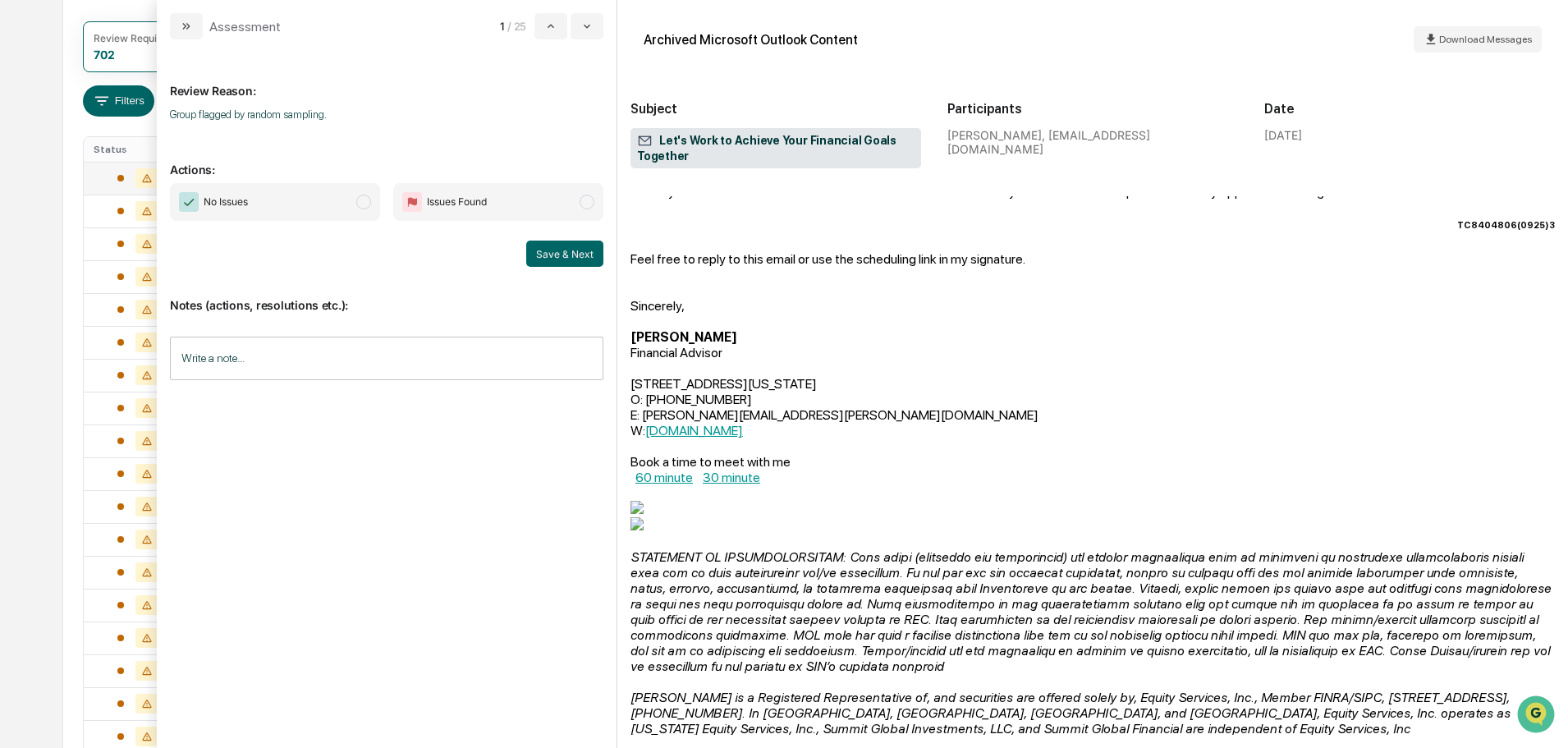
scroll to position [260, 0]
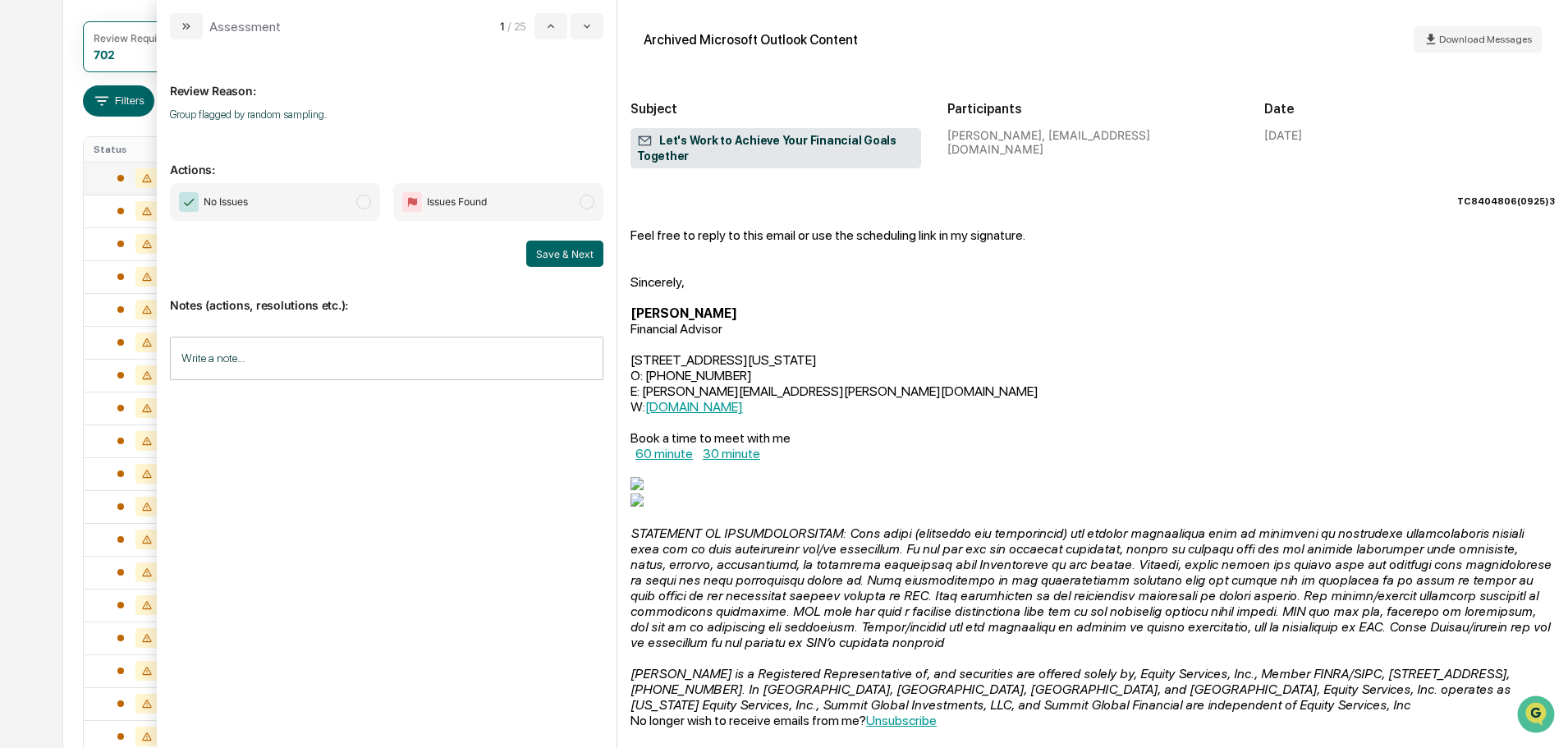
click at [325, 198] on span "No Issues" at bounding box center [275, 202] width 210 height 37
click at [321, 350] on input "Write a note..." at bounding box center [387, 358] width 434 height 43
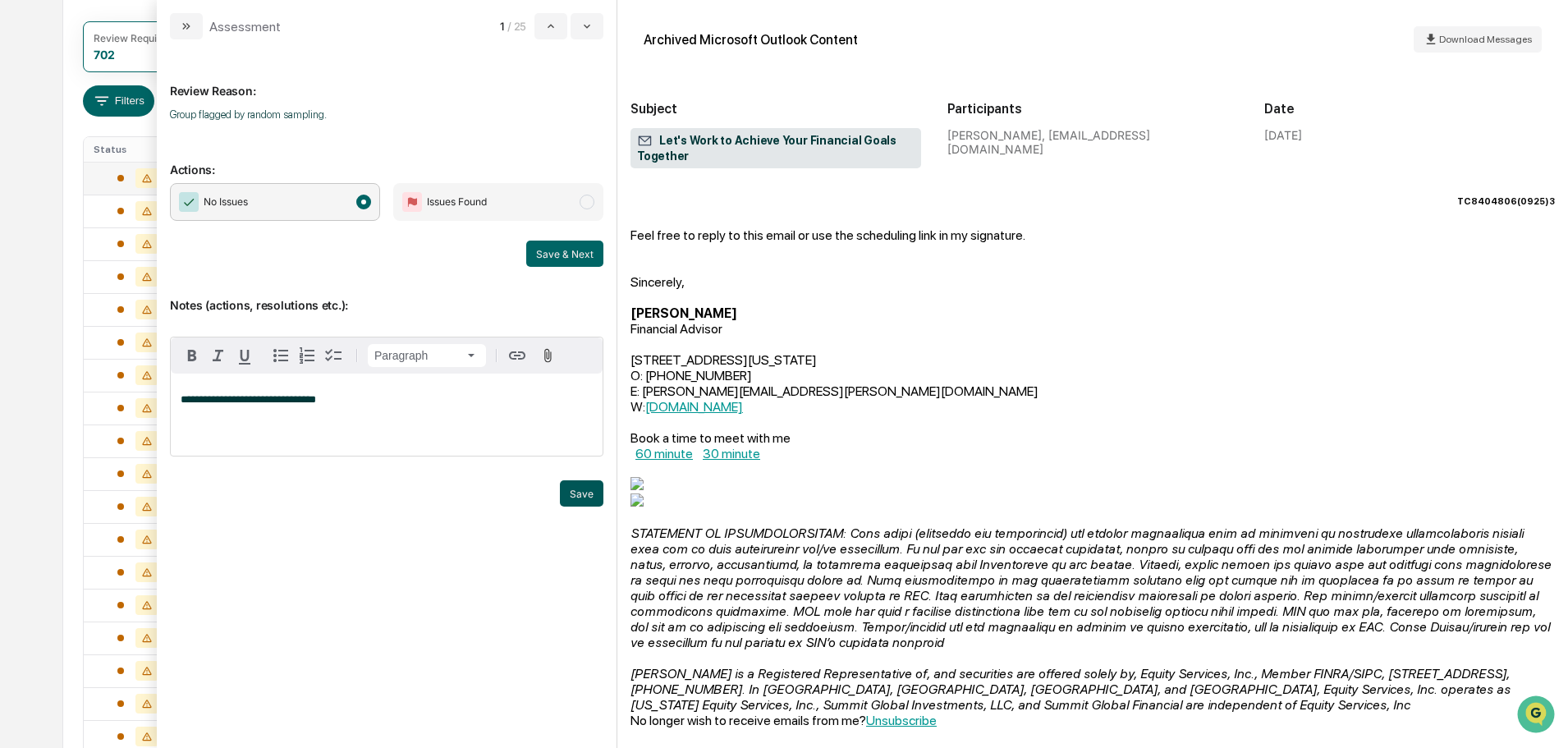
click at [576, 490] on button "Save" at bounding box center [582, 493] width 43 height 27
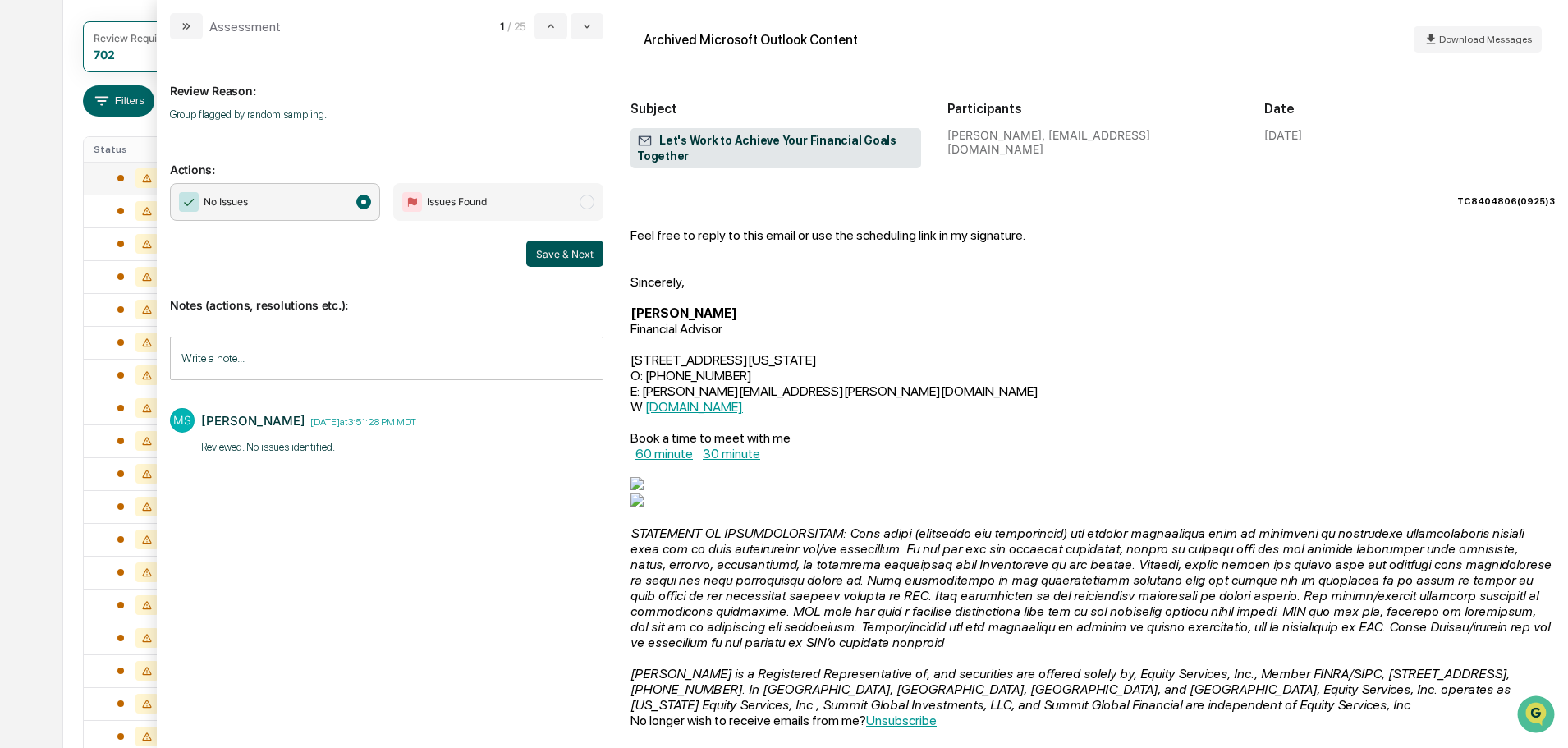
click at [565, 251] on button "Save & Next" at bounding box center [564, 253] width 78 height 27
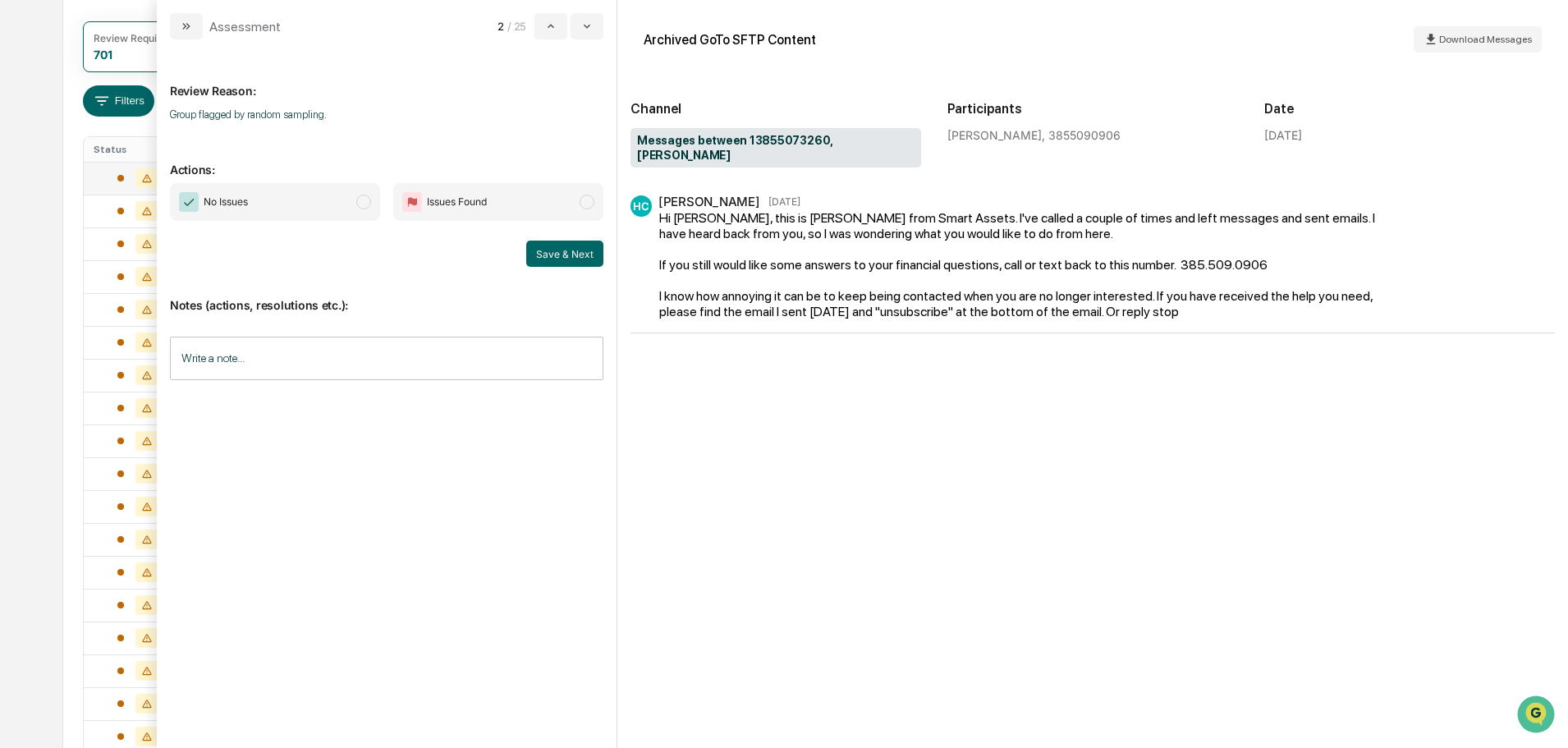
click at [336, 204] on span "No Issues" at bounding box center [275, 202] width 210 height 37
click at [364, 350] on input "Write a note..." at bounding box center [387, 358] width 434 height 43
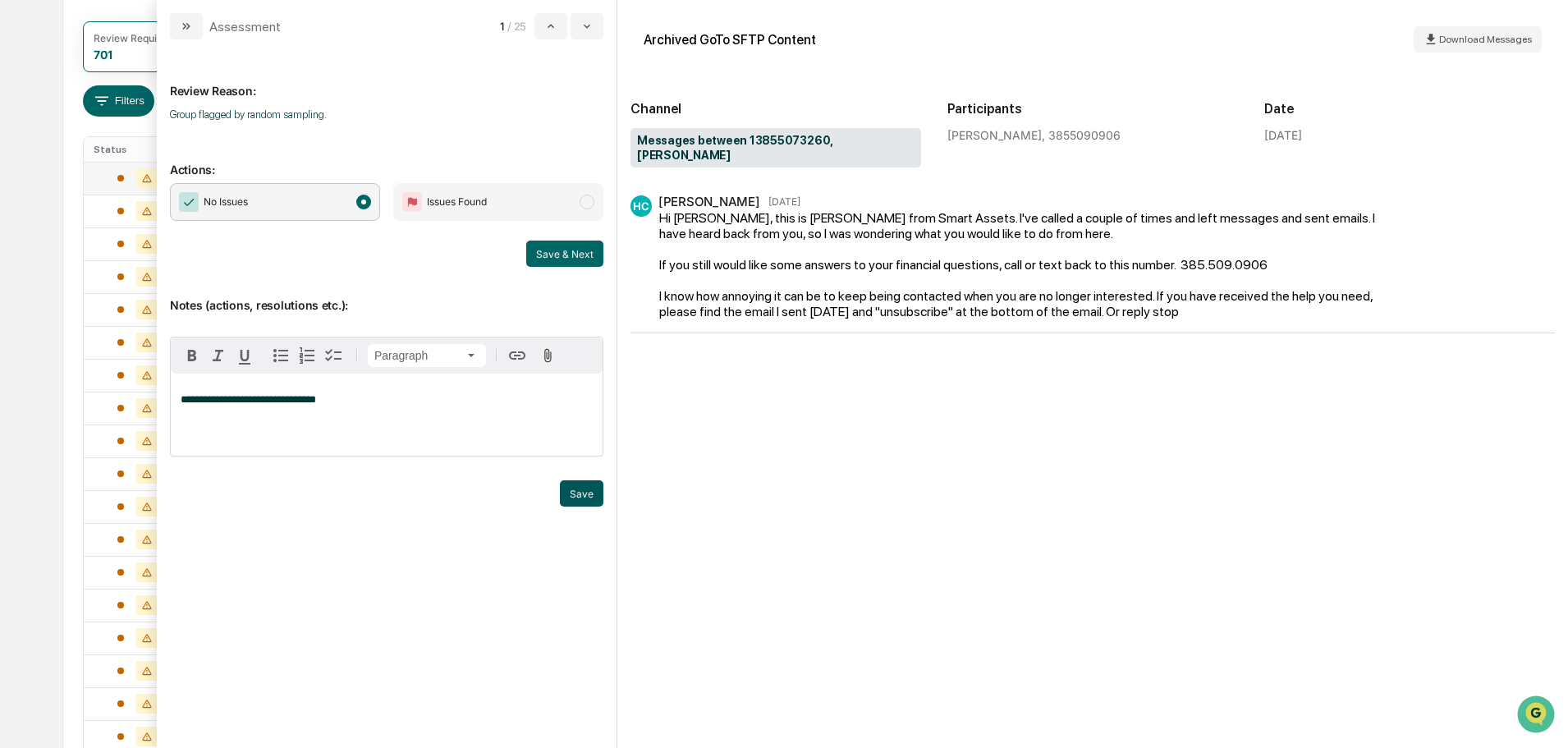
click at [586, 492] on button "Save" at bounding box center [582, 493] width 43 height 27
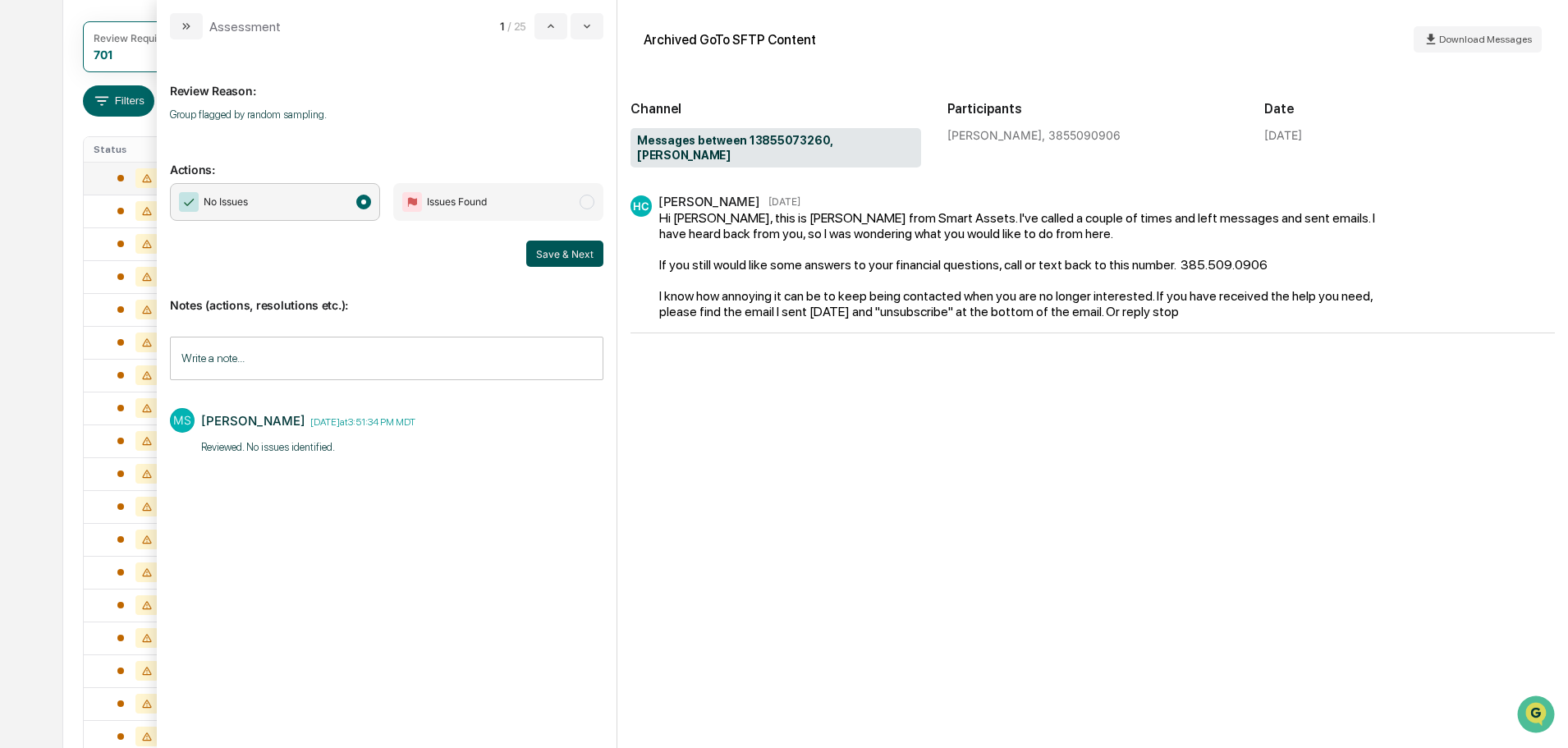
click at [555, 252] on button "Save & Next" at bounding box center [564, 253] width 78 height 27
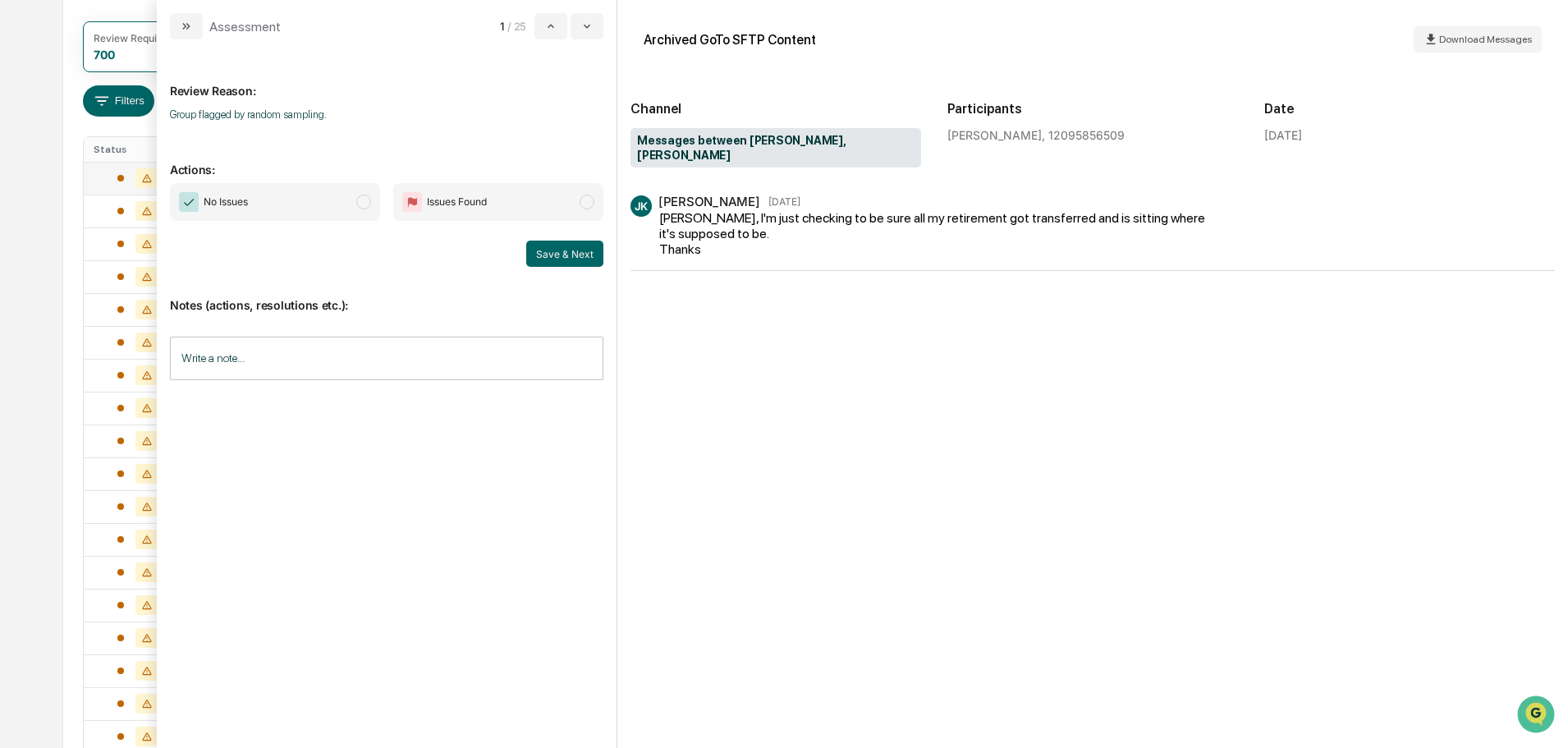
click at [337, 205] on span "No Issues" at bounding box center [275, 202] width 210 height 37
click at [353, 367] on input "Write a note..." at bounding box center [387, 358] width 434 height 43
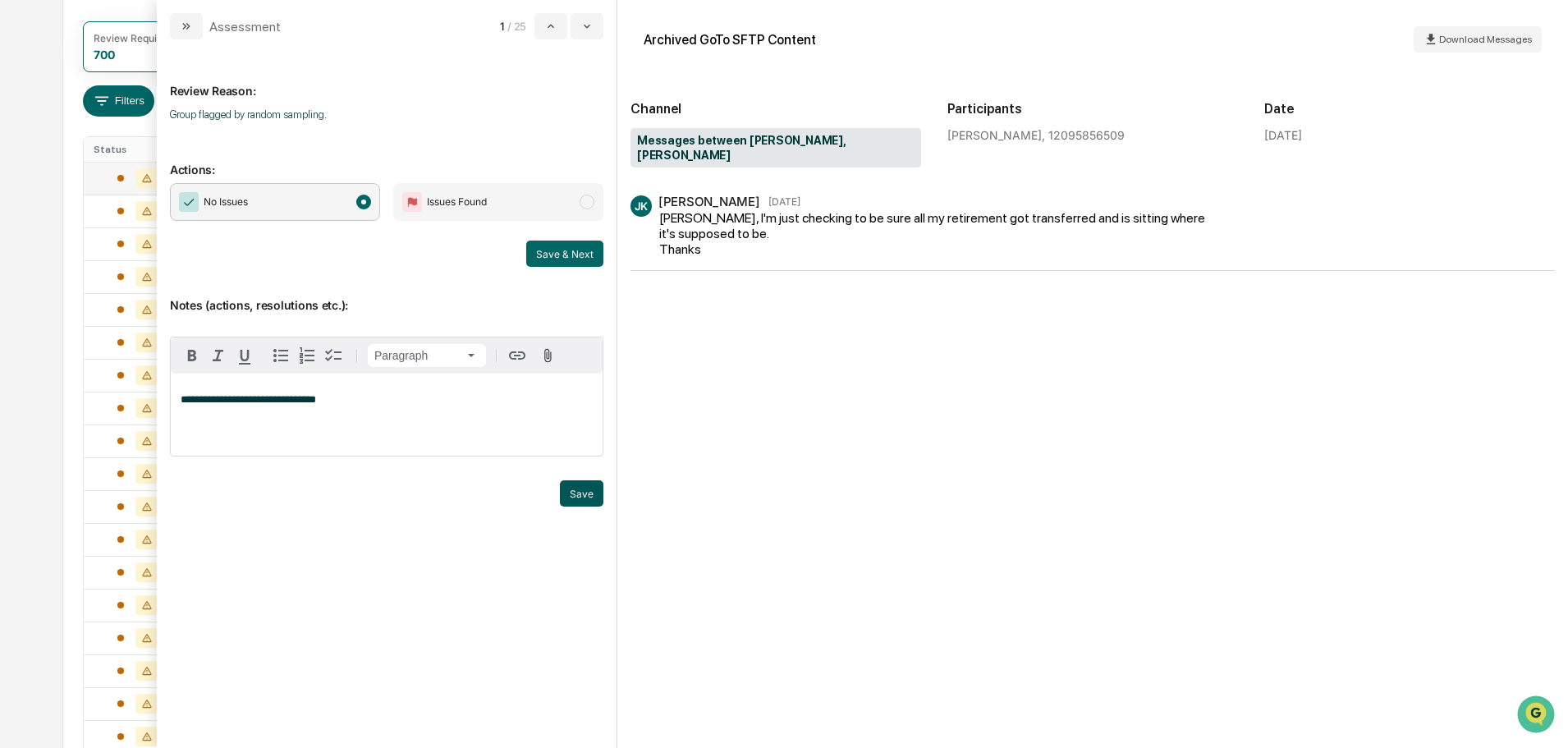
click at [588, 485] on button "Save" at bounding box center [582, 493] width 43 height 27
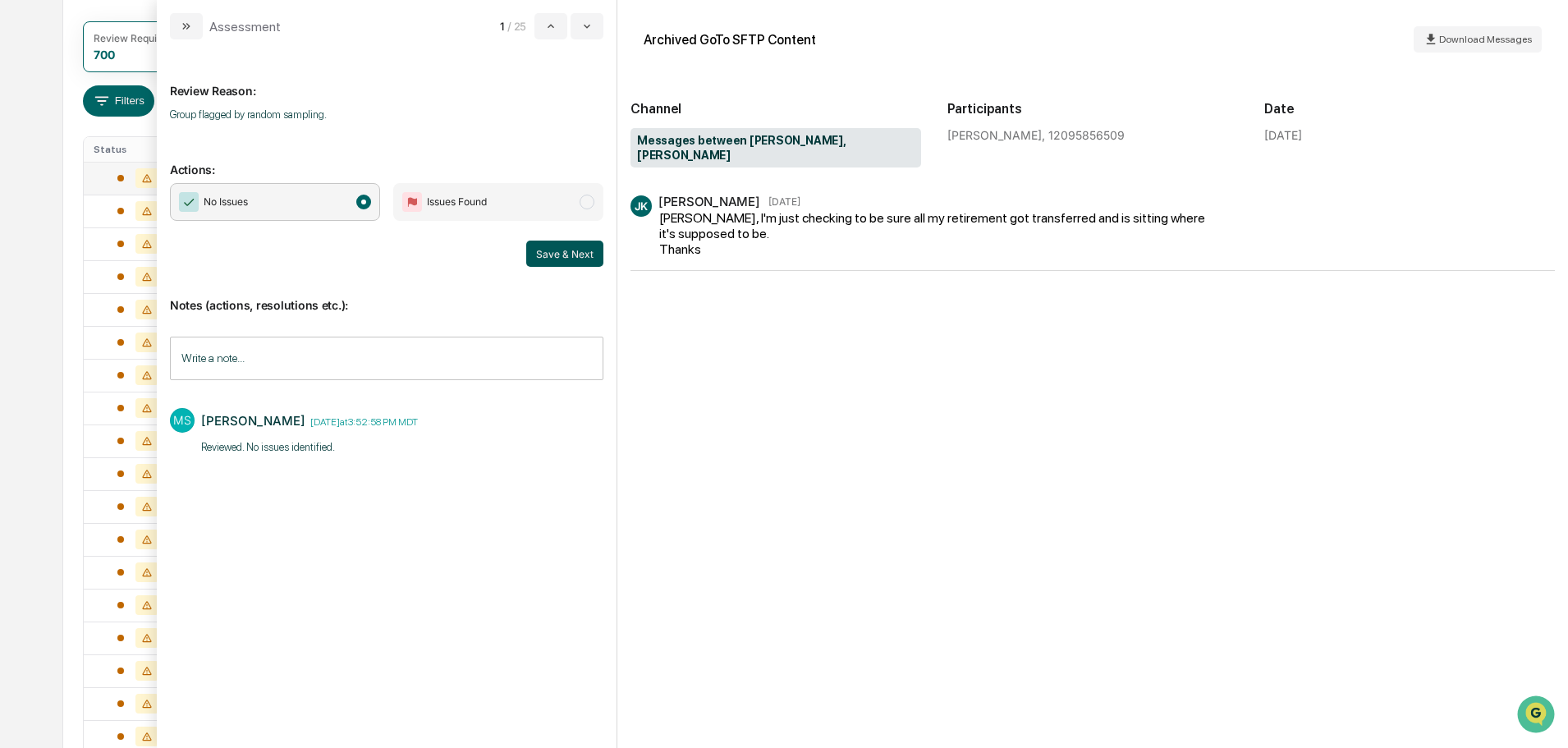
click at [573, 258] on button "Save & Next" at bounding box center [564, 253] width 78 height 27
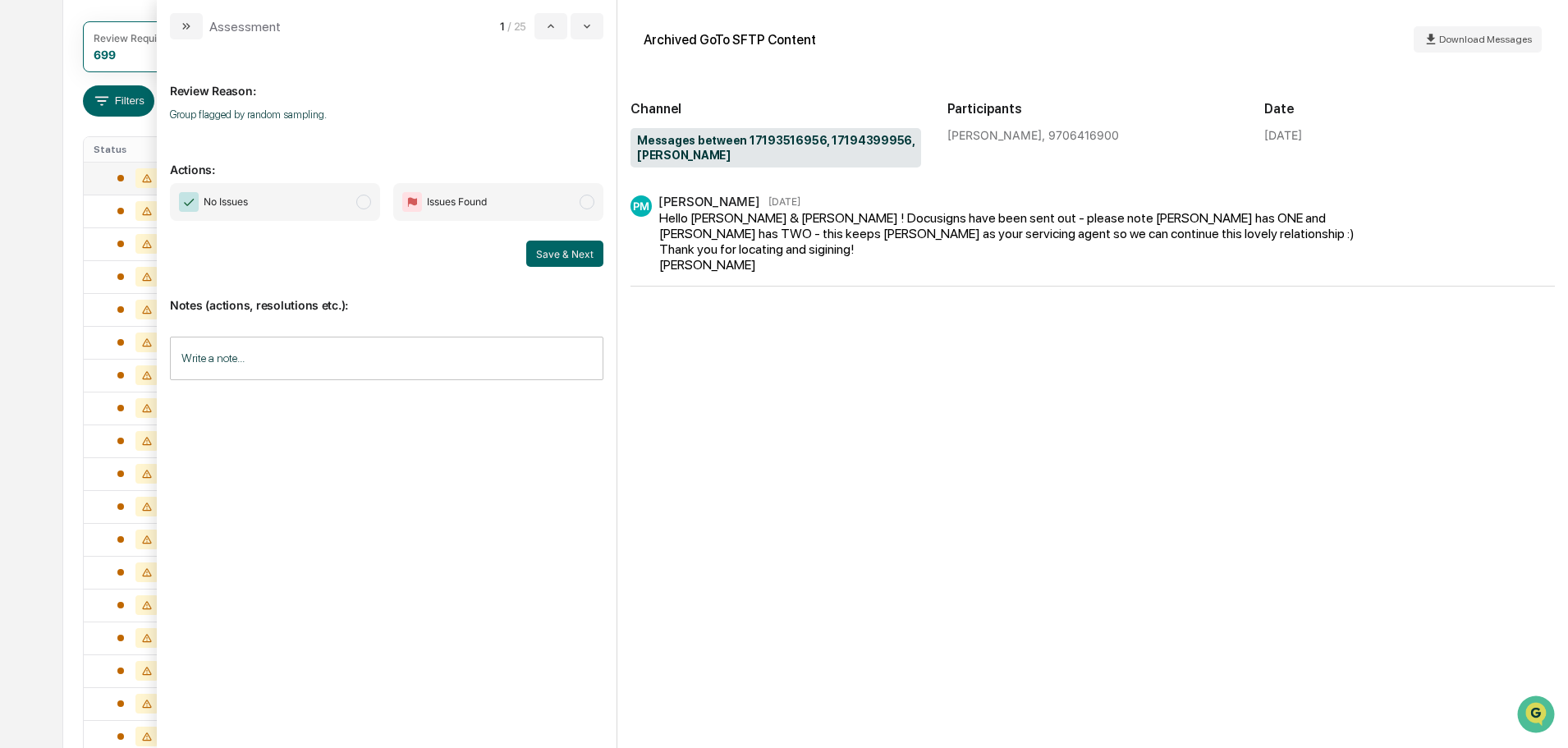
click at [369, 198] on span "modal" at bounding box center [363, 201] width 15 height 15
click at [359, 358] on input "Write a note..." at bounding box center [387, 358] width 434 height 43
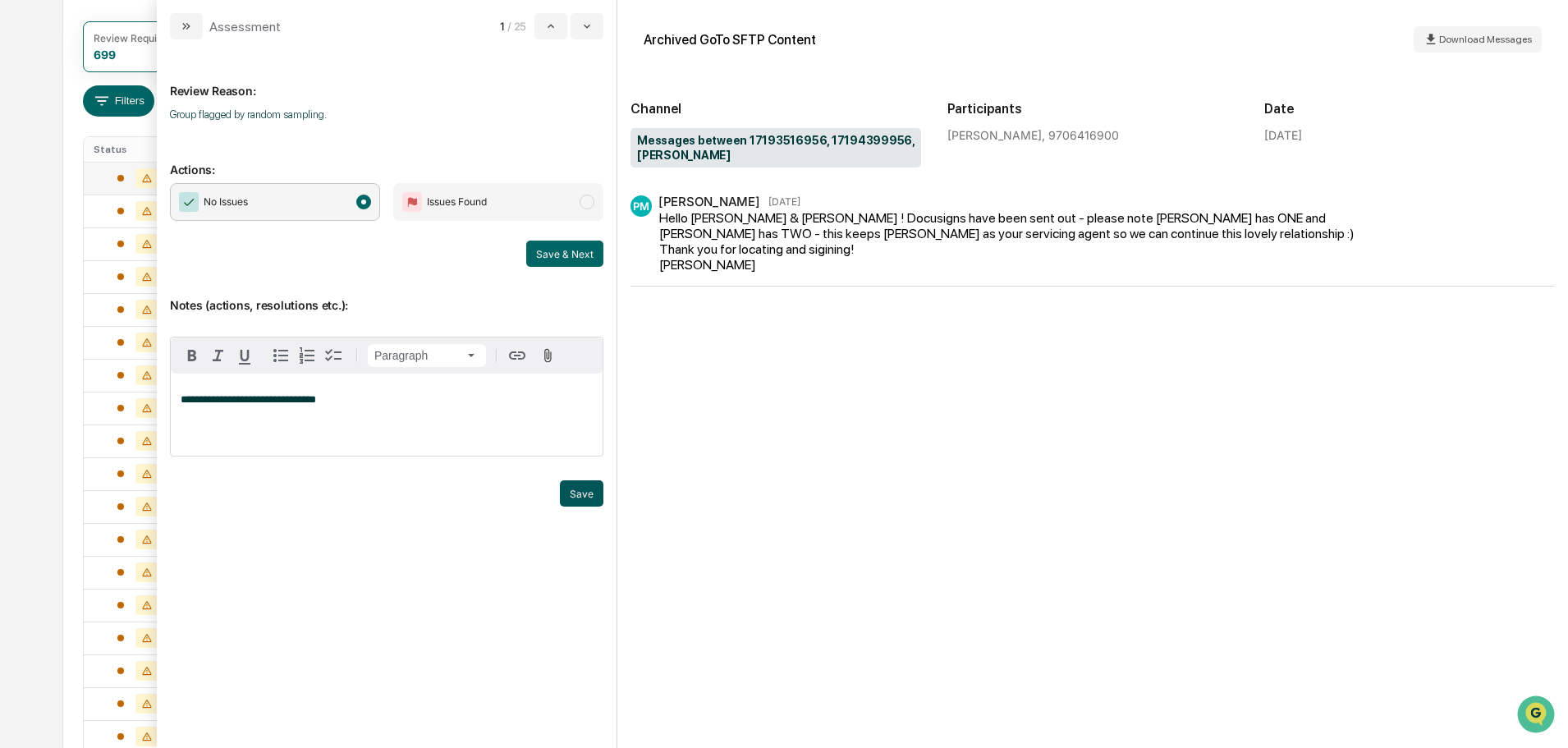
click at [583, 496] on button "Save" at bounding box center [582, 493] width 43 height 27
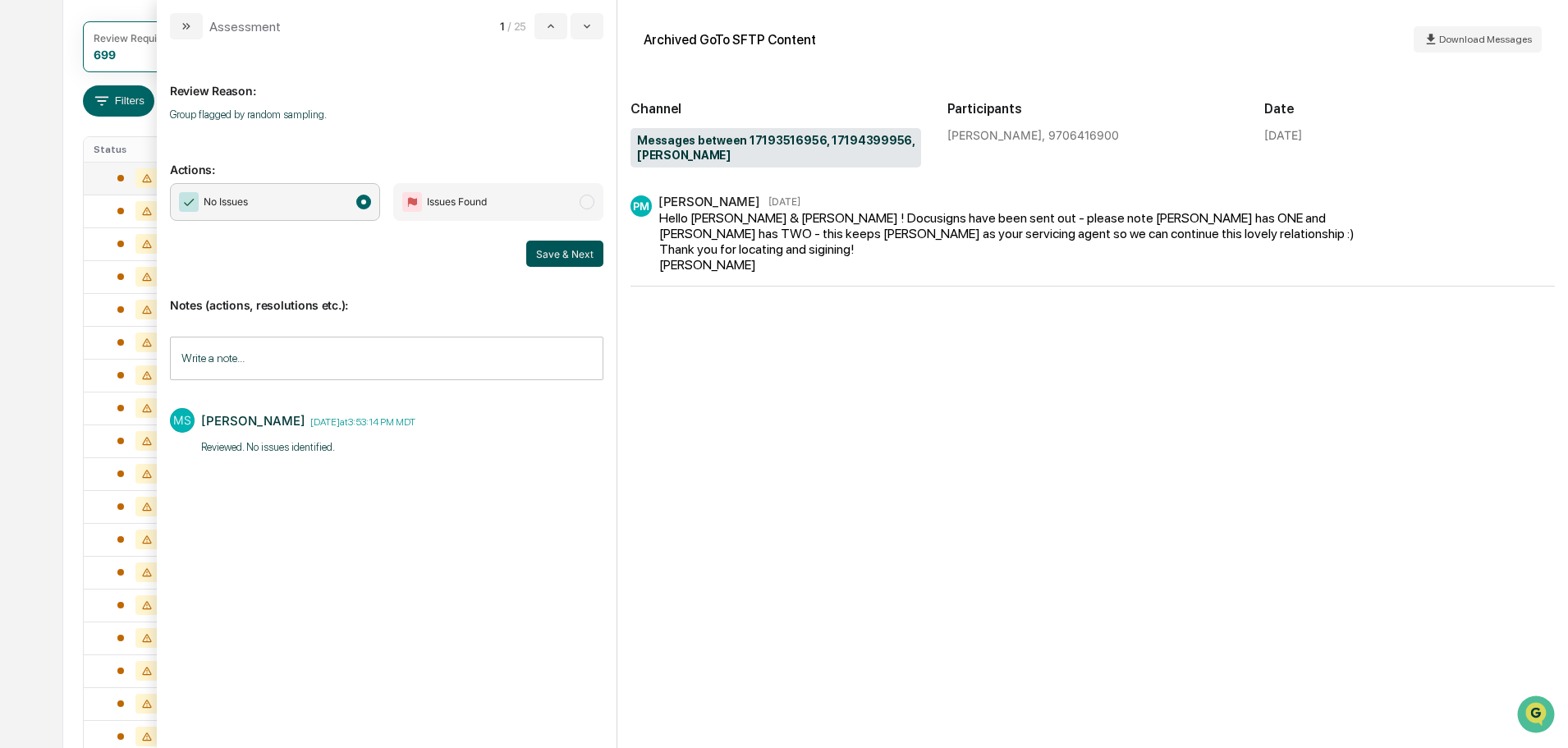
click at [541, 250] on button "Save & Next" at bounding box center [564, 253] width 78 height 27
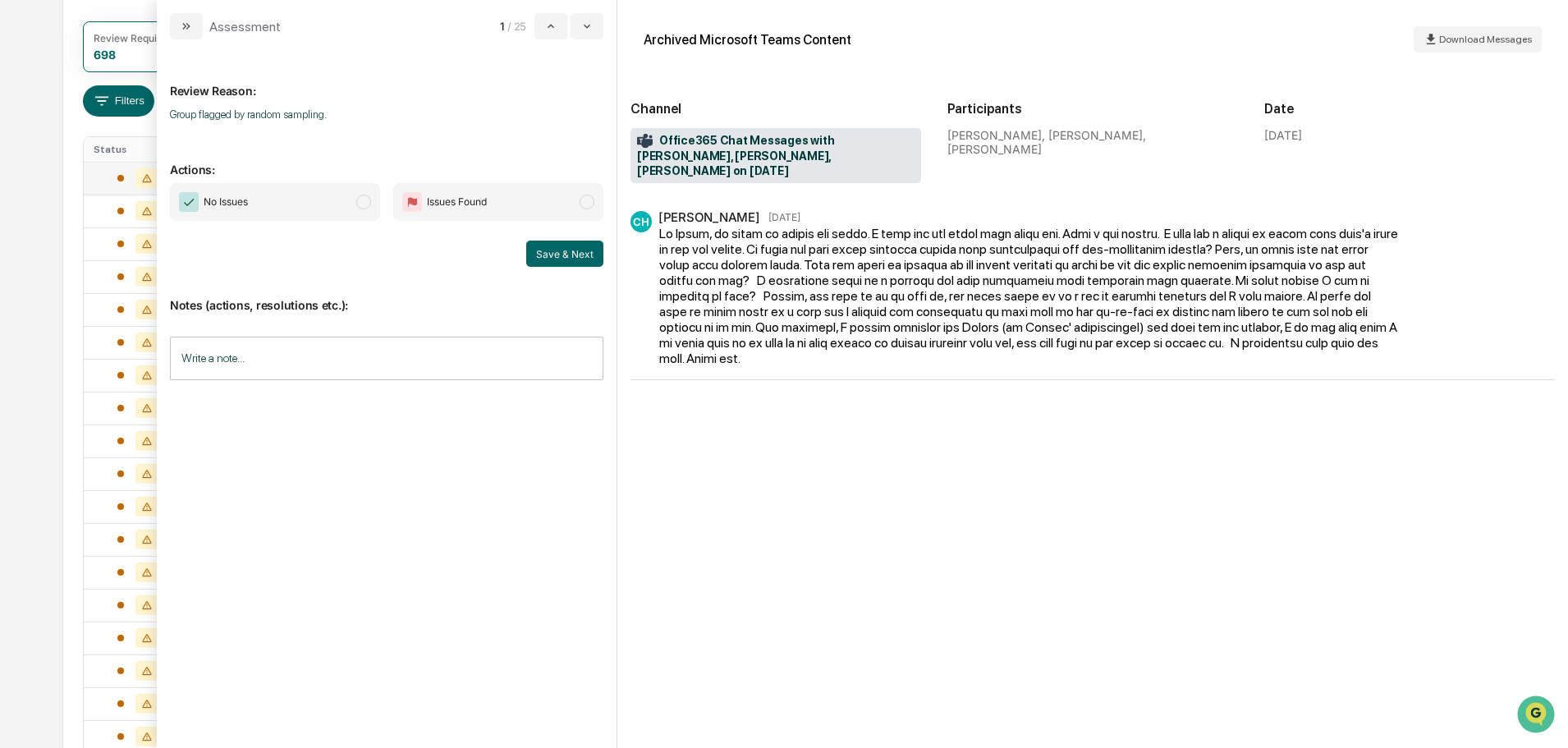
click at [337, 193] on span "No Issues" at bounding box center [275, 202] width 210 height 37
click at [289, 350] on input "Write a note..." at bounding box center [387, 358] width 434 height 43
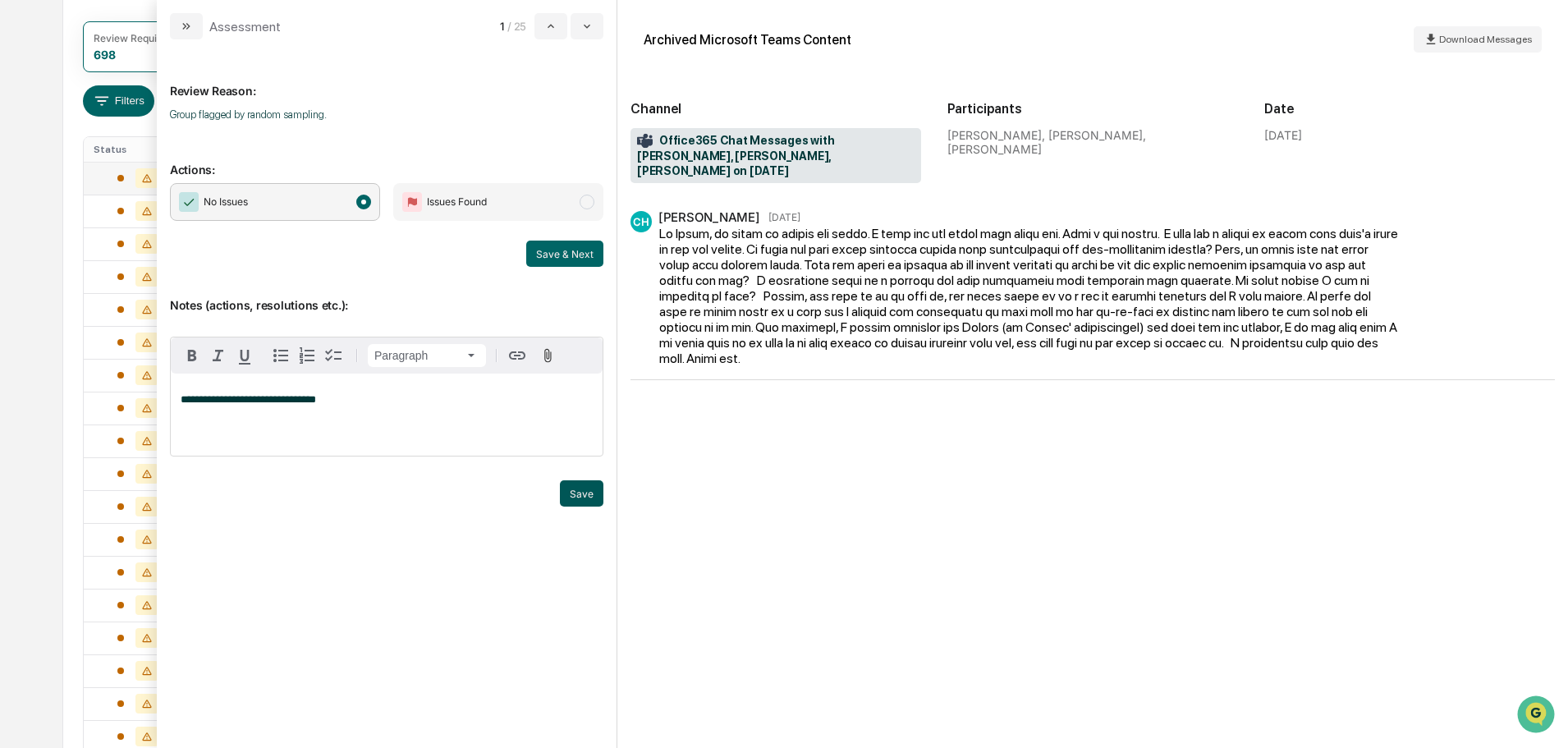
click at [586, 489] on button "Save" at bounding box center [582, 493] width 43 height 27
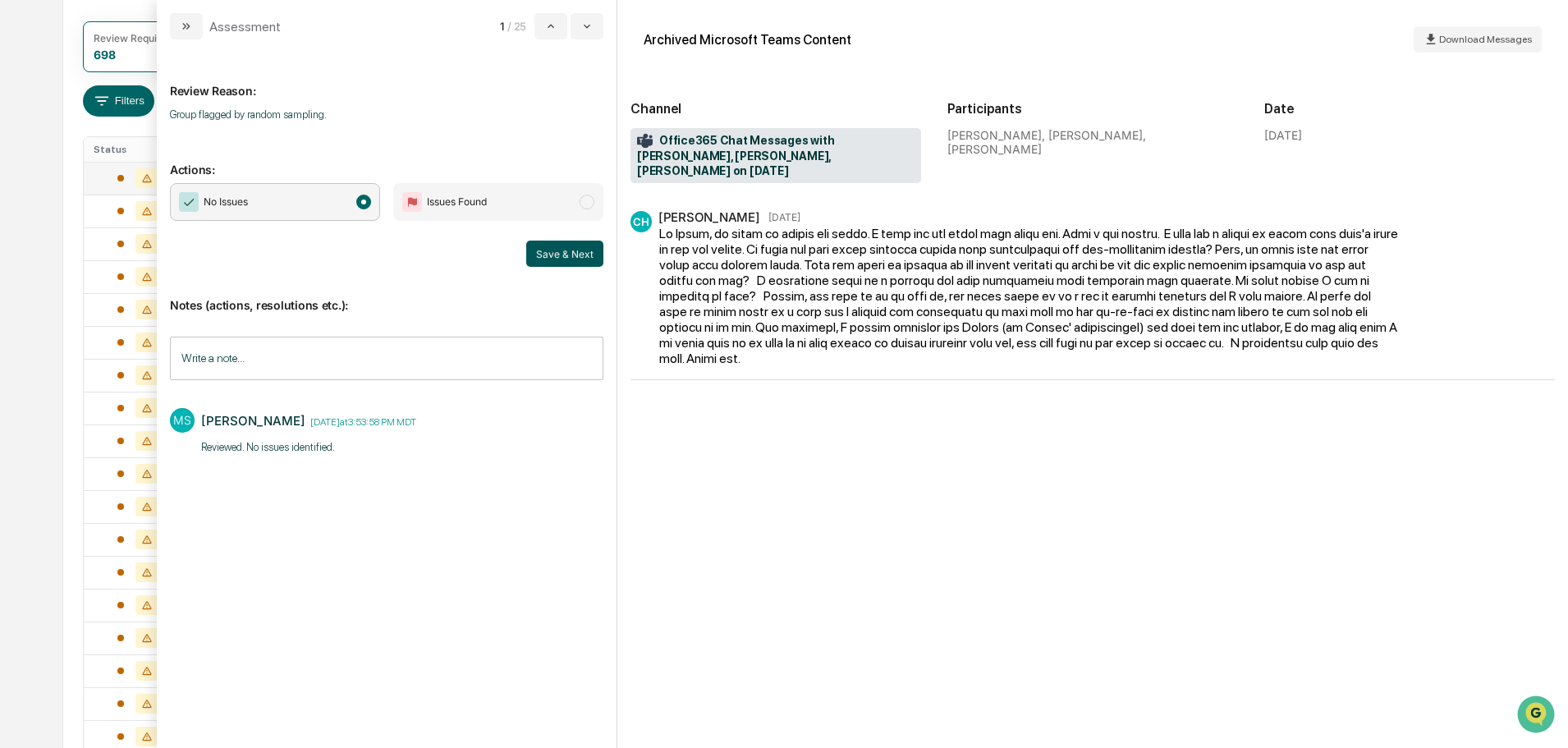
click at [558, 259] on button "Save & Next" at bounding box center [564, 253] width 78 height 27
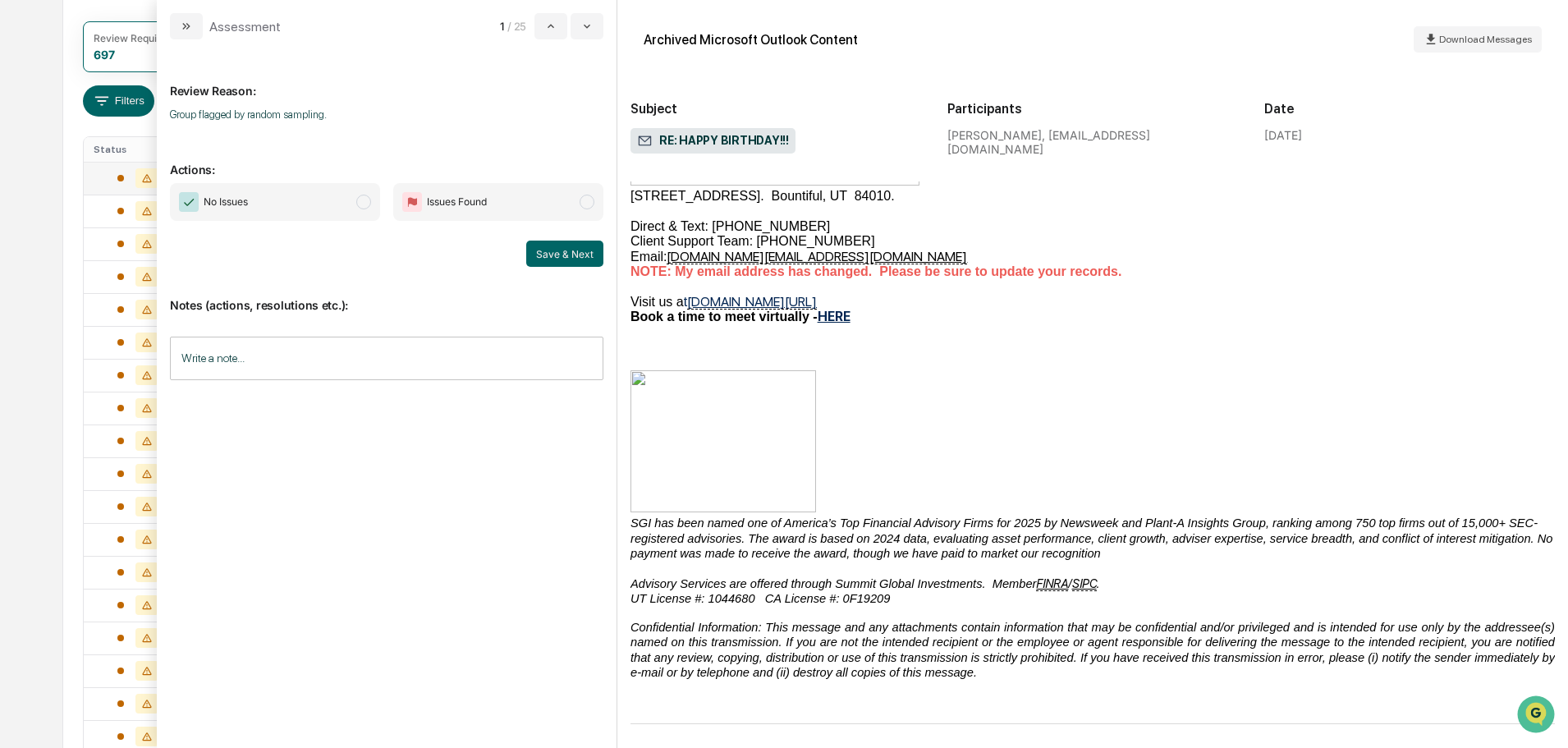
scroll to position [767, 0]
click at [334, 208] on span "No Issues" at bounding box center [275, 202] width 210 height 37
click at [340, 366] on input "Write a note..." at bounding box center [387, 358] width 434 height 43
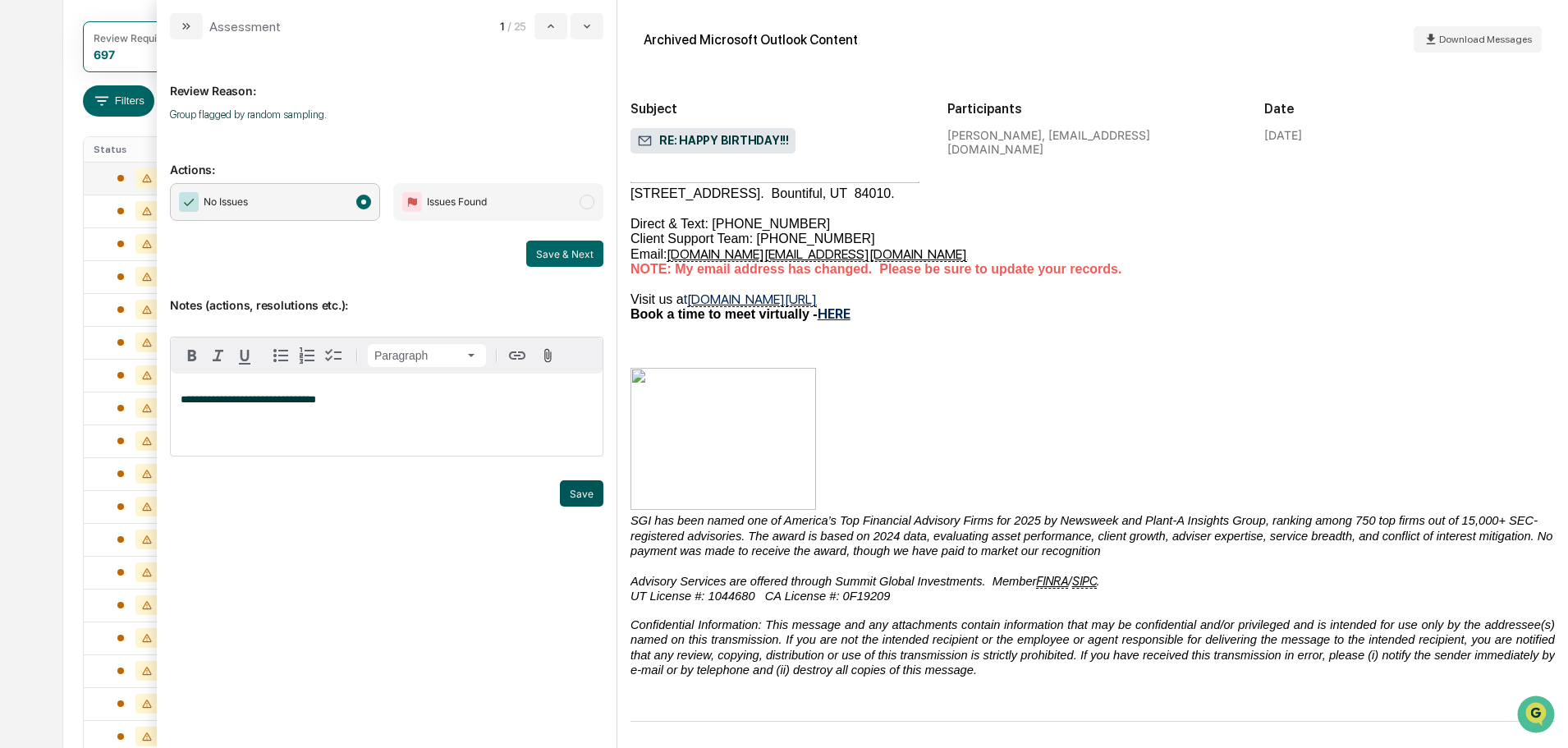
click at [581, 500] on button "Save" at bounding box center [582, 493] width 43 height 27
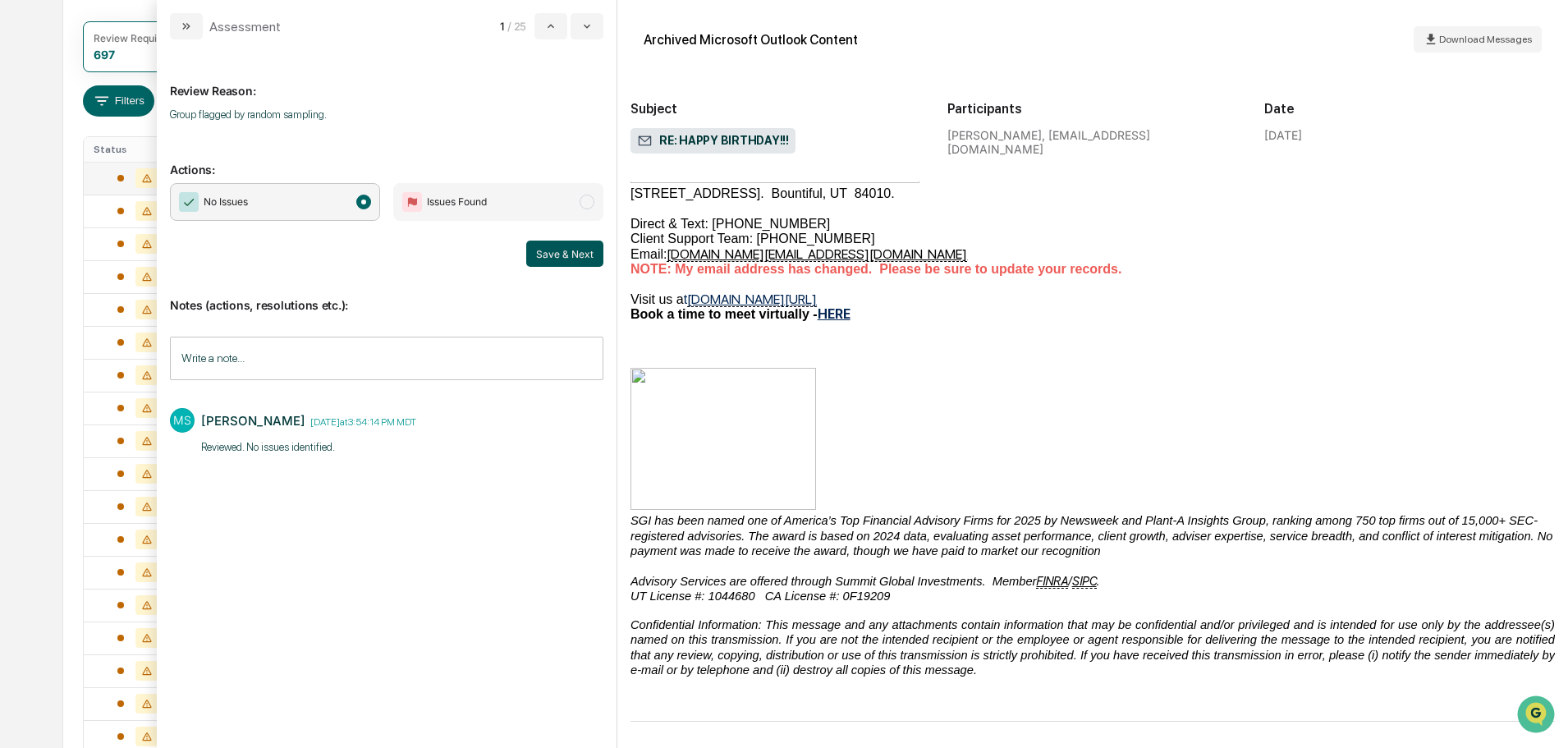
click at [573, 247] on button "Save & Next" at bounding box center [564, 253] width 78 height 27
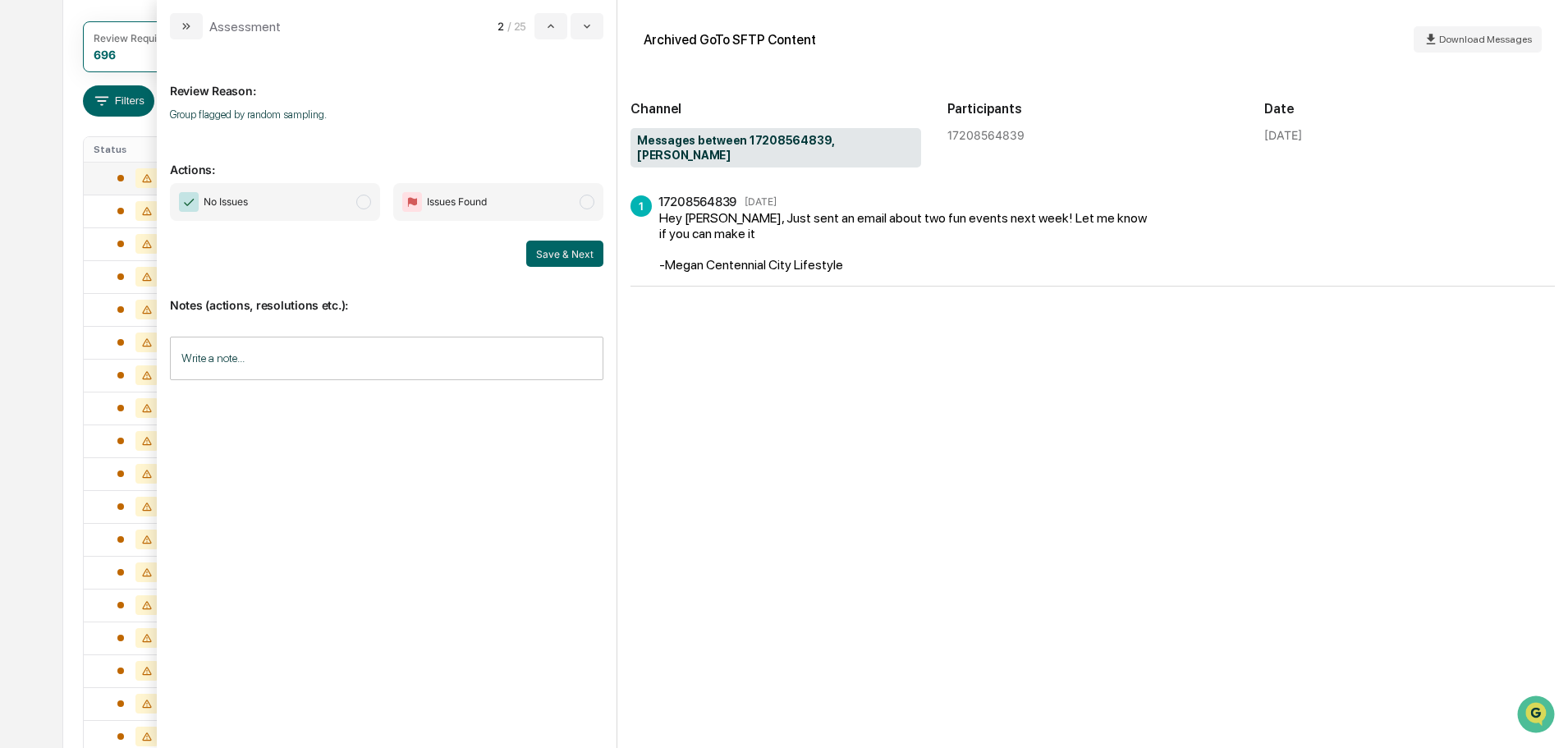
click at [323, 212] on span "No Issues" at bounding box center [275, 202] width 210 height 37
click at [334, 358] on input "Write a note..." at bounding box center [387, 358] width 434 height 43
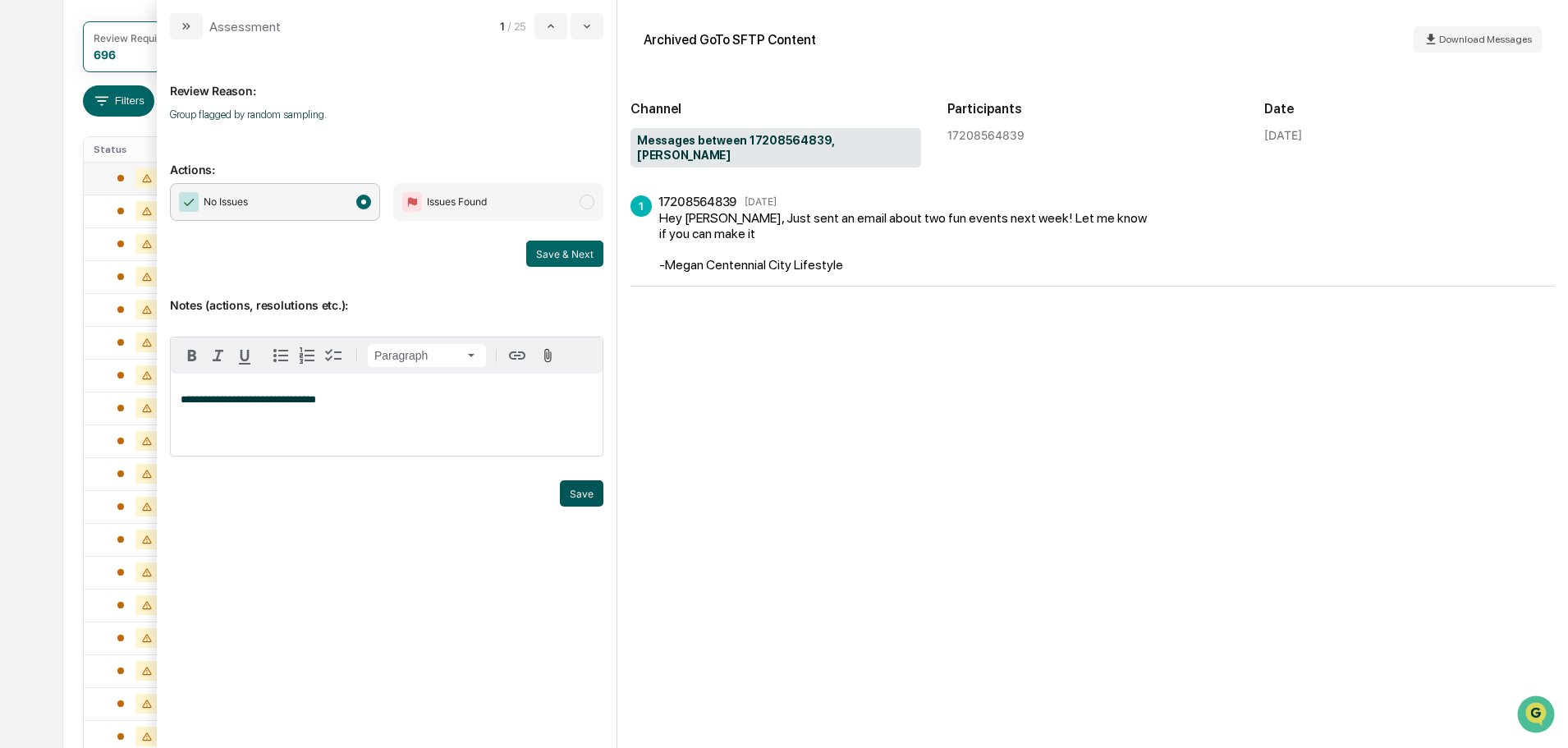
click at [569, 485] on button "Save" at bounding box center [582, 493] width 43 height 27
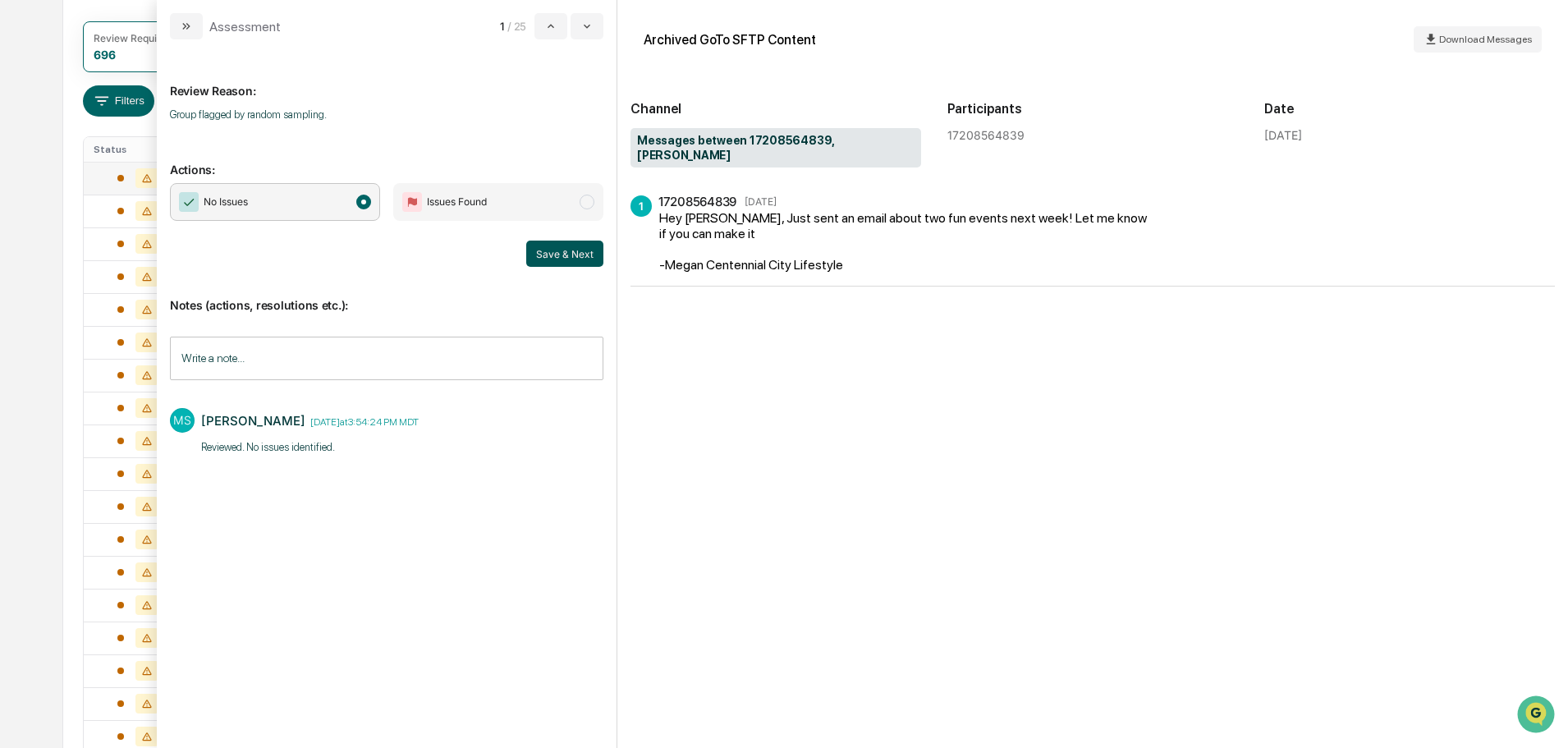
click at [572, 248] on button "Save & Next" at bounding box center [564, 253] width 78 height 27
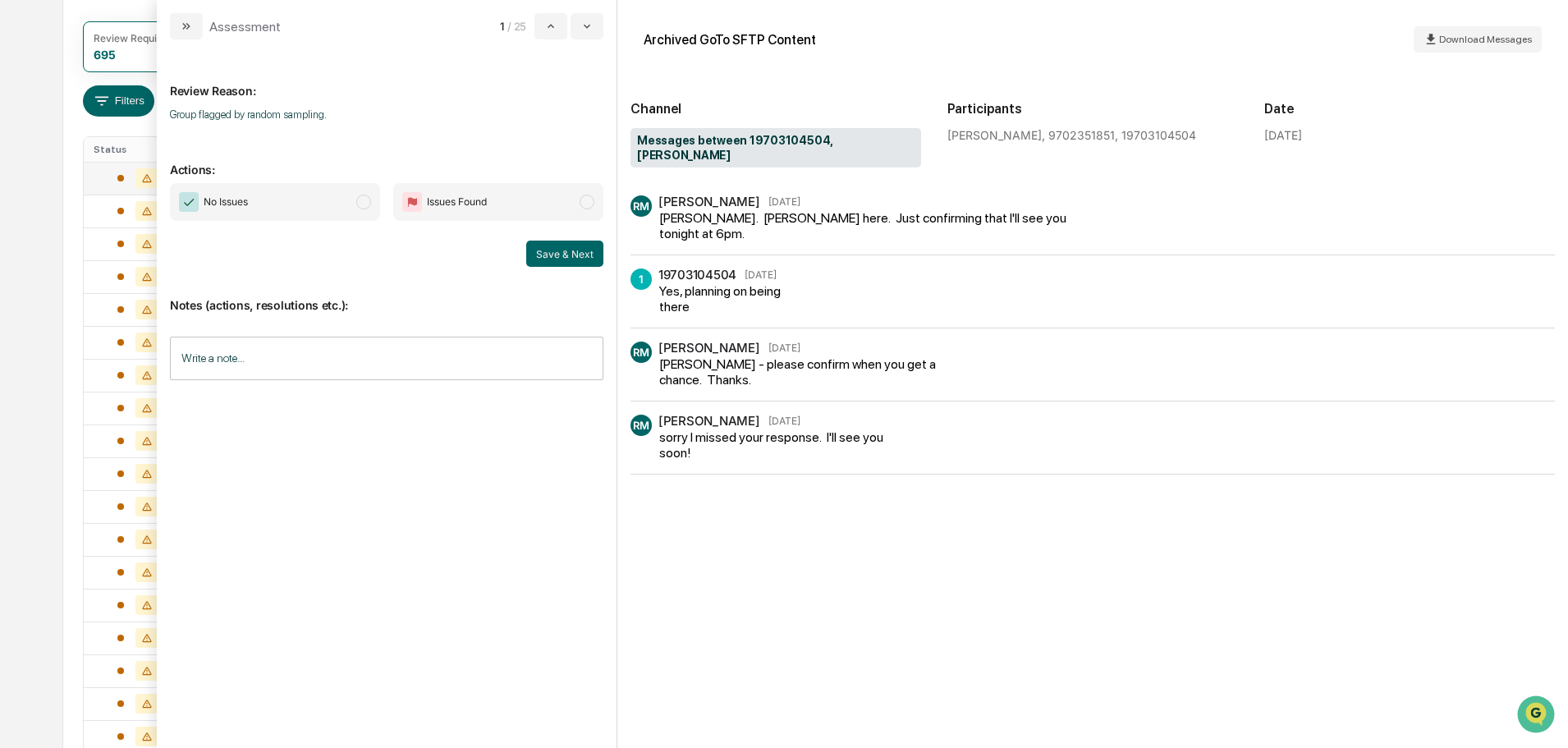
click at [266, 192] on span "No Issues" at bounding box center [275, 202] width 210 height 37
click at [291, 367] on input "Write a note..." at bounding box center [387, 358] width 434 height 43
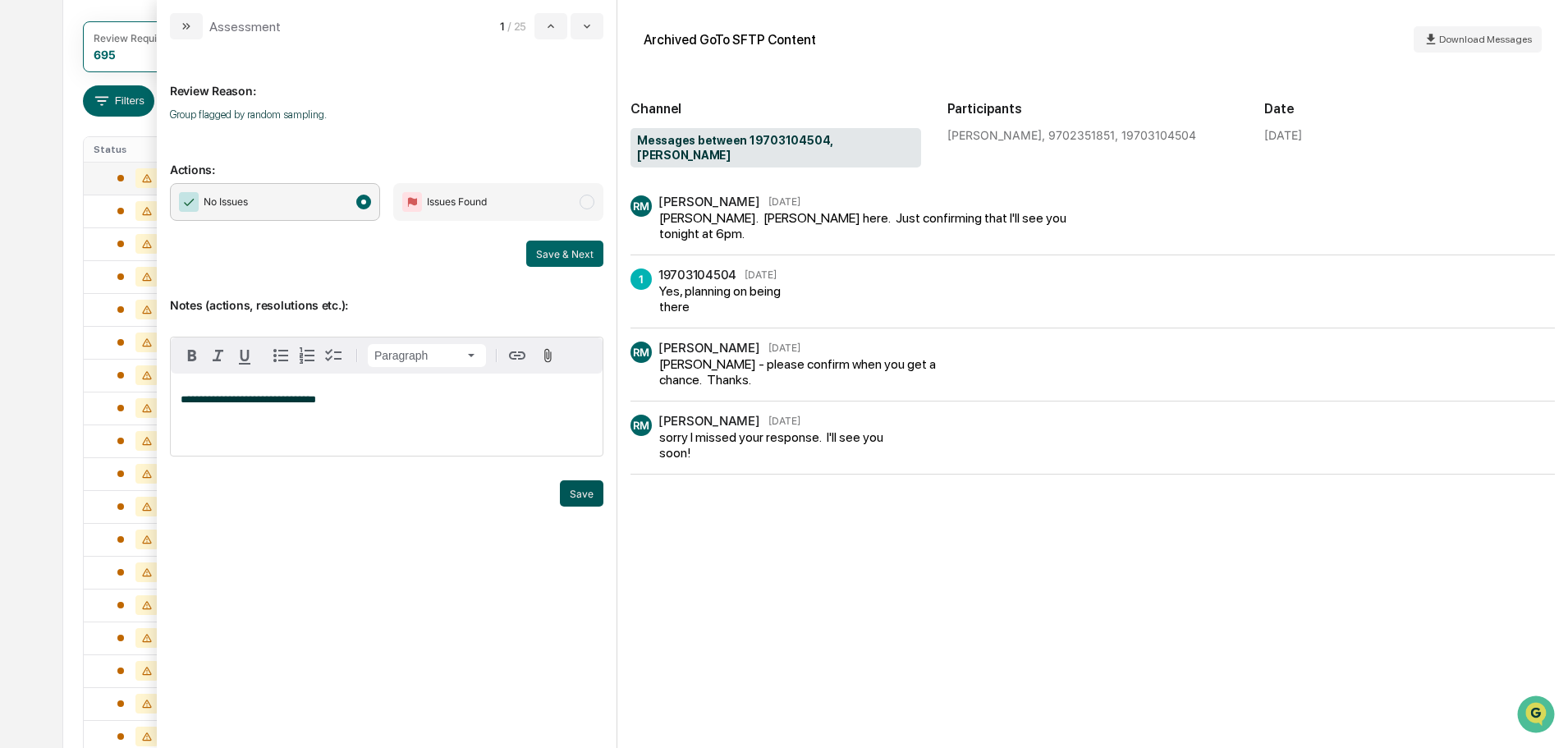
click at [567, 488] on button "Save" at bounding box center [582, 493] width 43 height 27
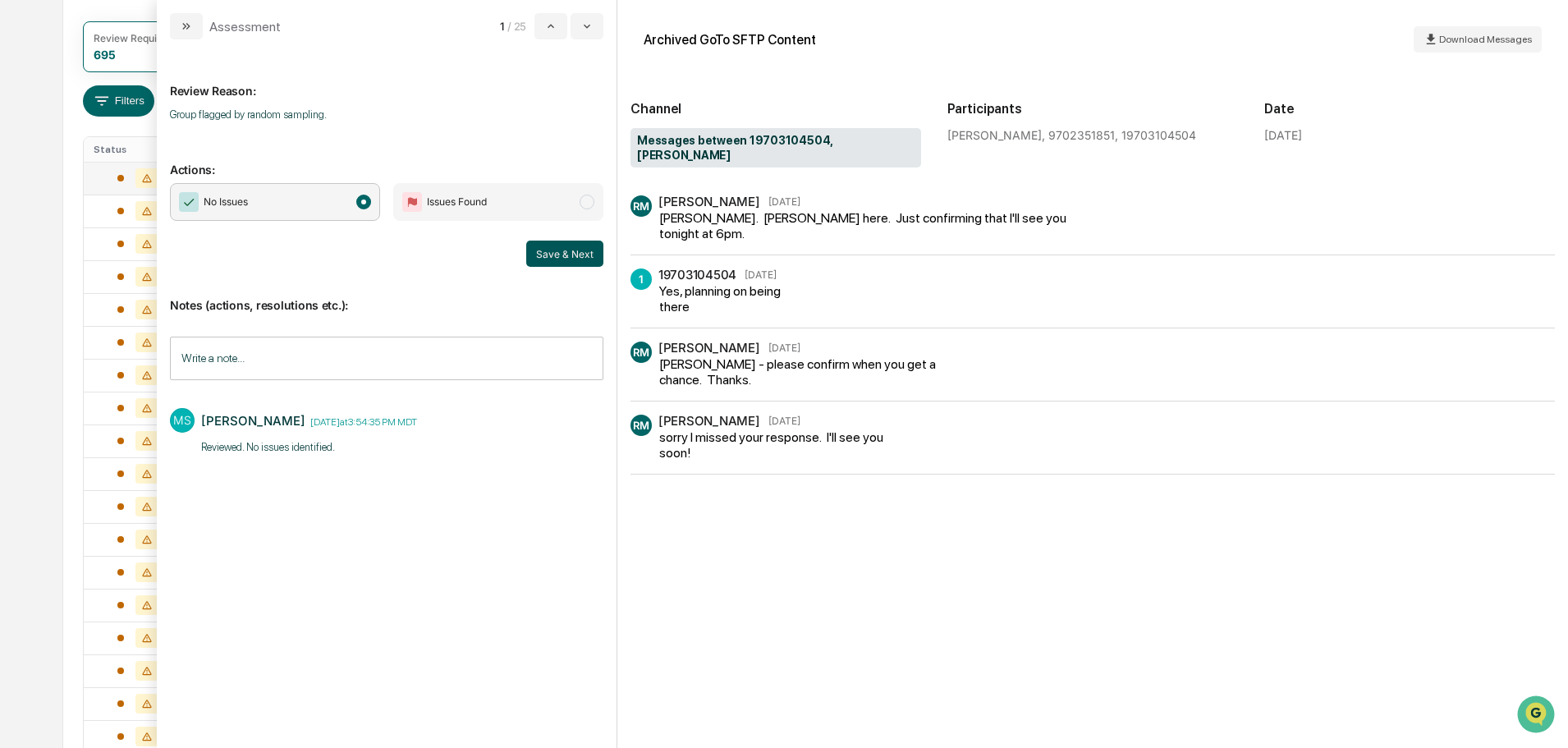
click at [570, 251] on button "Save & Next" at bounding box center [564, 253] width 78 height 27
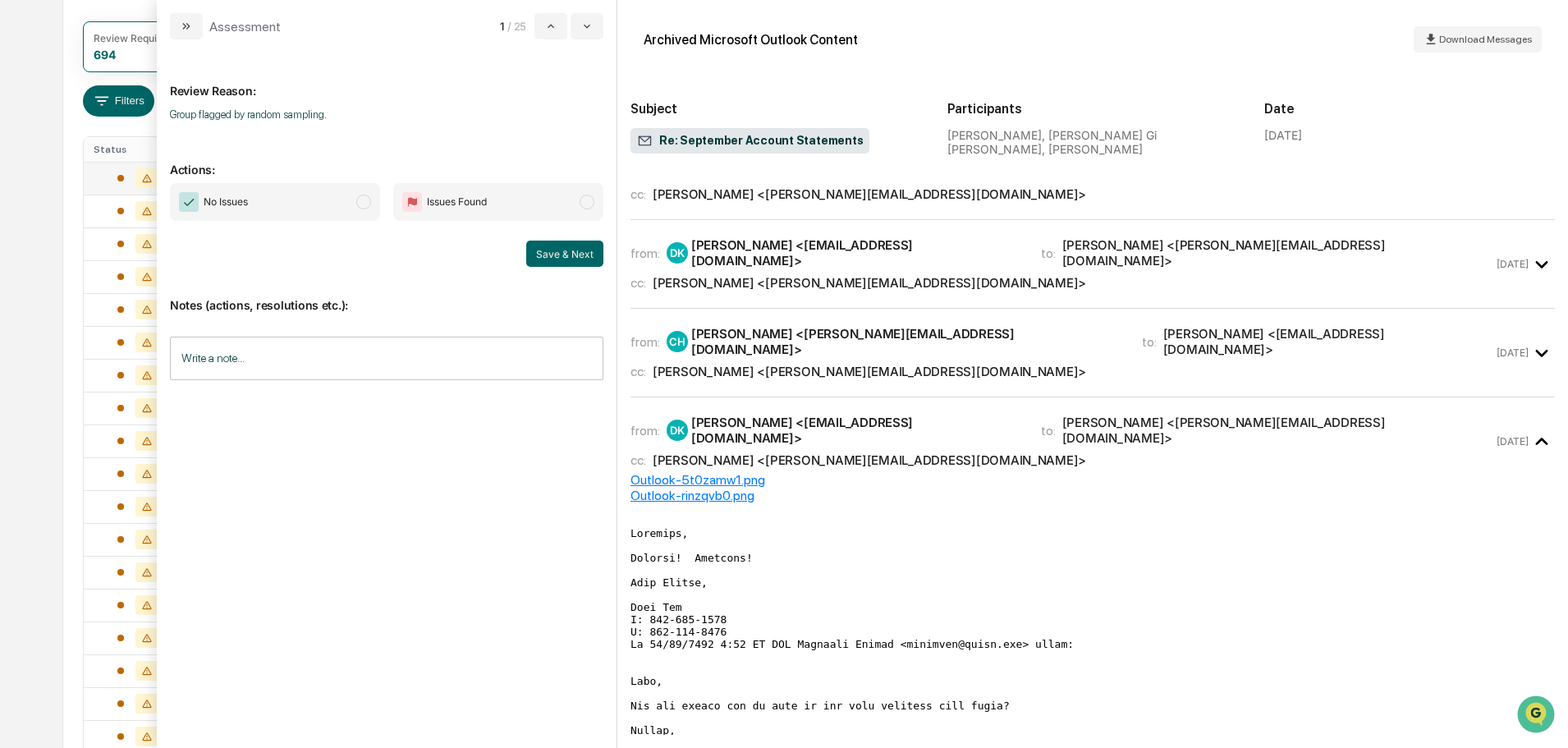
scroll to position [21, 0]
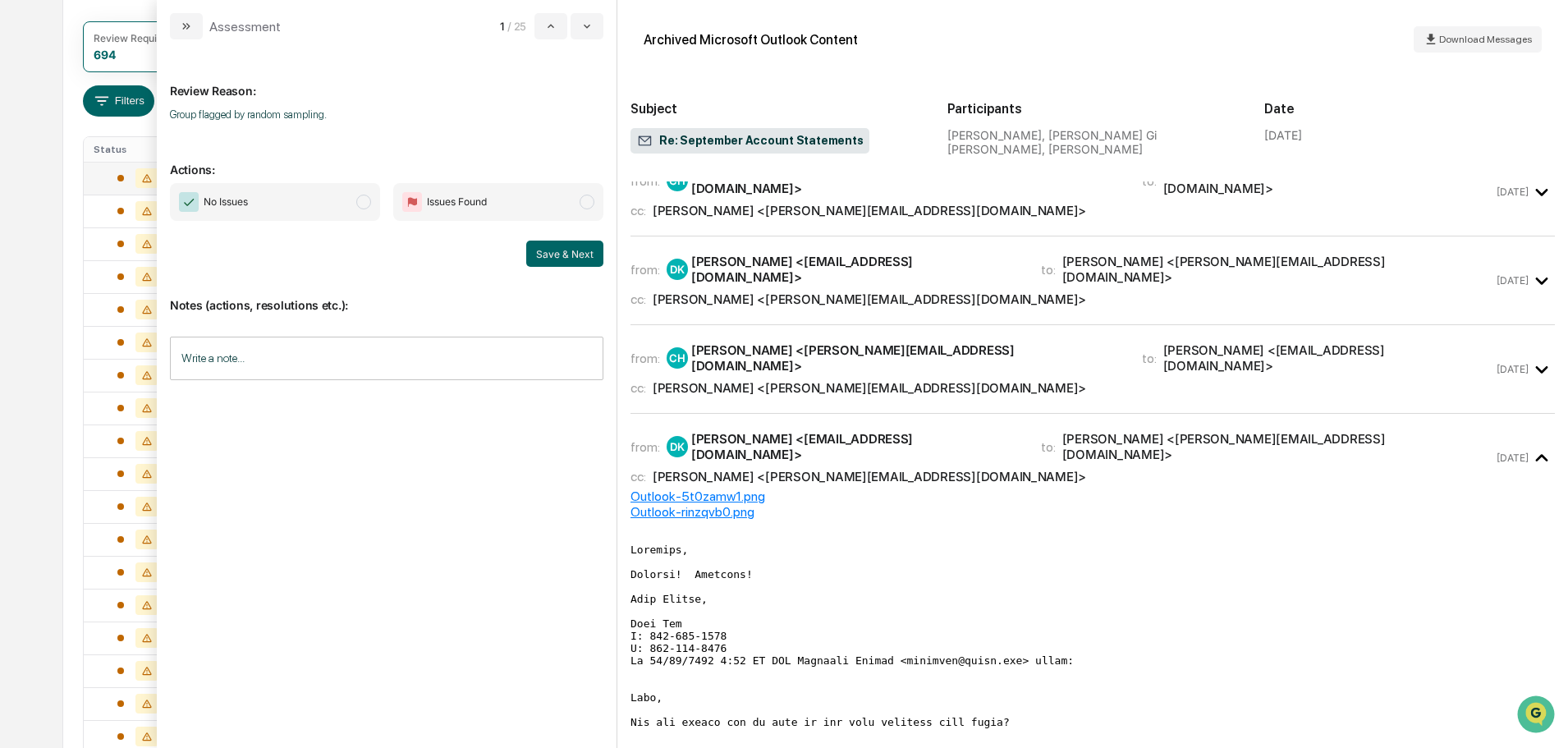
click at [374, 205] on span "No Issues" at bounding box center [275, 202] width 210 height 37
click at [350, 356] on input "Write a note..." at bounding box center [387, 358] width 434 height 43
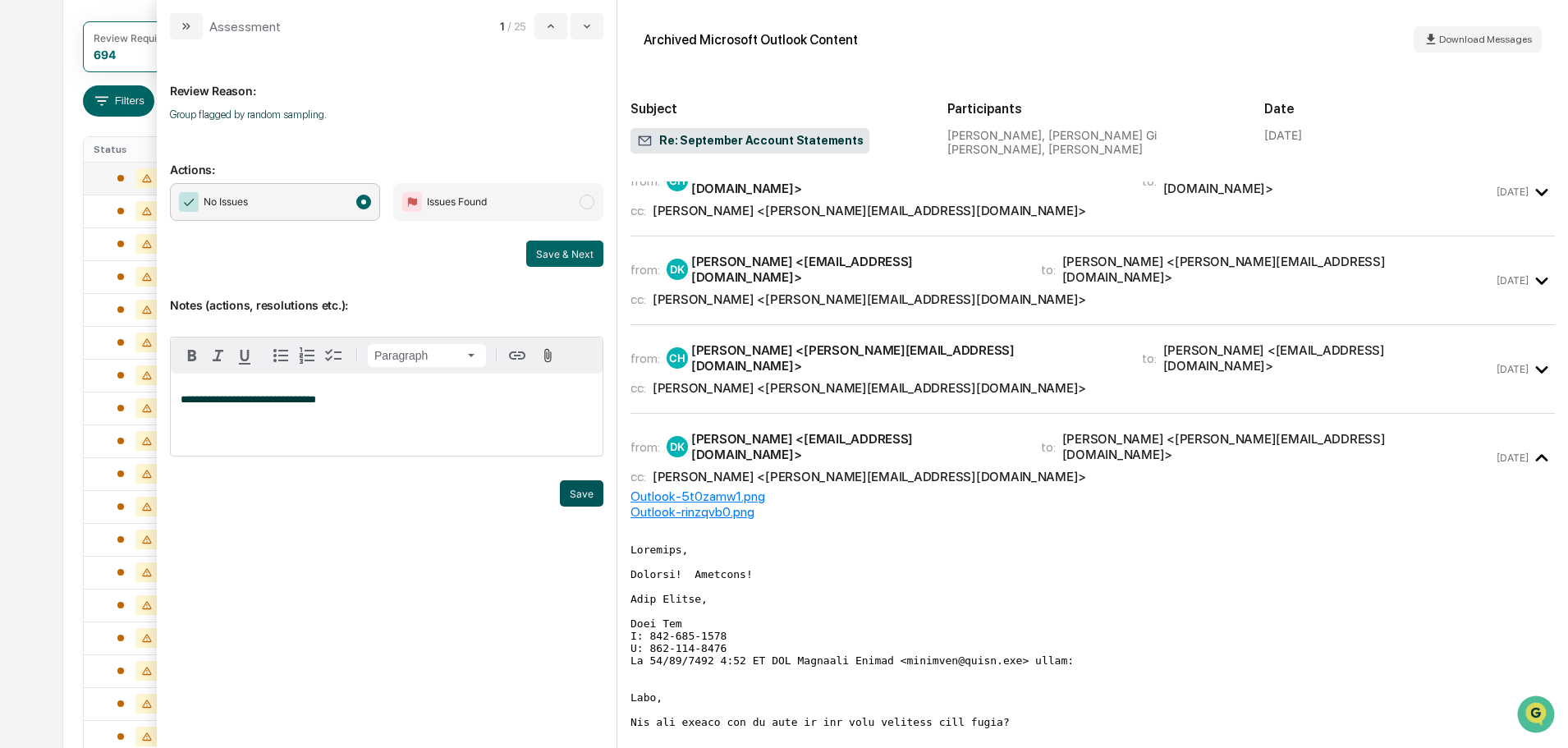
click at [586, 496] on button "Save" at bounding box center [582, 493] width 43 height 27
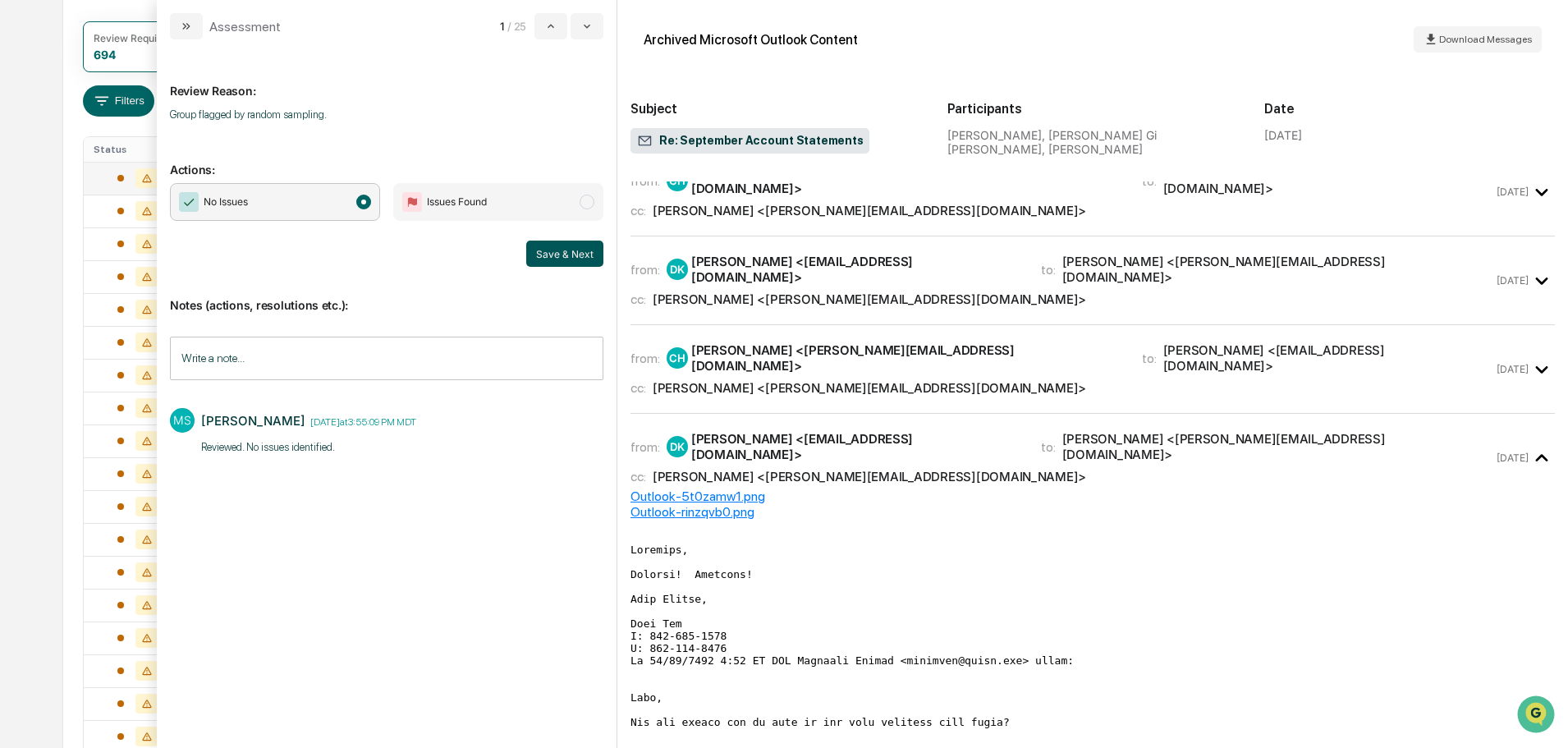
click at [555, 254] on button "Save & Next" at bounding box center [564, 253] width 78 height 27
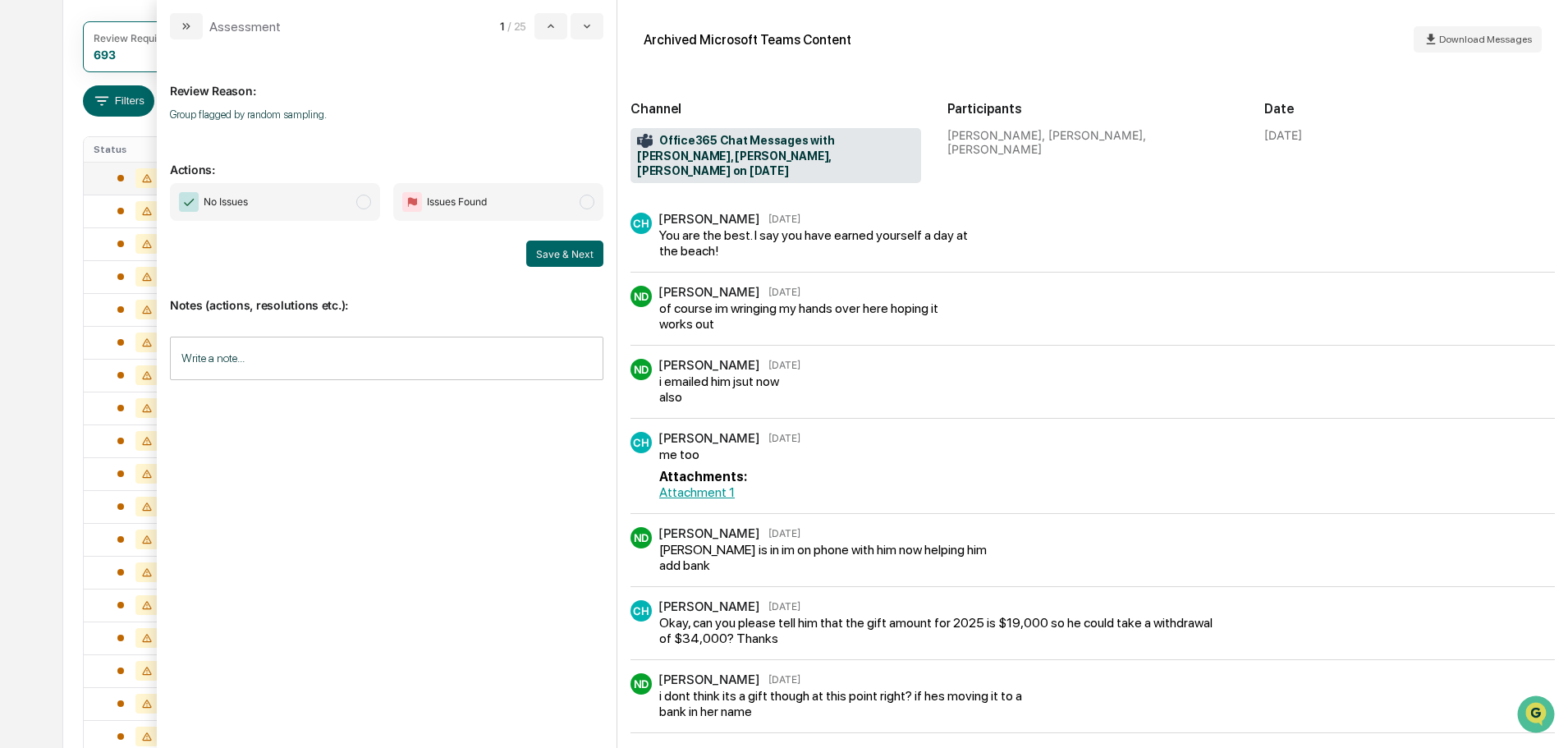
scroll to position [246, 0]
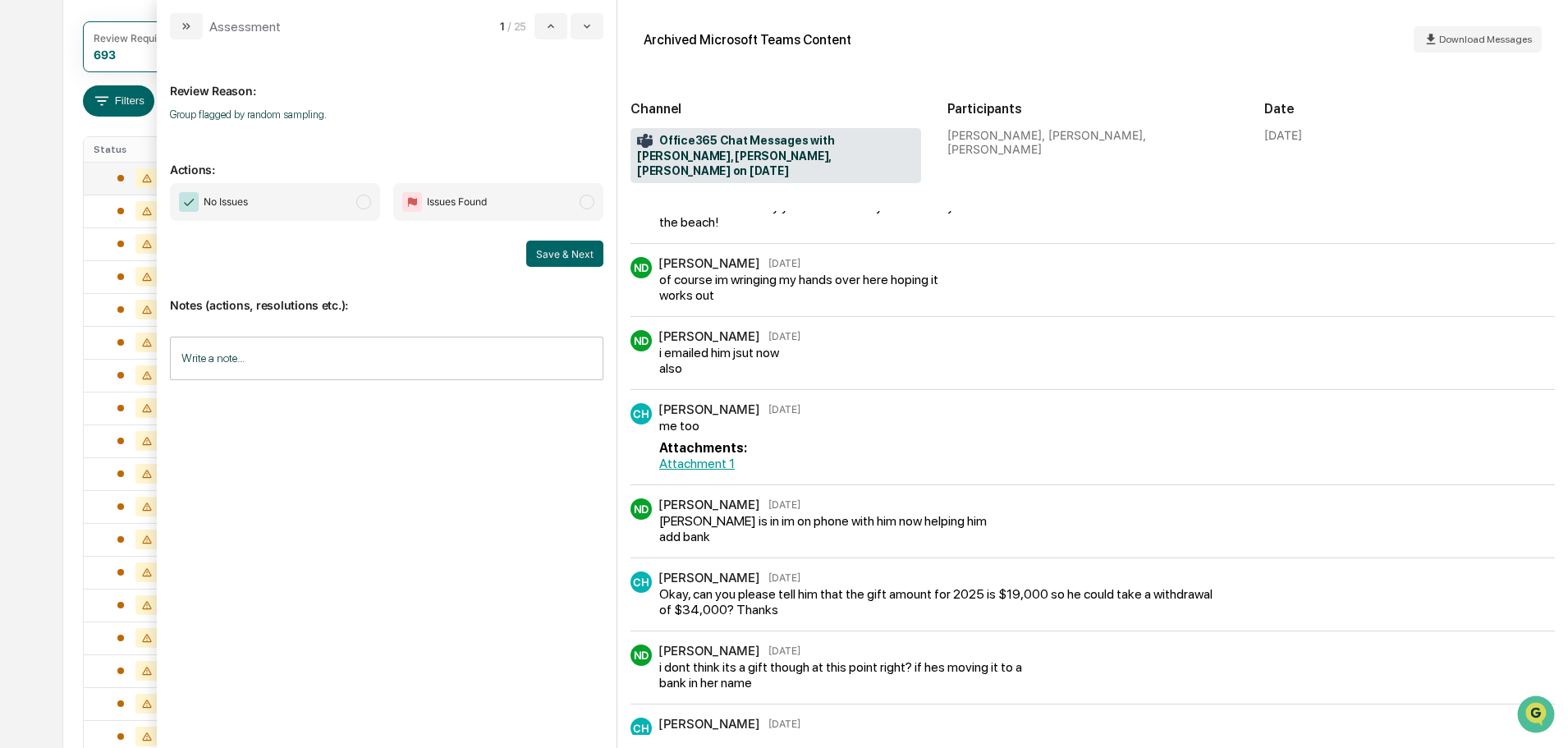
click at [701, 455] on link "Attachment 1" at bounding box center [697, 463] width 76 height 16
click at [705, 455] on link "Attachment 1" at bounding box center [697, 463] width 76 height 16
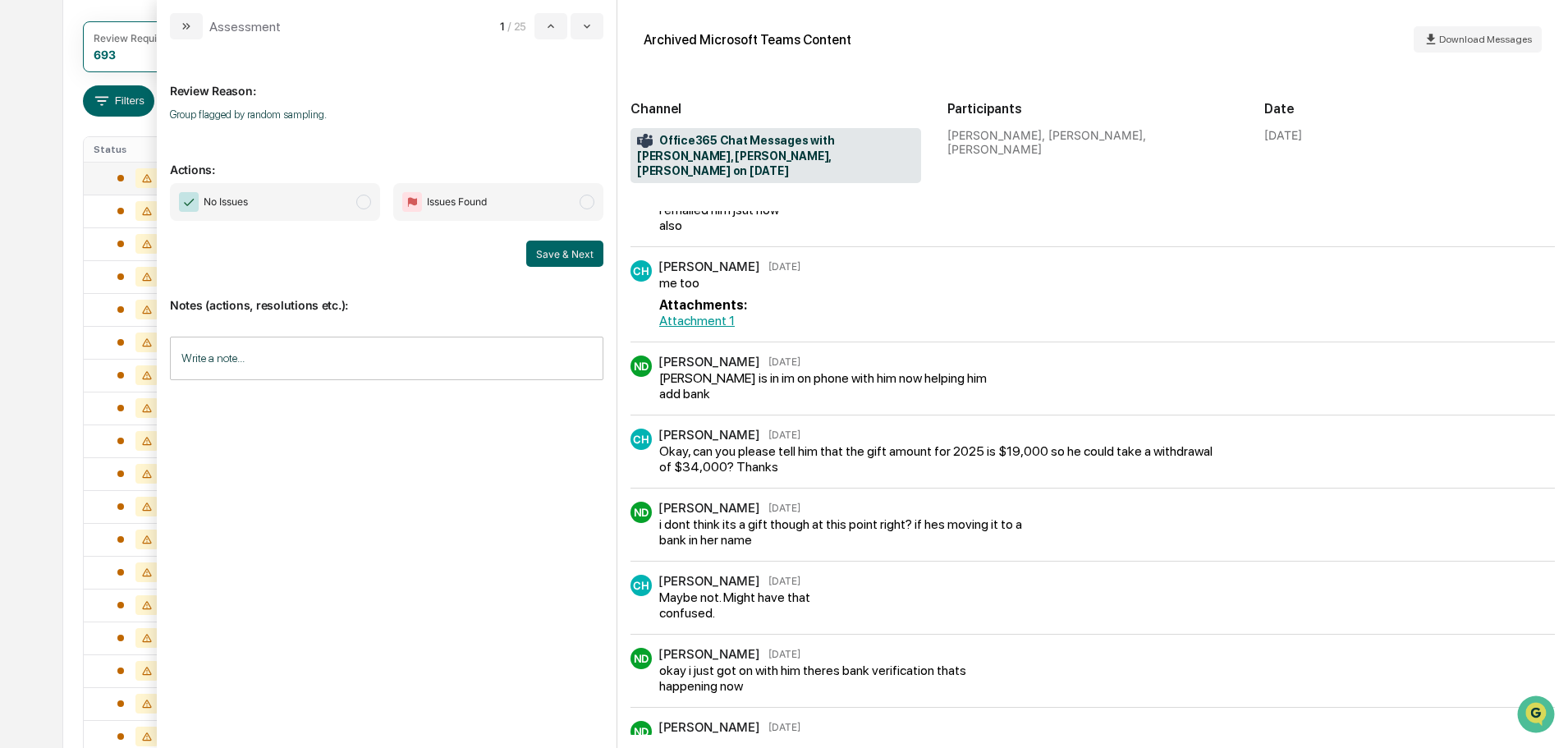
scroll to position [418, 0]
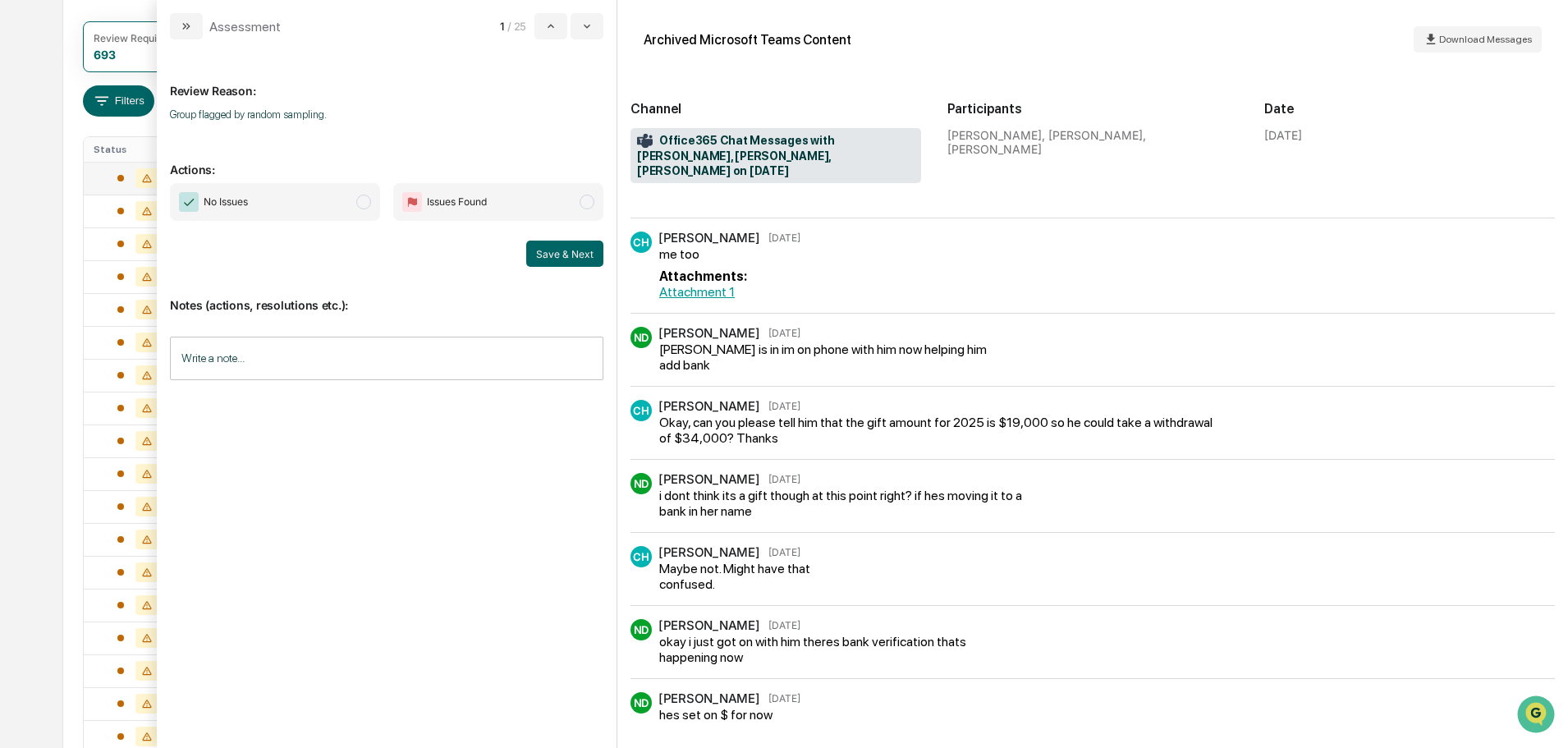
click at [342, 198] on span "No Issues" at bounding box center [275, 202] width 210 height 37
click at [297, 365] on input "Write a note..." at bounding box center [387, 358] width 434 height 43
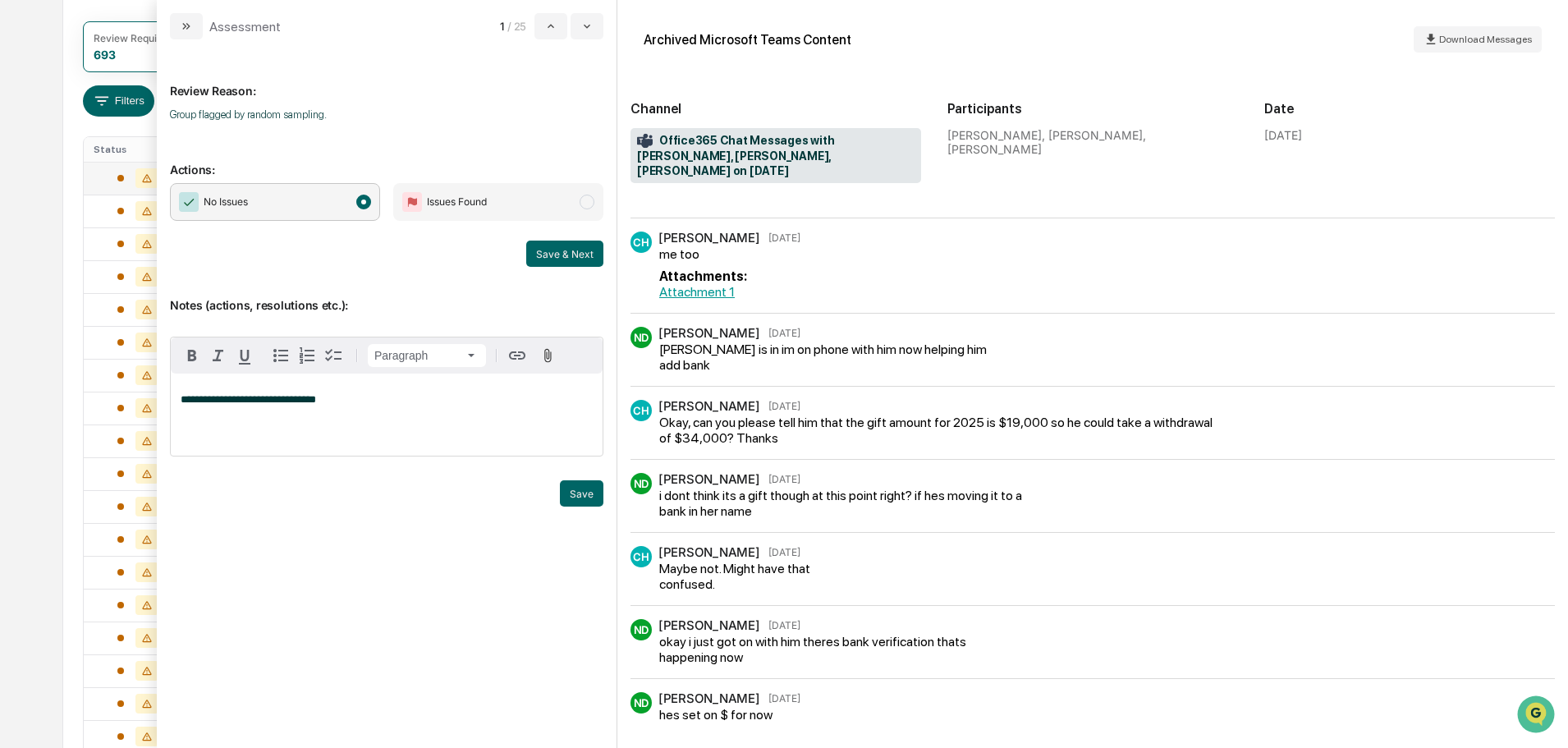
click at [596, 475] on div "Trigger" at bounding box center [387, 473] width 434 height 16
click at [586, 487] on button "Save" at bounding box center [582, 493] width 43 height 27
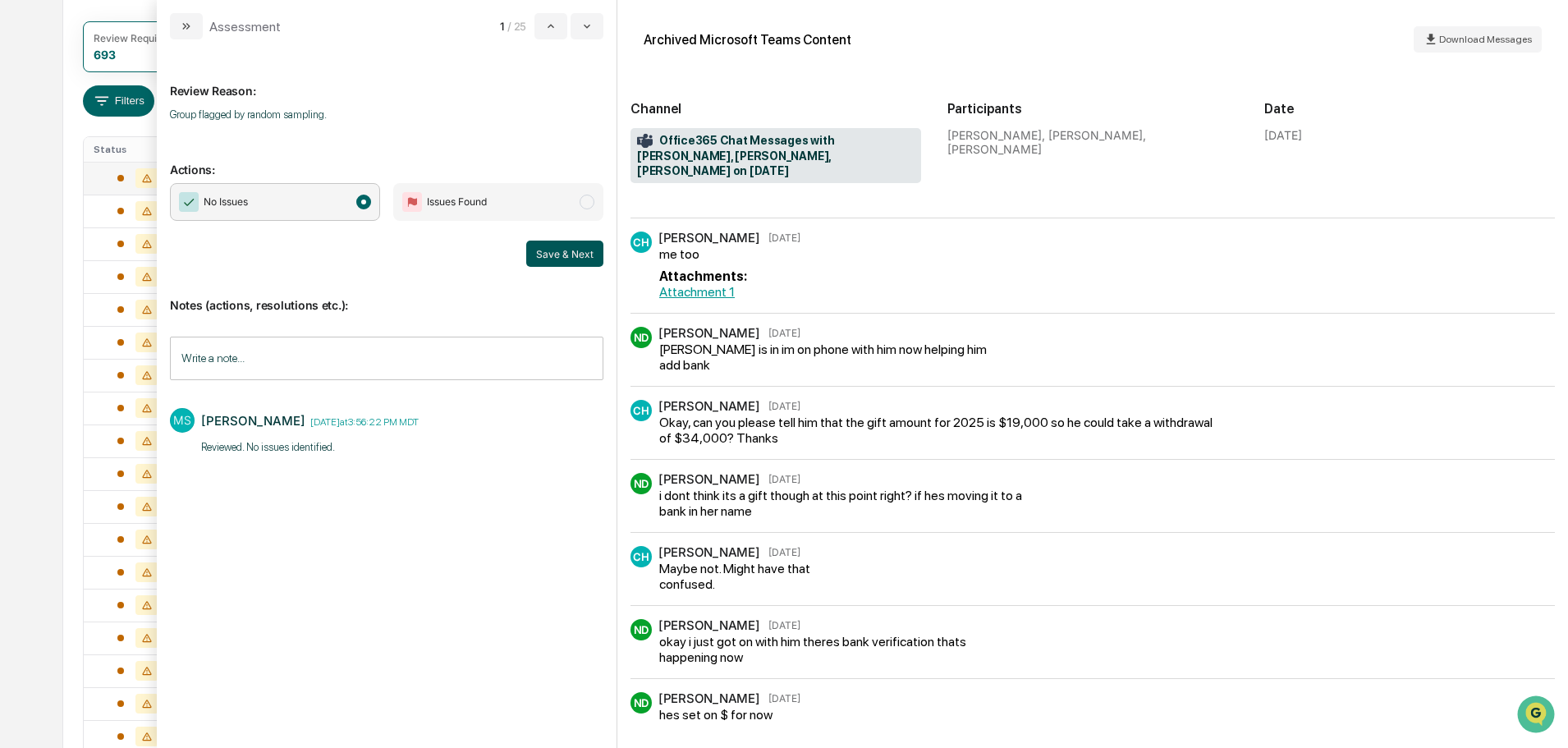
click at [561, 265] on button "Save & Next" at bounding box center [564, 253] width 78 height 27
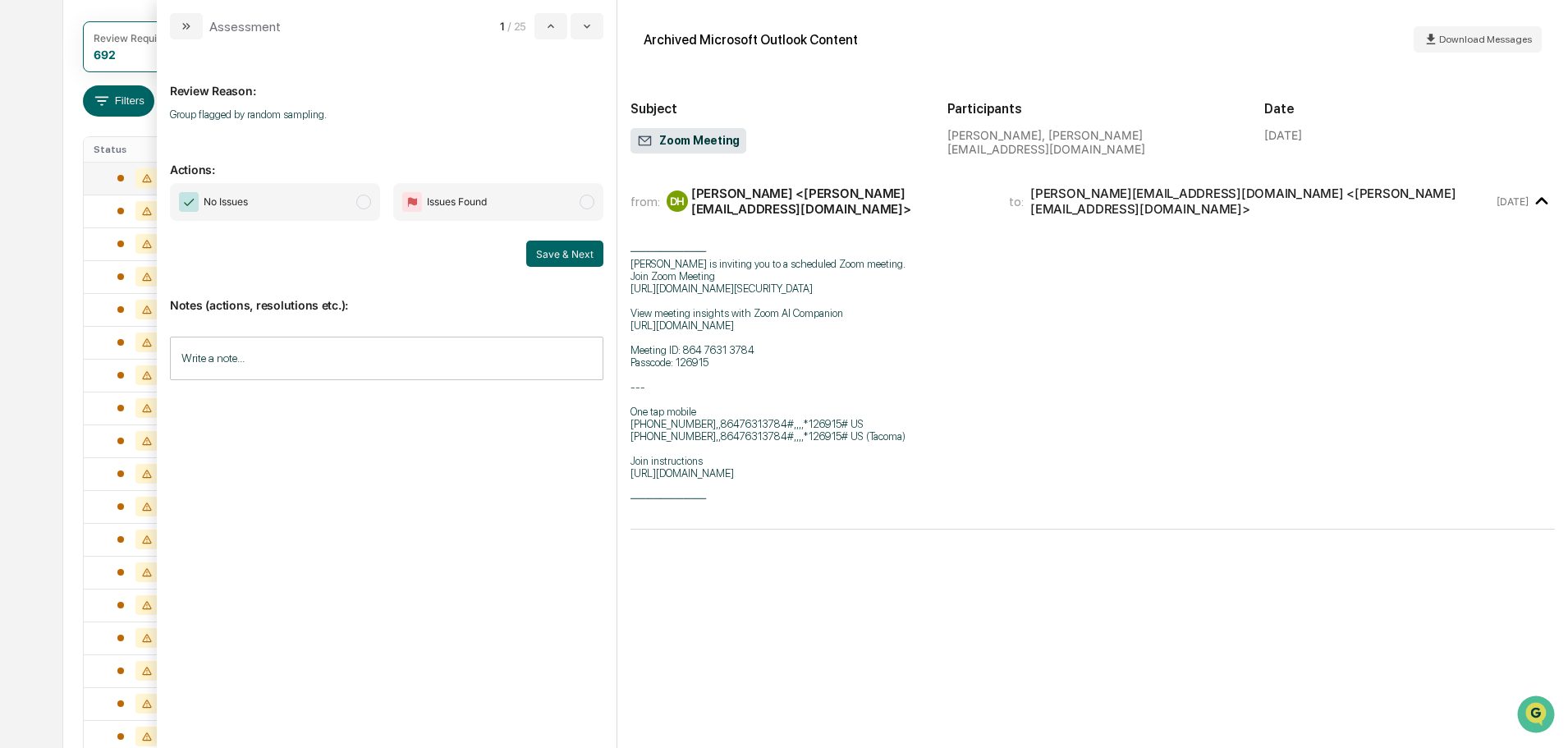
click at [347, 203] on span "No Issues" at bounding box center [275, 202] width 210 height 37
click at [364, 383] on div "modal" at bounding box center [387, 387] width 434 height 25
click at [366, 370] on input "Write a note..." at bounding box center [387, 358] width 434 height 43
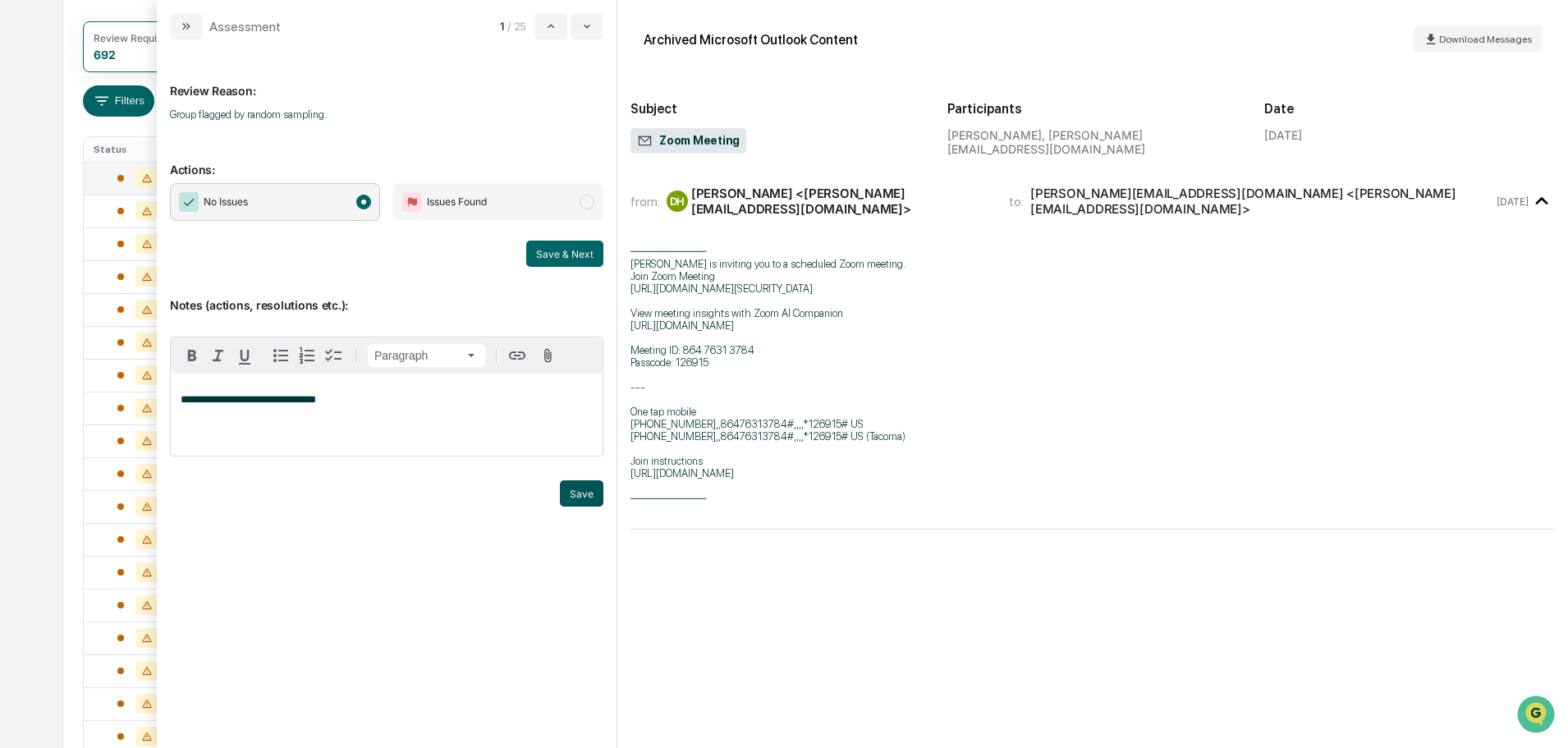
click at [574, 492] on button "Save" at bounding box center [582, 493] width 43 height 27
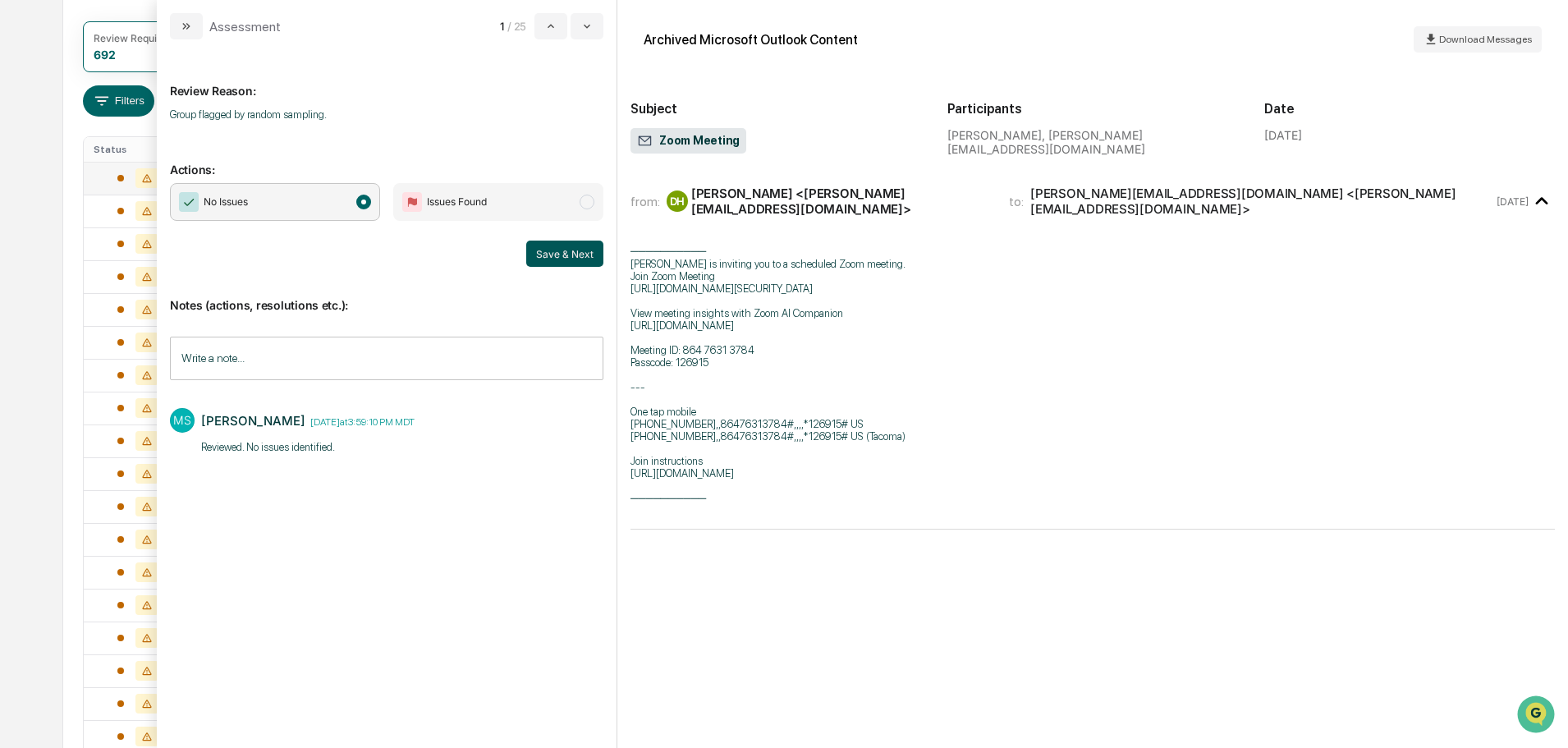
click at [558, 259] on button "Save & Next" at bounding box center [564, 253] width 78 height 27
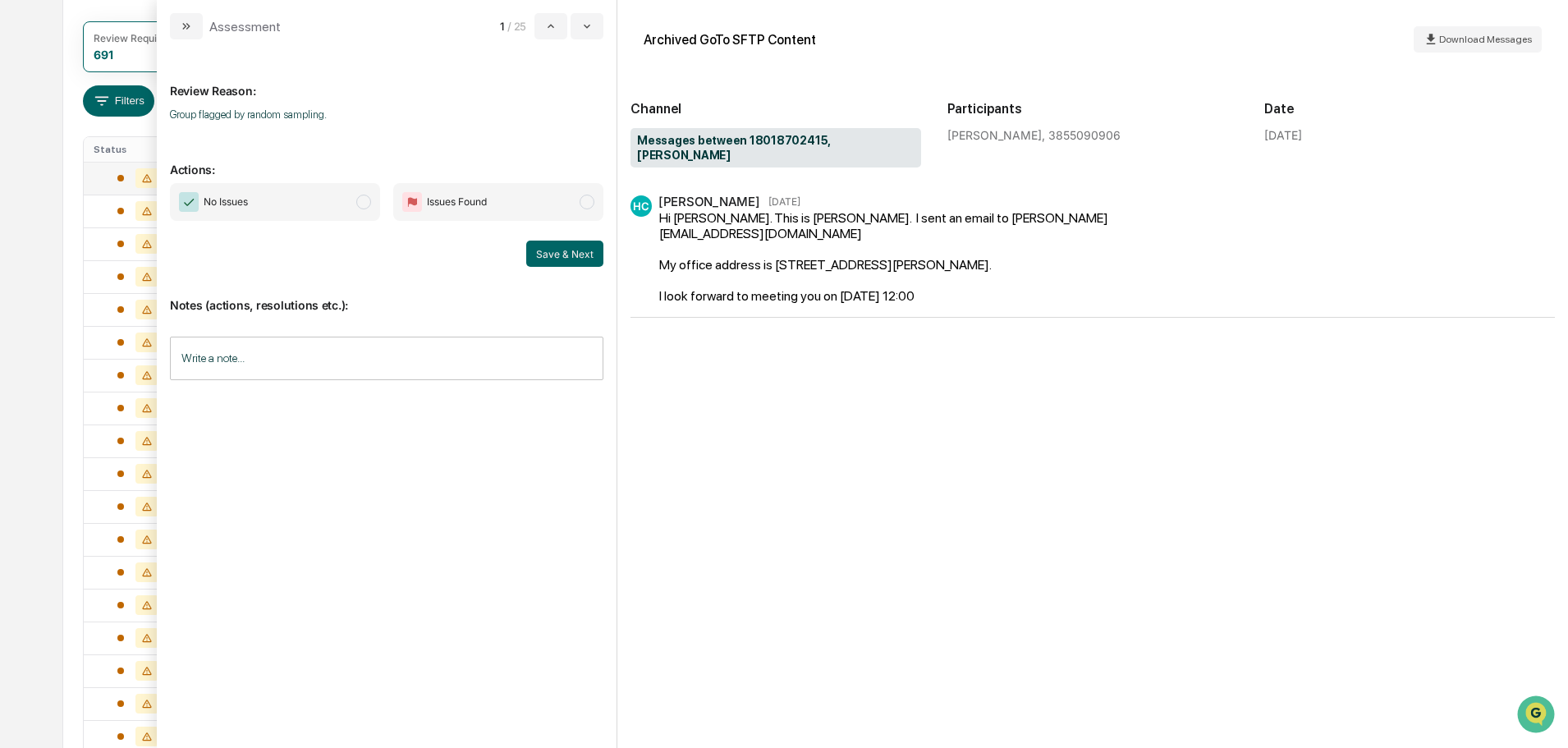
click at [354, 202] on span "No Issues" at bounding box center [275, 202] width 210 height 37
click at [375, 353] on input "Write a note..." at bounding box center [387, 358] width 434 height 43
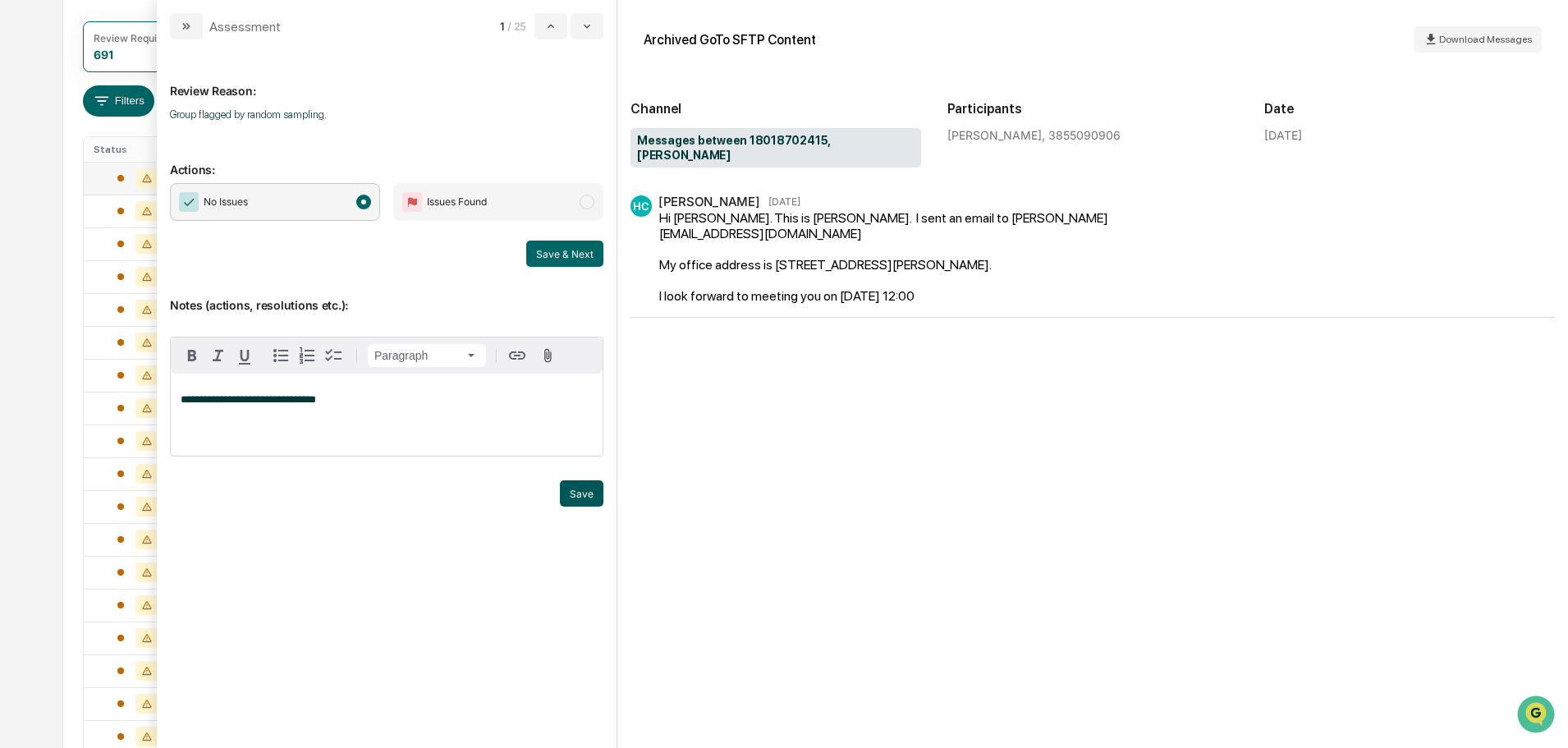
click at [577, 485] on button "Save" at bounding box center [582, 493] width 43 height 27
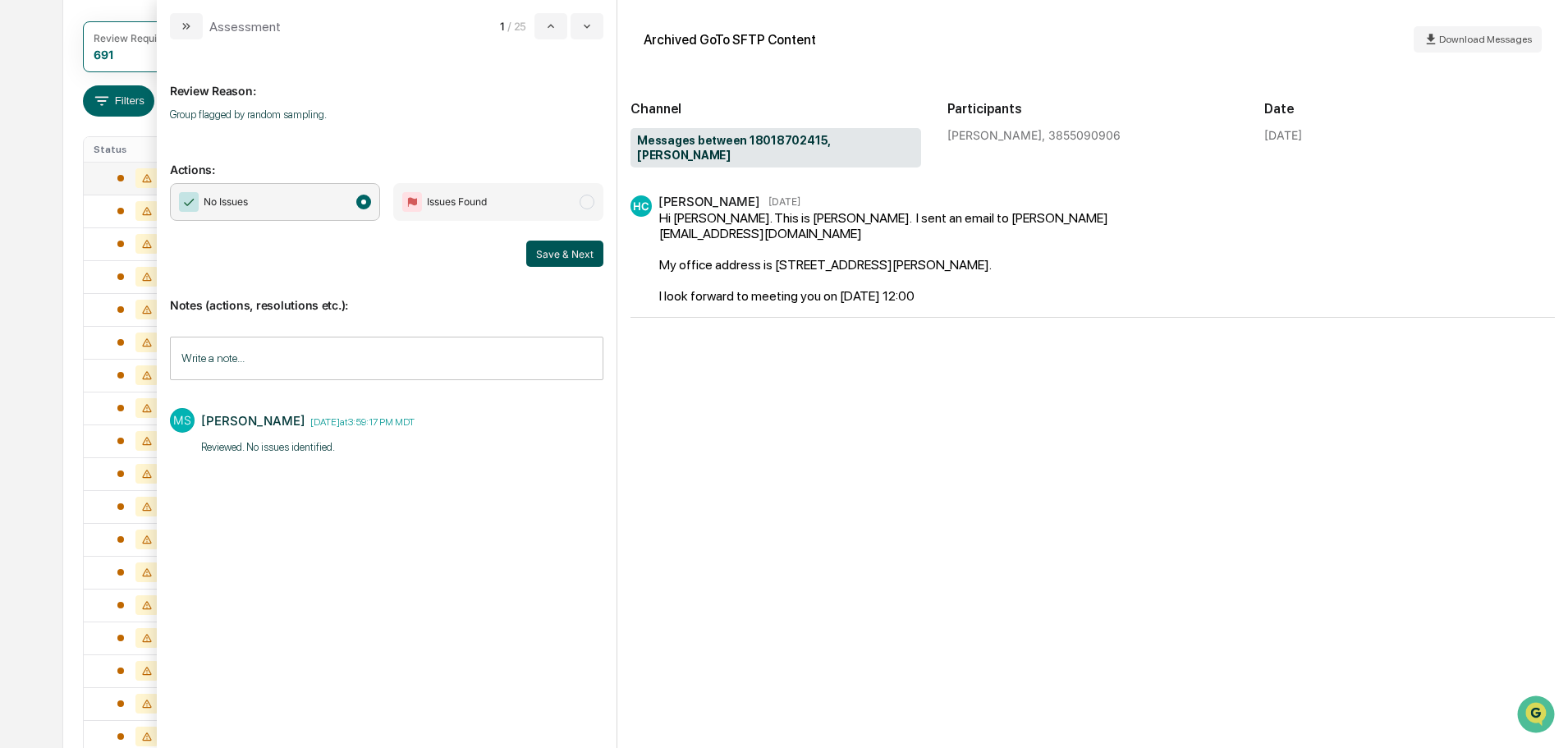
click at [557, 246] on button "Save & Next" at bounding box center [564, 253] width 78 height 27
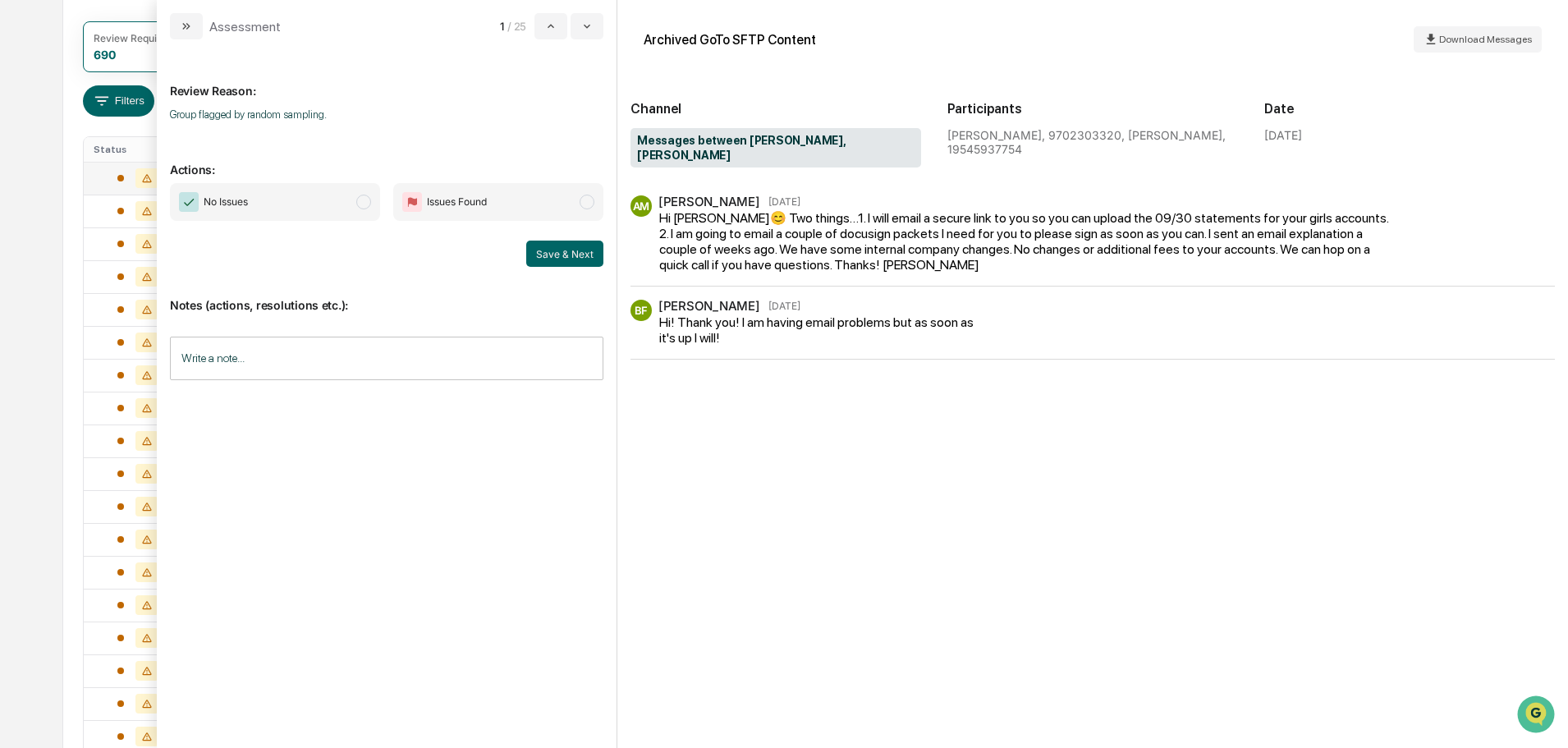
click at [303, 195] on span "No Issues" at bounding box center [275, 202] width 210 height 37
click at [341, 344] on input "Write a note..." at bounding box center [387, 358] width 434 height 43
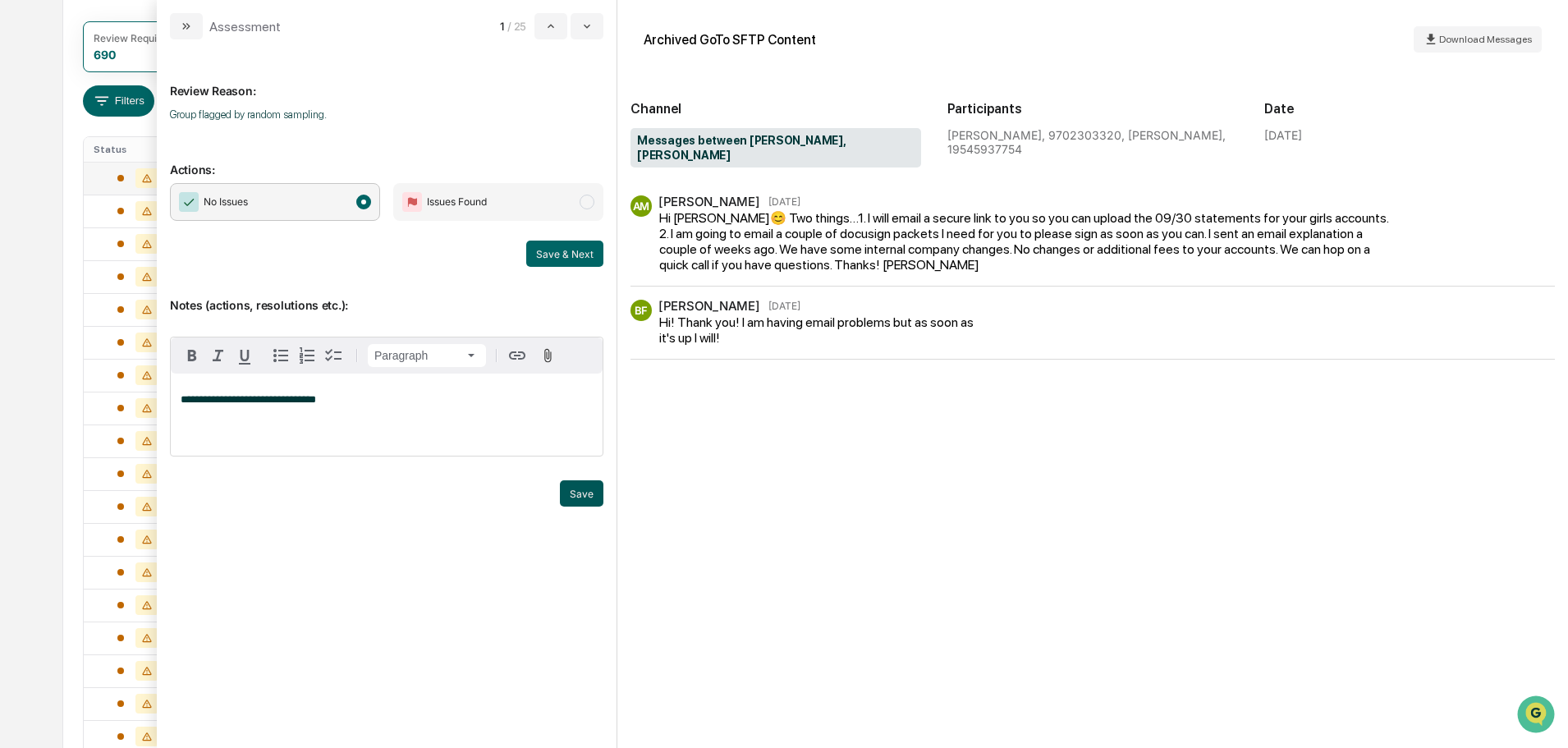
click at [591, 496] on button "Save" at bounding box center [582, 493] width 43 height 27
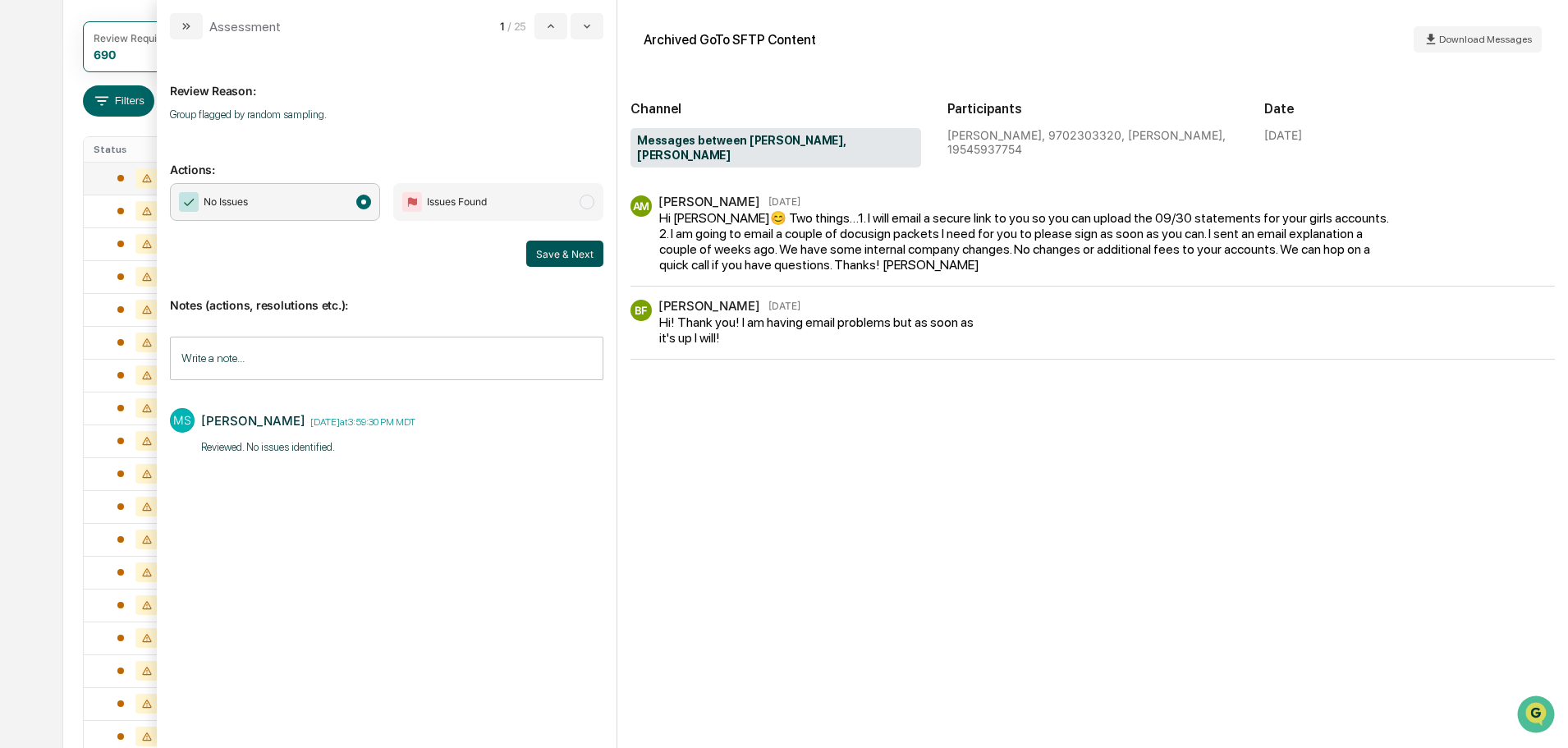
click at [566, 249] on button "Save & Next" at bounding box center [564, 253] width 78 height 27
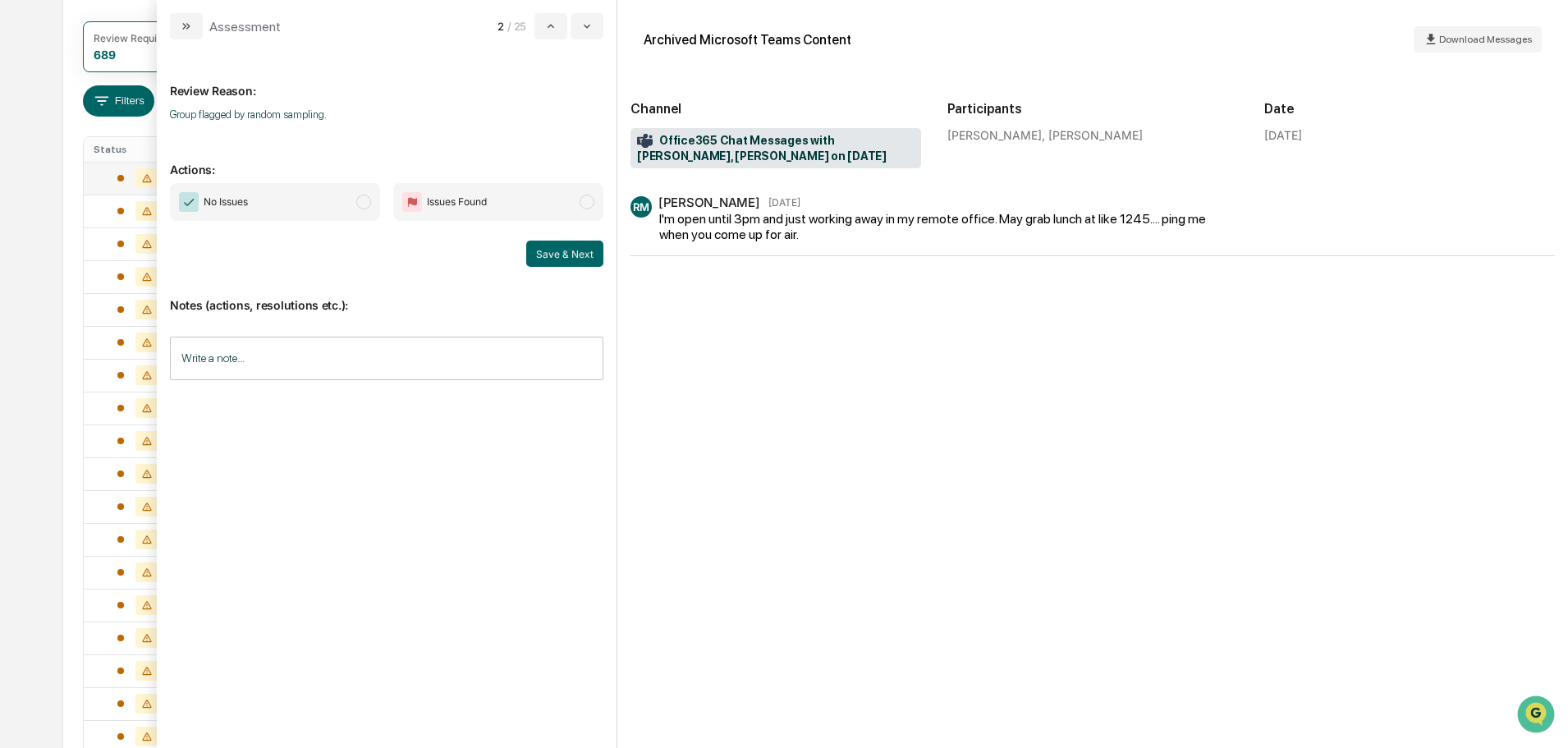
click at [294, 203] on span "No Issues" at bounding box center [275, 202] width 210 height 37
click at [286, 362] on input "Write a note..." at bounding box center [387, 358] width 434 height 43
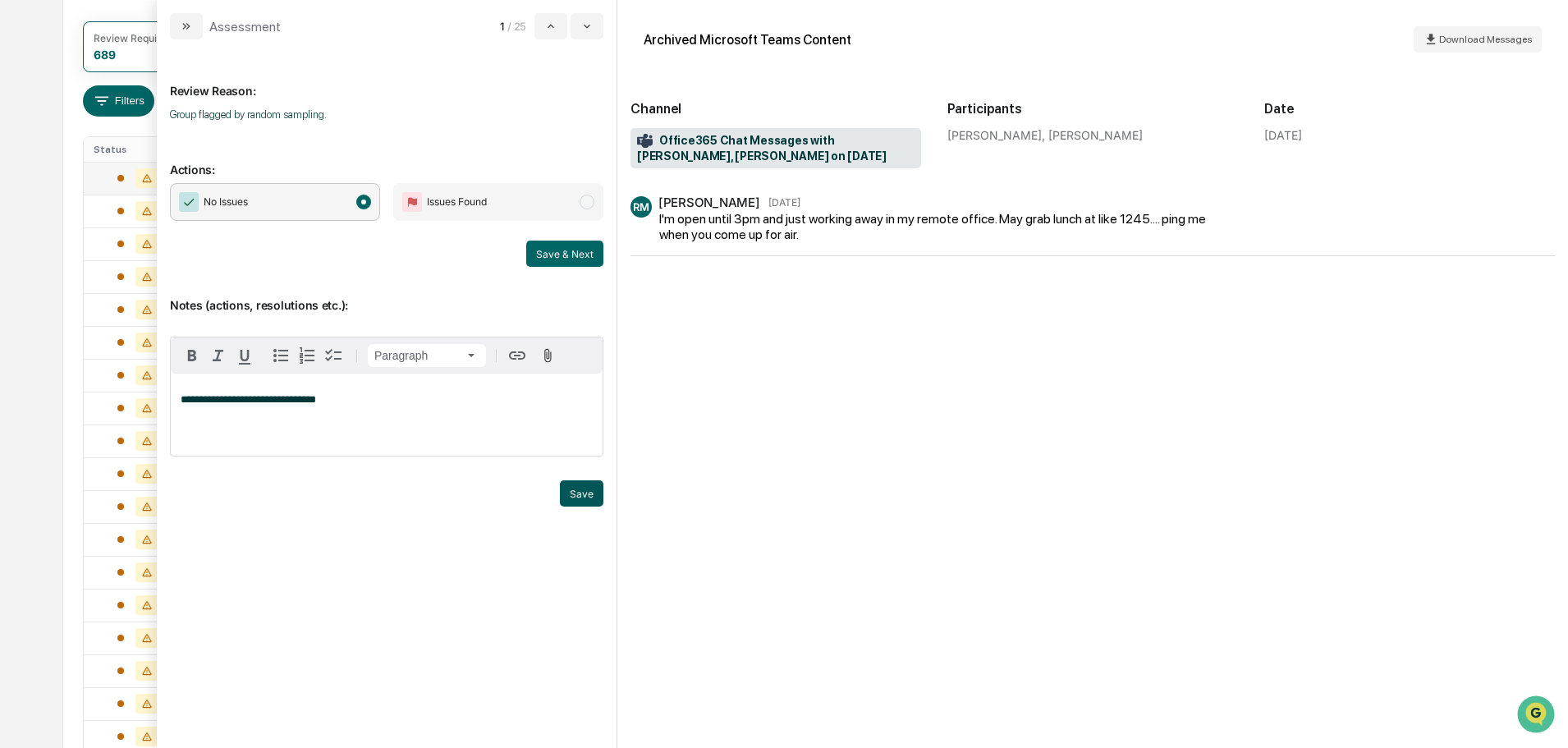
click at [561, 496] on button "Save" at bounding box center [582, 493] width 43 height 27
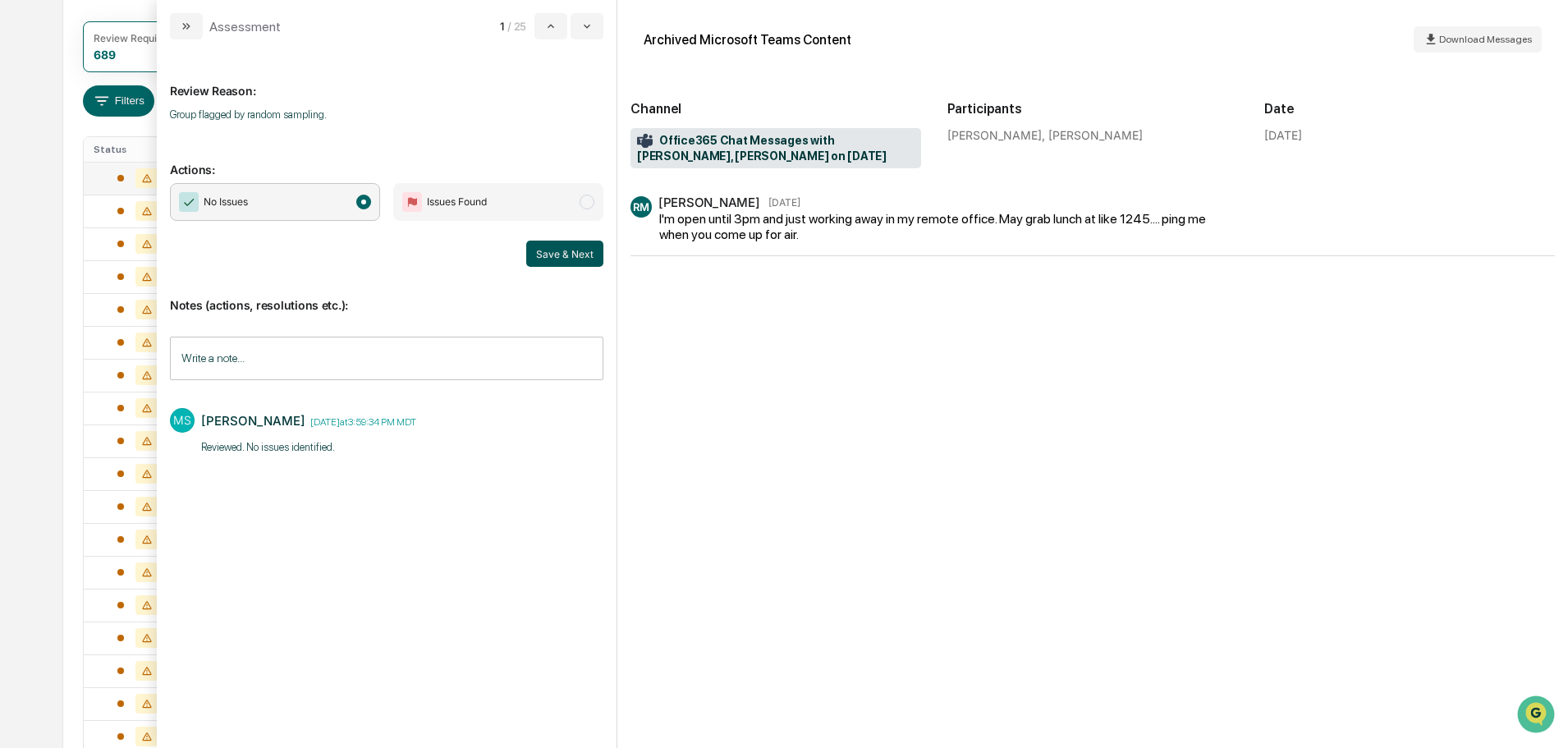
click at [581, 252] on button "Save & Next" at bounding box center [564, 253] width 78 height 27
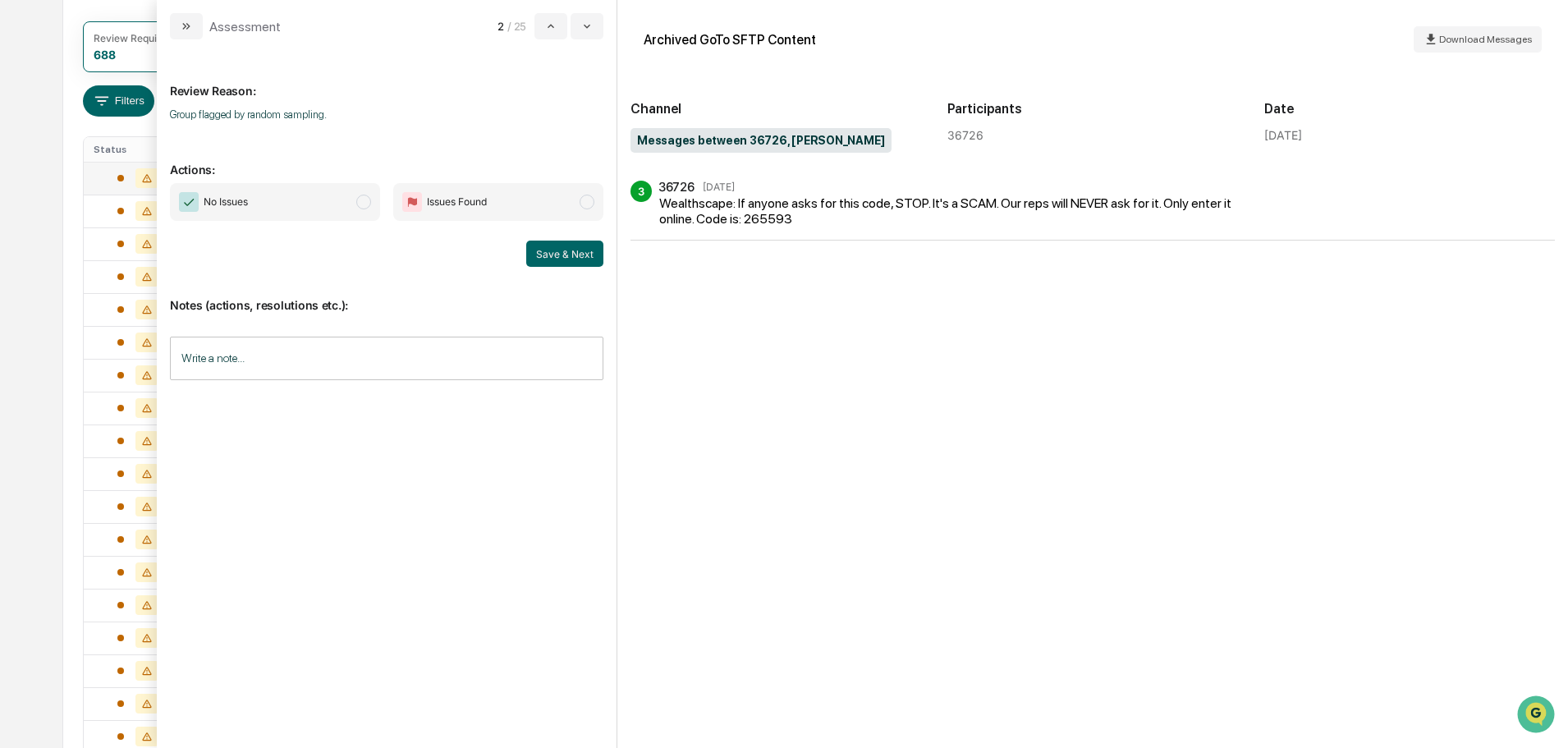
click at [334, 199] on span "No Issues" at bounding box center [275, 202] width 210 height 37
click at [348, 347] on input "Write a note..." at bounding box center [387, 358] width 434 height 43
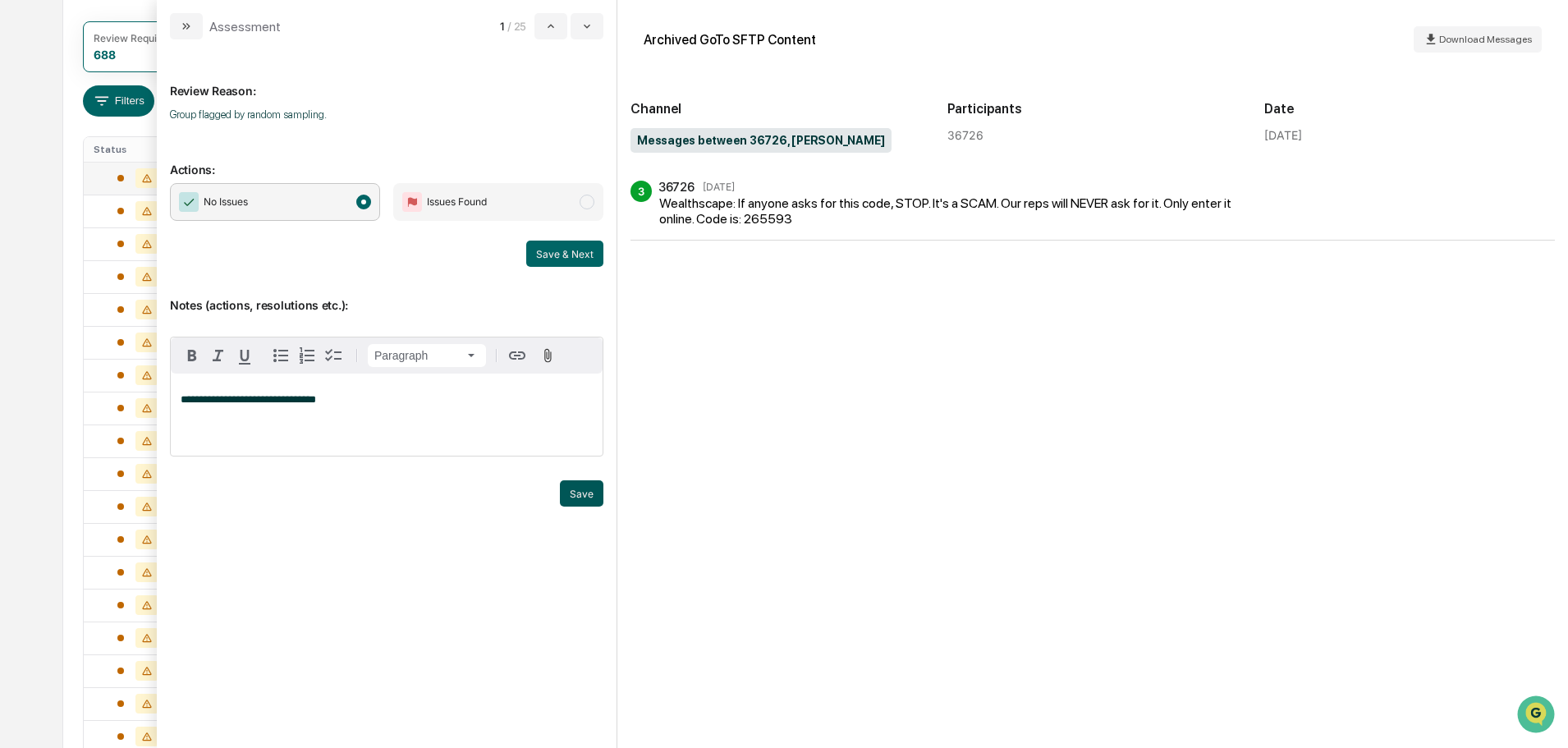
click at [580, 481] on button "Save" at bounding box center [582, 493] width 43 height 27
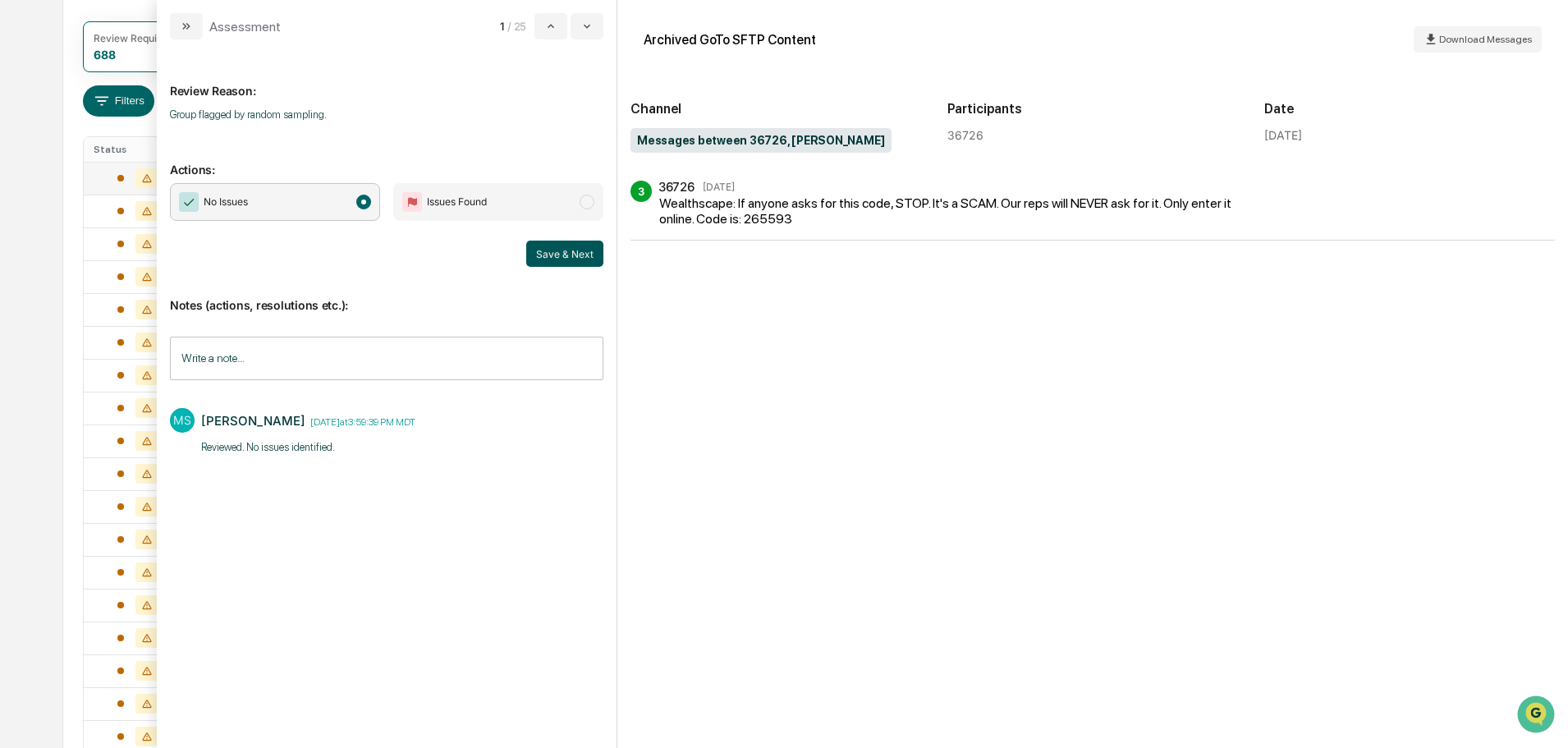
click at [591, 255] on button "Save & Next" at bounding box center [564, 253] width 78 height 27
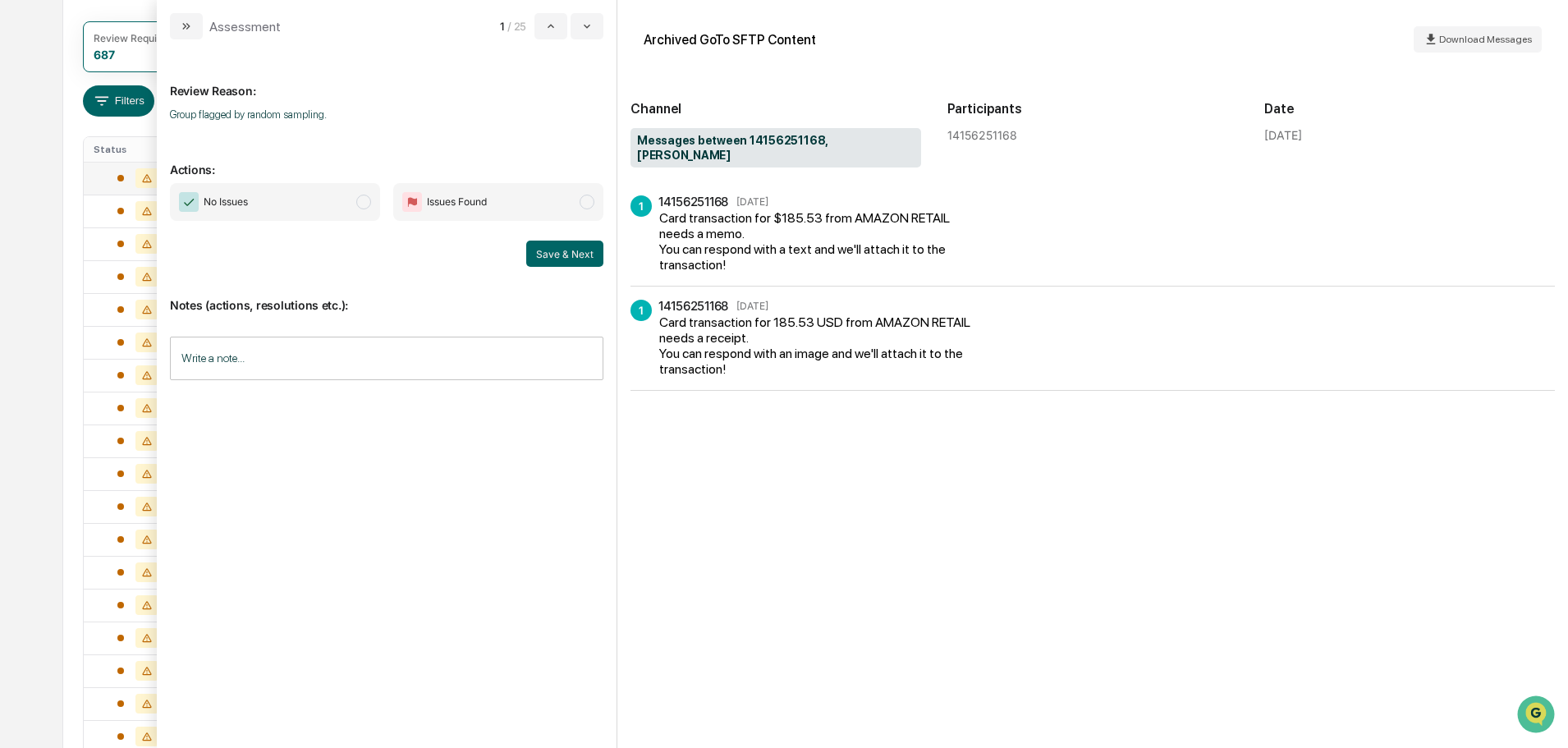
click at [294, 192] on span "No Issues" at bounding box center [275, 202] width 210 height 37
click at [248, 370] on input "Write a note..." at bounding box center [387, 358] width 434 height 43
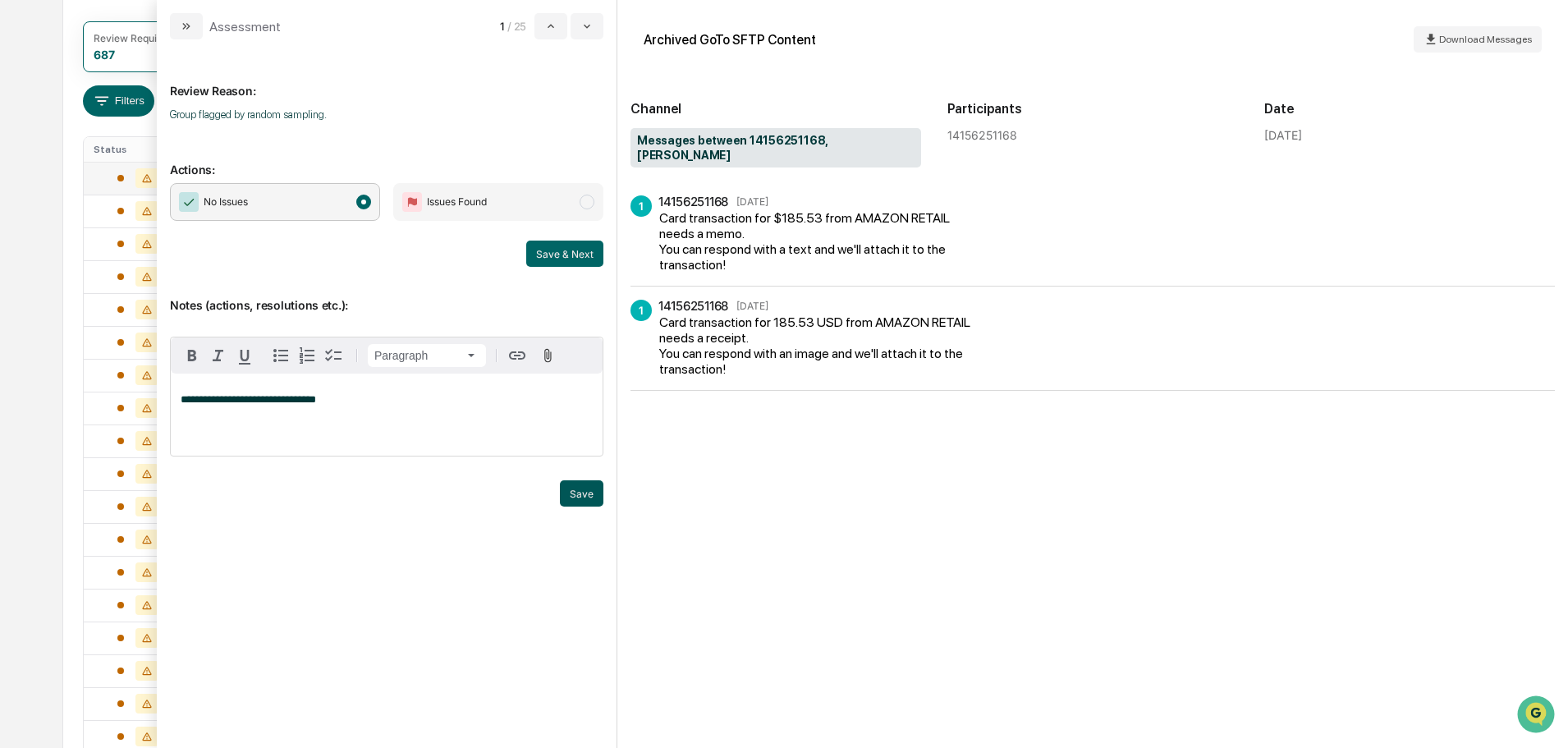
click at [581, 501] on button "Save" at bounding box center [582, 493] width 43 height 27
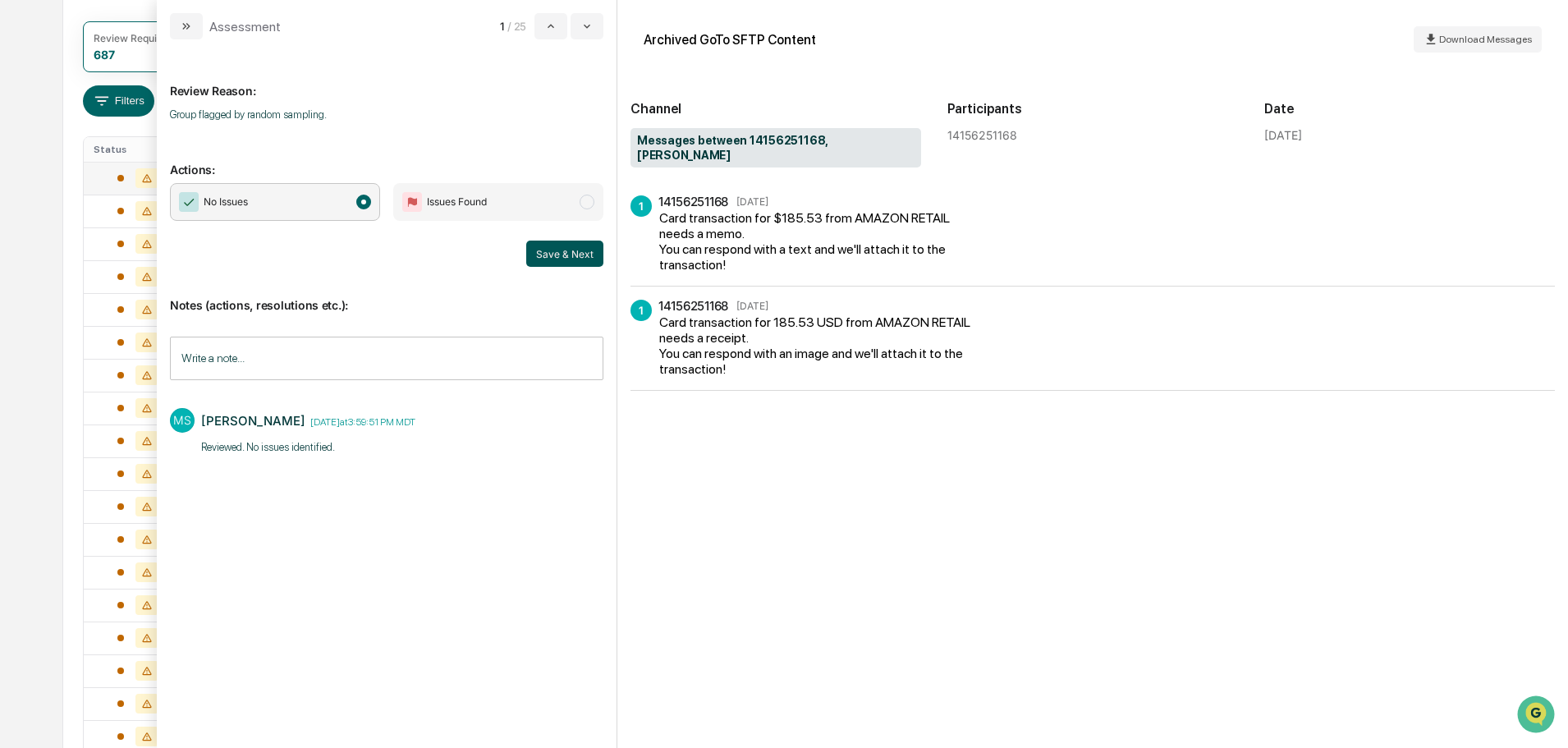
click at [578, 261] on button "Save & Next" at bounding box center [564, 253] width 78 height 27
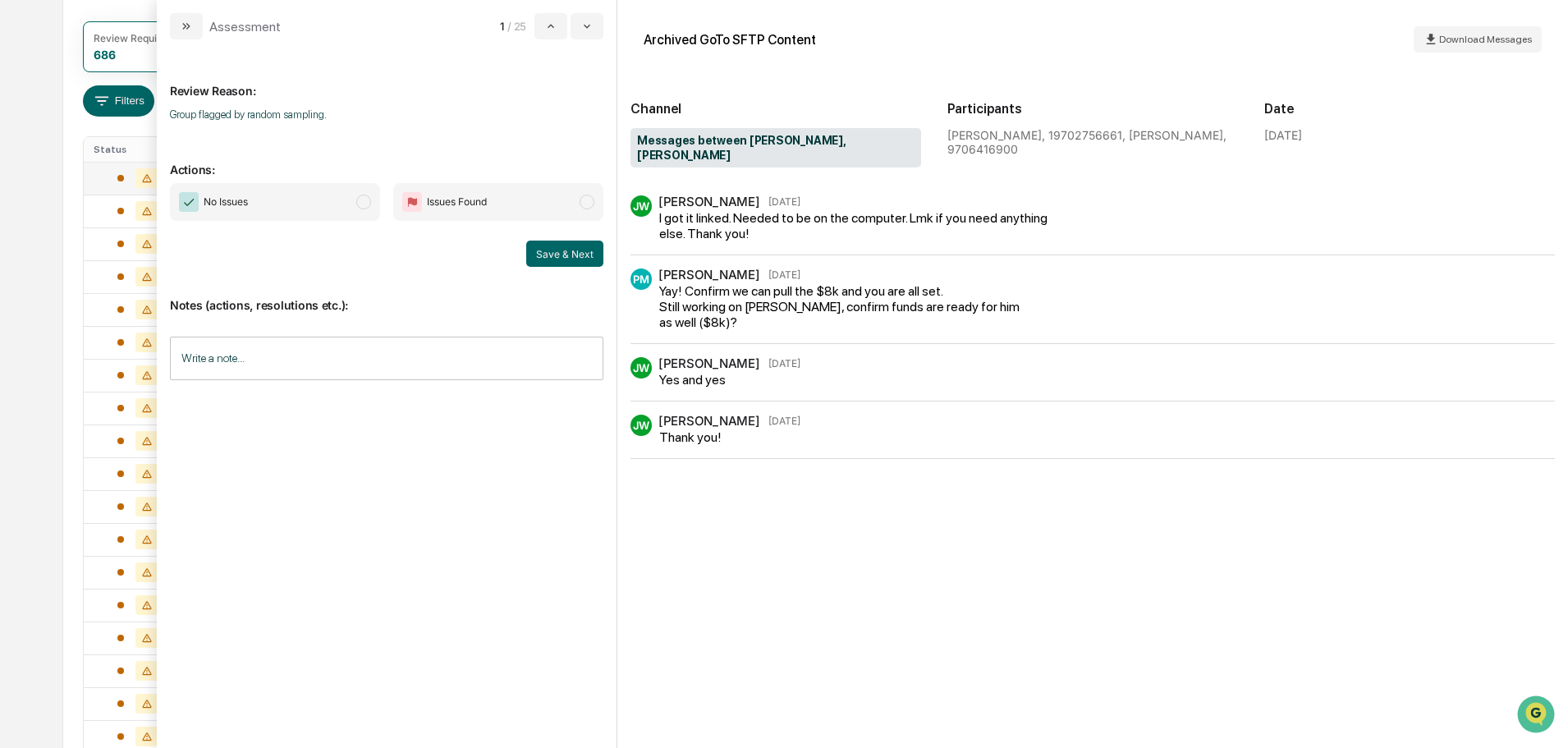
click at [343, 201] on span "No Issues" at bounding box center [275, 202] width 210 height 37
click at [324, 376] on input "Write a note..." at bounding box center [387, 358] width 434 height 43
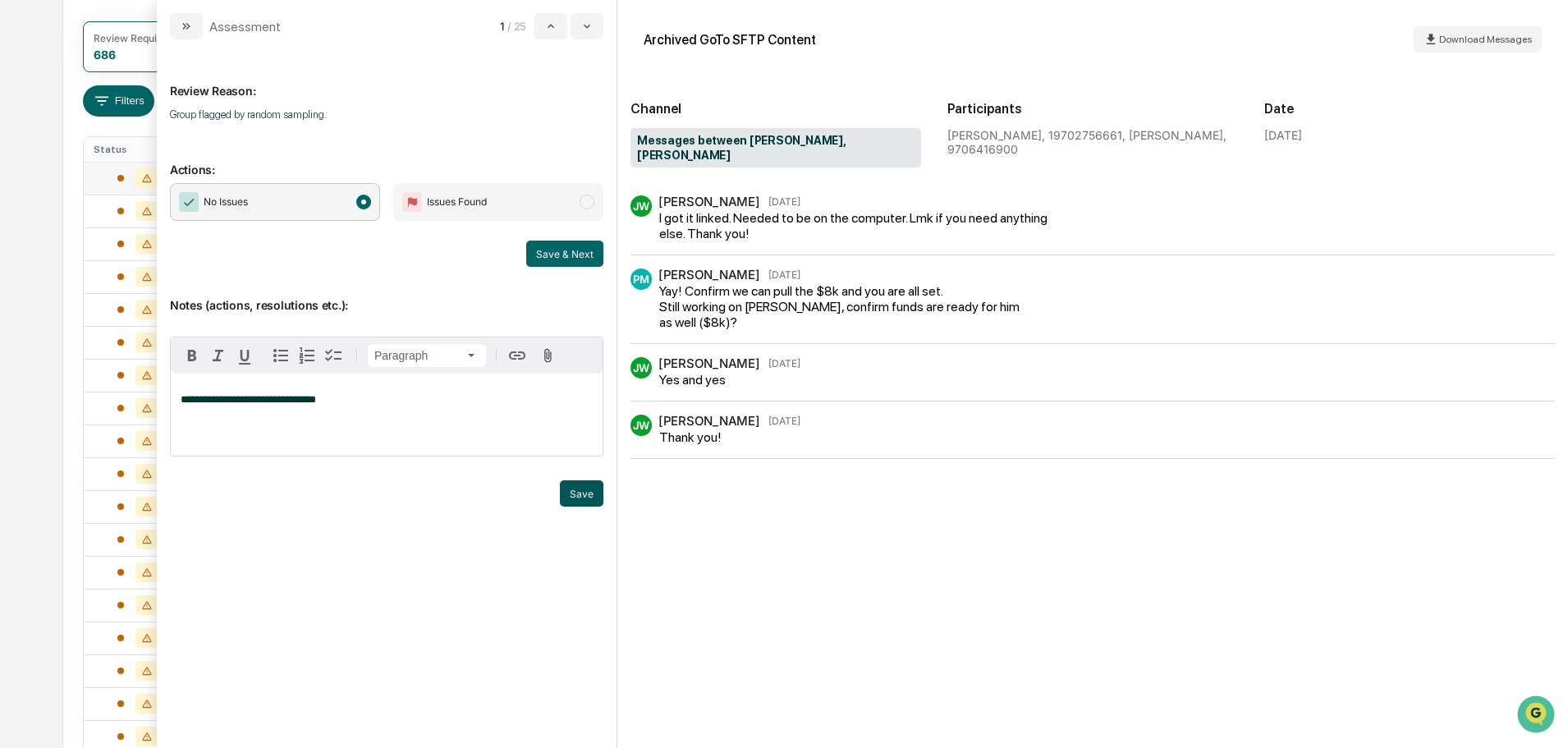
click at [567, 494] on button "Save" at bounding box center [582, 493] width 43 height 27
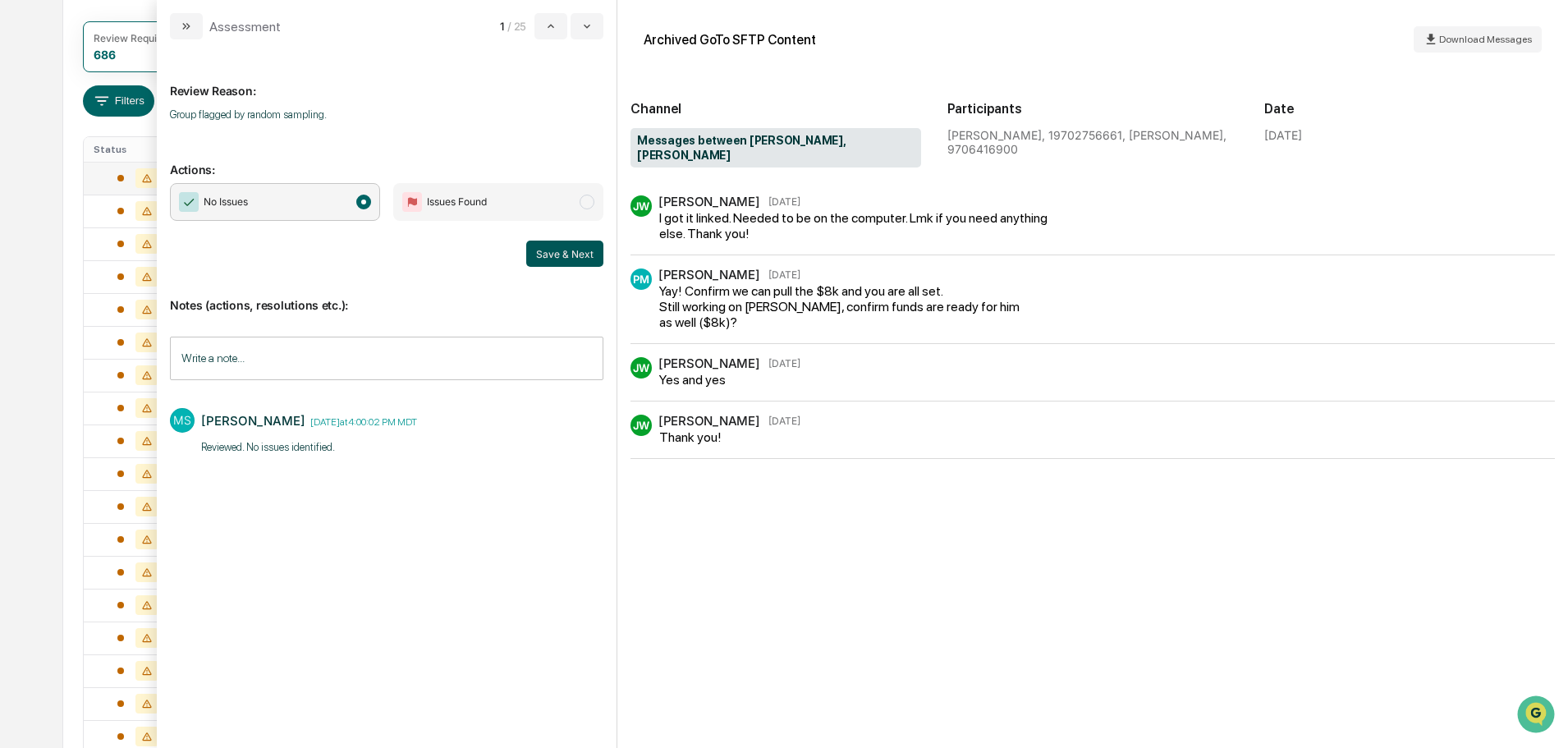
click at [538, 255] on button "Save & Next" at bounding box center [564, 253] width 78 height 27
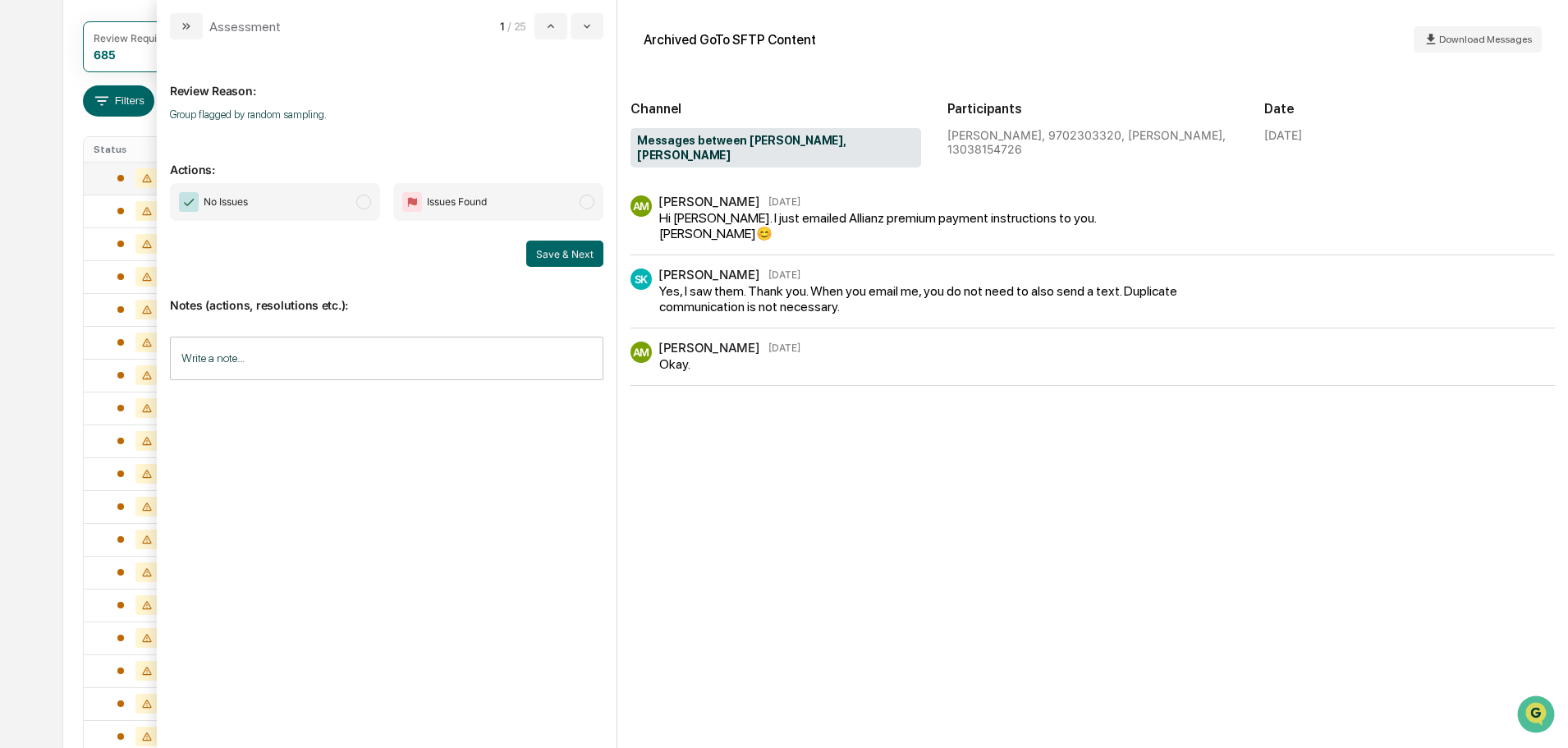
click at [289, 206] on span "No Issues" at bounding box center [275, 202] width 210 height 37
click at [246, 357] on input "Write a note..." at bounding box center [387, 358] width 434 height 43
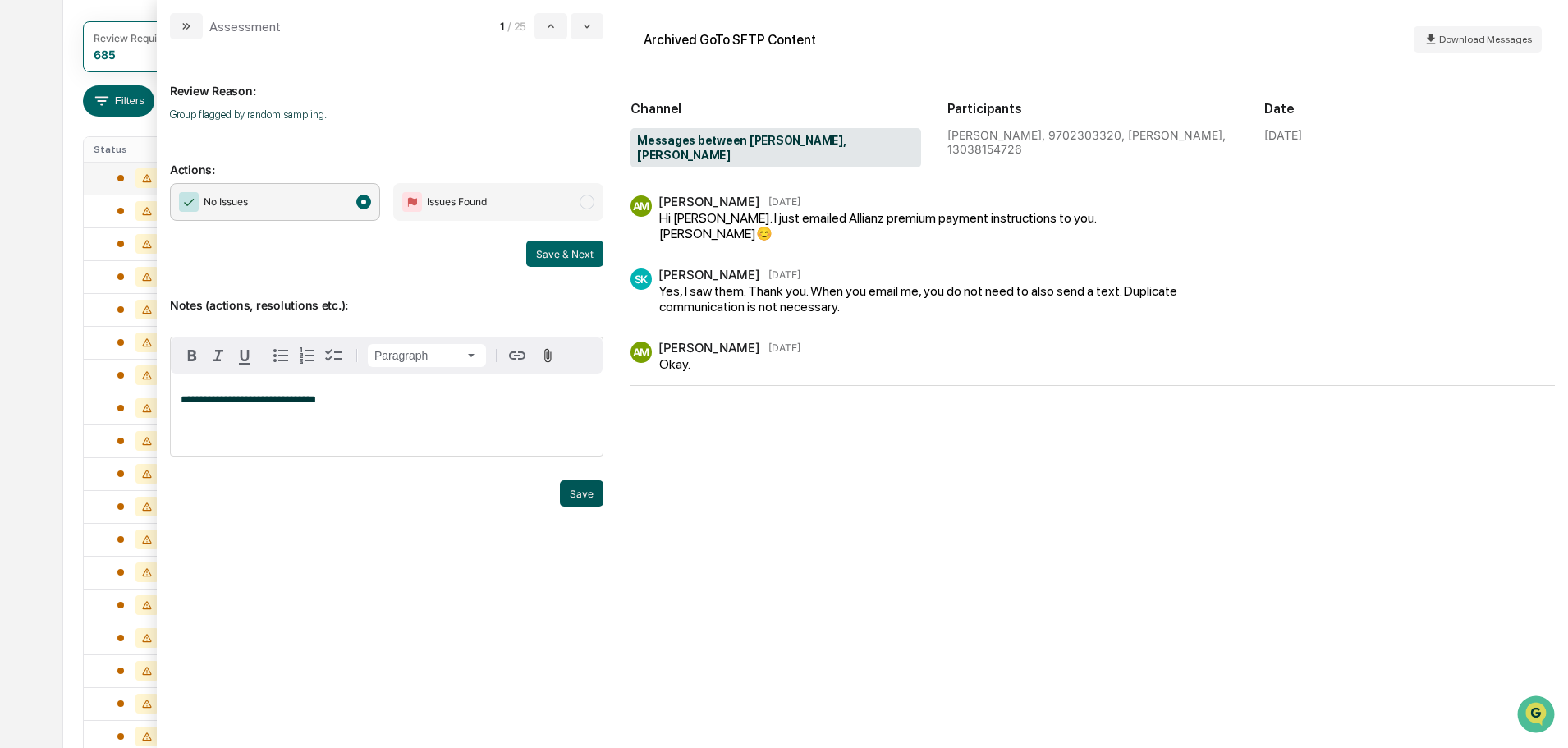
click at [585, 490] on button "Save" at bounding box center [582, 493] width 43 height 27
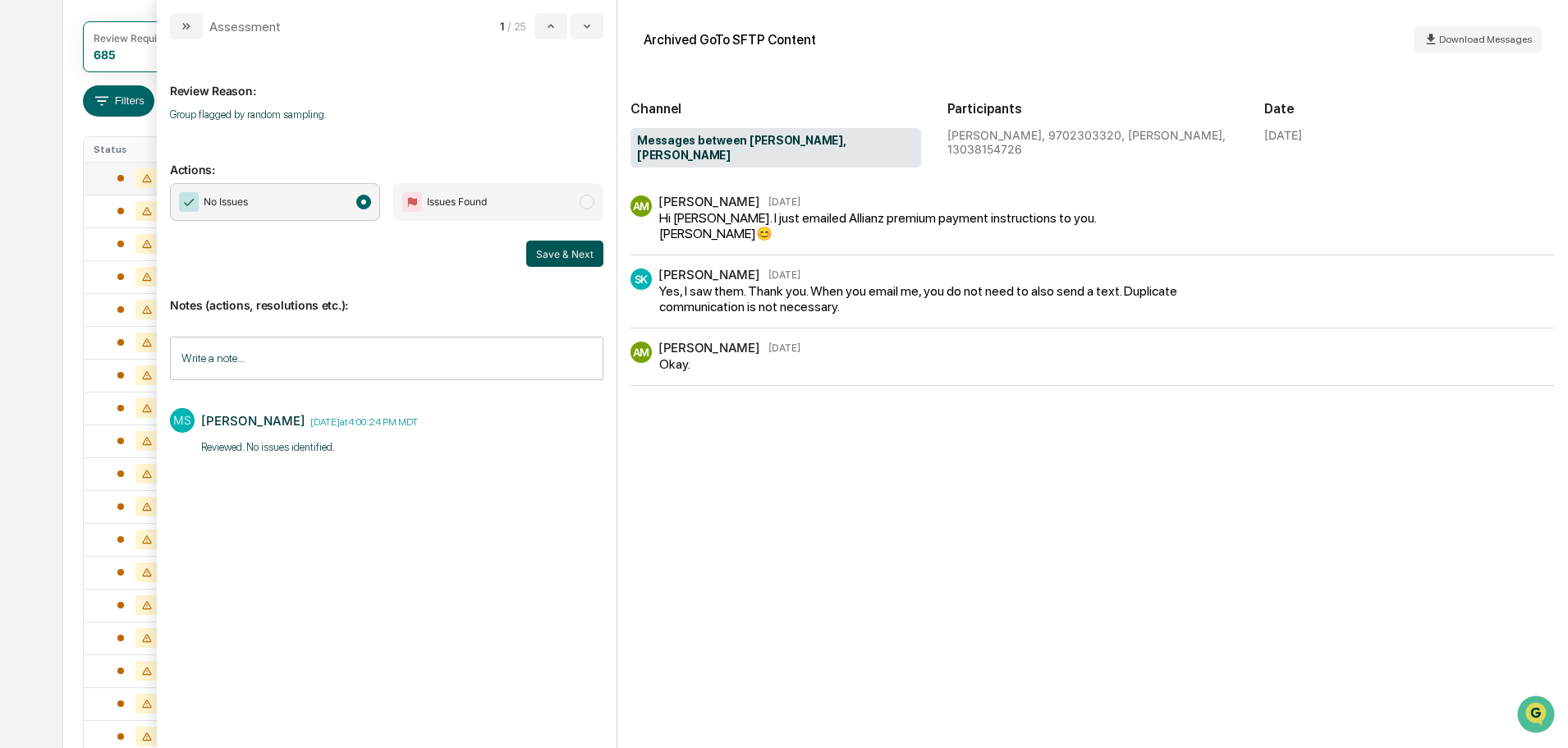
click at [574, 249] on button "Save & Next" at bounding box center [564, 253] width 78 height 27
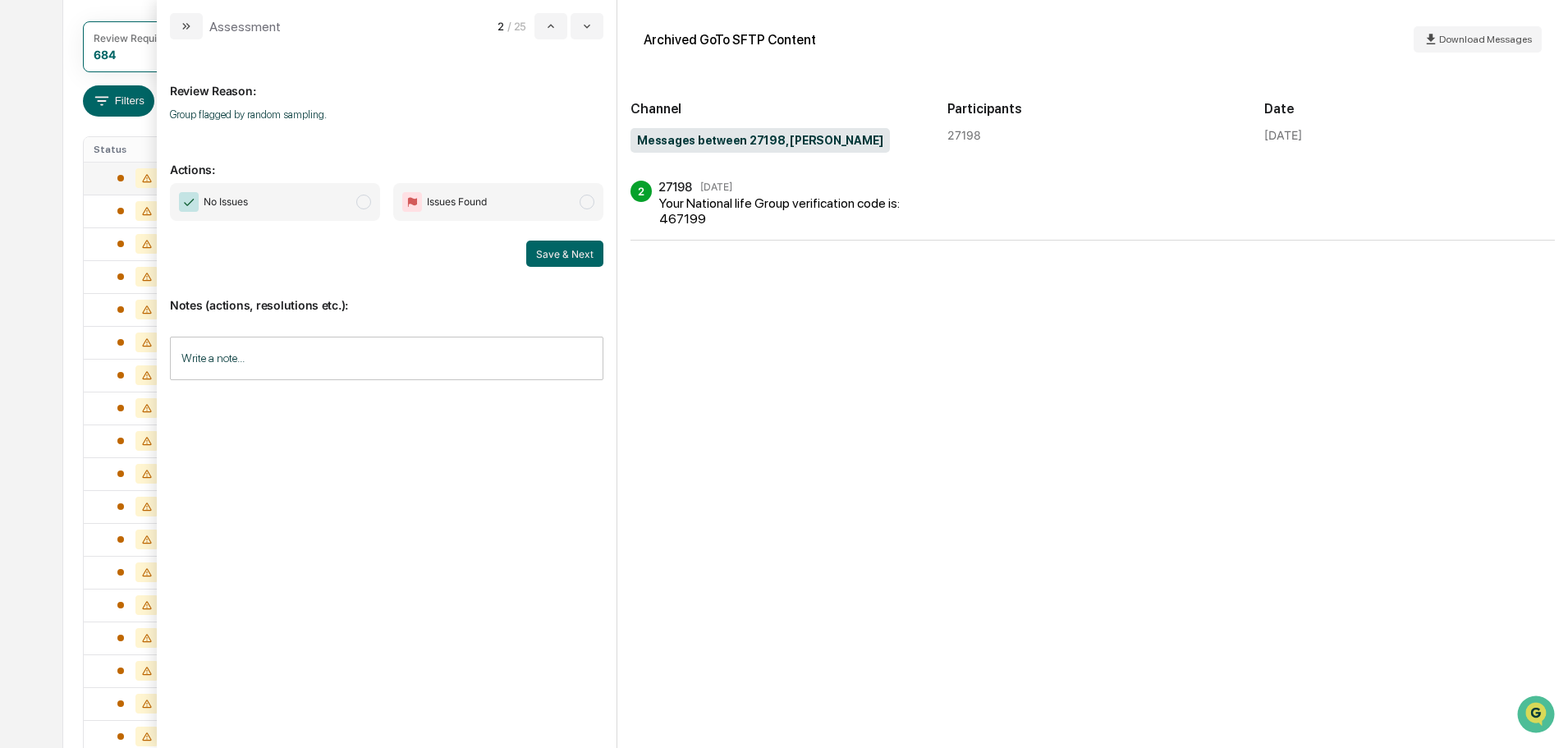
click at [322, 220] on span "No Issues" at bounding box center [275, 202] width 210 height 37
click at [343, 351] on input "Write a note..." at bounding box center [387, 358] width 434 height 43
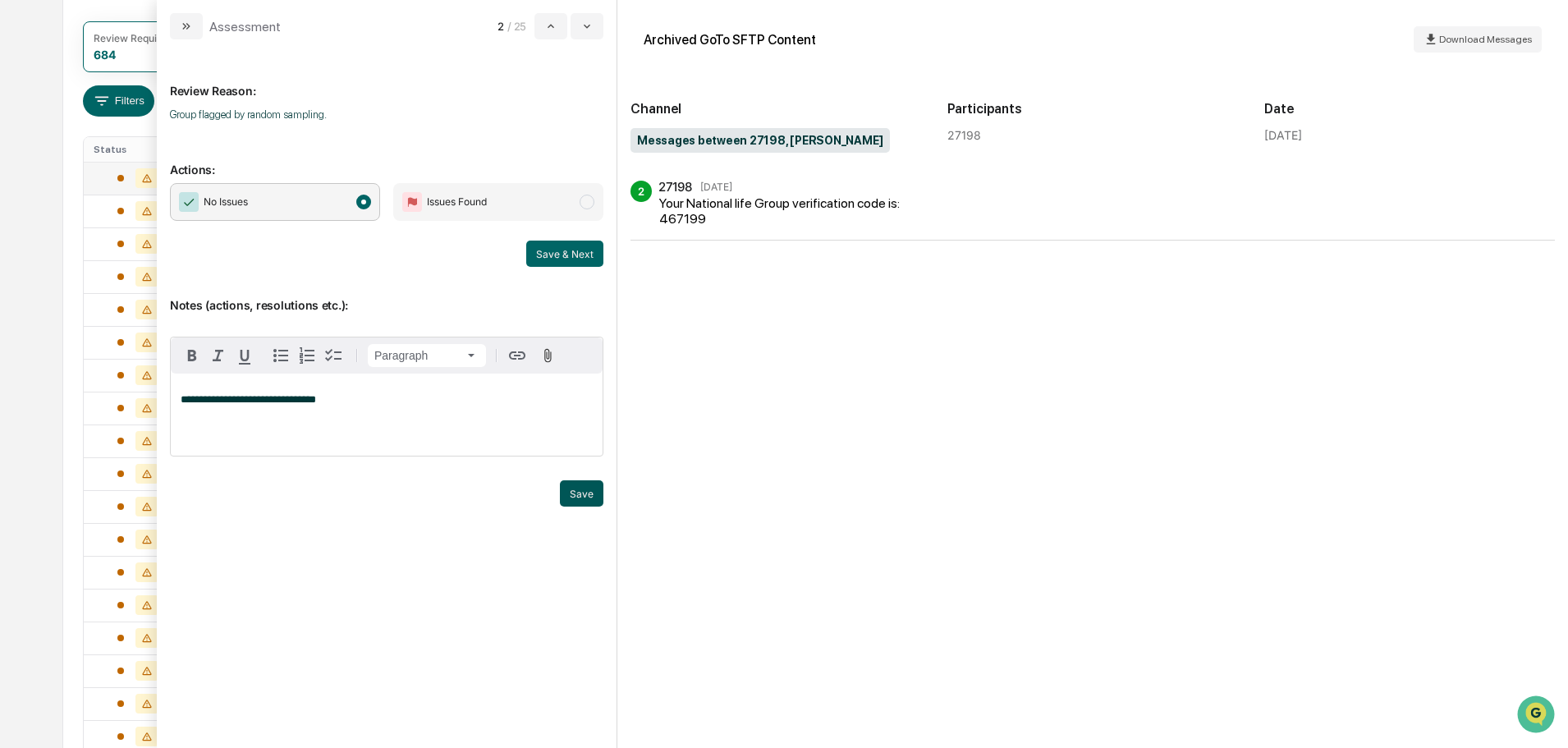
click at [571, 489] on button "Save" at bounding box center [582, 493] width 43 height 27
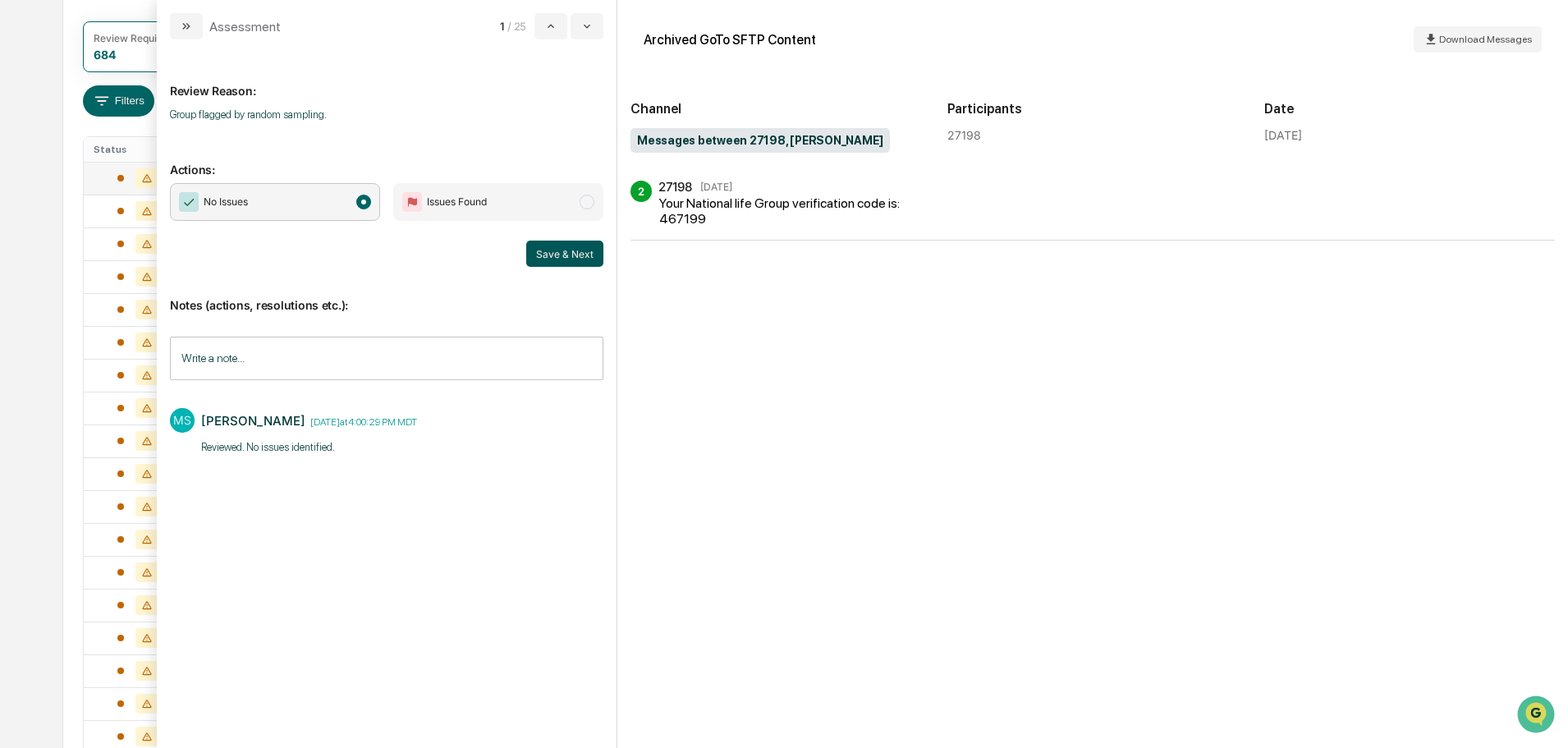
click at [561, 257] on button "Save & Next" at bounding box center [564, 253] width 78 height 27
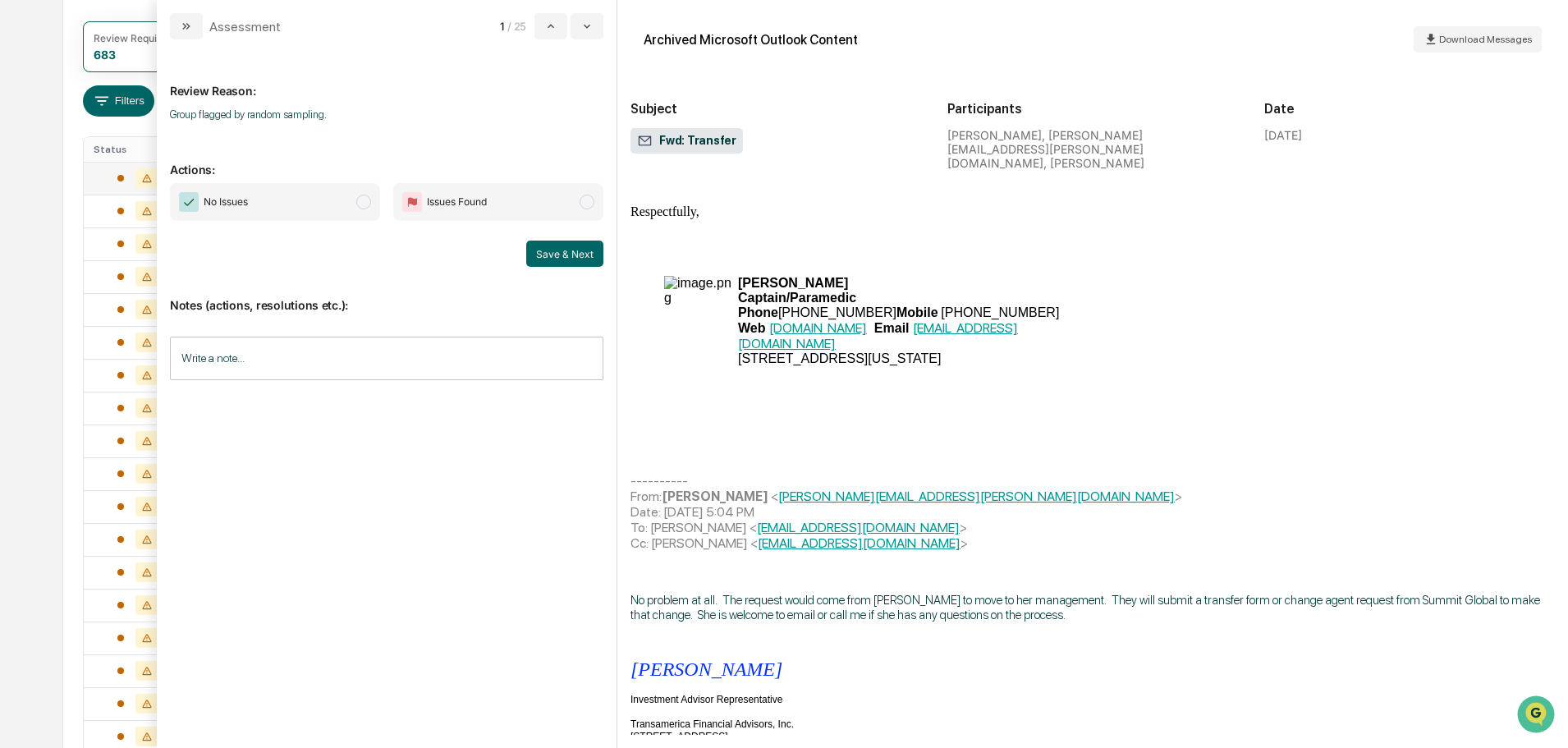
scroll to position [575, 0]
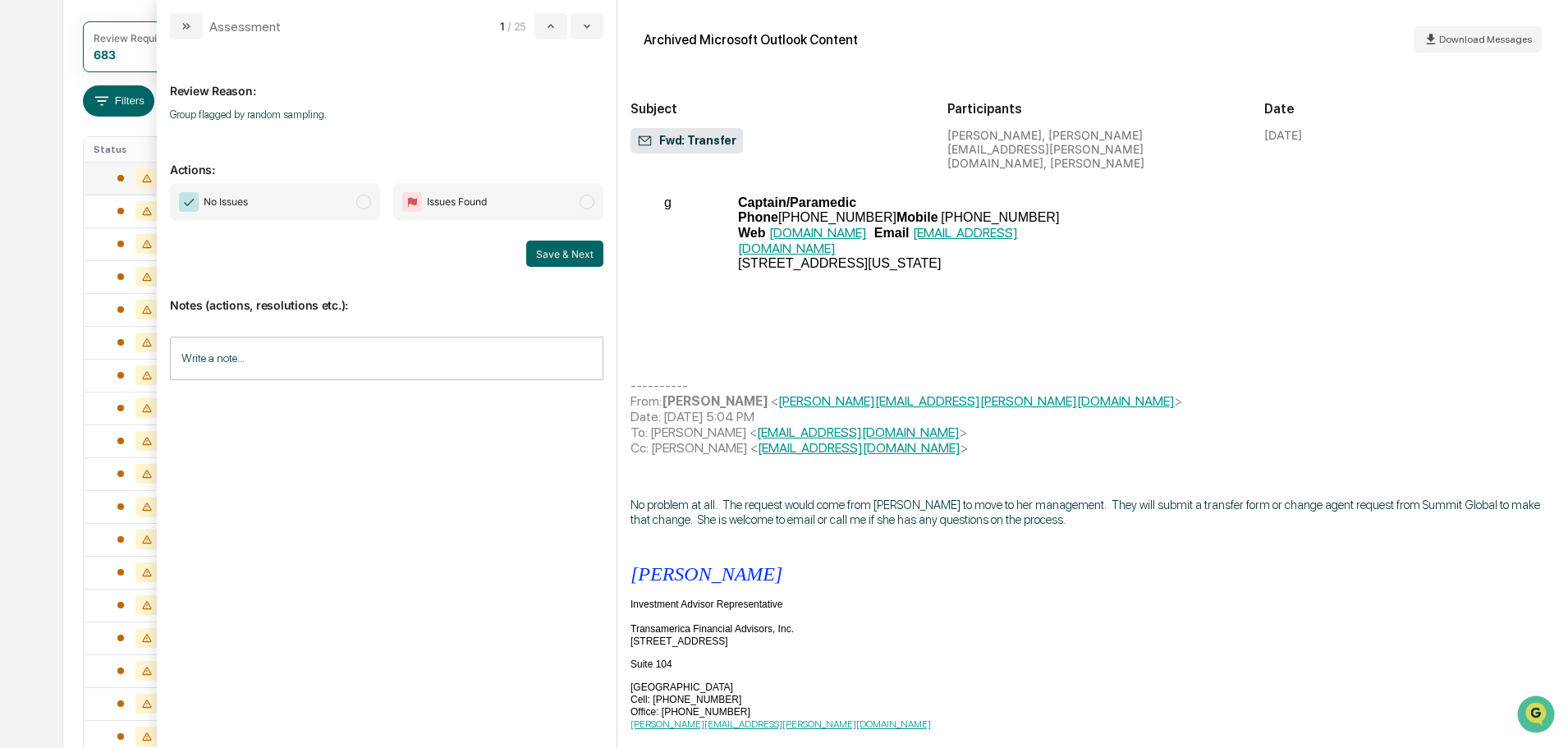
click at [279, 207] on span "No Issues" at bounding box center [275, 202] width 210 height 37
click at [307, 369] on input "Write a note..." at bounding box center [387, 358] width 434 height 43
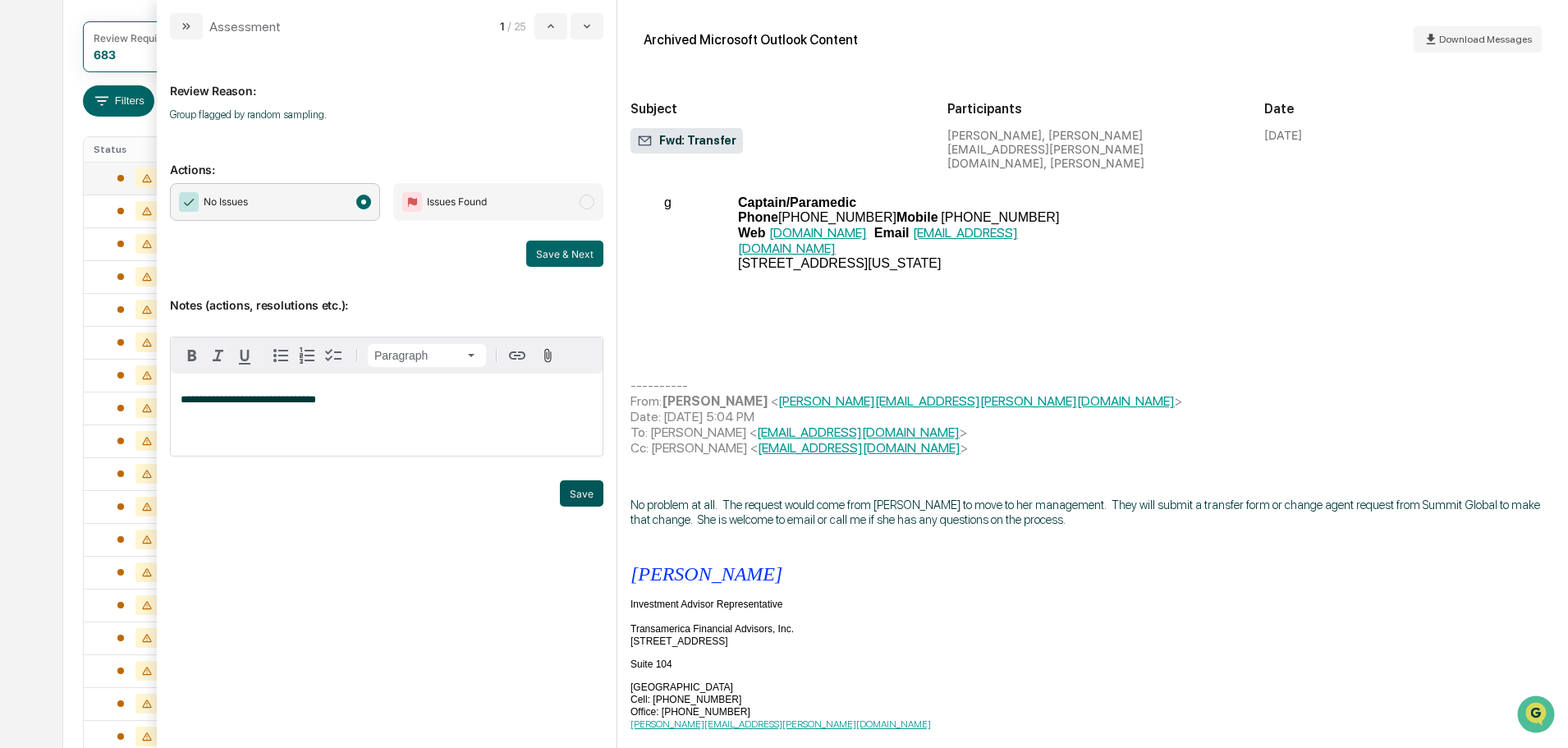
click at [576, 489] on button "Save" at bounding box center [582, 493] width 43 height 27
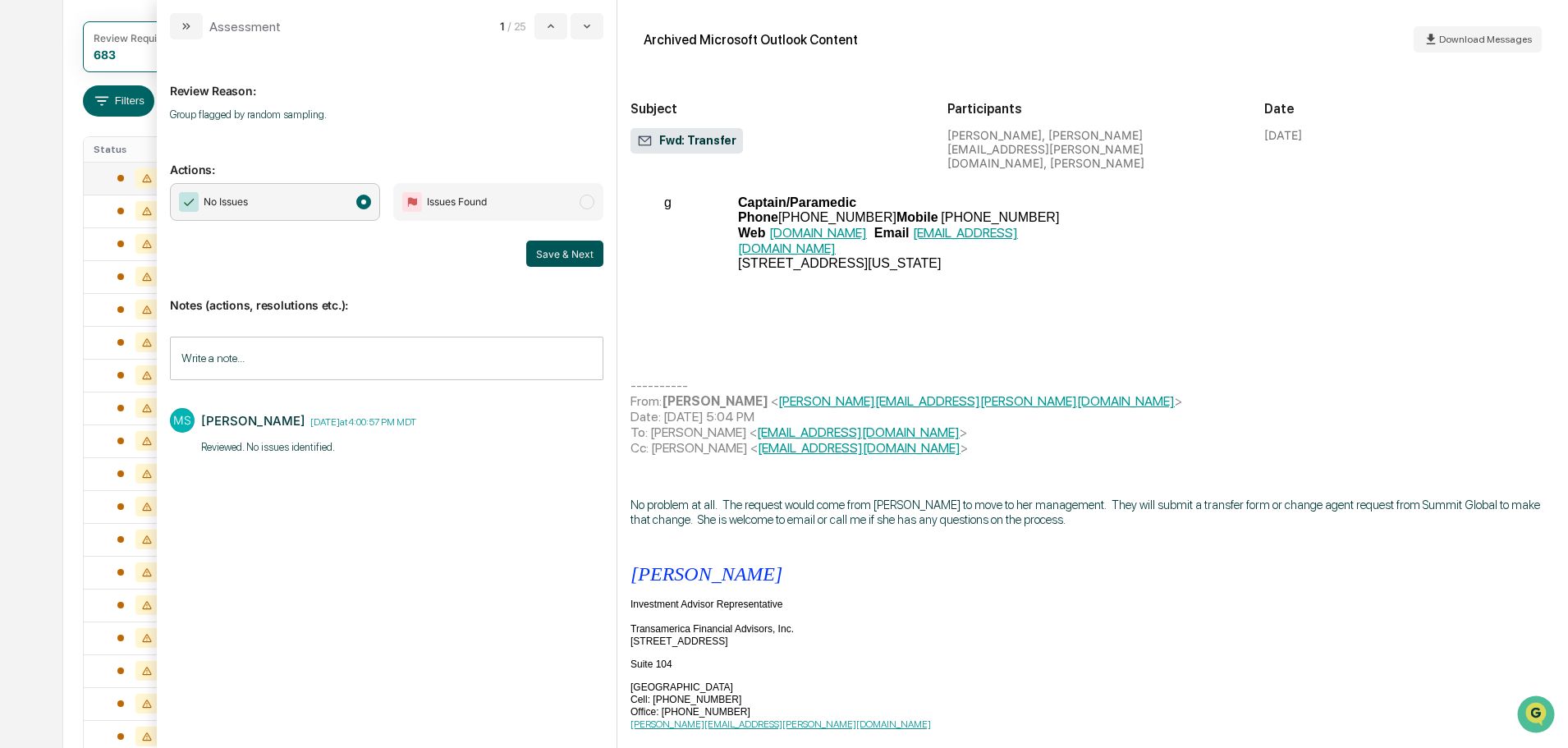
click at [559, 264] on button "Save & Next" at bounding box center [564, 253] width 78 height 27
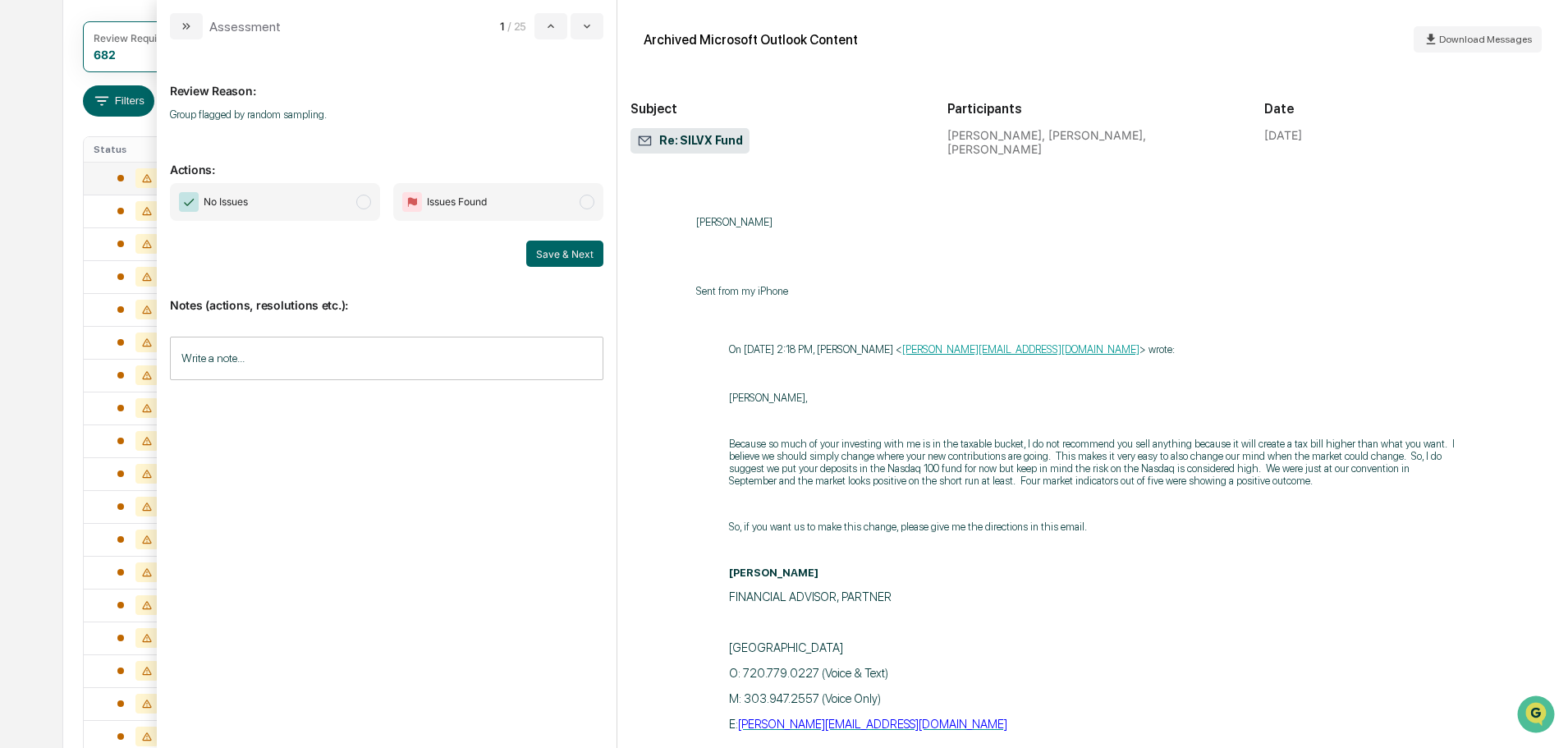
scroll to position [3001, 0]
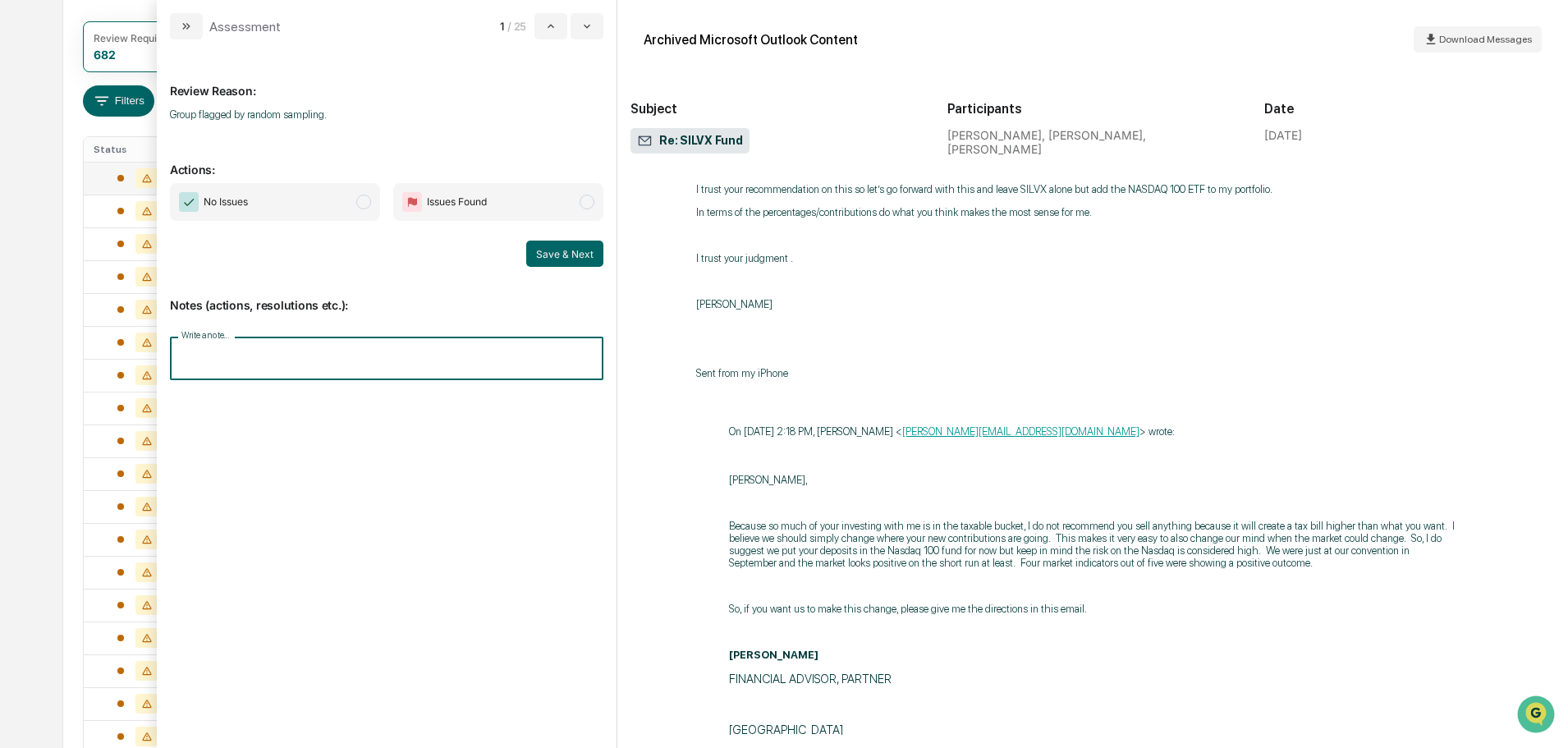
click at [335, 356] on input "Write a note..." at bounding box center [387, 358] width 434 height 43
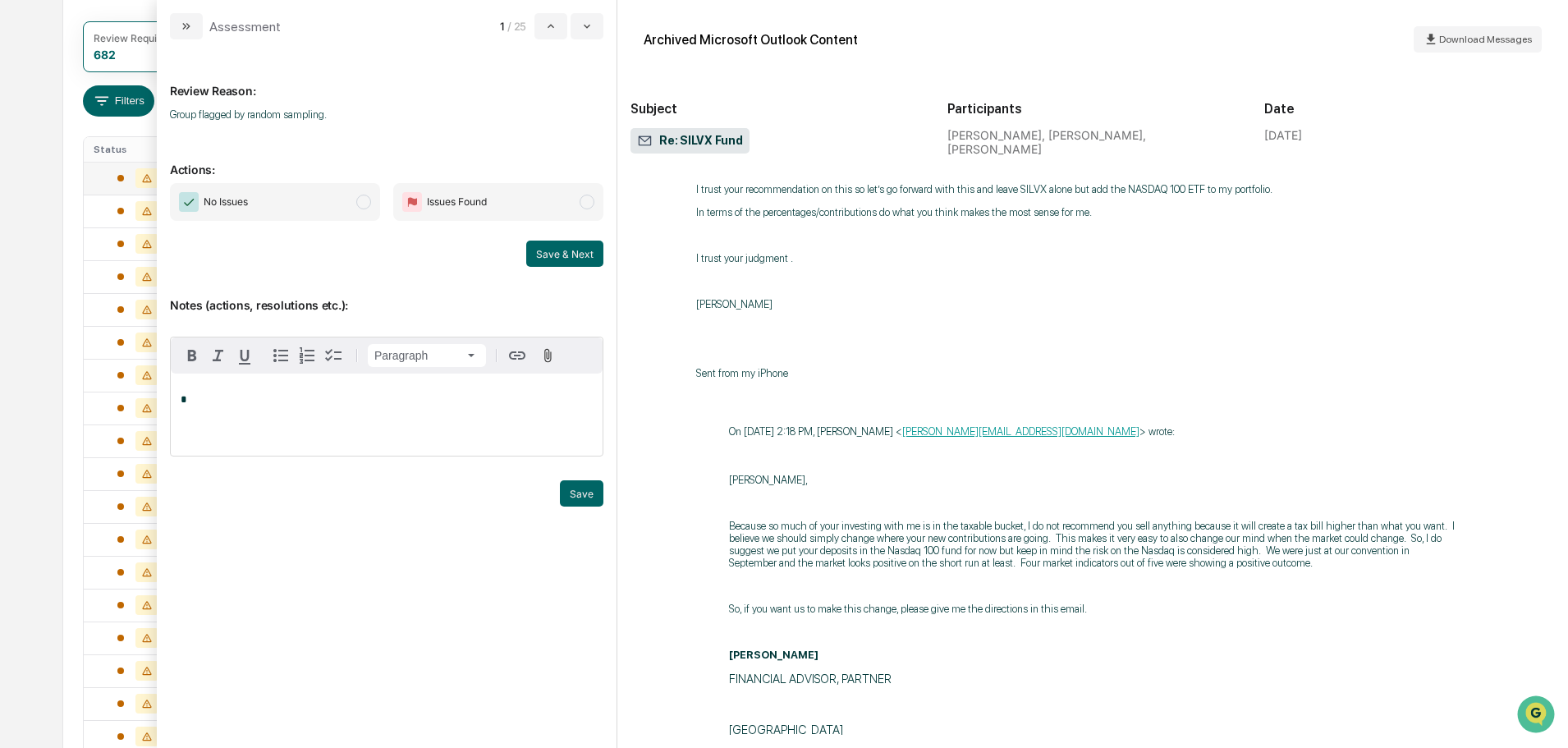
click at [362, 210] on span "No Issues" at bounding box center [275, 202] width 210 height 37
click at [574, 209] on span "Issues Found" at bounding box center [498, 202] width 210 height 37
click at [338, 394] on div "*" at bounding box center [387, 415] width 432 height 82
drag, startPoint x: 586, startPoint y: 491, endPoint x: 576, endPoint y: 490, distance: 10.0
click at [576, 490] on button "Save" at bounding box center [582, 493] width 43 height 27
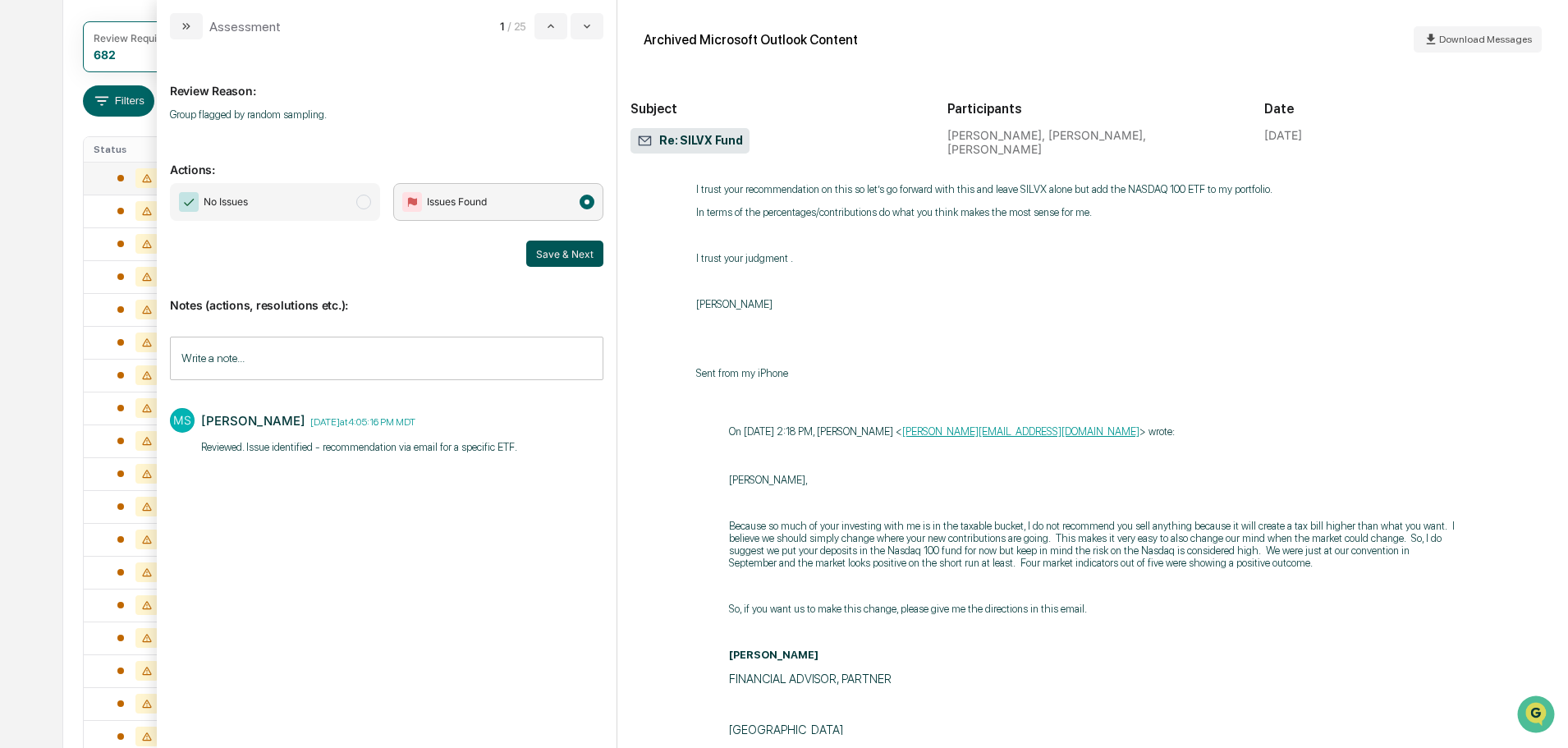
click at [575, 258] on button "Save & Next" at bounding box center [564, 253] width 78 height 27
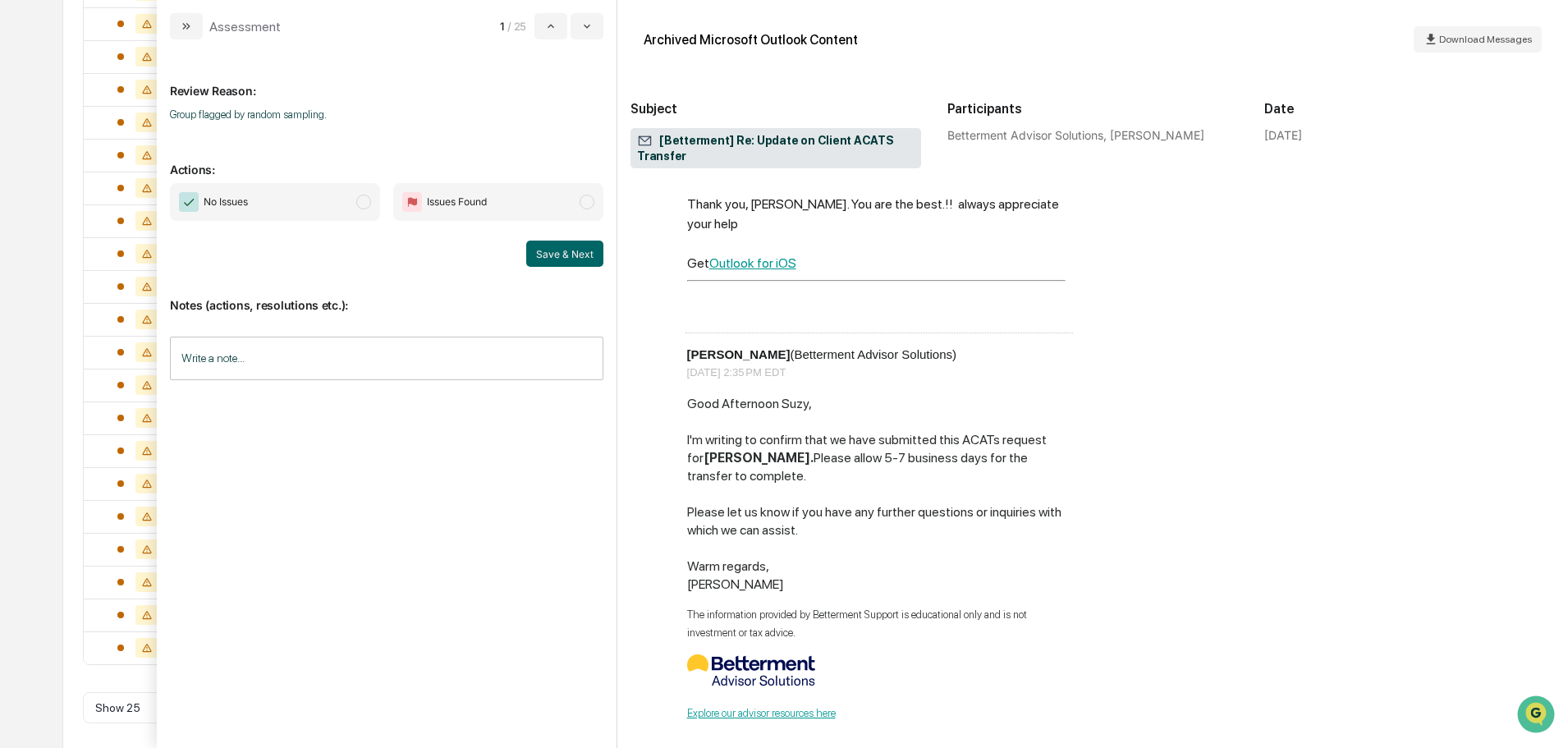
scroll to position [544, 0]
click at [335, 198] on span "No Issues" at bounding box center [275, 202] width 210 height 37
click at [329, 367] on input "Write a note..." at bounding box center [387, 358] width 434 height 43
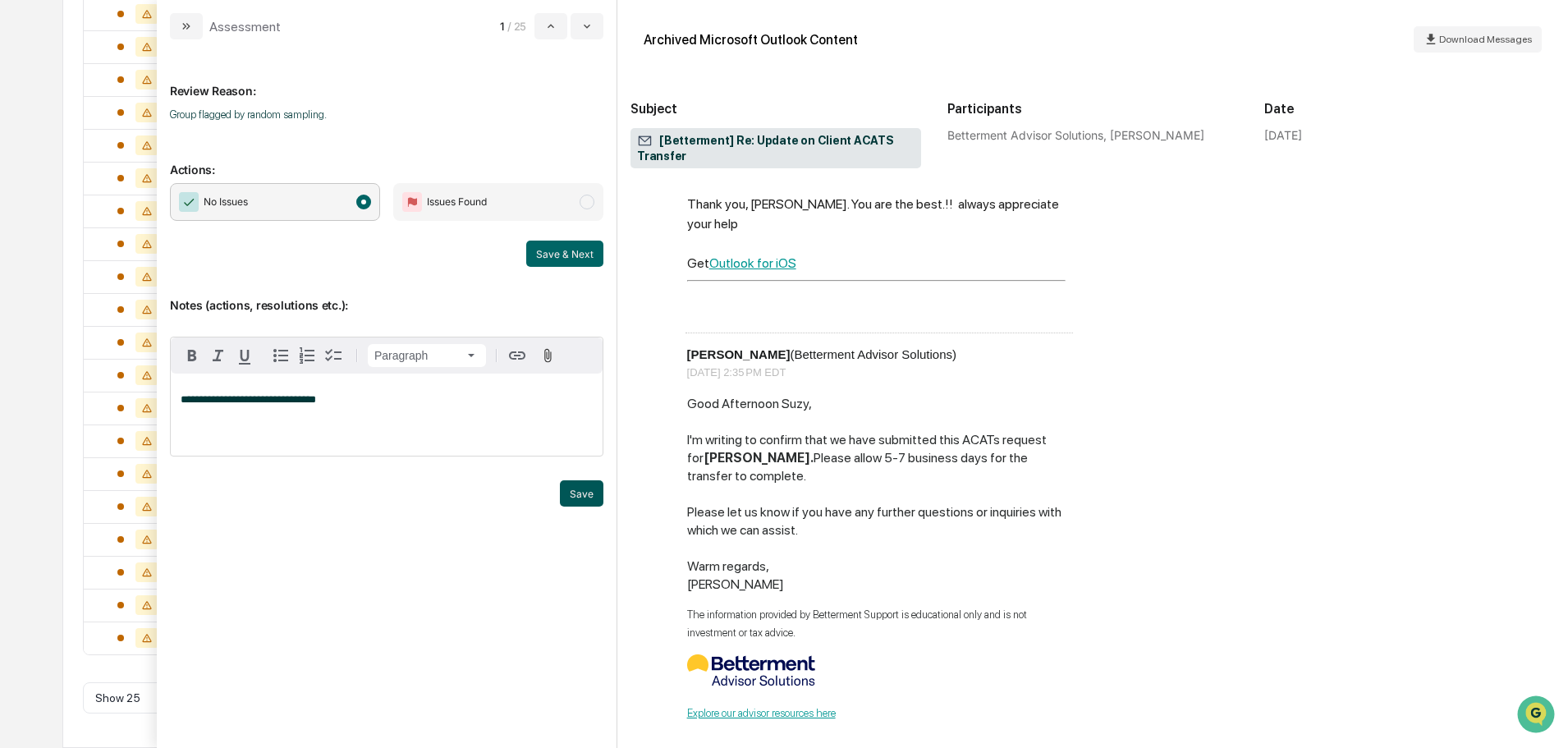
click at [574, 497] on button "Save" at bounding box center [582, 493] width 43 height 27
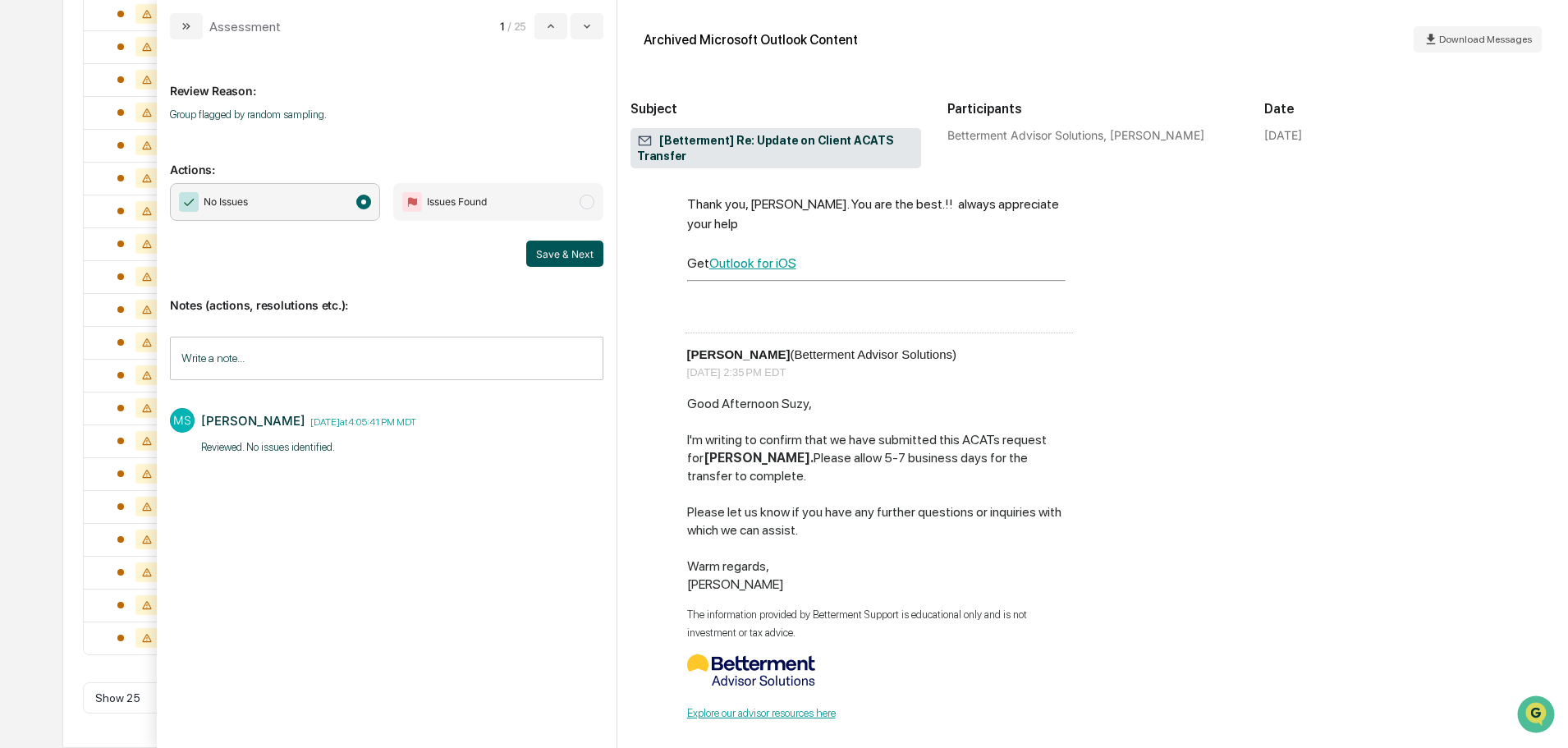
click at [560, 256] on button "Save & Next" at bounding box center [564, 253] width 78 height 27
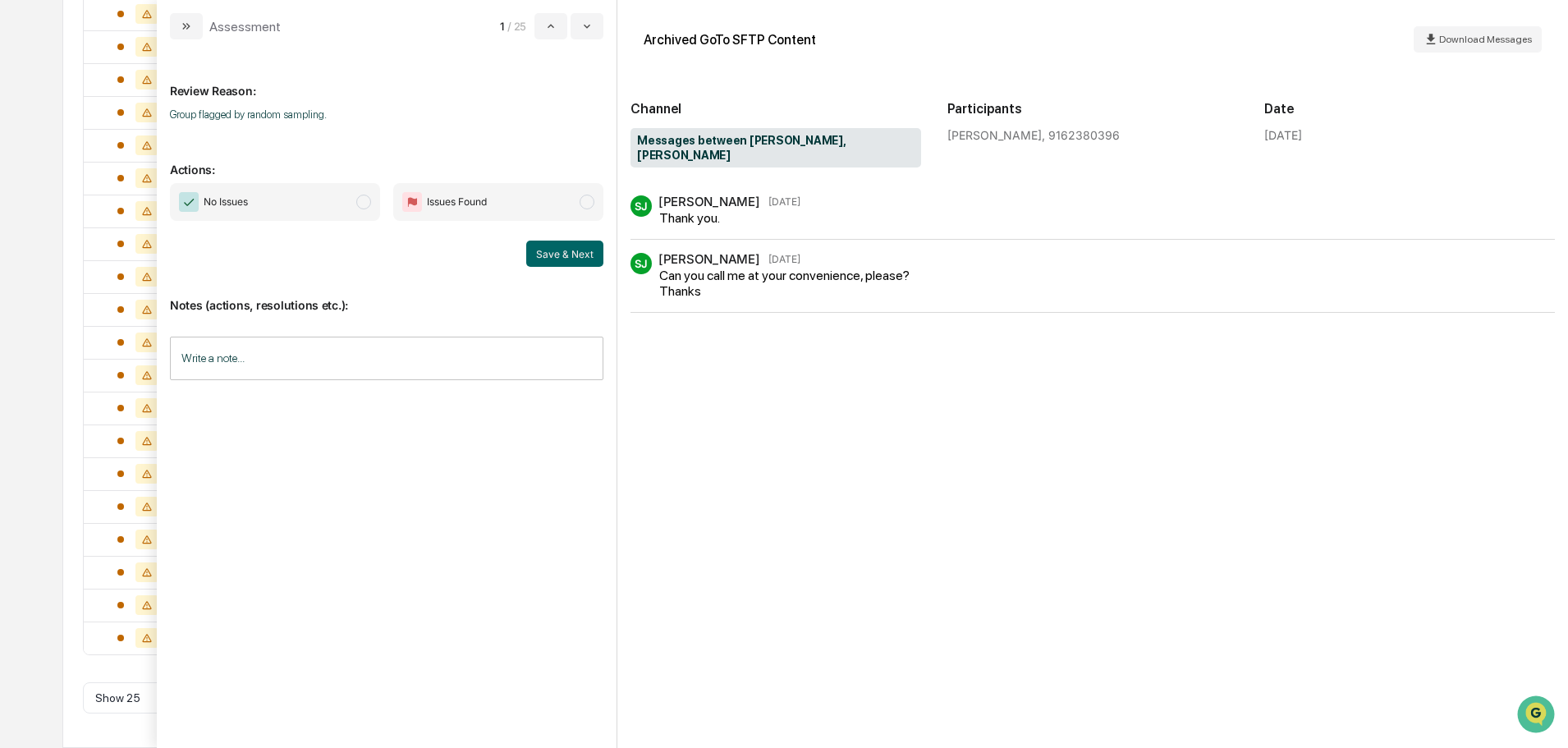
click at [314, 198] on span "No Issues" at bounding box center [275, 202] width 210 height 37
click at [319, 354] on input "Write a note..." at bounding box center [387, 358] width 434 height 43
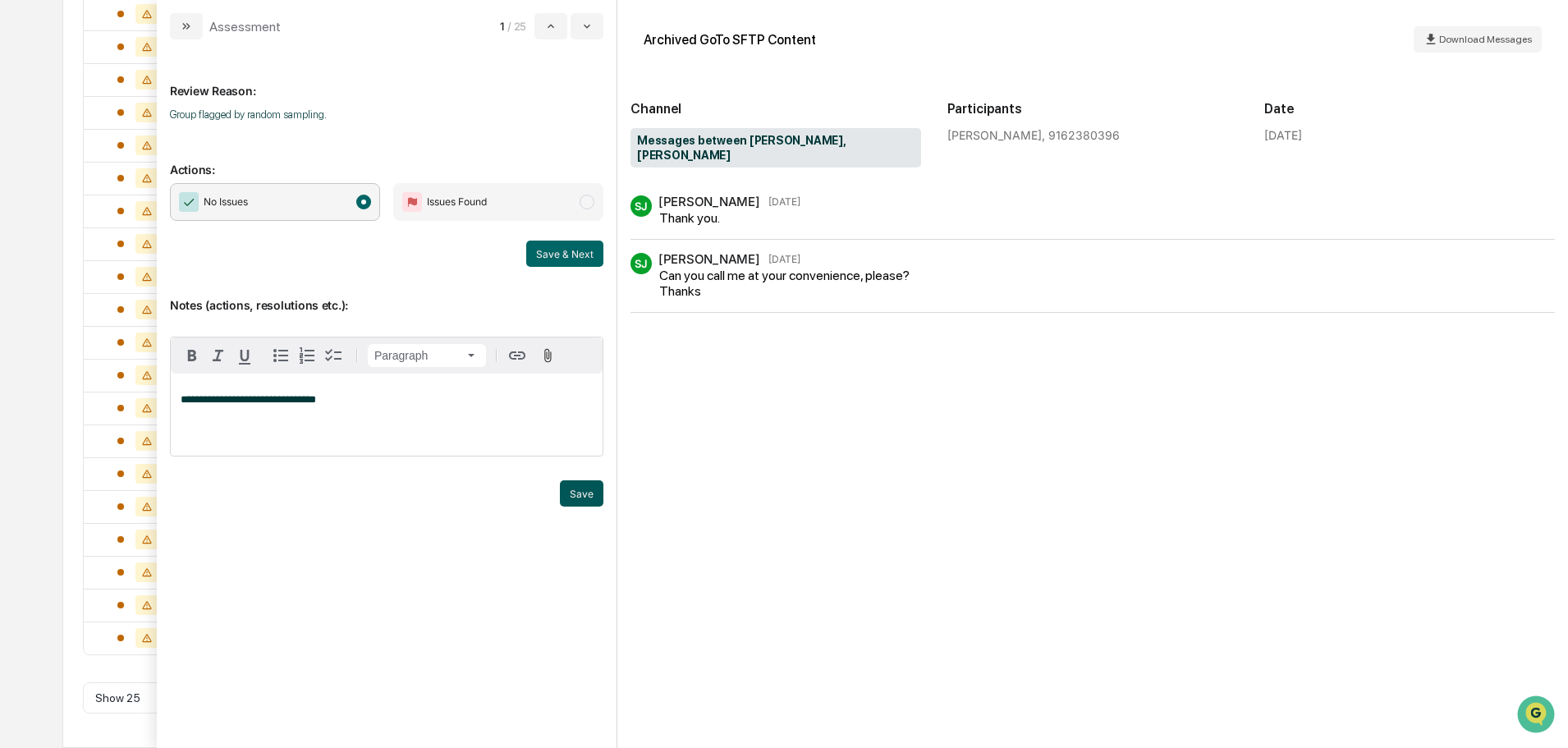
click at [588, 495] on button "Save" at bounding box center [582, 493] width 43 height 27
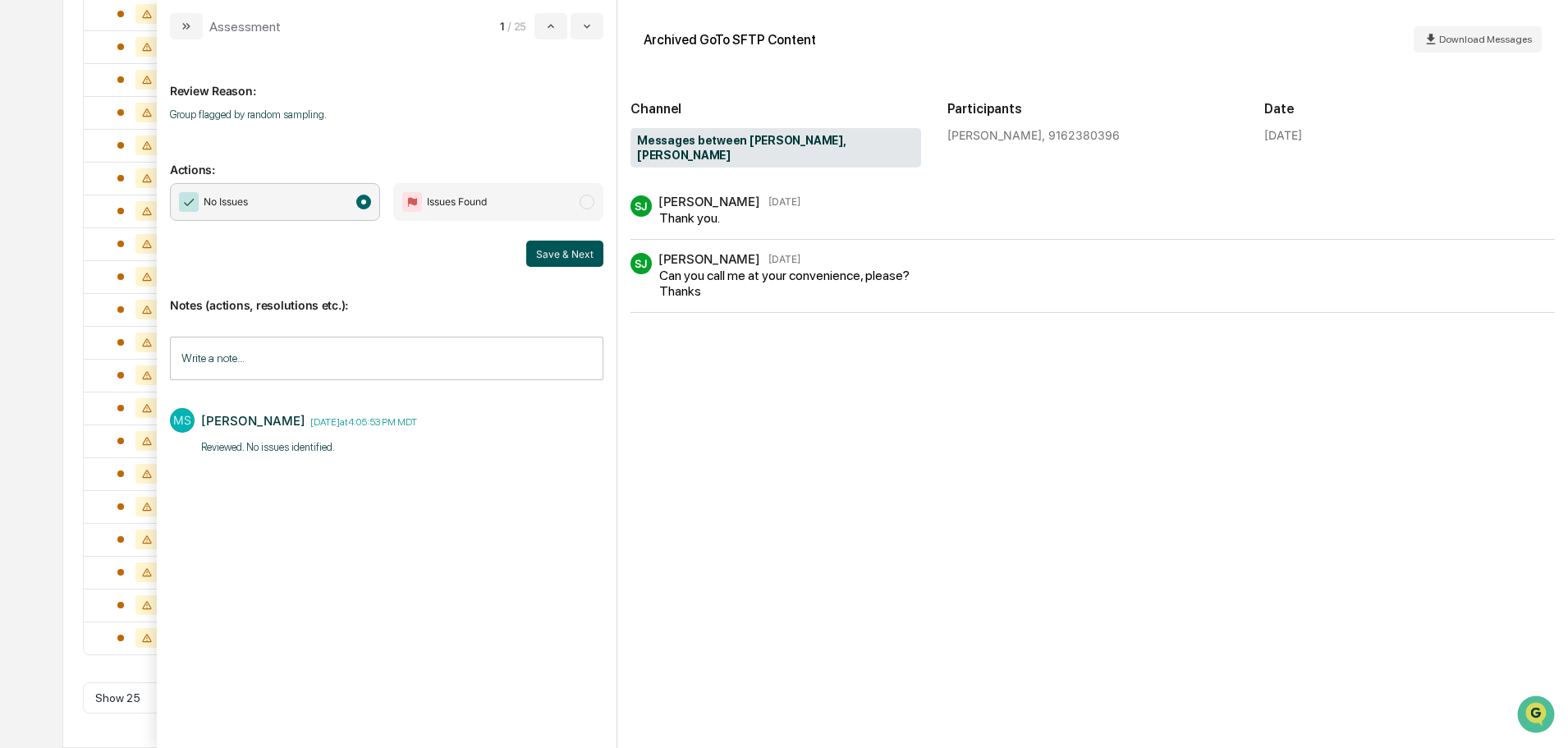
click at [564, 246] on button "Save & Next" at bounding box center [564, 253] width 78 height 27
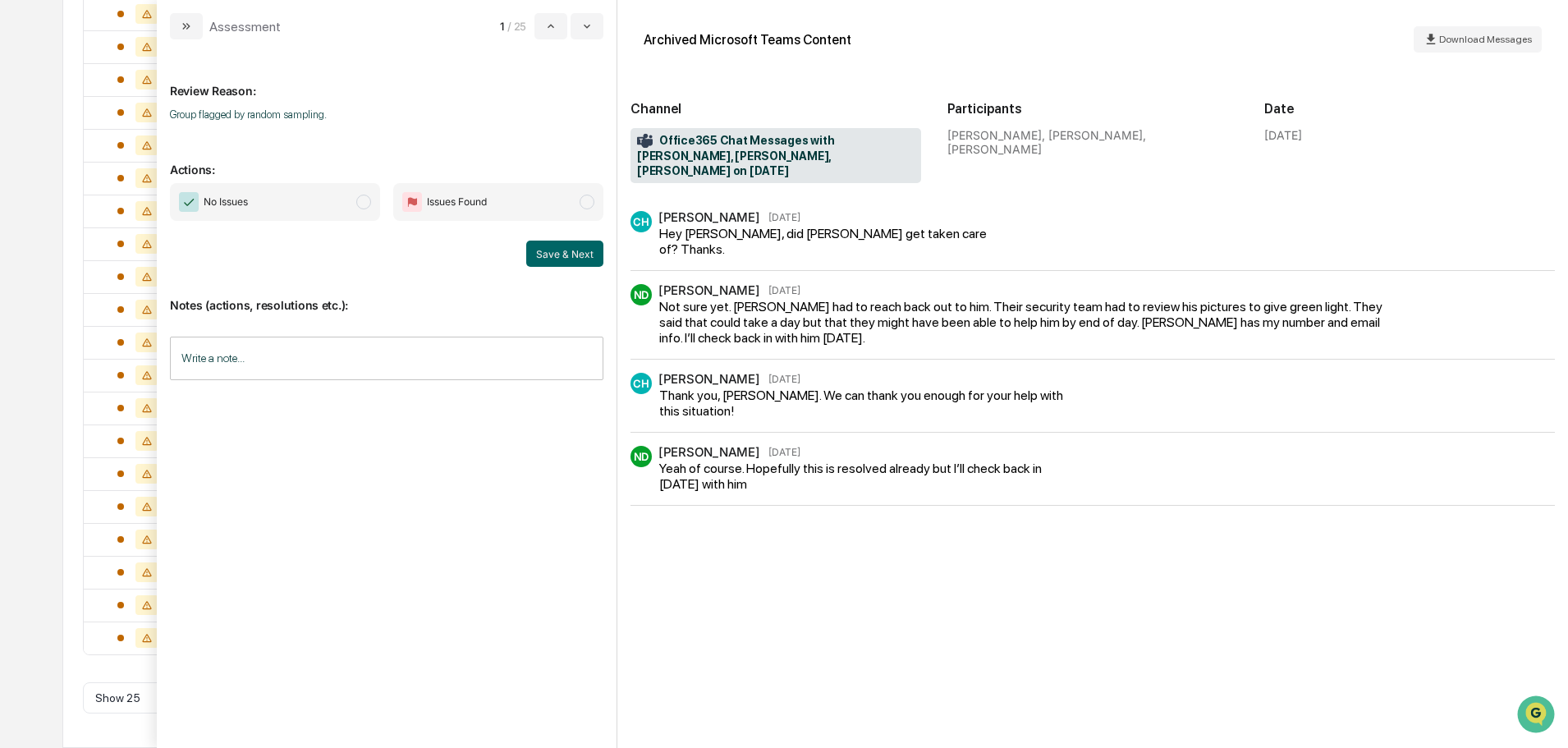
click at [357, 199] on span "modal" at bounding box center [363, 201] width 15 height 15
click at [340, 370] on input "Write a note..." at bounding box center [387, 358] width 434 height 43
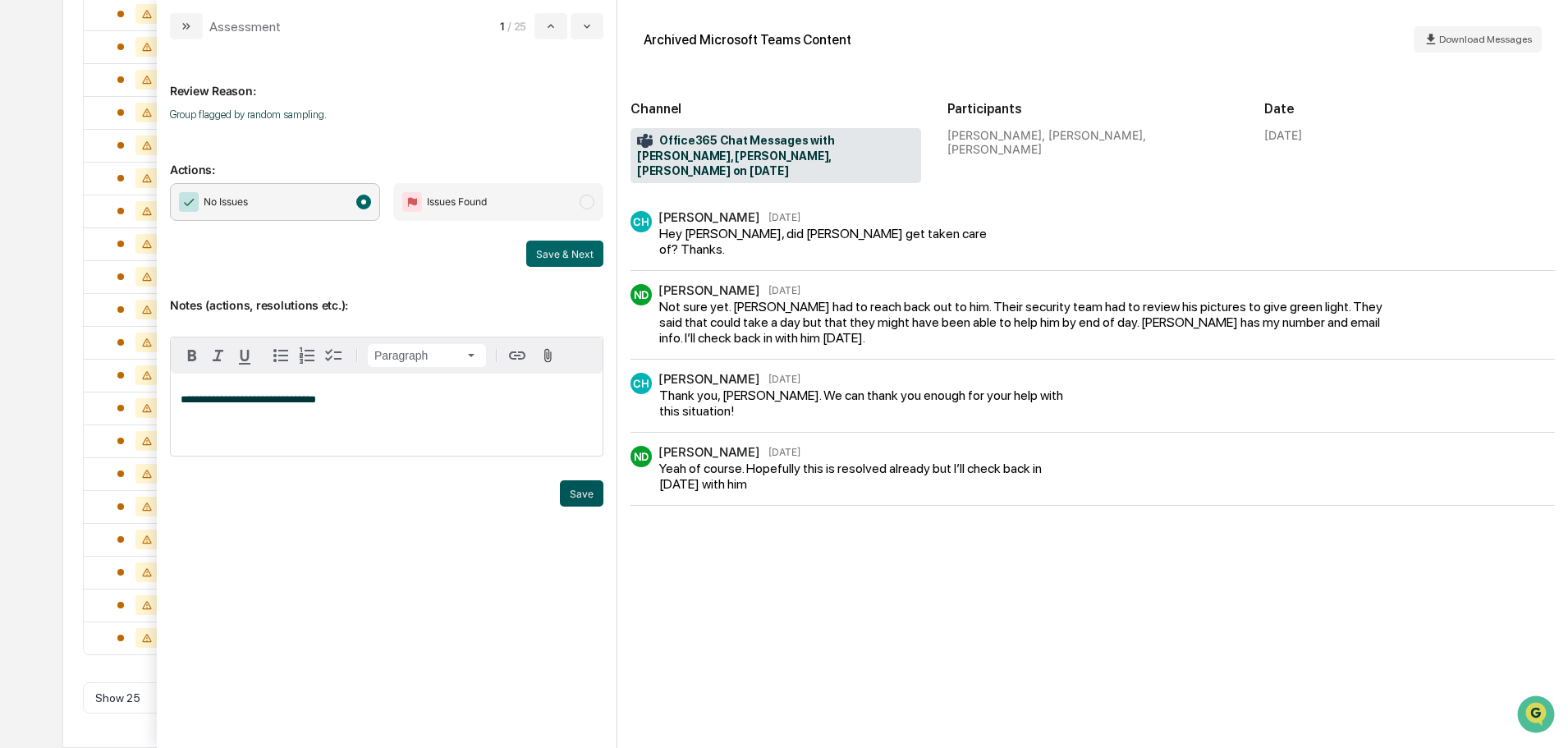
click at [566, 488] on button "Save" at bounding box center [582, 493] width 43 height 27
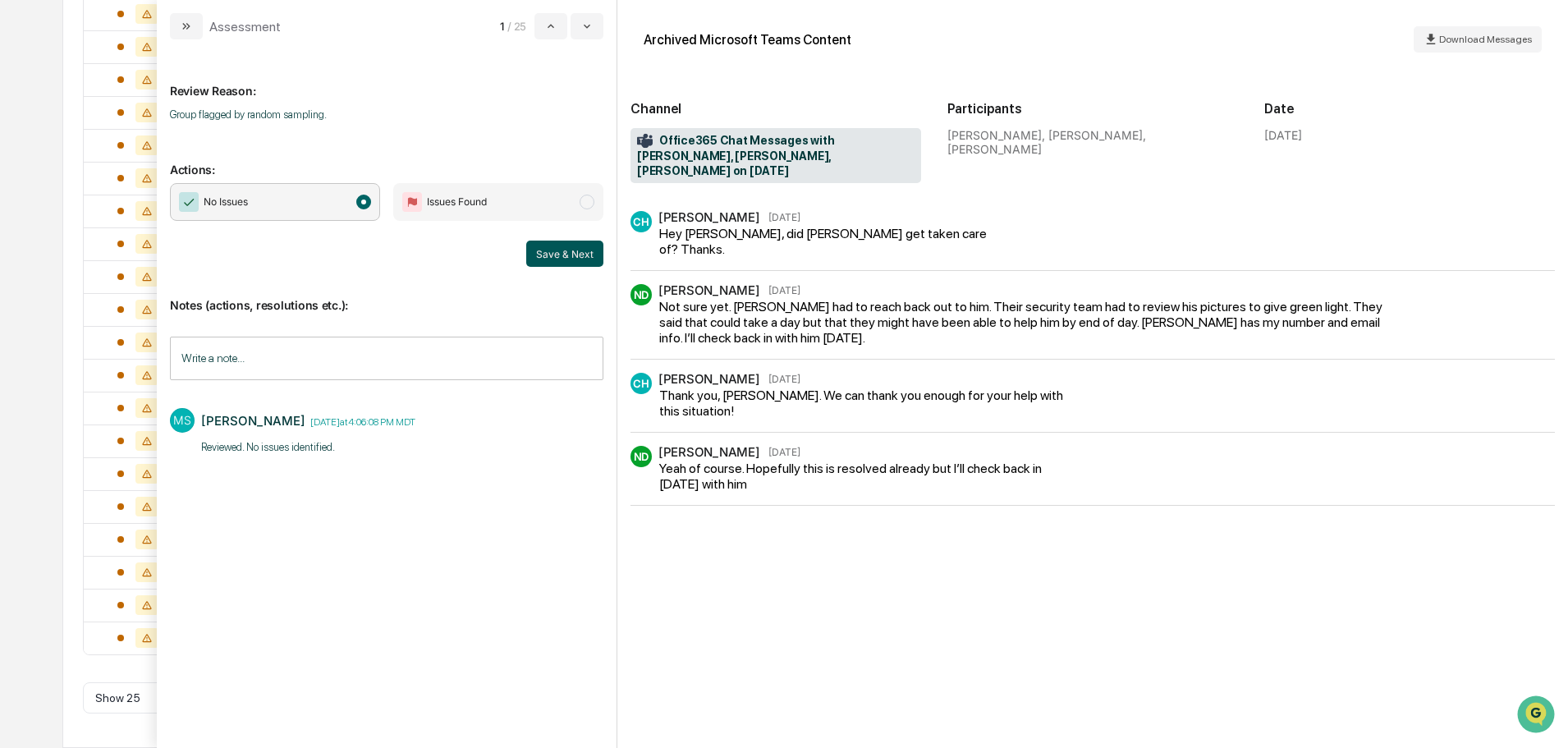
click at [570, 253] on button "Save & Next" at bounding box center [564, 253] width 78 height 27
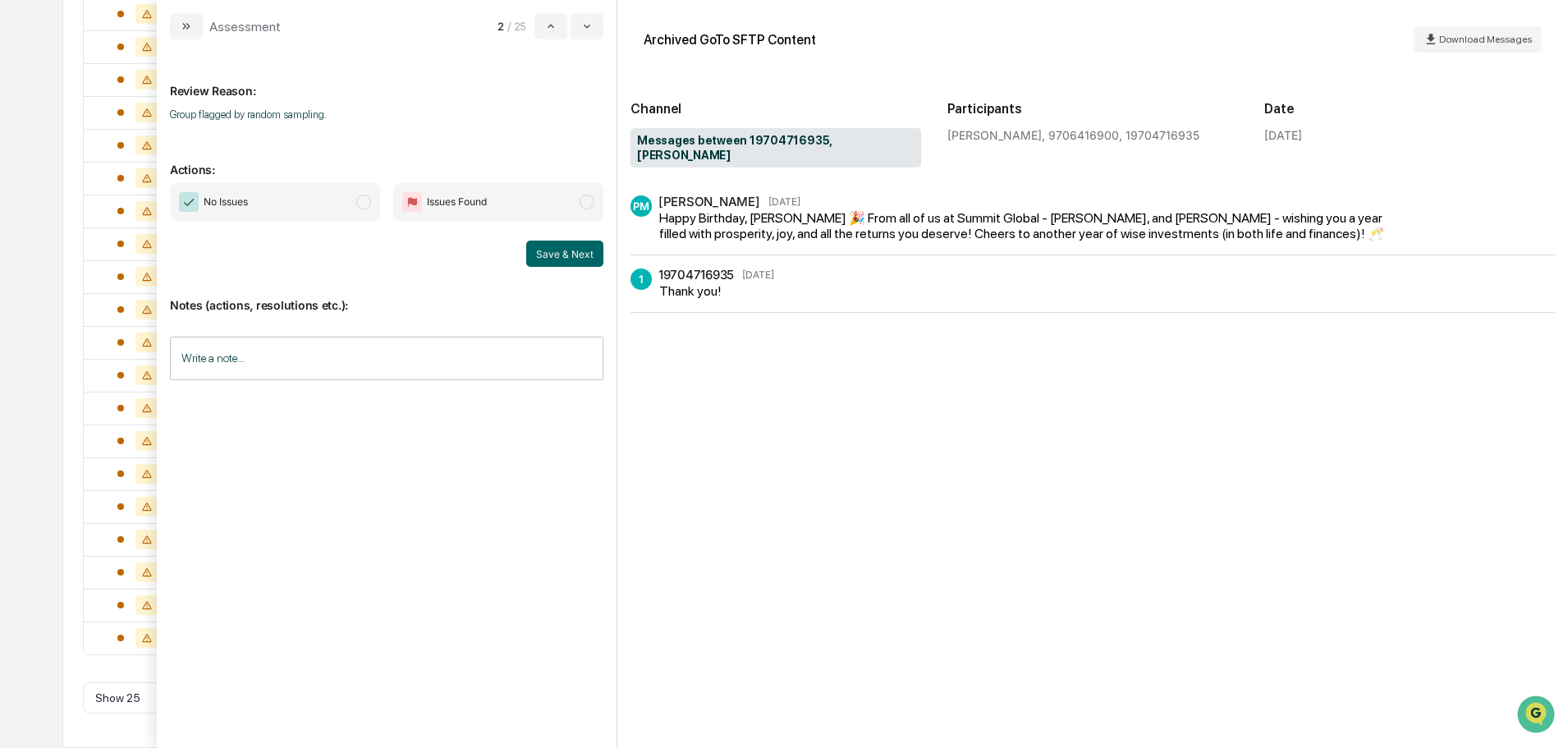
click at [352, 196] on span "No Issues" at bounding box center [275, 202] width 210 height 37
click at [434, 360] on input "Write a note..." at bounding box center [387, 358] width 434 height 43
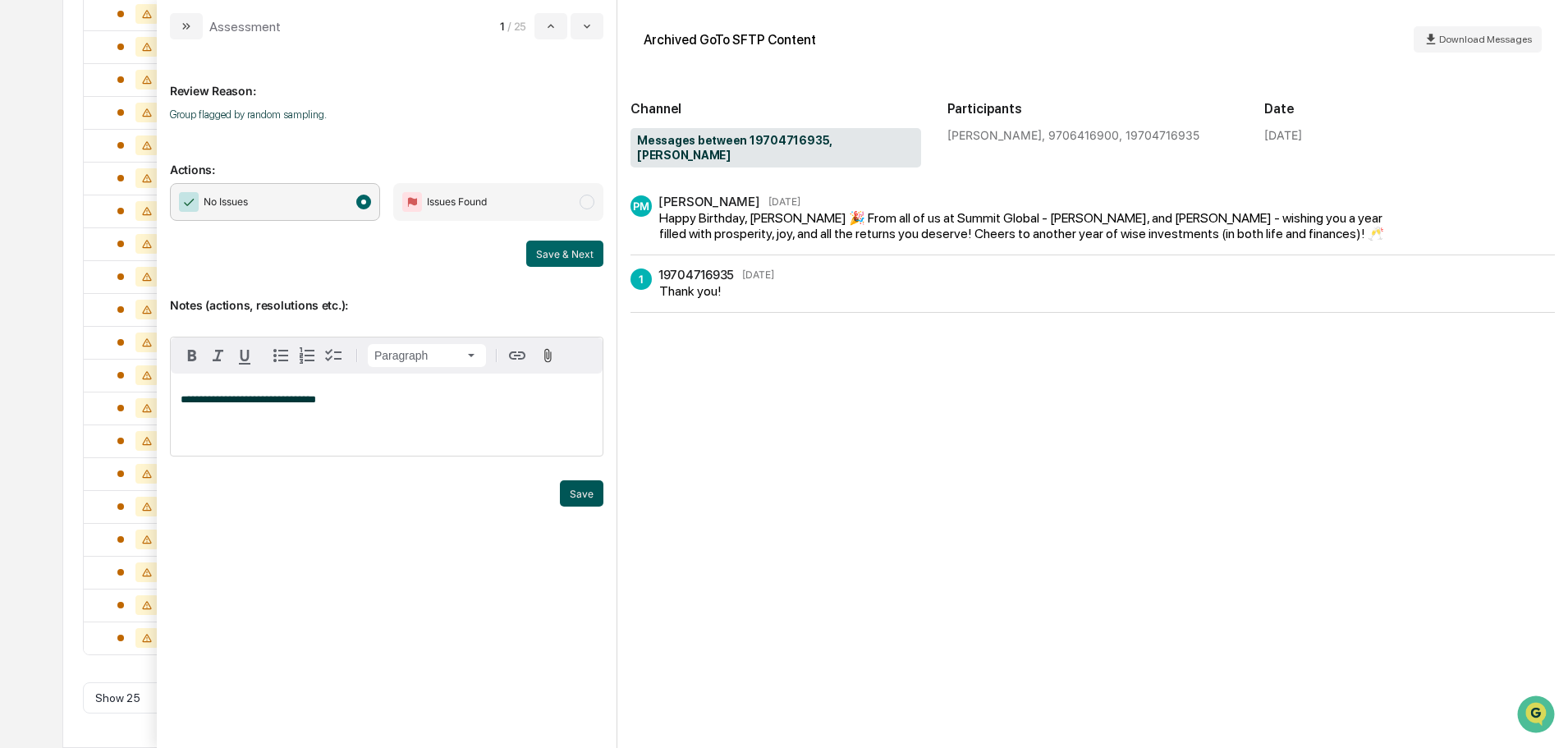
click at [568, 497] on button "Save" at bounding box center [582, 493] width 43 height 27
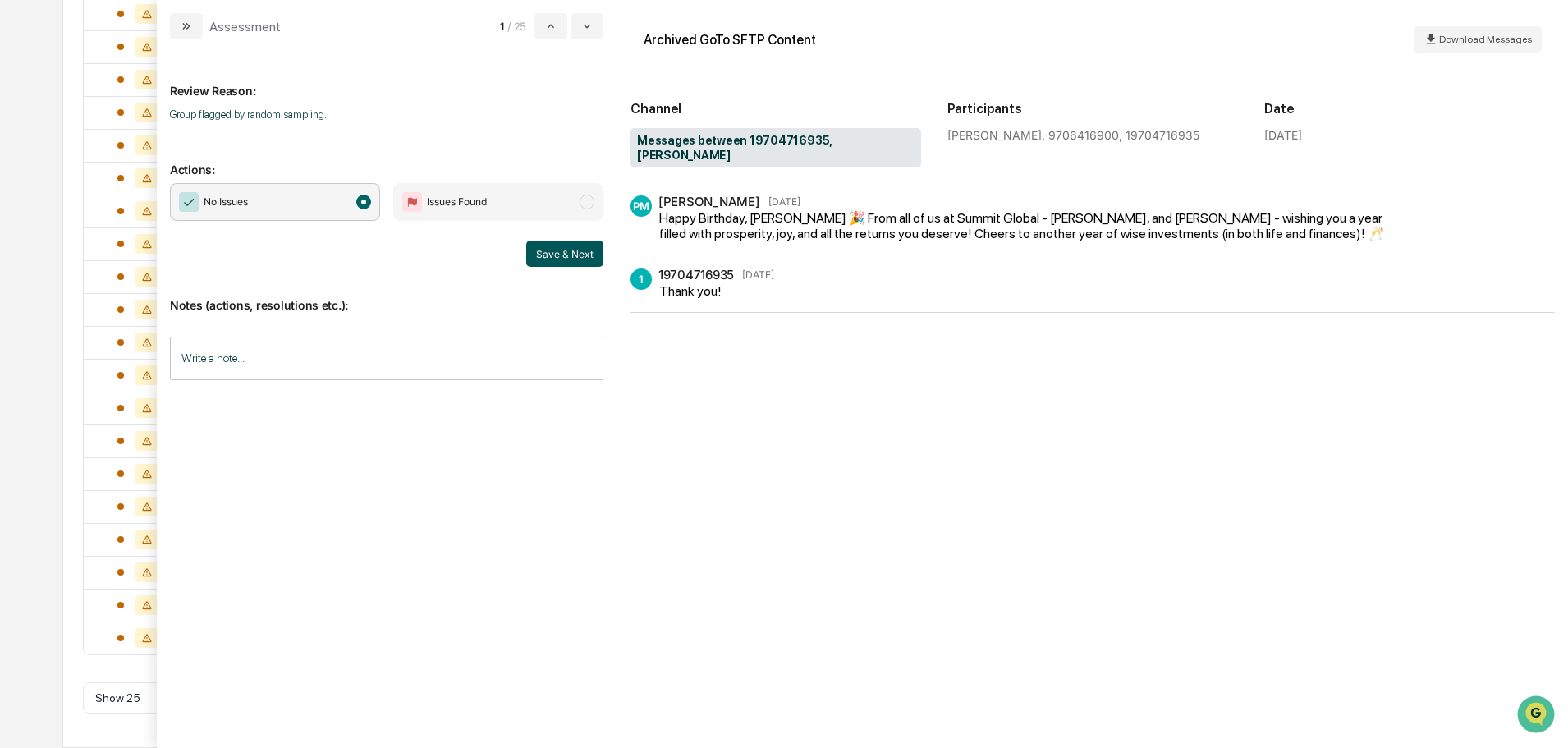
click at [563, 249] on button "Save & Next" at bounding box center [564, 253] width 78 height 27
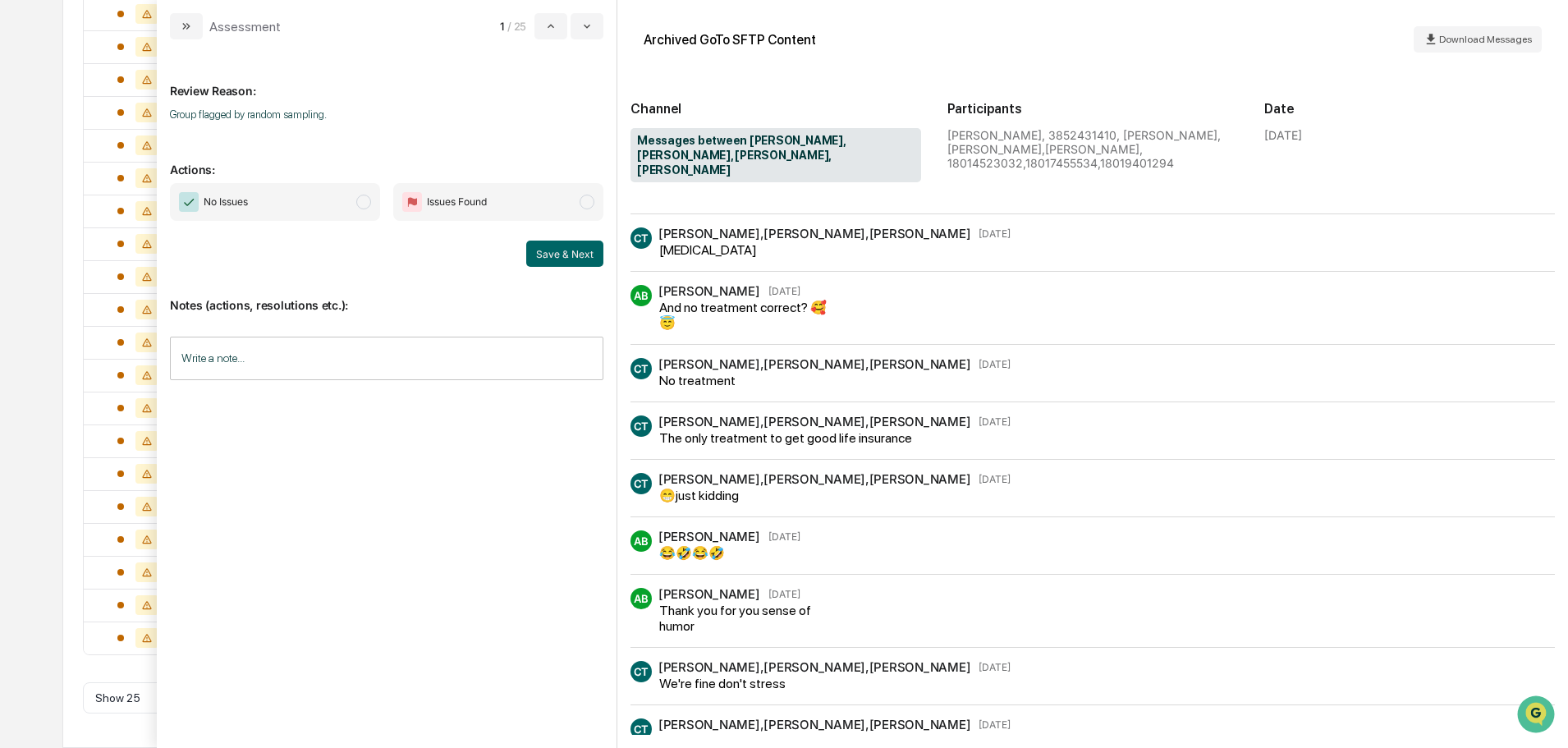
scroll to position [199, 0]
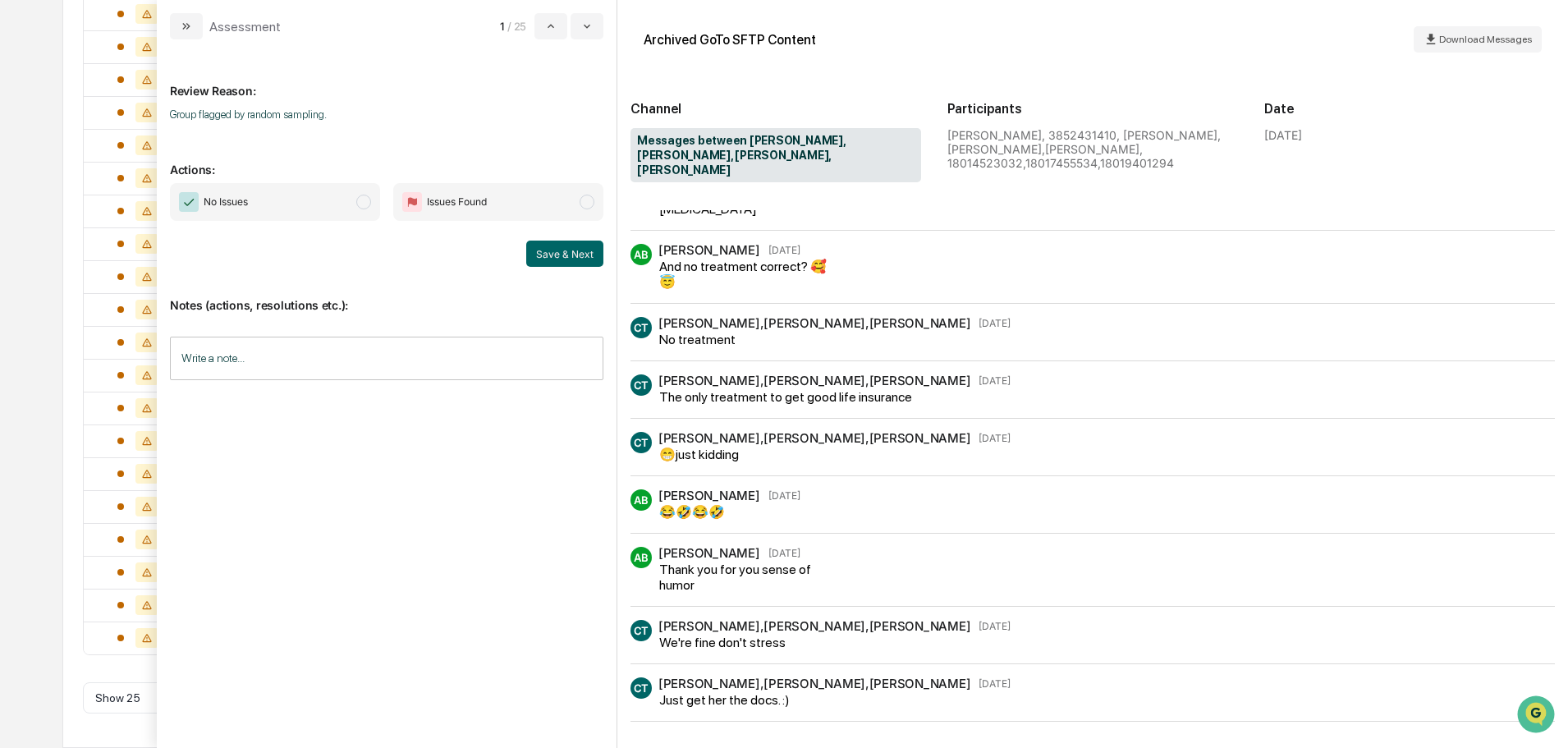
click at [344, 367] on input "Write a note..." at bounding box center [387, 358] width 434 height 43
click at [344, 215] on span "No Issues" at bounding box center [275, 202] width 210 height 37
click at [312, 412] on div "*" at bounding box center [387, 415] width 432 height 82
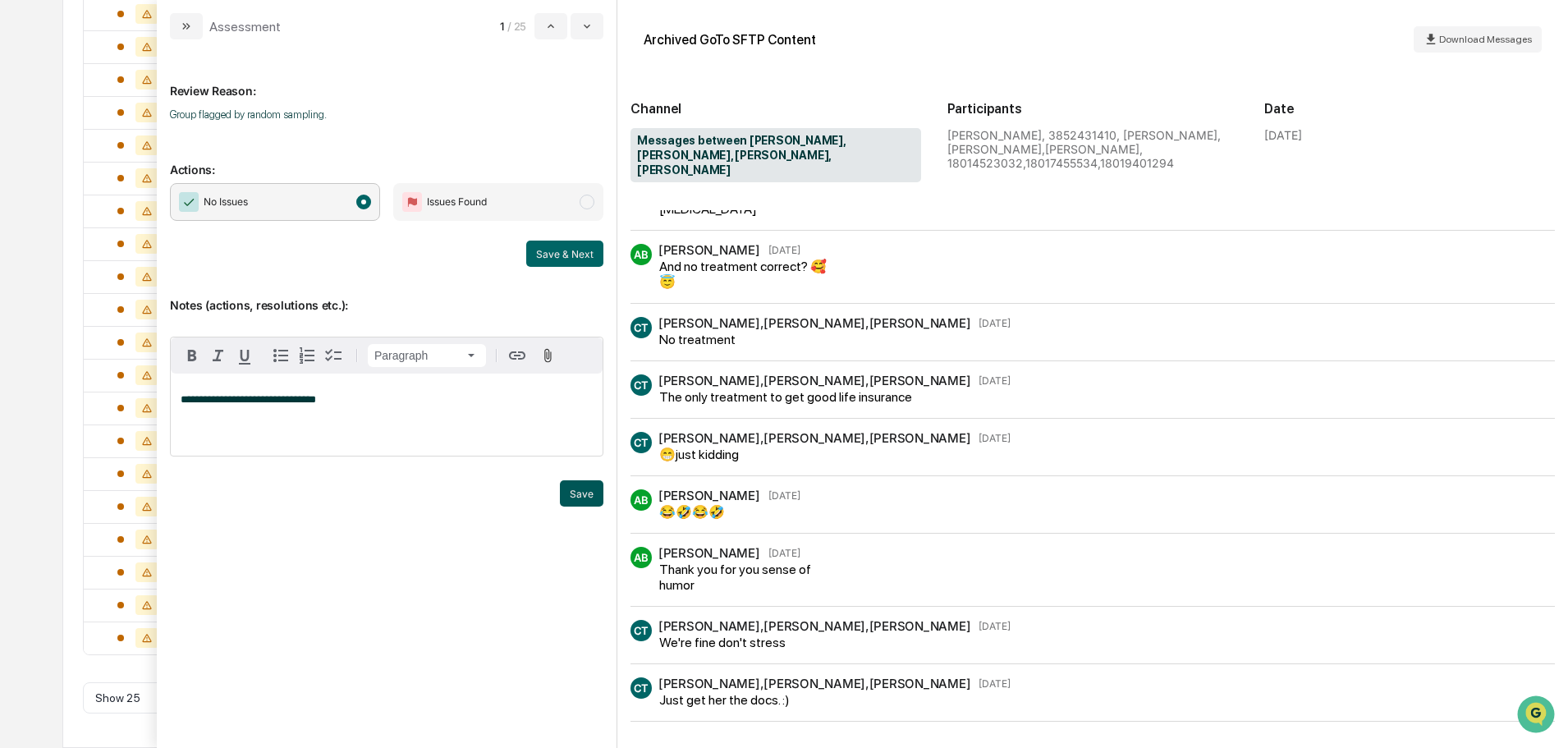
click at [587, 495] on button "Save" at bounding box center [582, 493] width 43 height 27
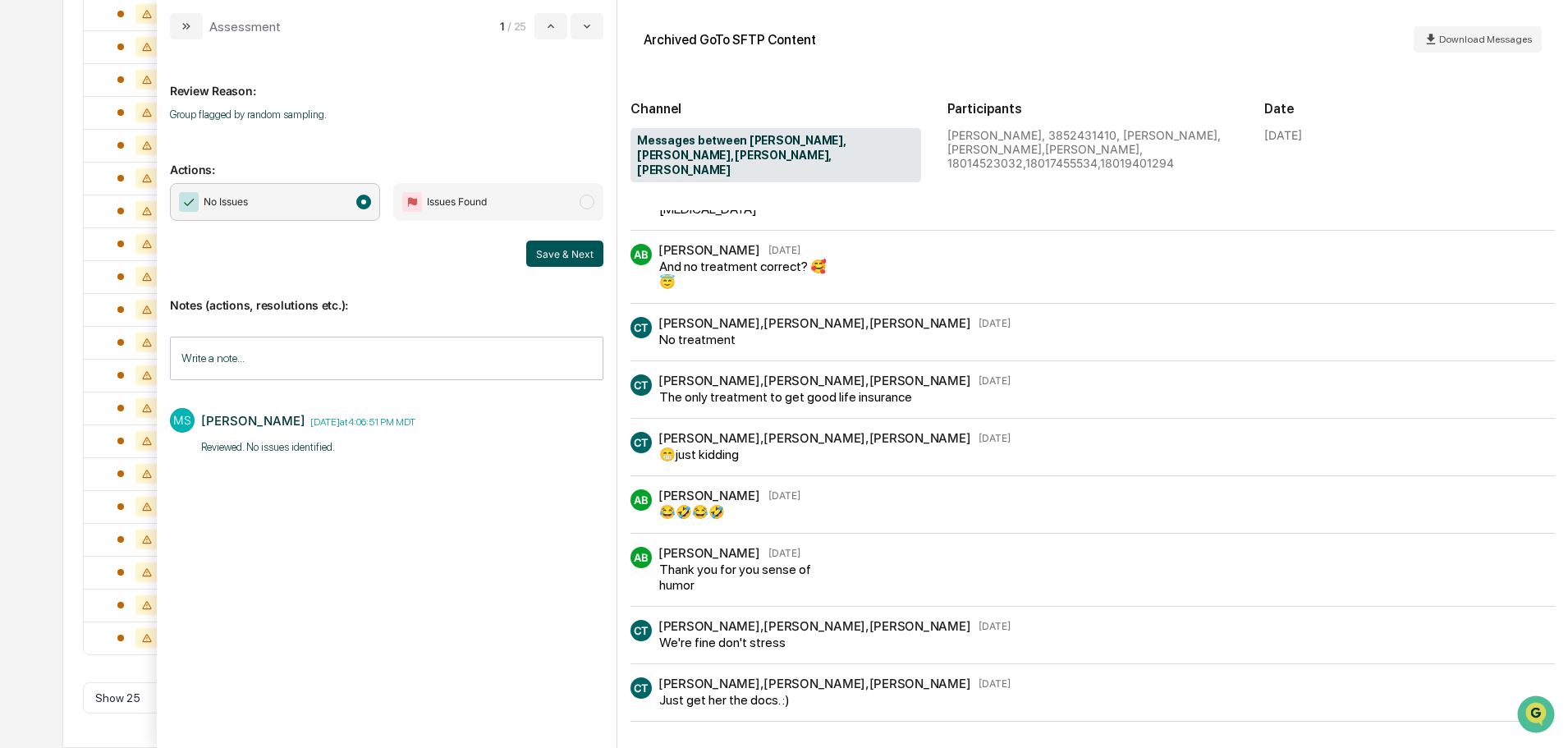
click at [578, 252] on button "Save & Next" at bounding box center [564, 253] width 78 height 27
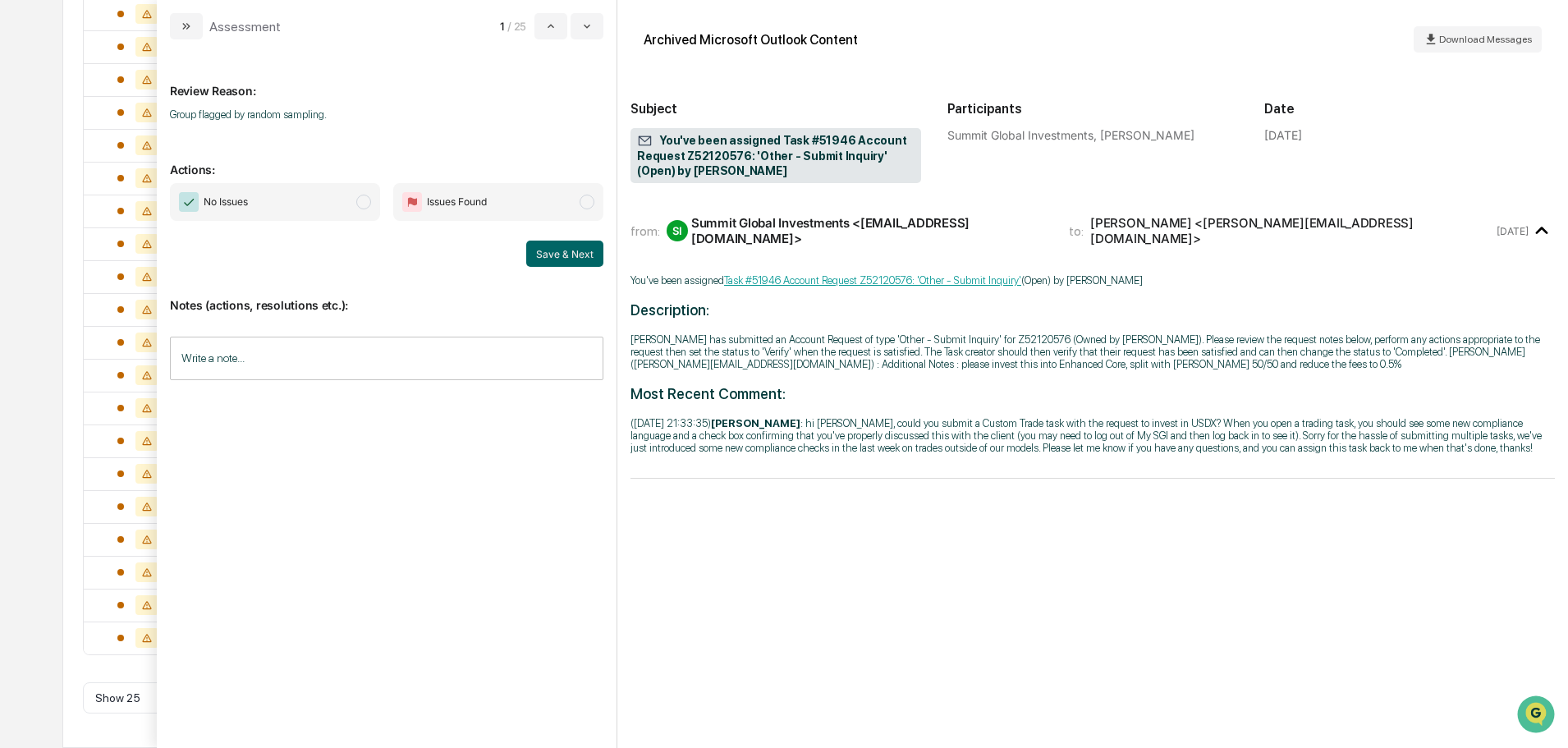
click at [292, 205] on span "No Issues" at bounding box center [275, 202] width 210 height 37
click at [306, 356] on input "Write a note..." at bounding box center [387, 358] width 434 height 43
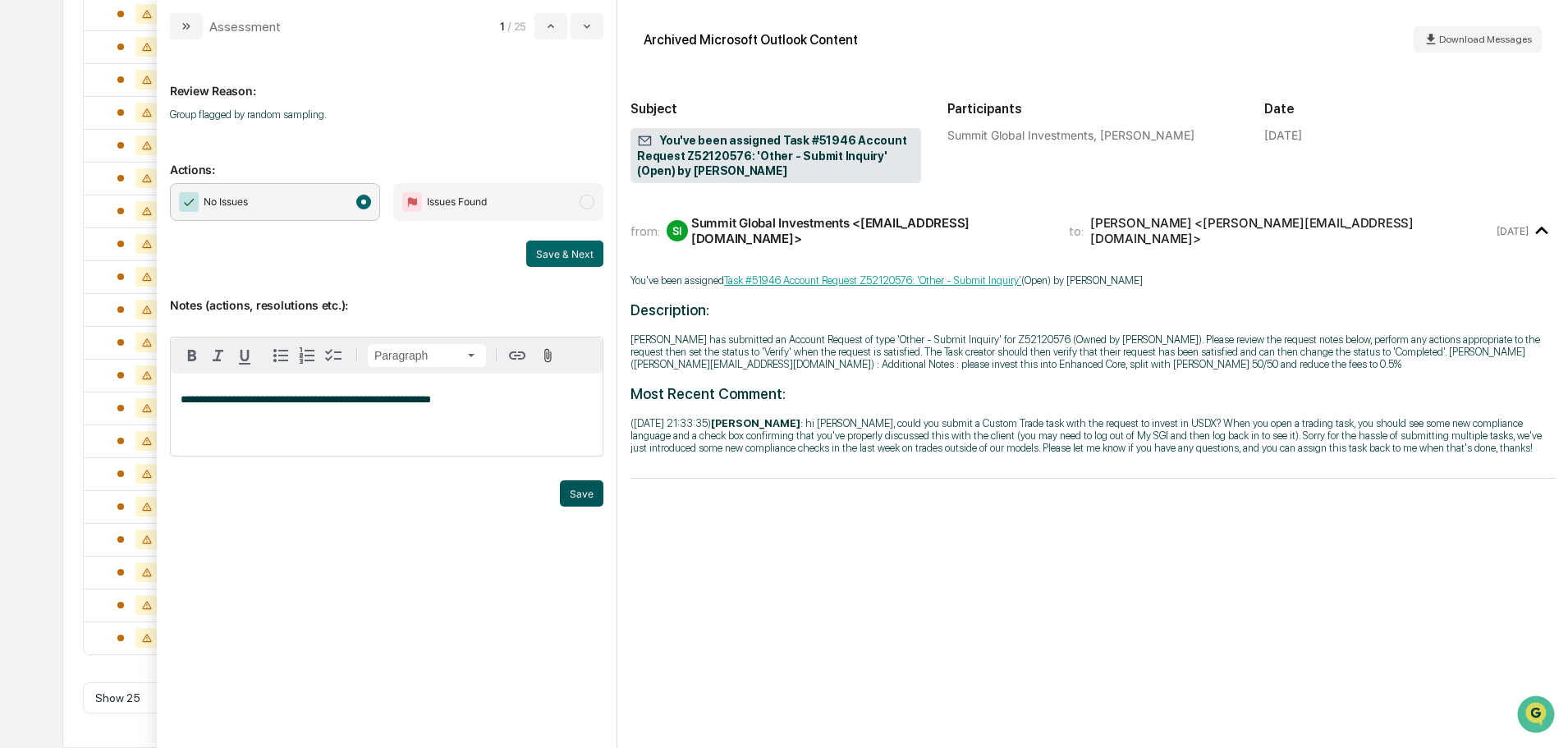
click at [595, 505] on button "Save" at bounding box center [582, 493] width 43 height 27
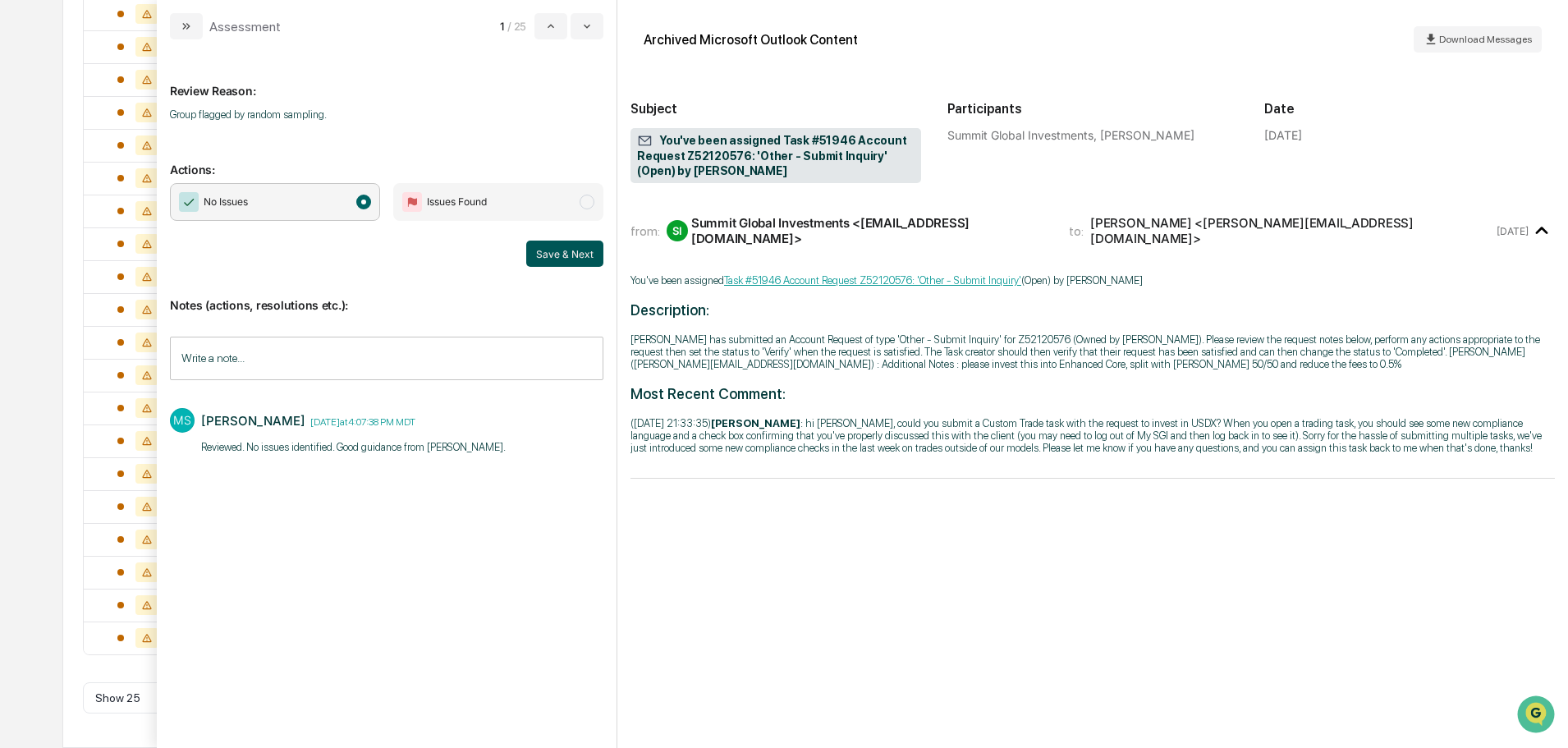
click at [560, 259] on button "Save & Next" at bounding box center [564, 253] width 78 height 27
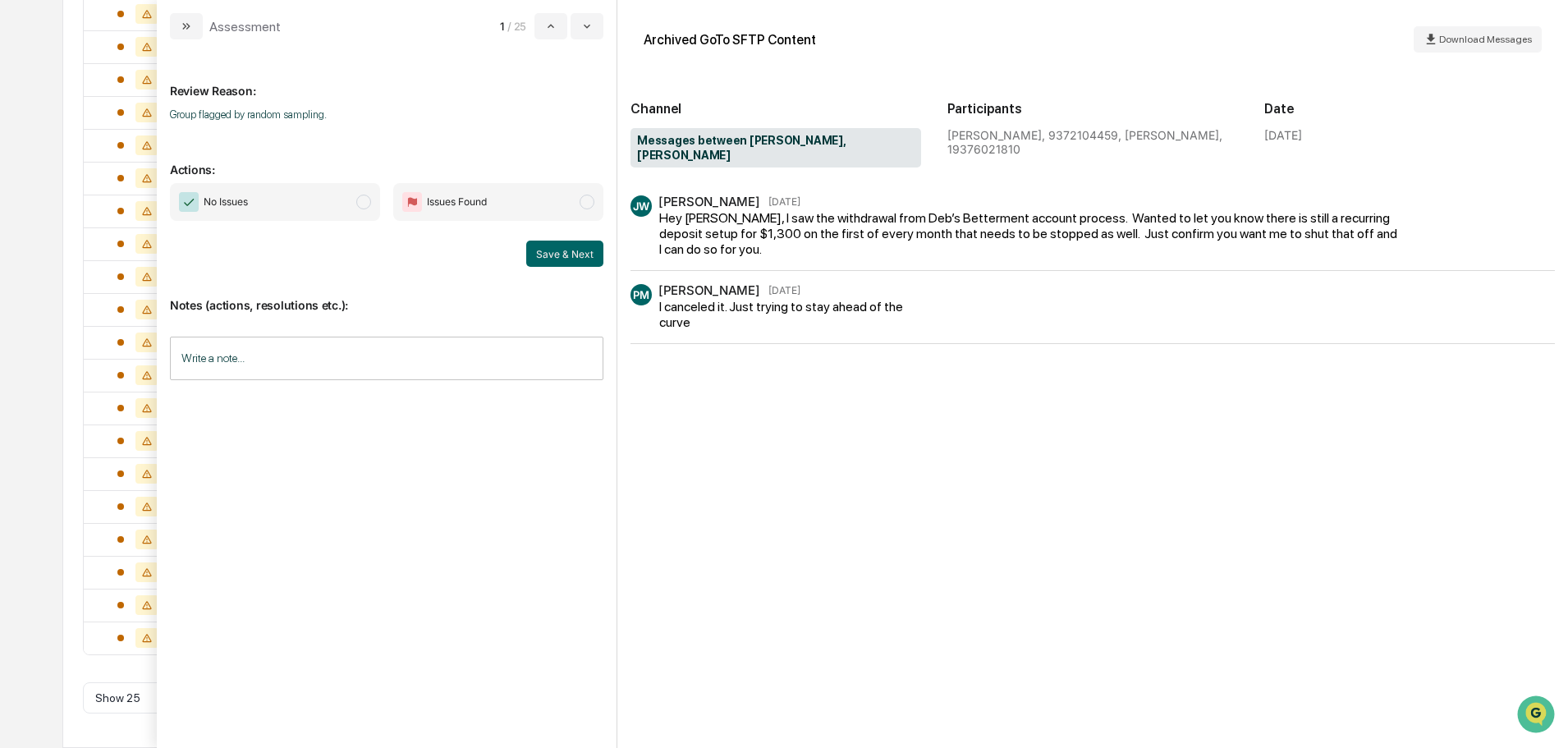
click at [294, 201] on span "No Issues" at bounding box center [275, 202] width 210 height 37
click at [380, 352] on input "Write a note..." at bounding box center [387, 358] width 434 height 43
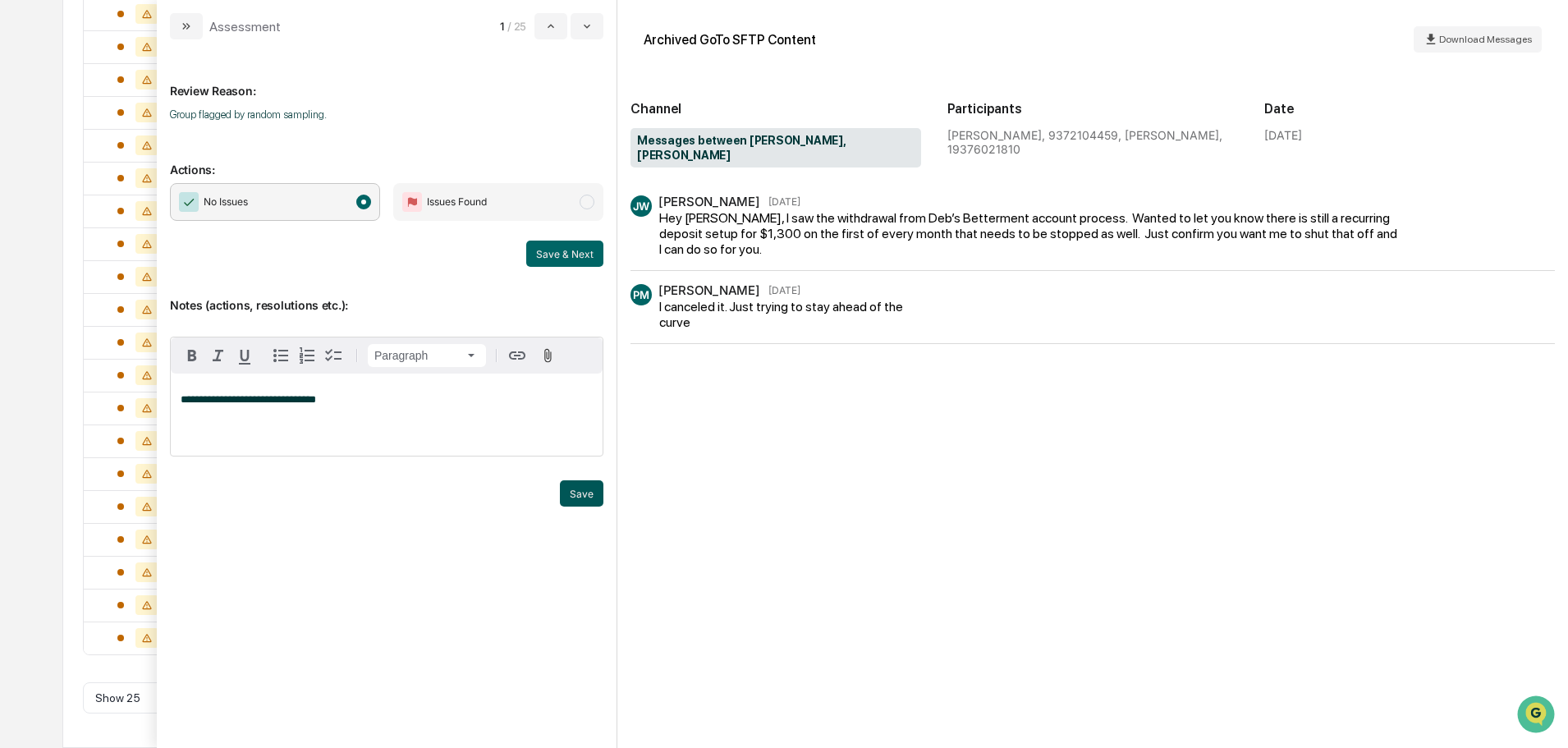
click at [572, 489] on button "Save" at bounding box center [582, 493] width 43 height 27
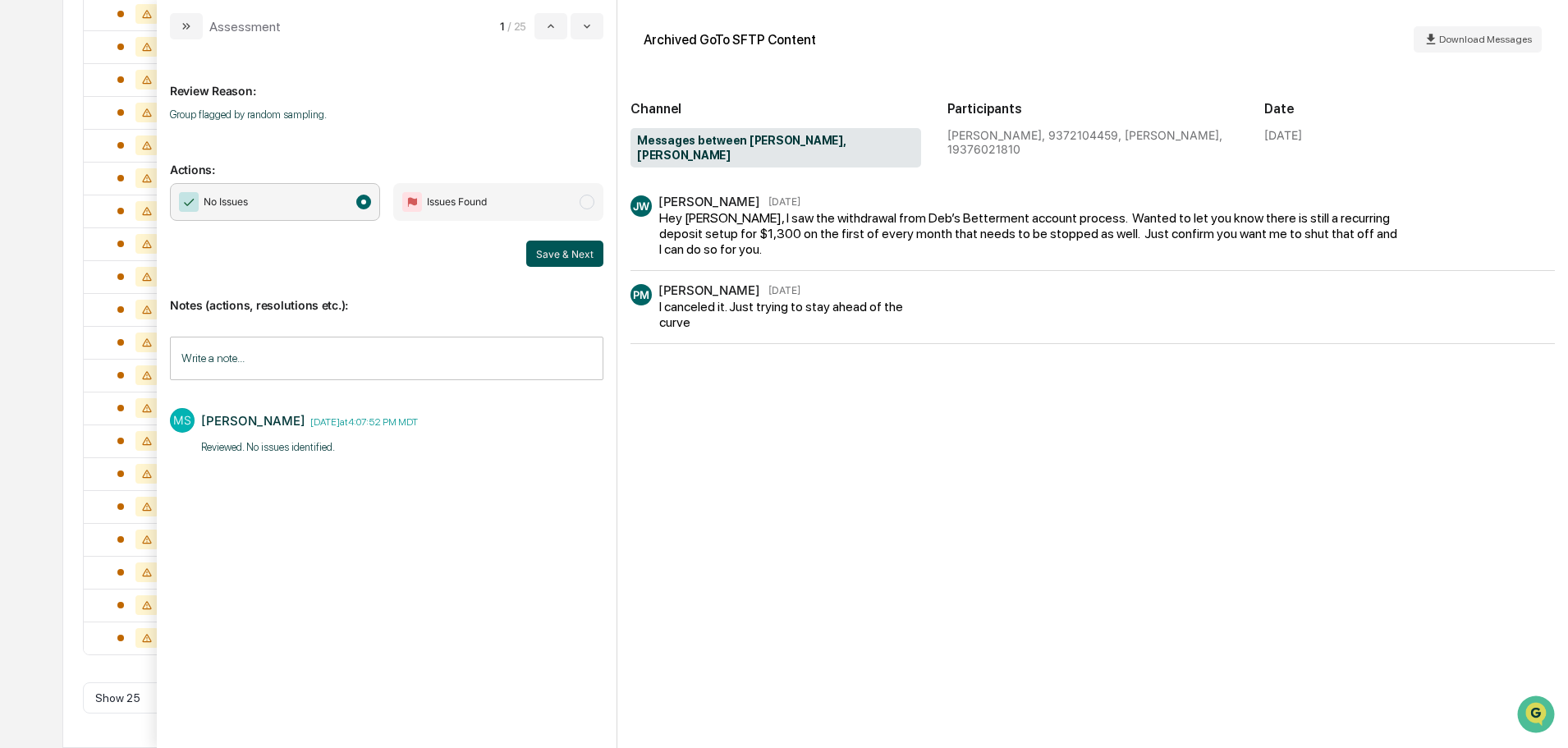
click at [554, 253] on button "Save & Next" at bounding box center [564, 253] width 78 height 27
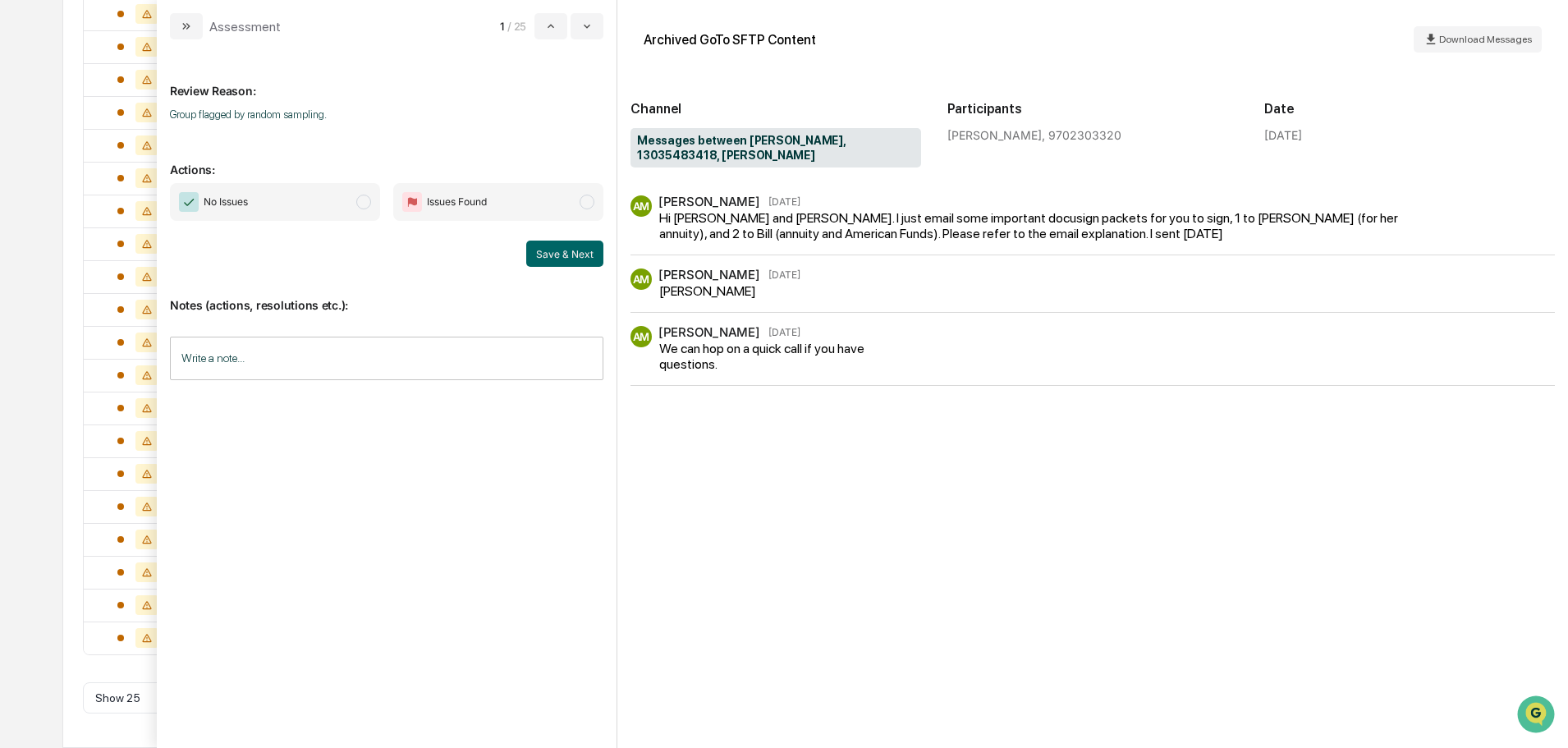
click at [348, 206] on span "No Issues" at bounding box center [275, 202] width 210 height 37
click at [343, 364] on input "Write a note..." at bounding box center [387, 358] width 434 height 43
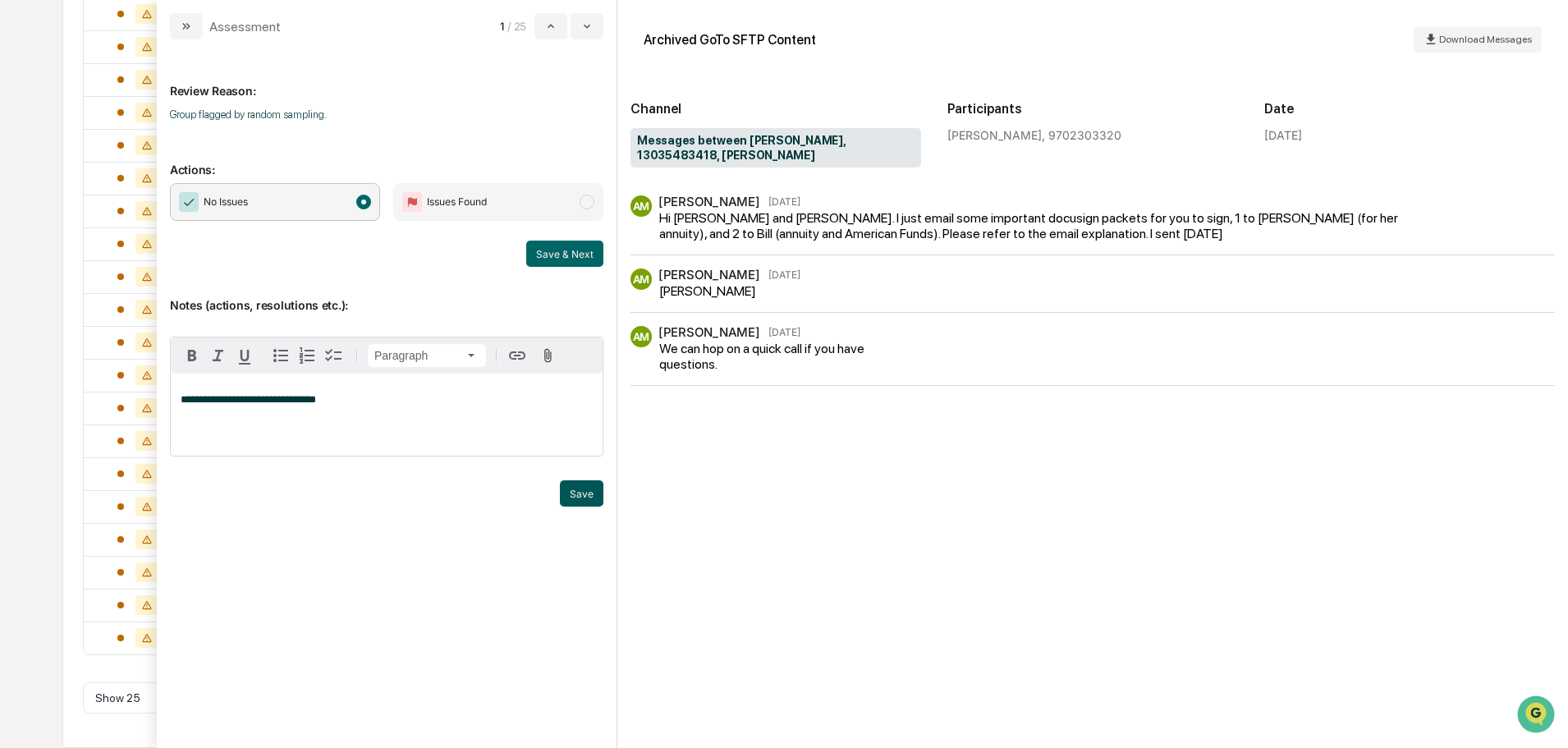
click at [571, 495] on button "Save" at bounding box center [582, 493] width 43 height 27
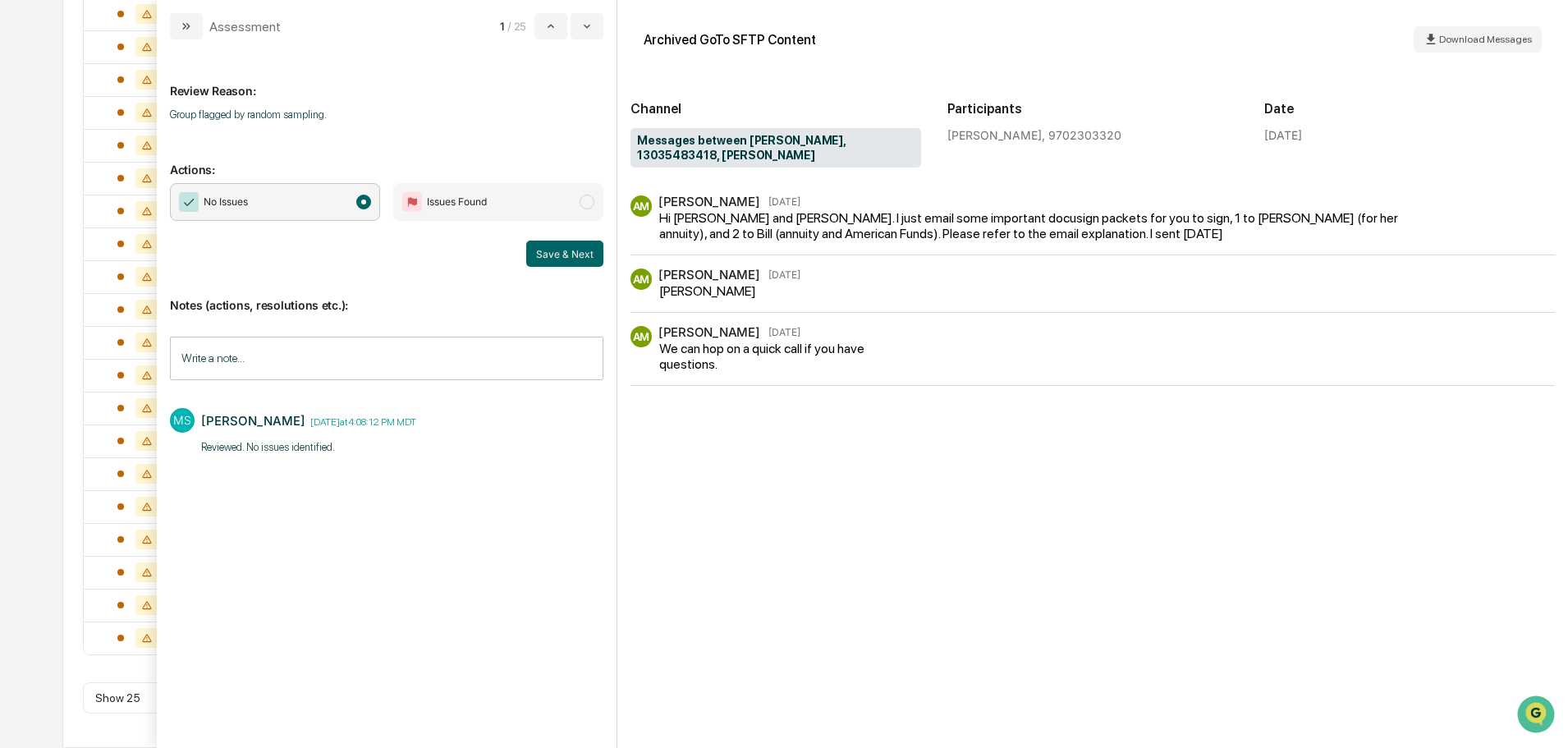
click at [586, 267] on div "Notes (actions, resolutions etc.): Write a note... Write a note... [PERSON_NAME…" at bounding box center [387, 376] width 434 height 219
click at [586, 261] on button "Save & Next" at bounding box center [564, 253] width 78 height 27
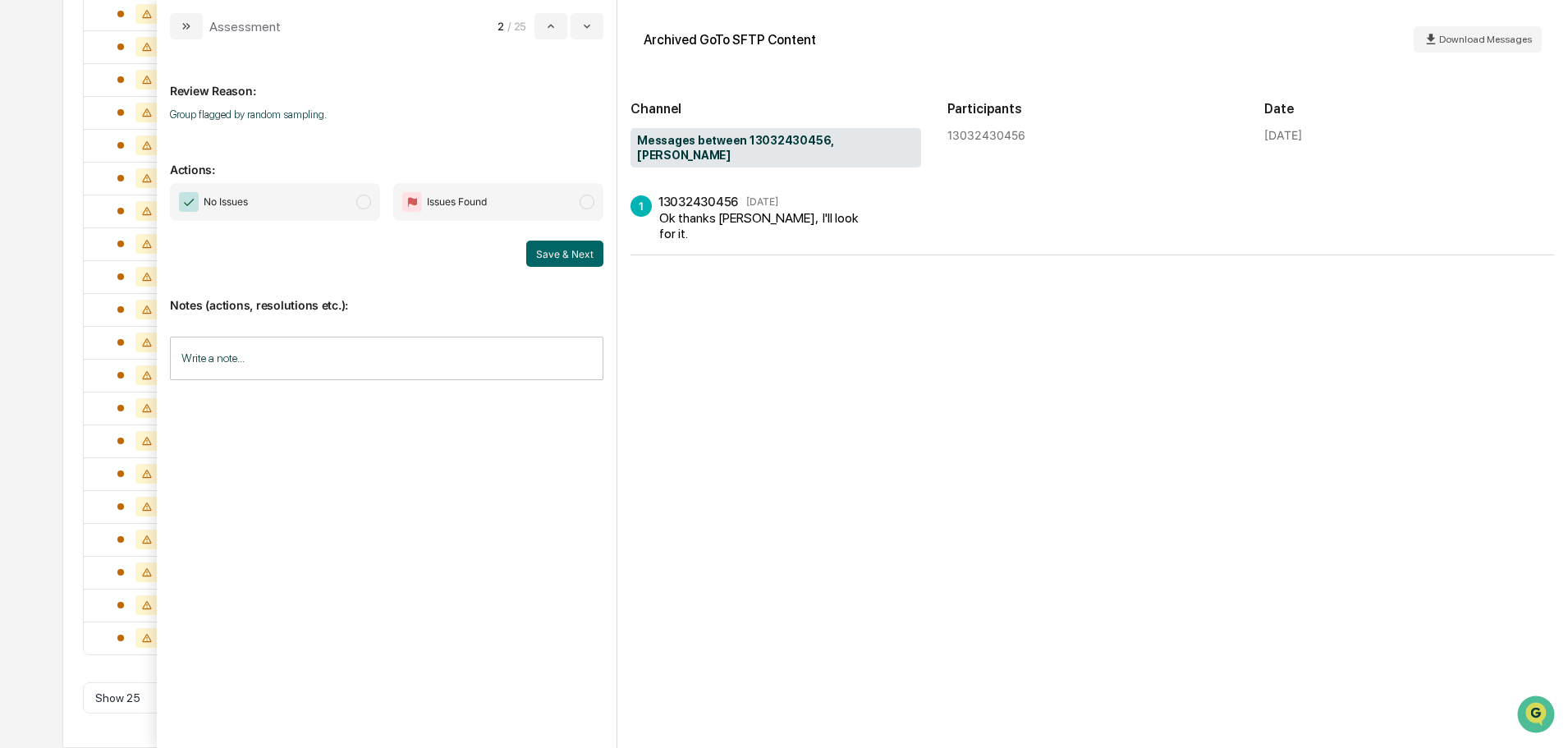
click at [321, 202] on span "No Issues" at bounding box center [275, 202] width 210 height 37
click at [332, 368] on input "Write a note..." at bounding box center [387, 358] width 434 height 43
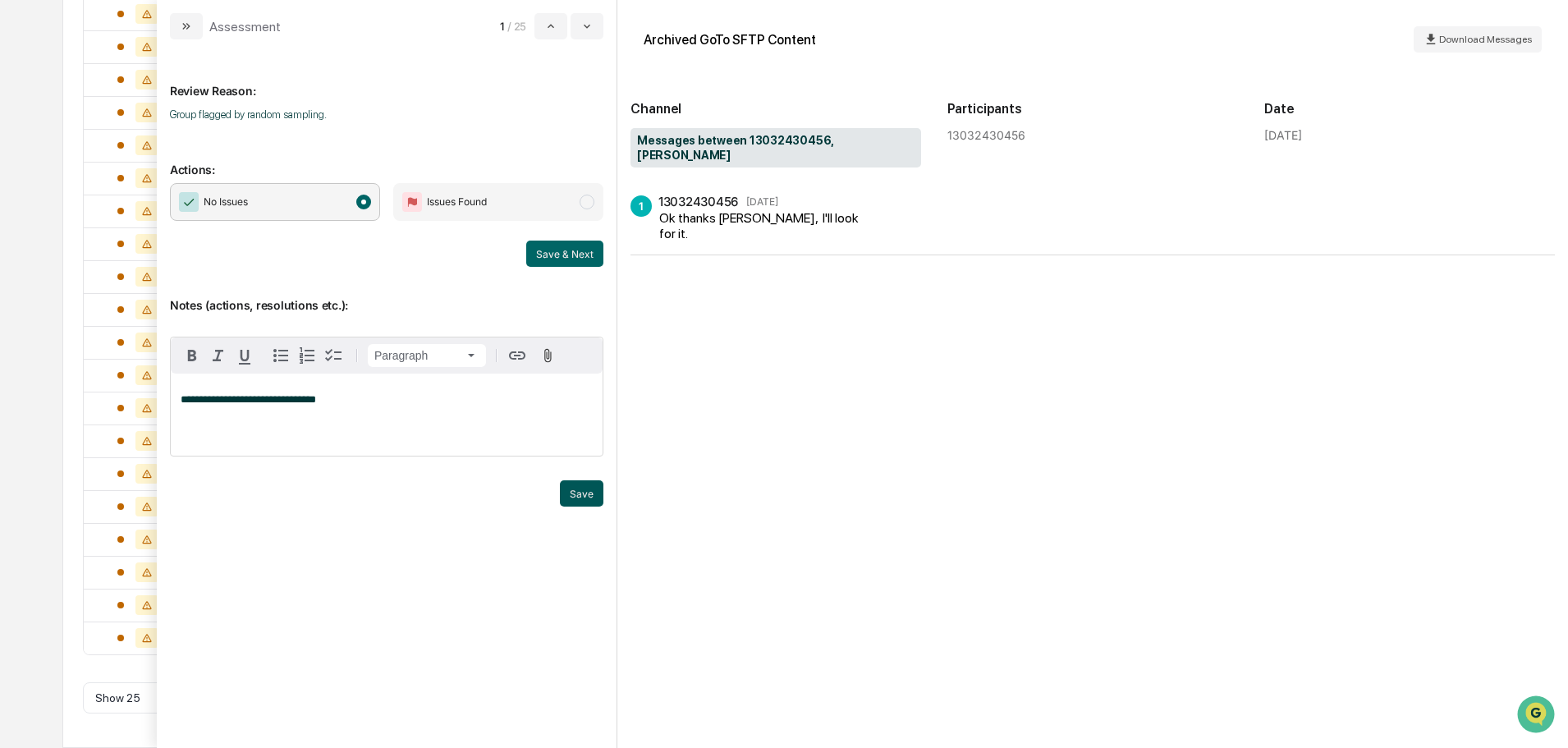
click at [589, 493] on button "Save" at bounding box center [582, 493] width 43 height 27
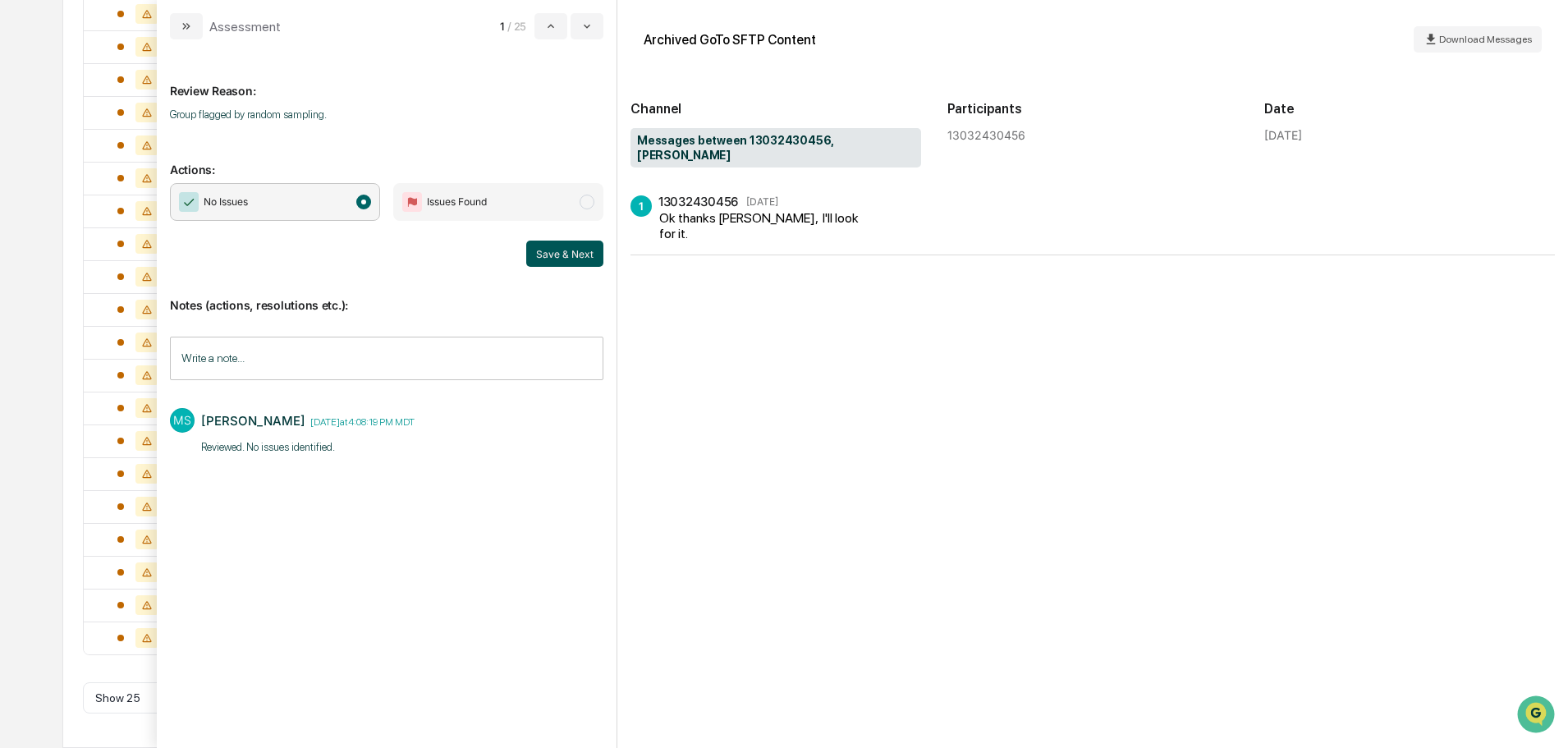
click at [540, 250] on button "Save & Next" at bounding box center [564, 253] width 78 height 27
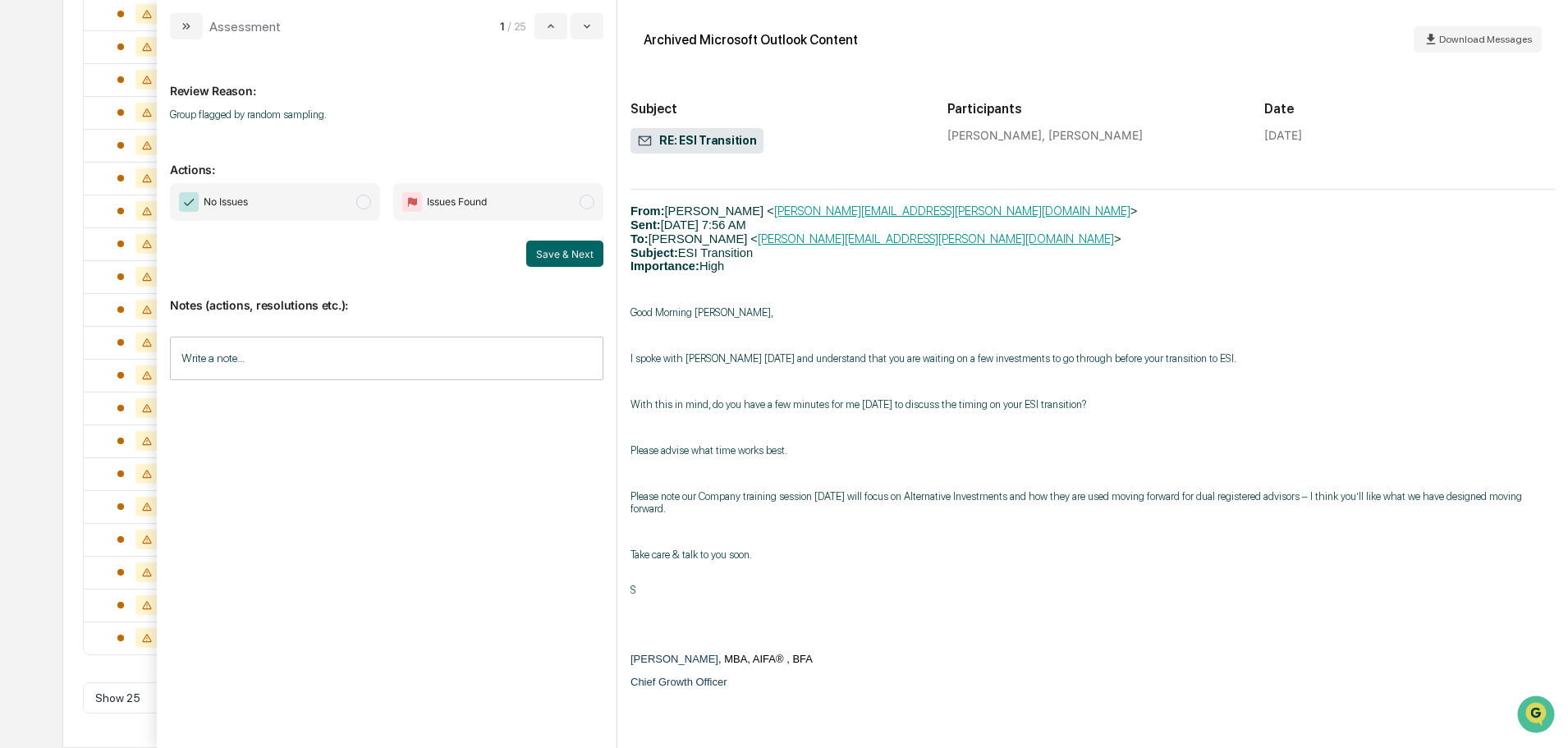
scroll to position [1232, 0]
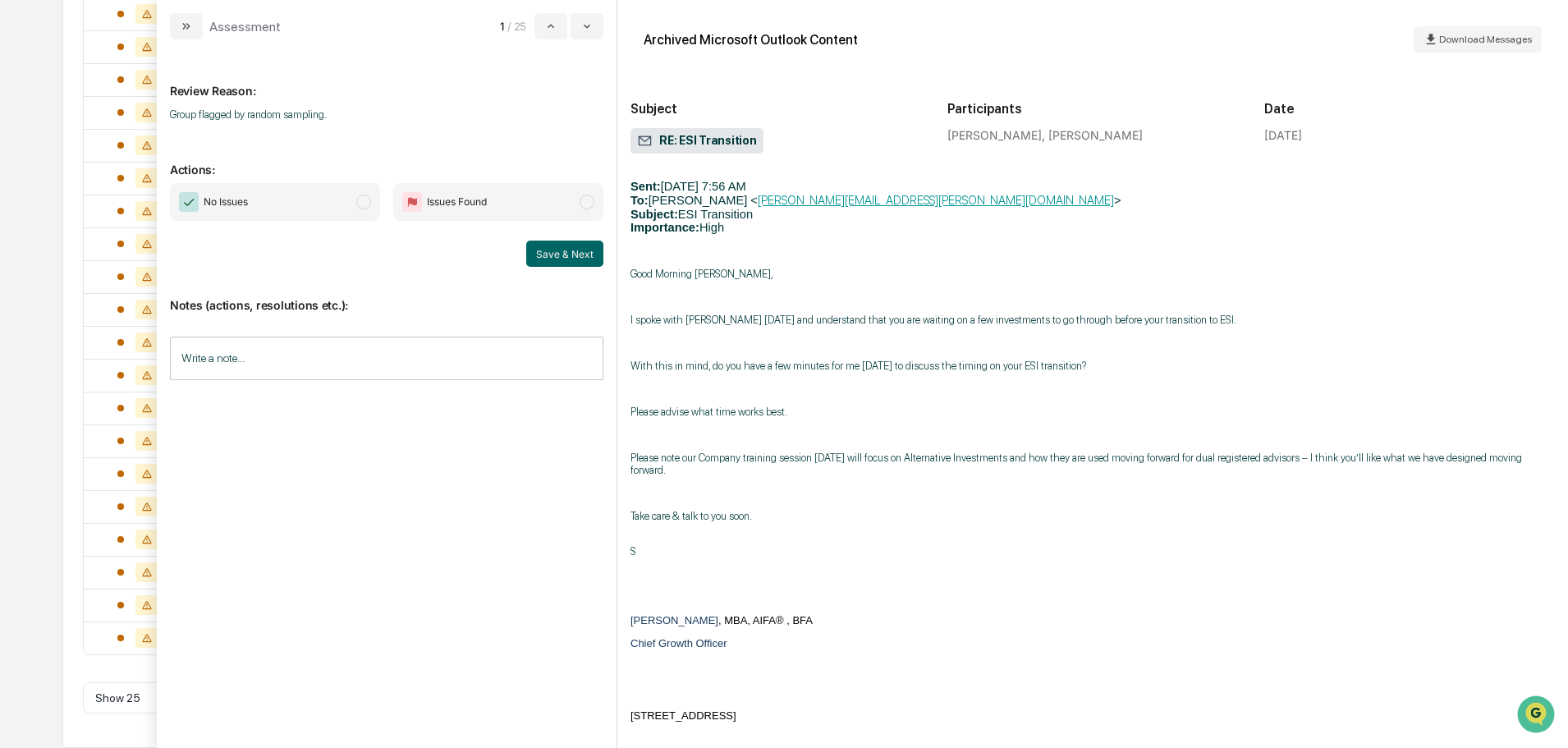
click at [337, 205] on span "No Issues" at bounding box center [275, 202] width 210 height 37
click at [323, 367] on input "Write a note..." at bounding box center [387, 358] width 434 height 43
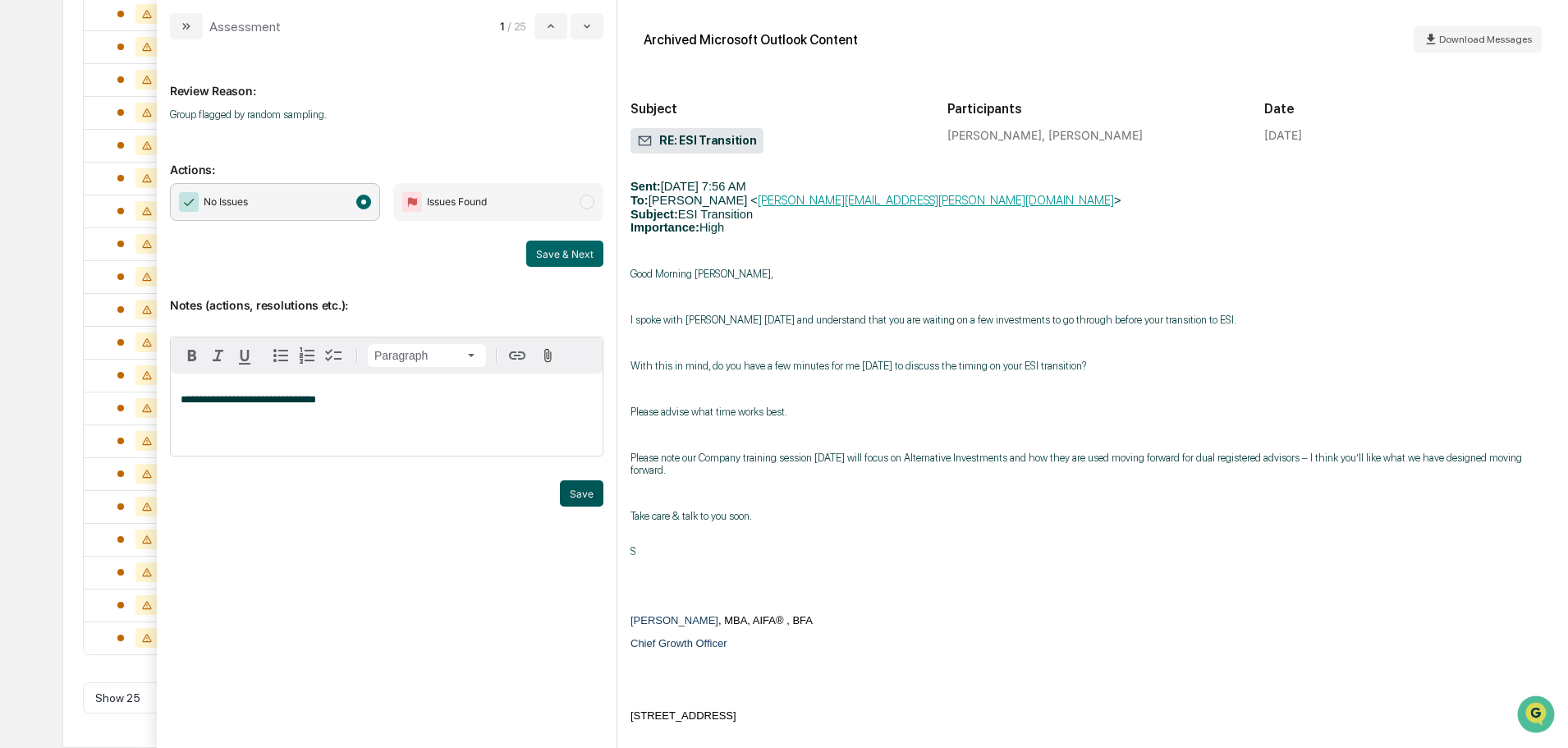
click at [578, 502] on button "Save" at bounding box center [582, 493] width 43 height 27
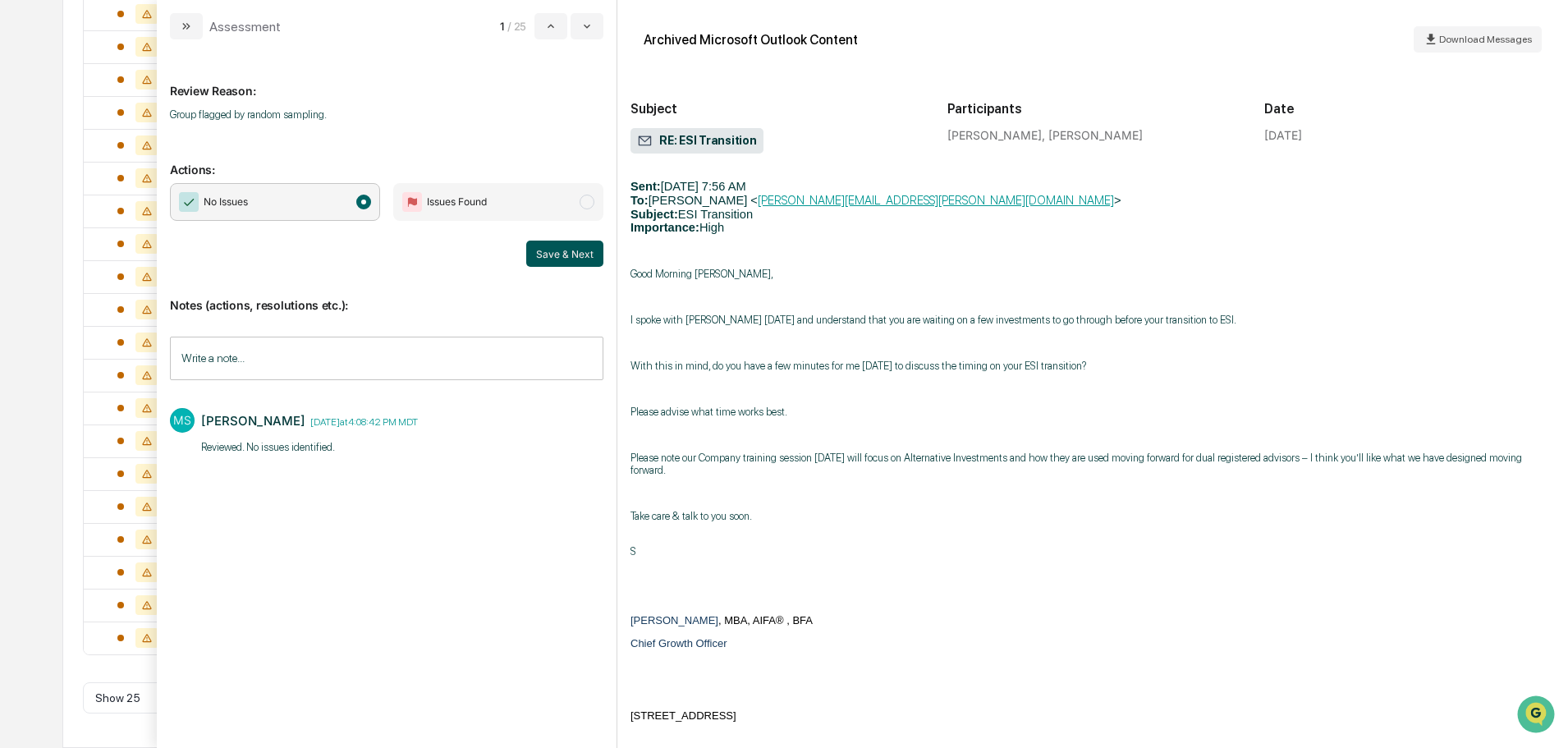
click at [565, 257] on button "Save & Next" at bounding box center [564, 253] width 78 height 27
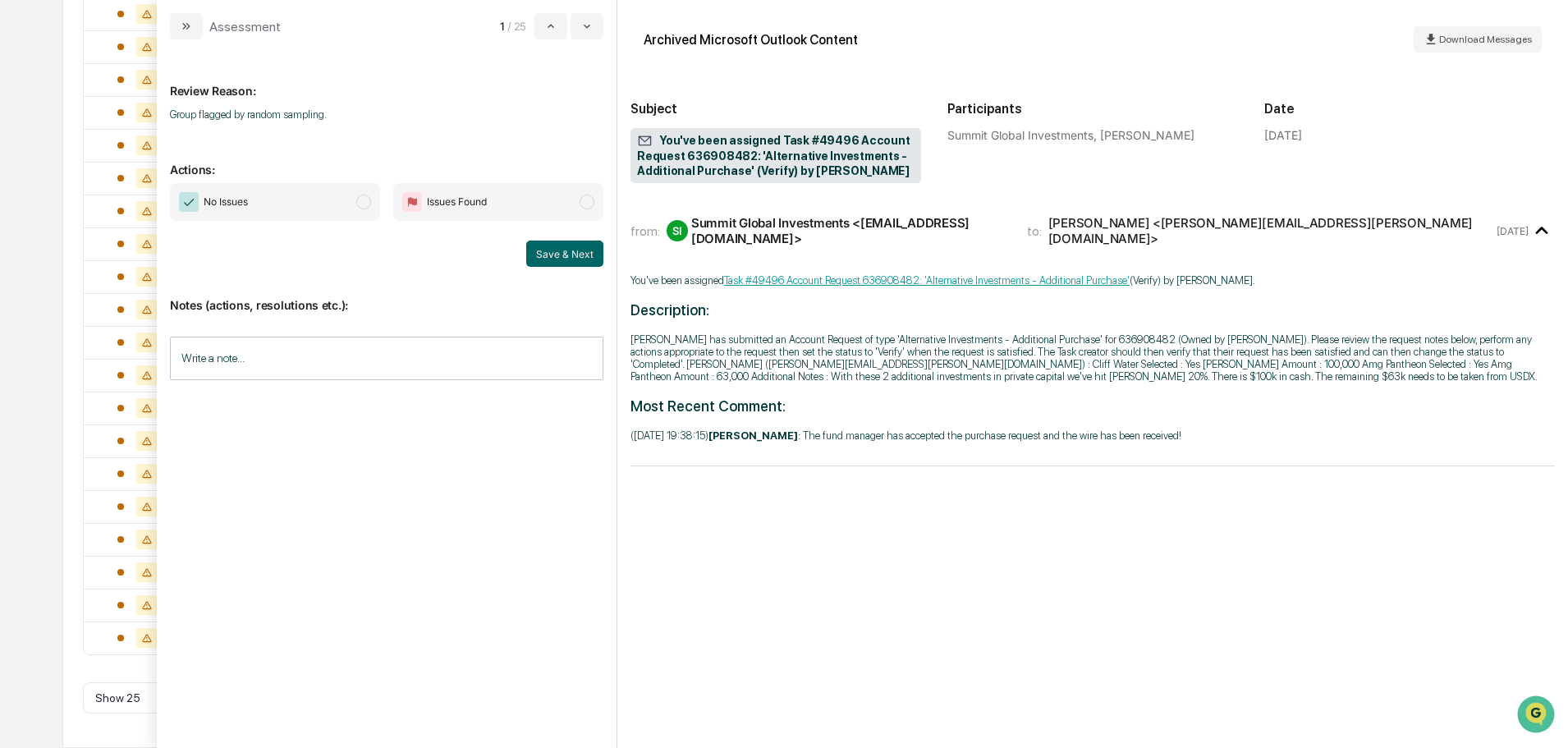
click at [308, 199] on span "No Issues" at bounding box center [275, 202] width 210 height 37
click at [546, 195] on span "Issues Found" at bounding box center [498, 202] width 210 height 37
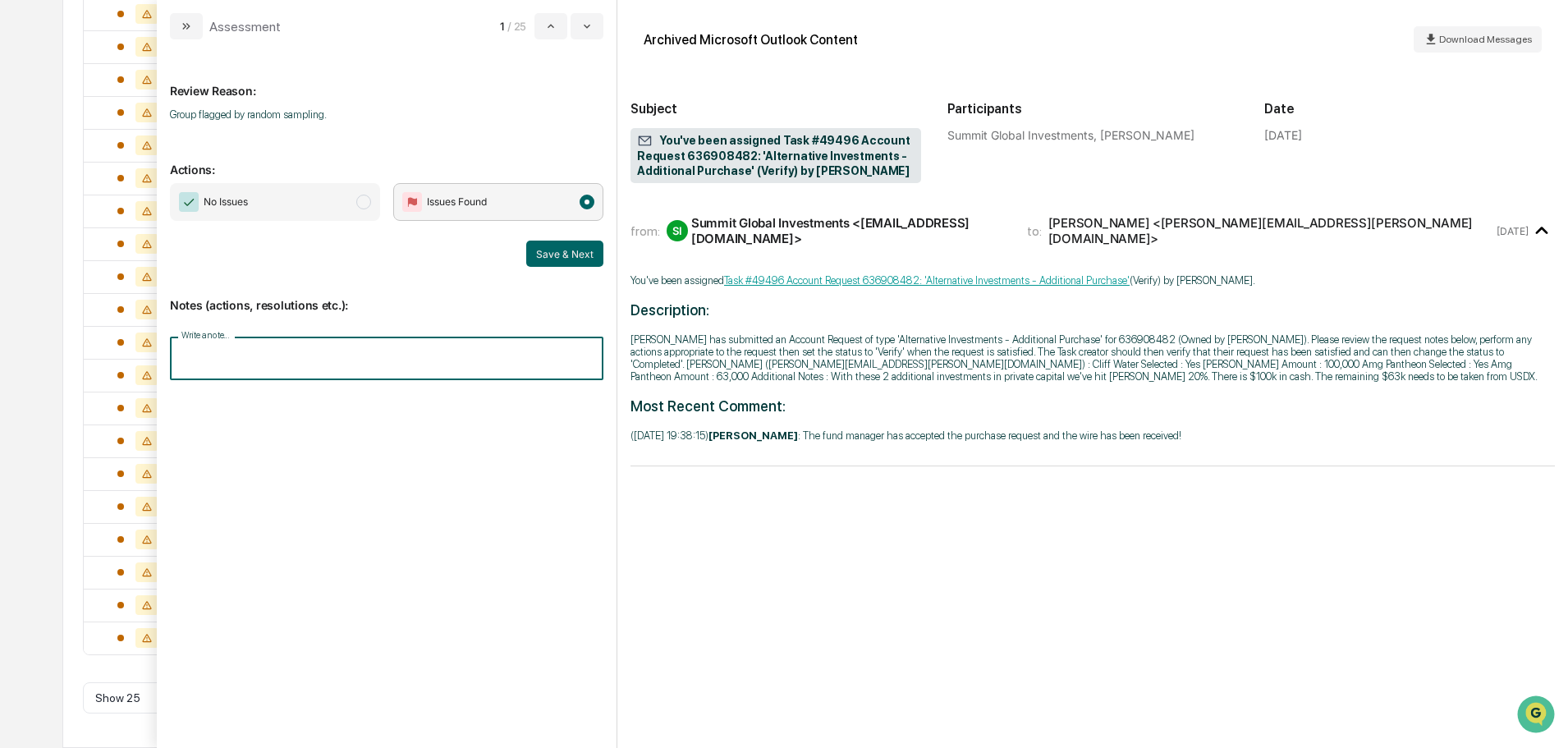
click at [391, 359] on input "Write a note..." at bounding box center [387, 358] width 434 height 43
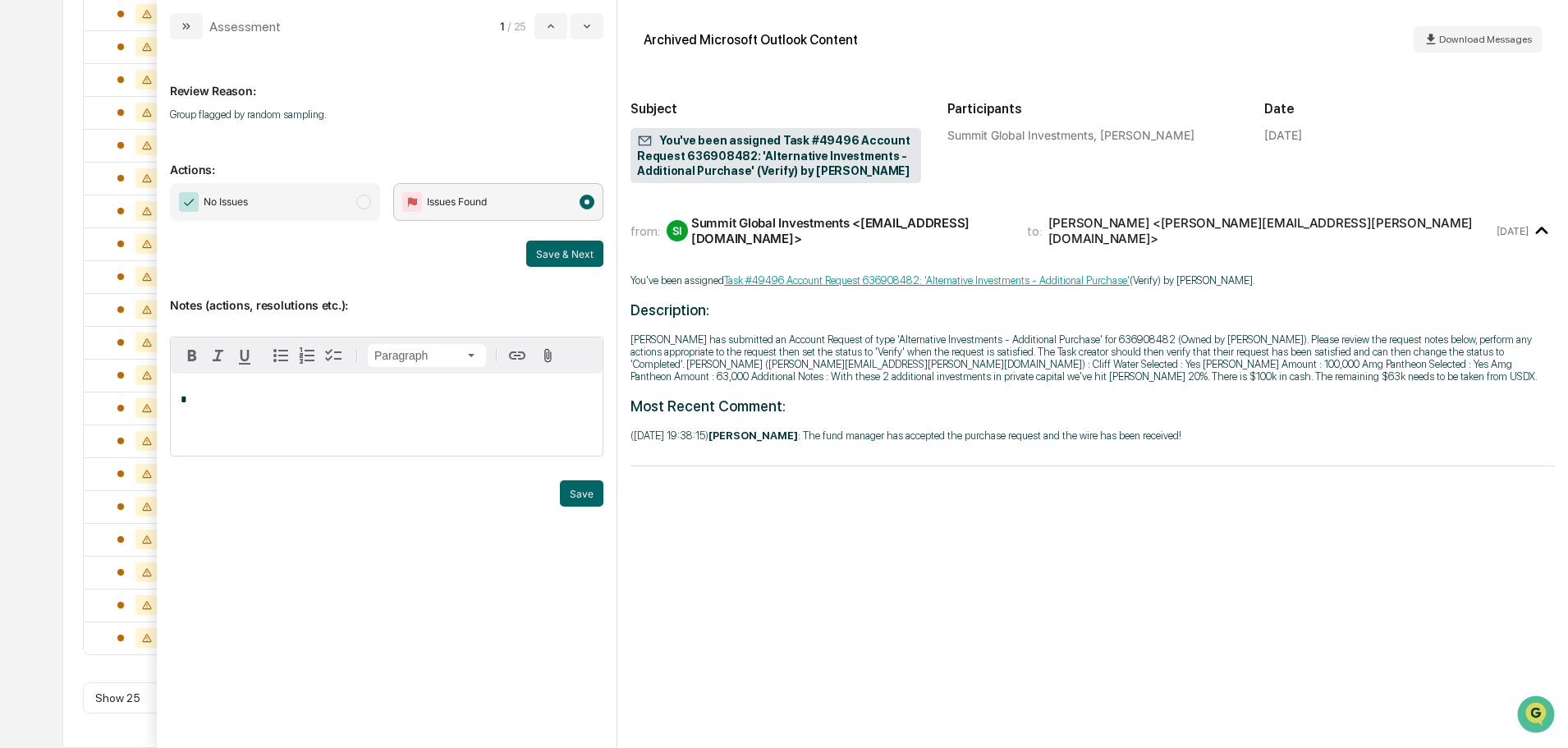
click at [327, 196] on span "No Issues" at bounding box center [275, 202] width 210 height 37
click at [318, 398] on p "*" at bounding box center [387, 401] width 412 height 12
click at [589, 494] on button "Save" at bounding box center [582, 493] width 43 height 27
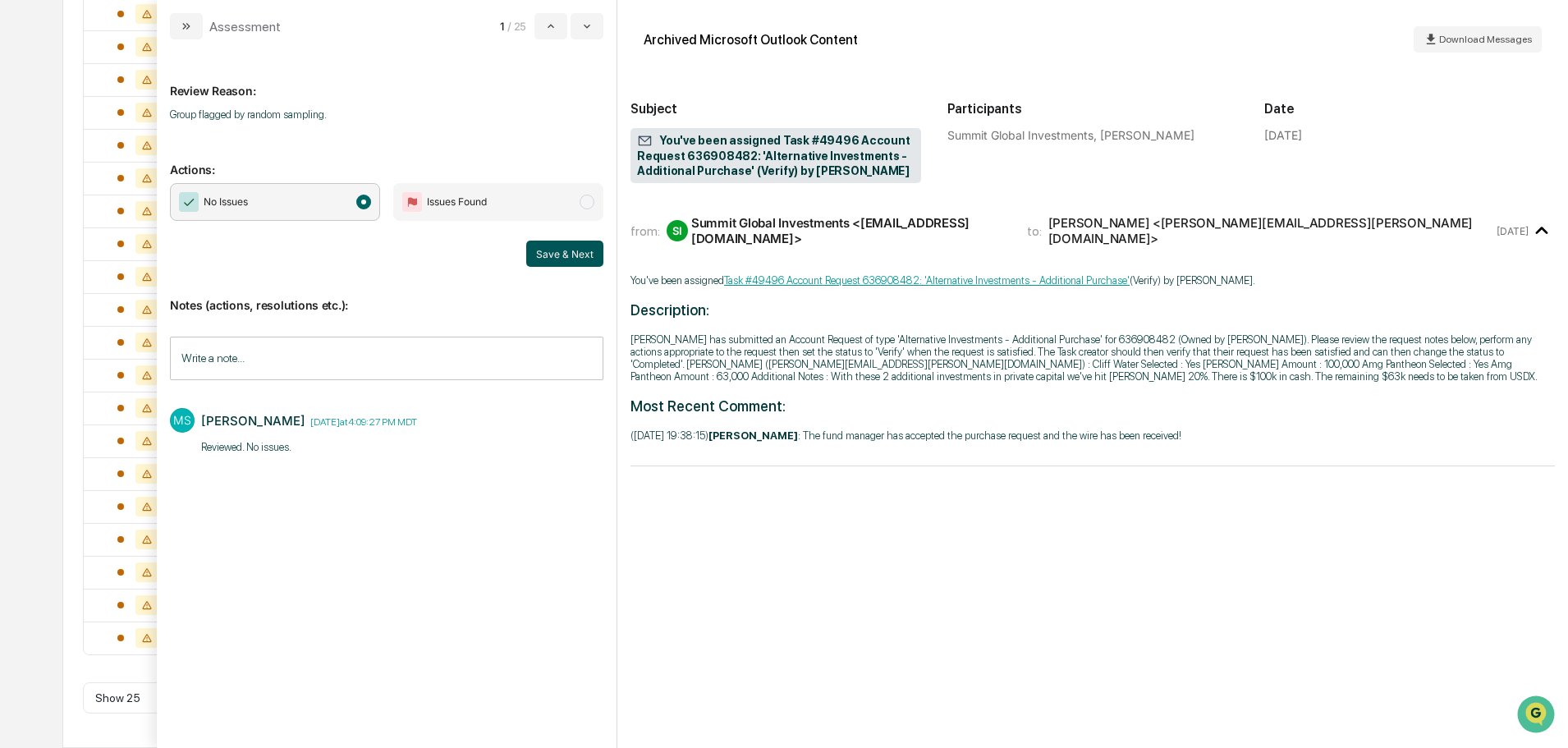
click at [548, 244] on button "Save & Next" at bounding box center [564, 253] width 78 height 27
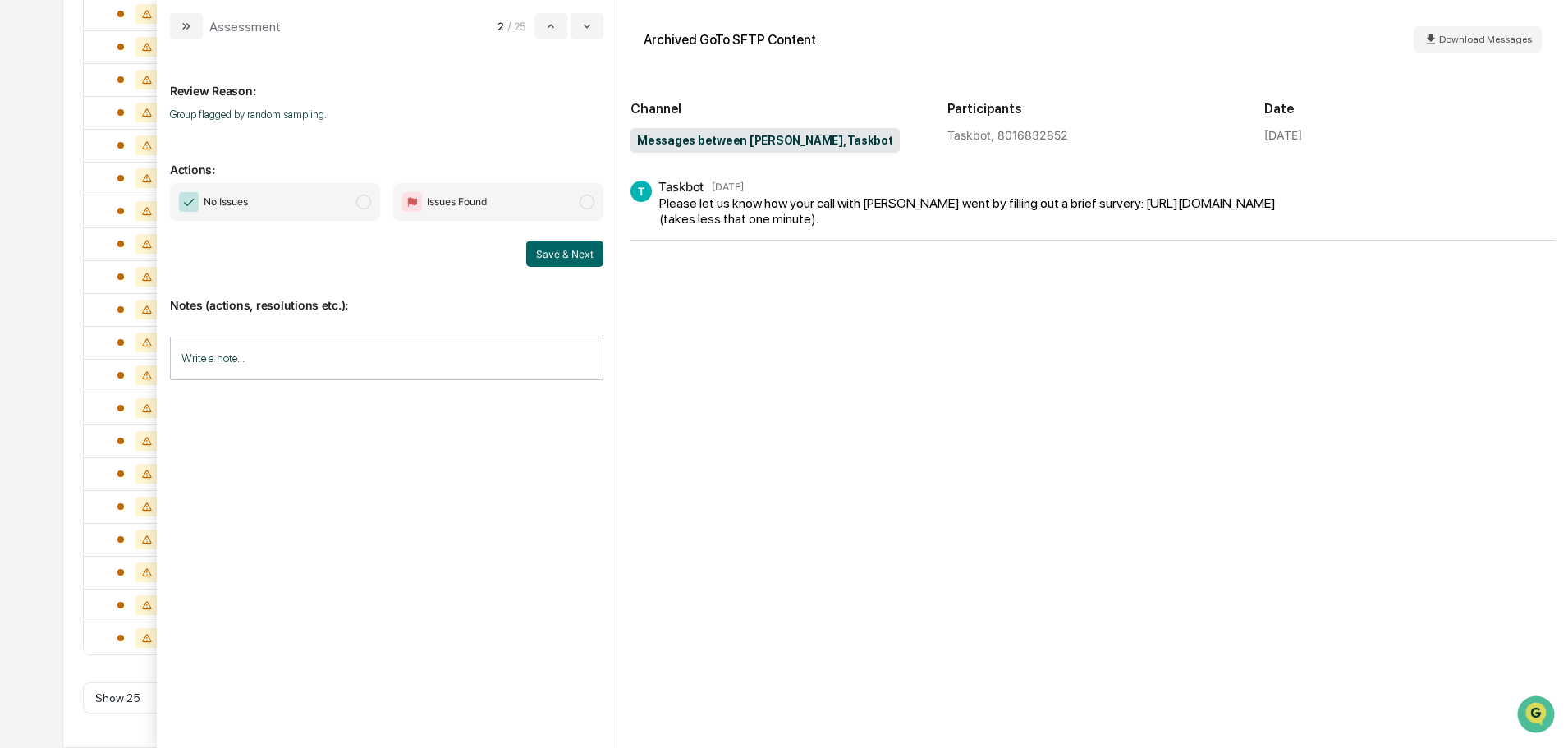
click at [269, 199] on span "No Issues" at bounding box center [275, 202] width 210 height 37
click at [271, 353] on input "Write a note..." at bounding box center [387, 358] width 434 height 43
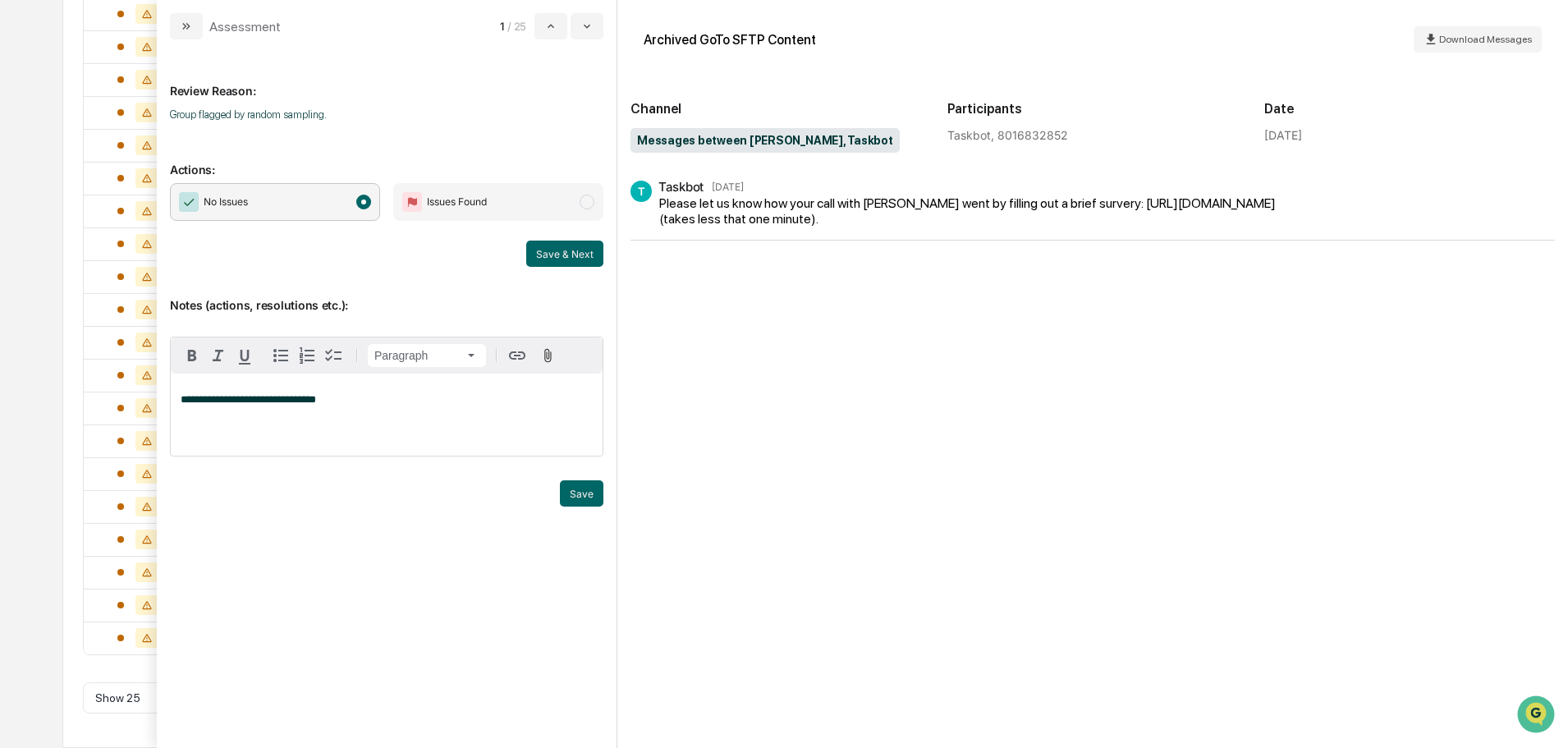
drag, startPoint x: 590, startPoint y: 495, endPoint x: 600, endPoint y: 314, distance: 181.3
click at [590, 493] on button "Save" at bounding box center [582, 493] width 43 height 27
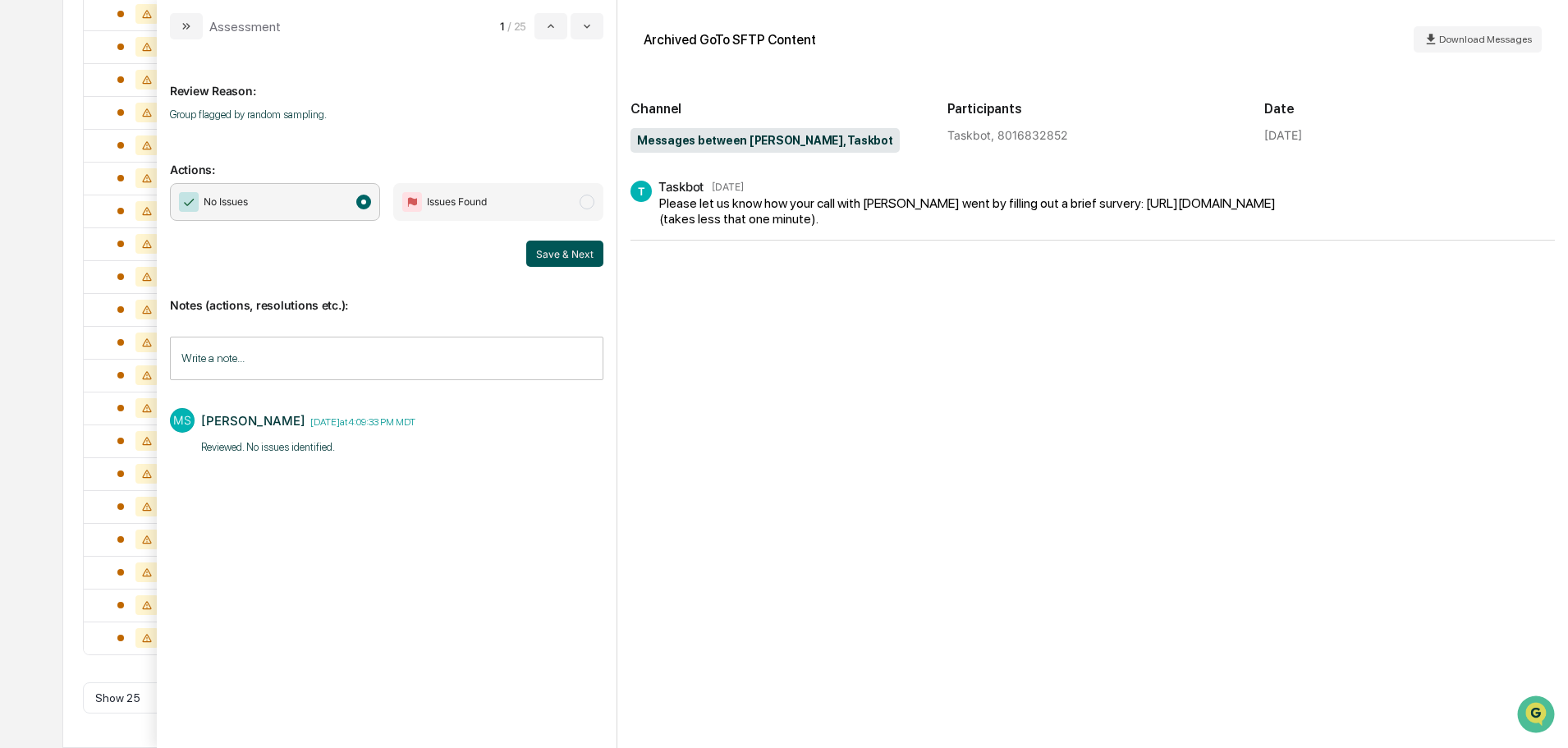
click at [592, 252] on button "Save & Next" at bounding box center [564, 253] width 78 height 27
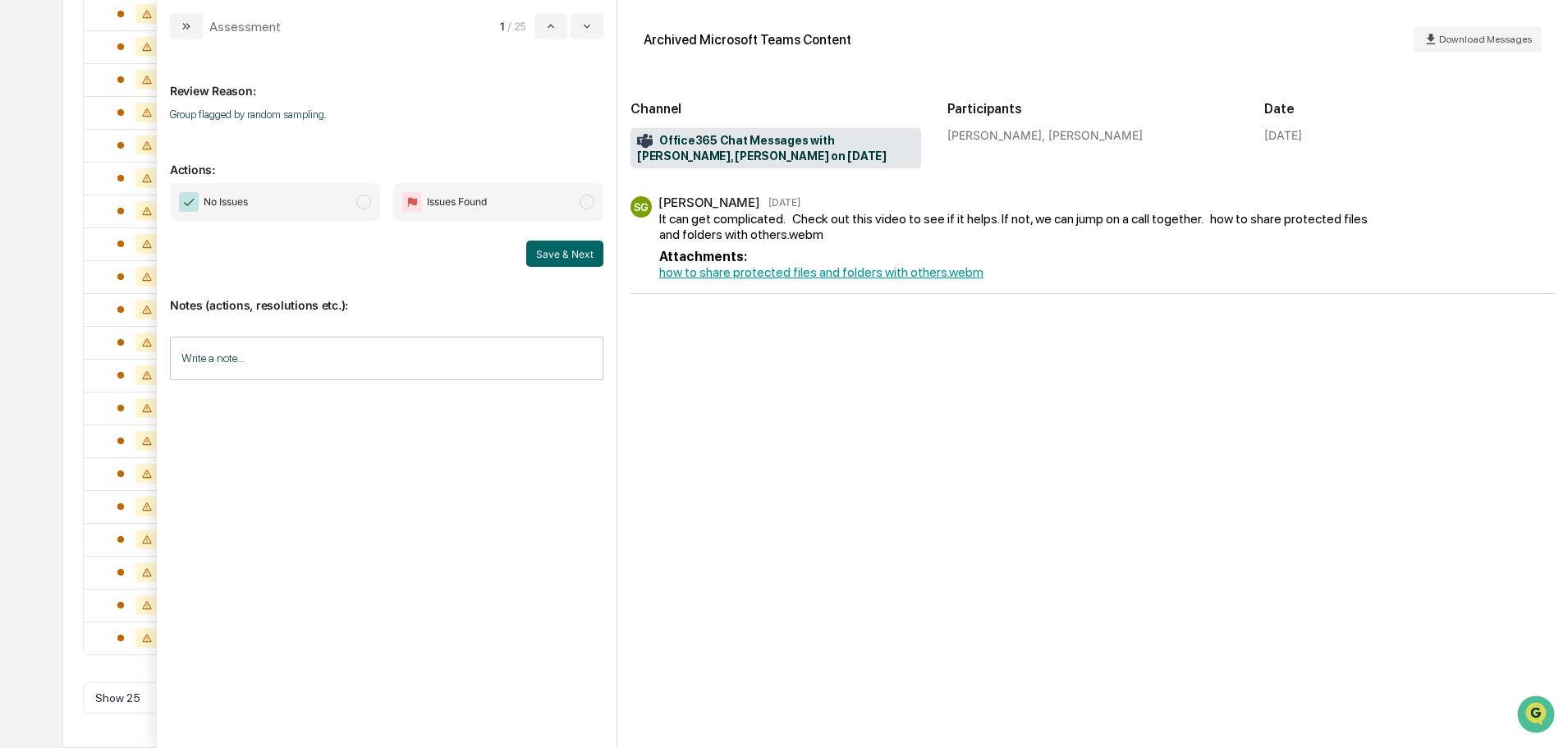
click at [798, 270] on link "how to share protected files and folders with others.webm" at bounding box center [821, 272] width 324 height 16
click at [327, 199] on span "No Issues" at bounding box center [275, 202] width 210 height 37
click at [320, 363] on input "Write a note..." at bounding box center [387, 358] width 434 height 43
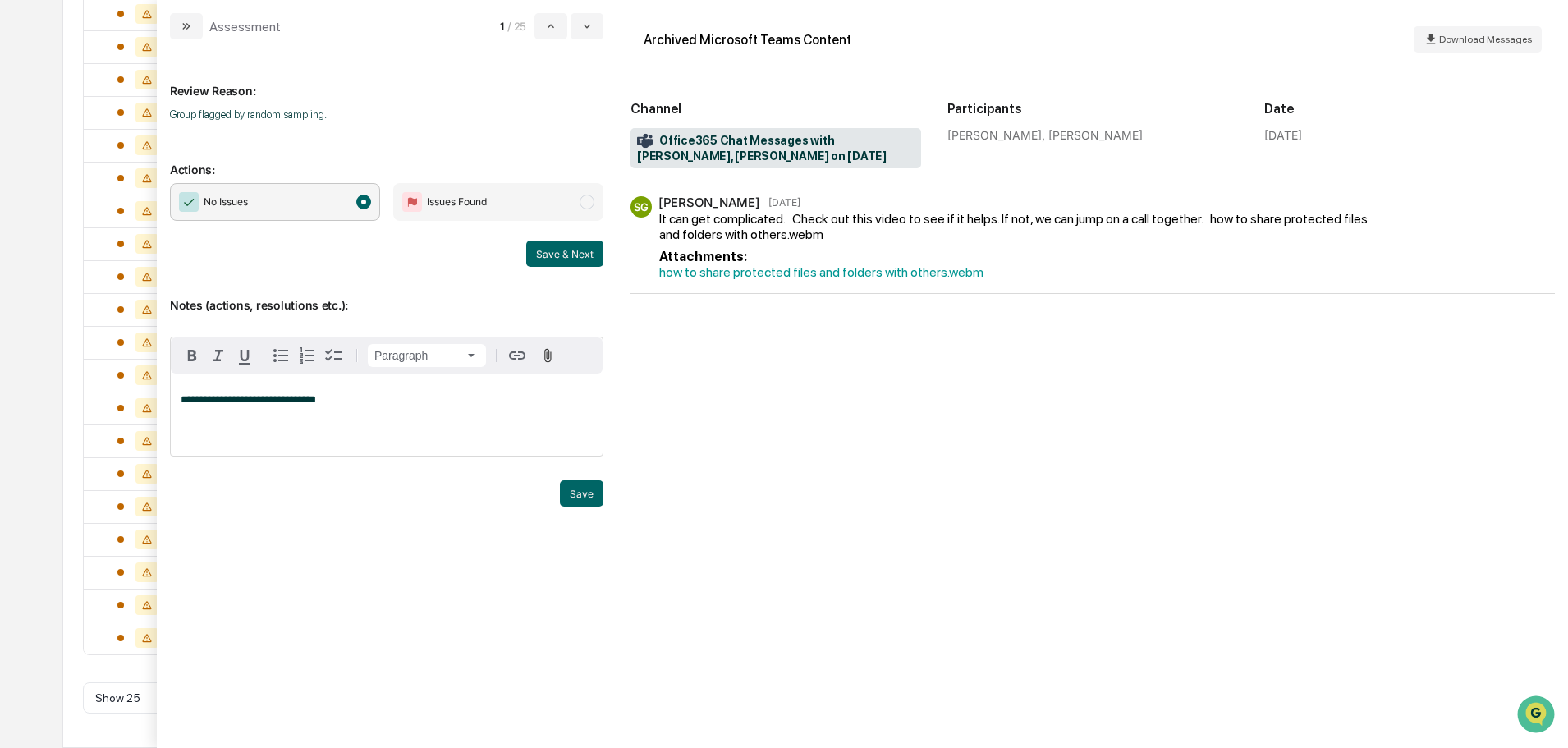
click at [606, 506] on div "**********" at bounding box center [387, 394] width 460 height 709
drag, startPoint x: 596, startPoint y: 497, endPoint x: 591, endPoint y: 480, distance: 17.7
click at [596, 496] on button "Save" at bounding box center [582, 493] width 43 height 27
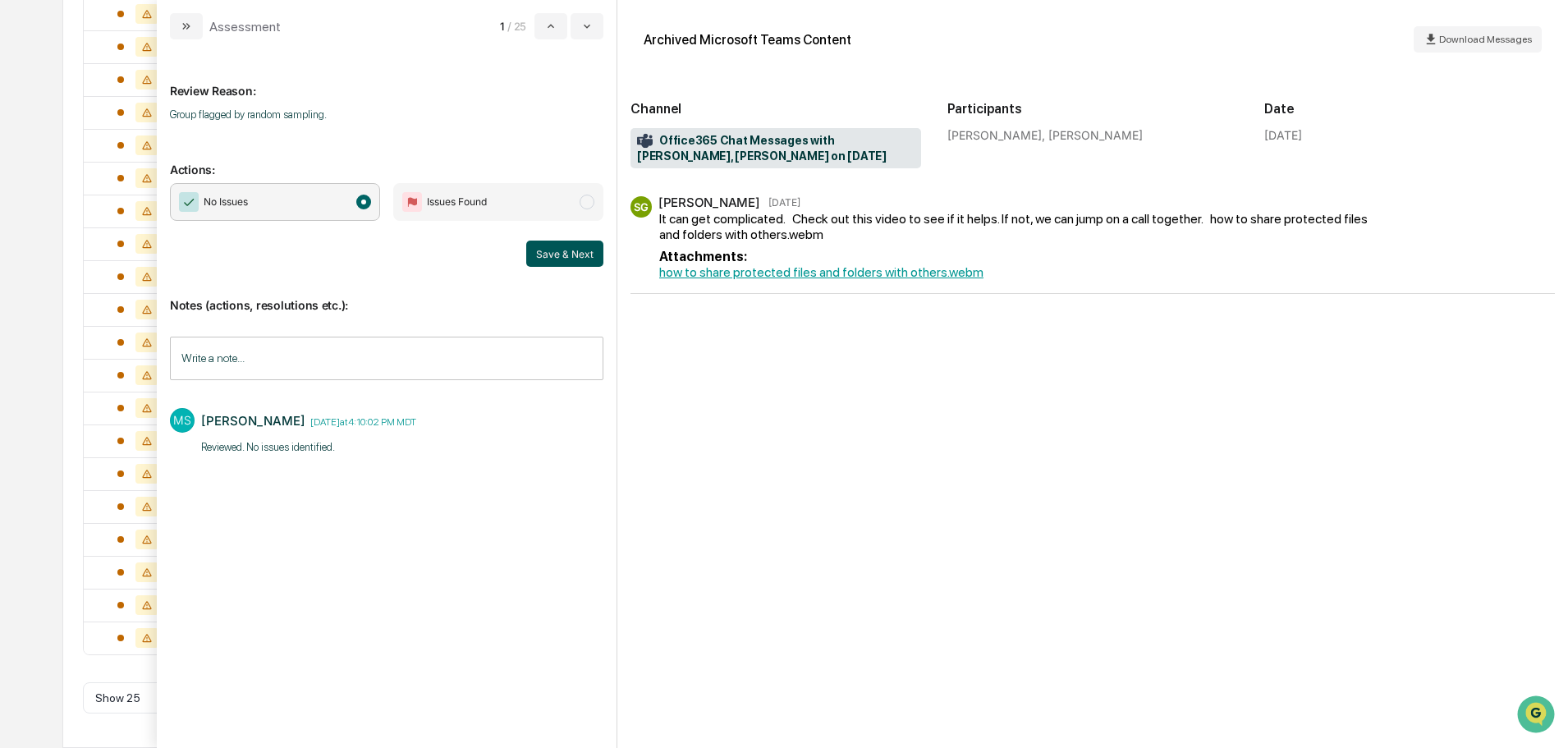
click at [566, 257] on button "Save & Next" at bounding box center [564, 253] width 78 height 27
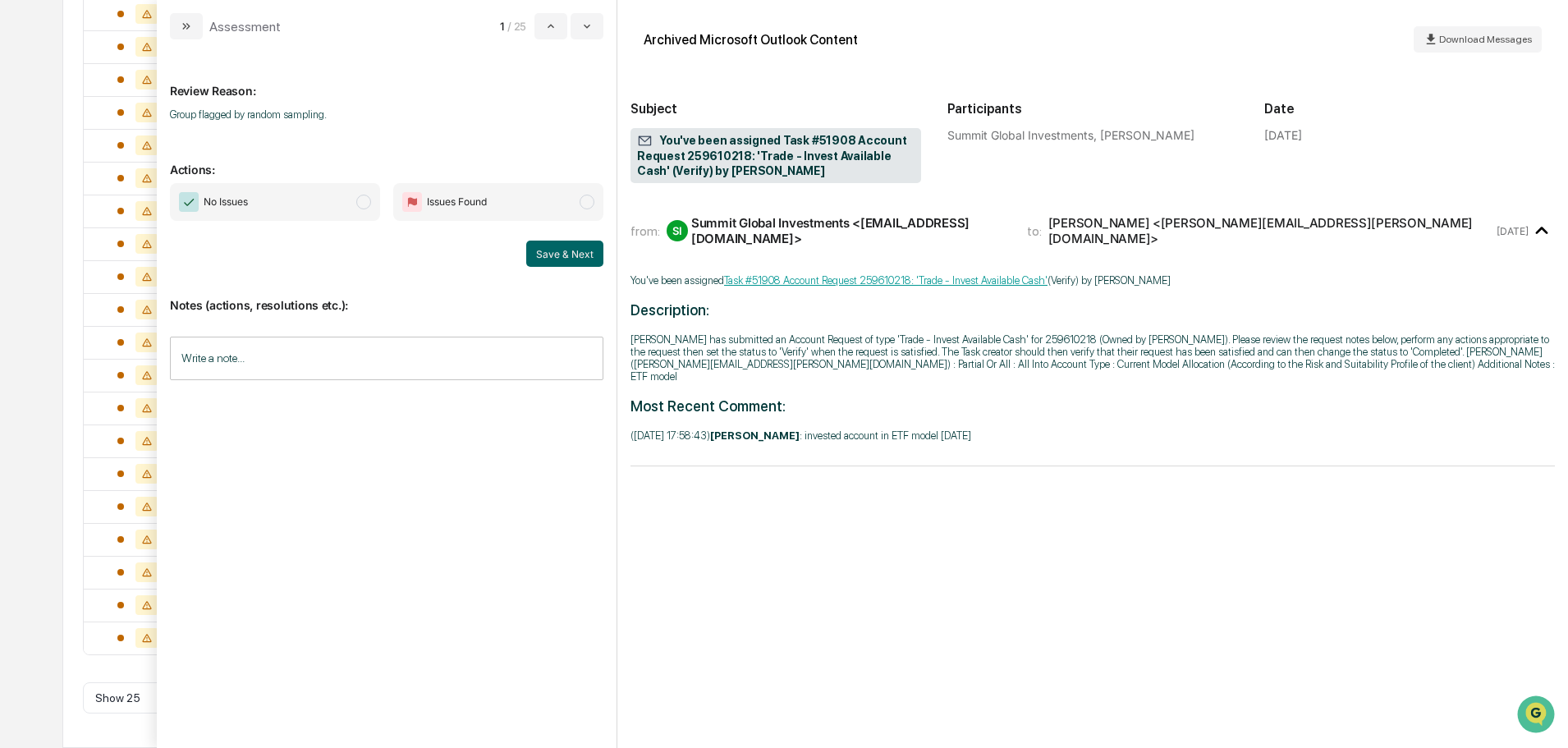
click at [399, 349] on input "Write a note..." at bounding box center [387, 358] width 434 height 43
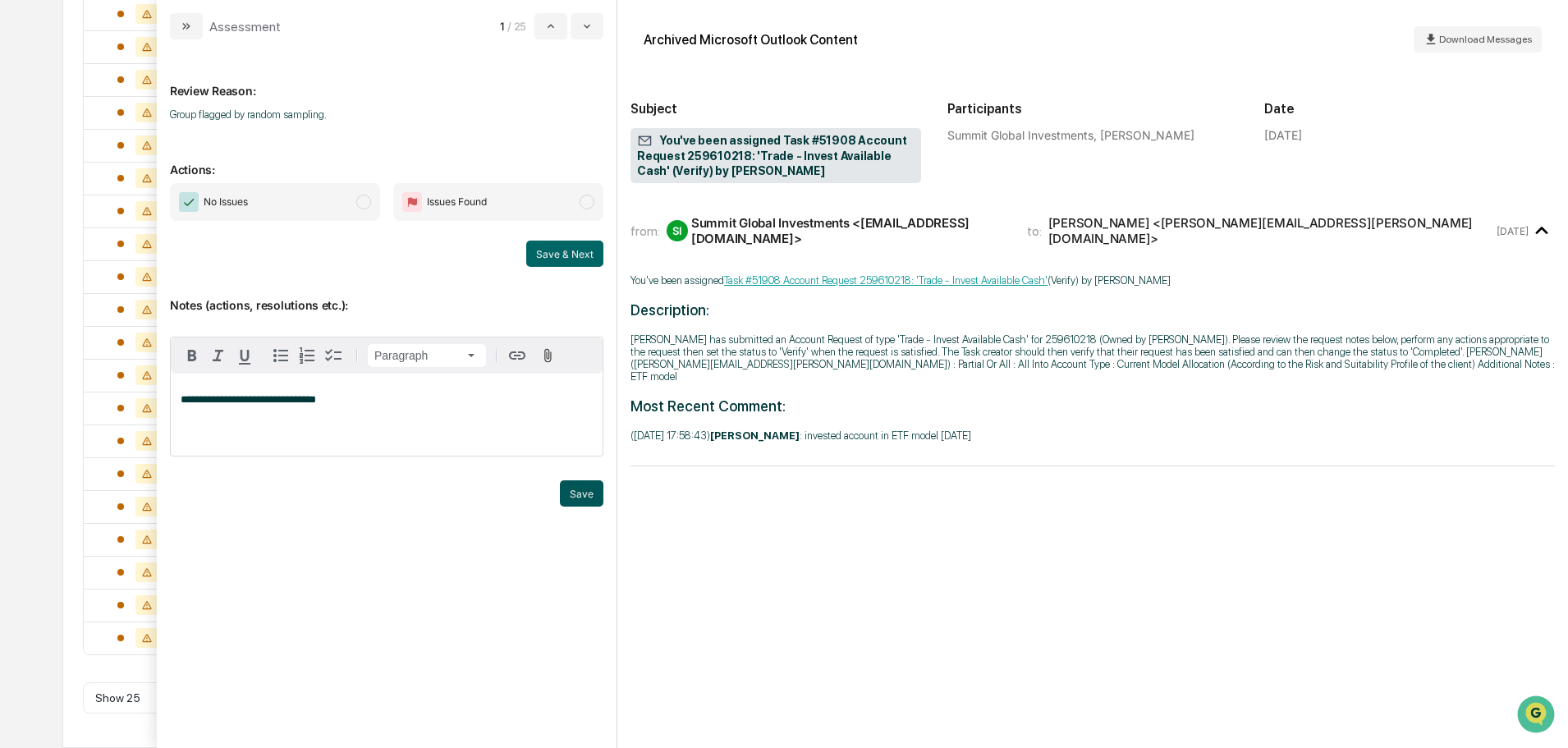
click at [569, 492] on button "Save" at bounding box center [582, 493] width 43 height 27
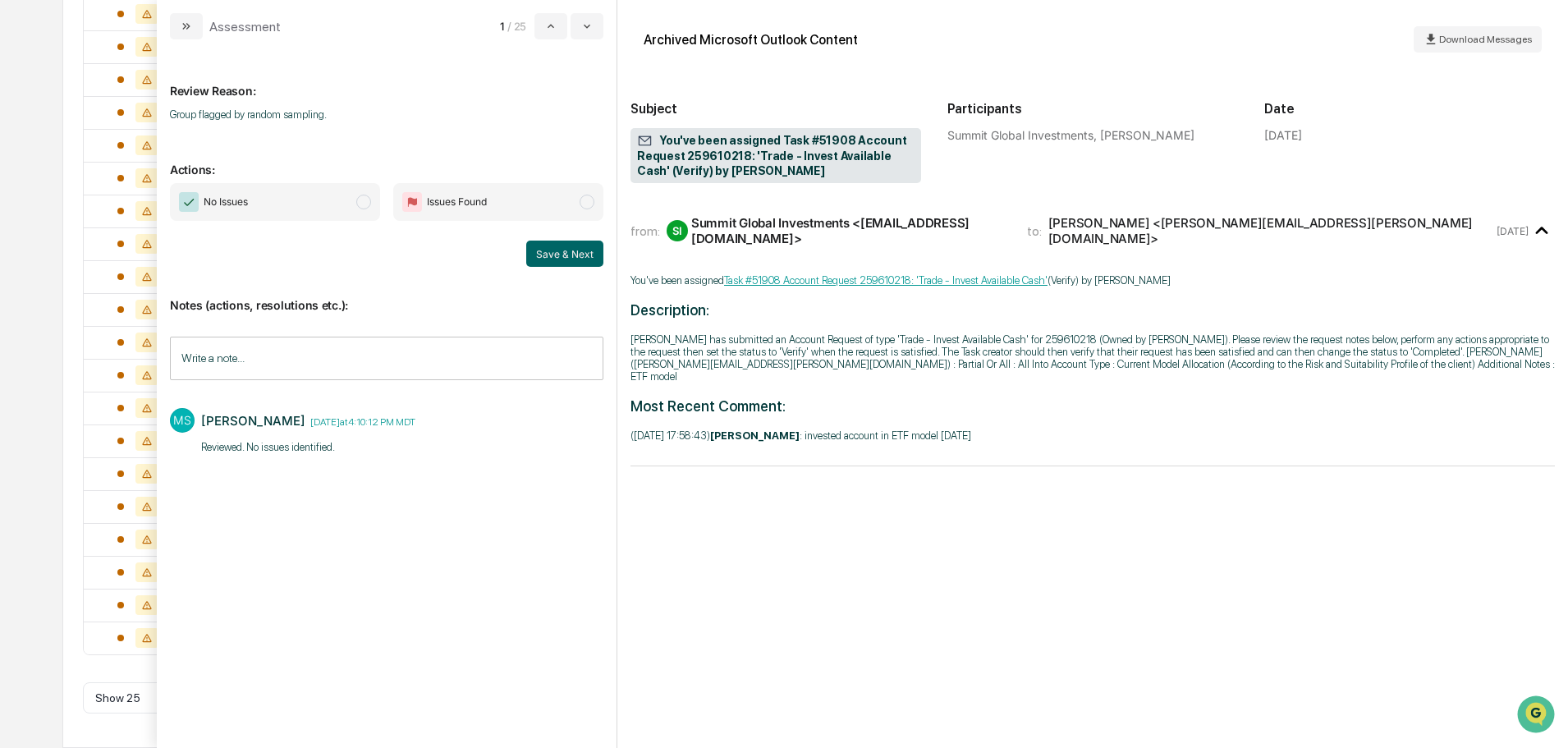
click at [311, 199] on span "No Issues" at bounding box center [275, 202] width 210 height 37
click at [544, 262] on button "Save & Next" at bounding box center [564, 253] width 78 height 27
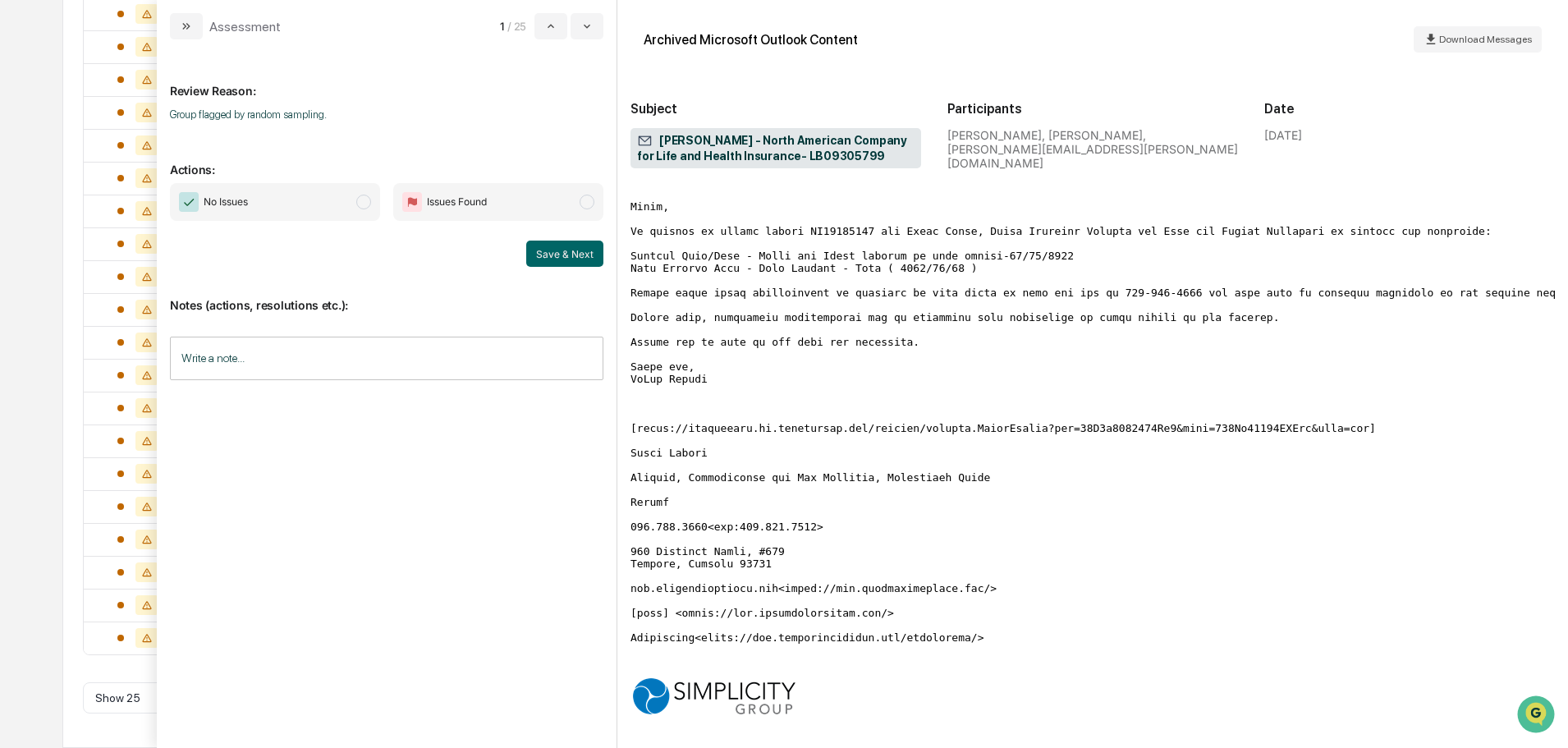
scroll to position [410, 0]
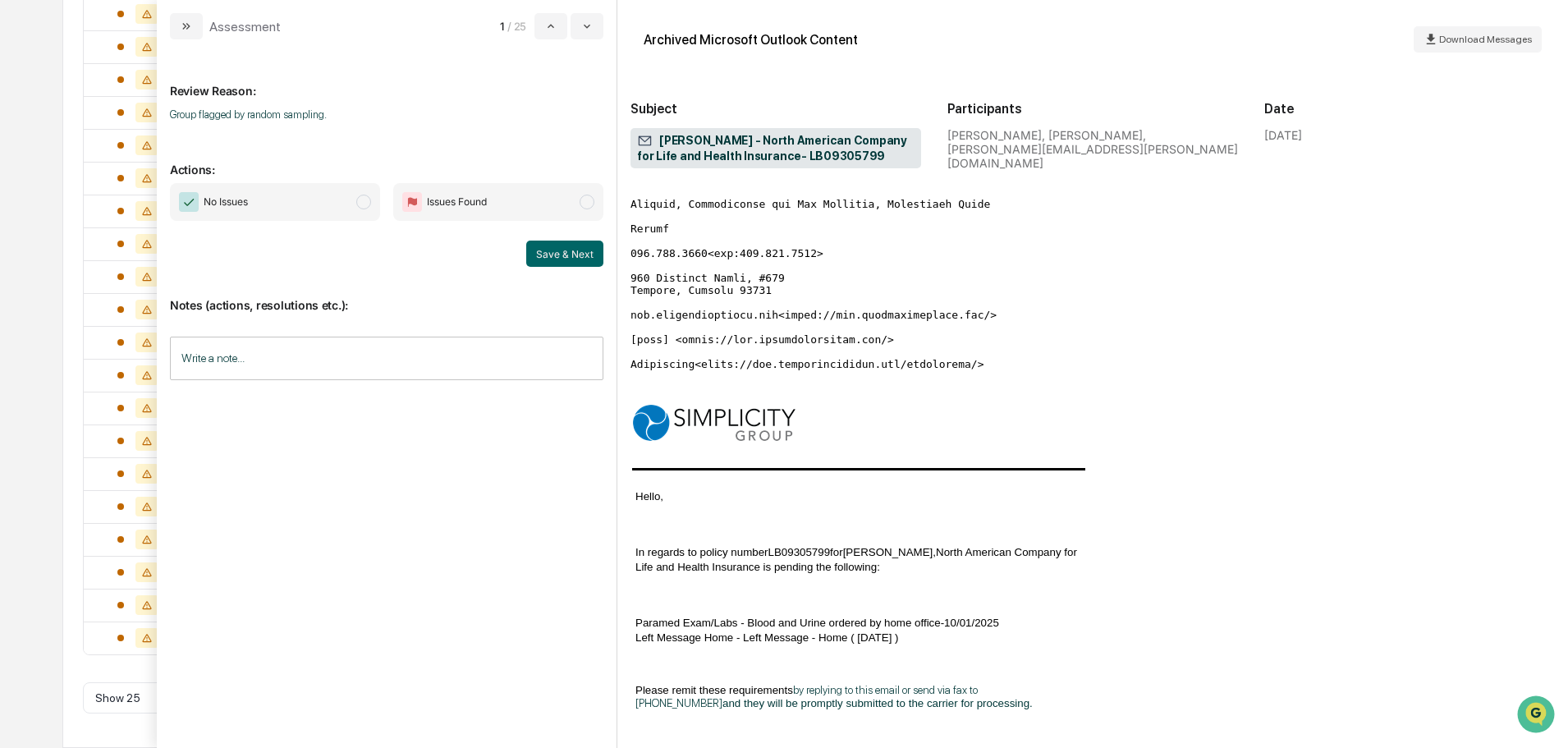
click at [353, 206] on span "No Issues" at bounding box center [275, 202] width 210 height 37
click at [341, 369] on input "Write a note..." at bounding box center [387, 358] width 434 height 43
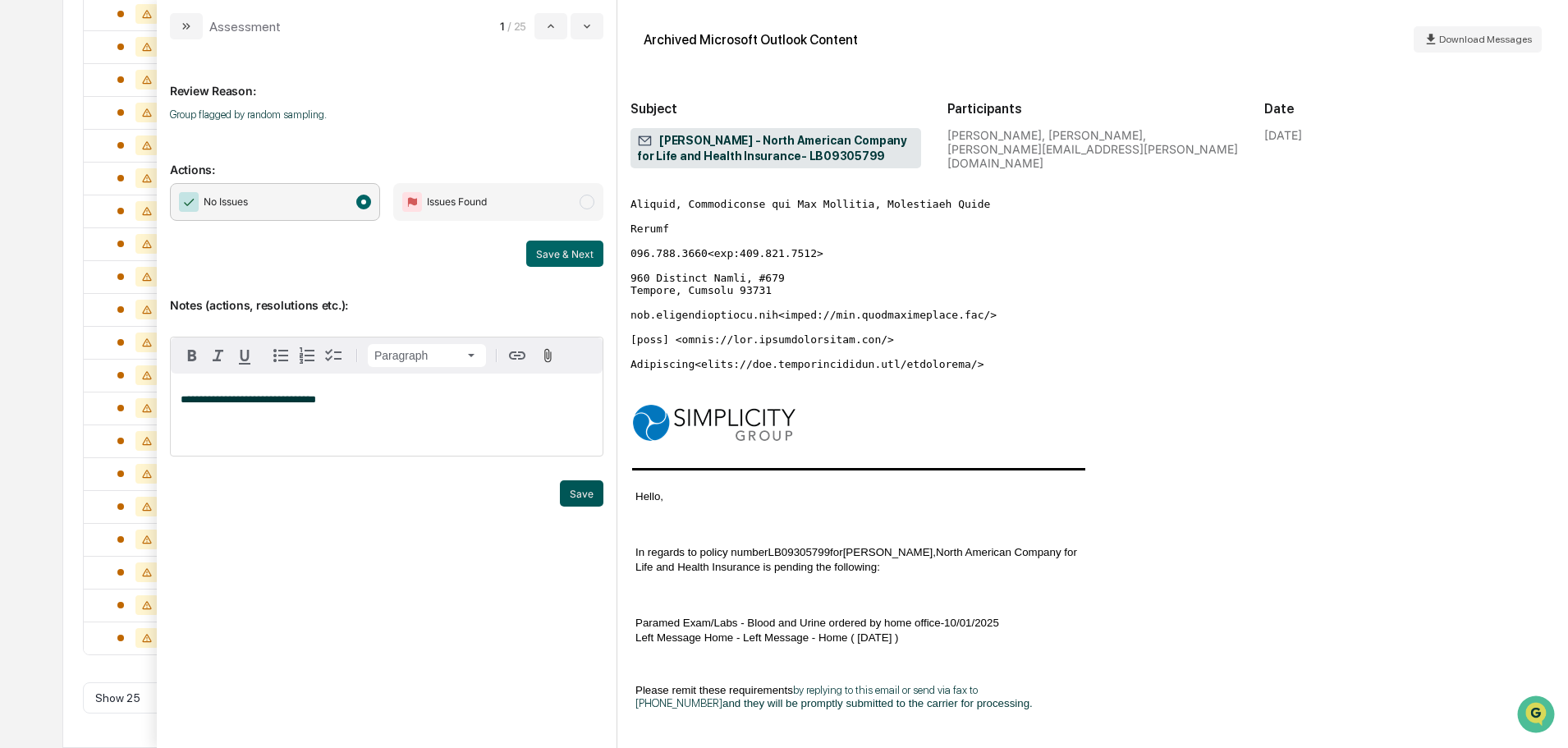
click at [591, 494] on button "Save" at bounding box center [582, 493] width 43 height 27
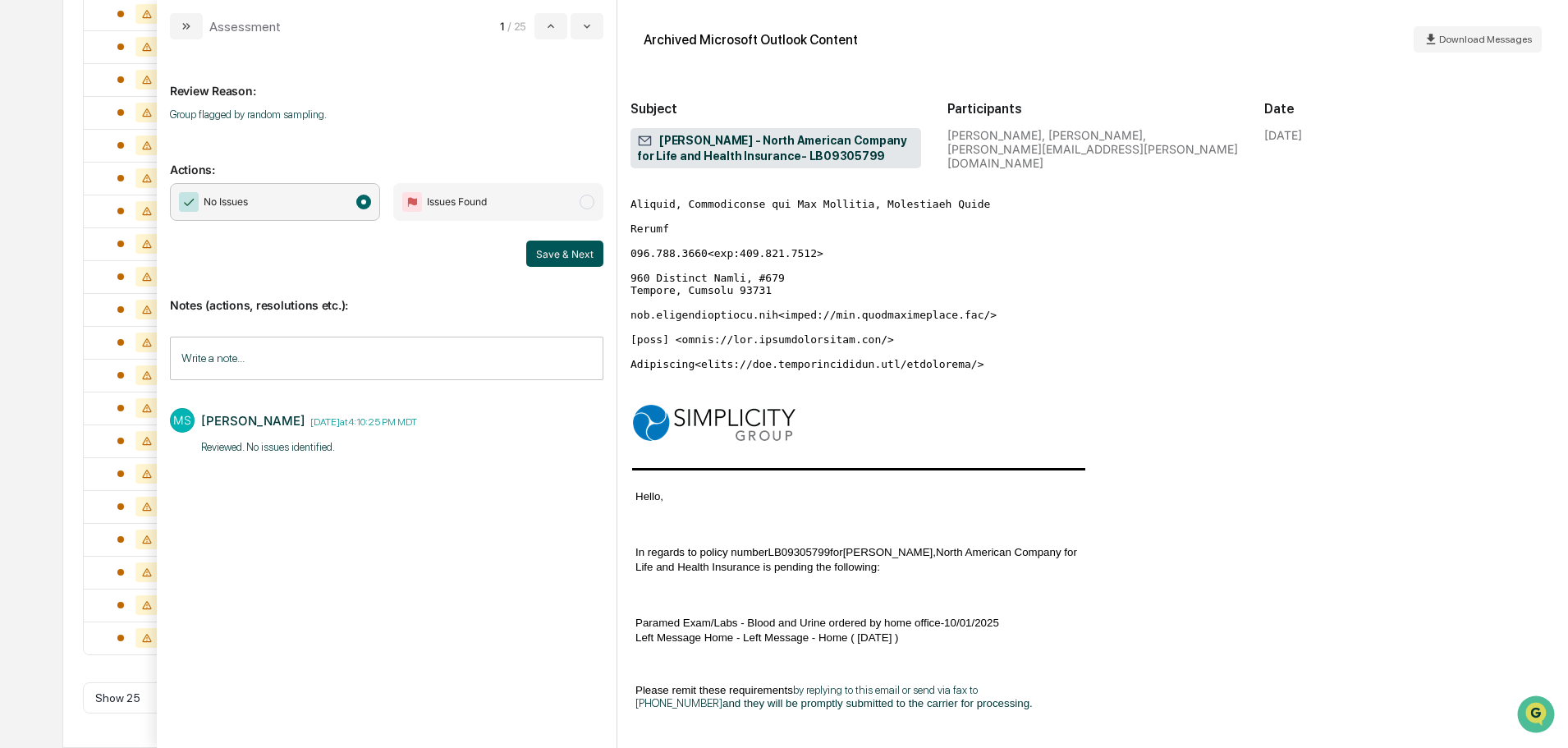
click at [593, 253] on button "Save & Next" at bounding box center [564, 253] width 78 height 27
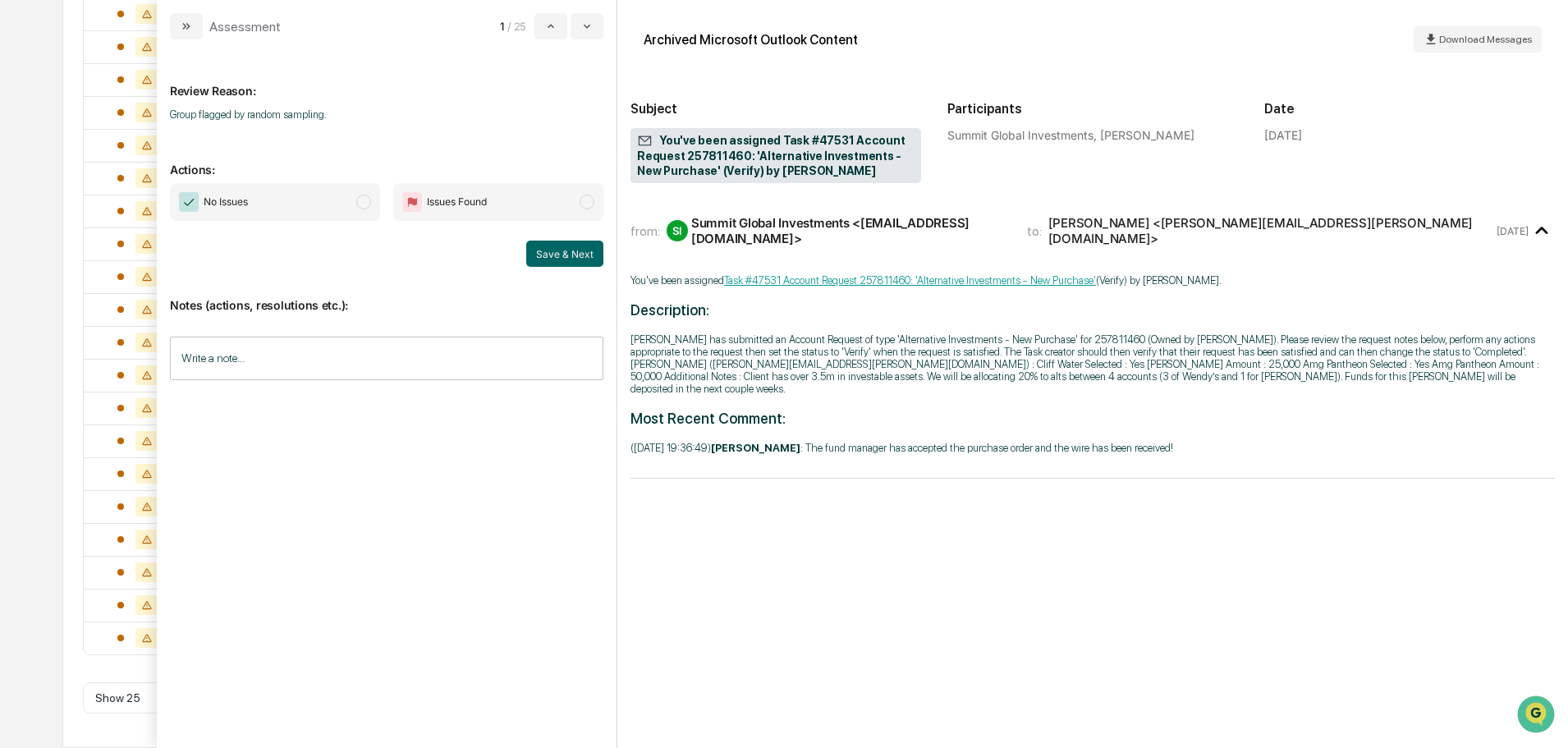
click at [288, 187] on span "No Issues" at bounding box center [275, 202] width 210 height 37
click at [516, 196] on span "Issues Found" at bounding box center [498, 202] width 210 height 37
click at [358, 351] on input "Write a note..." at bounding box center [387, 358] width 434 height 43
click at [323, 197] on span "No Issues" at bounding box center [275, 202] width 210 height 37
click at [301, 405] on p "*" at bounding box center [387, 401] width 412 height 12
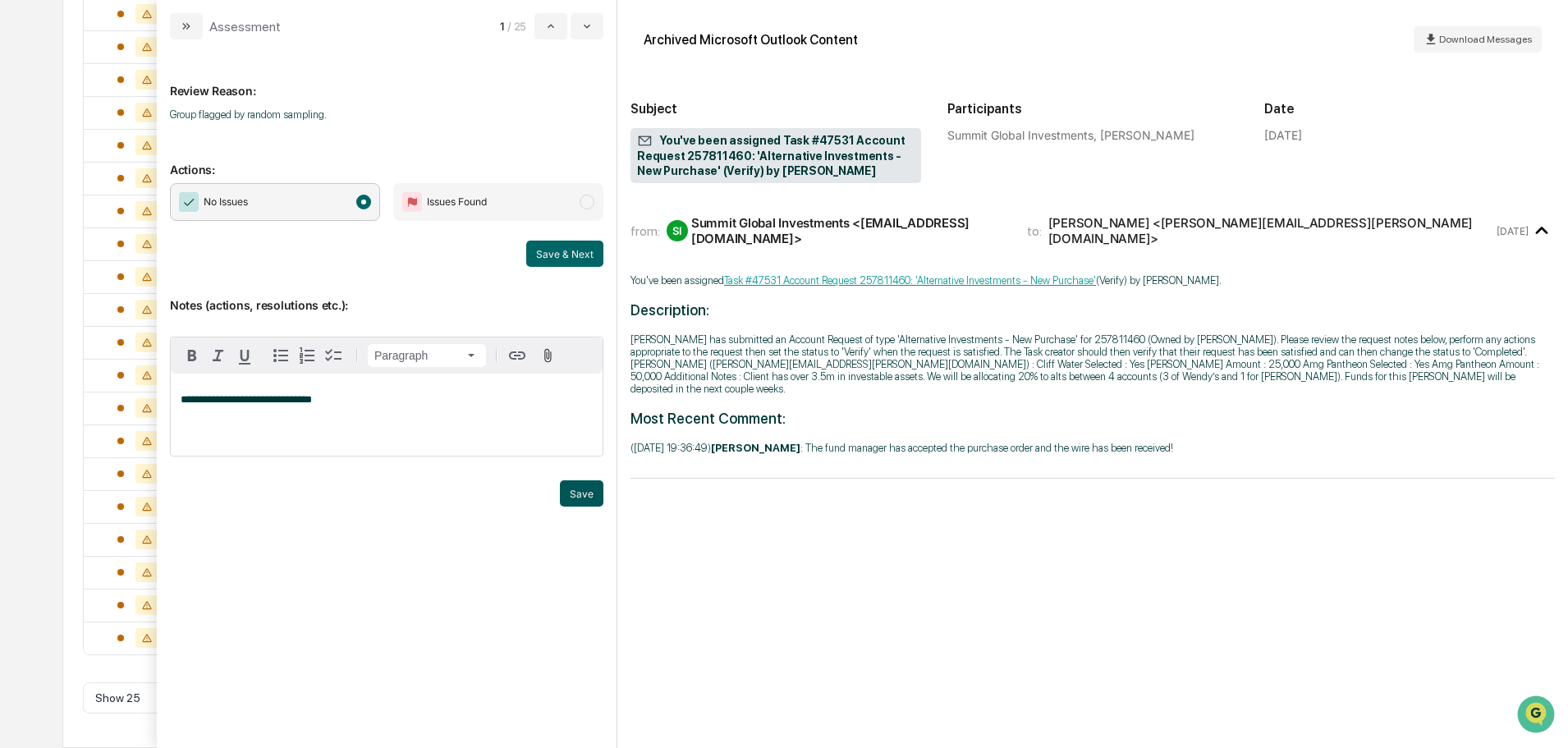
click at [591, 490] on button "Save" at bounding box center [582, 493] width 43 height 27
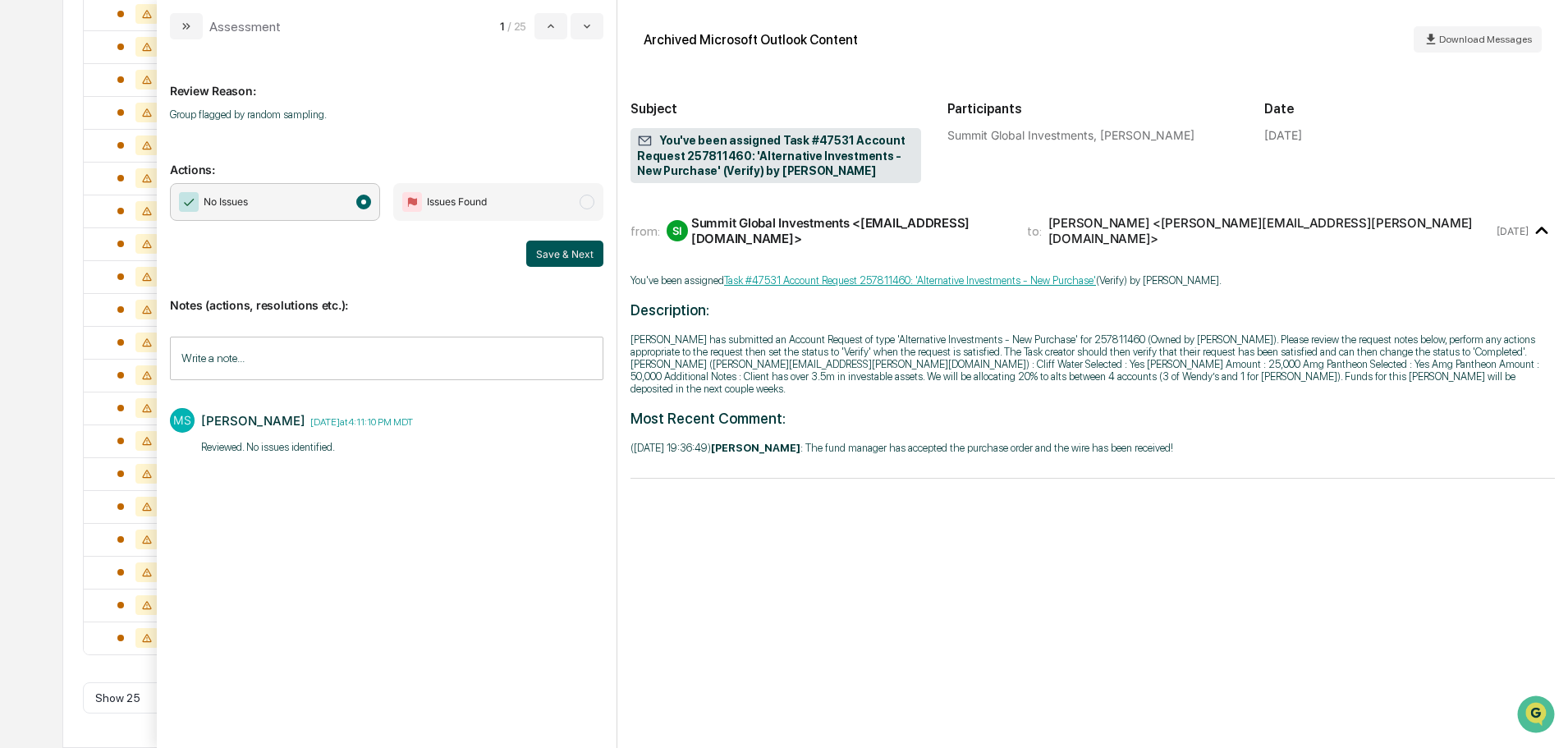
click at [560, 253] on button "Save & Next" at bounding box center [564, 253] width 78 height 27
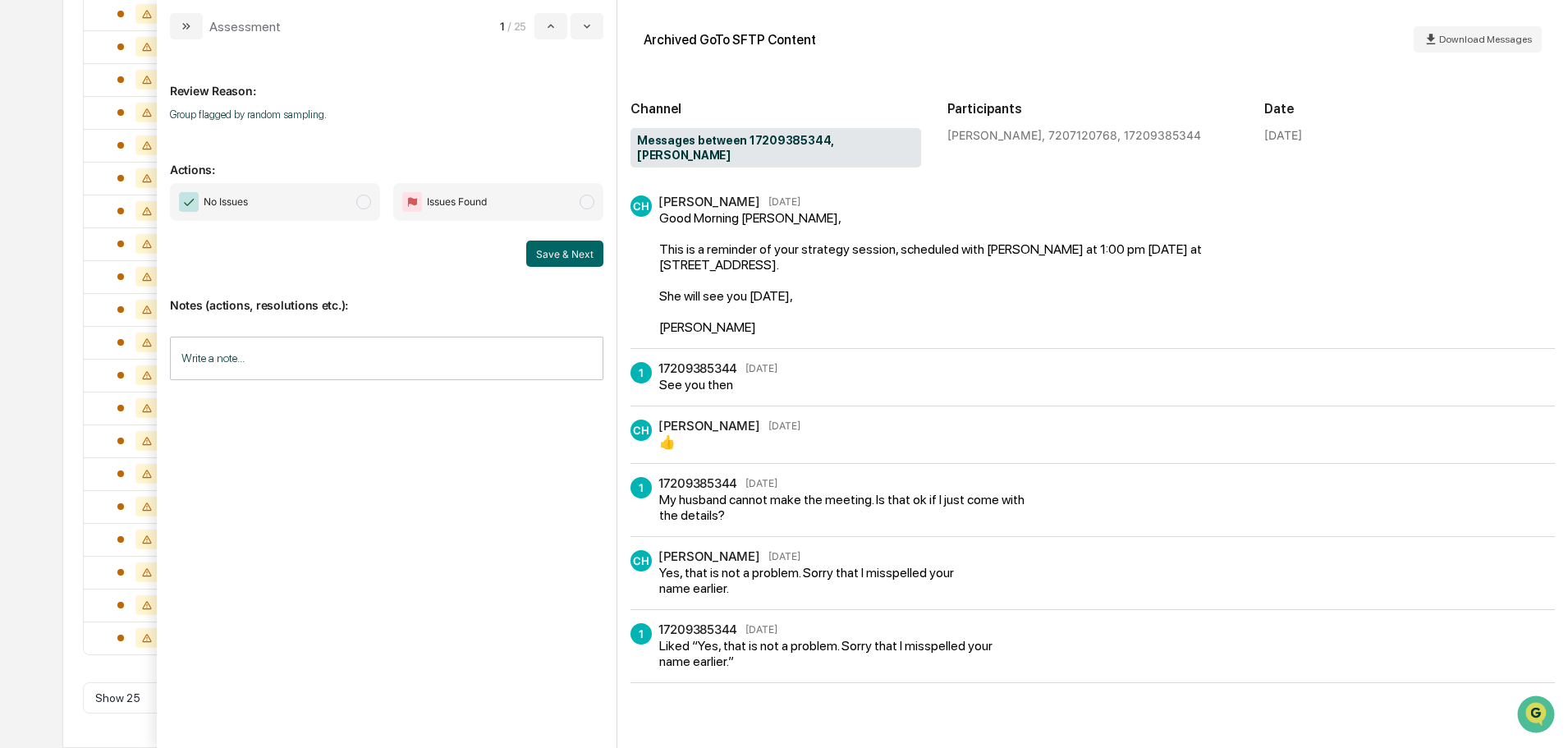
click at [335, 213] on span "No Issues" at bounding box center [275, 202] width 210 height 37
click at [326, 380] on input "Write a note..." at bounding box center [387, 358] width 434 height 43
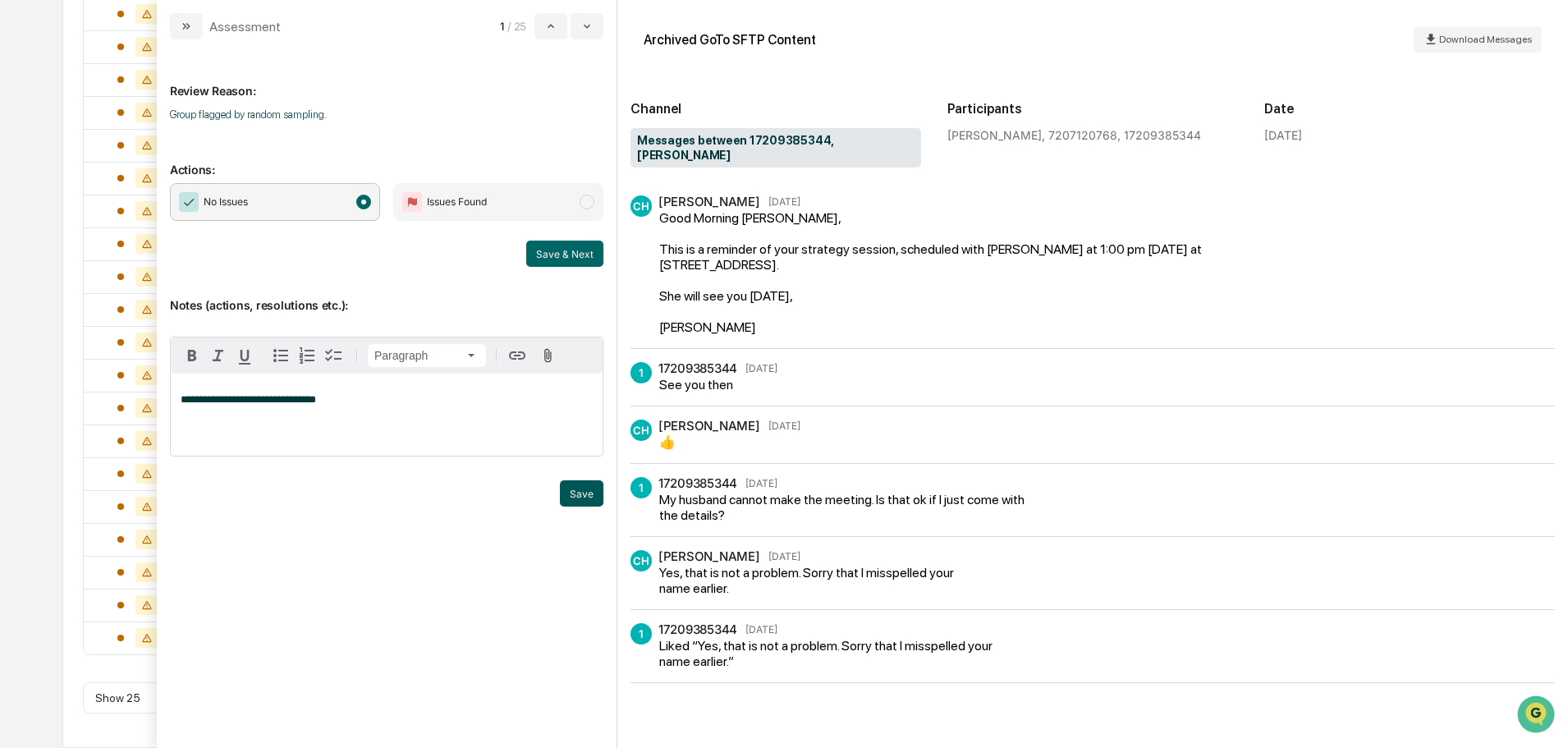
click at [597, 500] on button "Save" at bounding box center [582, 493] width 43 height 27
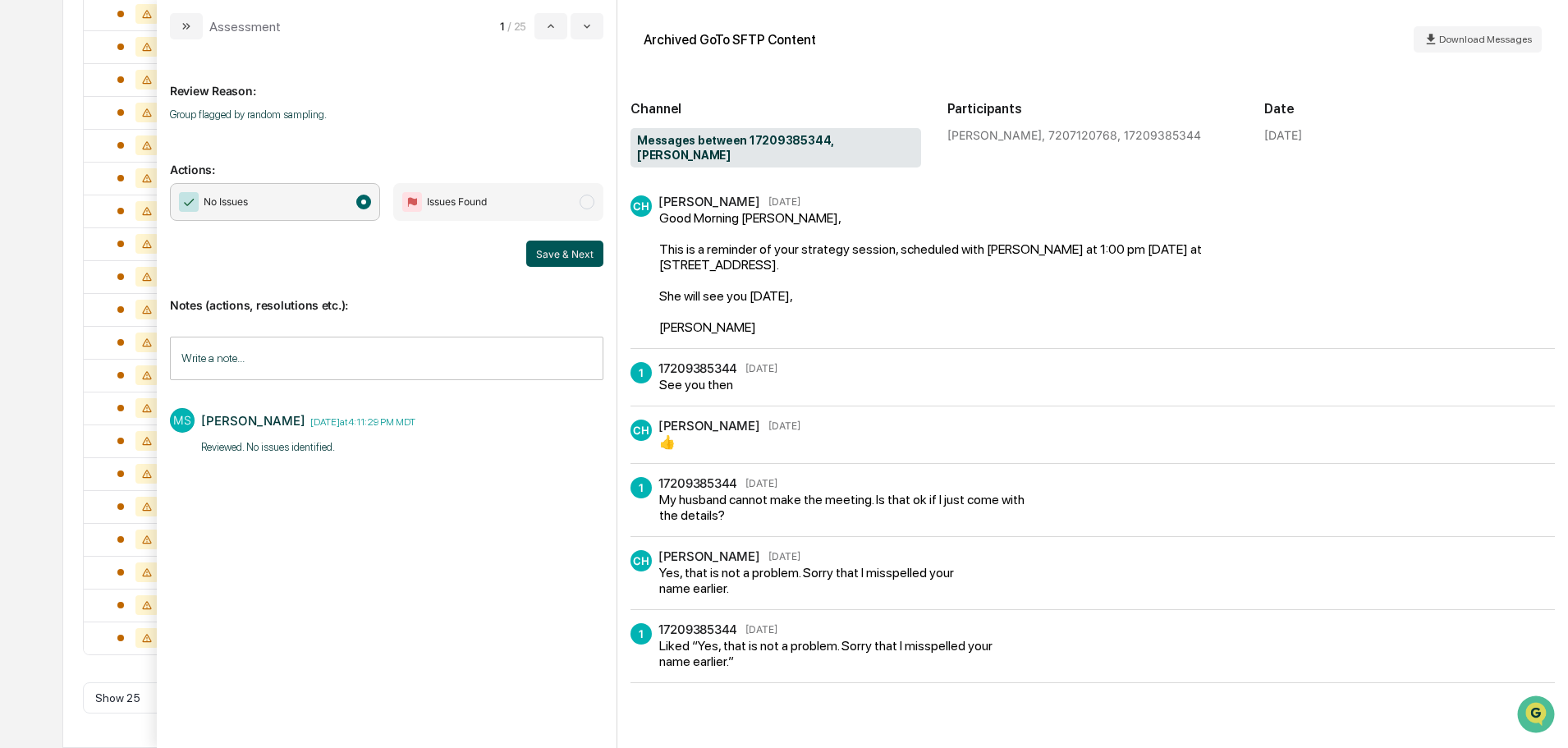
click at [544, 249] on button "Save & Next" at bounding box center [564, 253] width 78 height 27
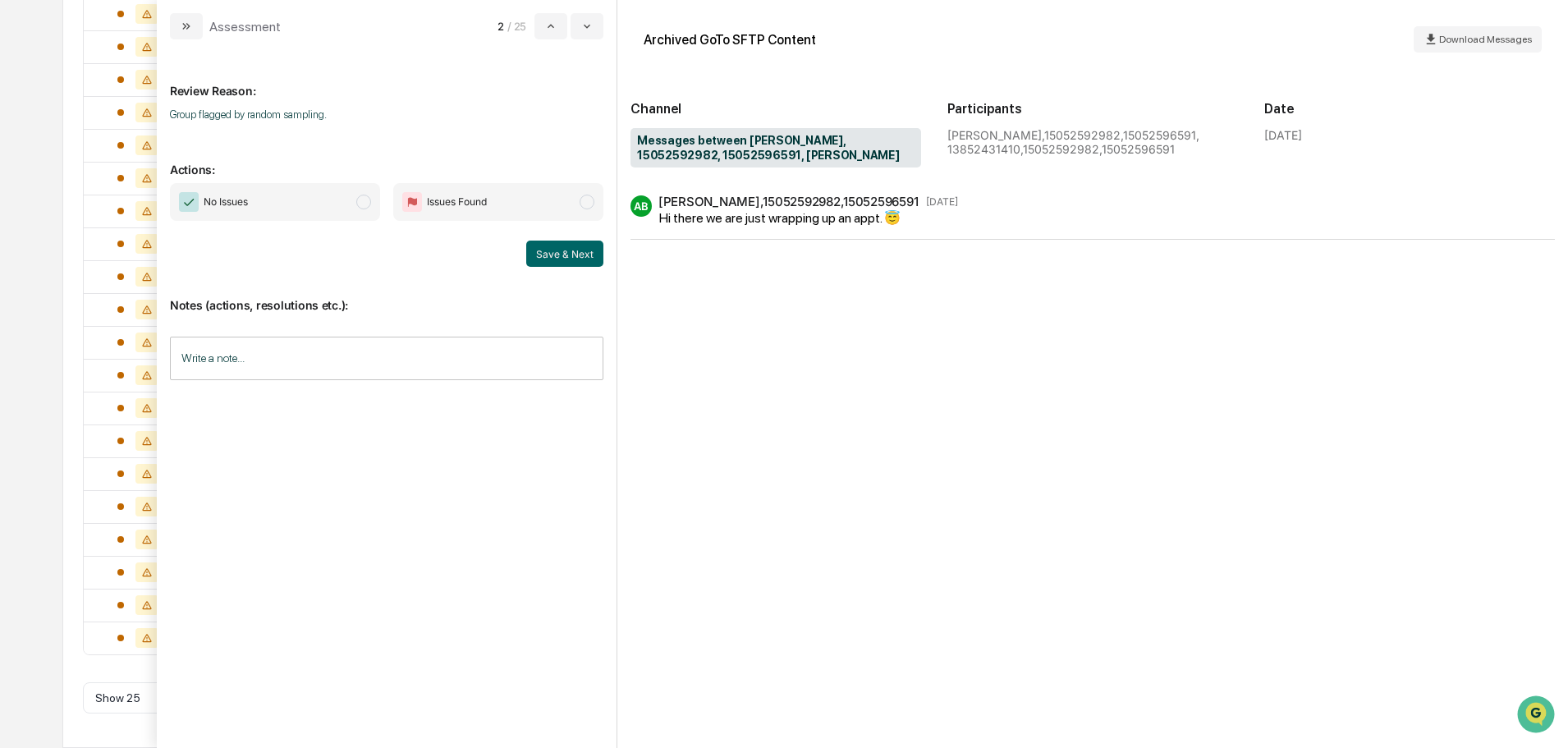
click at [349, 212] on span "No Issues" at bounding box center [275, 202] width 210 height 37
click at [345, 346] on input "Write a note..." at bounding box center [387, 358] width 434 height 43
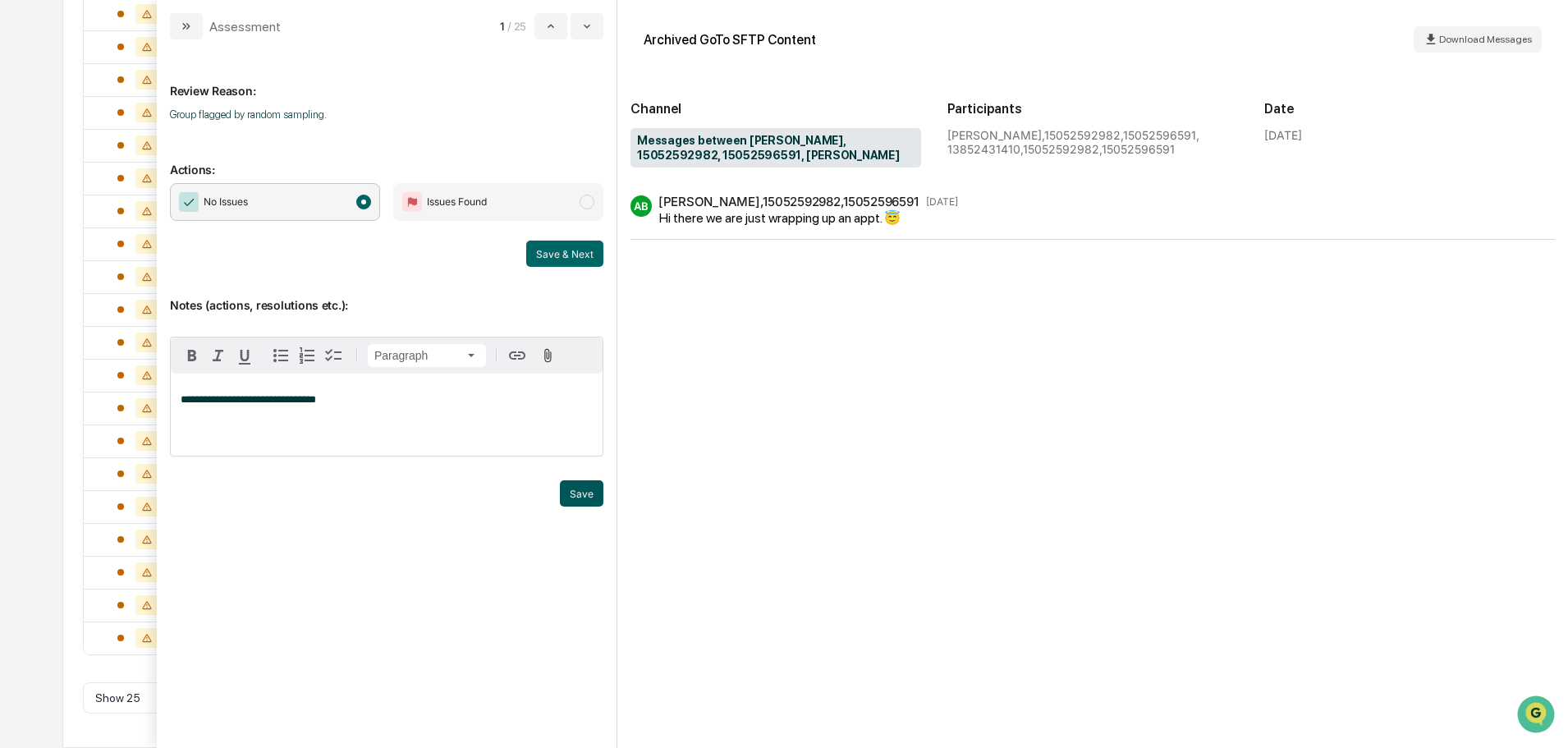
click at [586, 499] on button "Save" at bounding box center [582, 493] width 43 height 27
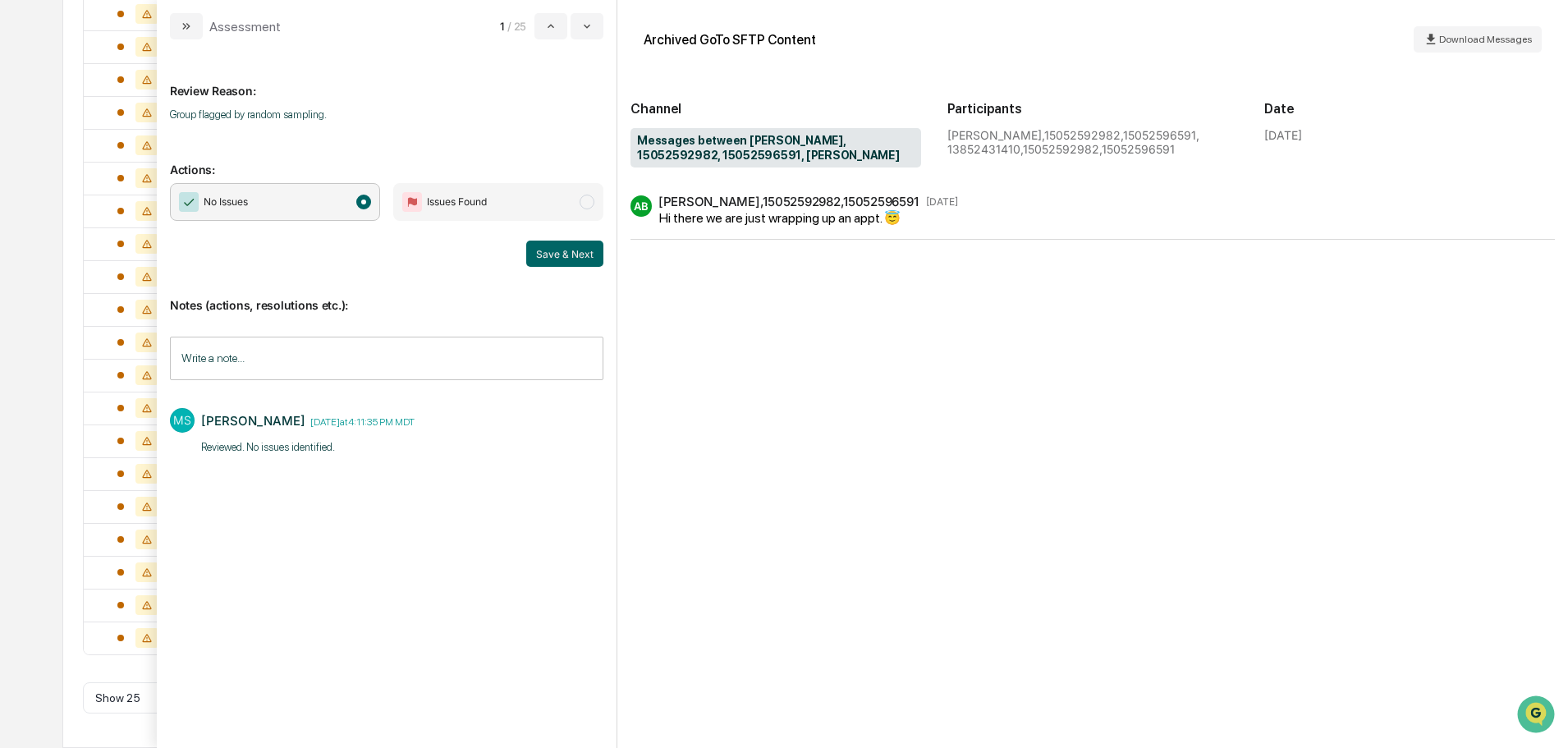
click at [567, 247] on button "Save & Next" at bounding box center [564, 253] width 78 height 27
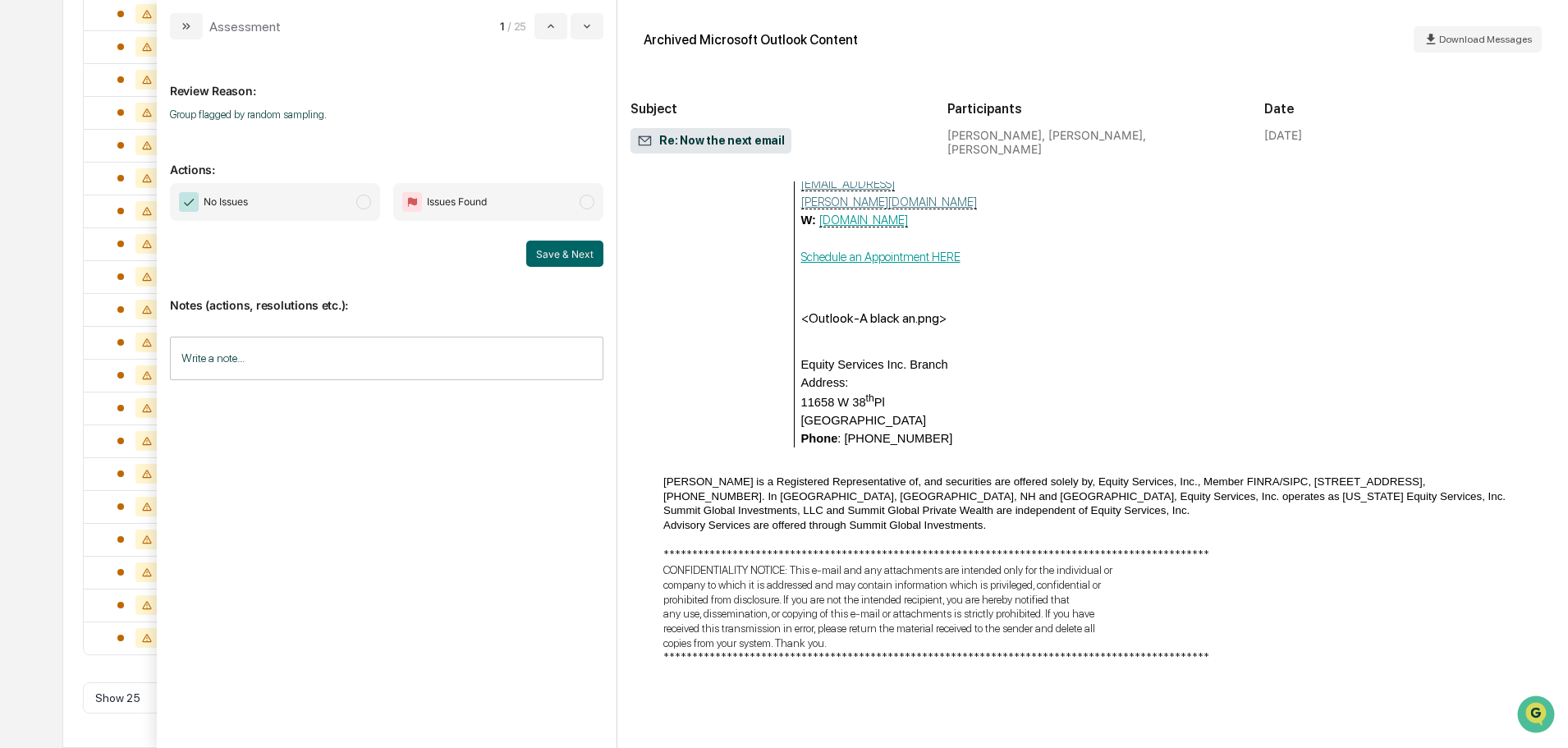
scroll to position [973, 0]
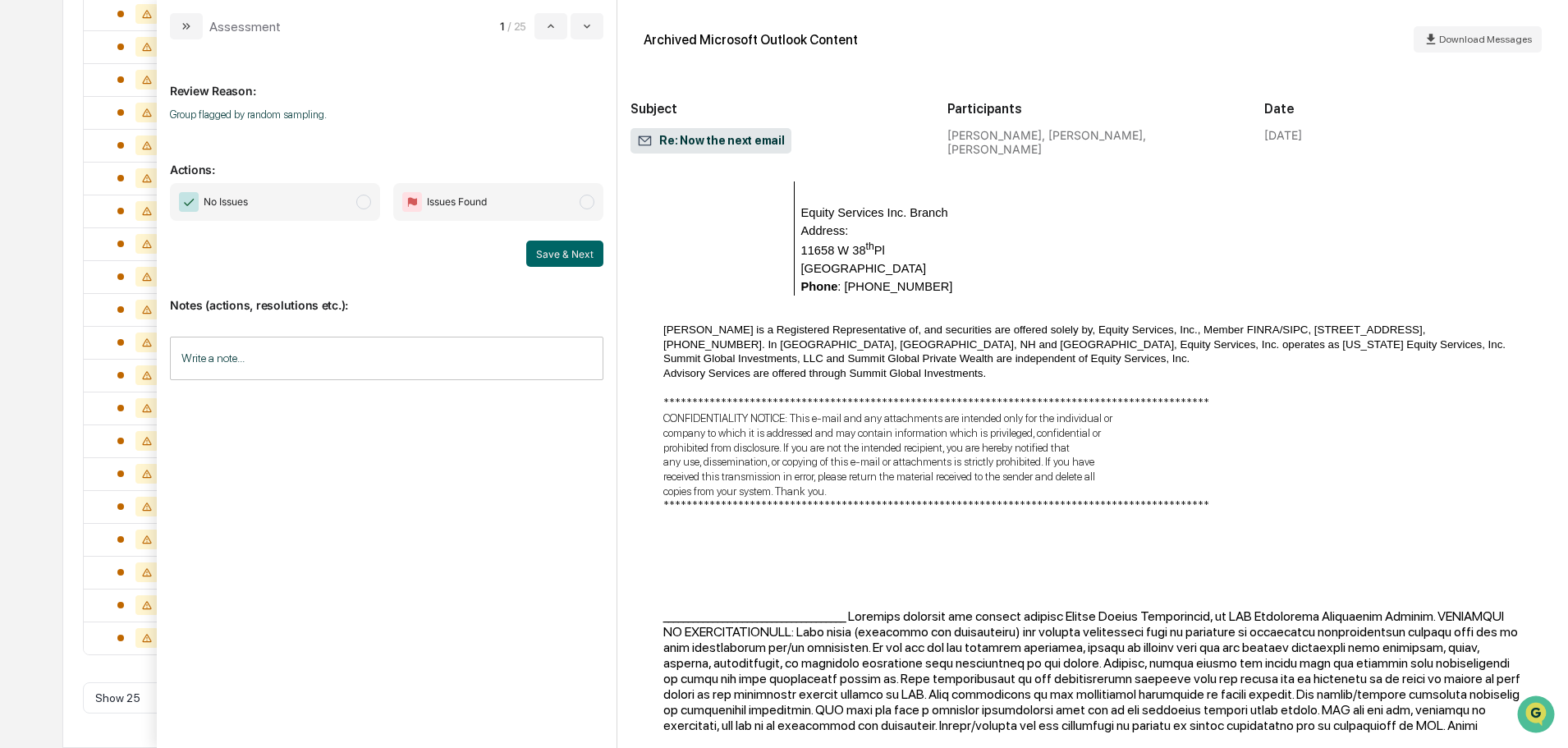
click at [293, 193] on span "No Issues" at bounding box center [275, 202] width 210 height 37
click at [279, 347] on input "Write a note..." at bounding box center [387, 358] width 434 height 43
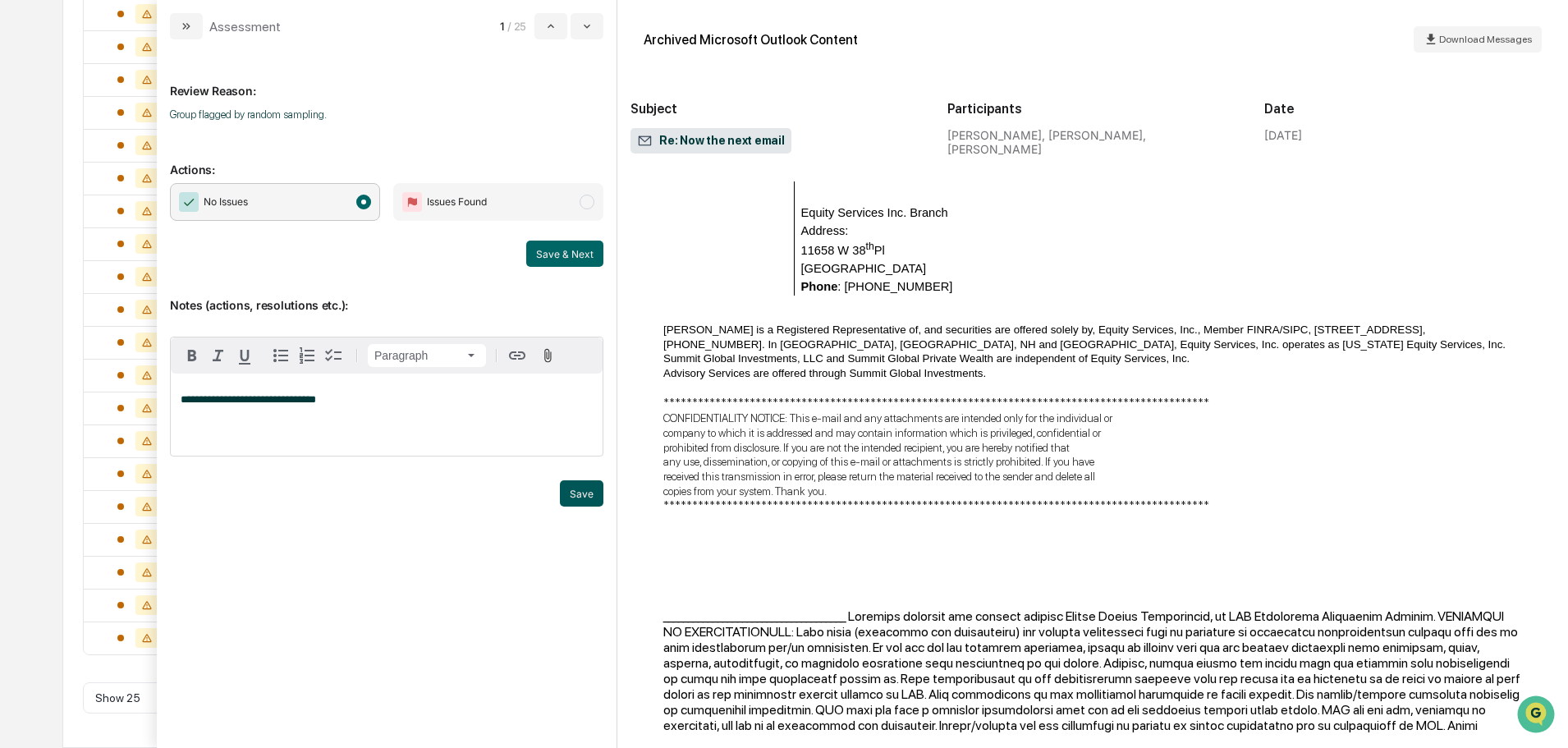
click at [583, 499] on button "Save" at bounding box center [582, 493] width 43 height 27
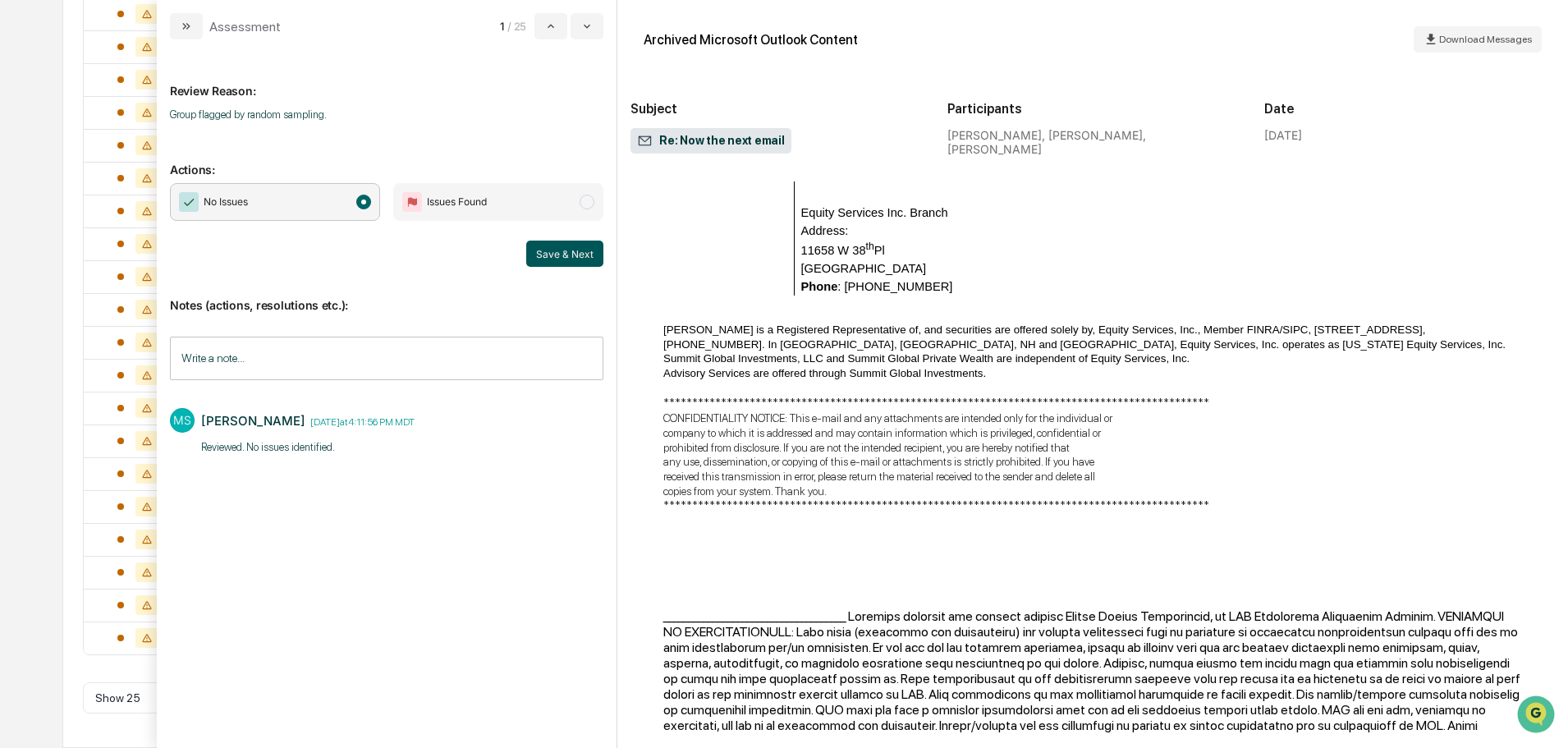
click at [573, 254] on button "Save & Next" at bounding box center [564, 253] width 78 height 27
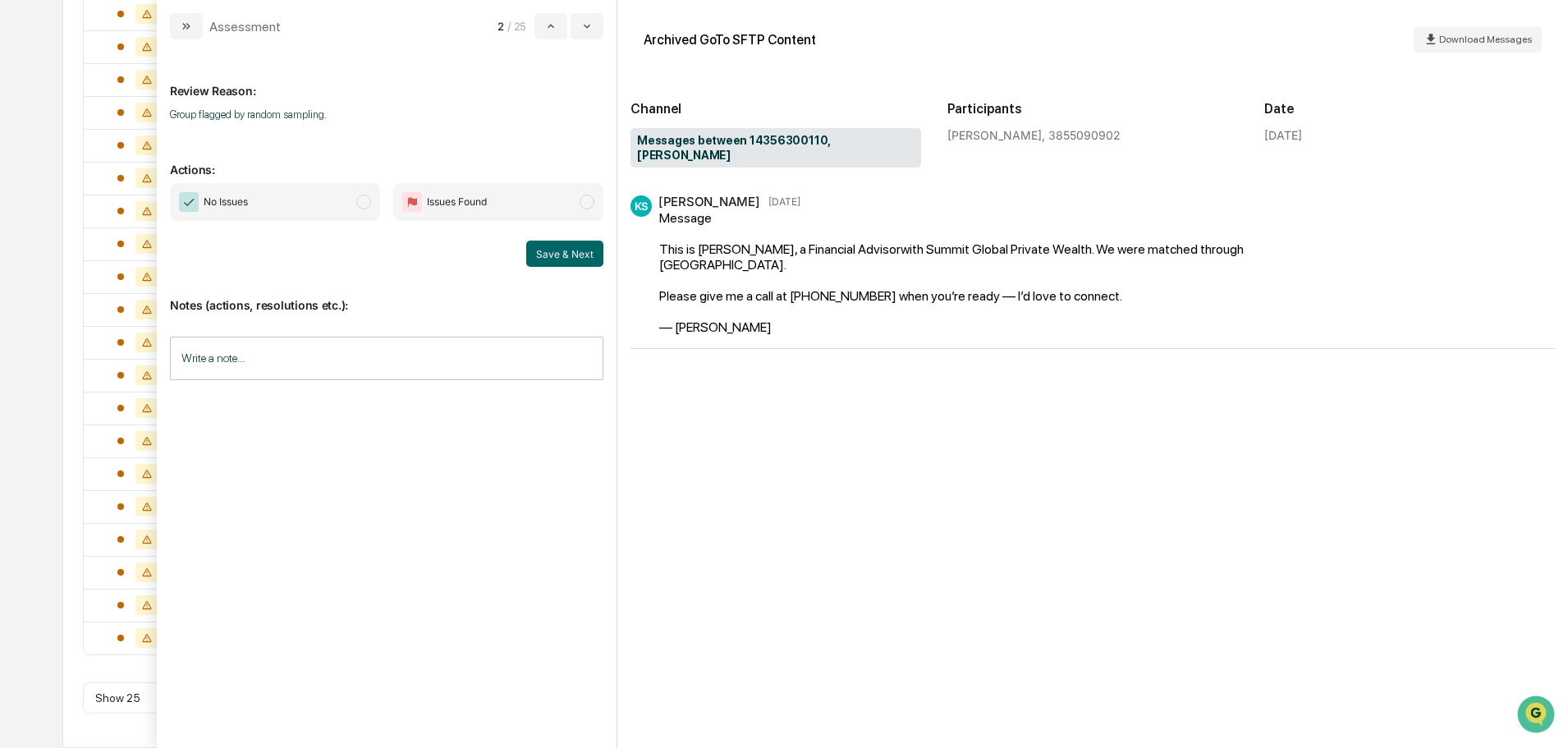
click at [259, 205] on span "No Issues" at bounding box center [275, 202] width 210 height 37
click at [264, 359] on input "Write a note..." at bounding box center [387, 358] width 434 height 43
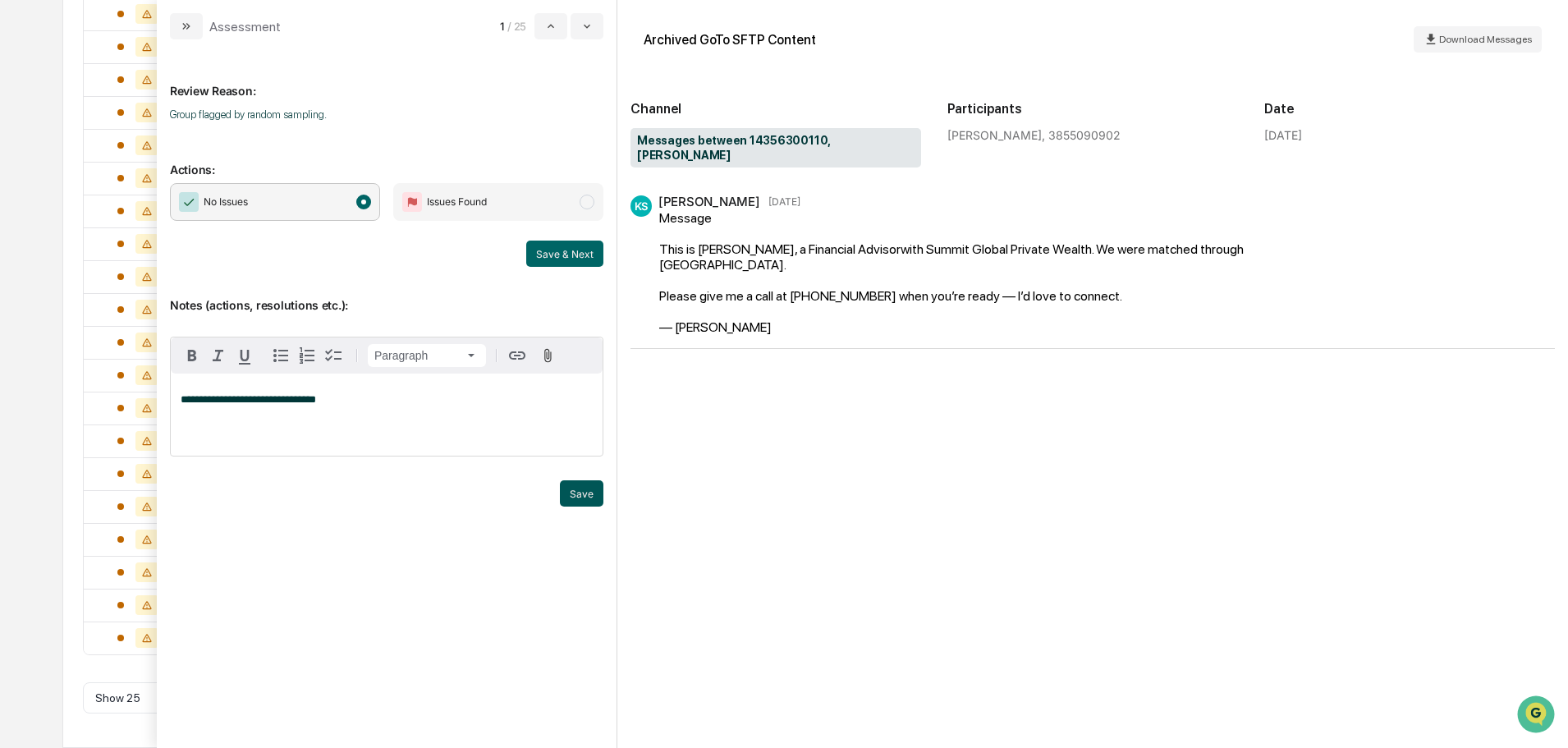
click at [580, 492] on button "Save" at bounding box center [582, 493] width 43 height 27
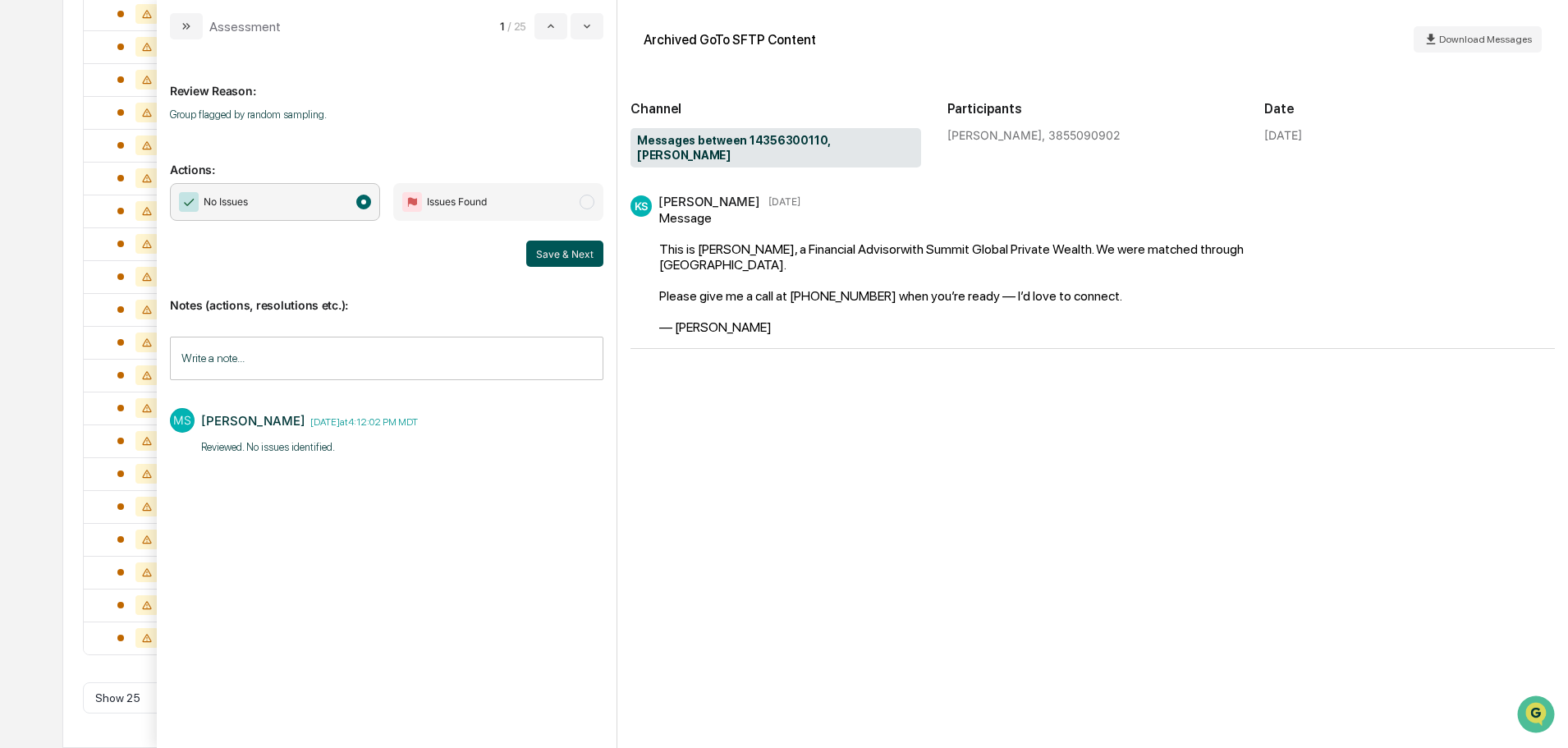
click at [567, 254] on button "Save & Next" at bounding box center [564, 253] width 78 height 27
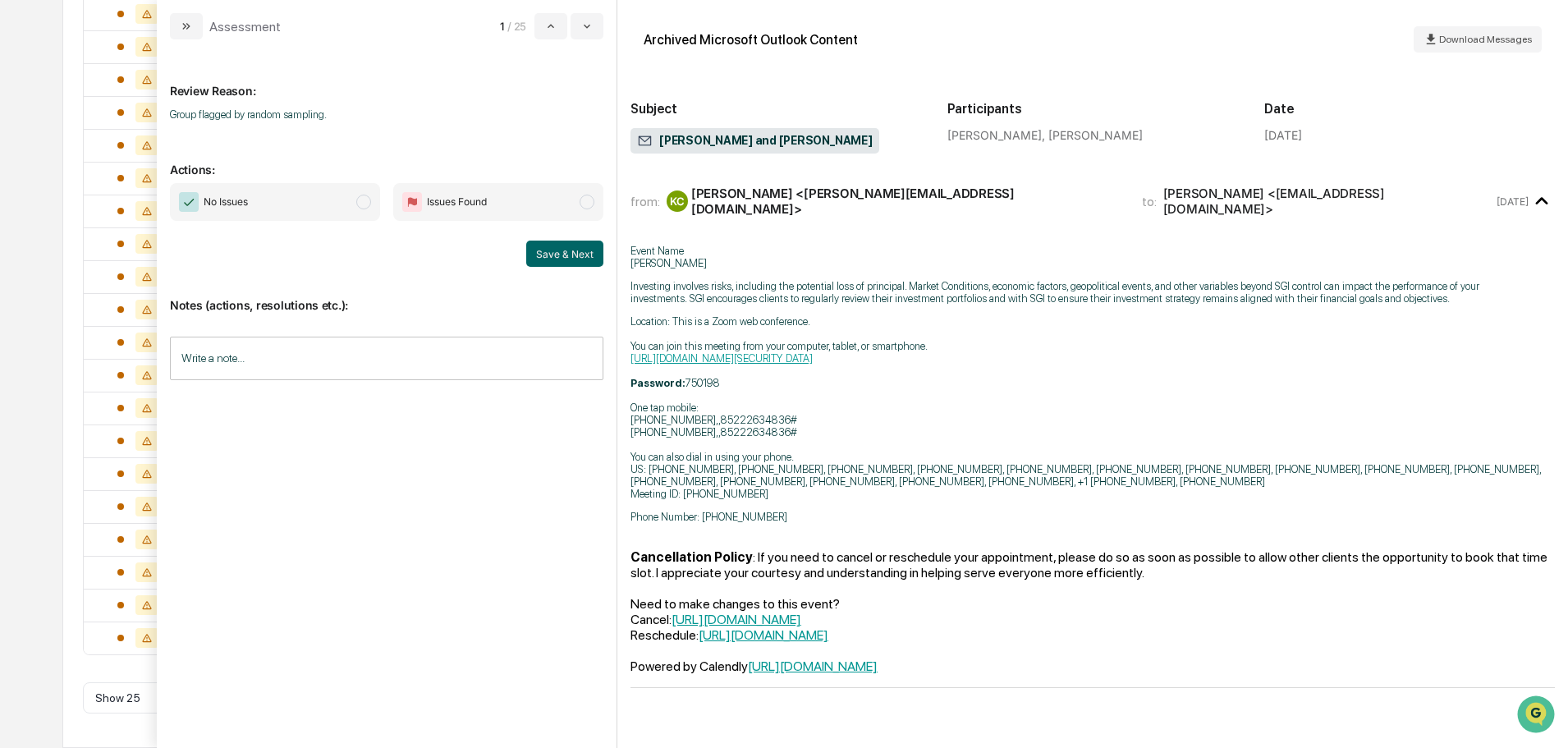
click at [355, 201] on span "No Issues" at bounding box center [275, 202] width 210 height 37
click at [361, 347] on input "Write a note..." at bounding box center [387, 358] width 434 height 43
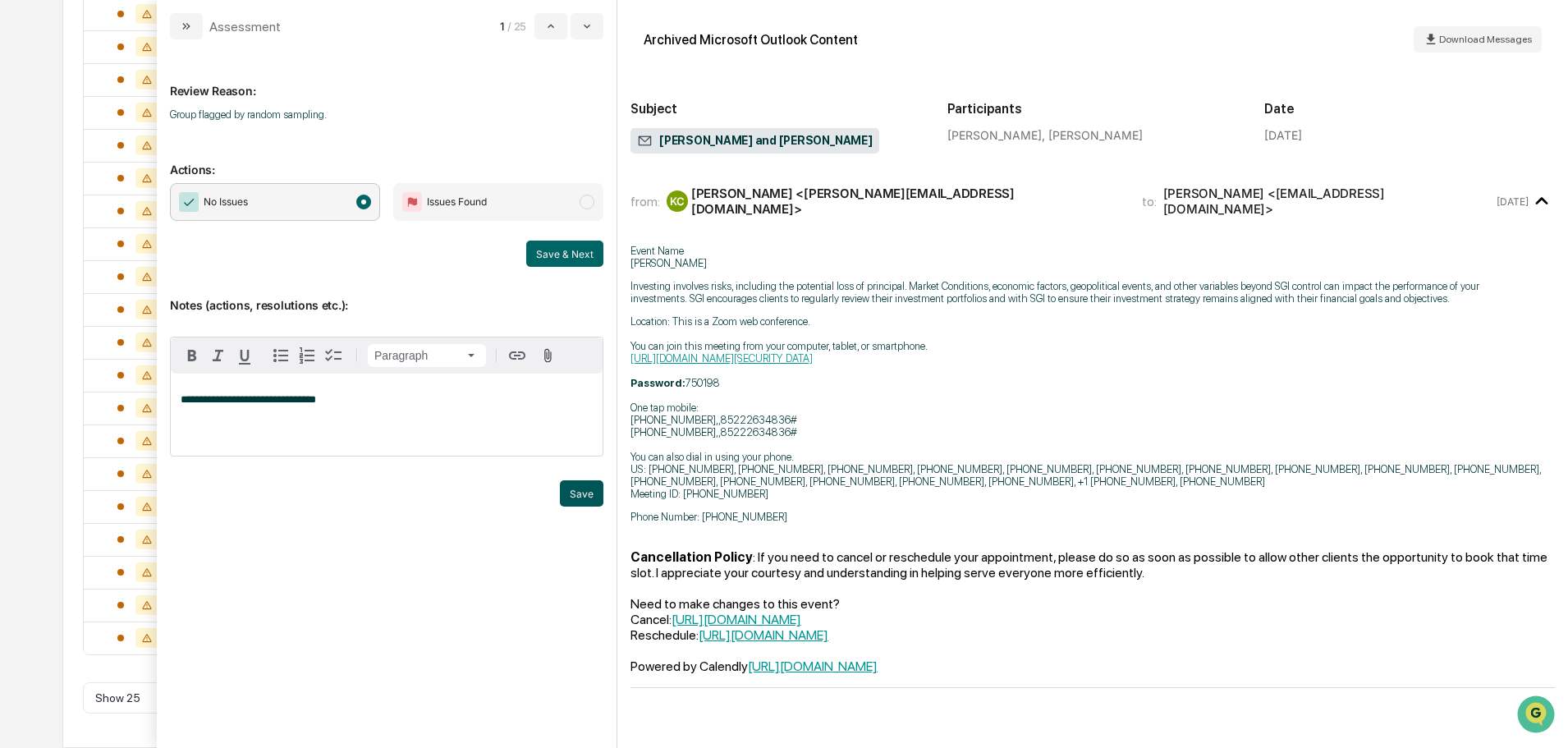
drag, startPoint x: 591, startPoint y: 495, endPoint x: 594, endPoint y: 441, distance: 54.1
click at [591, 494] on button "Save" at bounding box center [582, 493] width 43 height 27
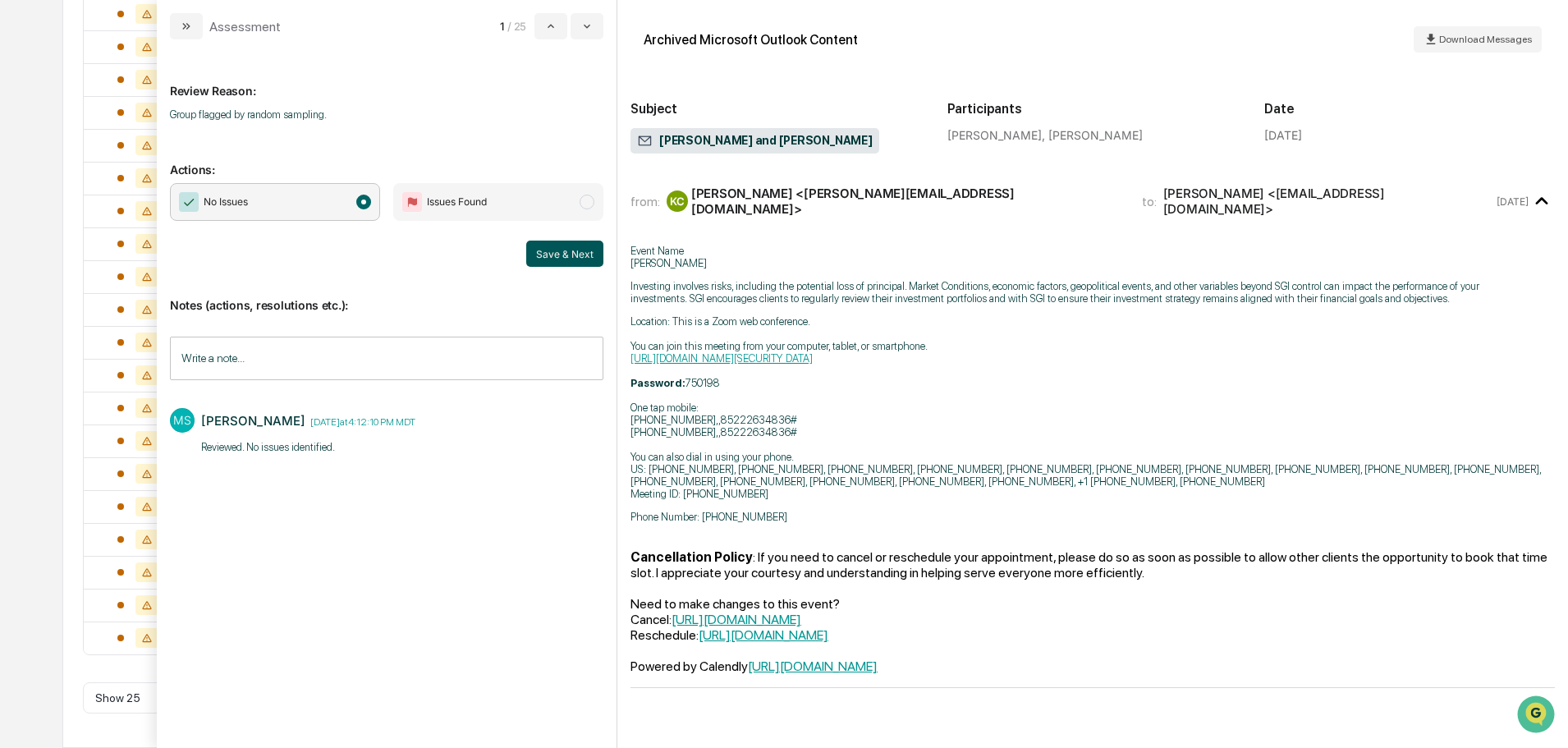
click at [585, 250] on button "Save & Next" at bounding box center [564, 253] width 78 height 27
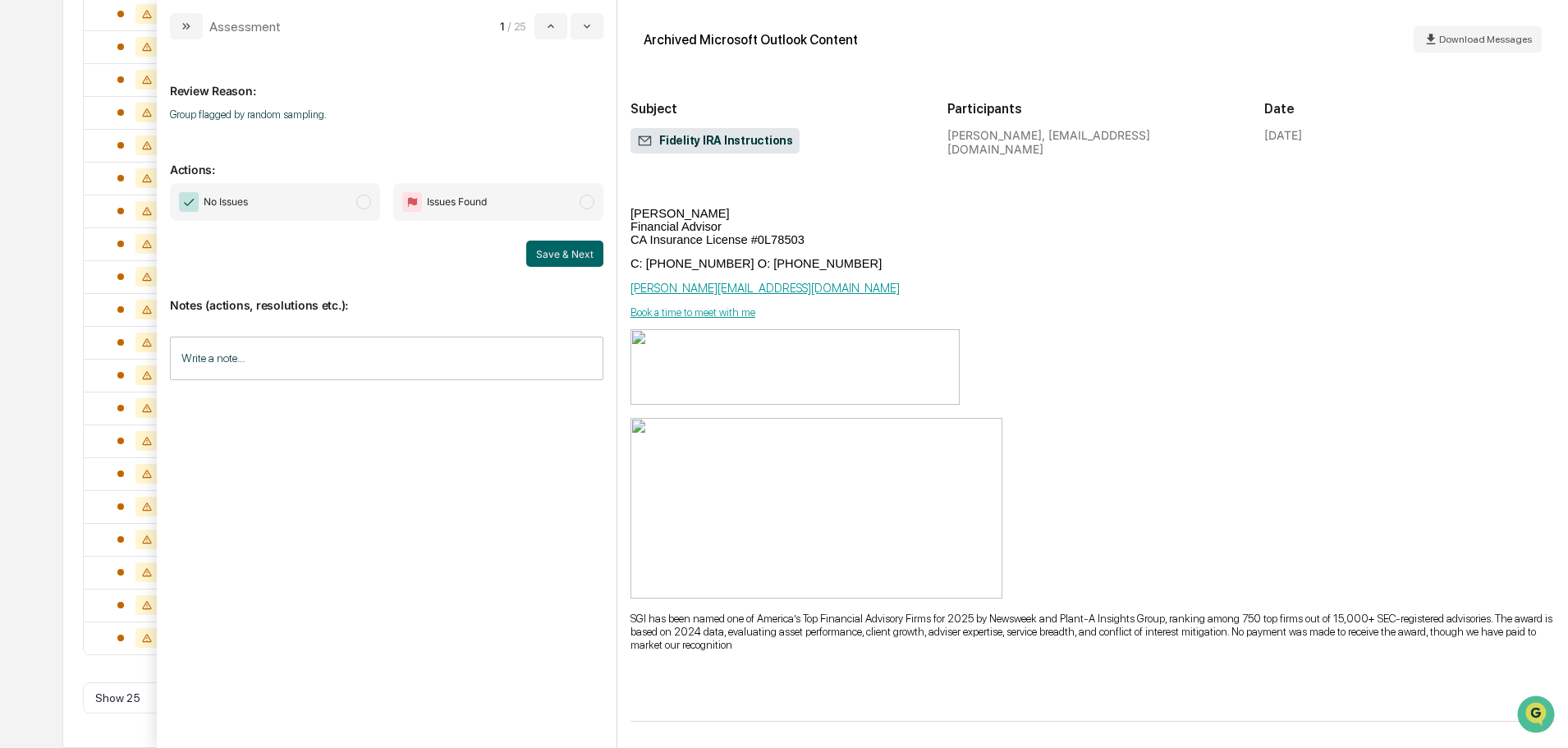
scroll to position [342, 0]
click at [331, 199] on span "No Issues" at bounding box center [275, 202] width 210 height 37
click at [351, 349] on input "Write a note..." at bounding box center [387, 358] width 434 height 43
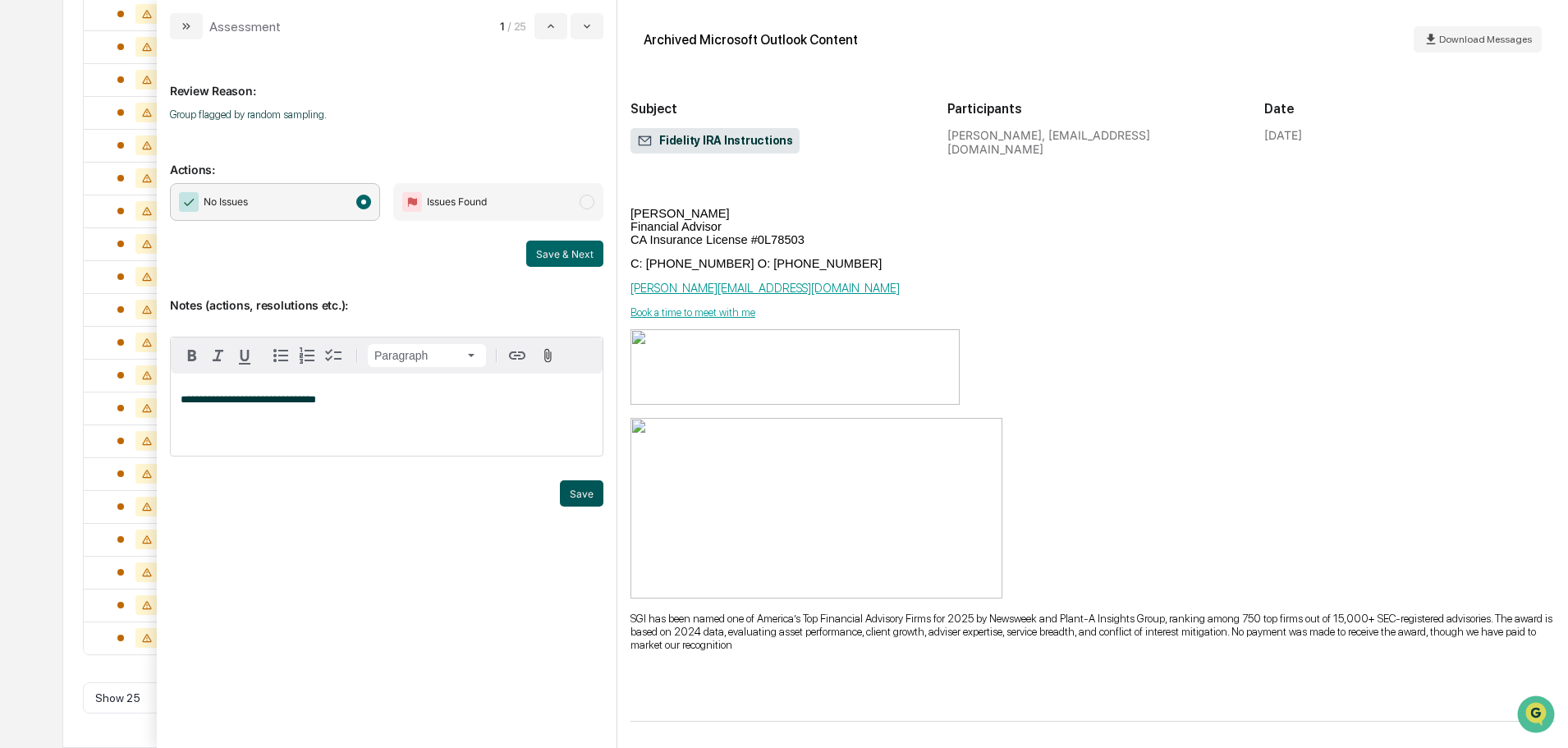
click at [593, 498] on button "Save" at bounding box center [582, 493] width 43 height 27
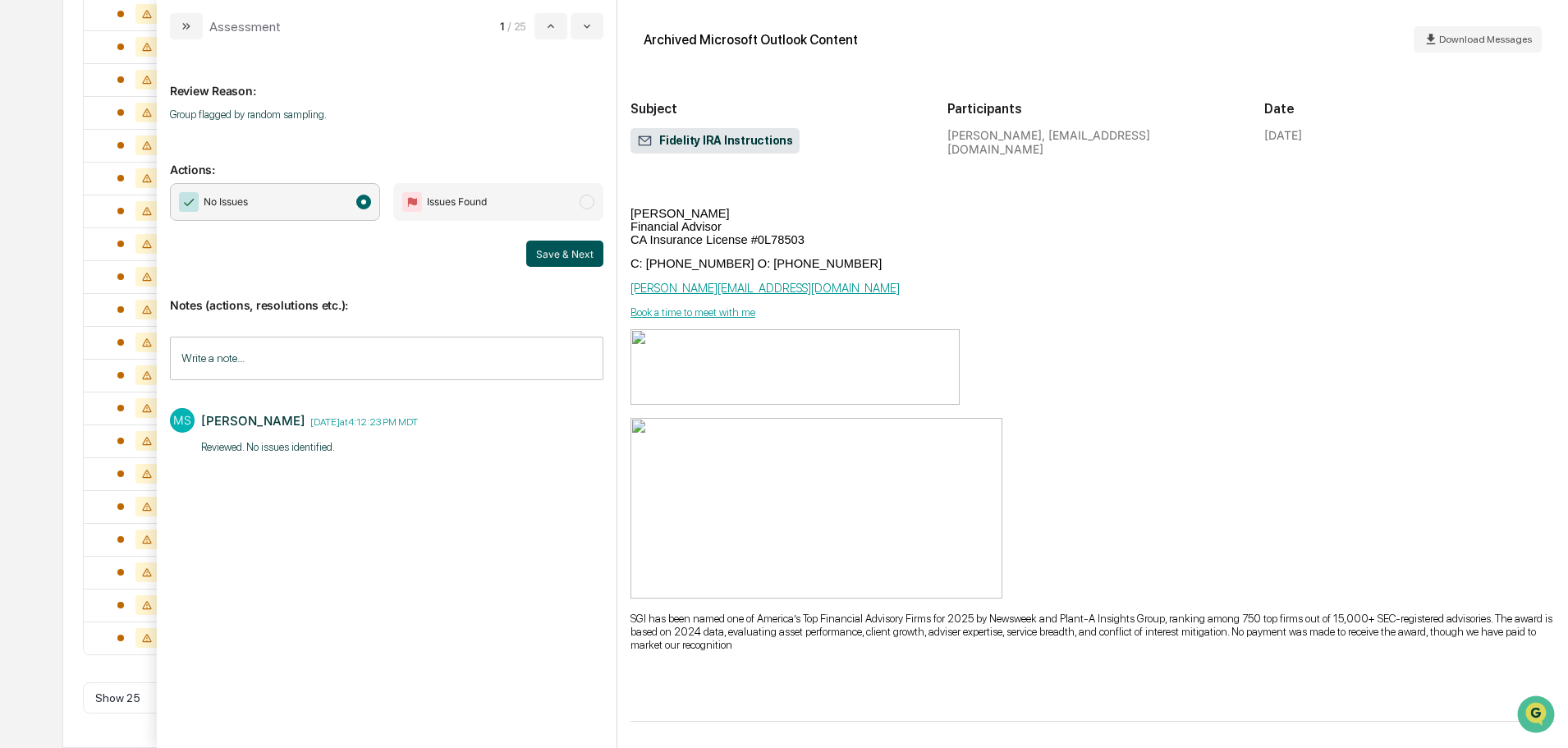
click at [561, 259] on button "Save & Next" at bounding box center [564, 253] width 78 height 27
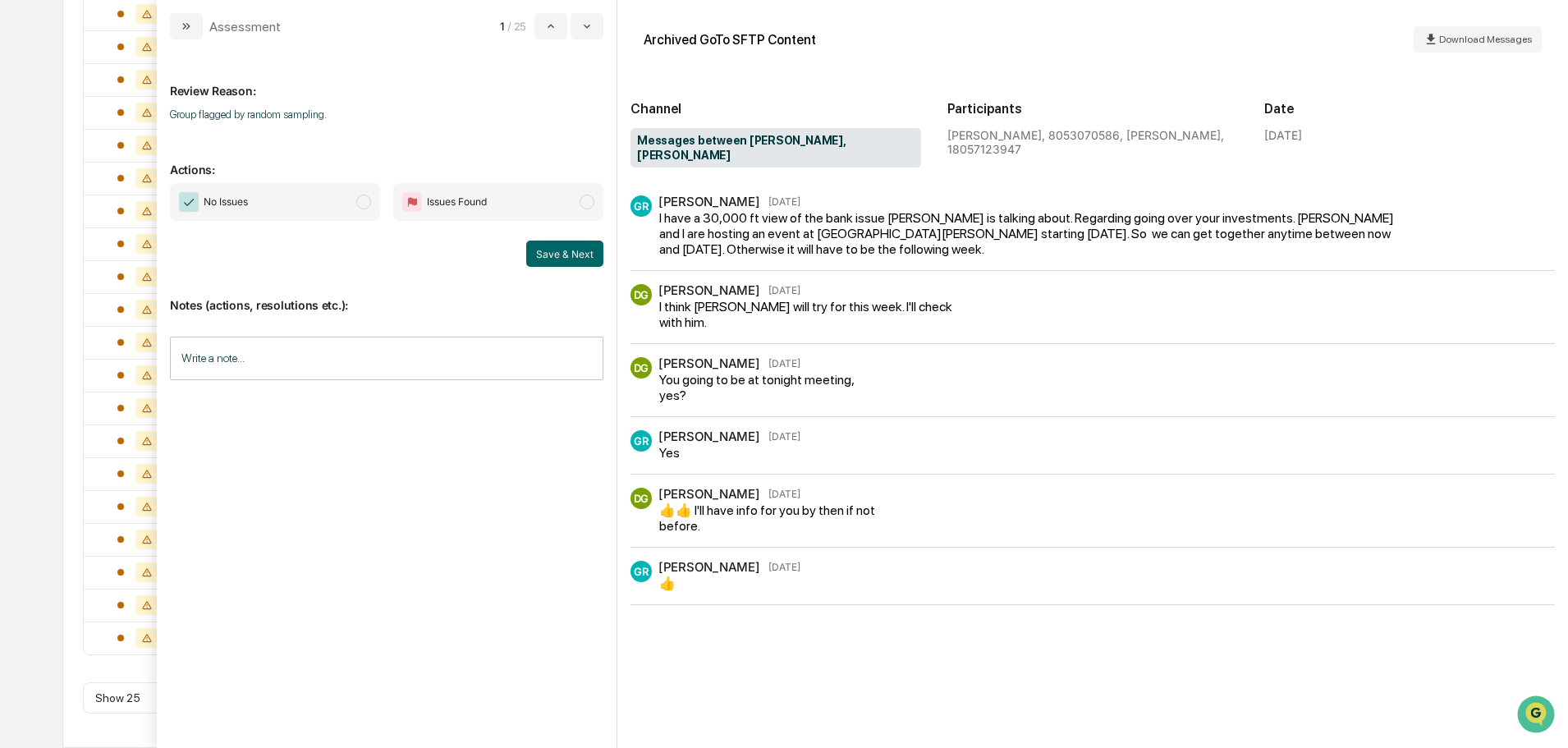
click at [305, 194] on span "No Issues" at bounding box center [275, 202] width 210 height 37
click at [303, 352] on input "Write a note..." at bounding box center [387, 358] width 434 height 43
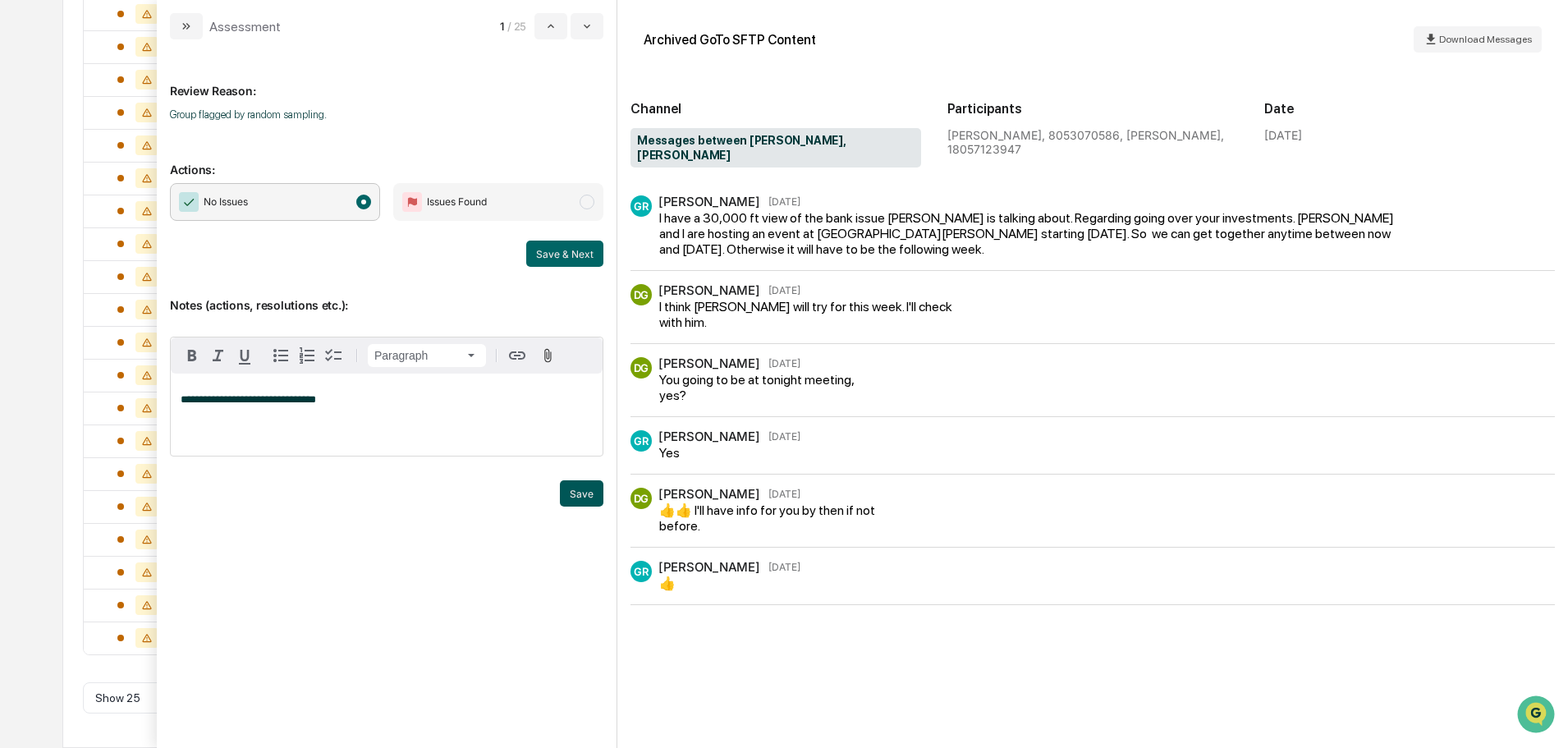
click at [586, 494] on button "Save" at bounding box center [582, 493] width 43 height 27
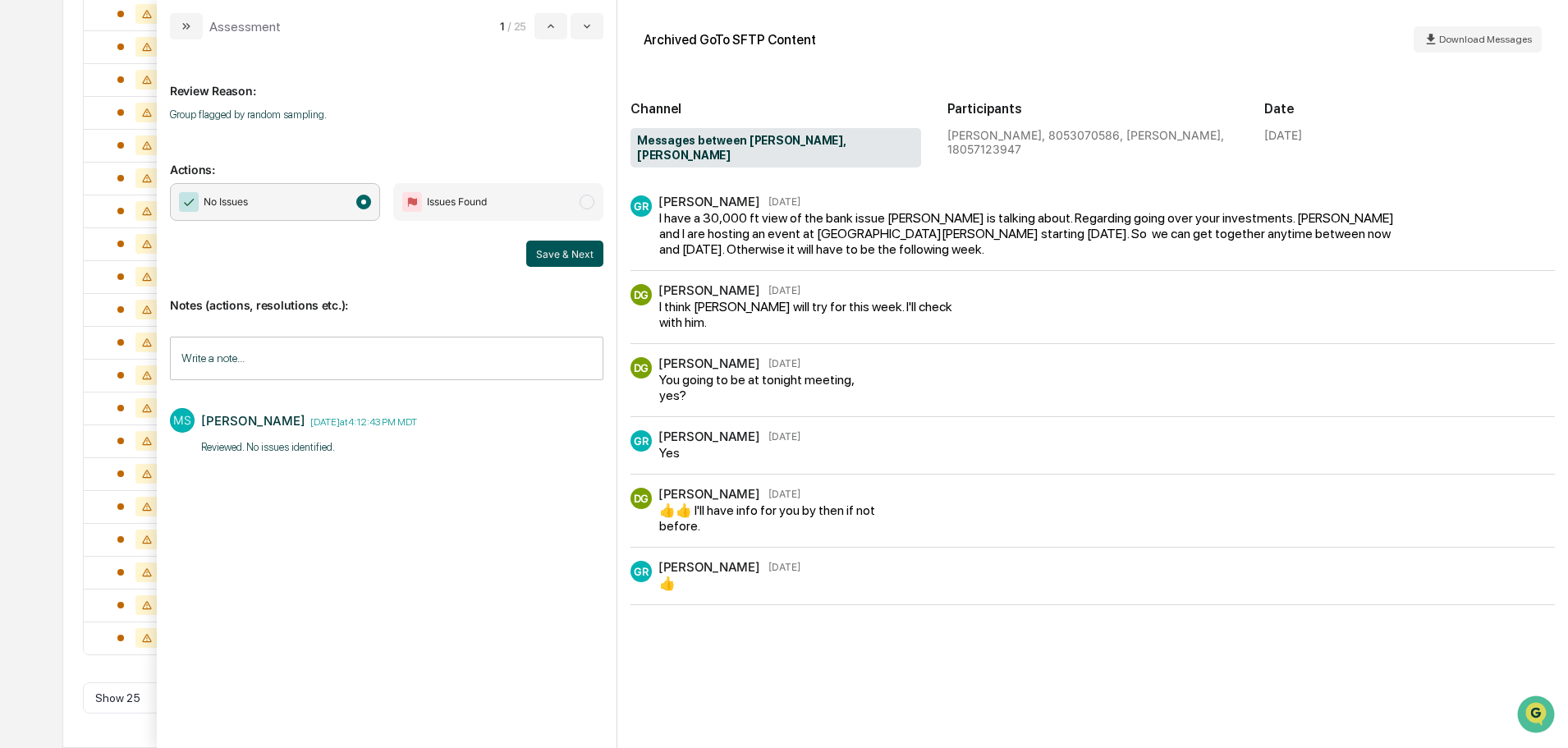
click at [564, 259] on button "Save & Next" at bounding box center [564, 253] width 78 height 27
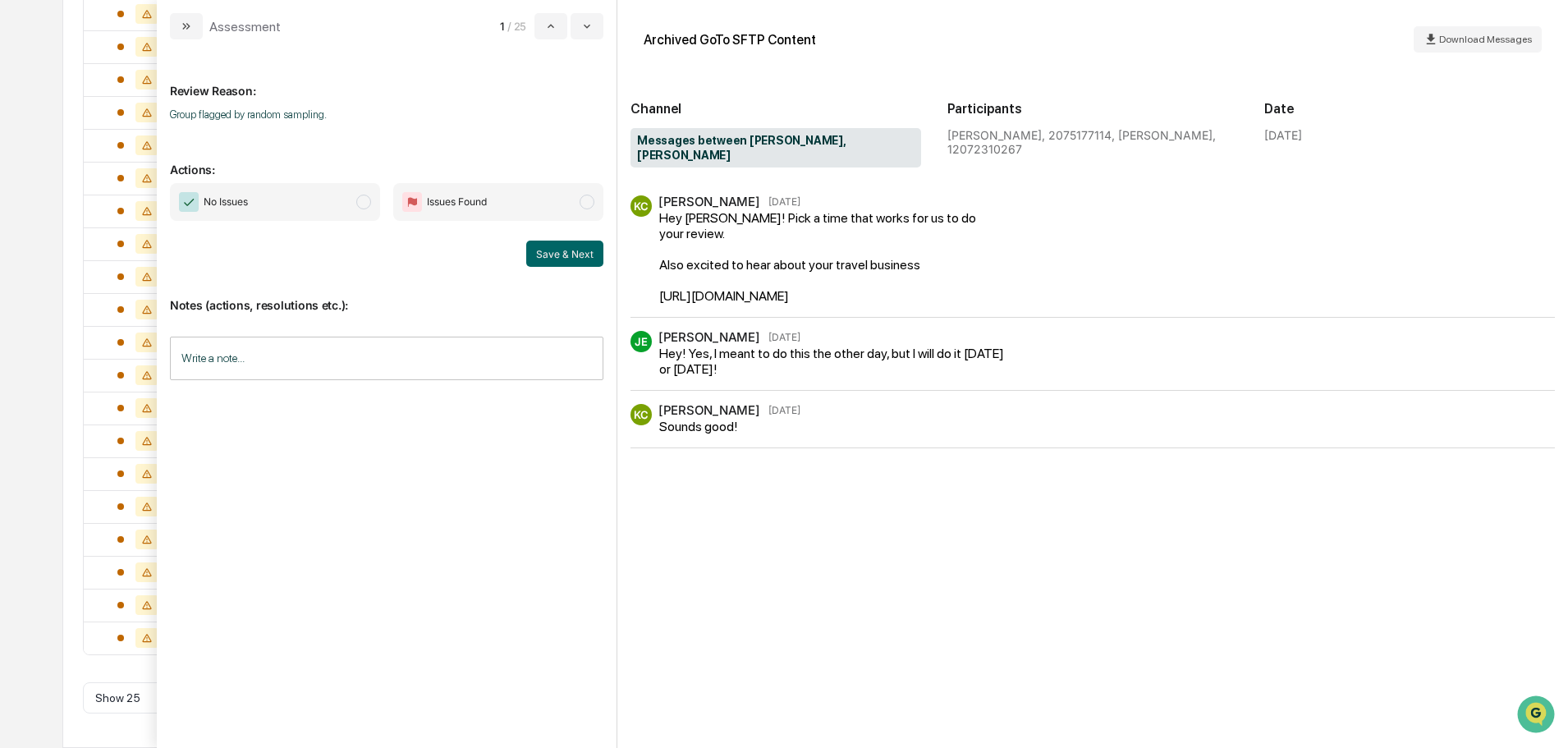
click at [364, 214] on span "No Issues" at bounding box center [275, 202] width 210 height 37
click at [364, 339] on input "Write a note..." at bounding box center [387, 358] width 434 height 43
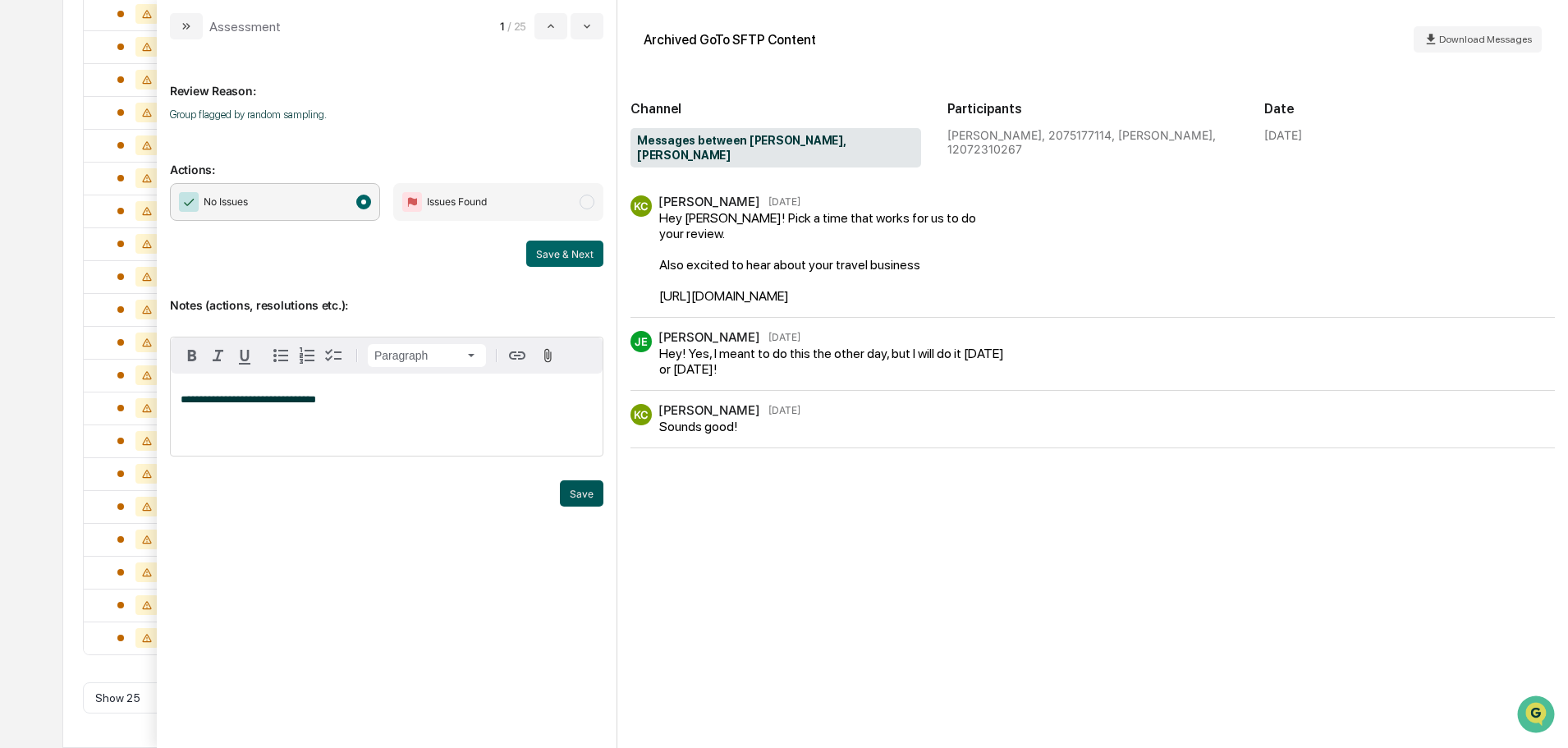
click at [595, 499] on button "Save" at bounding box center [582, 493] width 43 height 27
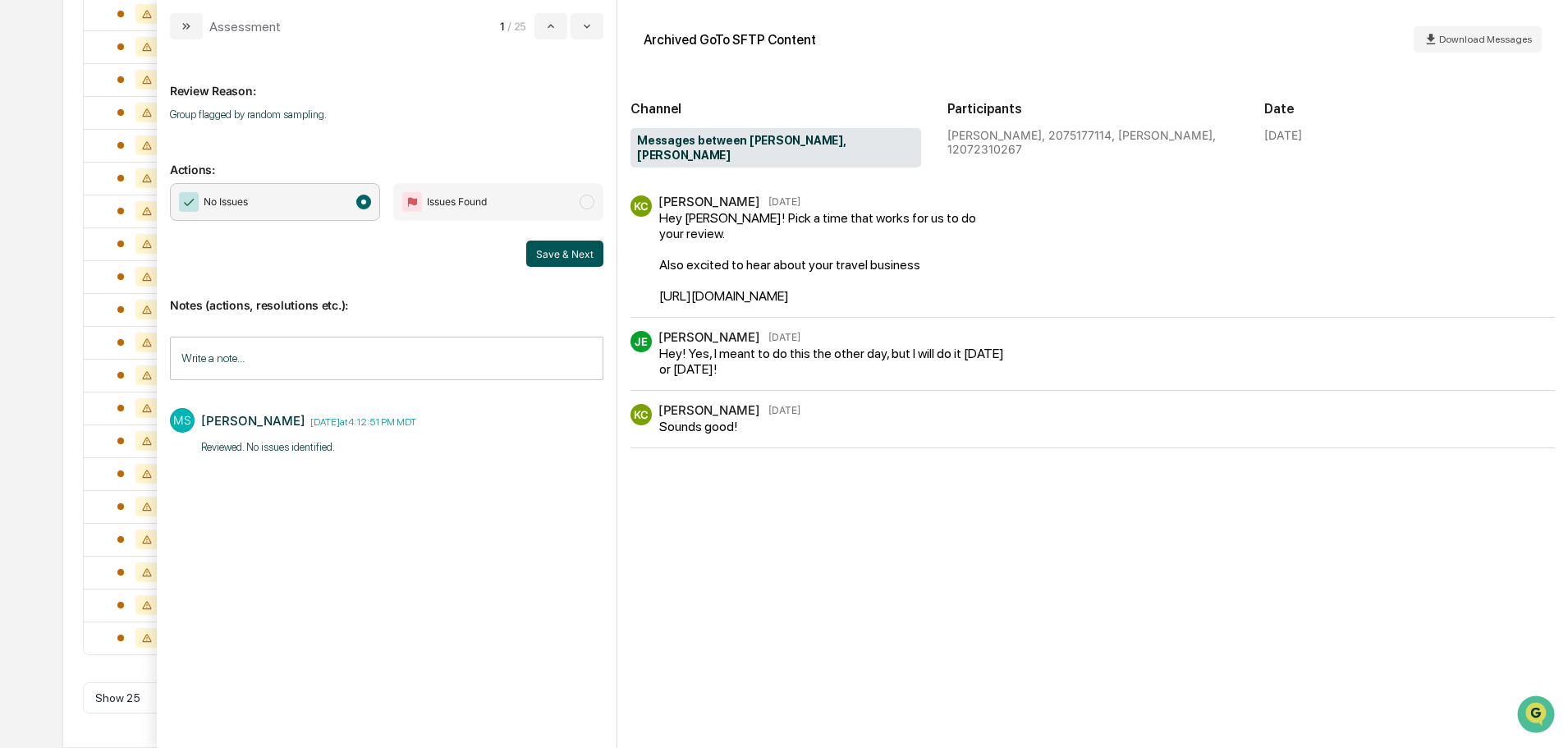
click at [562, 260] on button "Save & Next" at bounding box center [564, 253] width 78 height 27
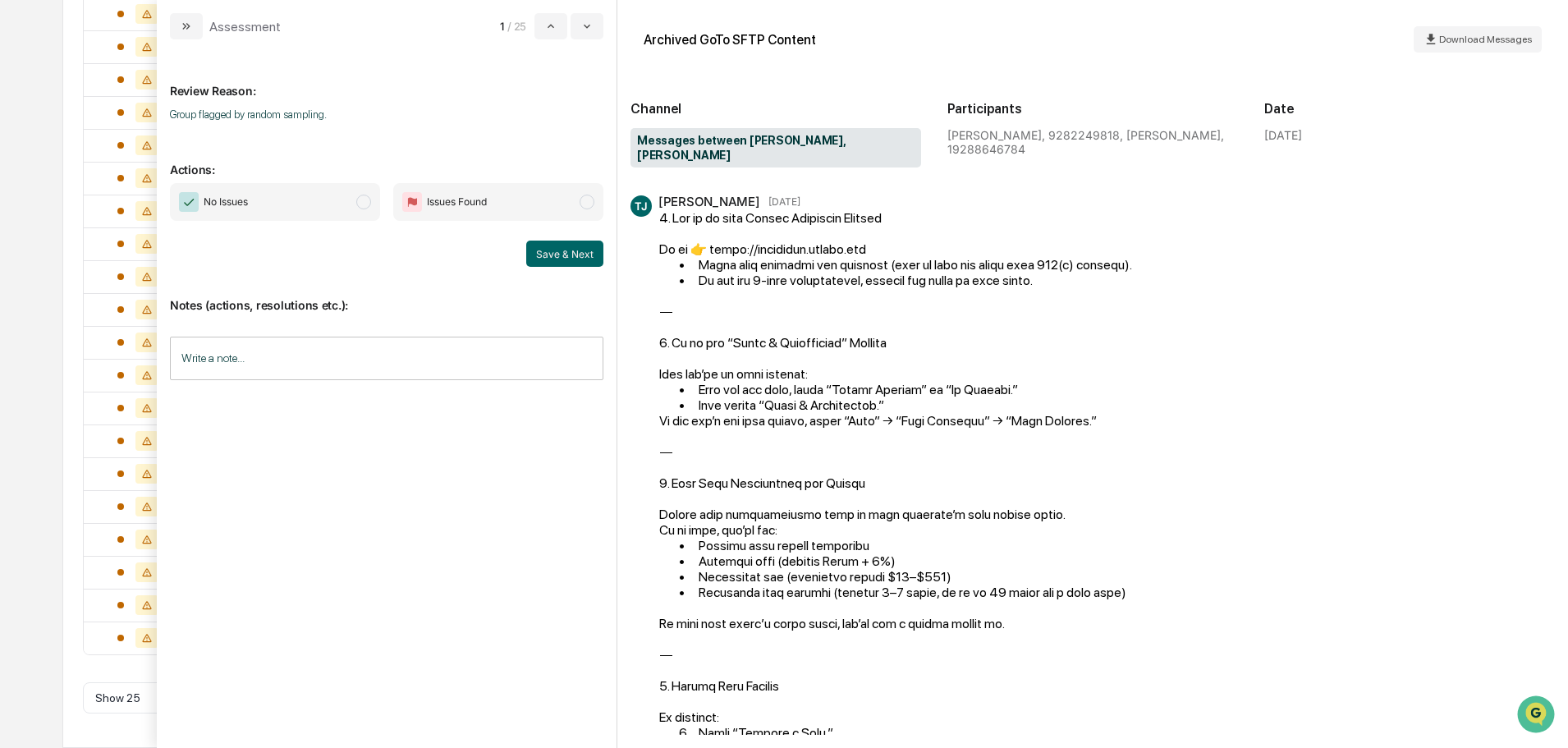
click at [324, 202] on span "No Issues" at bounding box center [275, 202] width 210 height 37
click at [321, 360] on input "Write a note..." at bounding box center [387, 358] width 434 height 43
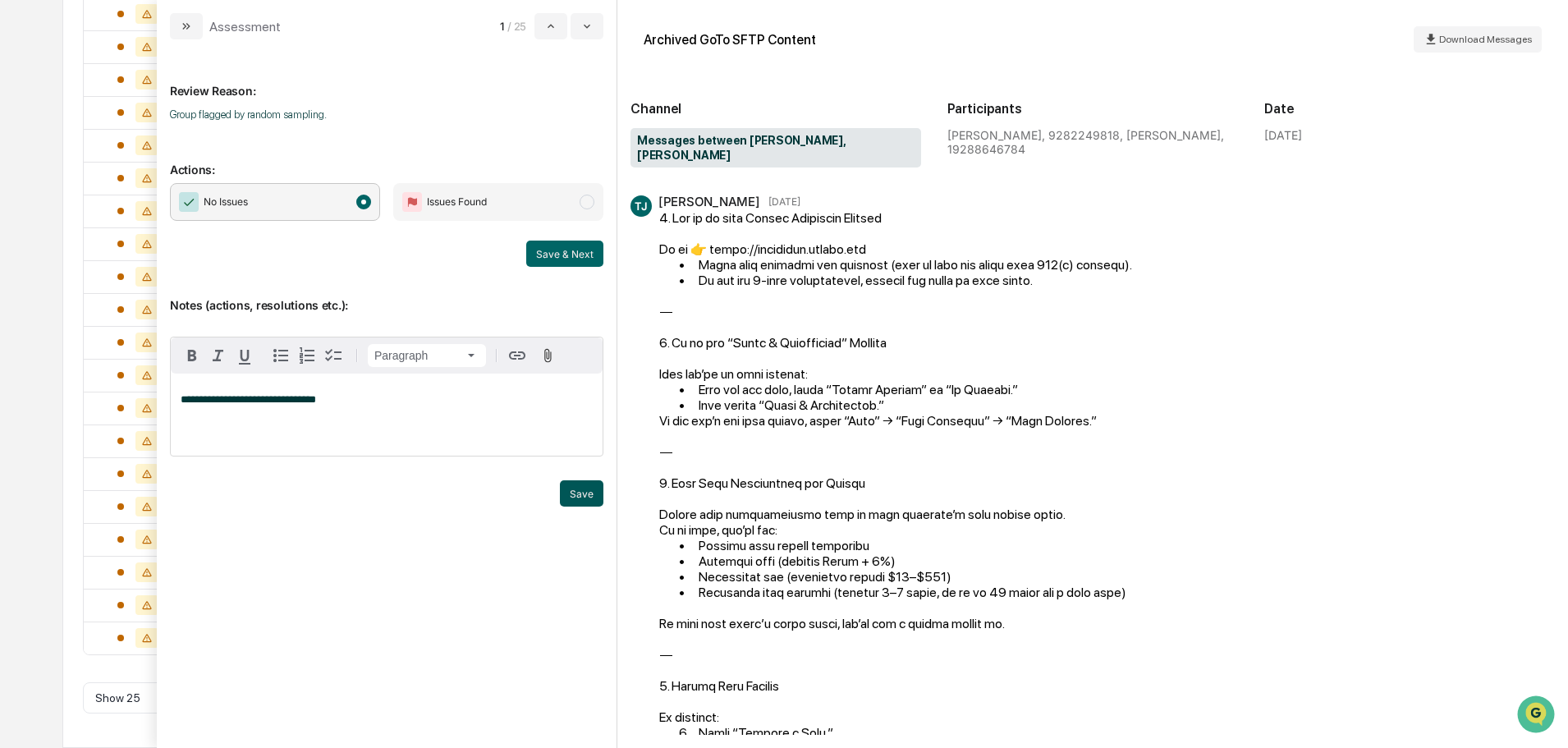
click at [591, 491] on button "Save" at bounding box center [582, 493] width 43 height 27
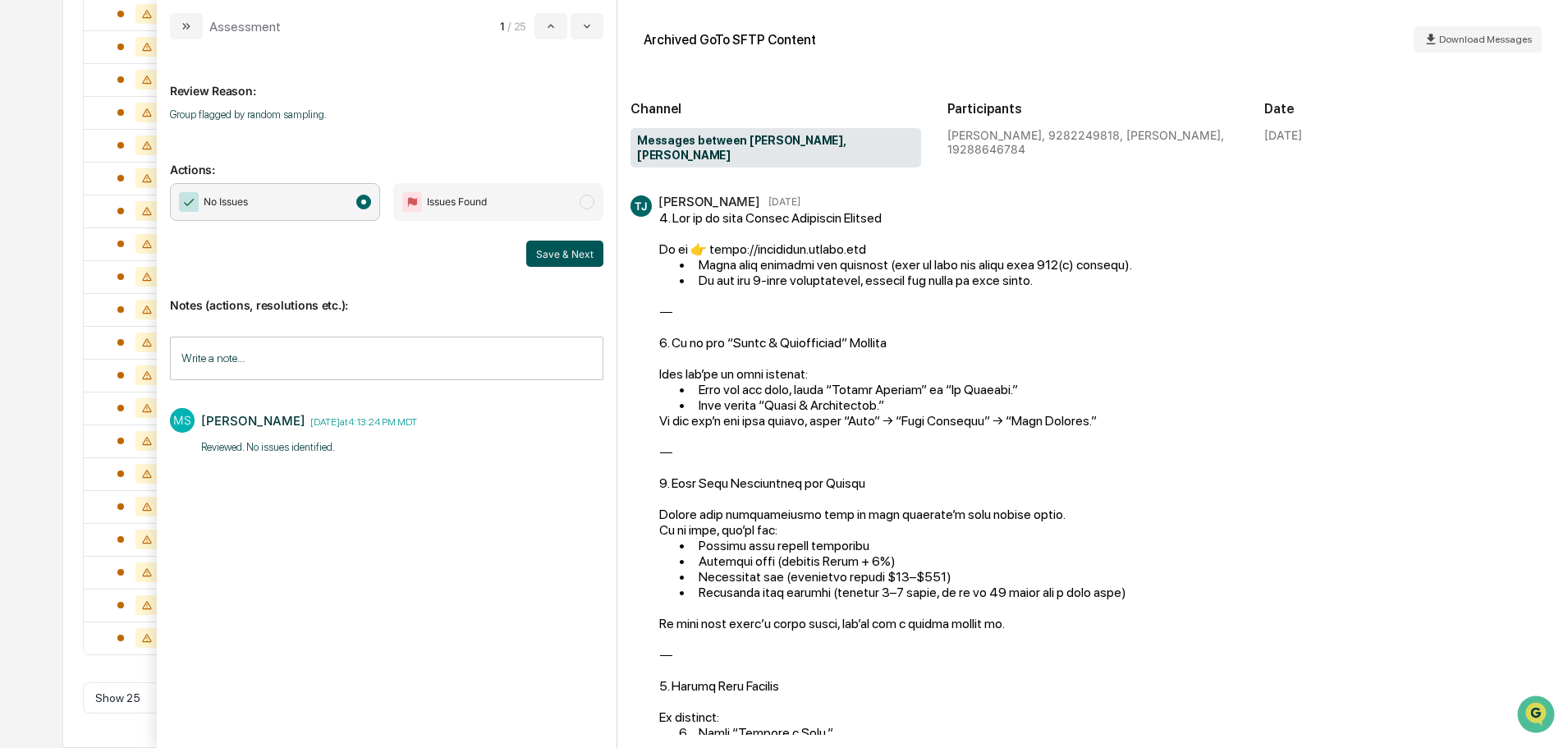
click at [548, 254] on button "Save & Next" at bounding box center [564, 253] width 78 height 27
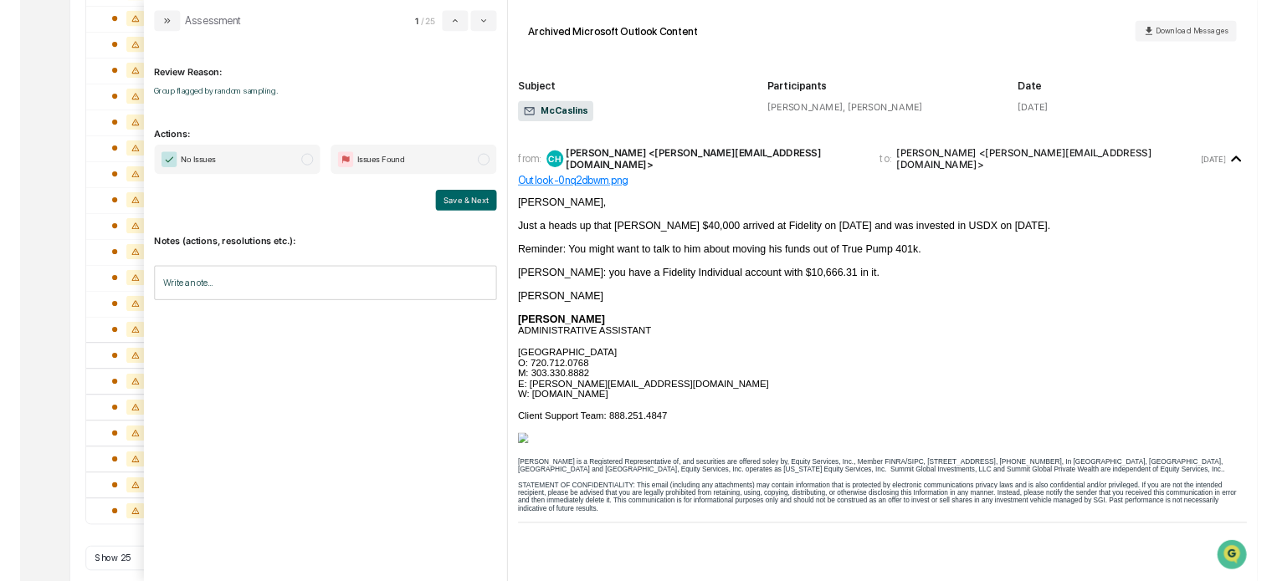
scroll to position [545, 0]
